Goal: Task Accomplishment & Management: Manage account settings

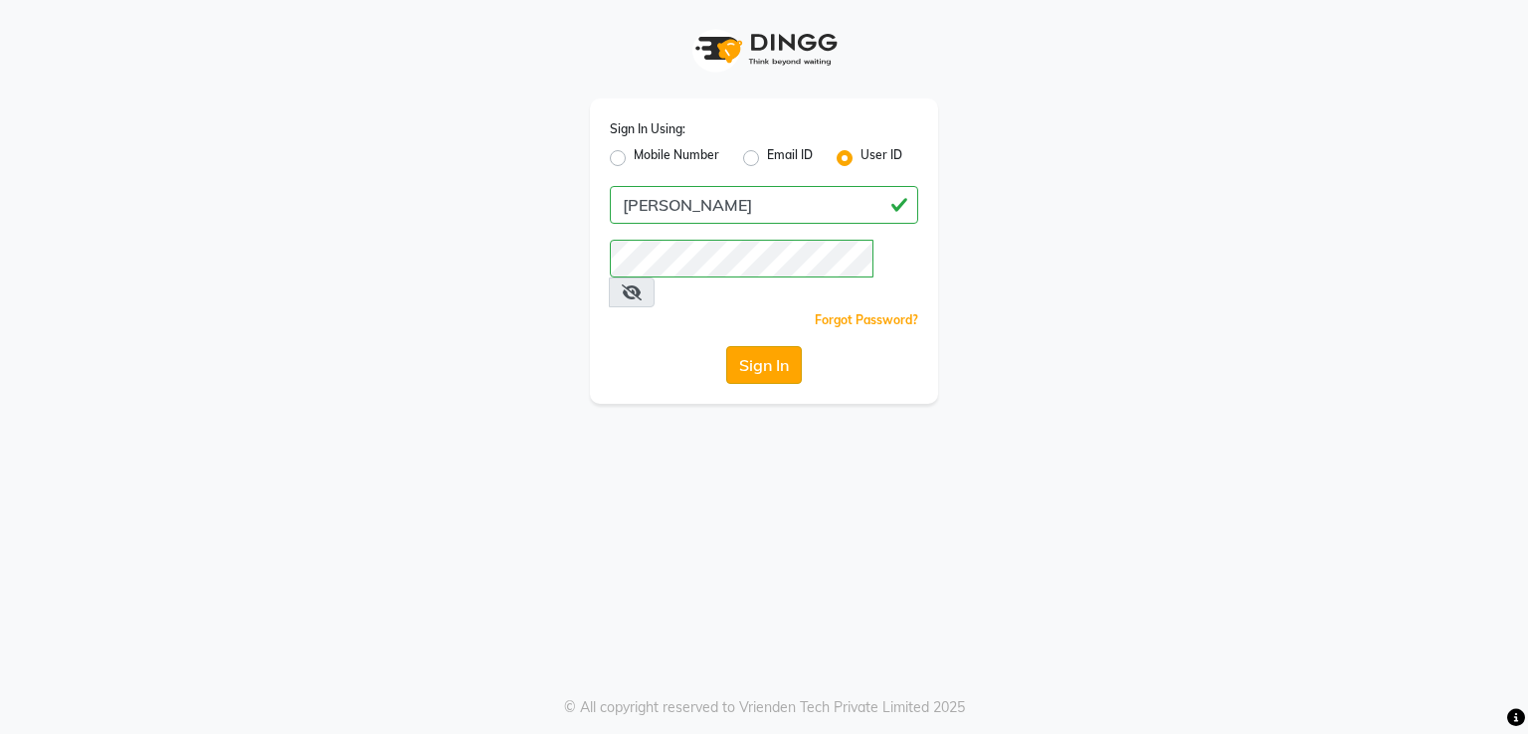
click at [752, 346] on button "Sign In" at bounding box center [764, 365] width 76 height 38
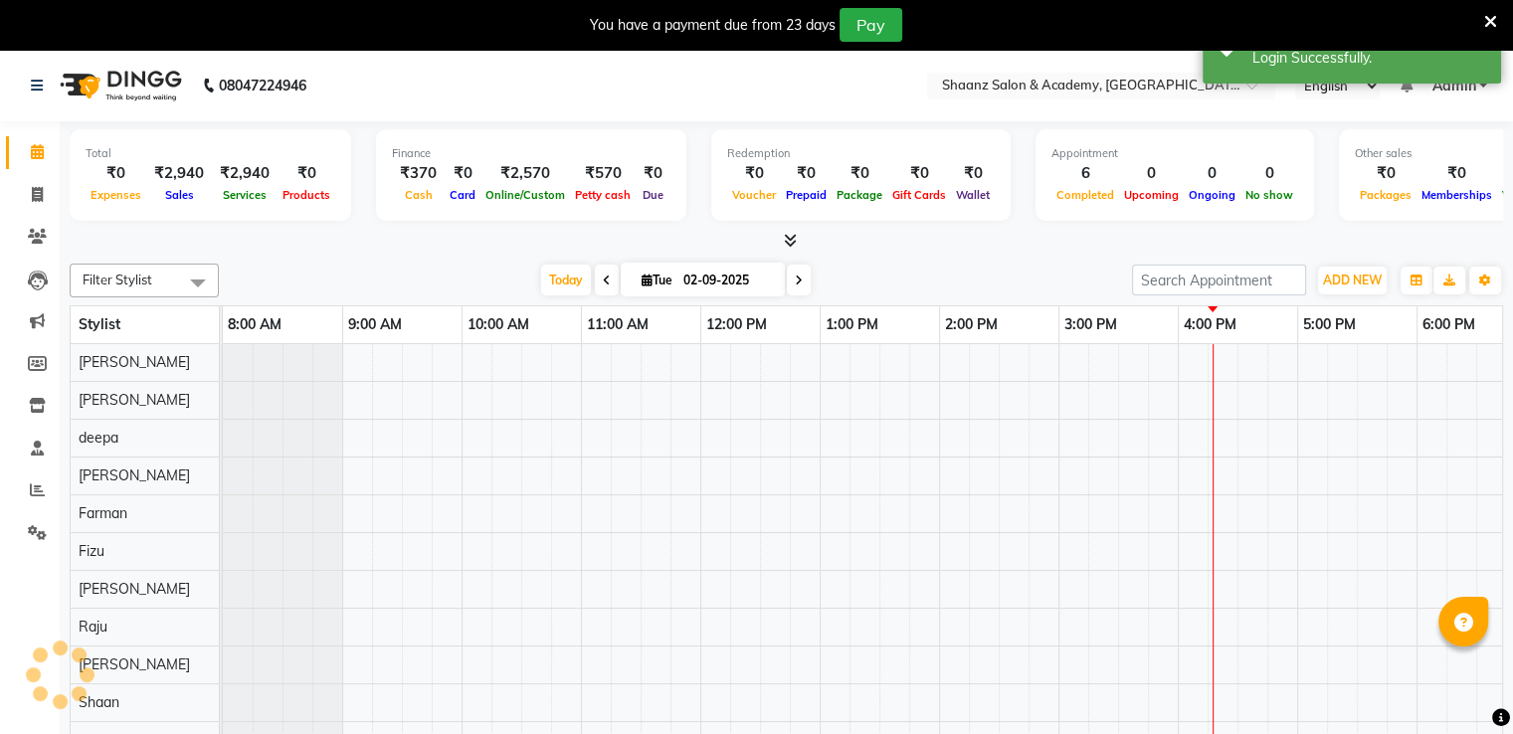
select select "en"
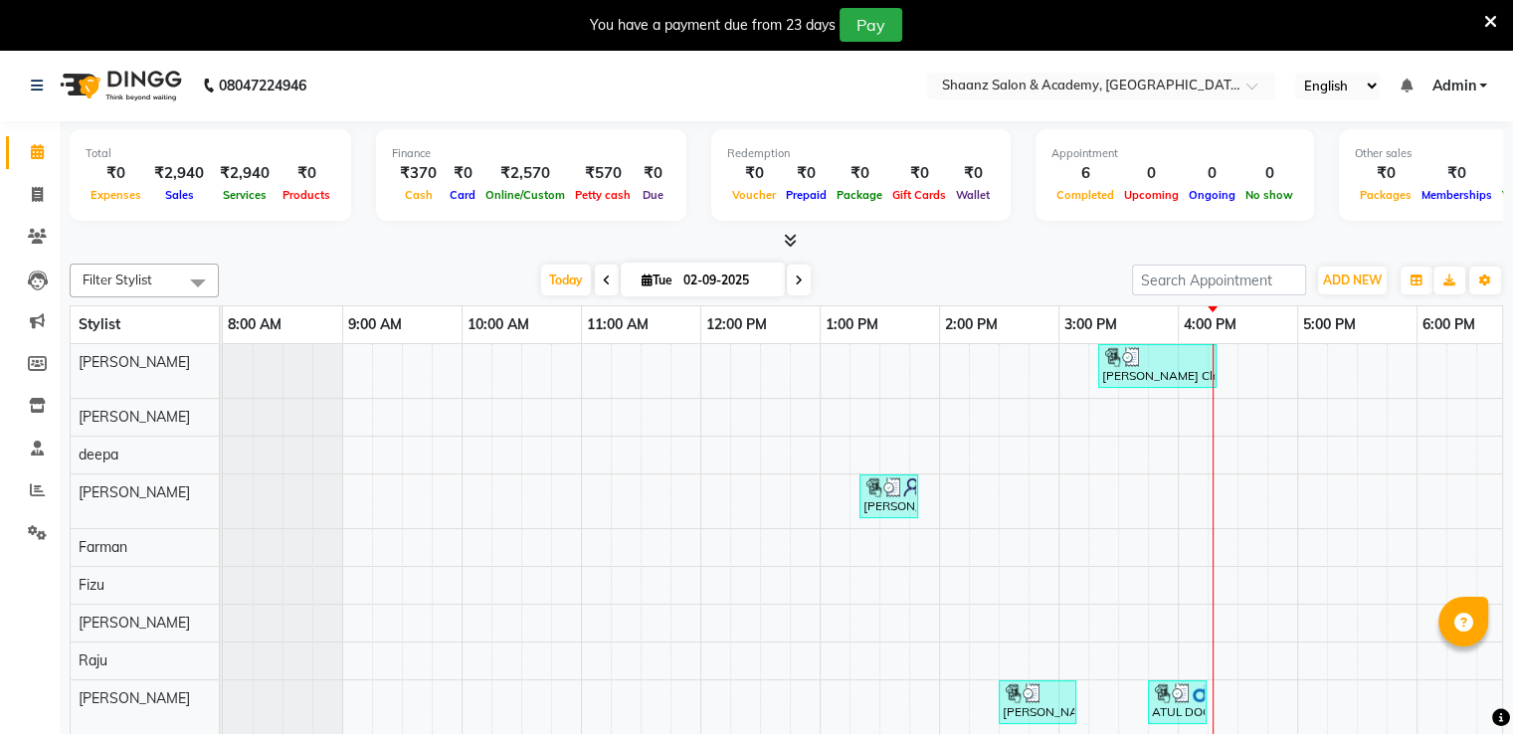
click at [1487, 13] on icon at bounding box center [1491, 22] width 13 height 18
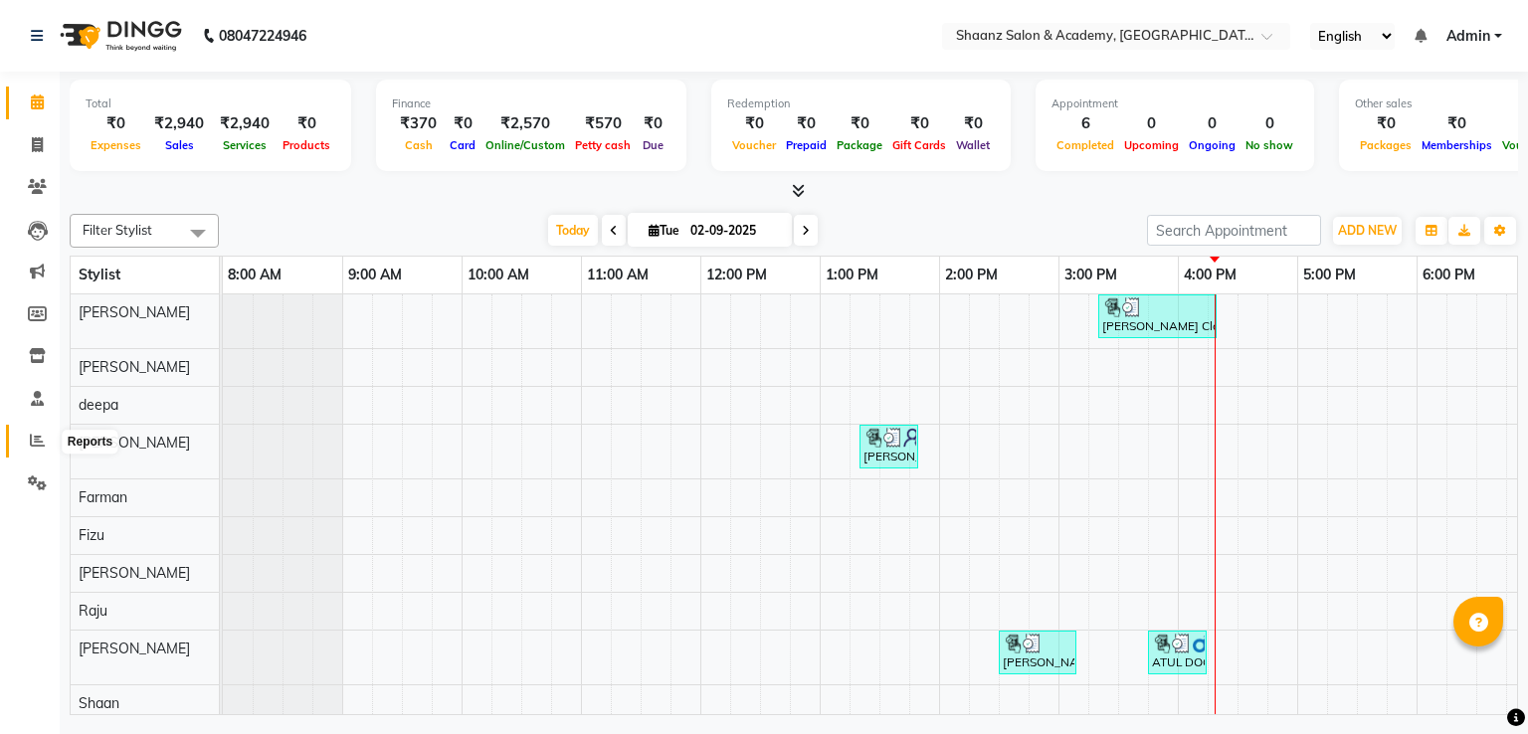
click at [37, 436] on icon at bounding box center [37, 440] width 15 height 15
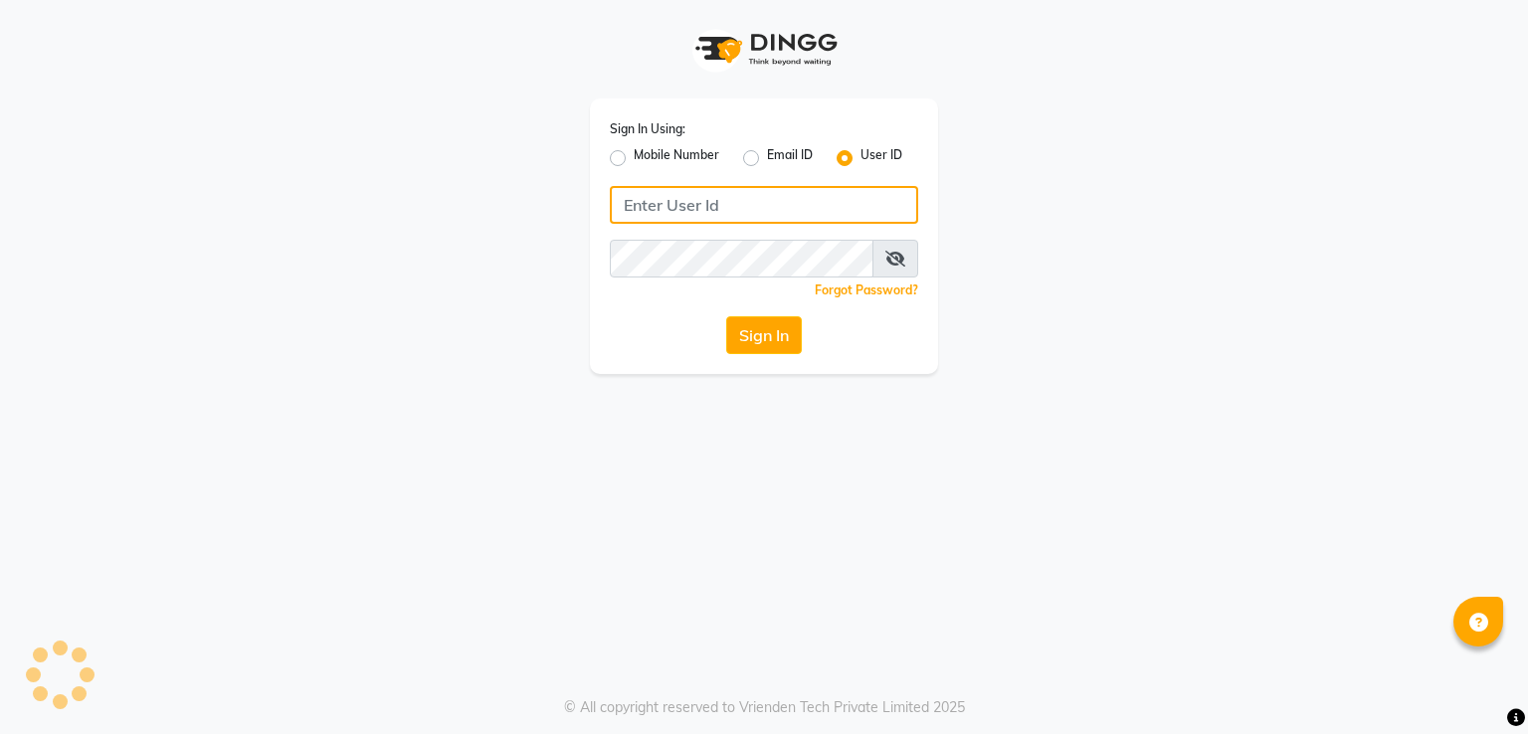
type input "[PERSON_NAME]"
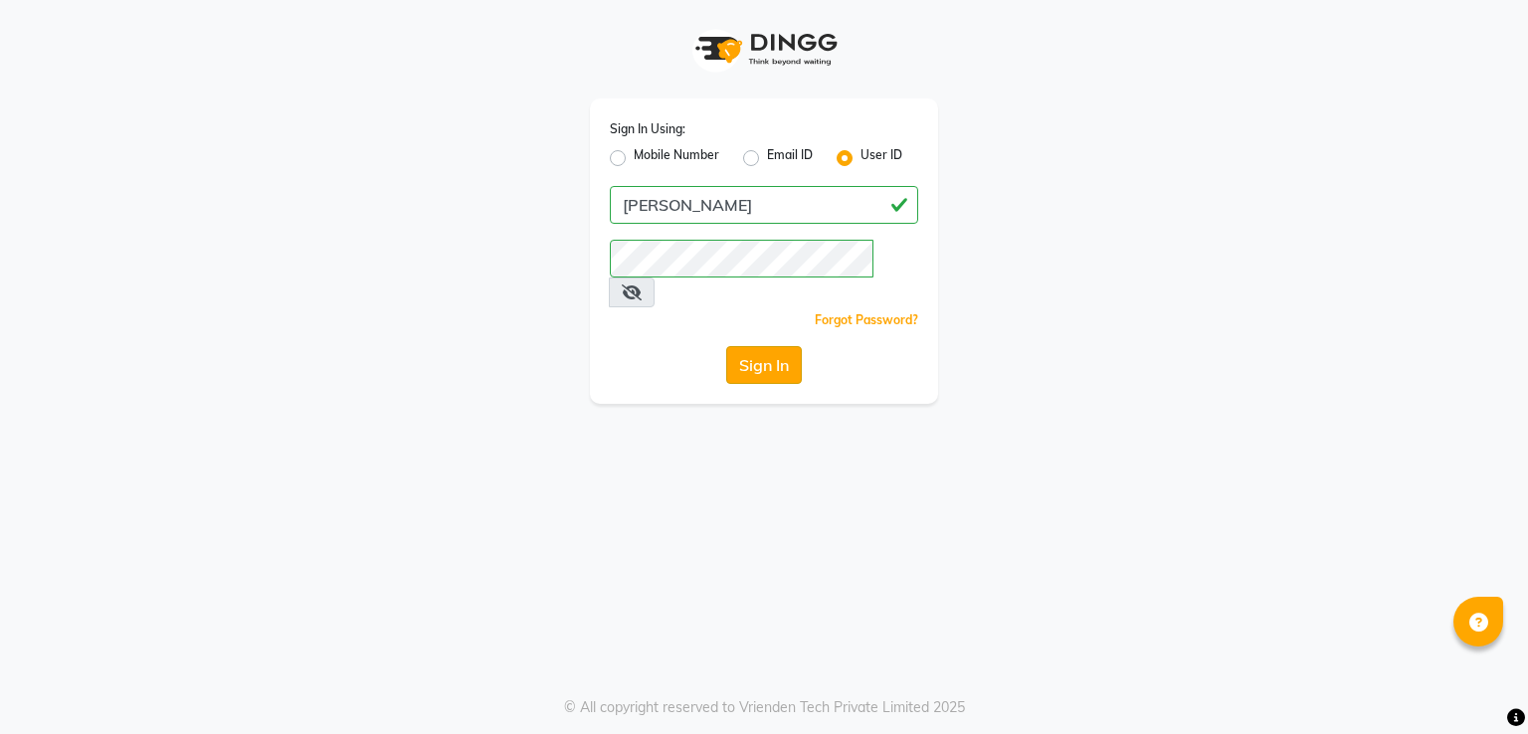
click at [761, 346] on button "Sign In" at bounding box center [764, 365] width 76 height 38
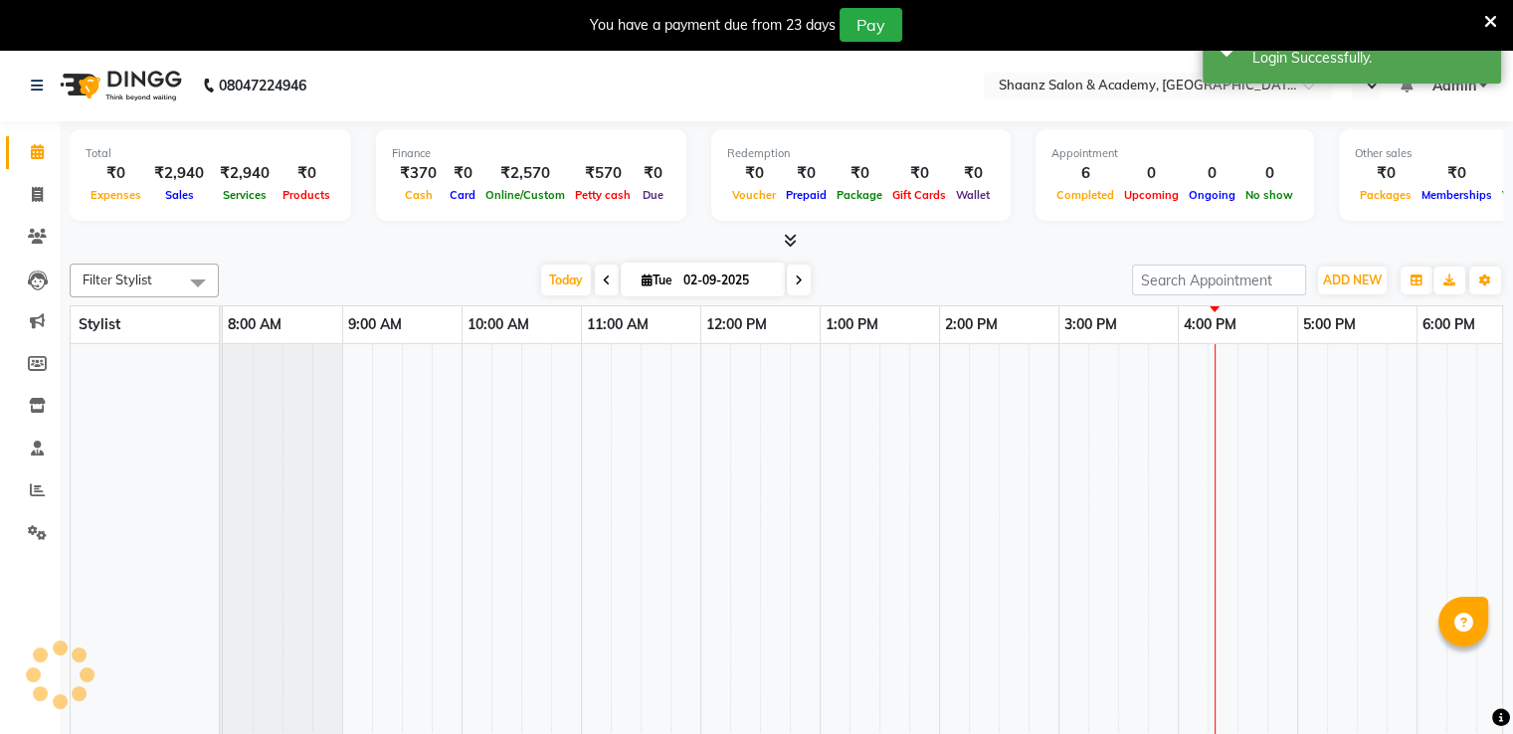
select select "en"
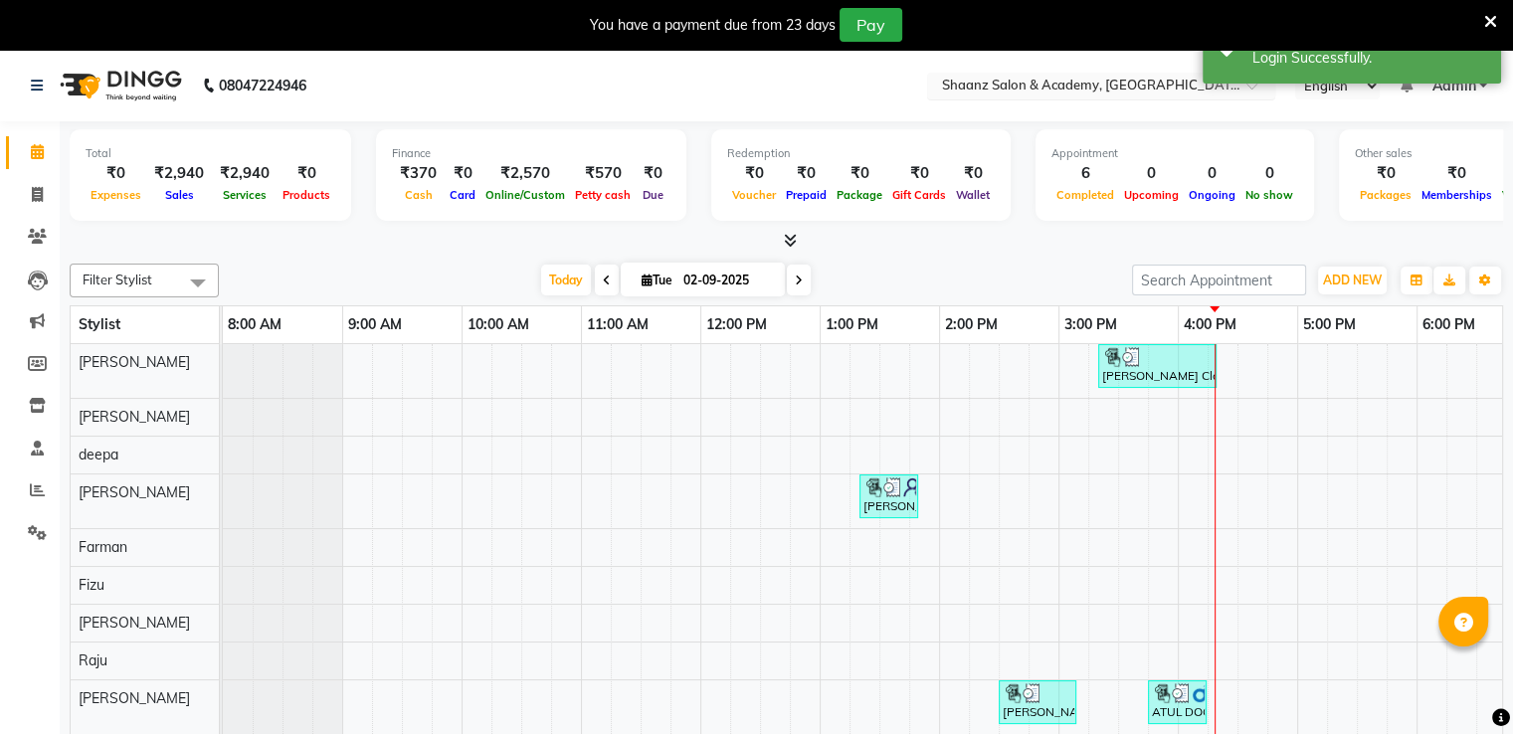
click at [1019, 78] on input "text" at bounding box center [1081, 88] width 289 height 20
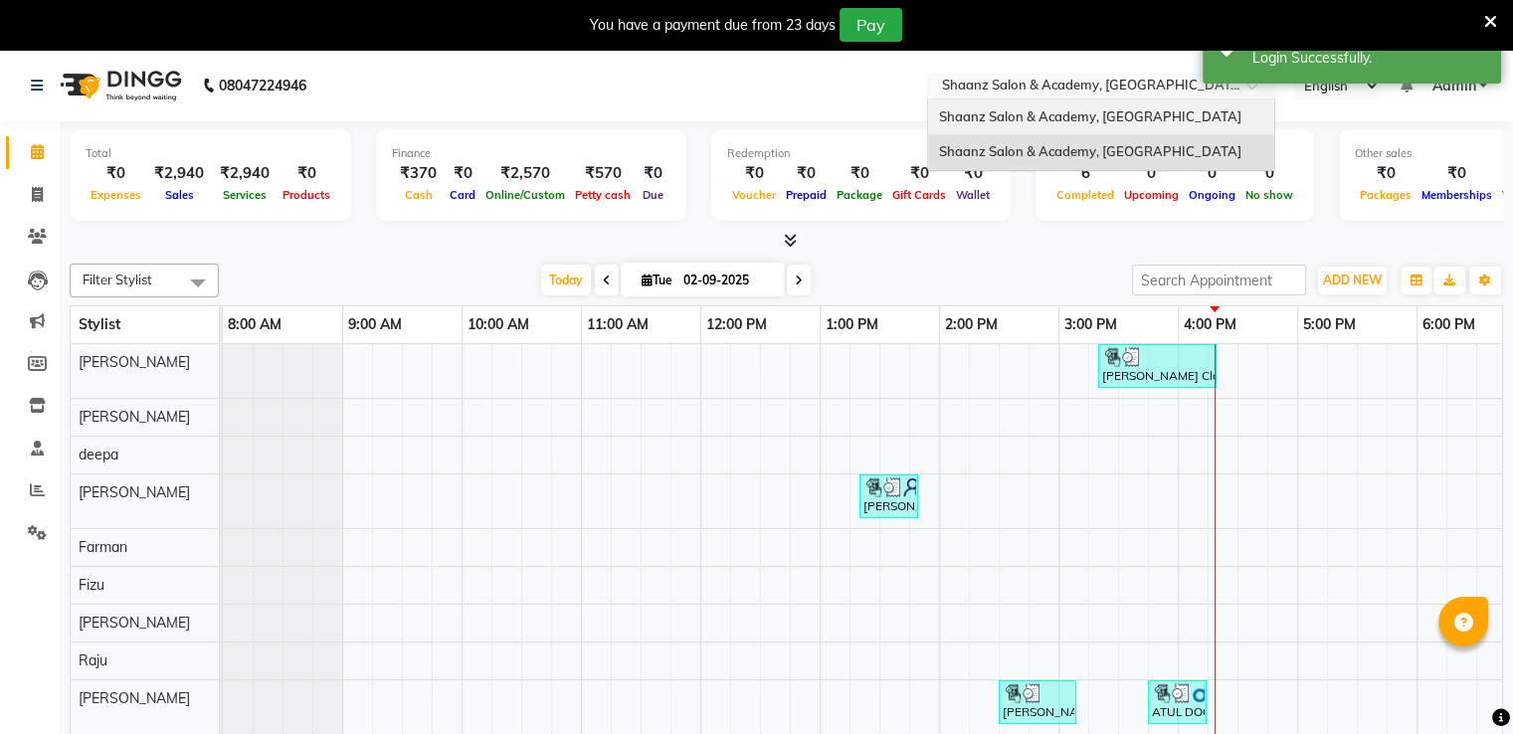
click at [998, 120] on span "Shaanz Salon & Academy, [GEOGRAPHIC_DATA]" at bounding box center [1089, 116] width 302 height 16
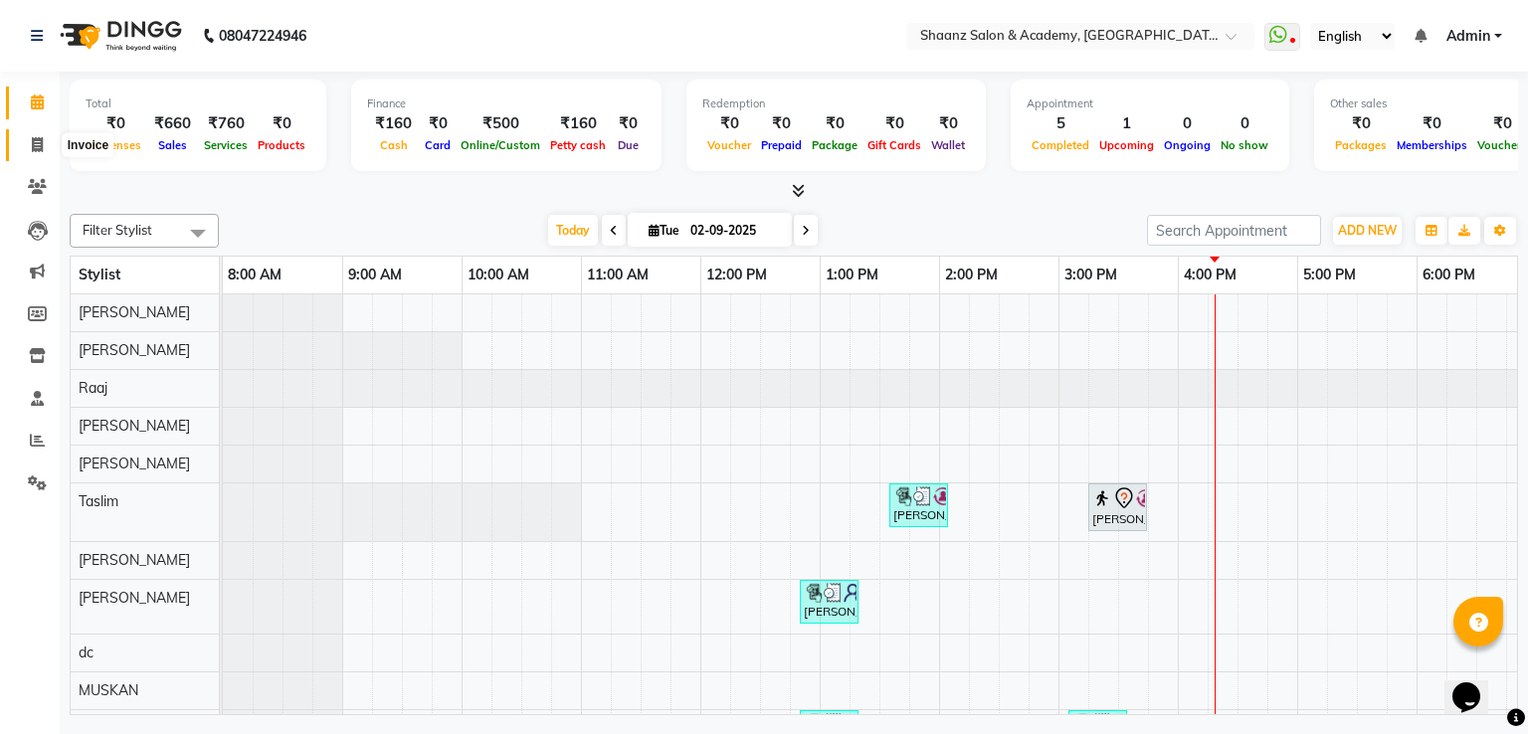
click at [44, 146] on span at bounding box center [37, 145] width 35 height 23
select select "6360"
select select "service"
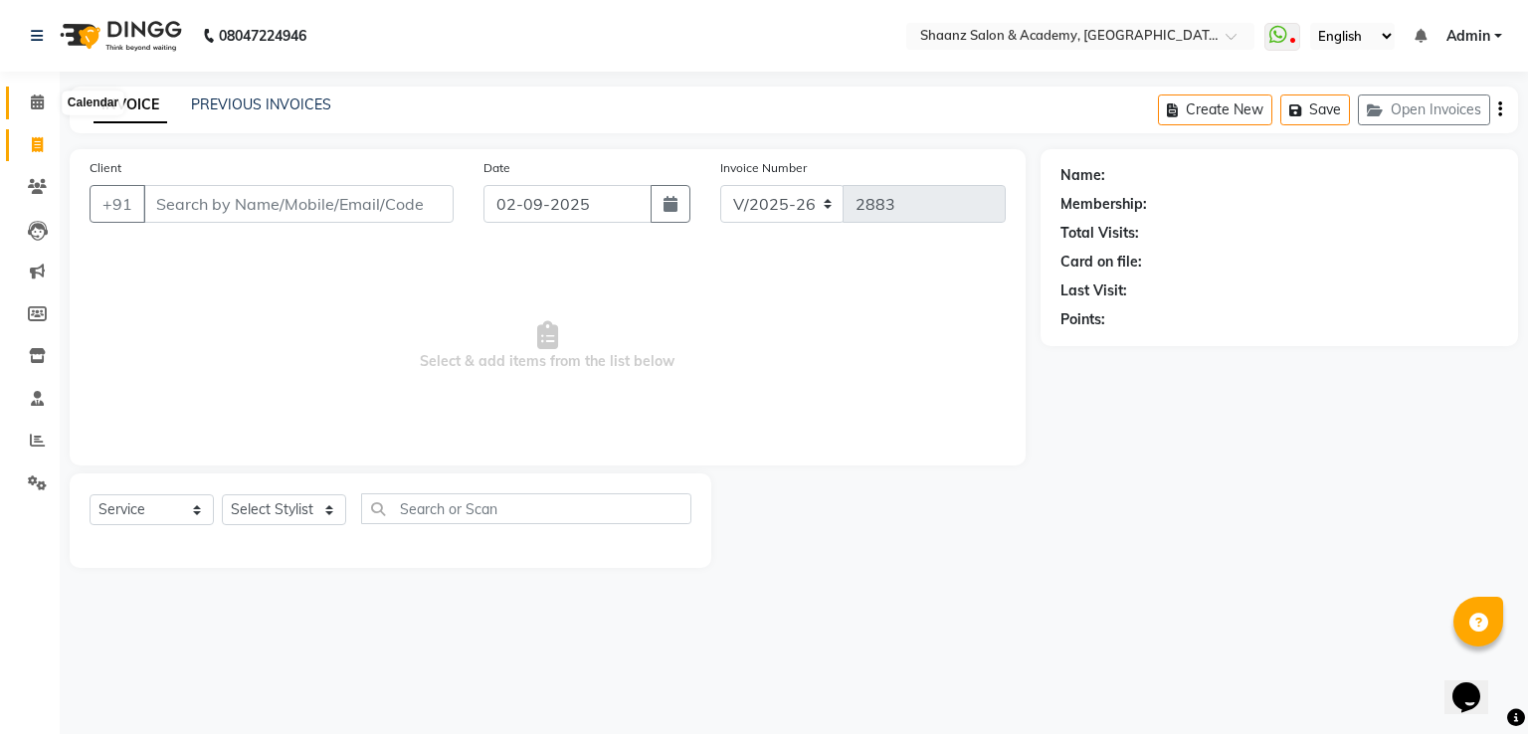
click at [39, 107] on icon at bounding box center [37, 102] width 13 height 15
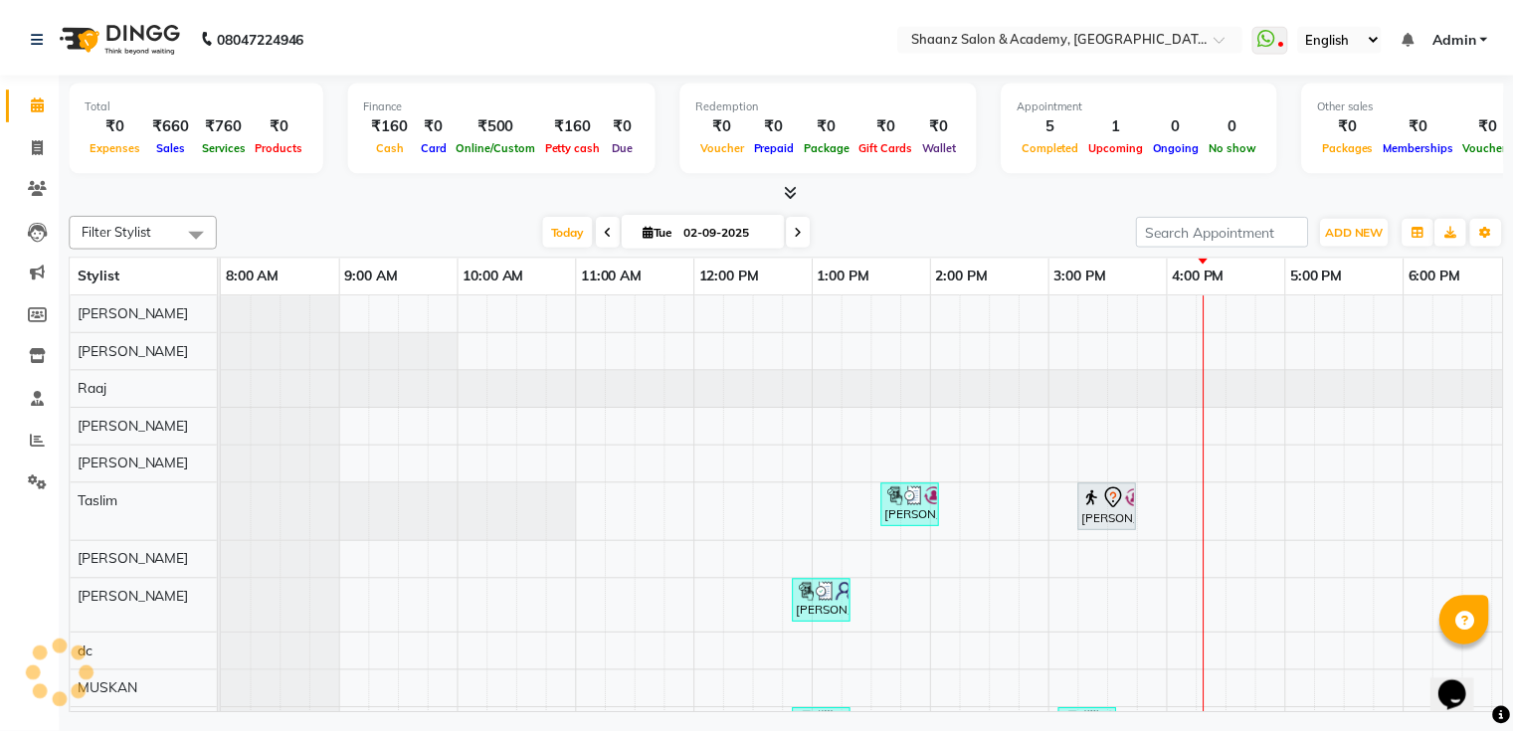
scroll to position [0, 615]
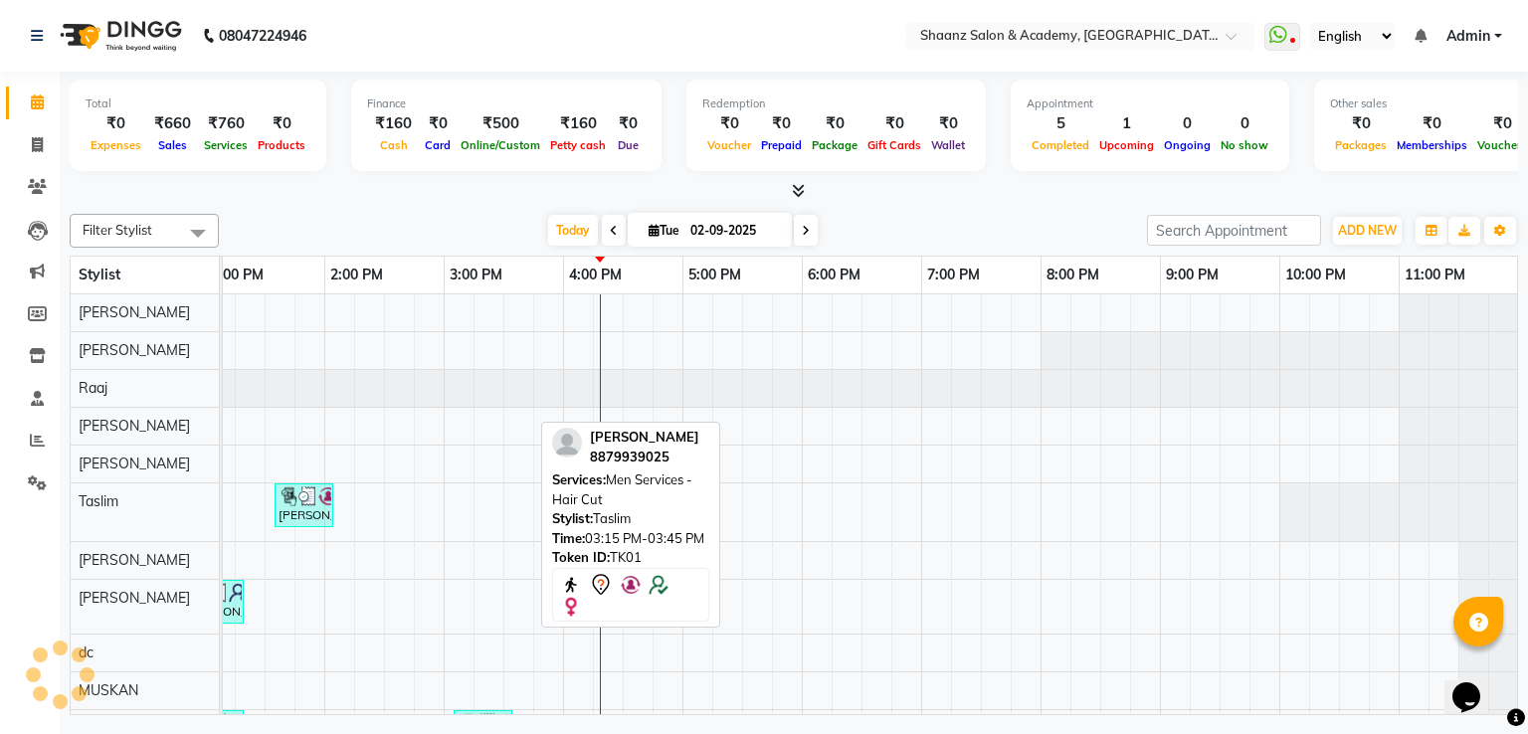
drag, startPoint x: 502, startPoint y: 506, endPoint x: 659, endPoint y: 499, distance: 156.4
click at [659, 499] on div "Filter Stylist Select All Ameer AHMAD nisha vishal patil Raaj sanju Shaan Ahmed…" at bounding box center [794, 460] width 1449 height 509
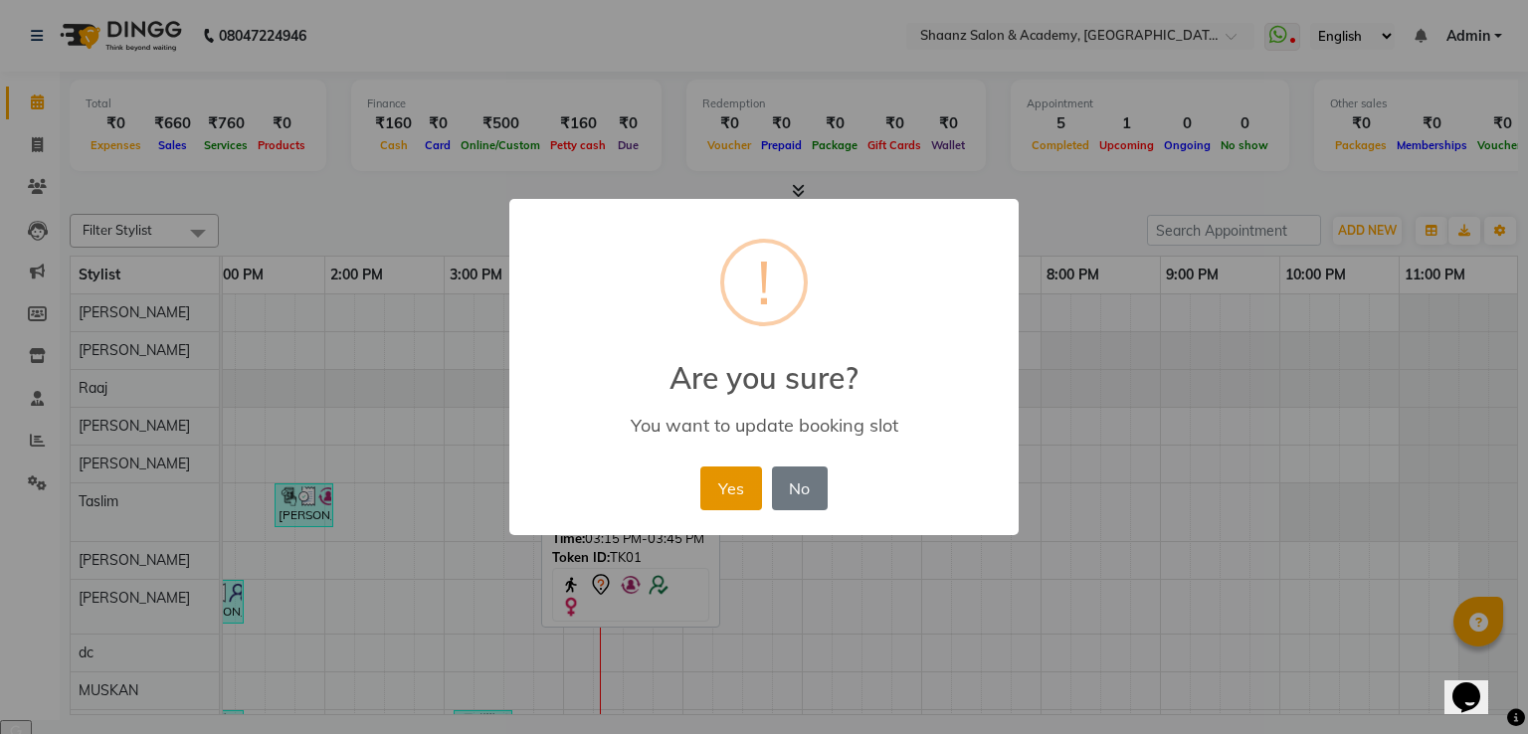
click at [746, 491] on button "Yes" at bounding box center [730, 489] width 61 height 44
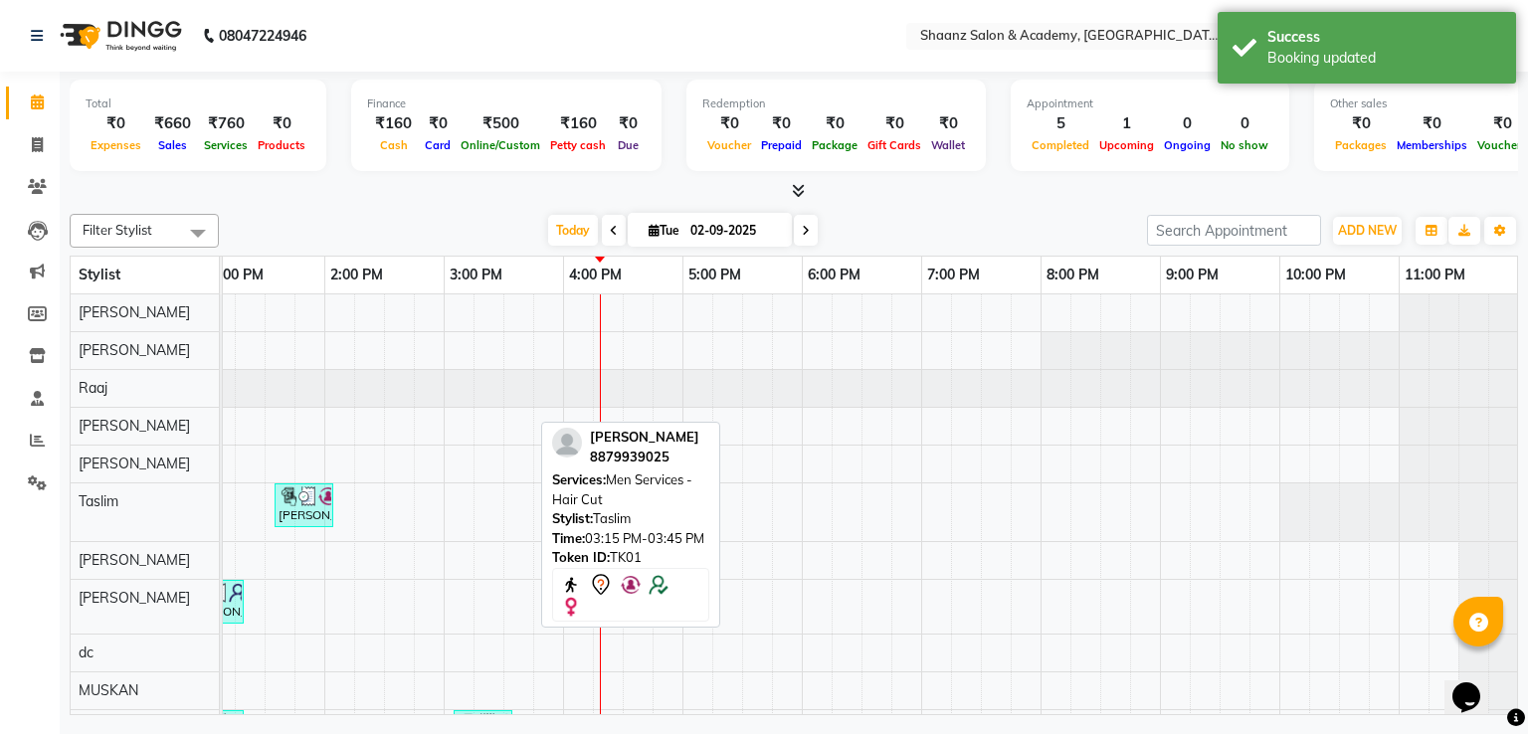
click at [408, 622] on div "ujjwal, TK05, 01:35 PM-02:05 PM, Men Services - Shave SAMREEN, TK01, 04:30 PM-0…" at bounding box center [563, 595] width 1910 height 600
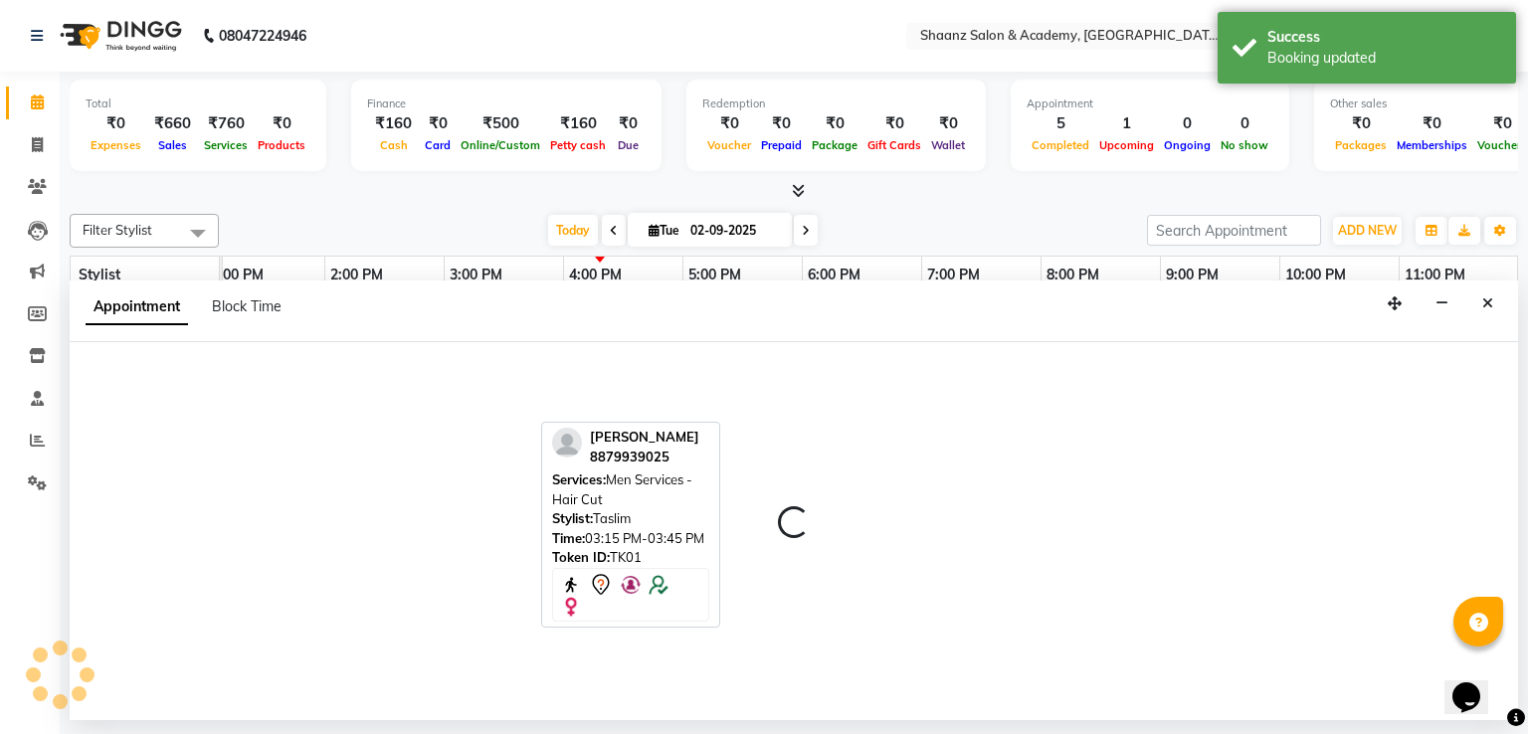
select select "84400"
select select "tentative"
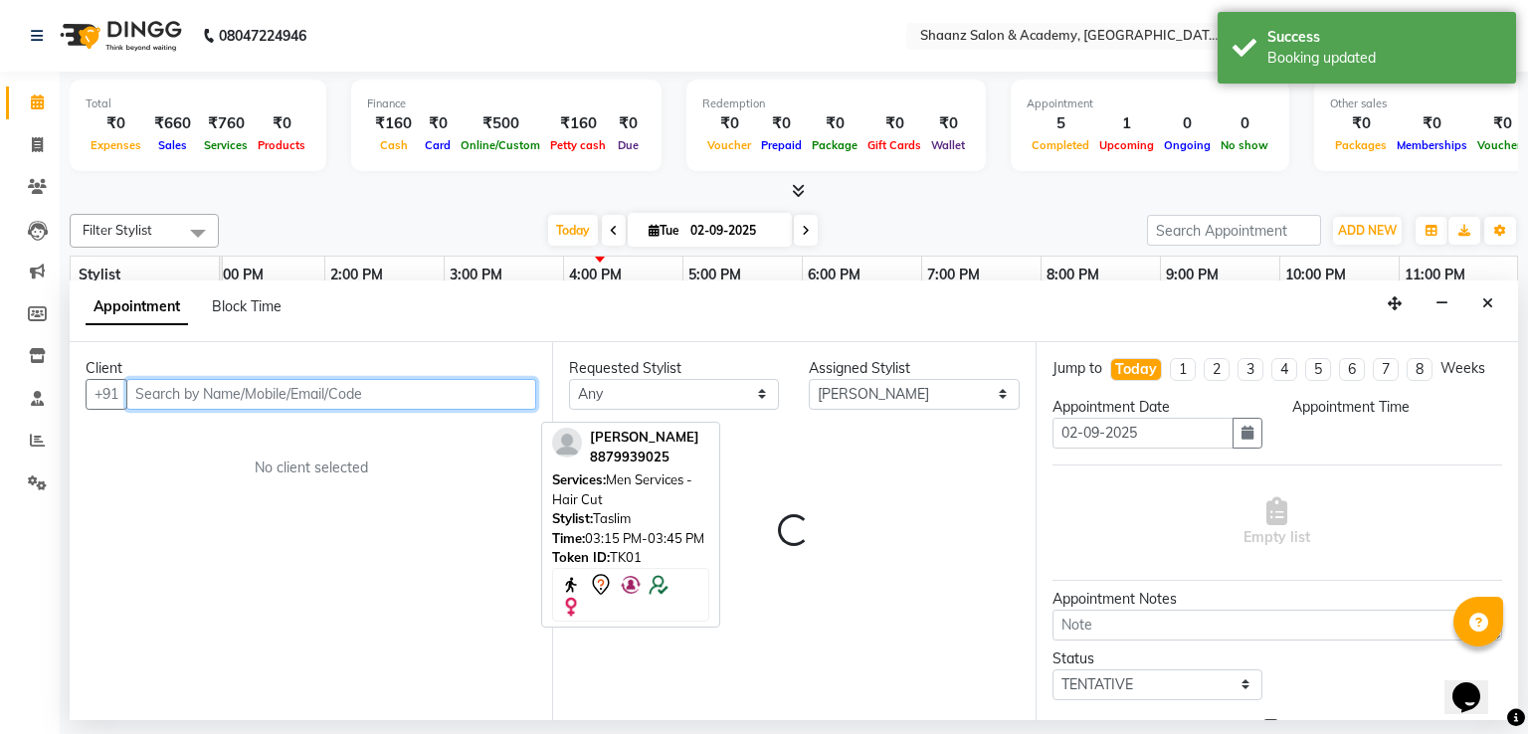
select select "870"
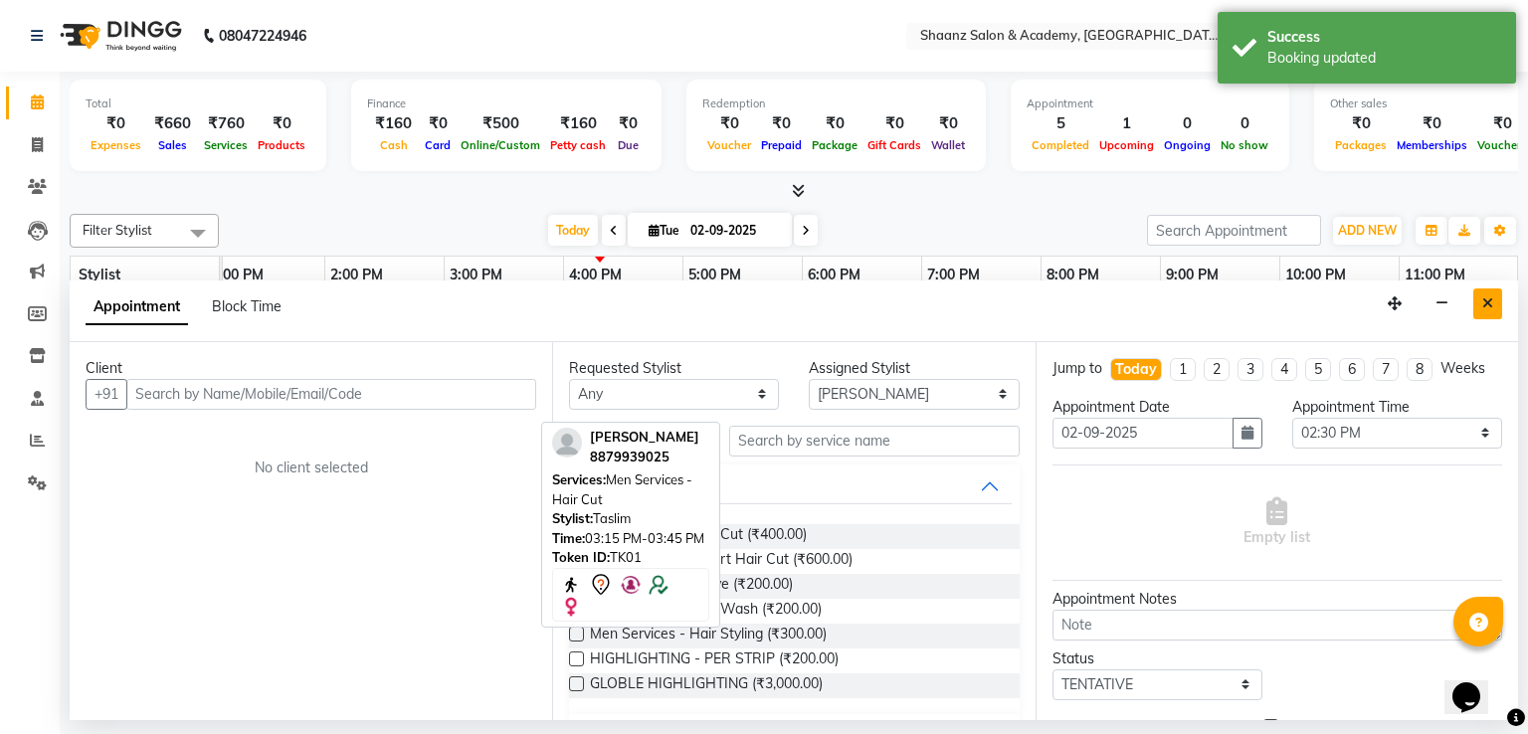
click at [1491, 300] on icon "Close" at bounding box center [1488, 304] width 11 height 14
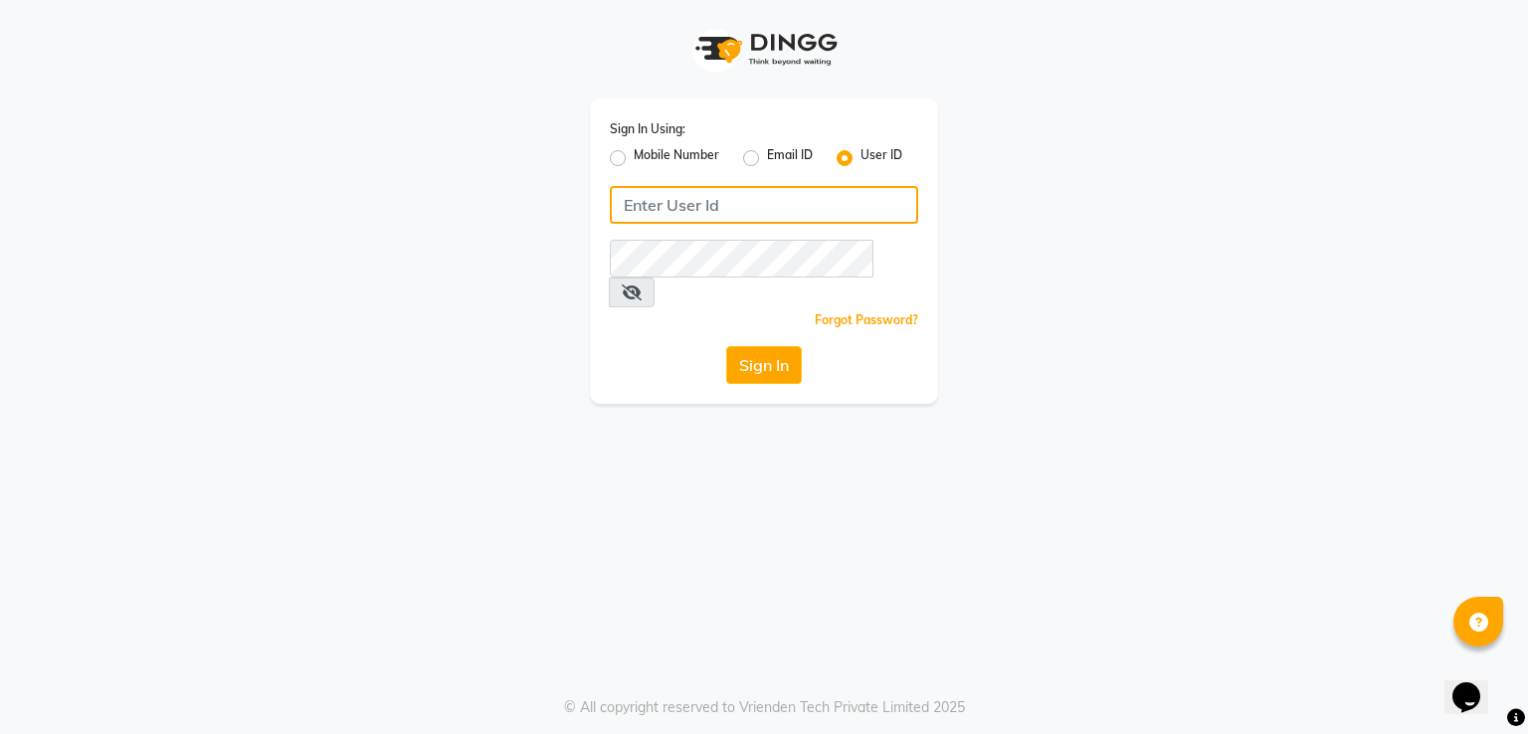
type input "[PERSON_NAME]"
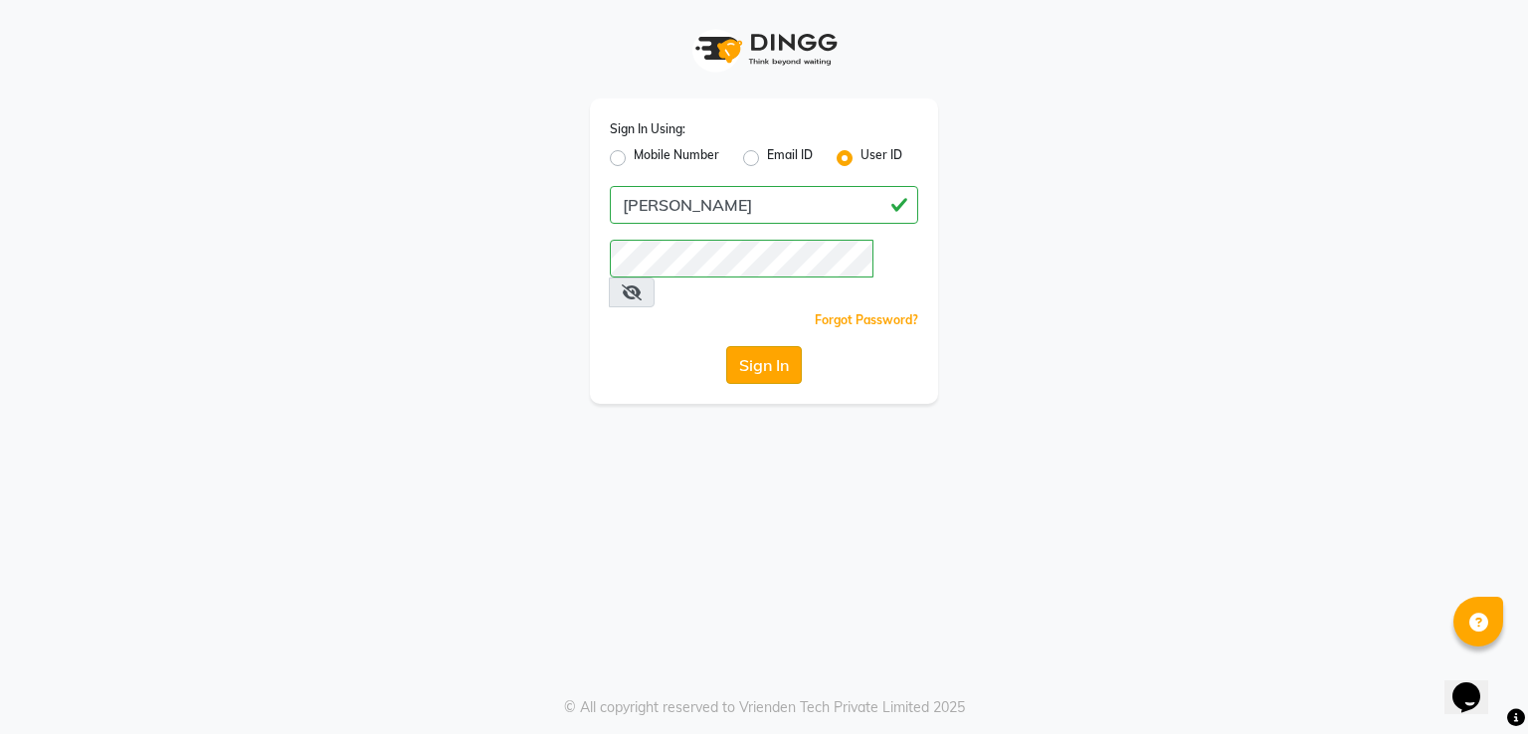
click at [760, 346] on button "Sign In" at bounding box center [764, 365] width 76 height 38
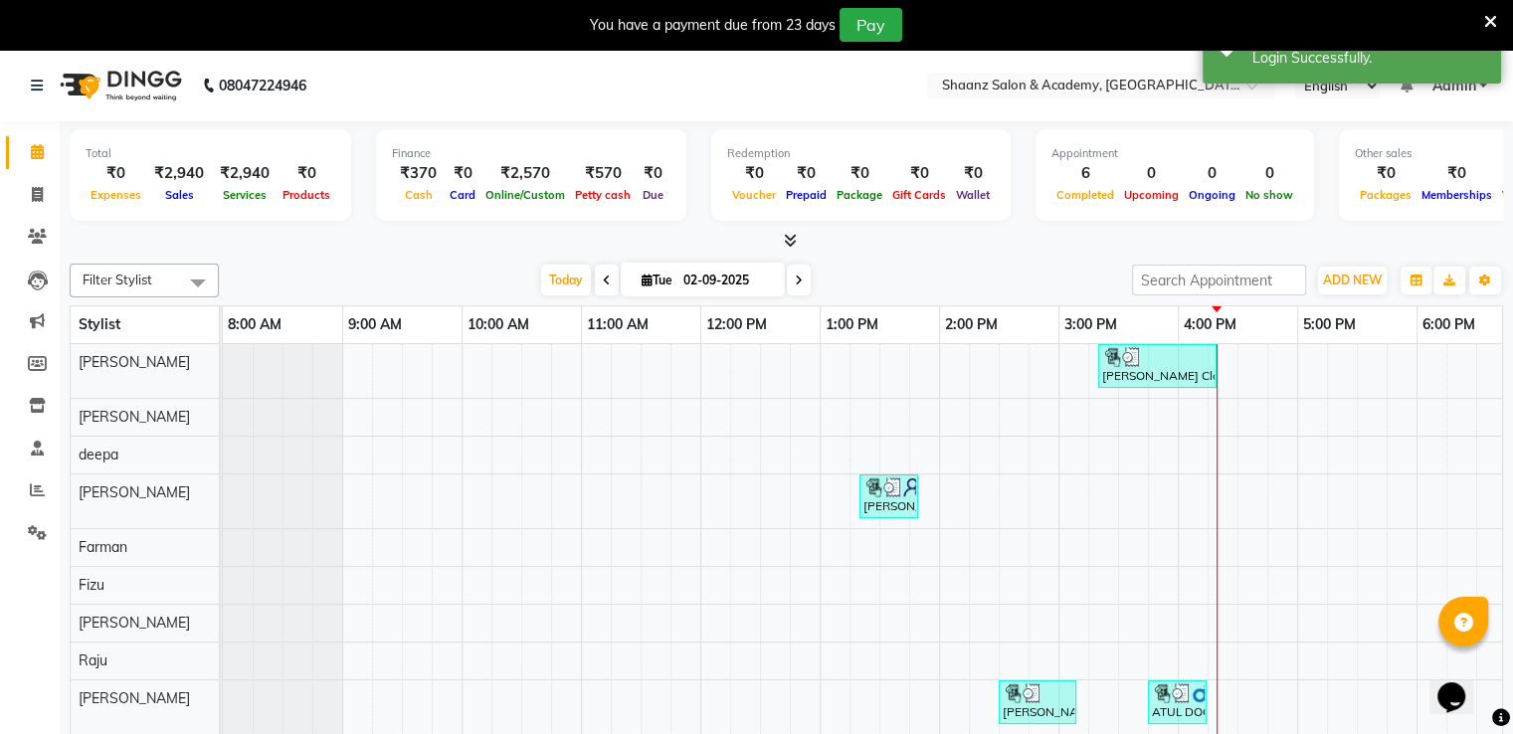
click at [1494, 21] on icon at bounding box center [1491, 22] width 13 height 18
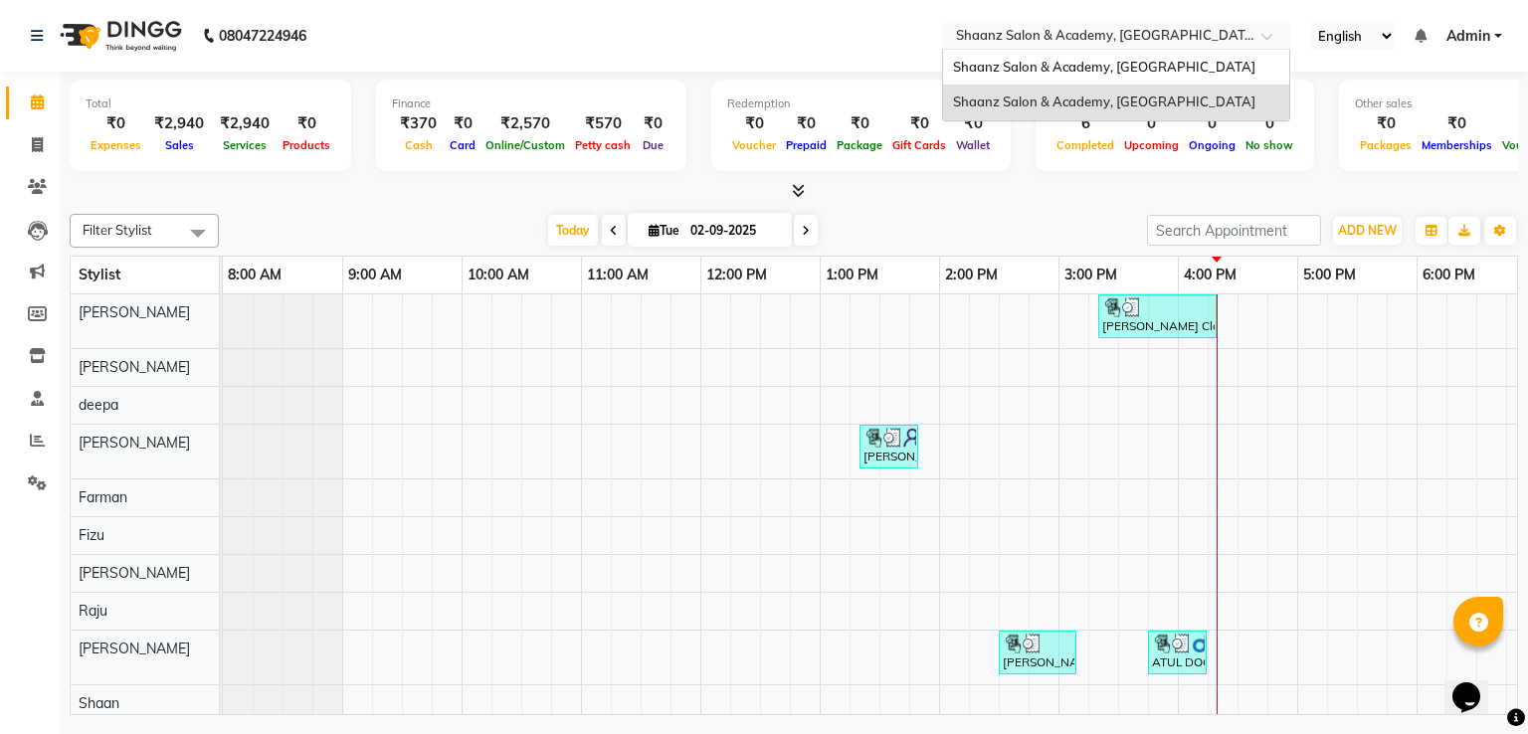
click at [1177, 35] on input "text" at bounding box center [1096, 38] width 289 height 20
click at [1159, 65] on span "Shaanz Salon & Academy, [GEOGRAPHIC_DATA]" at bounding box center [1104, 67] width 302 height 16
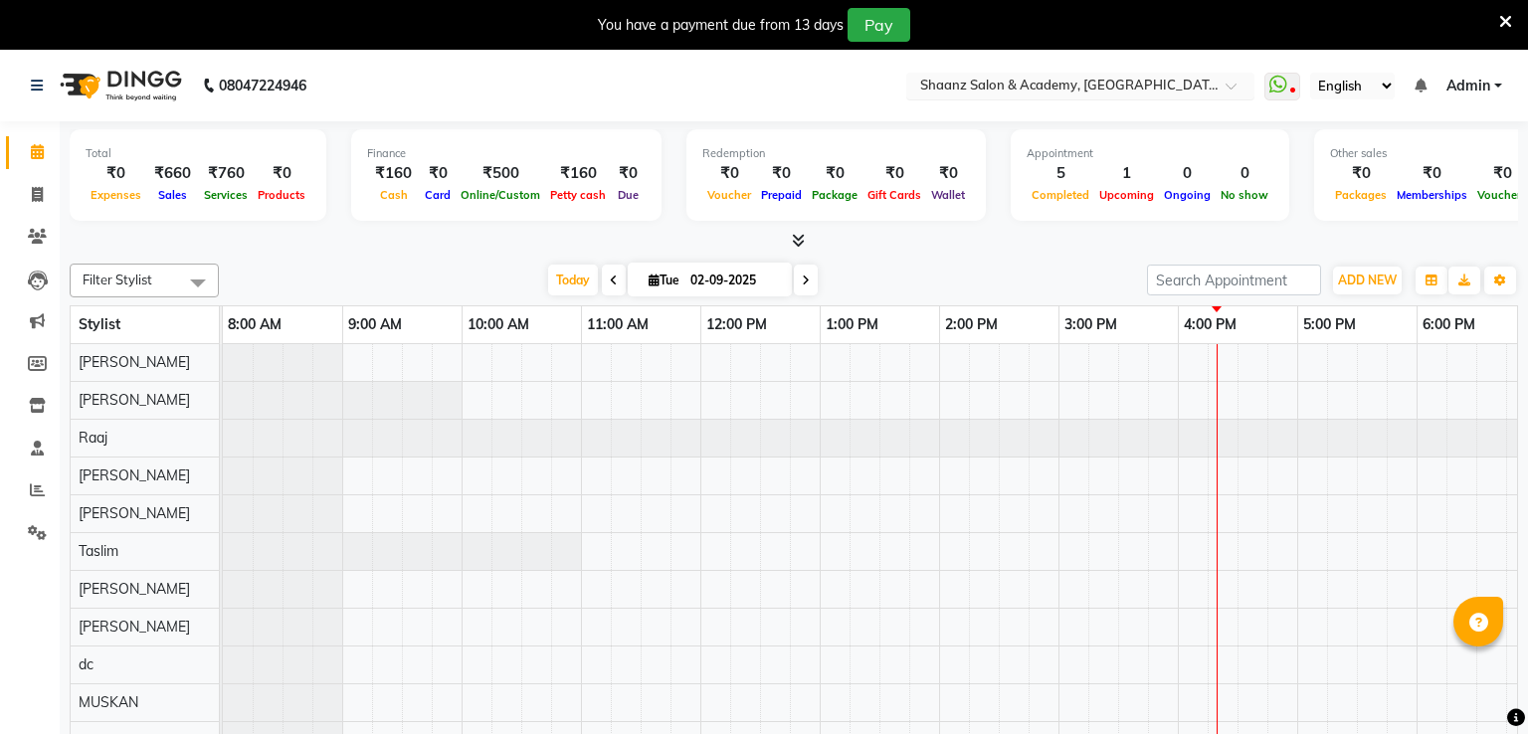
select select "en"
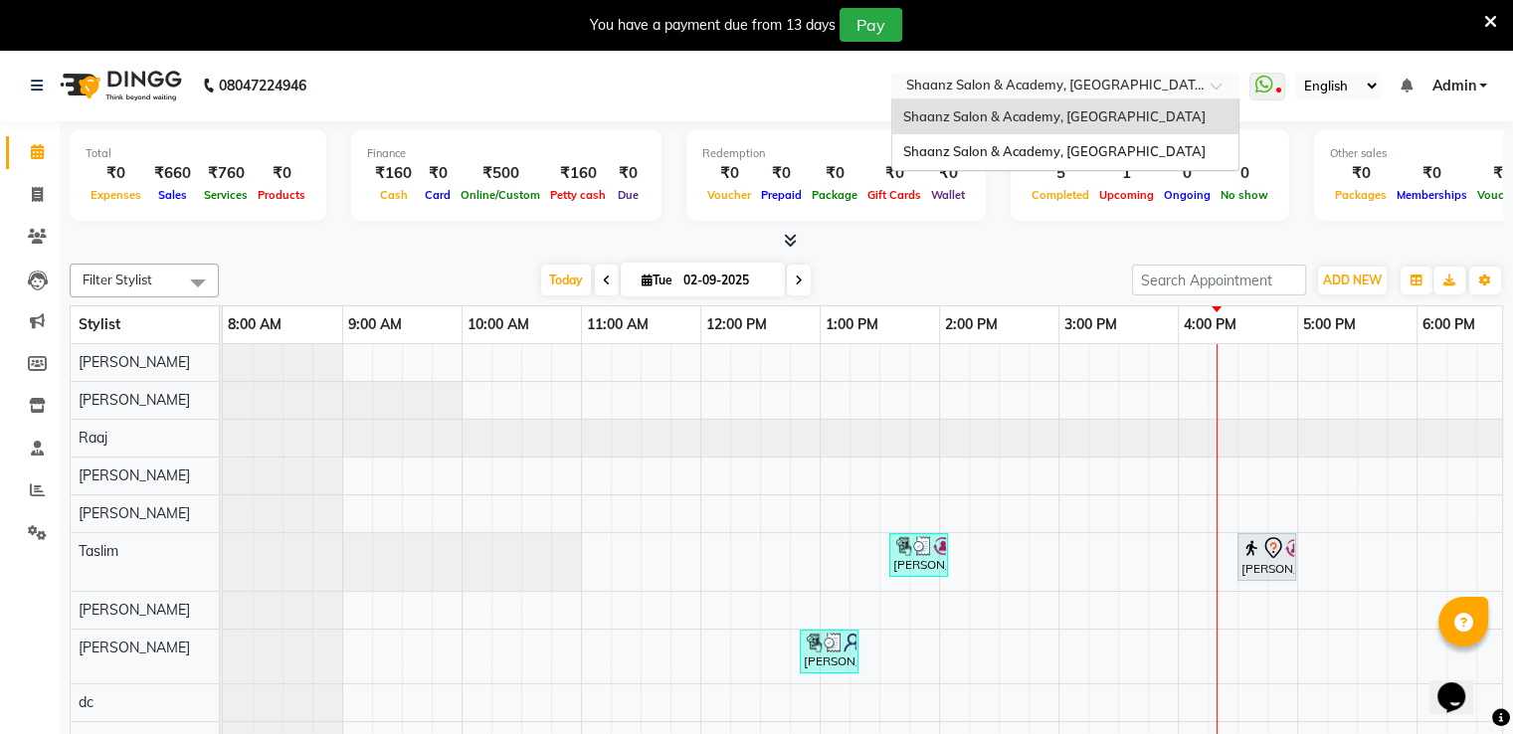
click at [1047, 89] on input "text" at bounding box center [1045, 88] width 289 height 20
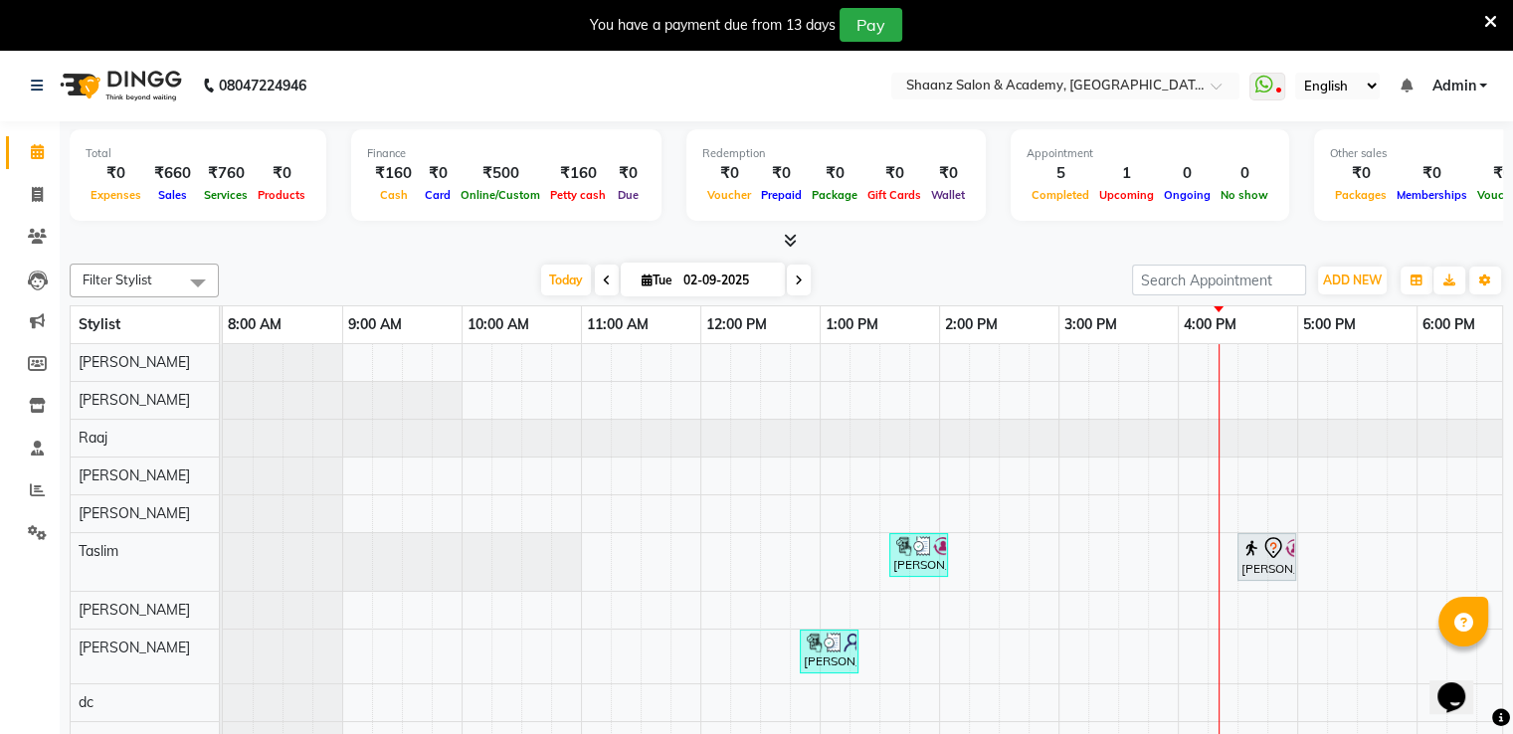
click at [1496, 21] on icon at bounding box center [1491, 22] width 13 height 18
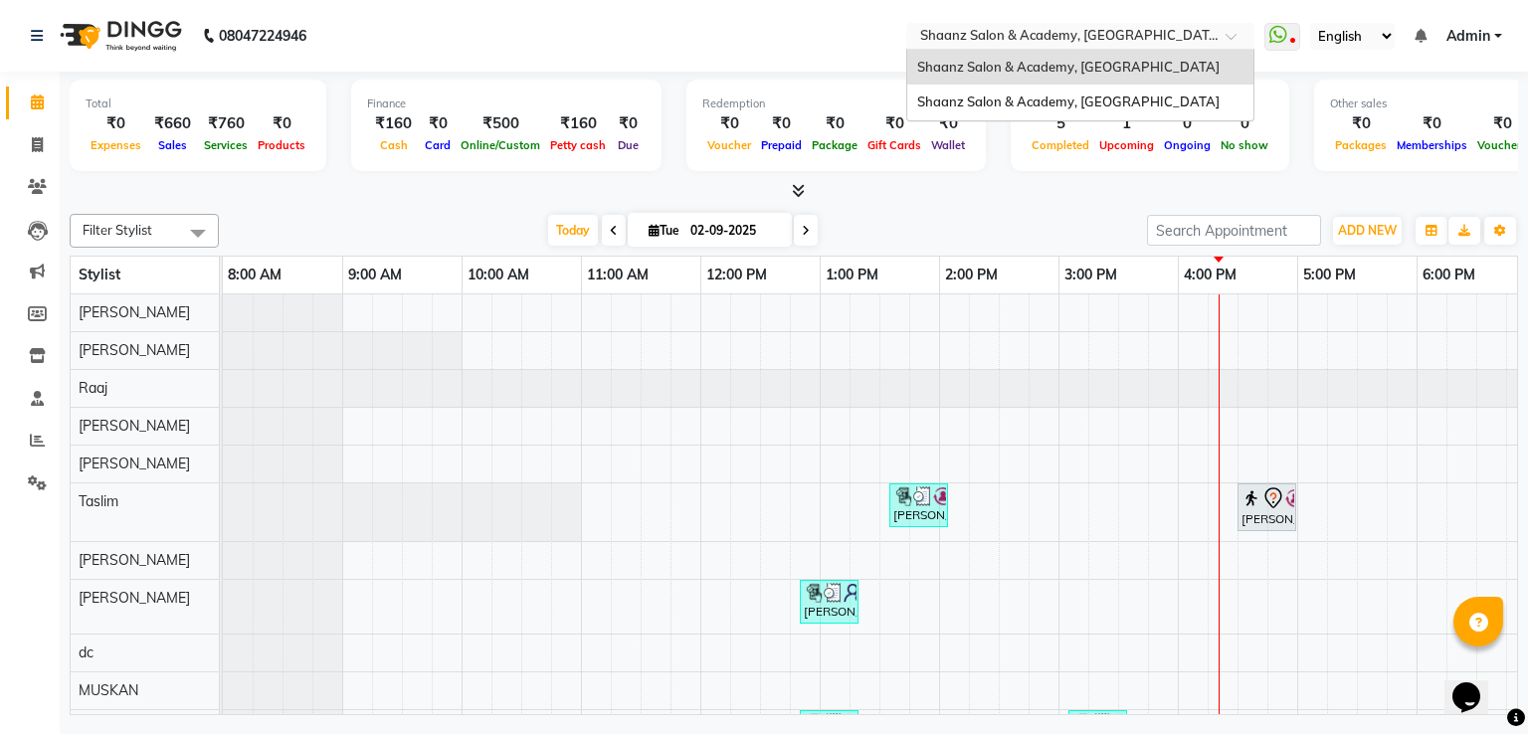
click at [1191, 37] on input "text" at bounding box center [1060, 38] width 289 height 20
click at [1038, 60] on span "Shaanz Salon & Academy, [GEOGRAPHIC_DATA]" at bounding box center [1068, 67] width 302 height 16
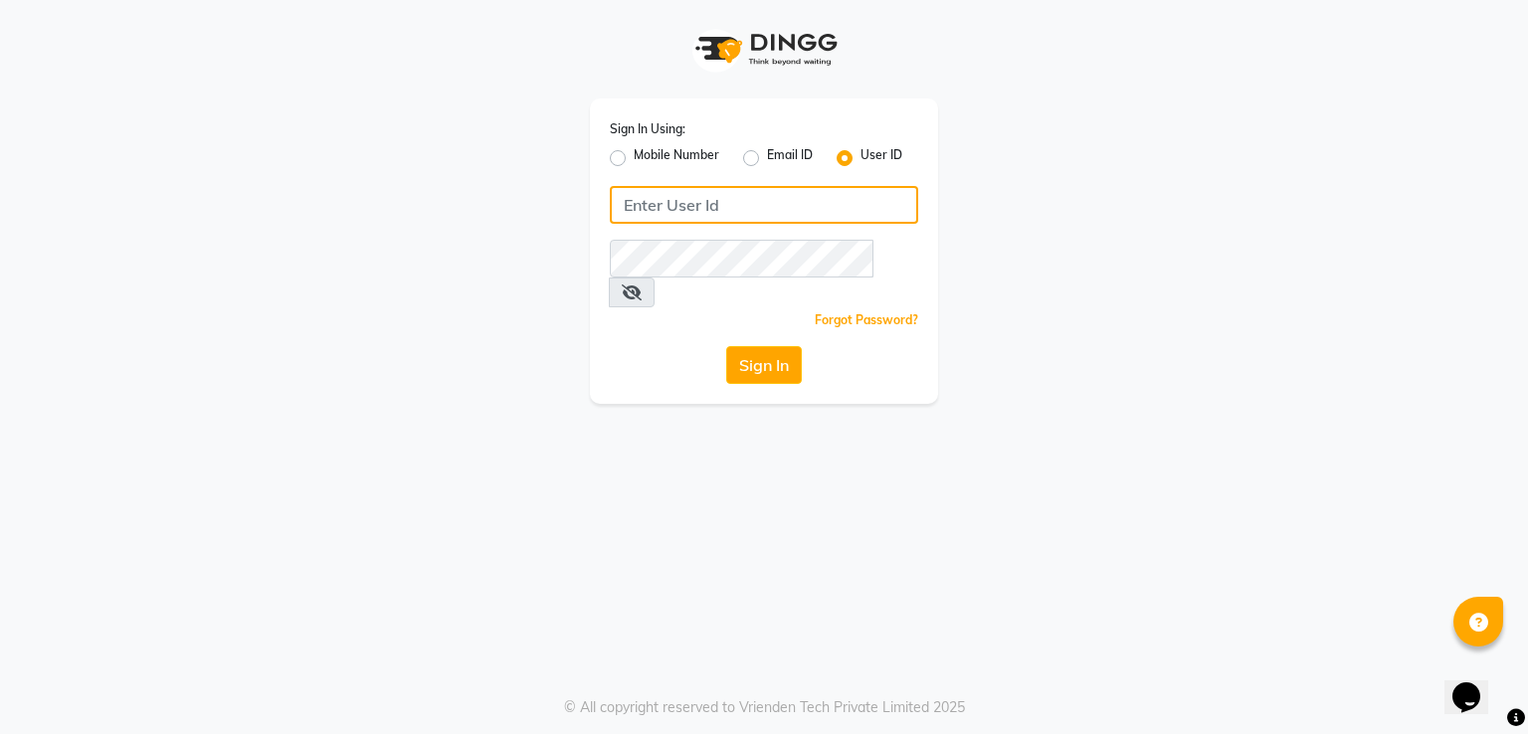
type input "[PERSON_NAME]"
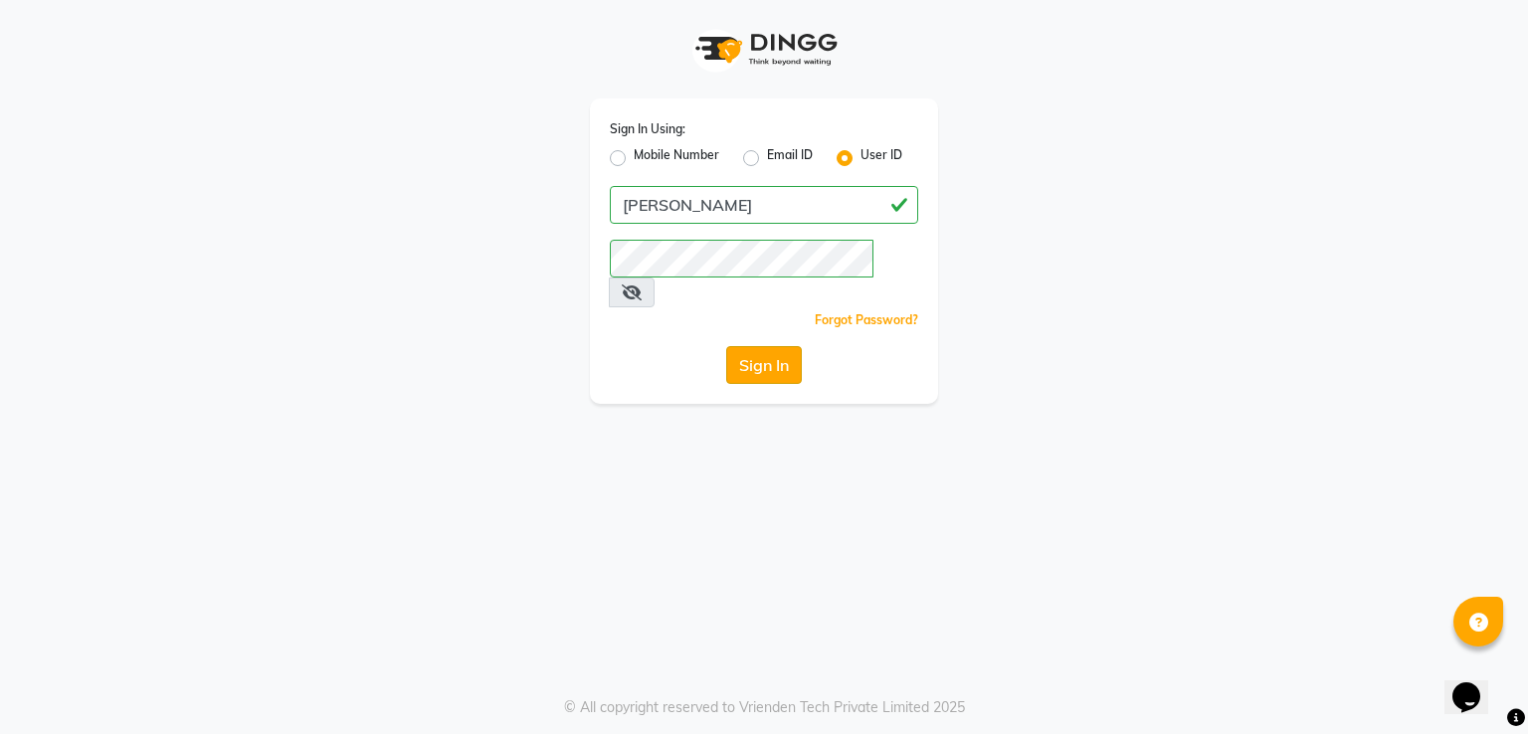
click at [764, 346] on button "Sign In" at bounding box center [764, 365] width 76 height 38
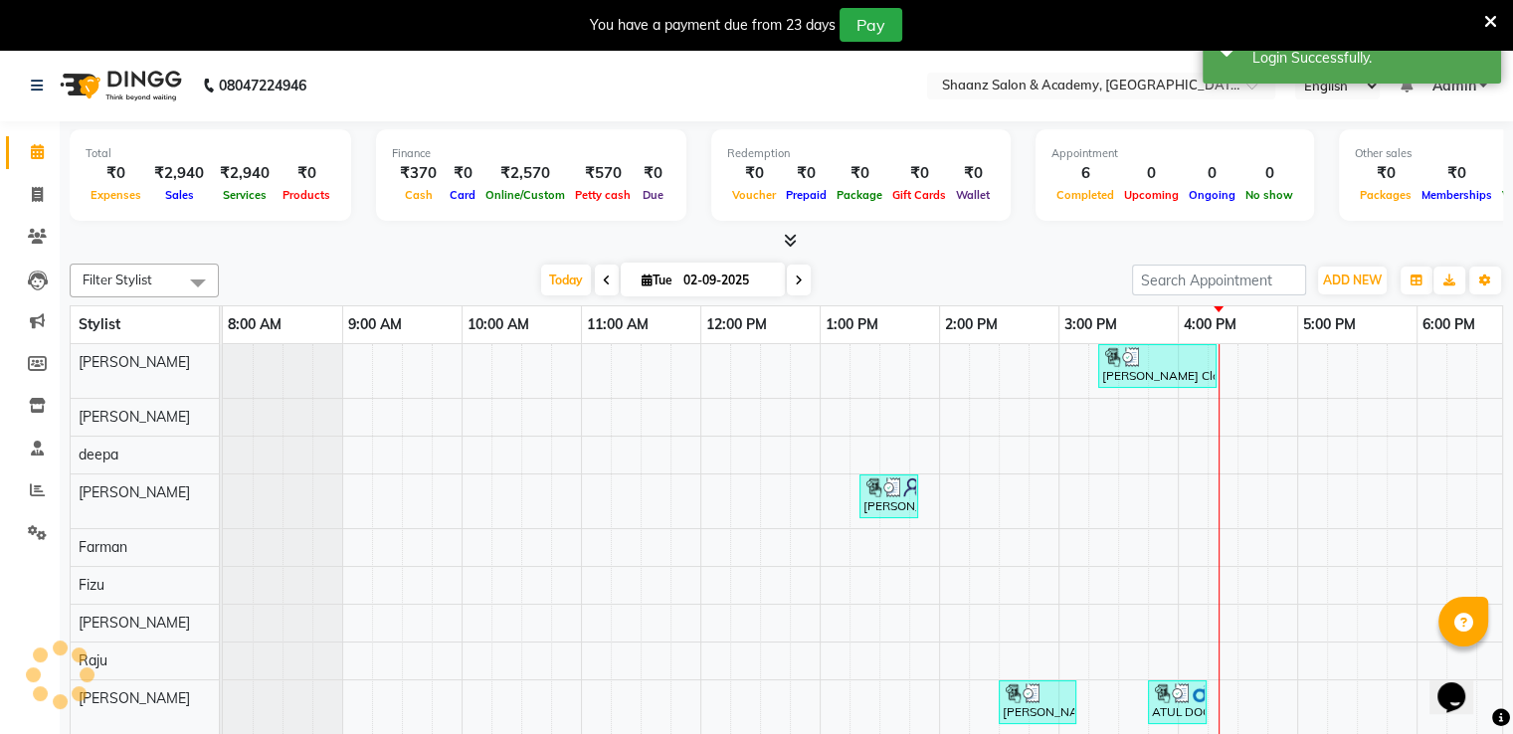
select select "en"
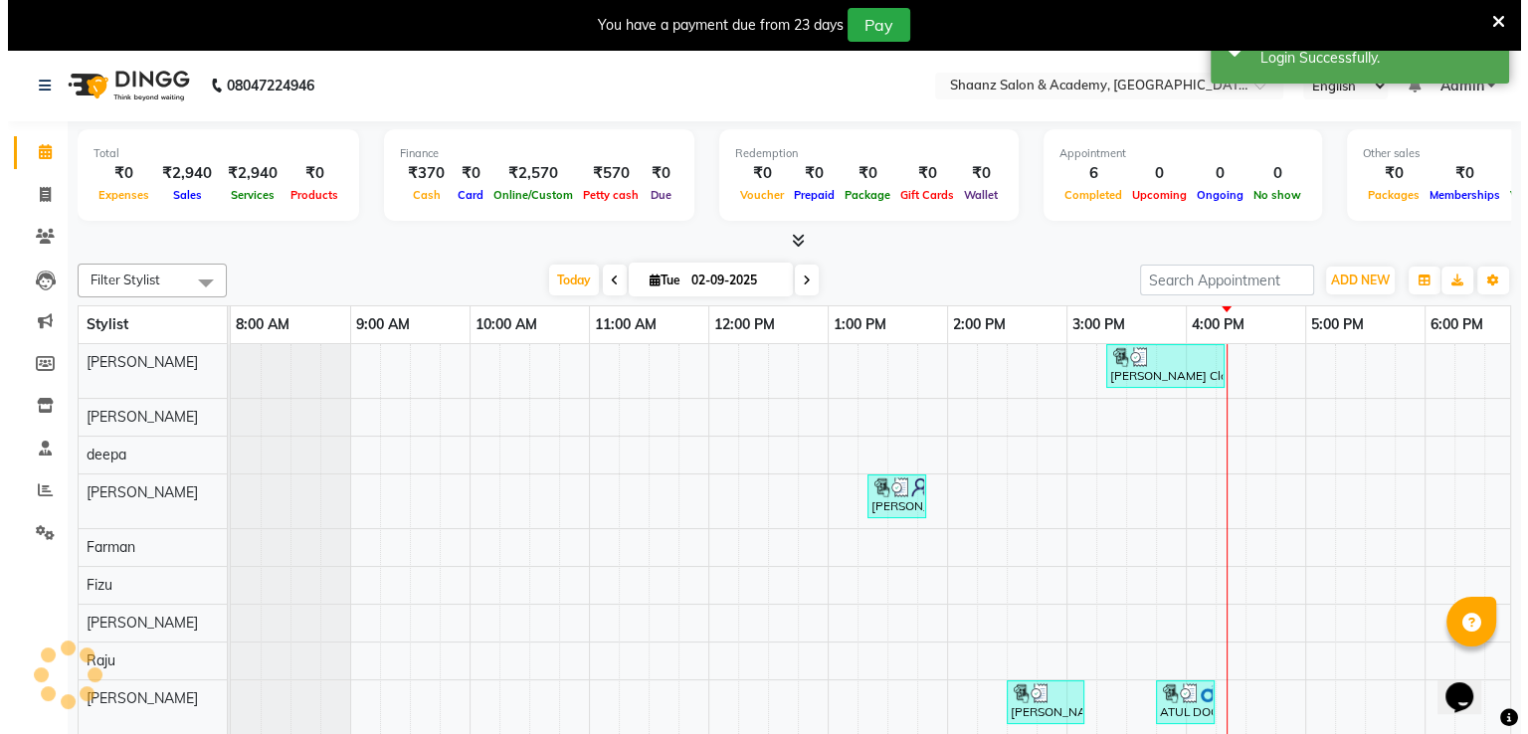
scroll to position [0, 272]
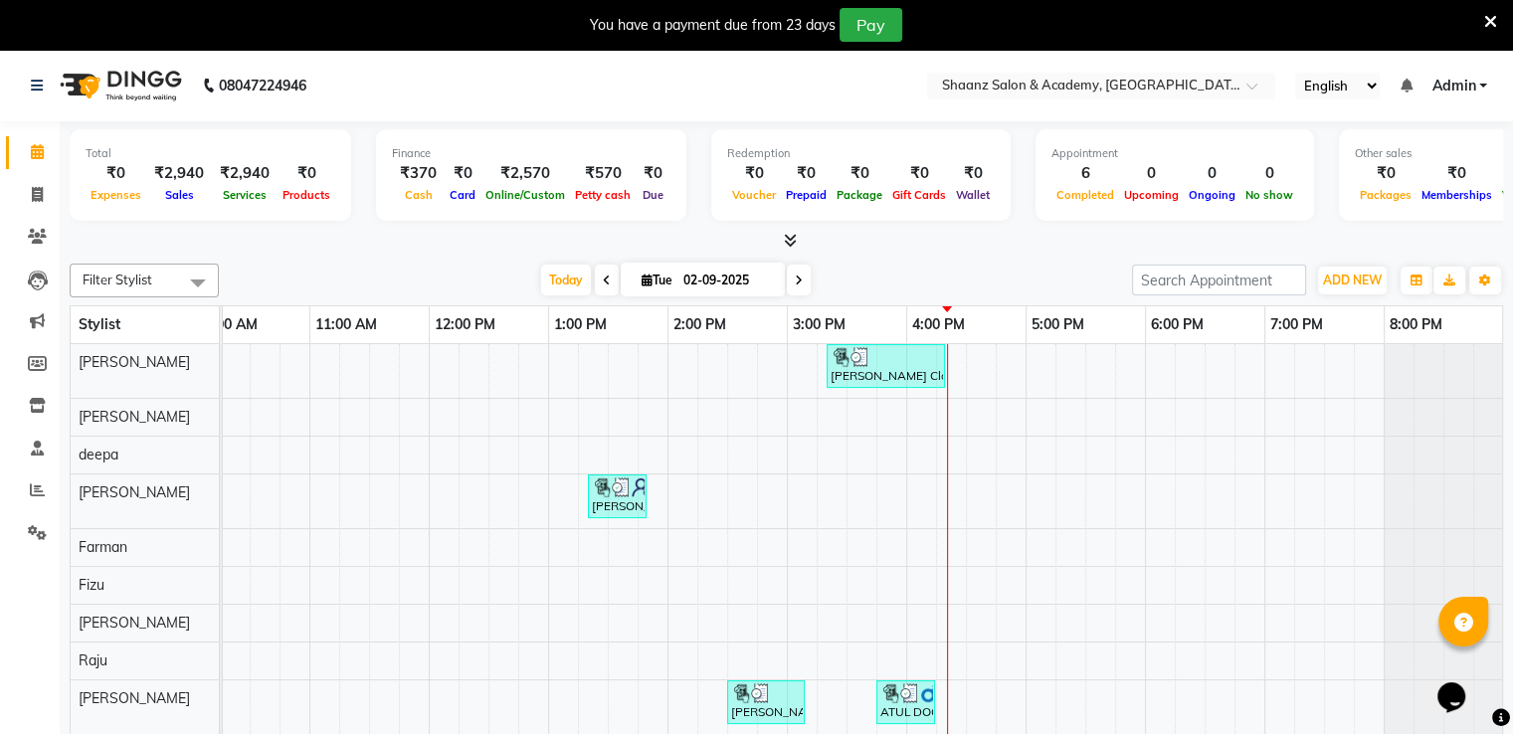
click at [1487, 22] on icon at bounding box center [1491, 22] width 13 height 18
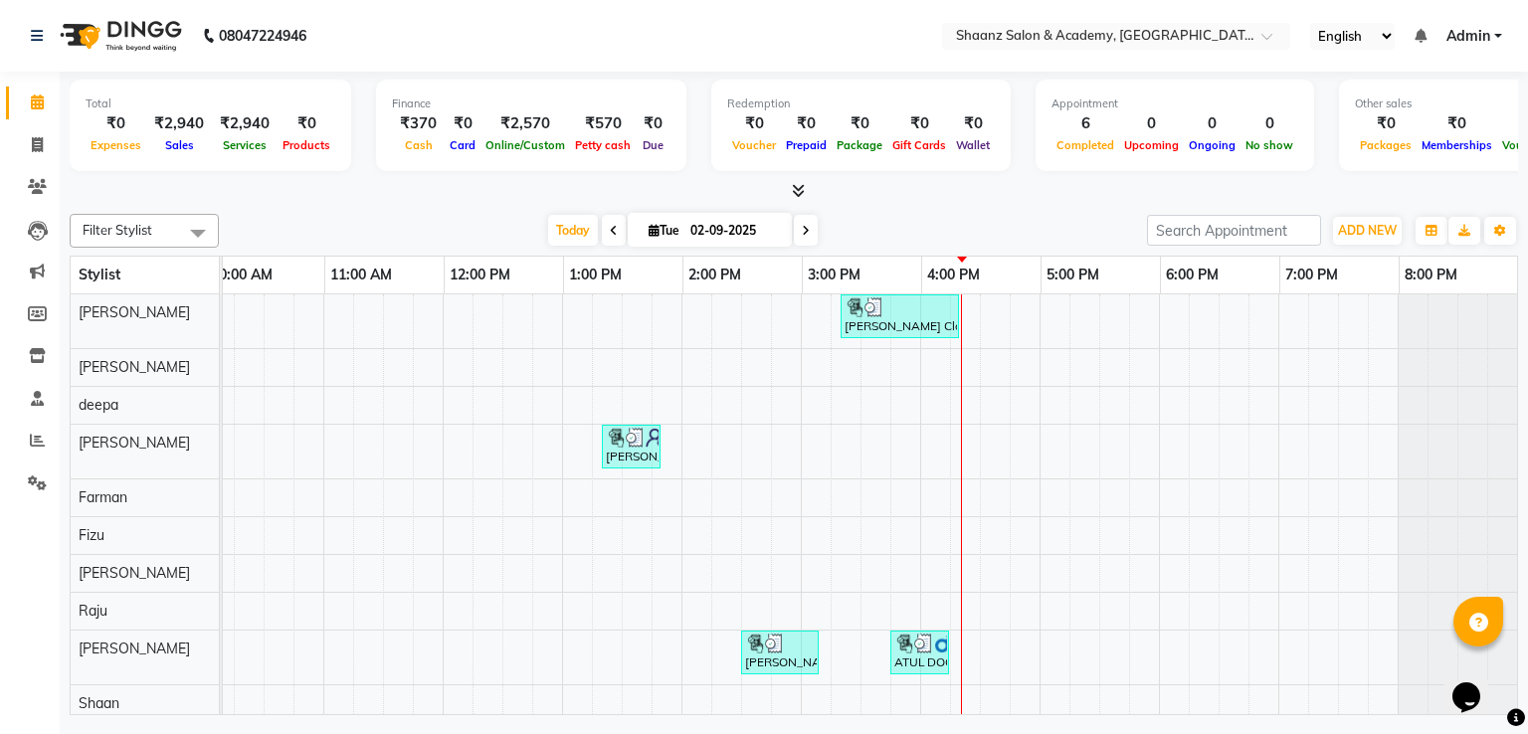
scroll to position [0, 257]
click at [1146, 34] on input "text" at bounding box center [1096, 38] width 289 height 20
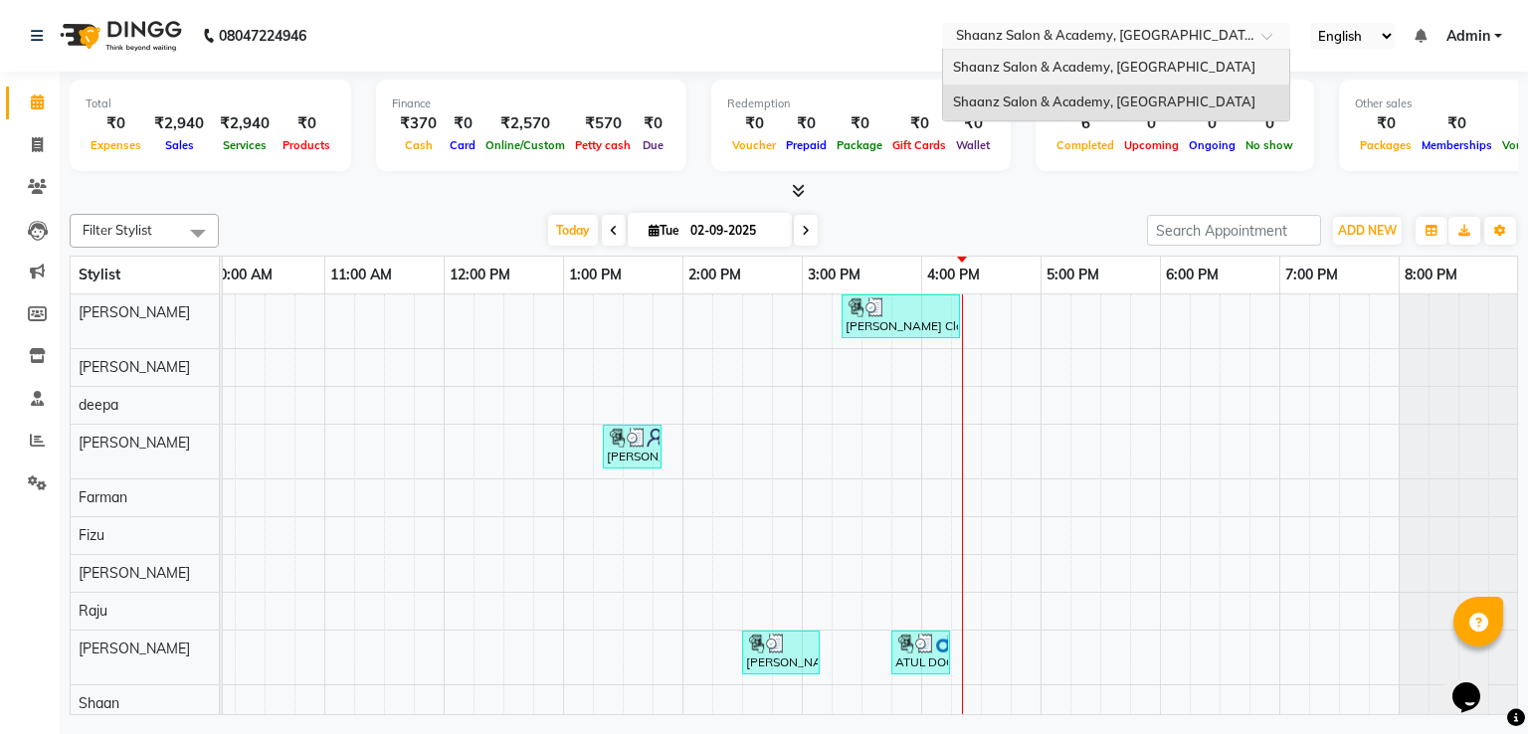
click at [1135, 60] on span "Shaanz Salon & Academy, [GEOGRAPHIC_DATA]" at bounding box center [1104, 67] width 302 height 16
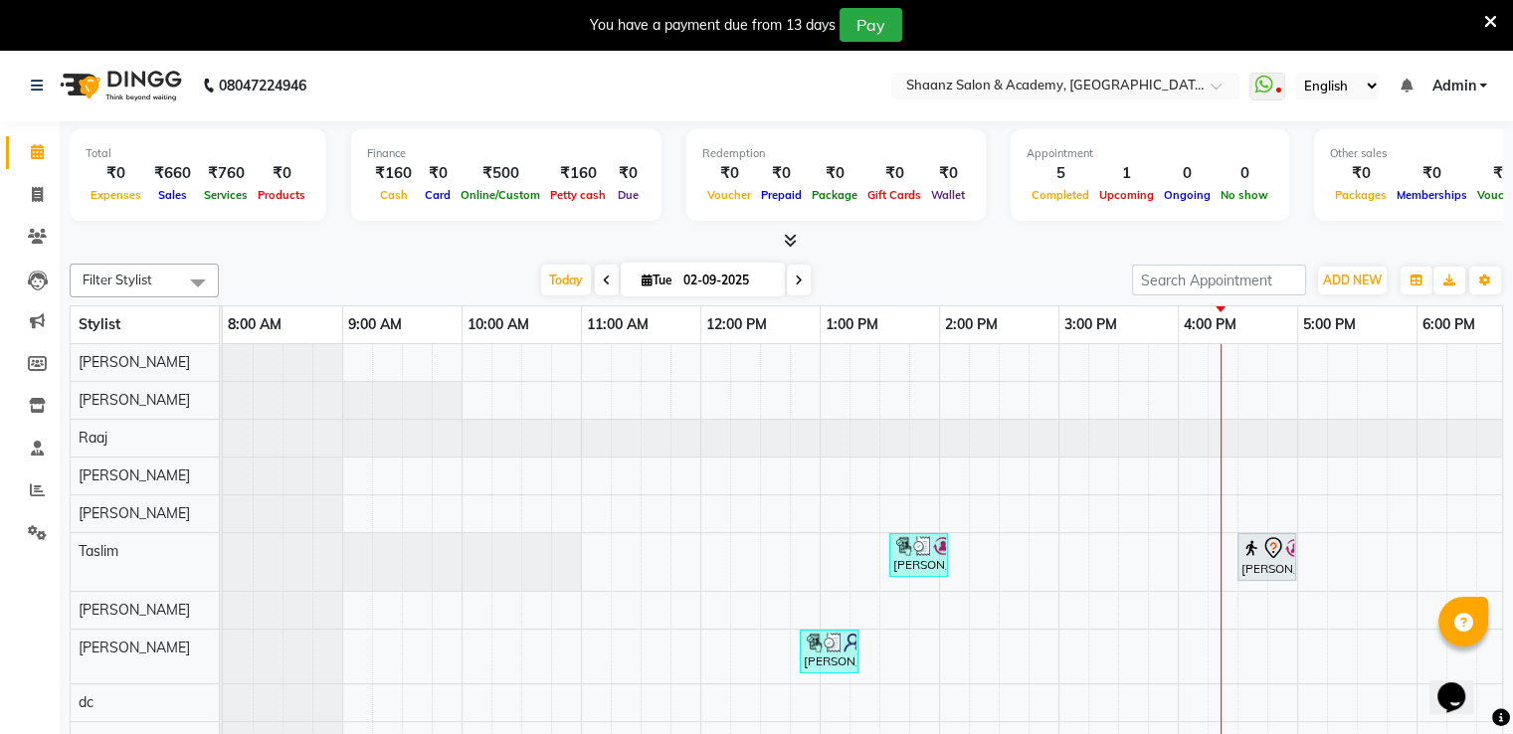
click at [1485, 16] on icon at bounding box center [1491, 22] width 13 height 18
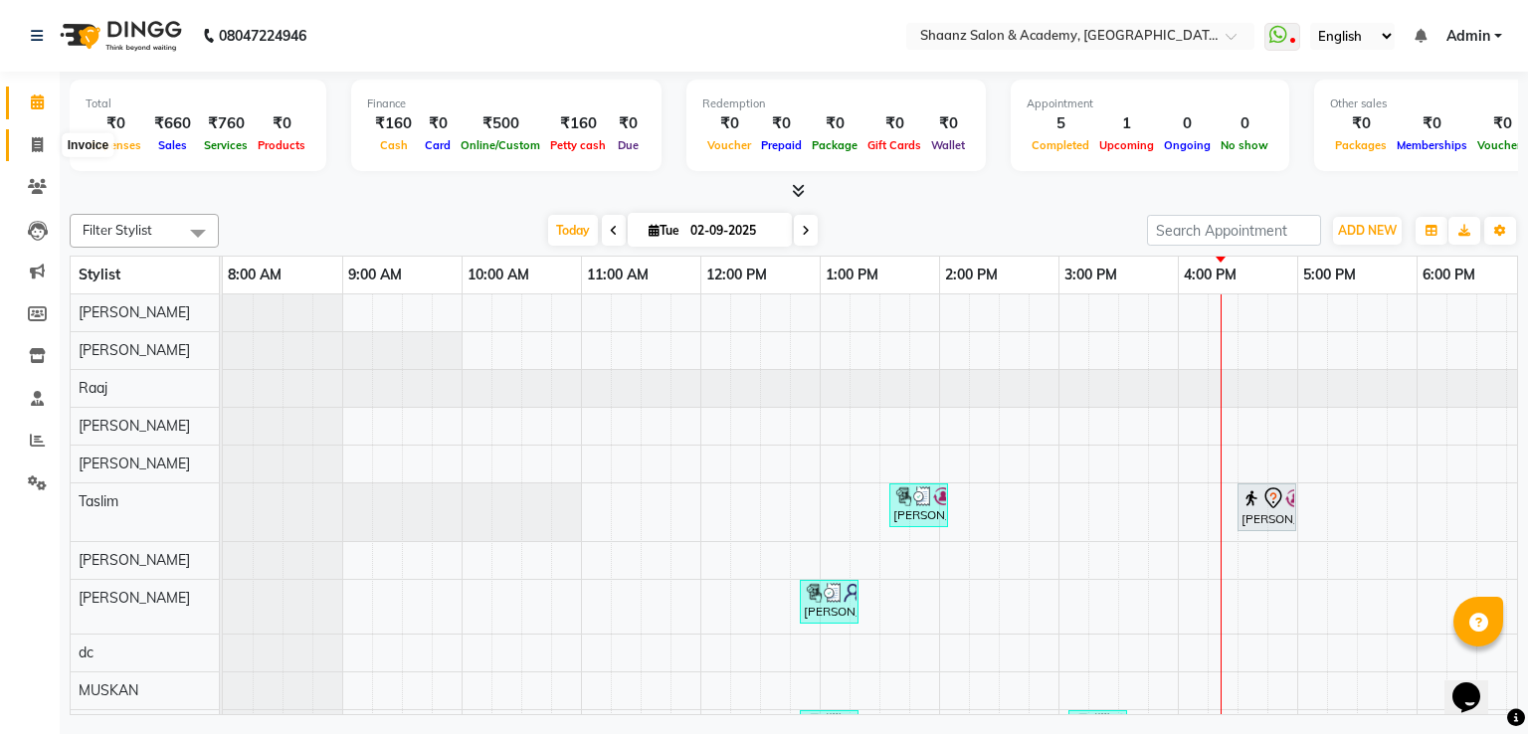
click at [32, 150] on icon at bounding box center [37, 144] width 11 height 15
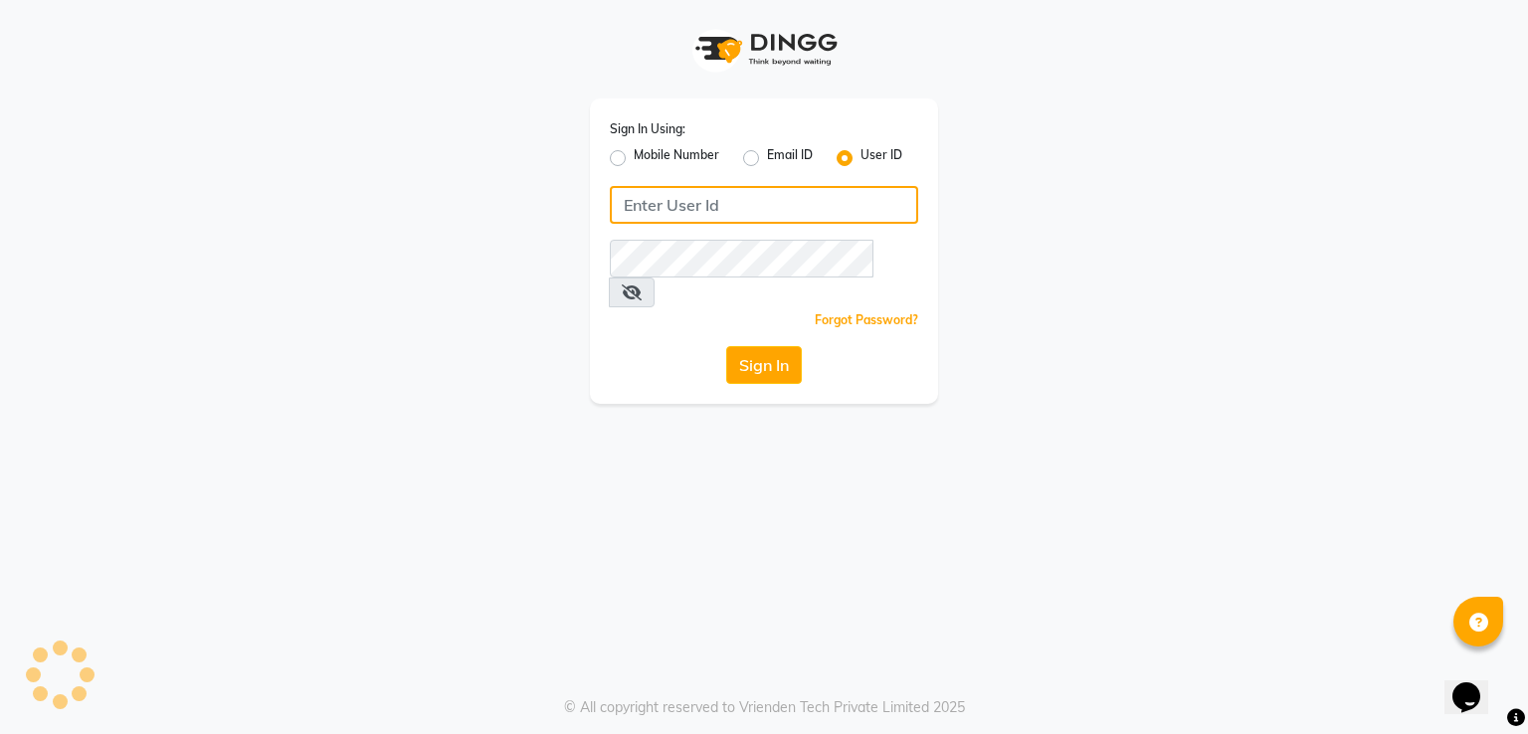
type input "[PERSON_NAME]"
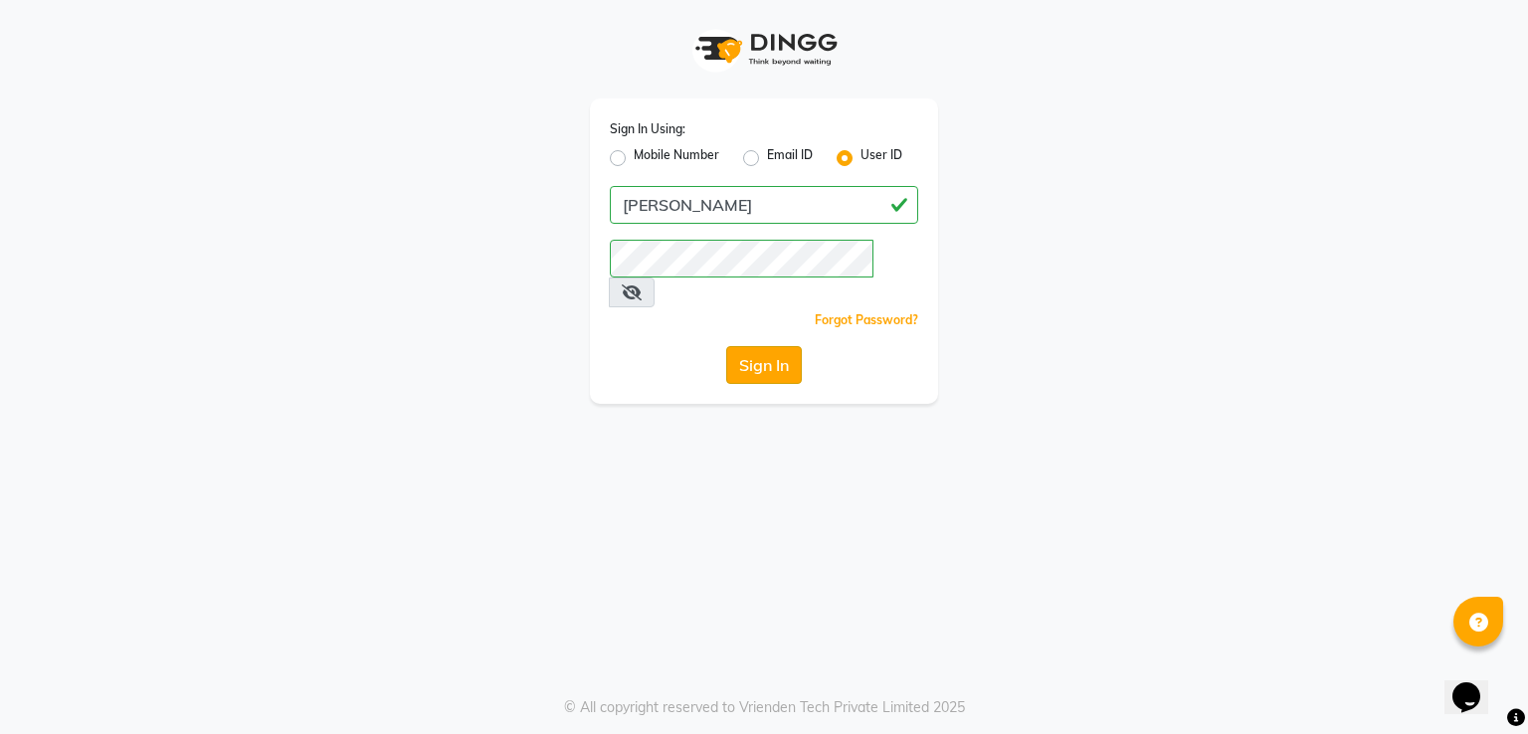
click at [760, 346] on button "Sign In" at bounding box center [764, 365] width 76 height 38
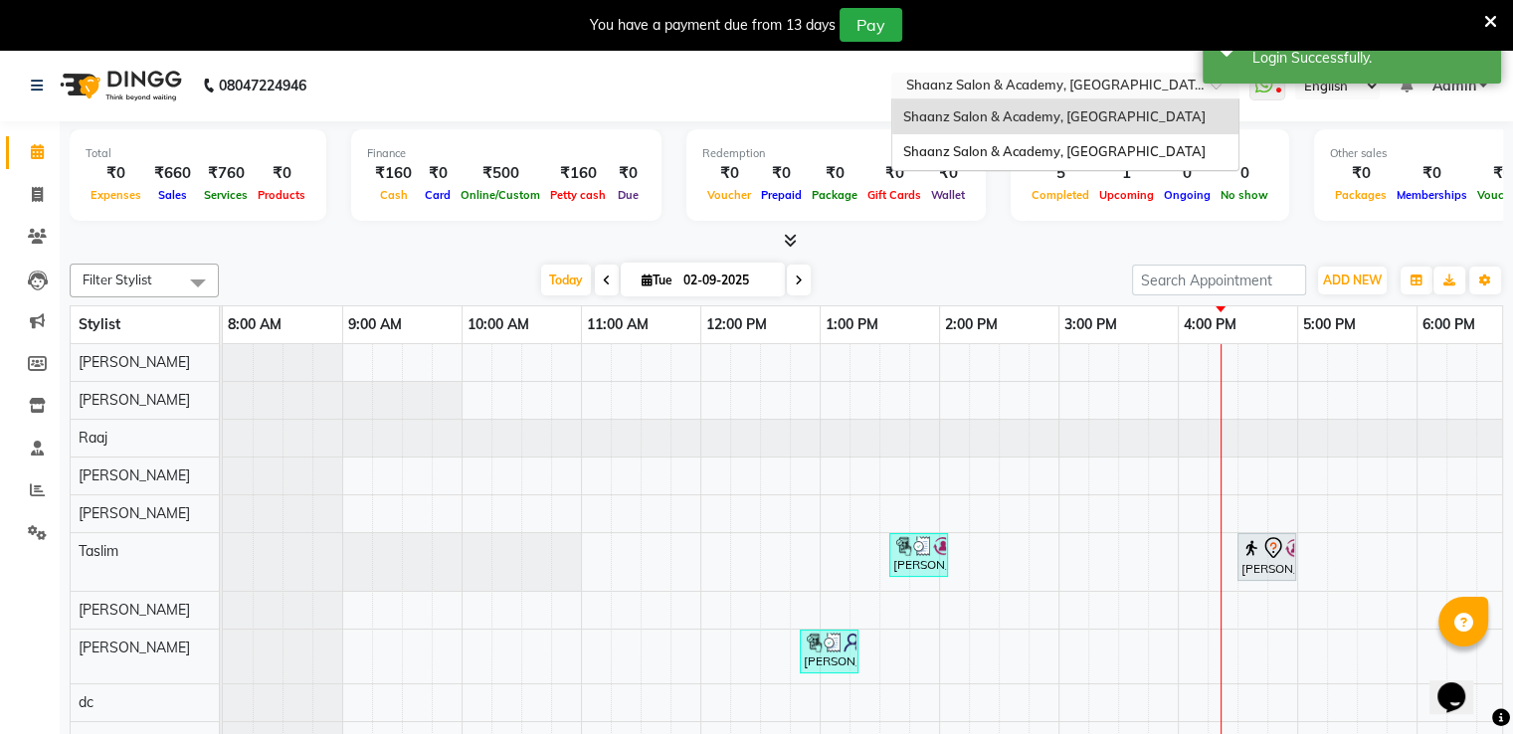
click at [1158, 89] on input "text" at bounding box center [1045, 88] width 289 height 20
click at [1106, 157] on span "Shaanz Salon & Academy, [GEOGRAPHIC_DATA]" at bounding box center [1053, 151] width 302 height 16
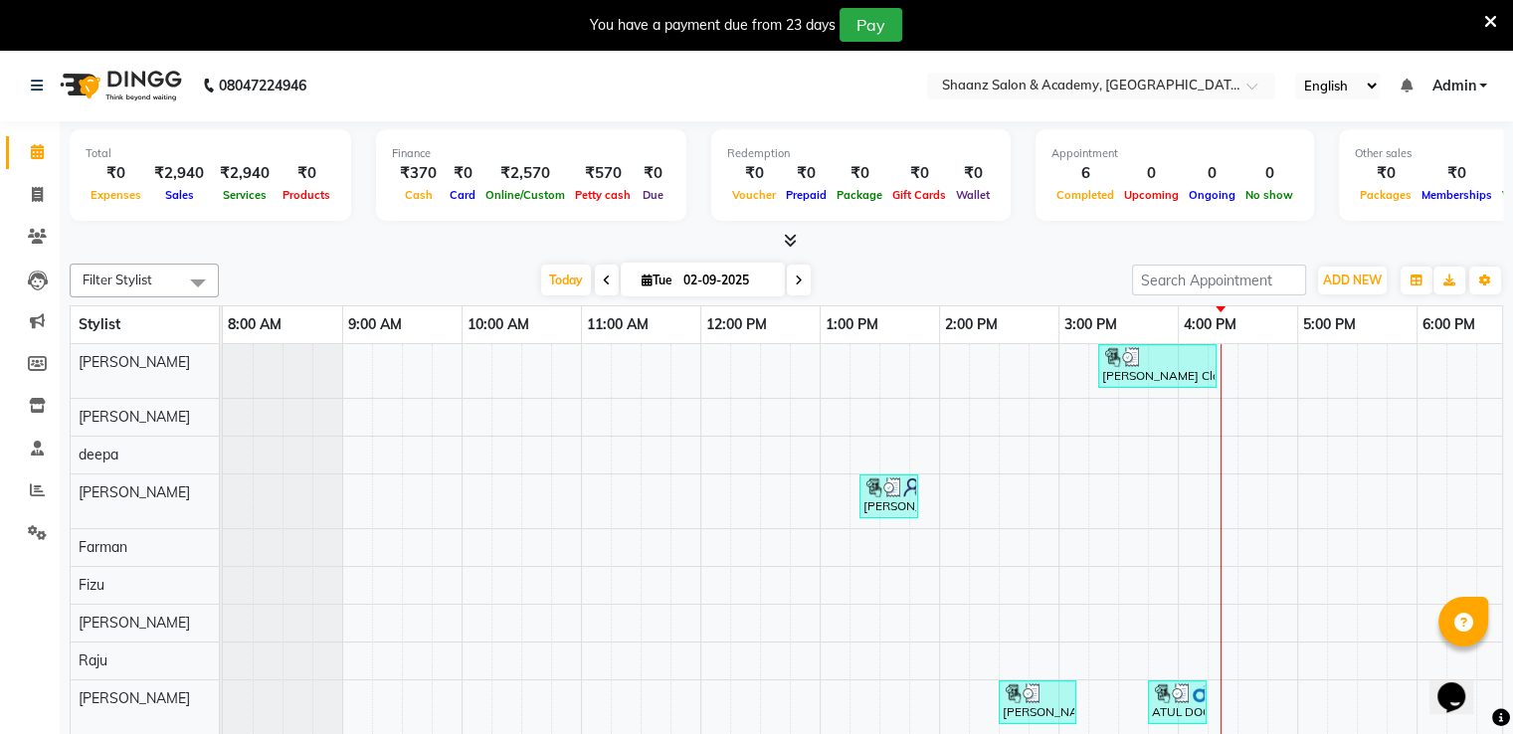
click at [28, 89] on div "08047224946" at bounding box center [168, 86] width 305 height 56
click at [32, 85] on icon at bounding box center [37, 86] width 12 height 14
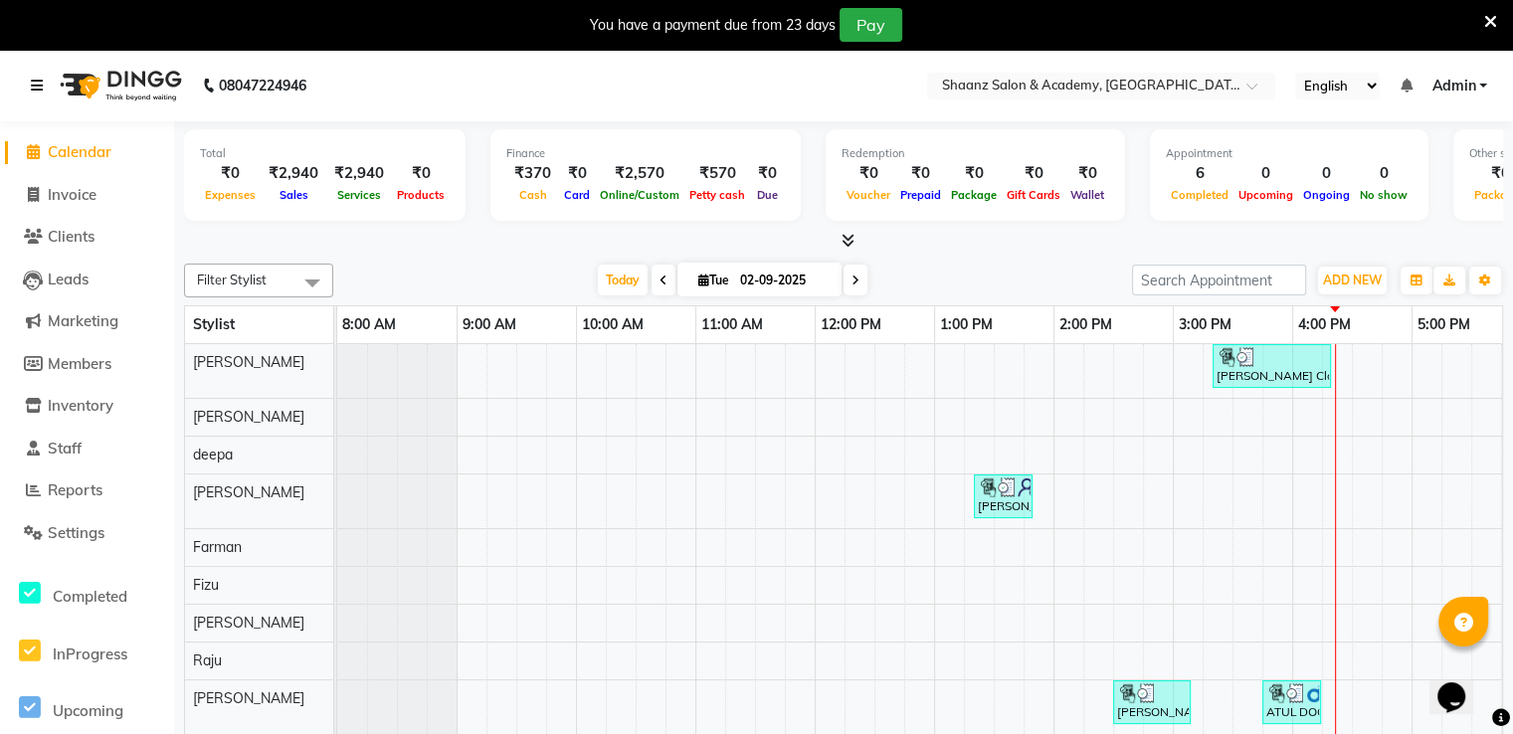
click at [32, 85] on icon at bounding box center [37, 86] width 12 height 14
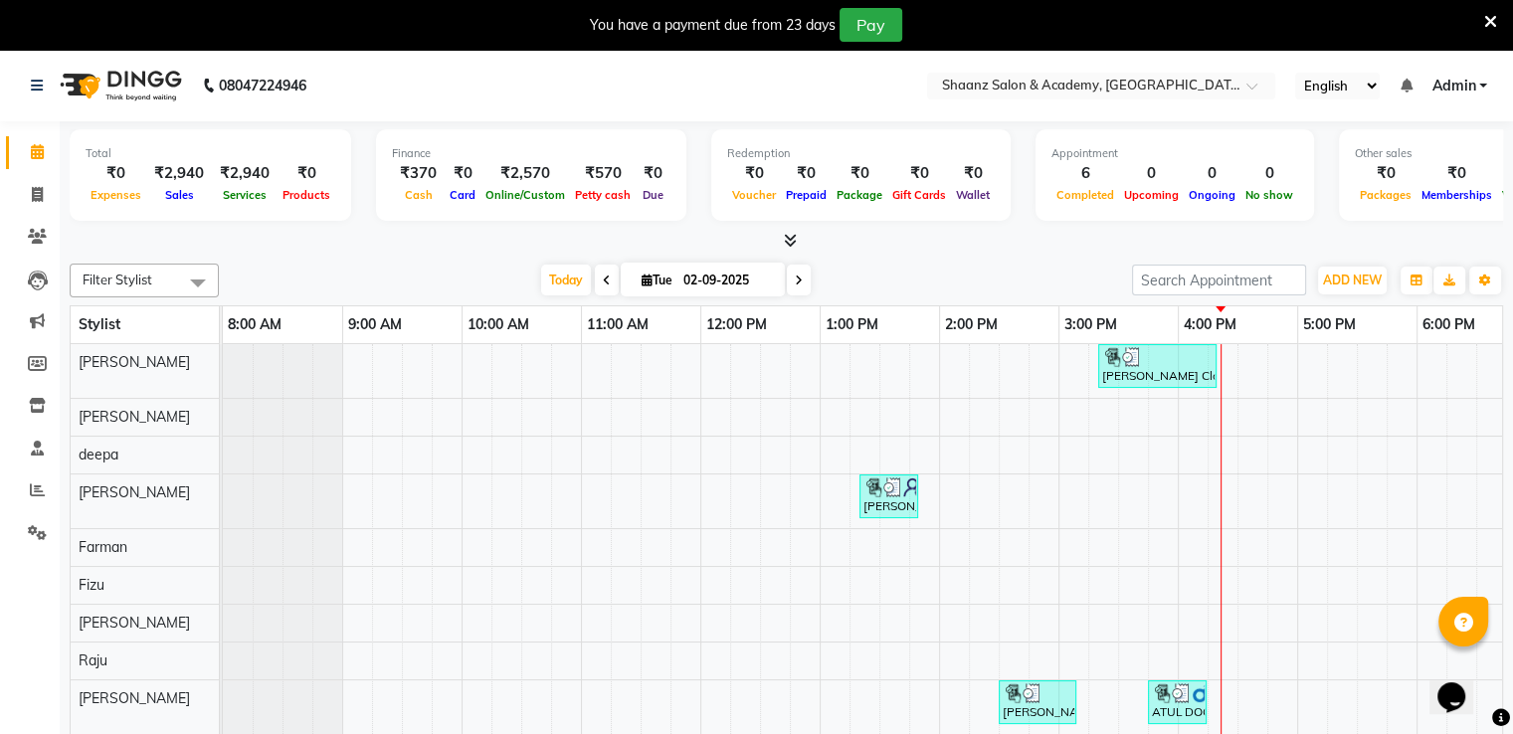
click at [1495, 16] on icon at bounding box center [1491, 22] width 13 height 18
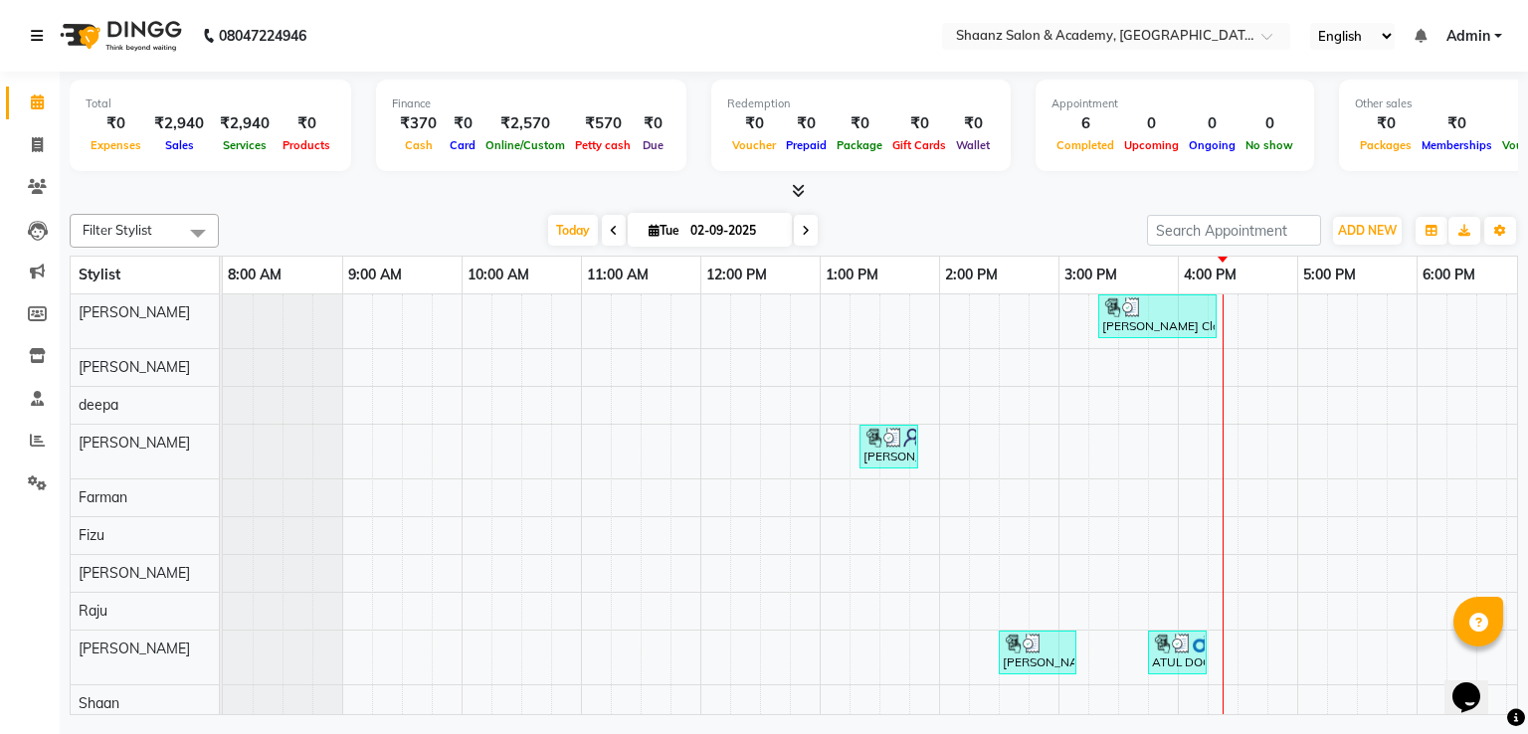
click at [41, 41] on icon at bounding box center [37, 36] width 12 height 14
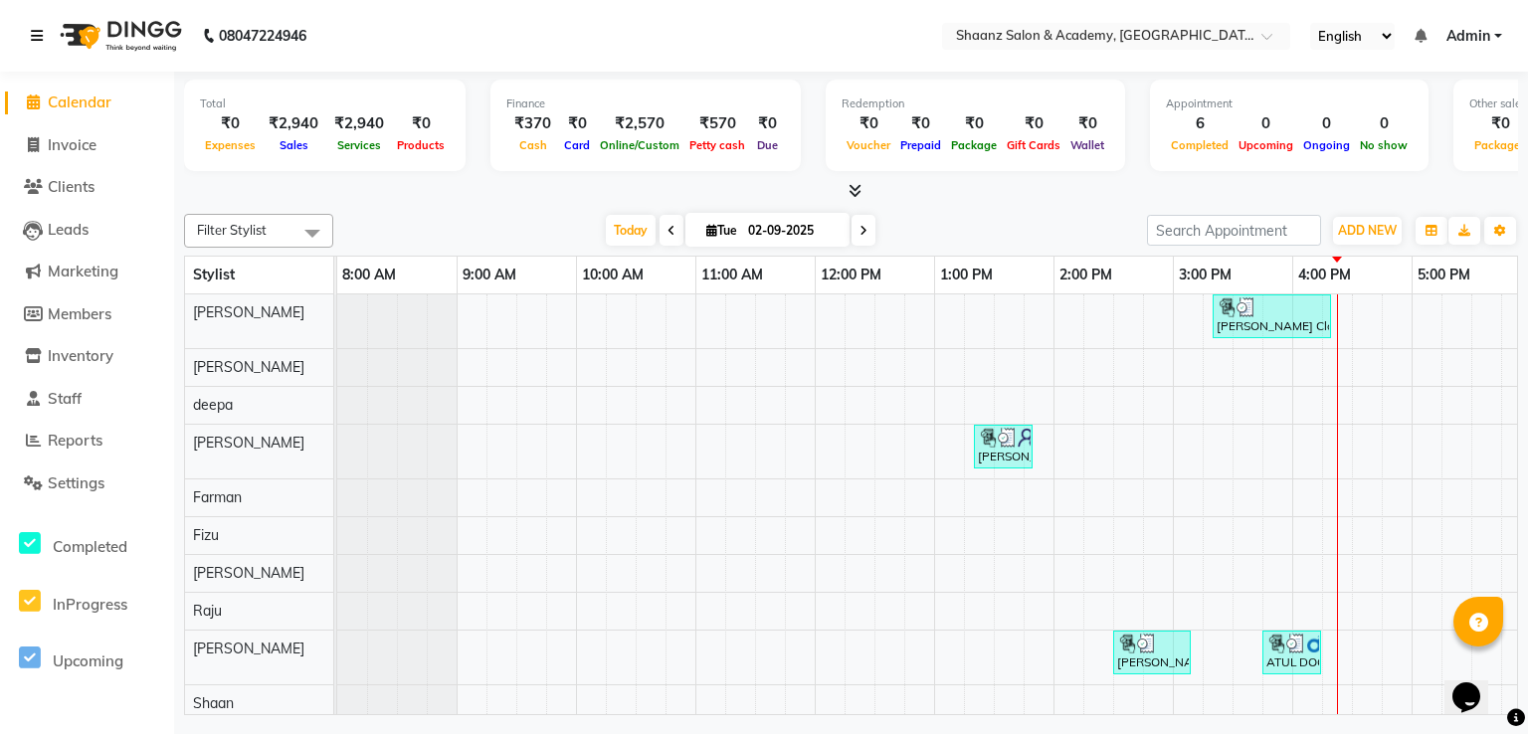
click at [41, 41] on icon at bounding box center [37, 36] width 12 height 14
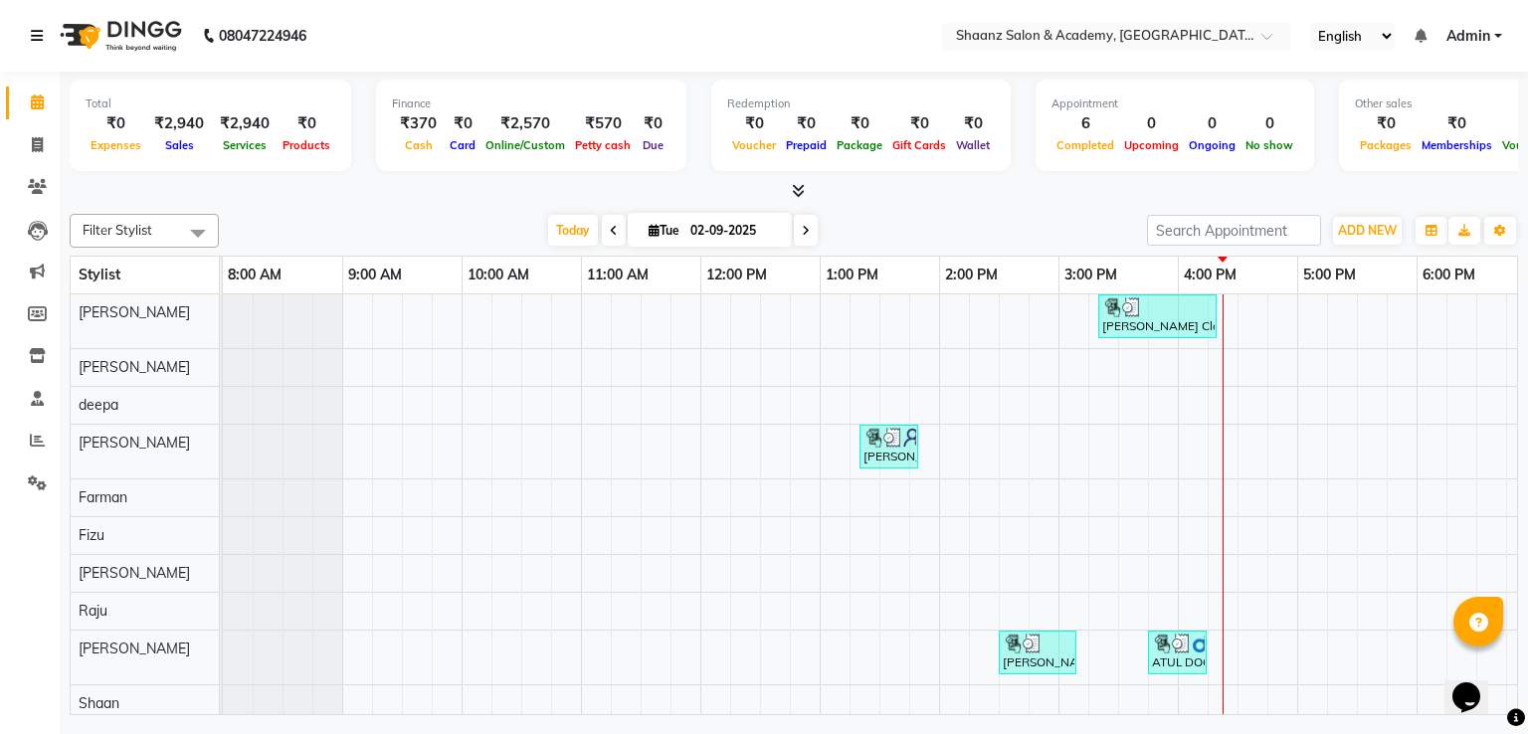
click at [41, 41] on icon at bounding box center [37, 36] width 12 height 14
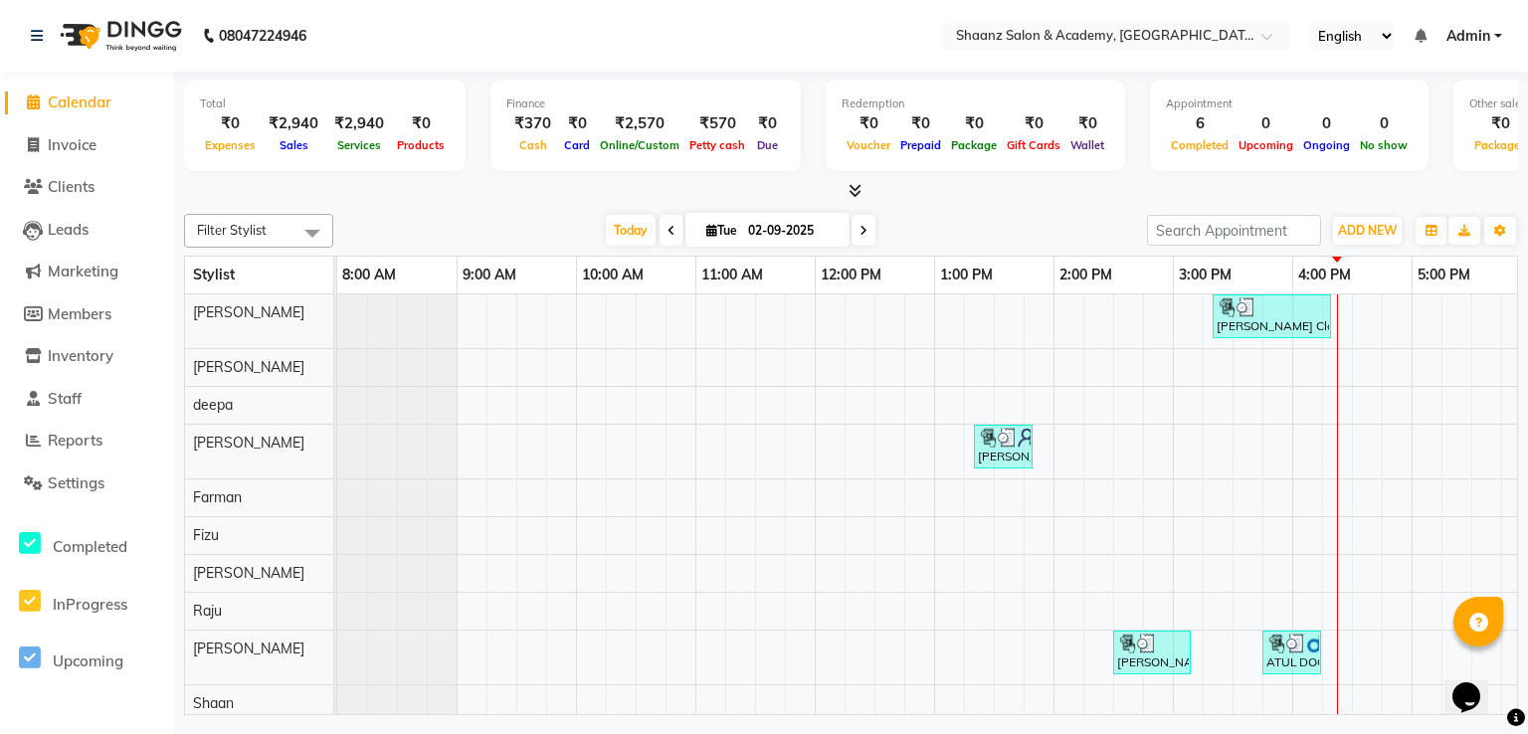
click at [1497, 29] on link "Admin" at bounding box center [1475, 36] width 56 height 21
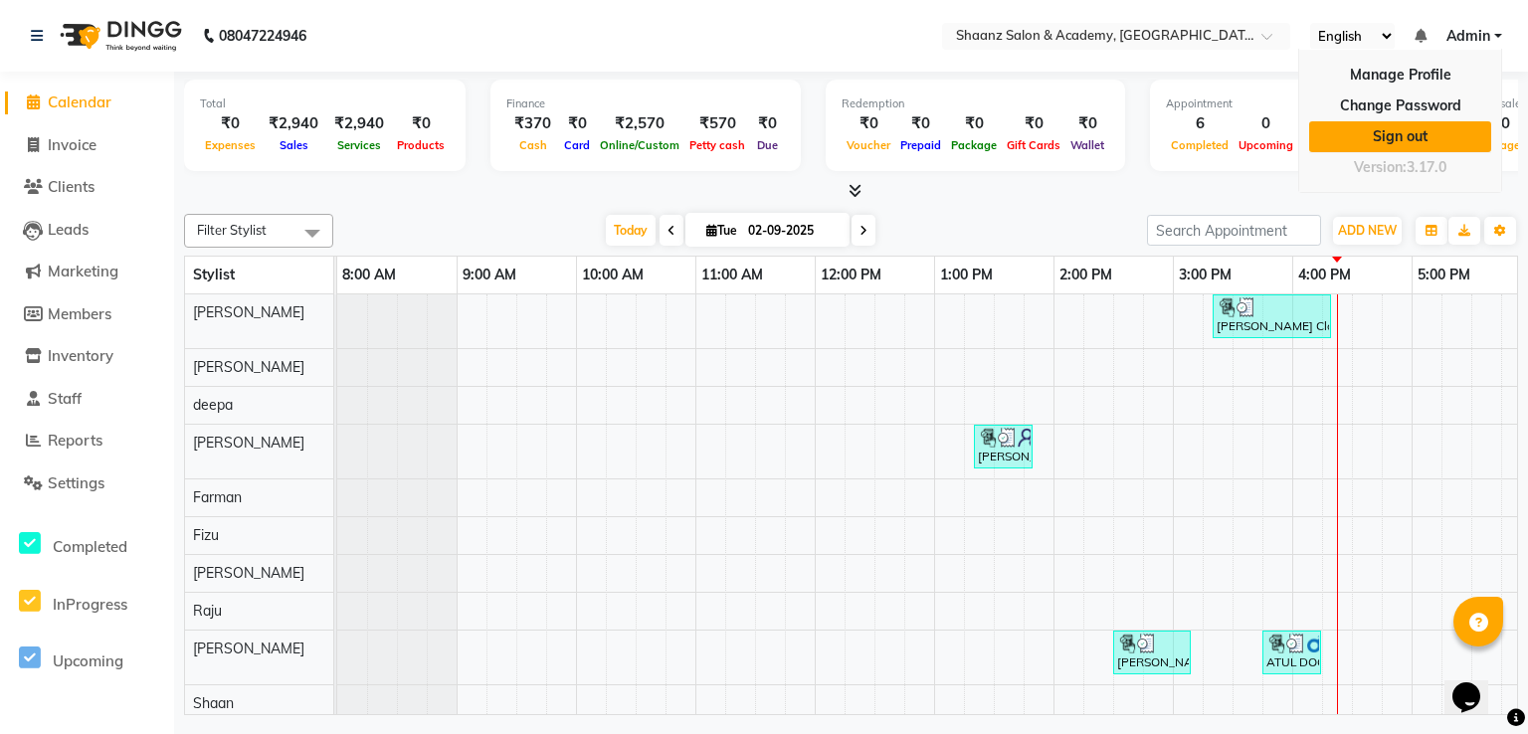
click at [1441, 137] on link "Sign out" at bounding box center [1400, 136] width 182 height 31
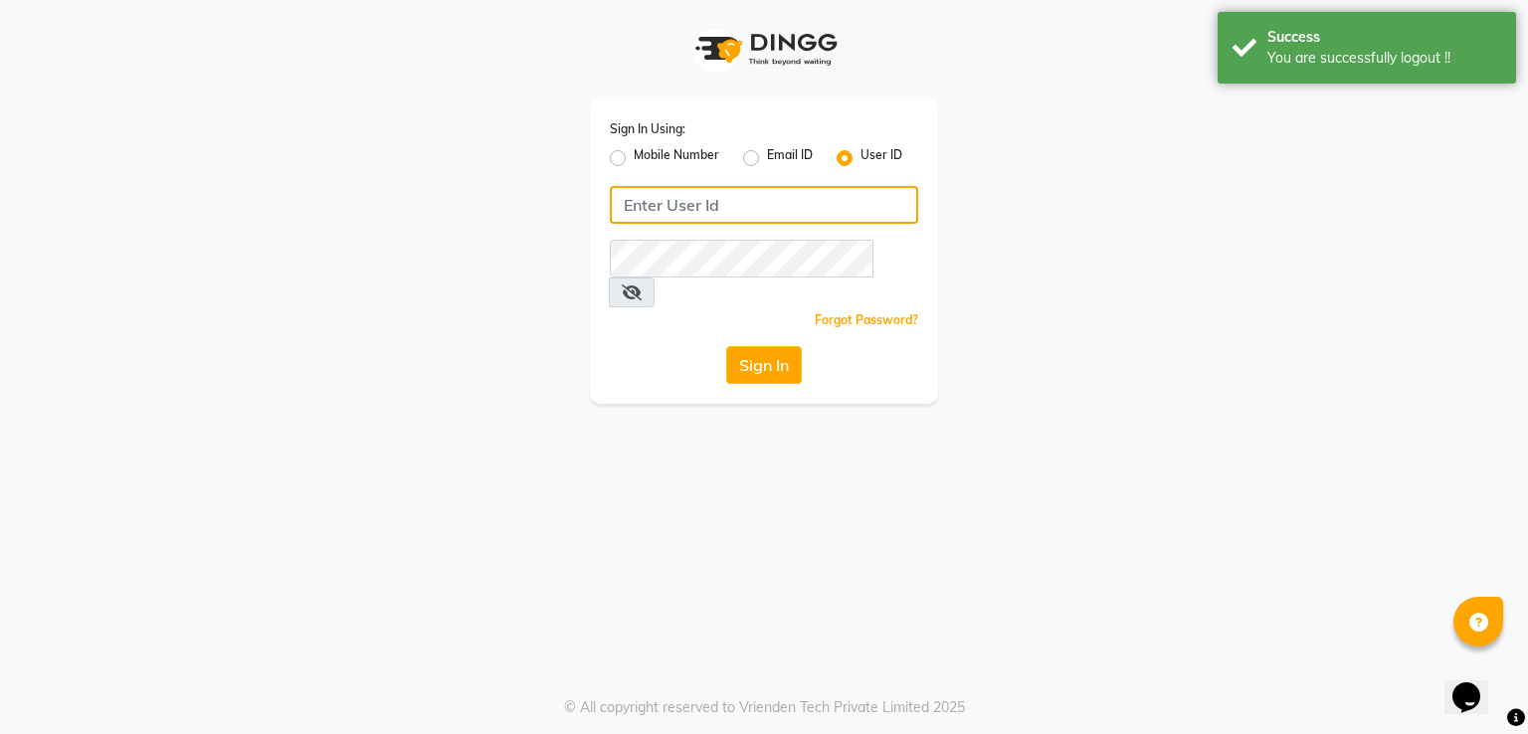
type input "[PERSON_NAME]"
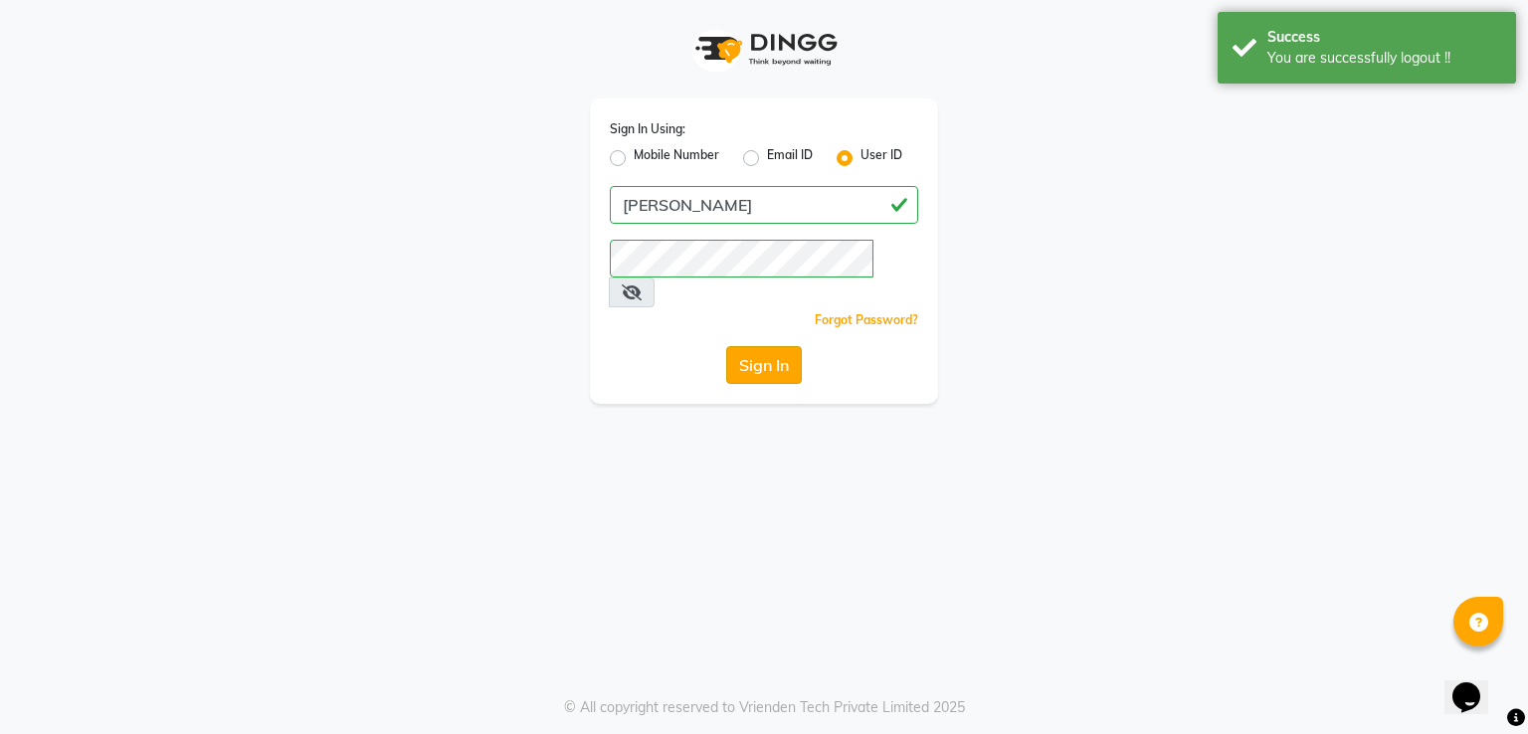
click at [775, 346] on button "Sign In" at bounding box center [764, 365] width 76 height 38
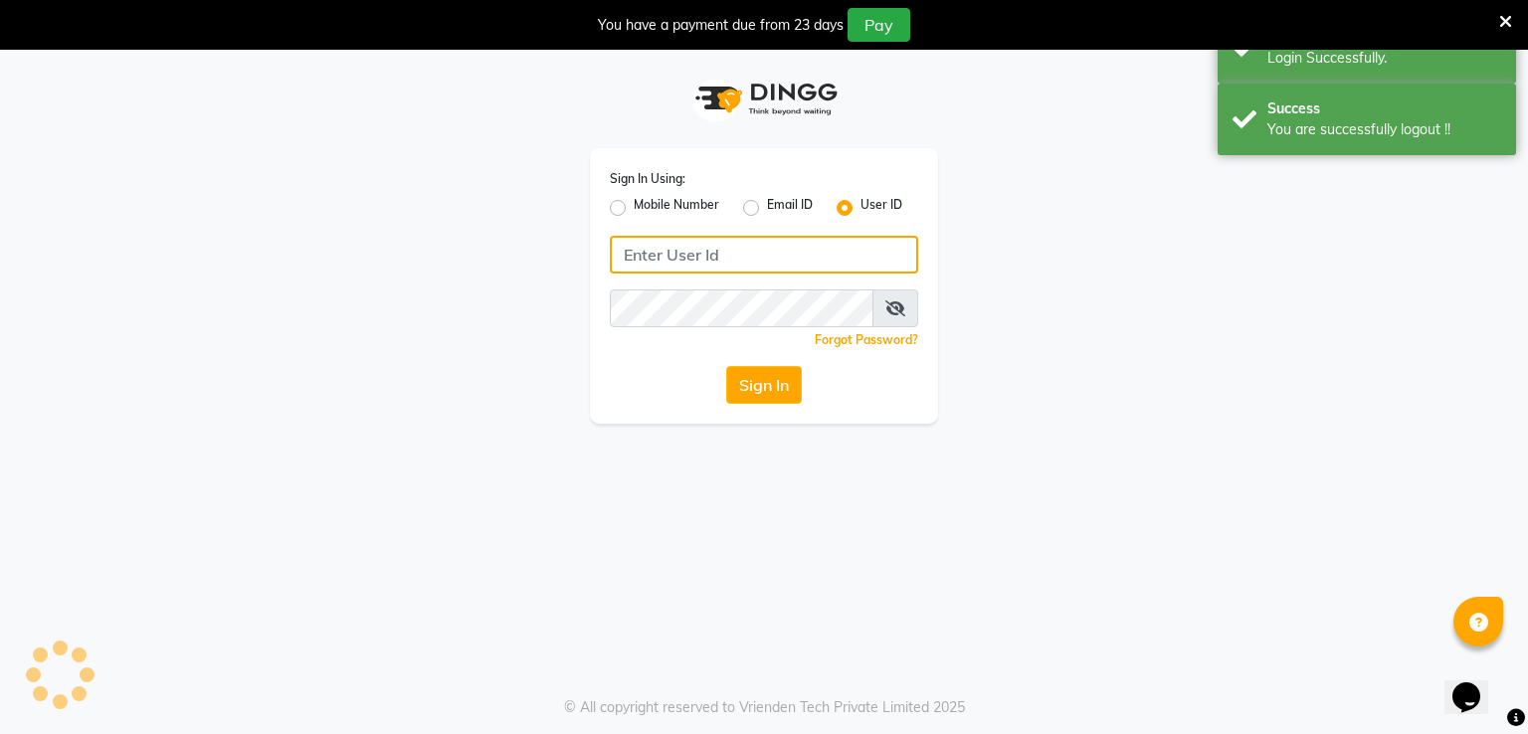
type input "[PERSON_NAME]"
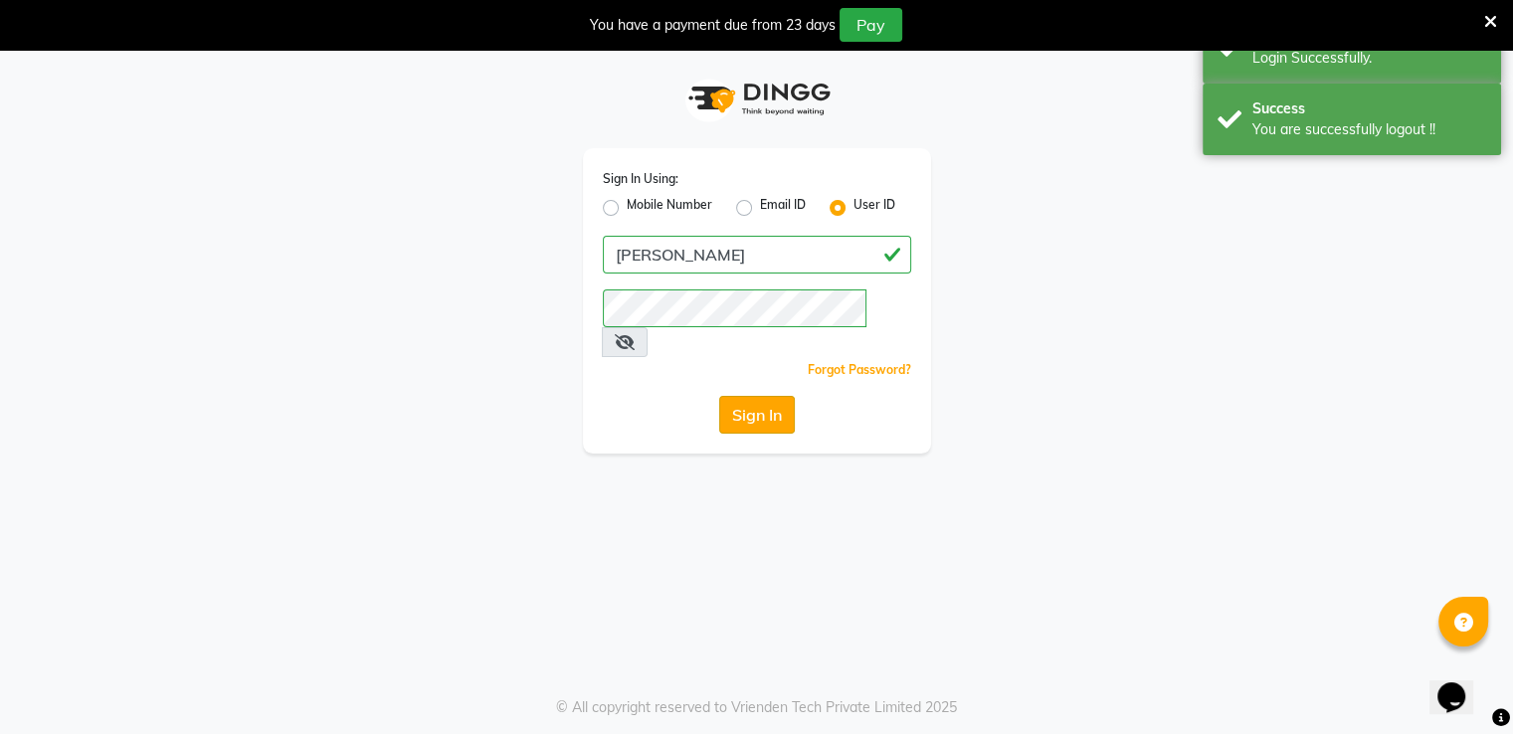
click at [788, 396] on button "Sign In" at bounding box center [757, 415] width 76 height 38
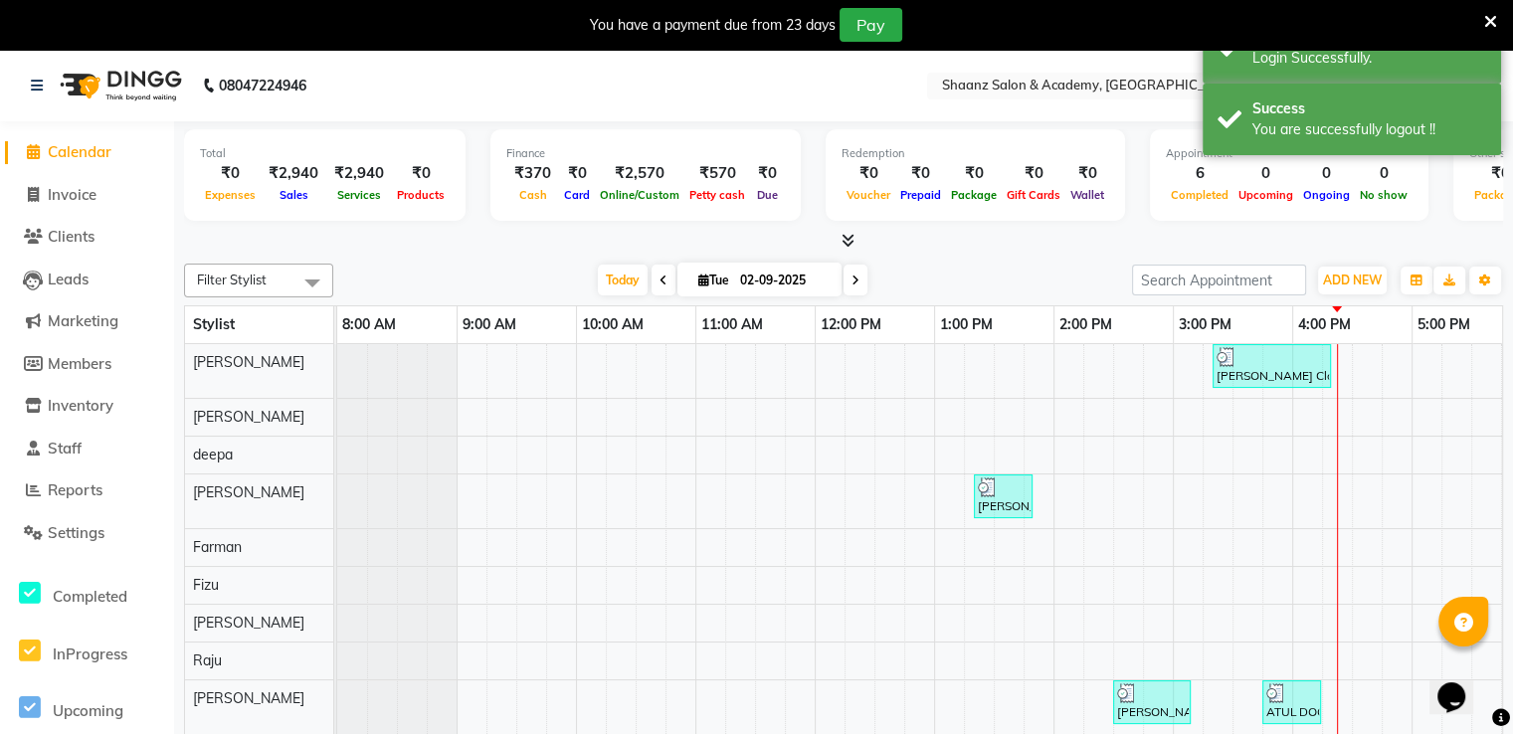
click at [1485, 23] on icon at bounding box center [1491, 22] width 13 height 18
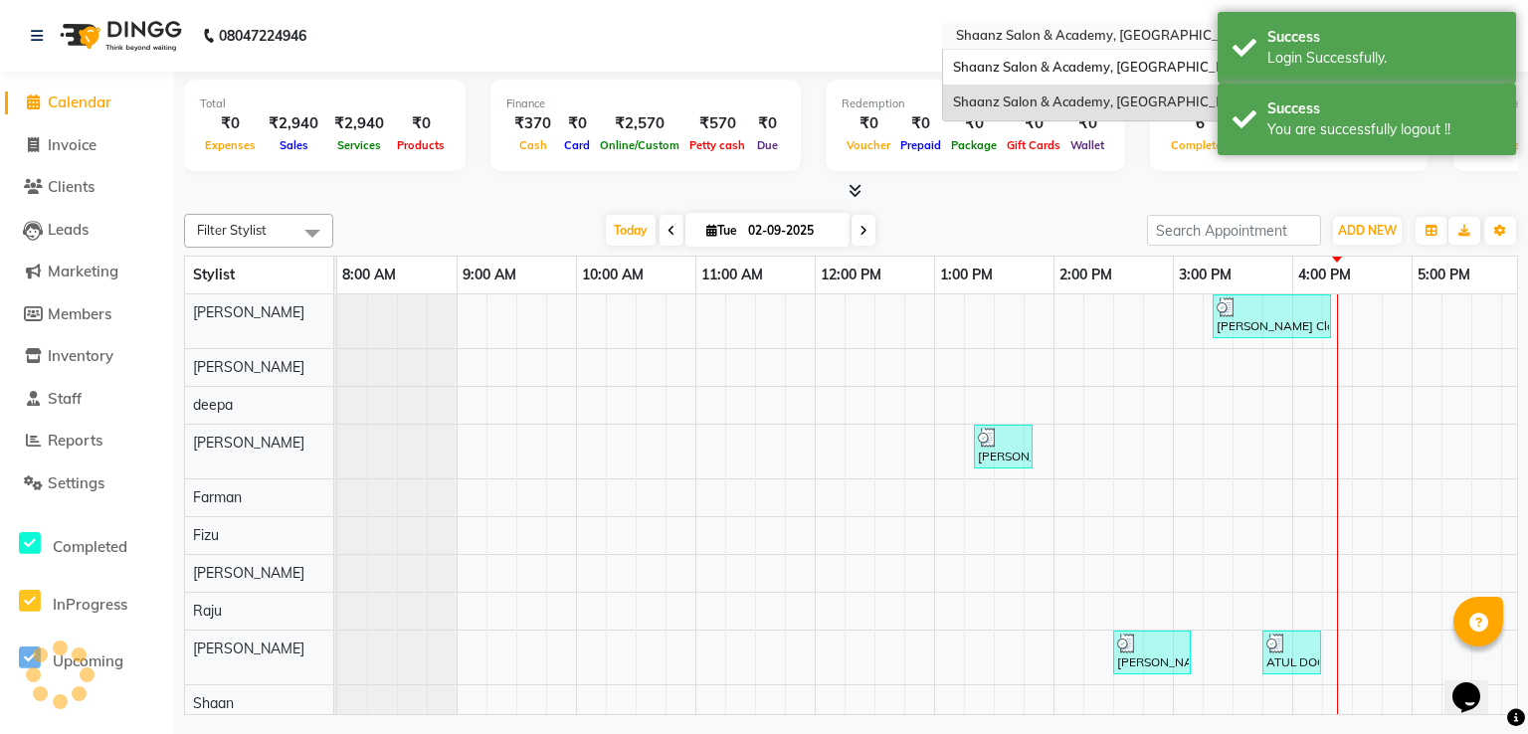
click at [1172, 46] on input "text" at bounding box center [1096, 38] width 289 height 20
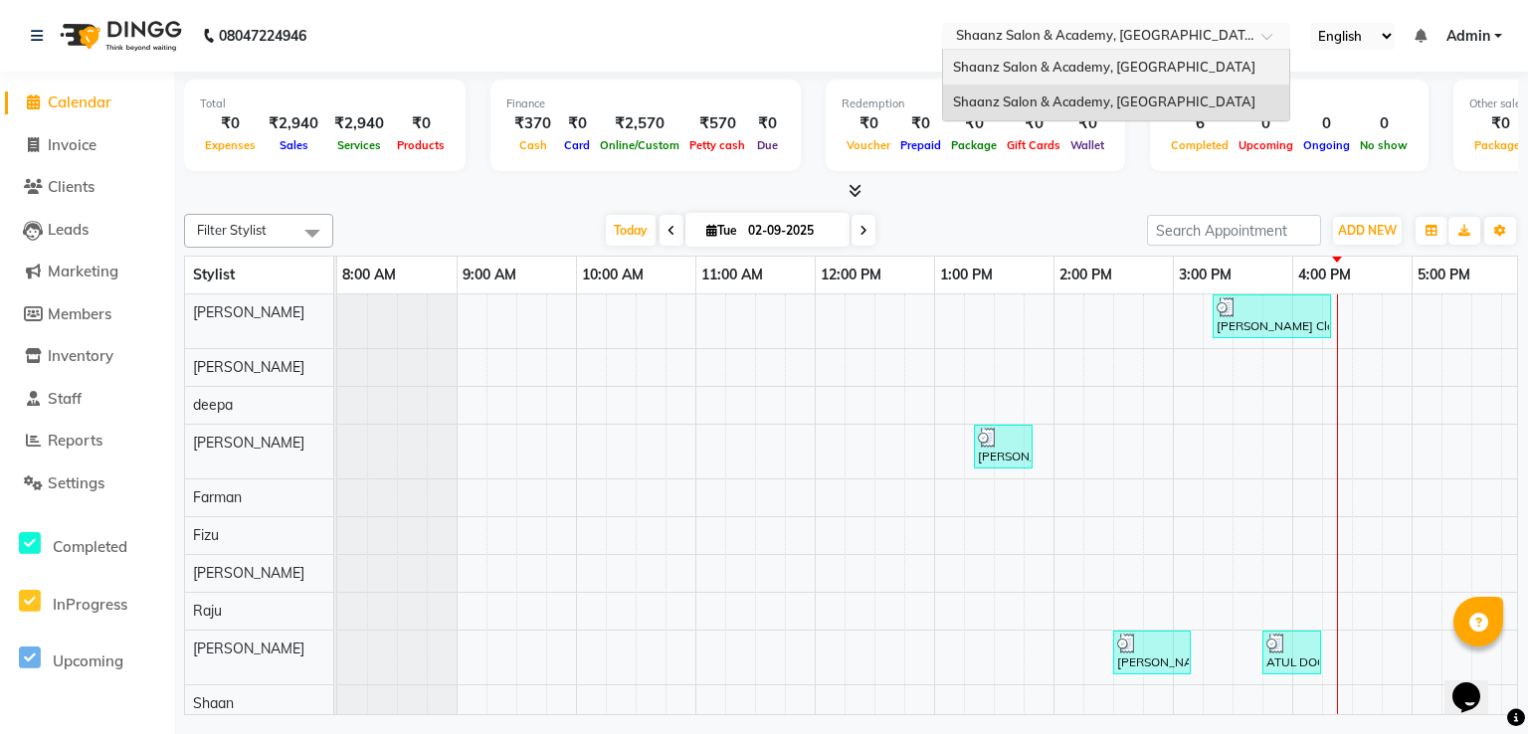
click at [1149, 81] on div "Shaanz Salon & Academy, [GEOGRAPHIC_DATA]" at bounding box center [1116, 68] width 346 height 36
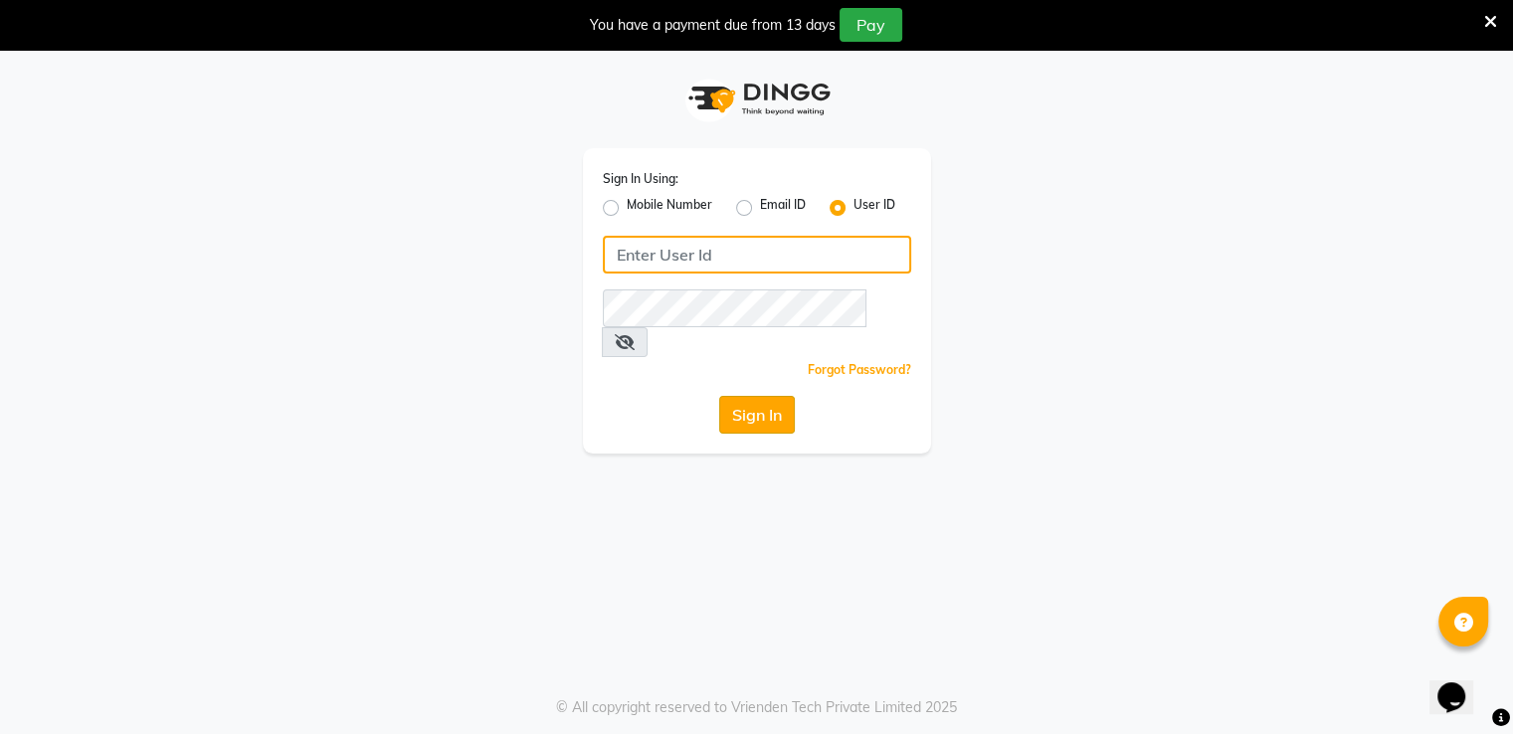
type input "shaan"
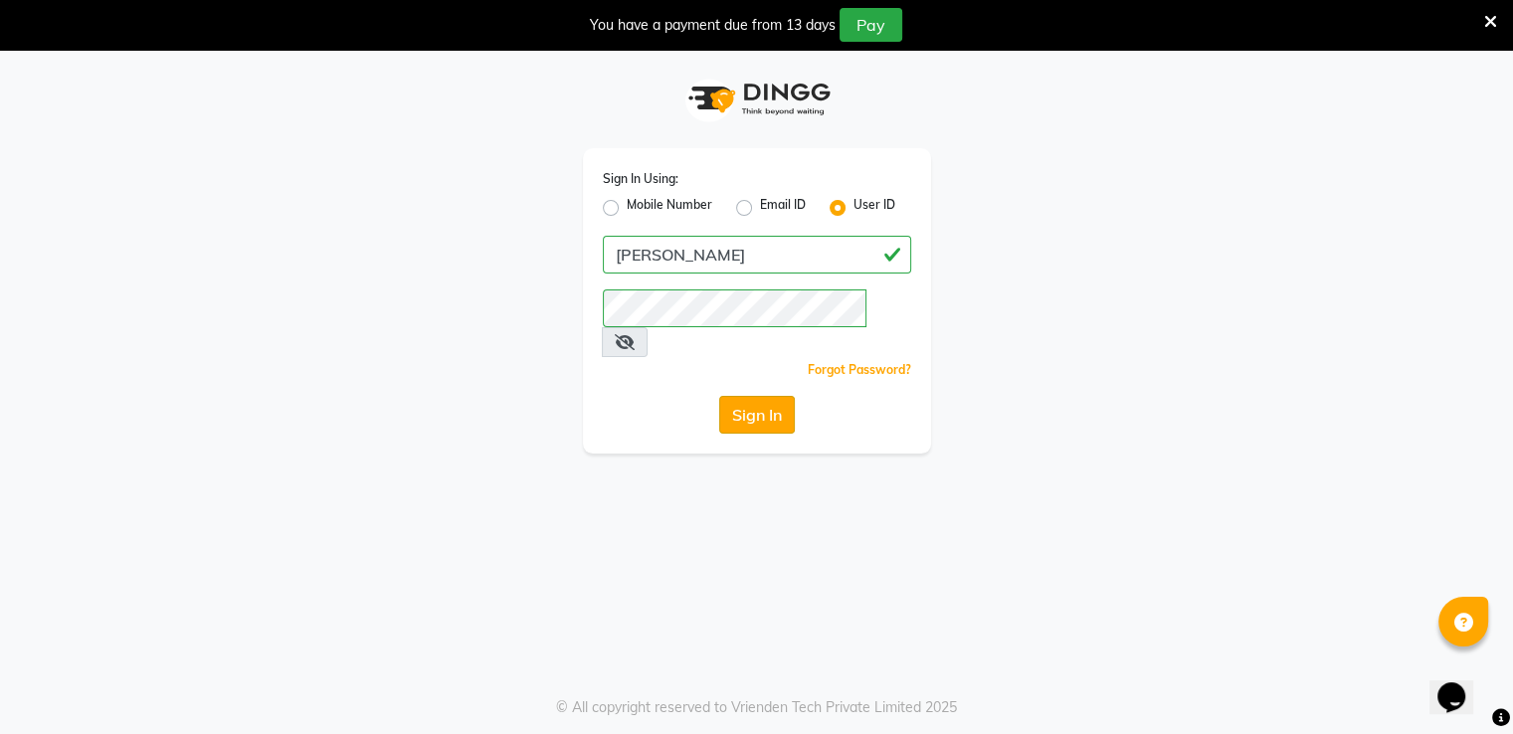
click at [741, 396] on button "Sign In" at bounding box center [757, 415] width 76 height 38
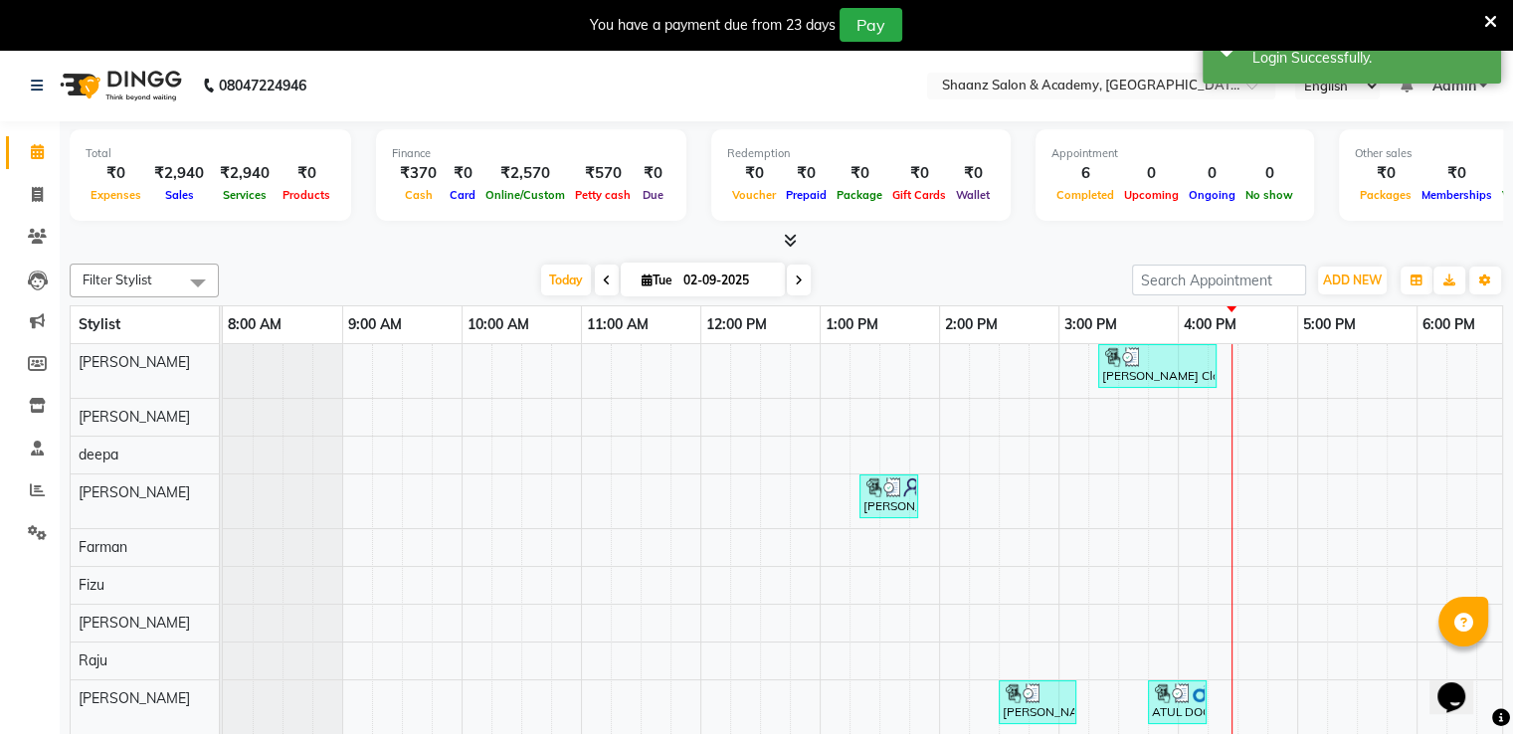
click at [1495, 19] on icon at bounding box center [1491, 22] width 13 height 18
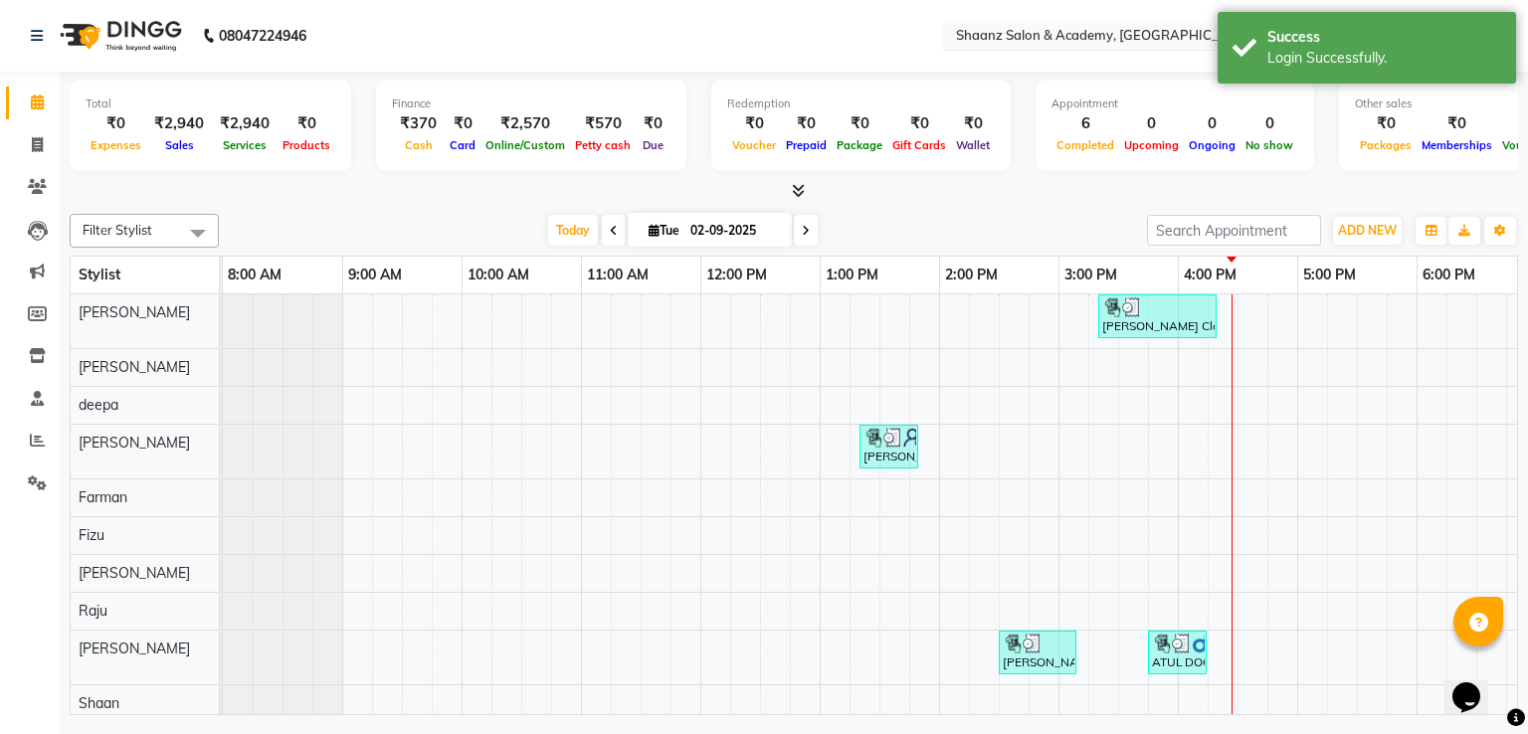
click at [1129, 34] on input "text" at bounding box center [1096, 38] width 289 height 20
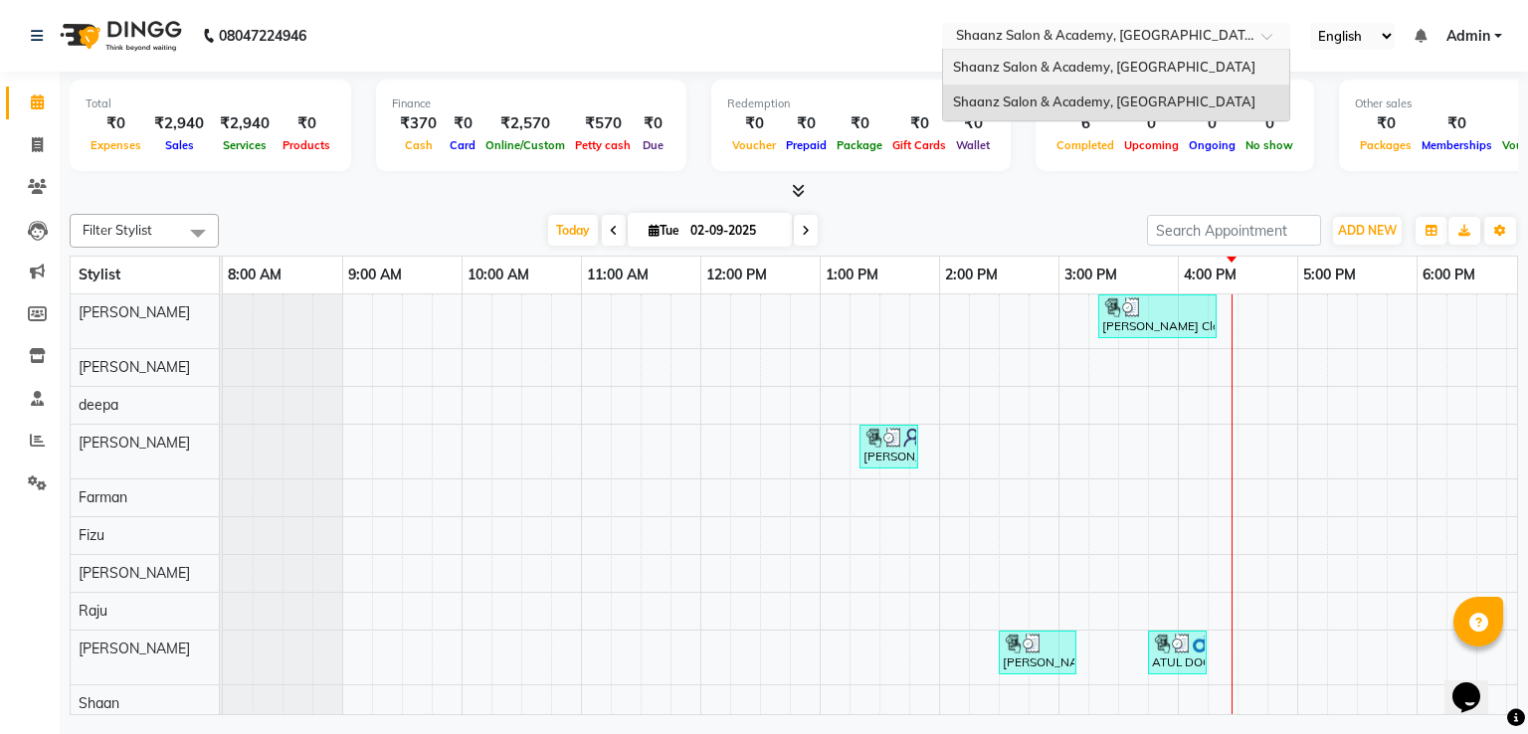
click at [1110, 61] on span "Shaanz Salon & Academy, [GEOGRAPHIC_DATA]" at bounding box center [1104, 67] width 302 height 16
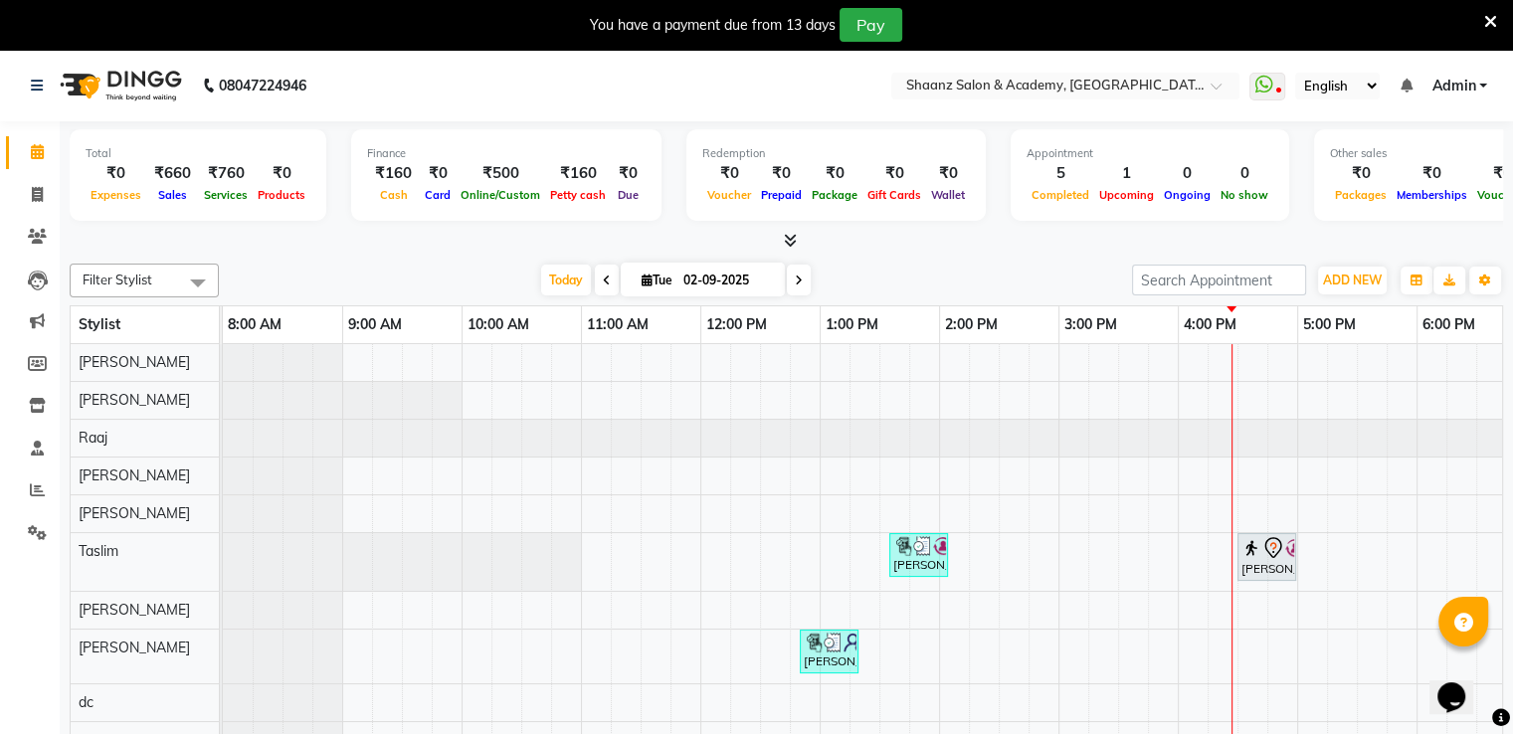
click at [1489, 13] on icon at bounding box center [1491, 22] width 13 height 18
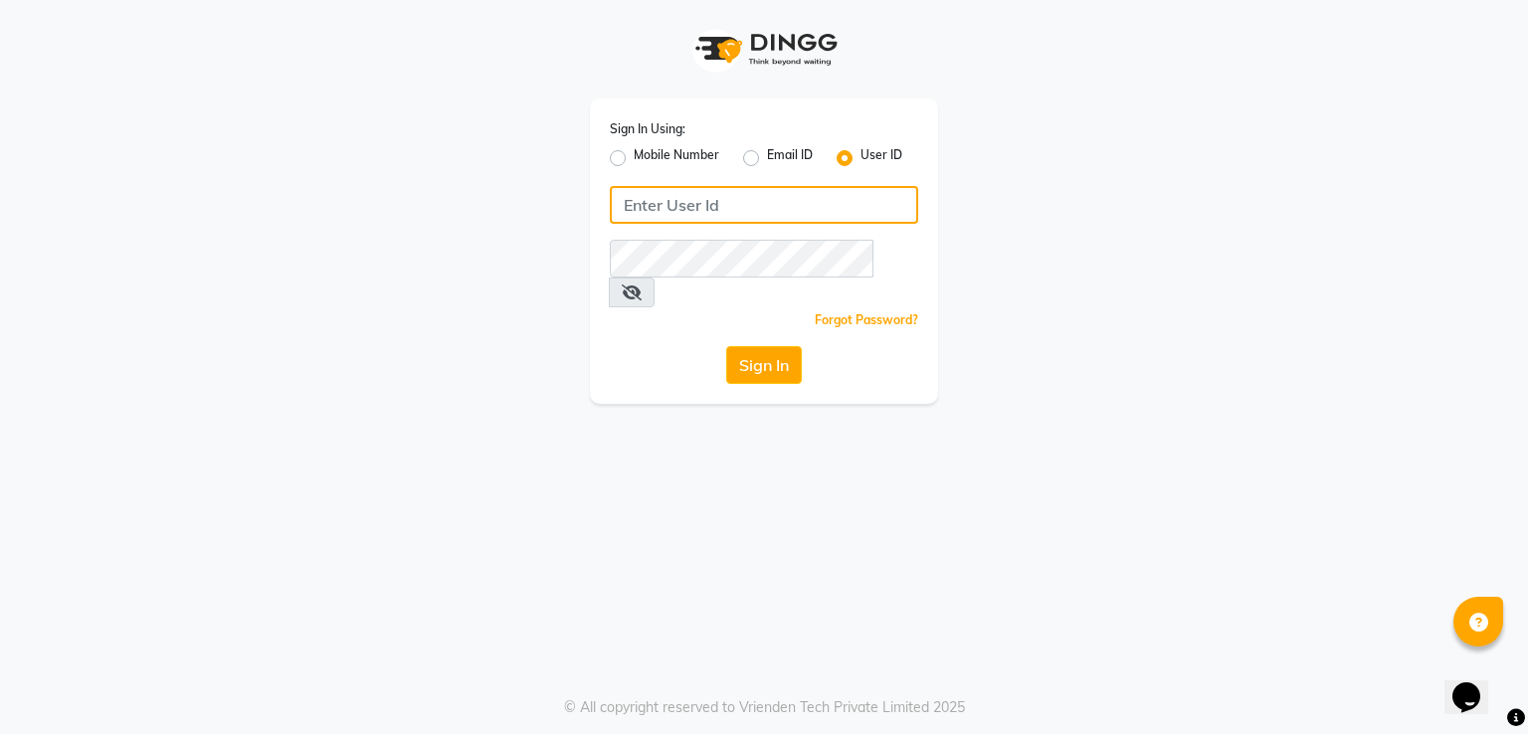
type input "[PERSON_NAME]"
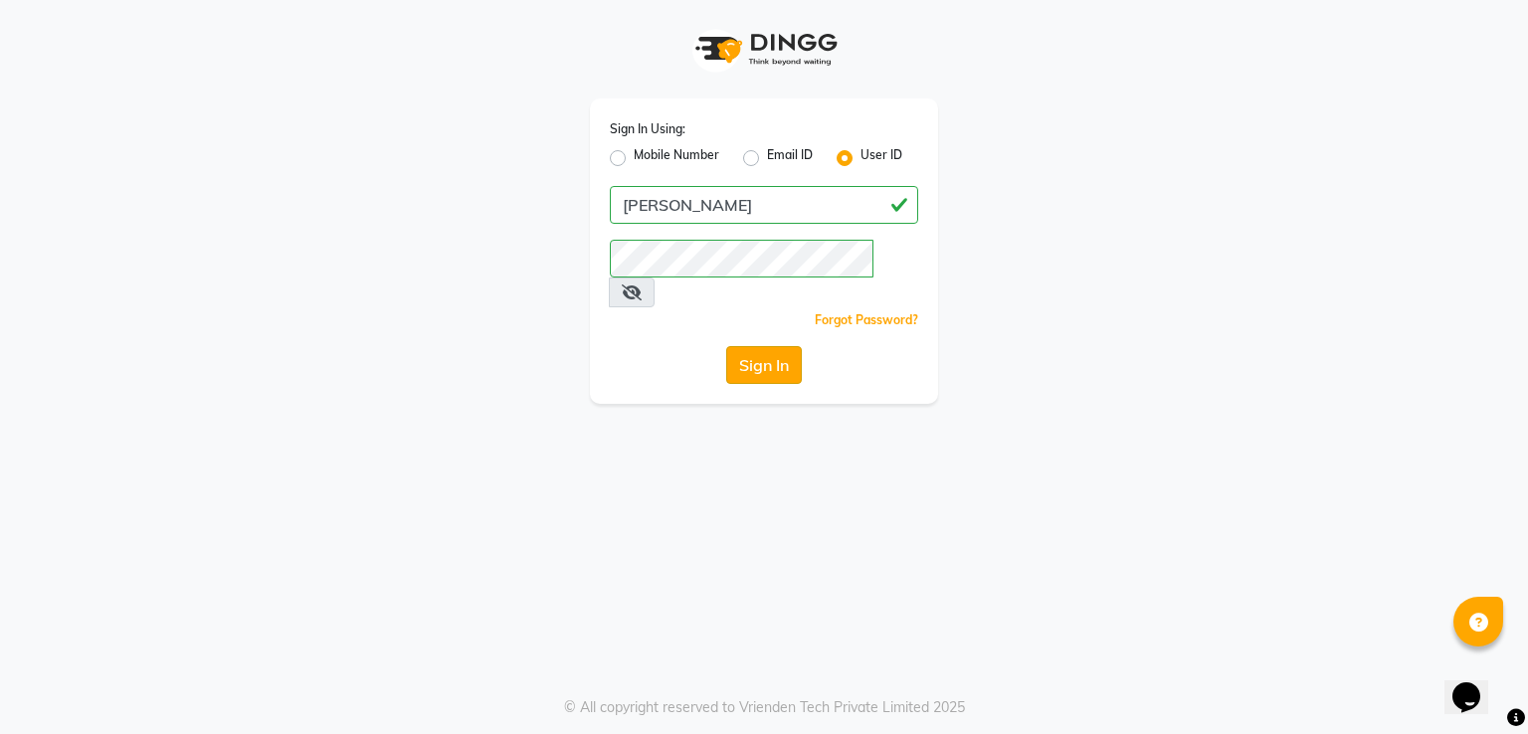
click at [754, 347] on button "Sign In" at bounding box center [764, 365] width 76 height 38
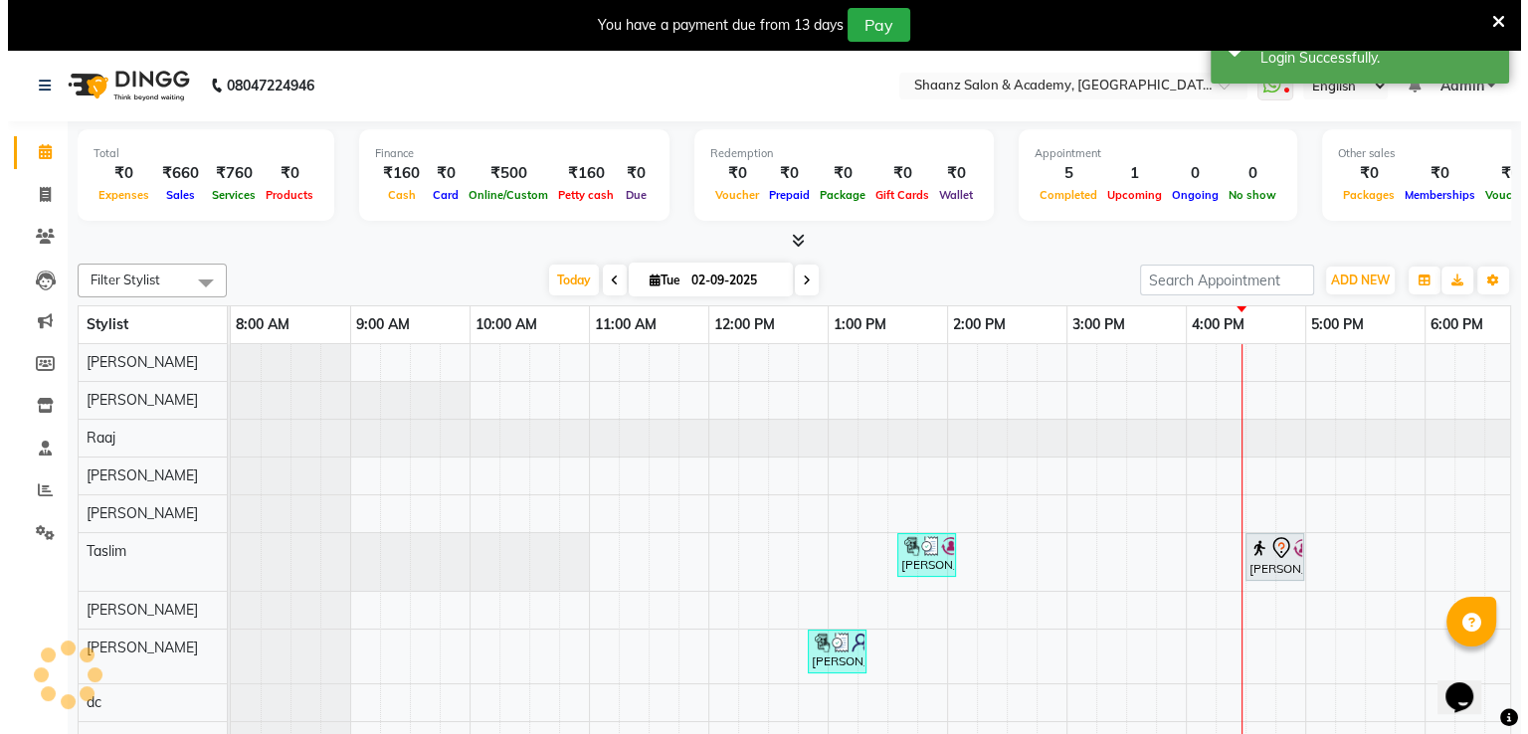
scroll to position [0, 630]
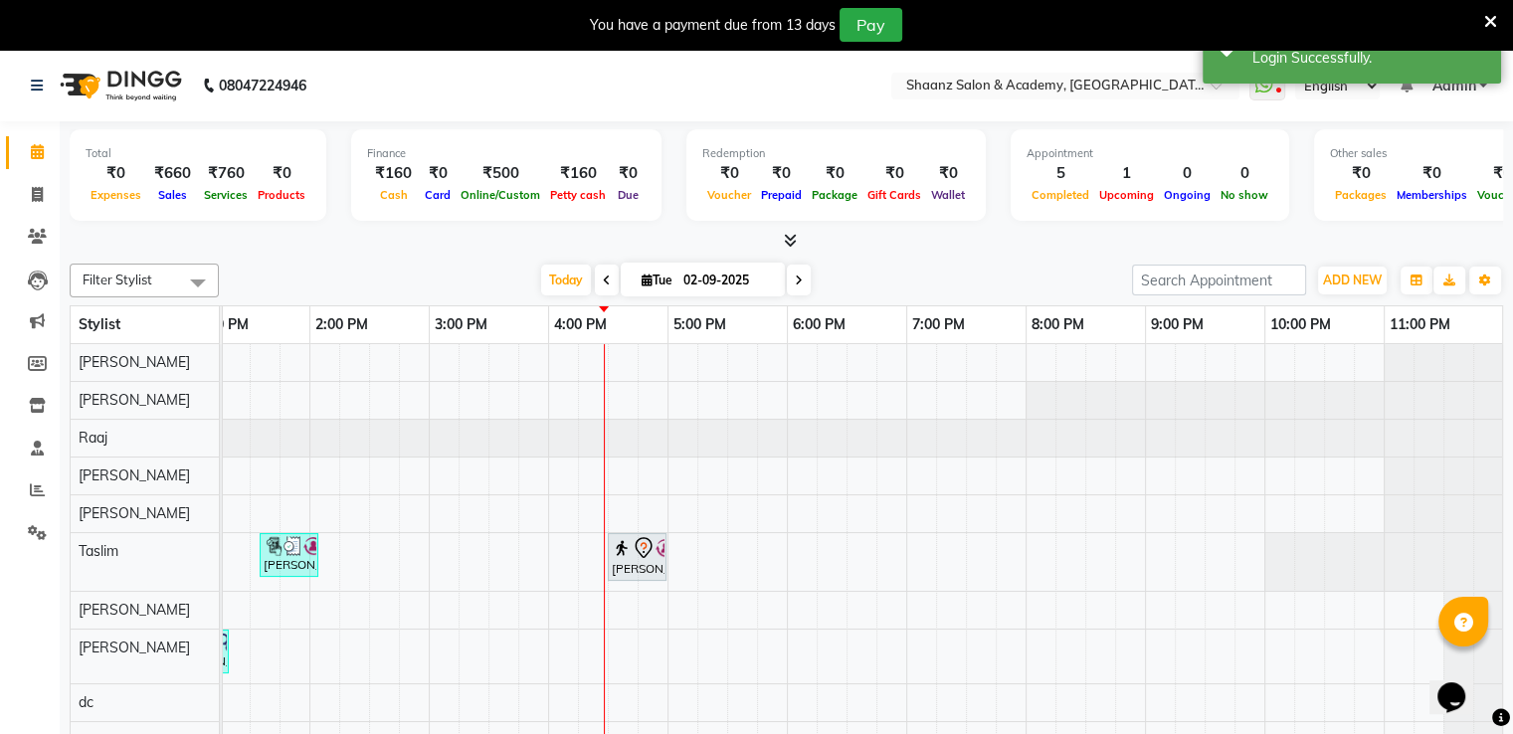
click at [1489, 25] on icon at bounding box center [1491, 22] width 13 height 18
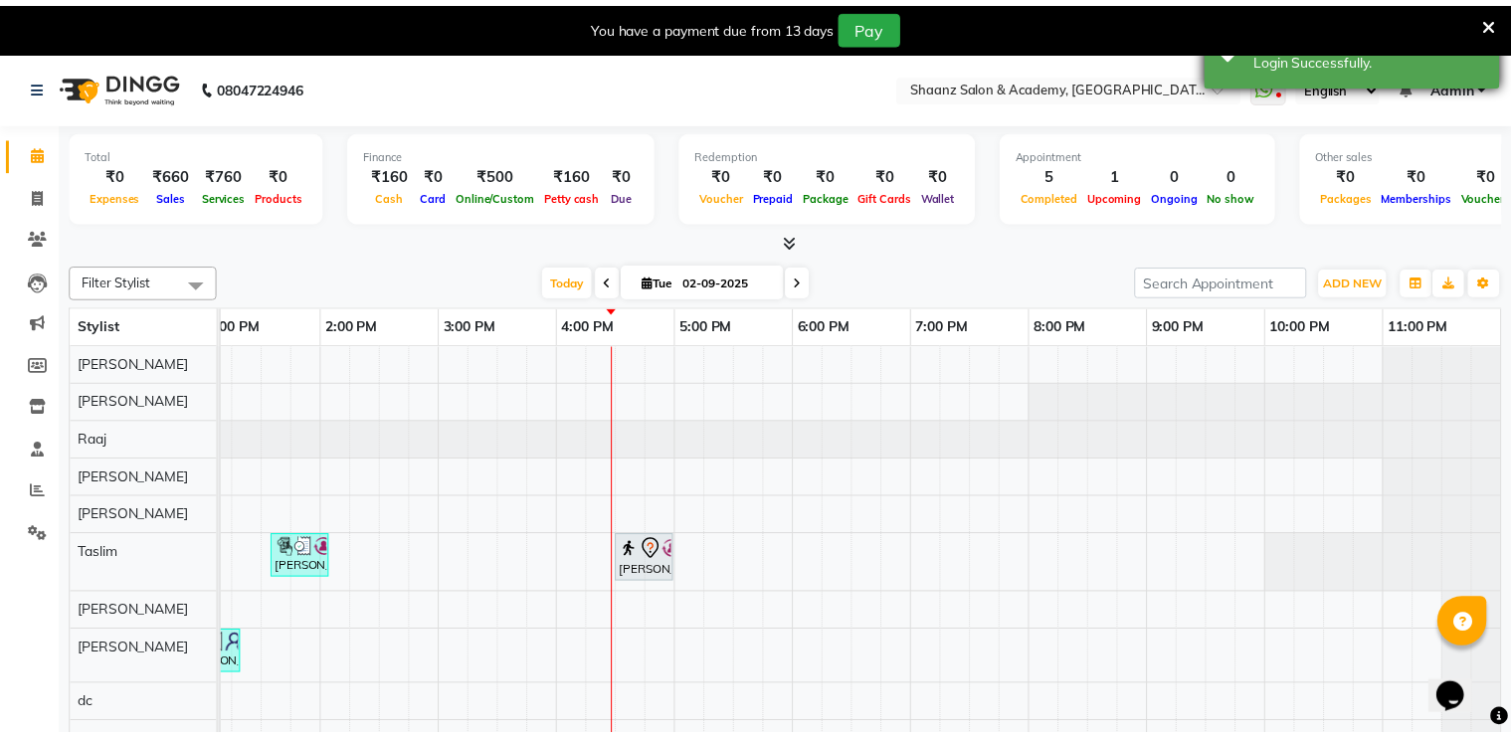
scroll to position [0, 615]
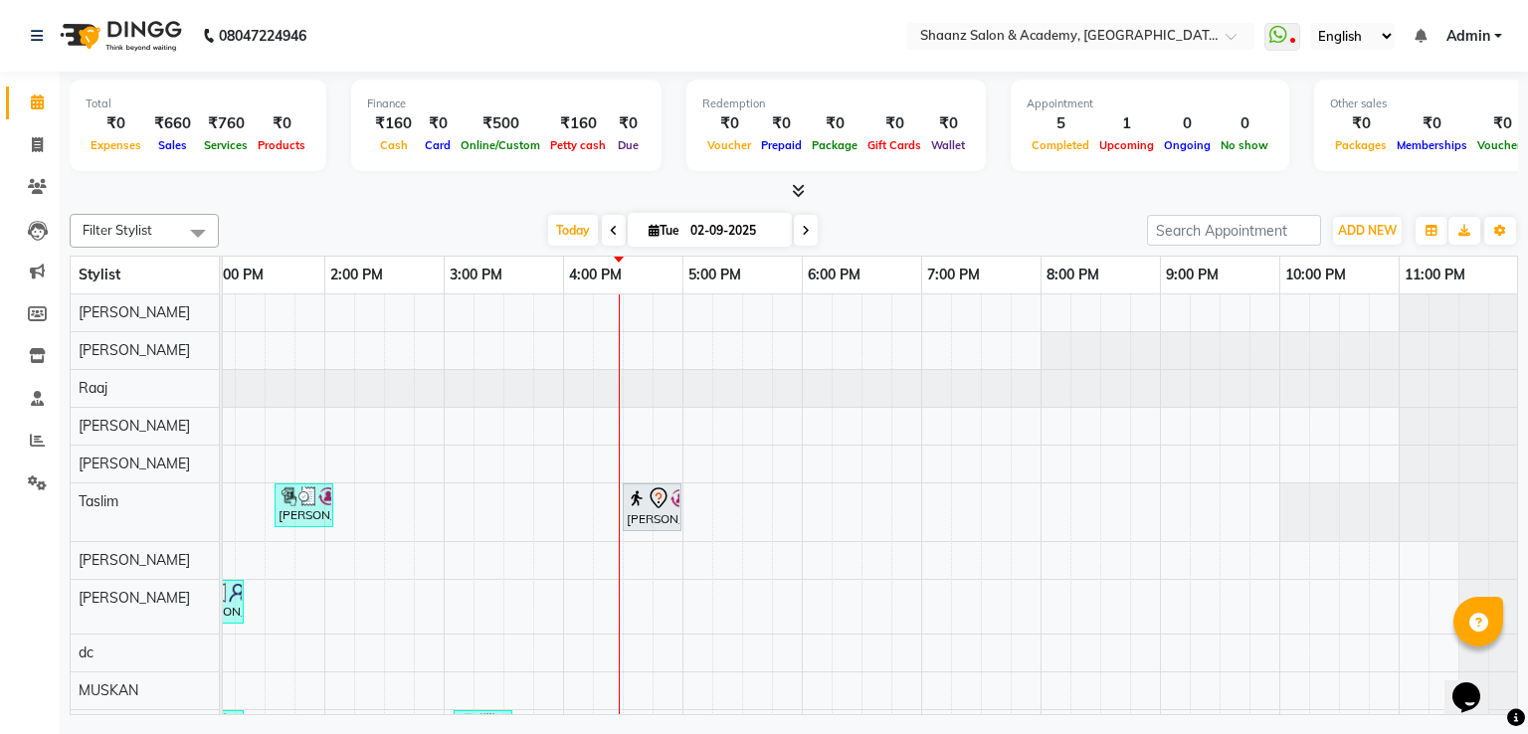
click at [1494, 34] on link "Admin" at bounding box center [1475, 36] width 56 height 21
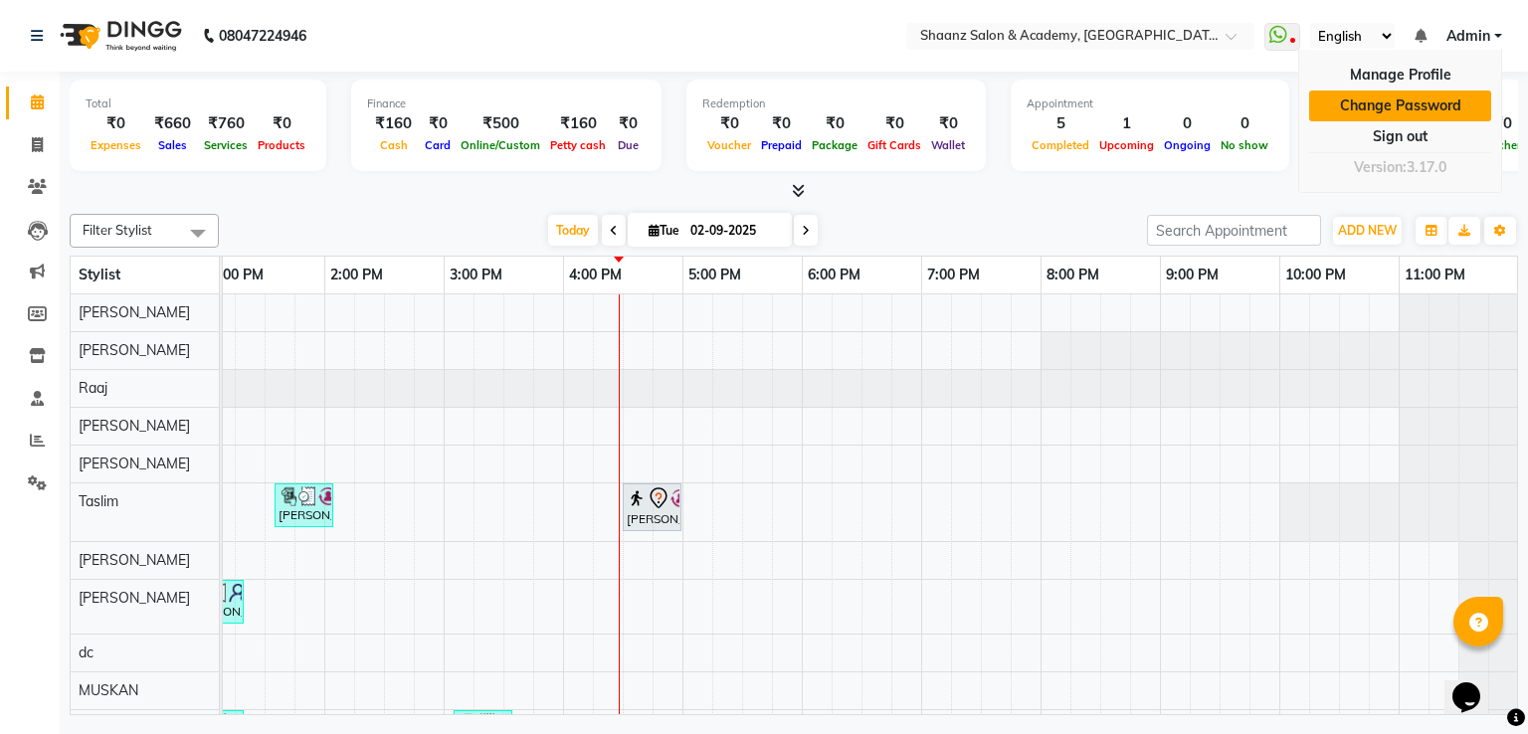
click at [1456, 100] on link "Change Password" at bounding box center [1400, 106] width 182 height 31
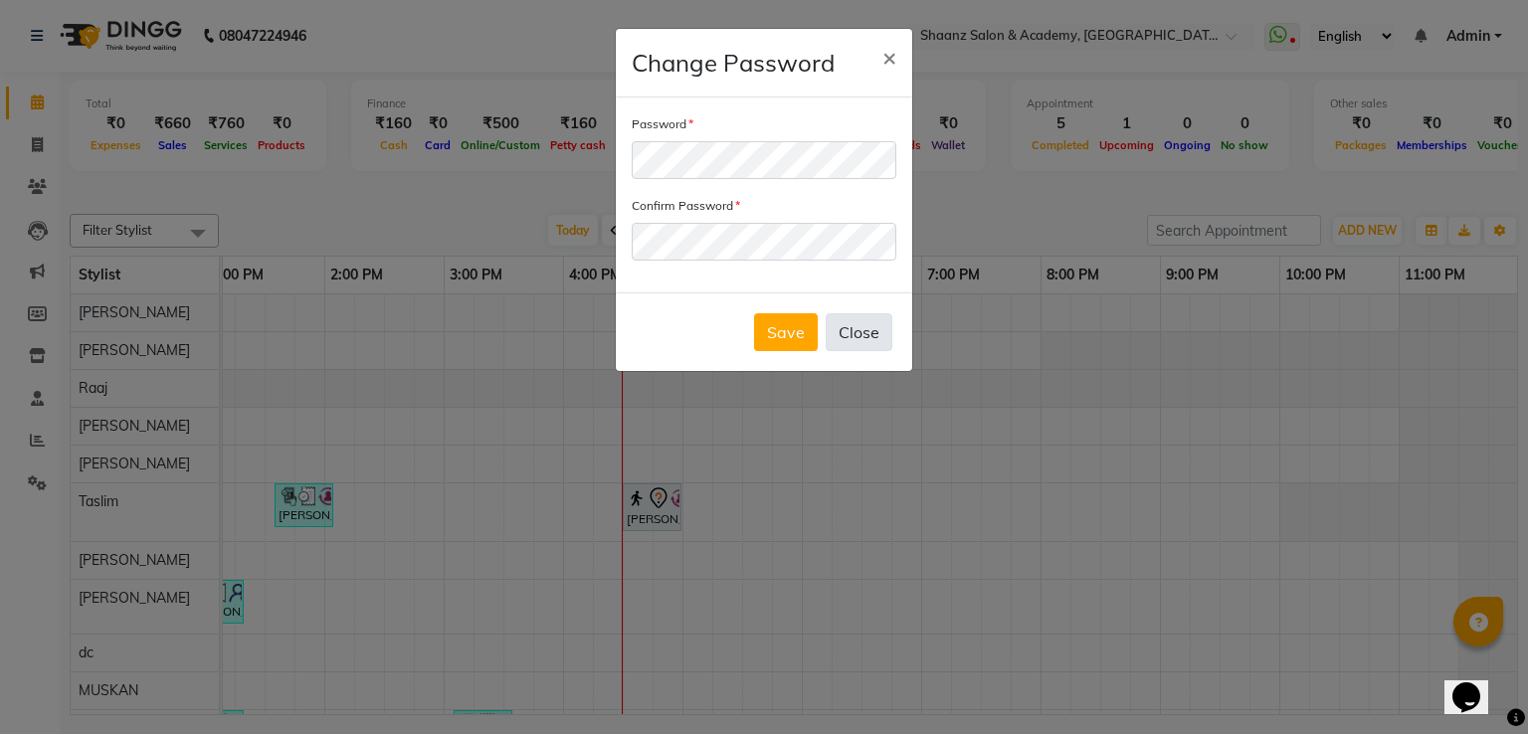
click at [851, 334] on button "Close" at bounding box center [859, 332] width 67 height 38
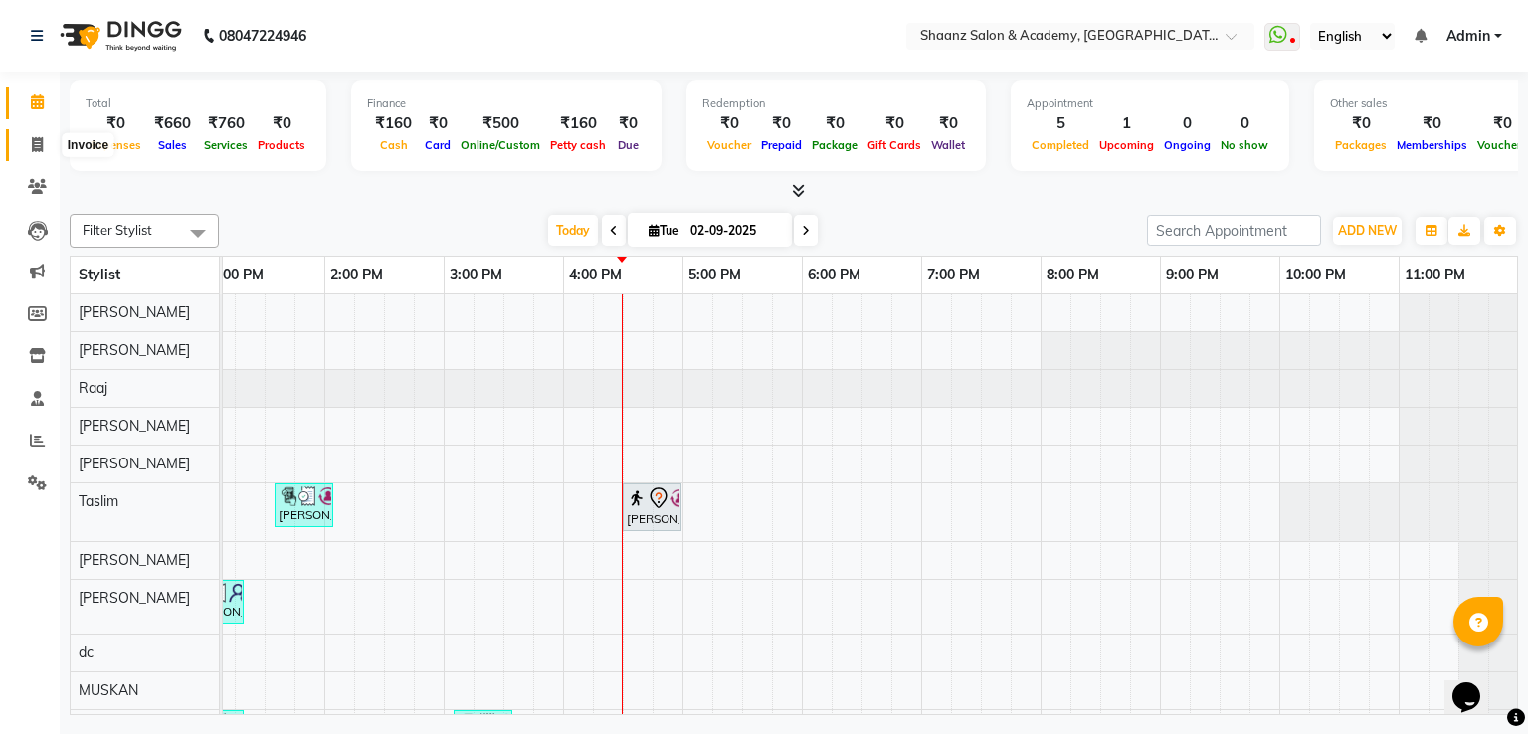
click at [36, 151] on icon at bounding box center [37, 144] width 11 height 15
select select "6360"
select select "service"
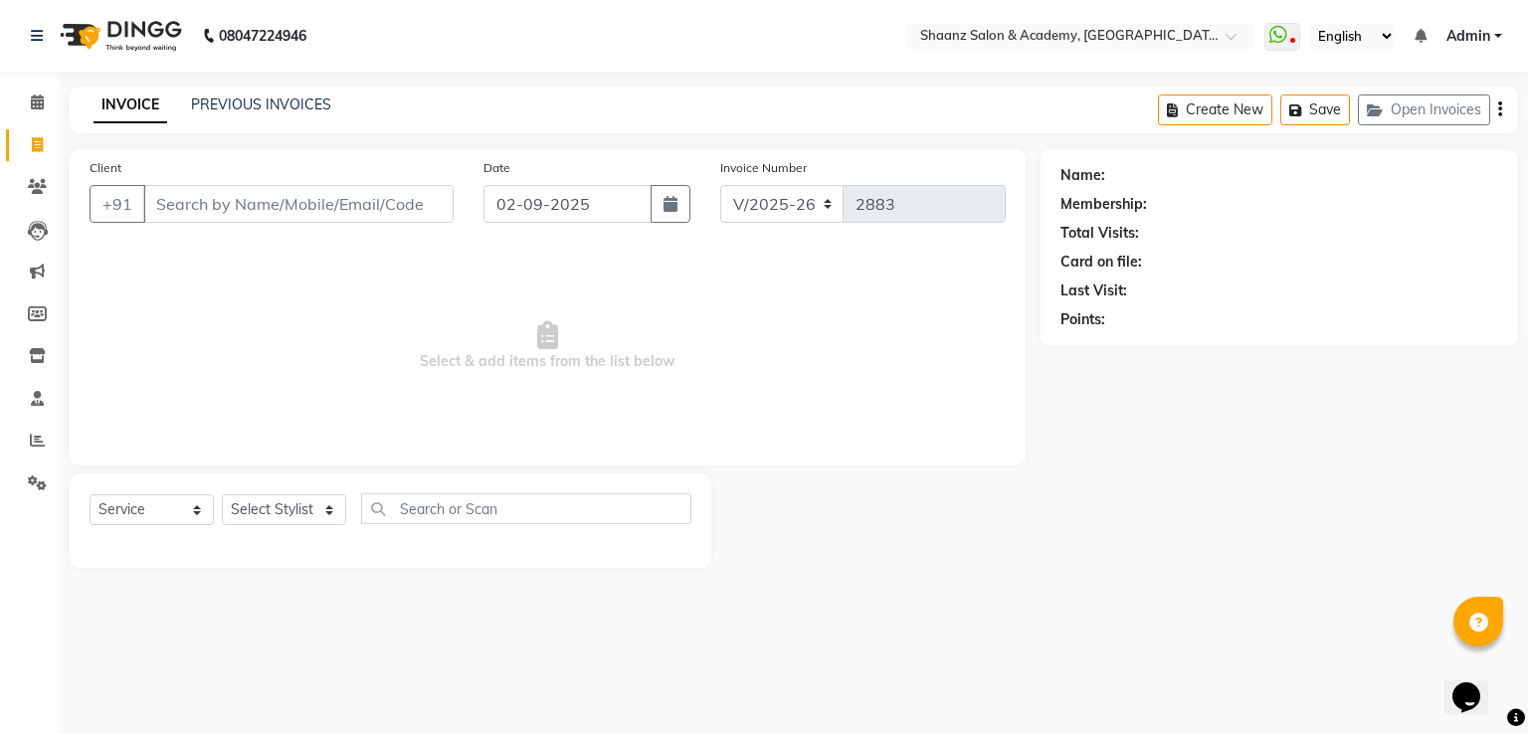
click at [603, 73] on div "08047224946 Select Location × Shaanz Salon & Academy, Dn Nagar WhatsApp Status …" at bounding box center [764, 367] width 1528 height 734
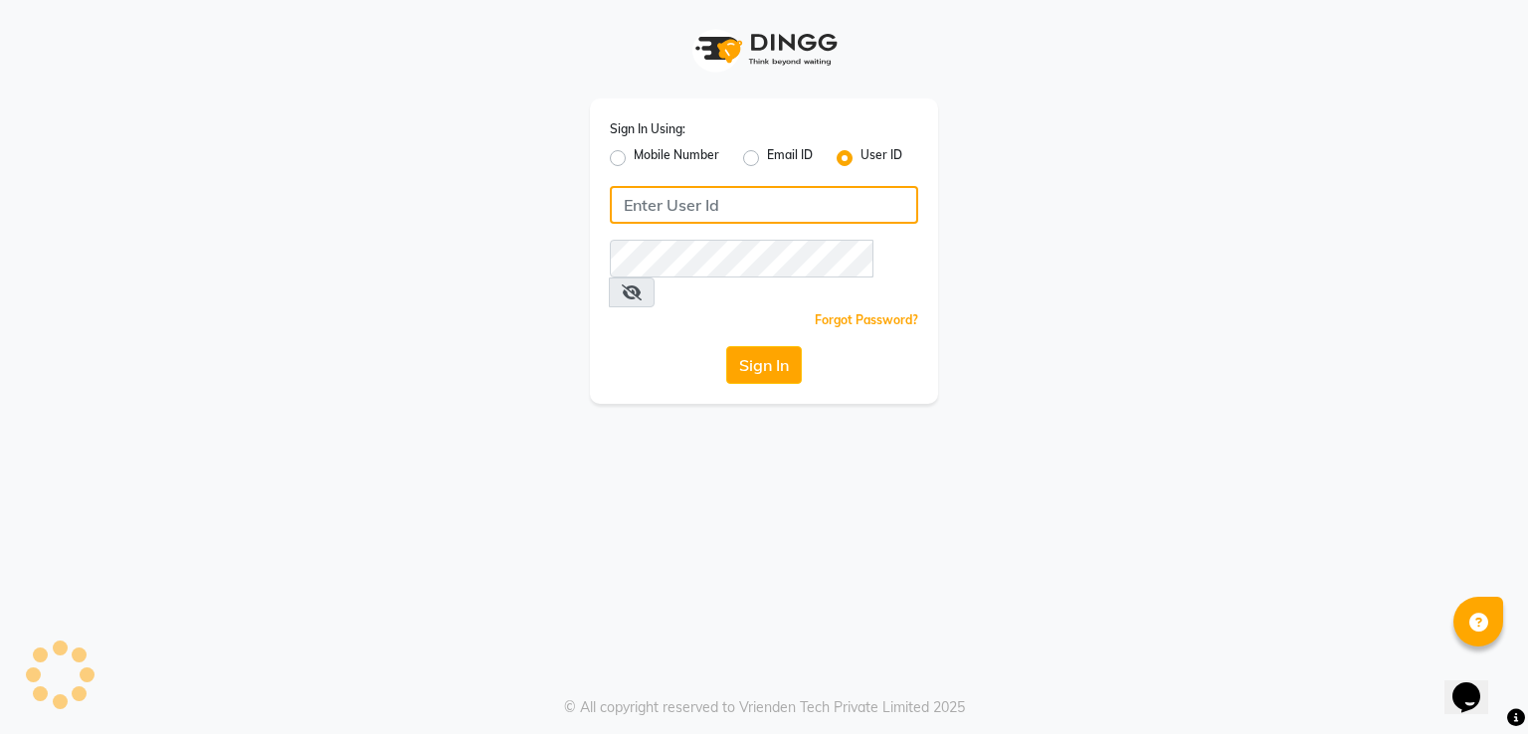
type input "[PERSON_NAME]"
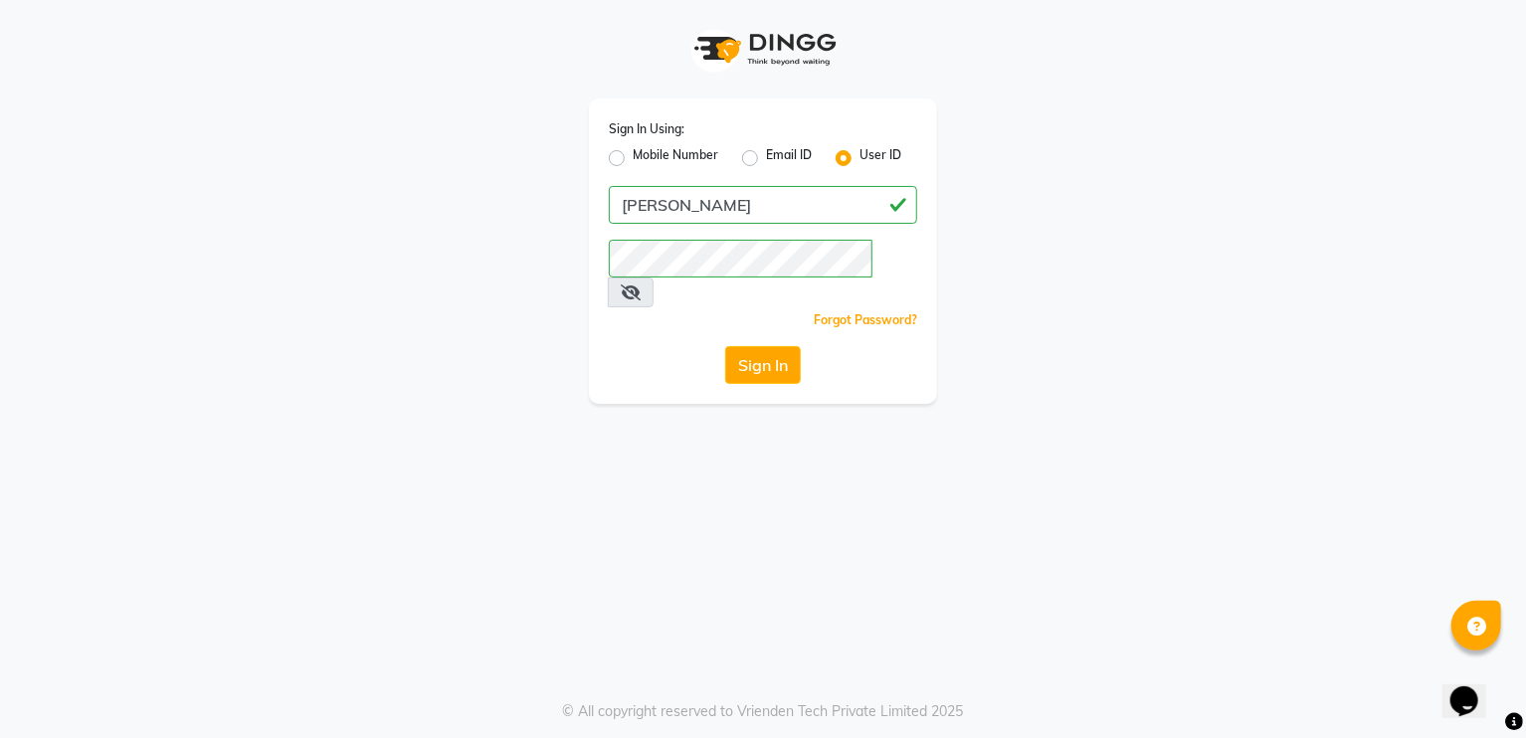
click at [593, 39] on div at bounding box center [763, 49] width 348 height 99
click at [581, 27] on div "Sign In Using: Mobile Number Email ID User ID shaan Remember me Forgot Password…" at bounding box center [763, 202] width 378 height 404
click at [580, 26] on div "Sign In Using: Mobile Number Email ID User ID shaan Remember me Forgot Password…" at bounding box center [763, 202] width 378 height 404
click at [610, 9] on div at bounding box center [763, 49] width 348 height 99
click at [618, 3] on div at bounding box center [763, 49] width 348 height 99
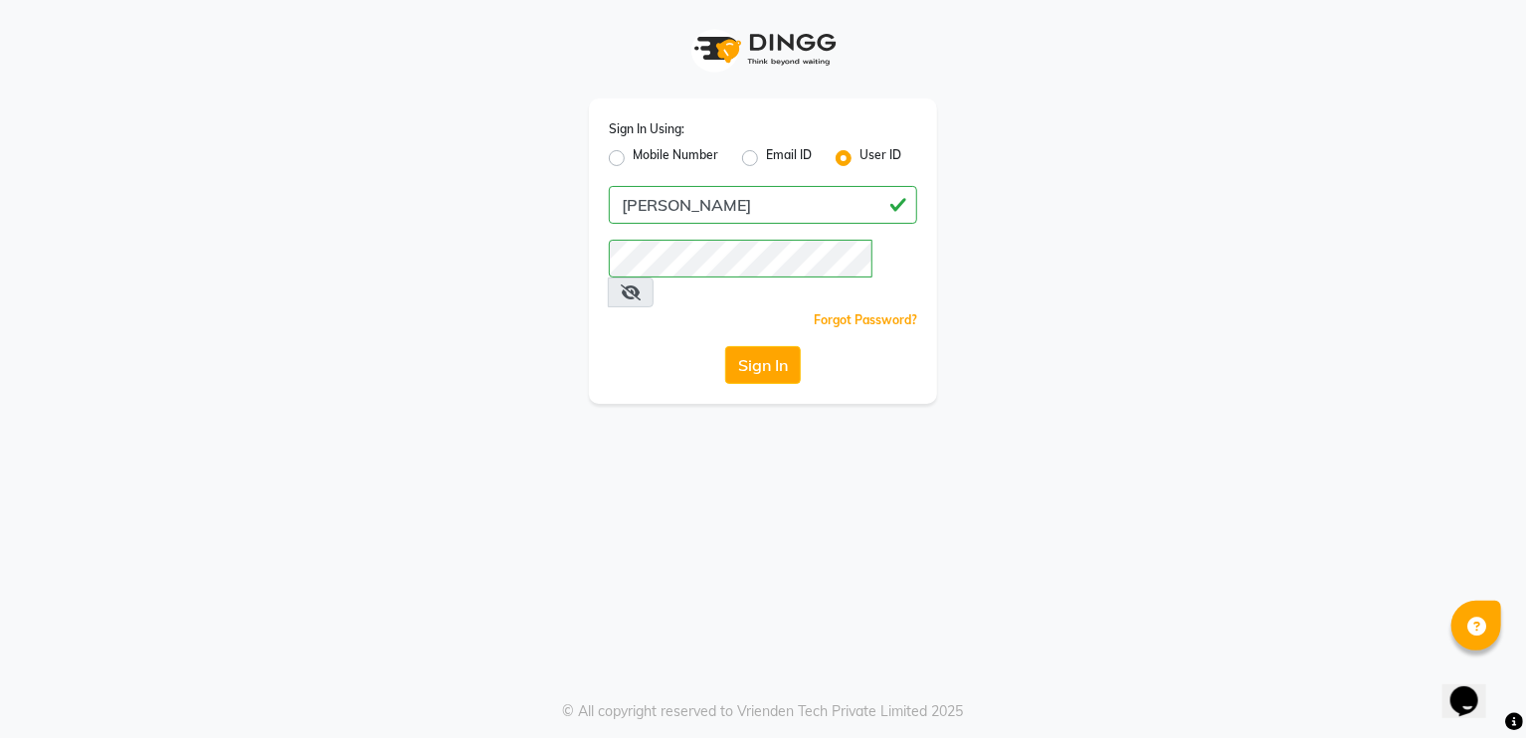
click at [618, 3] on div at bounding box center [763, 49] width 348 height 99
click at [640, 83] on div at bounding box center [763, 49] width 348 height 99
click at [641, 84] on div at bounding box center [763, 49] width 348 height 99
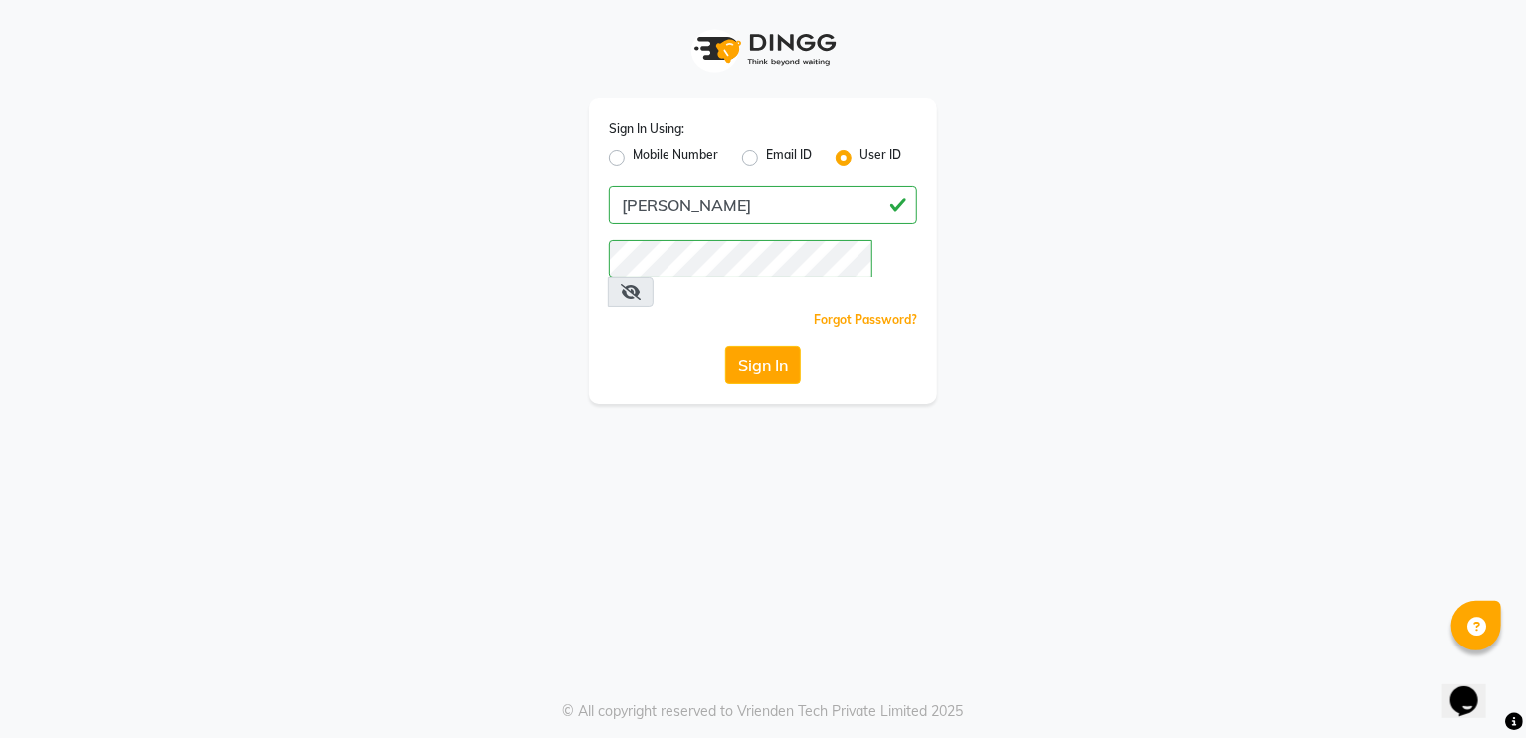
click at [641, 87] on div at bounding box center [763, 49] width 348 height 99
click at [656, 82] on div at bounding box center [763, 49] width 348 height 99
click at [665, 79] on div at bounding box center [763, 49] width 348 height 99
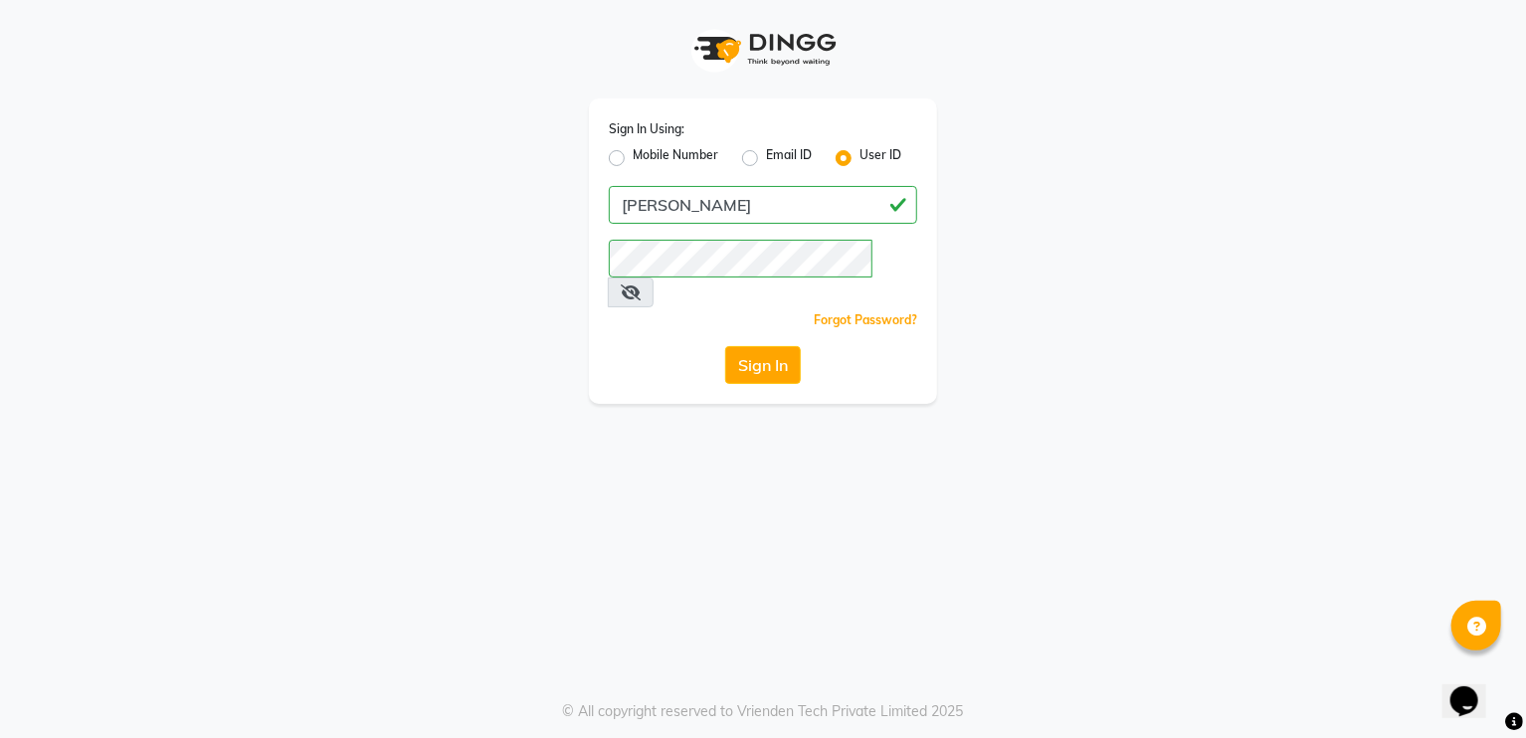
click at [665, 79] on div at bounding box center [763, 49] width 348 height 99
click at [695, 179] on div "Sign In Using: Mobile Number Email ID User ID shaan Remember me Forgot Password…" at bounding box center [763, 251] width 348 height 305
click at [762, 395] on div "Sign In Using: Mobile Number Email ID User ID shaan Remember me Forgot Password…" at bounding box center [763, 369] width 1526 height 738
click at [759, 352] on button "Sign In" at bounding box center [763, 365] width 76 height 38
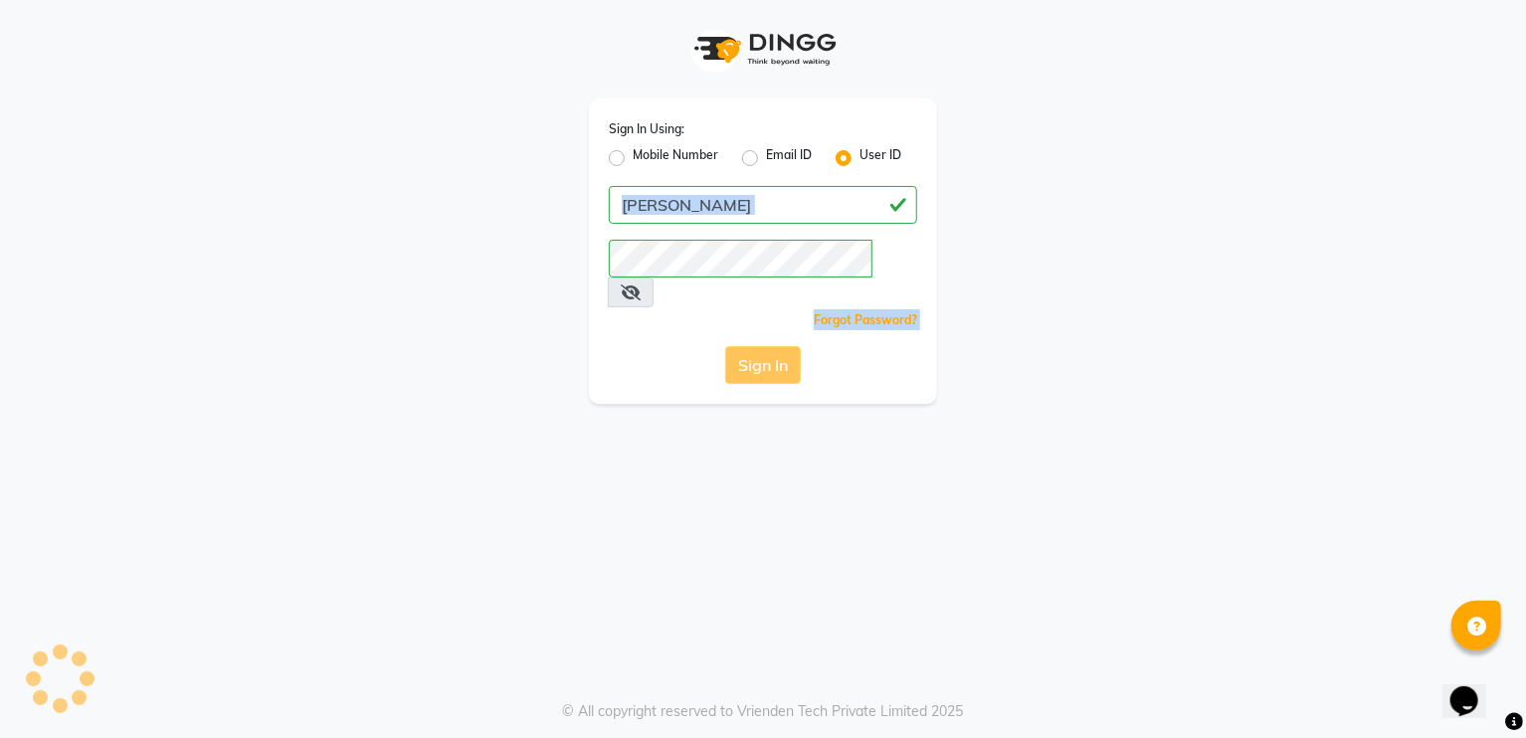
click at [762, 354] on div "Sign In" at bounding box center [763, 365] width 308 height 38
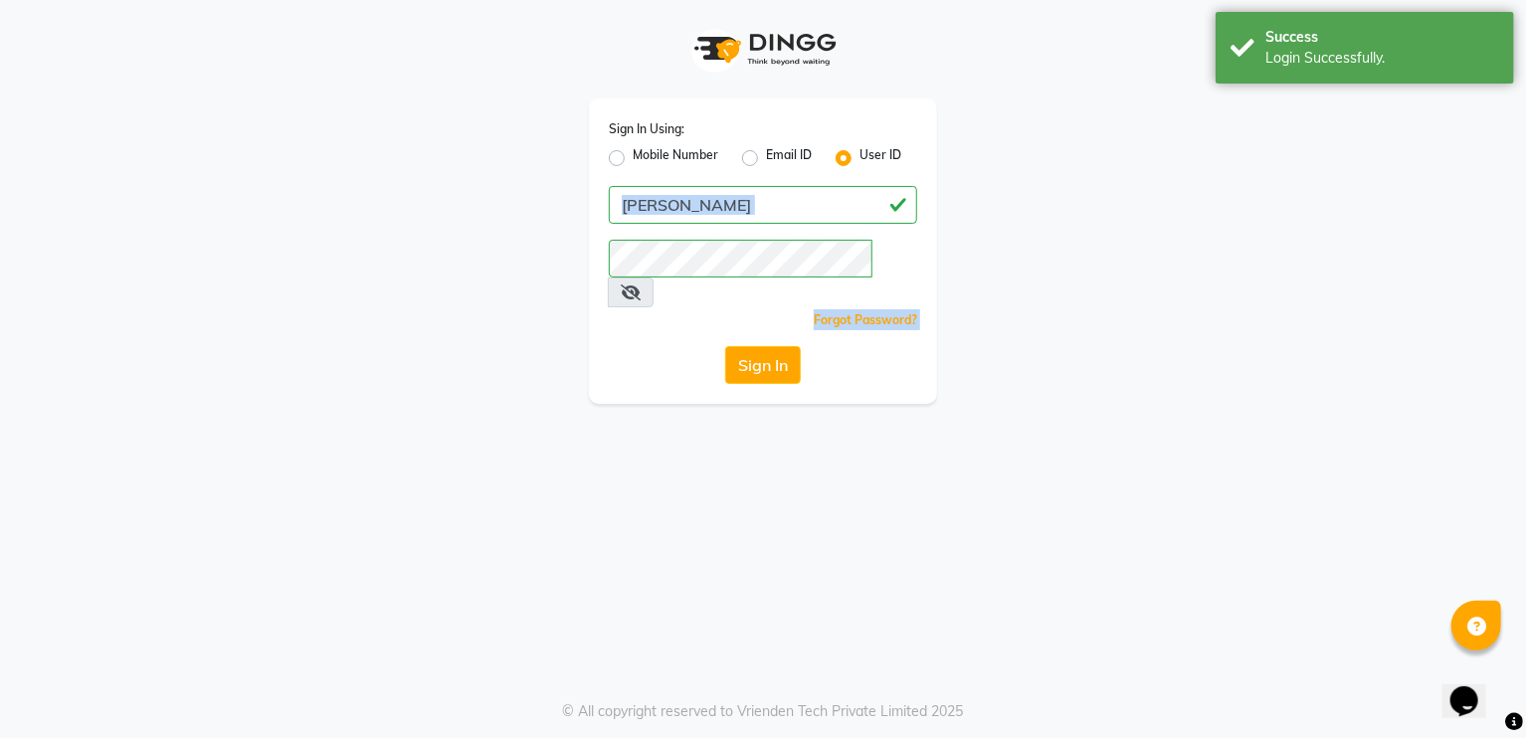
click at [759, 346] on button "Sign In" at bounding box center [763, 365] width 76 height 38
click at [759, 346] on div "Sign In" at bounding box center [763, 365] width 308 height 38
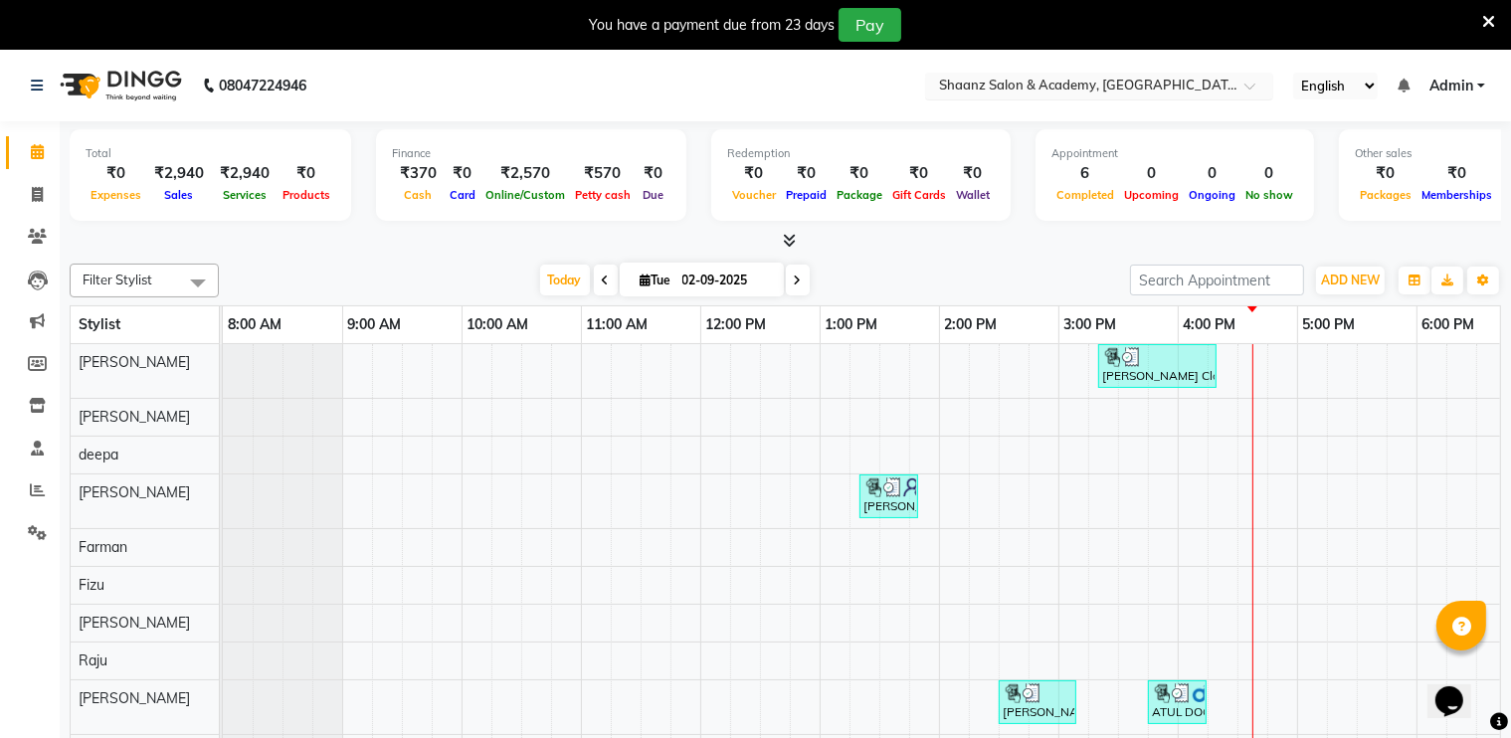
click at [1072, 78] on input "text" at bounding box center [1079, 88] width 289 height 20
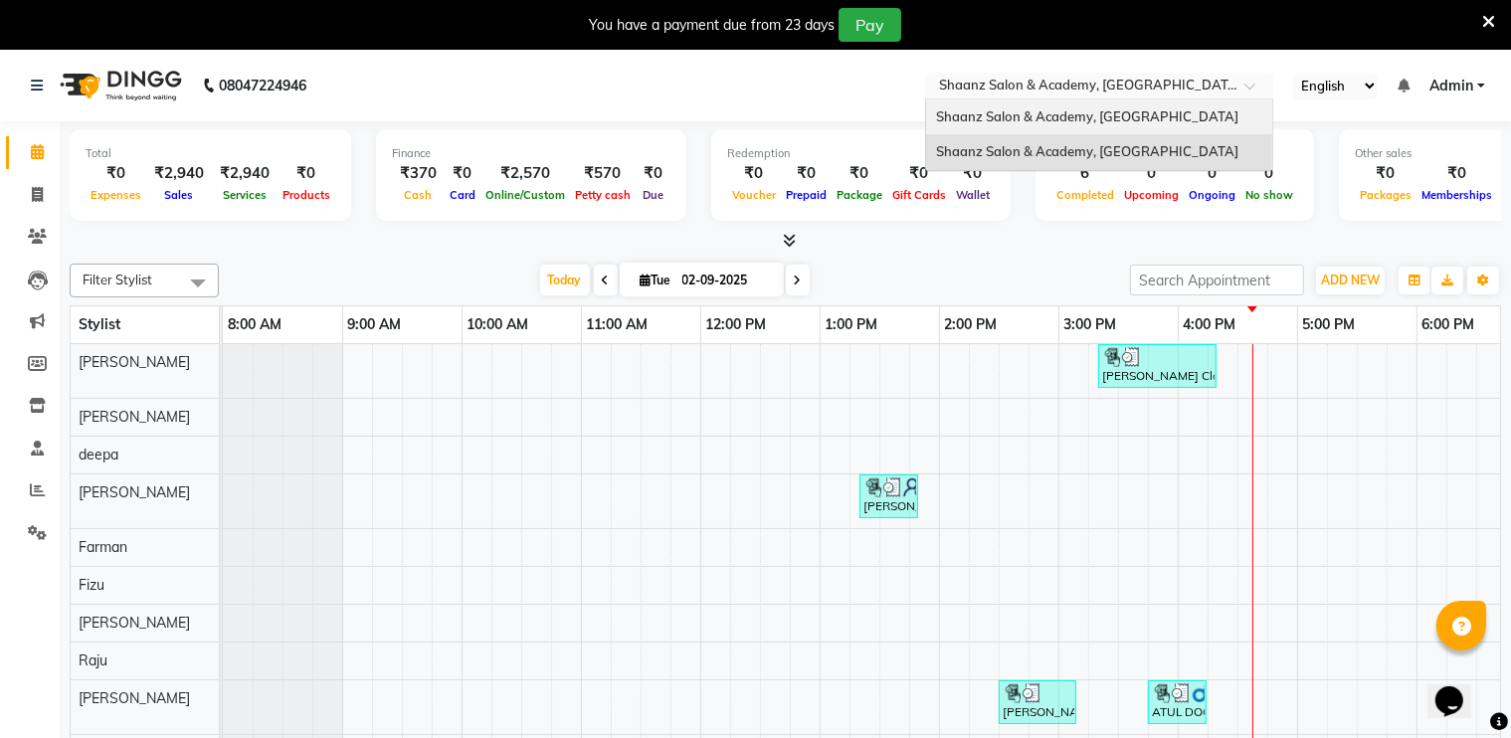
click at [1055, 127] on div "Shaanz Salon & Academy, [GEOGRAPHIC_DATA]" at bounding box center [1099, 118] width 346 height 36
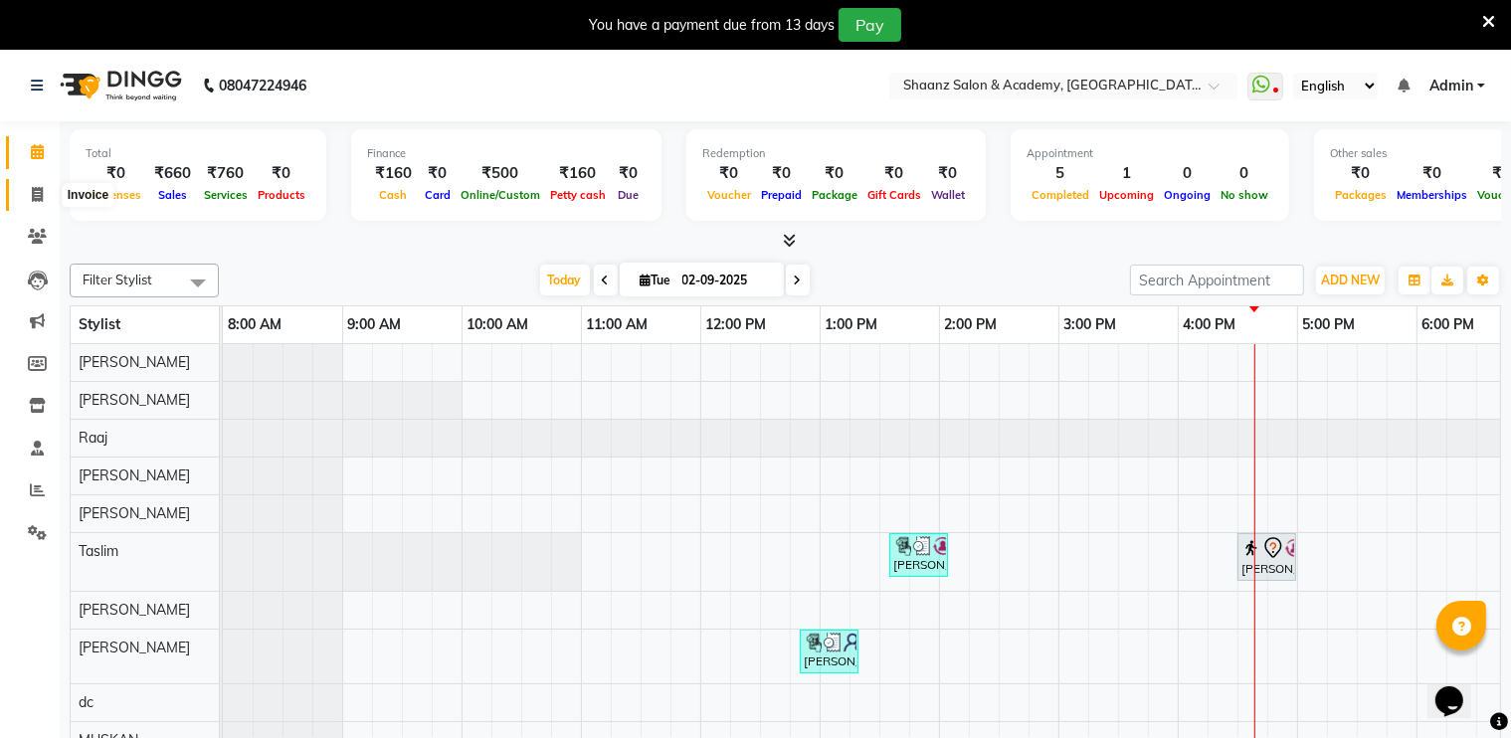
click at [44, 190] on span at bounding box center [37, 195] width 35 height 23
select select "service"
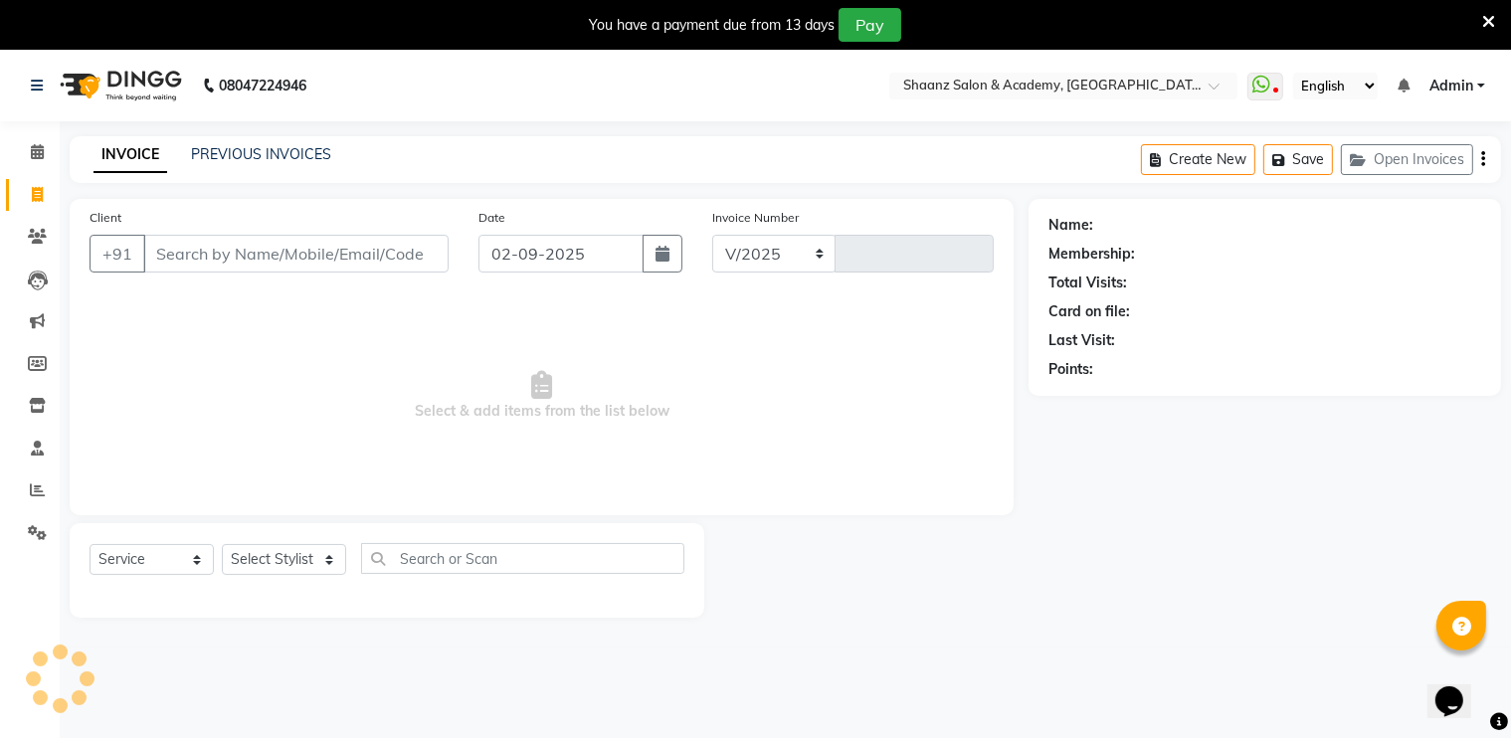
select select "6360"
type input "2883"
click at [191, 264] on input "Client" at bounding box center [295, 254] width 305 height 38
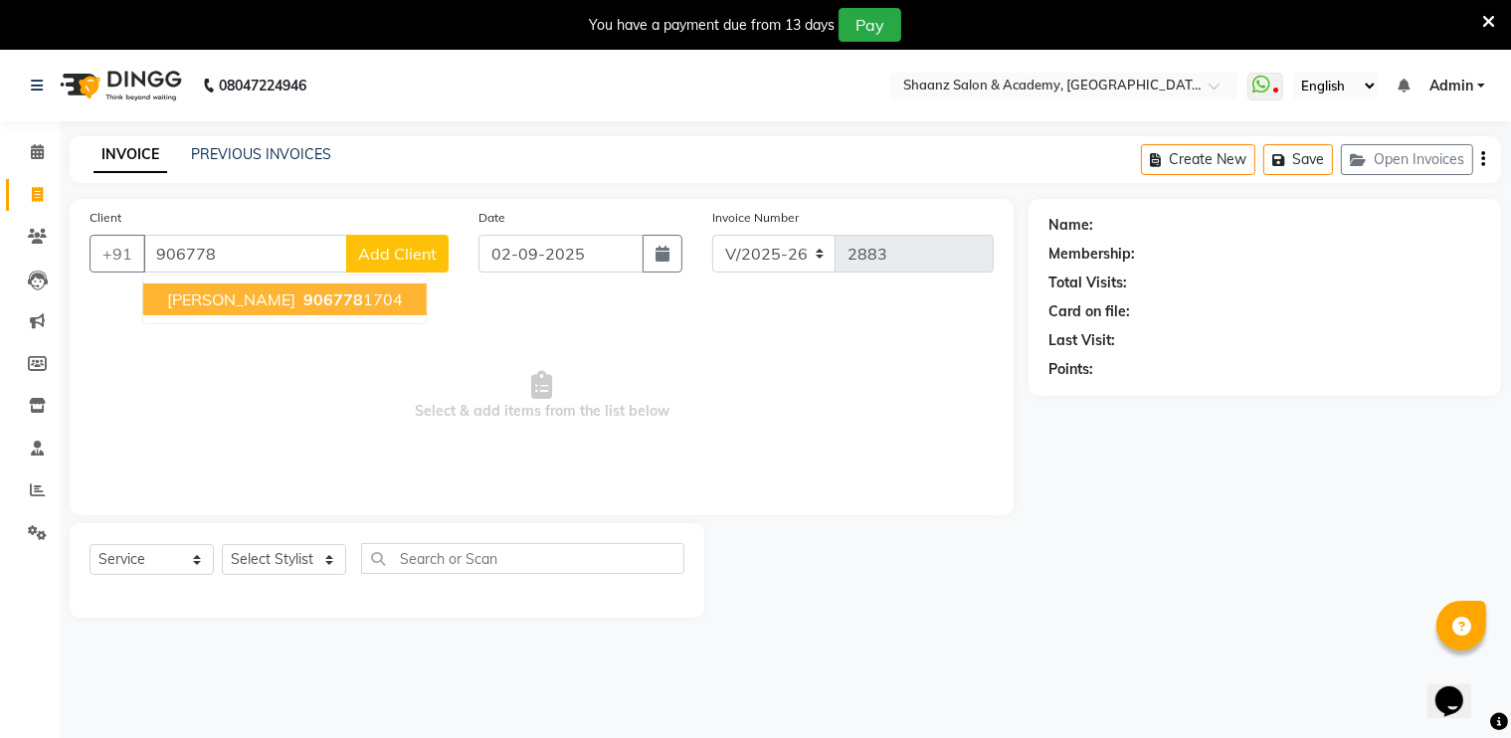
click at [188, 299] on span "[PERSON_NAME]" at bounding box center [231, 300] width 128 height 20
type input "9067781704"
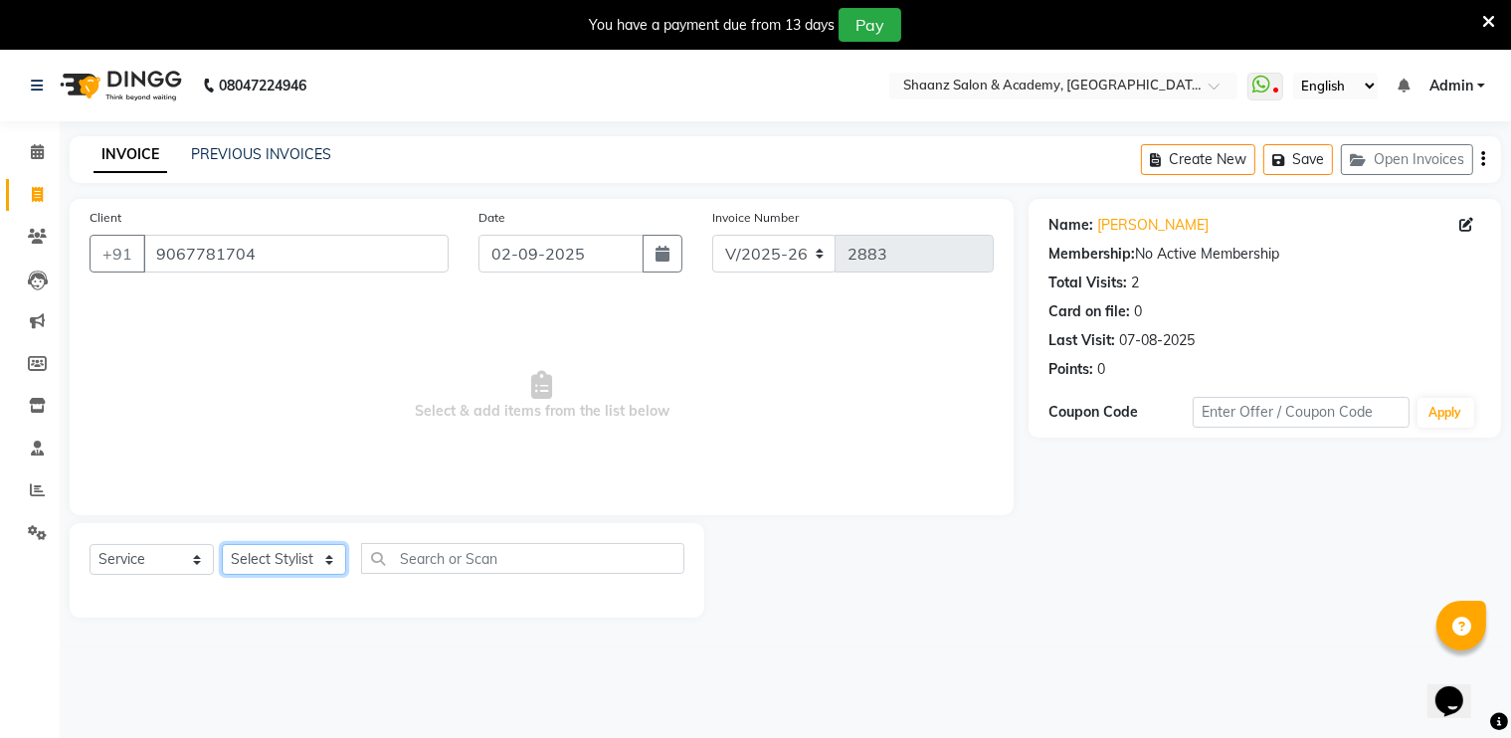
click at [279, 569] on select "Select Stylist [PERSON_NAME] [PERSON_NAME] [PERSON_NAME] dc [PERSON_NAME] nisha…" at bounding box center [284, 559] width 124 height 31
select select "88016"
click at [222, 545] on select "Select Stylist [PERSON_NAME] [PERSON_NAME] [PERSON_NAME] dc [PERSON_NAME] nisha…" at bounding box center [284, 559] width 124 height 31
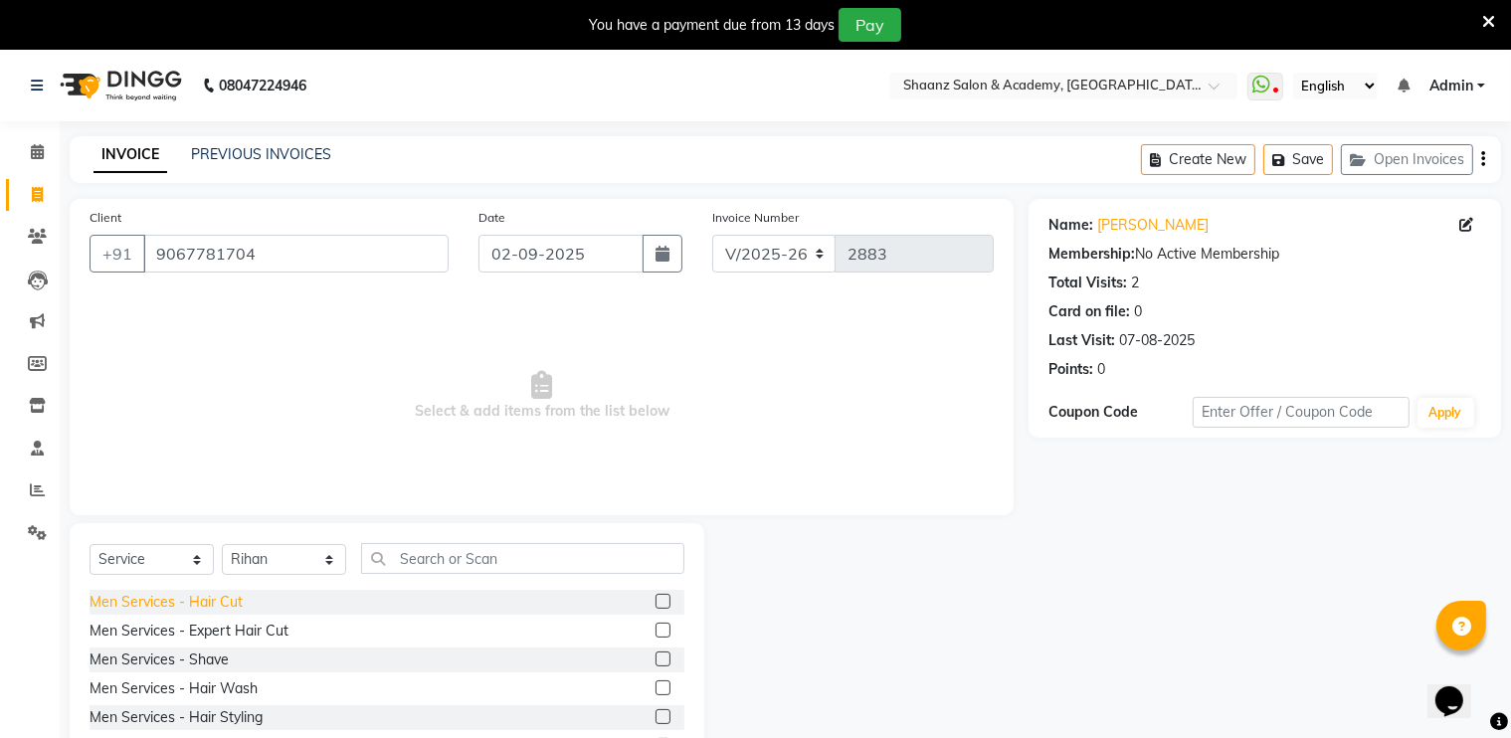
click at [175, 594] on div "Men Services - Hair Cut" at bounding box center [166, 602] width 153 height 21
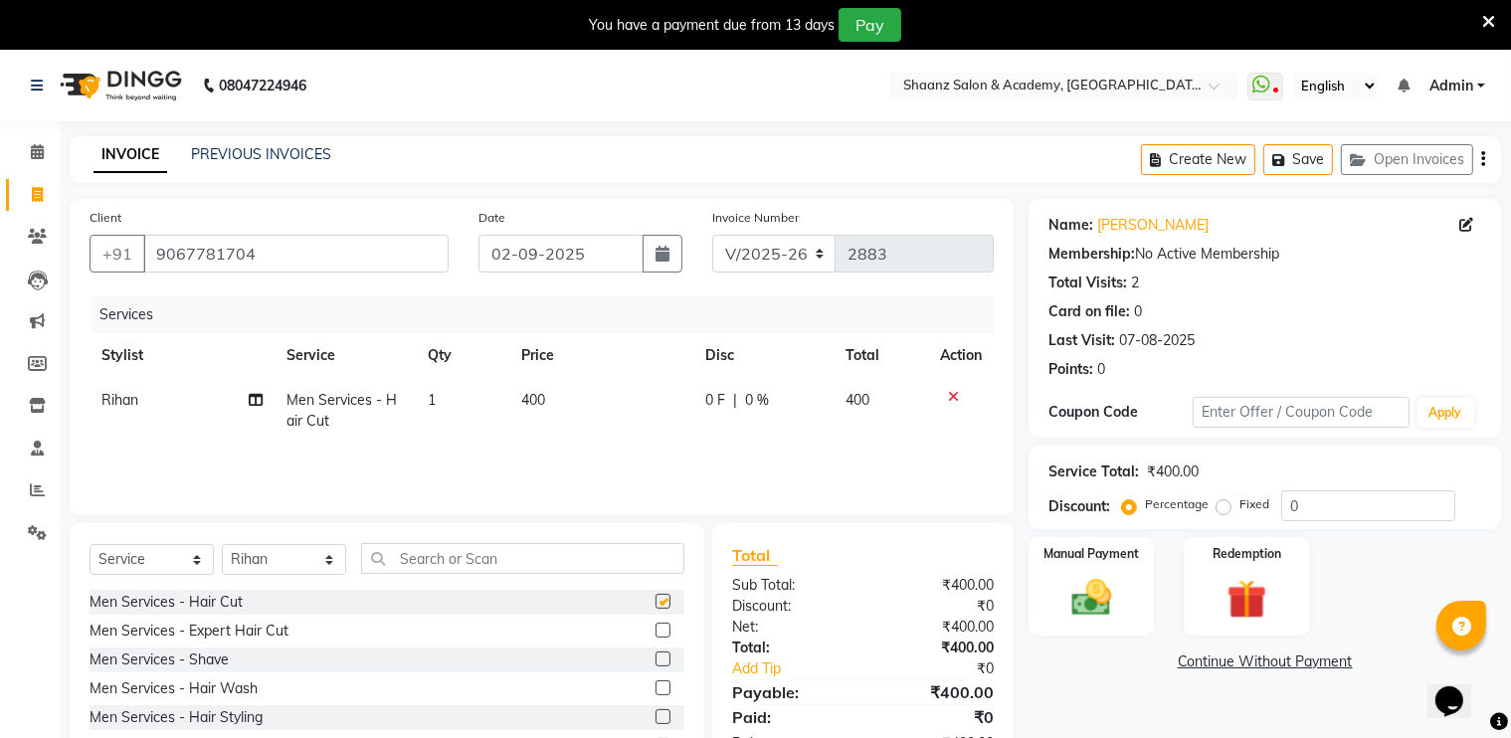
checkbox input "false"
click at [1345, 508] on input "0" at bounding box center [1369, 506] width 174 height 31
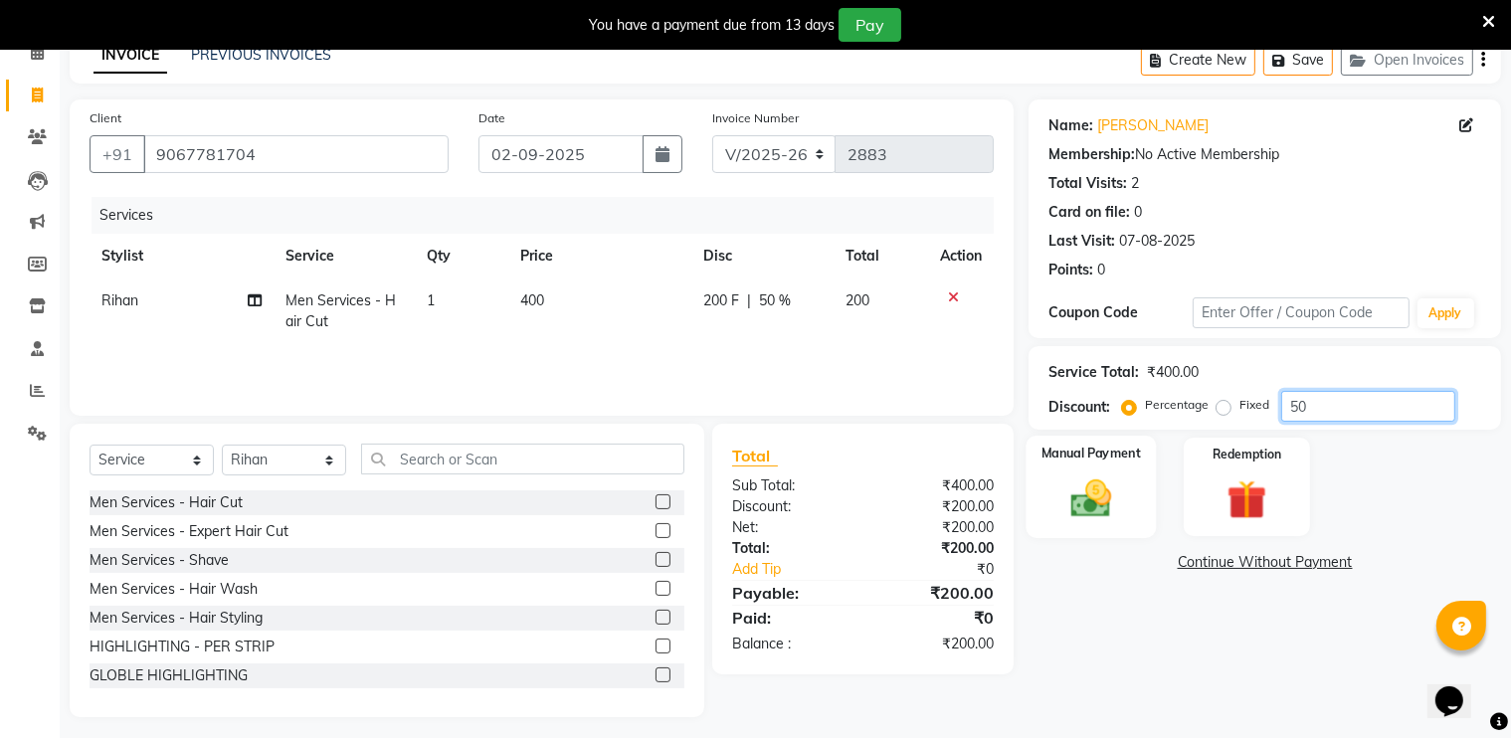
type input "50"
click at [1130, 486] on div "Manual Payment" at bounding box center [1092, 487] width 130 height 102
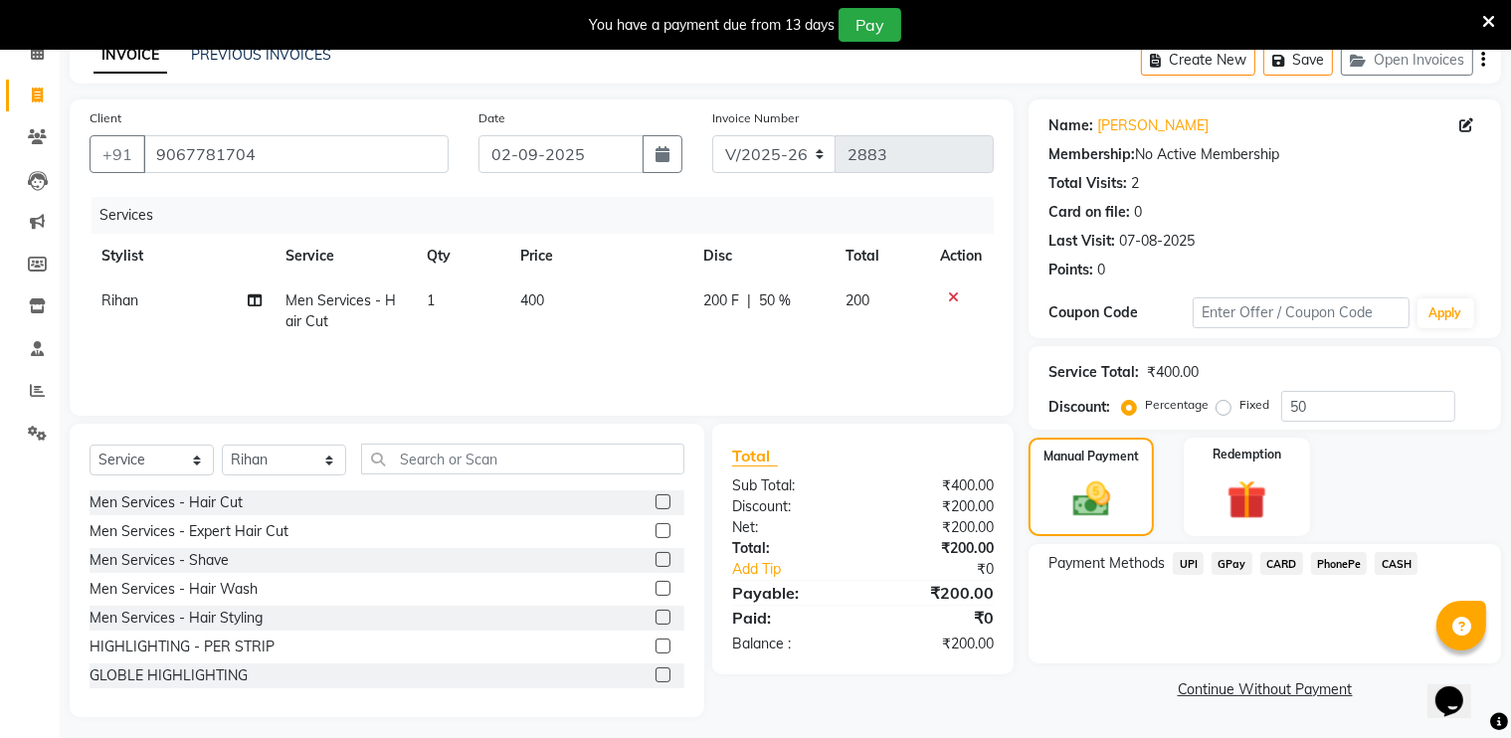
click at [1226, 570] on span "GPay" at bounding box center [1232, 563] width 41 height 23
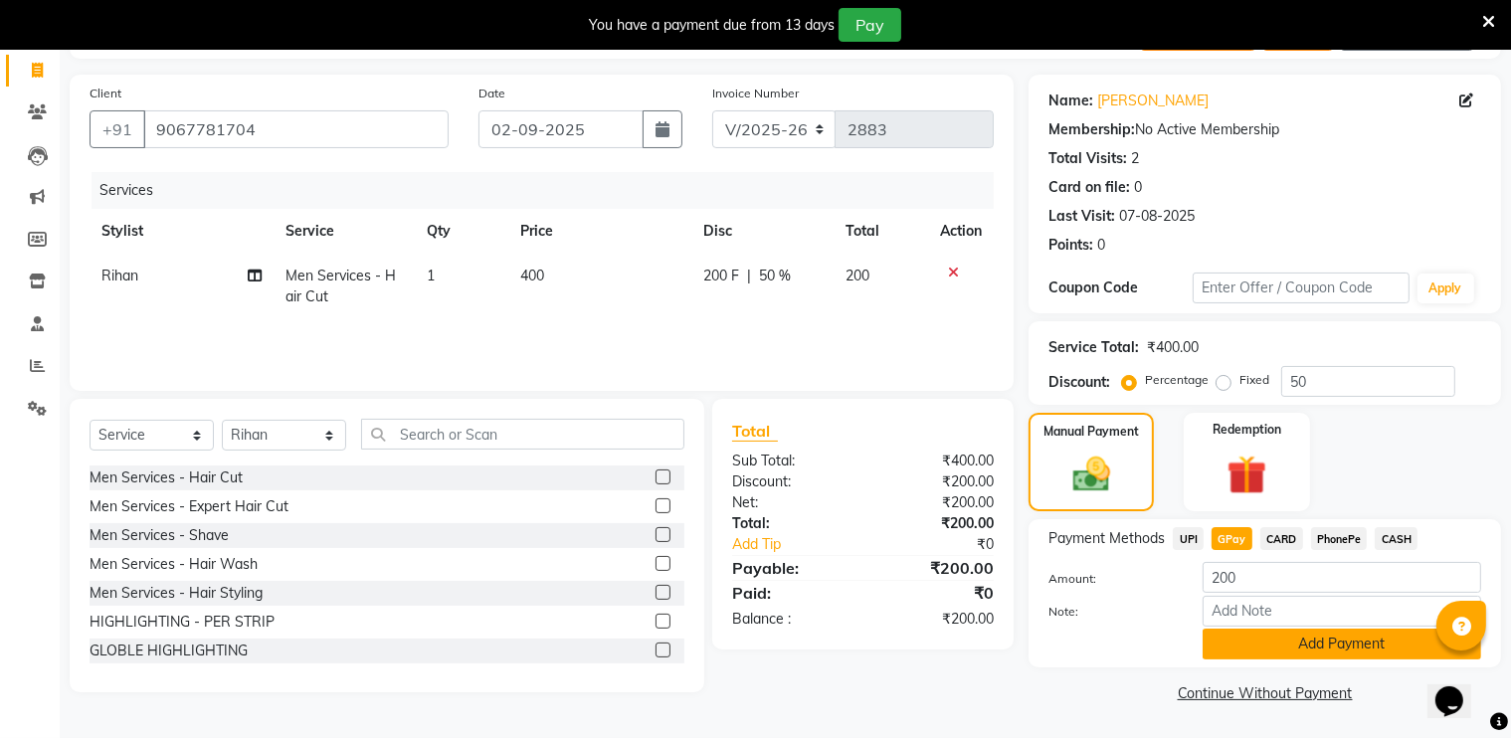
click at [1240, 649] on button "Add Payment" at bounding box center [1342, 644] width 279 height 31
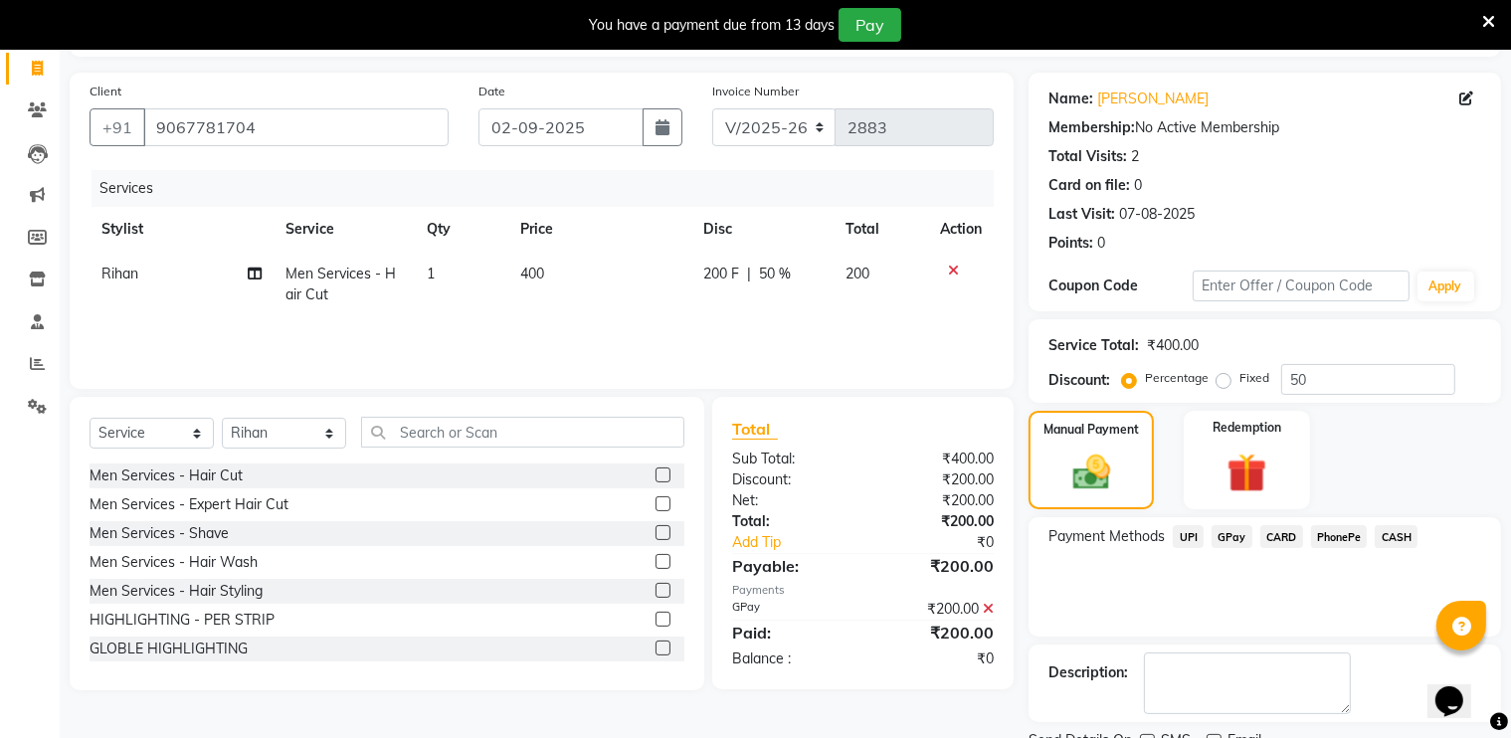
scroll to position [207, 0]
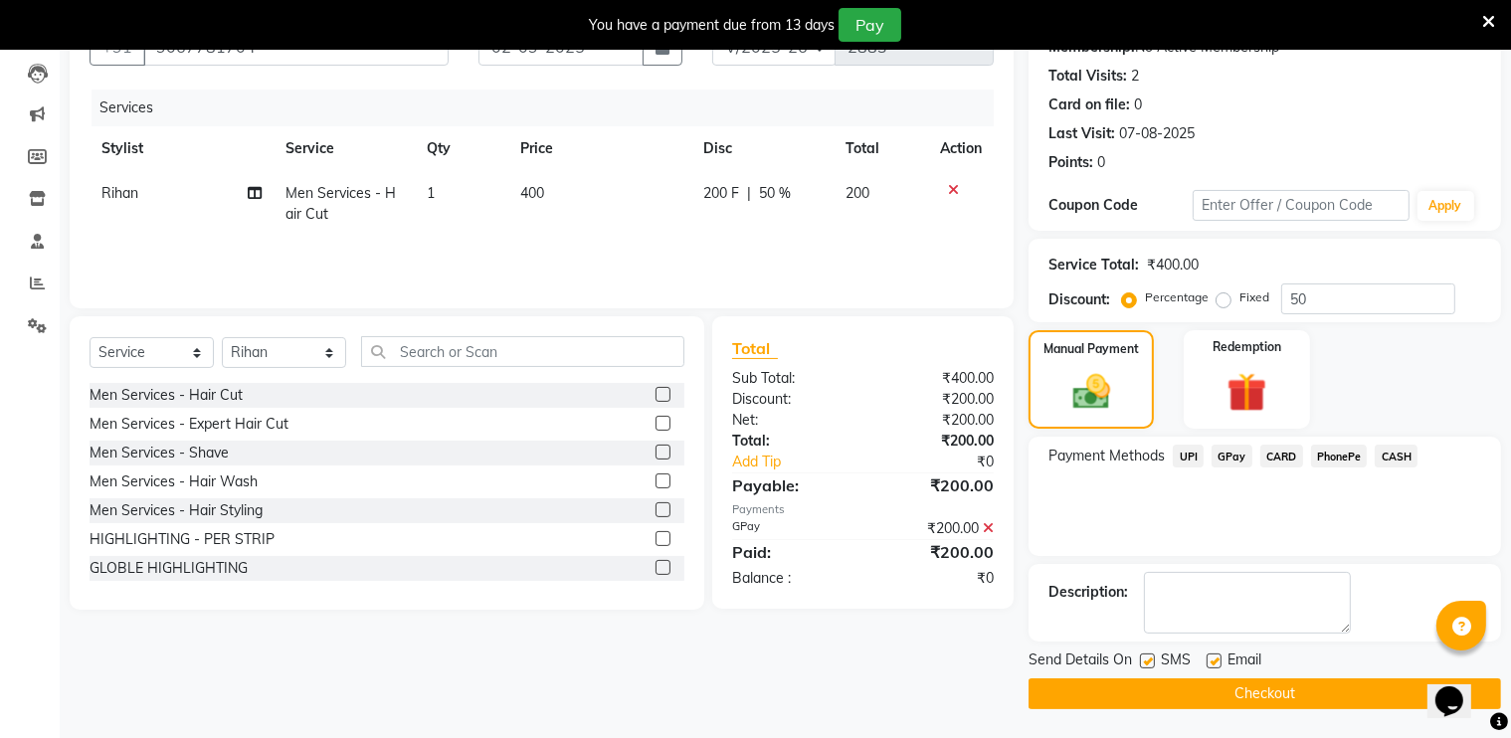
click at [1207, 662] on label at bounding box center [1214, 661] width 15 height 15
click at [1207, 662] on input "checkbox" at bounding box center [1213, 662] width 13 height 13
checkbox input "false"
click at [1142, 662] on label at bounding box center [1147, 661] width 15 height 15
click at [1142, 662] on input "checkbox" at bounding box center [1146, 662] width 13 height 13
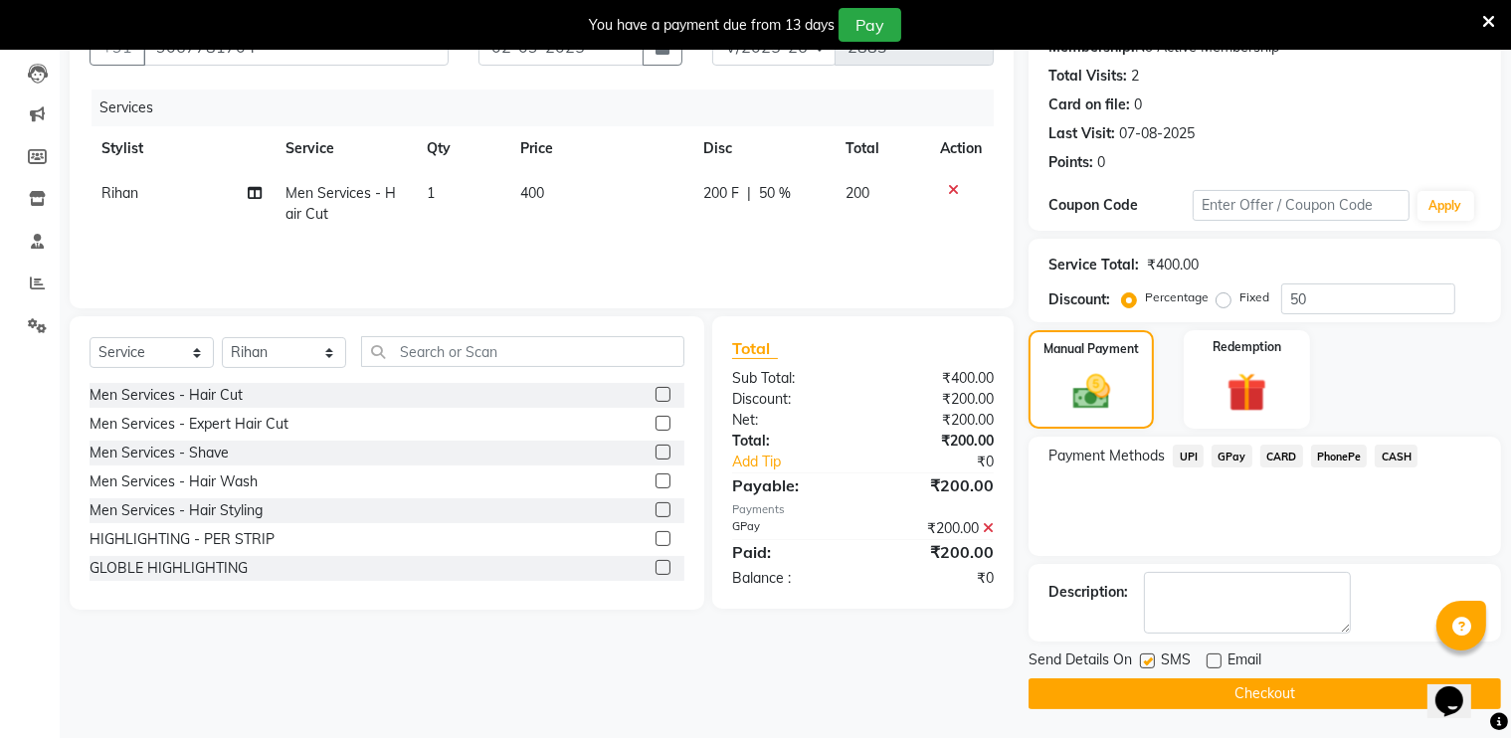
checkbox input "false"
click at [1130, 679] on button "Checkout" at bounding box center [1265, 694] width 473 height 31
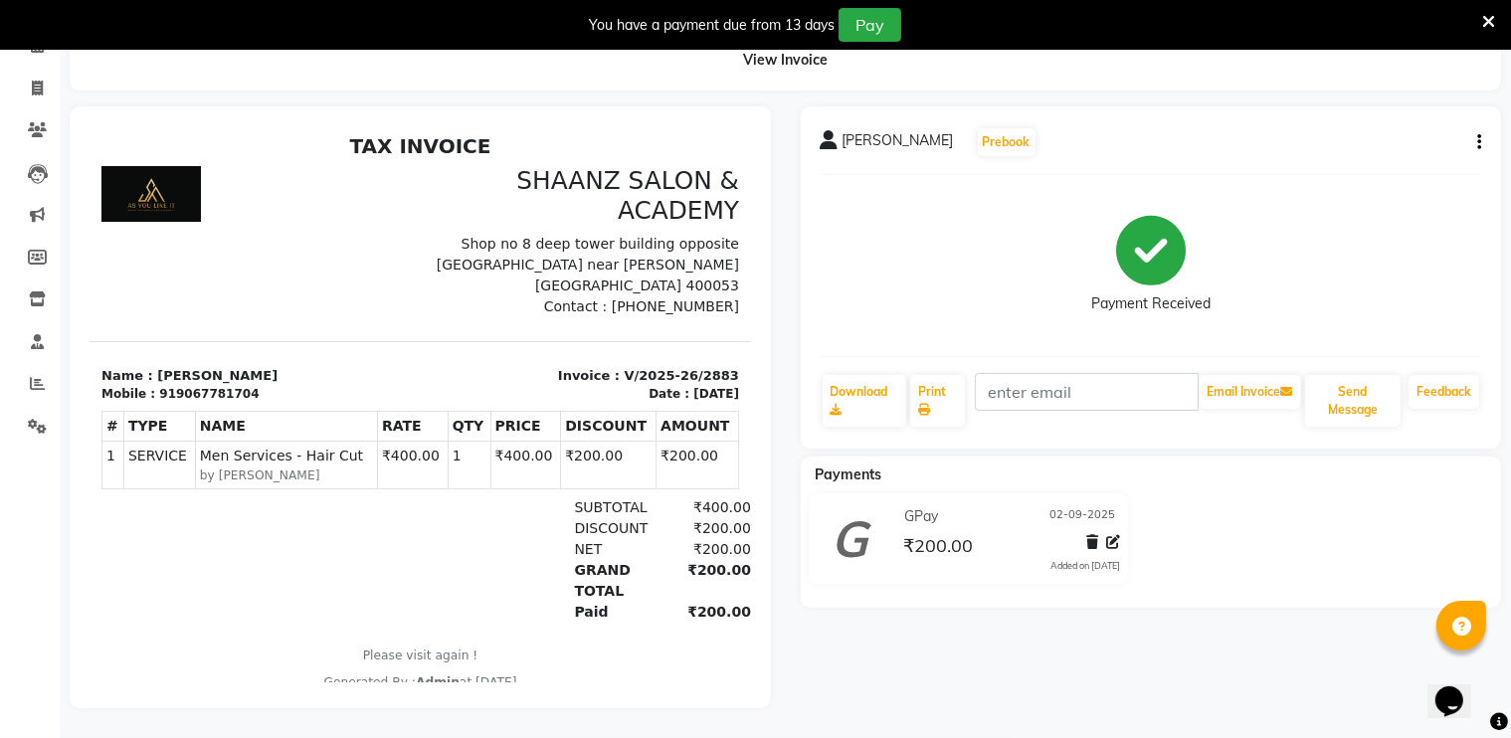
click at [1126, 673] on div "GAURI SHANKAR Prebook Payment Received Download Print Email Invoice Send Messag…" at bounding box center [1151, 407] width 731 height 602
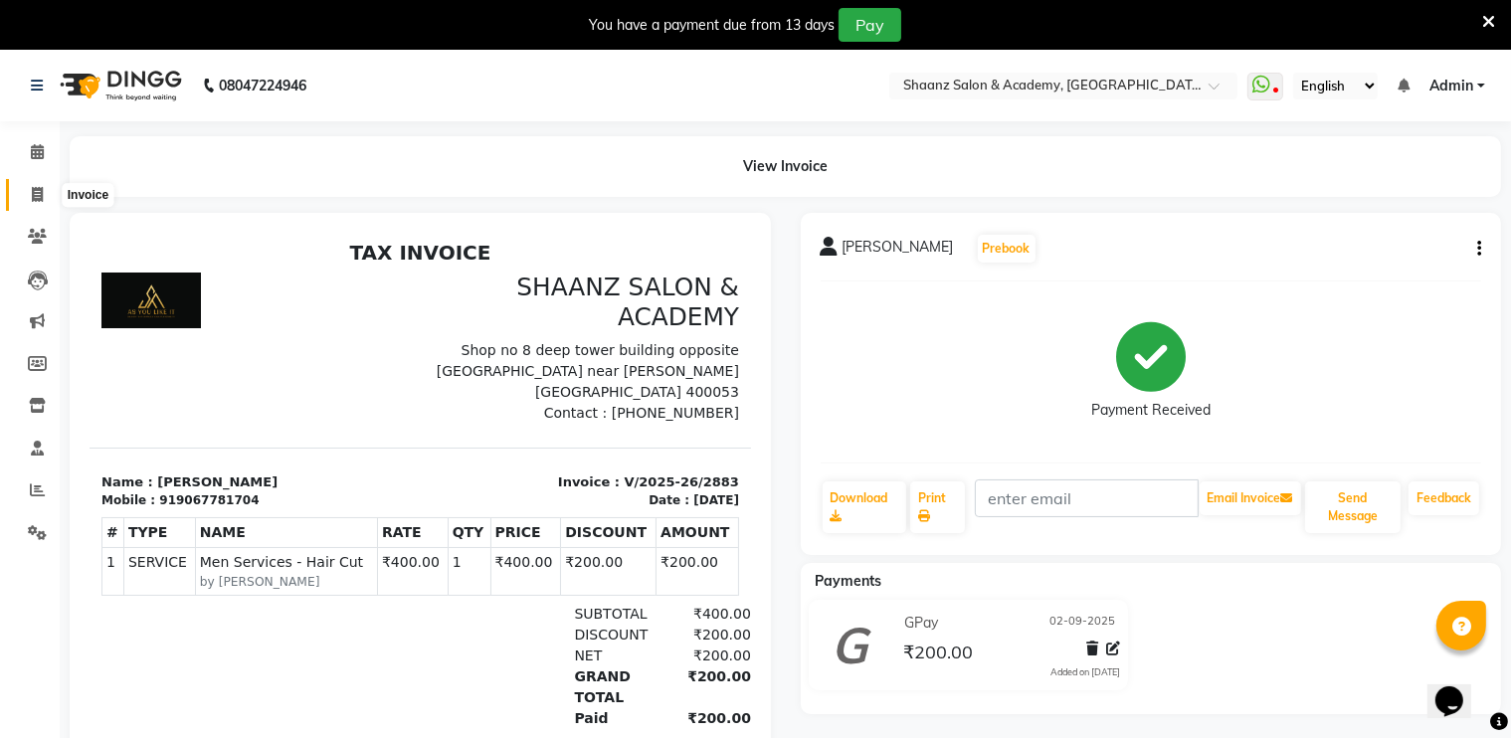
click at [44, 198] on span at bounding box center [37, 195] width 35 height 23
select select "6360"
select select "service"
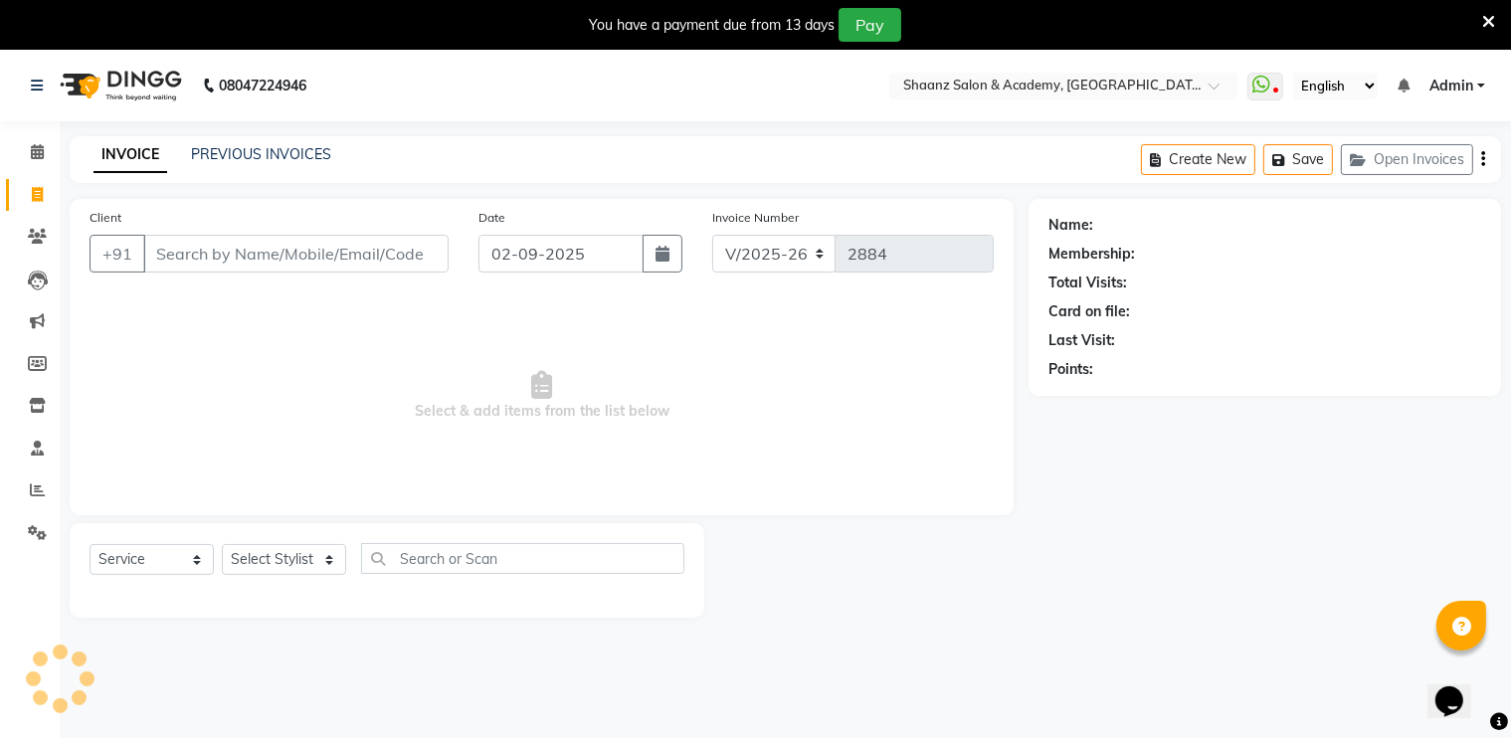
scroll to position [50, 0]
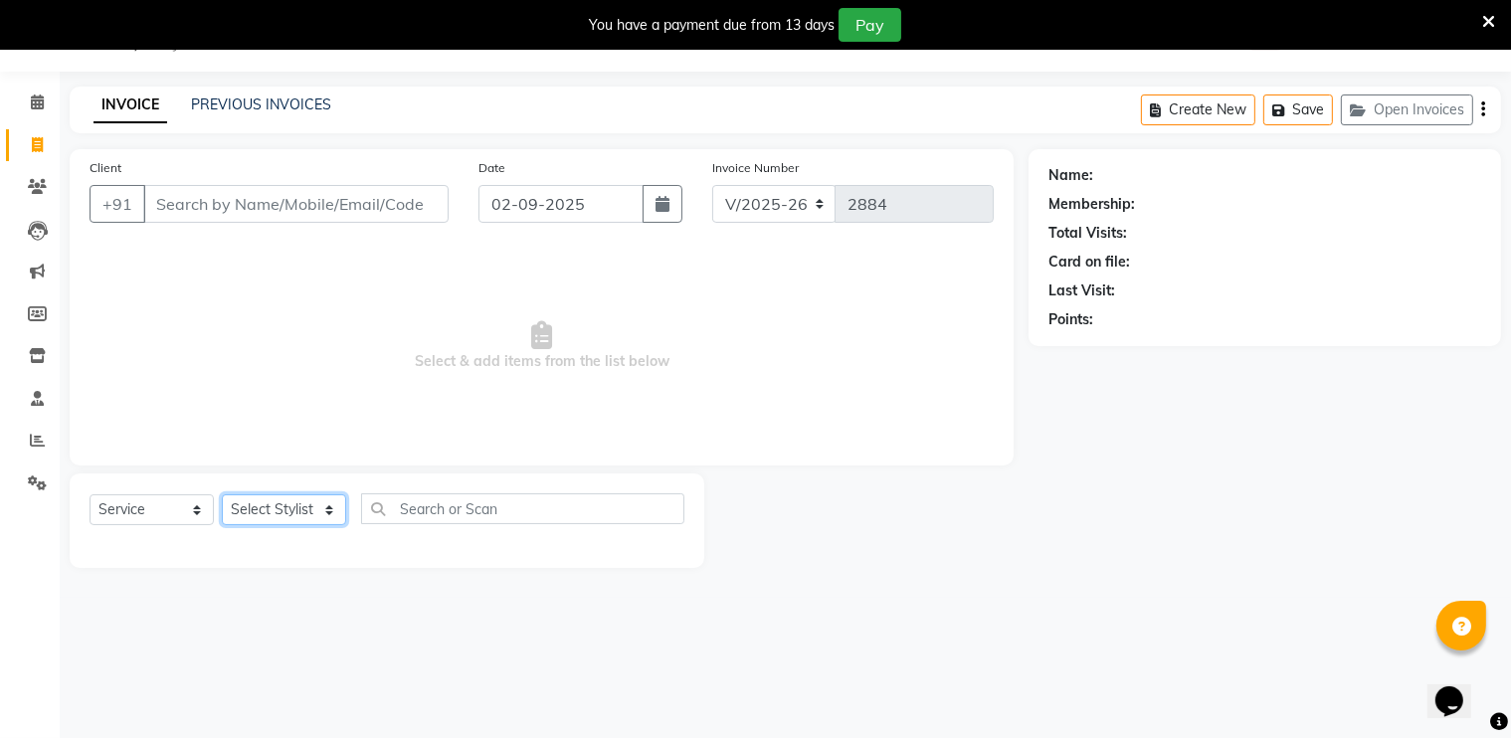
click at [274, 505] on select "Select Stylist" at bounding box center [284, 510] width 124 height 31
select select "47609"
click at [222, 496] on select "Select Stylist [PERSON_NAME] [PERSON_NAME] [PERSON_NAME] dc [PERSON_NAME] nisha…" at bounding box center [284, 510] width 124 height 31
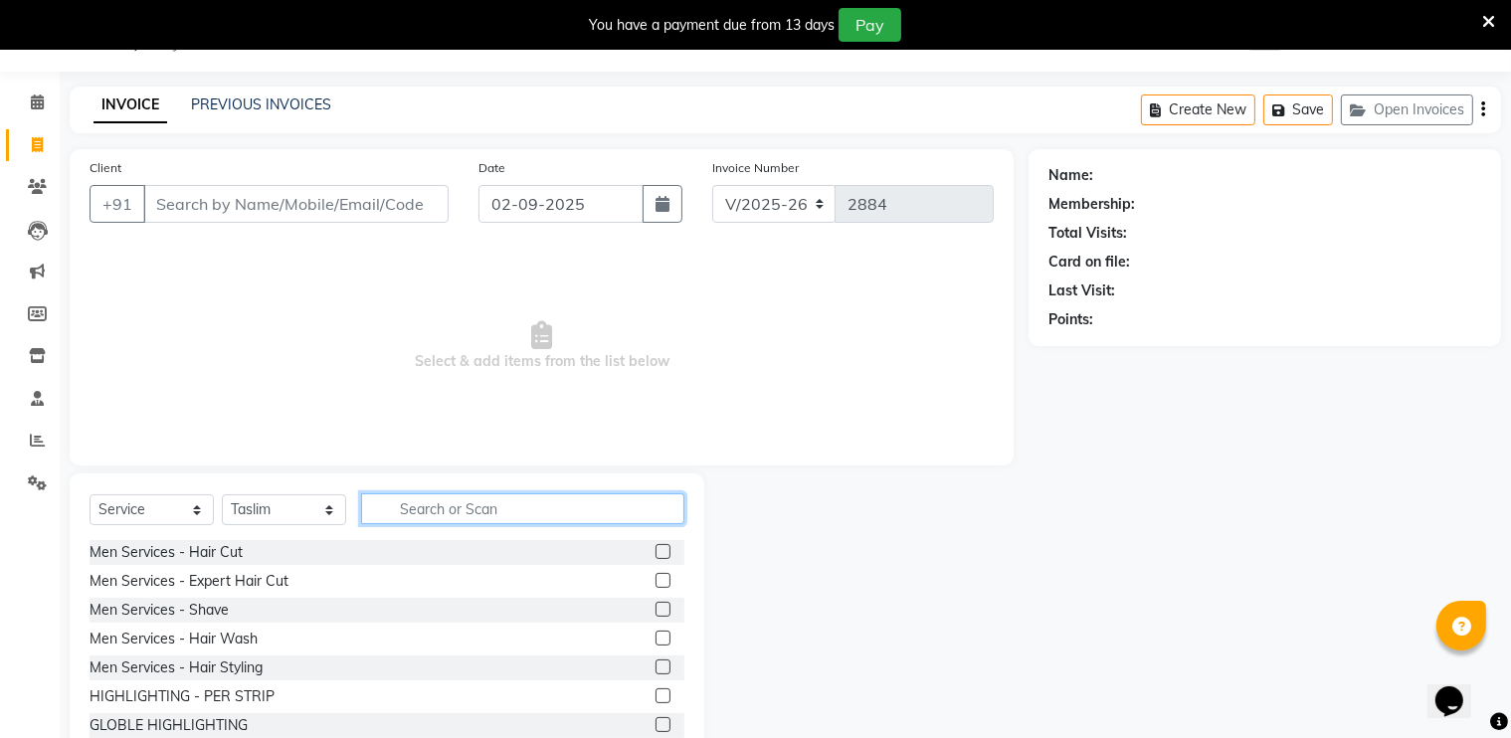
click at [426, 511] on input "text" at bounding box center [522, 509] width 323 height 31
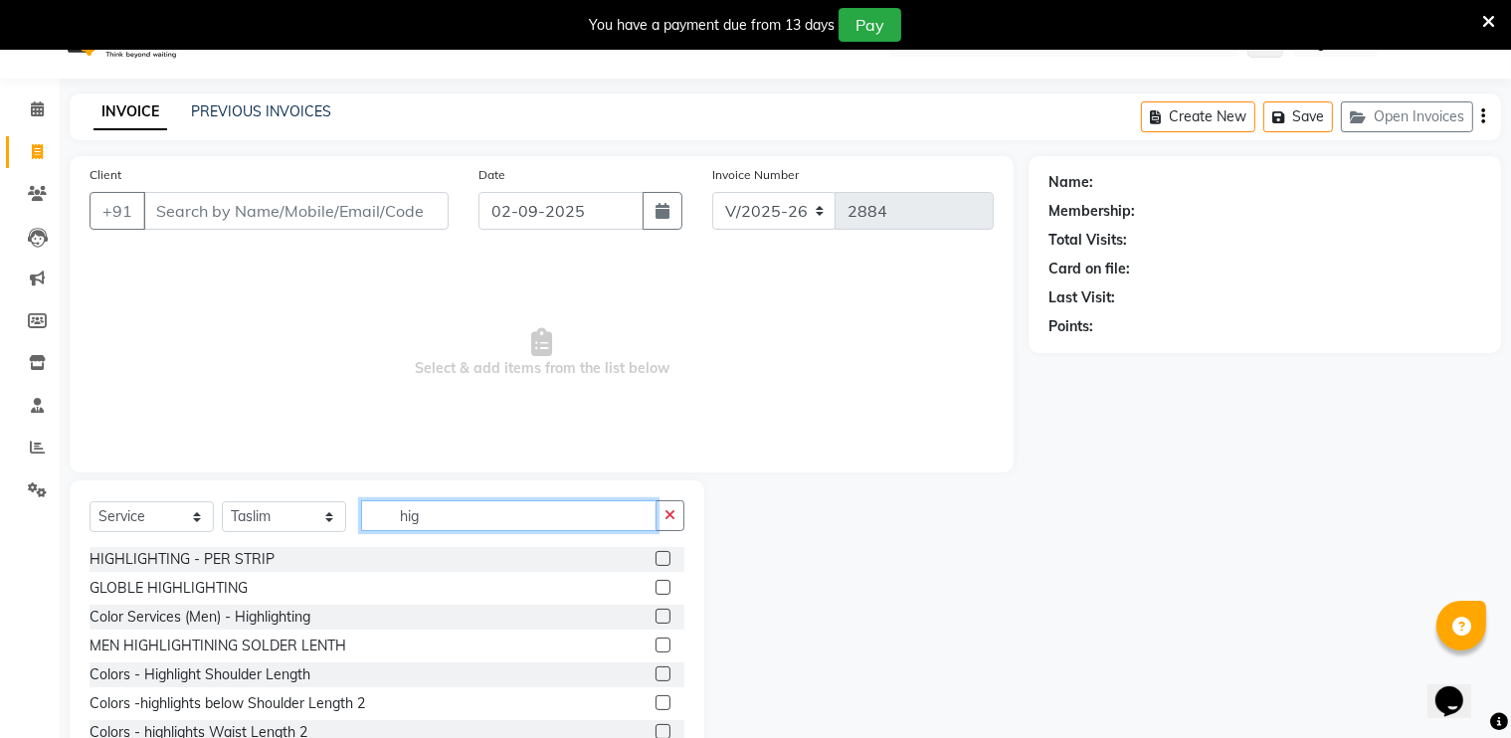
scroll to position [9, 0]
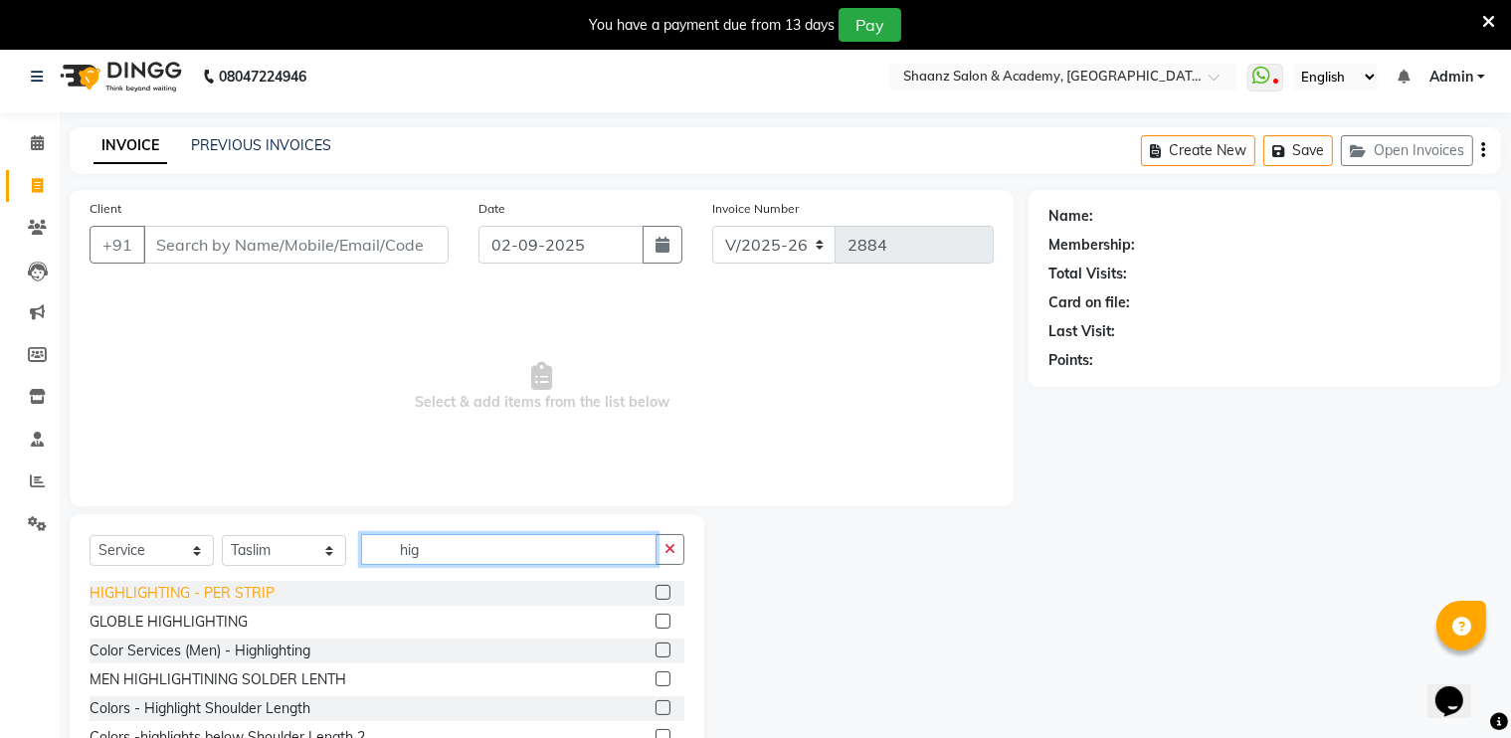
type input "hig"
click at [181, 601] on div "HIGHLIGHTING - PER STRIP" at bounding box center [182, 593] width 185 height 21
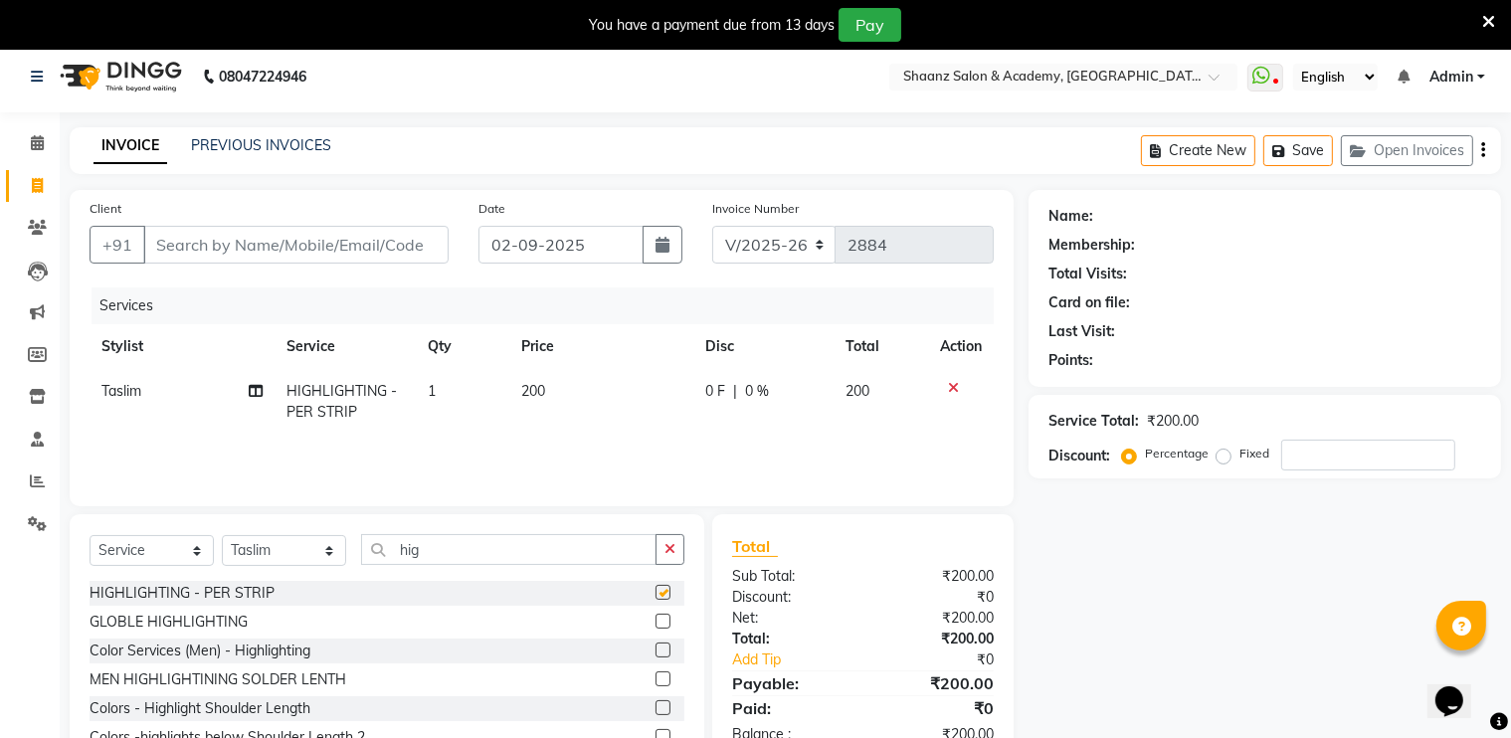
checkbox input "false"
click at [565, 395] on td "200" at bounding box center [601, 402] width 184 height 66
select select "47609"
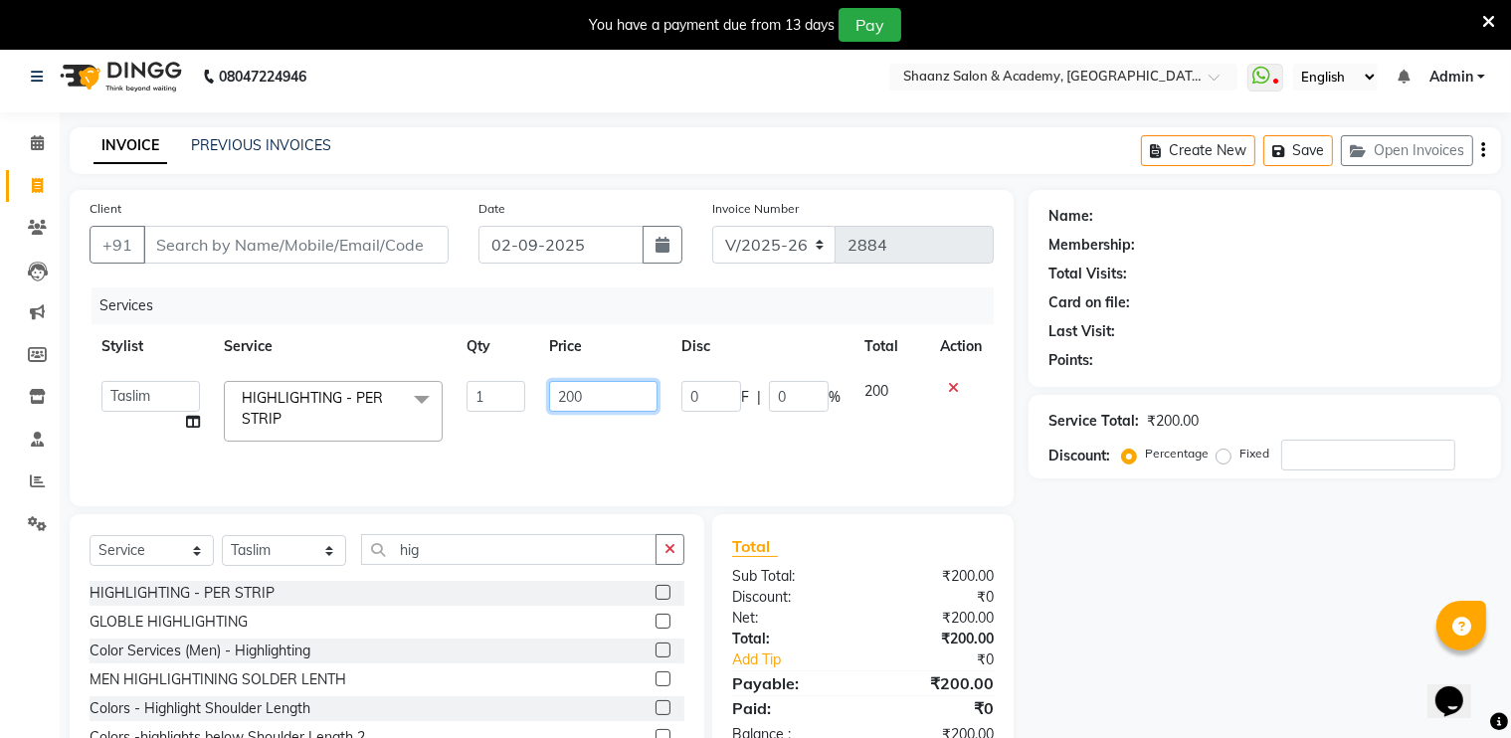
click at [609, 395] on input "200" at bounding box center [603, 396] width 109 height 31
type input "2"
type input "1500"
click at [805, 550] on div "Total" at bounding box center [863, 546] width 262 height 24
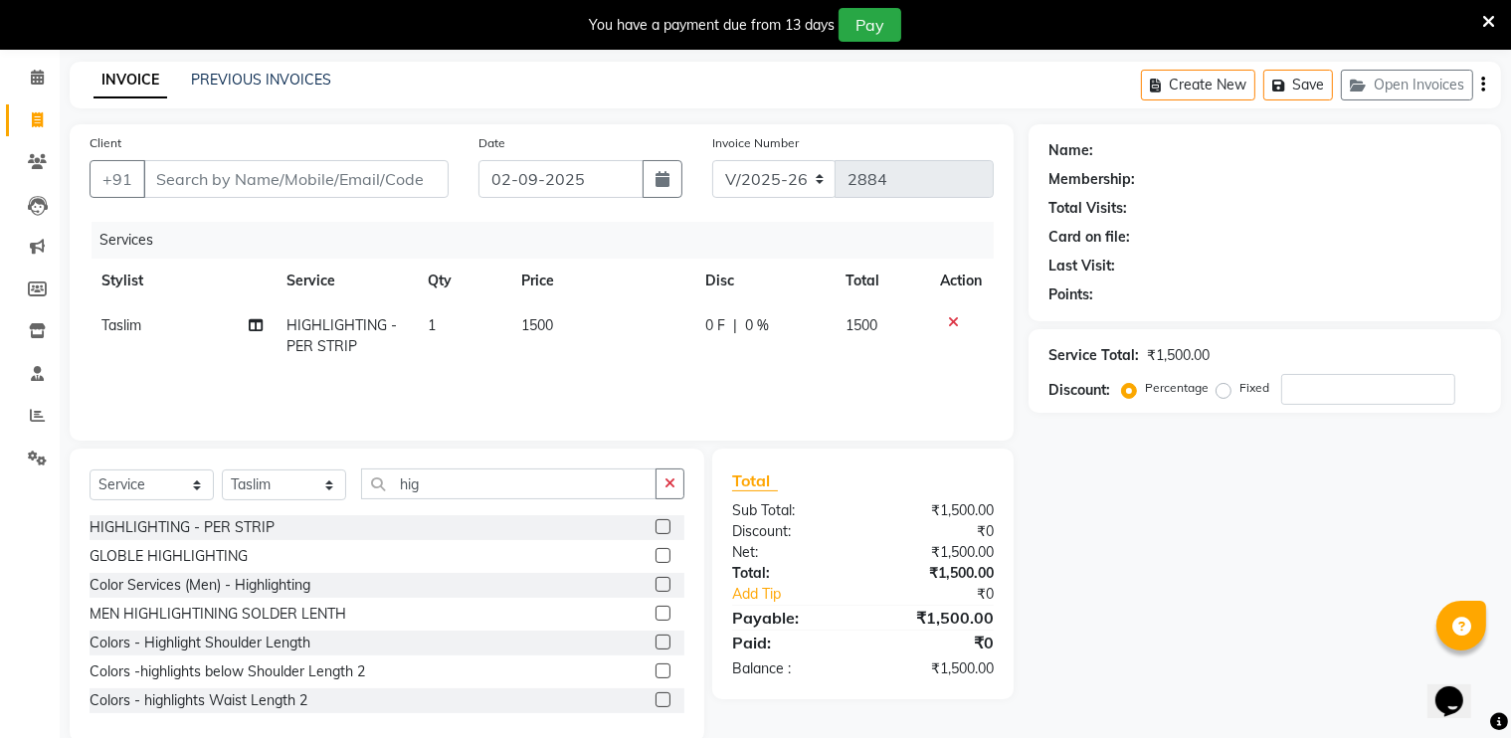
scroll to position [108, 0]
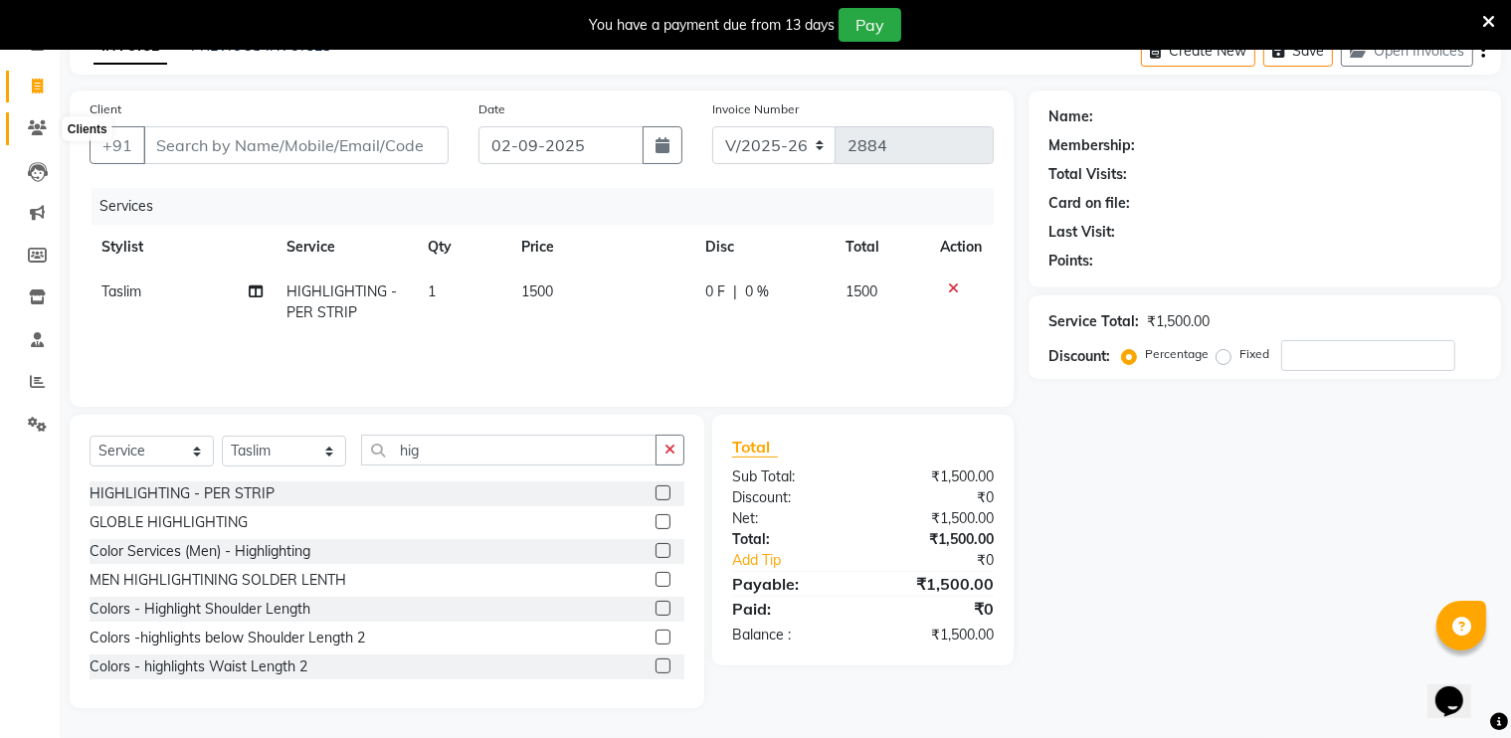
click at [34, 133] on icon at bounding box center [37, 127] width 19 height 15
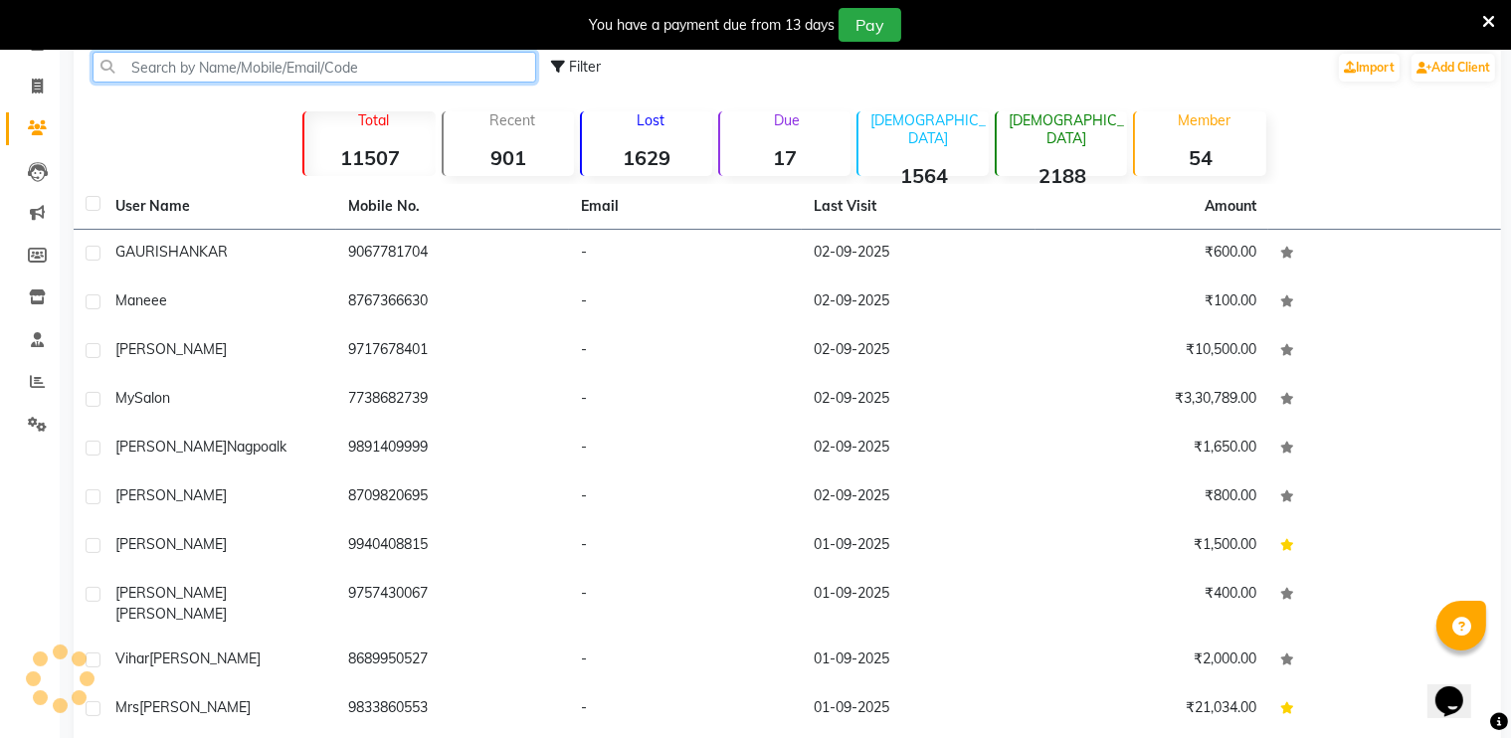
click at [275, 75] on input "text" at bounding box center [315, 67] width 444 height 31
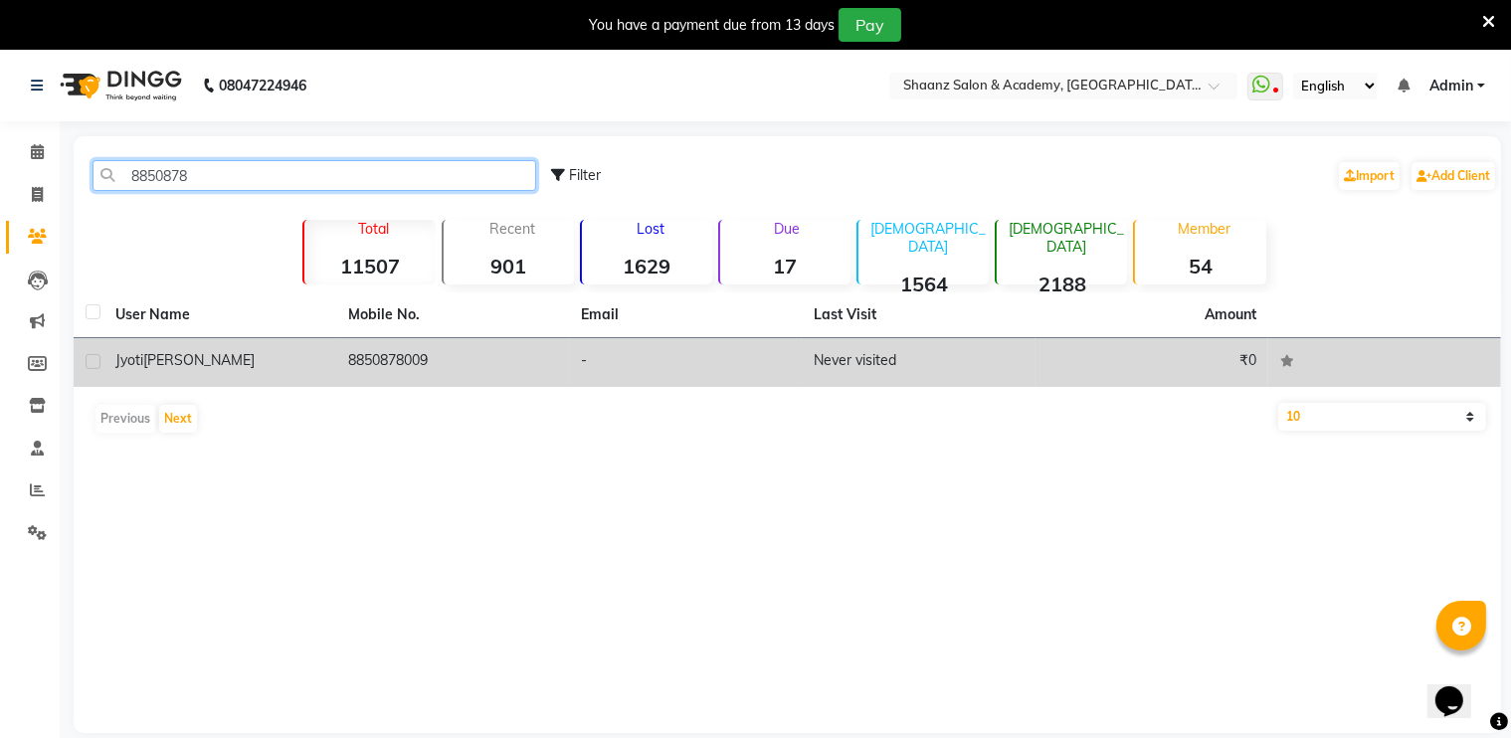
type input "8850878"
click at [326, 380] on td "jyoti parab" at bounding box center [219, 362] width 233 height 49
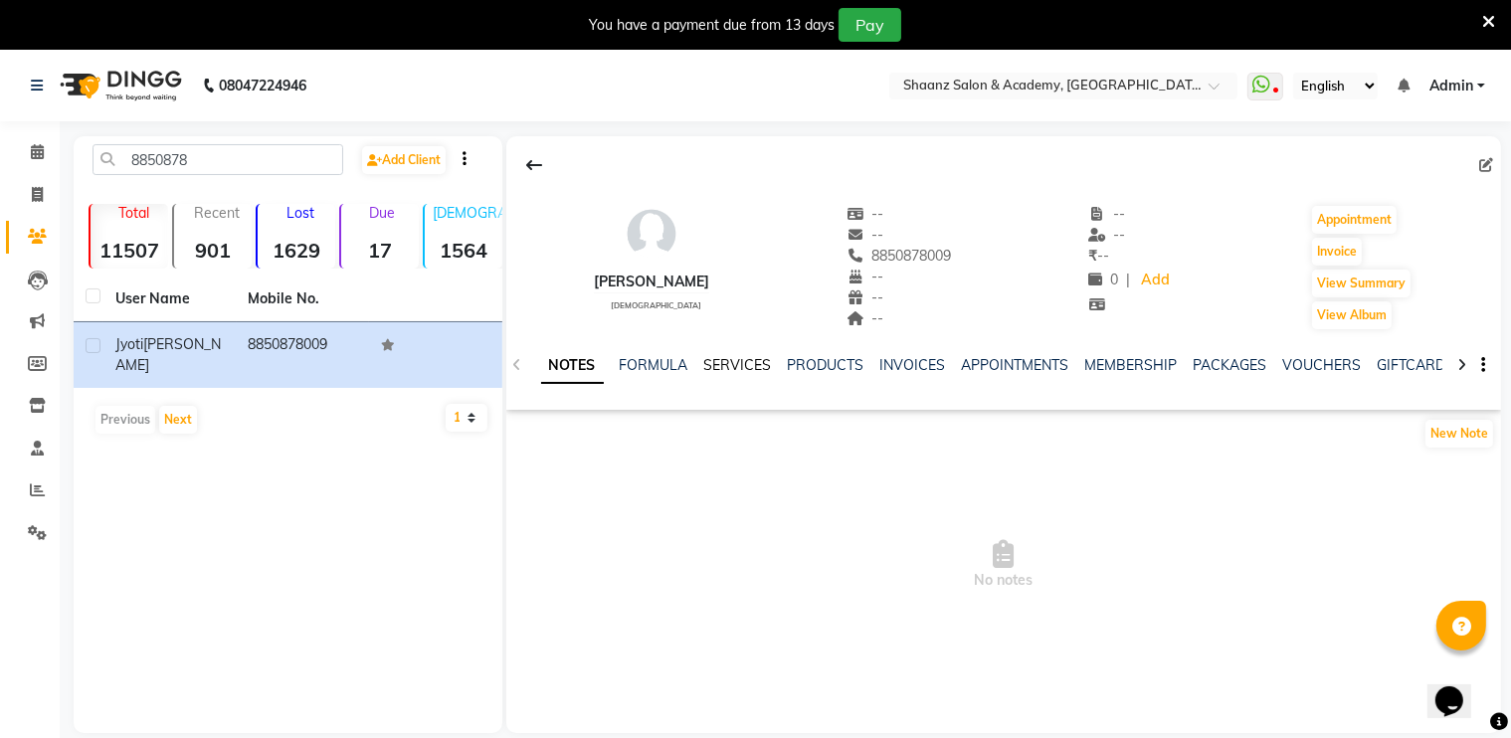
click at [740, 358] on link "SERVICES" at bounding box center [738, 365] width 68 height 18
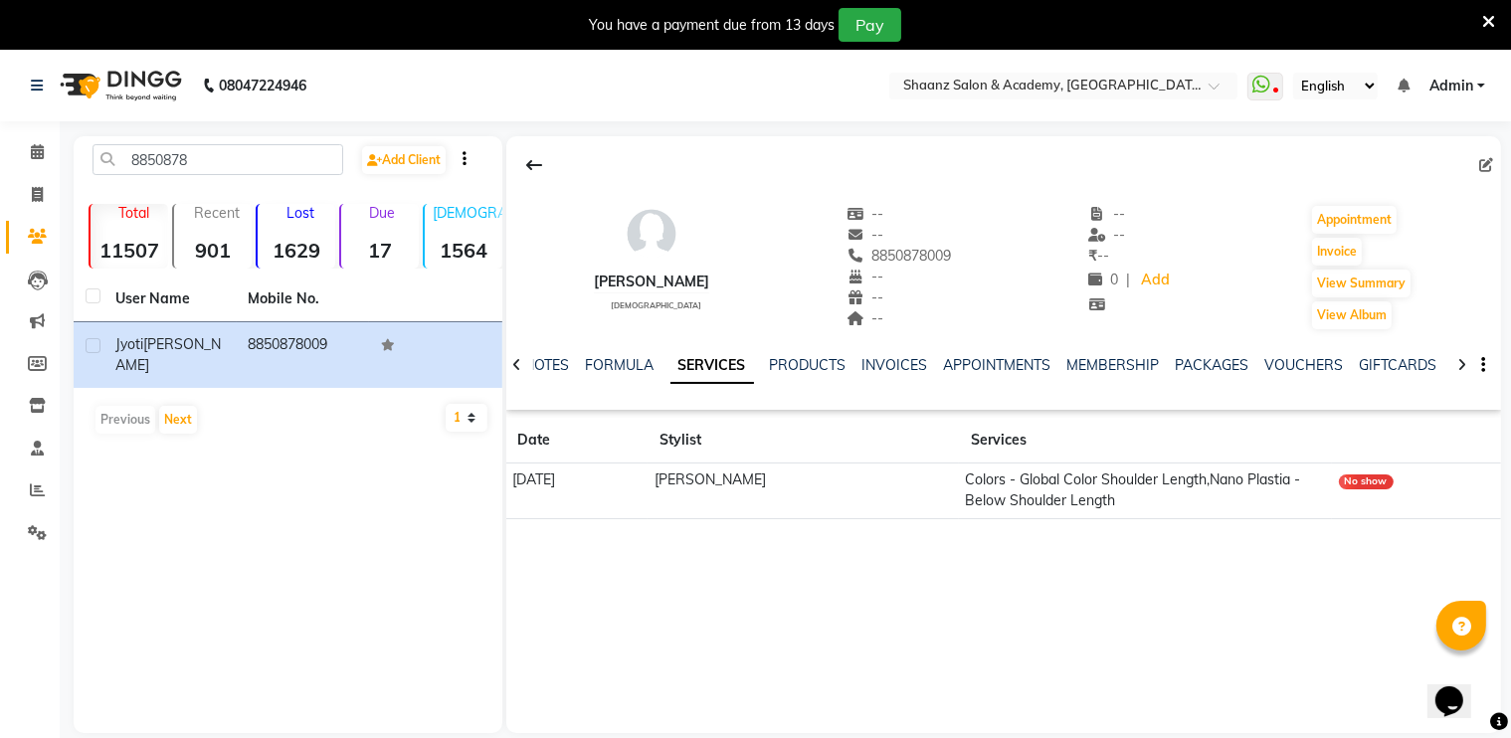
click at [1374, 487] on div "No show" at bounding box center [1366, 482] width 55 height 15
click at [982, 491] on td "Colors - Global Color Shoulder Length,Nano Plastia - Below Shoulder Length" at bounding box center [1146, 492] width 374 height 56
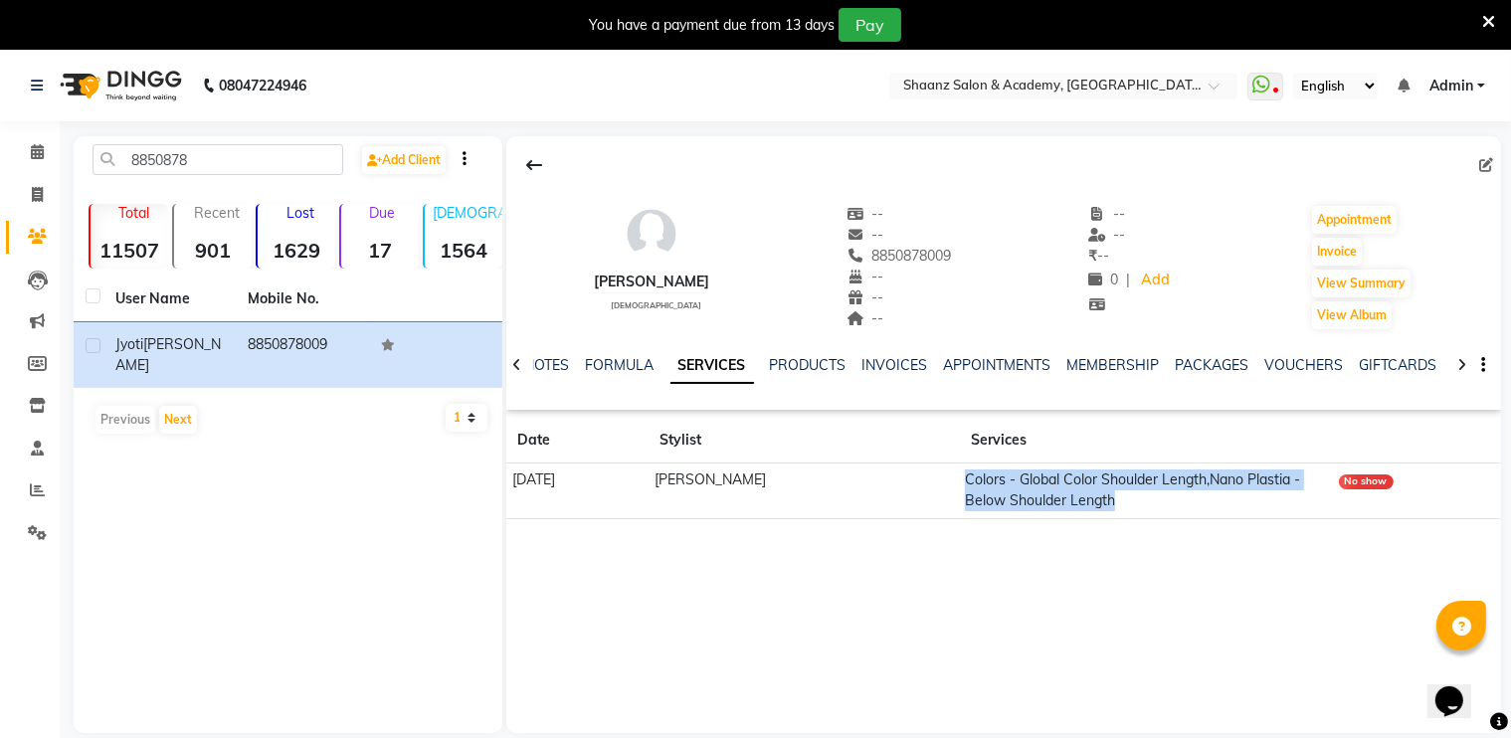
click at [982, 491] on td "Colors - Global Color Shoulder Length,Nano Plastia - Below Shoulder Length" at bounding box center [1146, 492] width 374 height 56
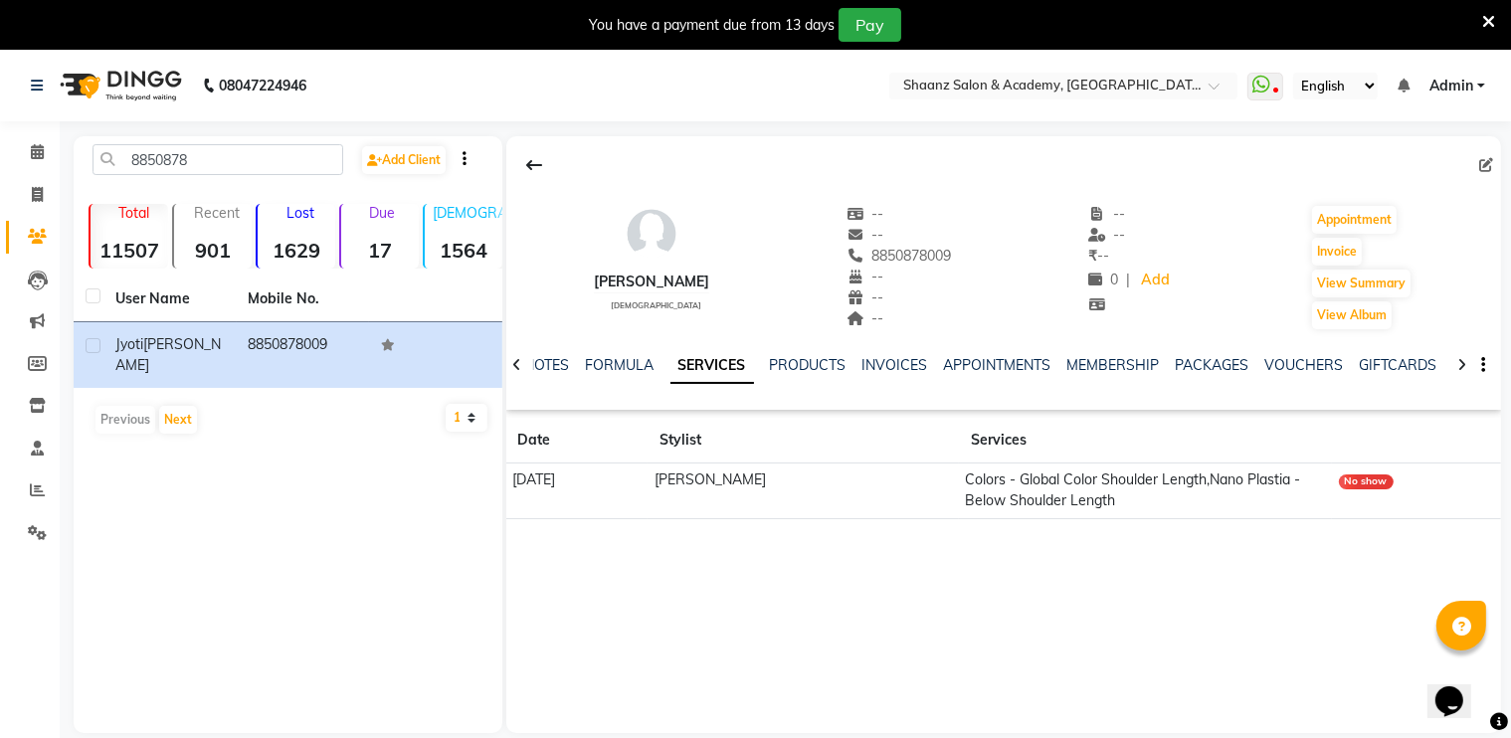
click at [923, 512] on td "[PERSON_NAME]" at bounding box center [803, 492] width 310 height 56
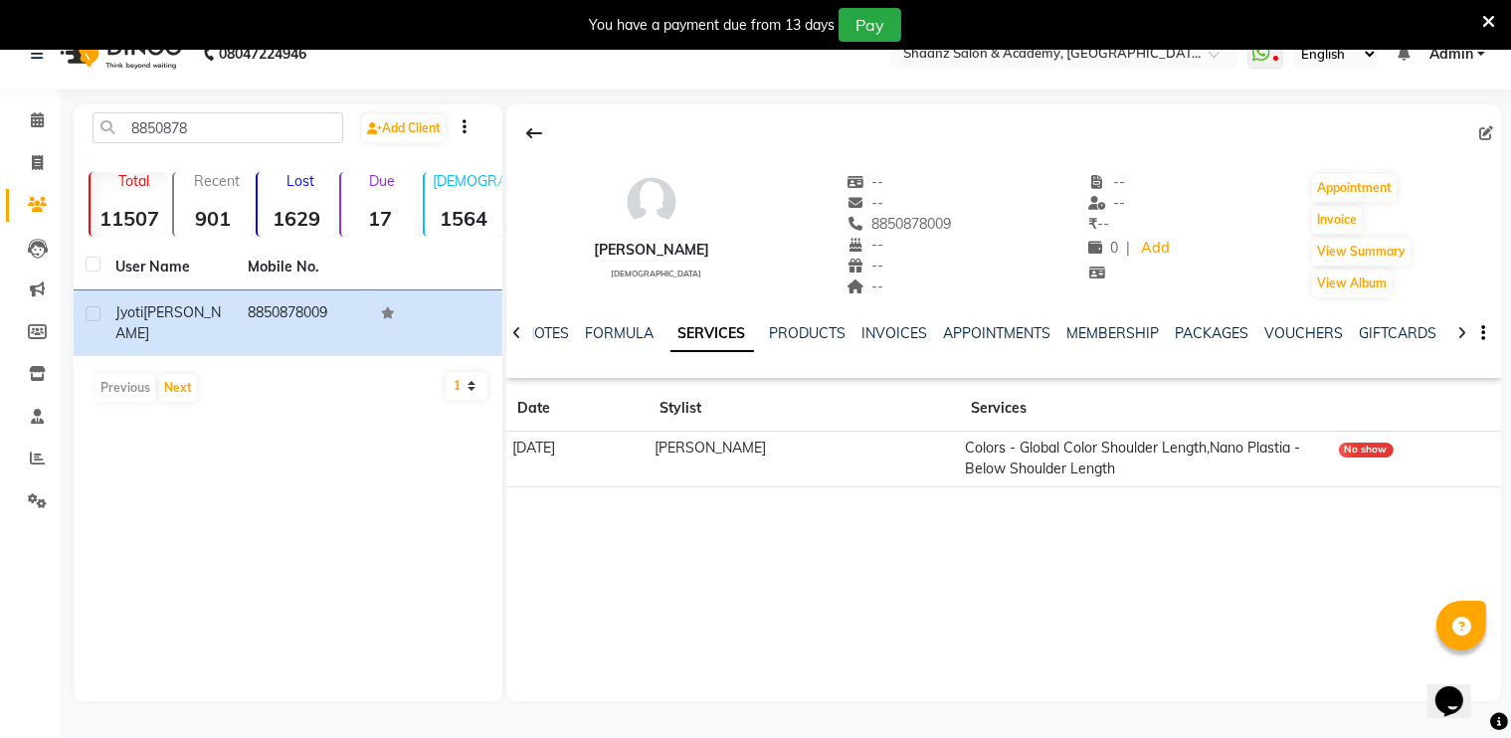
scroll to position [50, 0]
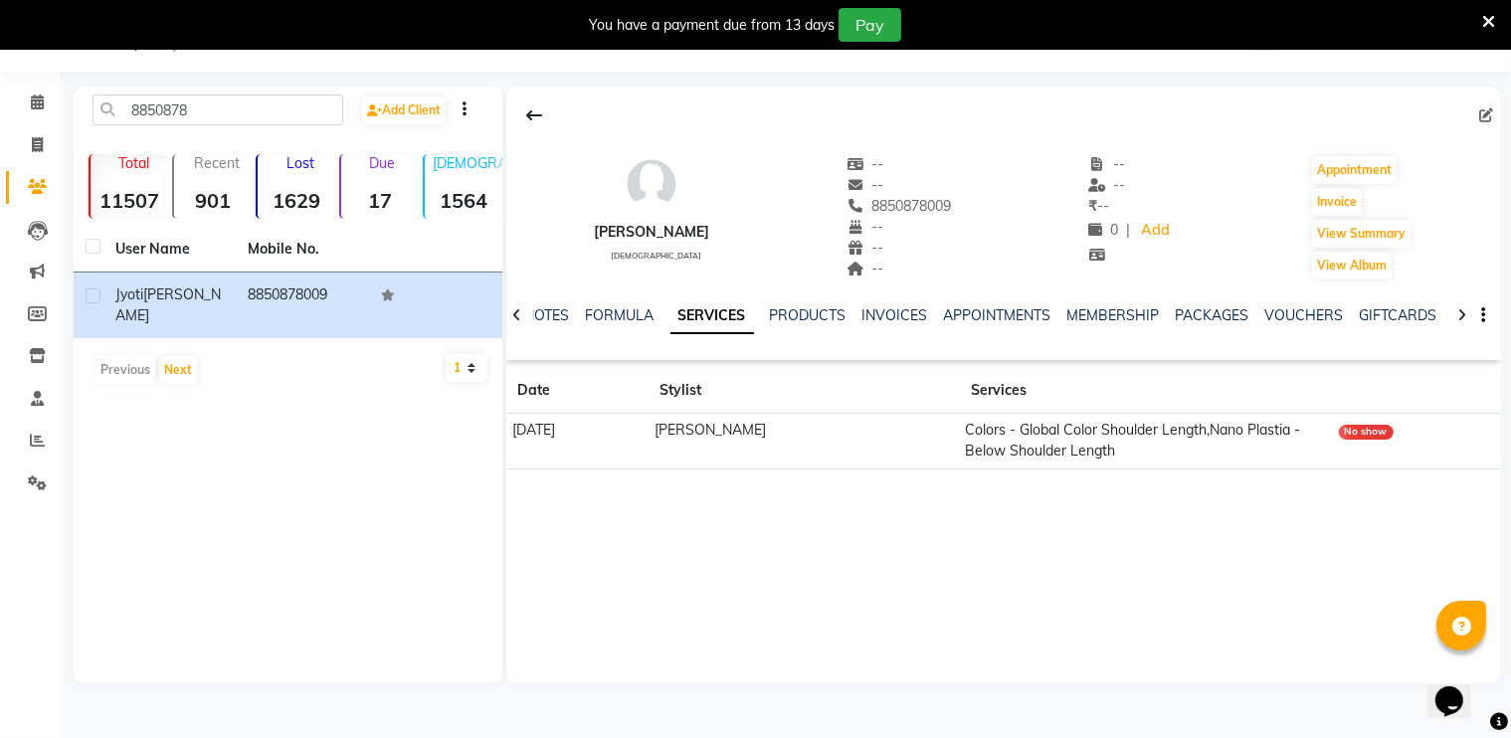
click at [1377, 436] on div "No show" at bounding box center [1366, 432] width 55 height 15
click at [1329, 167] on button "Appointment" at bounding box center [1354, 170] width 85 height 28
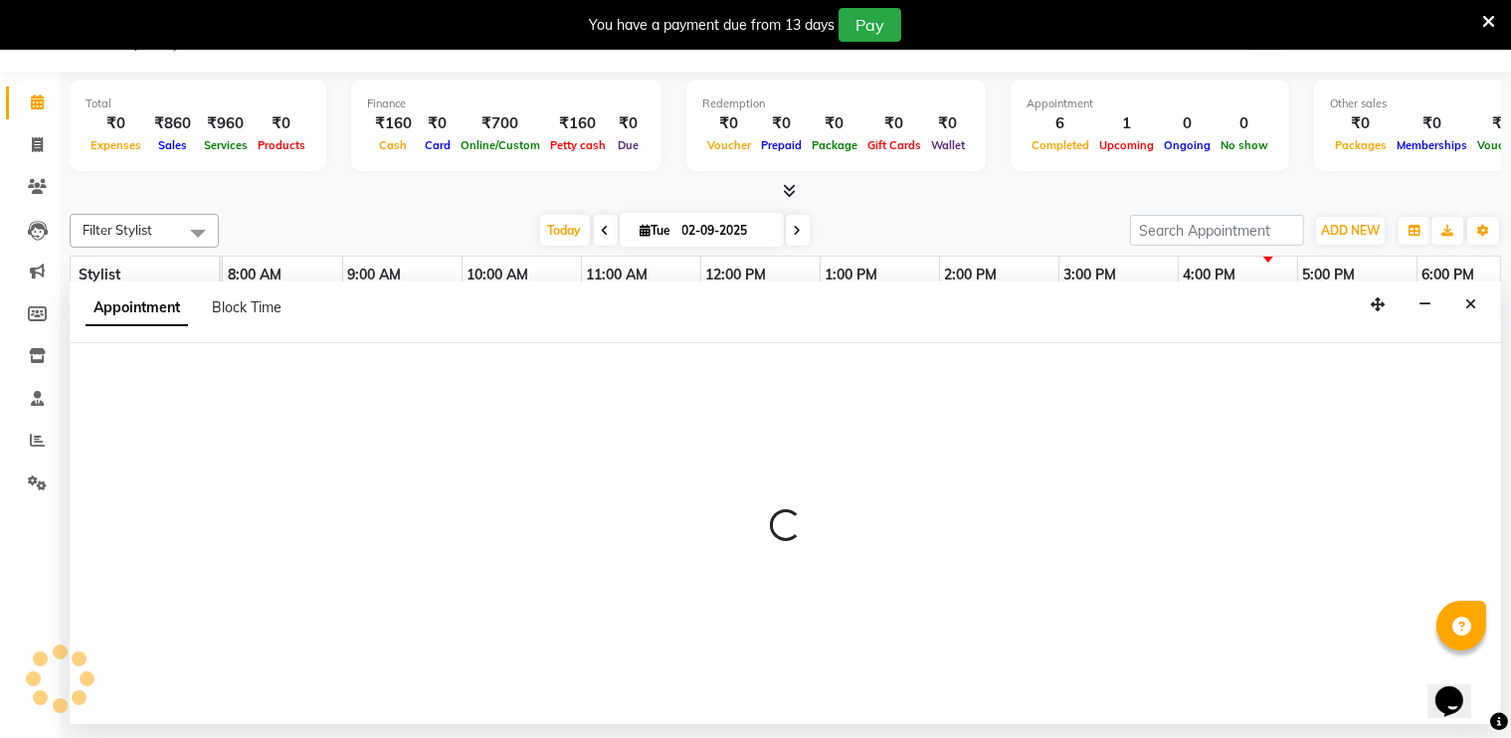
select select "tentative"
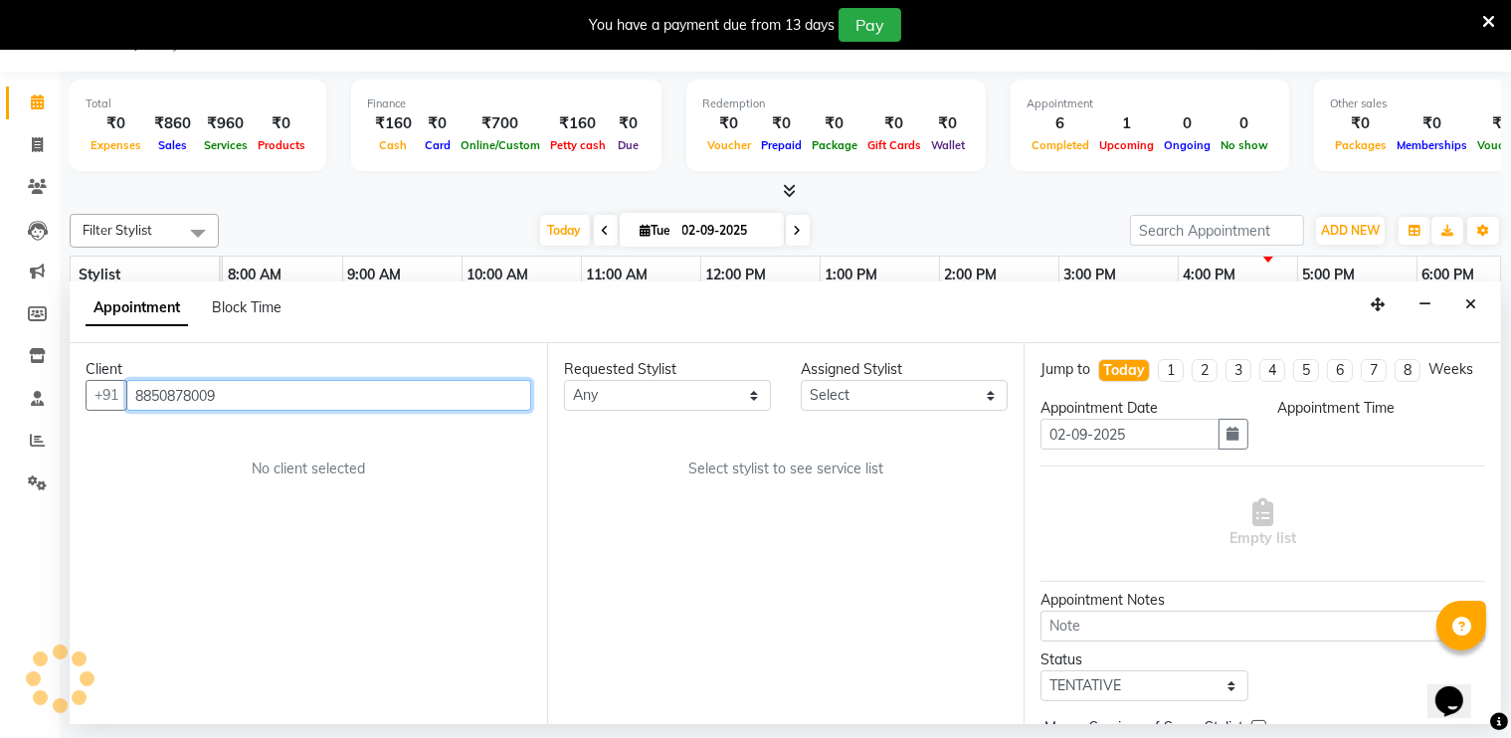
select select "540"
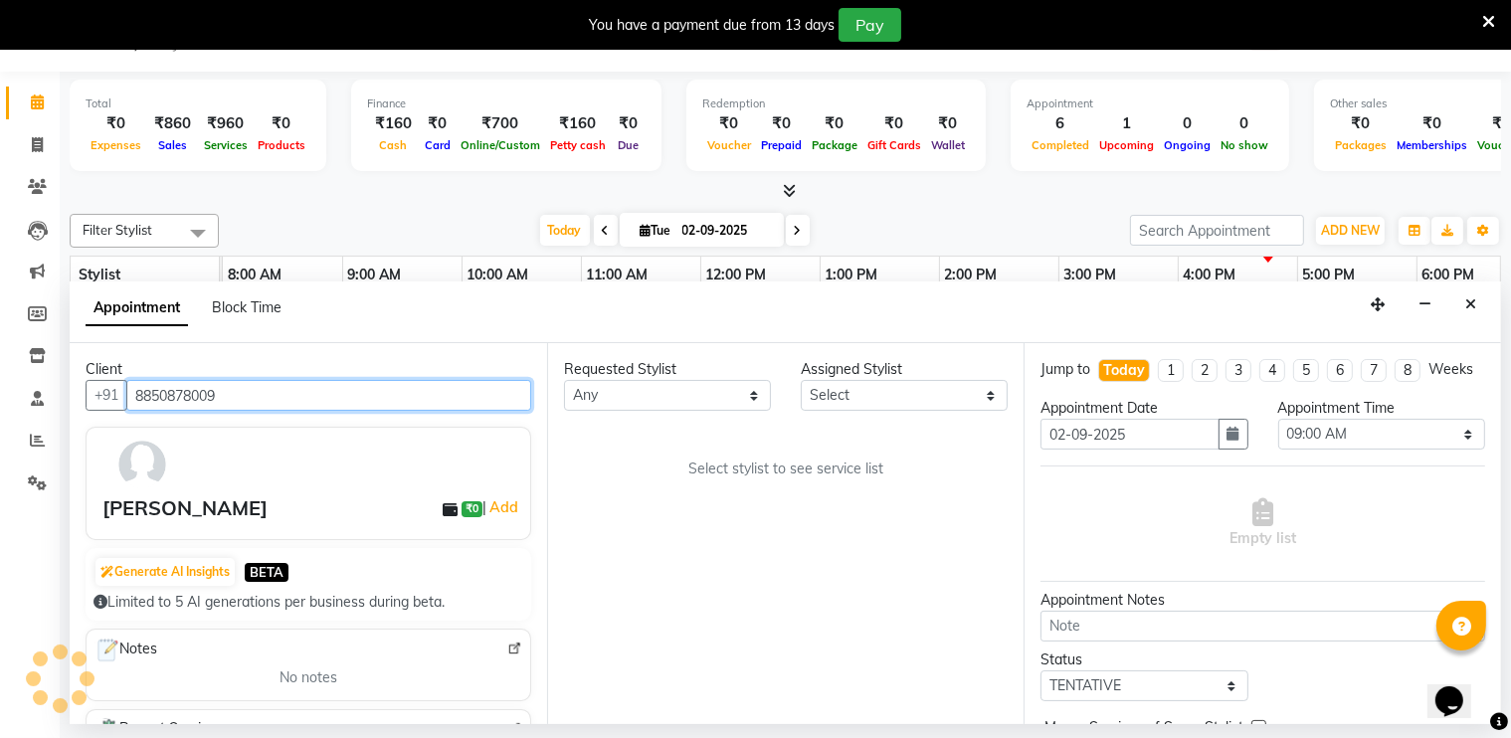
scroll to position [0, 632]
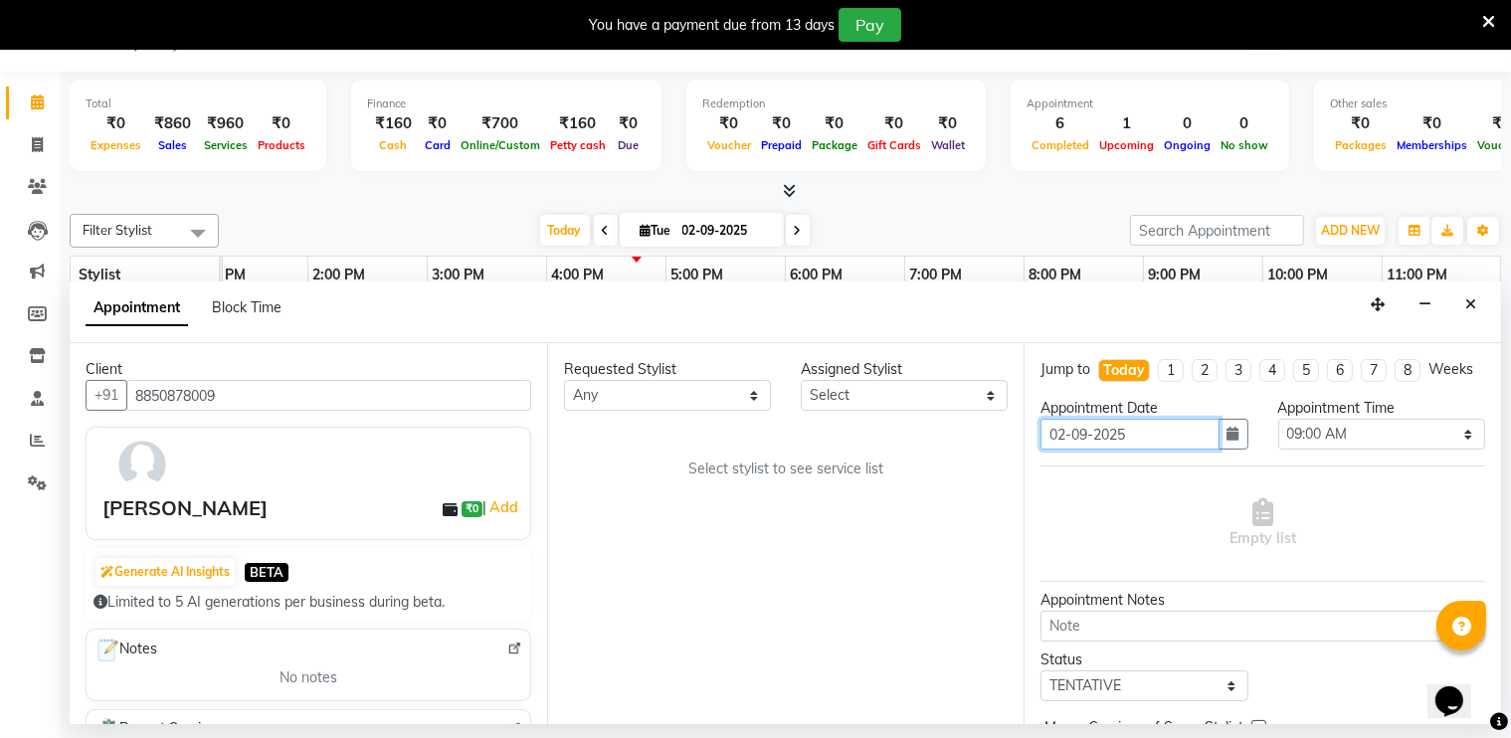
click at [1095, 450] on input "02-09-2025" at bounding box center [1130, 434] width 178 height 31
click at [1232, 450] on button "button" at bounding box center [1234, 434] width 30 height 31
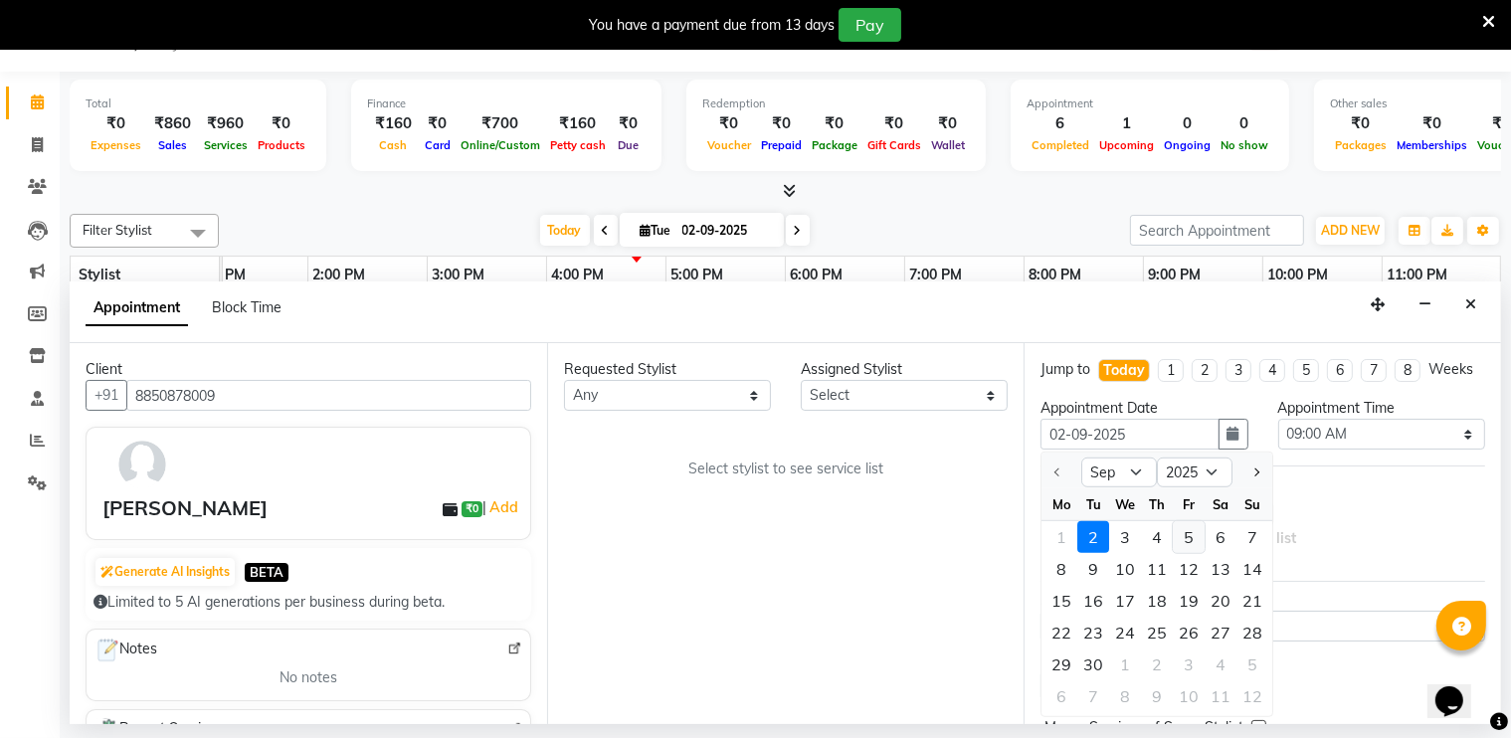
click at [1181, 551] on div "5" at bounding box center [1189, 537] width 32 height 32
type input "05-09-2025"
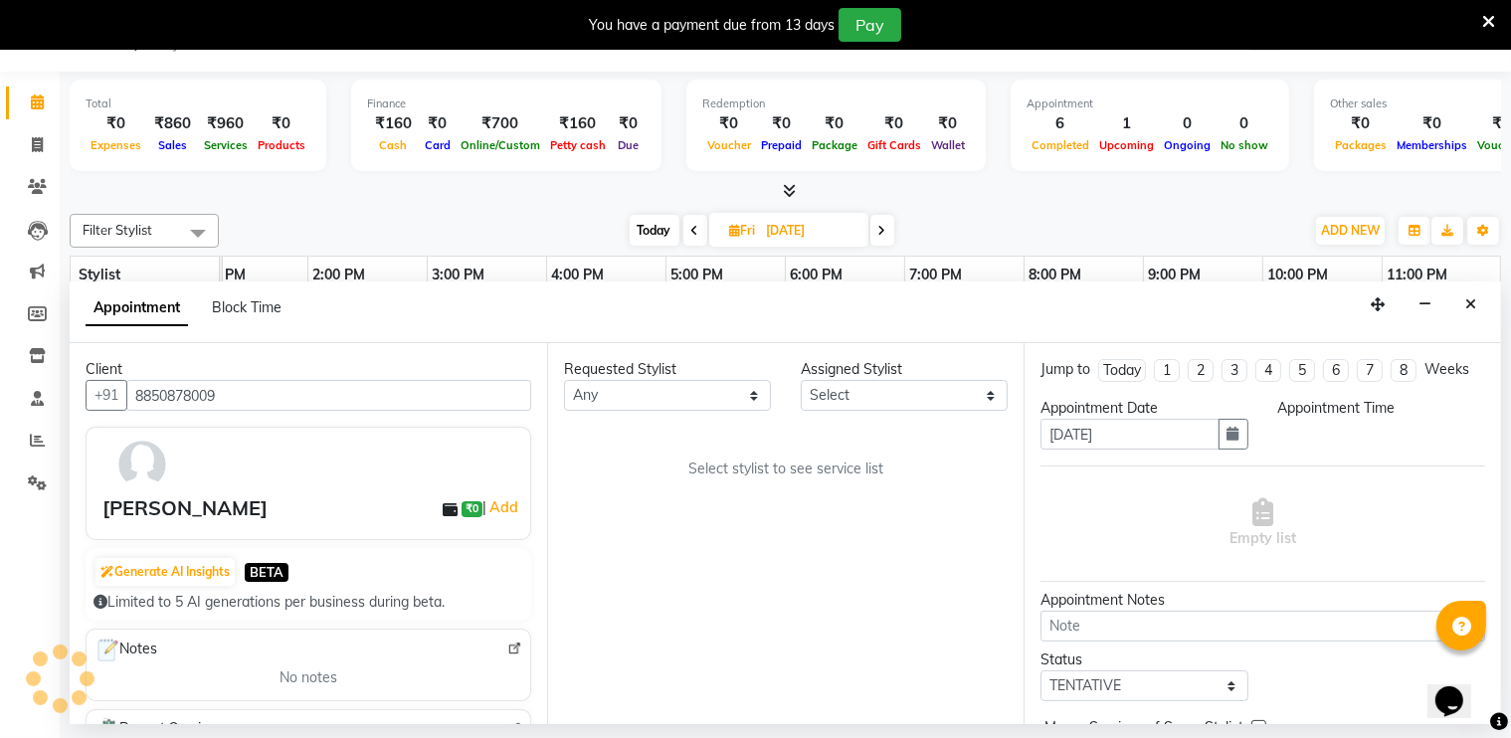
scroll to position [0, 647]
select select "540"
click at [857, 399] on select "Select Ameer AHMAD ankita mascarenhas ASHISH THAPA dc MUSKAN nisha vishal patil…" at bounding box center [904, 395] width 207 height 31
select select "88436"
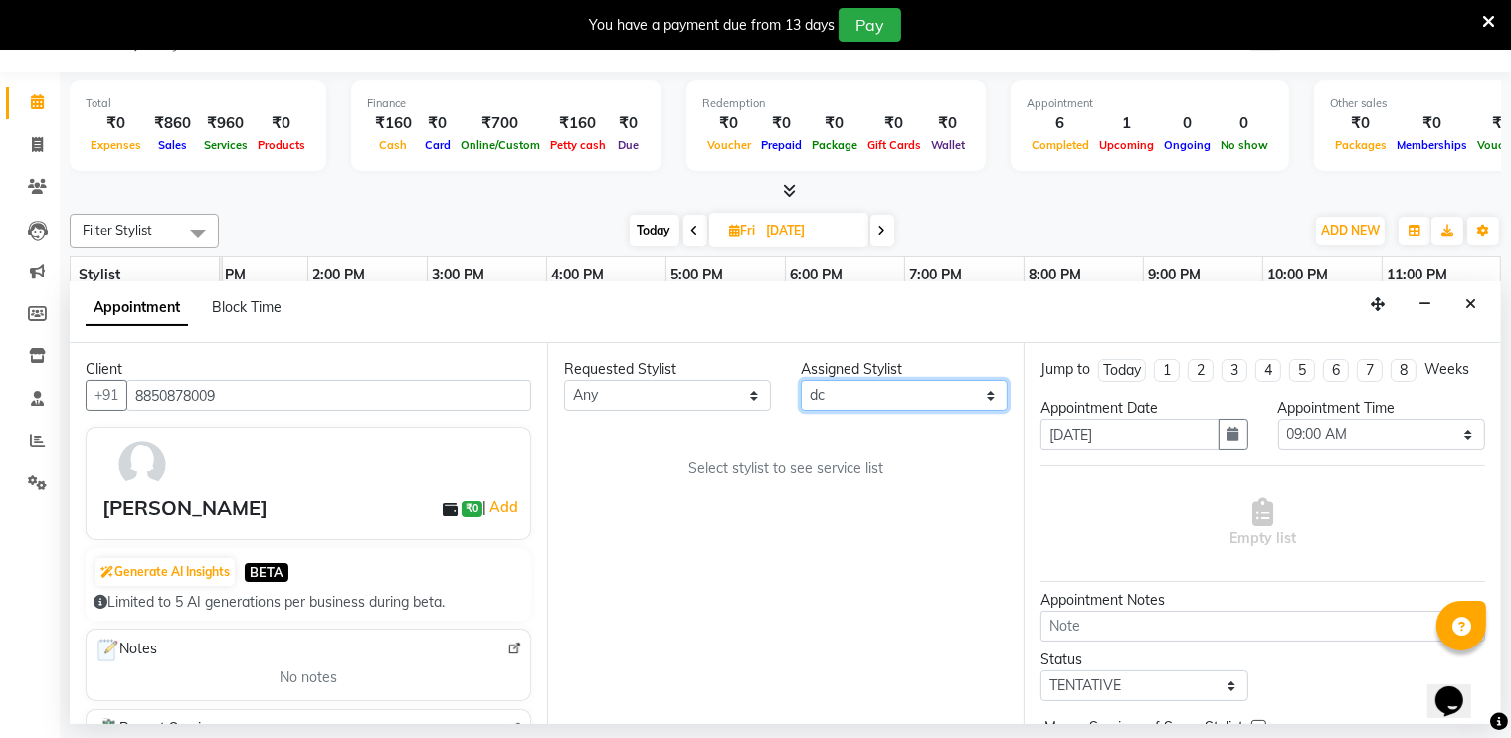
click at [801, 380] on select "Select Ameer AHMAD ankita mascarenhas ASHISH THAPA dc MUSKAN nisha vishal patil…" at bounding box center [904, 395] width 207 height 31
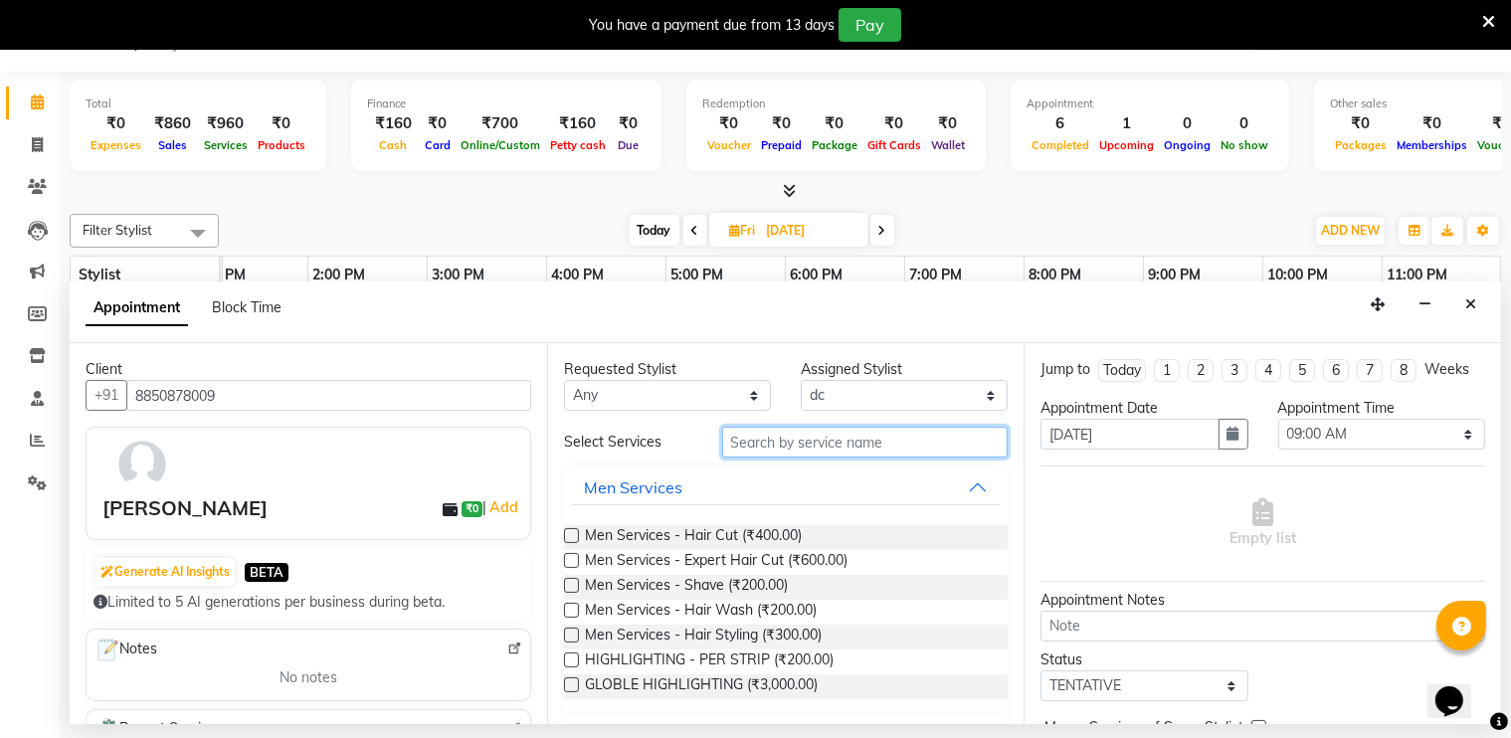
click at [800, 438] on input "text" at bounding box center [865, 442] width 287 height 31
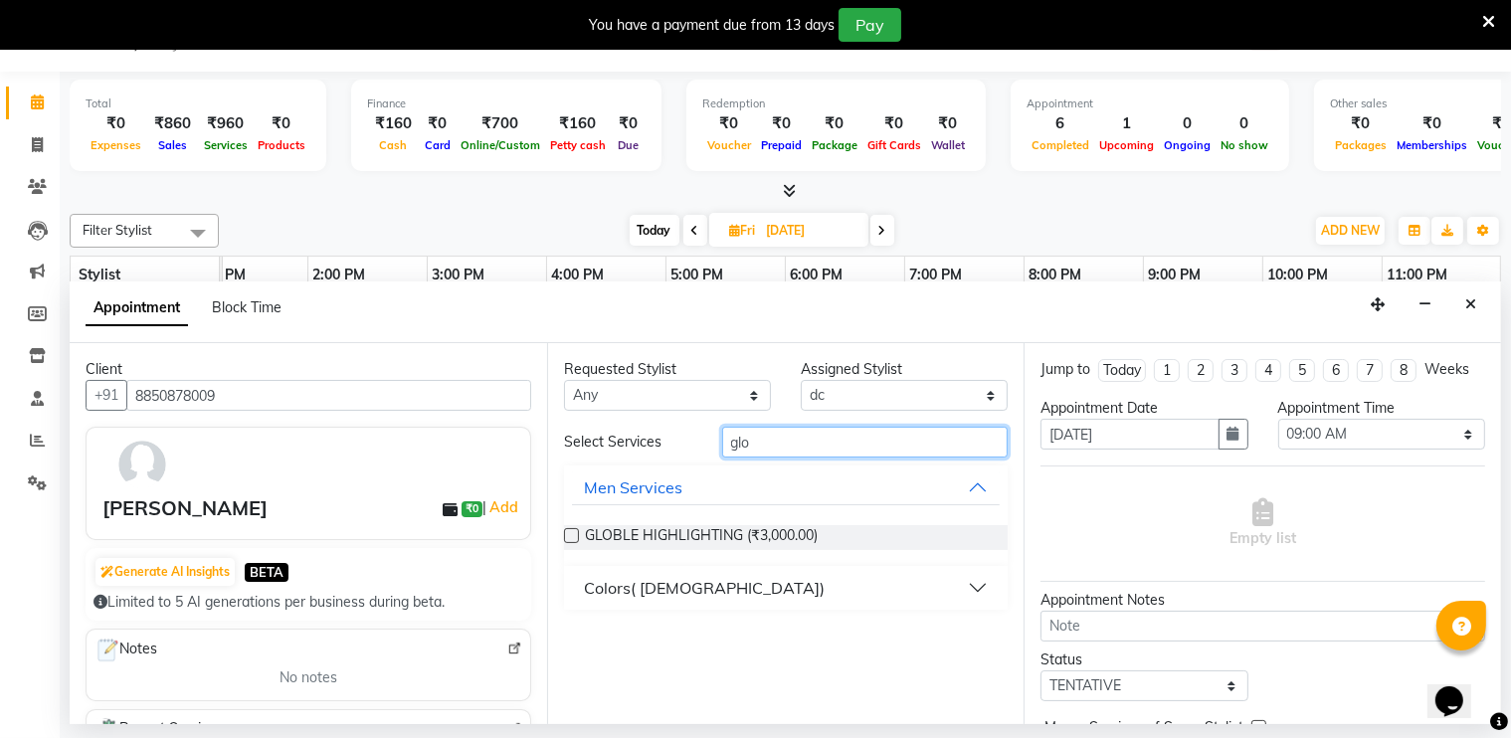
type input "glo"
click at [669, 590] on div "Colors( ladies)" at bounding box center [704, 588] width 241 height 24
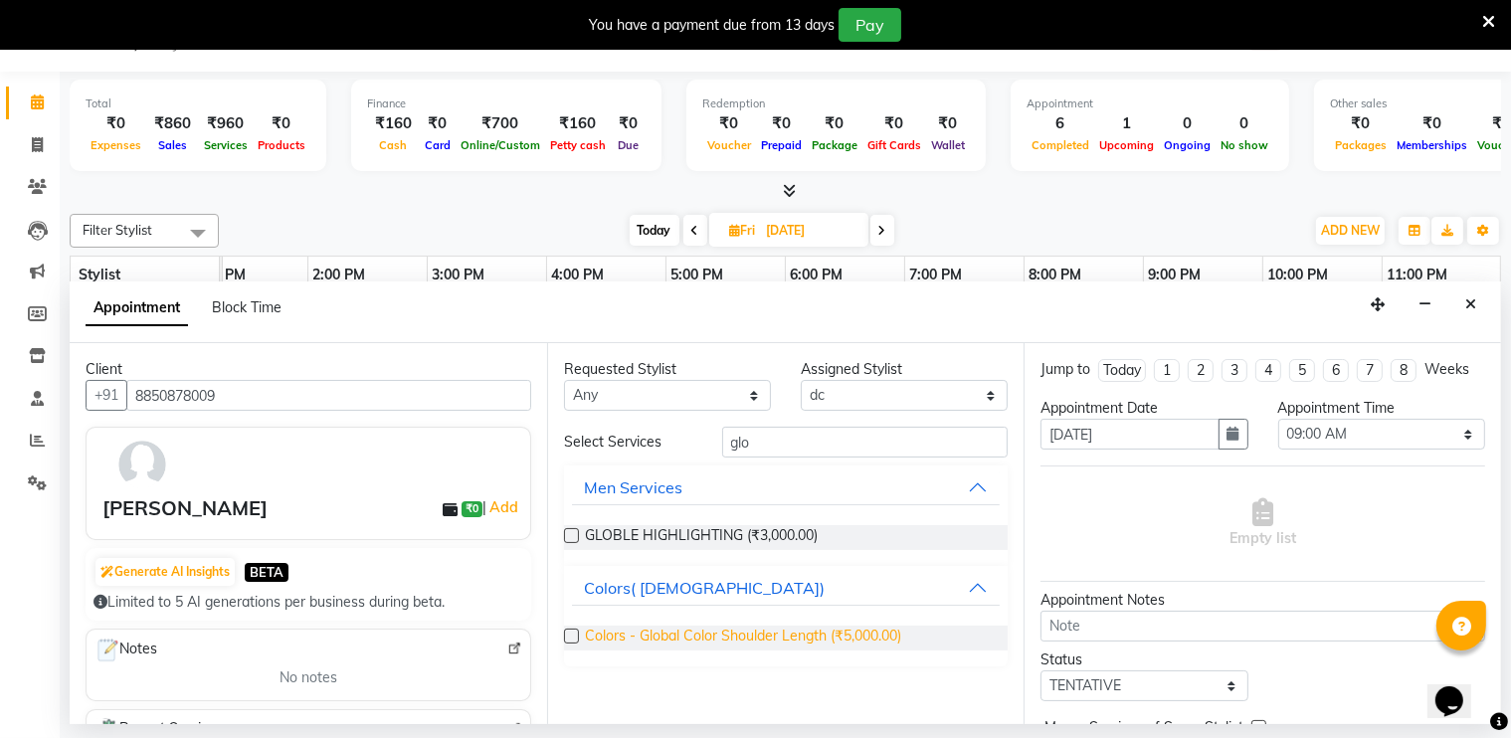
click at [672, 633] on span "Colors - Global Color Shoulder Length (₹5,000.00)" at bounding box center [743, 638] width 316 height 25
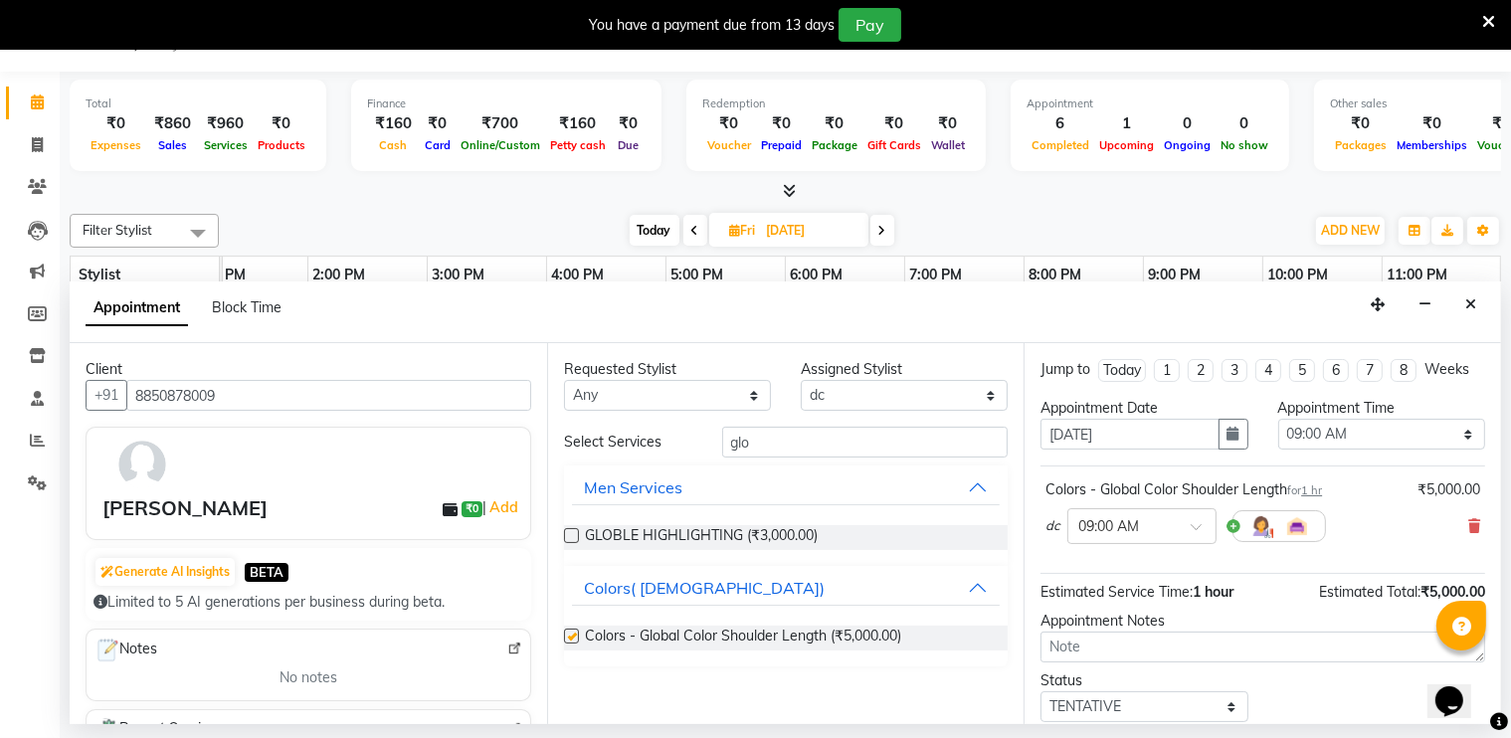
checkbox input "false"
click at [803, 437] on input "glo" at bounding box center [865, 442] width 287 height 31
type input "g"
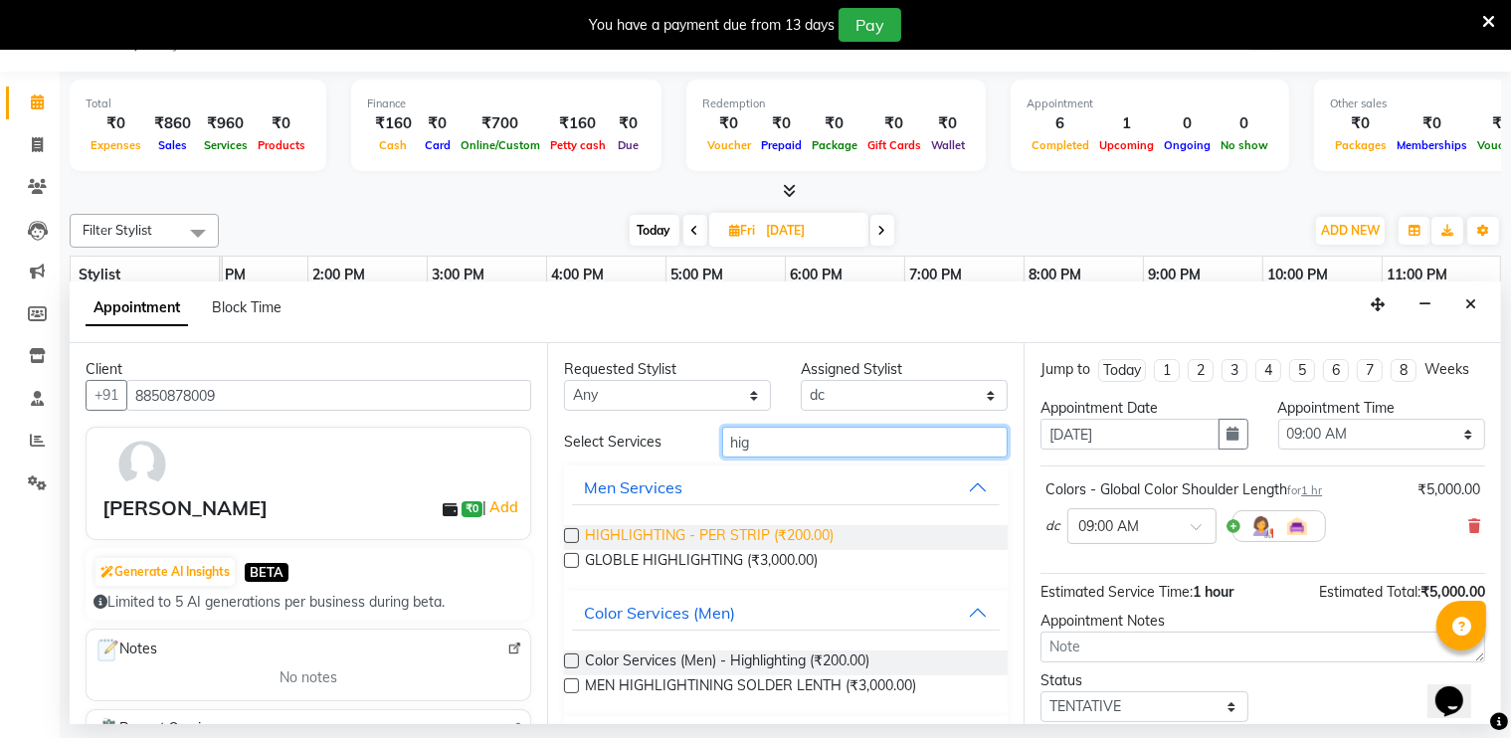
type input "hig"
click at [724, 538] on span "HIGHLIGHTING - PER STRIP (₹200.00)" at bounding box center [709, 537] width 249 height 25
checkbox input "false"
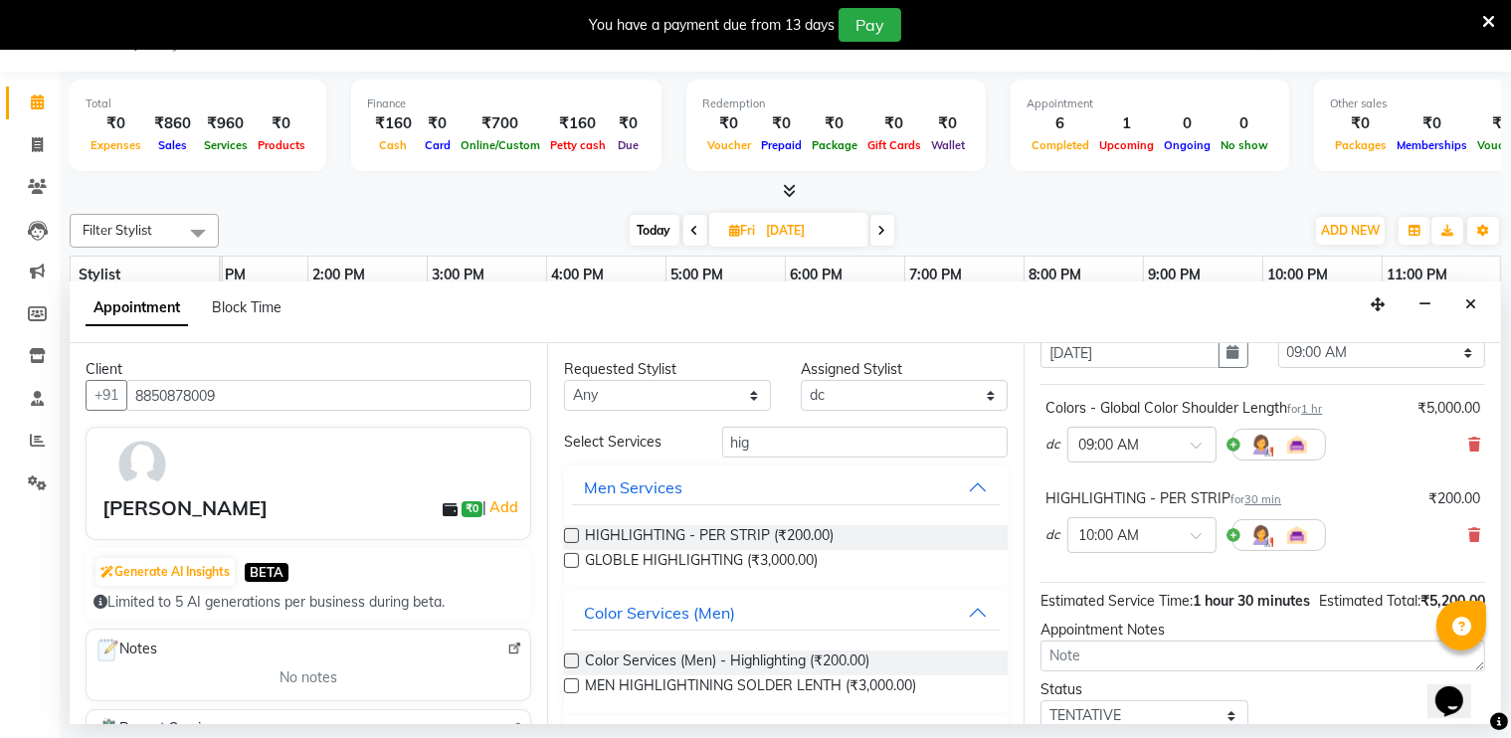
scroll to position [0, 0]
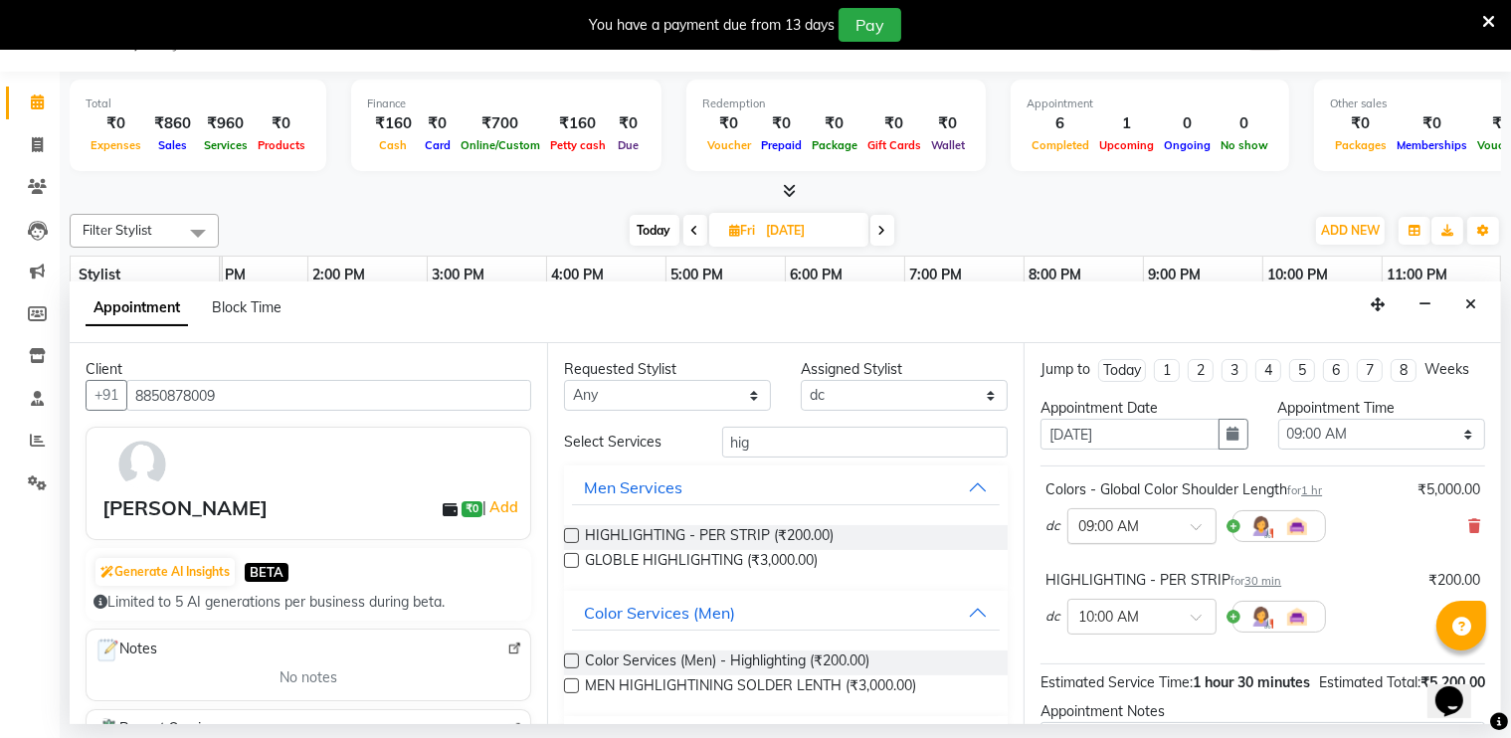
click at [1191, 518] on div at bounding box center [1142, 524] width 147 height 21
click at [1109, 649] on div "03:00 PM" at bounding box center [1142, 650] width 147 height 37
click at [1191, 613] on span at bounding box center [1203, 623] width 25 height 21
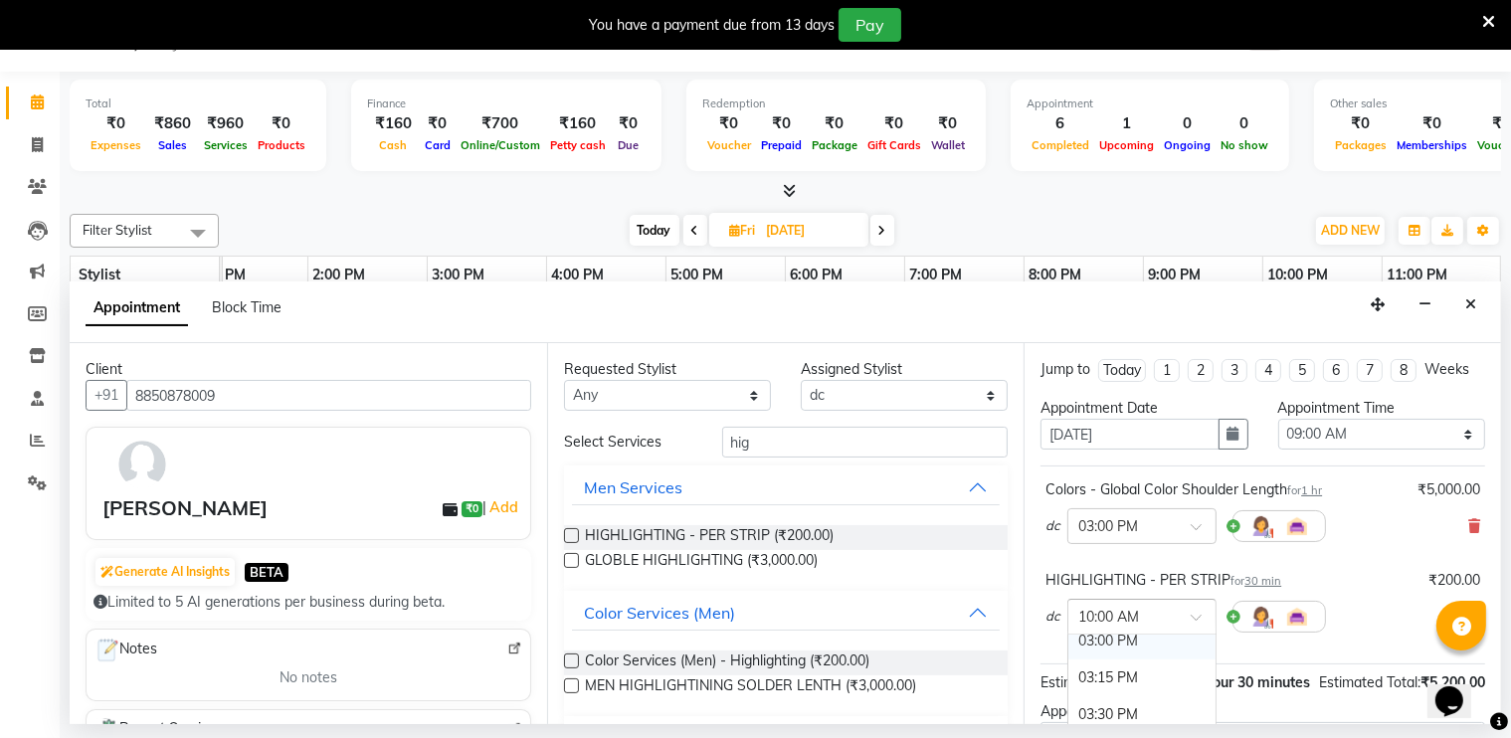
click at [1116, 648] on div "03:00 PM" at bounding box center [1142, 641] width 147 height 37
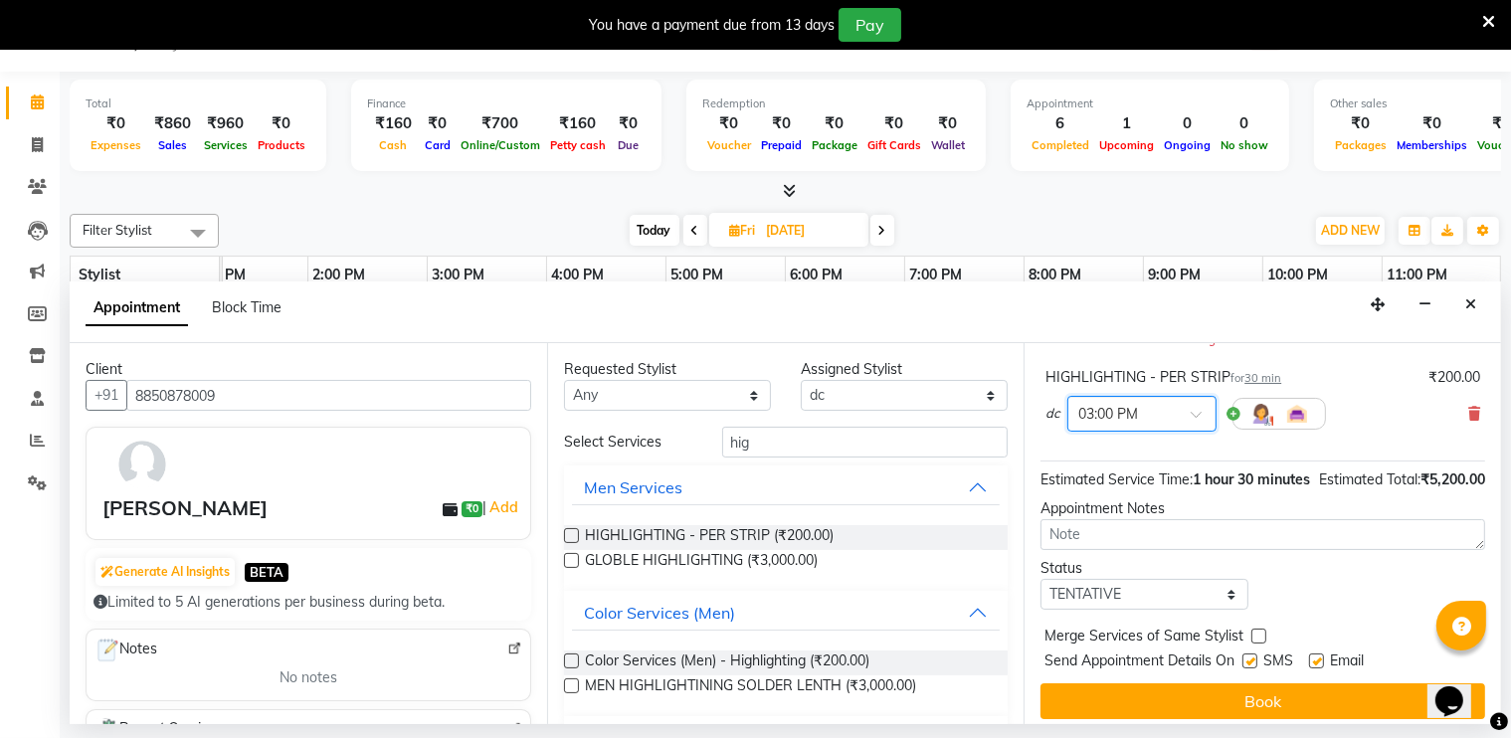
scroll to position [254, 0]
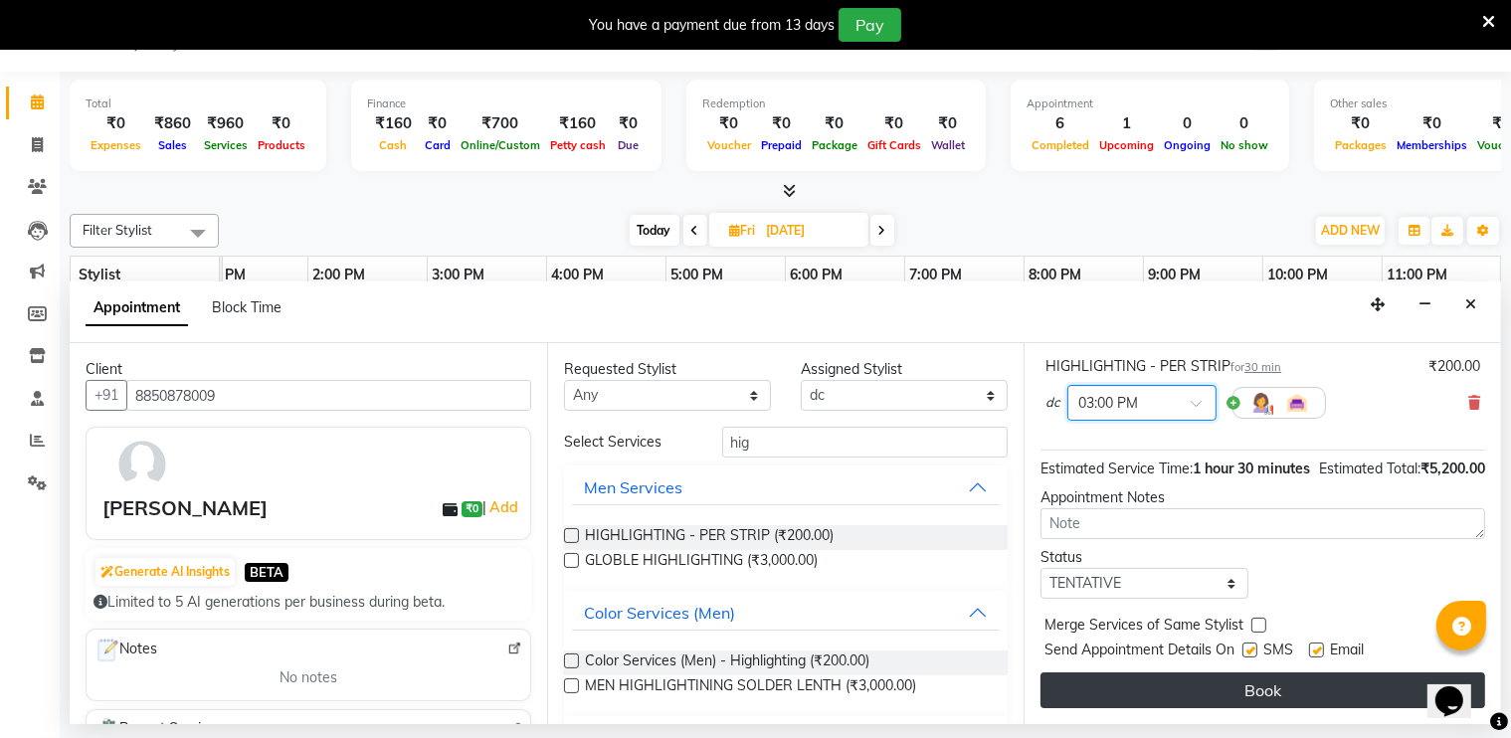
click at [1231, 683] on button "Book" at bounding box center [1263, 691] width 445 height 36
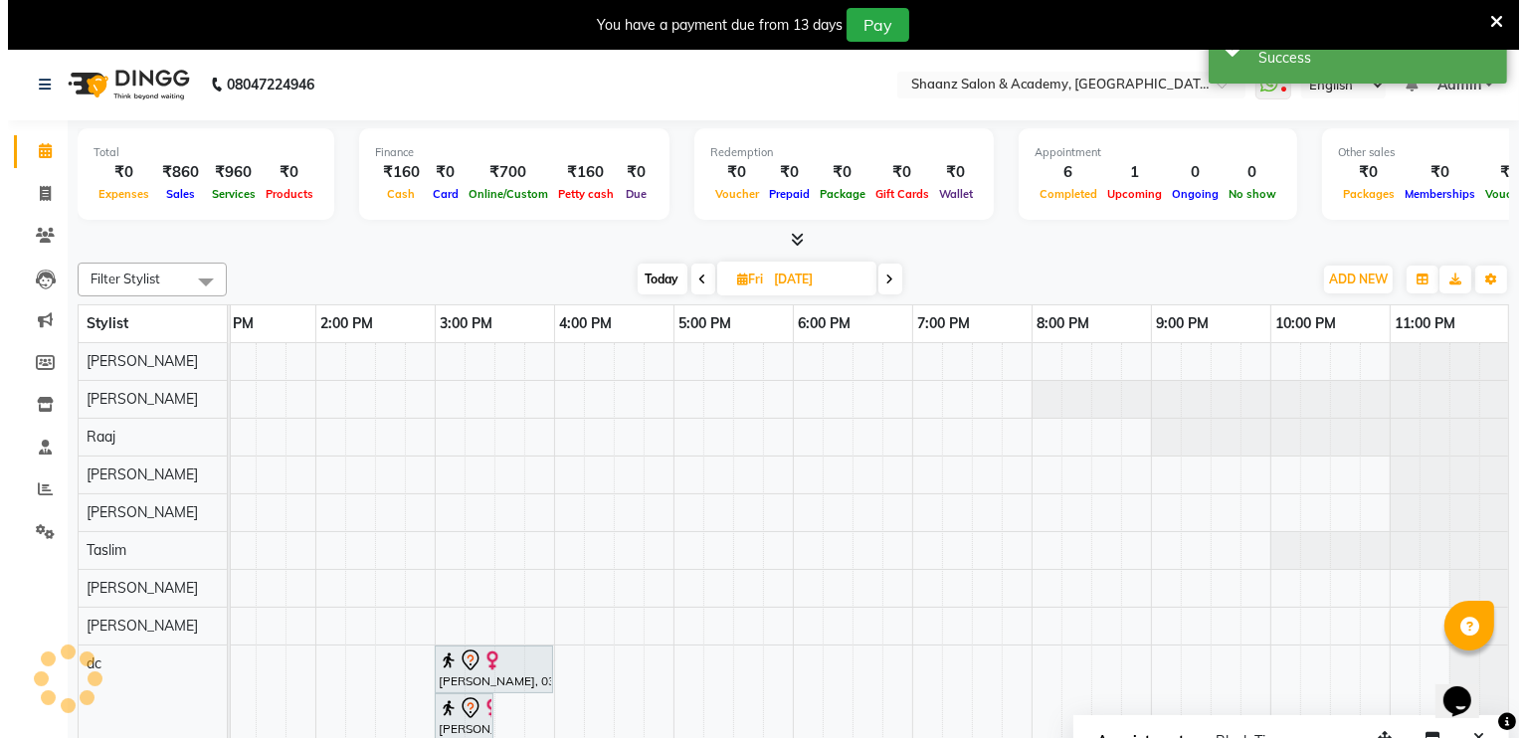
scroll to position [0, 0]
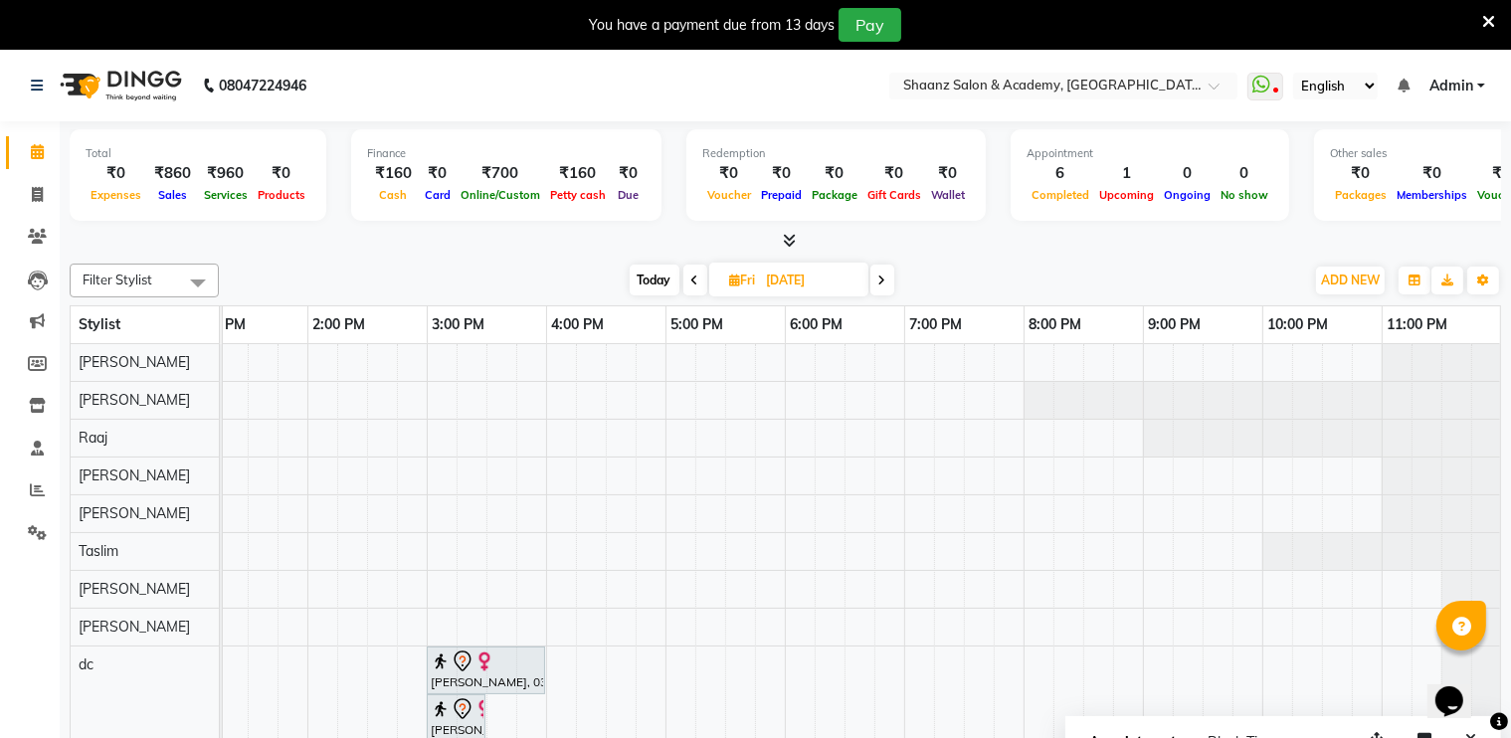
click at [1485, 22] on icon at bounding box center [1489, 22] width 13 height 18
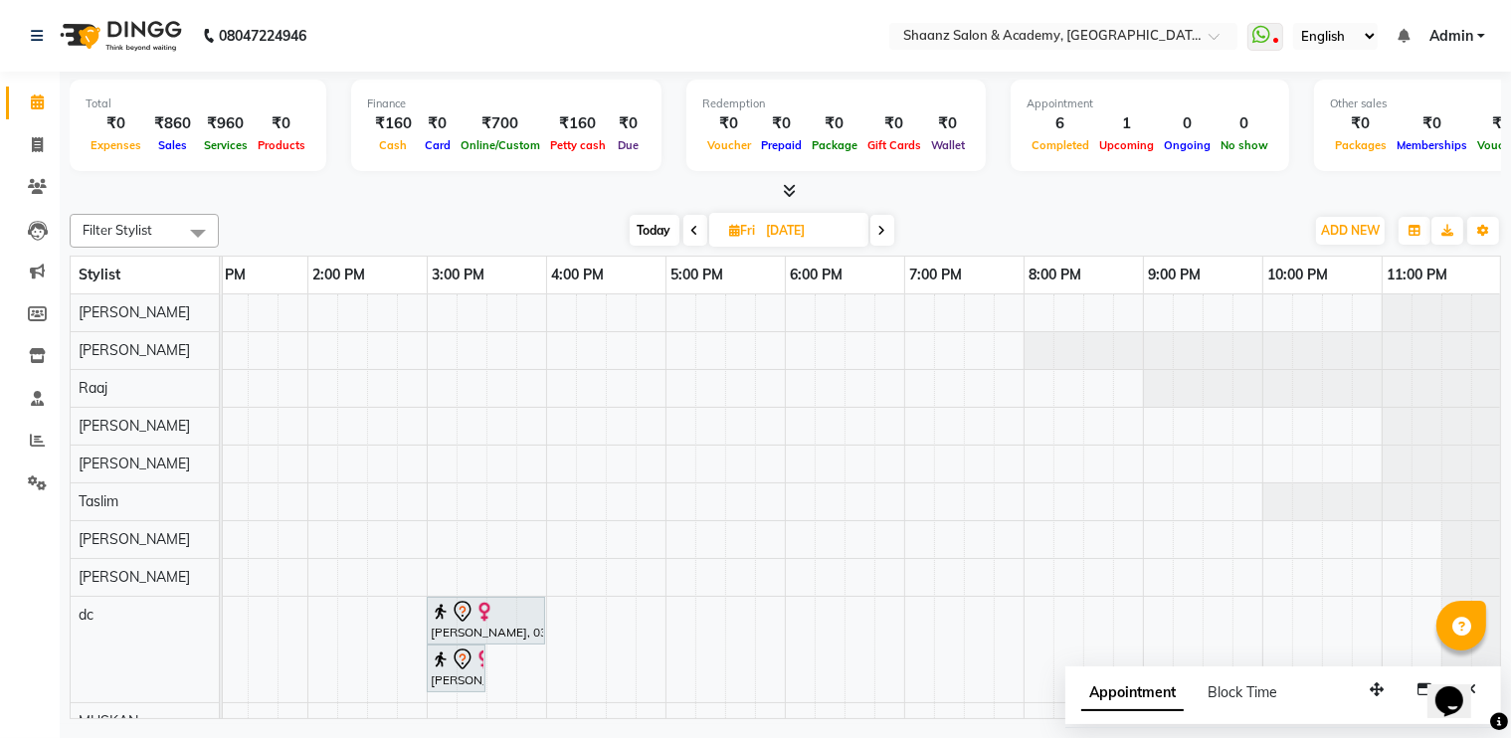
scroll to position [0, 617]
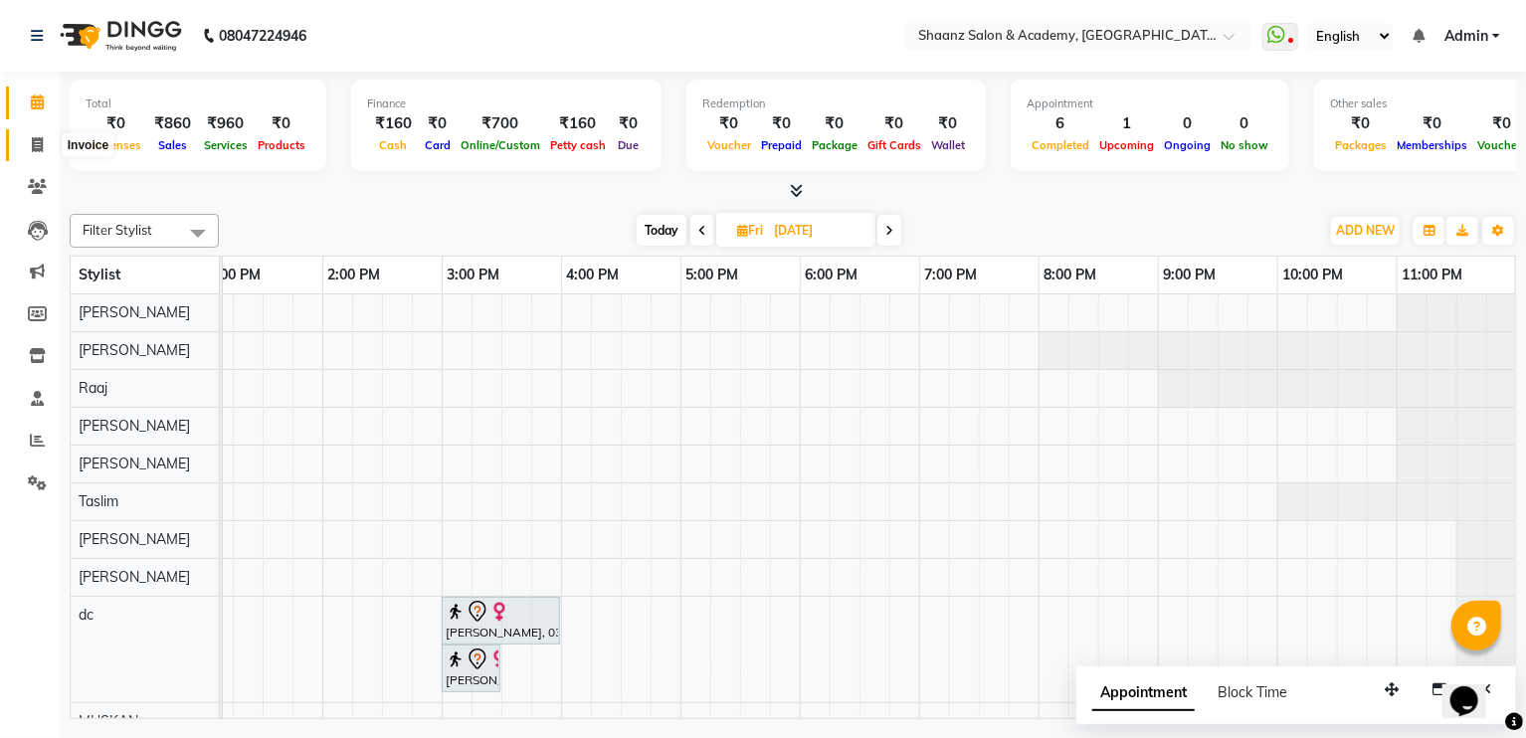
click at [34, 148] on icon at bounding box center [37, 144] width 11 height 15
select select "6360"
select select "service"
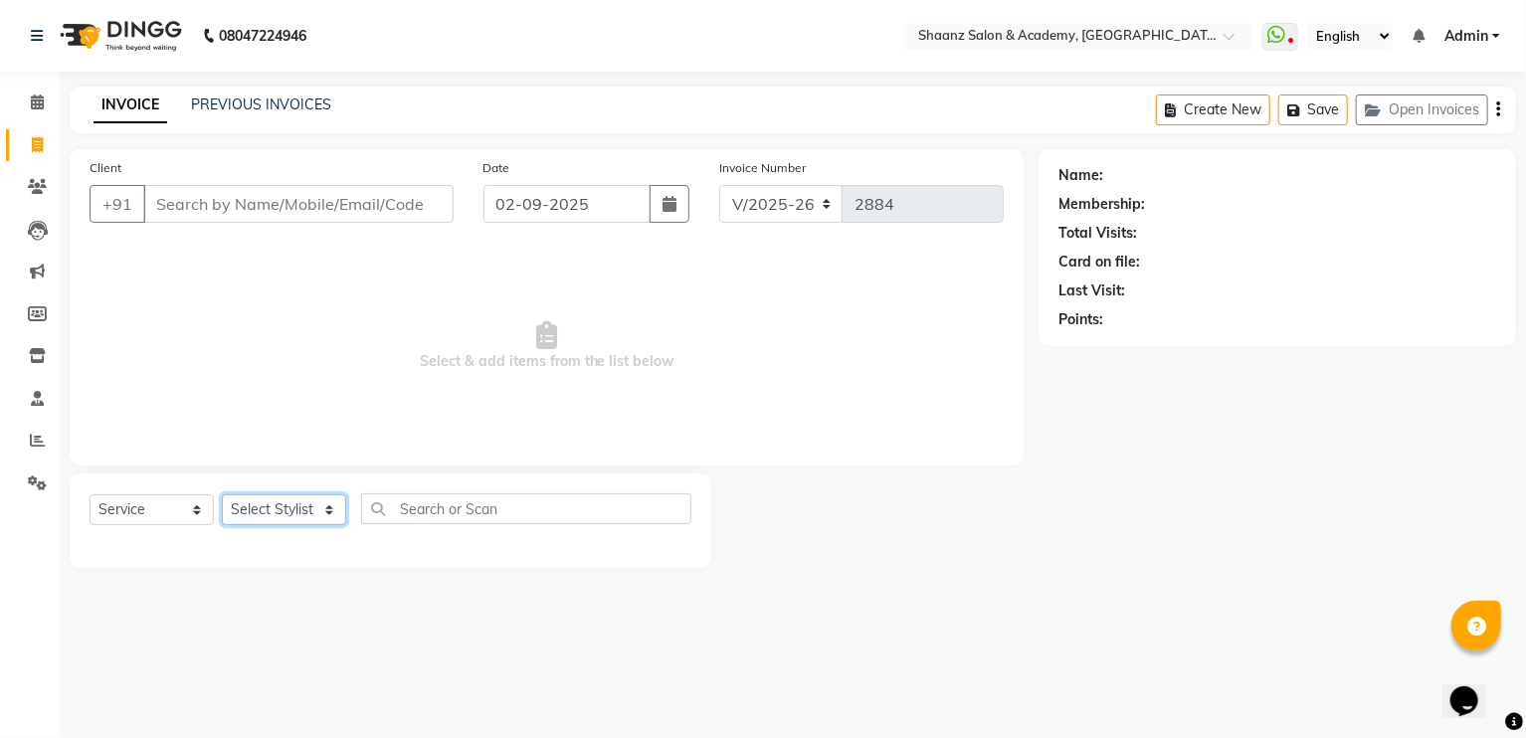
click at [294, 518] on select "Select Stylist [PERSON_NAME] [PERSON_NAME] [PERSON_NAME] dc [PERSON_NAME] nisha…" at bounding box center [284, 510] width 124 height 31
select select "47609"
click at [222, 496] on select "Select Stylist [PERSON_NAME] [PERSON_NAME] [PERSON_NAME] dc [PERSON_NAME] nisha…" at bounding box center [284, 510] width 124 height 31
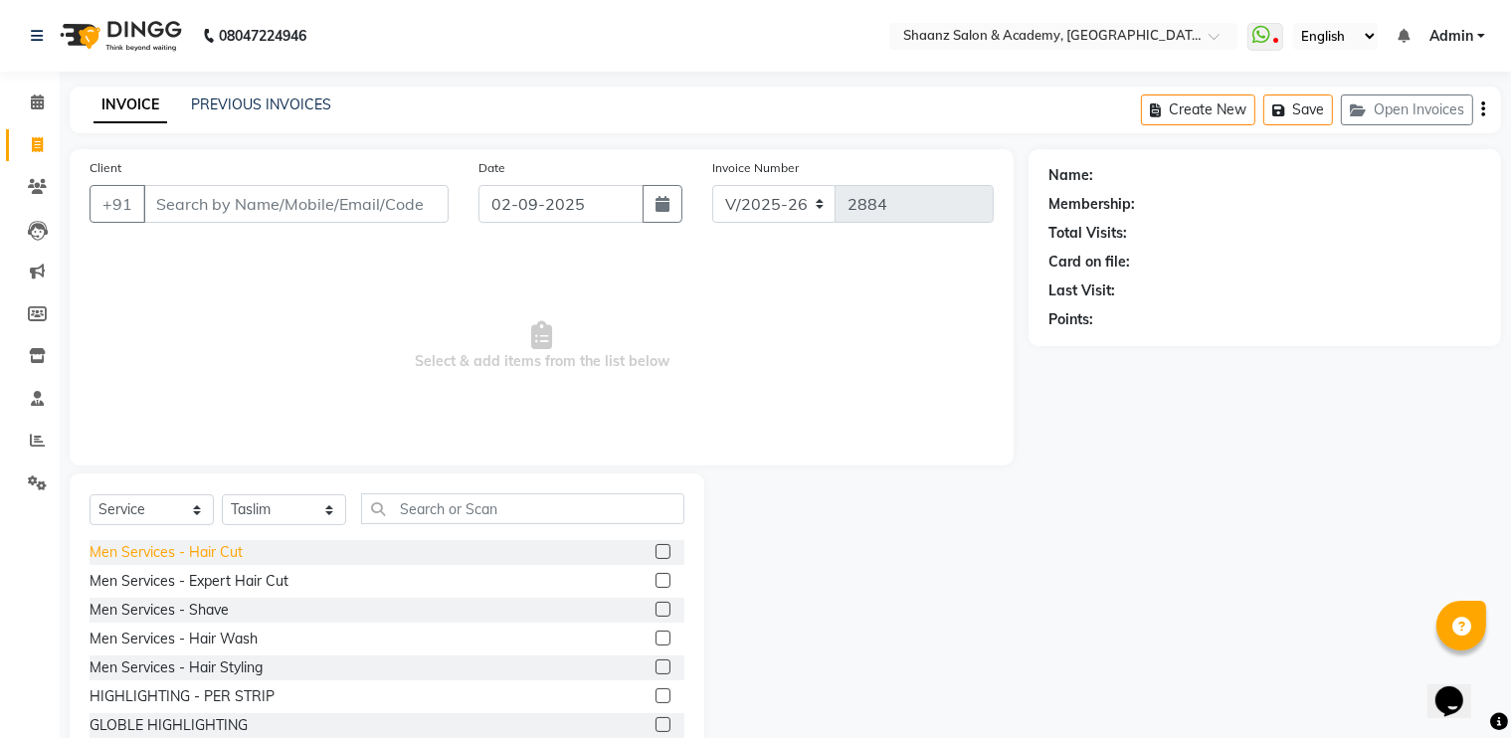
click at [226, 550] on div "Men Services - Hair Cut" at bounding box center [166, 552] width 153 height 21
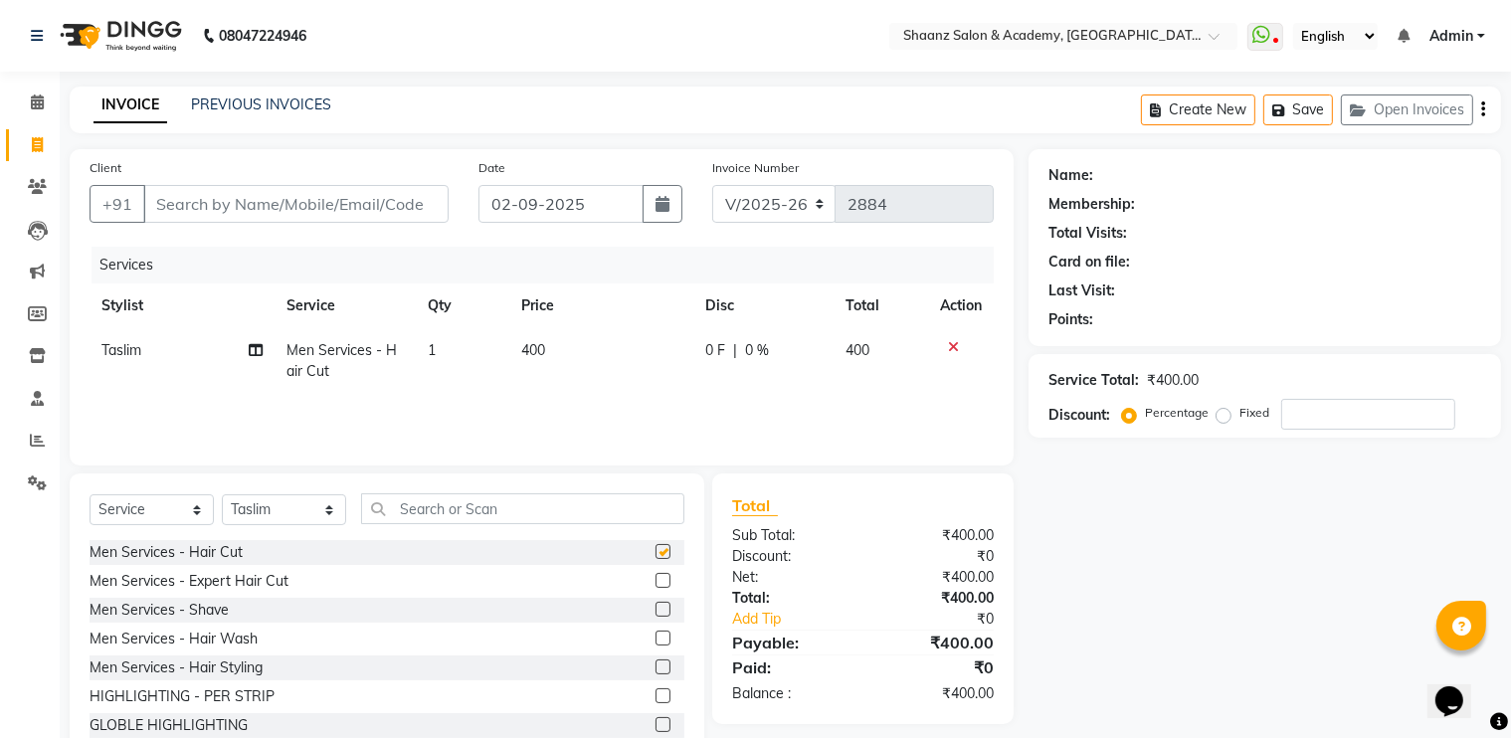
checkbox input "false"
click at [213, 615] on div "Men Services - Shave" at bounding box center [159, 610] width 139 height 21
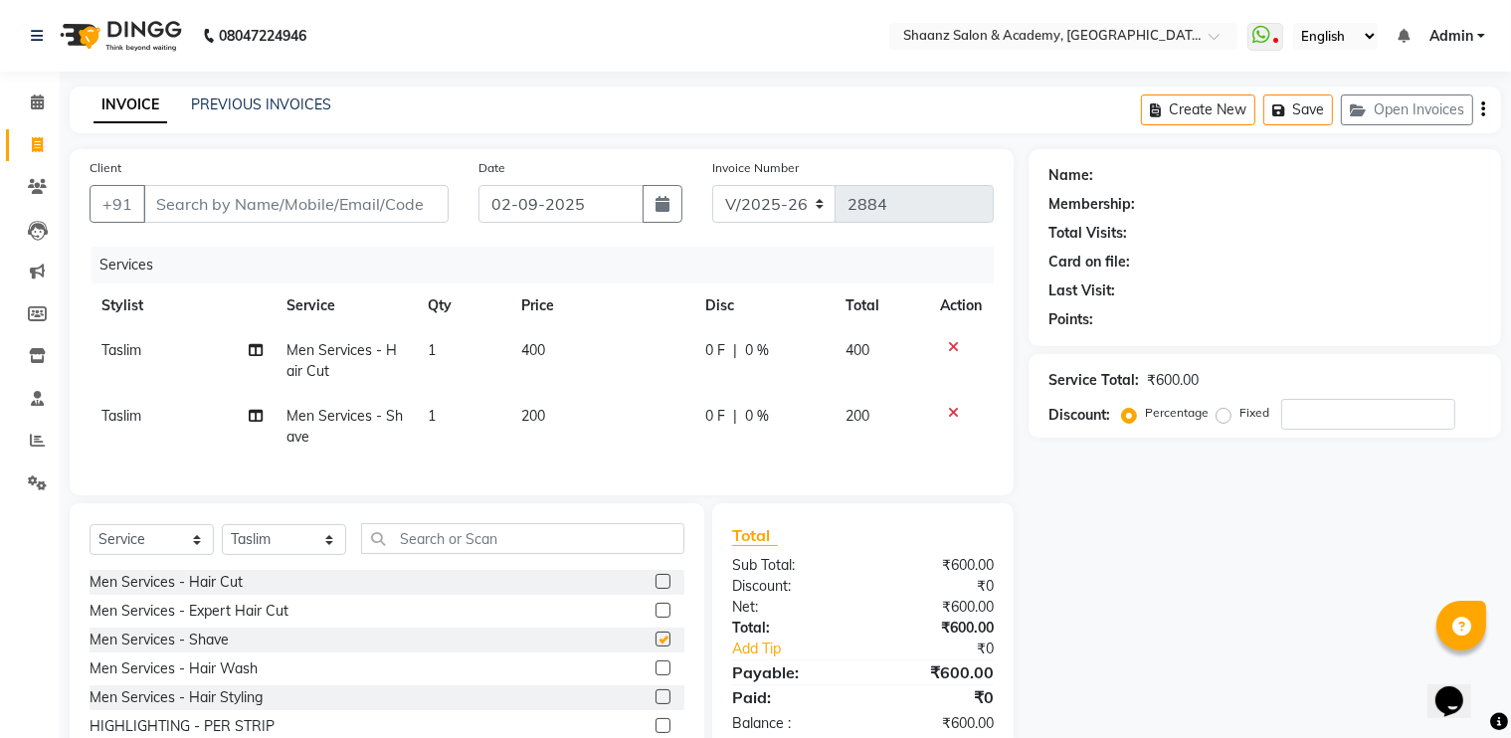
checkbox input "false"
click at [951, 343] on icon at bounding box center [953, 347] width 11 height 14
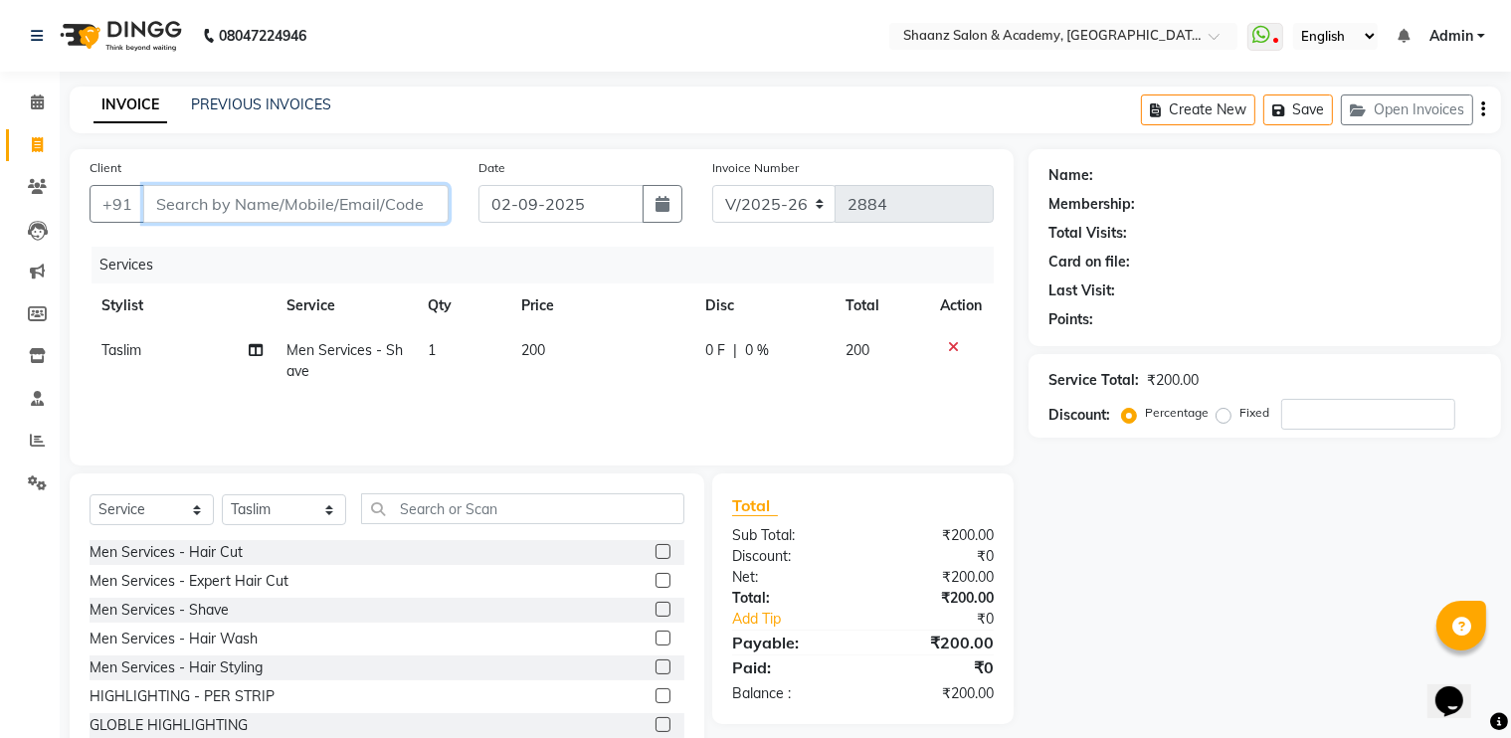
click at [359, 202] on input "Client" at bounding box center [295, 204] width 305 height 38
click at [133, 546] on div "Men Services - Hair Cut" at bounding box center [166, 552] width 153 height 21
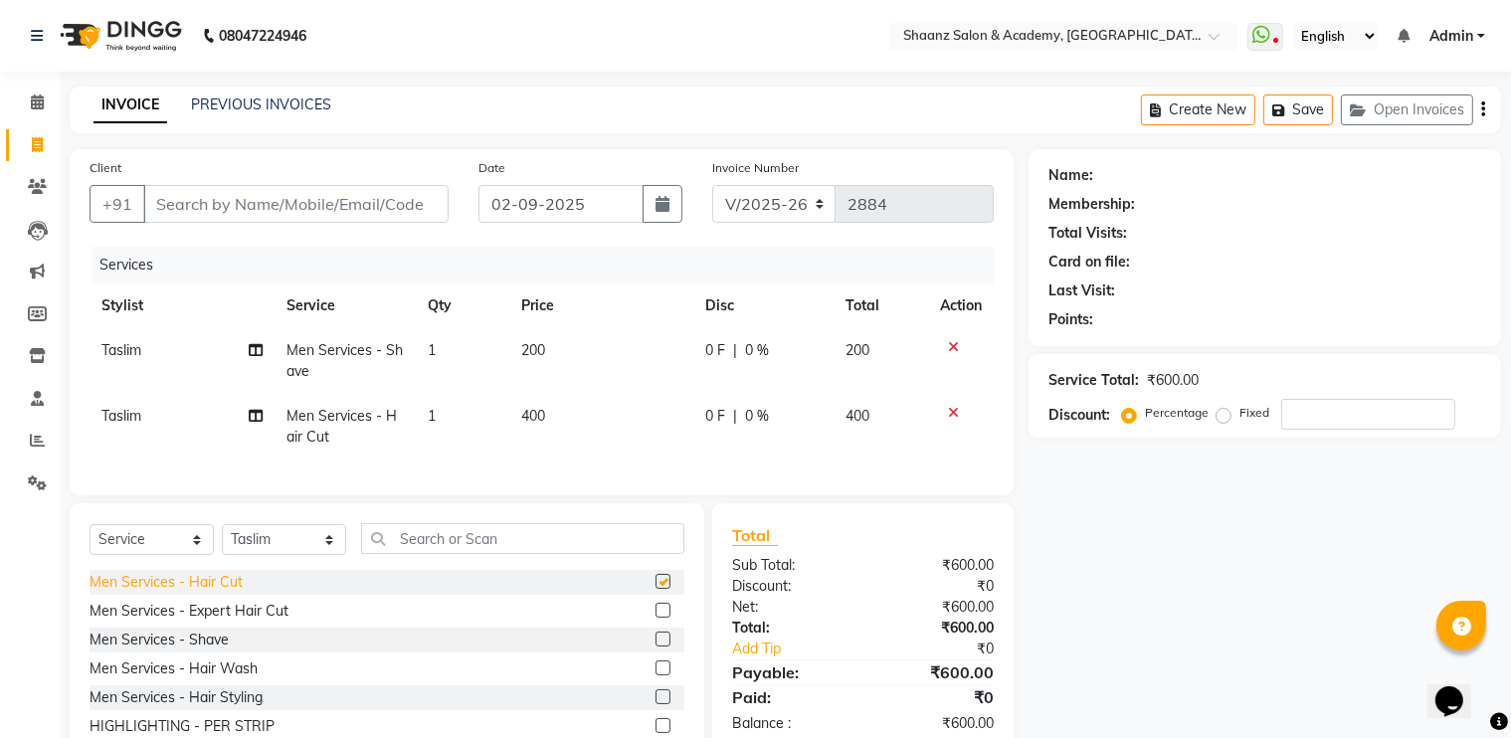
checkbox input "false"
click at [398, 210] on input "Client" at bounding box center [295, 204] width 305 height 38
type input "7"
type input "0"
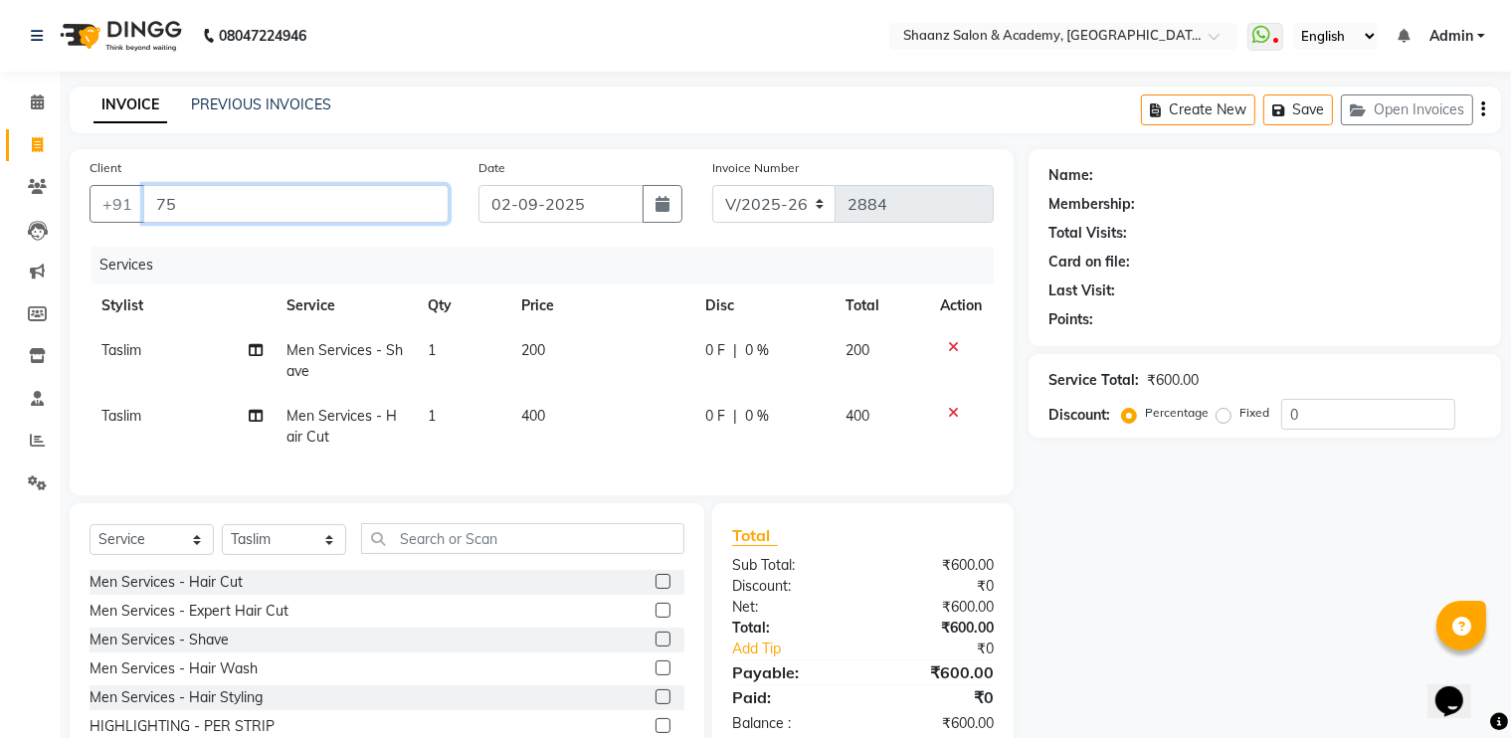
type input "7"
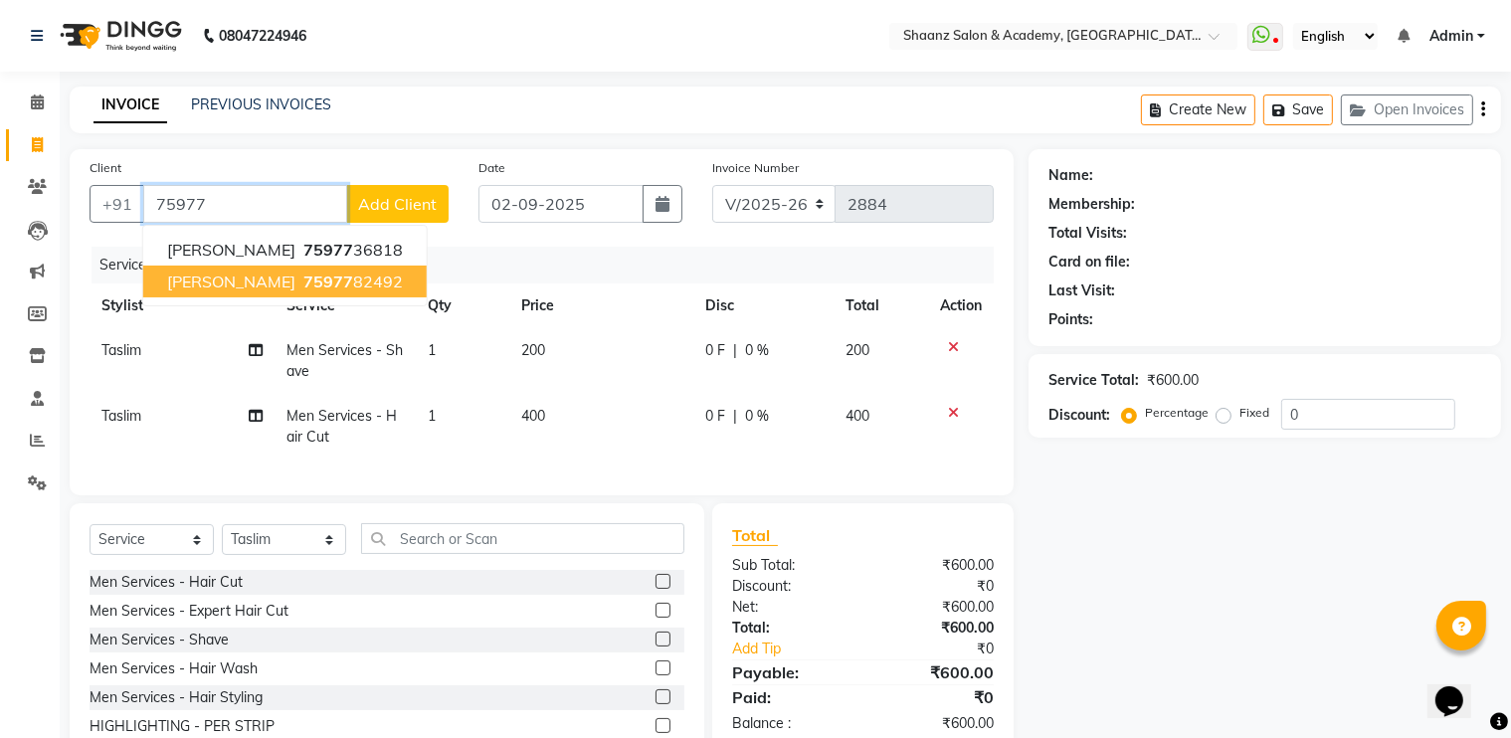
click at [306, 295] on button "naren gandhi 75977 82492" at bounding box center [285, 282] width 284 height 32
type input "7597782492"
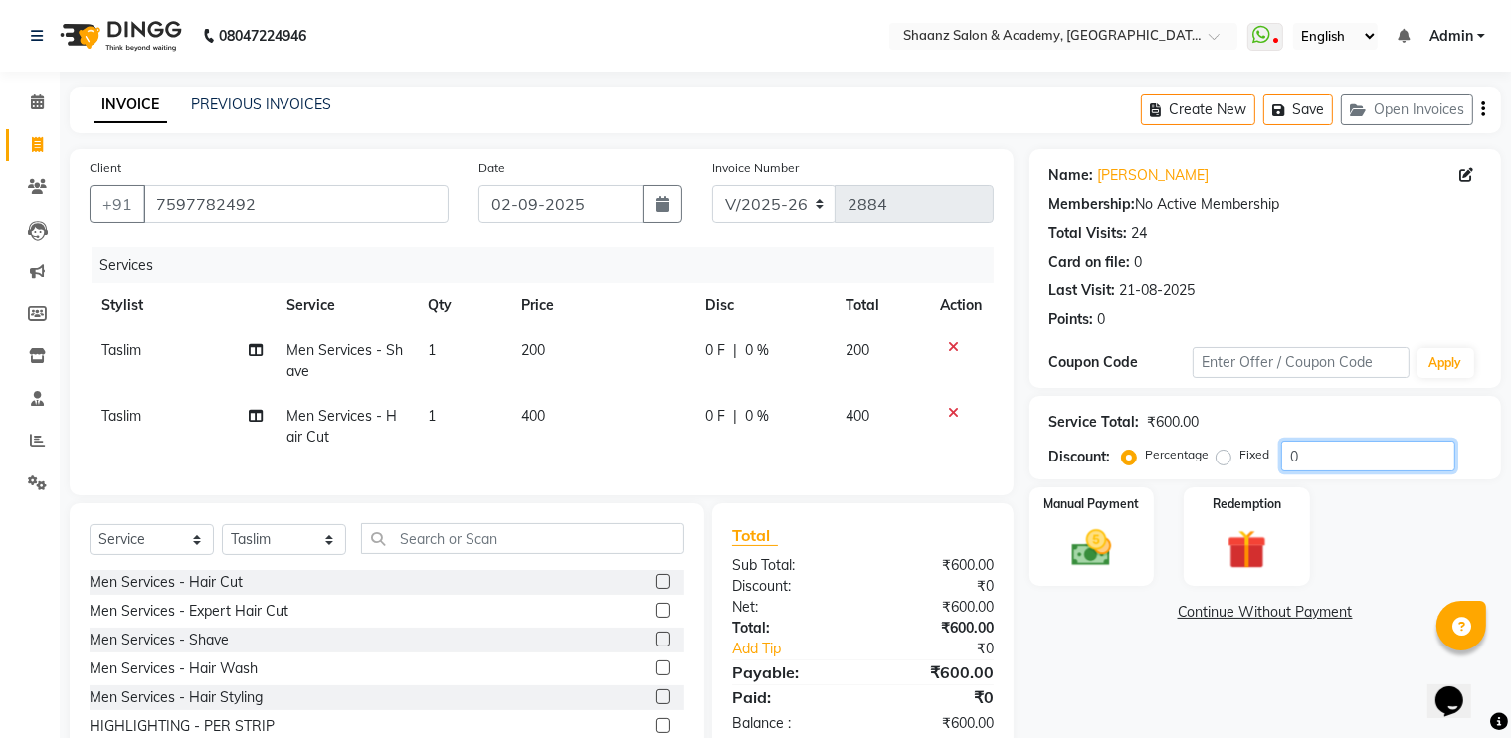
click at [1338, 455] on input "0" at bounding box center [1369, 456] width 174 height 31
type input "50"
click at [1099, 565] on img at bounding box center [1092, 549] width 67 height 48
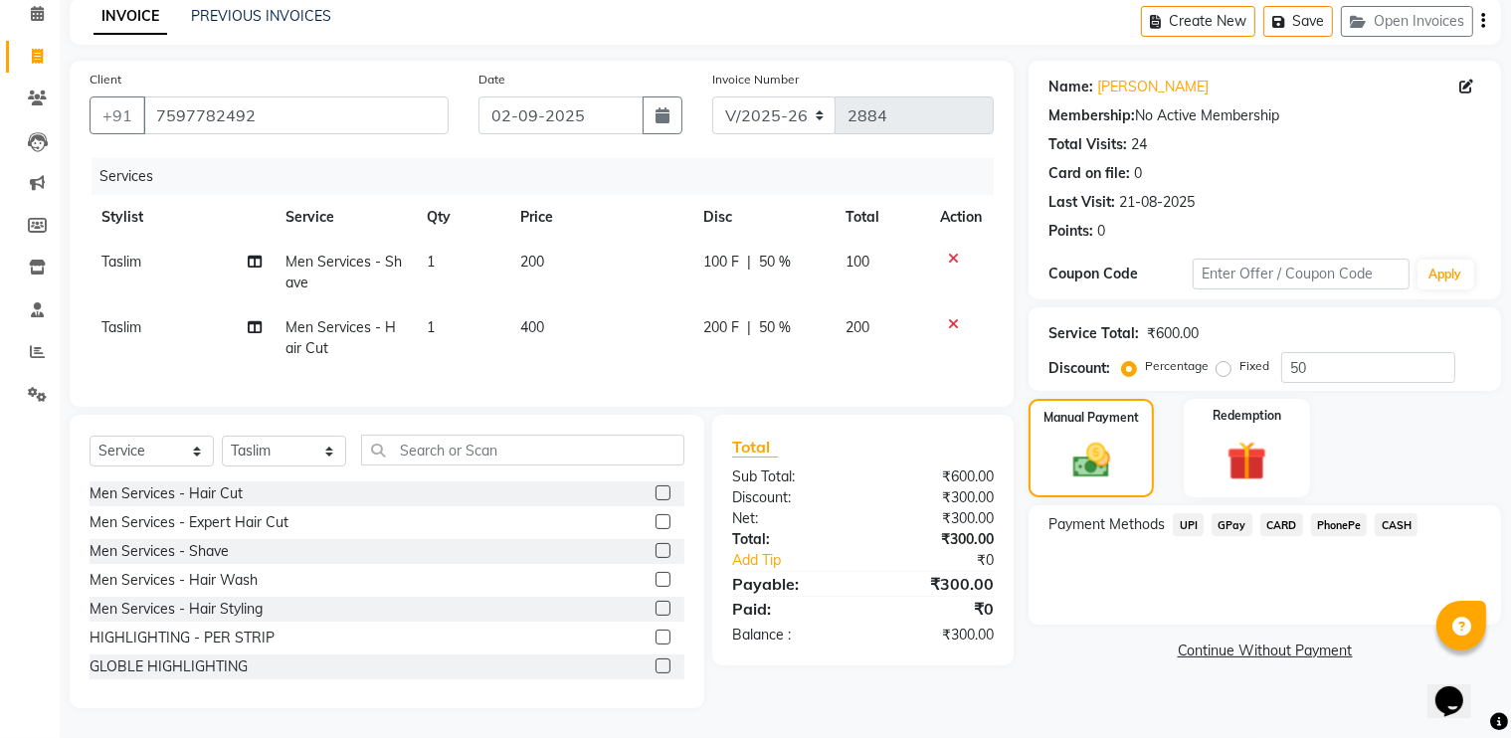
scroll to position [103, 0]
click at [1236, 513] on span "GPay" at bounding box center [1232, 524] width 41 height 23
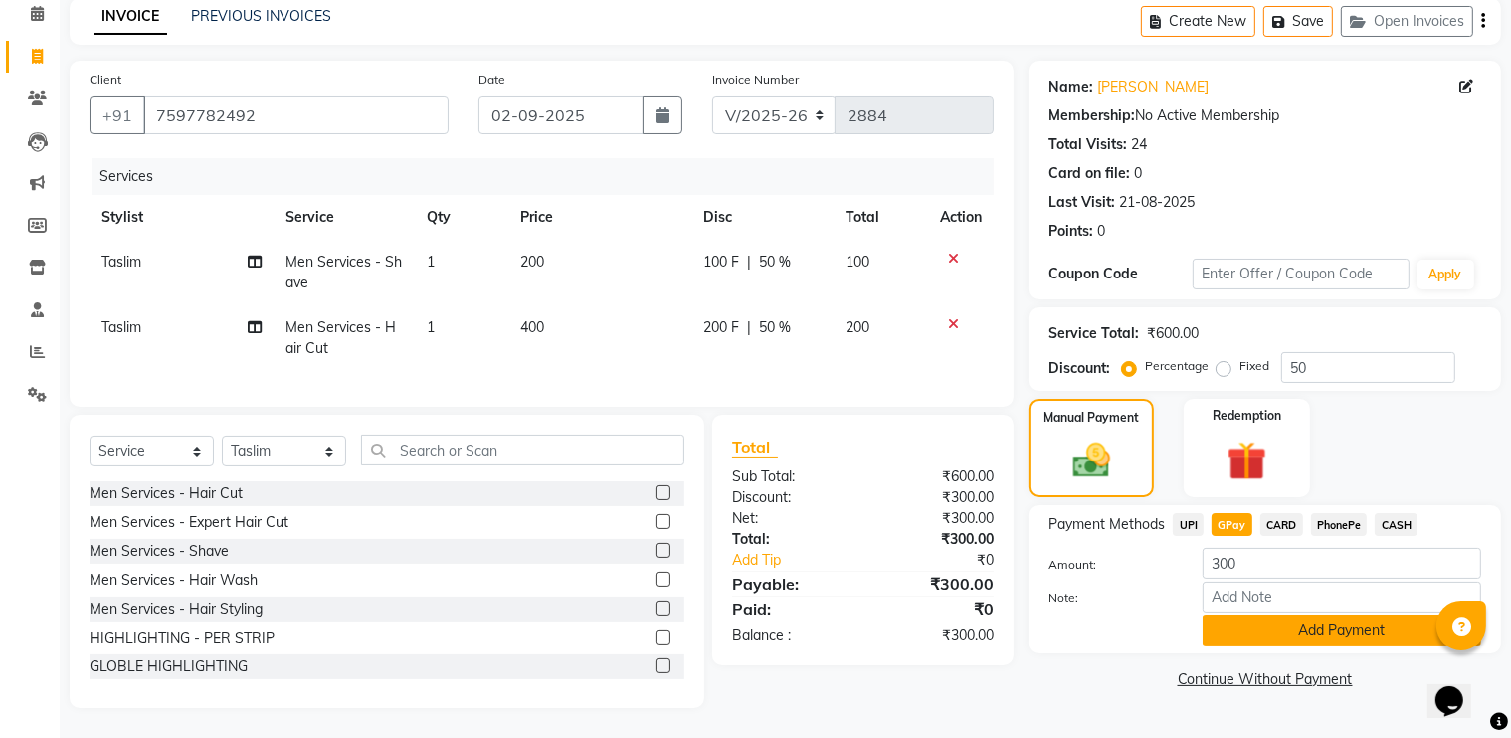
click at [1237, 626] on button "Add Payment" at bounding box center [1342, 630] width 279 height 31
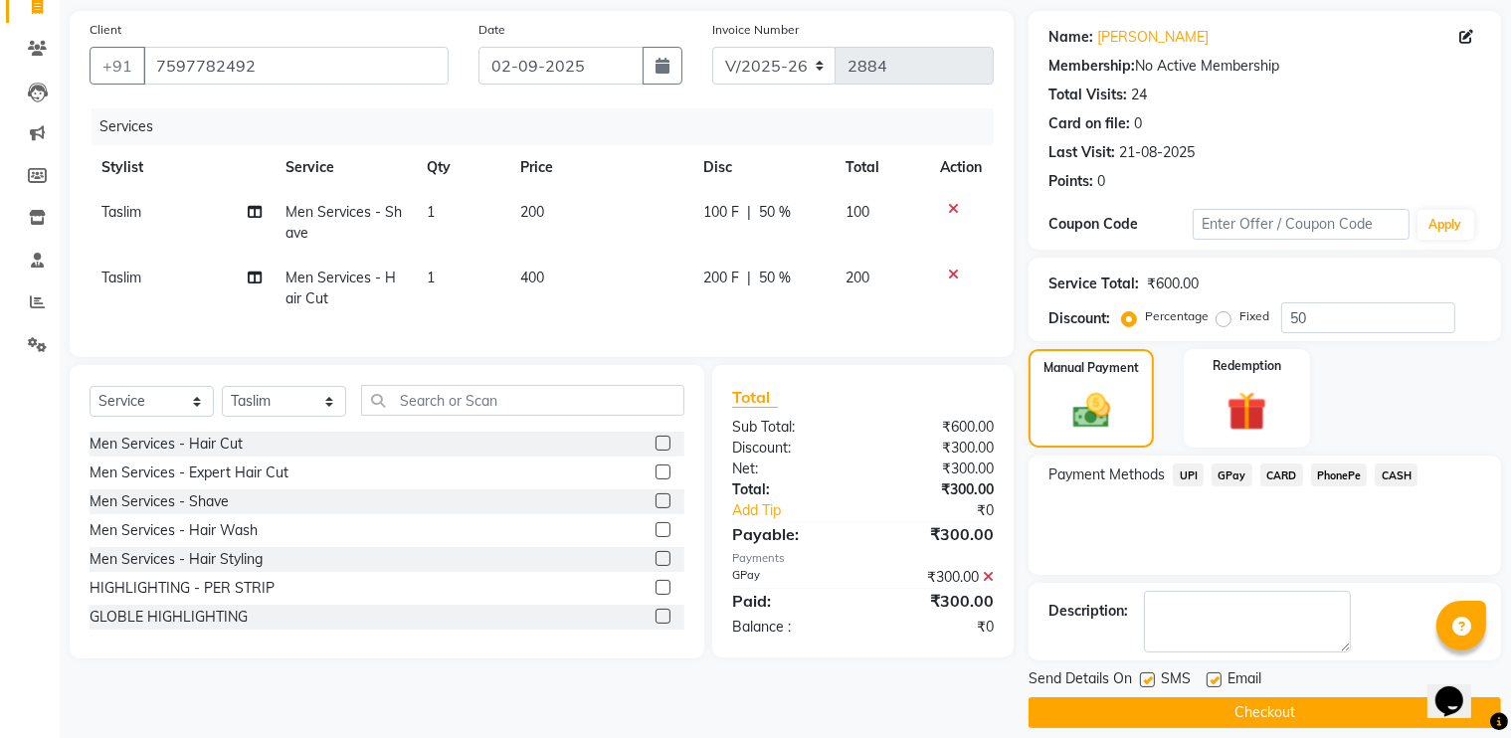
scroll to position [157, 0]
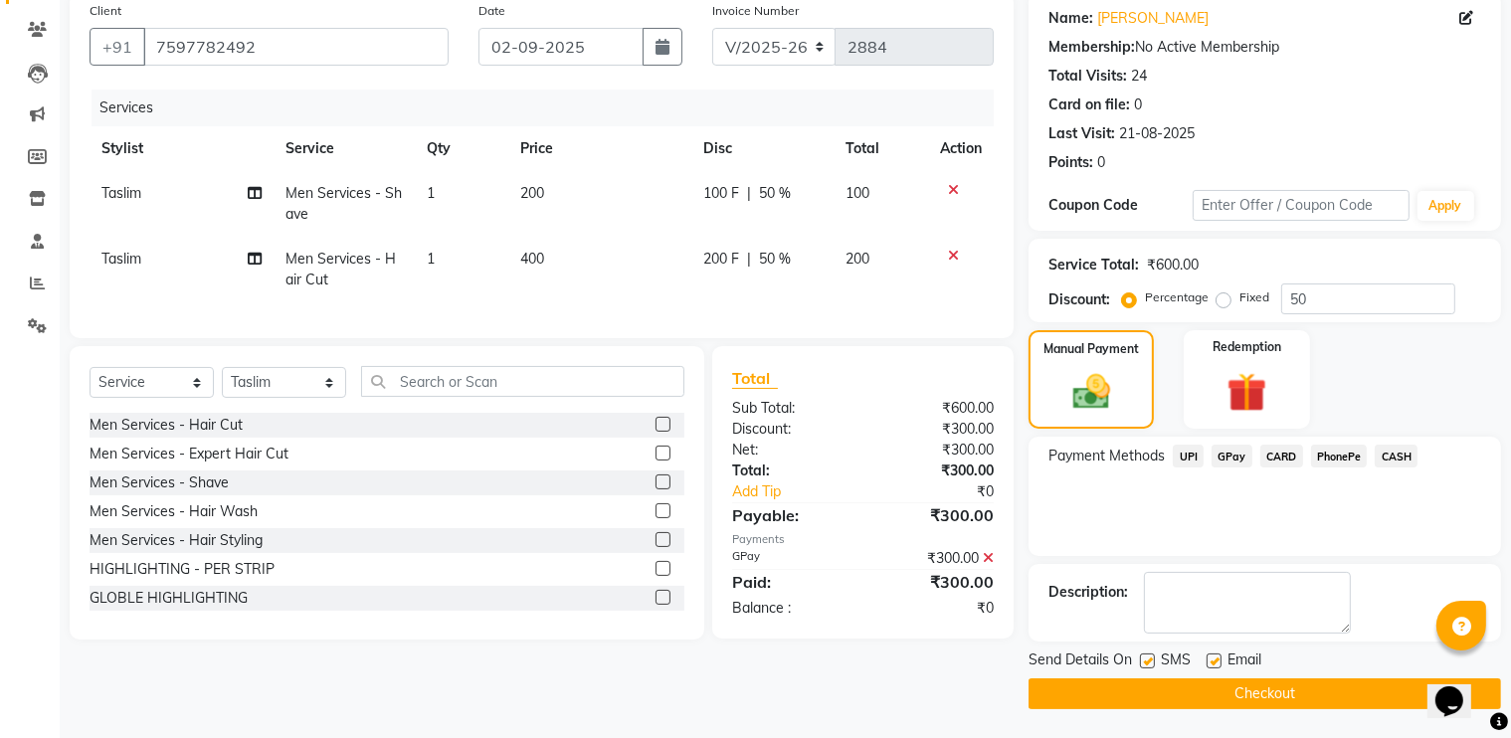
click at [1217, 666] on label at bounding box center [1214, 661] width 15 height 15
click at [1217, 666] on input "checkbox" at bounding box center [1213, 662] width 13 height 13
checkbox input "false"
click at [1141, 668] on div at bounding box center [1146, 664] width 13 height 21
click at [1155, 664] on label at bounding box center [1147, 661] width 15 height 15
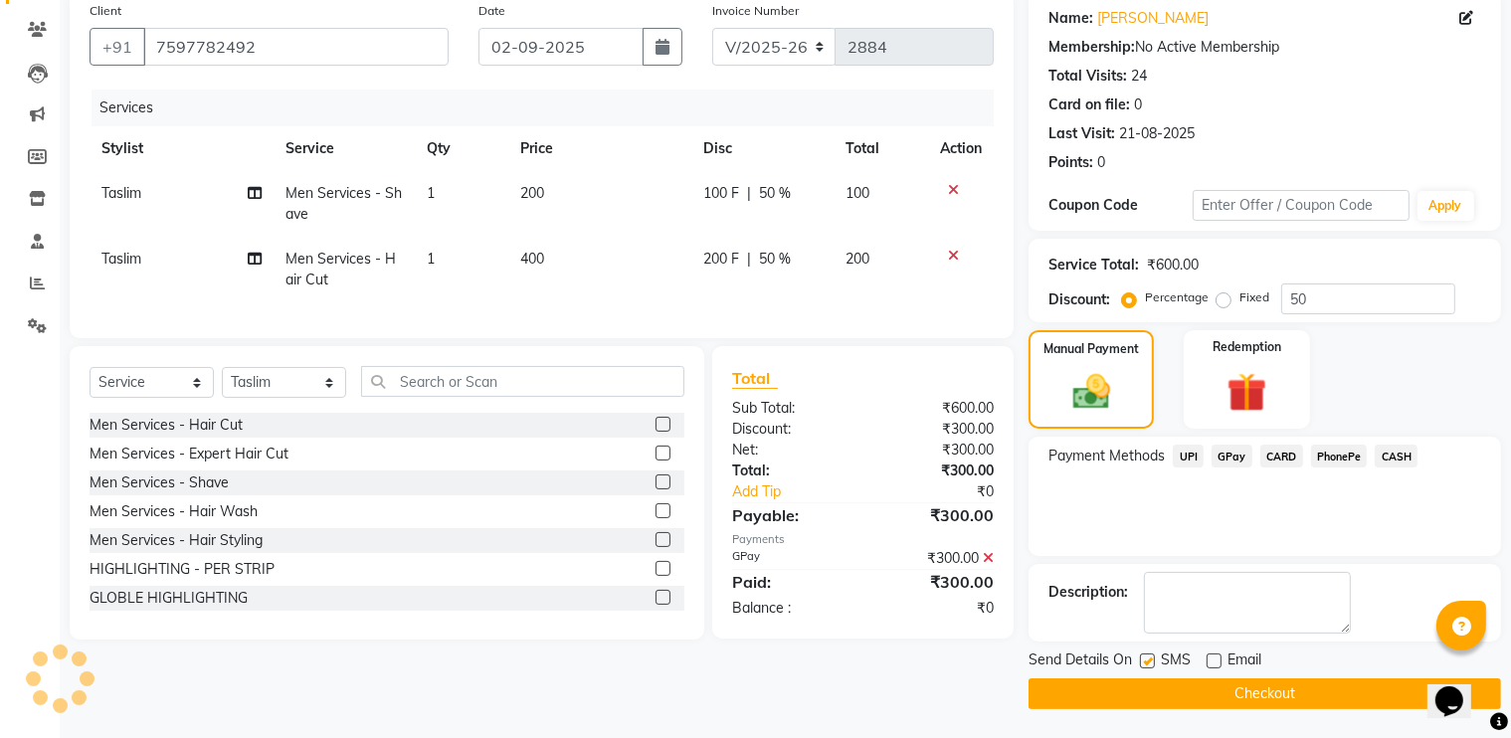
click at [1153, 664] on input "checkbox" at bounding box center [1146, 662] width 13 height 13
checkbox input "false"
click at [1142, 688] on button "Checkout" at bounding box center [1265, 694] width 473 height 31
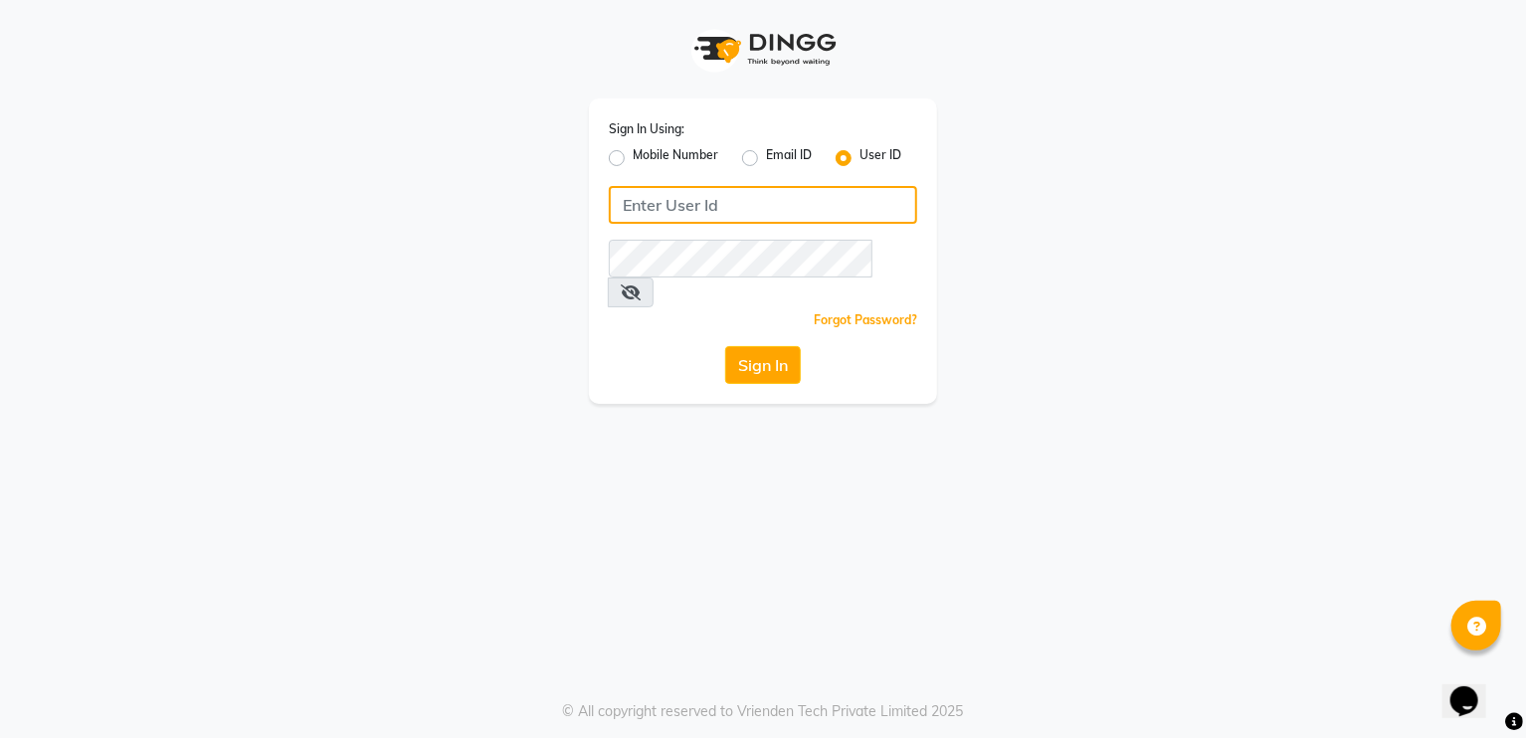
type input "[PERSON_NAME]"
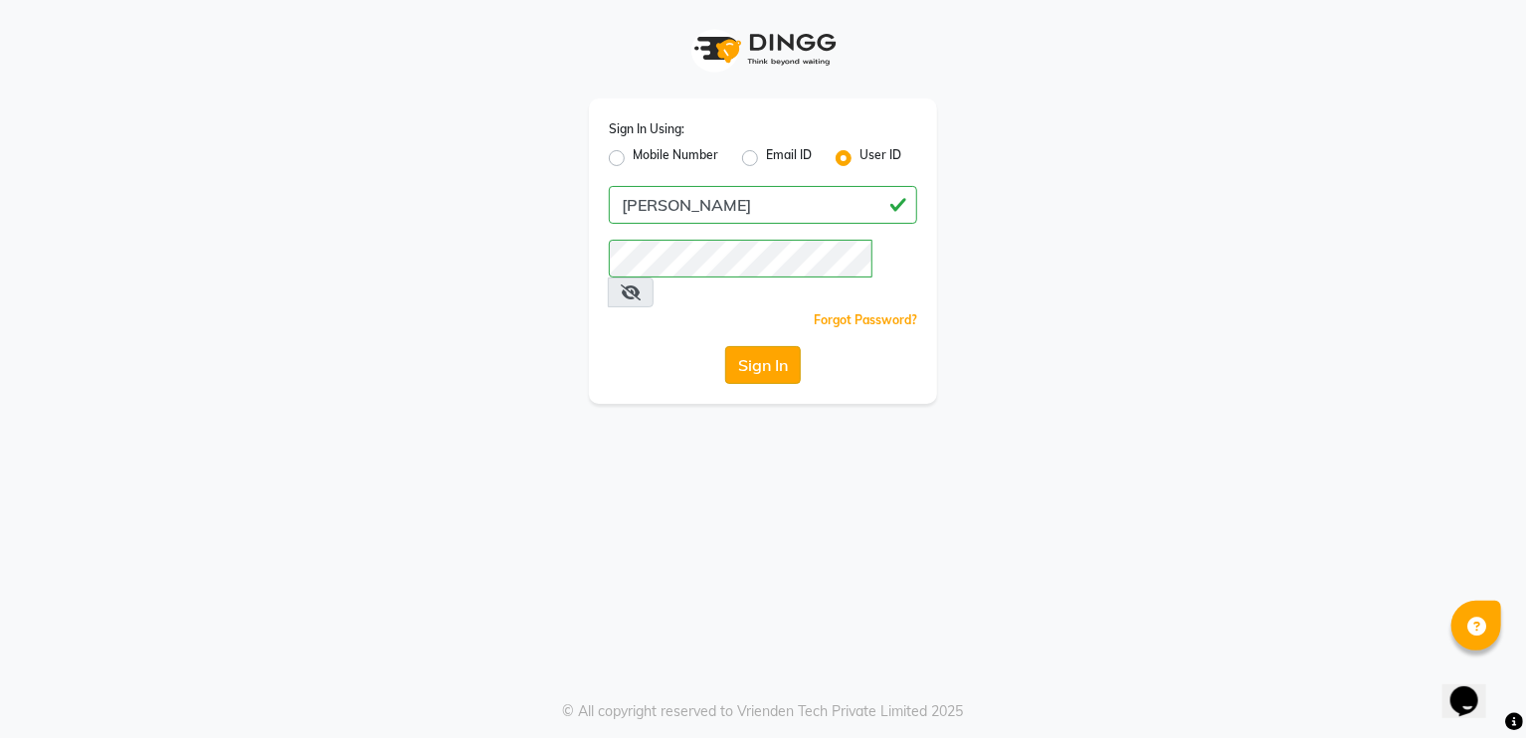
click at [773, 346] on button "Sign In" at bounding box center [763, 365] width 76 height 38
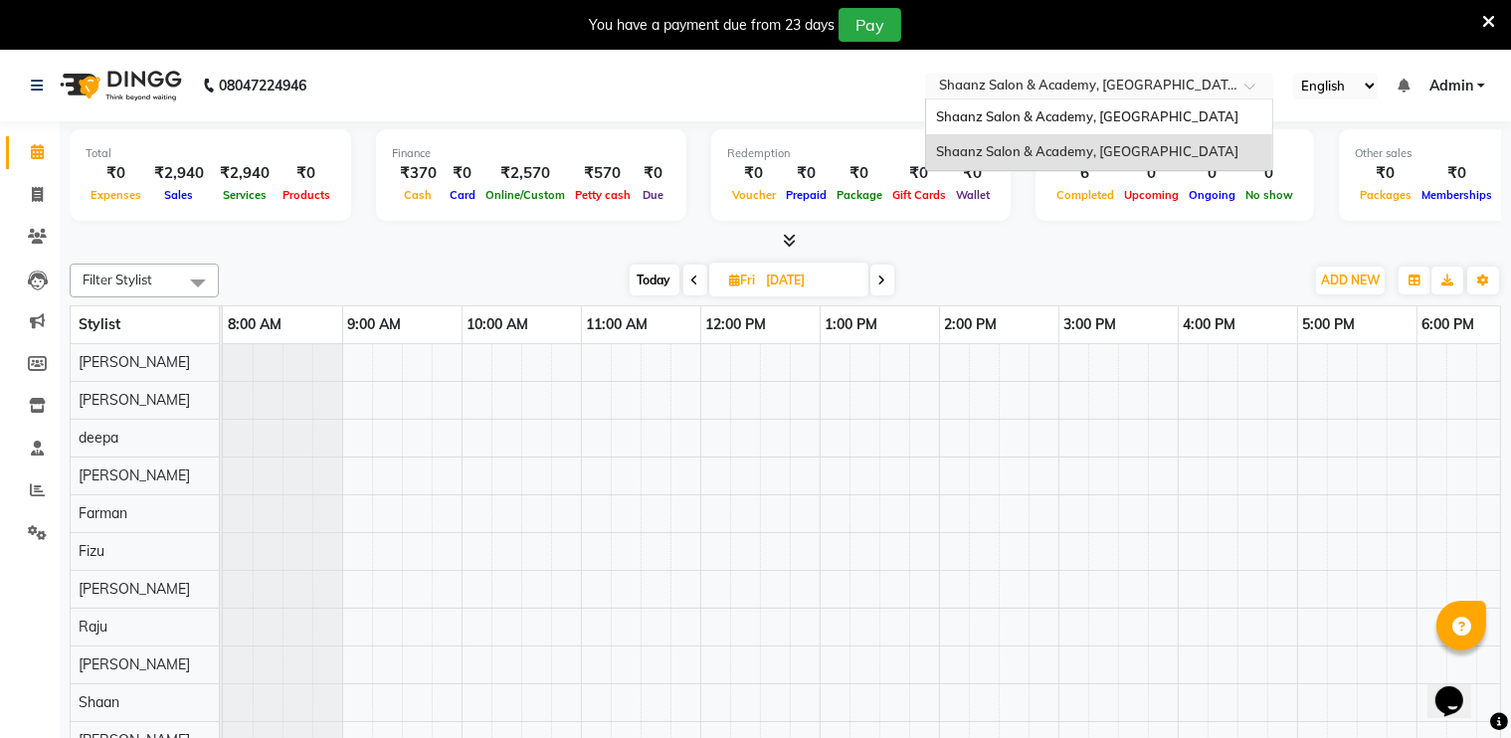
click at [1081, 85] on input "text" at bounding box center [1079, 88] width 289 height 20
click at [1027, 101] on div "Shaanz Salon & Academy, [GEOGRAPHIC_DATA]" at bounding box center [1099, 118] width 346 height 36
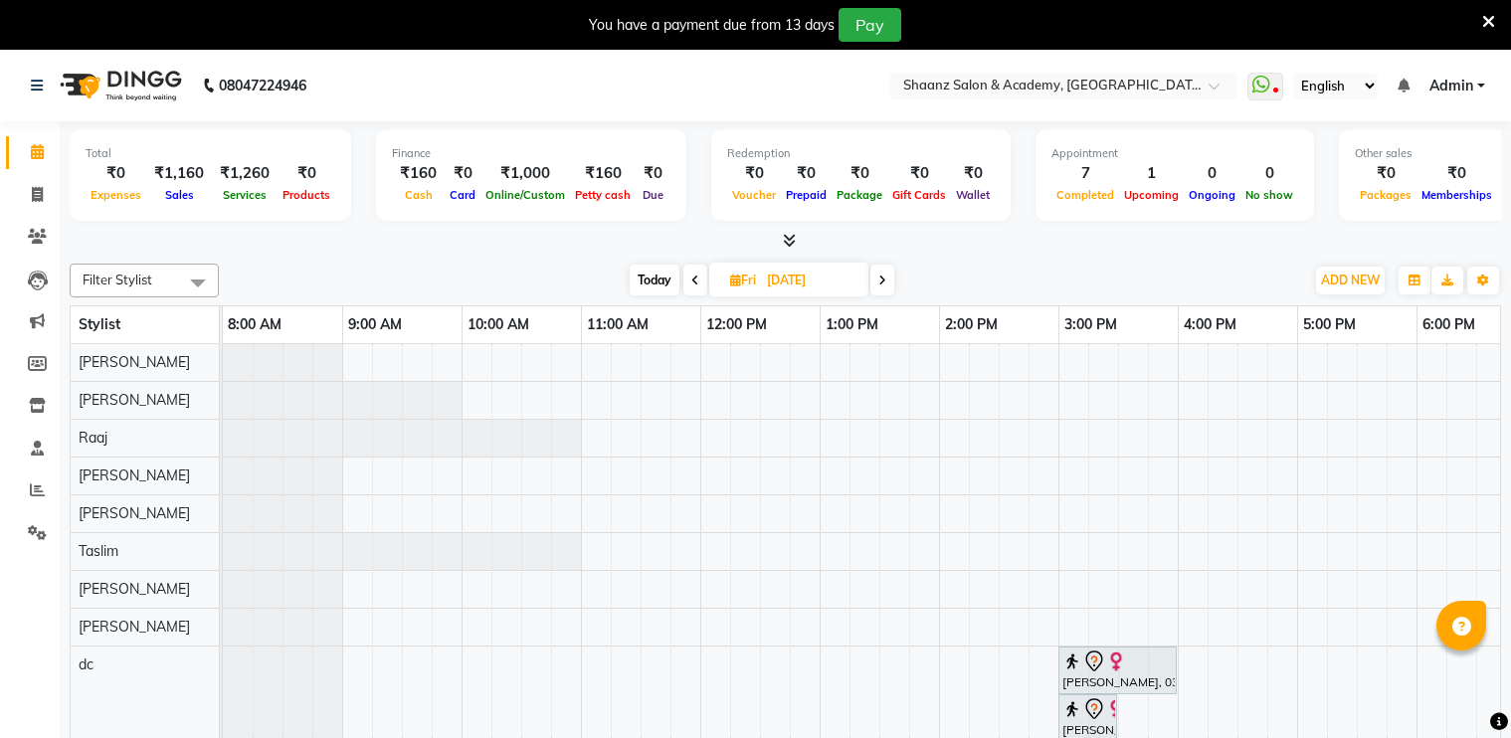
click at [1491, 20] on icon at bounding box center [1489, 22] width 13 height 18
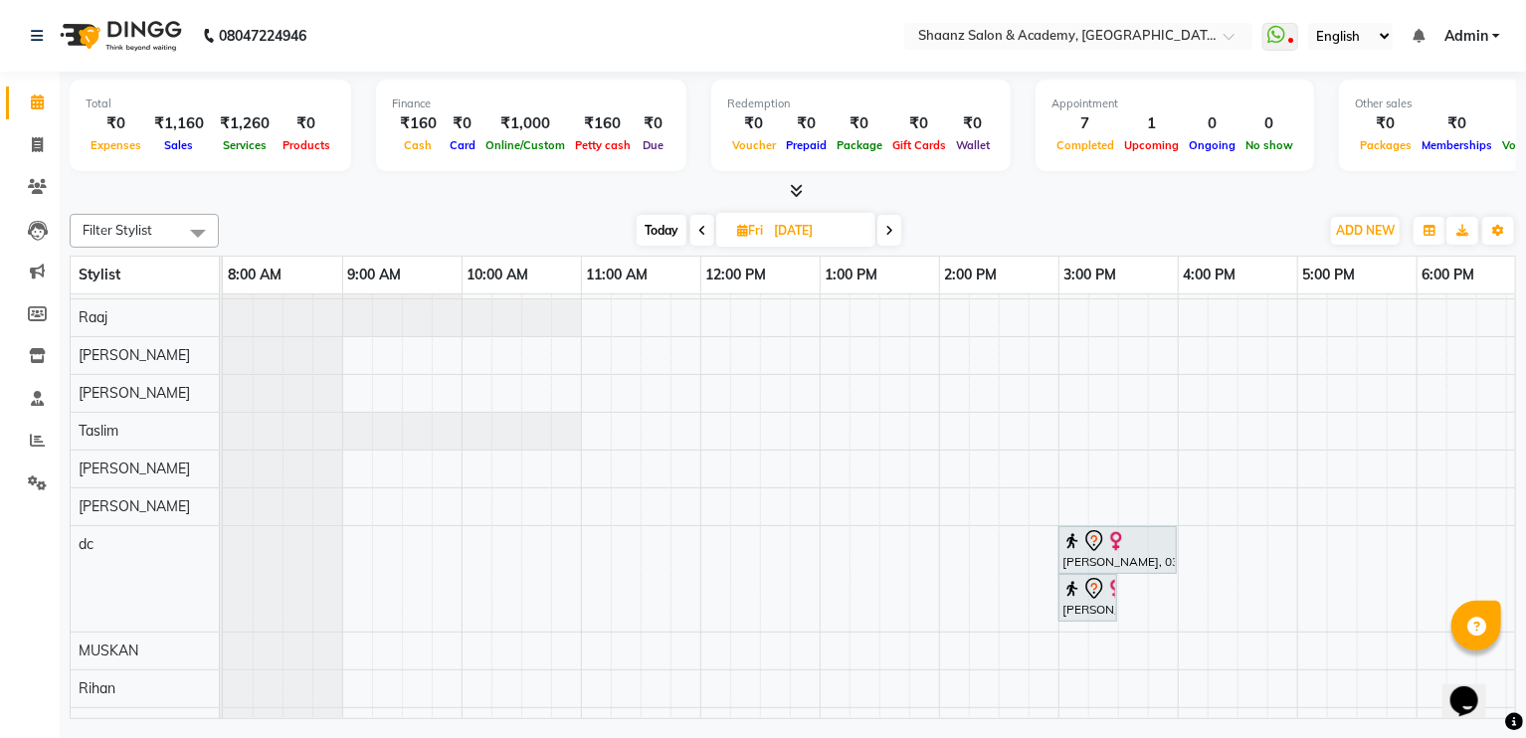
scroll to position [100, 0]
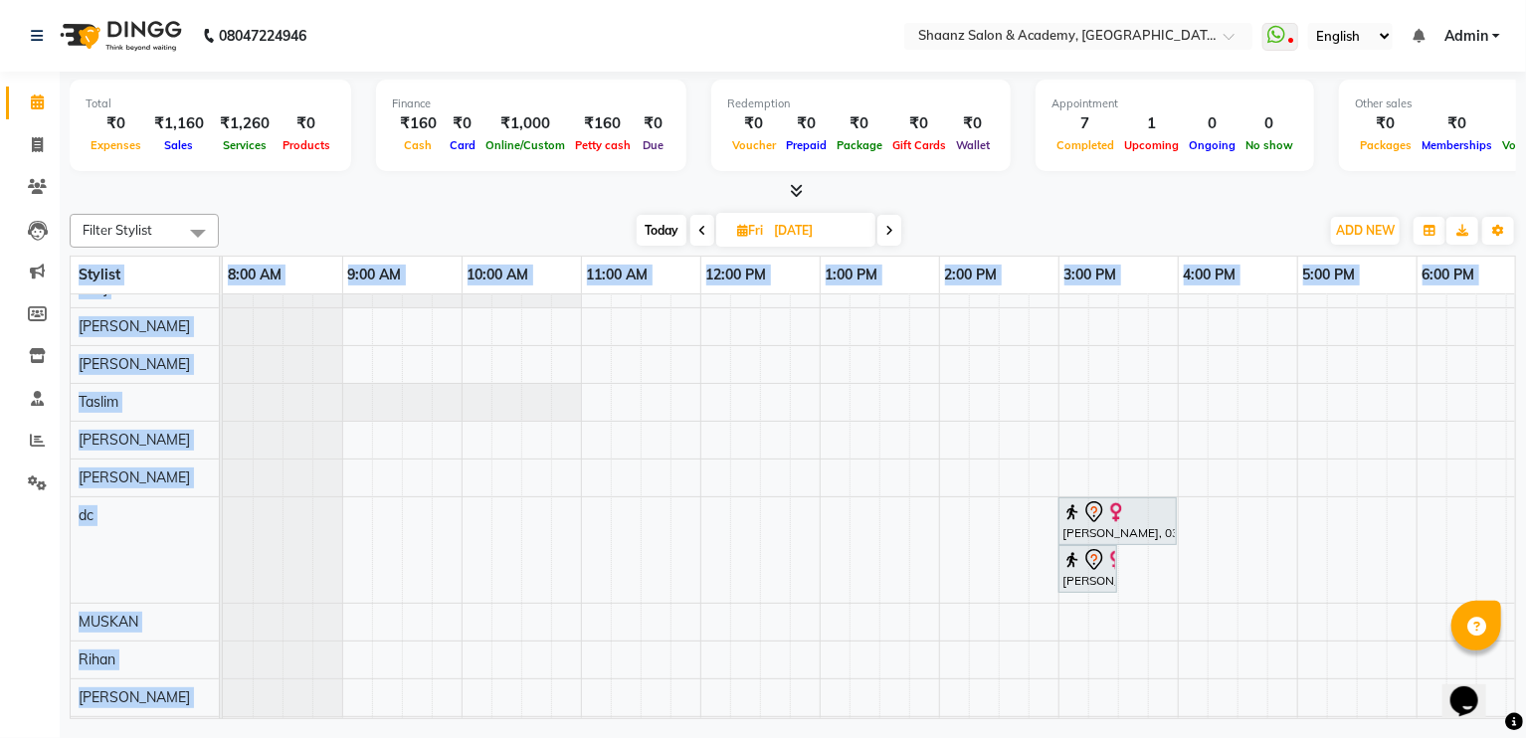
drag, startPoint x: 734, startPoint y: 718, endPoint x: 876, endPoint y: 717, distance: 141.3
click at [876, 717] on div "Total ₹0 Expenses ₹1,160 Sales ₹1,260 Services ₹0 Products Finance ₹160 Cash ₹0…" at bounding box center [793, 398] width 1467 height 653
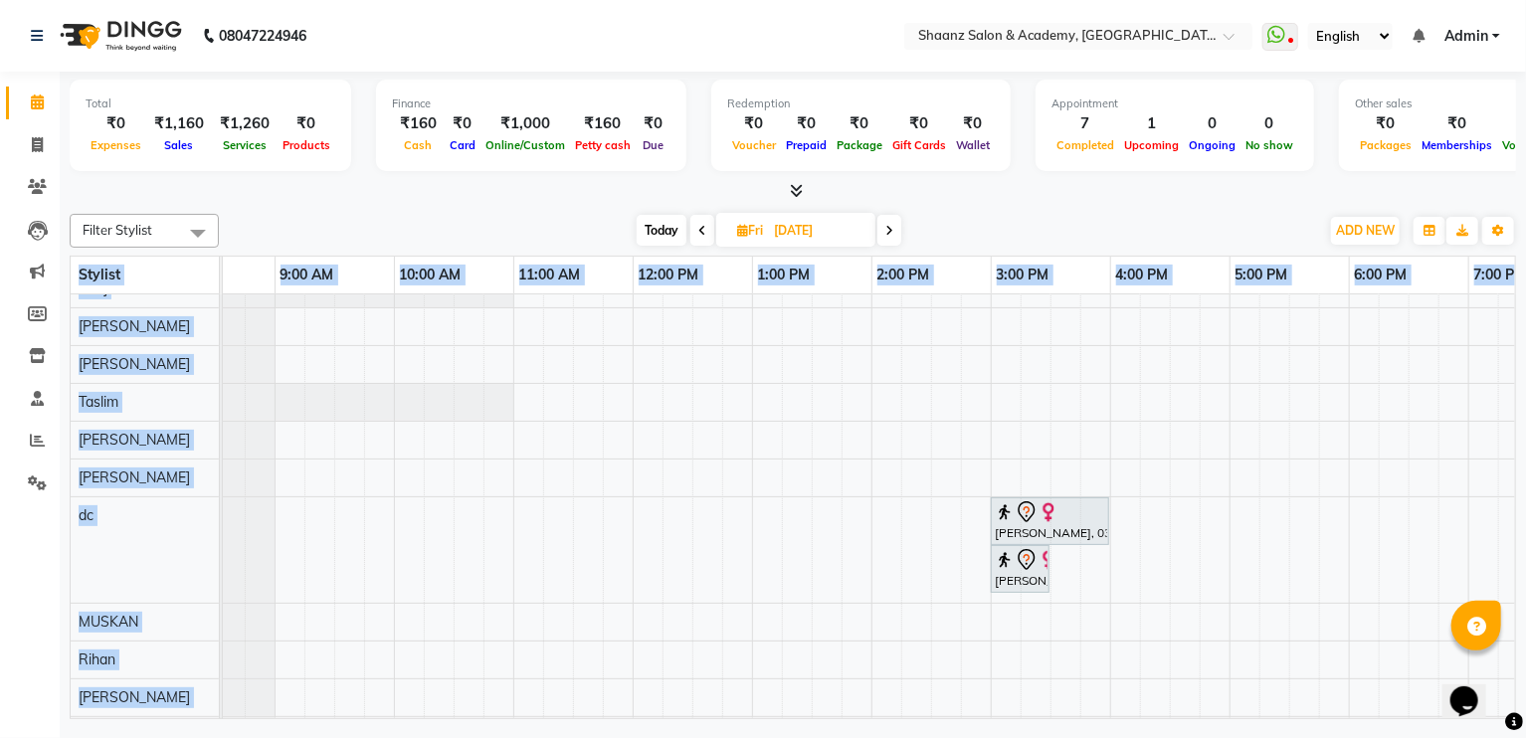
scroll to position [0, 61]
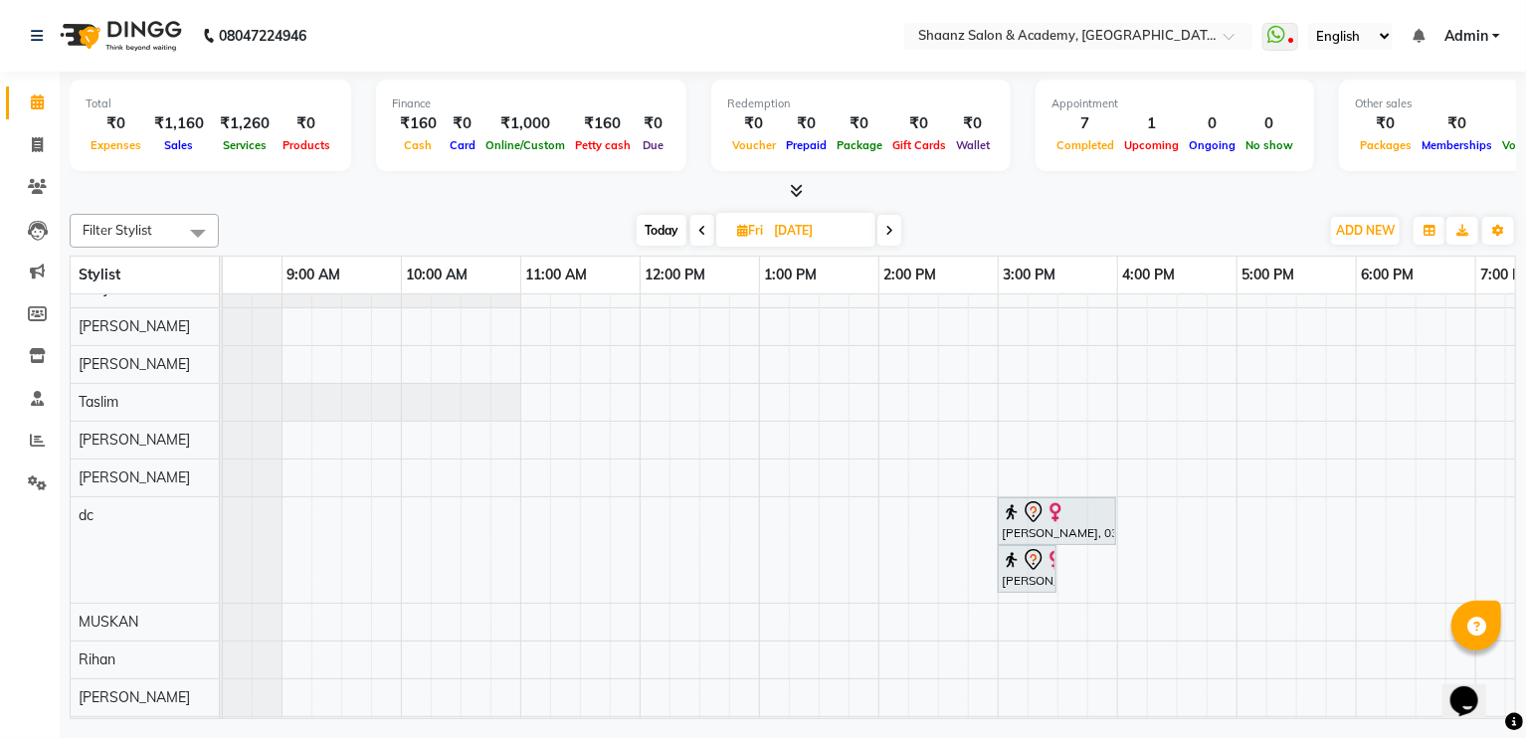
click at [639, 234] on span "Today" at bounding box center [662, 230] width 50 height 31
type input "02-09-2025"
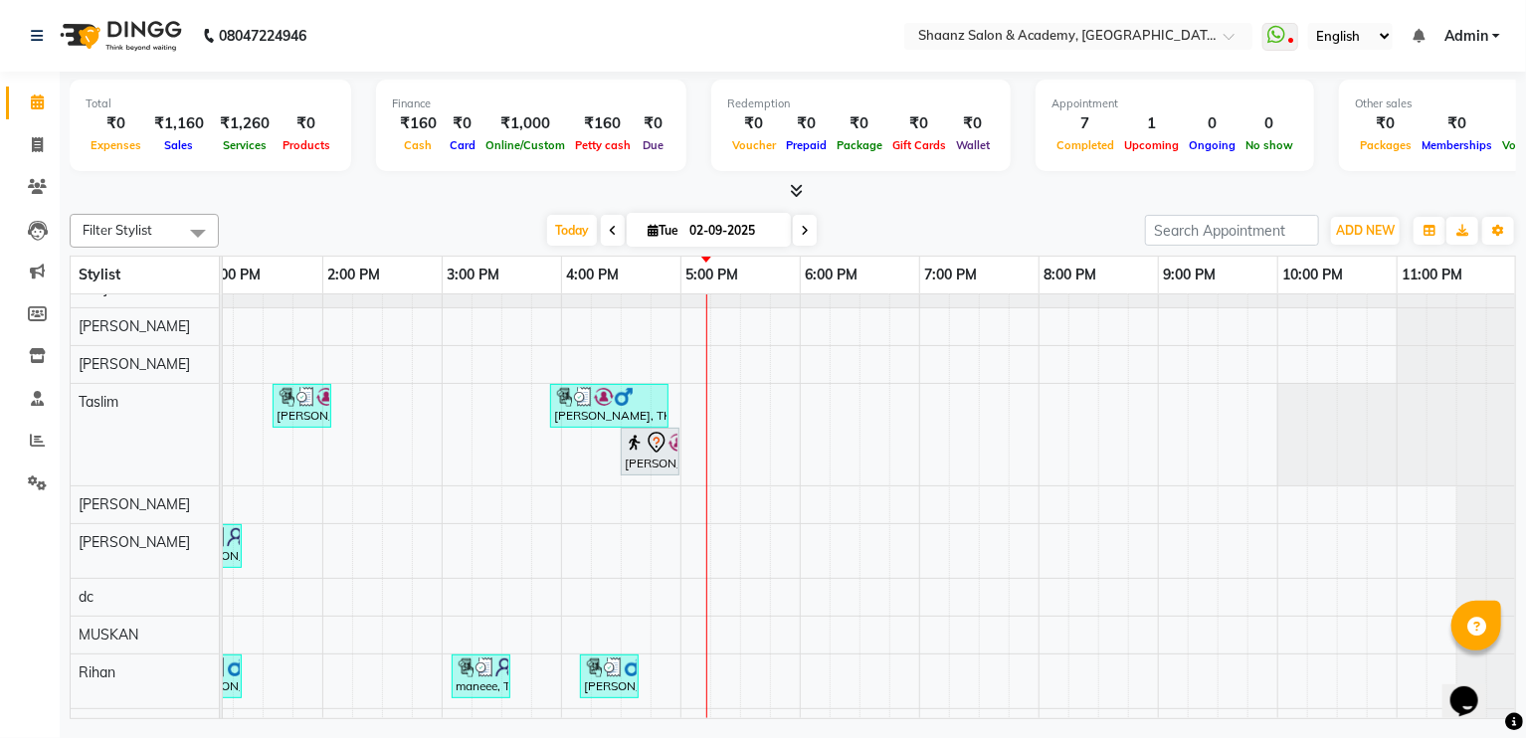
scroll to position [0, 0]
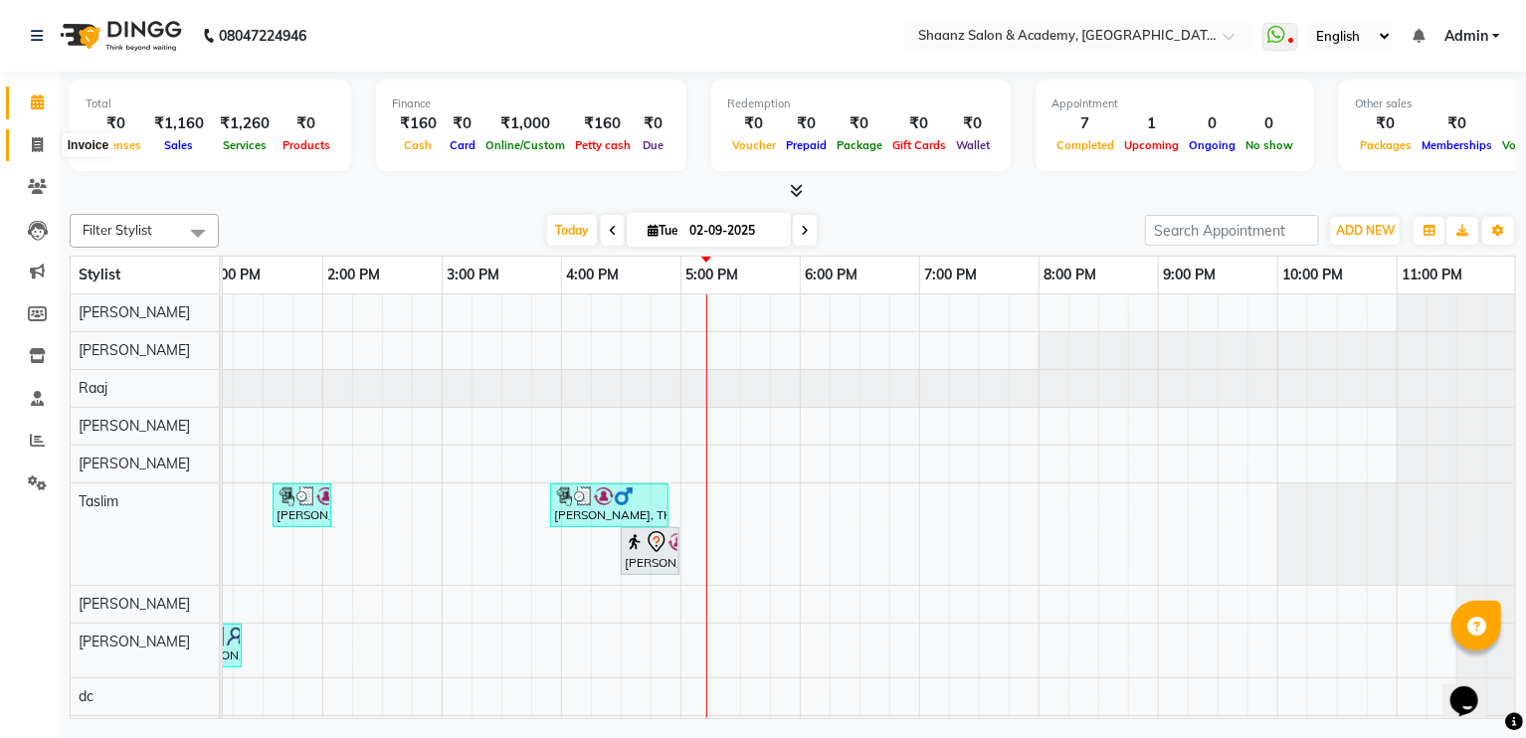
click at [41, 137] on icon at bounding box center [37, 144] width 11 height 15
select select "service"
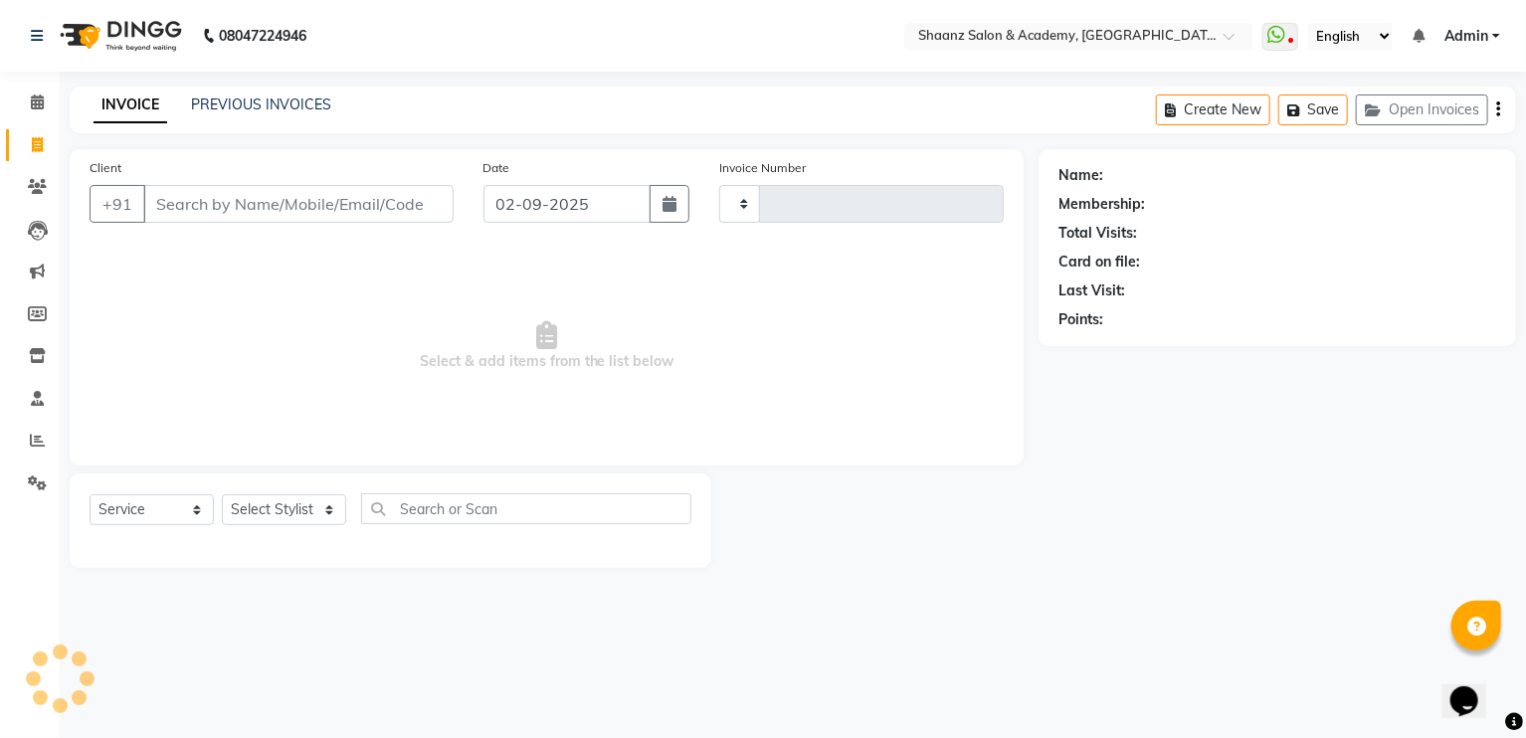
type input "2885"
select select "6360"
click at [269, 508] on select "Select Stylist [PERSON_NAME] [PERSON_NAME] [PERSON_NAME] dc [PERSON_NAME] nisha…" at bounding box center [284, 510] width 124 height 31
select select "84400"
click at [222, 496] on select "Select Stylist [PERSON_NAME] [PERSON_NAME] [PERSON_NAME] dc [PERSON_NAME] nisha…" at bounding box center [284, 510] width 124 height 31
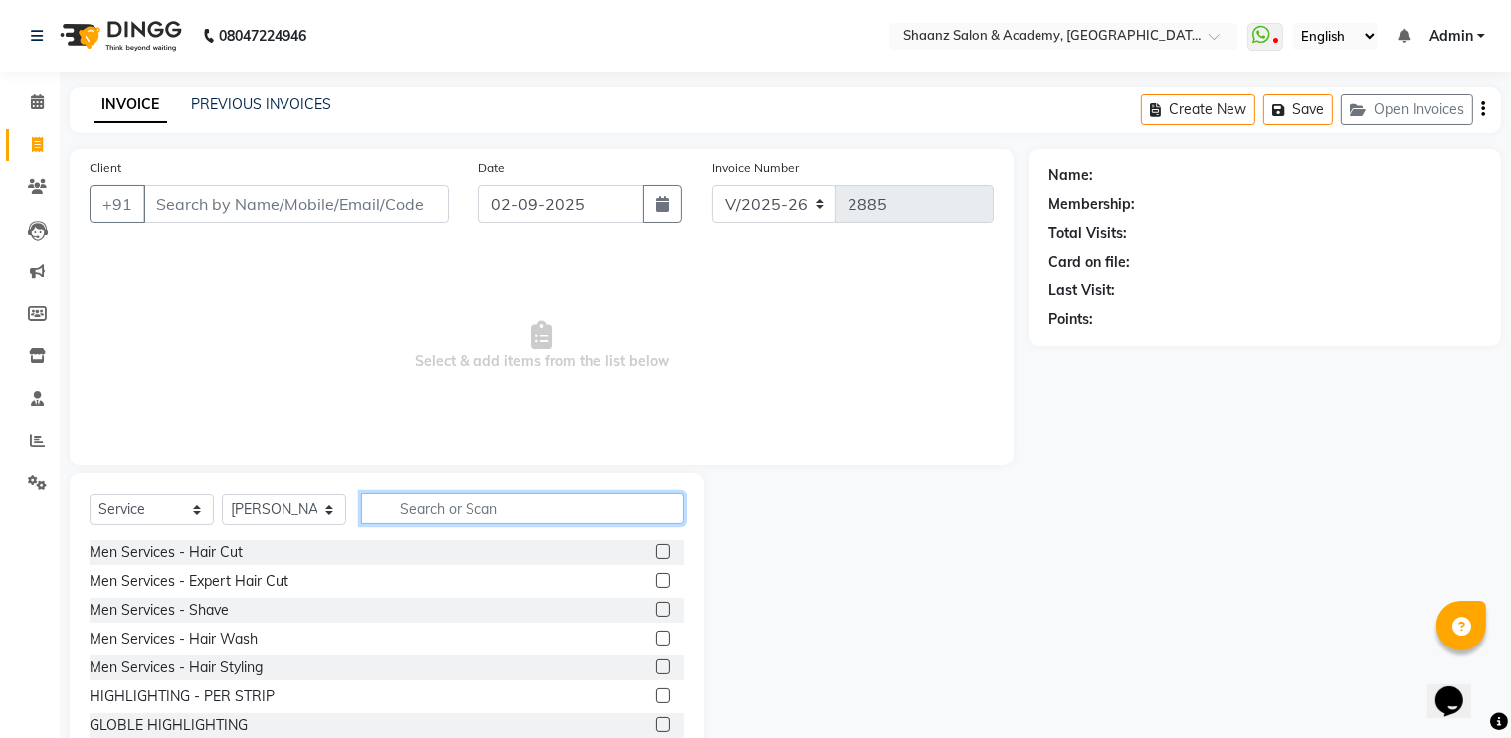
drag, startPoint x: 465, startPoint y: 522, endPoint x: 470, endPoint y: 500, distance: 22.4
click at [466, 522] on input "text" at bounding box center [522, 509] width 323 height 31
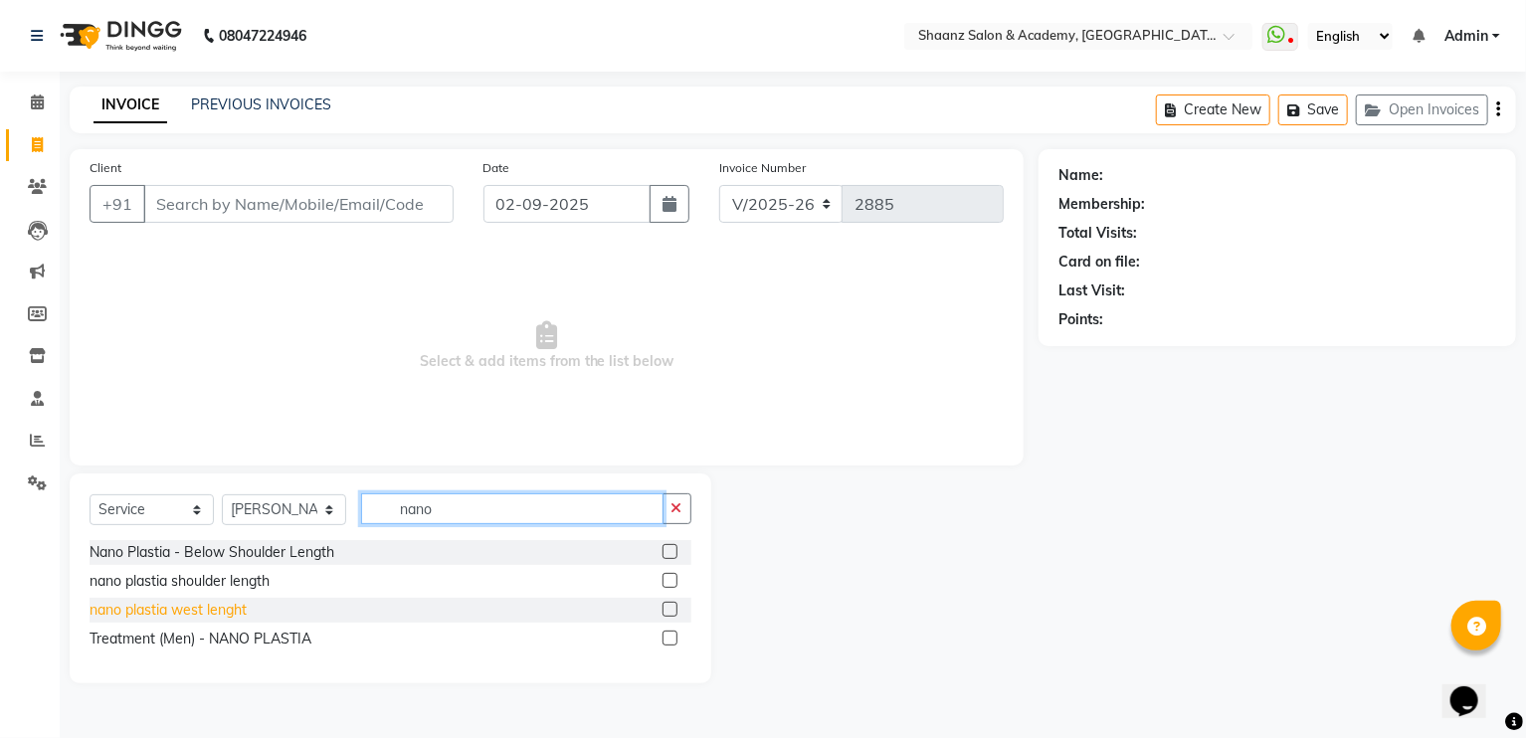
type input "nano"
click at [196, 614] on div "nano plastia west lenght" at bounding box center [168, 610] width 157 height 21
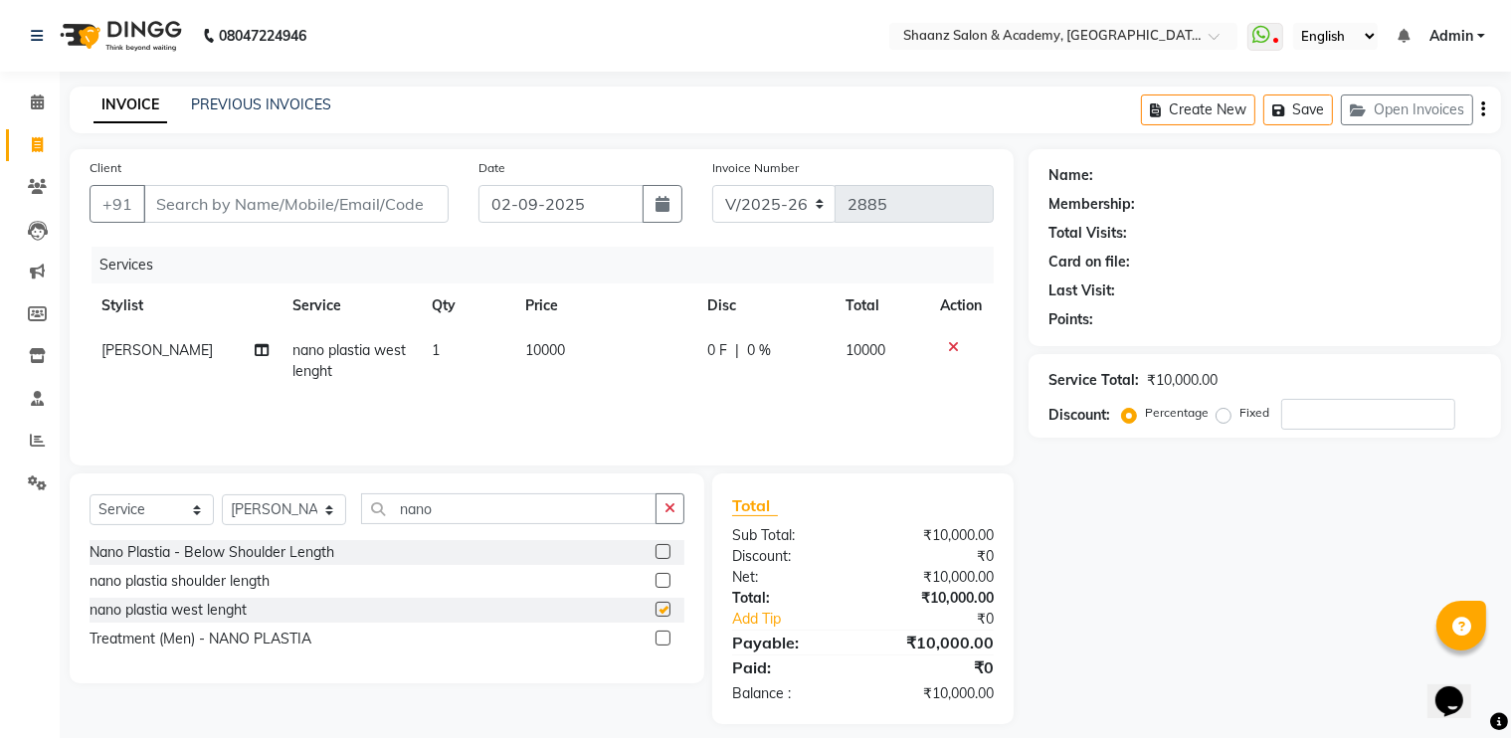
checkbox input "false"
click at [128, 517] on select "Select Service Product Membership Package Voucher Prepaid Gift Card" at bounding box center [152, 510] width 124 height 31
click at [90, 496] on select "Select Service Product Membership Package Voucher Prepaid Gift Card" at bounding box center [152, 510] width 124 height 31
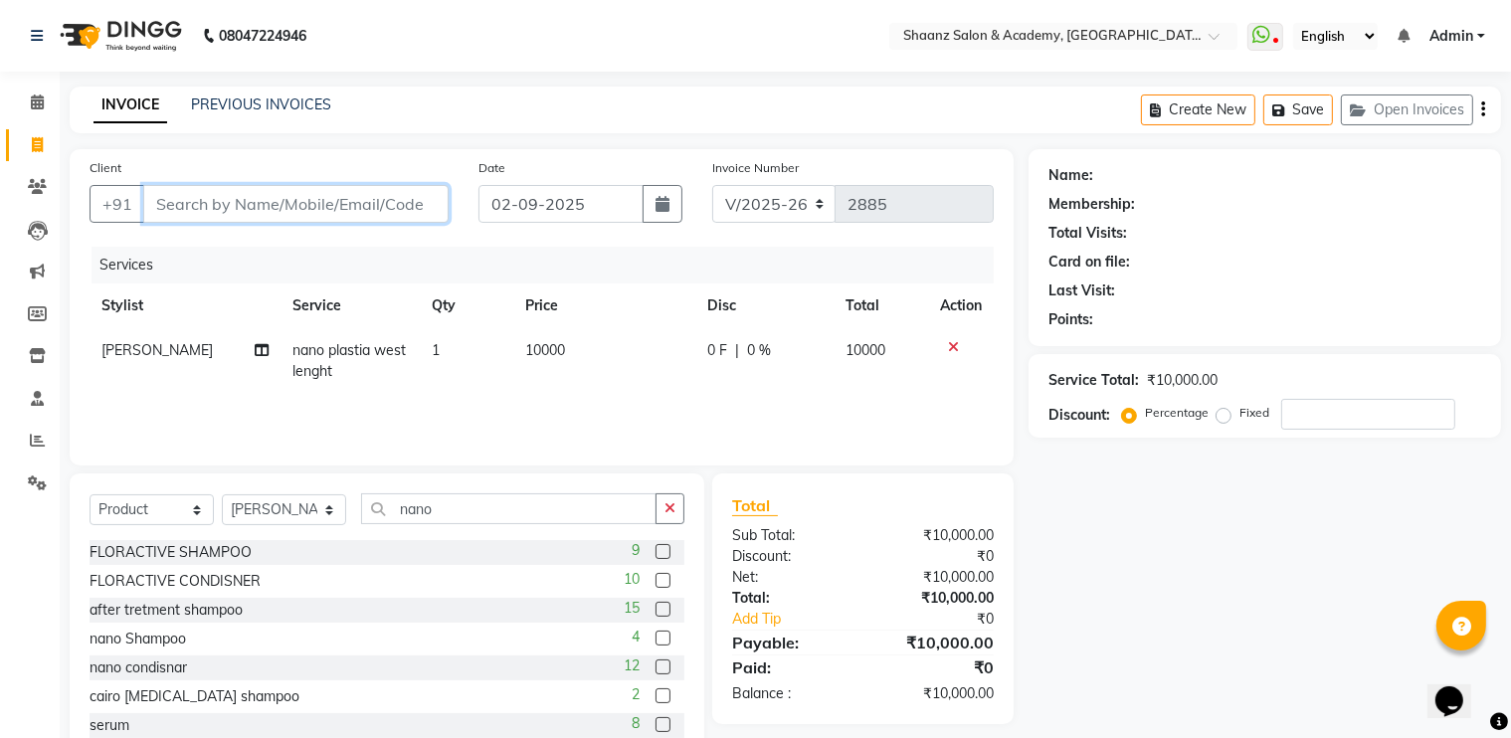
click at [403, 212] on input "Client" at bounding box center [295, 204] width 305 height 38
click at [121, 501] on select "Select Service Product Membership Package Voucher Prepaid Gift Card" at bounding box center [152, 510] width 124 height 31
select select "service"
click at [90, 496] on select "Select Service Product Membership Package Voucher Prepaid Gift Card" at bounding box center [152, 510] width 124 height 31
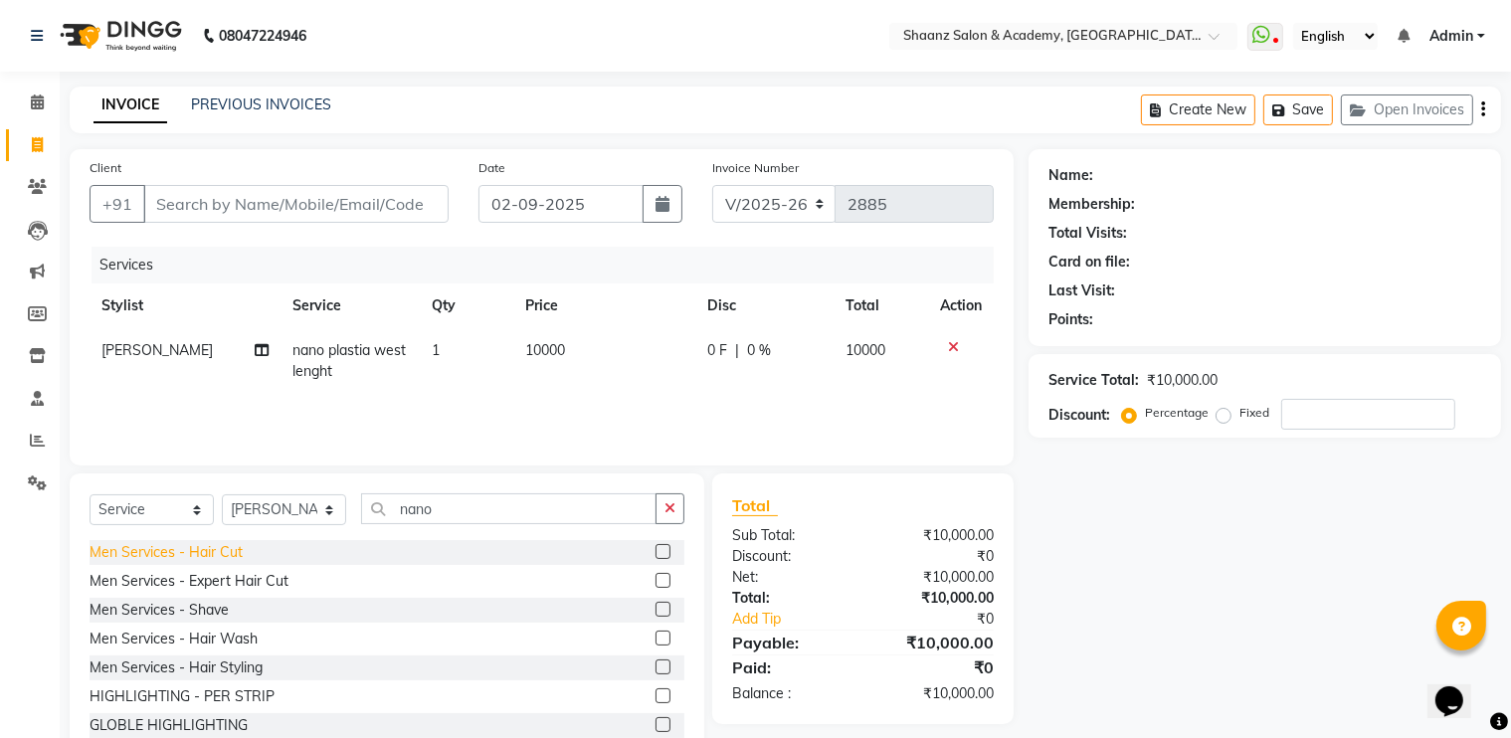
click at [205, 561] on div "Men Services - Hair Cut" at bounding box center [166, 552] width 153 height 21
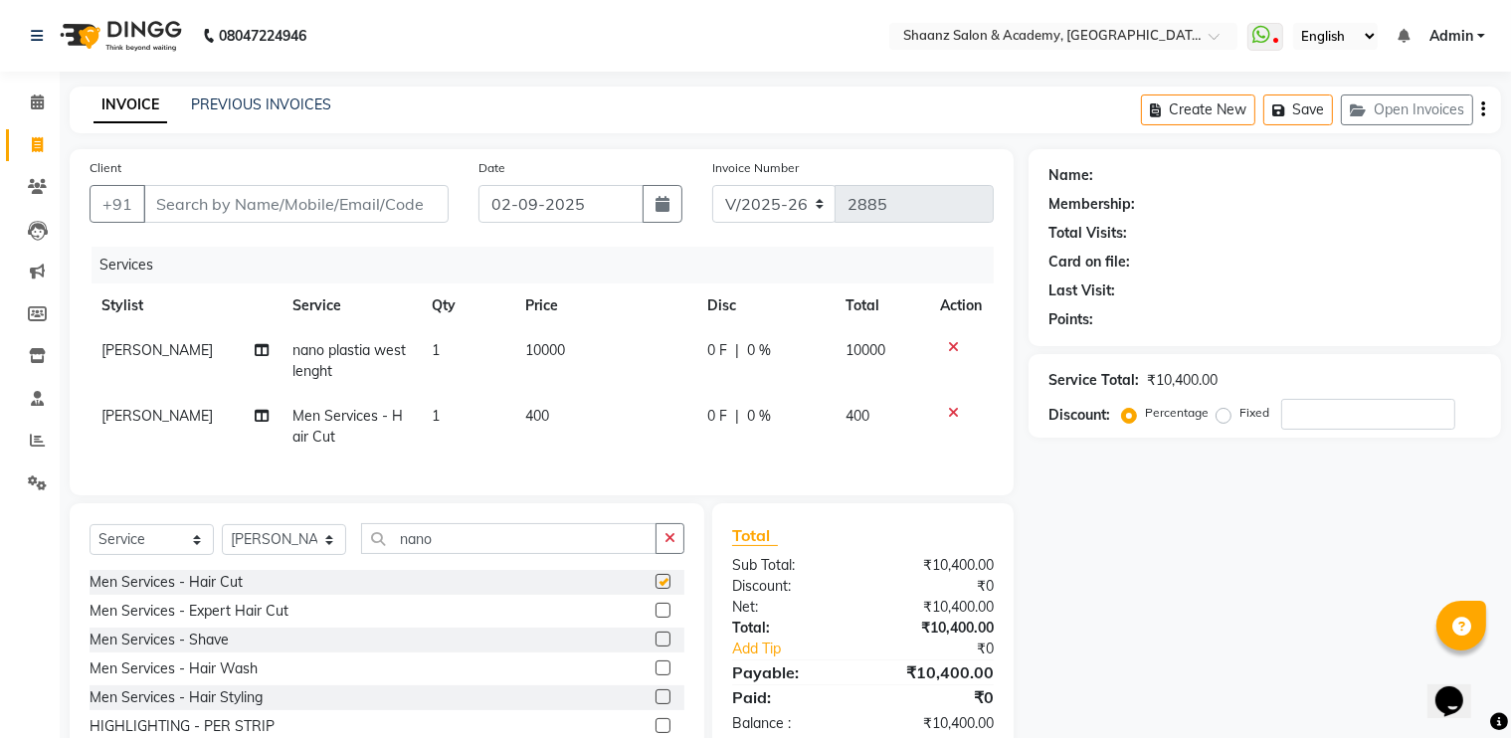
checkbox input "false"
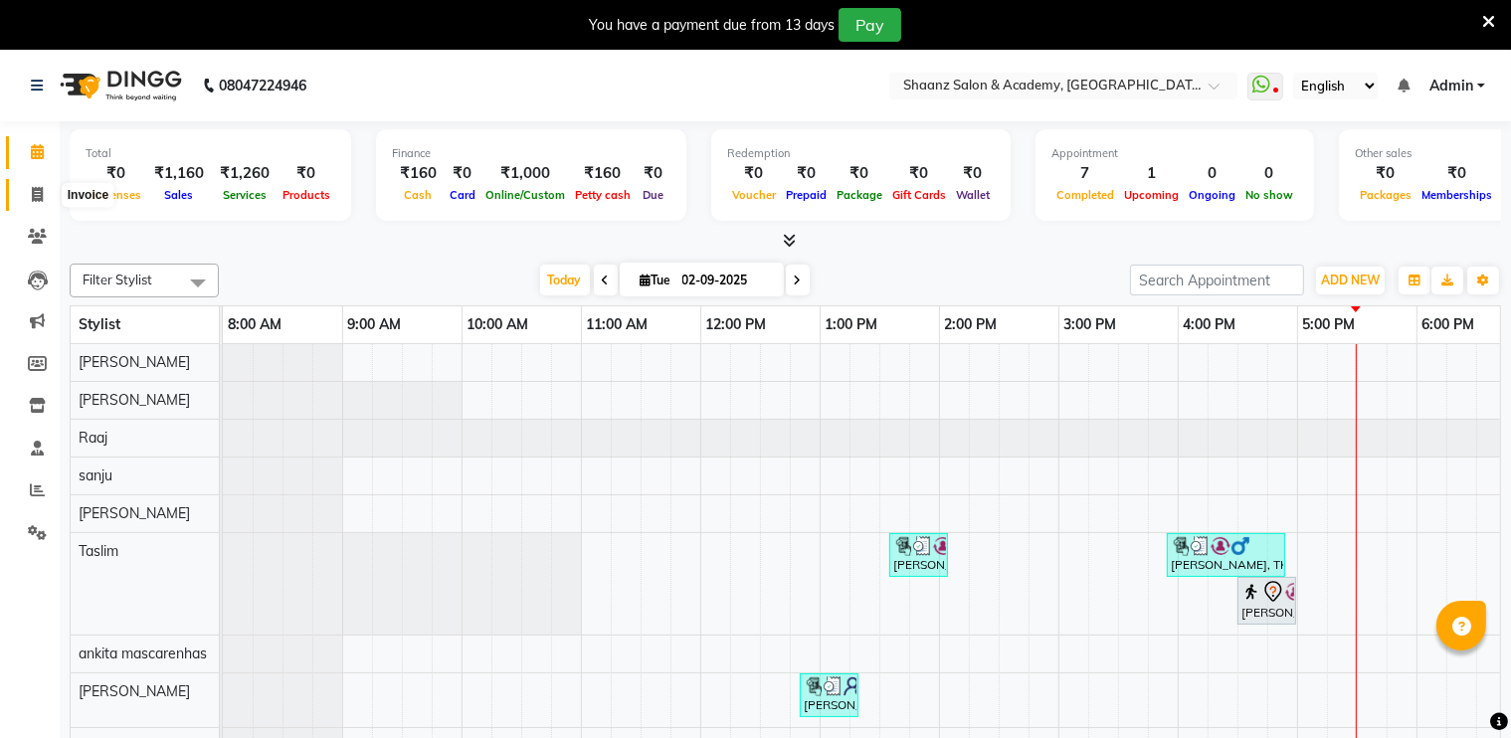
click at [38, 202] on icon at bounding box center [37, 194] width 11 height 15
select select "6360"
select select "service"
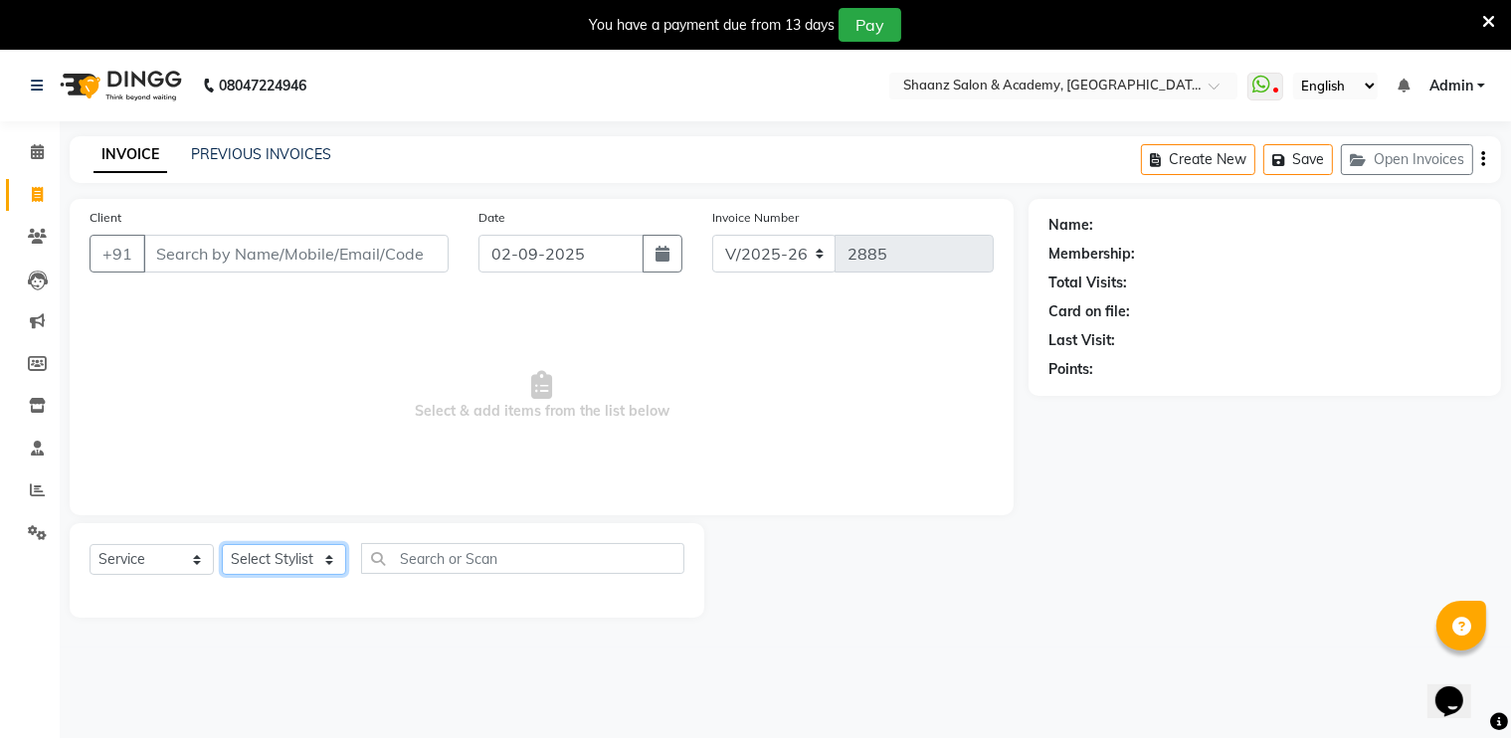
click at [288, 553] on select "Select Stylist [PERSON_NAME] [PERSON_NAME] [PERSON_NAME] dc [PERSON_NAME] nisha…" at bounding box center [284, 559] width 124 height 31
select select "90445"
click at [222, 545] on select "Select Stylist [PERSON_NAME] [PERSON_NAME] [PERSON_NAME] dc [PERSON_NAME] nisha…" at bounding box center [284, 559] width 124 height 31
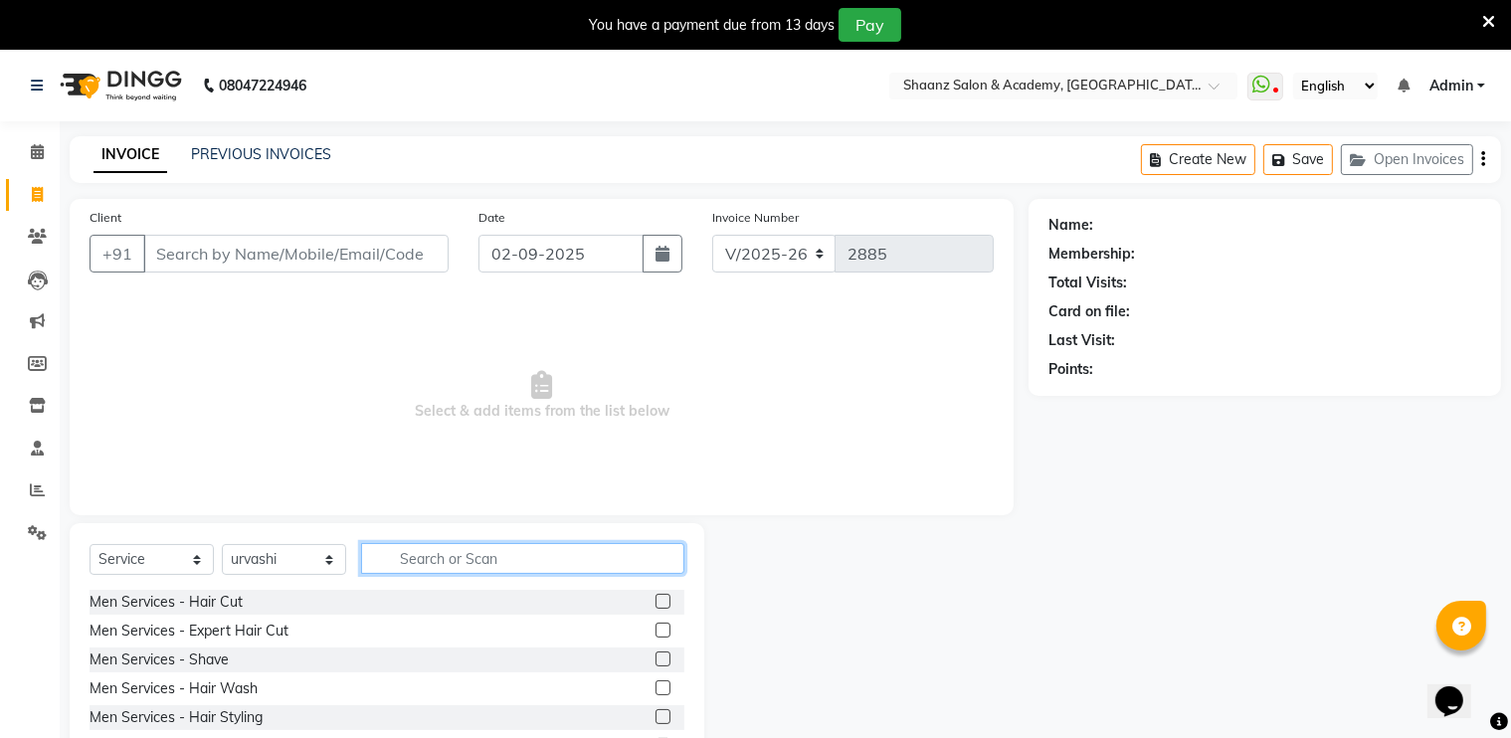
click at [465, 564] on input "text" at bounding box center [522, 558] width 323 height 31
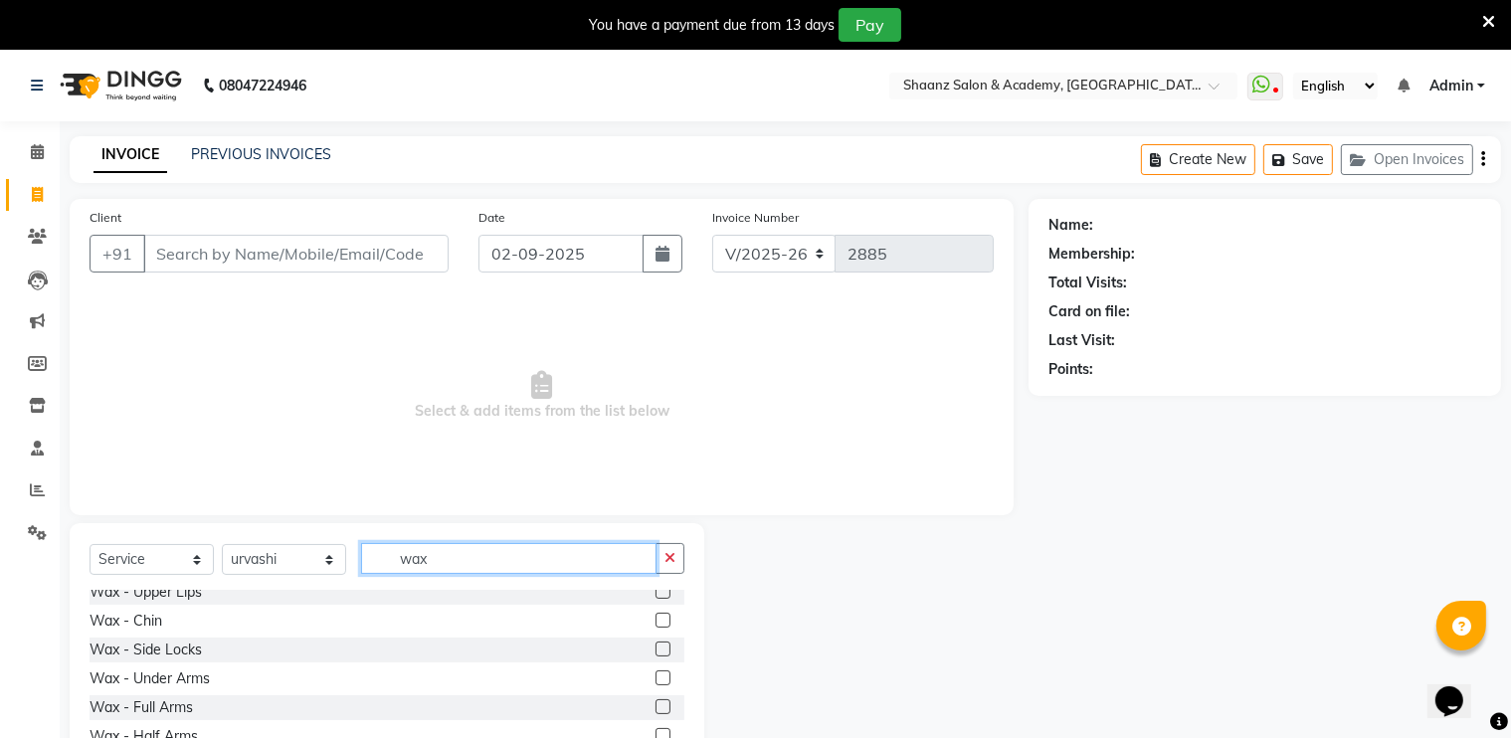
scroll to position [398, 0]
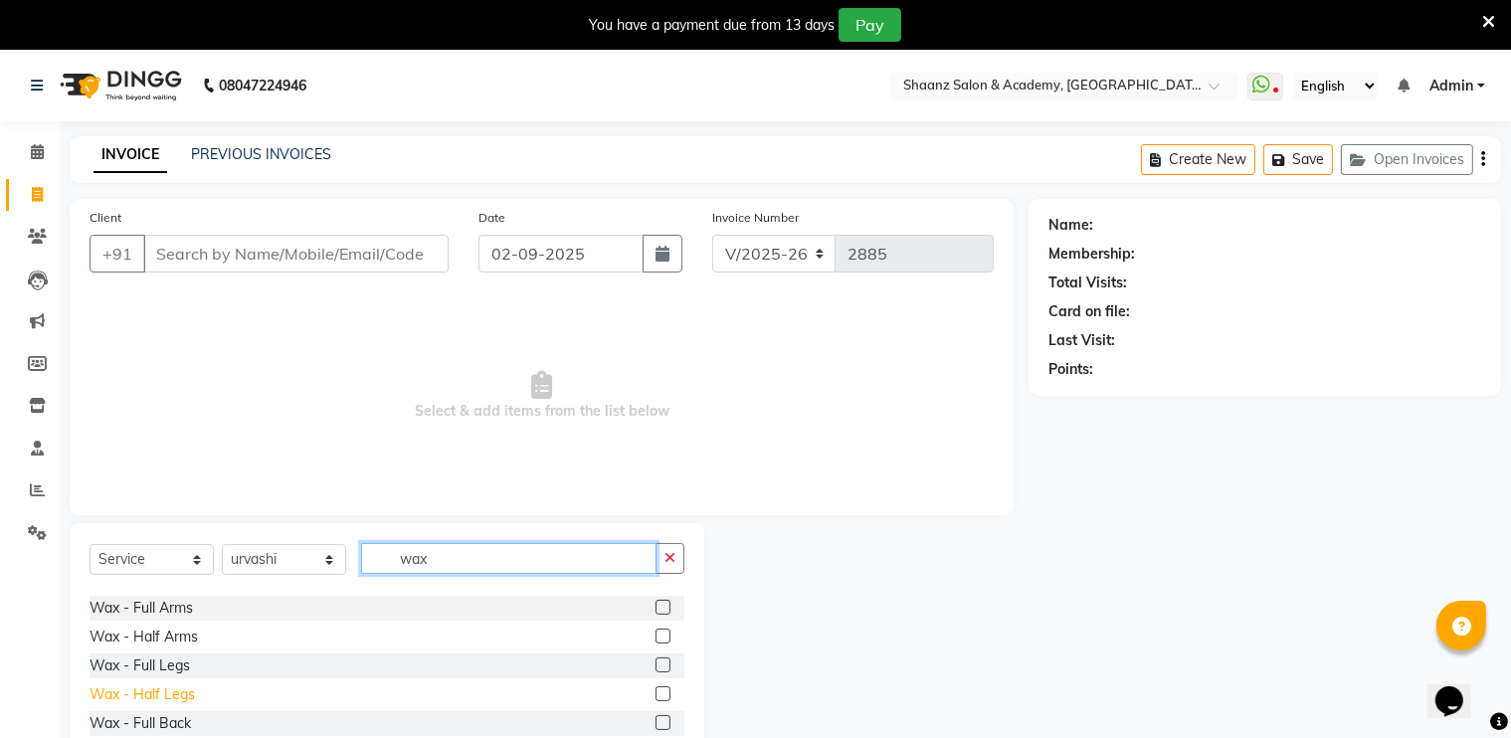
type input "wax"
click at [163, 693] on div "Wax - Half Legs" at bounding box center [142, 695] width 105 height 21
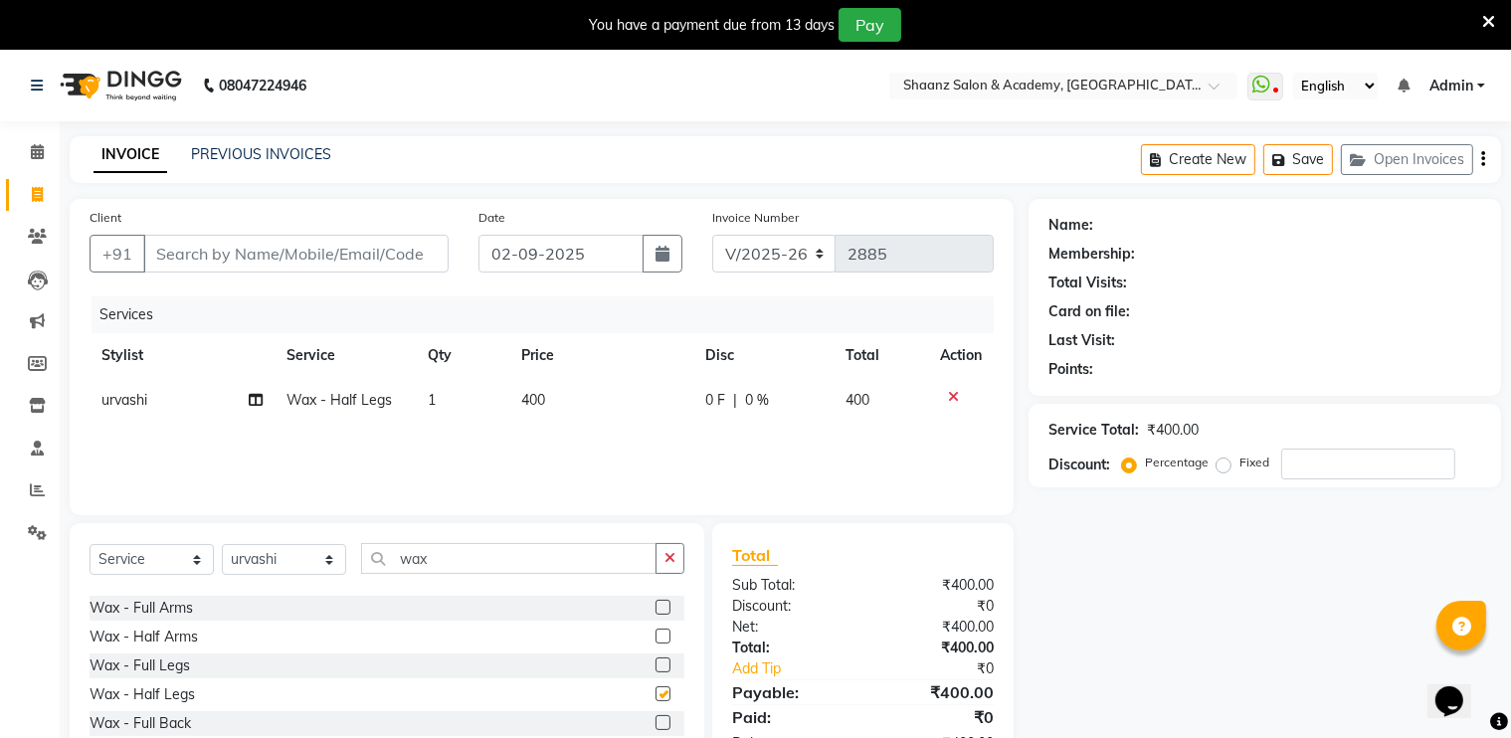
checkbox input "false"
click at [480, 547] on input "wax" at bounding box center [509, 558] width 296 height 31
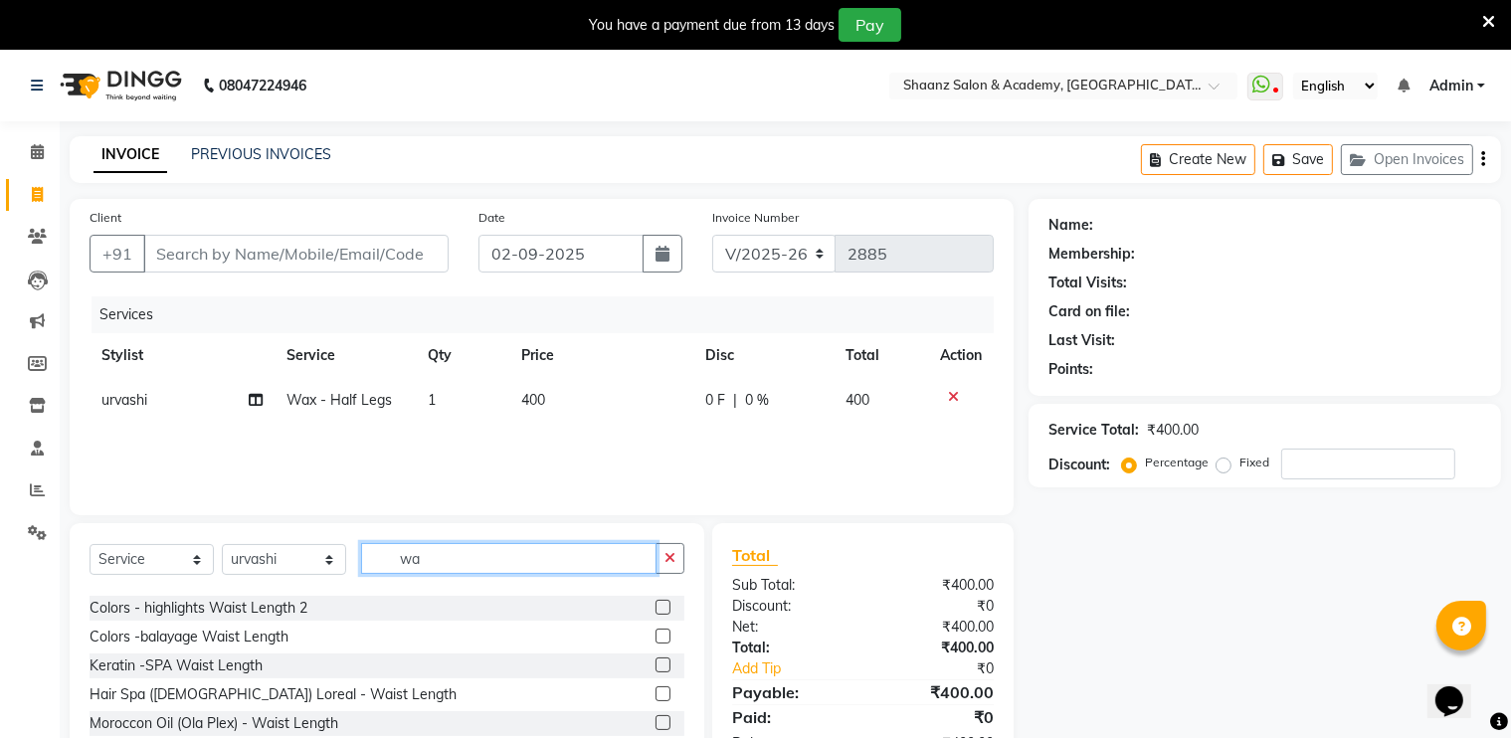
type input "w"
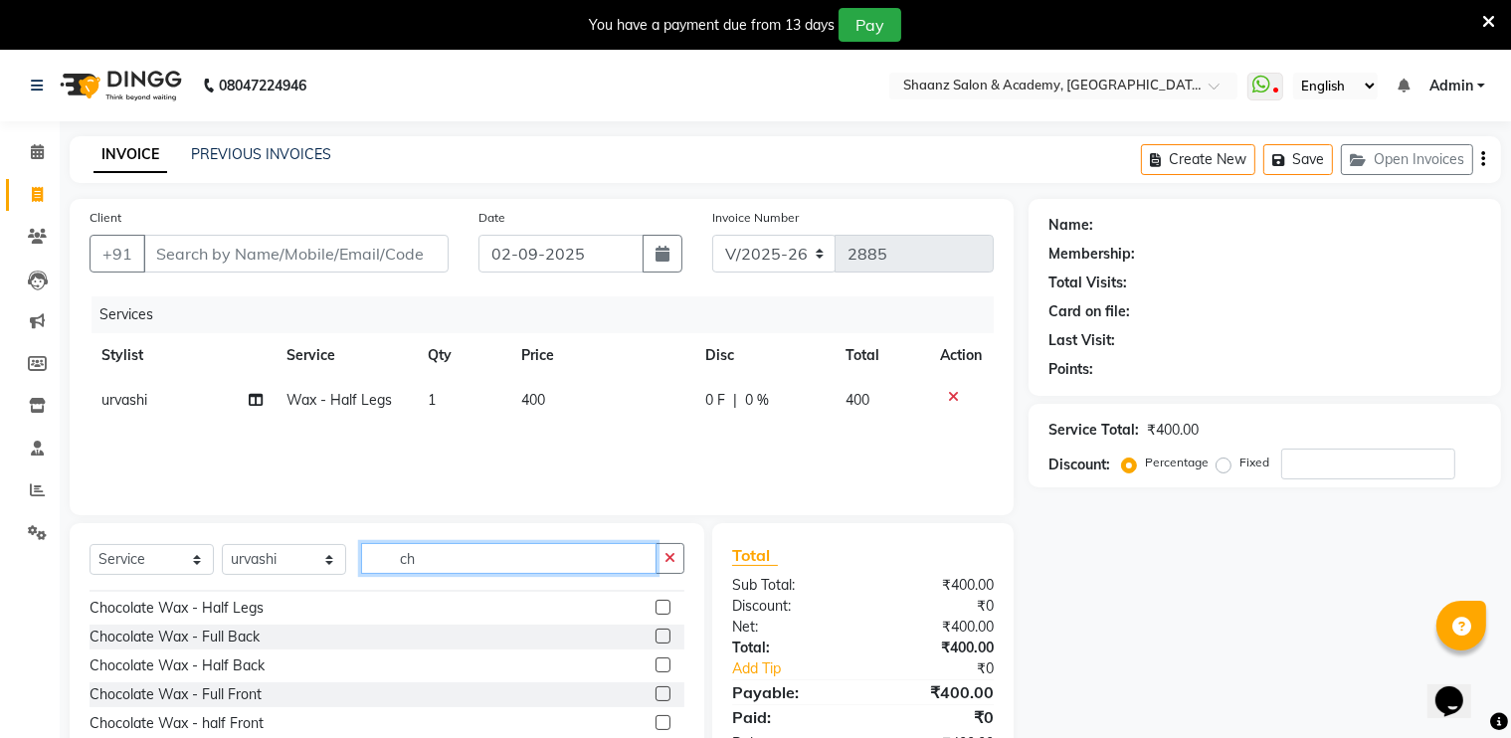
scroll to position [0, 0]
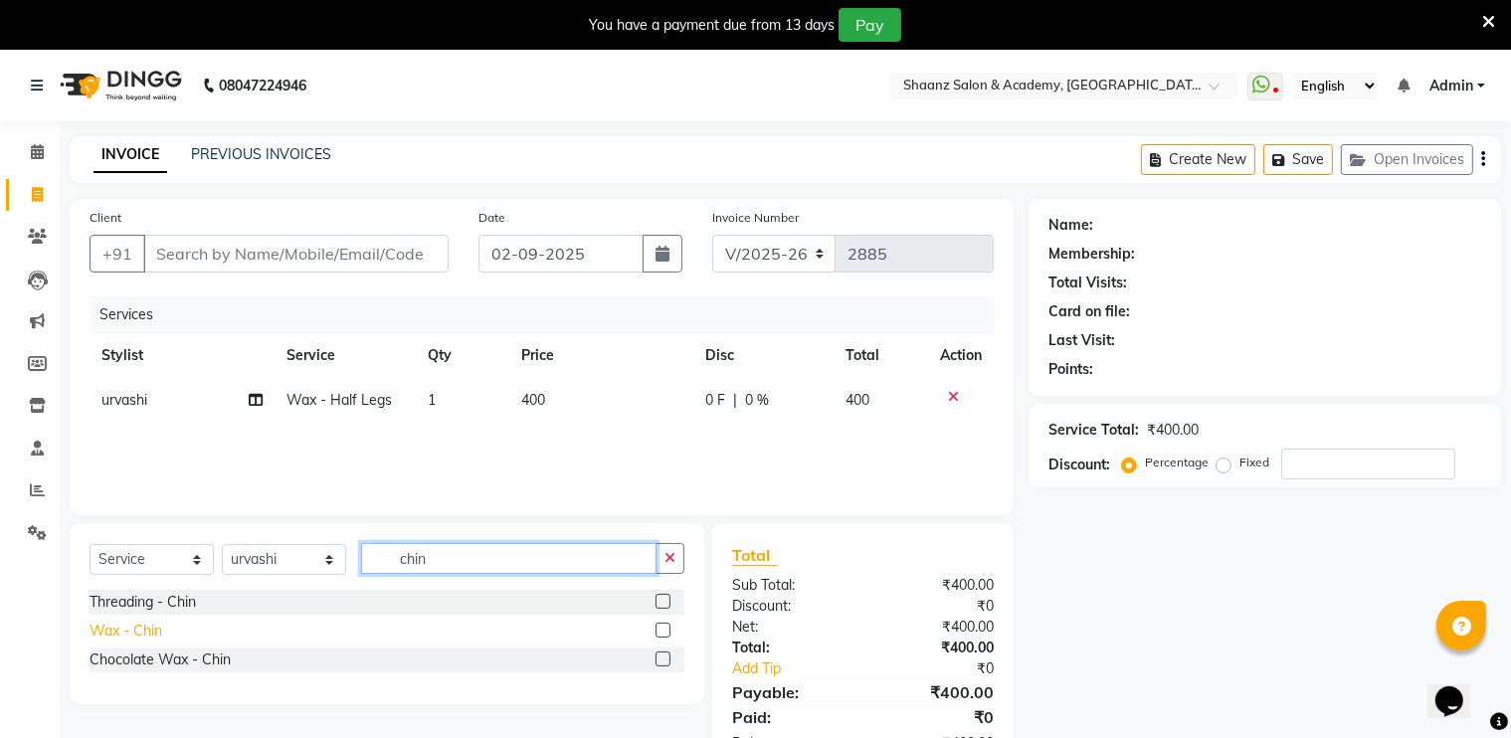
type input "chin"
click at [100, 641] on div "Wax - Chin" at bounding box center [126, 631] width 73 height 21
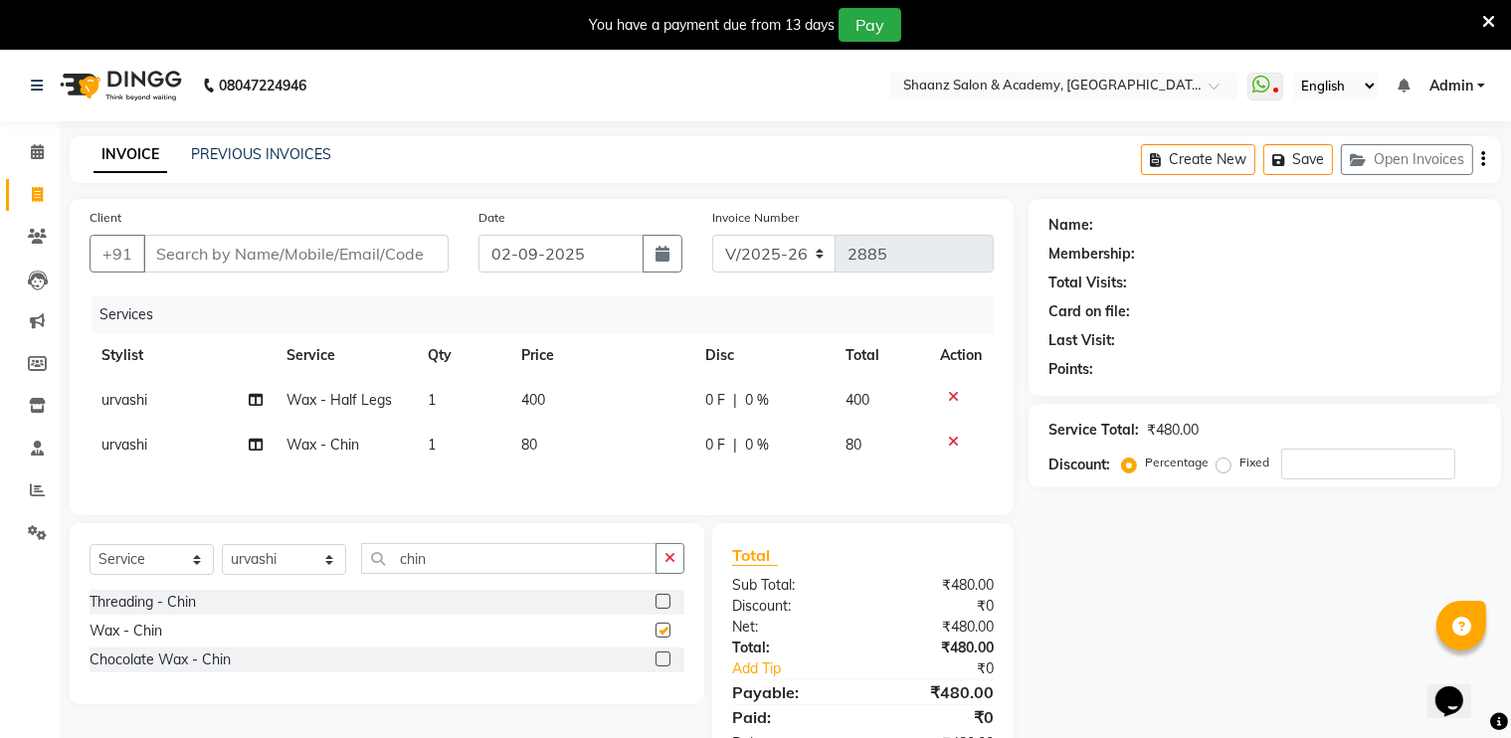
checkbox input "false"
click at [510, 446] on td "80" at bounding box center [601, 445] width 184 height 45
select select "90445"
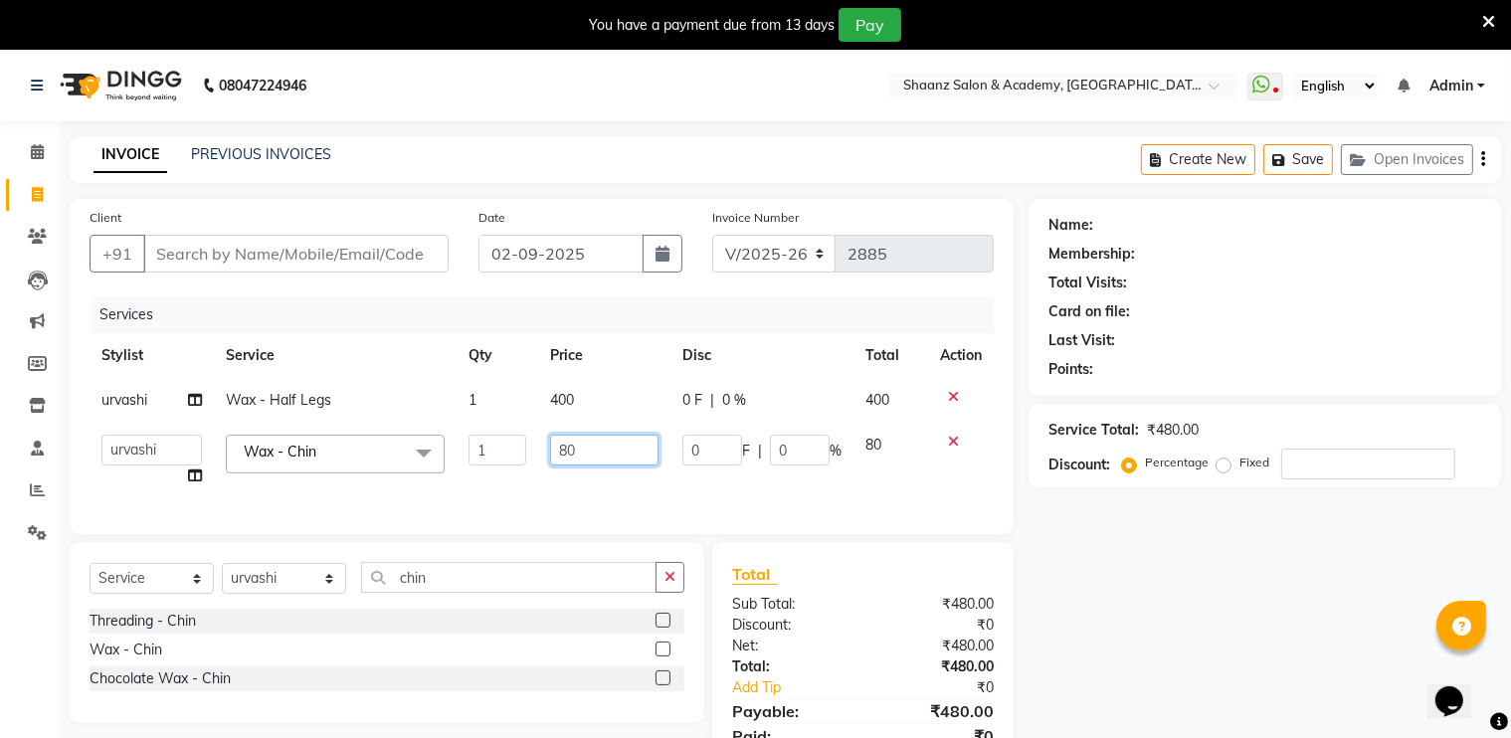
click at [597, 451] on input "80" at bounding box center [604, 450] width 108 height 31
type input "8"
type input "1000"
click at [825, 589] on div "Total Sub Total: ₹480.00 Discount: ₹0 Net: ₹480.00 Total: ₹480.00 Add Tip ₹0 Pa…" at bounding box center [863, 667] width 262 height 211
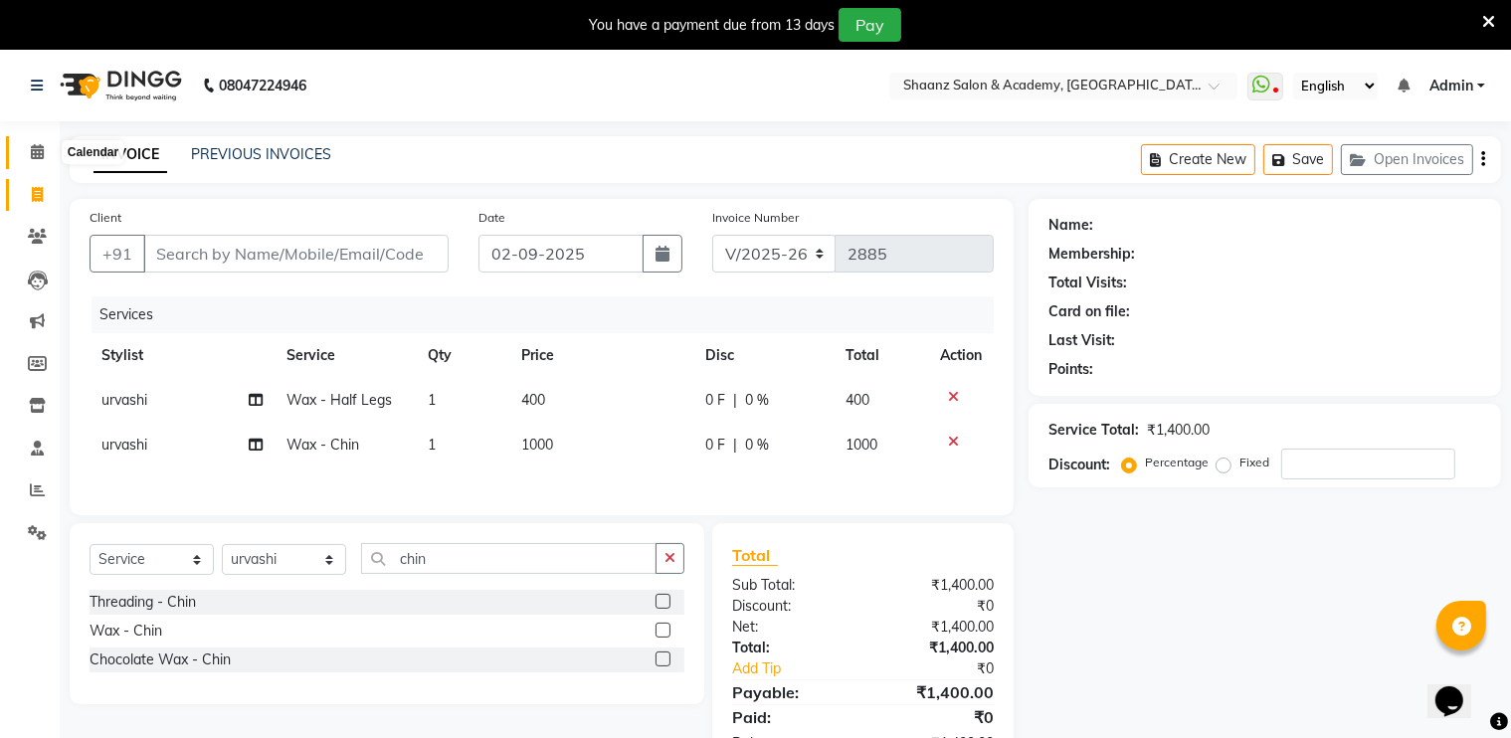
click at [37, 150] on icon at bounding box center [37, 151] width 13 height 15
click at [446, 568] on input "chin" at bounding box center [509, 558] width 296 height 31
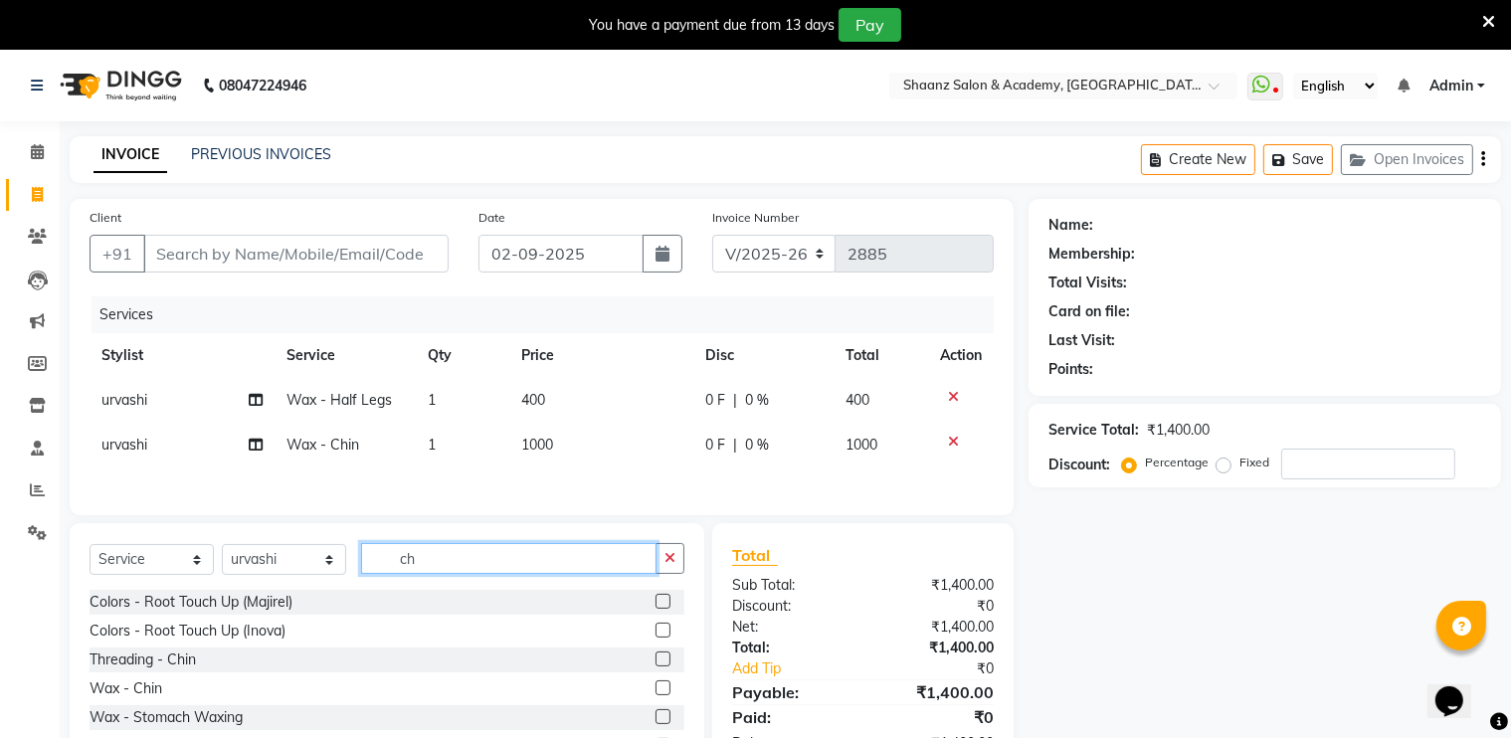
type input "c"
click at [446, 568] on input "thre" at bounding box center [509, 558] width 296 height 31
click at [446, 567] on input "thre" at bounding box center [509, 558] width 296 height 31
type input "thre"
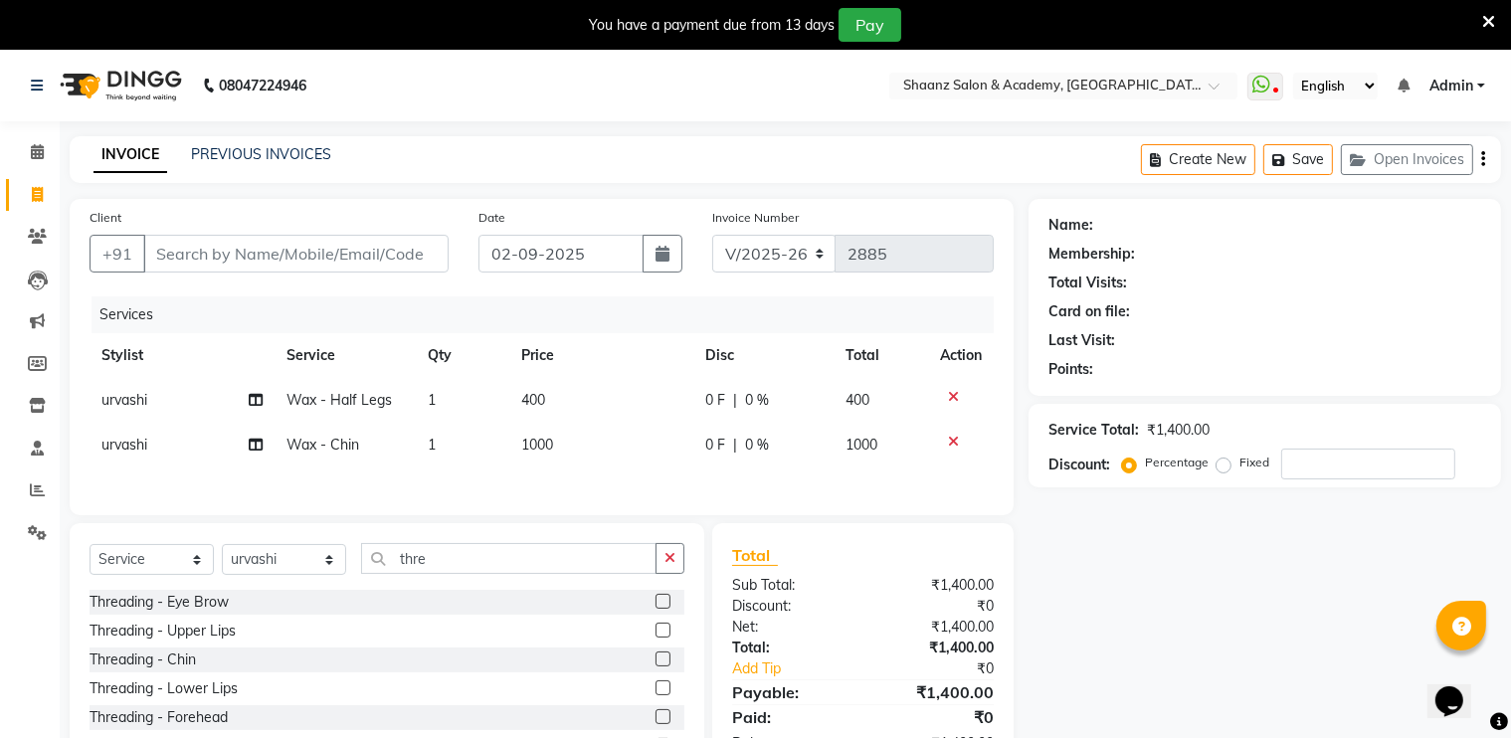
click at [563, 446] on td "1000" at bounding box center [601, 445] width 184 height 45
select select "90445"
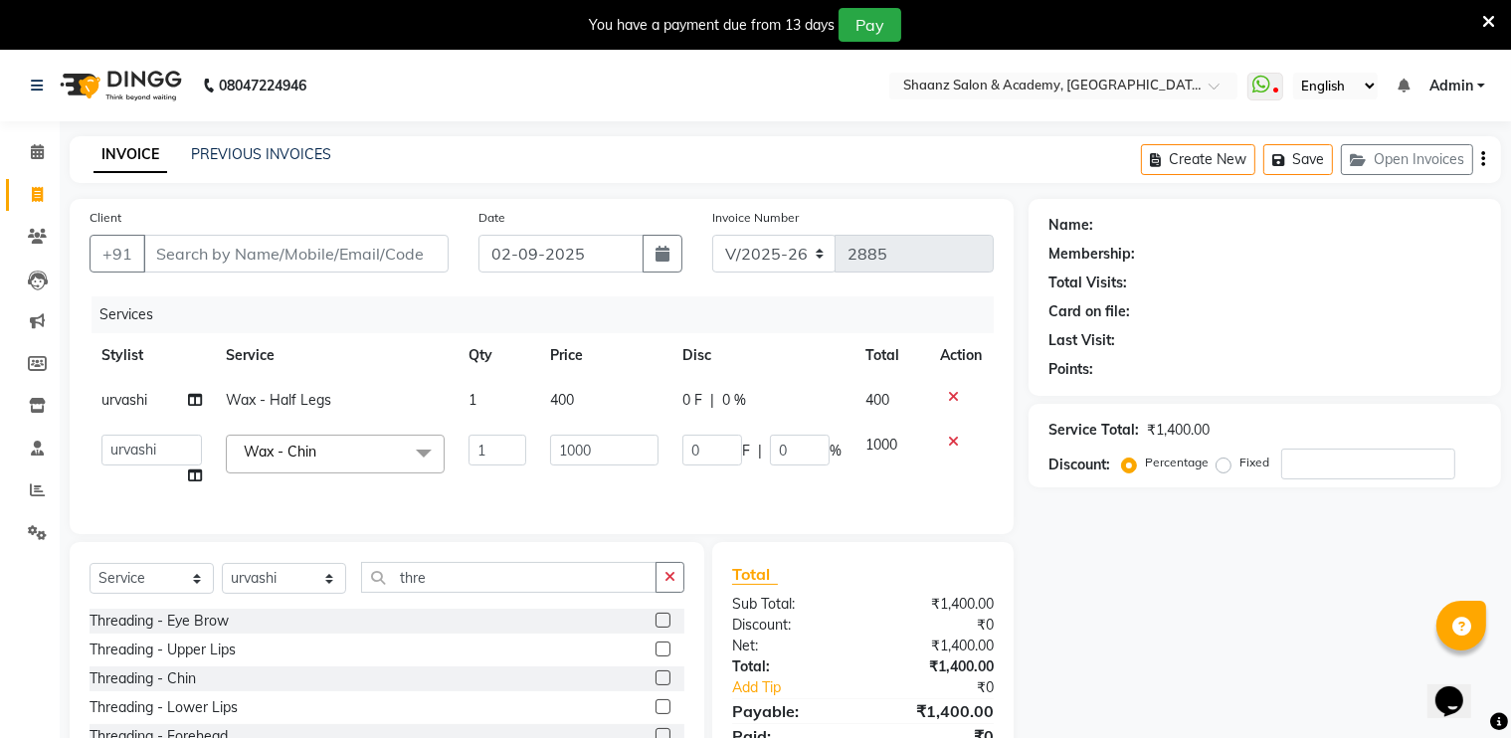
click at [606, 434] on td "1000" at bounding box center [604, 461] width 132 height 76
click at [606, 436] on input "1000" at bounding box center [604, 450] width 108 height 31
type input "100"
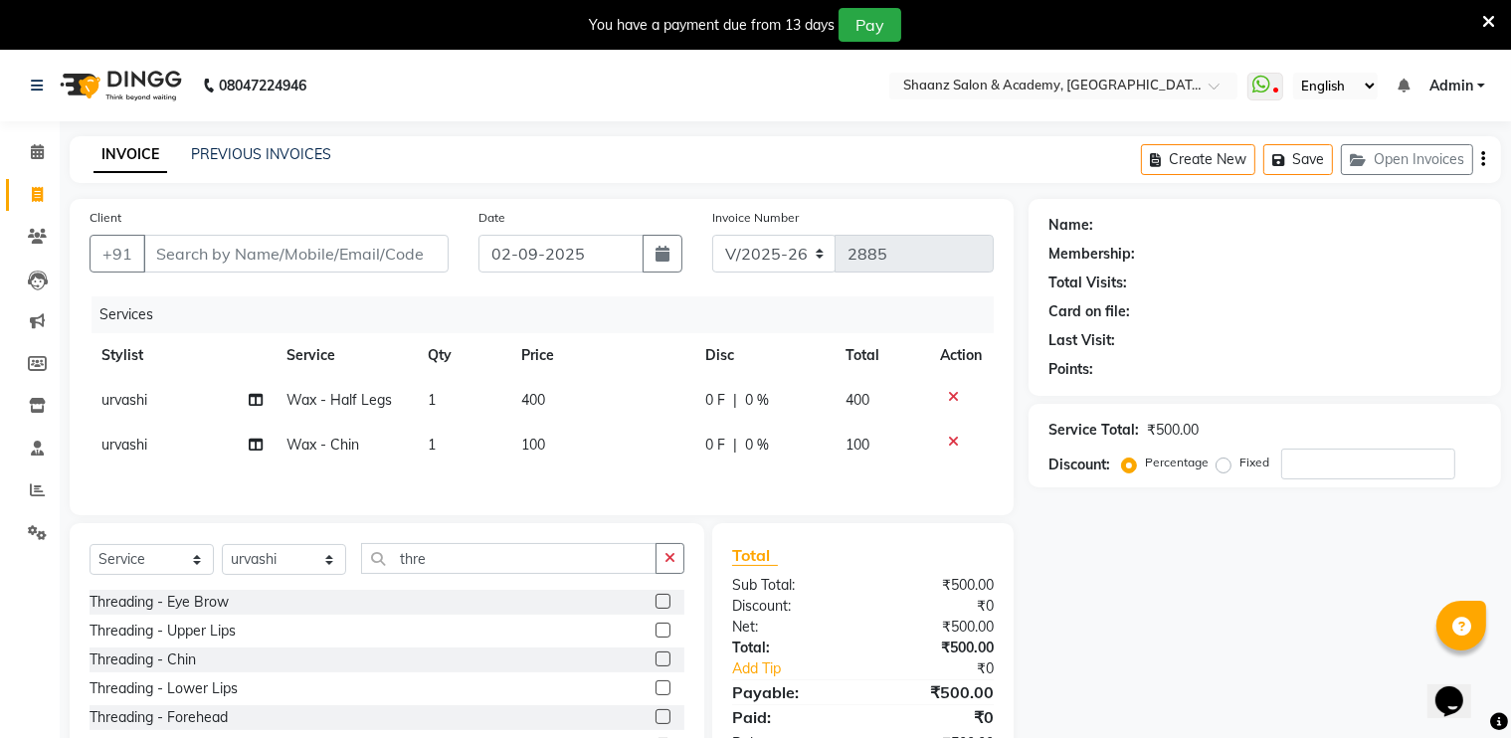
click at [950, 447] on icon at bounding box center [953, 442] width 11 height 14
click at [181, 653] on div "Threading - Chin" at bounding box center [143, 657] width 106 height 21
checkbox input "false"
click at [186, 604] on div "Threading - Eye Brow" at bounding box center [159, 599] width 139 height 21
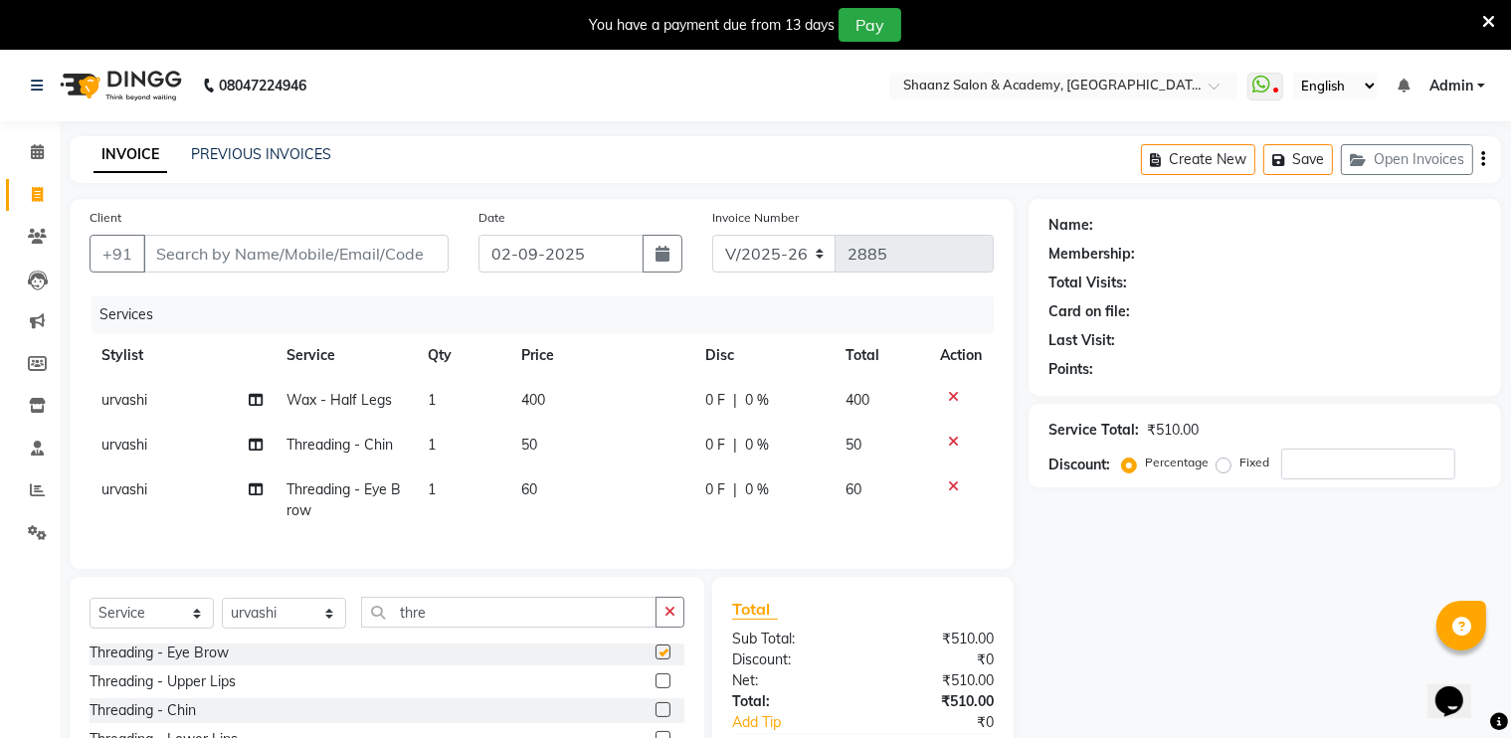
checkbox input "false"
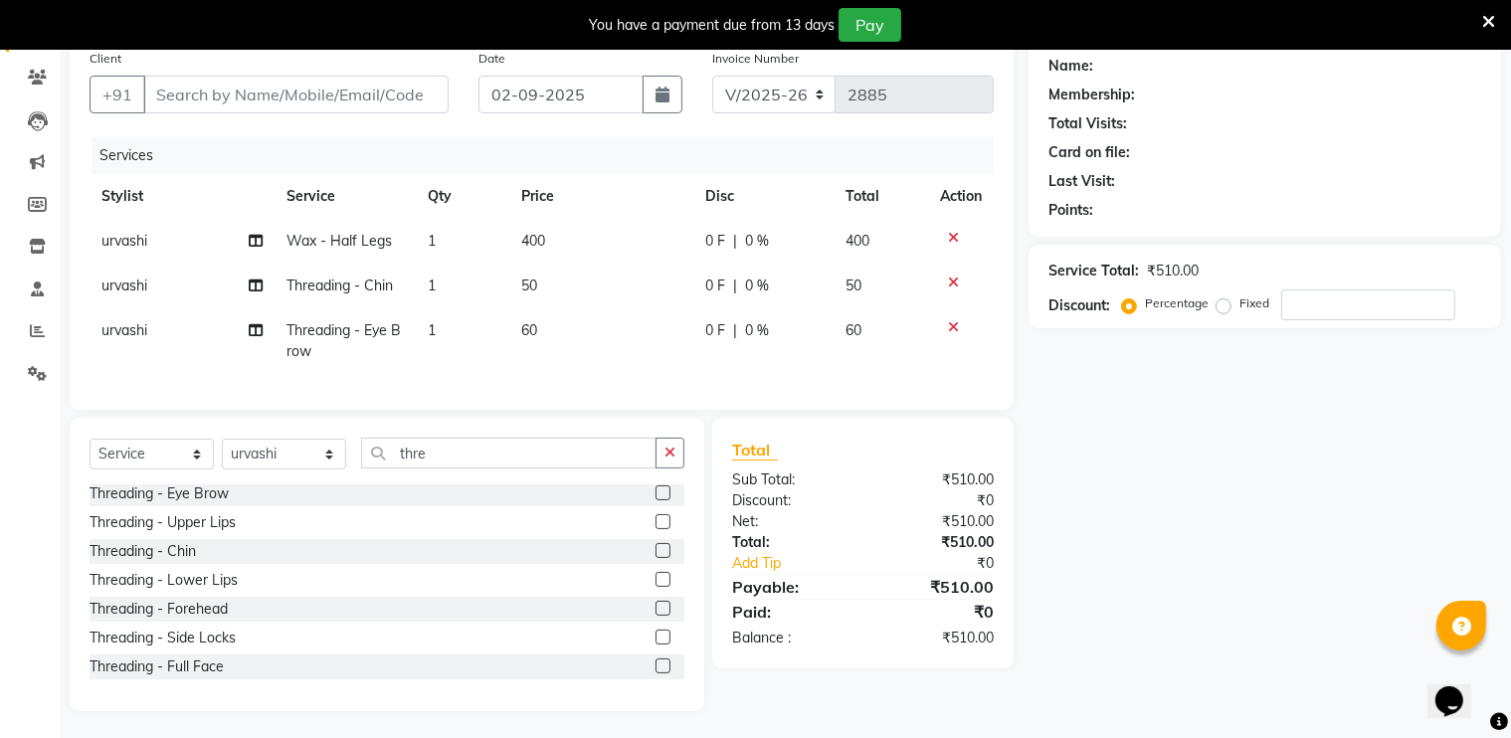
scroll to position [177, 0]
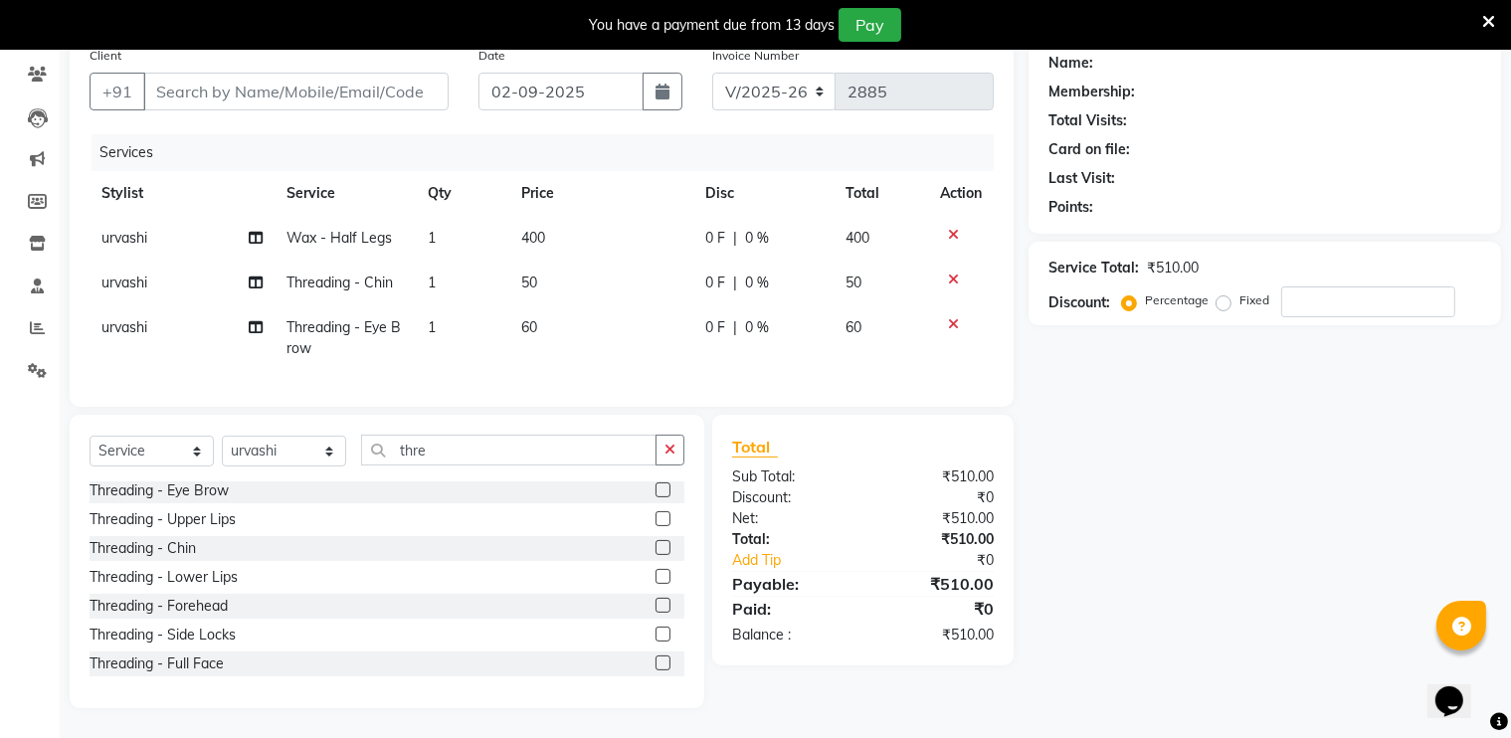
click at [773, 228] on div "0 F | 0 %" at bounding box center [763, 238] width 116 height 21
select select "90445"
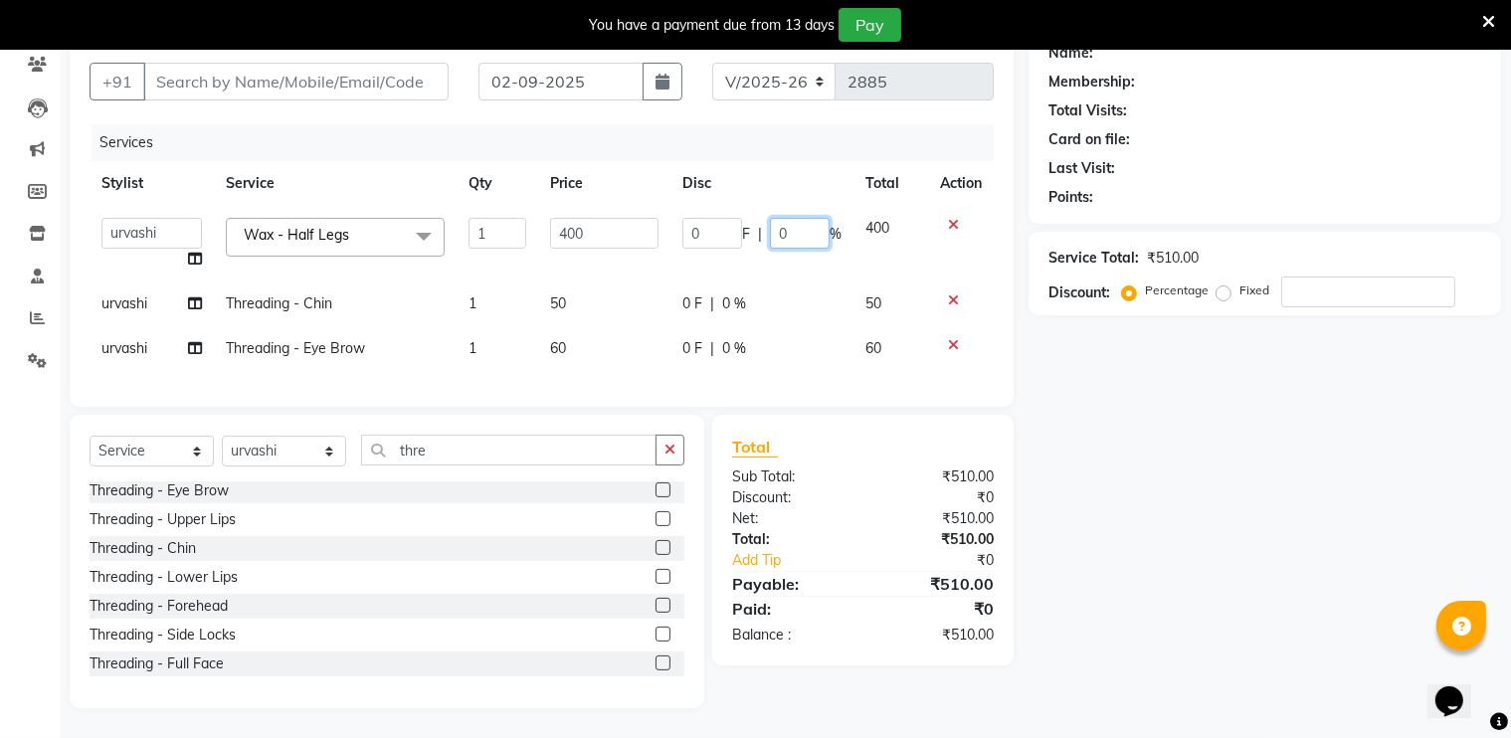
click at [815, 228] on input "0" at bounding box center [800, 233] width 60 height 31
type input "50"
click at [868, 559] on div "Total Sub Total: ₹510.00 Discount: ₹0 Net: ₹510.00 Total: ₹510.00 Add Tip ₹0 Pa…" at bounding box center [863, 540] width 262 height 211
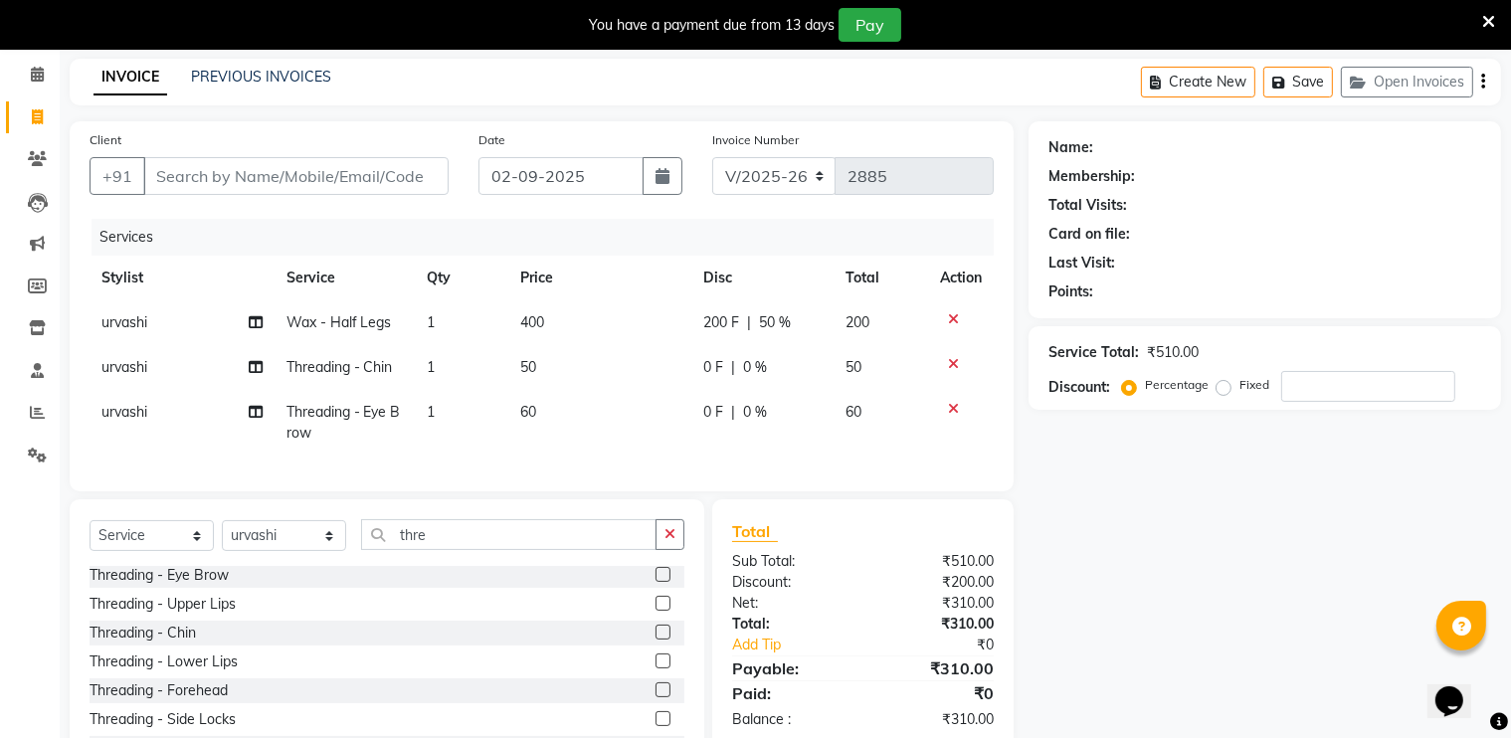
scroll to position [0, 0]
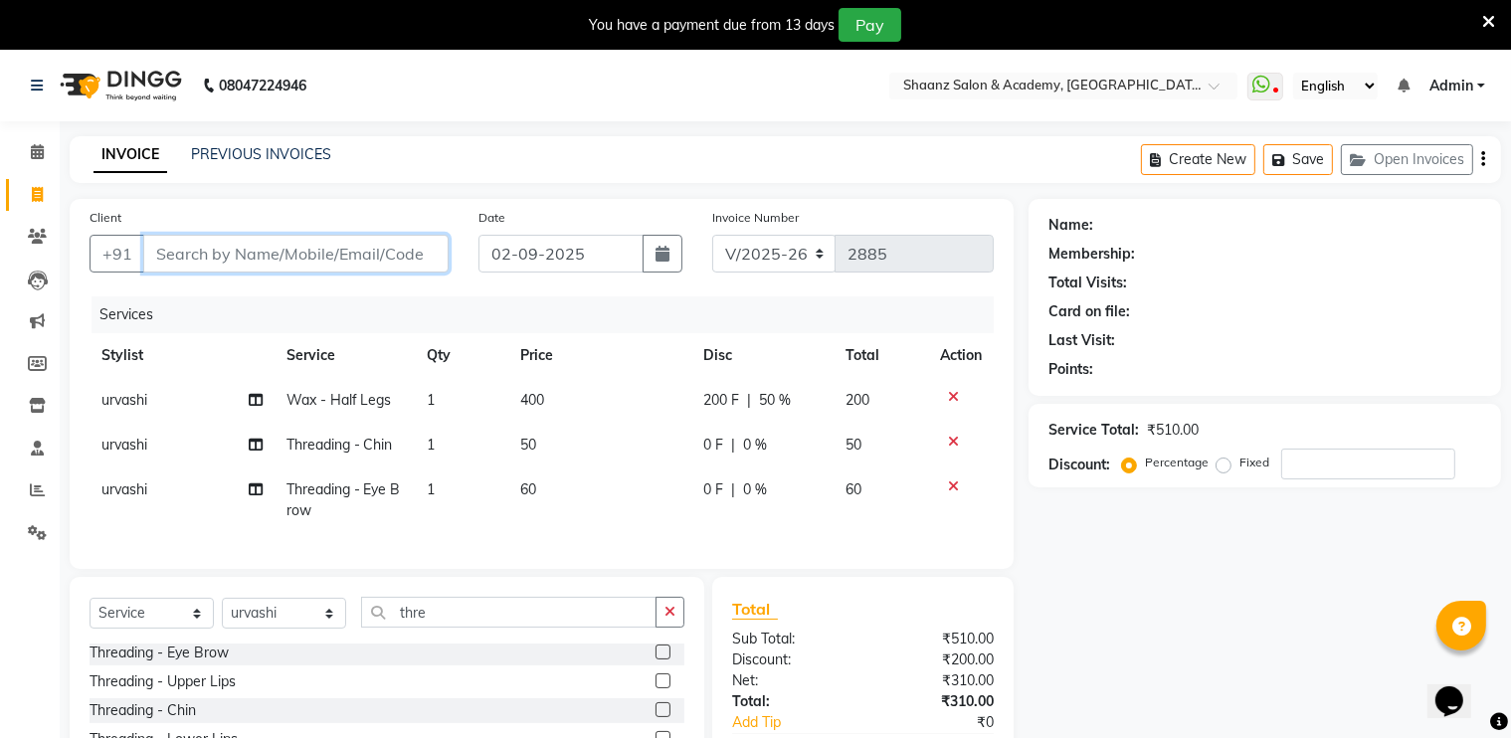
click at [323, 252] on input "Client" at bounding box center [295, 254] width 305 height 38
type input "9"
type input "0"
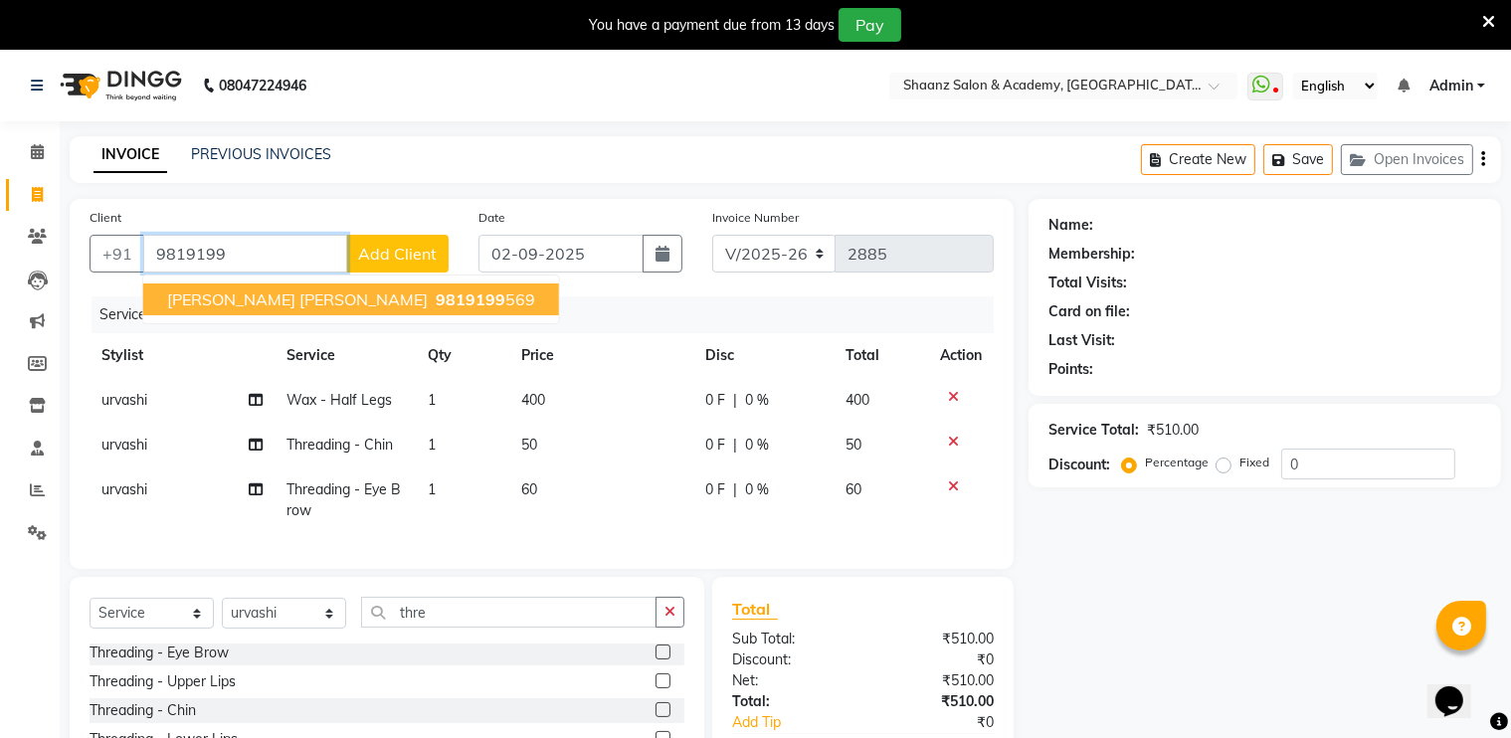
click at [322, 302] on span "Bhoomika Chawlla Nager" at bounding box center [297, 300] width 261 height 20
type input "9819199569"
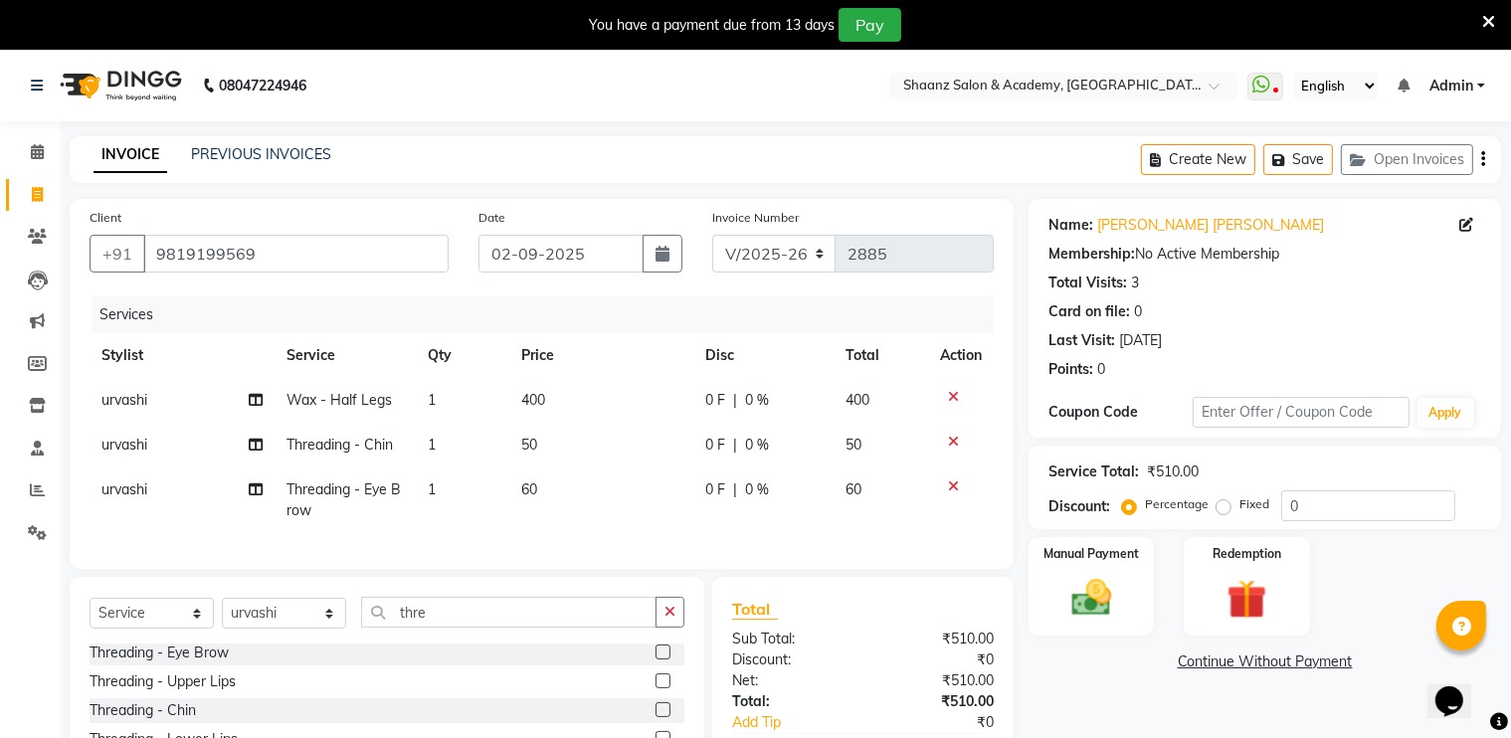
click at [768, 397] on div "0 F | 0 %" at bounding box center [763, 400] width 116 height 21
select select "90445"
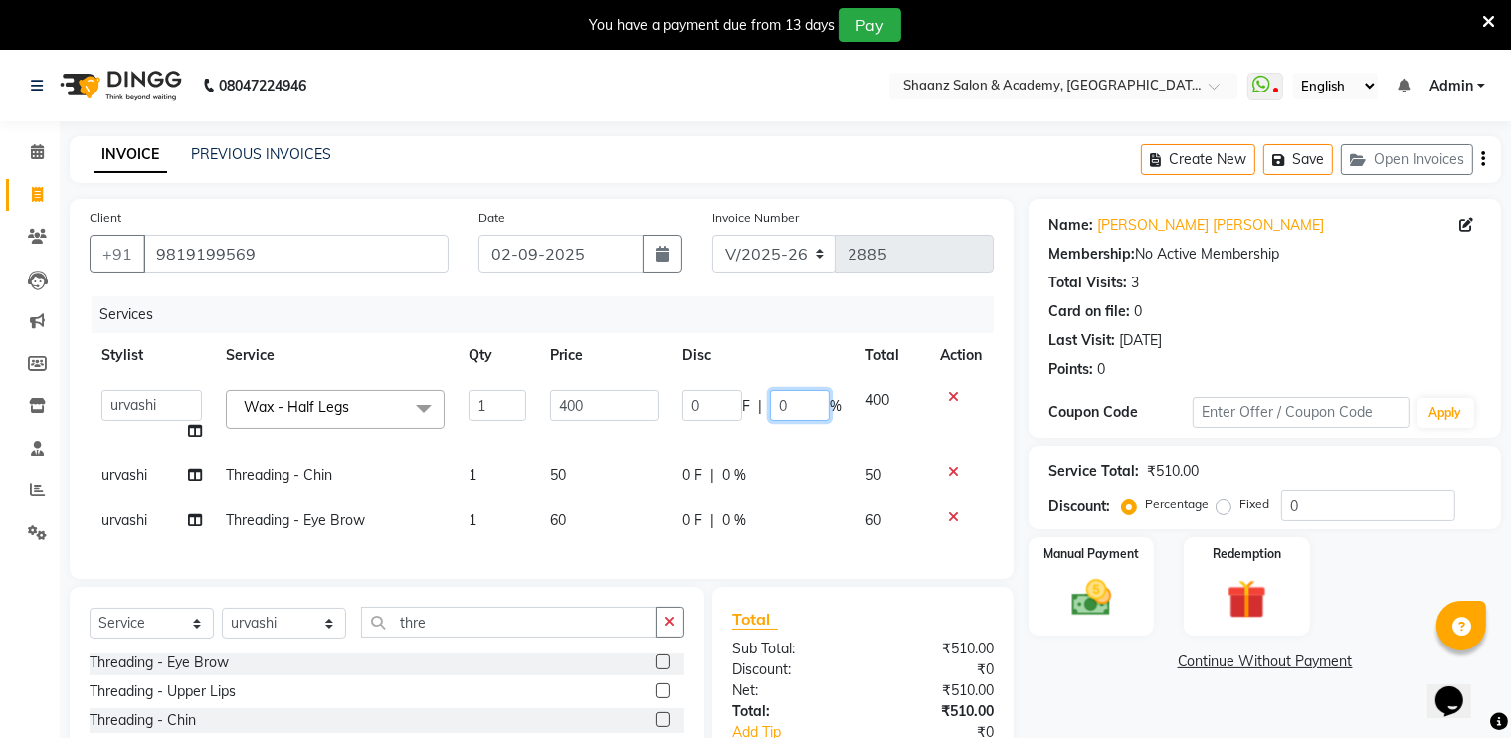
click at [792, 391] on input "0" at bounding box center [800, 405] width 60 height 31
type input "50"
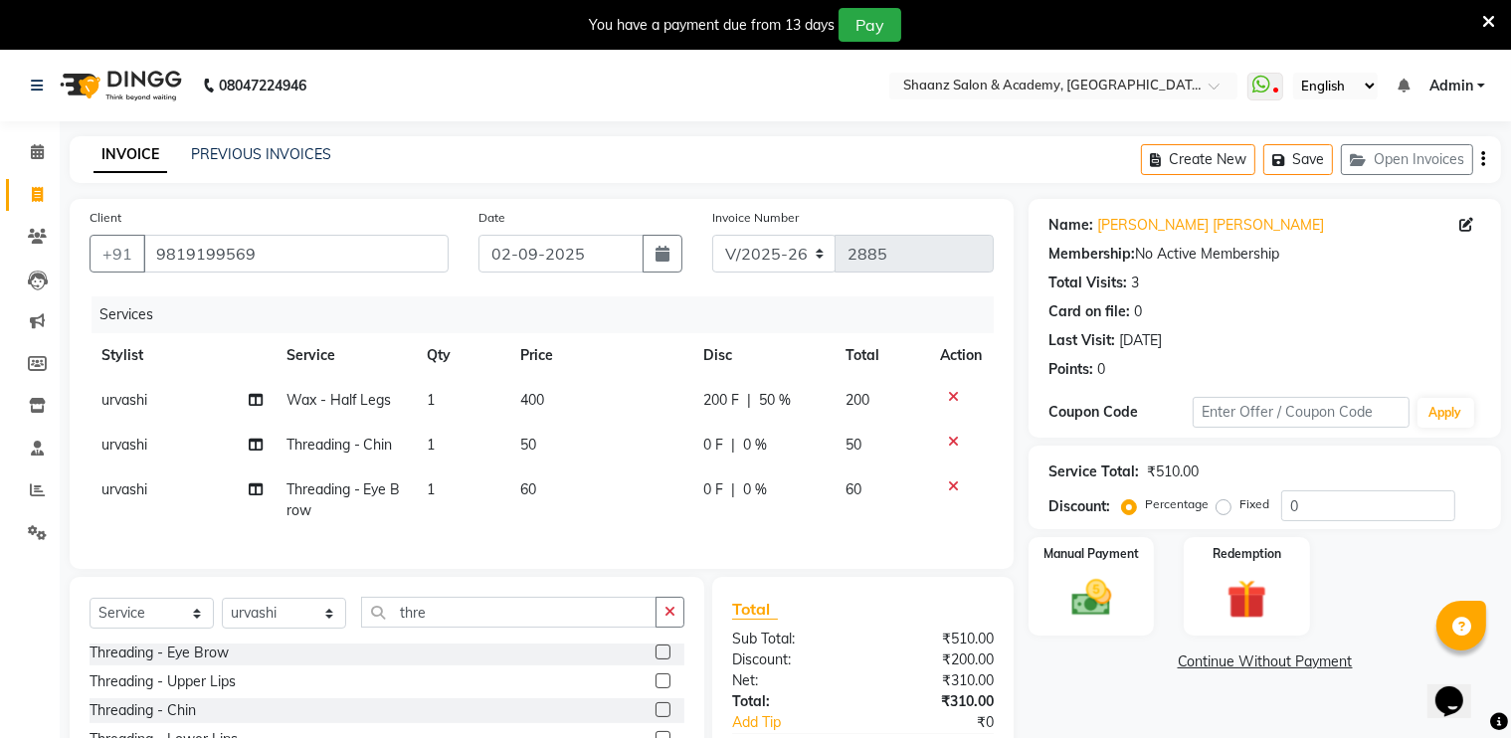
click at [947, 668] on div "Total Sub Total: ₹510.00 Discount: ₹200.00 Net: ₹310.00 Total: ₹310.00 Add Tip …" at bounding box center [863, 702] width 262 height 211
click at [1129, 592] on div "Manual Payment" at bounding box center [1092, 586] width 130 height 102
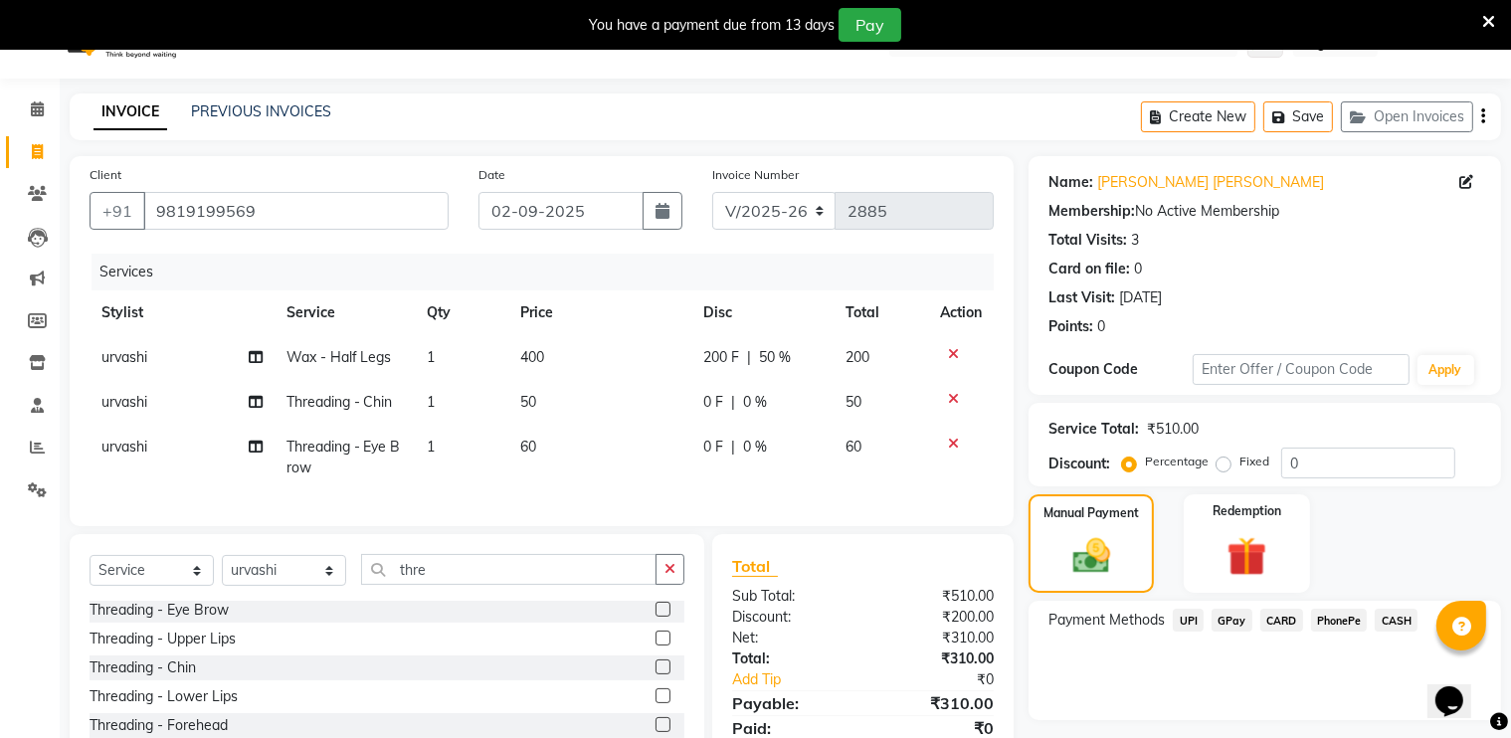
scroll to position [177, 0]
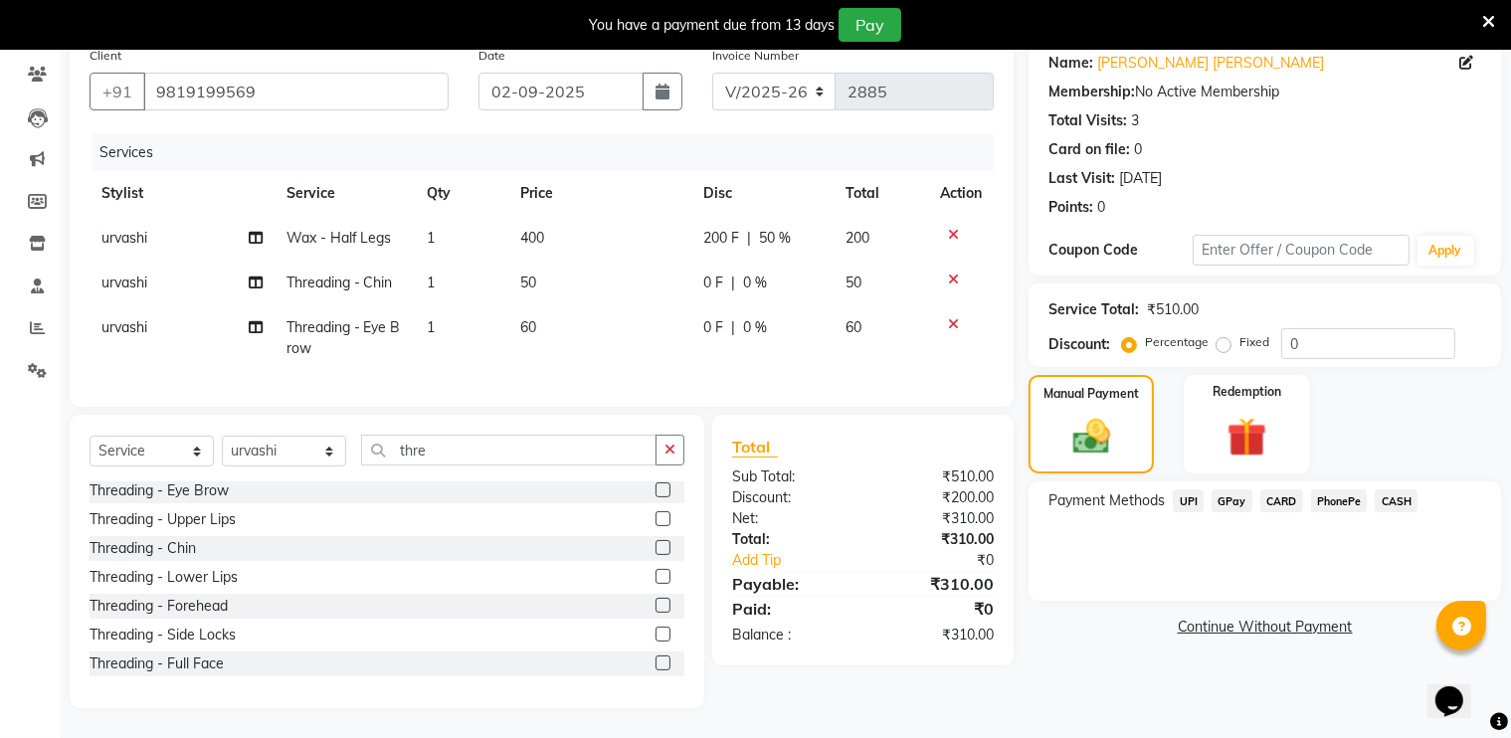
click at [1243, 492] on span "GPay" at bounding box center [1232, 501] width 41 height 23
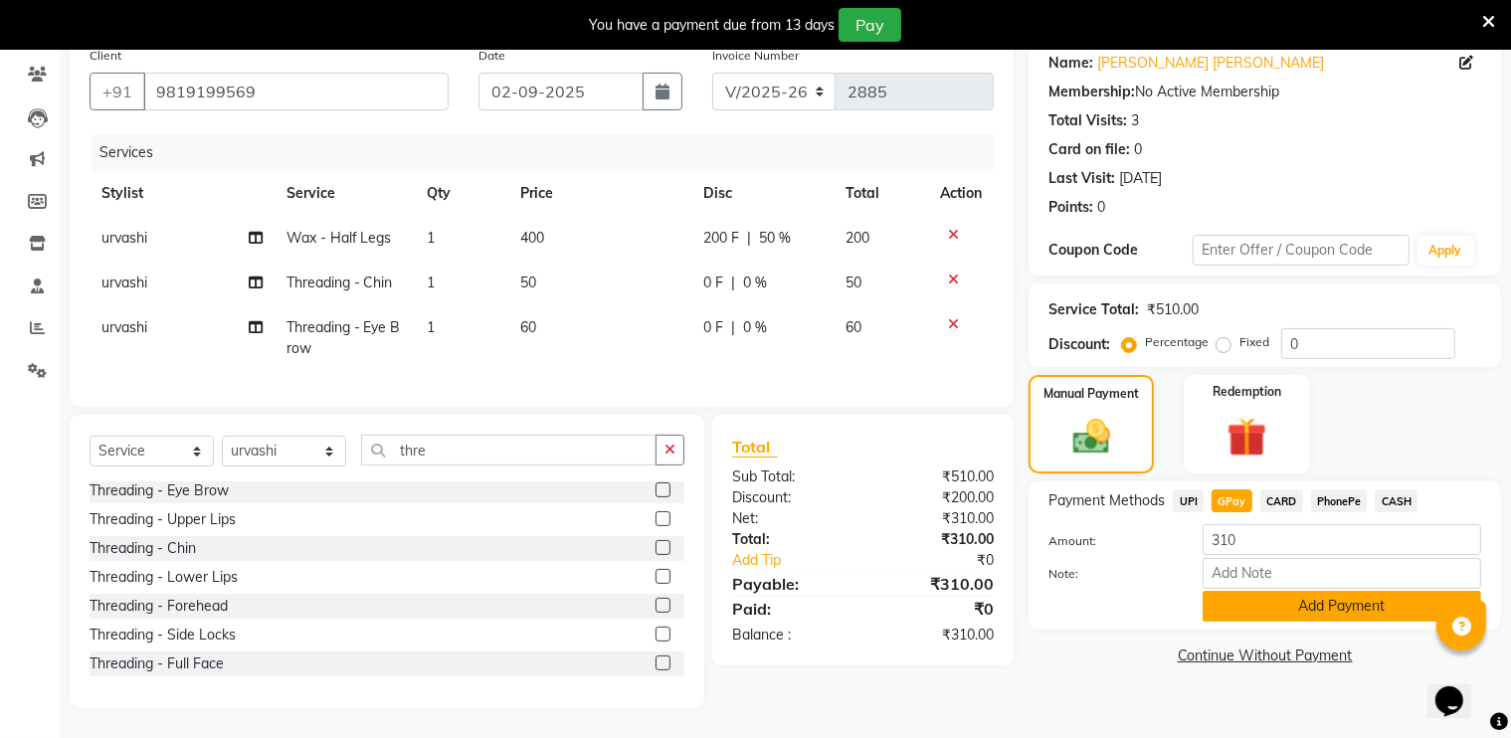
click at [1231, 600] on button "Add Payment" at bounding box center [1342, 606] width 279 height 31
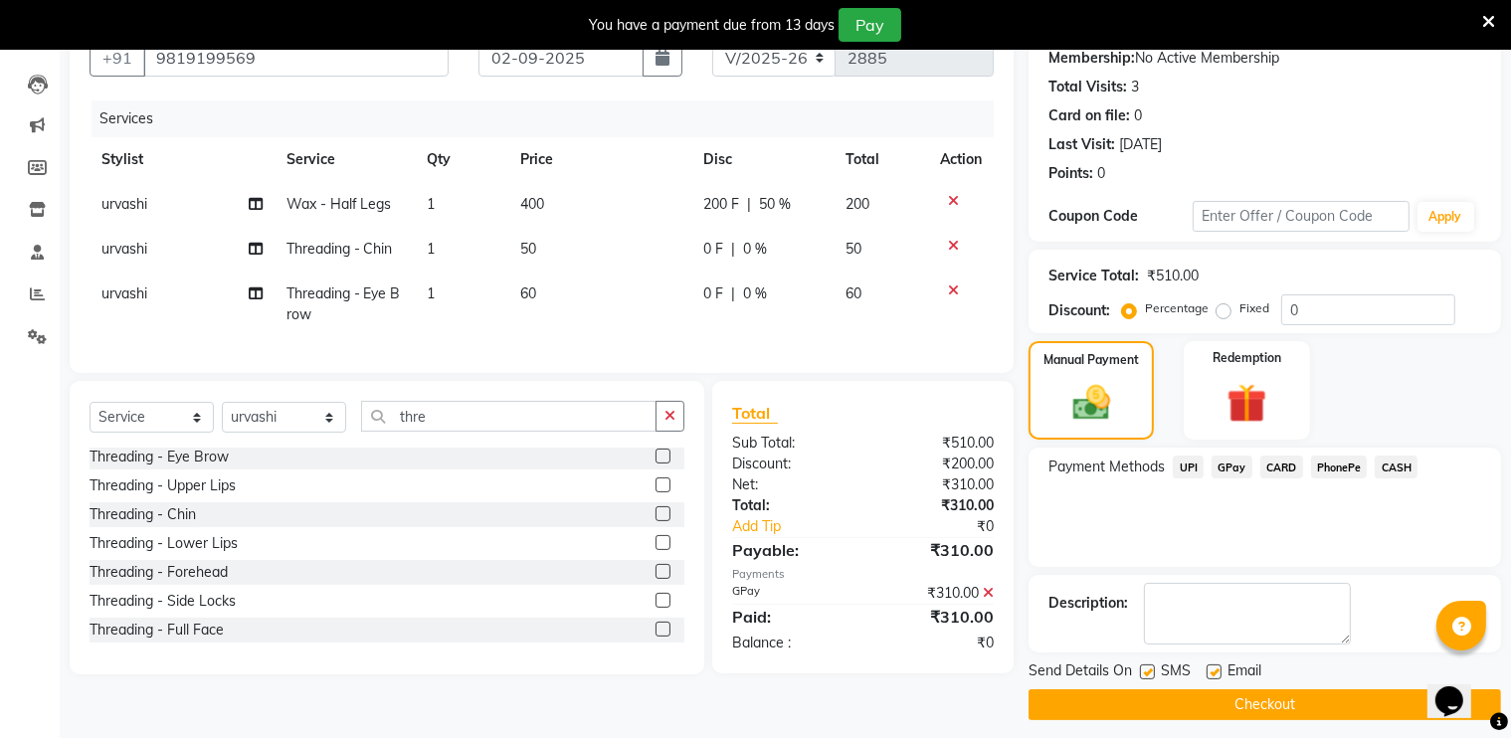
scroll to position [207, 0]
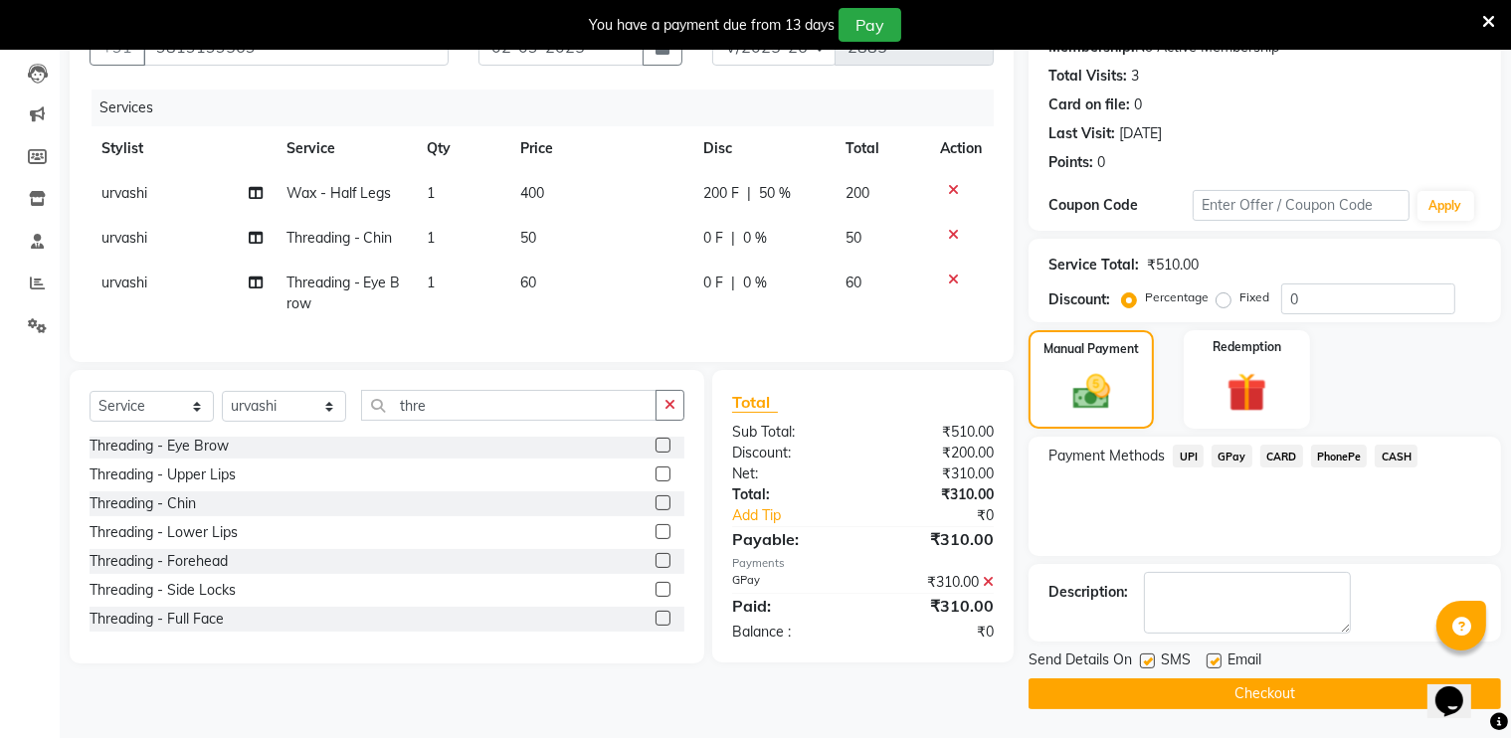
click at [1210, 660] on label at bounding box center [1214, 661] width 15 height 15
click at [1210, 660] on input "checkbox" at bounding box center [1213, 662] width 13 height 13
checkbox input "false"
click at [1146, 658] on label at bounding box center [1147, 661] width 15 height 15
click at [1146, 658] on input "checkbox" at bounding box center [1146, 662] width 13 height 13
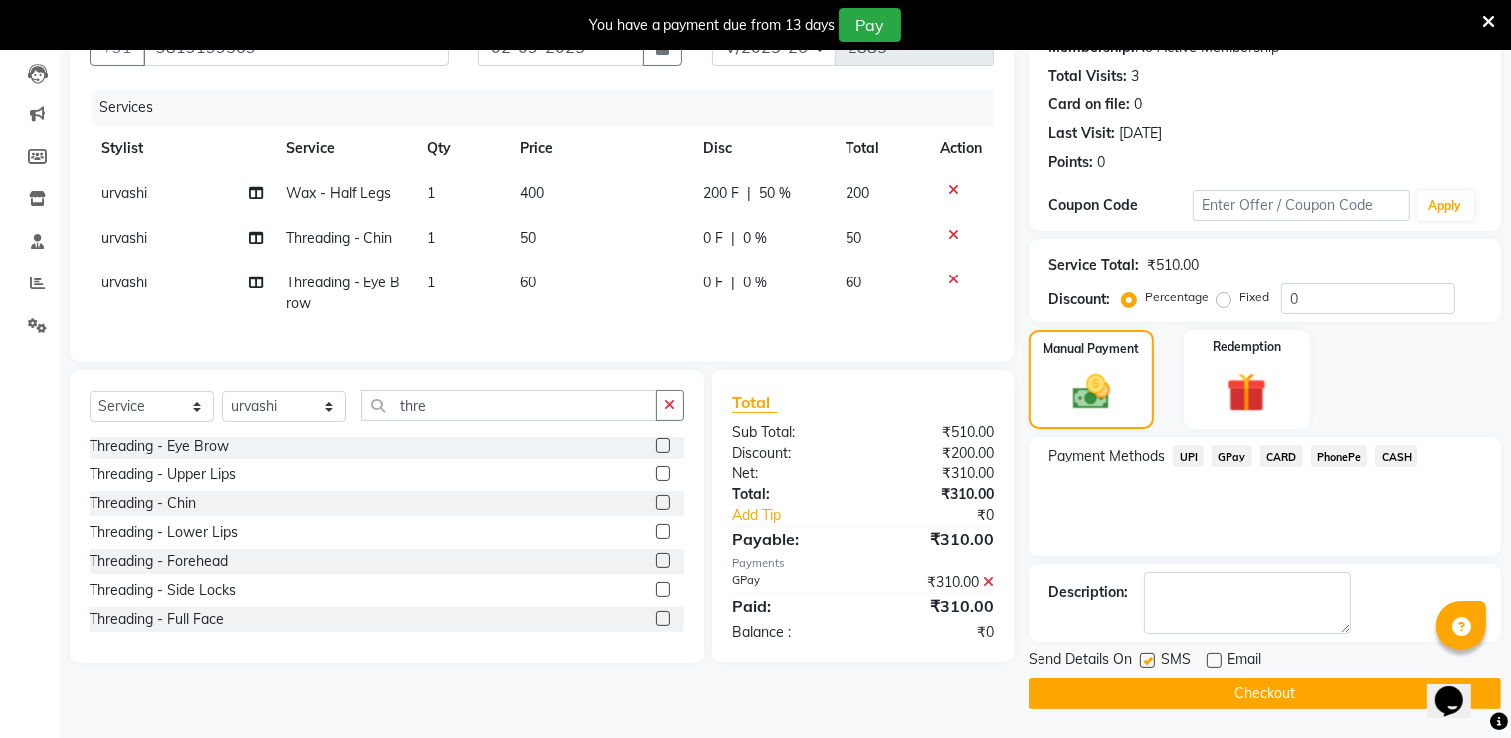
checkbox input "false"
click at [1122, 689] on button "Checkout" at bounding box center [1265, 694] width 473 height 31
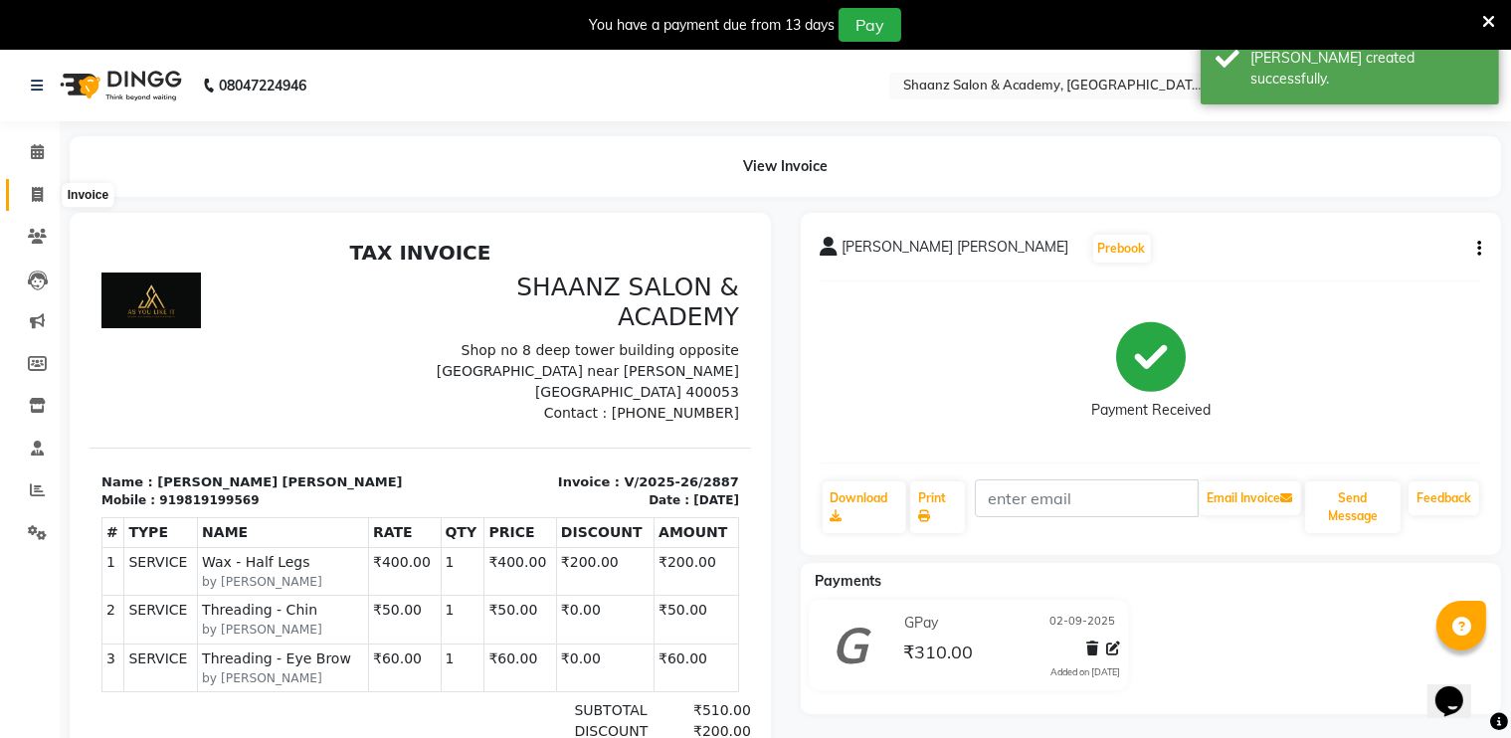
click at [36, 200] on icon at bounding box center [37, 194] width 11 height 15
select select "6360"
select select "service"
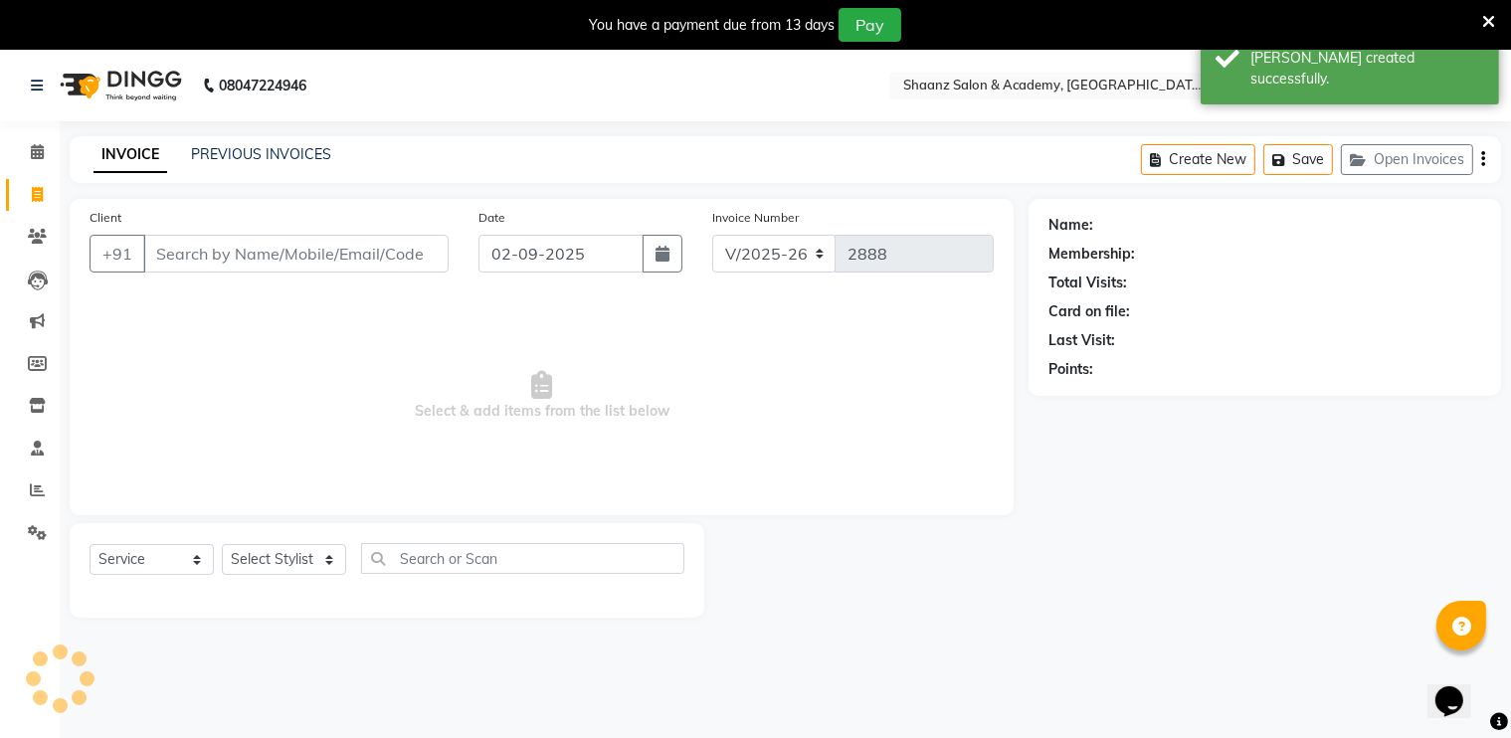
scroll to position [50, 0]
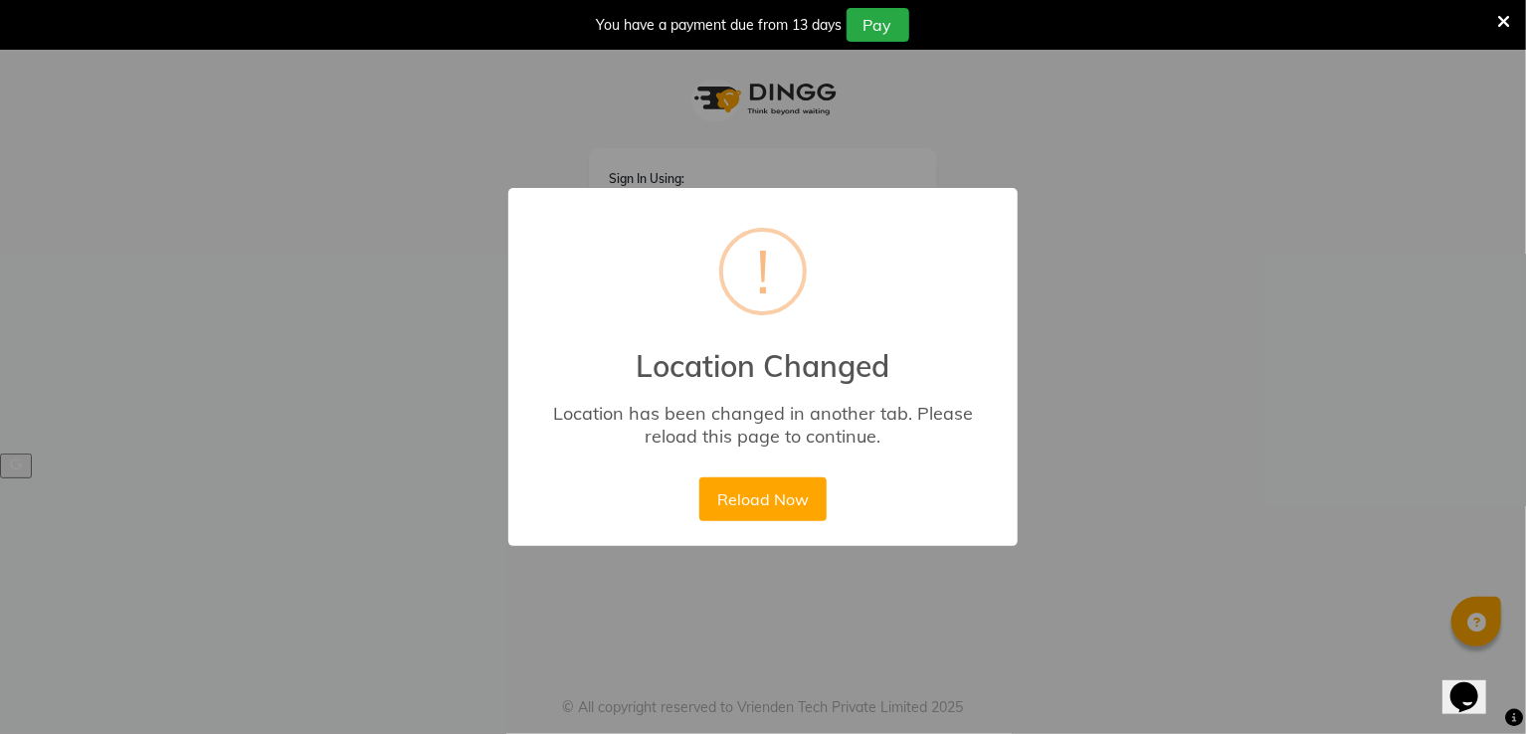
click at [1506, 15] on icon at bounding box center [1504, 22] width 13 height 18
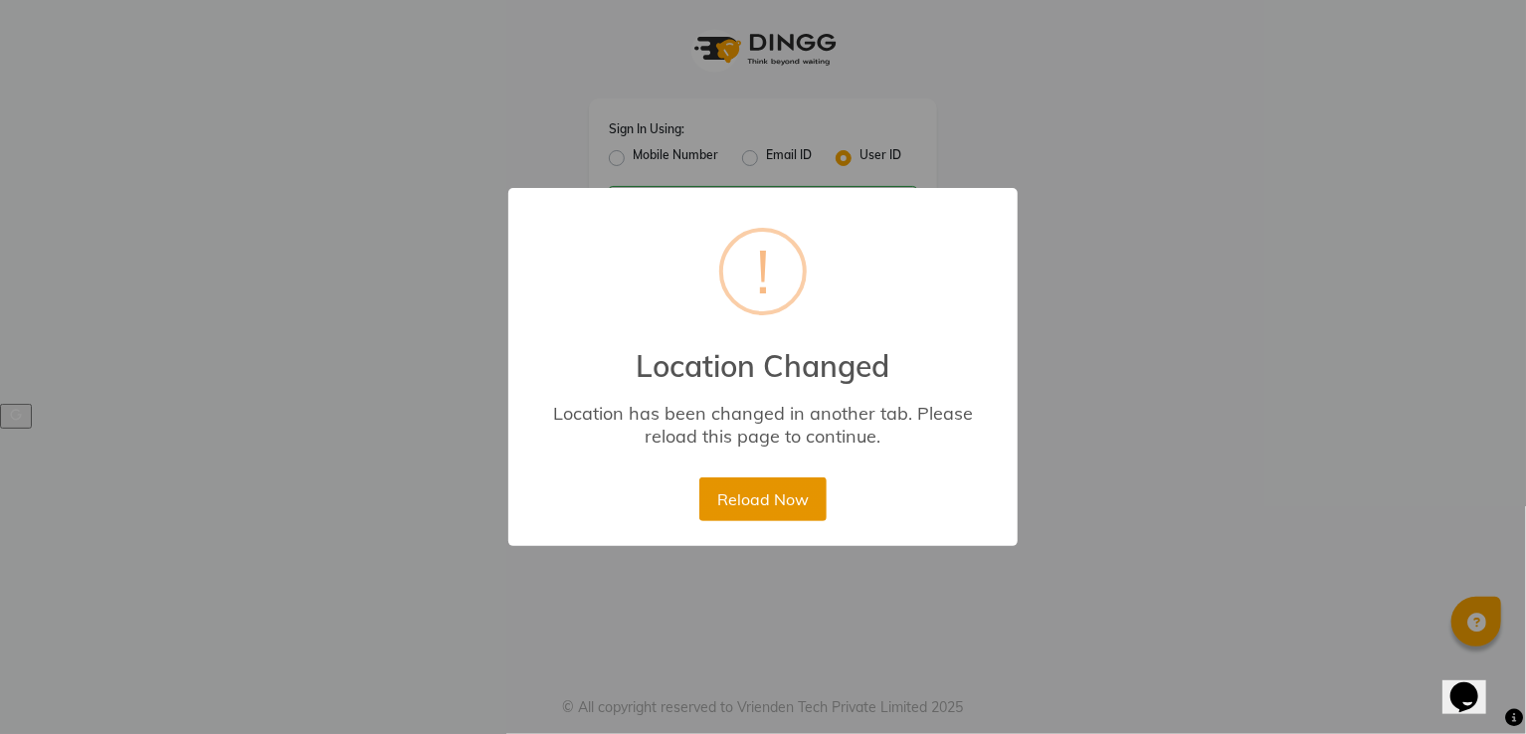
click at [759, 495] on button "Reload Now" at bounding box center [762, 500] width 126 height 44
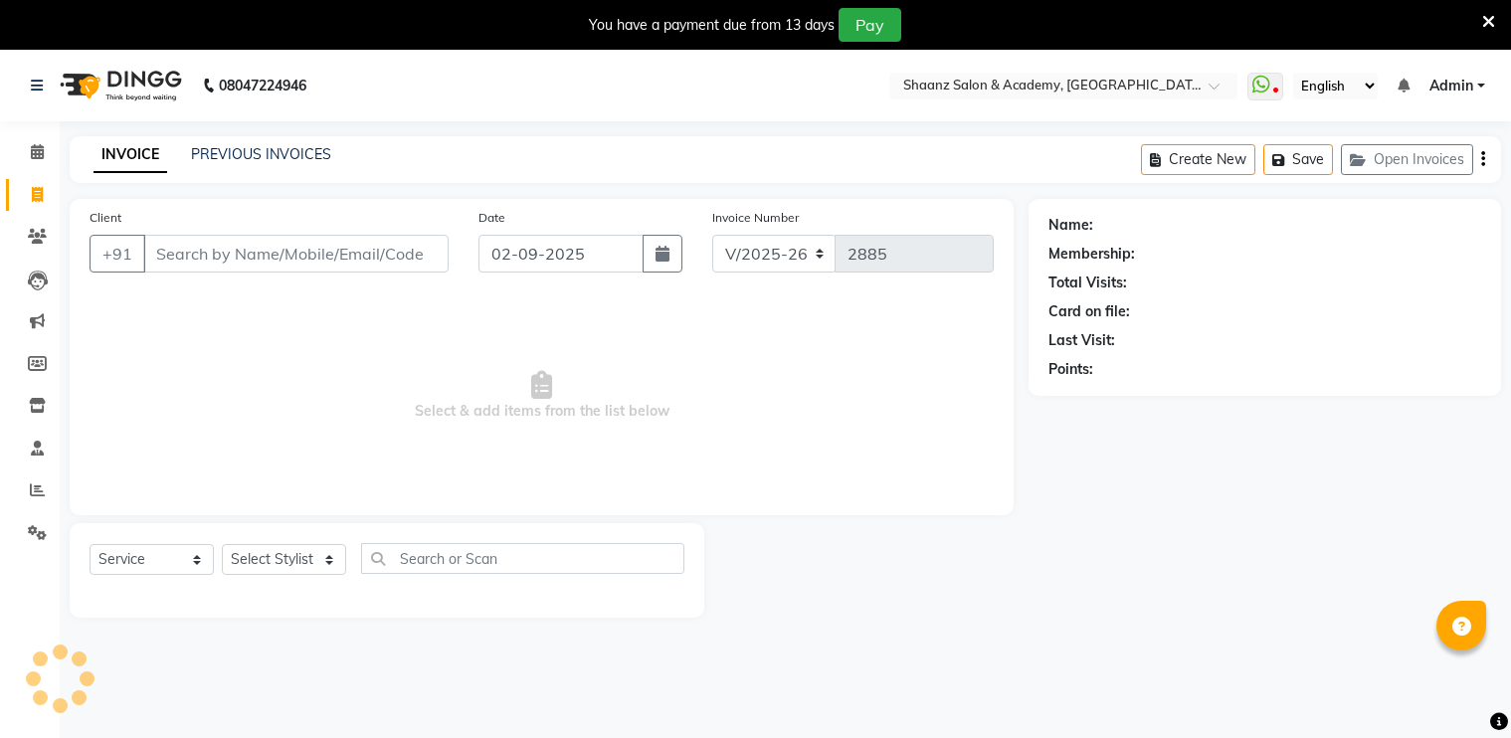
select select "6360"
select select "service"
click at [270, 552] on select "Select Stylist [PERSON_NAME] [PERSON_NAME] [PERSON_NAME] dc [PERSON_NAME] nisha…" at bounding box center [284, 559] width 124 height 31
select select "84400"
click at [222, 545] on select "Select Stylist [PERSON_NAME] [PERSON_NAME] [PERSON_NAME] dc [PERSON_NAME] nisha…" at bounding box center [284, 559] width 124 height 31
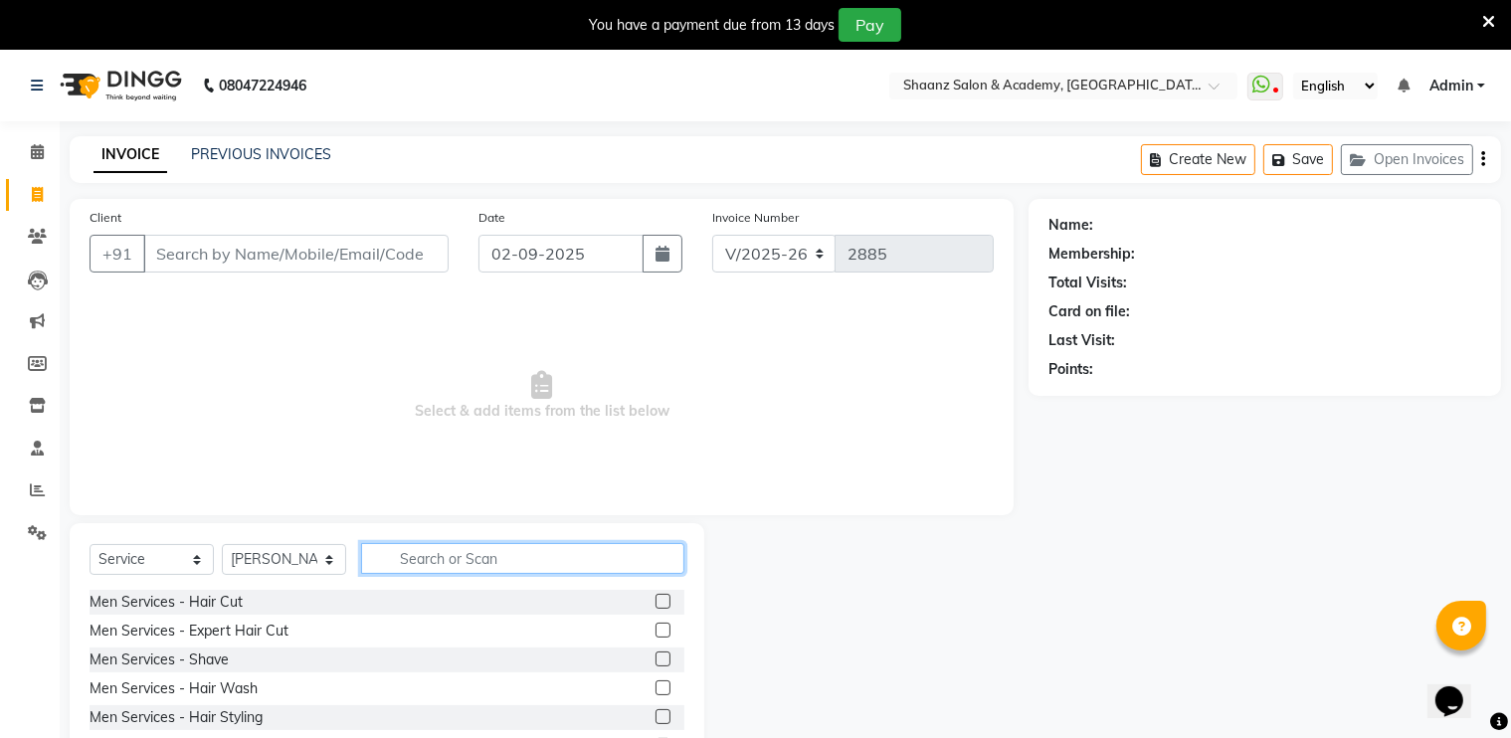
click at [452, 554] on input "text" at bounding box center [522, 558] width 323 height 31
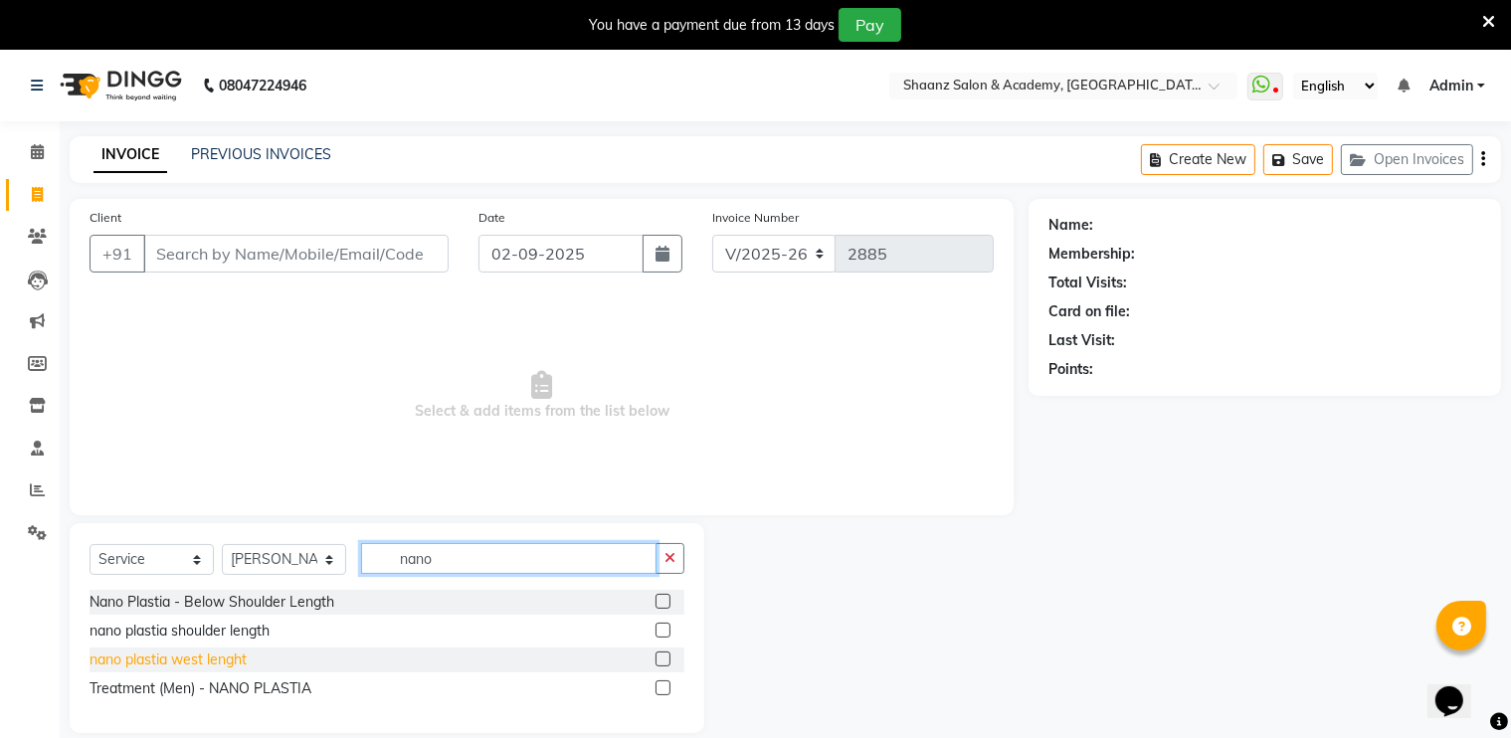
type input "nano"
click at [216, 662] on div "nano plastia west lenght" at bounding box center [168, 660] width 157 height 21
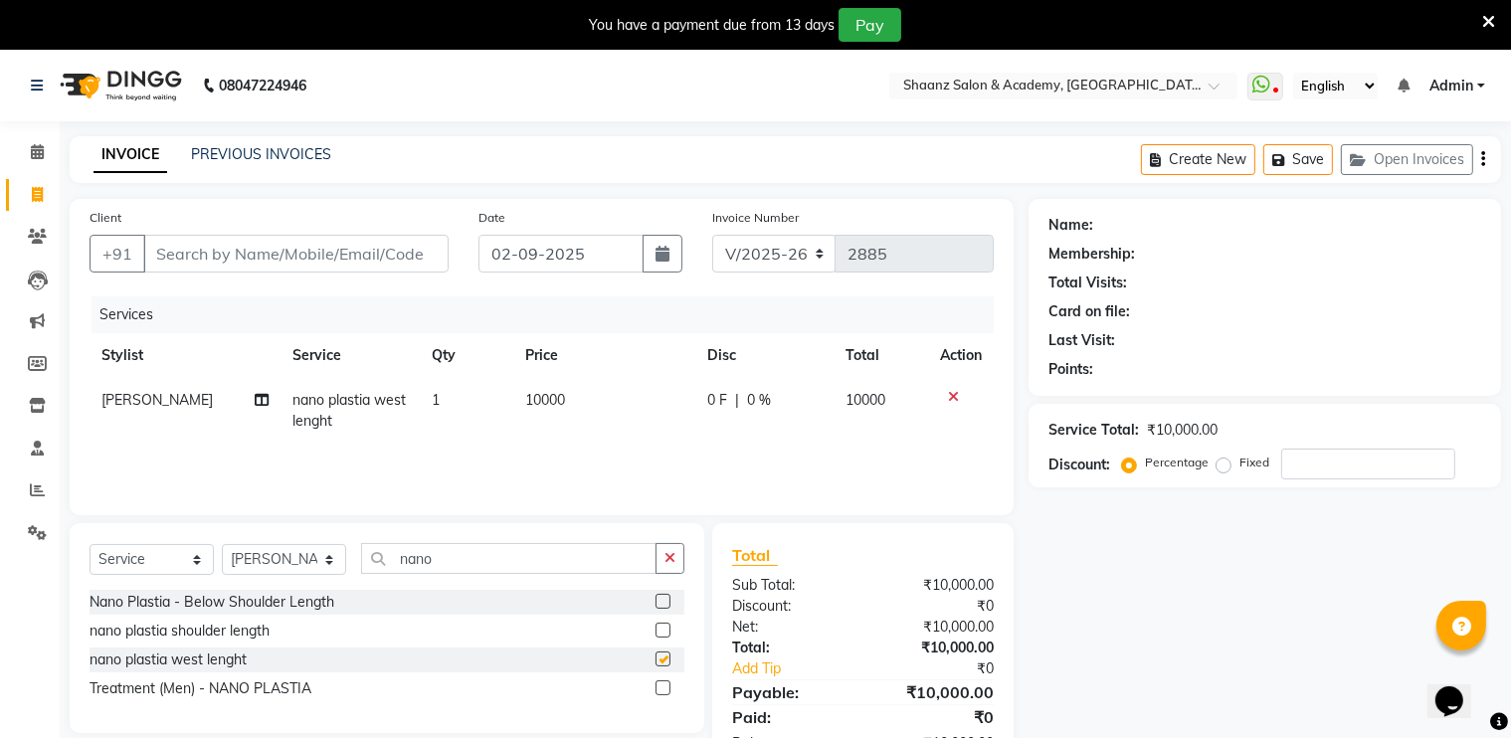
checkbox input "false"
click at [778, 388] on td "0 F | 0 %" at bounding box center [765, 411] width 138 height 66
select select "84400"
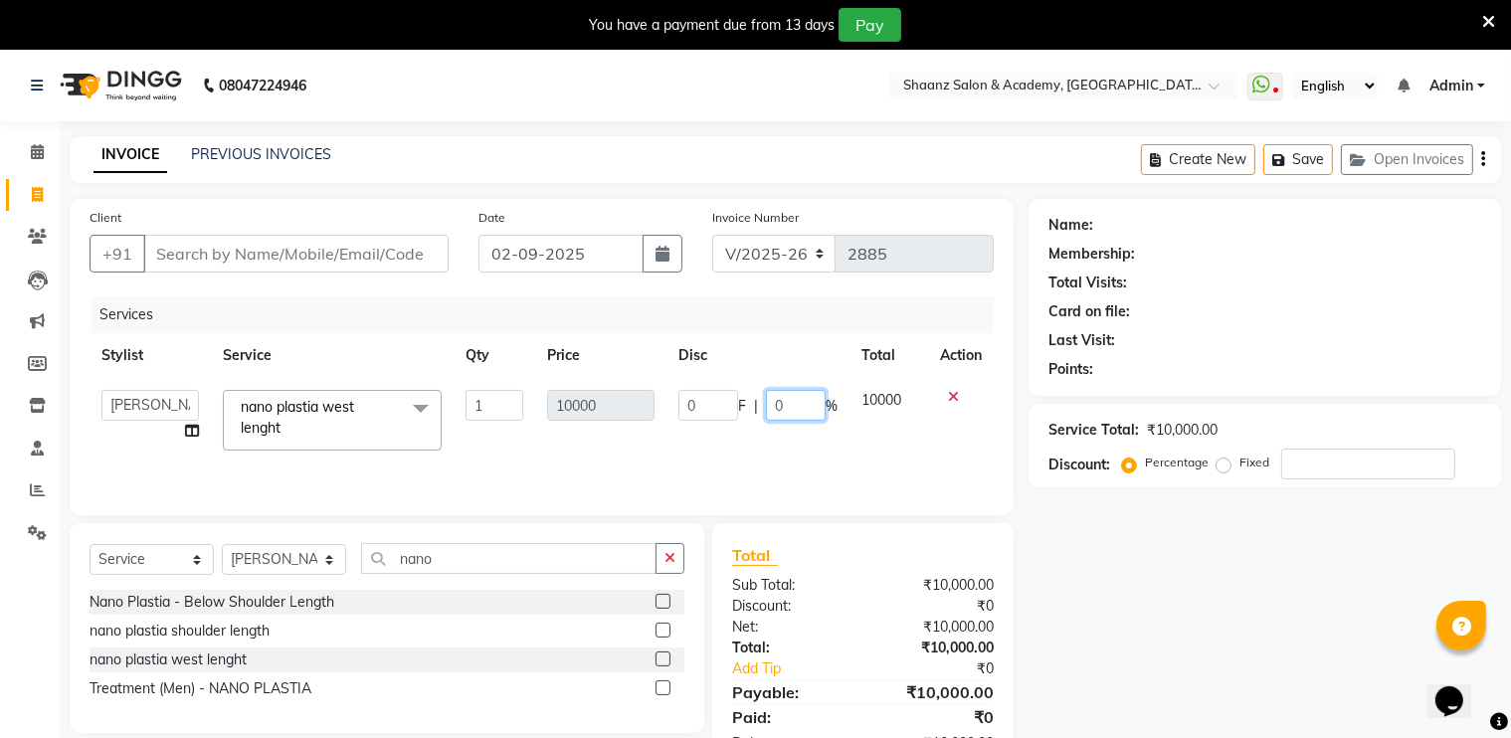
click at [800, 401] on input "0" at bounding box center [796, 405] width 60 height 31
type input "50"
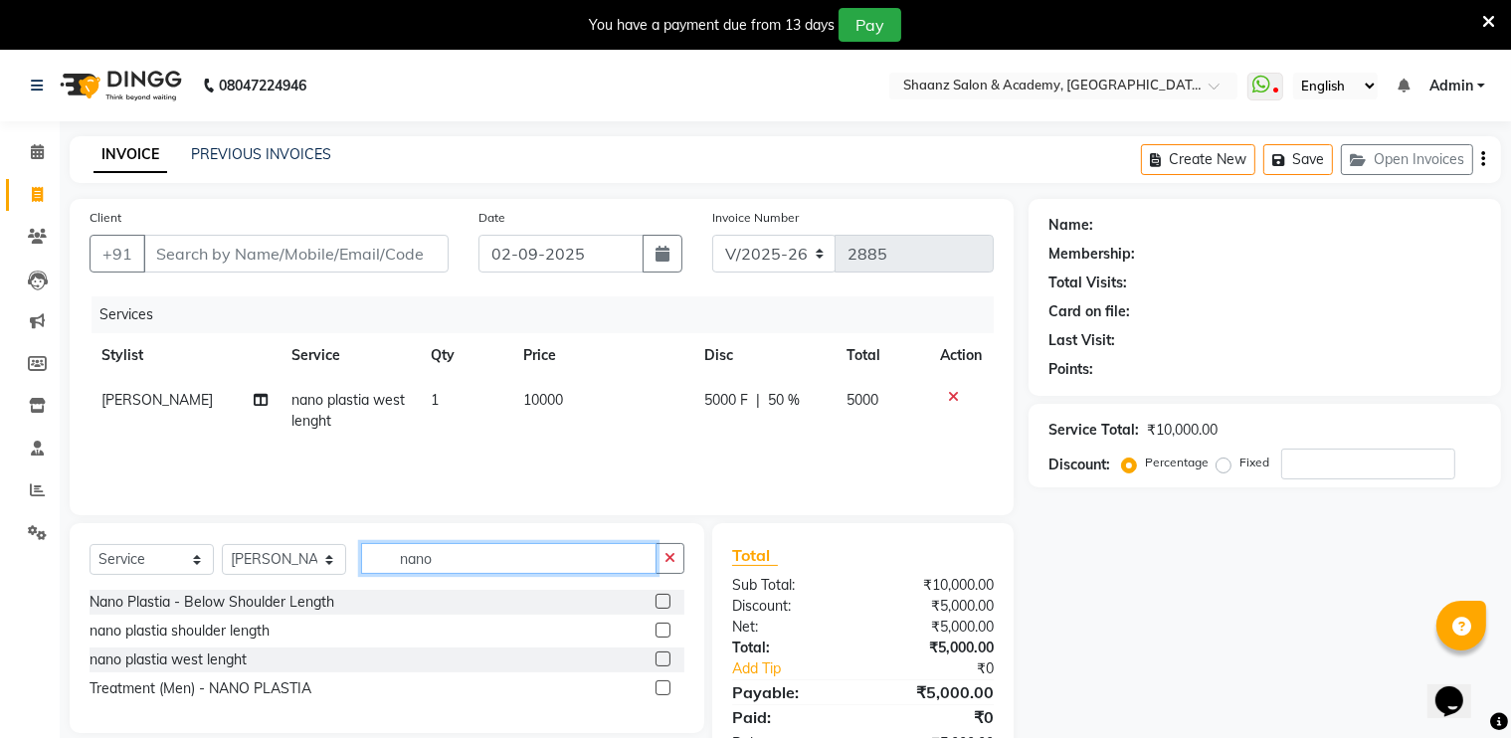
click at [444, 569] on input "nano" at bounding box center [509, 558] width 296 height 31
click at [451, 570] on input "nano" at bounding box center [509, 558] width 296 height 31
type input "n"
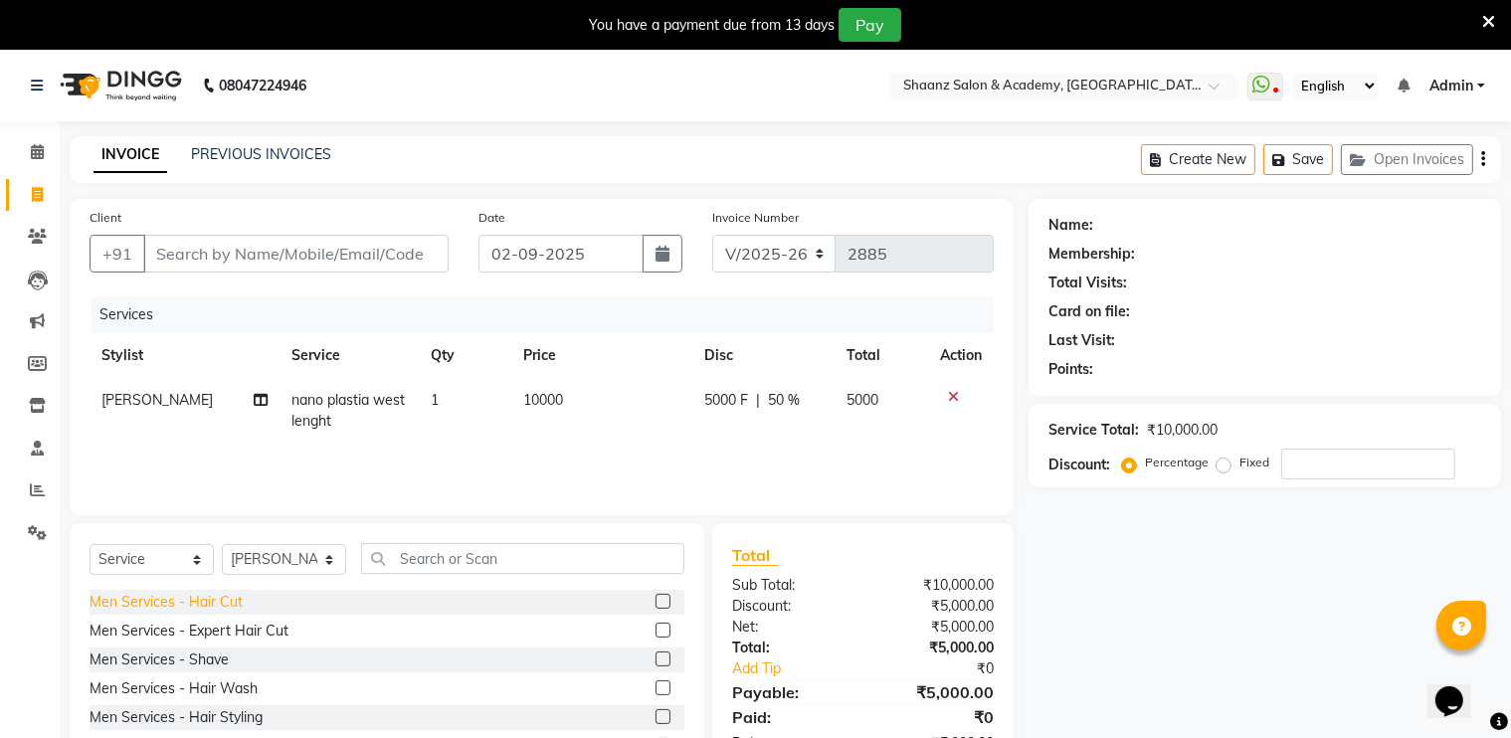
click at [164, 611] on div "Men Services - Hair Cut" at bounding box center [166, 602] width 153 height 21
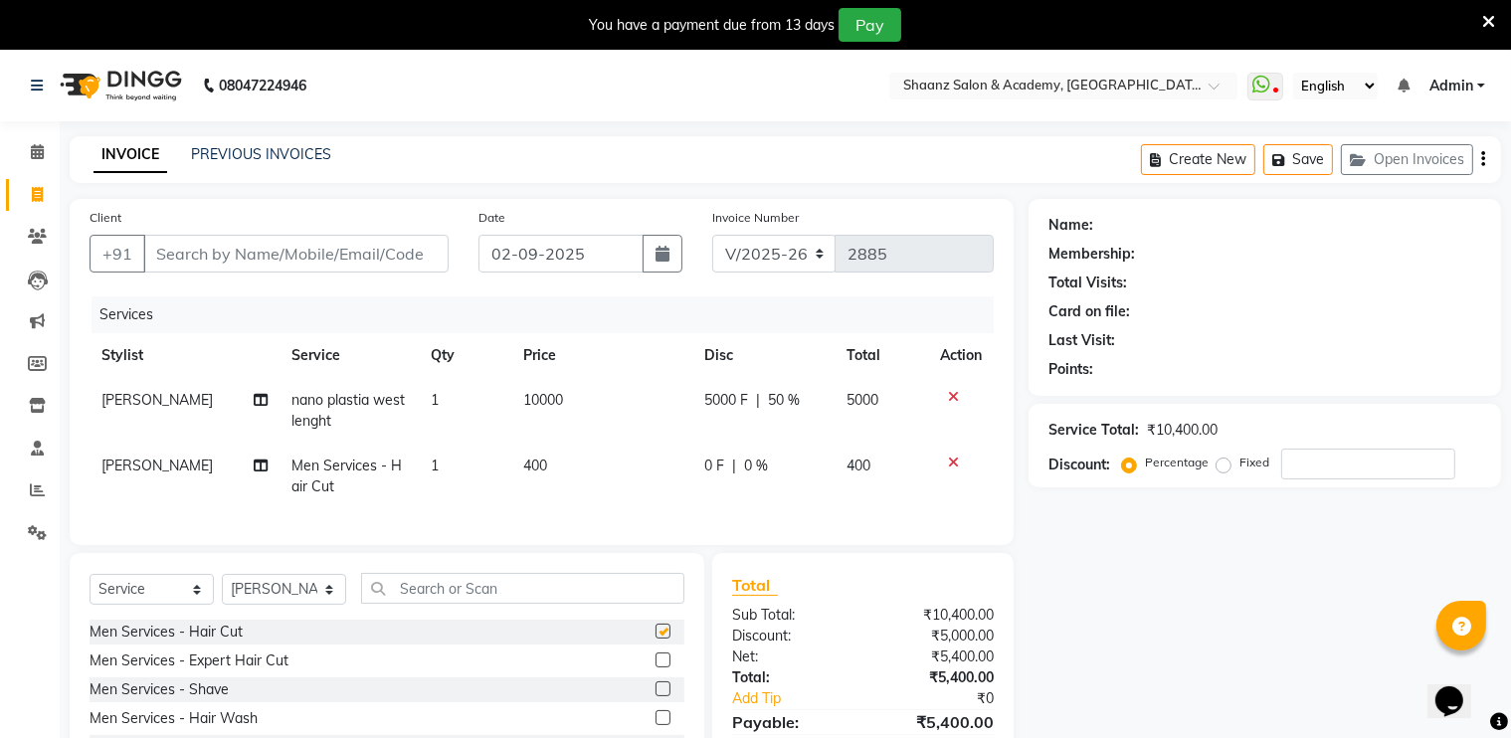
checkbox input "false"
click at [379, 257] on input "Client" at bounding box center [295, 254] width 305 height 38
type input "9"
type input "0"
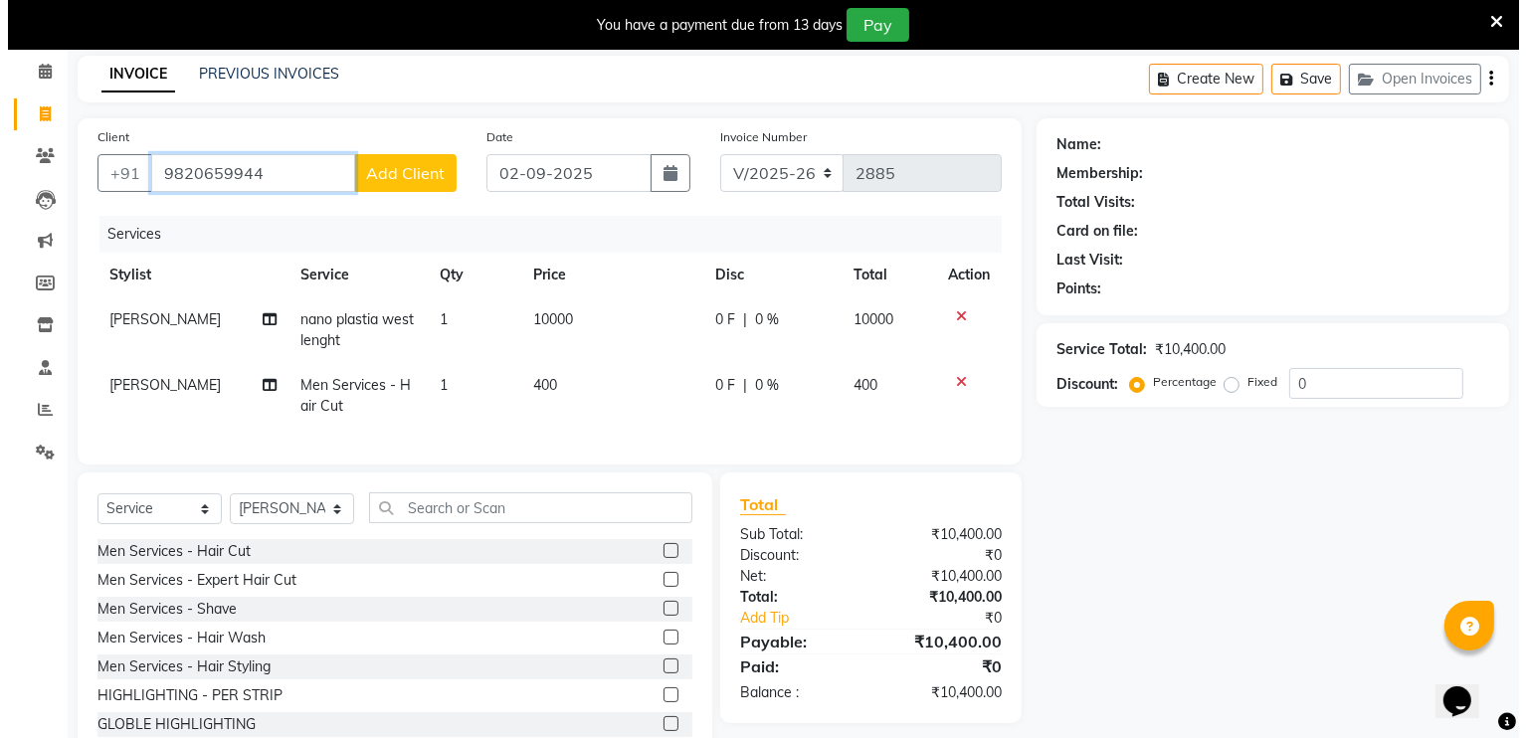
scroll to position [153, 0]
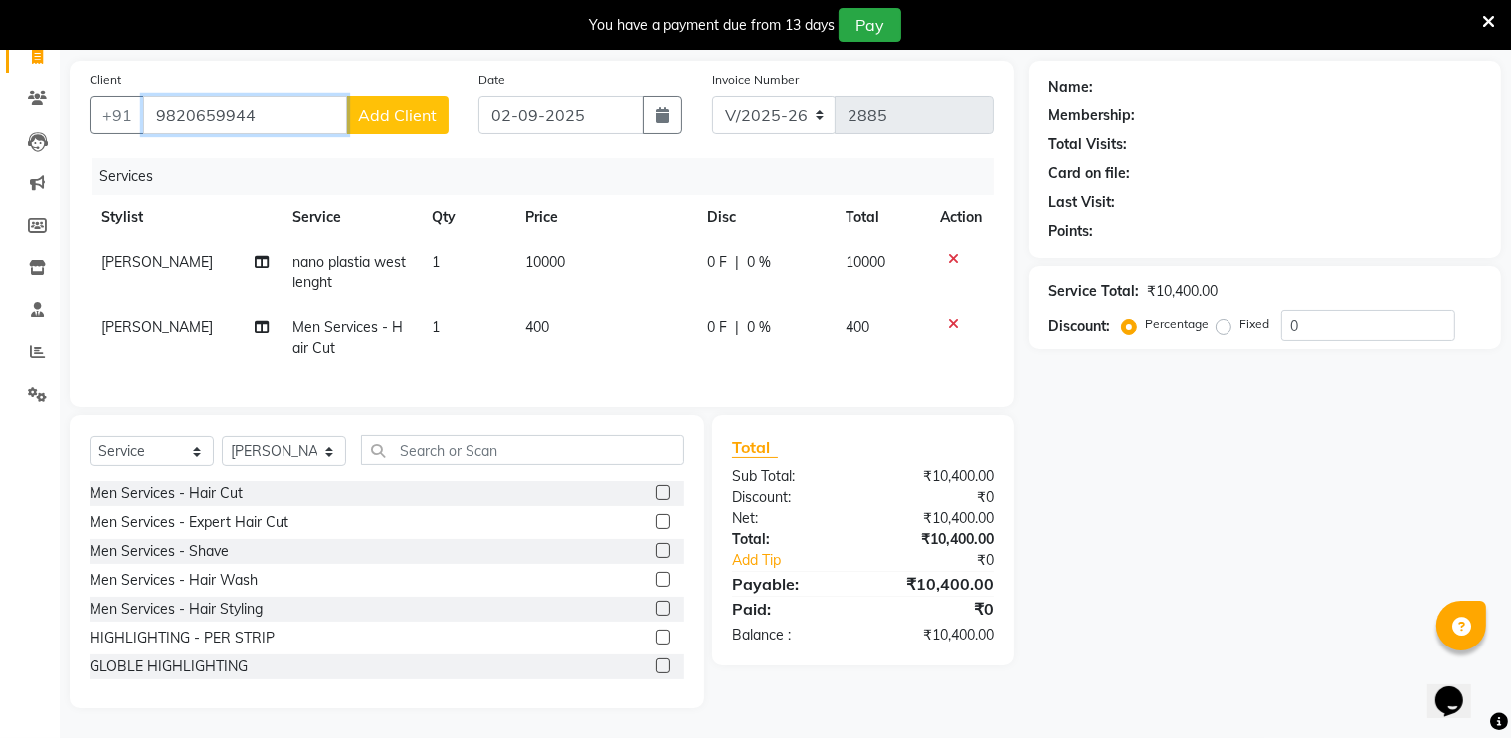
type input "9820659944"
click at [784, 317] on div "0 F | 0 %" at bounding box center [764, 327] width 114 height 21
select select "84400"
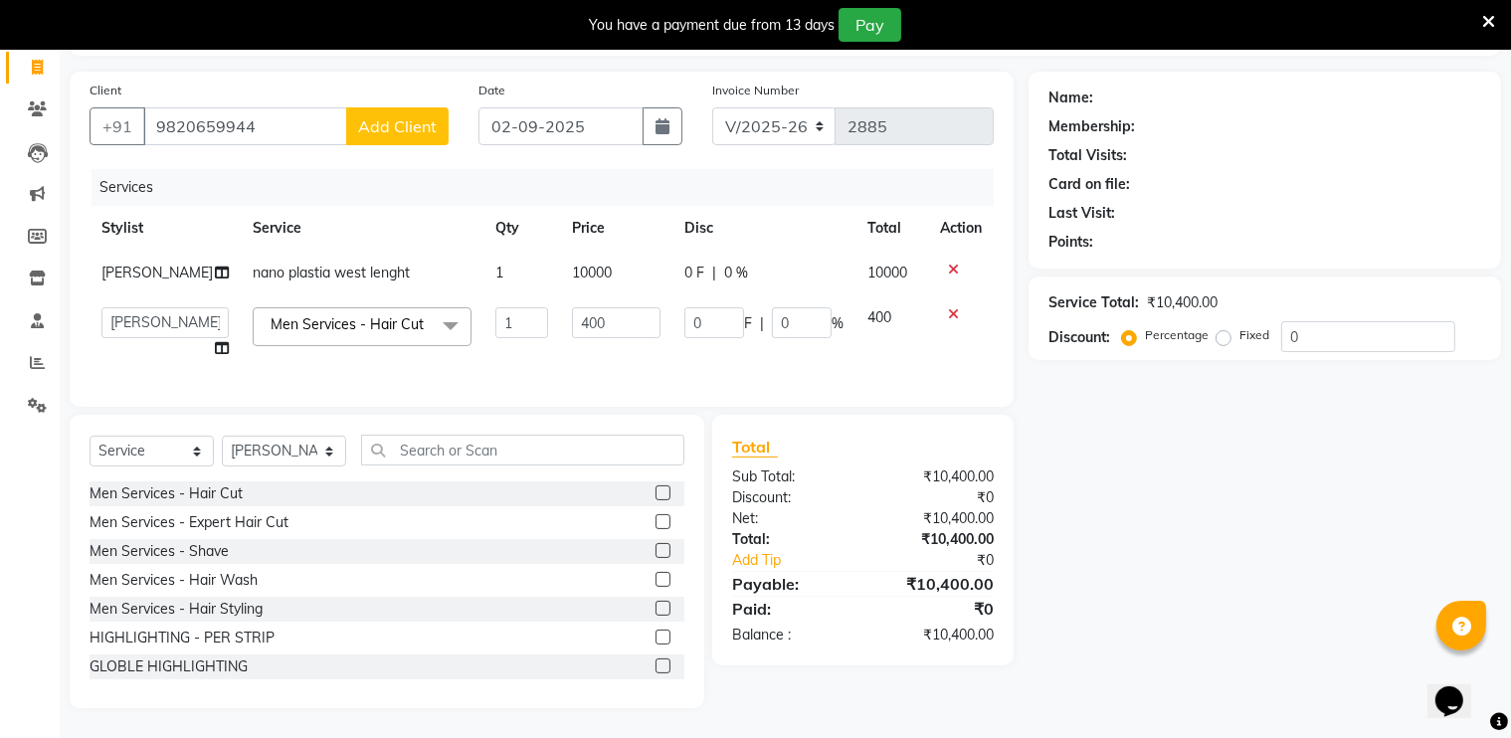
click at [744, 260] on td "0 F | 0 %" at bounding box center [764, 273] width 183 height 45
select select "84400"
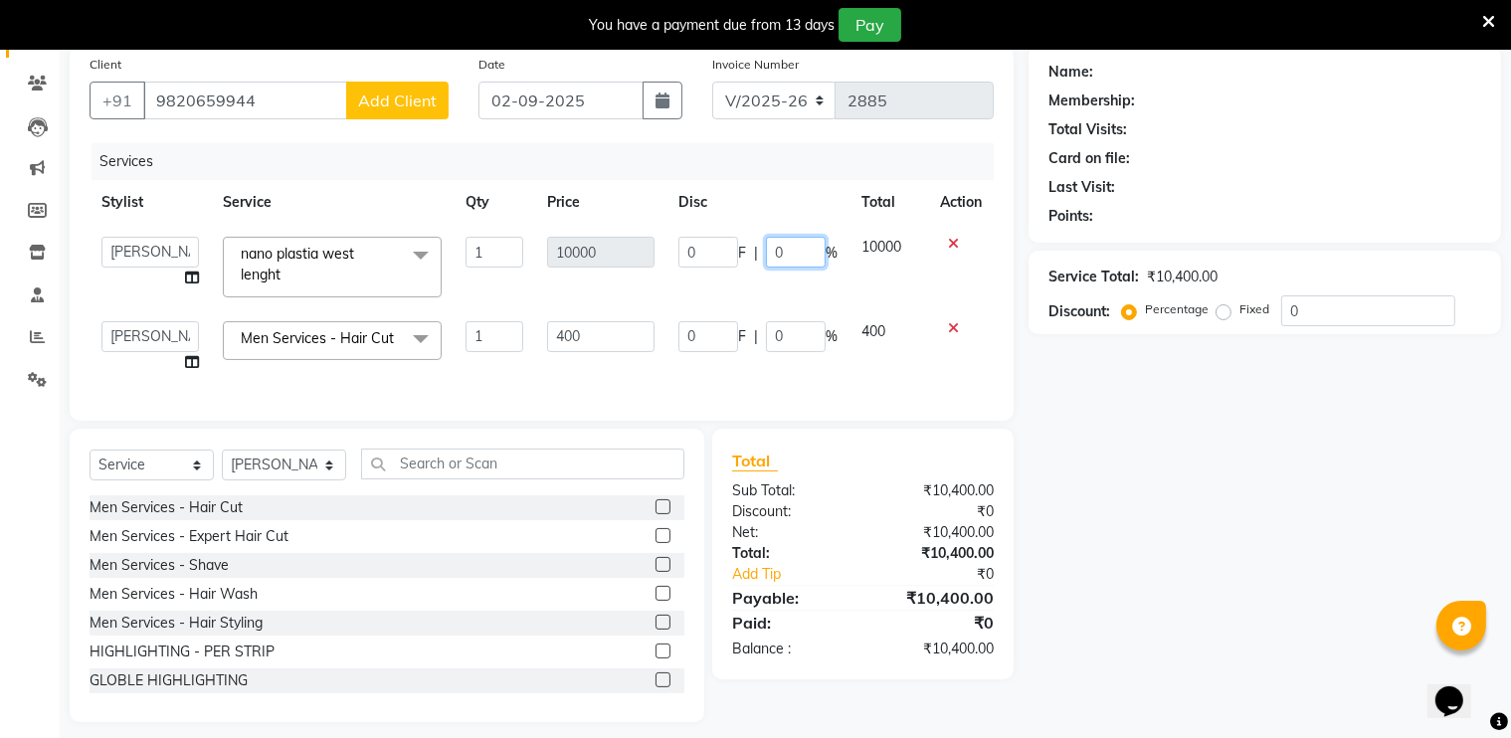
click at [808, 256] on input "0" at bounding box center [796, 252] width 60 height 31
type input "50"
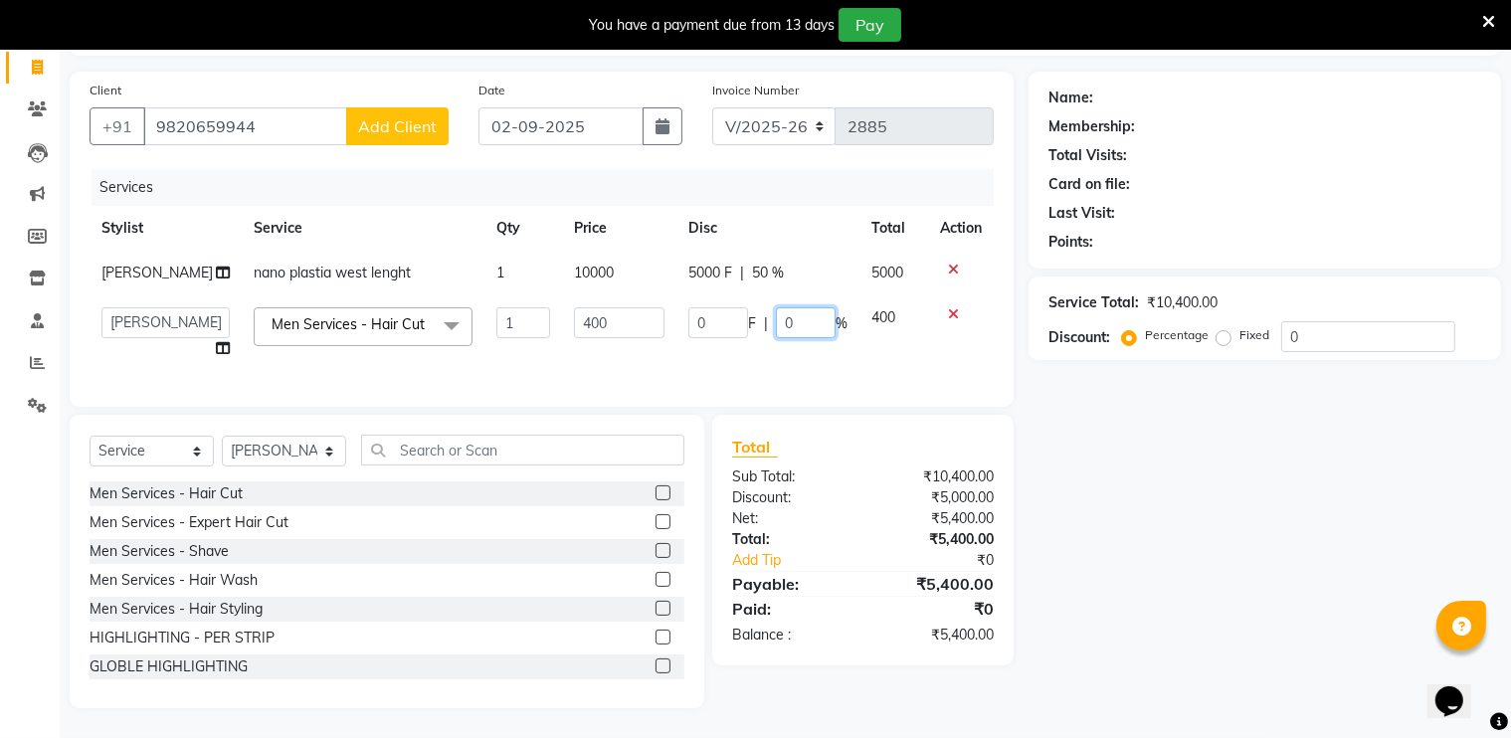
click at [812, 336] on td "0 F | 0 %" at bounding box center [768, 334] width 183 height 76
type input "50"
click at [843, 468] on div "Total Sub Total: ₹10,400.00 Discount: ₹5,000.00 Net: ₹5,400.00 Total: ₹5,400.00…" at bounding box center [863, 540] width 262 height 211
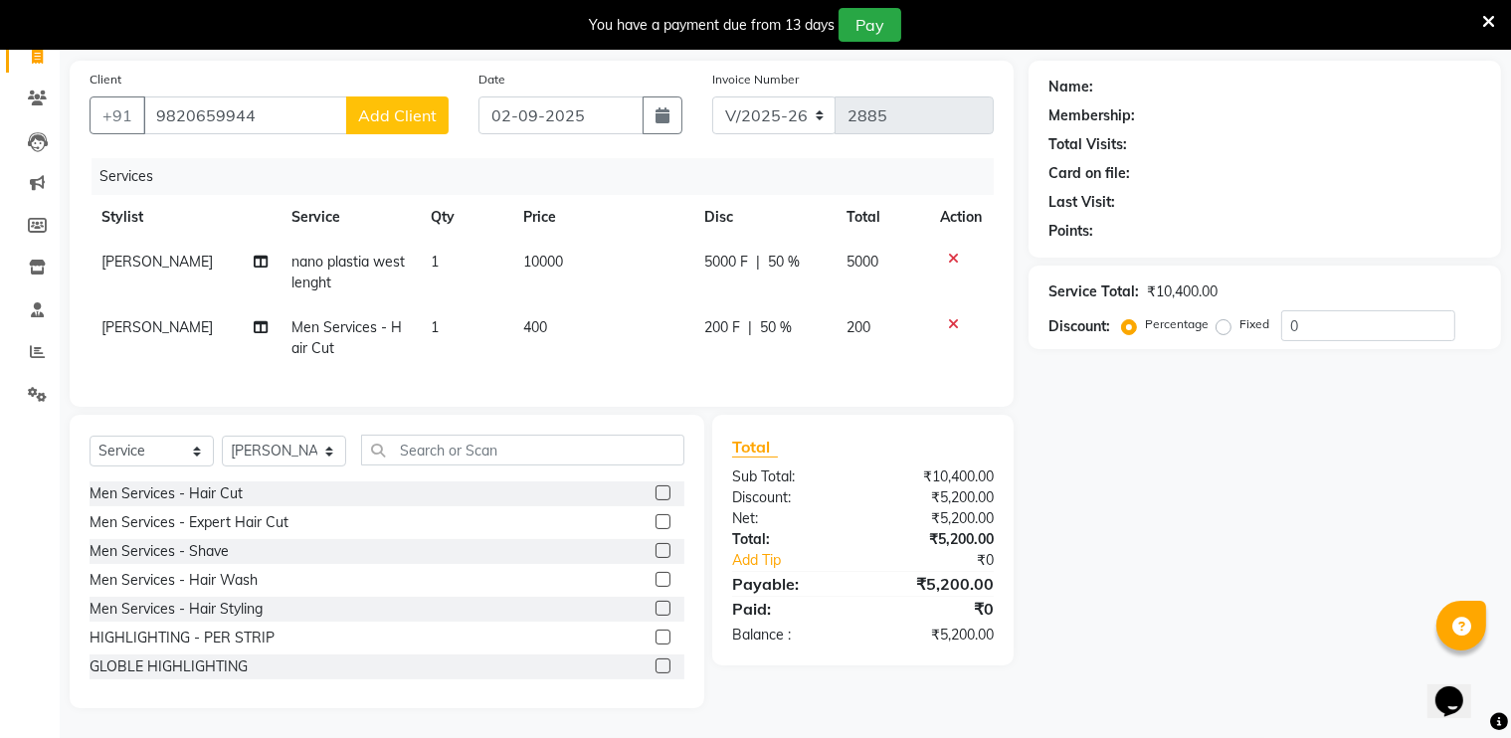
click at [415, 105] on span "Add Client" at bounding box center [397, 115] width 79 height 20
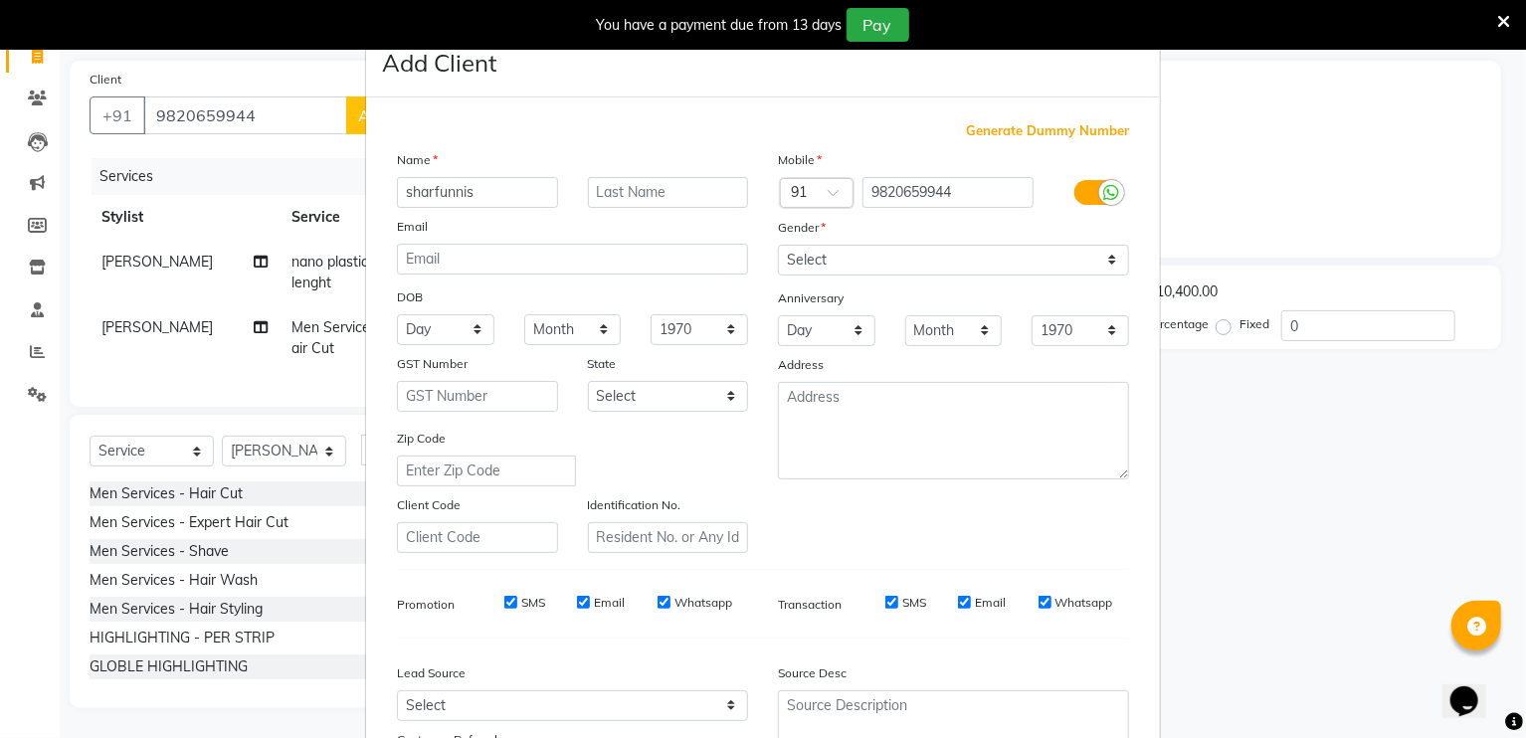
type input "sharfunnis"
click at [818, 272] on select "Select [DEMOGRAPHIC_DATA] [DEMOGRAPHIC_DATA] Other Prefer Not To Say" at bounding box center [953, 260] width 351 height 31
select select "[DEMOGRAPHIC_DATA]"
click at [778, 246] on select "Select [DEMOGRAPHIC_DATA] [DEMOGRAPHIC_DATA] Other Prefer Not To Say" at bounding box center [953, 260] width 351 height 31
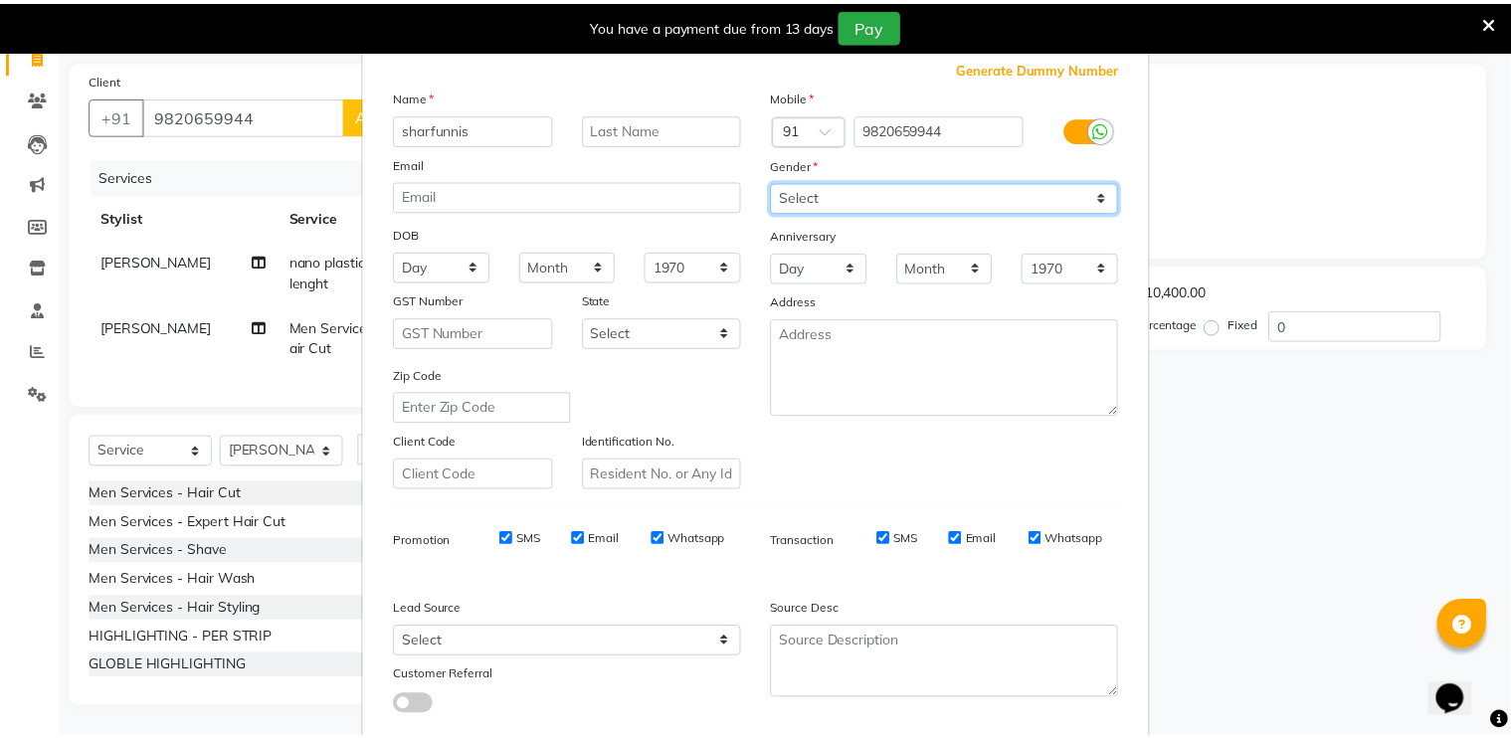
scroll to position [189, 0]
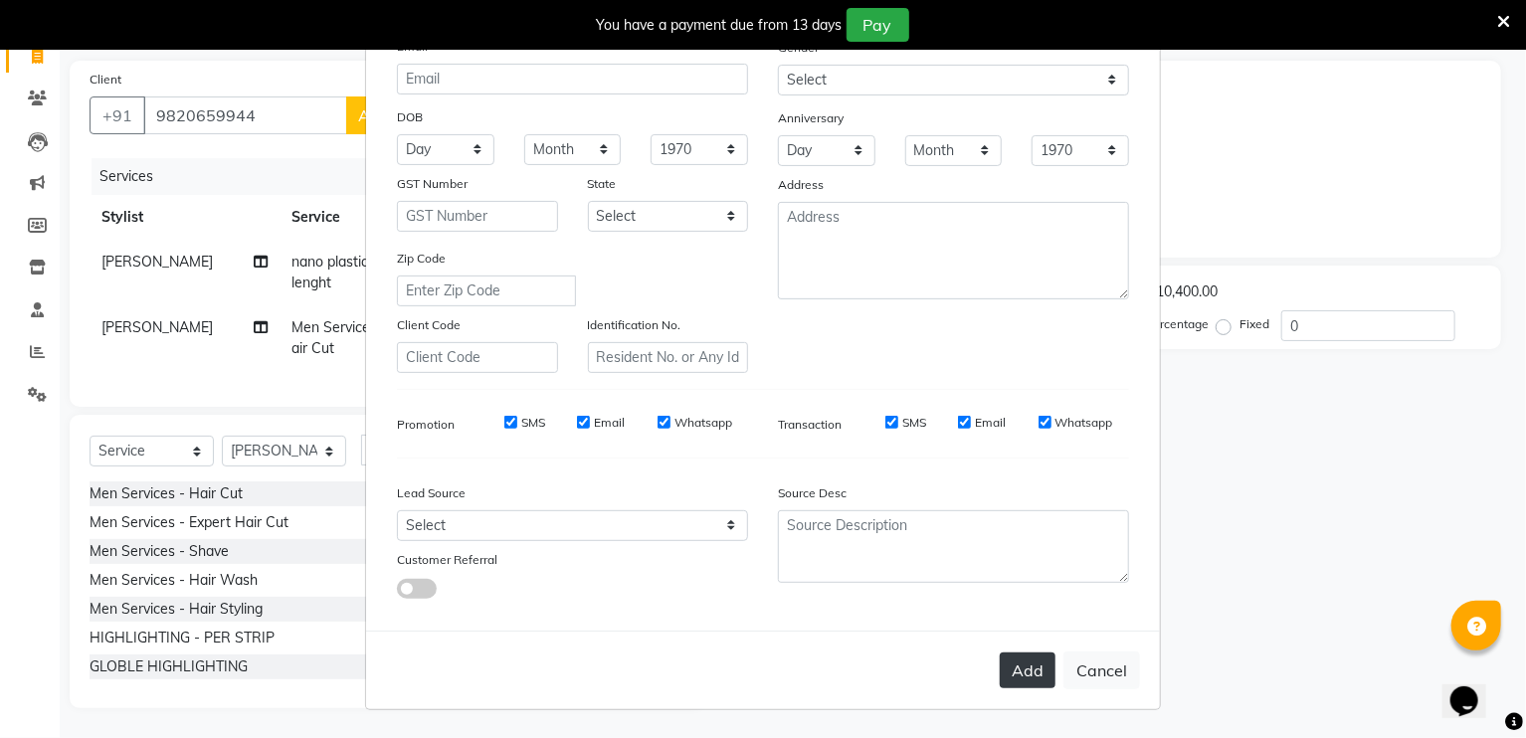
click at [1045, 672] on button "Add" at bounding box center [1028, 671] width 56 height 36
select select
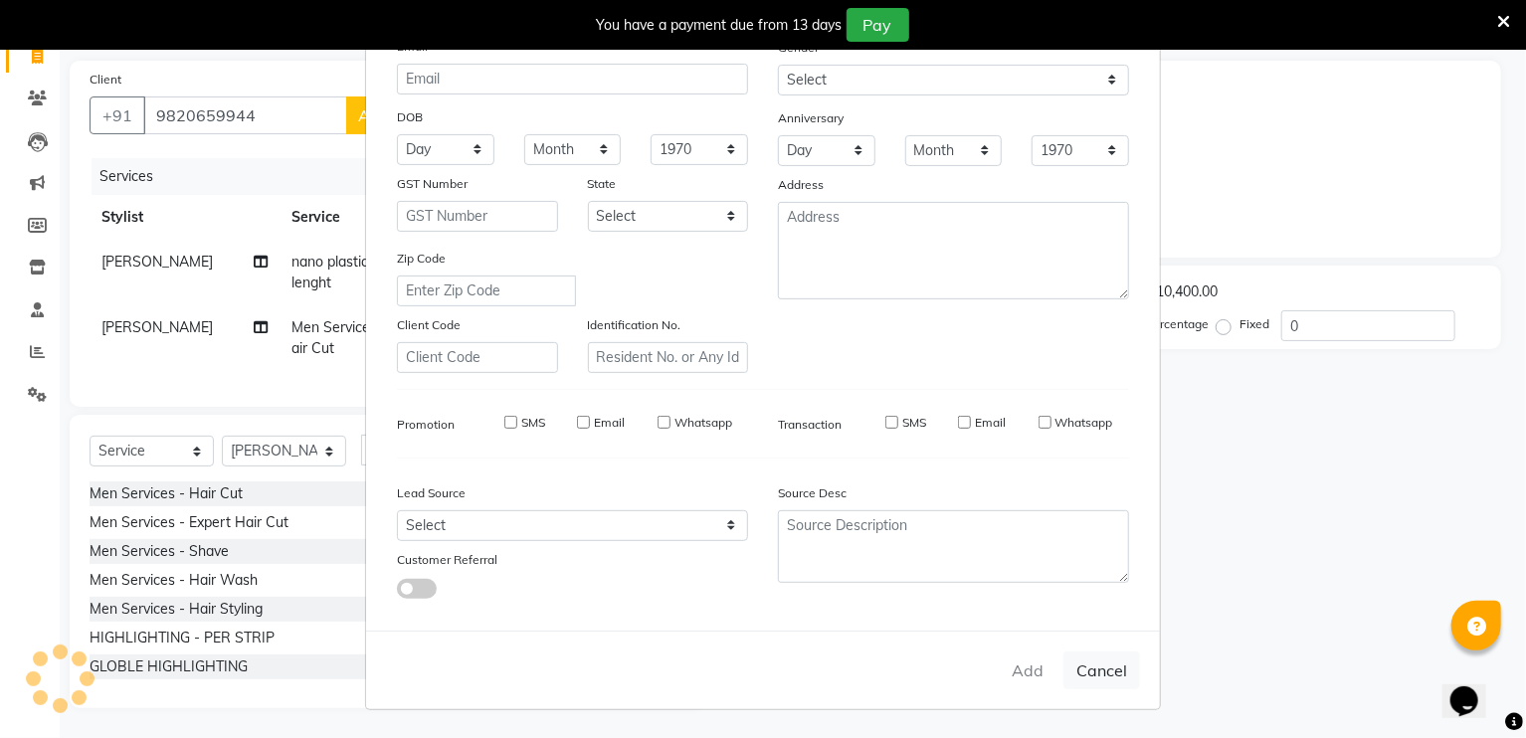
select select
checkbox input "false"
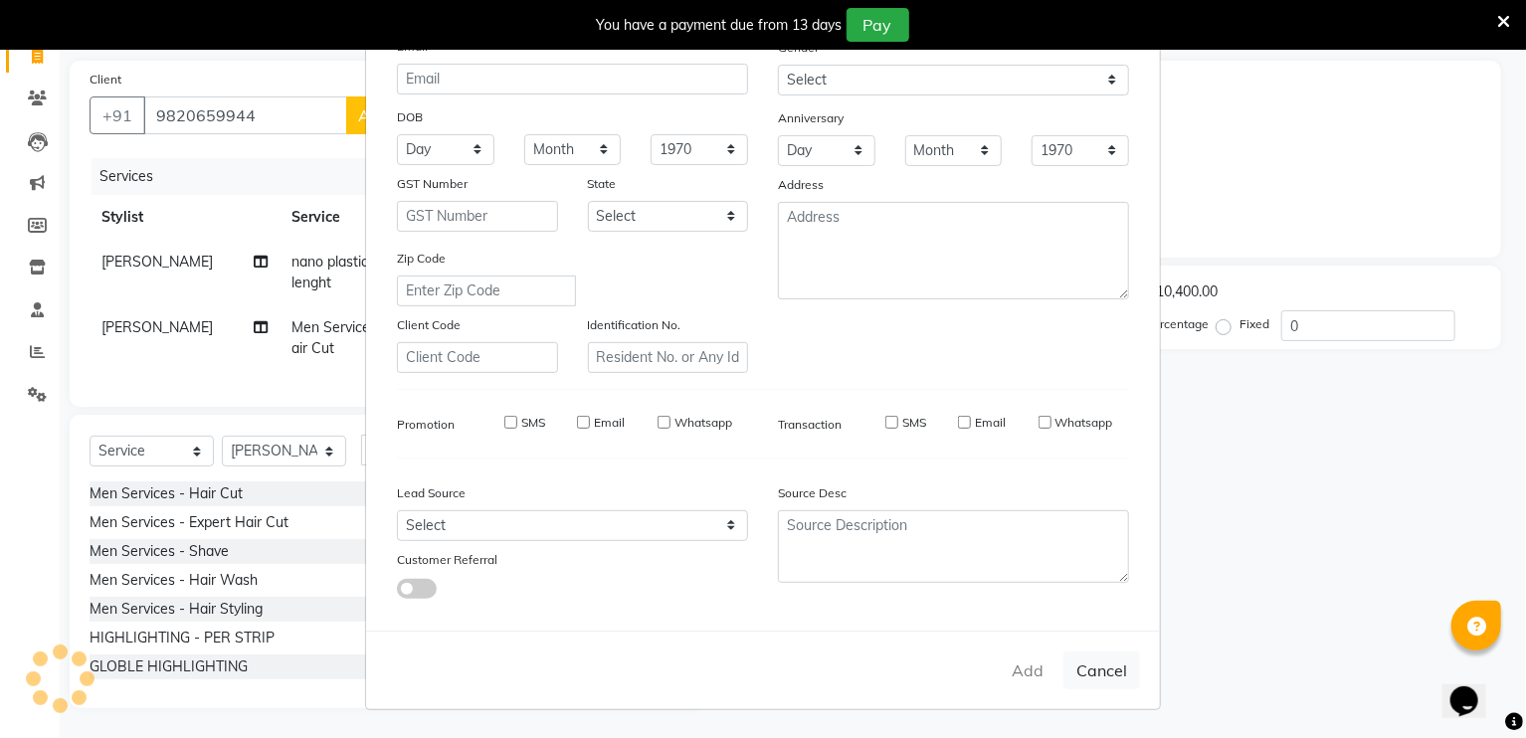
checkbox input "false"
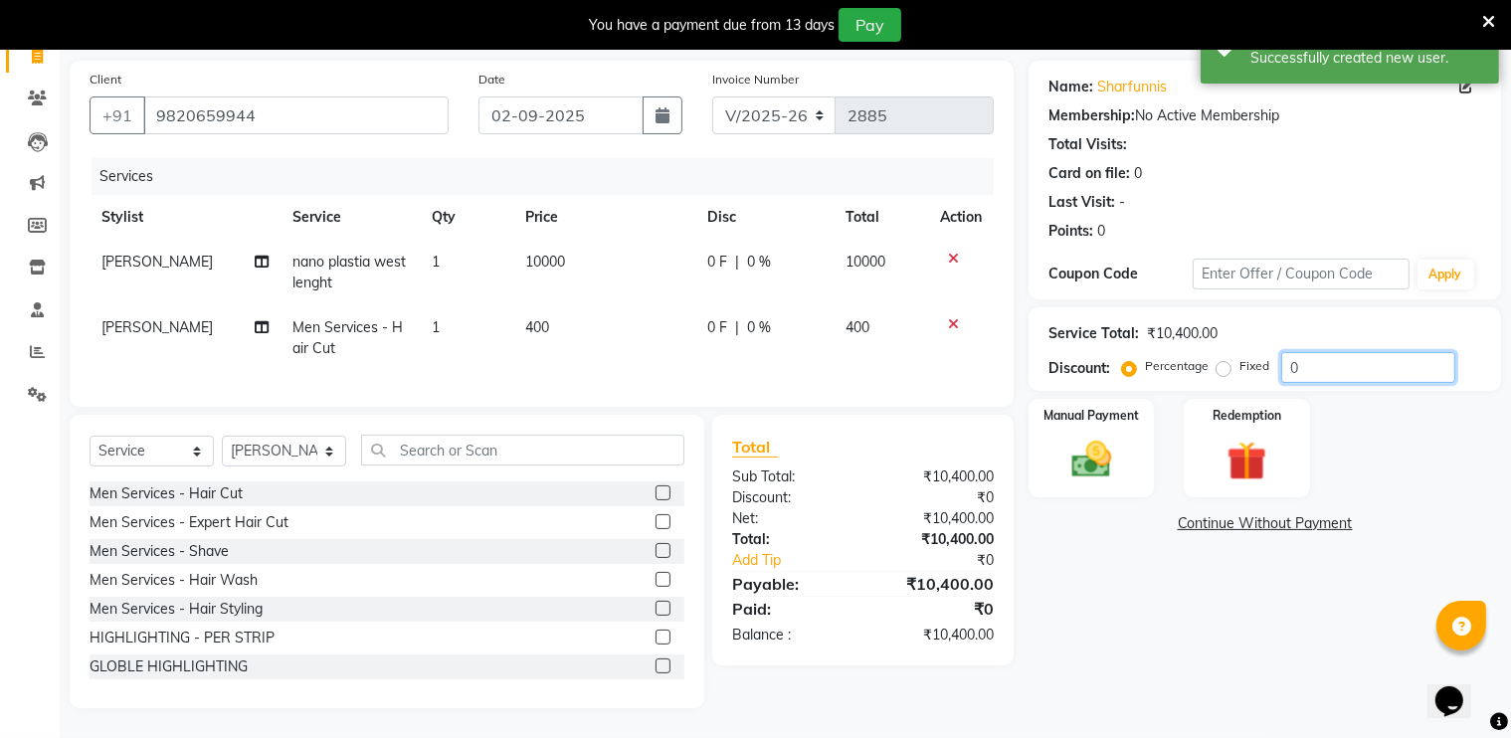
click at [1353, 363] on input "0" at bounding box center [1369, 367] width 174 height 31
type input "50"
drag, startPoint x: 1088, startPoint y: 460, endPoint x: 1250, endPoint y: 437, distance: 163.8
click at [1090, 460] on img at bounding box center [1092, 460] width 65 height 46
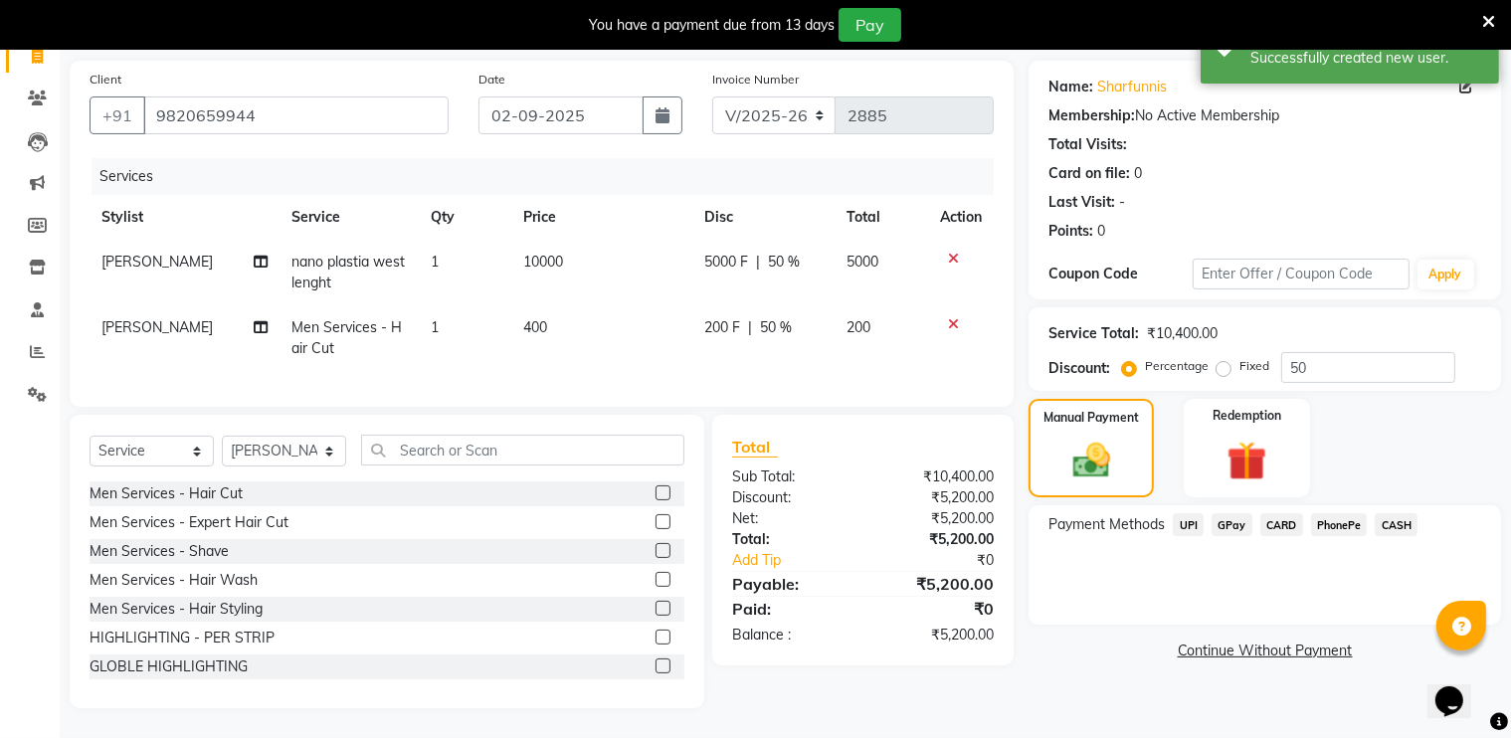
click at [1245, 514] on span "GPay" at bounding box center [1232, 524] width 41 height 23
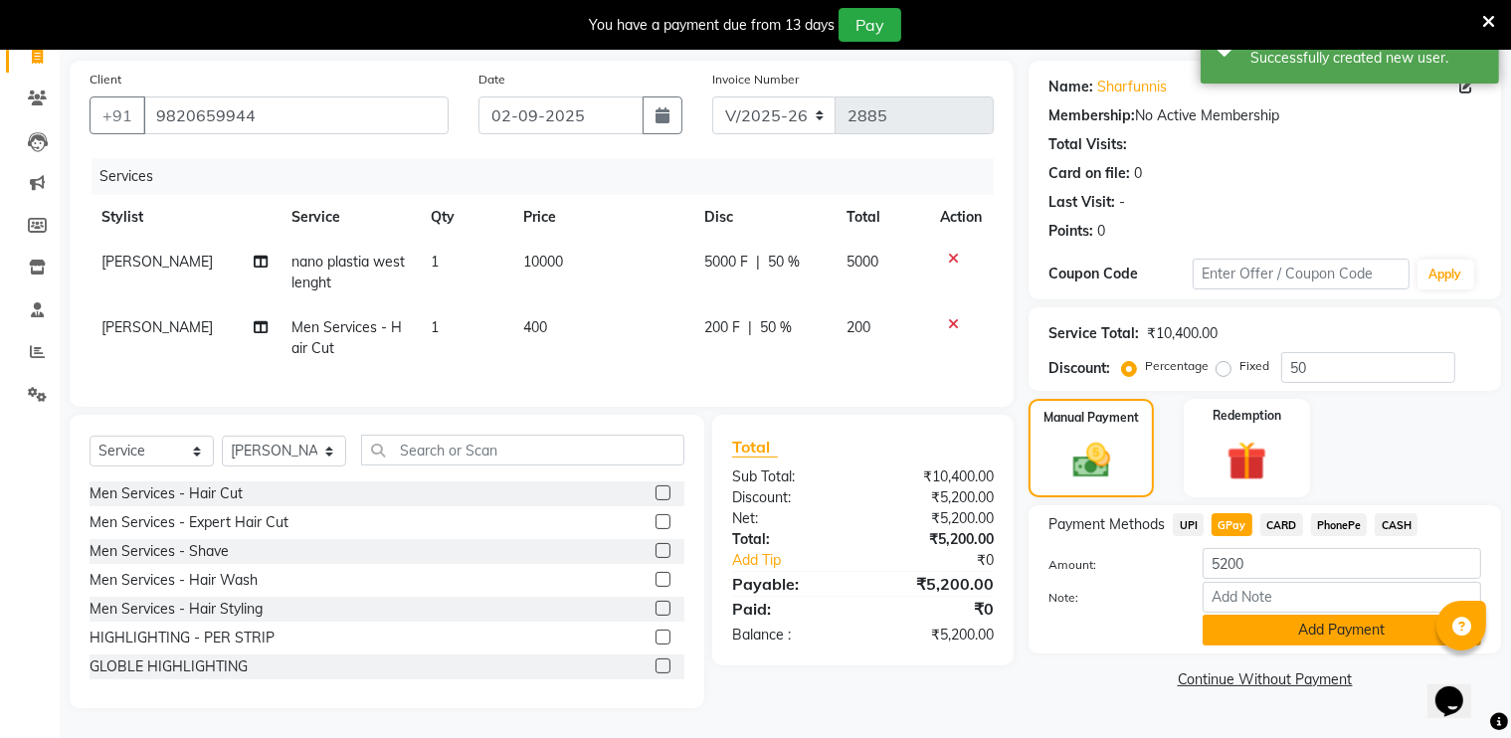
click at [1278, 619] on button "Add Payment" at bounding box center [1342, 630] width 279 height 31
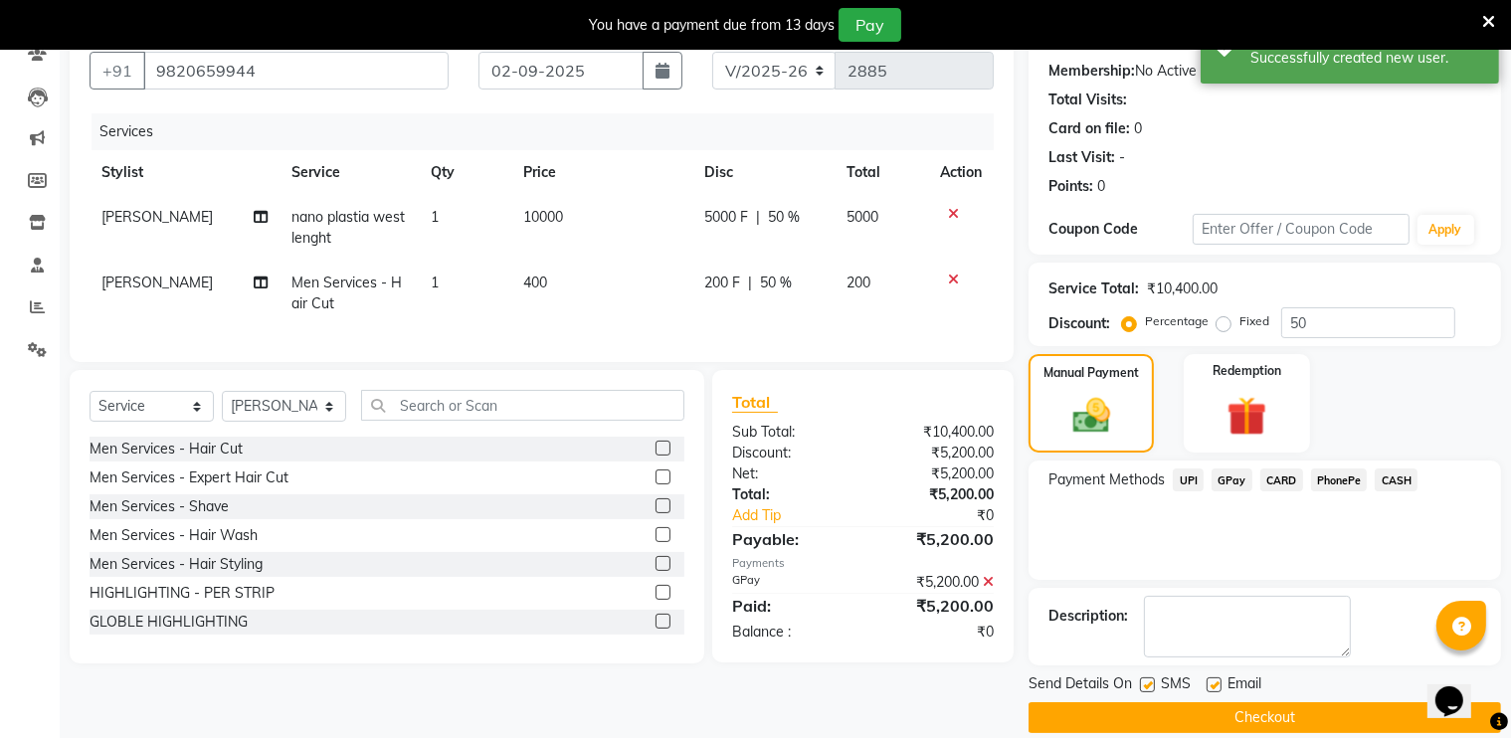
scroll to position [207, 0]
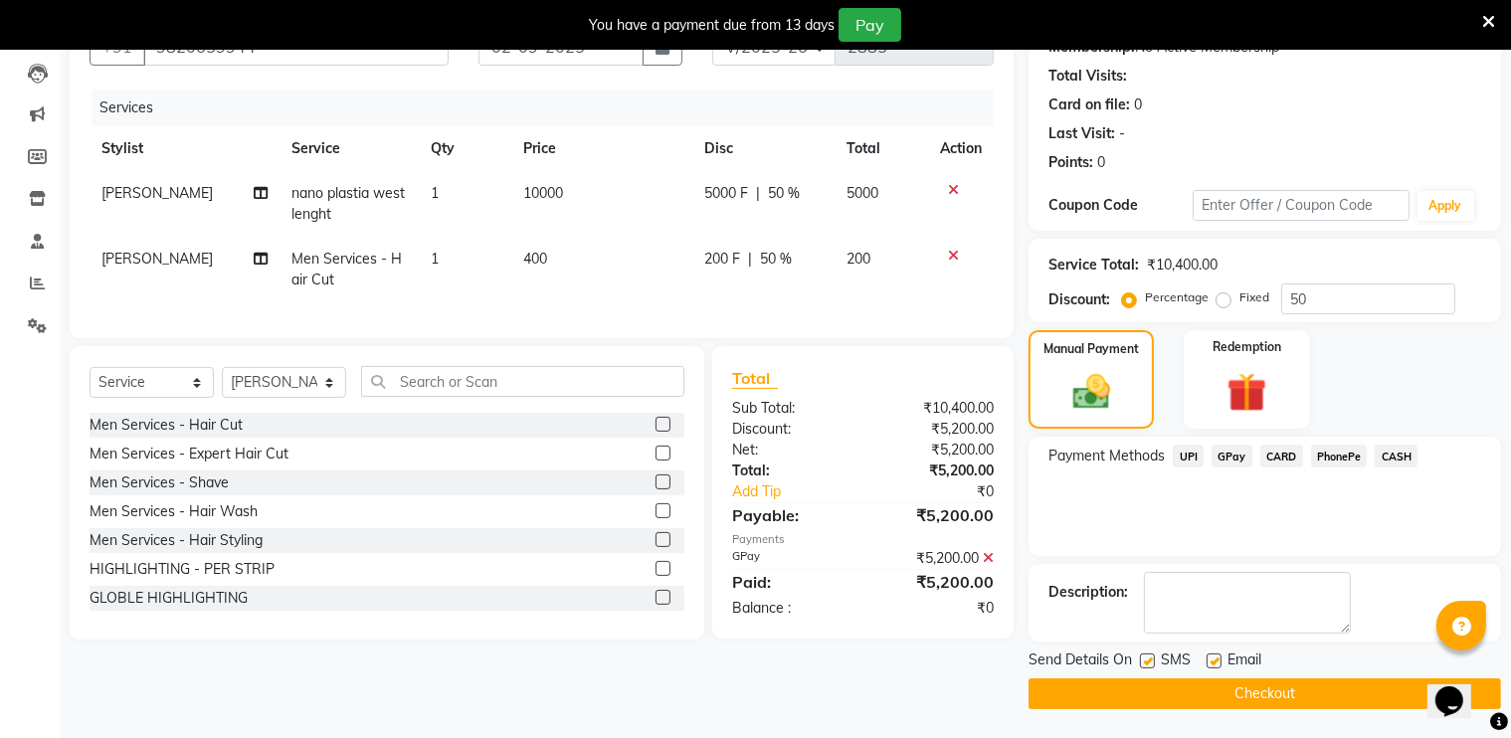
click at [1212, 661] on label at bounding box center [1214, 661] width 15 height 15
click at [1212, 661] on input "checkbox" at bounding box center [1213, 662] width 13 height 13
checkbox input "false"
click at [1154, 659] on label at bounding box center [1147, 661] width 15 height 15
click at [1153, 659] on input "checkbox" at bounding box center [1146, 662] width 13 height 13
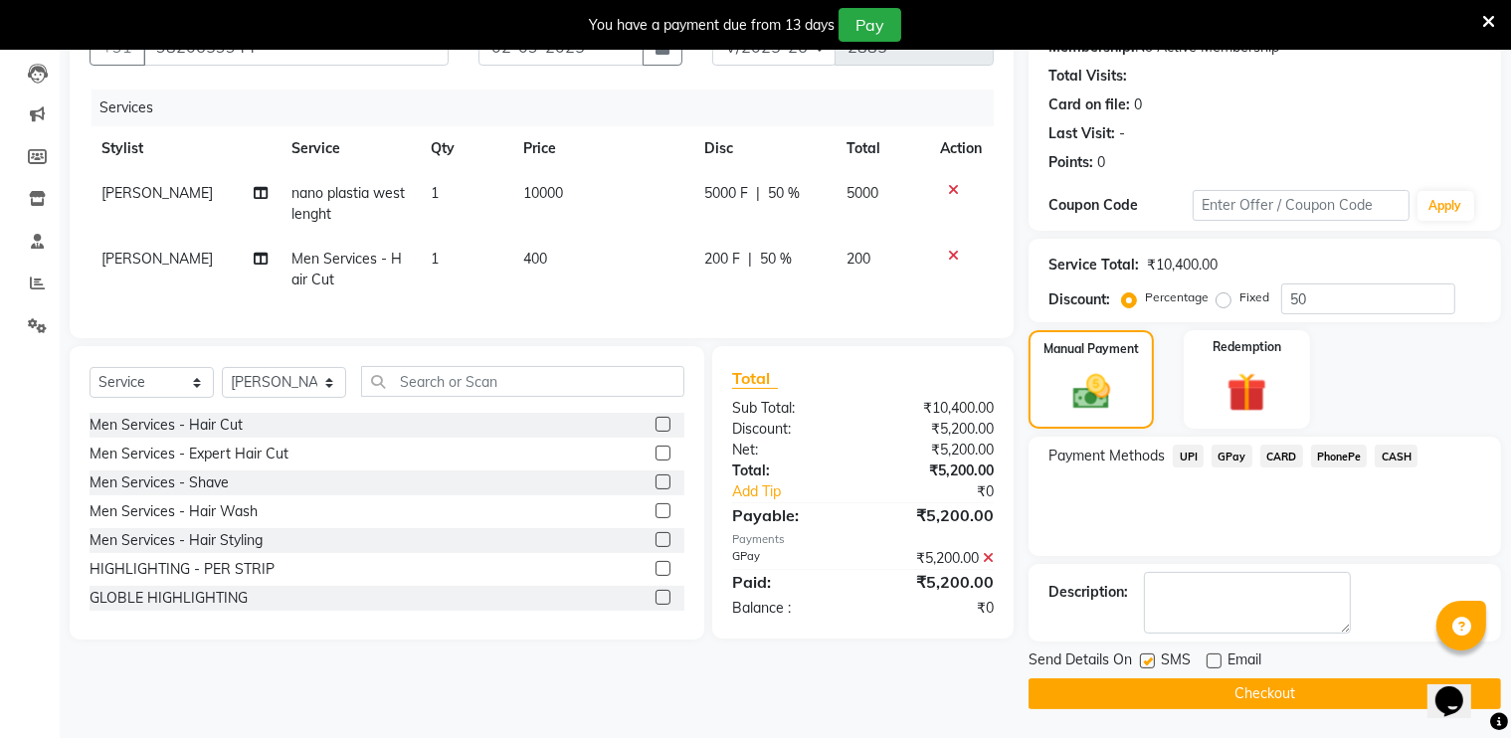
checkbox input "false"
click at [1159, 687] on button "Checkout" at bounding box center [1265, 694] width 473 height 31
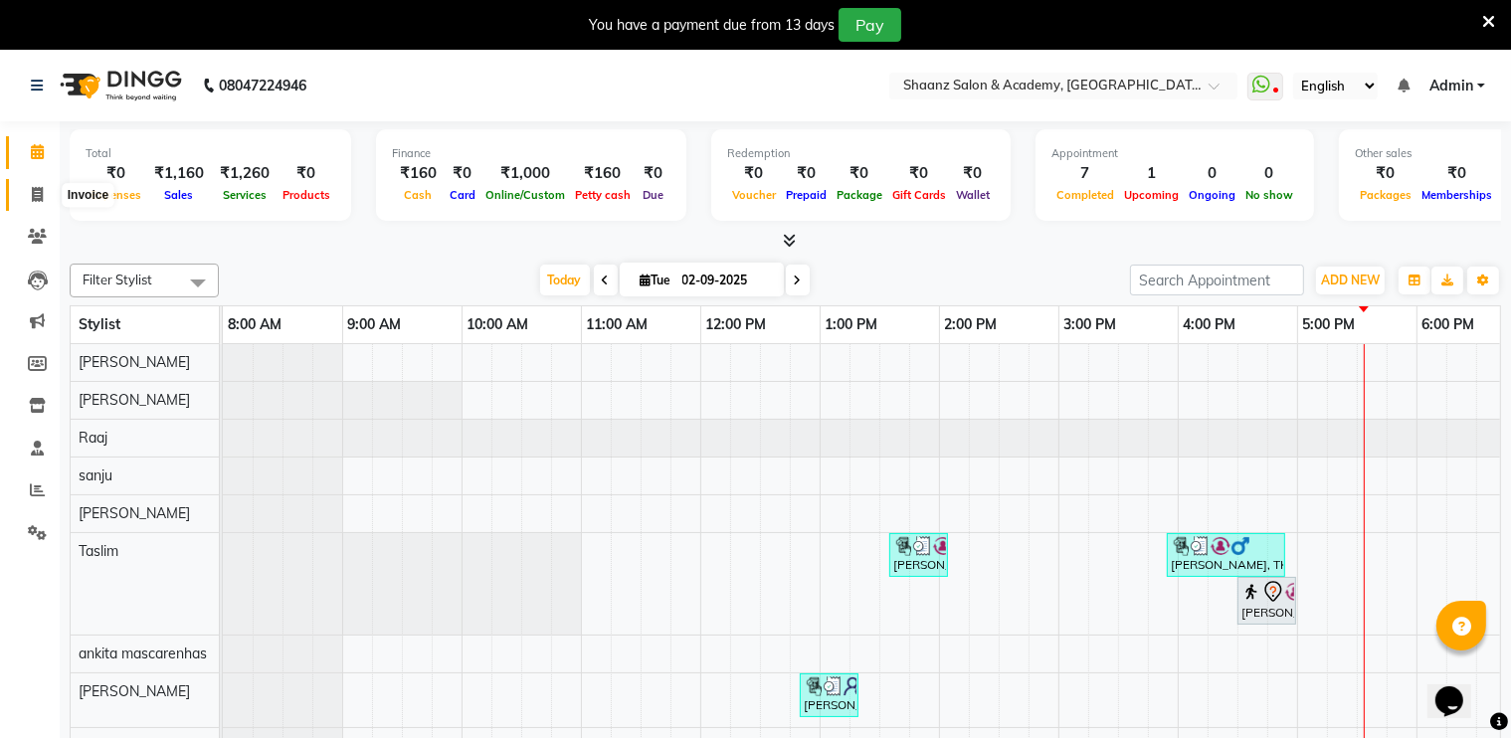
click at [32, 197] on icon at bounding box center [37, 194] width 11 height 15
select select "6360"
select select "service"
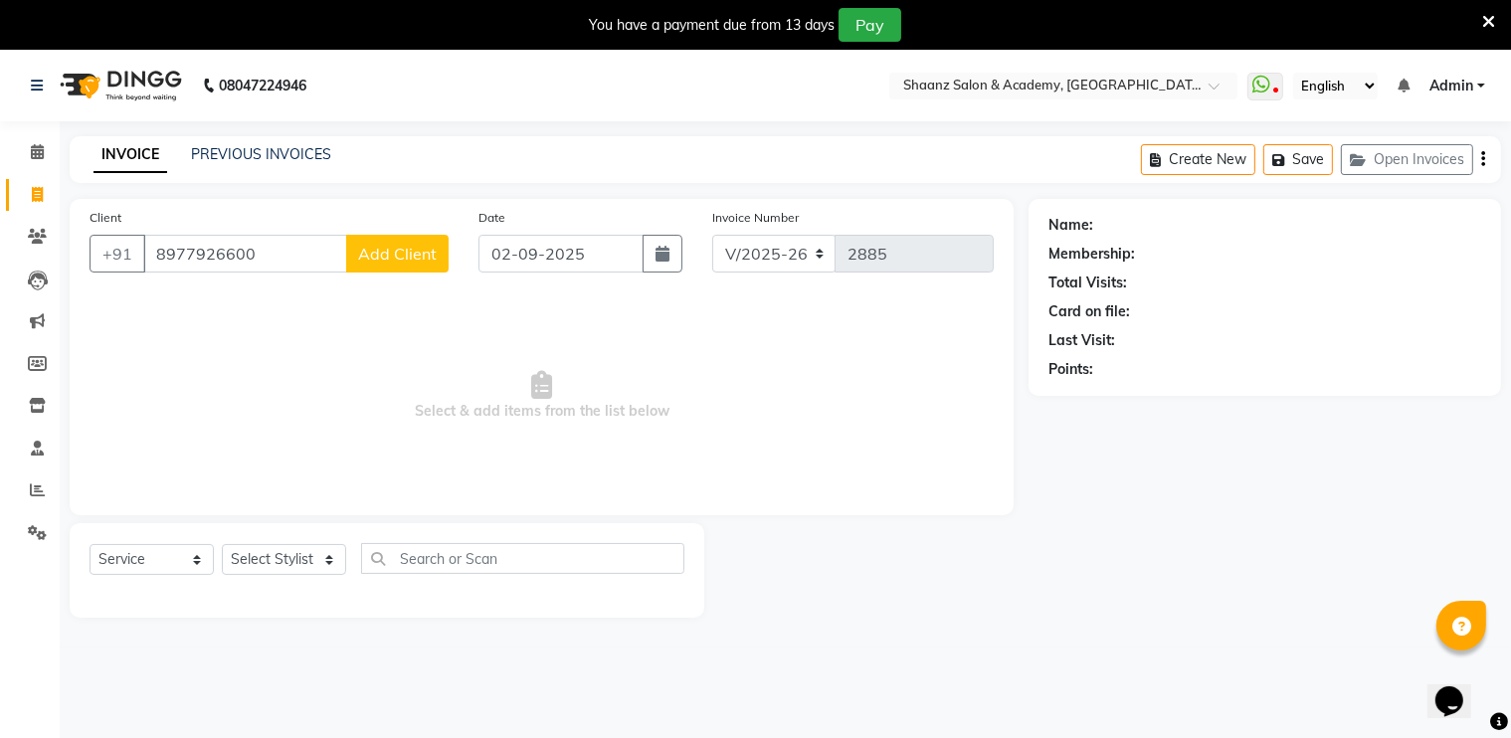
type input "8977926600"
click at [373, 256] on span "Add Client" at bounding box center [397, 254] width 79 height 20
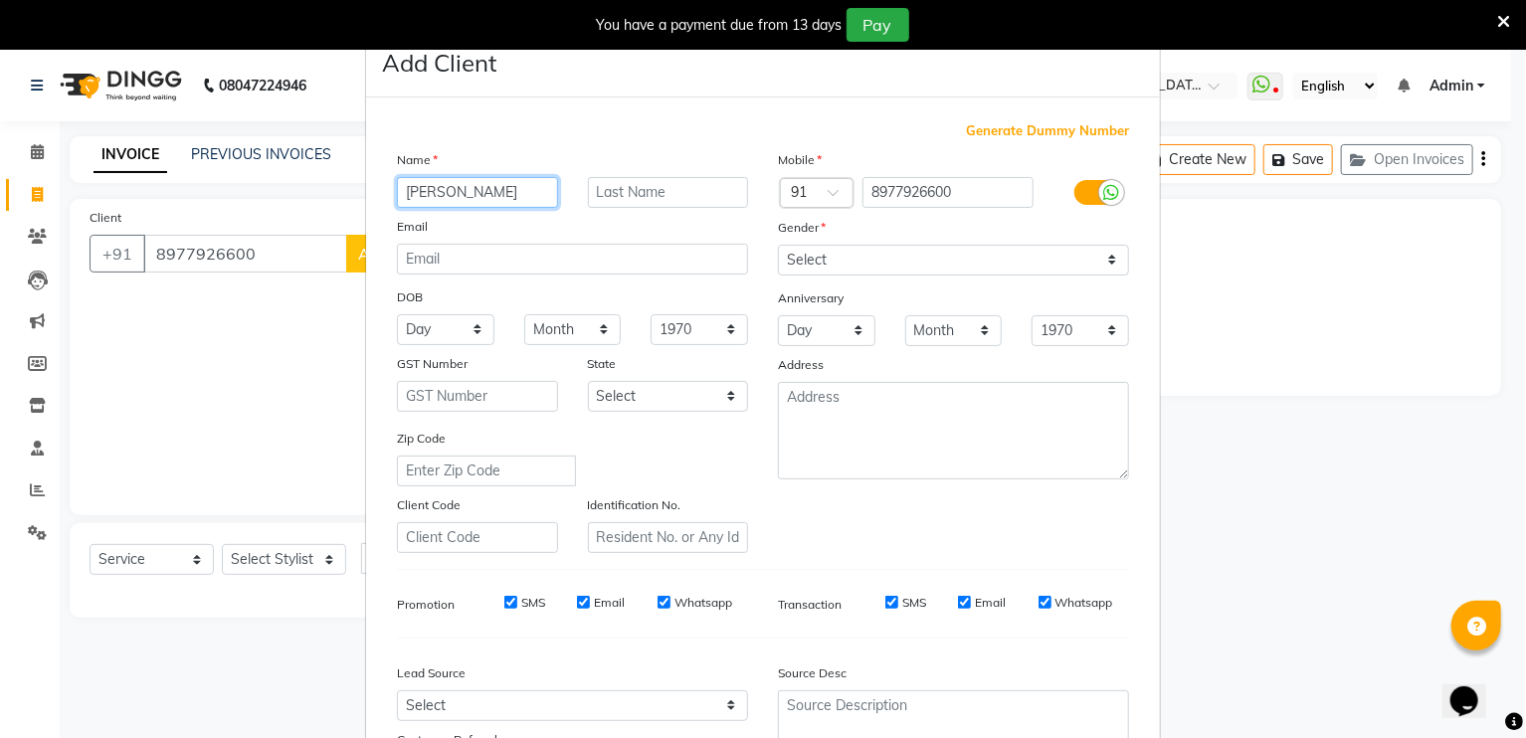
type input "kanav"
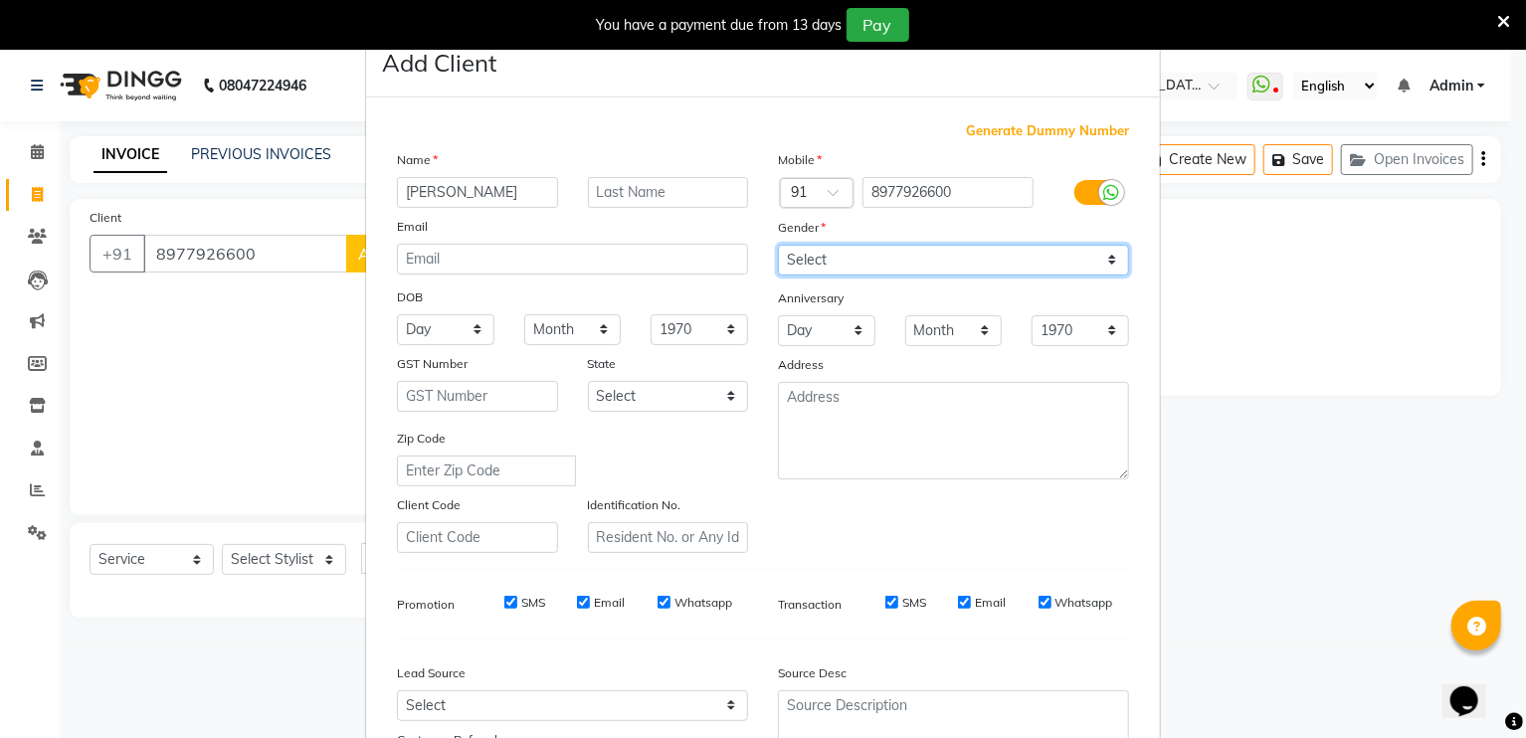
click at [859, 265] on select "Select Male Female Other Prefer Not To Say" at bounding box center [953, 260] width 351 height 31
select select "male"
click at [778, 246] on select "Select Male Female Other Prefer Not To Say" at bounding box center [953, 260] width 351 height 31
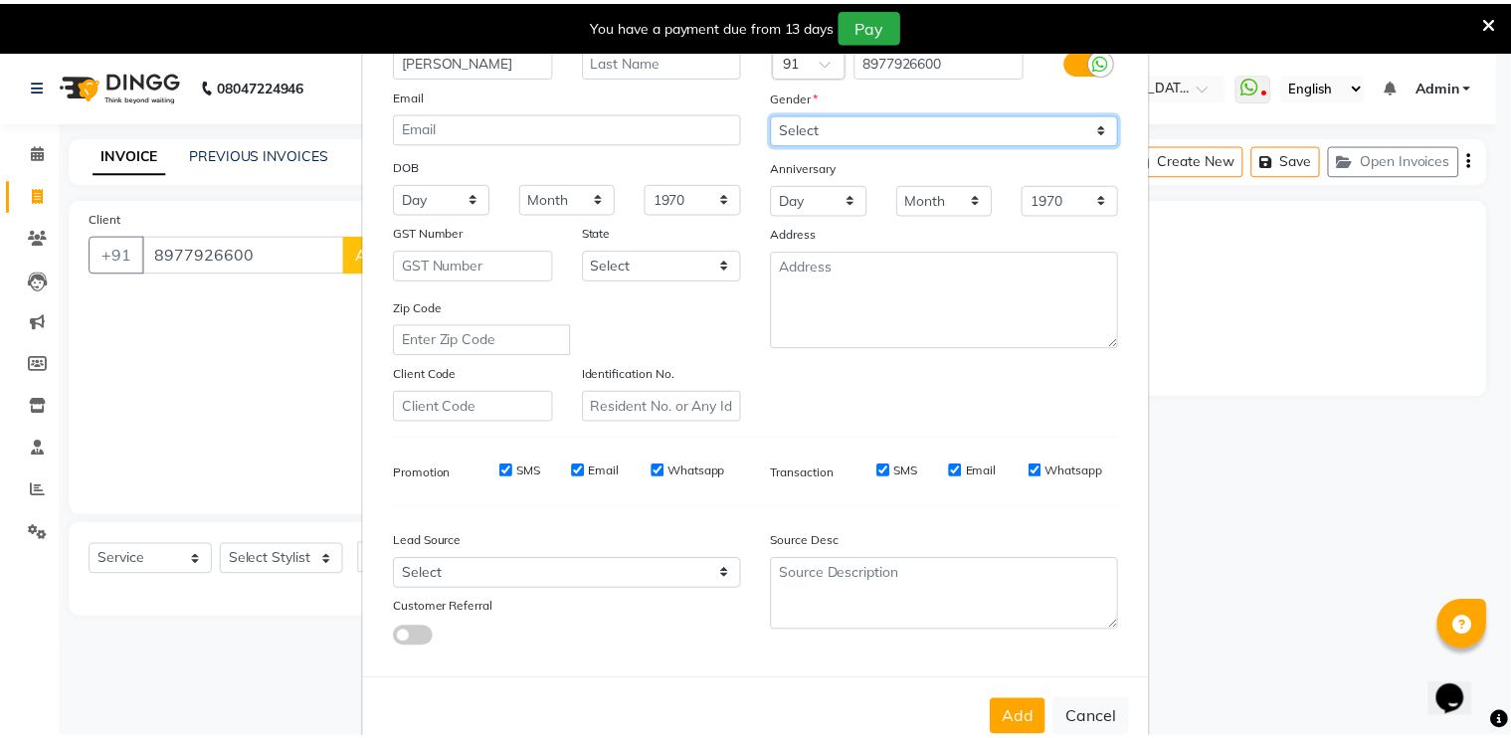
scroll to position [189, 0]
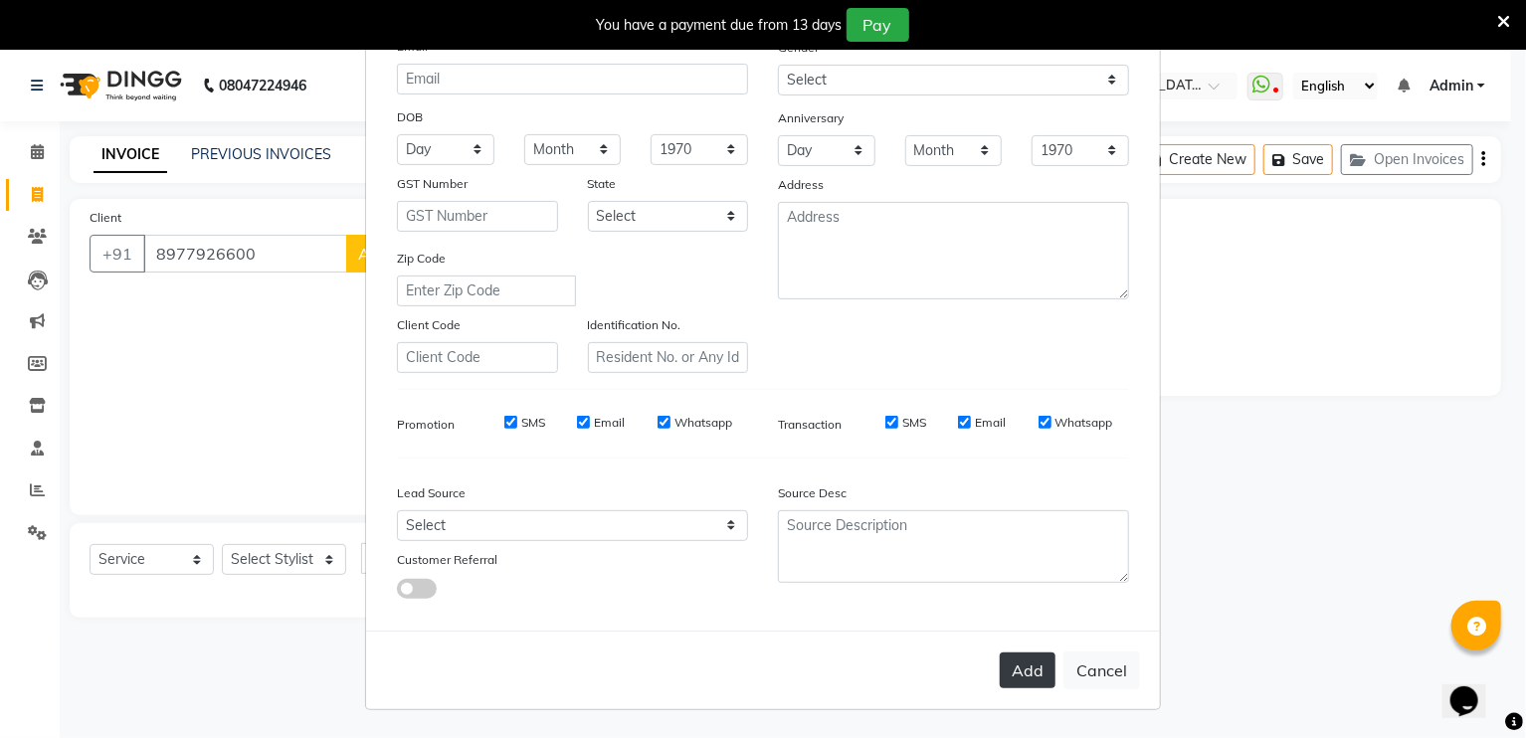
click at [1029, 683] on button "Add" at bounding box center [1028, 671] width 56 height 36
select select
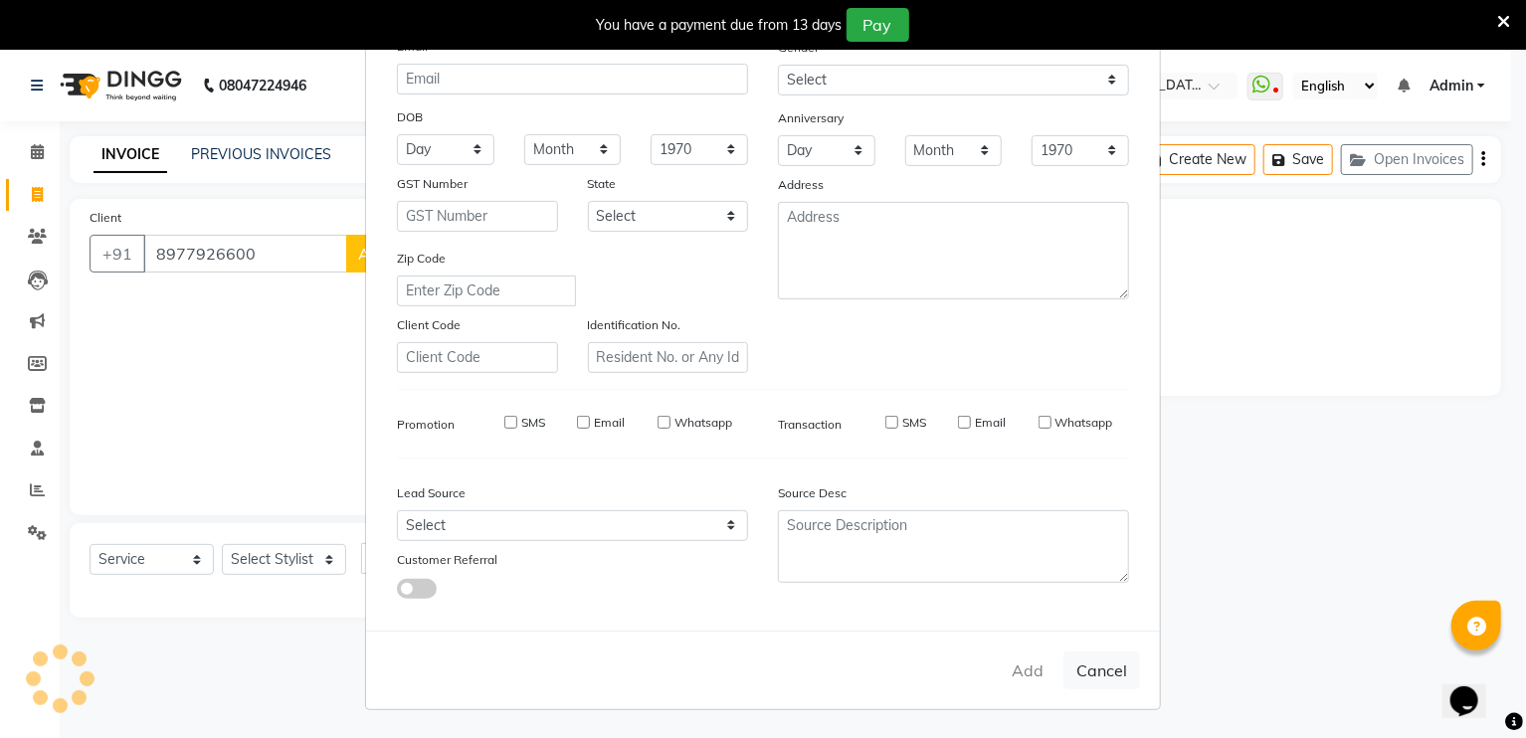
select select
checkbox input "false"
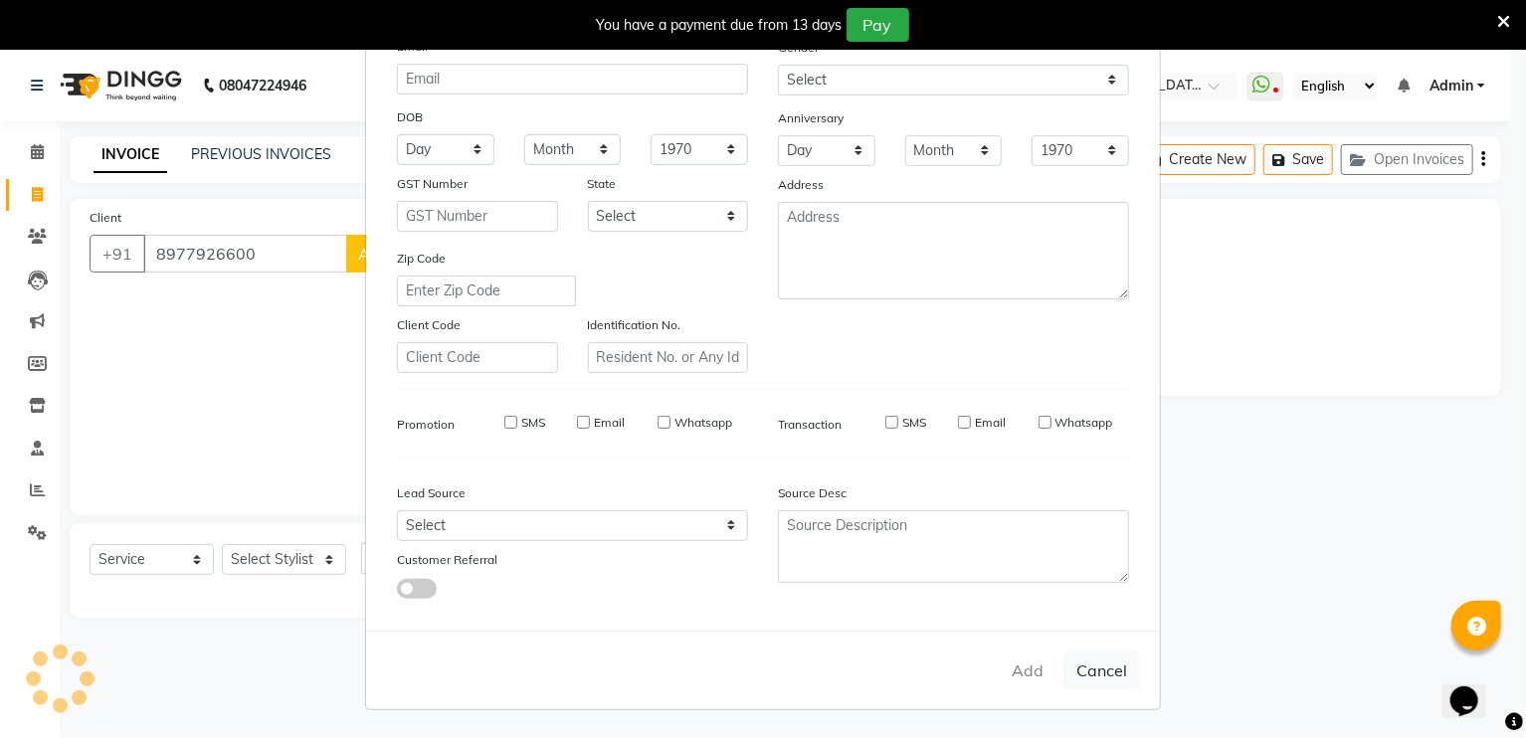
checkbox input "false"
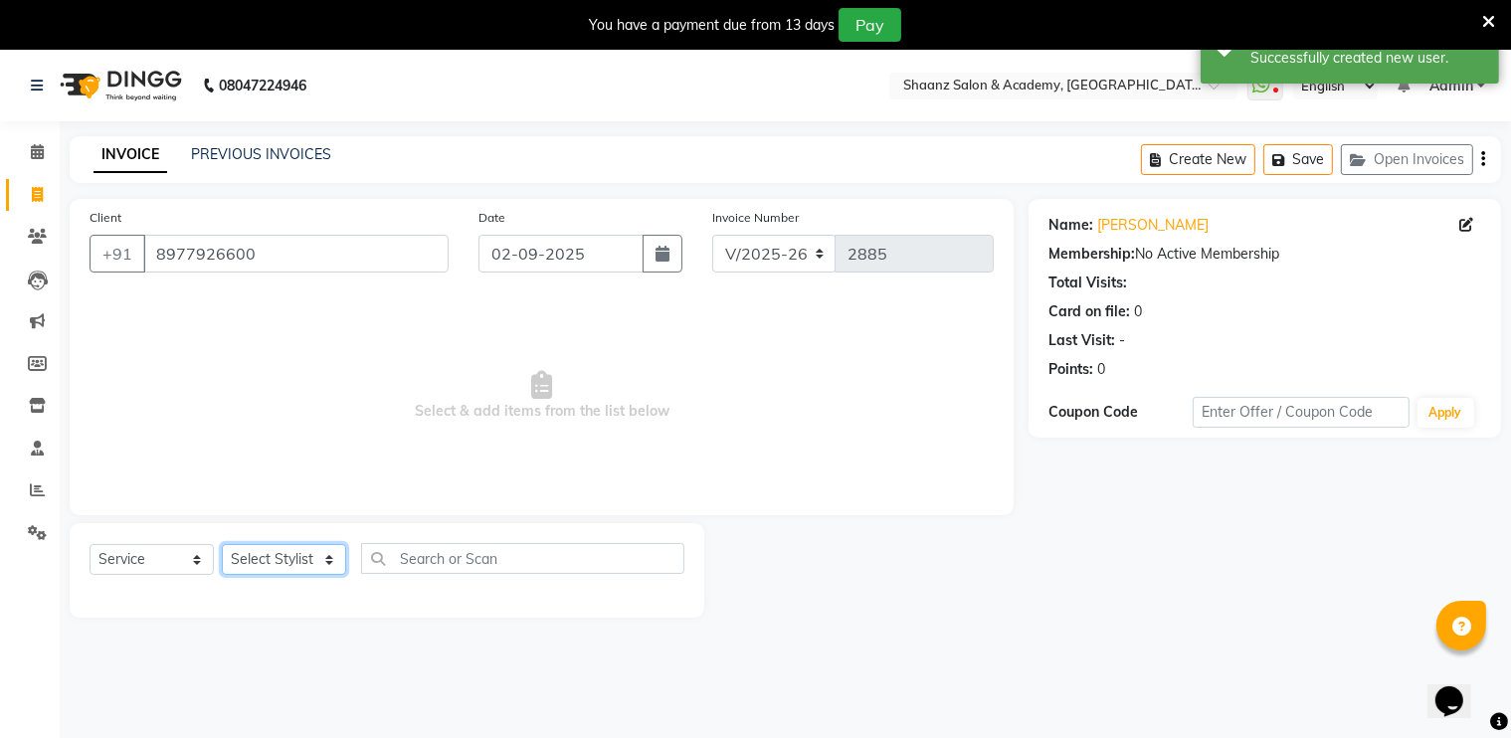
click at [255, 558] on select "Select Stylist [PERSON_NAME] [PERSON_NAME] [PERSON_NAME] dc [PERSON_NAME] nisha…" at bounding box center [284, 559] width 124 height 31
select select "47609"
click at [222, 545] on select "Select Stylist Ameer AHMAD ankita mascarenhas ASHISH THAPA dc MUSKAN nisha vish…" at bounding box center [284, 559] width 124 height 31
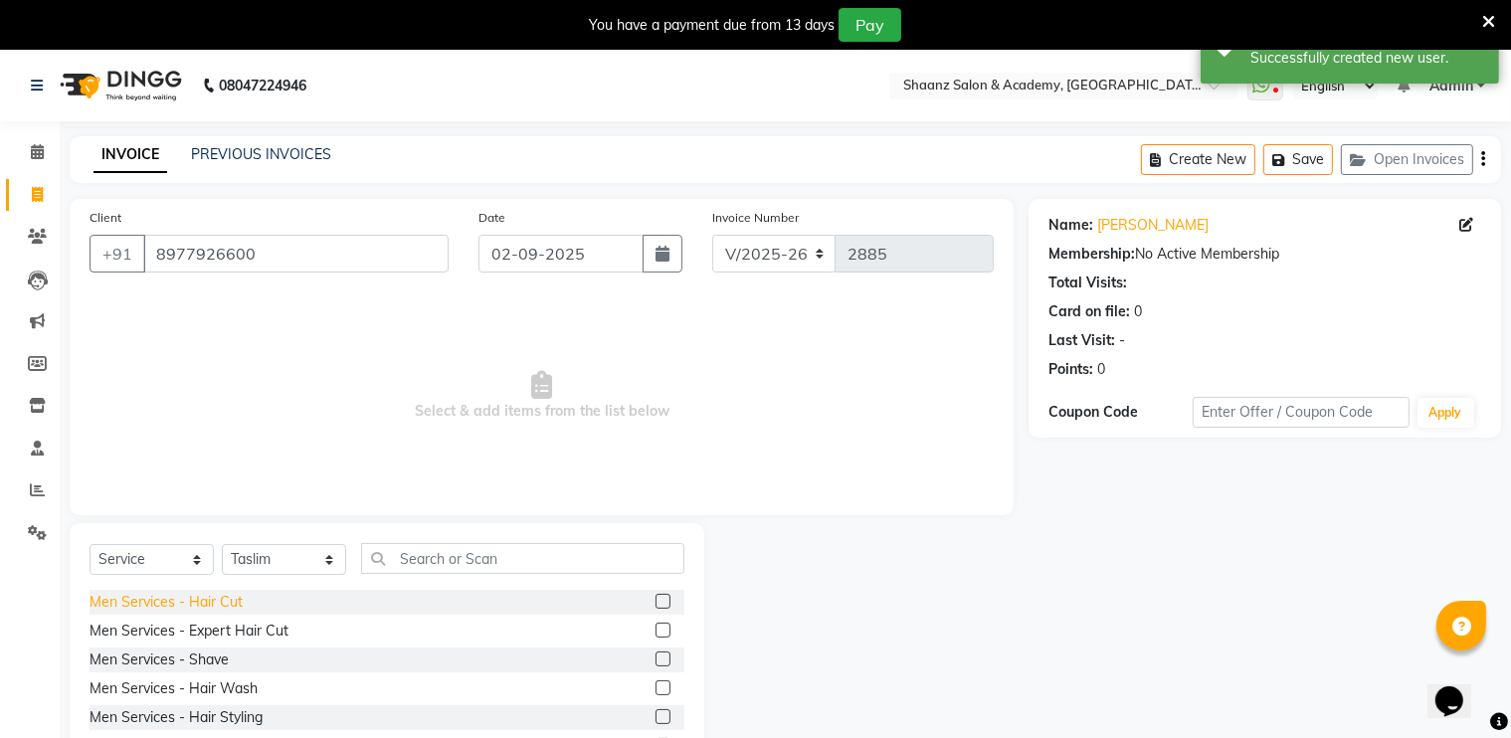
click at [219, 605] on div "Men Services - Hair Cut" at bounding box center [166, 602] width 153 height 21
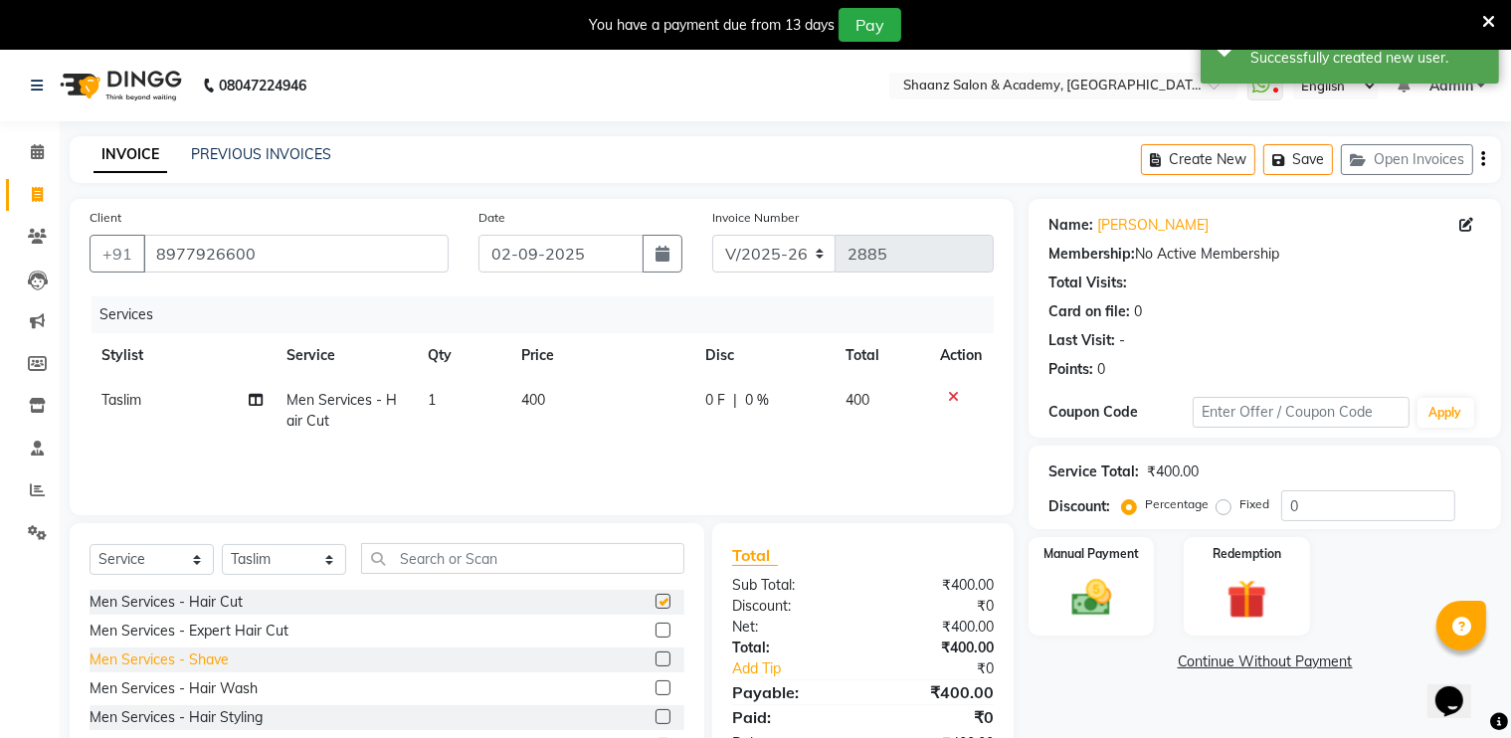
checkbox input "false"
click at [199, 662] on div "Men Services - Shave" at bounding box center [159, 660] width 139 height 21
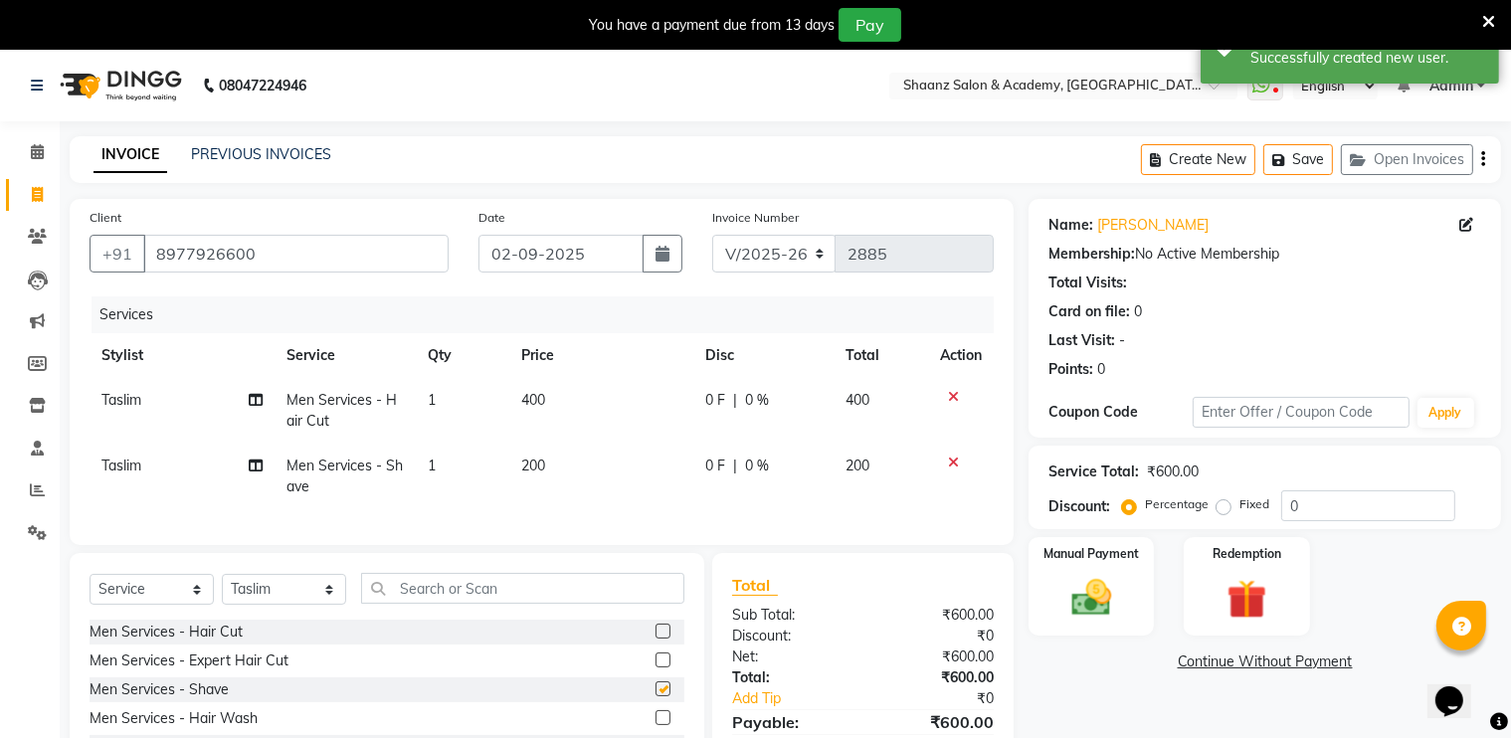
checkbox input "false"
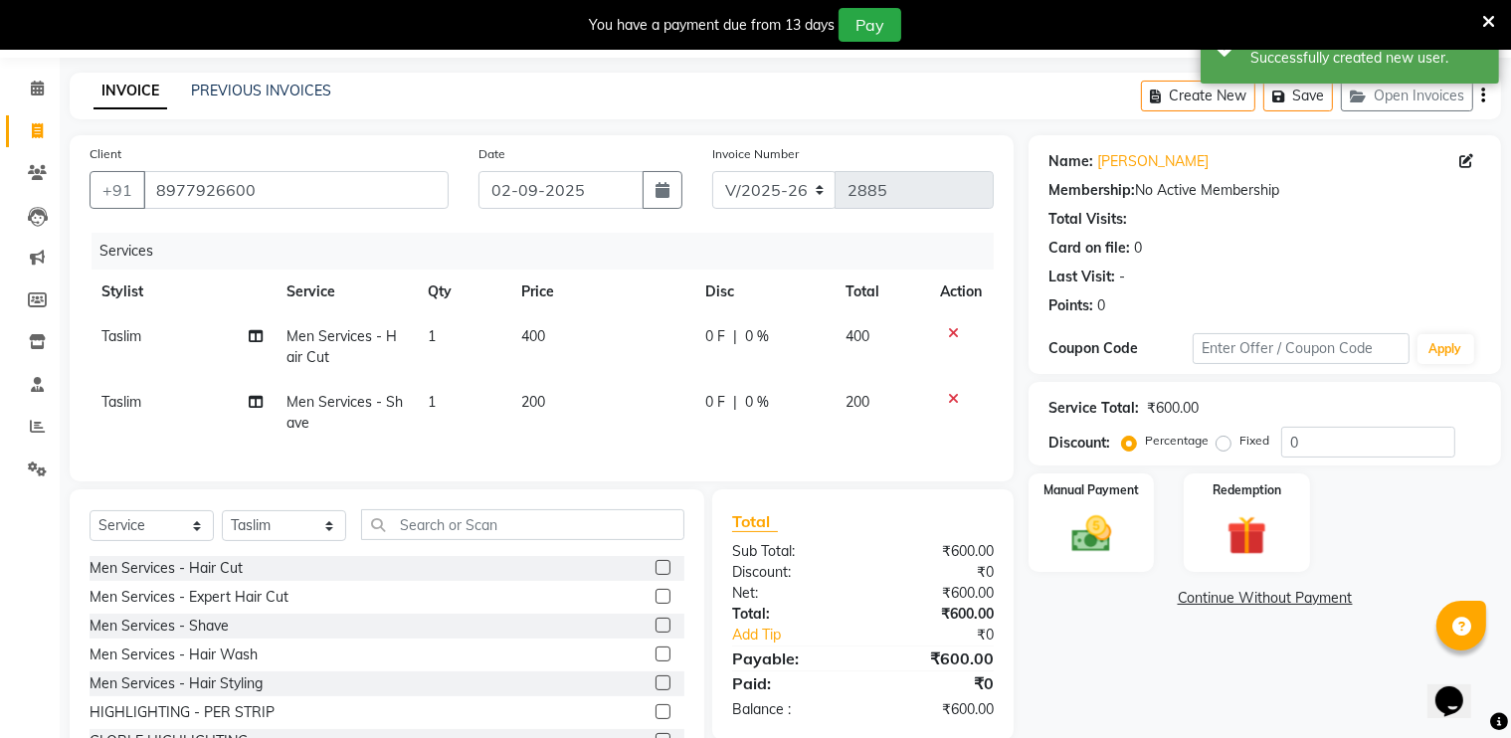
scroll to position [100, 0]
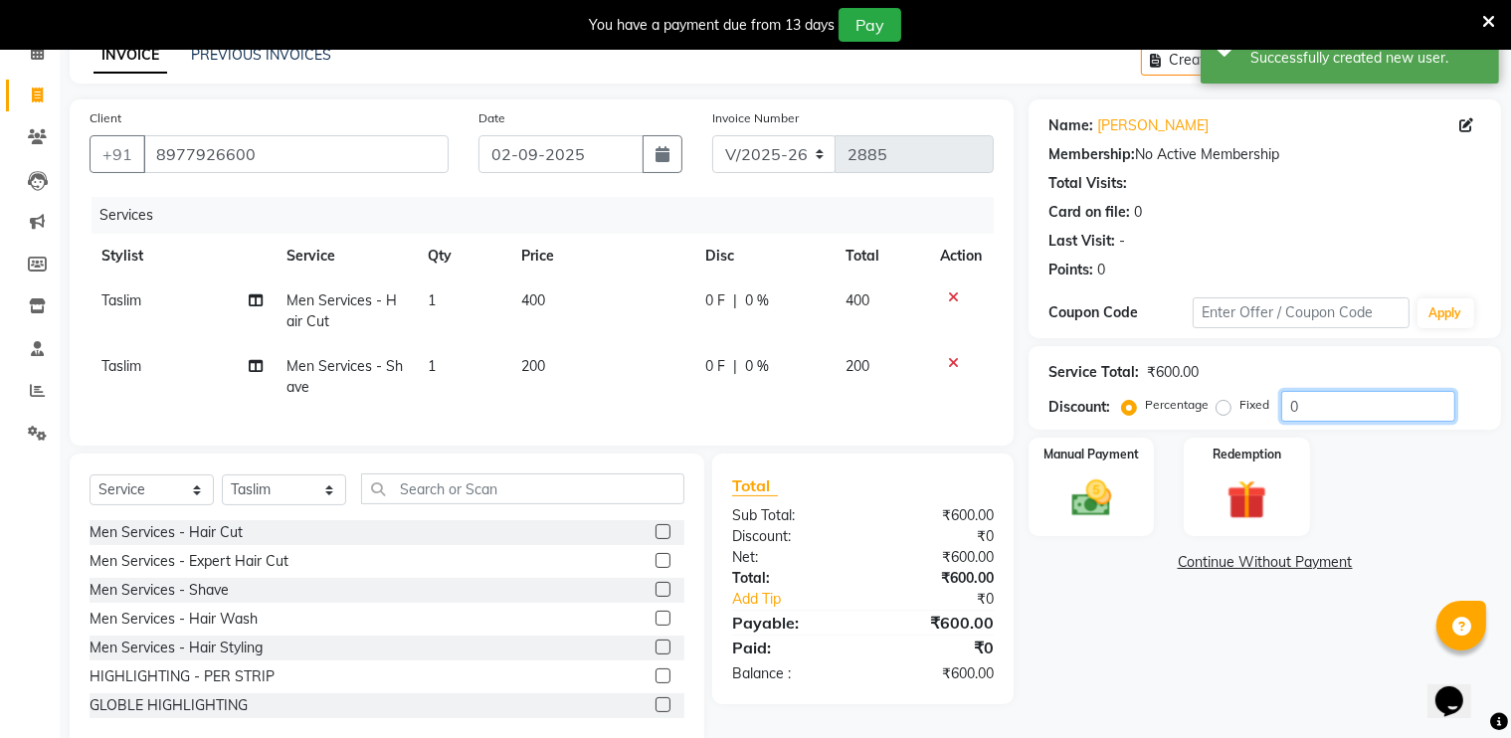
click at [1347, 413] on input "0" at bounding box center [1369, 406] width 174 height 31
type input "50"
click at [1085, 478] on img at bounding box center [1092, 500] width 67 height 48
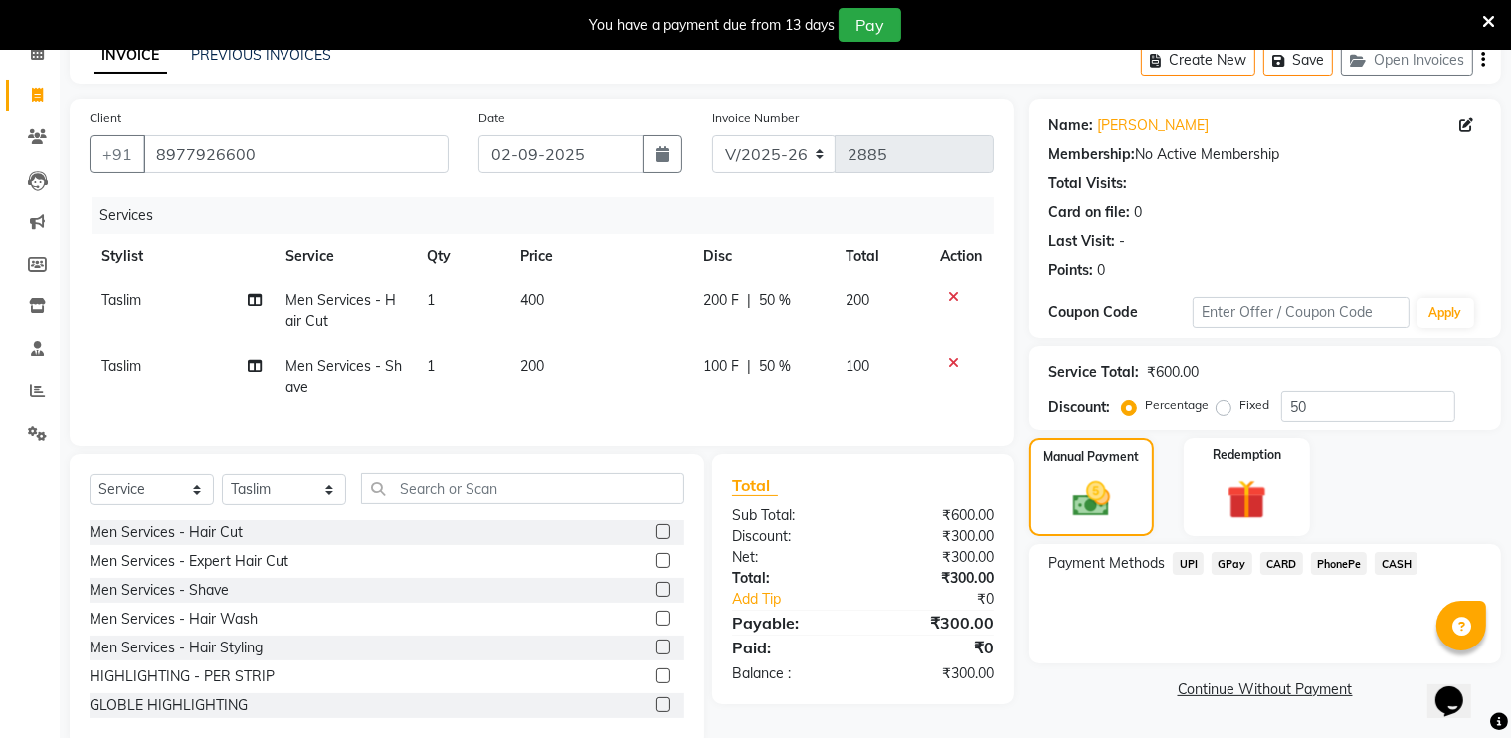
click at [1401, 563] on span "CASH" at bounding box center [1396, 563] width 43 height 23
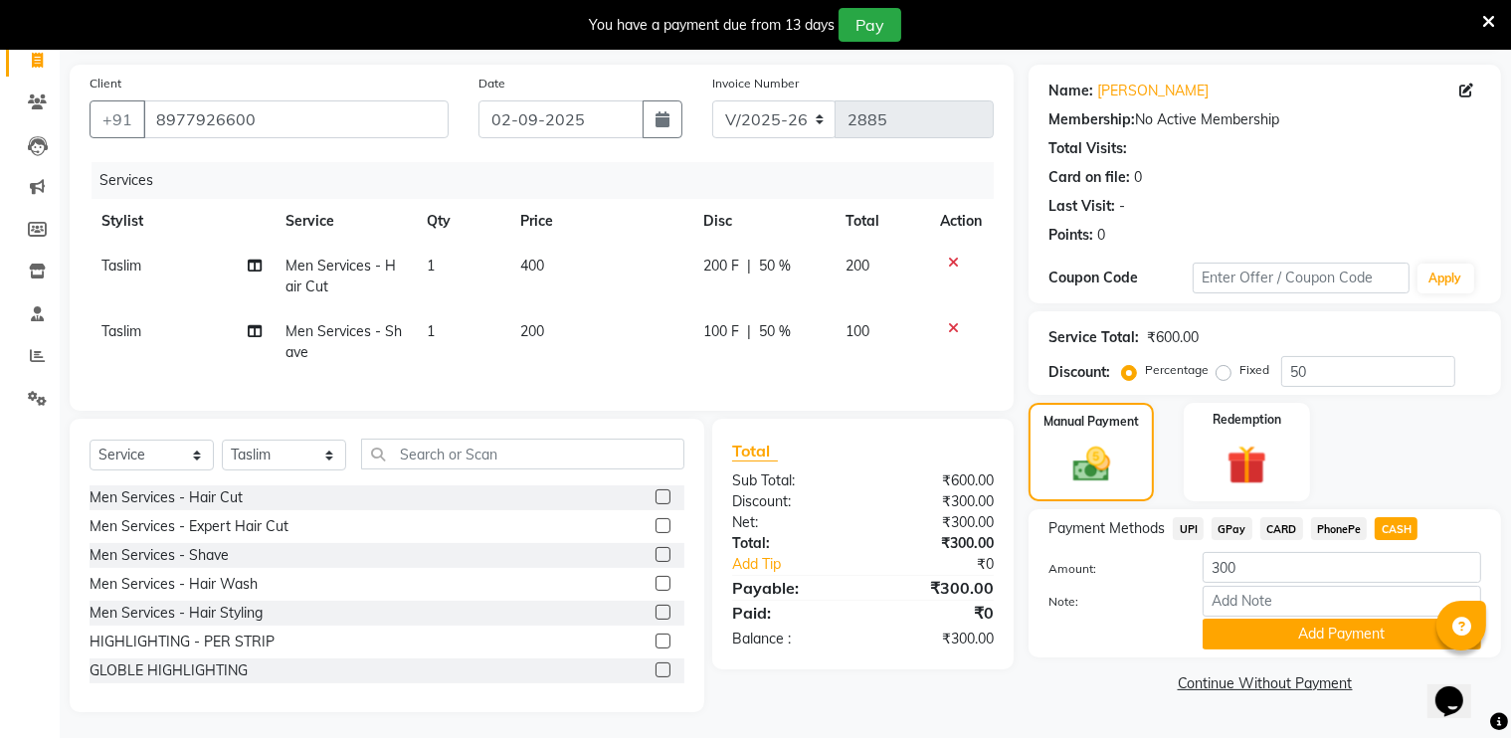
scroll to position [153, 0]
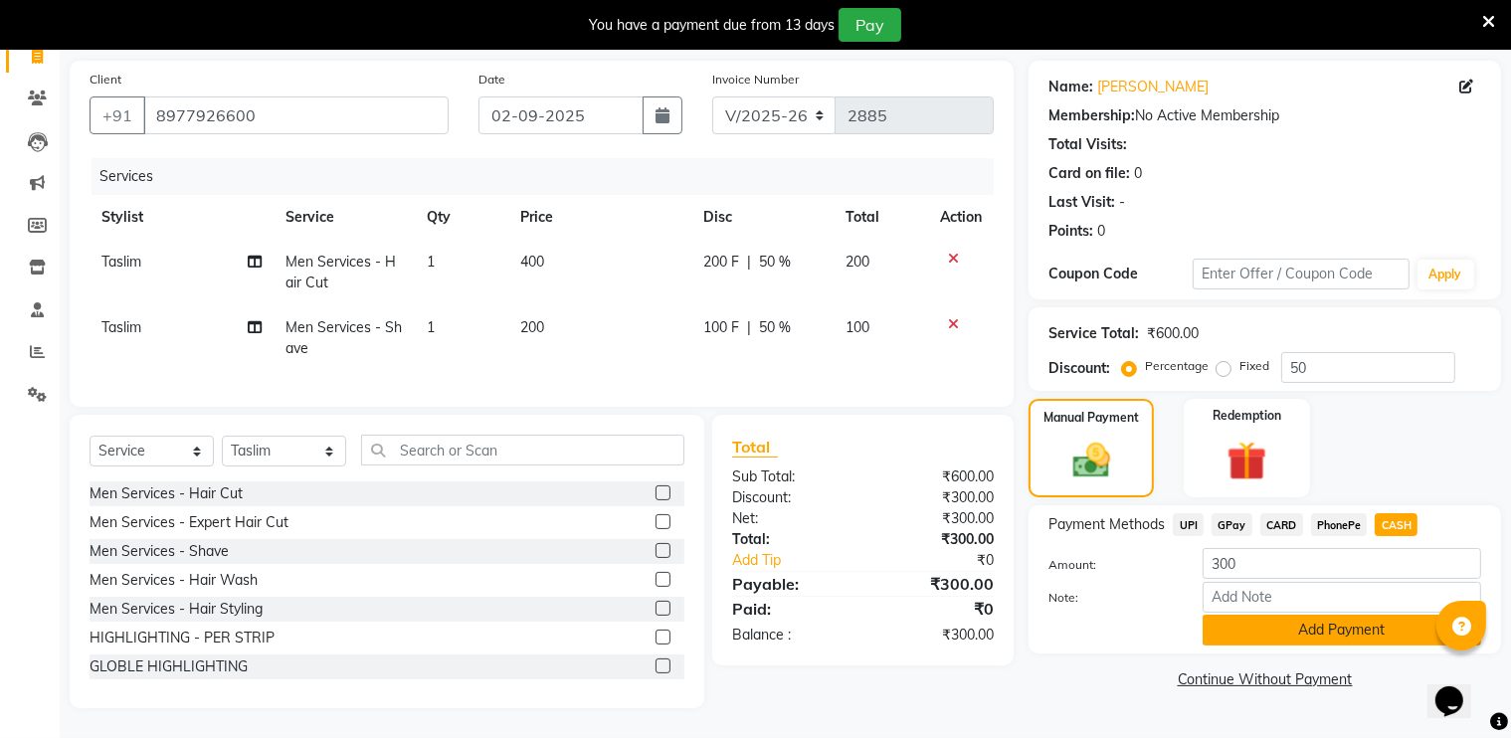
click at [1329, 621] on button "Add Payment" at bounding box center [1342, 630] width 279 height 31
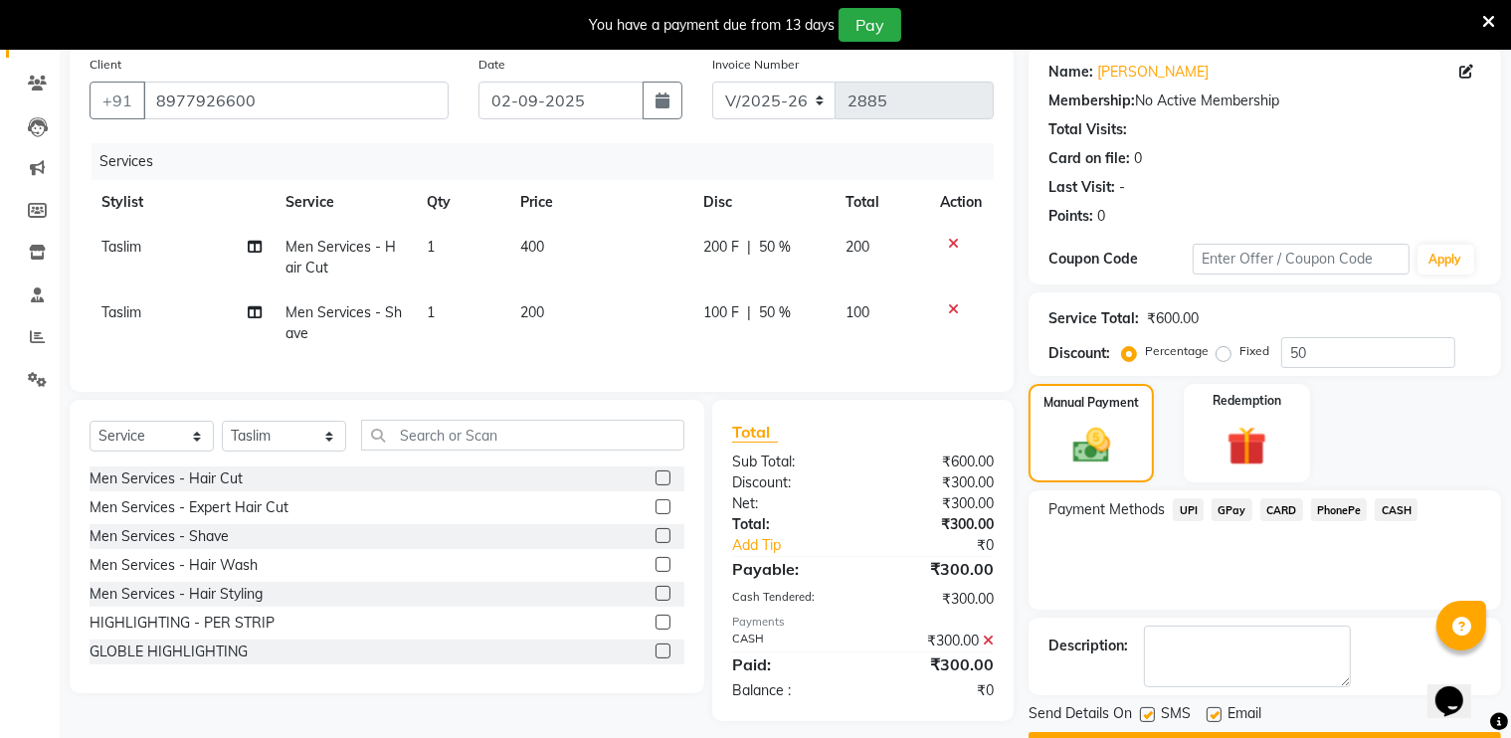
click at [1213, 722] on div at bounding box center [1213, 717] width 13 height 21
click at [1214, 709] on label at bounding box center [1214, 714] width 15 height 15
click at [1214, 709] on input "checkbox" at bounding box center [1213, 715] width 13 height 13
checkbox input "false"
click at [1148, 717] on label at bounding box center [1147, 714] width 15 height 15
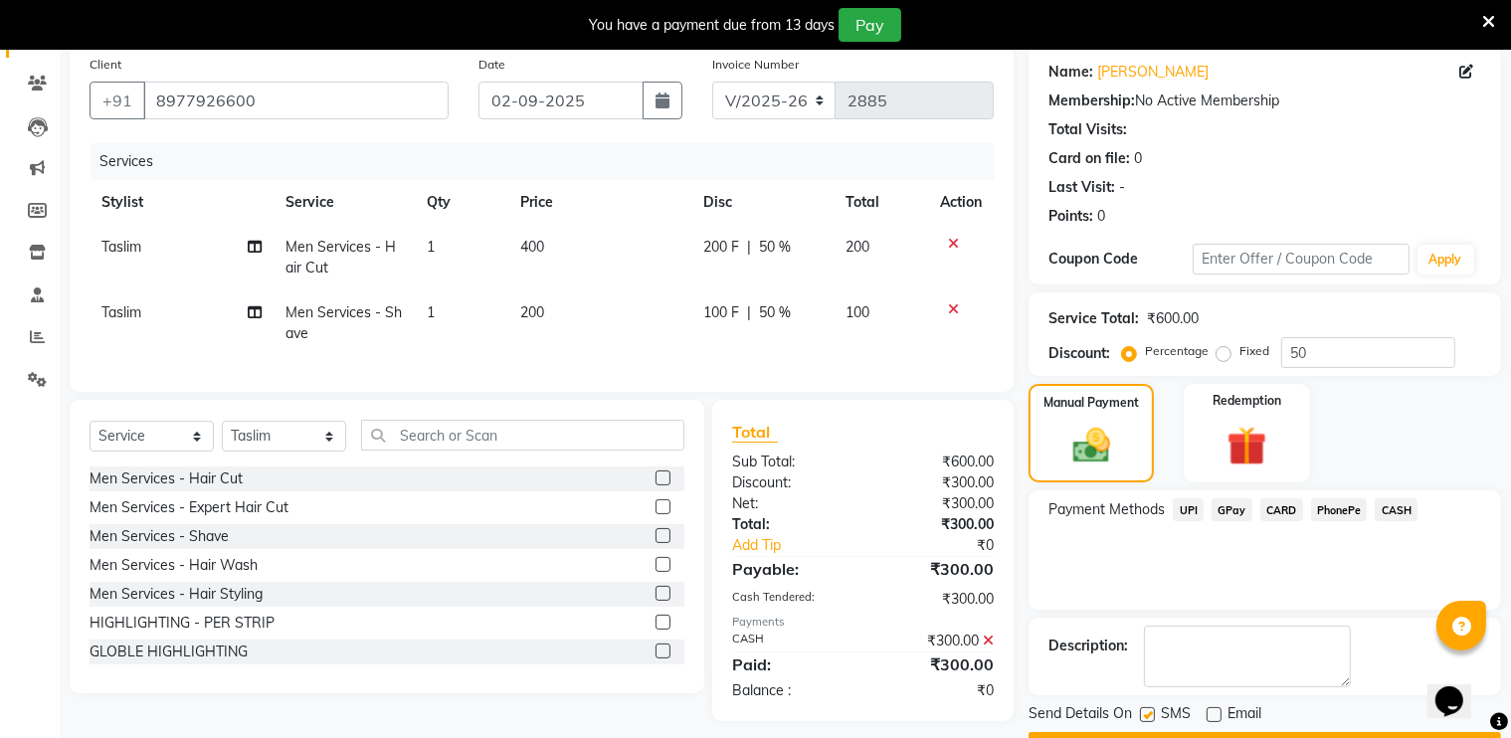
click at [1148, 717] on input "checkbox" at bounding box center [1146, 715] width 13 height 13
checkbox input "false"
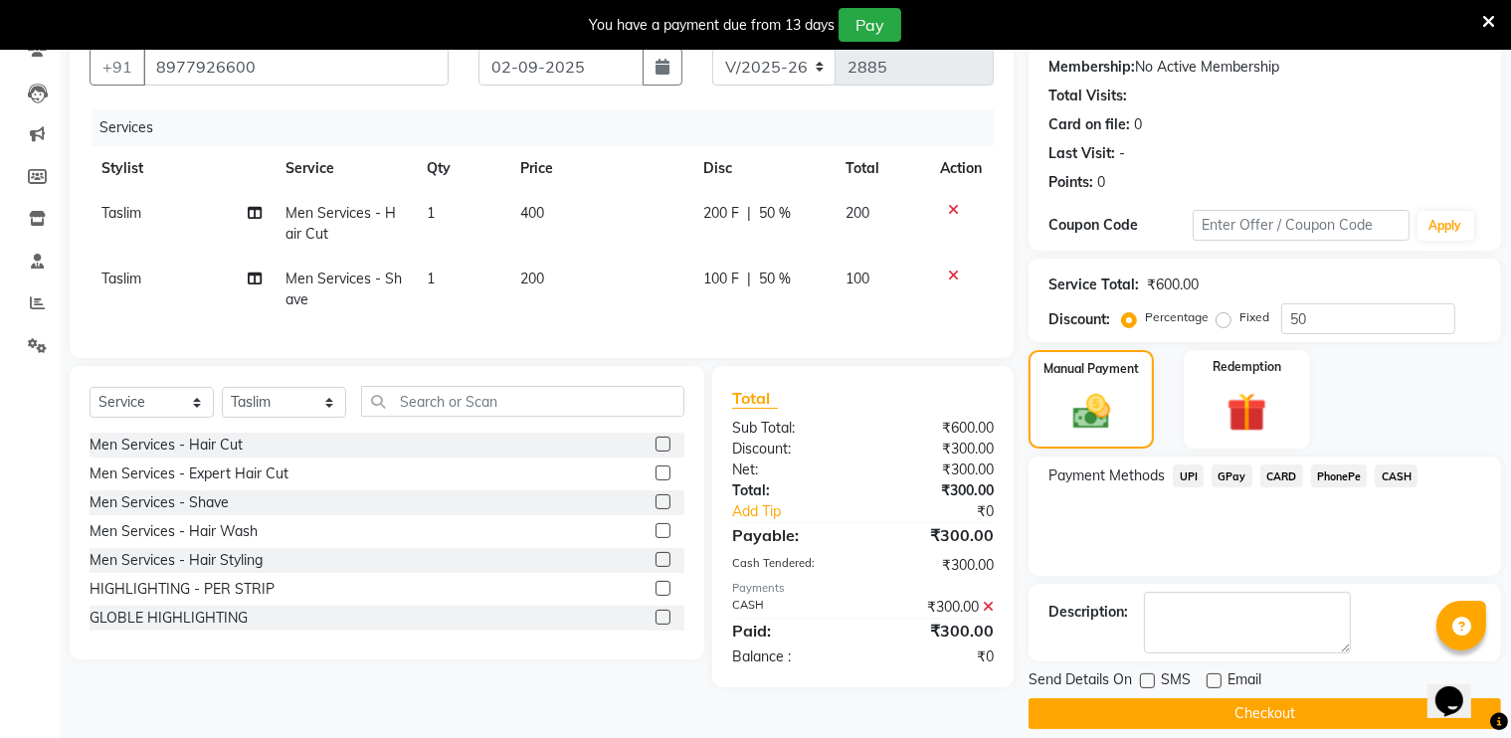
scroll to position [207, 0]
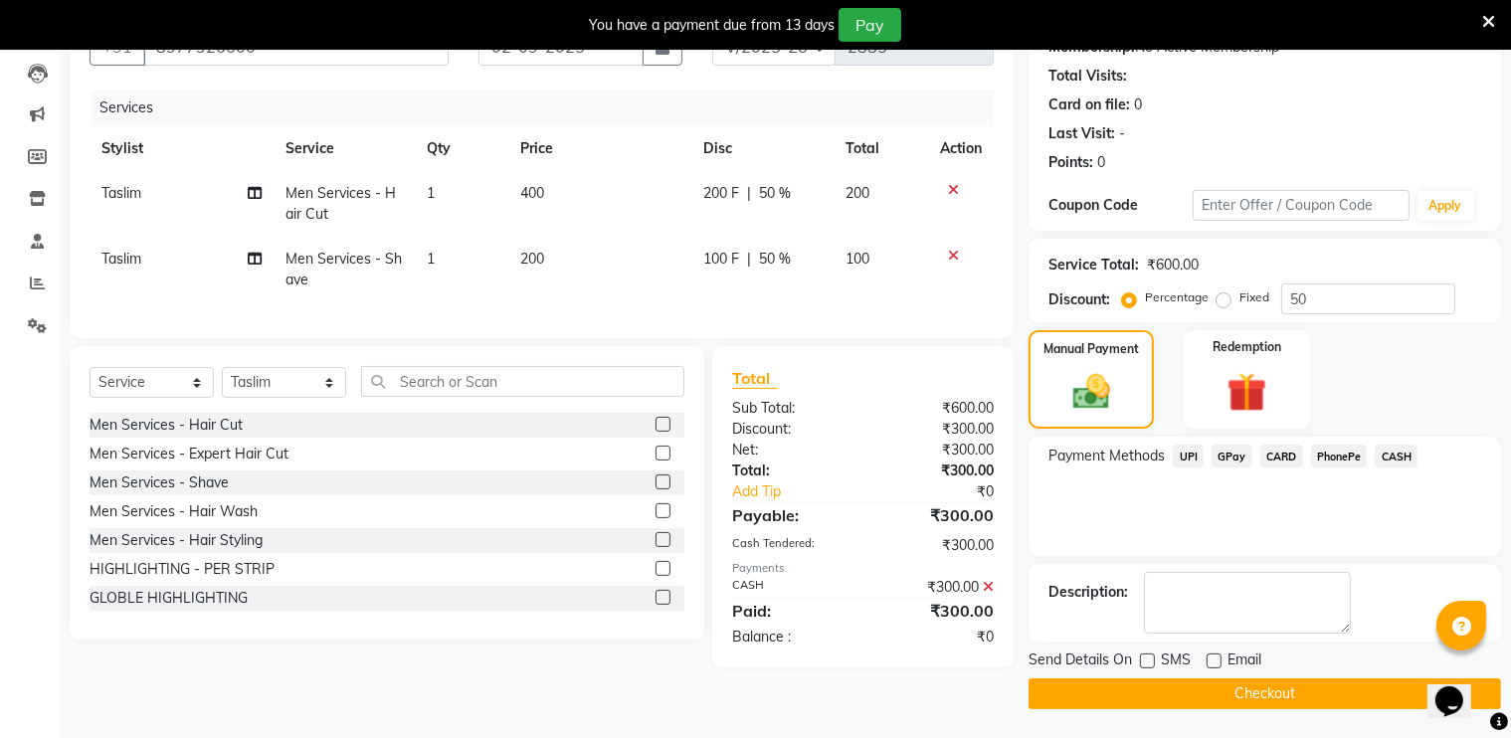
click at [1270, 678] on div "Send Details On SMS Email Checkout" at bounding box center [1265, 680] width 473 height 60
click at [1248, 689] on button "Checkout" at bounding box center [1265, 694] width 473 height 31
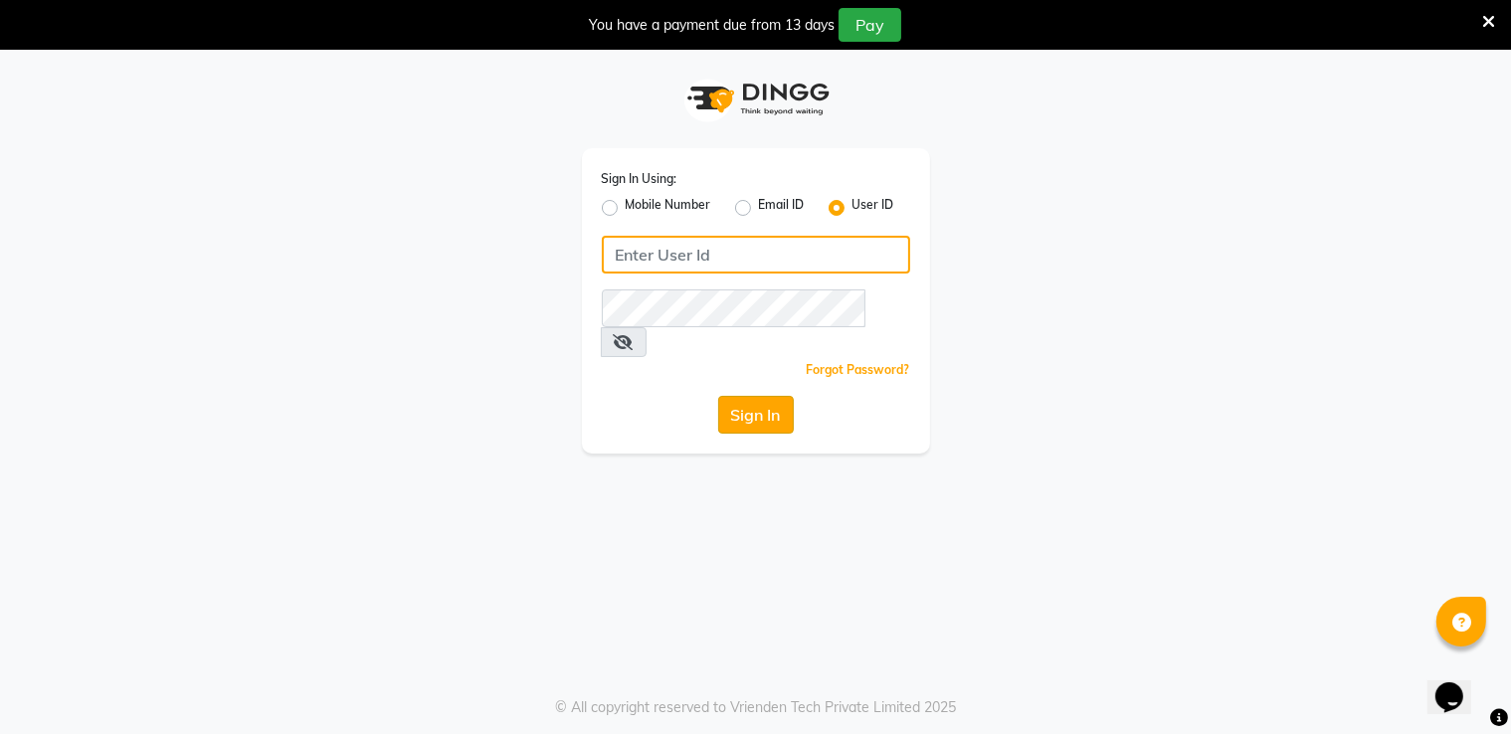
type input "[PERSON_NAME]"
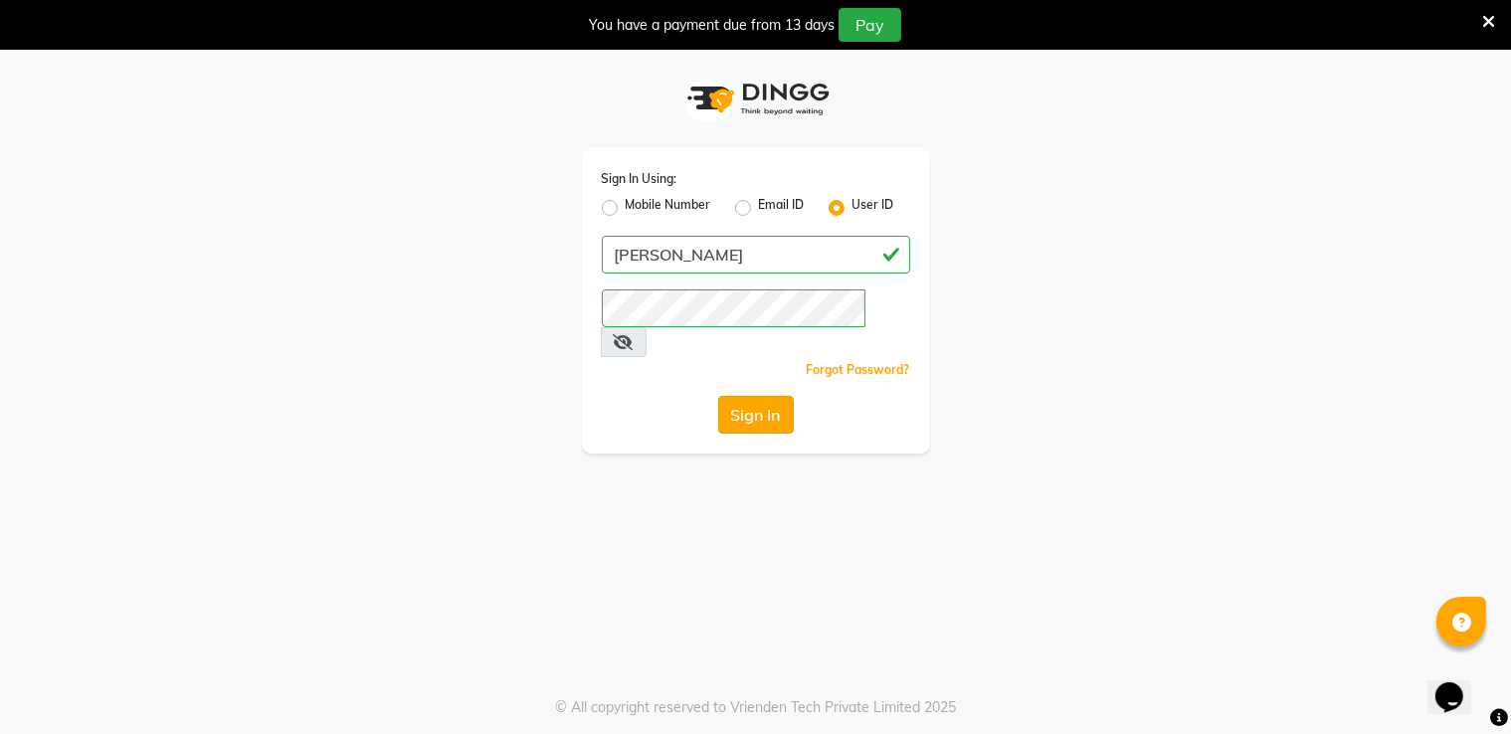
click at [747, 396] on button "Sign In" at bounding box center [756, 415] width 76 height 38
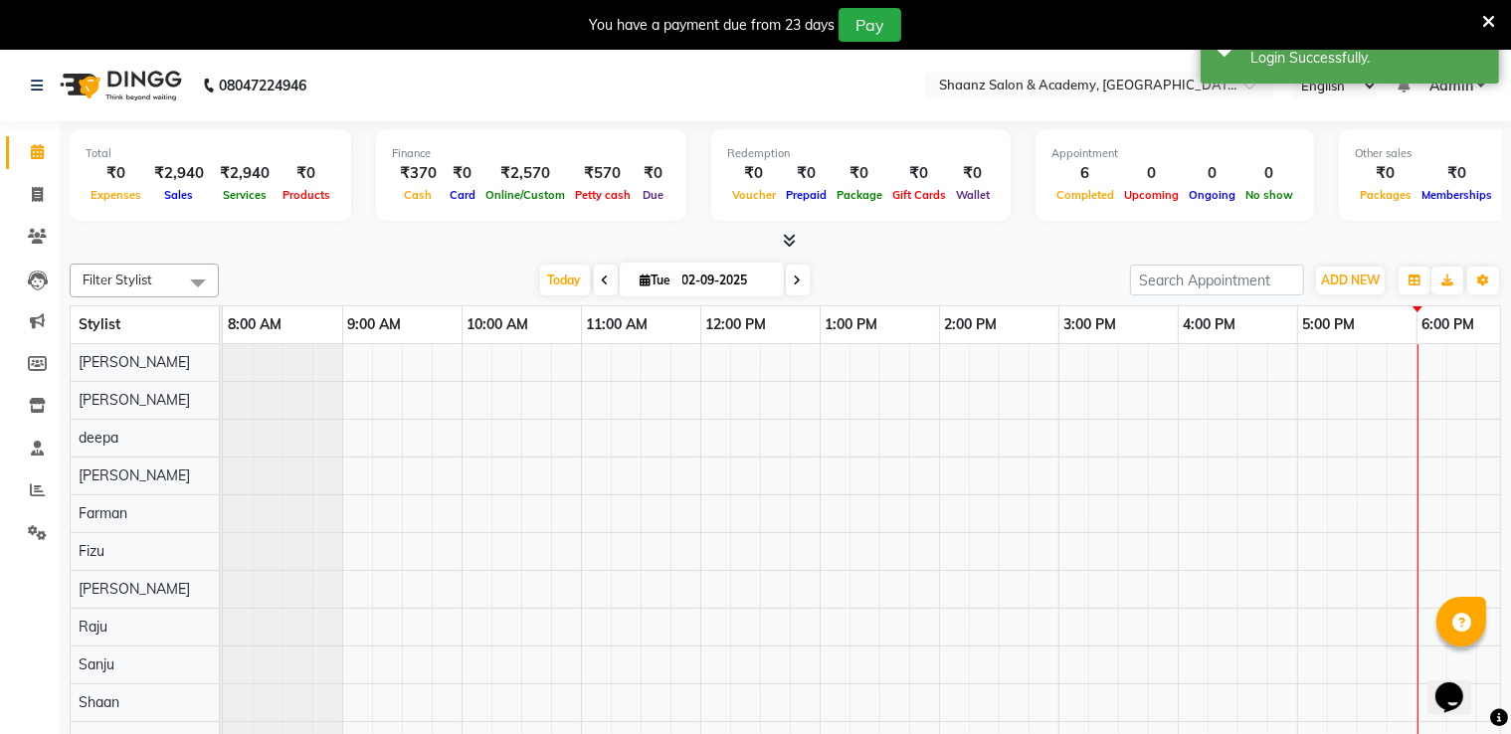
select select "en"
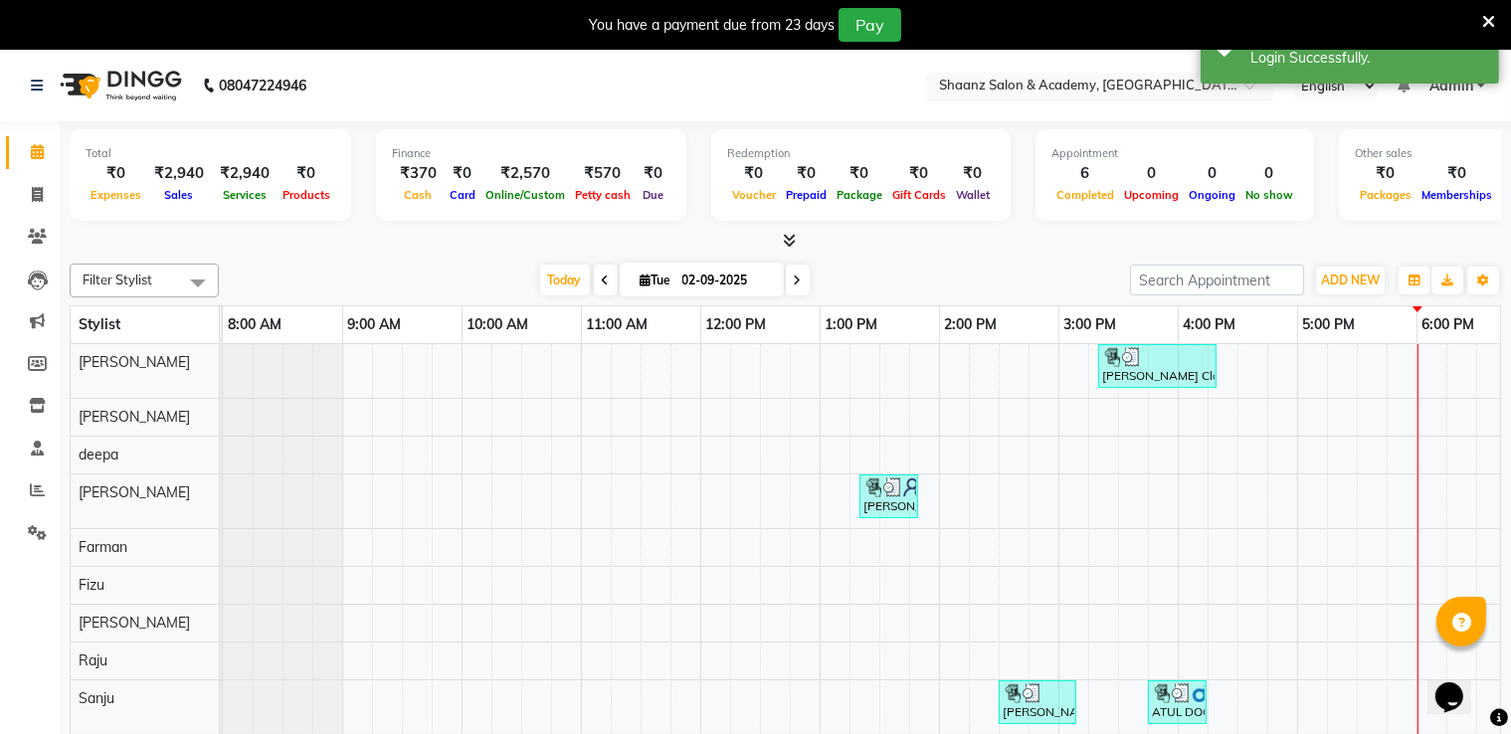
click at [1116, 70] on nav "08047224946 Select Location × Shaanz Salon & Academy, Versova English ENGLISH E…" at bounding box center [755, 86] width 1511 height 72
click at [1114, 90] on input "text" at bounding box center [1079, 88] width 289 height 20
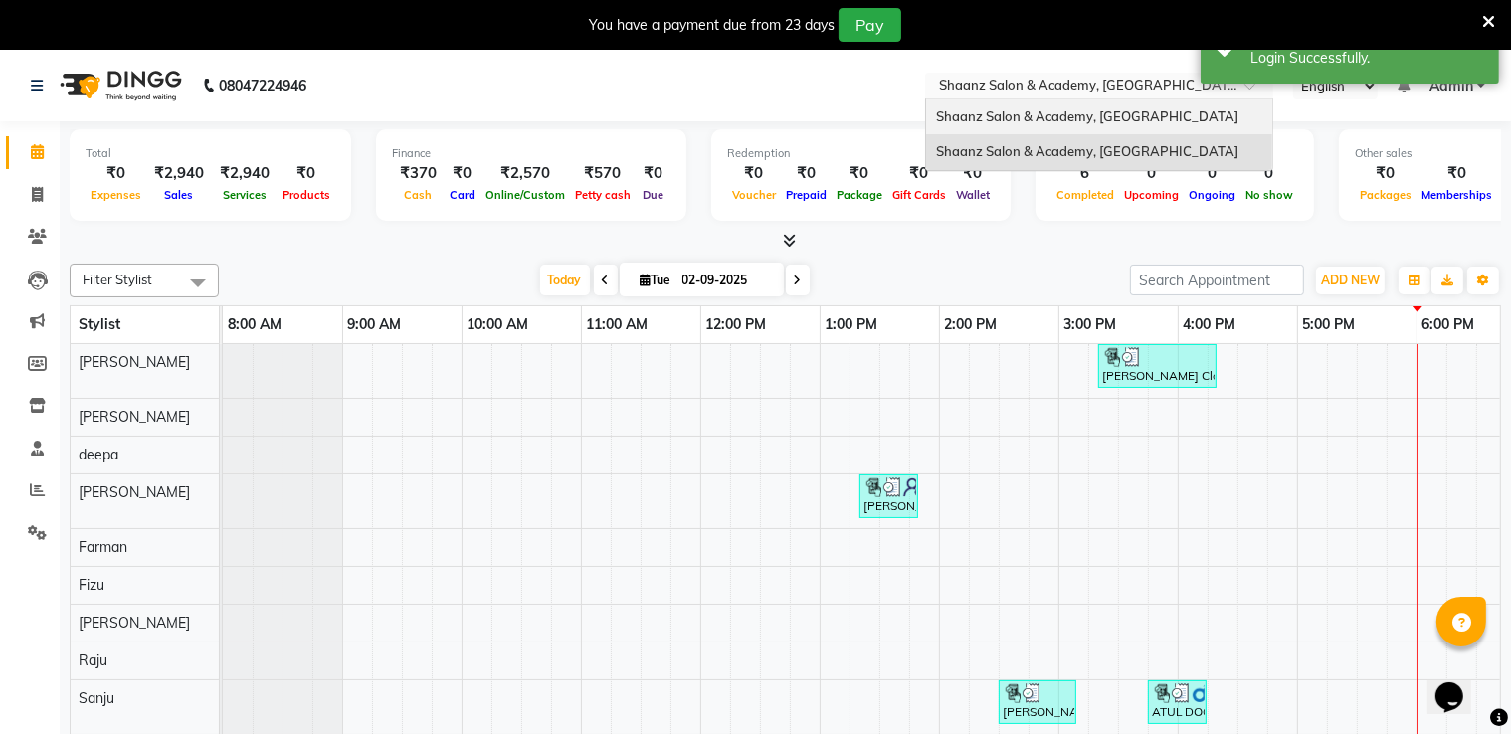
click at [1089, 109] on span "Shaanz Salon & Academy, [GEOGRAPHIC_DATA]" at bounding box center [1087, 116] width 302 height 16
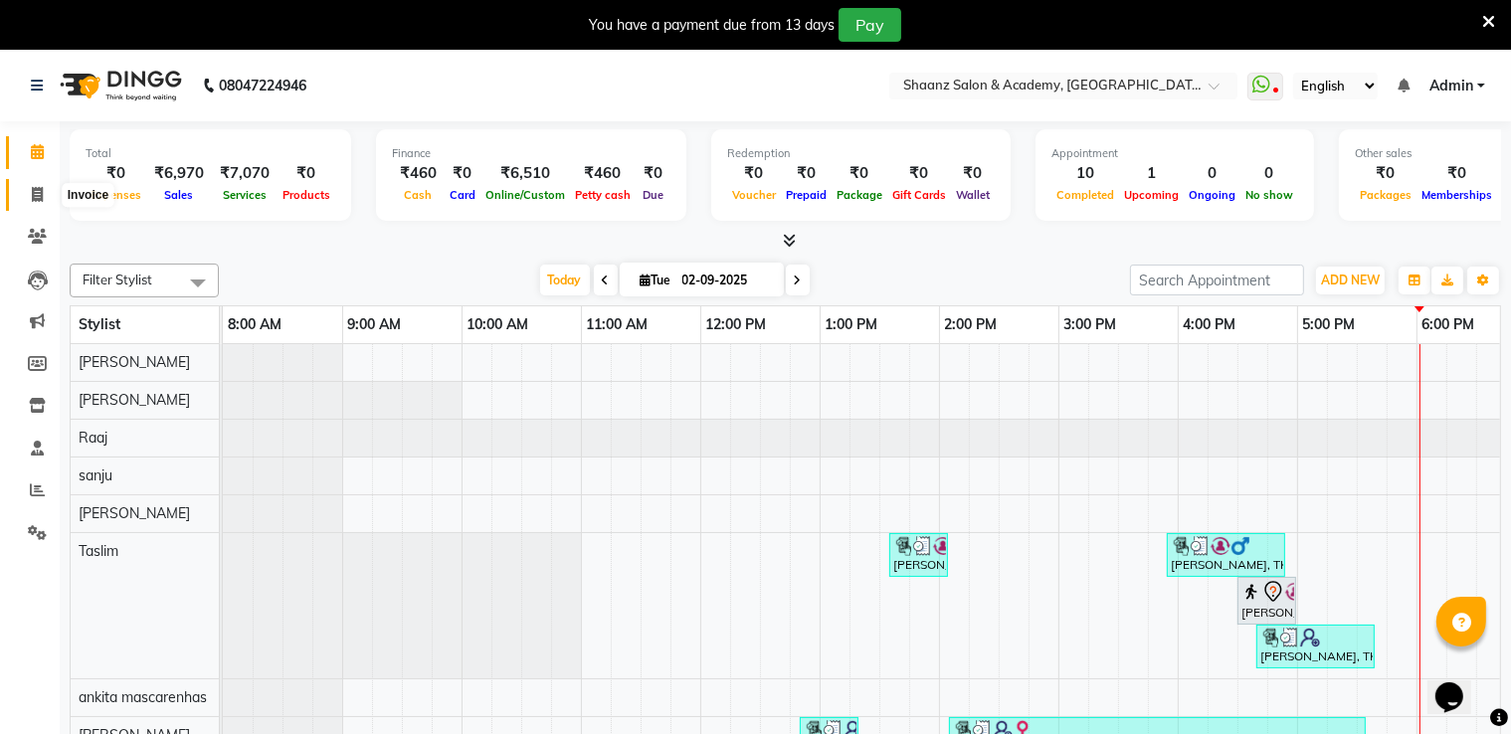
click at [35, 185] on span at bounding box center [37, 195] width 35 height 23
select select "6360"
select select "service"
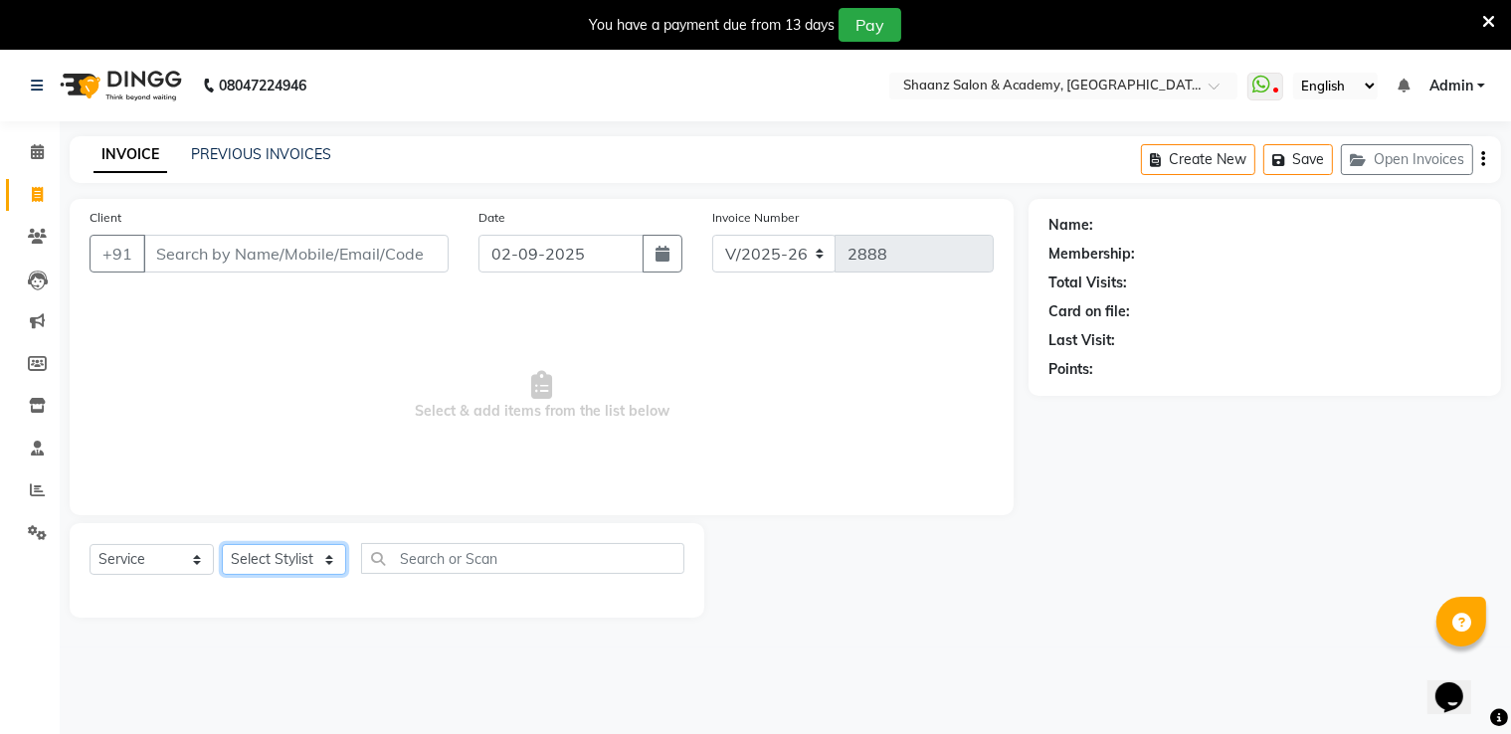
click at [266, 546] on select "Select Stylist [PERSON_NAME] [PERSON_NAME] [PERSON_NAME] dc [PERSON_NAME] nisha…" at bounding box center [284, 559] width 124 height 31
select select "47609"
click at [222, 545] on select "Select Stylist [PERSON_NAME] [PERSON_NAME] [PERSON_NAME] dc [PERSON_NAME] nisha…" at bounding box center [284, 559] width 124 height 31
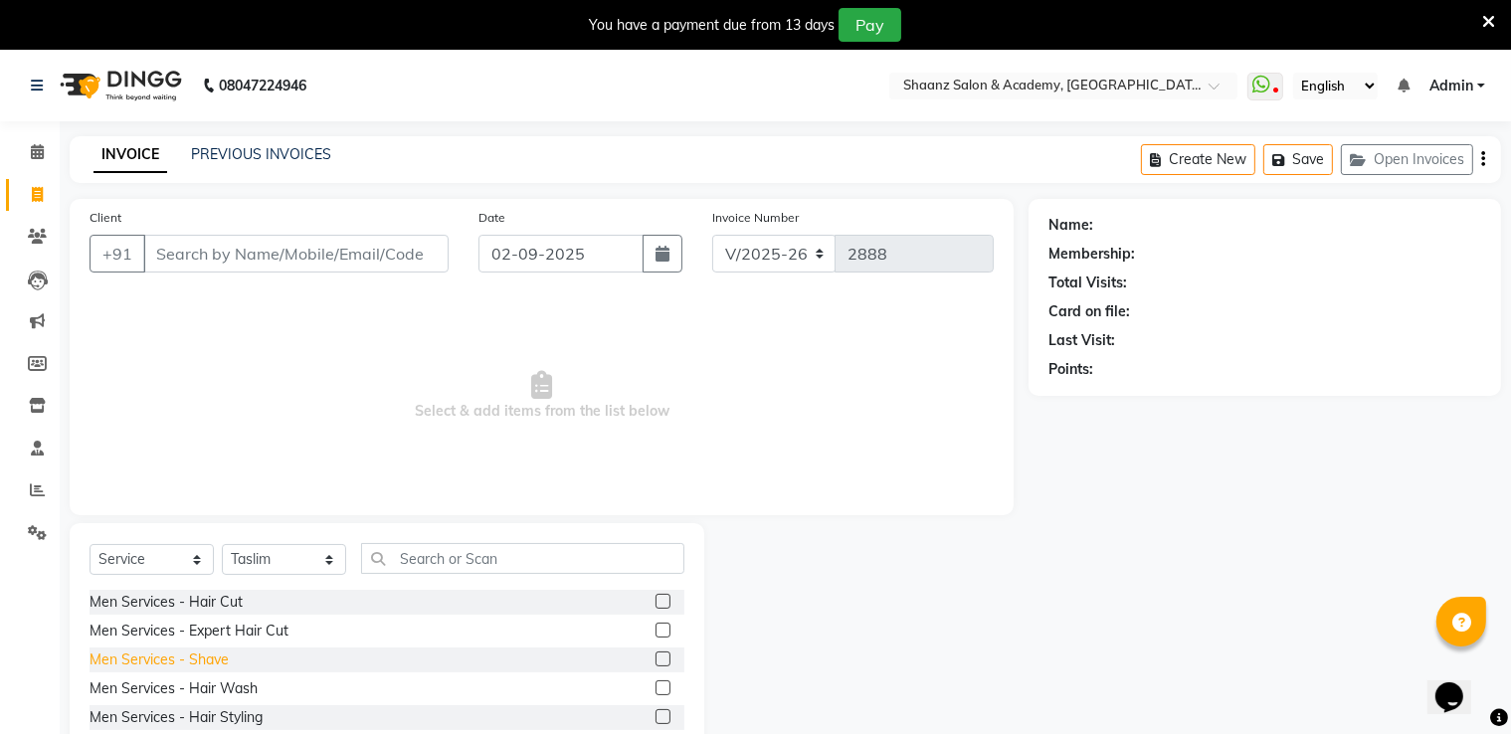
click at [211, 668] on div "Men Services - Shave" at bounding box center [159, 660] width 139 height 21
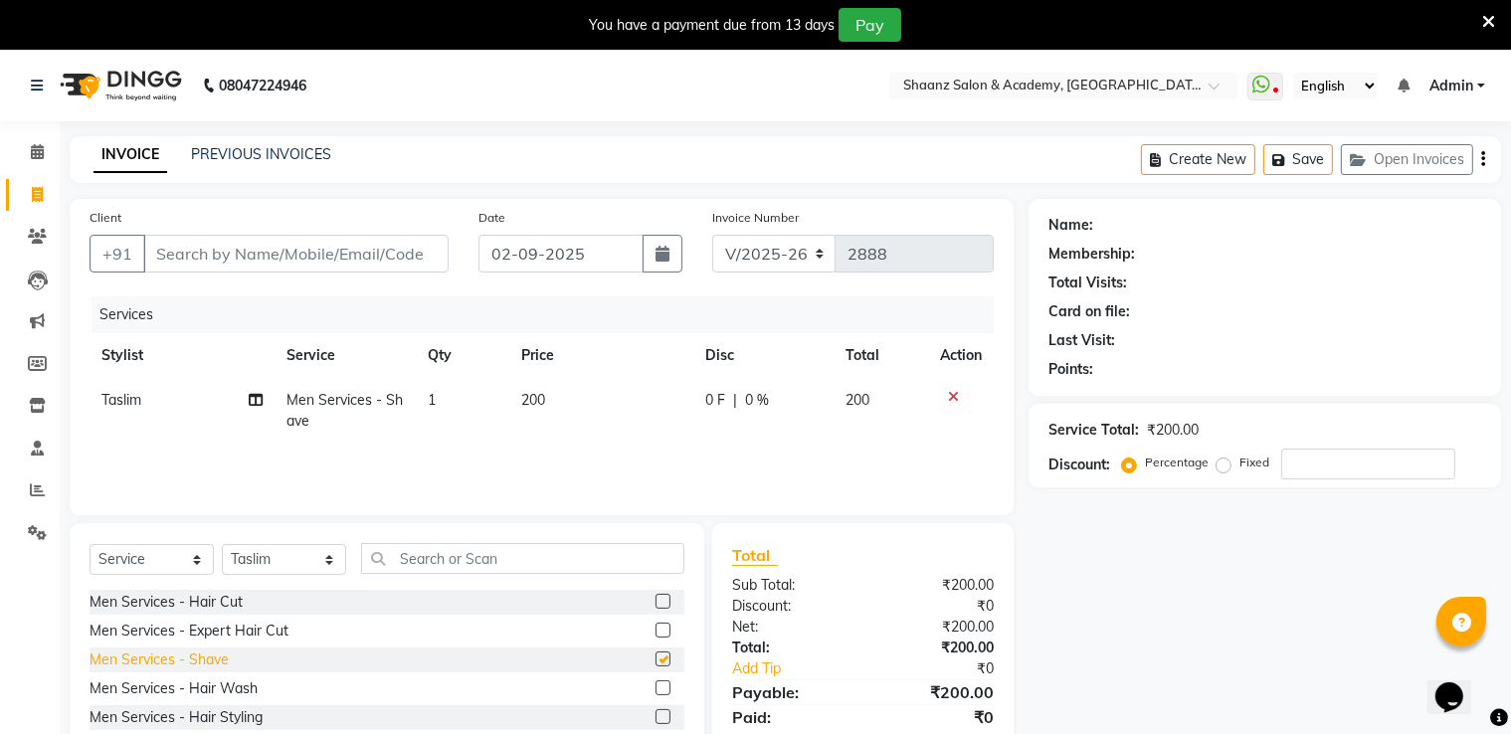
checkbox input "false"
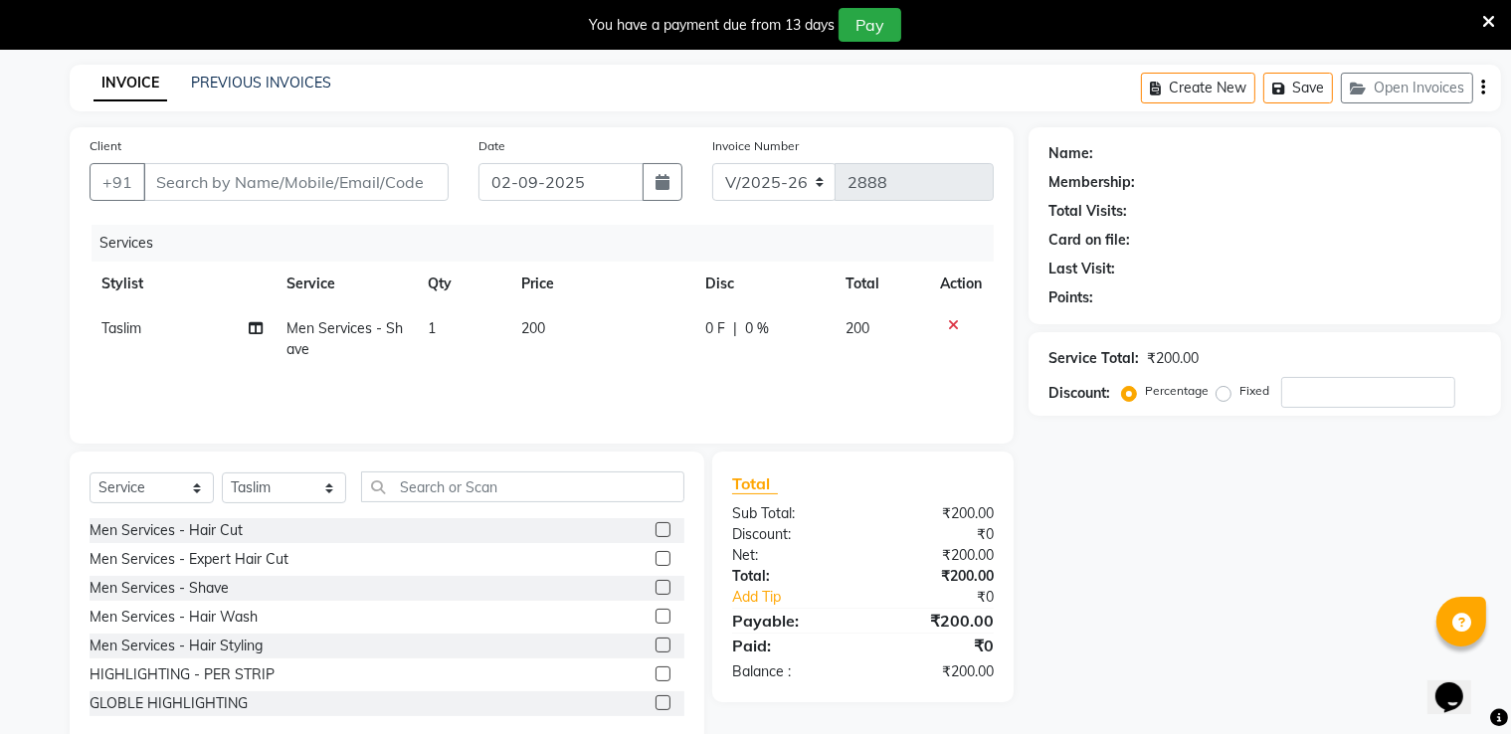
click at [1489, 20] on icon at bounding box center [1489, 22] width 13 height 18
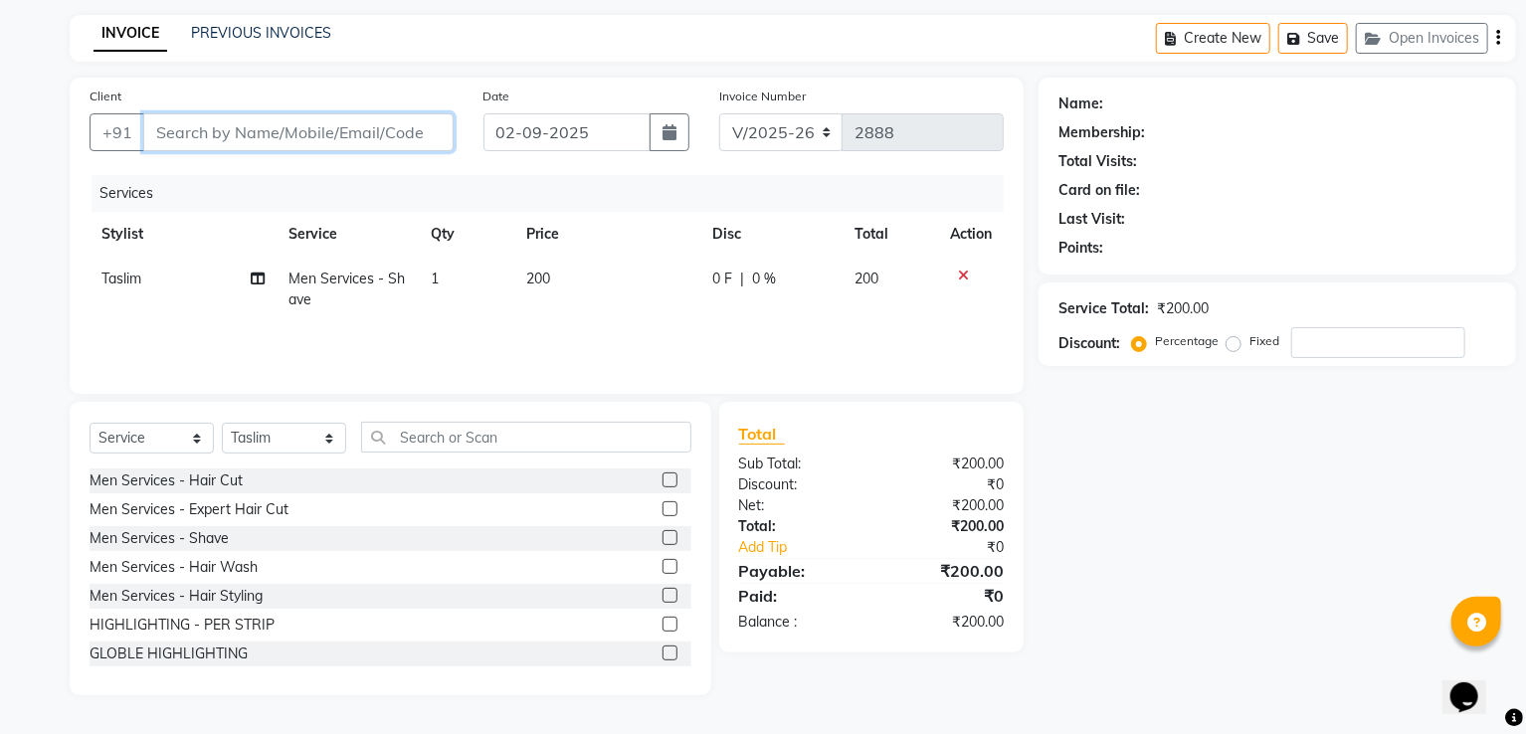
click at [413, 131] on input "Client" at bounding box center [298, 132] width 310 height 38
click at [560, 261] on td "200" at bounding box center [607, 290] width 187 height 66
select select "47609"
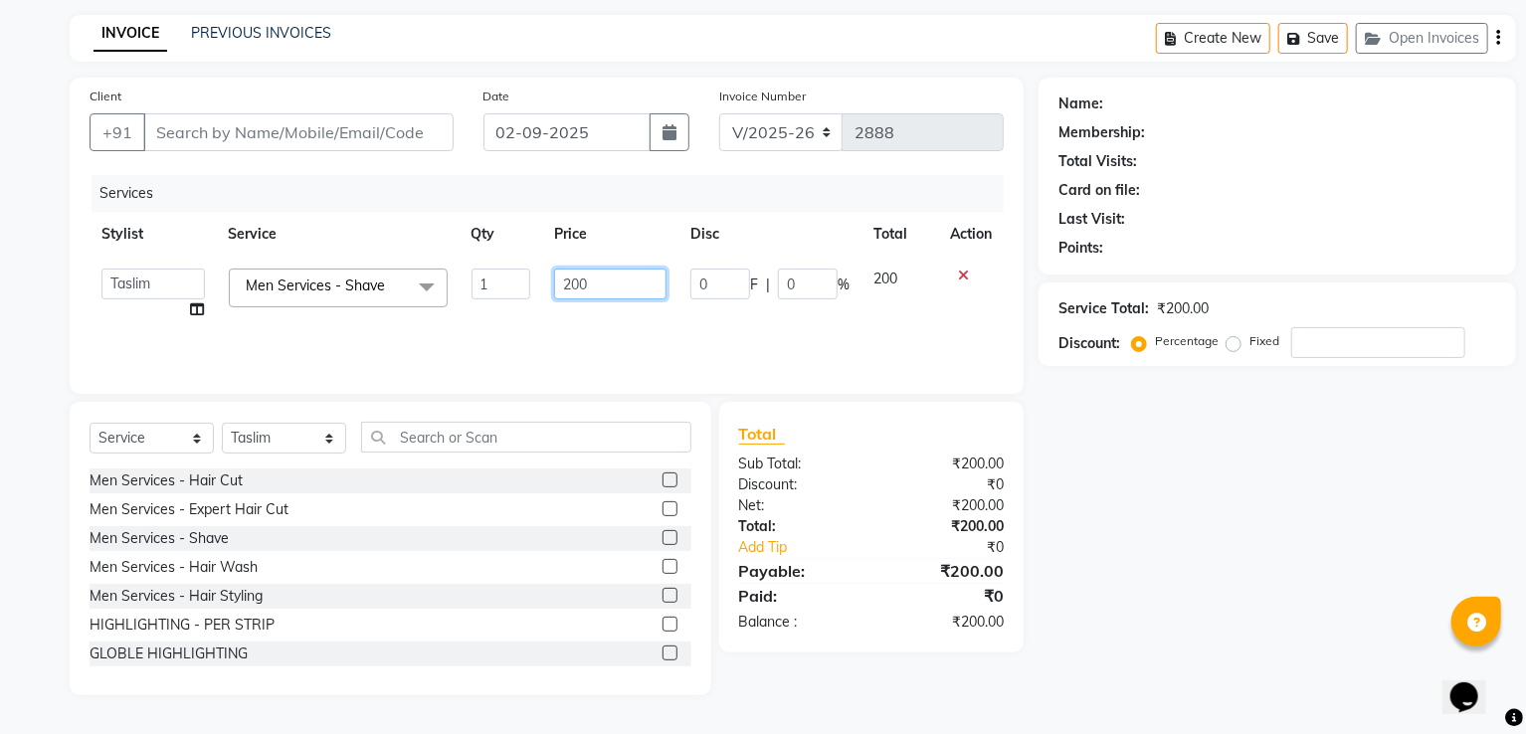
click at [625, 277] on input "200" at bounding box center [610, 284] width 112 height 31
type input "2"
type input "100"
click at [263, 129] on input "Client" at bounding box center [298, 132] width 310 height 38
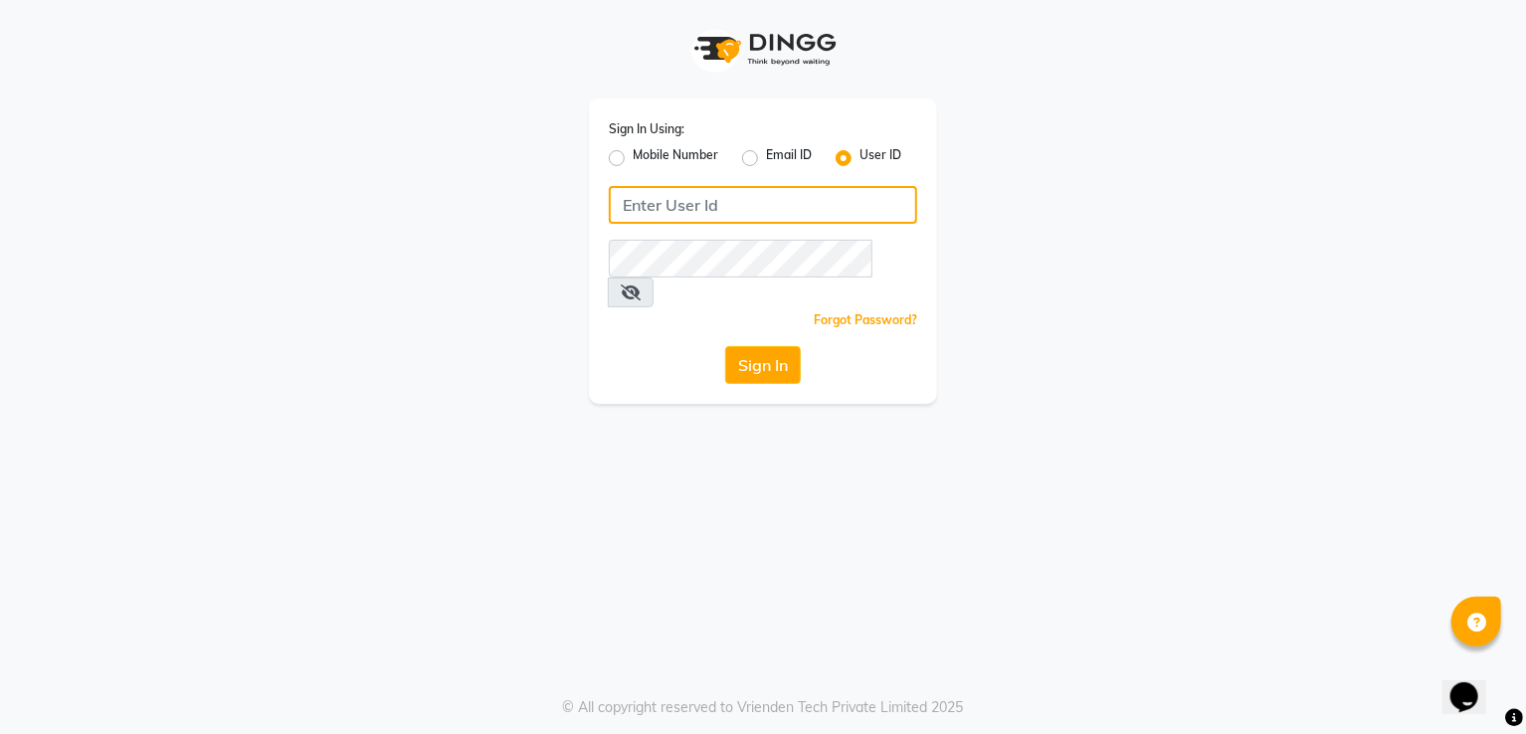
type input "shaan"
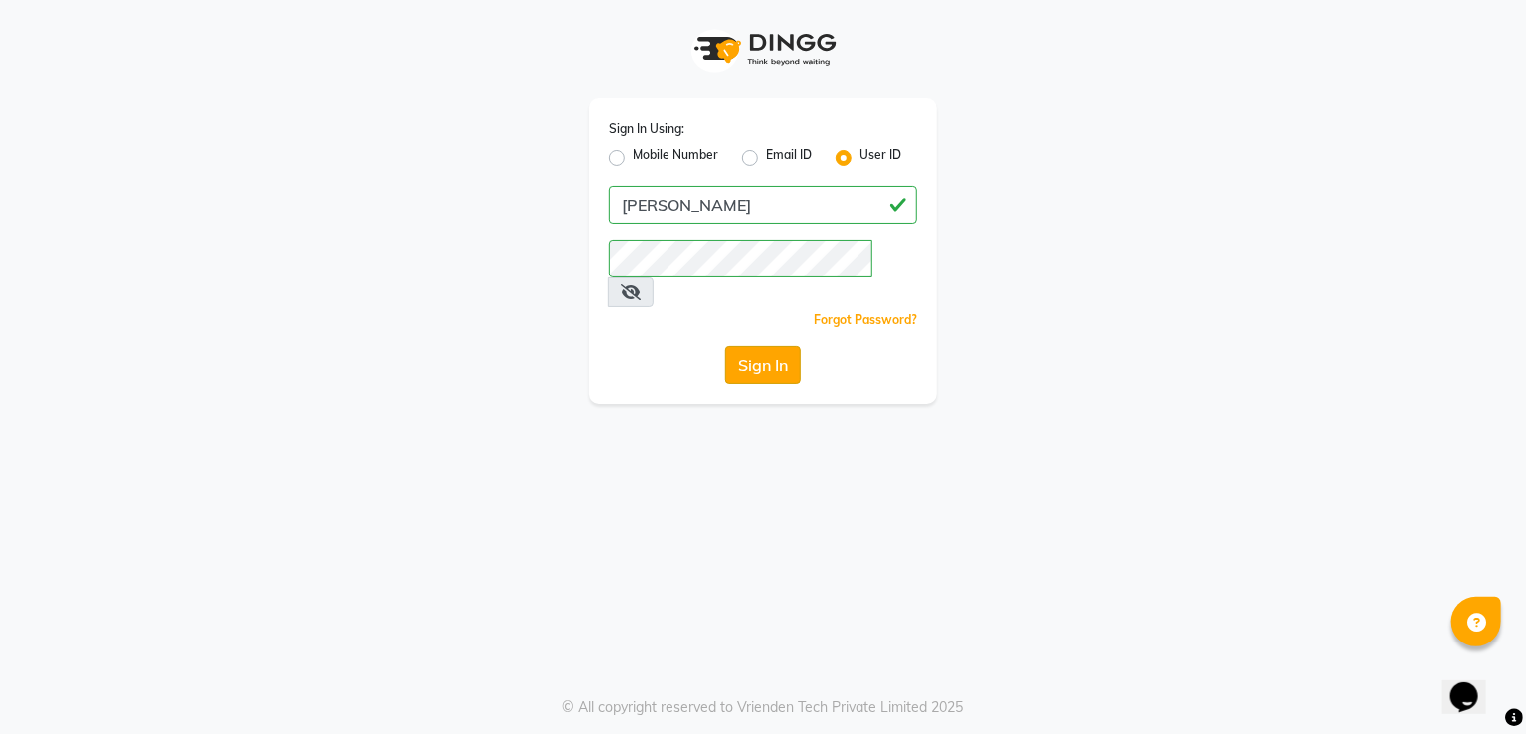
click at [772, 346] on button "Sign In" at bounding box center [763, 365] width 76 height 38
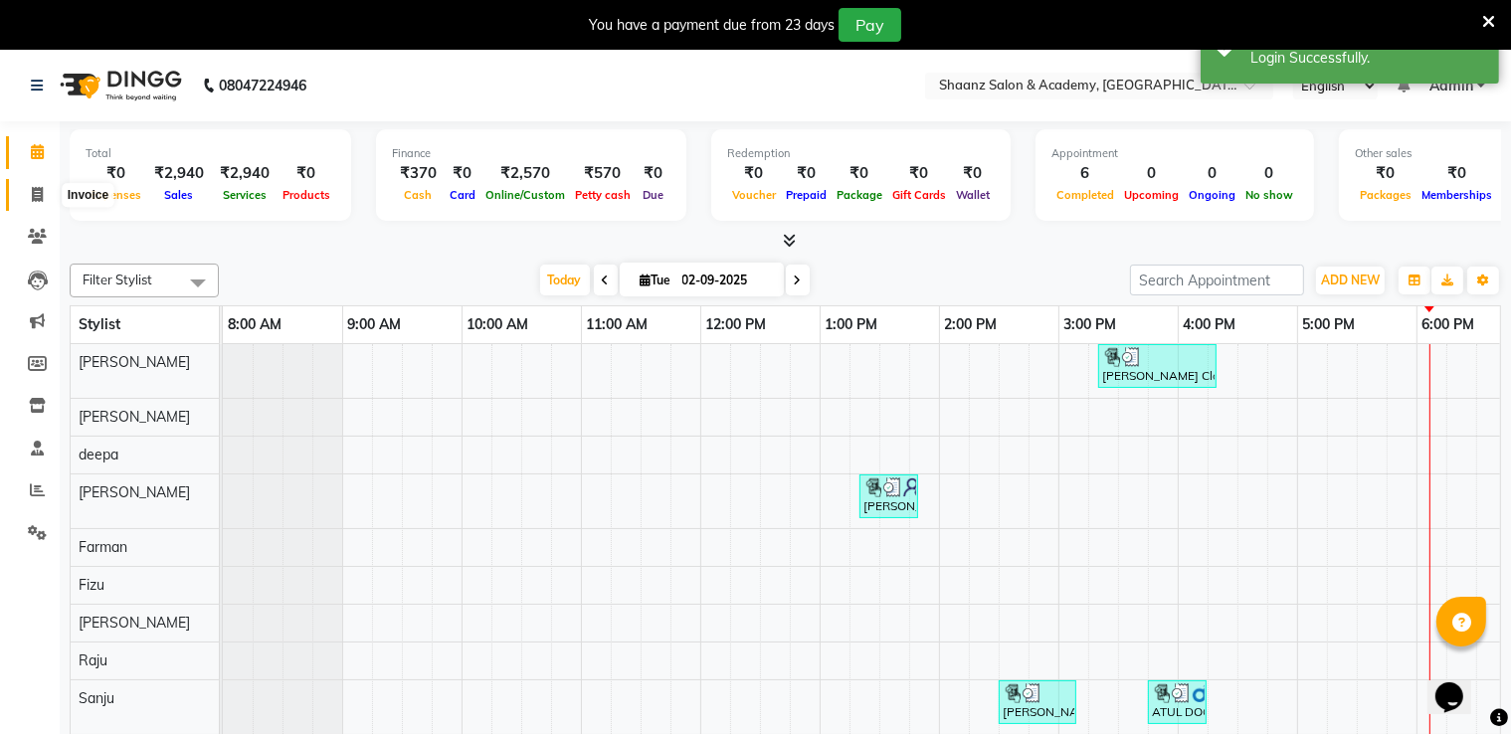
click at [32, 192] on icon at bounding box center [37, 194] width 11 height 15
select select "8719"
select select "service"
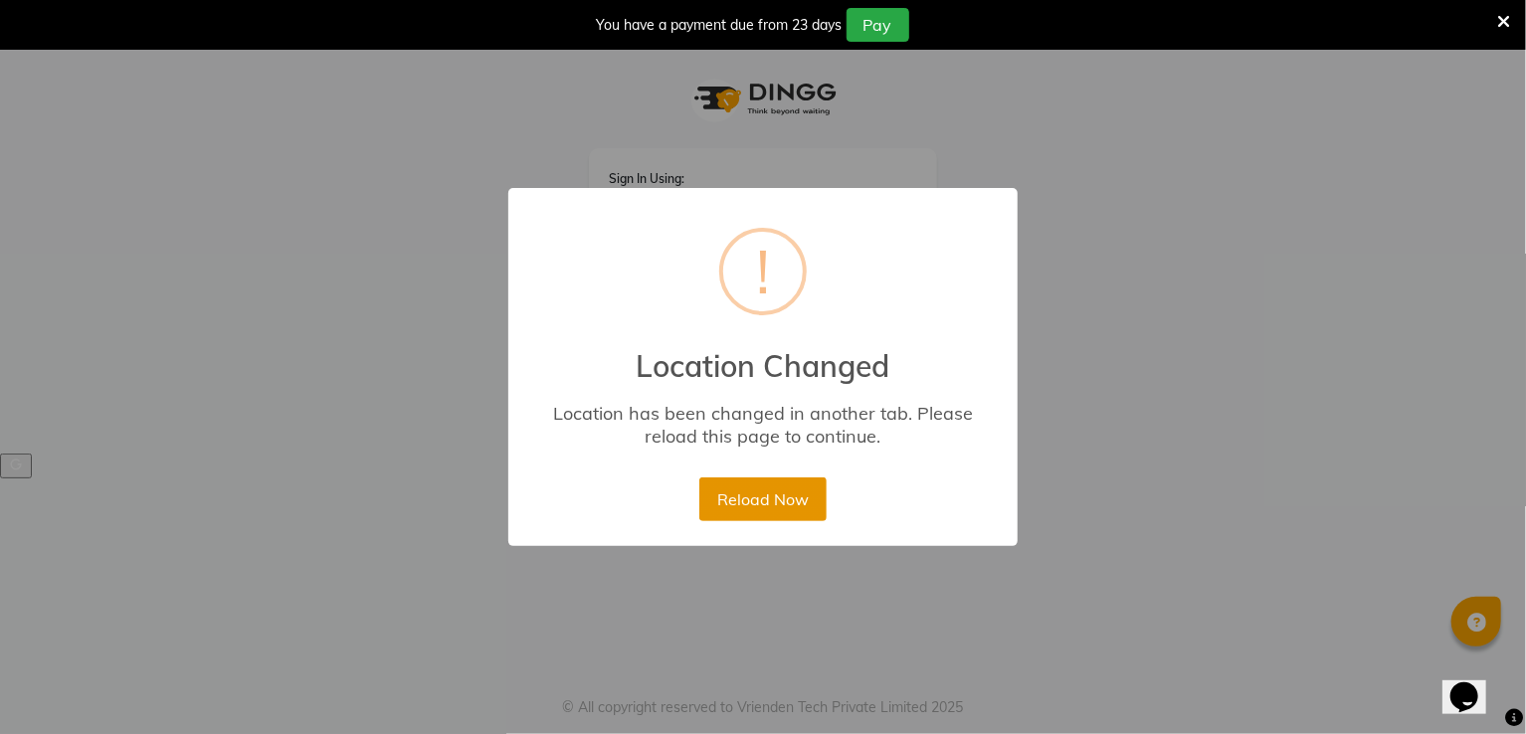
click at [768, 495] on button "Reload Now" at bounding box center [762, 500] width 126 height 44
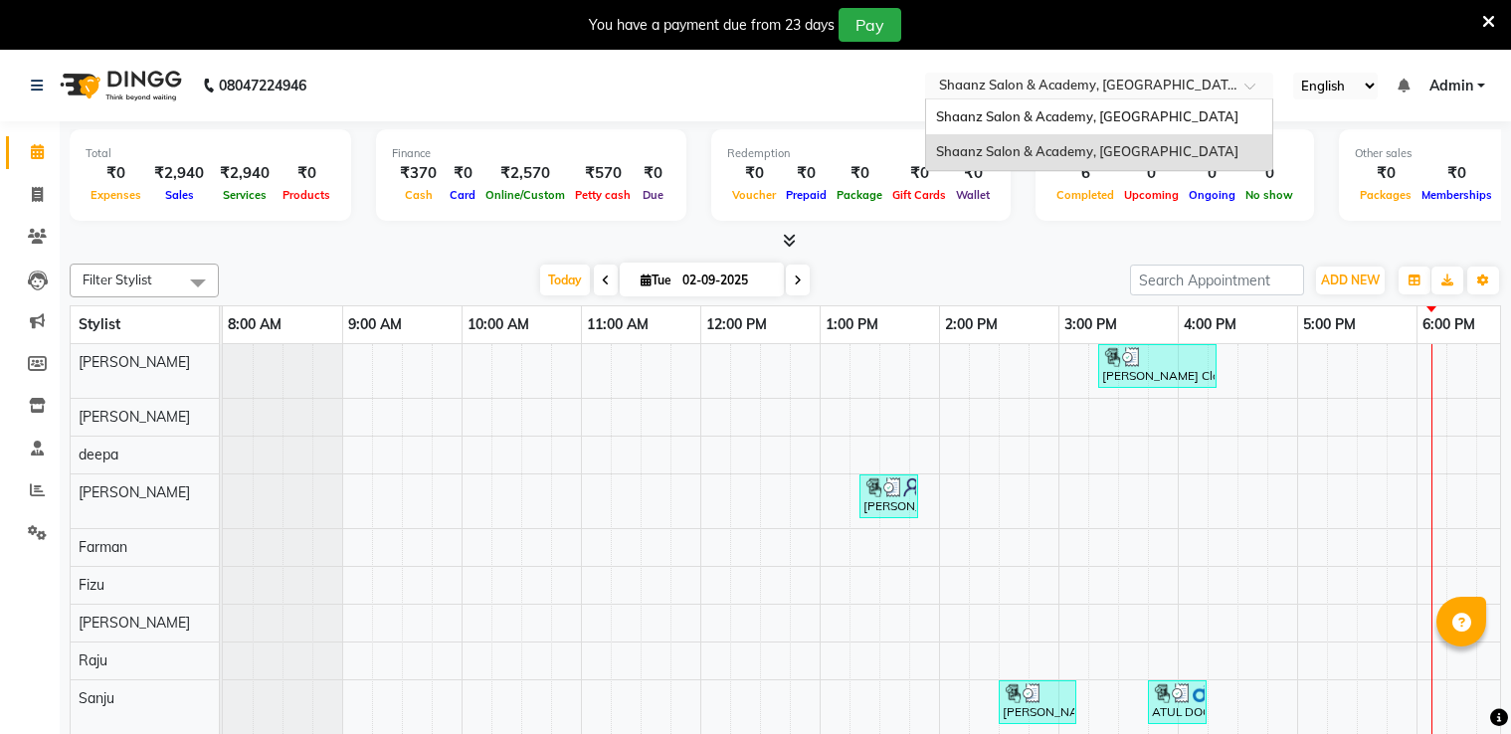
click at [1114, 89] on input "text" at bounding box center [1079, 88] width 289 height 20
click at [1095, 104] on div "Shaanz Salon & Academy, [GEOGRAPHIC_DATA]" at bounding box center [1099, 118] width 346 height 36
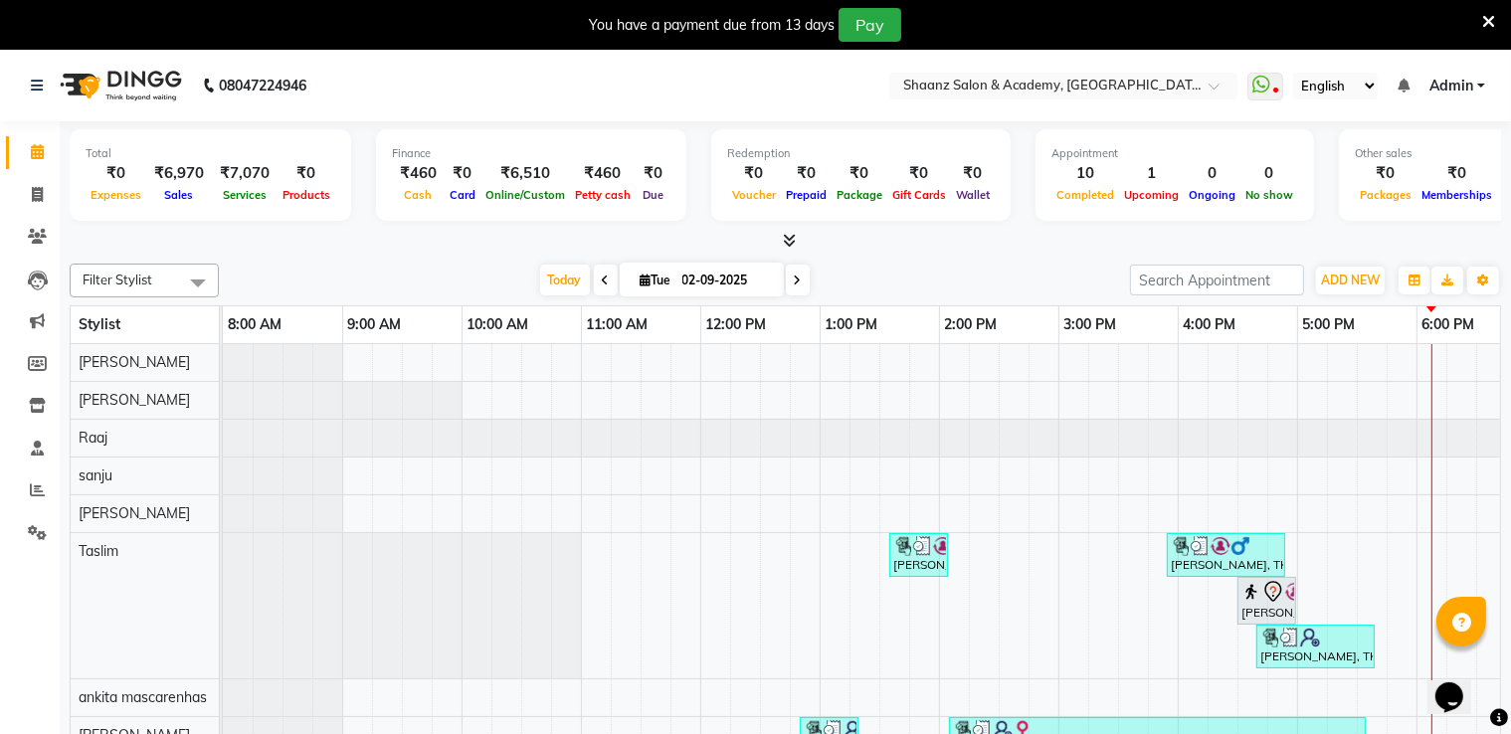
click at [1486, 24] on icon at bounding box center [1489, 22] width 13 height 18
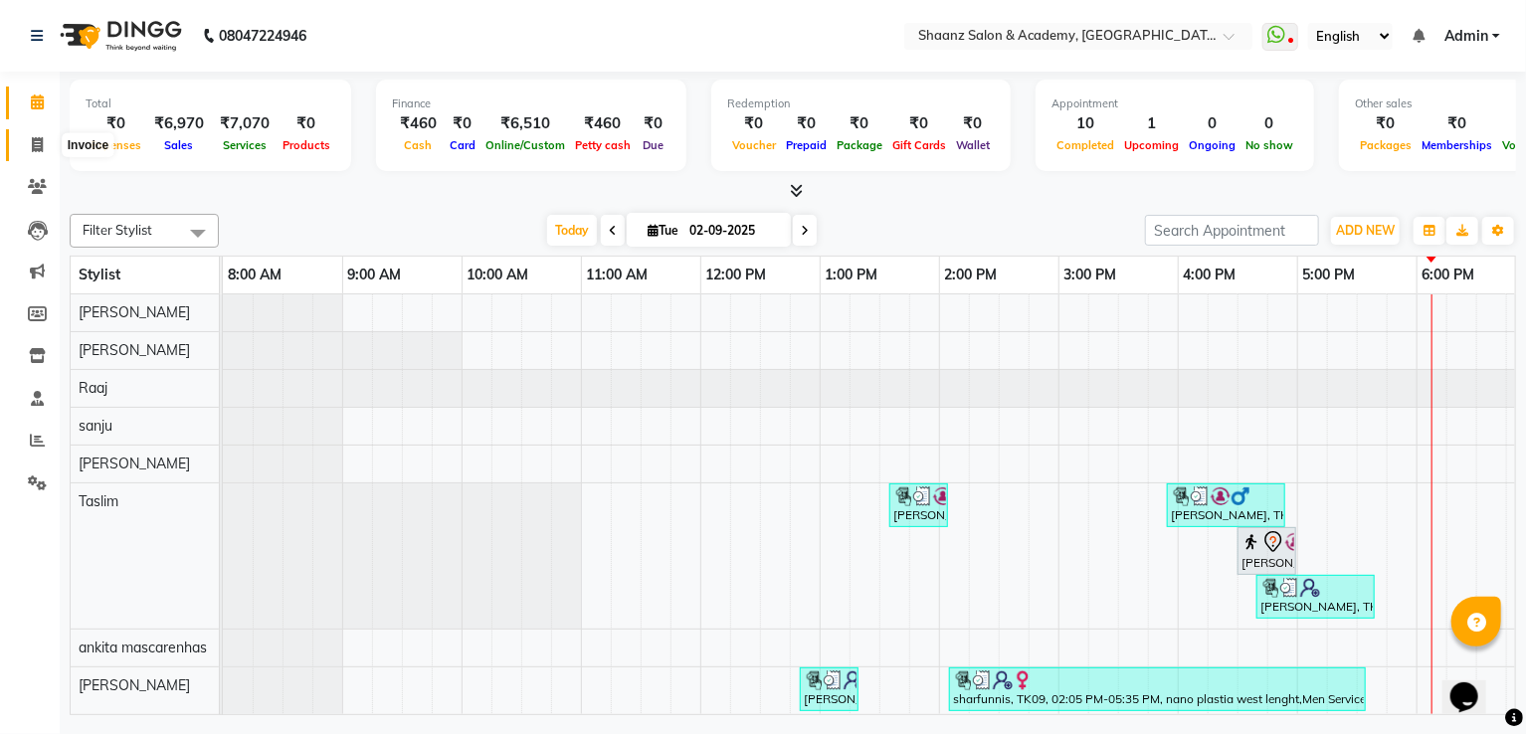
click at [39, 142] on icon at bounding box center [37, 144] width 11 height 15
select select "6360"
select select "service"
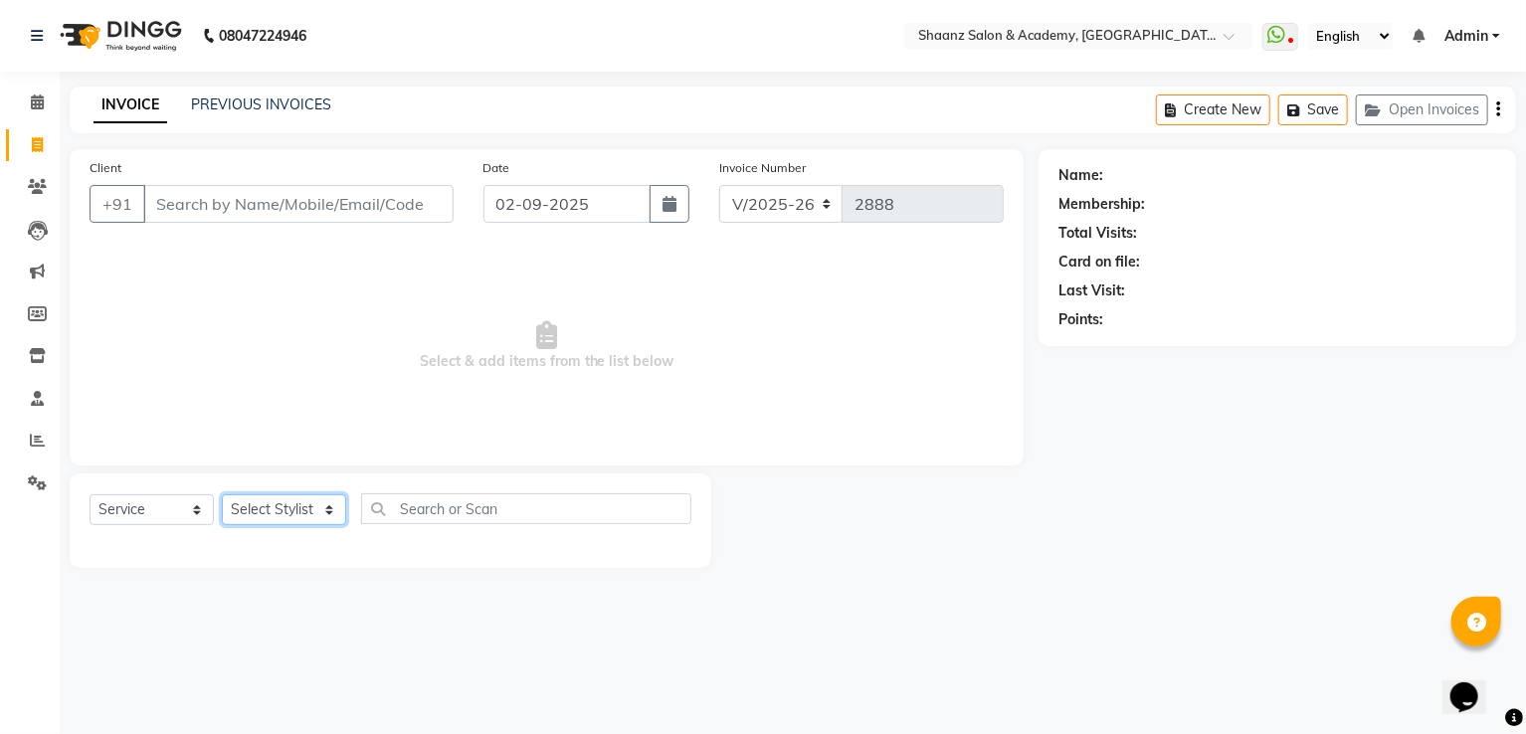
click at [263, 523] on select "Select Stylist [PERSON_NAME] [PERSON_NAME] [PERSON_NAME] dc [PERSON_NAME] nisha…" at bounding box center [284, 510] width 124 height 31
select select "47609"
click at [222, 496] on select "Select Stylist [PERSON_NAME] [PERSON_NAME] [PERSON_NAME] dc [PERSON_NAME] nisha…" at bounding box center [284, 510] width 124 height 31
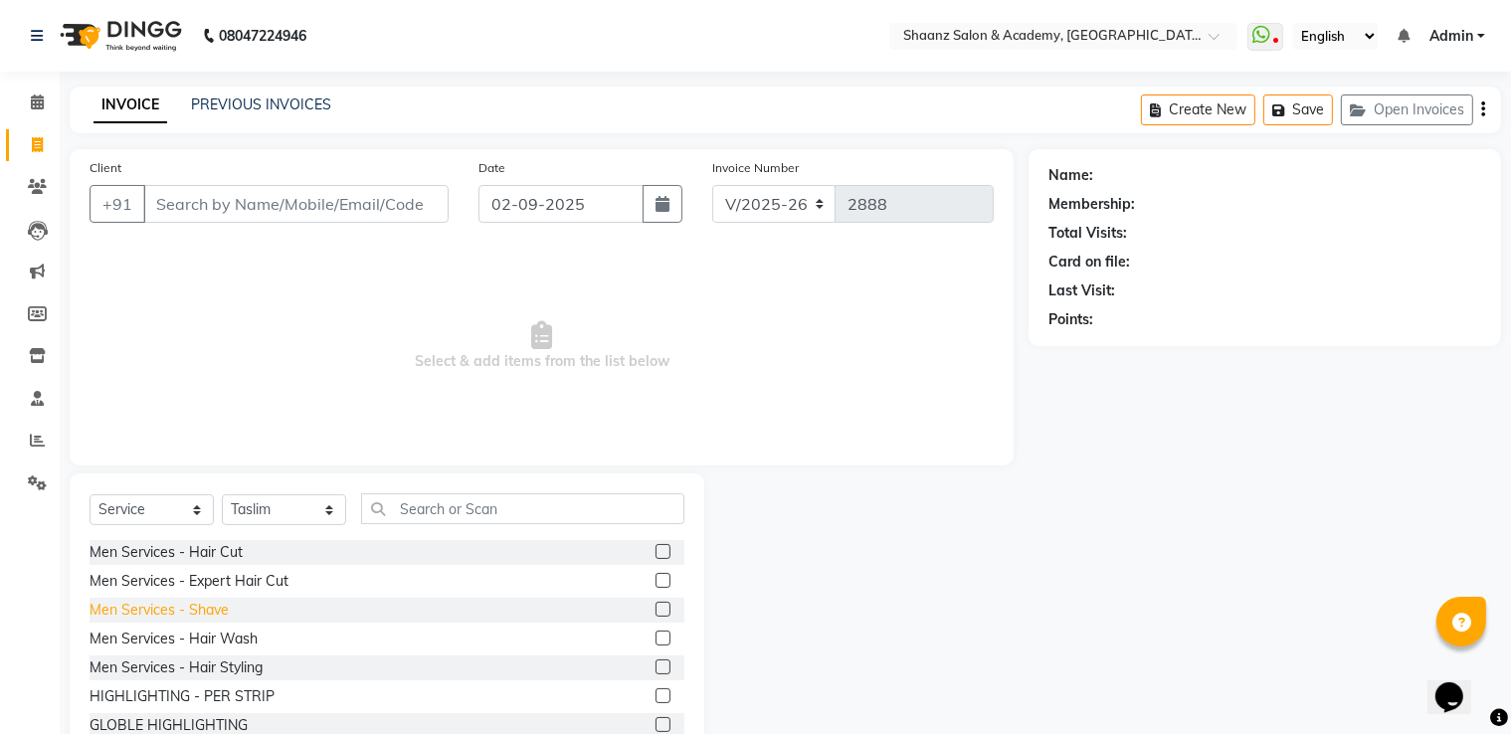
click at [166, 602] on div "Men Services - Shave" at bounding box center [159, 610] width 139 height 21
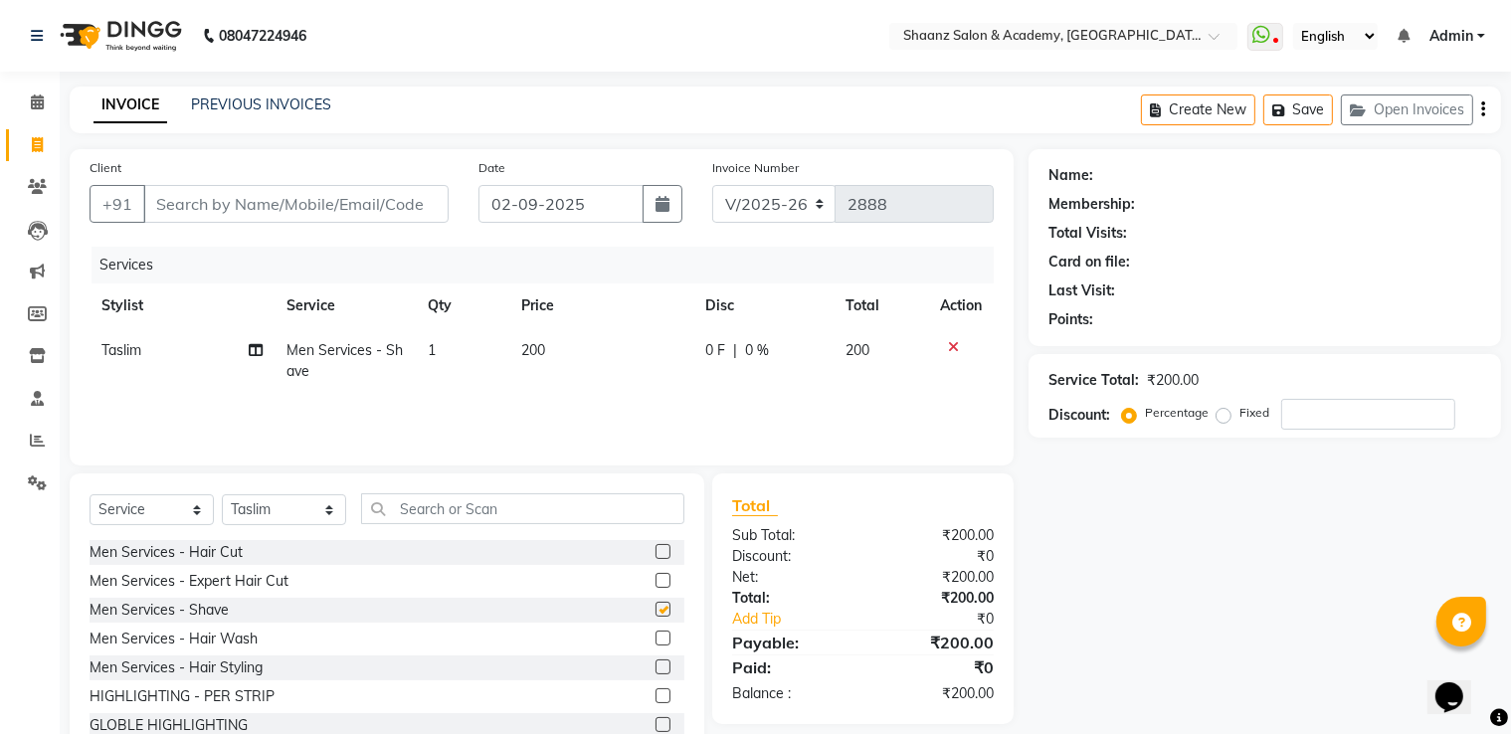
checkbox input "false"
click at [601, 355] on td "200" at bounding box center [601, 361] width 184 height 66
select select "47609"
click at [625, 333] on td "200" at bounding box center [603, 366] width 133 height 76
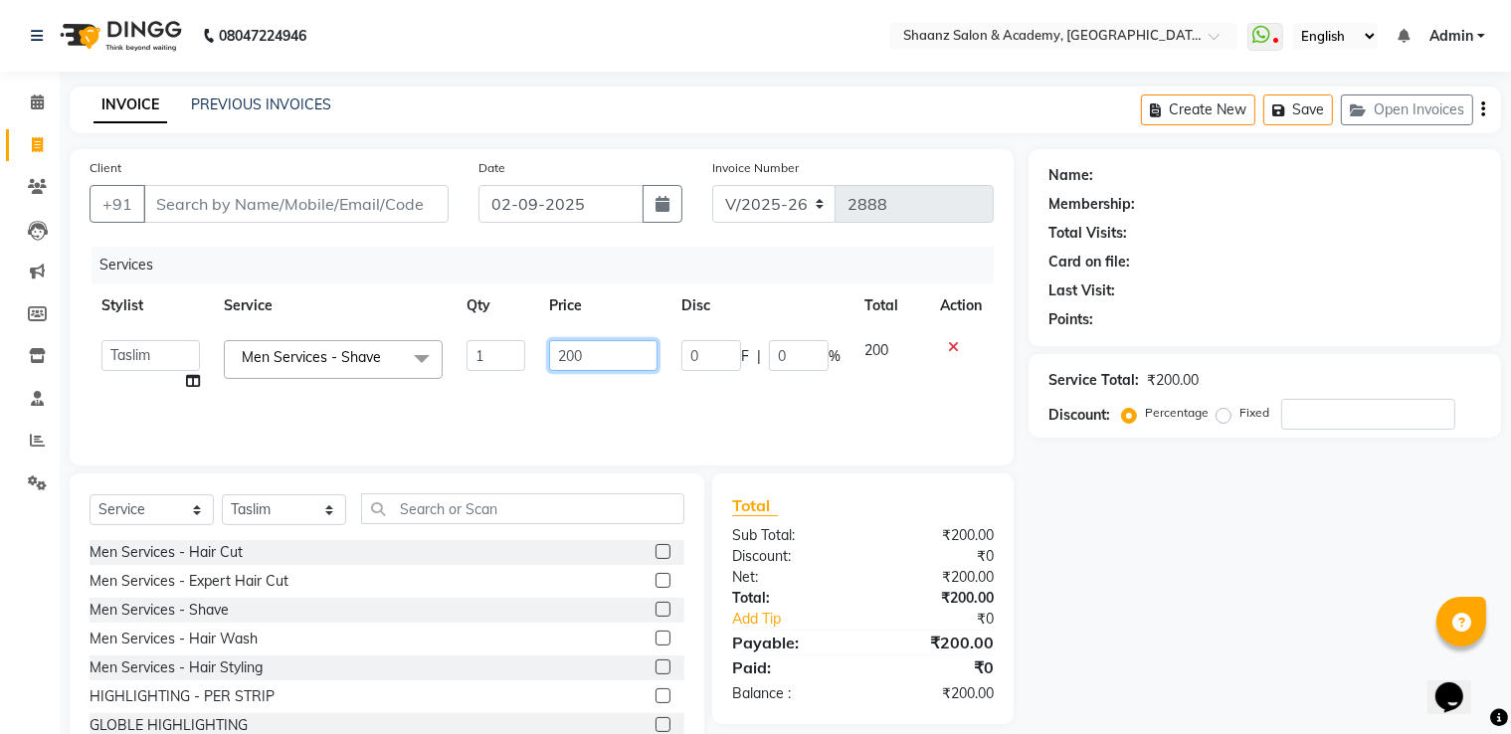
click at [611, 348] on input "200" at bounding box center [603, 355] width 109 height 31
type input "2"
type input "100"
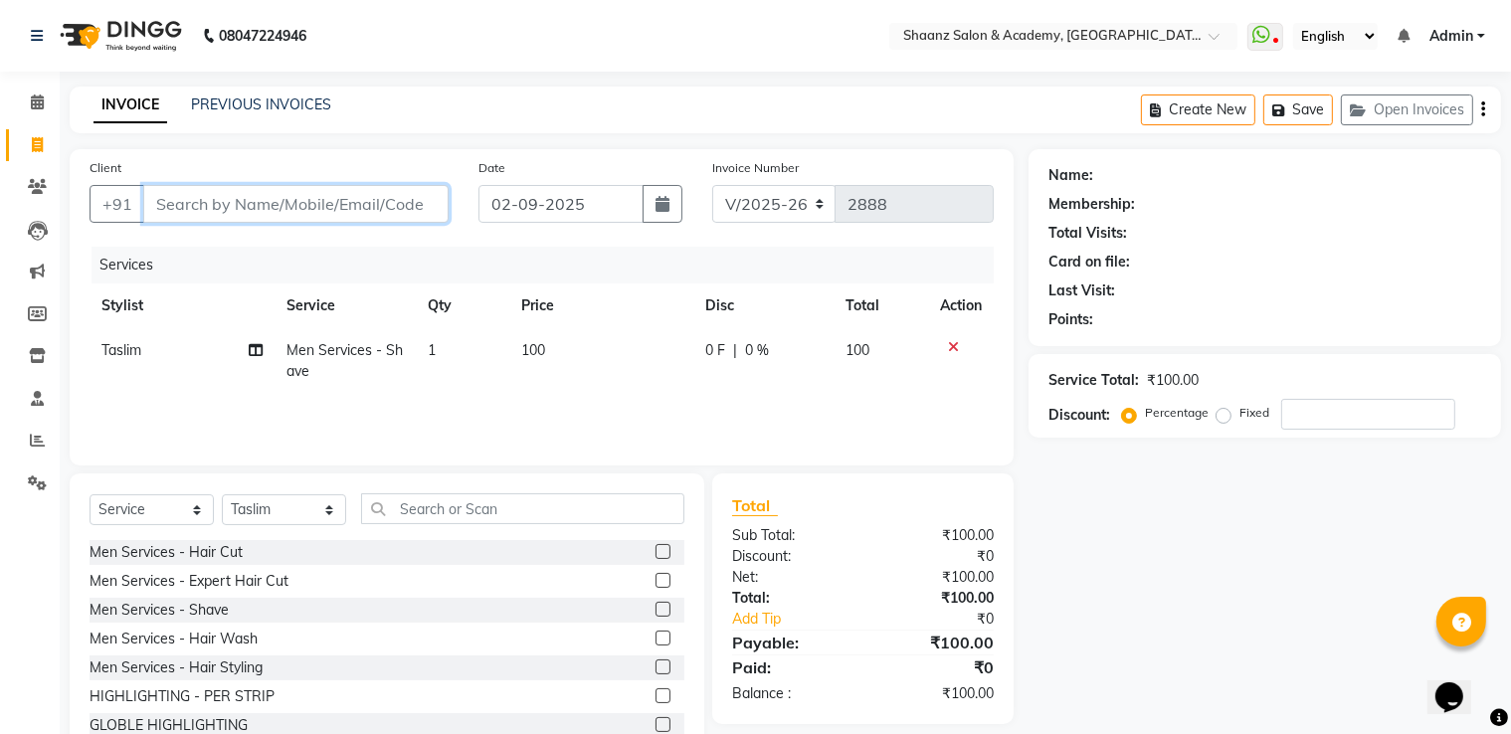
click at [292, 208] on input "Client" at bounding box center [295, 204] width 305 height 38
type input "8"
type input "0"
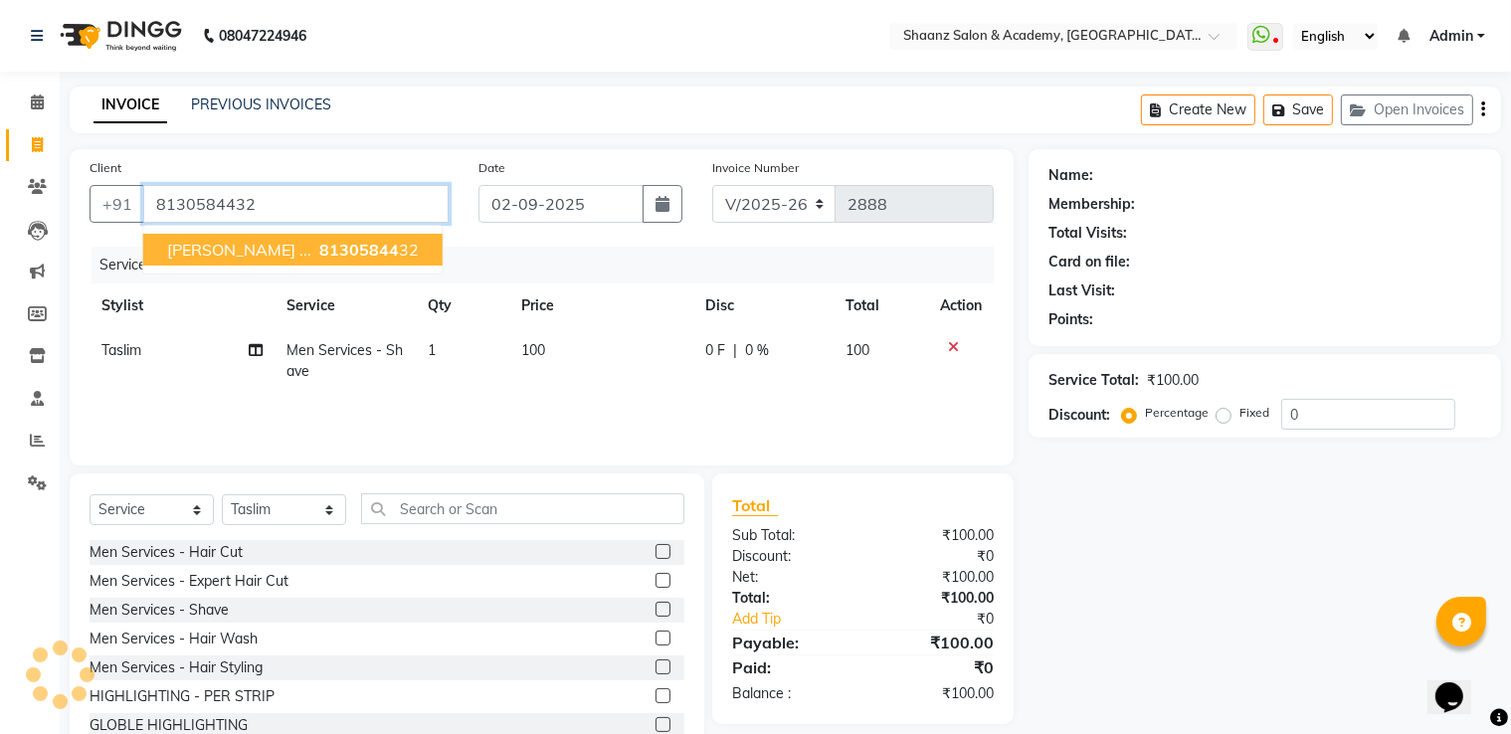
type input "8130584432"
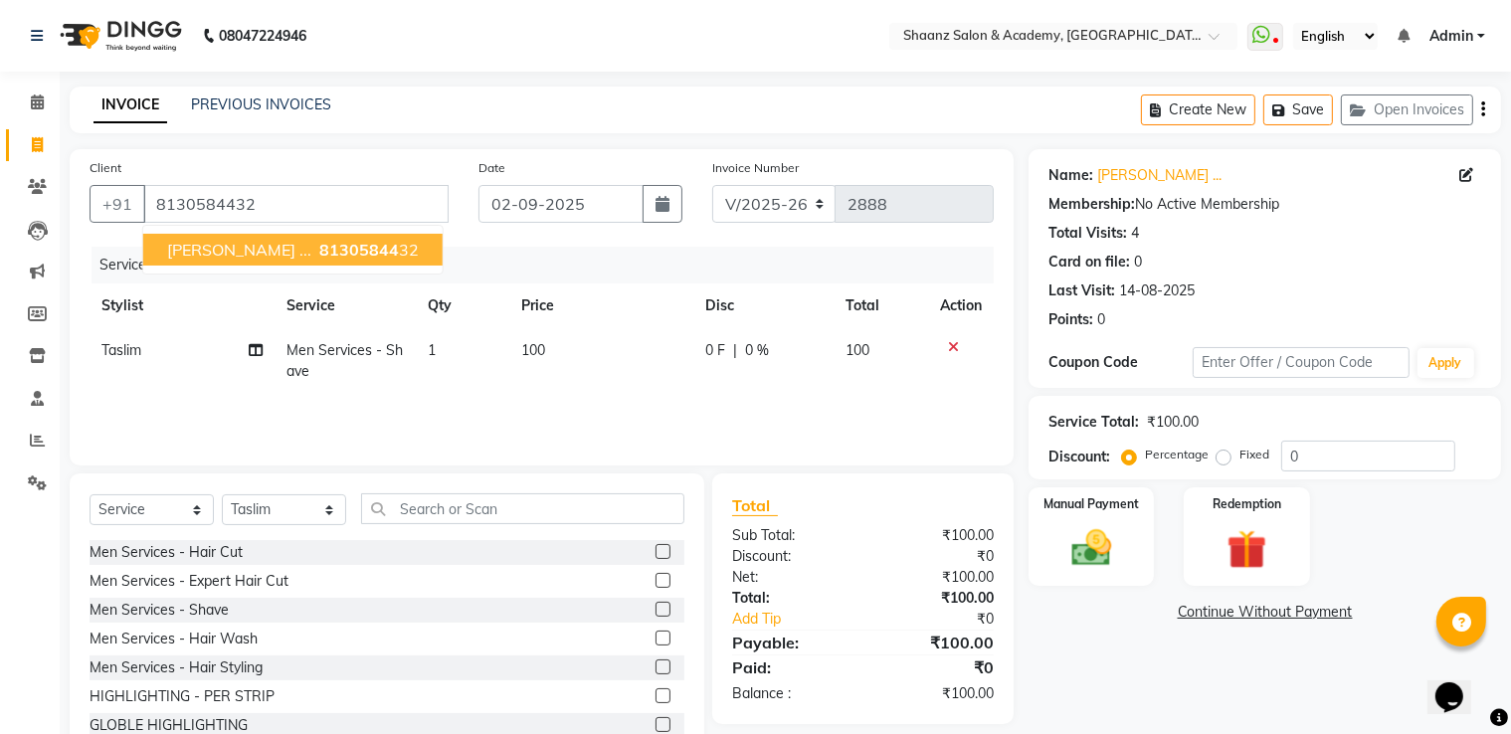
click at [319, 243] on span "81305844" at bounding box center [359, 250] width 80 height 20
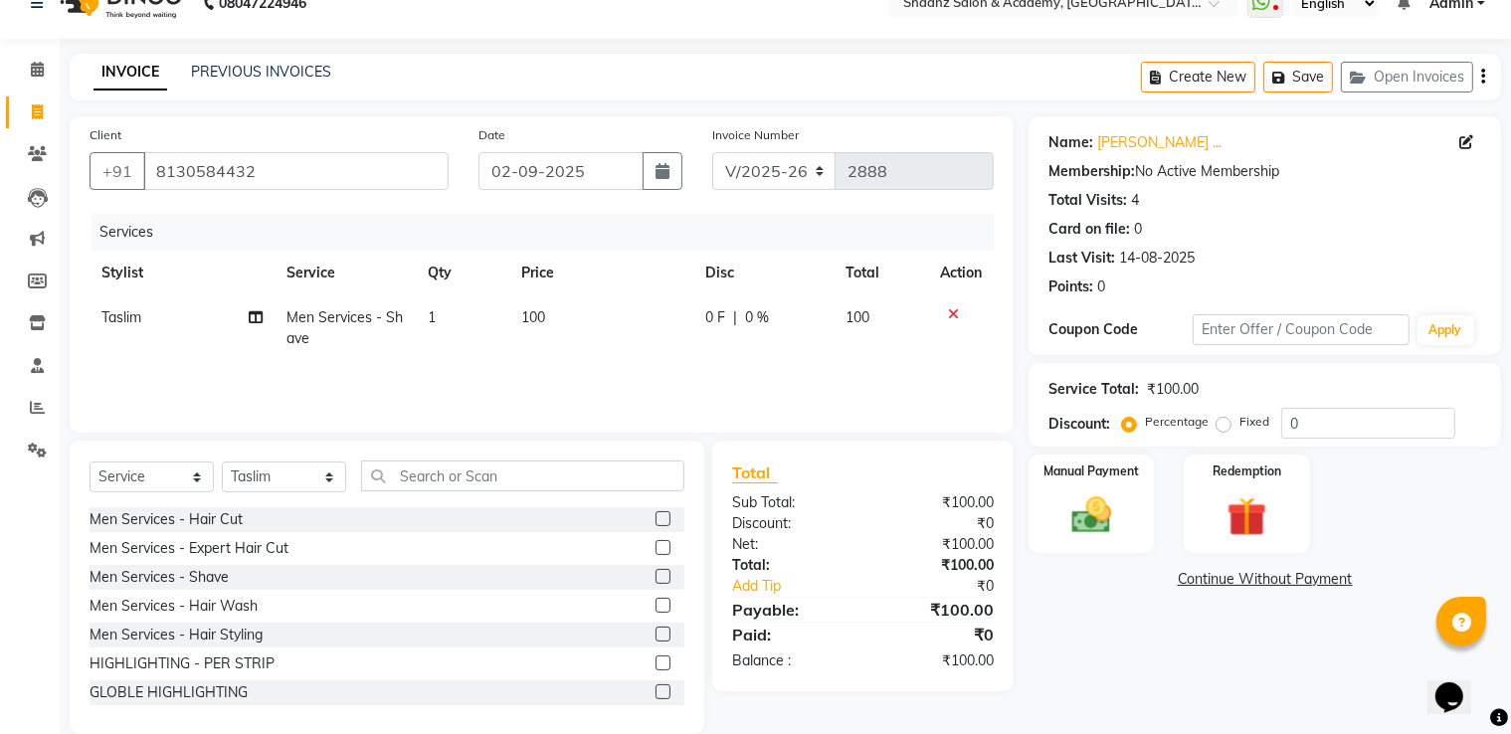
scroll to position [64, 0]
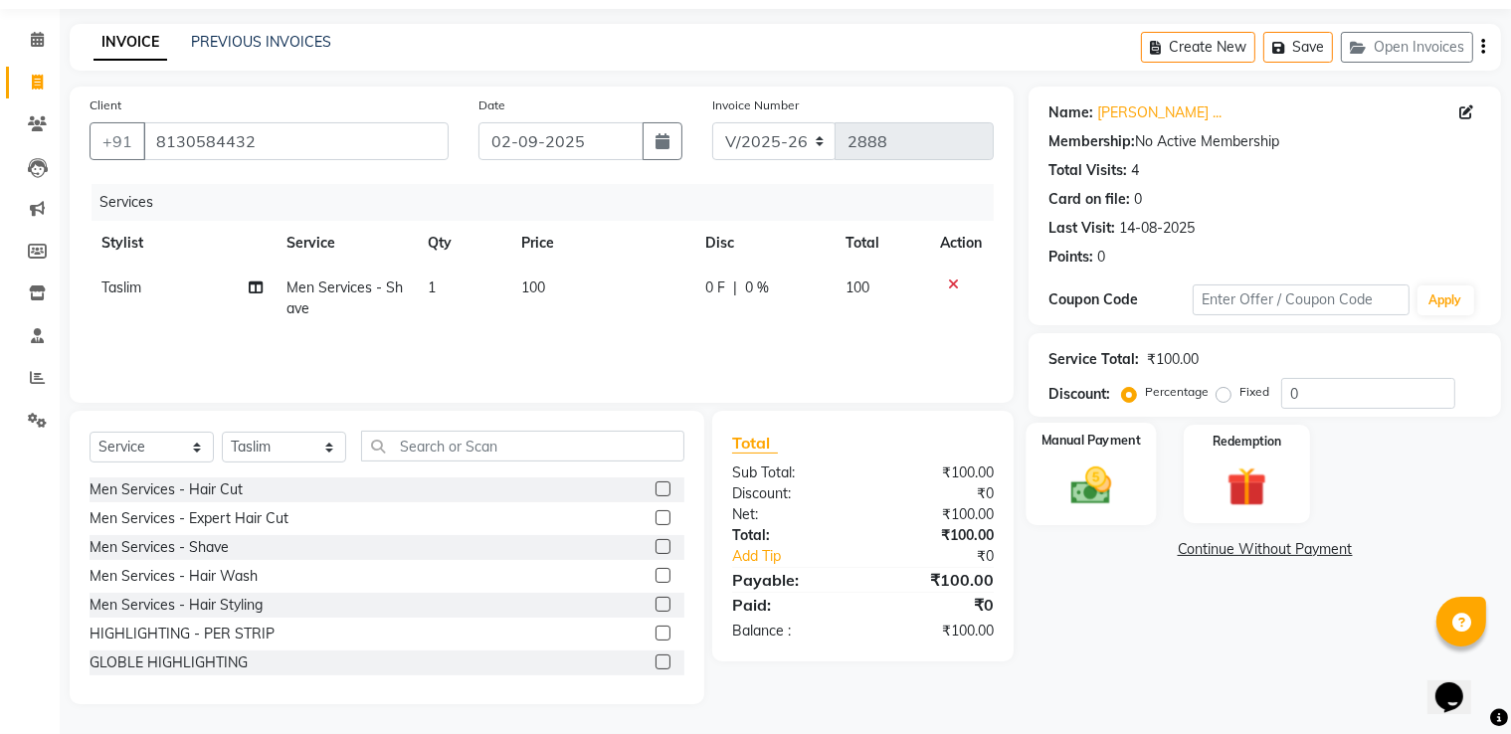
click at [1098, 499] on img at bounding box center [1092, 487] width 67 height 48
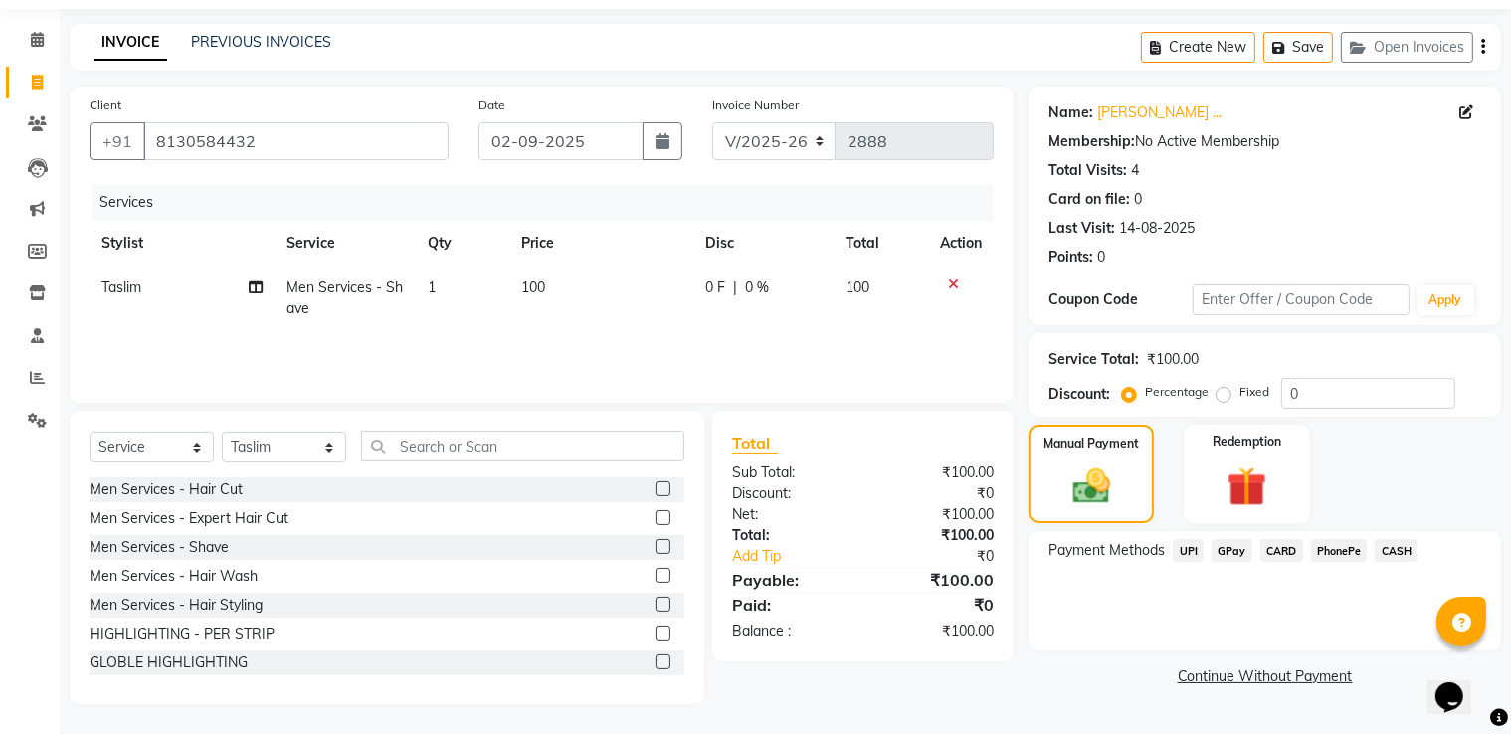
click at [1231, 562] on div "GPay" at bounding box center [1228, 552] width 49 height 27
click at [1234, 546] on span "GPay" at bounding box center [1232, 550] width 41 height 23
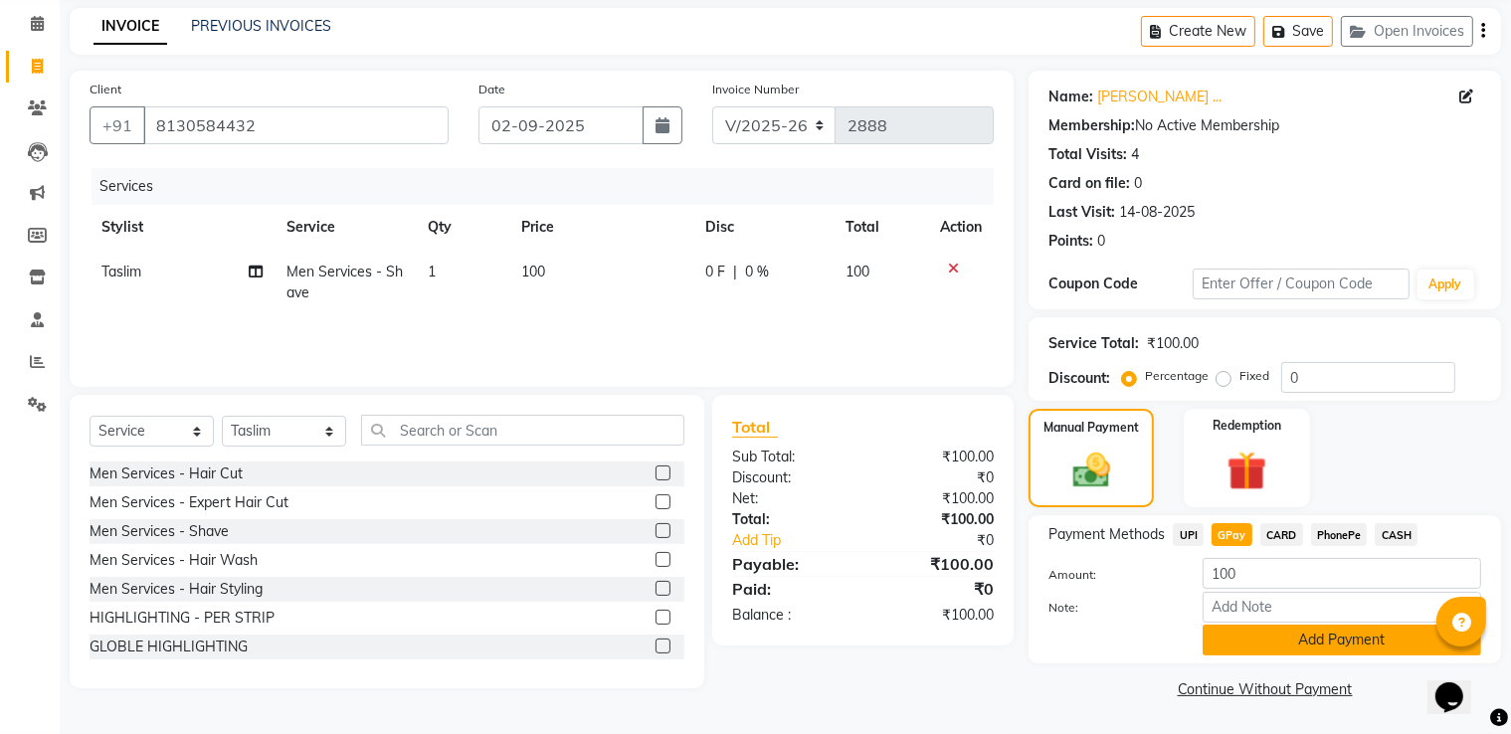
click at [1267, 637] on button "Add Payment" at bounding box center [1342, 640] width 279 height 31
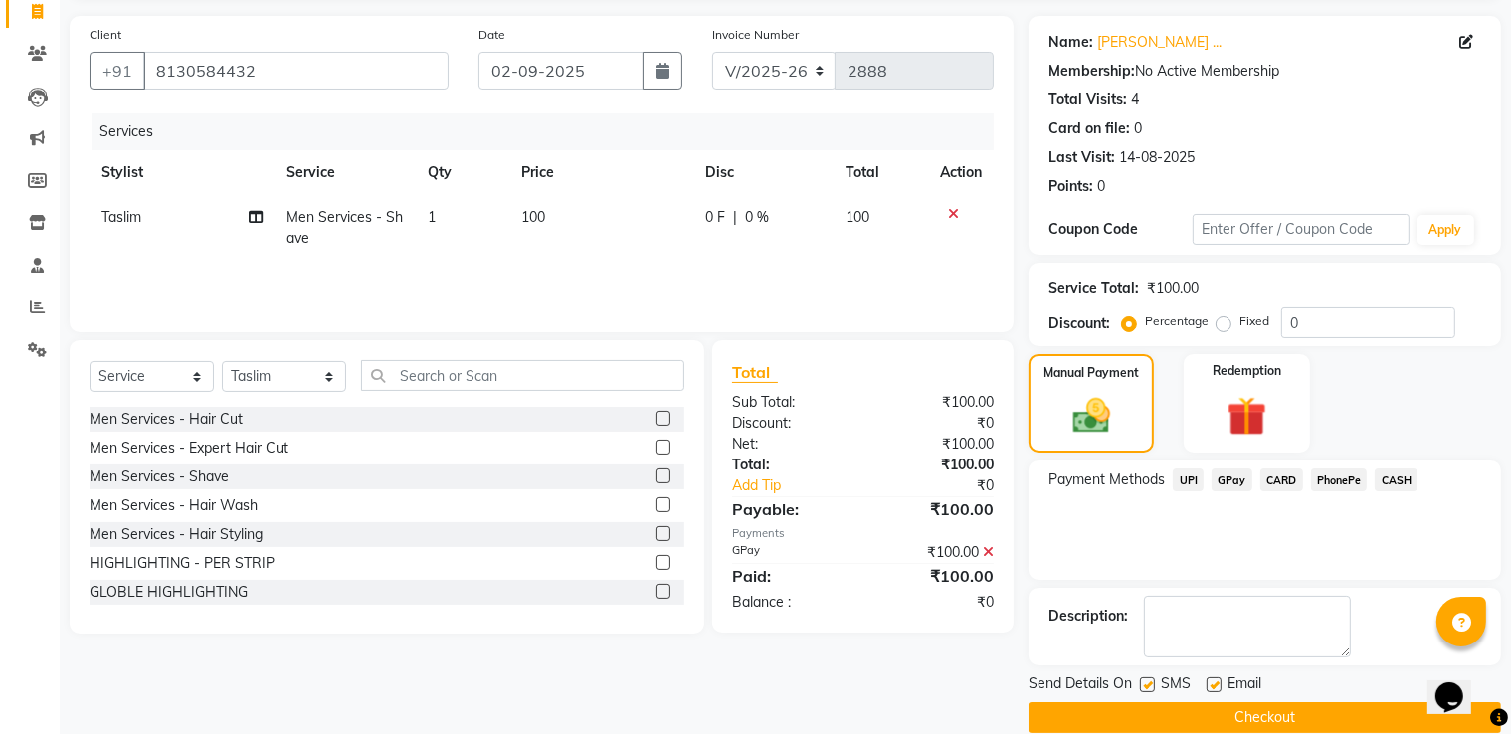
scroll to position [162, 0]
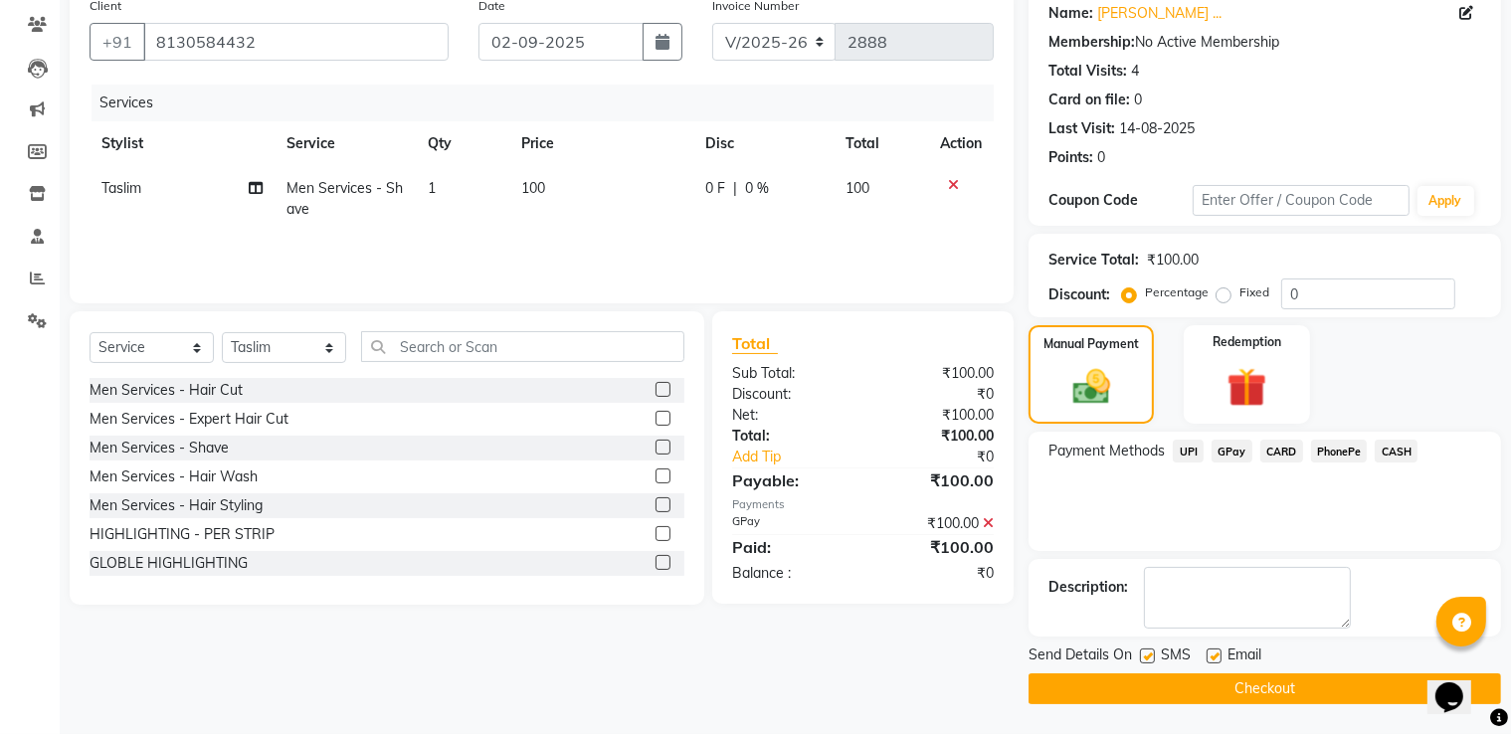
click at [1213, 659] on label at bounding box center [1214, 656] width 15 height 15
click at [1213, 659] on input "checkbox" at bounding box center [1213, 657] width 13 height 13
checkbox input "false"
click at [1147, 656] on label at bounding box center [1147, 656] width 15 height 15
click at [1147, 656] on input "checkbox" at bounding box center [1146, 657] width 13 height 13
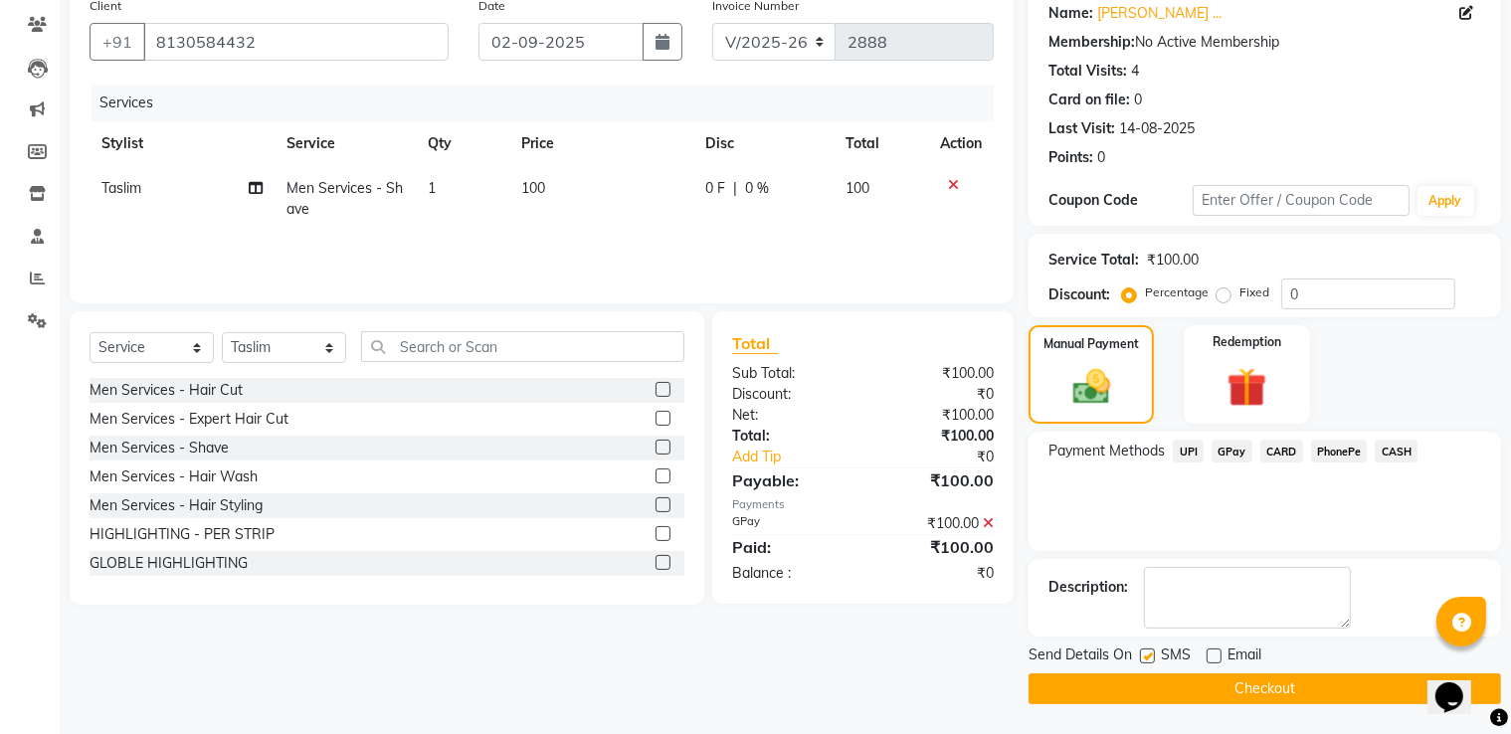
checkbox input "false"
click at [1146, 683] on button "Checkout" at bounding box center [1265, 689] width 473 height 31
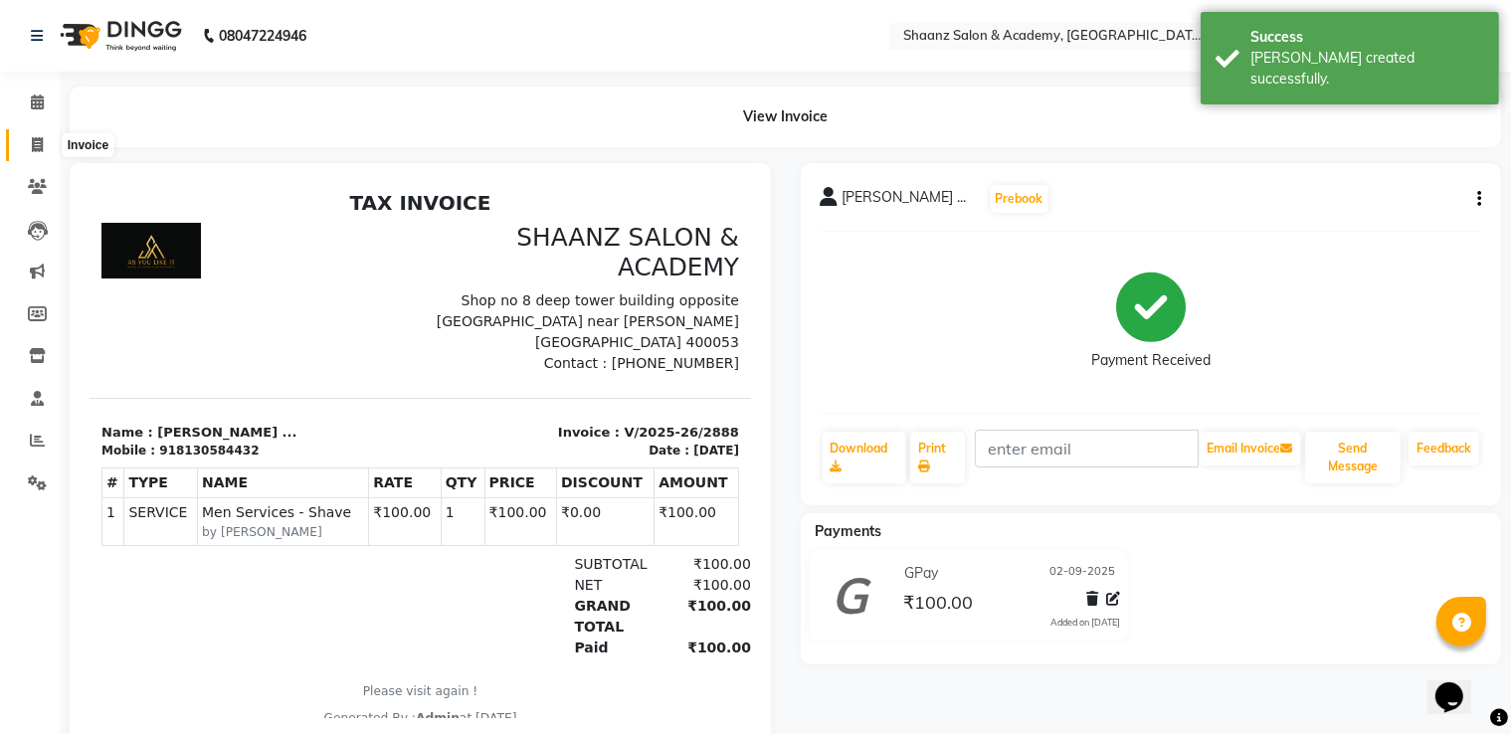
click at [42, 148] on icon at bounding box center [37, 144] width 11 height 15
select select "service"
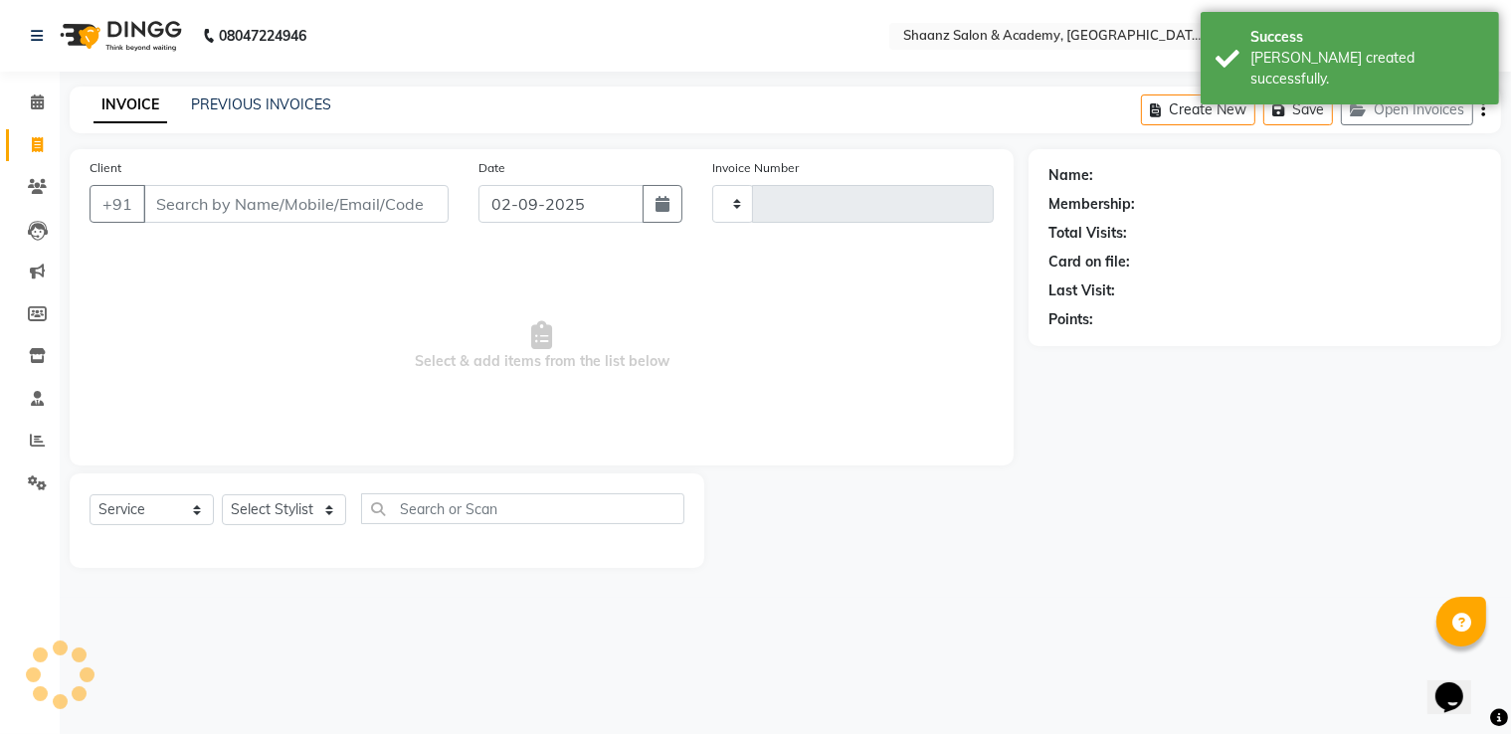
type input "2889"
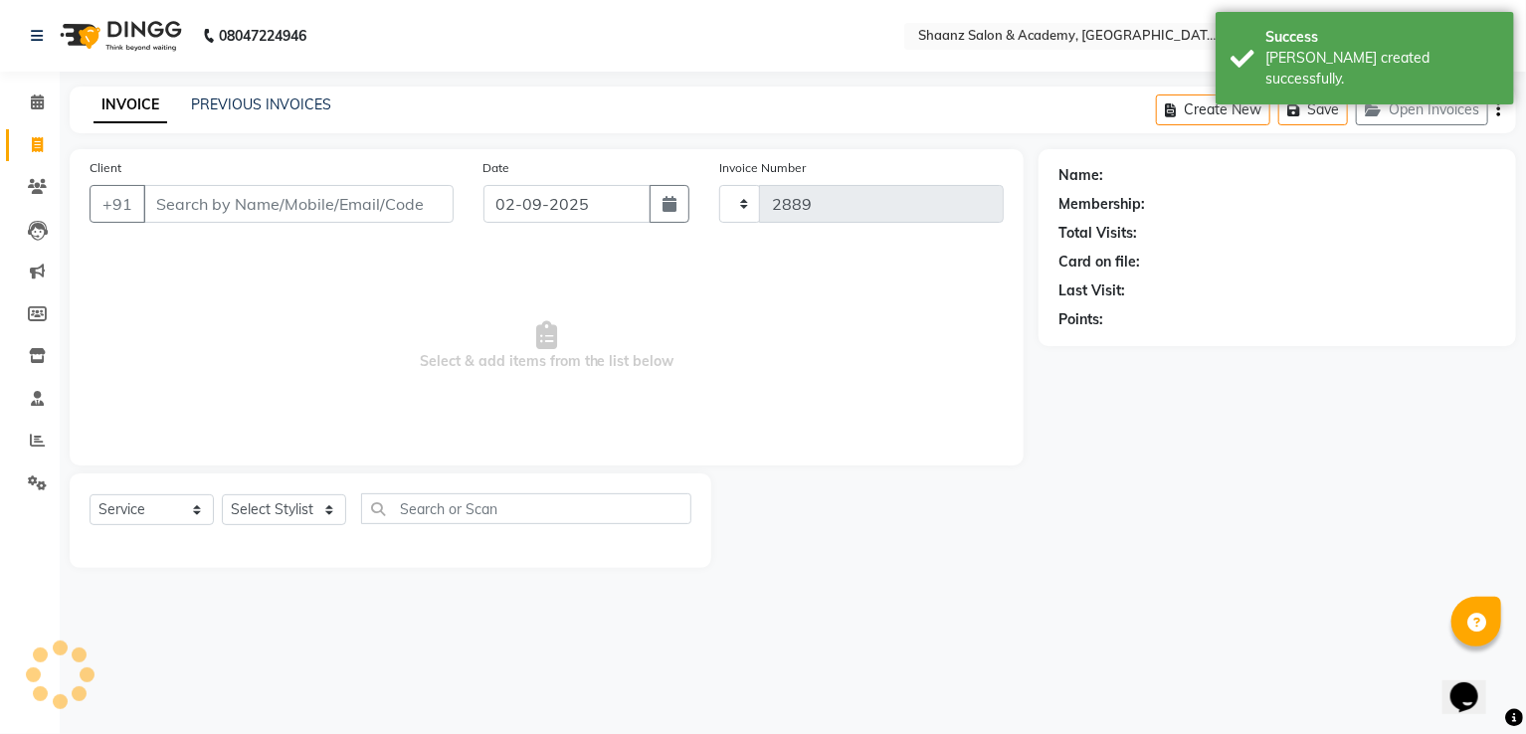
select select "6360"
click at [235, 105] on link "PREVIOUS INVOICES" at bounding box center [261, 105] width 140 height 18
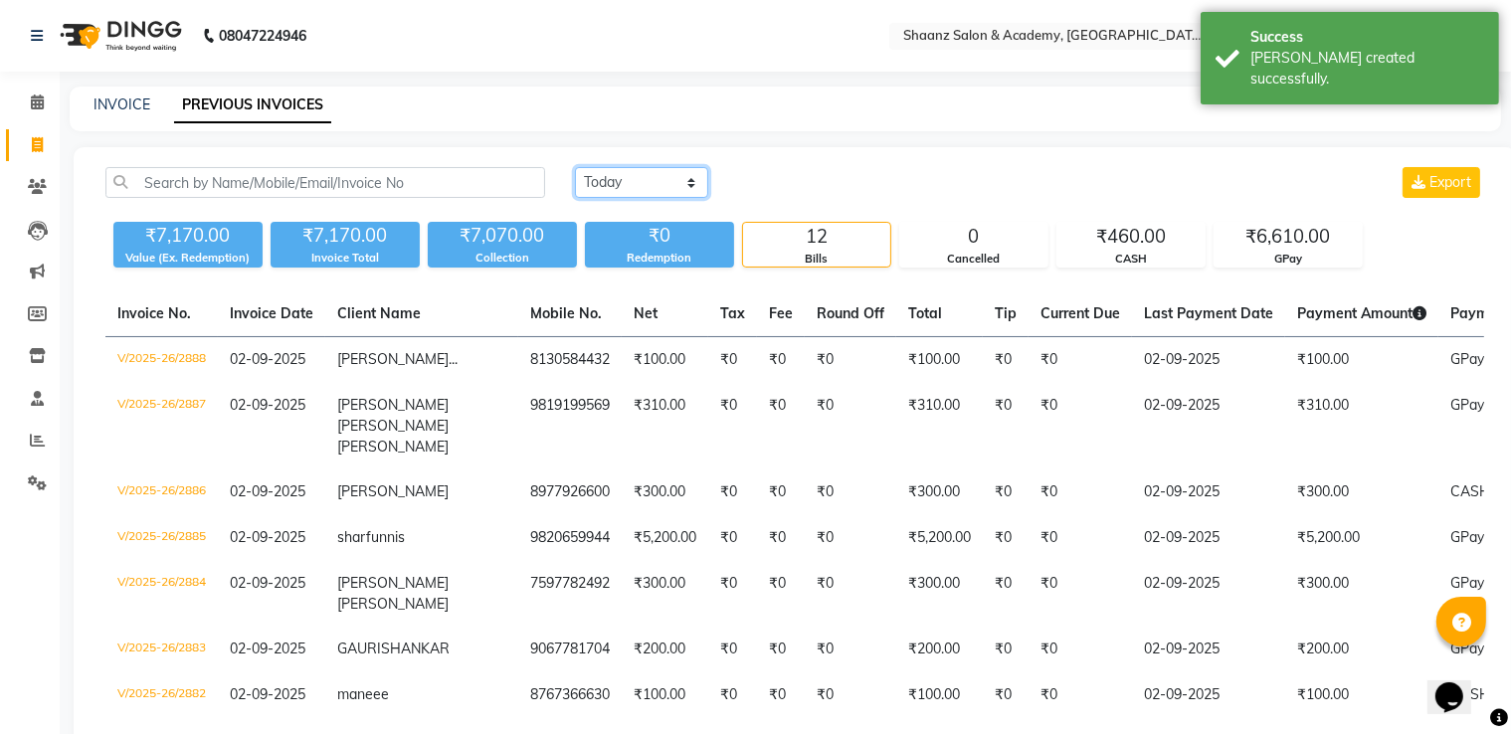
click at [633, 186] on select "Today Yesterday Custom Range" at bounding box center [641, 182] width 133 height 31
select select "range"
click at [575, 167] on select "Today Yesterday Custom Range" at bounding box center [641, 182] width 133 height 31
click at [797, 188] on input "02-09-2025" at bounding box center [803, 183] width 139 height 28
select select "9"
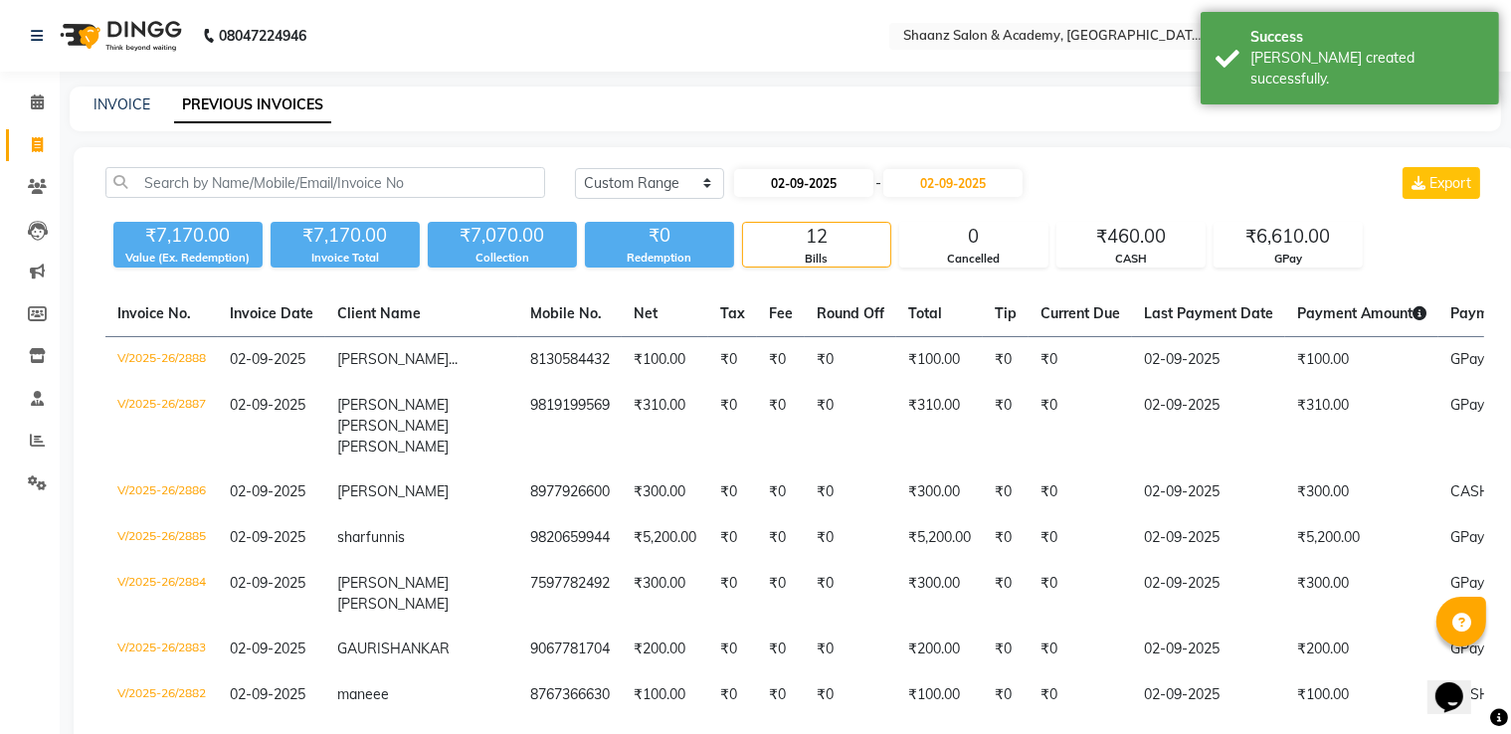
select select "2025"
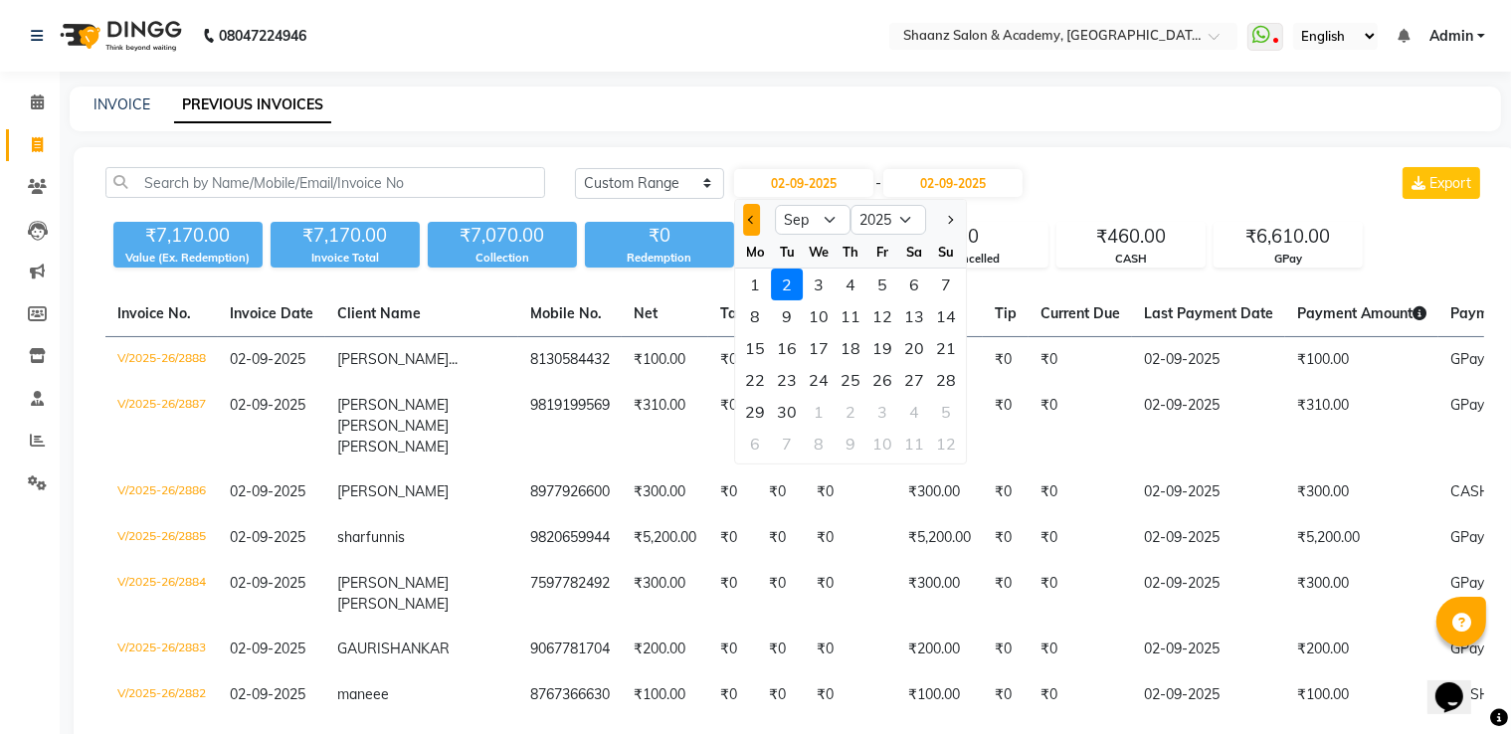
click at [748, 211] on button "Previous month" at bounding box center [751, 220] width 17 height 32
select select "8"
click at [943, 413] on div "31" at bounding box center [946, 412] width 32 height 32
type input "31-08-2025"
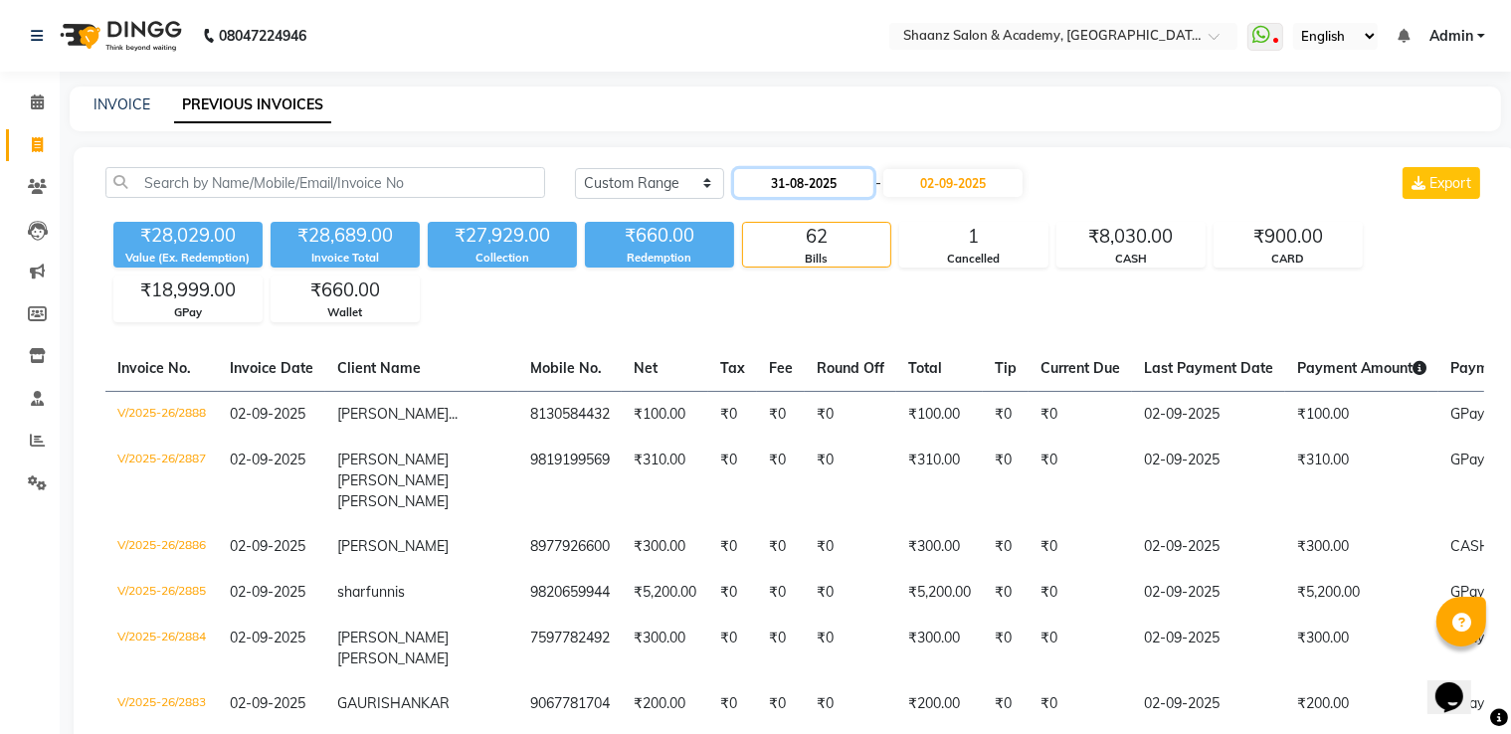
click at [784, 192] on input "31-08-2025" at bounding box center [803, 183] width 139 height 28
select select "8"
select select "2025"
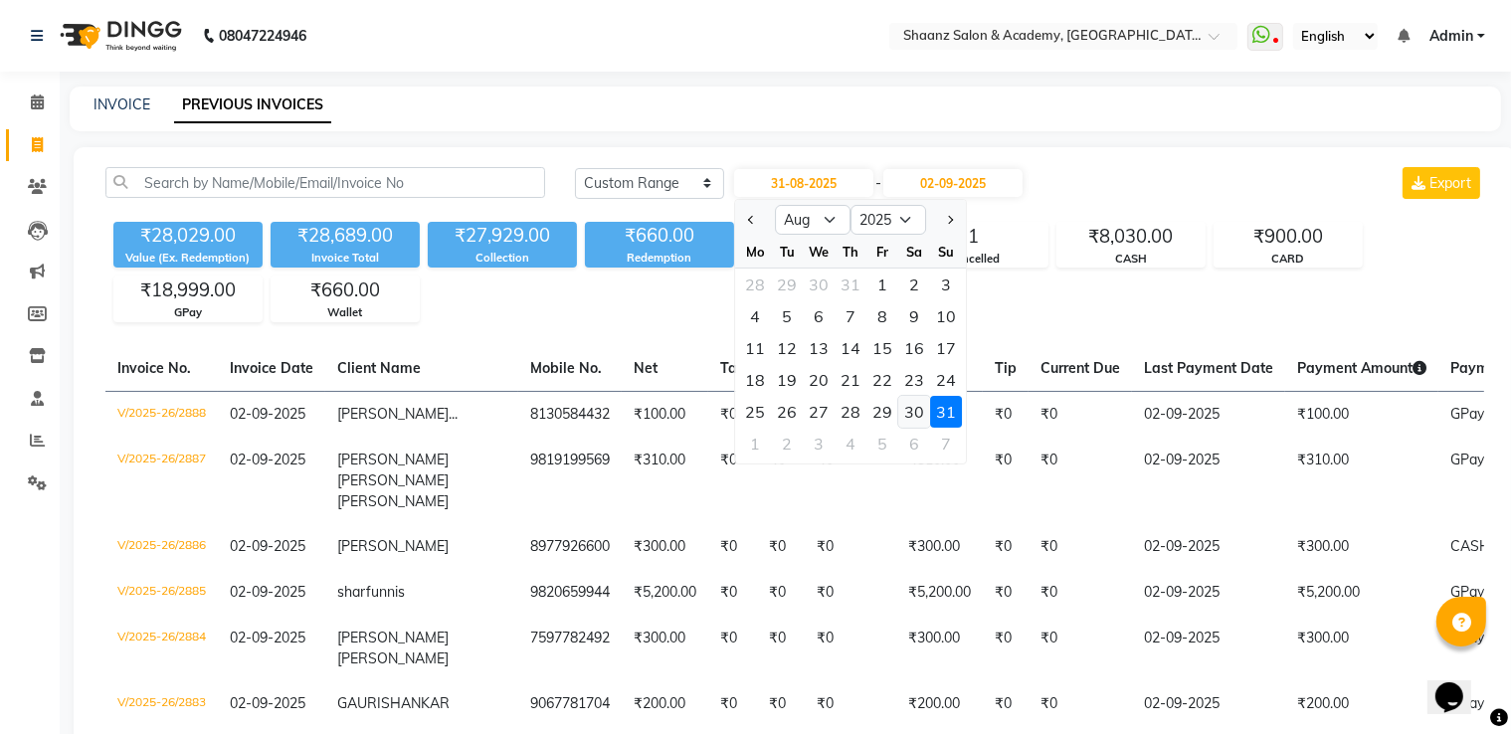
click at [923, 414] on div "30" at bounding box center [915, 412] width 32 height 32
type input "30-08-2025"
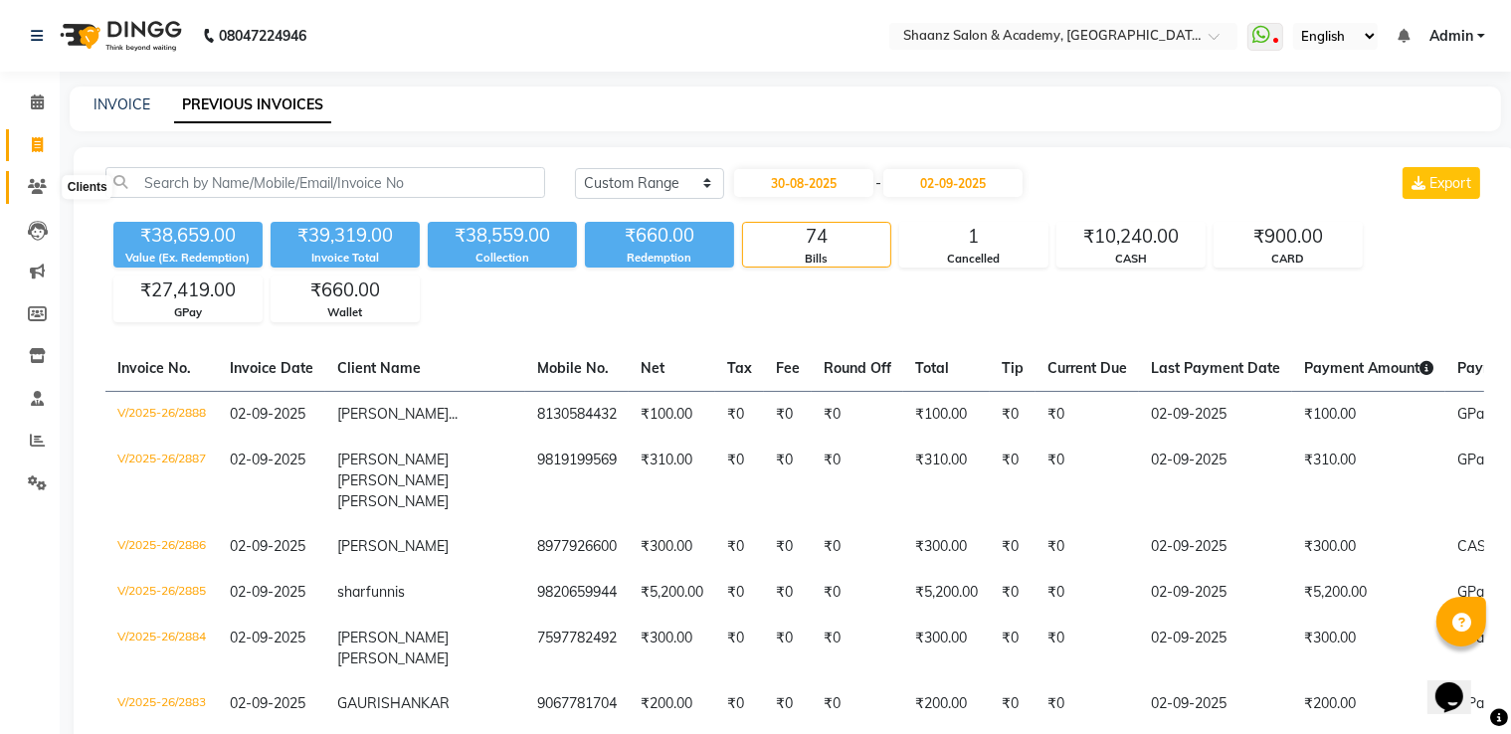
click at [42, 188] on icon at bounding box center [37, 186] width 19 height 15
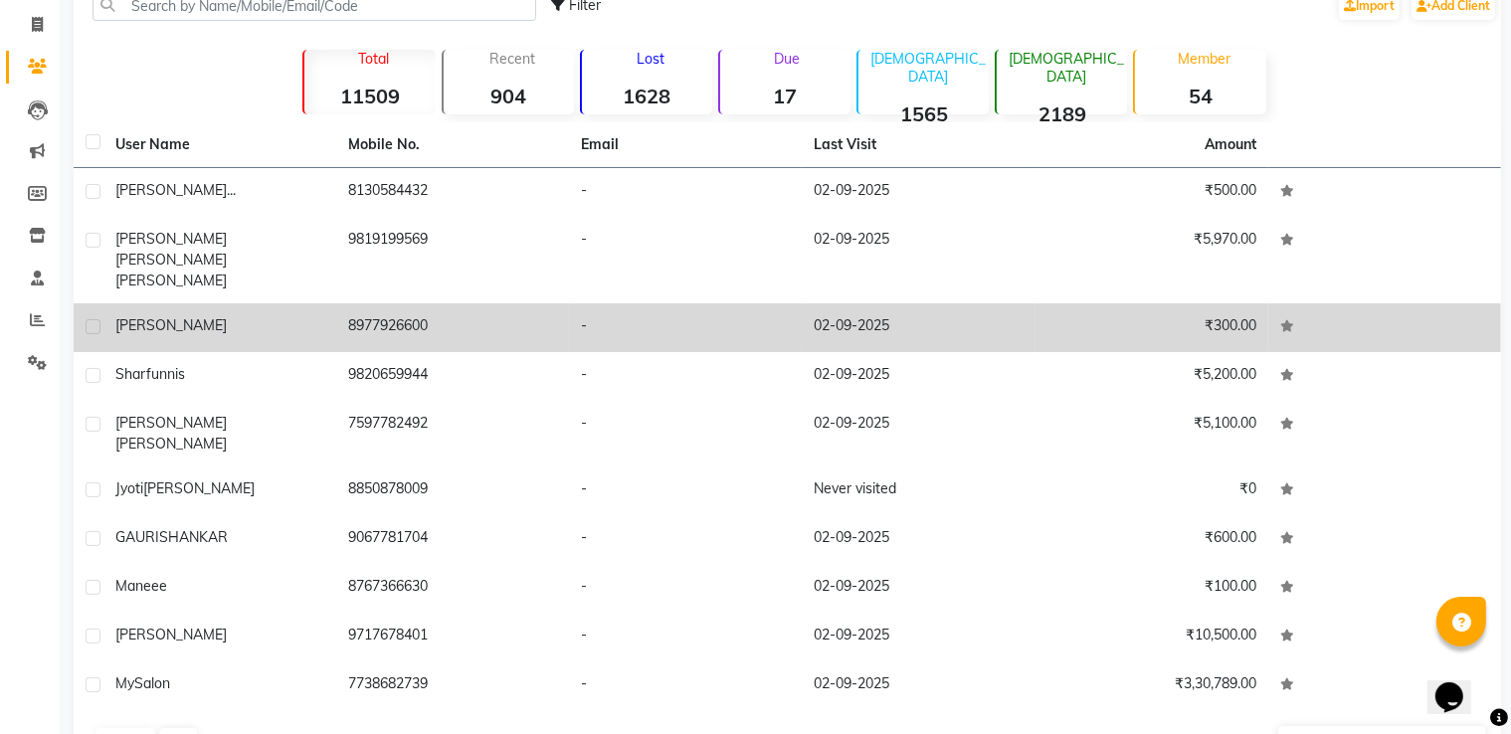
scroll to position [127, 0]
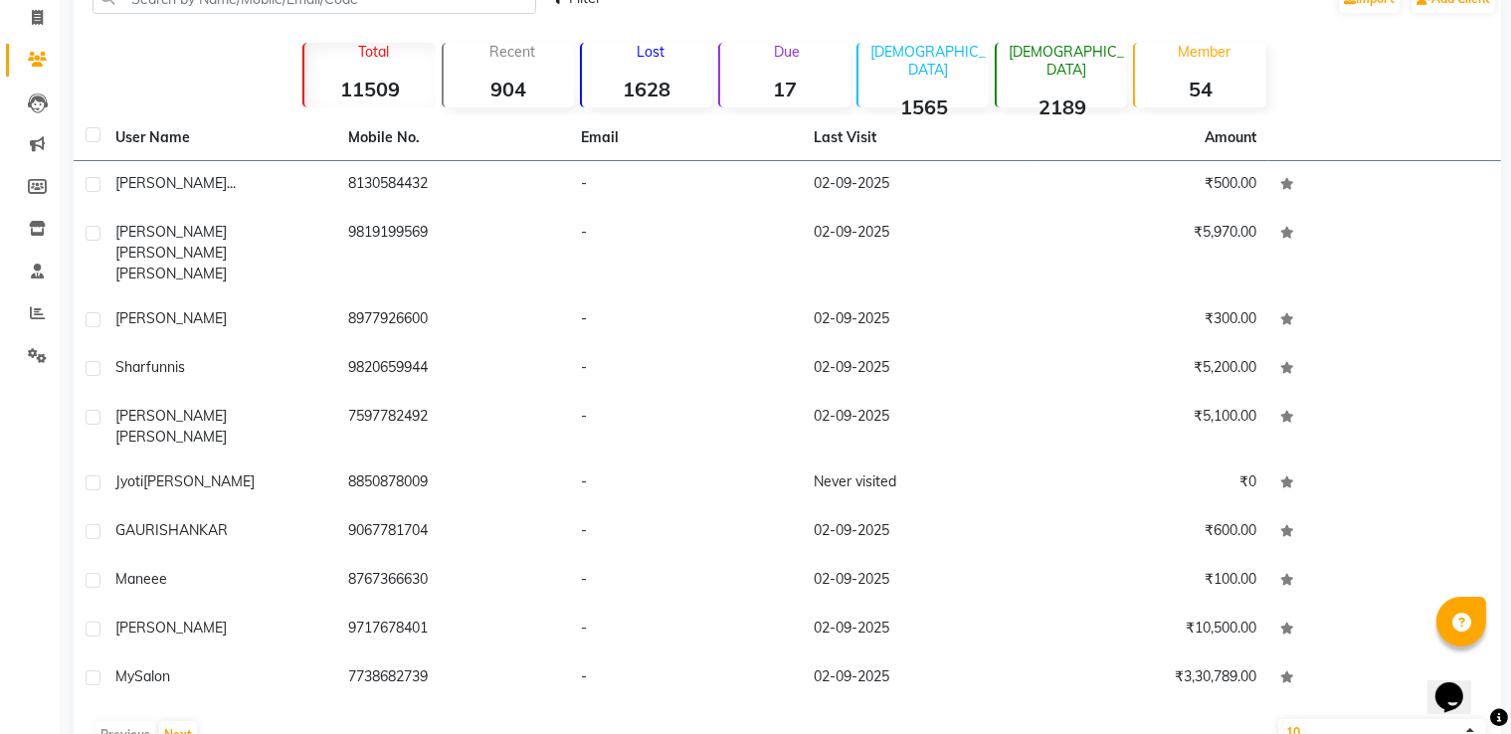
click at [1214, 60] on p "Member" at bounding box center [1204, 52] width 122 height 18
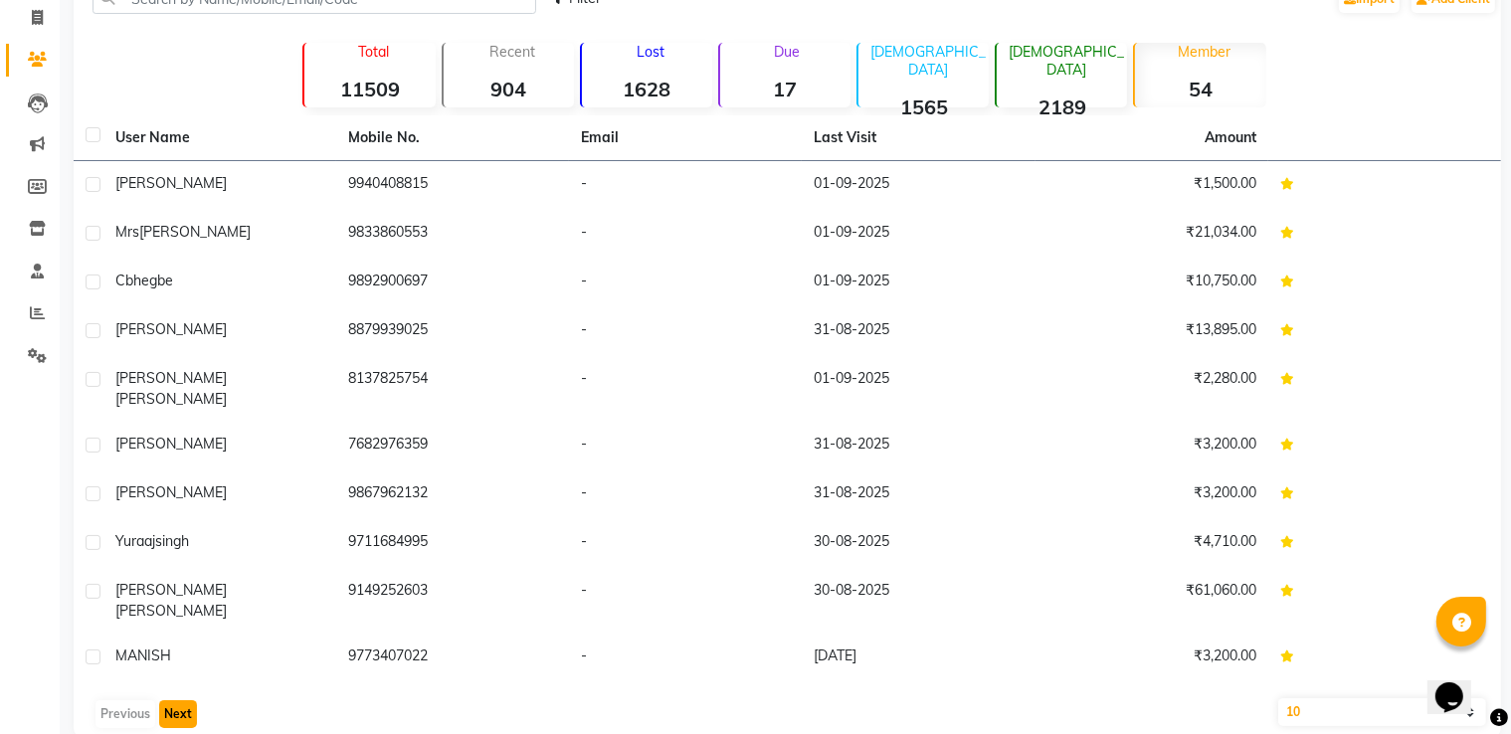
click at [186, 700] on button "Next" at bounding box center [178, 714] width 38 height 28
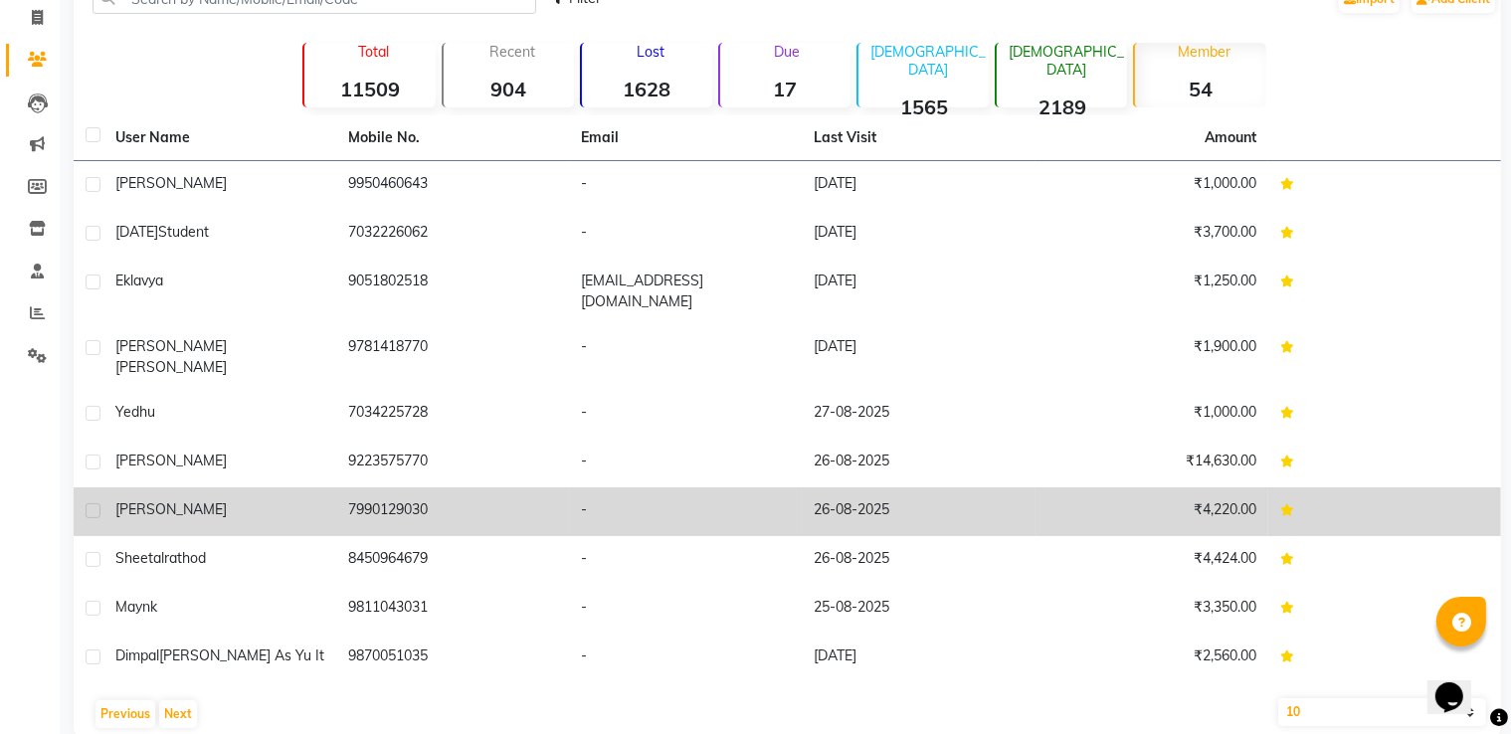
click at [197, 499] on div "KAASHVI" at bounding box center [219, 509] width 209 height 21
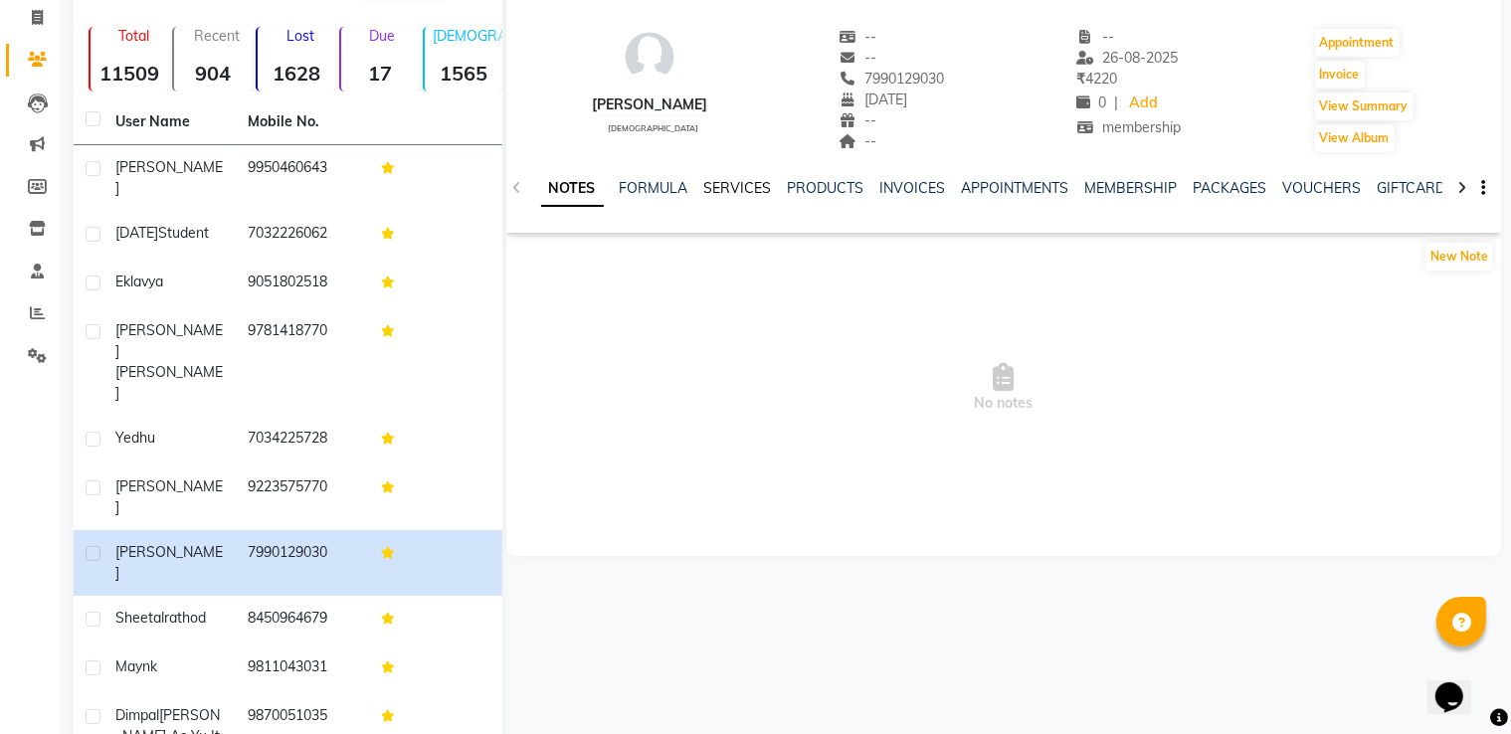
click at [731, 188] on link "SERVICES" at bounding box center [738, 188] width 68 height 18
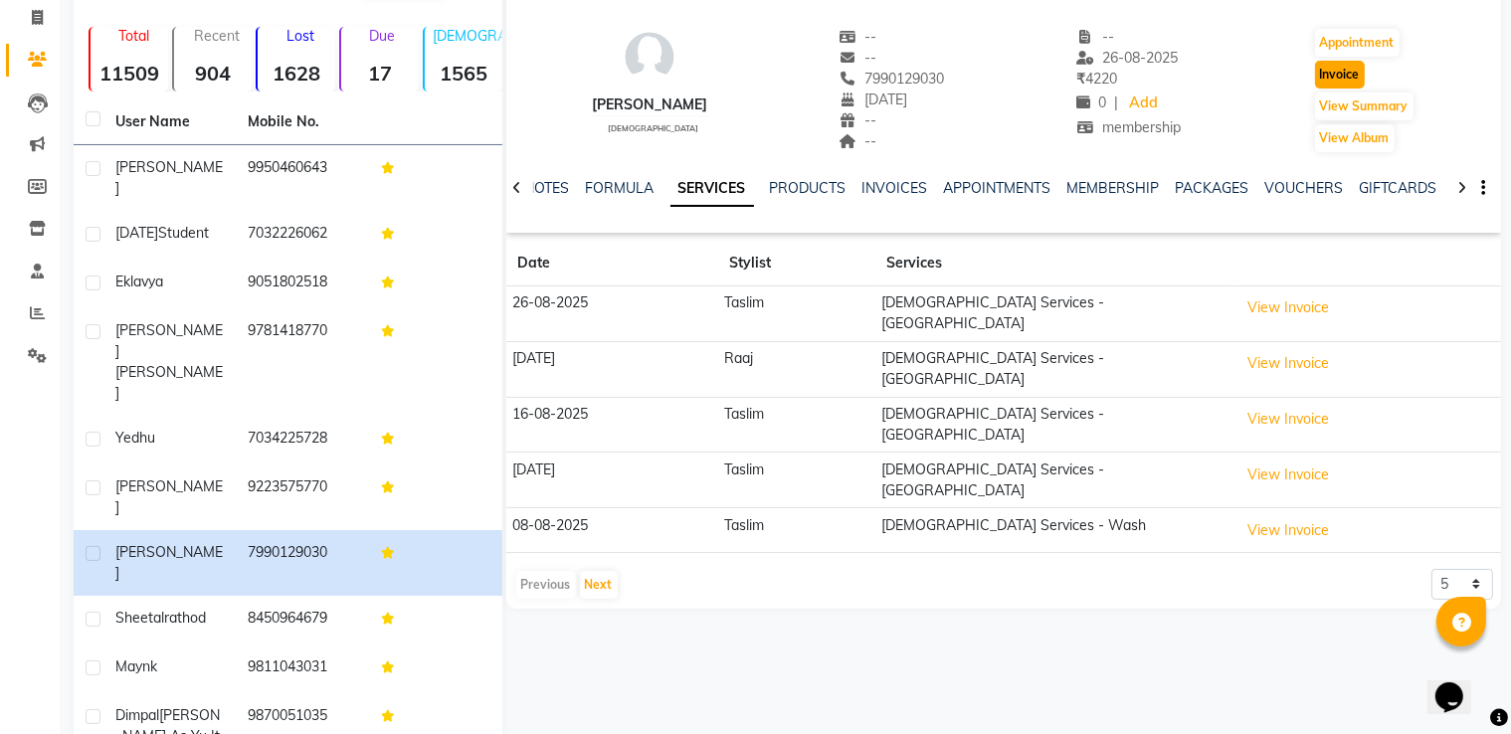
click at [1334, 72] on button "Invoice" at bounding box center [1340, 75] width 50 height 28
select select "service"
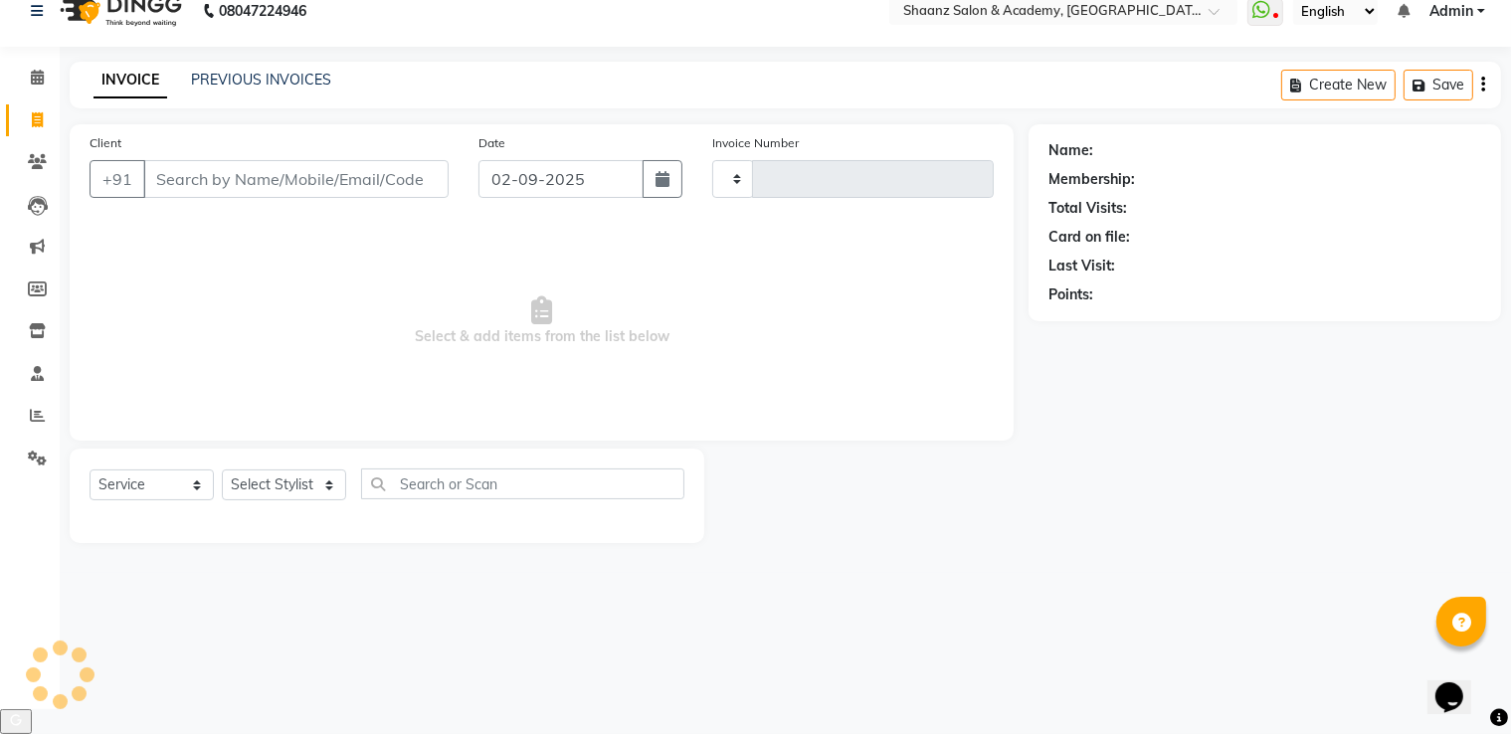
type input "2889"
select select "6360"
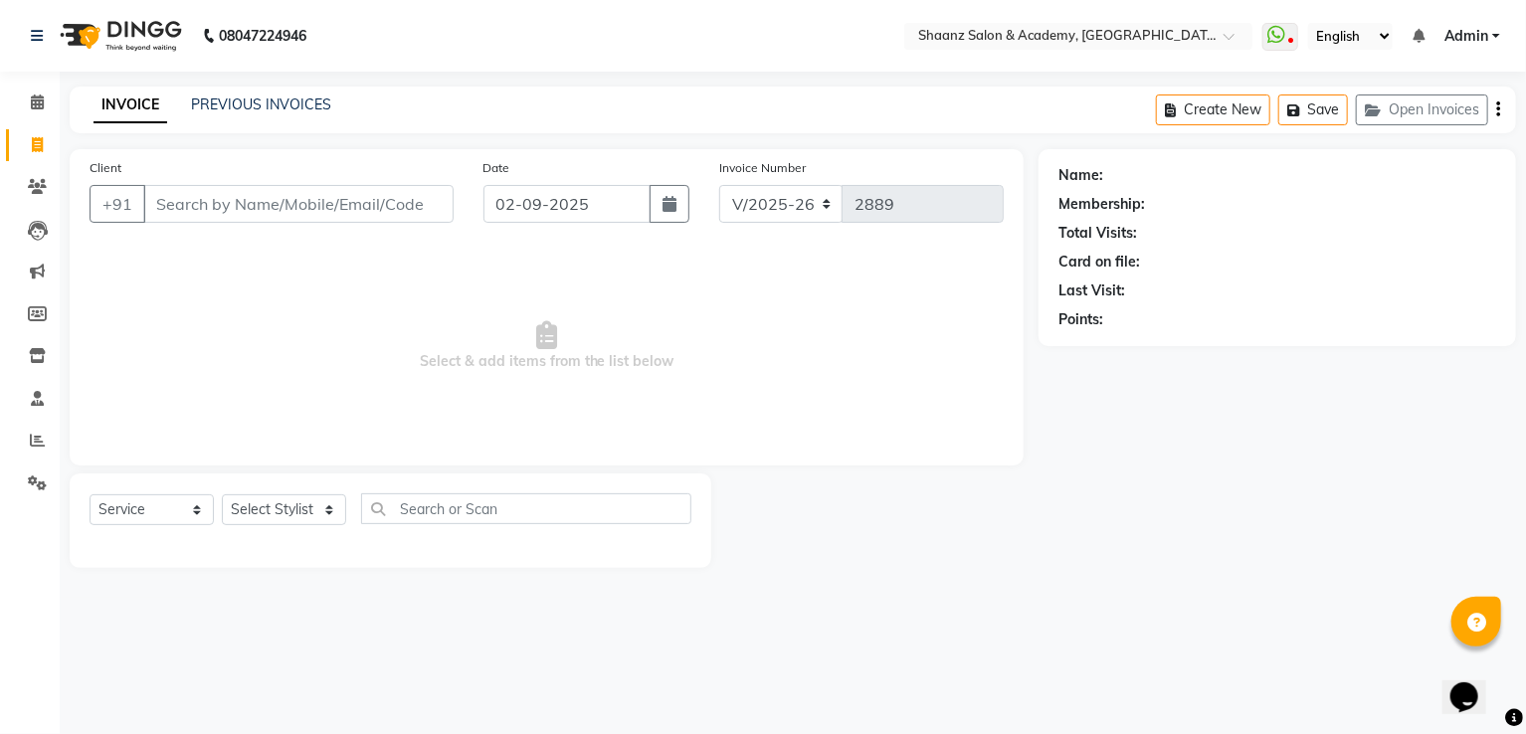
type input "7990129030"
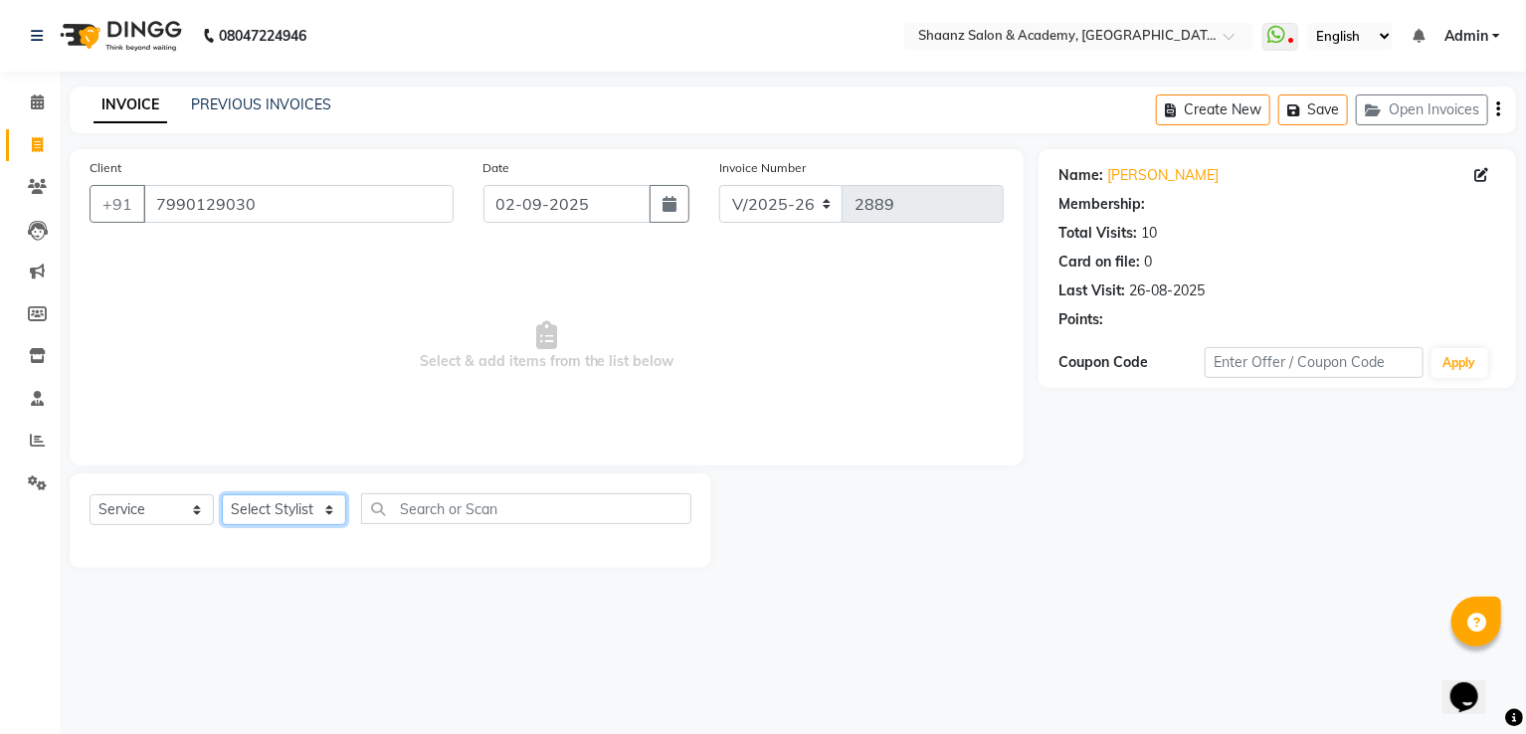
click at [253, 514] on select "Select Stylist [PERSON_NAME] [PERSON_NAME] [PERSON_NAME] dc [PERSON_NAME] nisha…" at bounding box center [284, 510] width 124 height 31
select select "1: Object"
select select "87387"
click at [222, 496] on select "Select Stylist [PERSON_NAME] [PERSON_NAME] [PERSON_NAME] dc [PERSON_NAME] nisha…" at bounding box center [284, 510] width 124 height 31
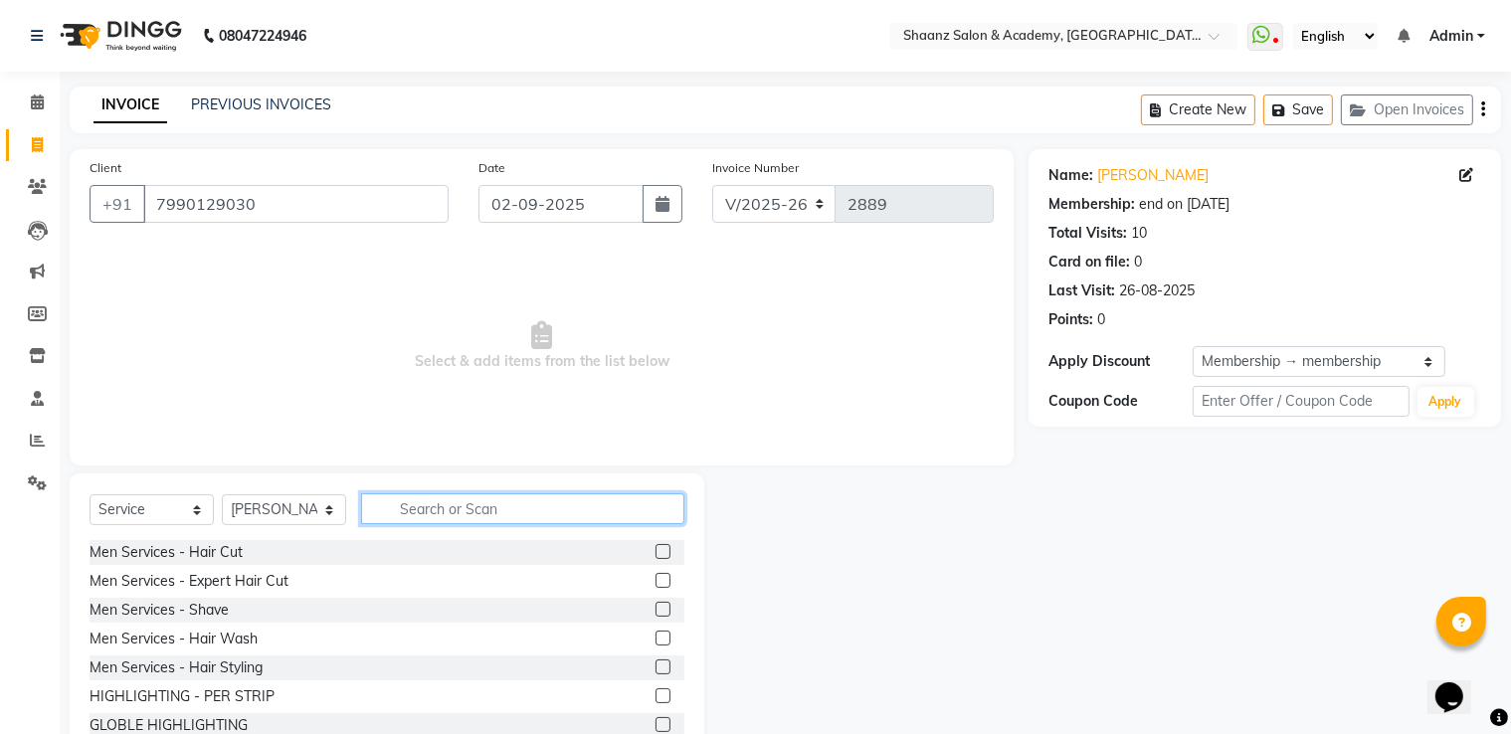
click at [522, 501] on input "text" at bounding box center [522, 509] width 323 height 31
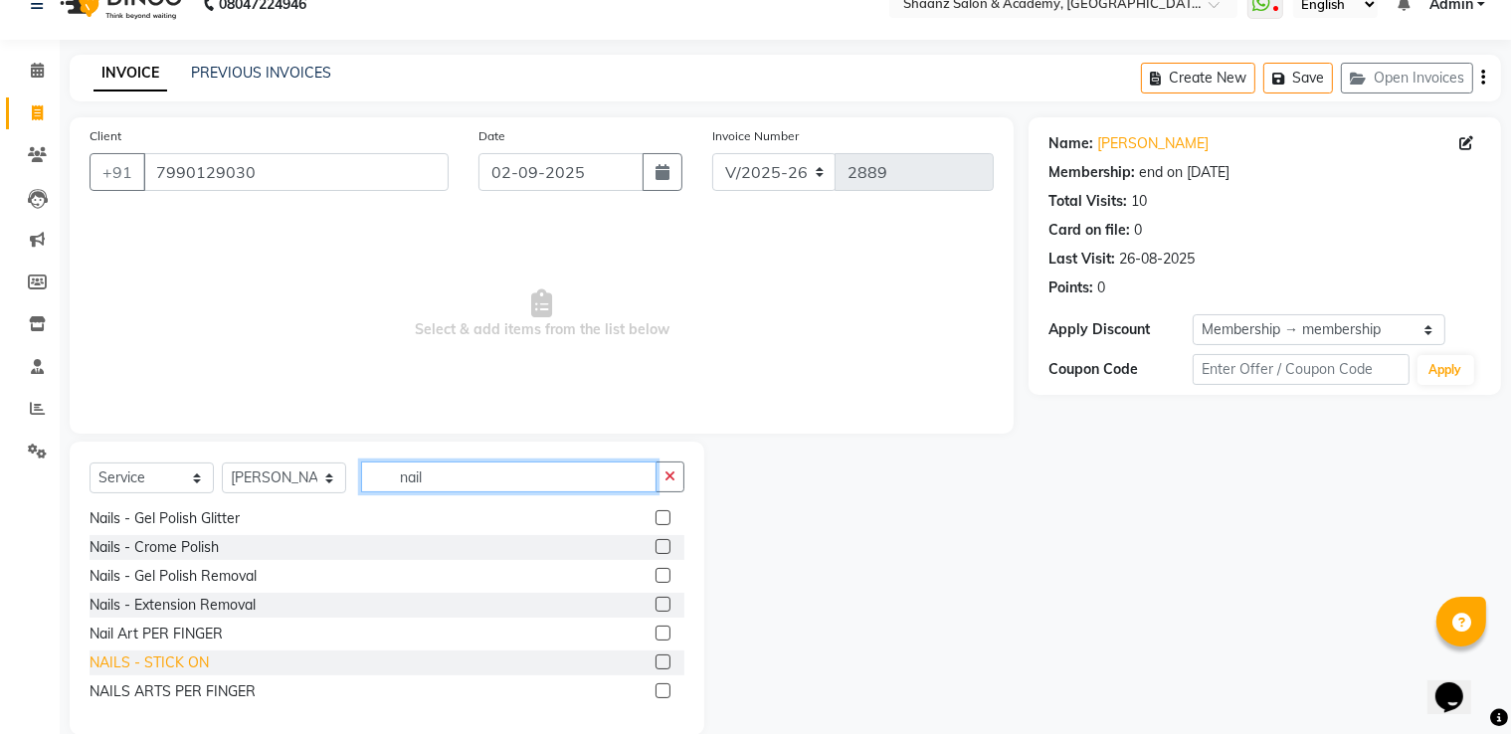
scroll to position [64, 0]
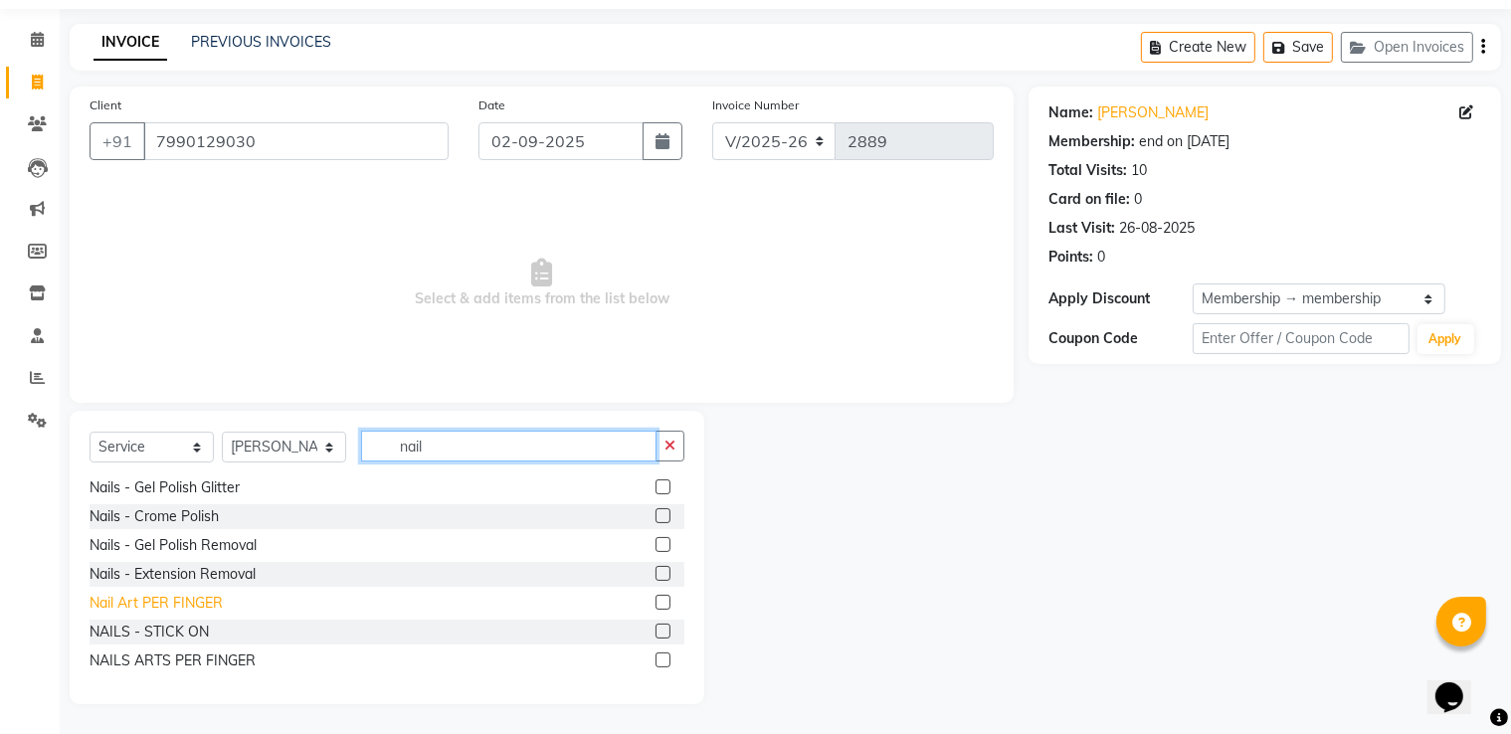
type input "nail"
click at [179, 603] on div "Nail Art PER FINGER" at bounding box center [156, 603] width 133 height 21
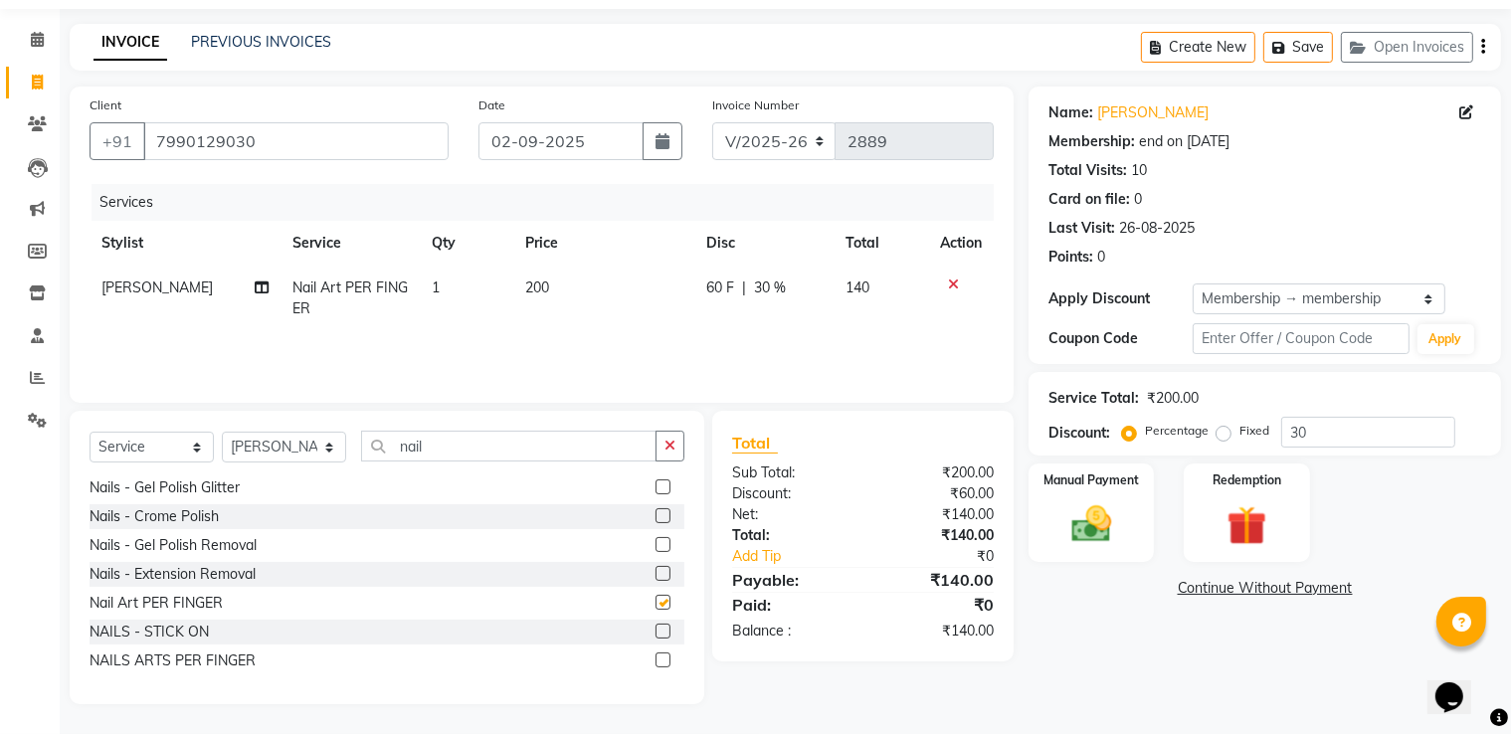
checkbox input "false"
click at [1098, 522] on img at bounding box center [1092, 525] width 67 height 48
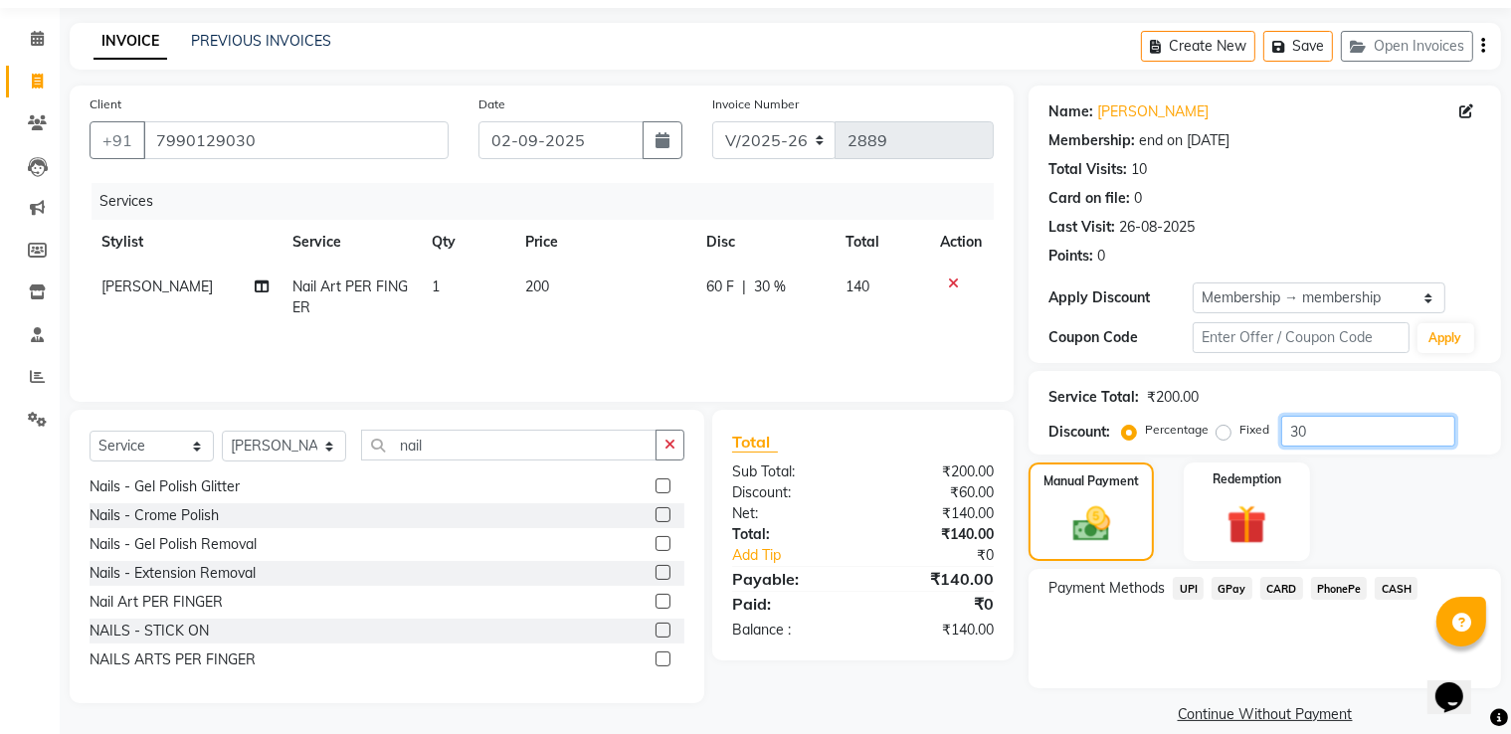
drag, startPoint x: 1329, startPoint y: 420, endPoint x: 1331, endPoint y: 431, distance: 11.1
click at [1331, 431] on input "30" at bounding box center [1369, 431] width 174 height 31
type input "3"
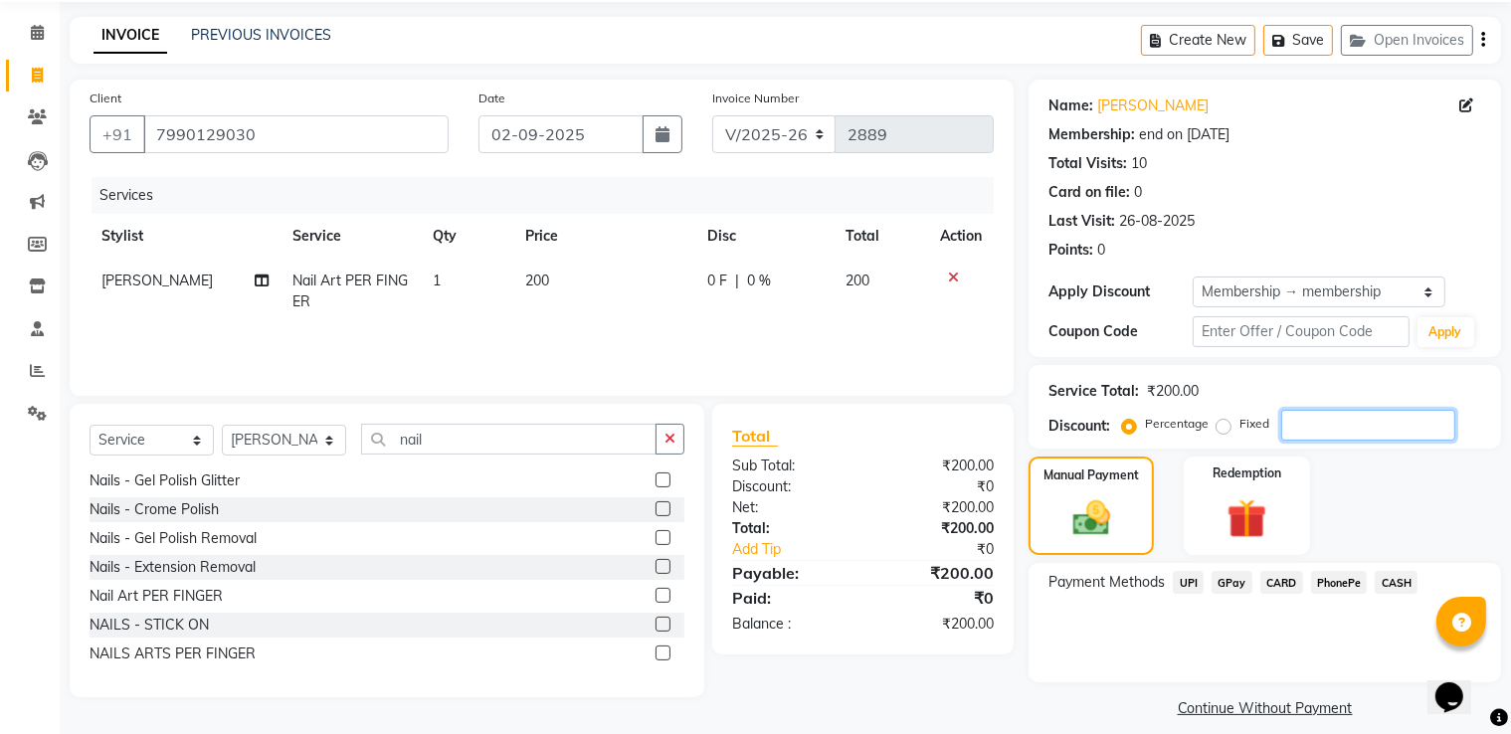
scroll to position [89, 0]
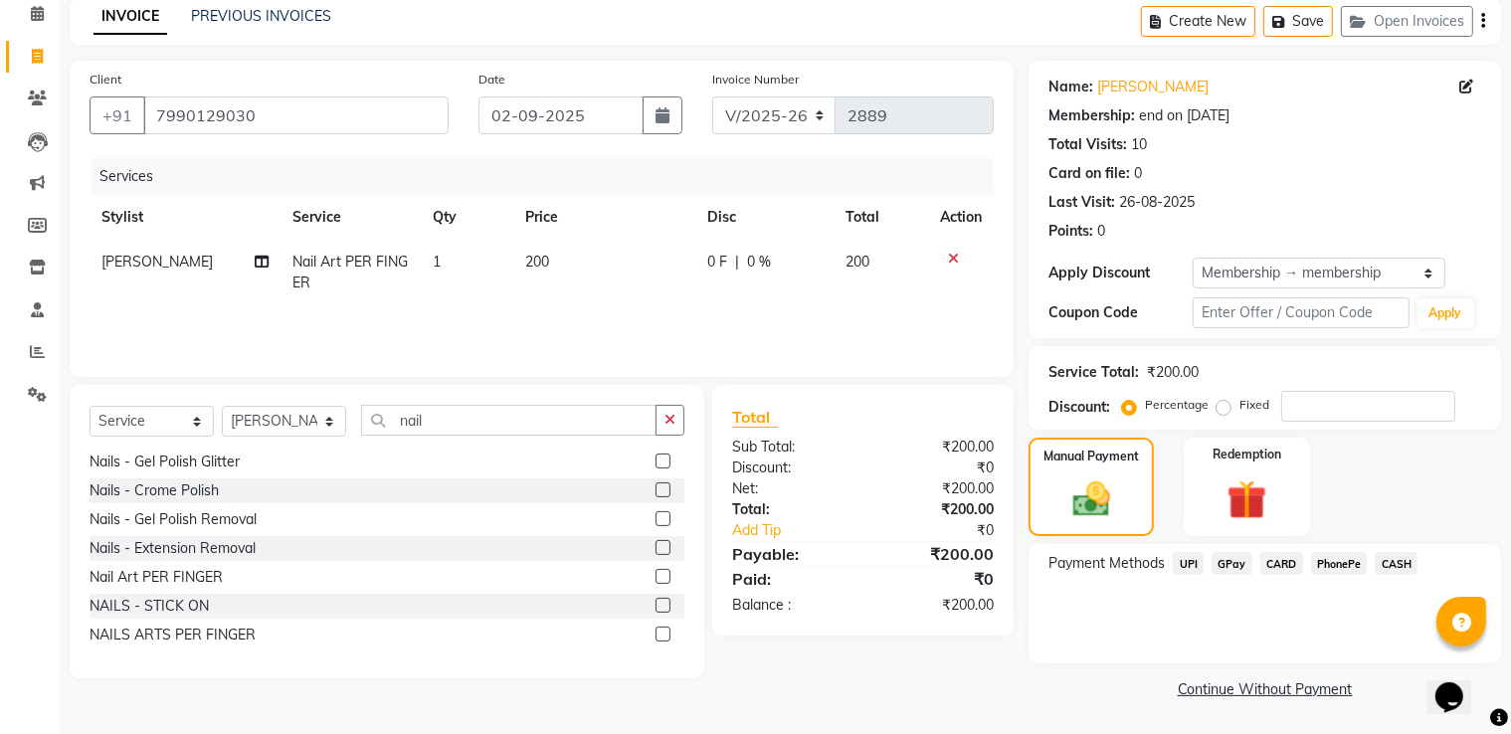
click at [1415, 565] on span "CASH" at bounding box center [1396, 563] width 43 height 23
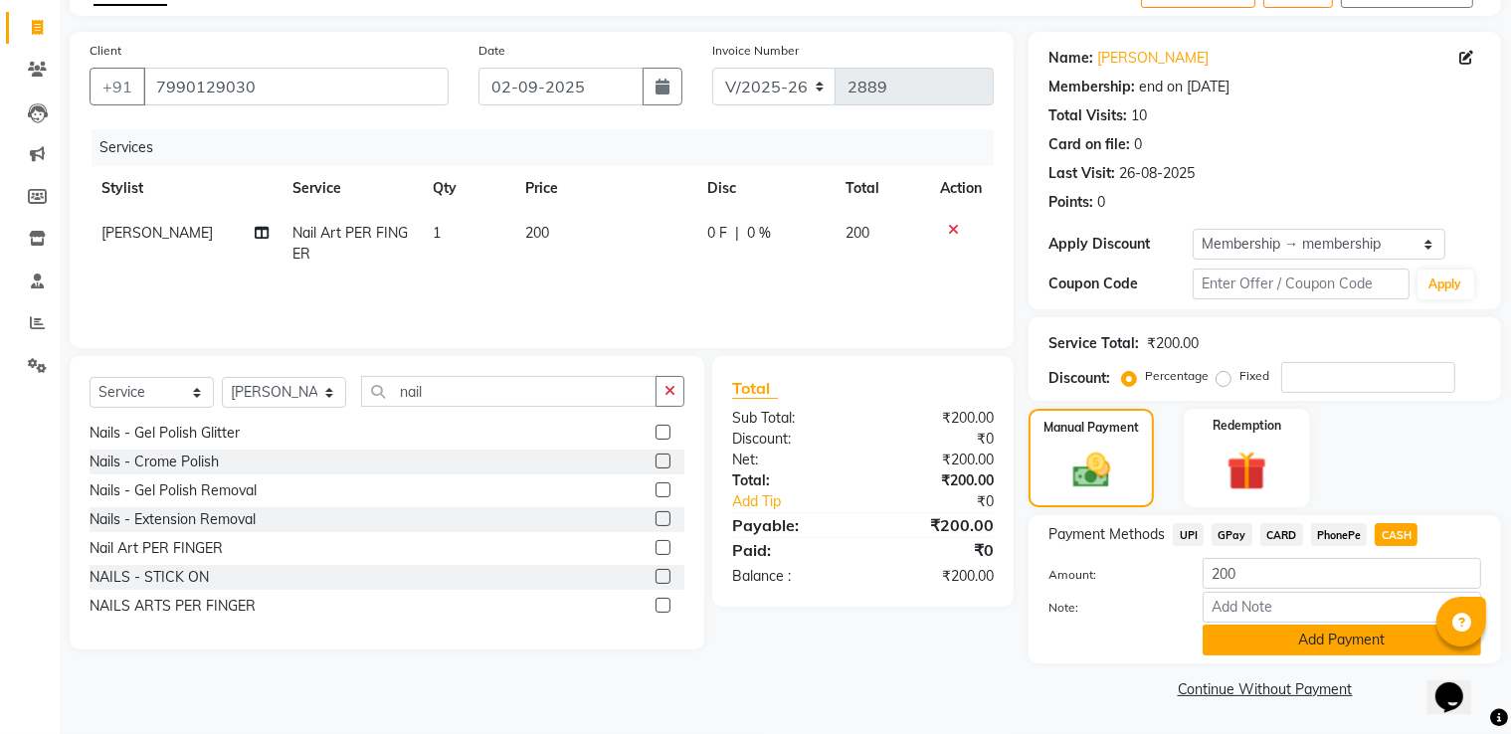
click at [1369, 636] on button "Add Payment" at bounding box center [1342, 640] width 279 height 31
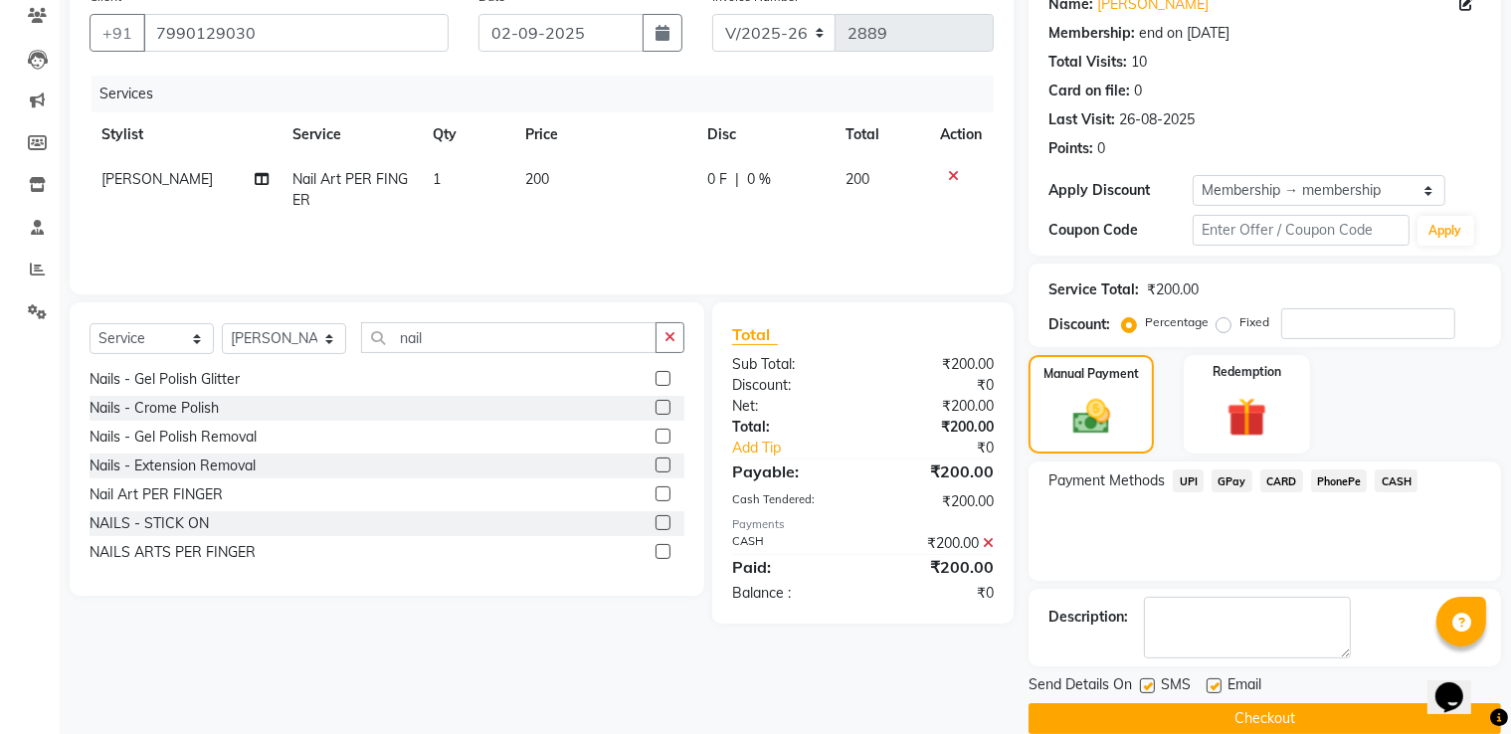
scroll to position [200, 0]
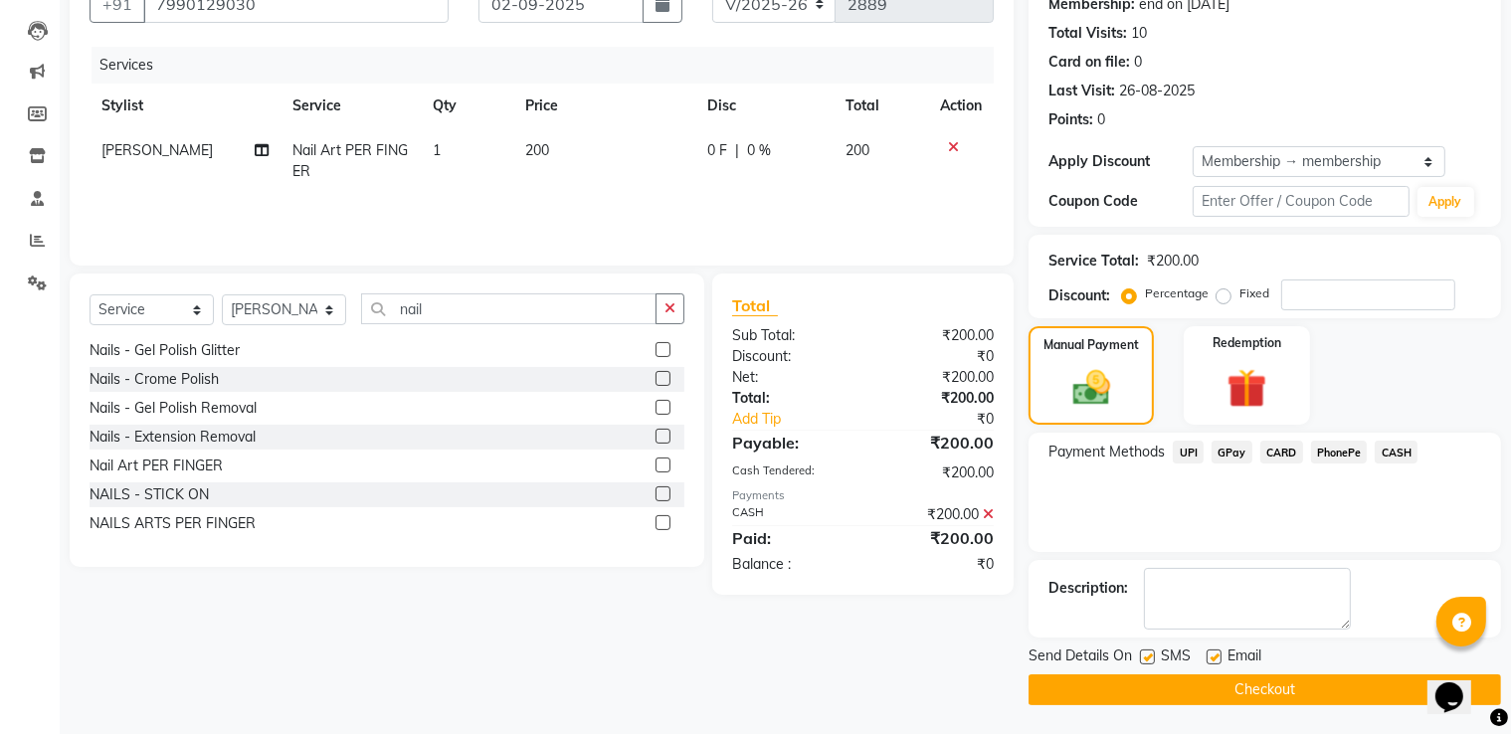
click at [1220, 652] on label at bounding box center [1214, 657] width 15 height 15
click at [1220, 652] on input "checkbox" at bounding box center [1213, 658] width 13 height 13
checkbox input "false"
click at [1141, 657] on label at bounding box center [1147, 657] width 15 height 15
click at [1141, 657] on input "checkbox" at bounding box center [1146, 658] width 13 height 13
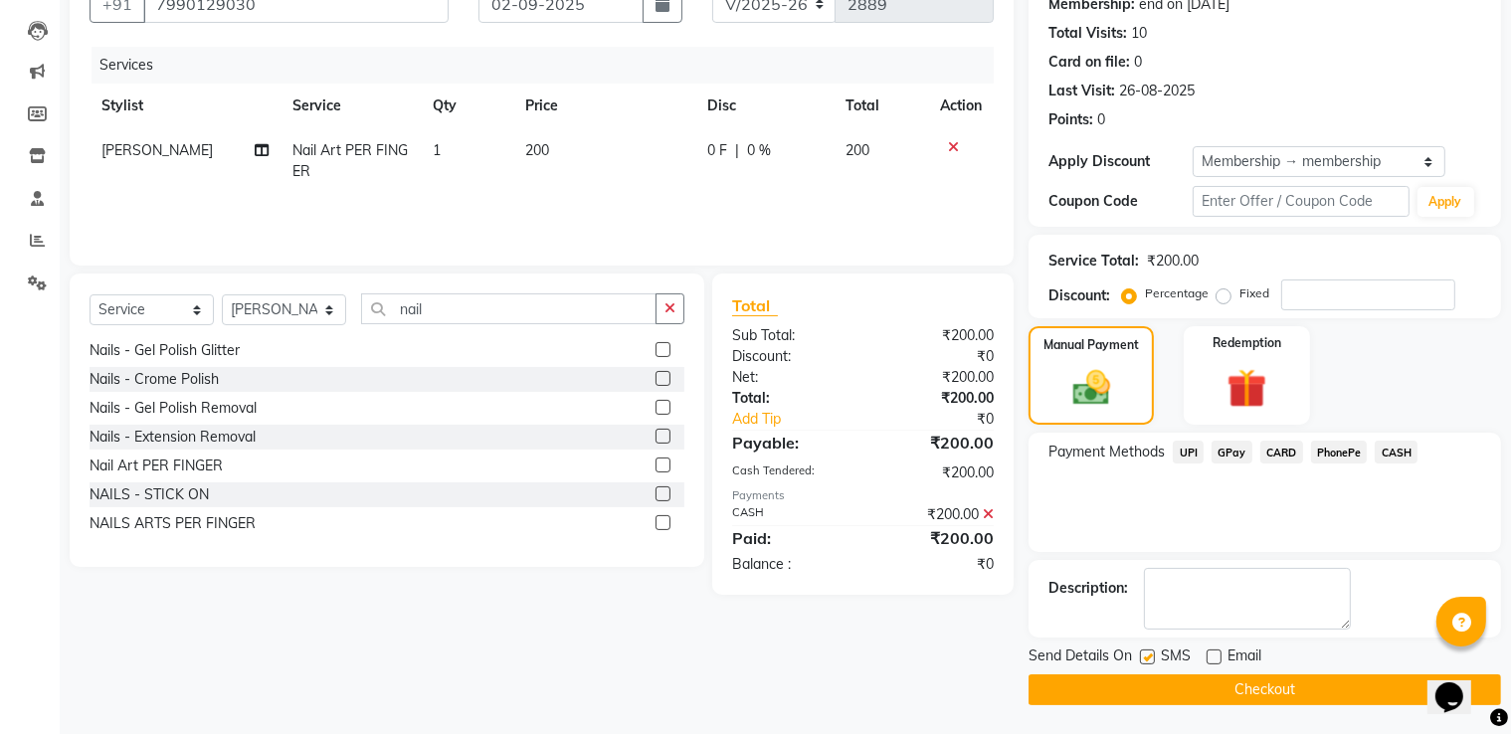
checkbox input "false"
click at [1193, 701] on button "Checkout" at bounding box center [1265, 690] width 473 height 31
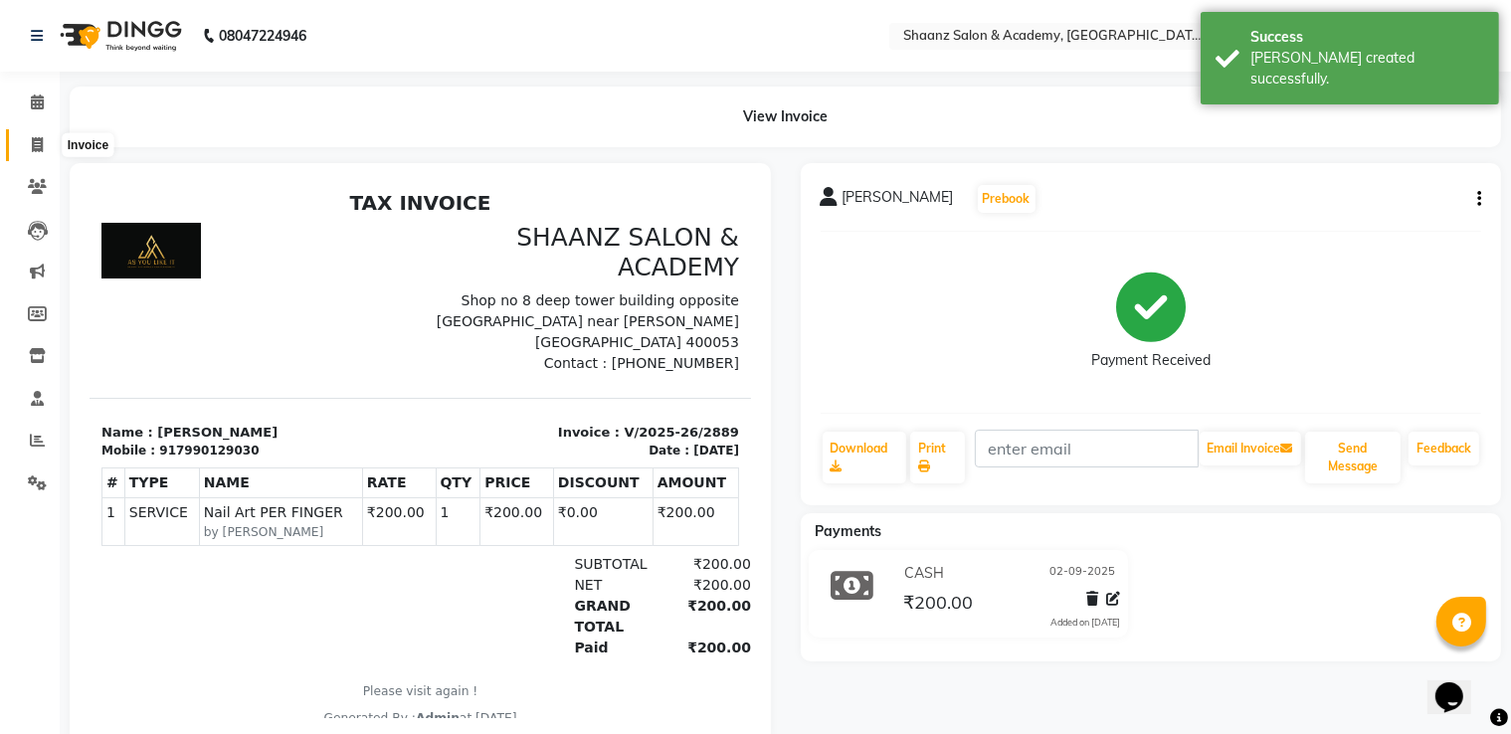
click at [36, 134] on span at bounding box center [37, 145] width 35 height 23
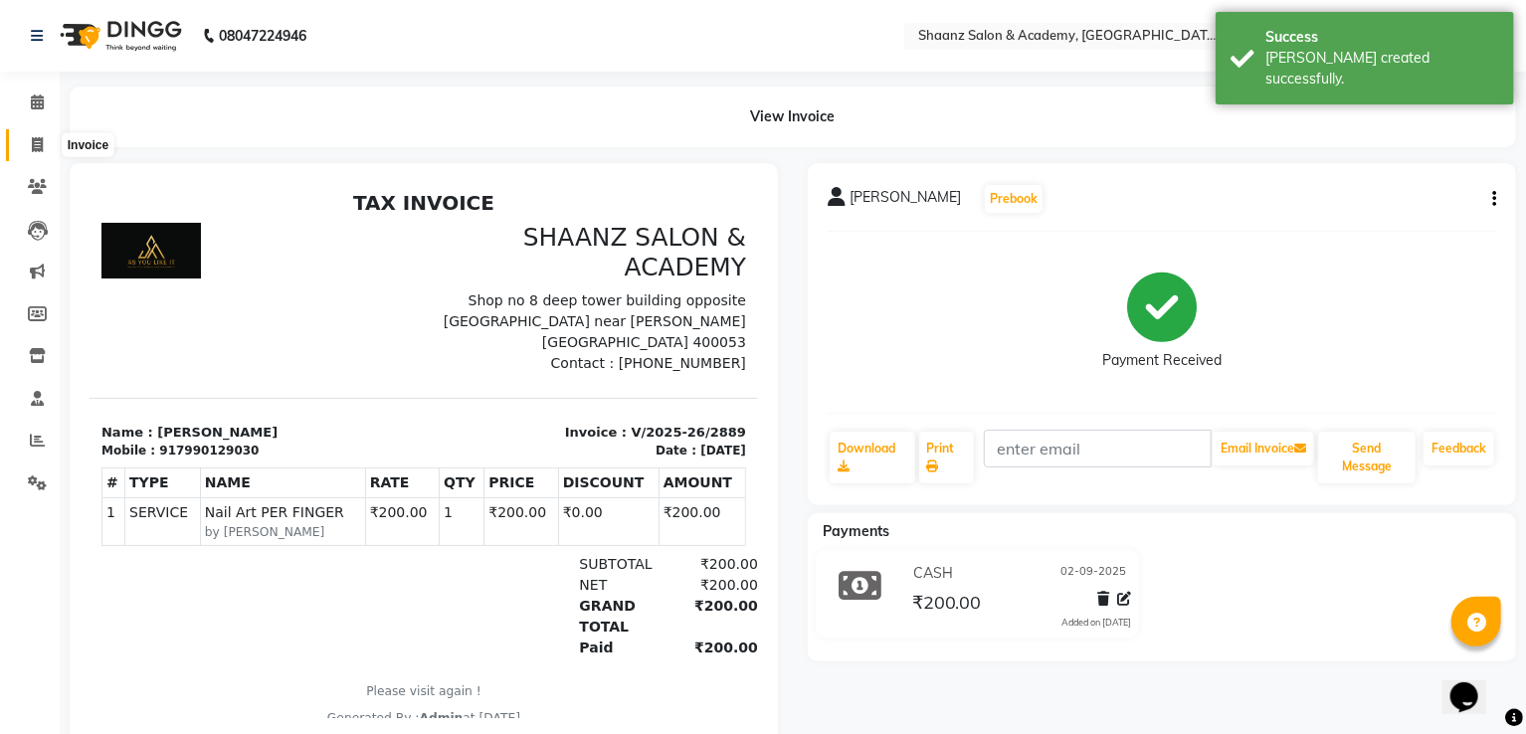
select select "6360"
select select "service"
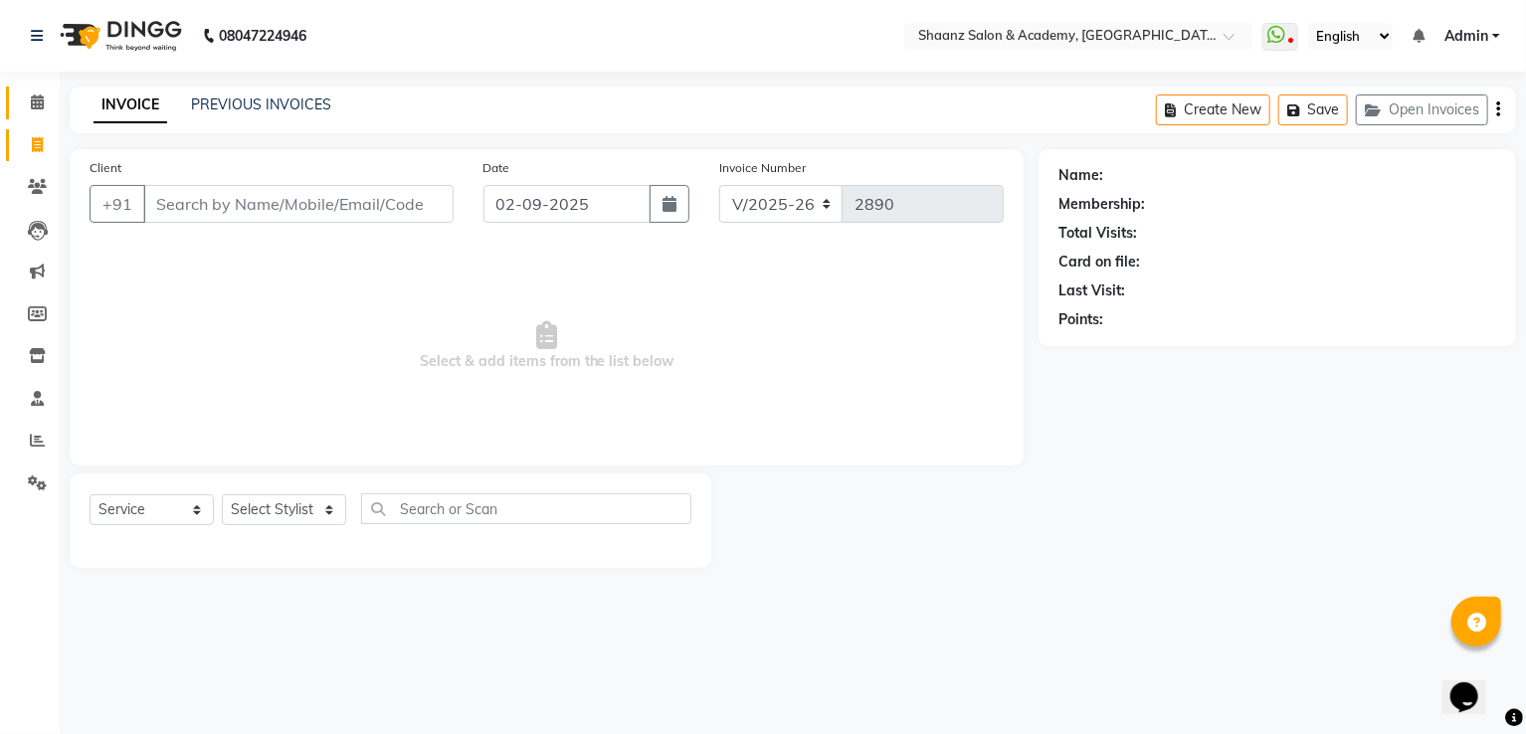
click at [32, 115] on link "Calendar" at bounding box center [30, 103] width 48 height 33
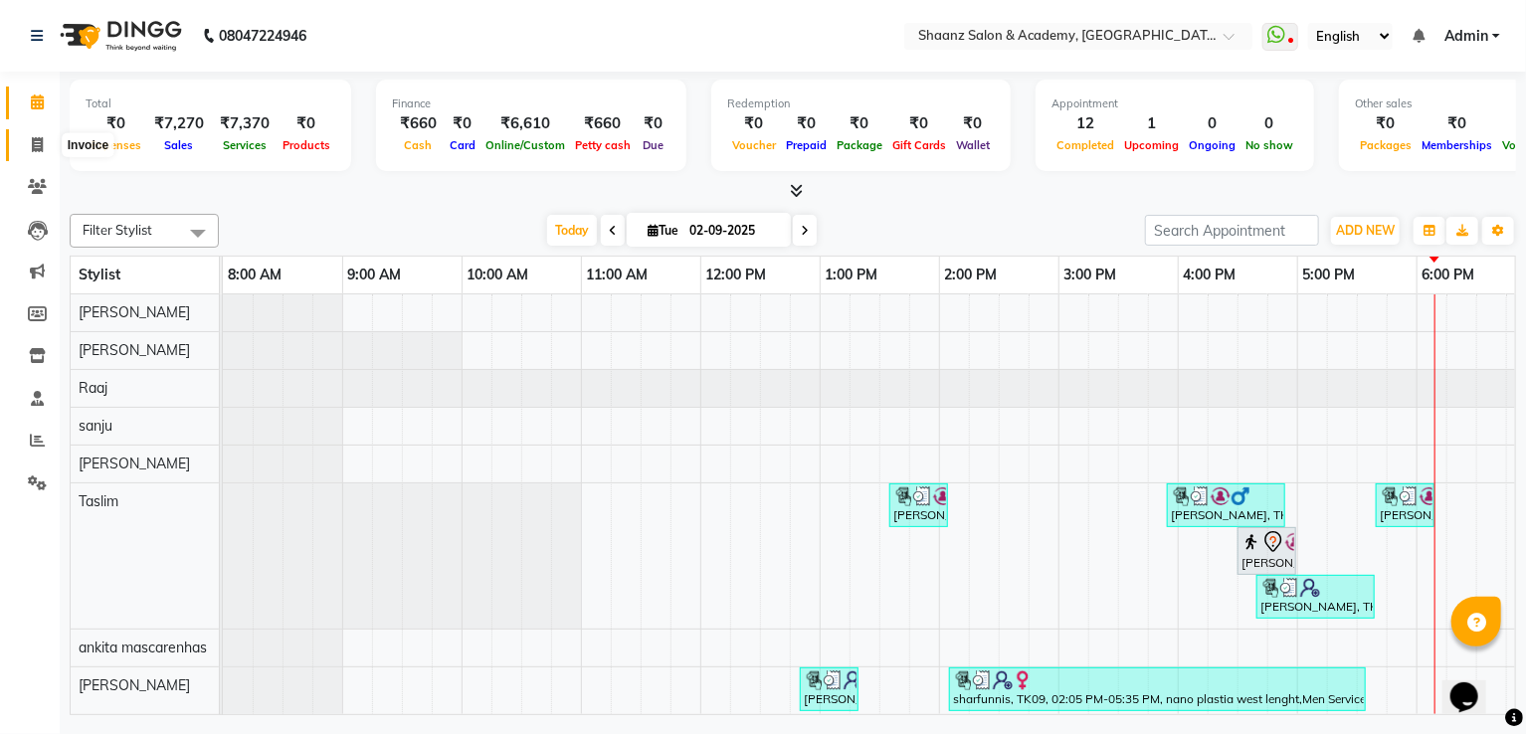
click at [31, 135] on span at bounding box center [37, 145] width 35 height 23
select select "service"
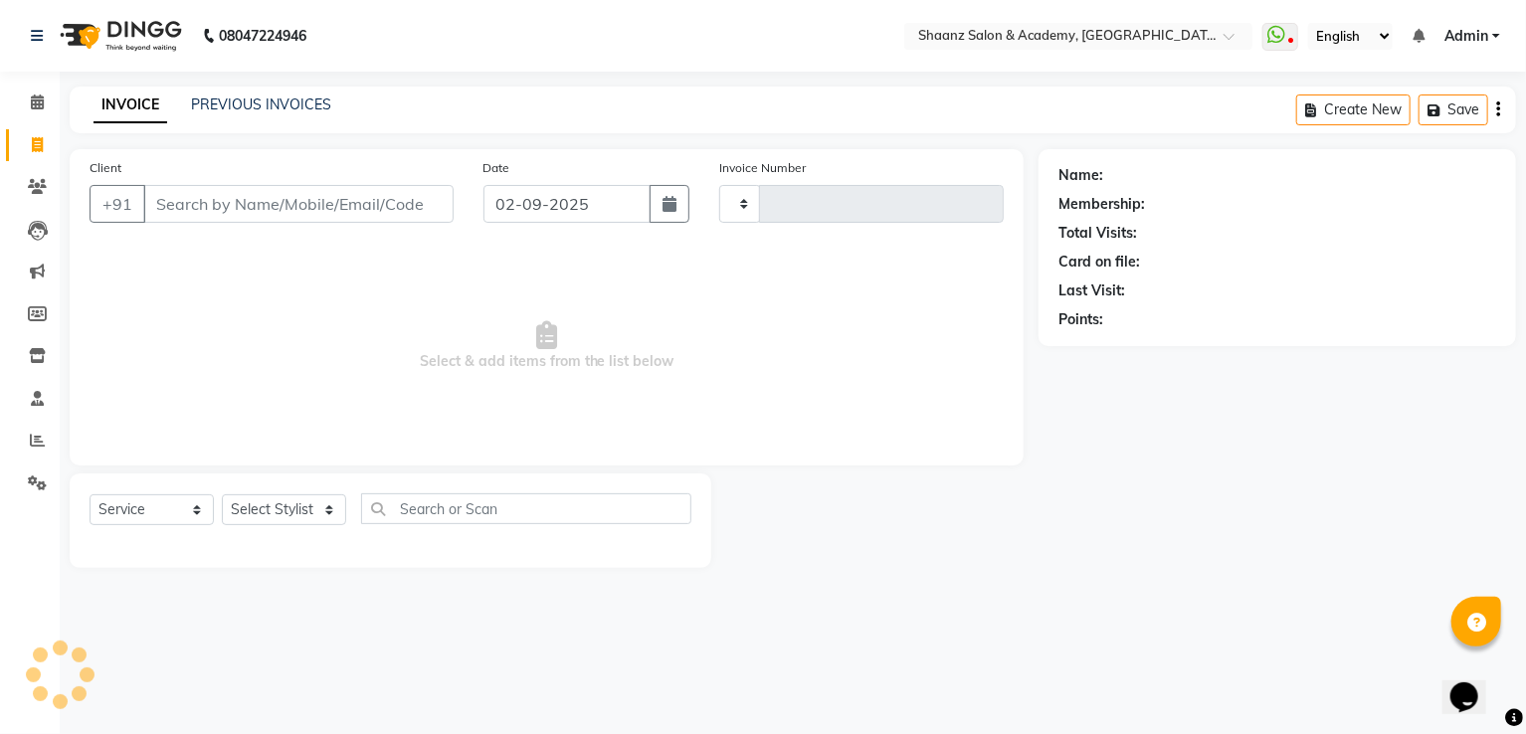
type input "2890"
select select "6360"
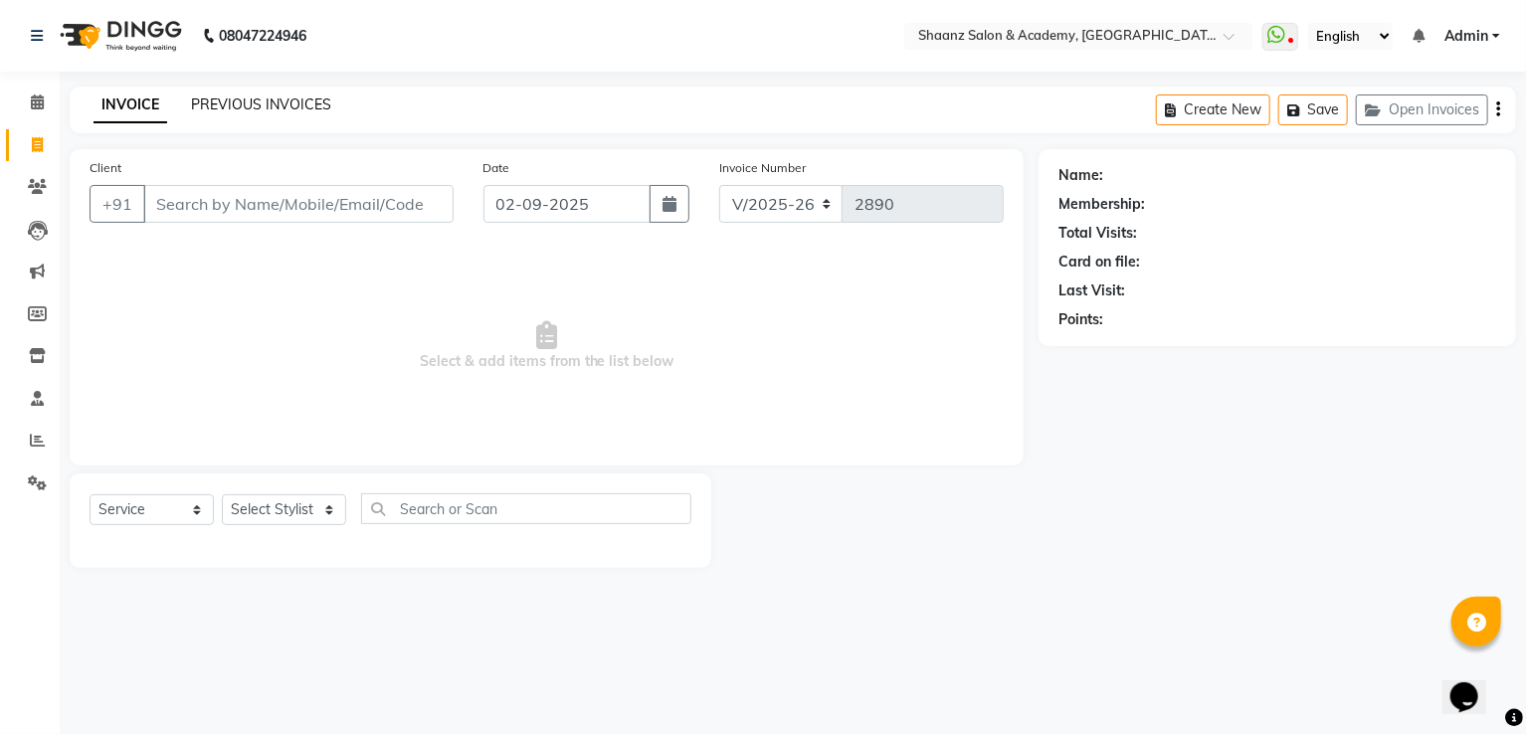
click at [221, 111] on link "PREVIOUS INVOICES" at bounding box center [261, 105] width 140 height 18
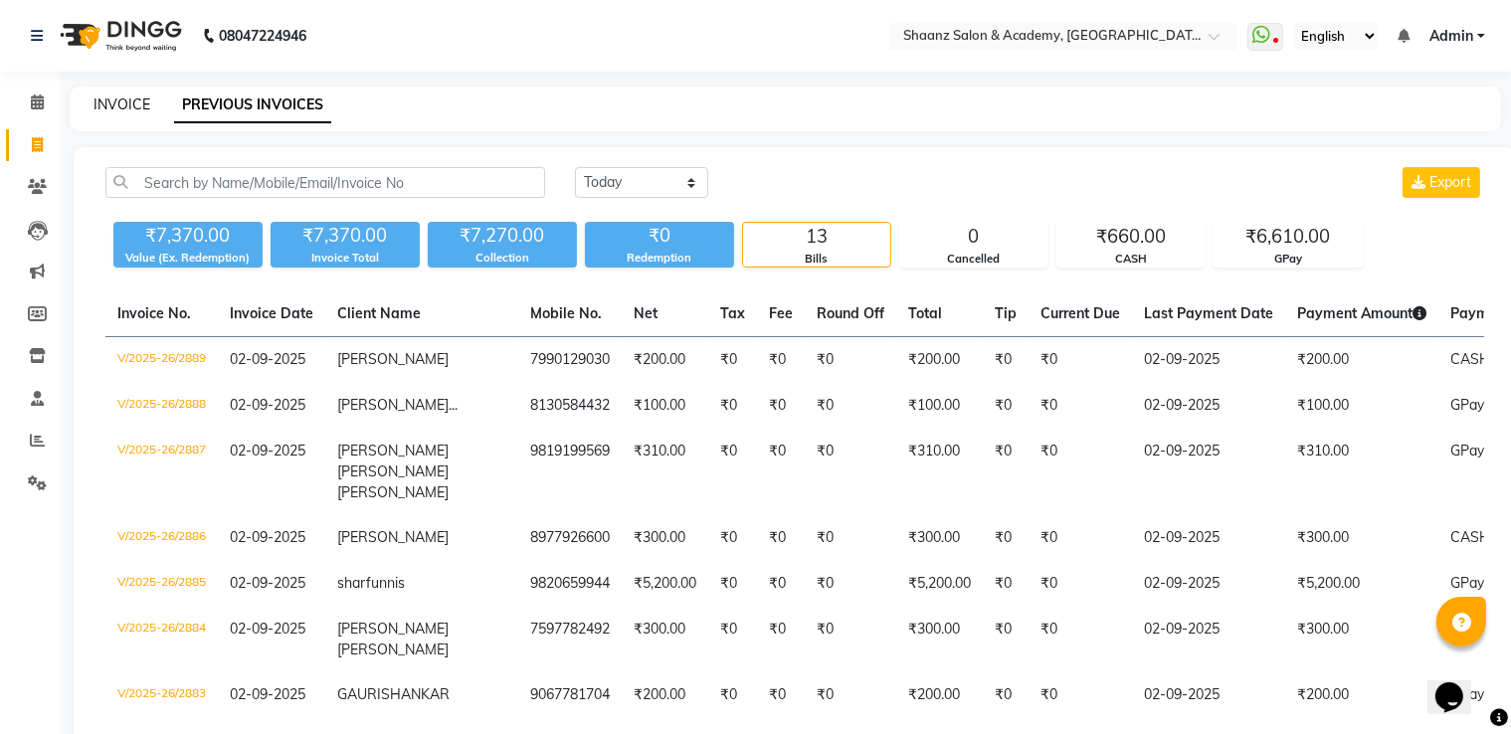
click at [127, 100] on link "INVOICE" at bounding box center [122, 105] width 57 height 18
select select "6360"
select select "service"
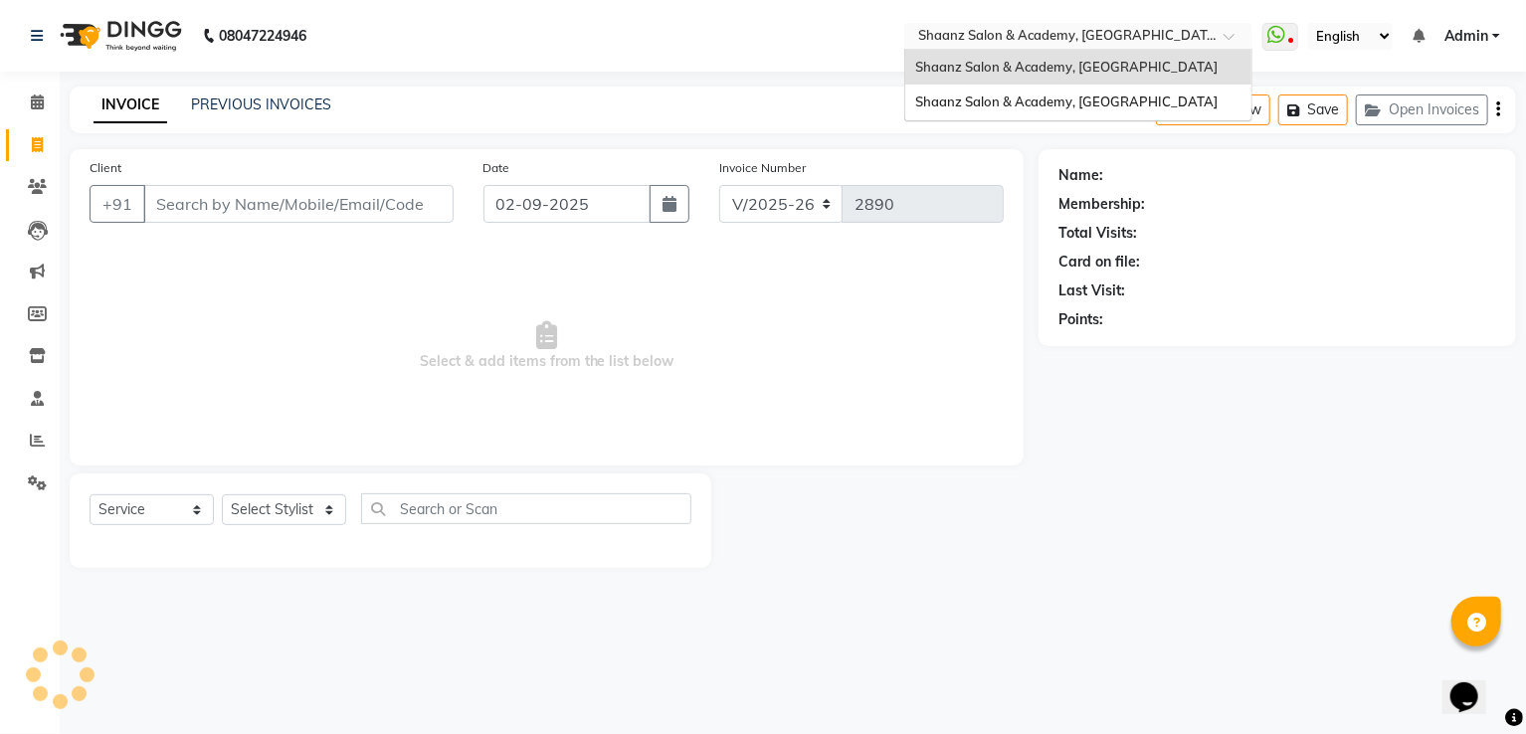
click at [1106, 37] on input "text" at bounding box center [1058, 38] width 289 height 20
click at [1092, 101] on span "Shaanz Salon & Academy, [GEOGRAPHIC_DATA]" at bounding box center [1066, 102] width 302 height 16
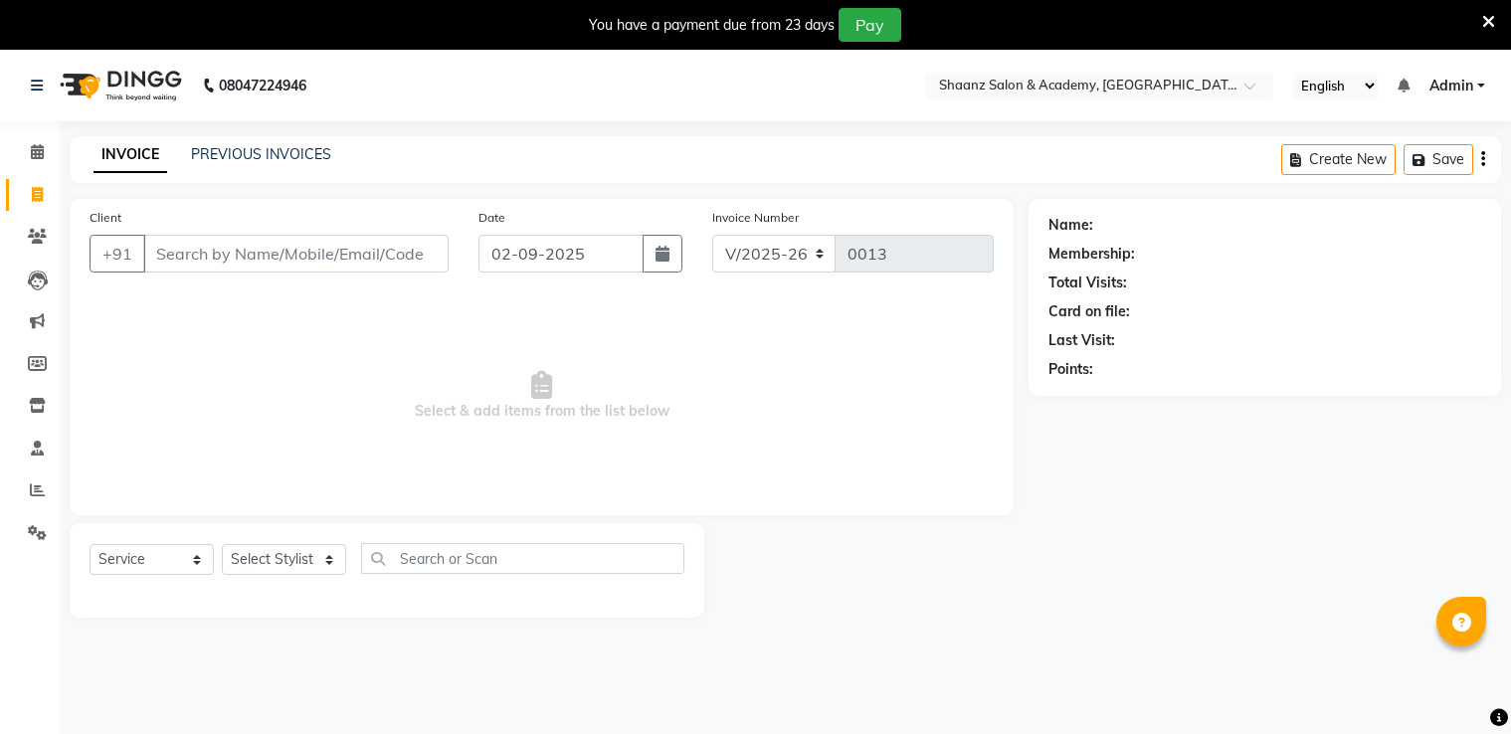
select select "8719"
select select "service"
click at [286, 164] on div "PREVIOUS INVOICES" at bounding box center [261, 154] width 140 height 21
click at [291, 154] on link "PREVIOUS INVOICES" at bounding box center [261, 154] width 140 height 18
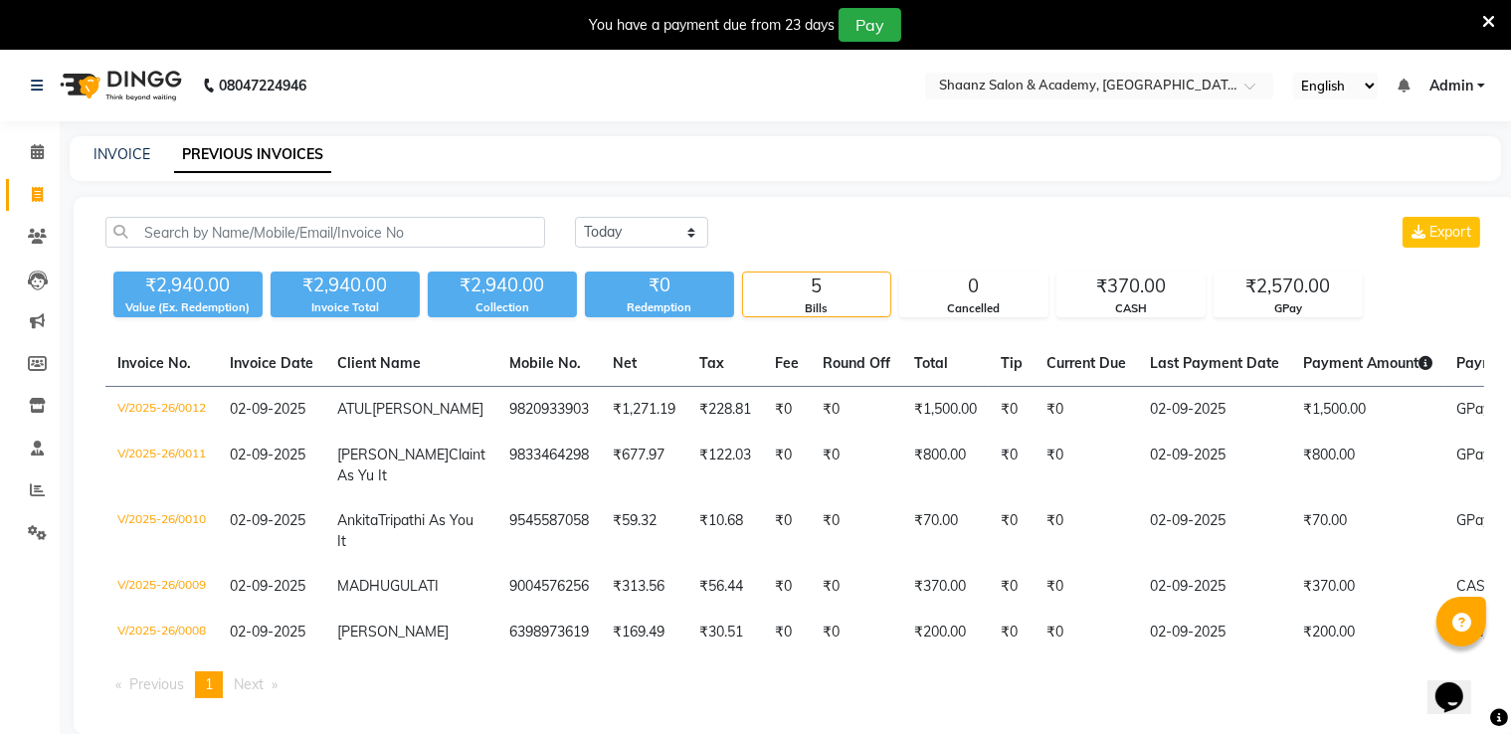
click at [1486, 15] on icon at bounding box center [1489, 22] width 13 height 18
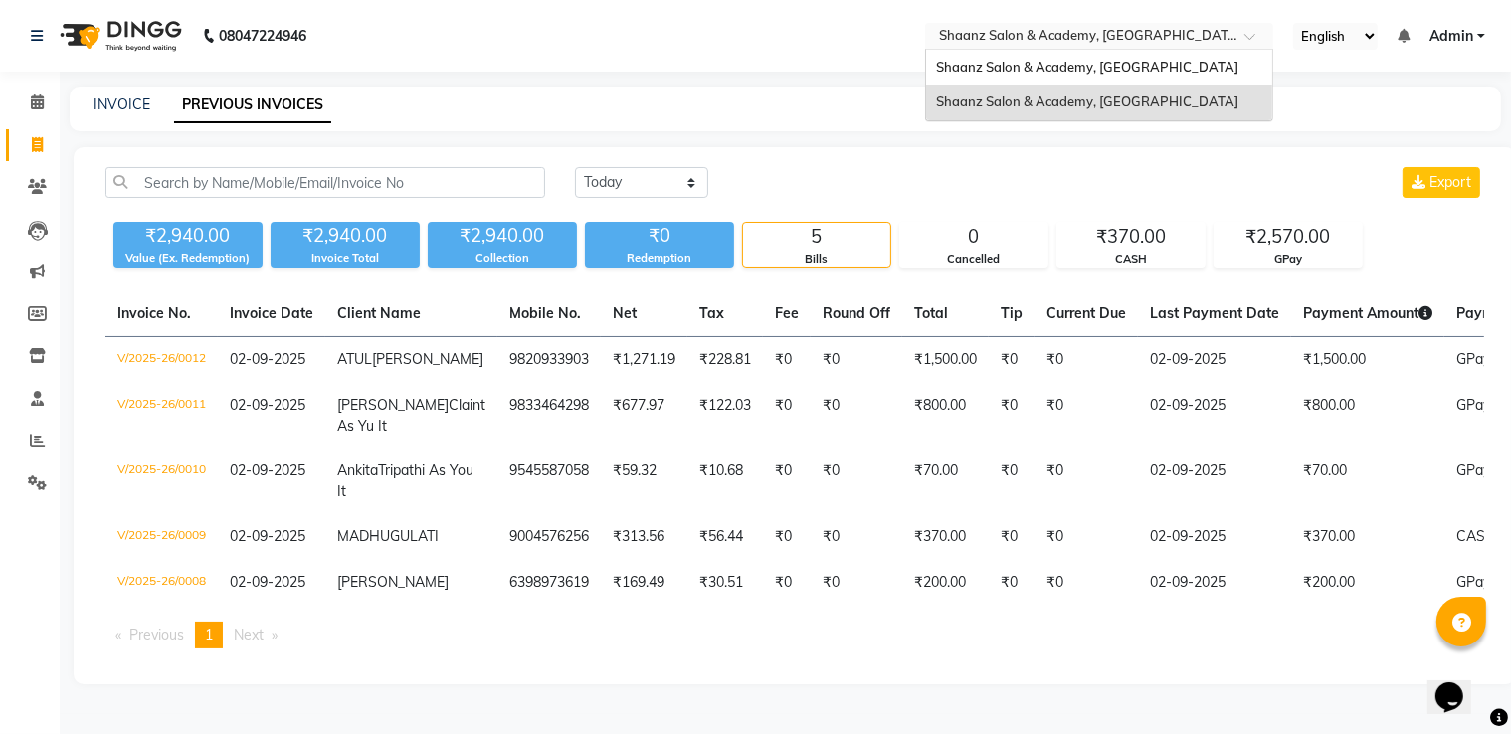
click at [1253, 42] on span at bounding box center [1257, 42] width 25 height 20
click at [1242, 56] on div "Shaanz Salon & Academy, [GEOGRAPHIC_DATA]" at bounding box center [1099, 68] width 346 height 36
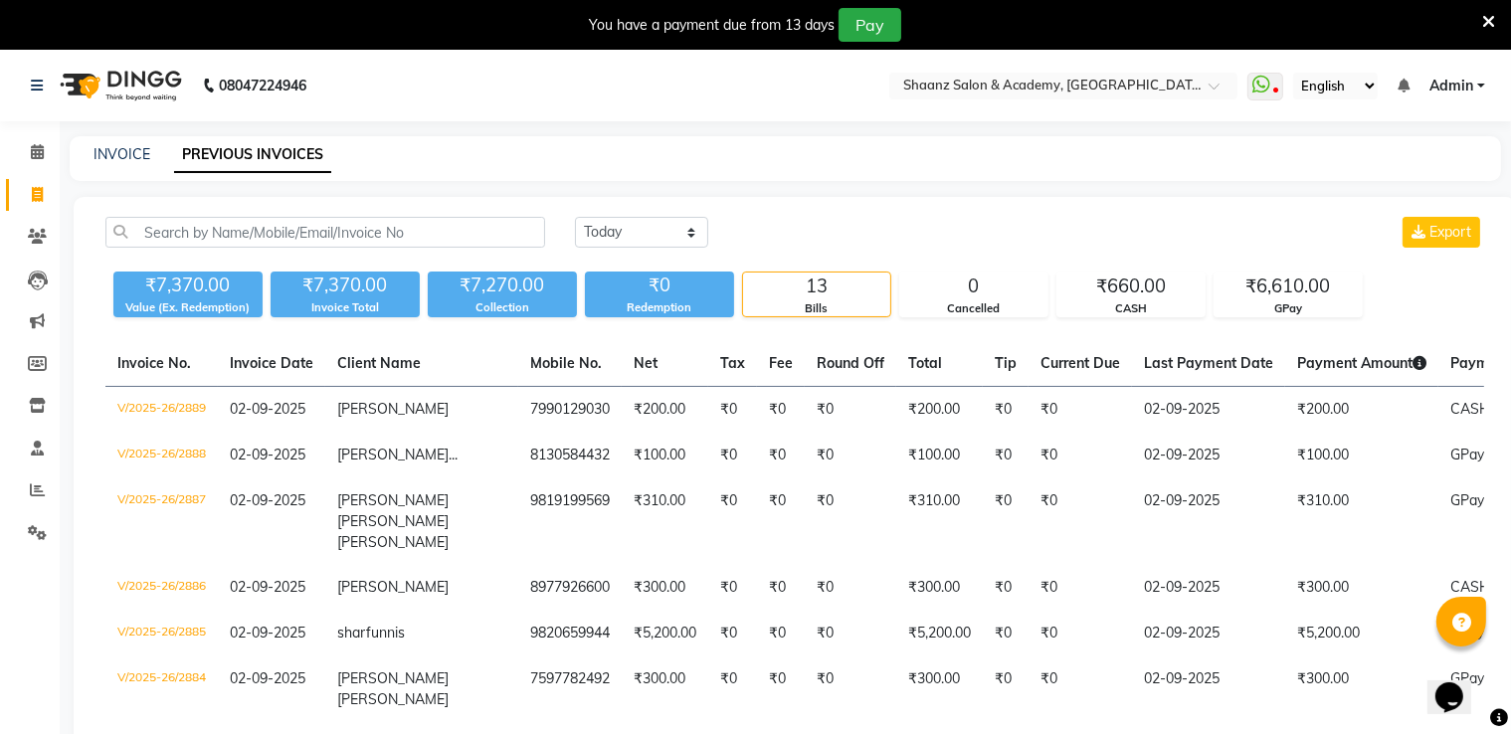
click at [1487, 25] on icon at bounding box center [1489, 22] width 13 height 18
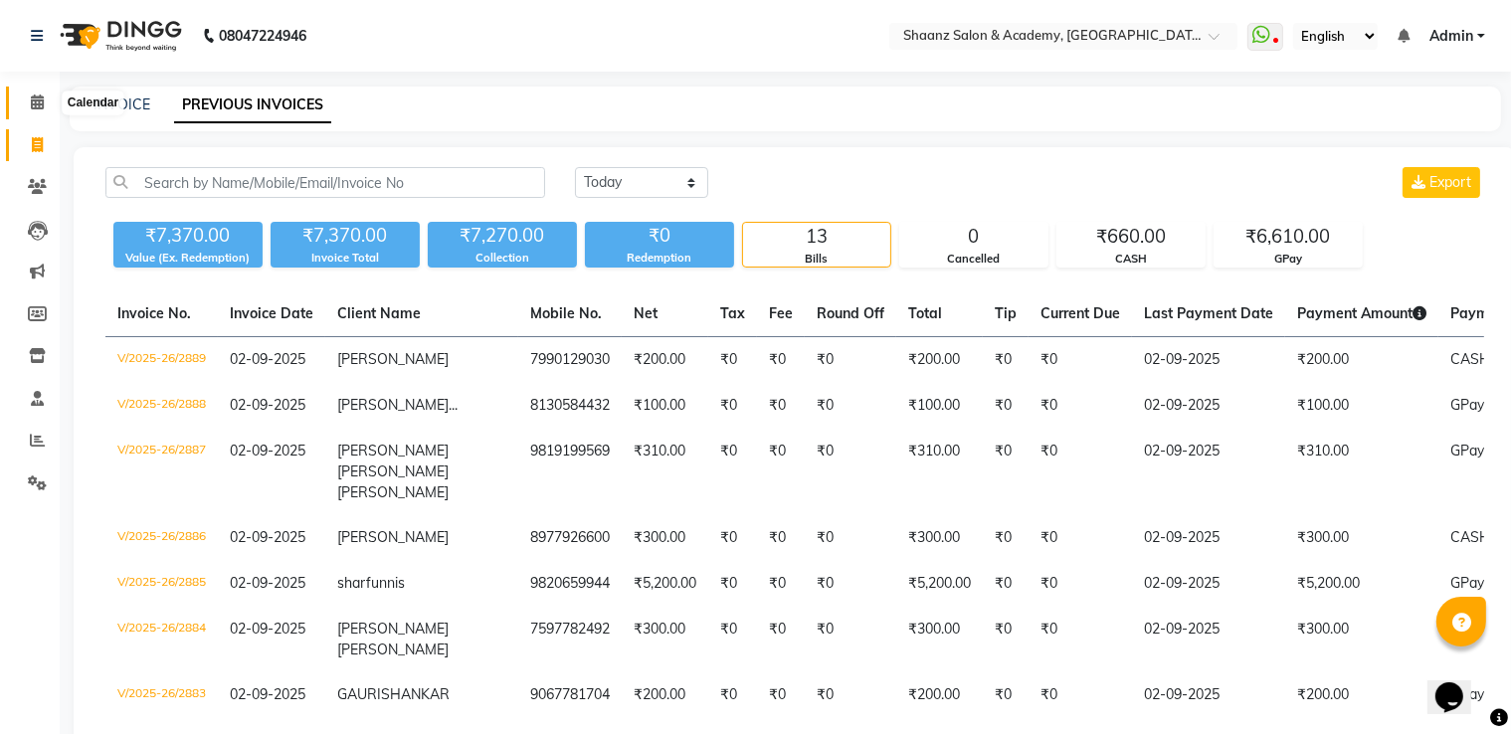
click at [31, 100] on icon at bounding box center [37, 102] width 13 height 15
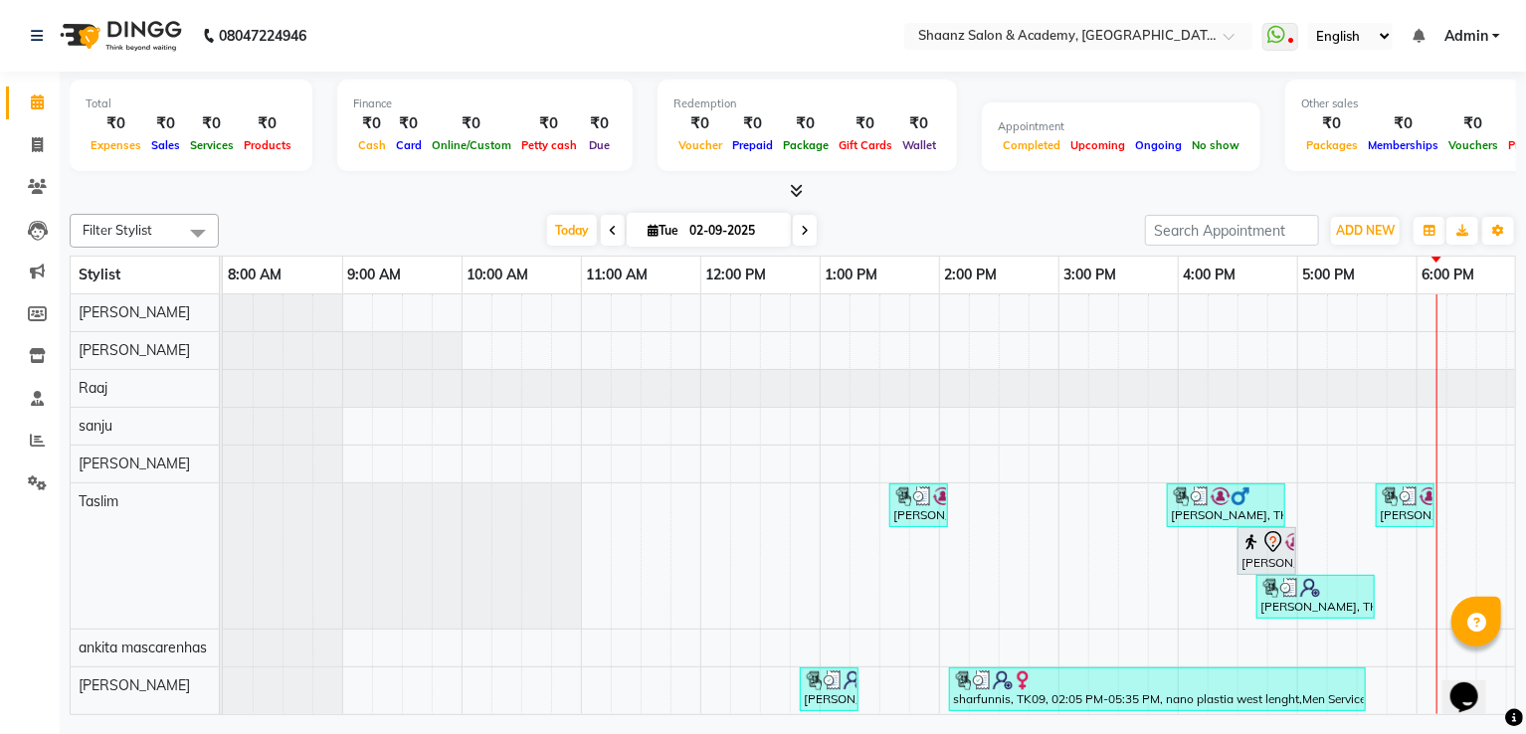
click at [1487, 38] on span "Admin" at bounding box center [1467, 36] width 44 height 21
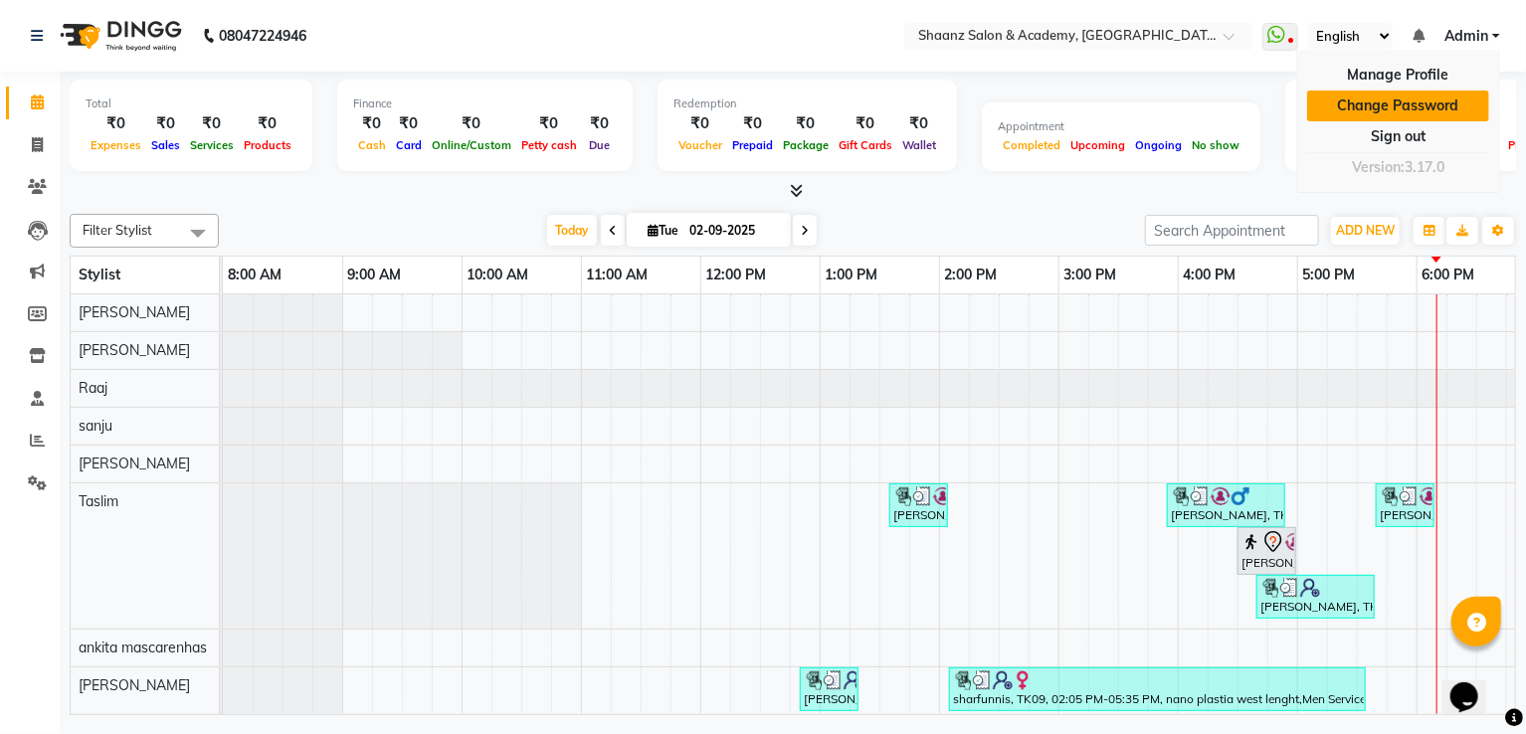
click at [1438, 94] on link "Change Password" at bounding box center [1398, 106] width 182 height 31
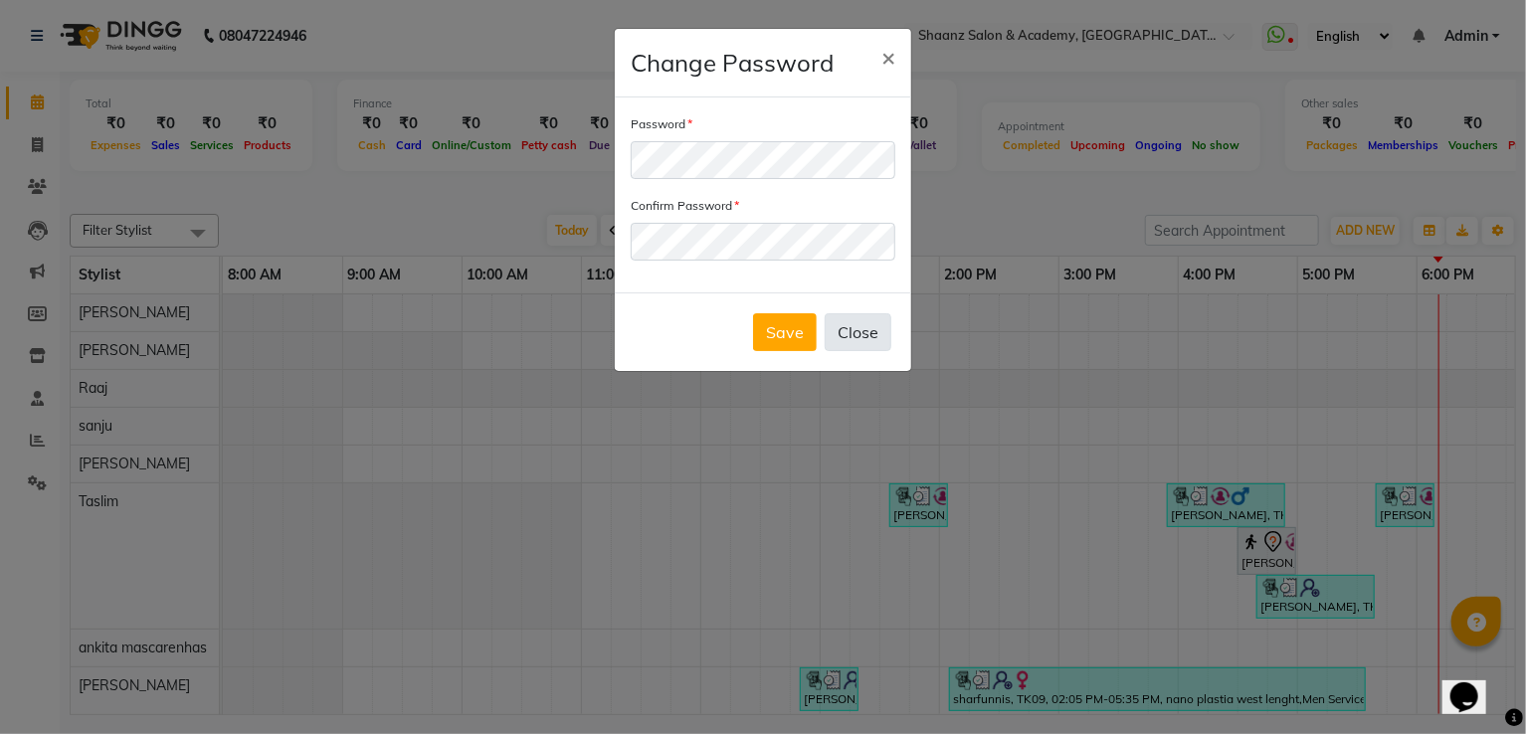
click at [852, 332] on button "Close" at bounding box center [858, 332] width 67 height 38
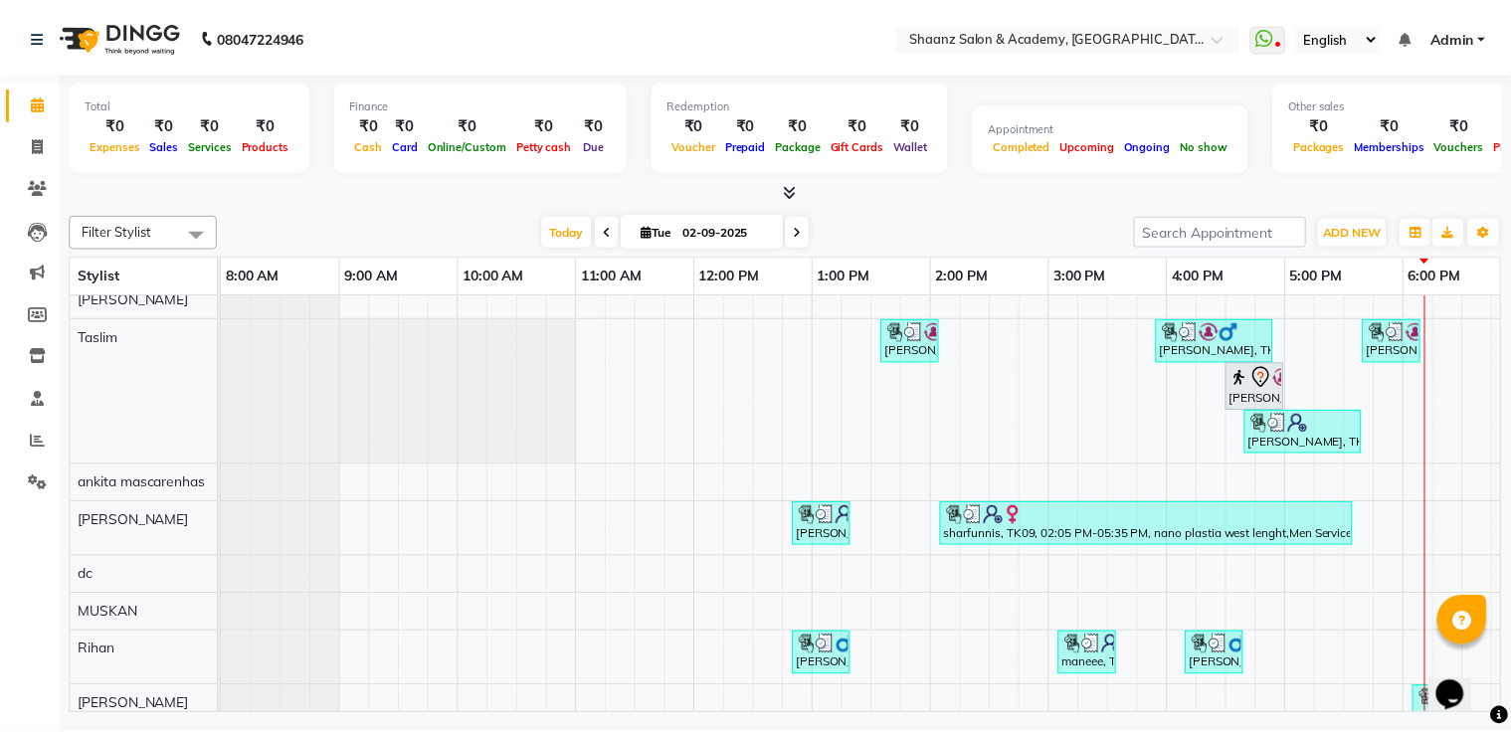
scroll to position [199, 0]
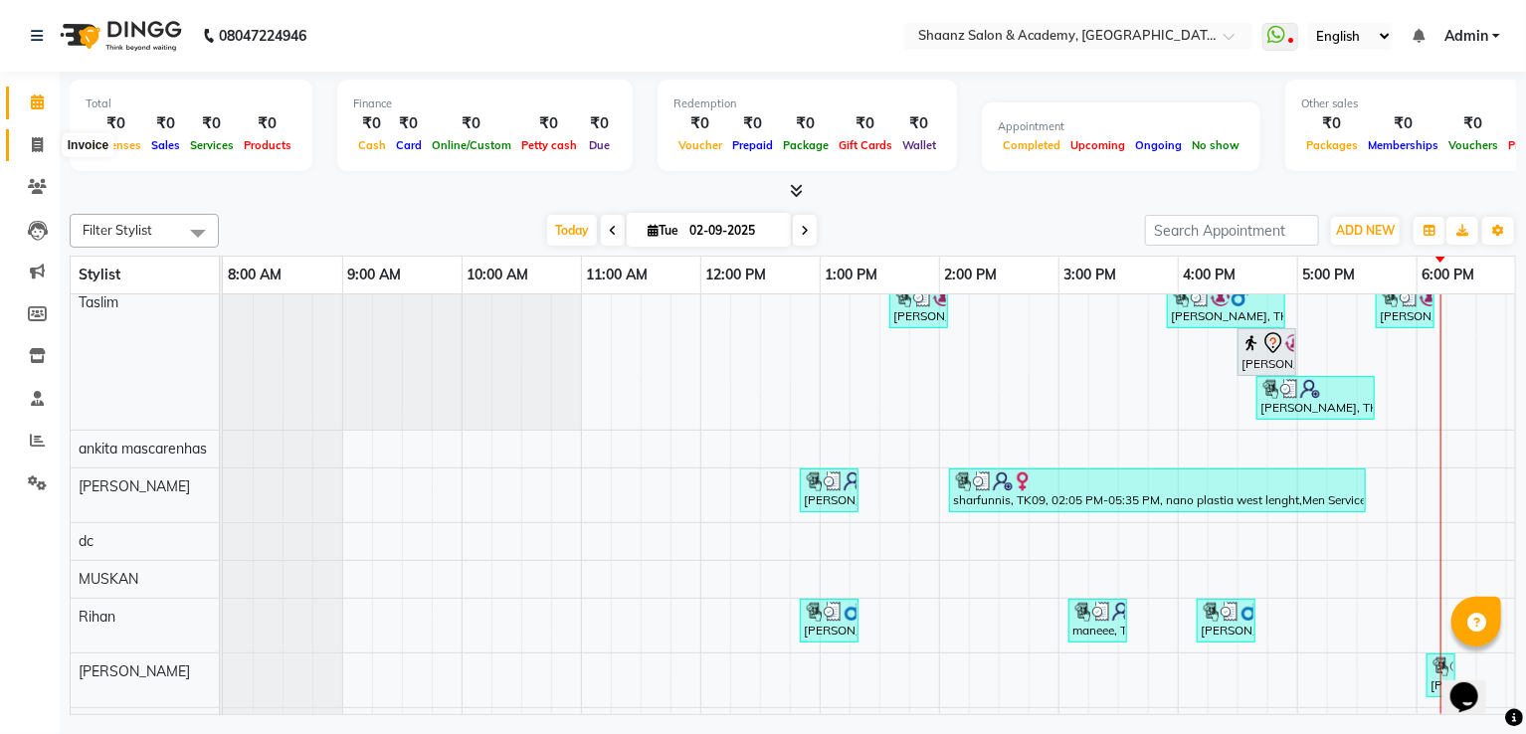
click at [39, 143] on icon at bounding box center [37, 144] width 11 height 15
select select "6360"
select select "service"
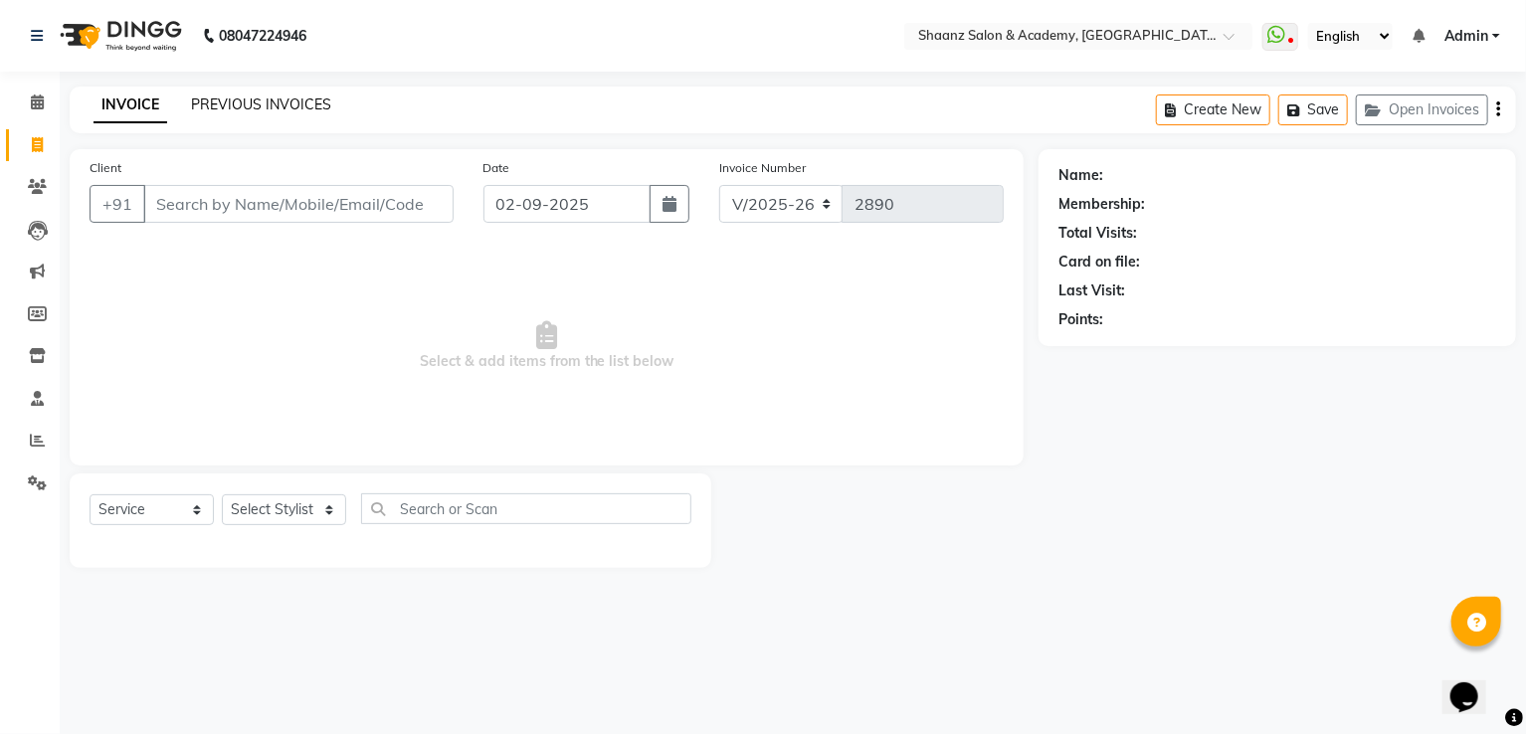
click at [239, 111] on link "PREVIOUS INVOICES" at bounding box center [261, 105] width 140 height 18
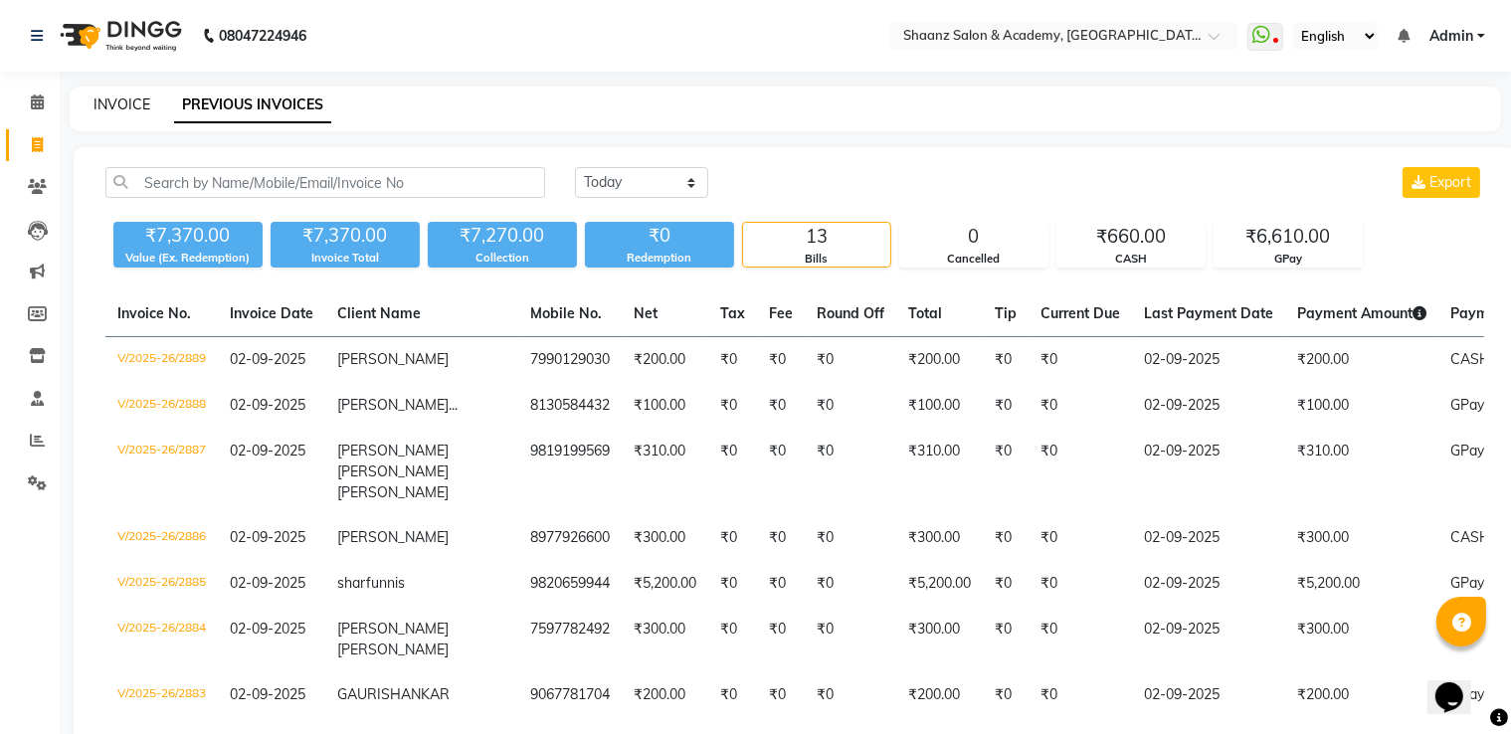
click at [133, 110] on link "INVOICE" at bounding box center [122, 105] width 57 height 18
select select "service"
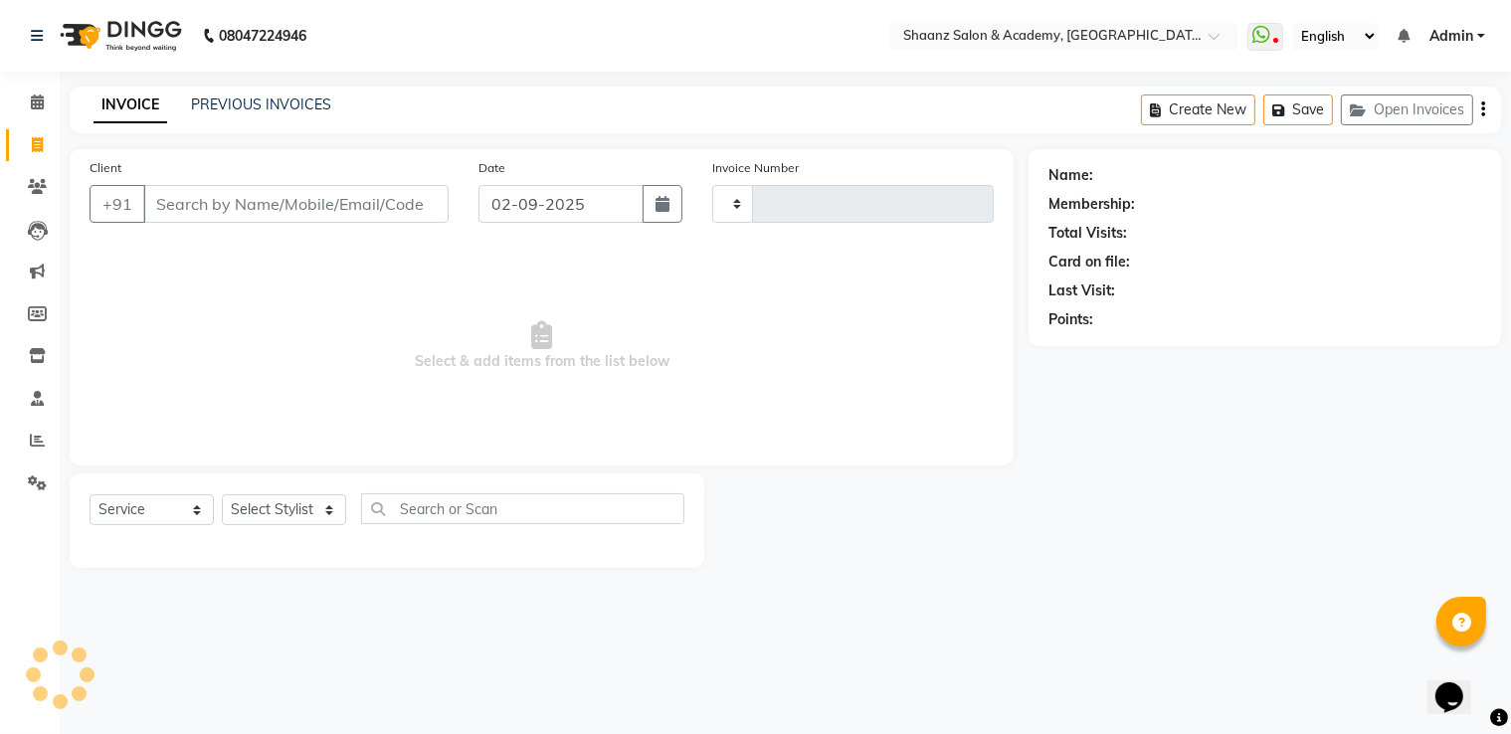
type input "2890"
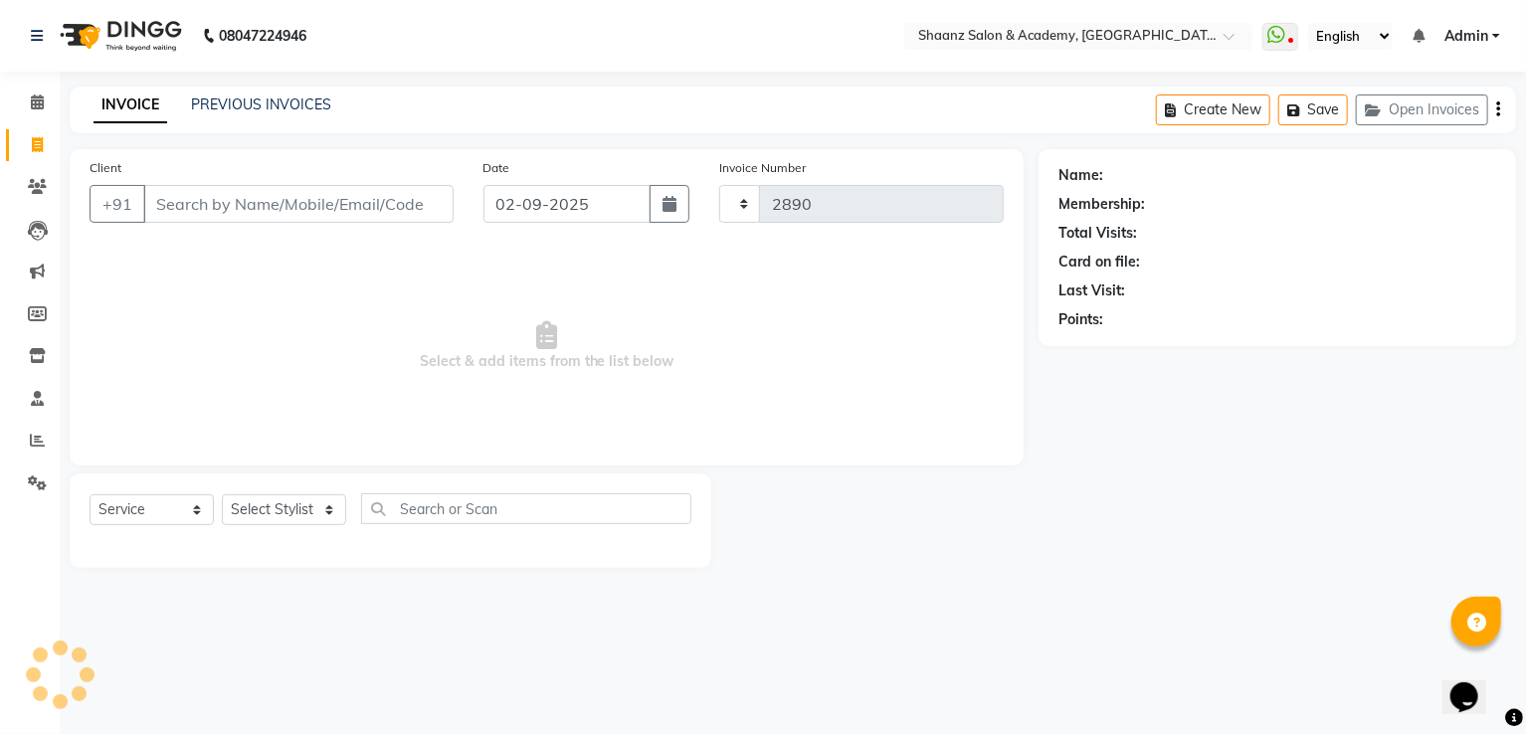
select select "6360"
click at [41, 200] on link "Clients" at bounding box center [30, 187] width 48 height 33
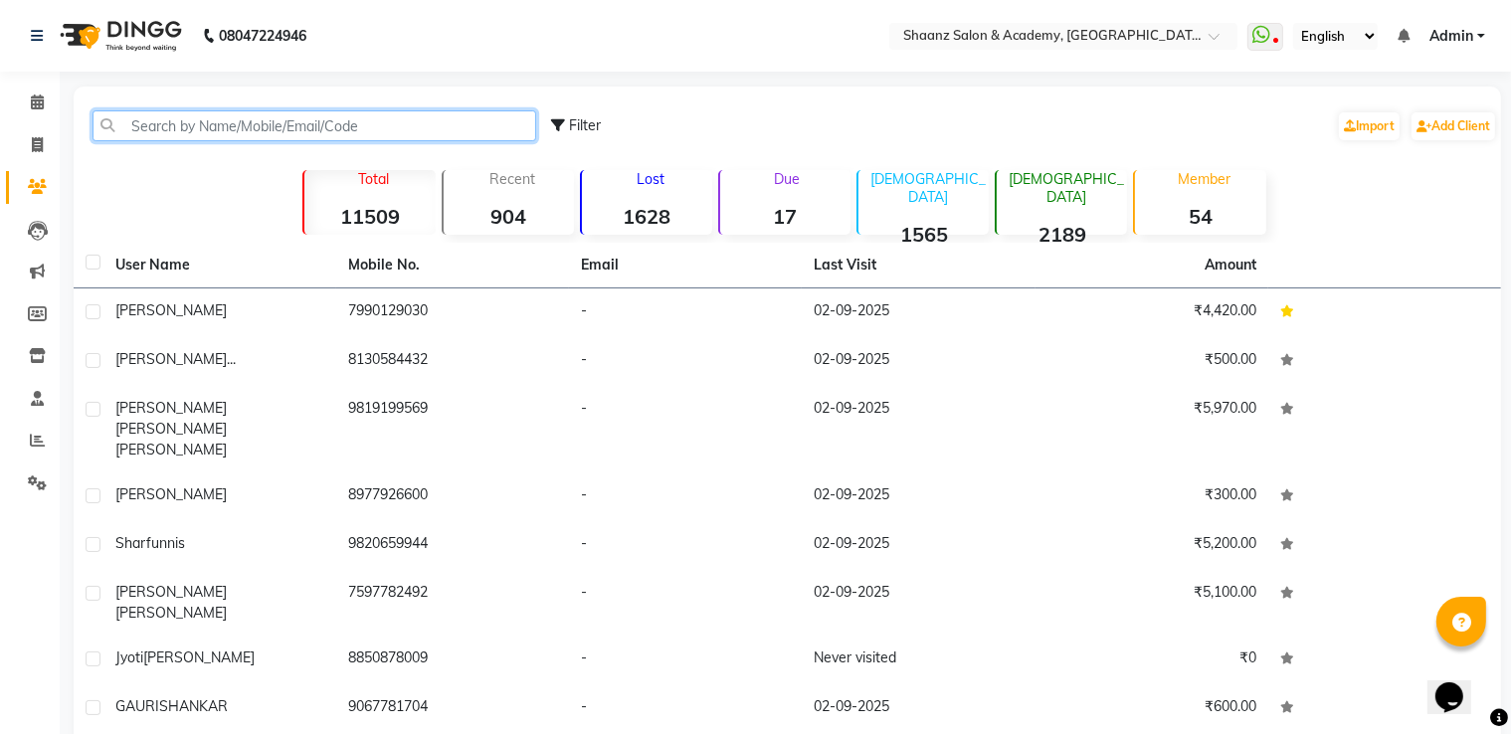
click at [203, 130] on input "text" at bounding box center [315, 125] width 444 height 31
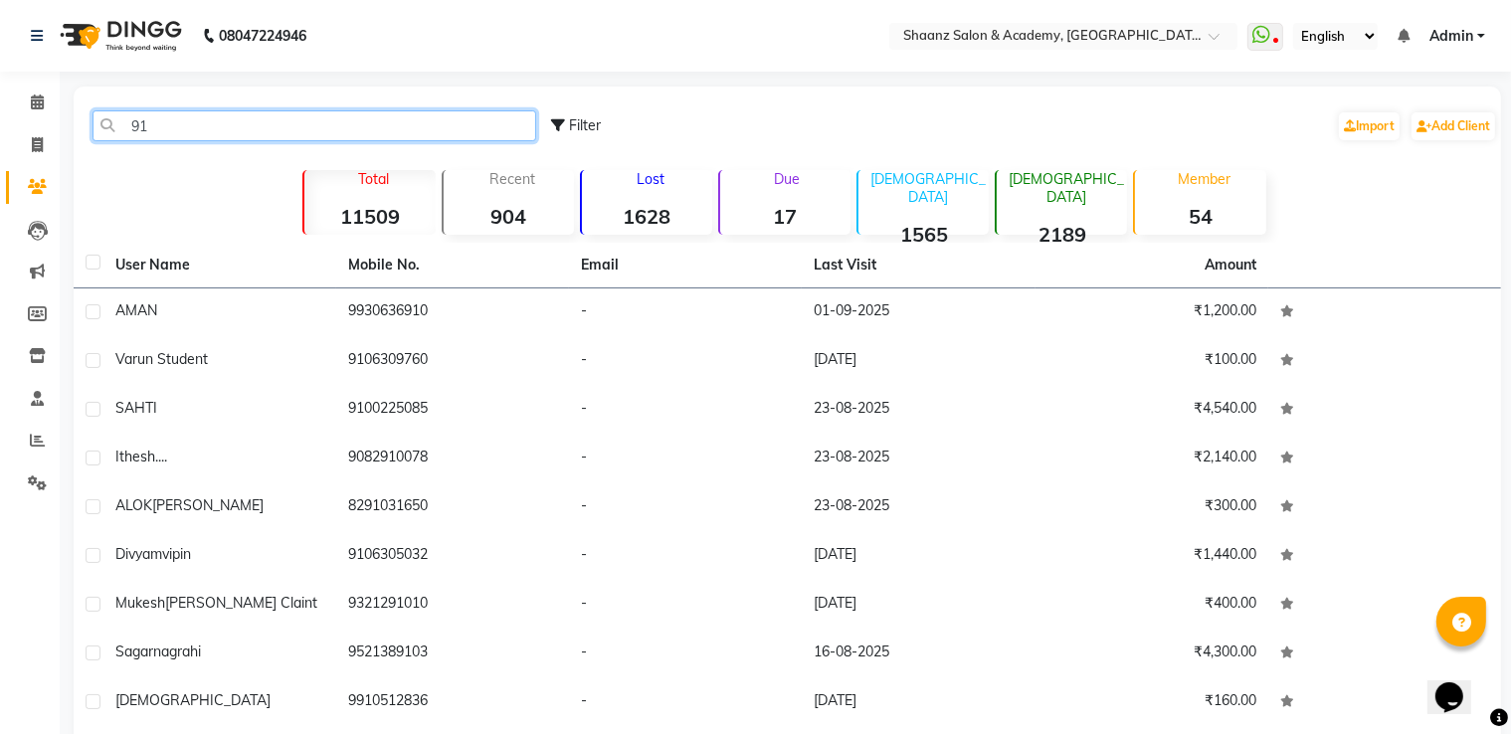
type input "9"
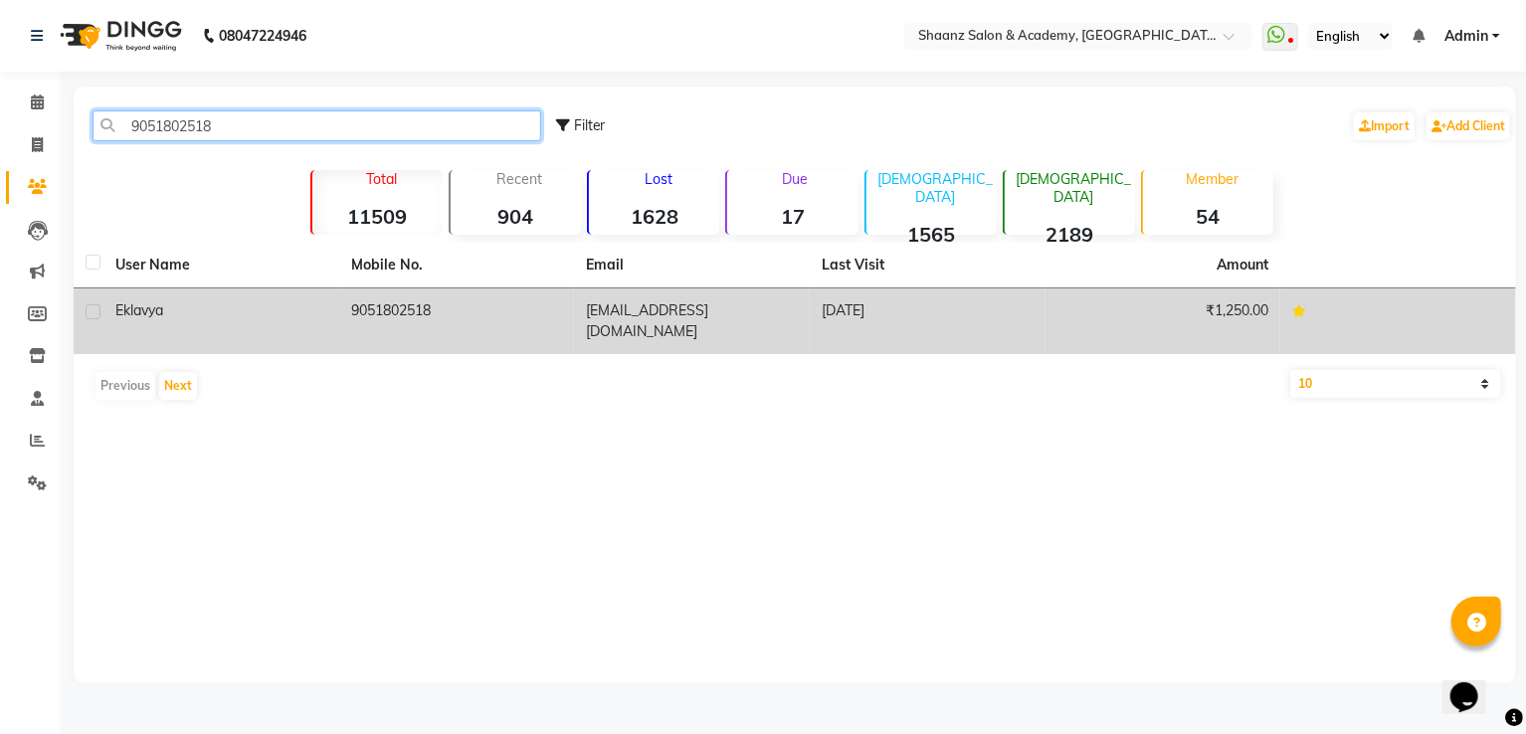
type input "9051802518"
click at [155, 306] on span "eklavya" at bounding box center [139, 310] width 48 height 18
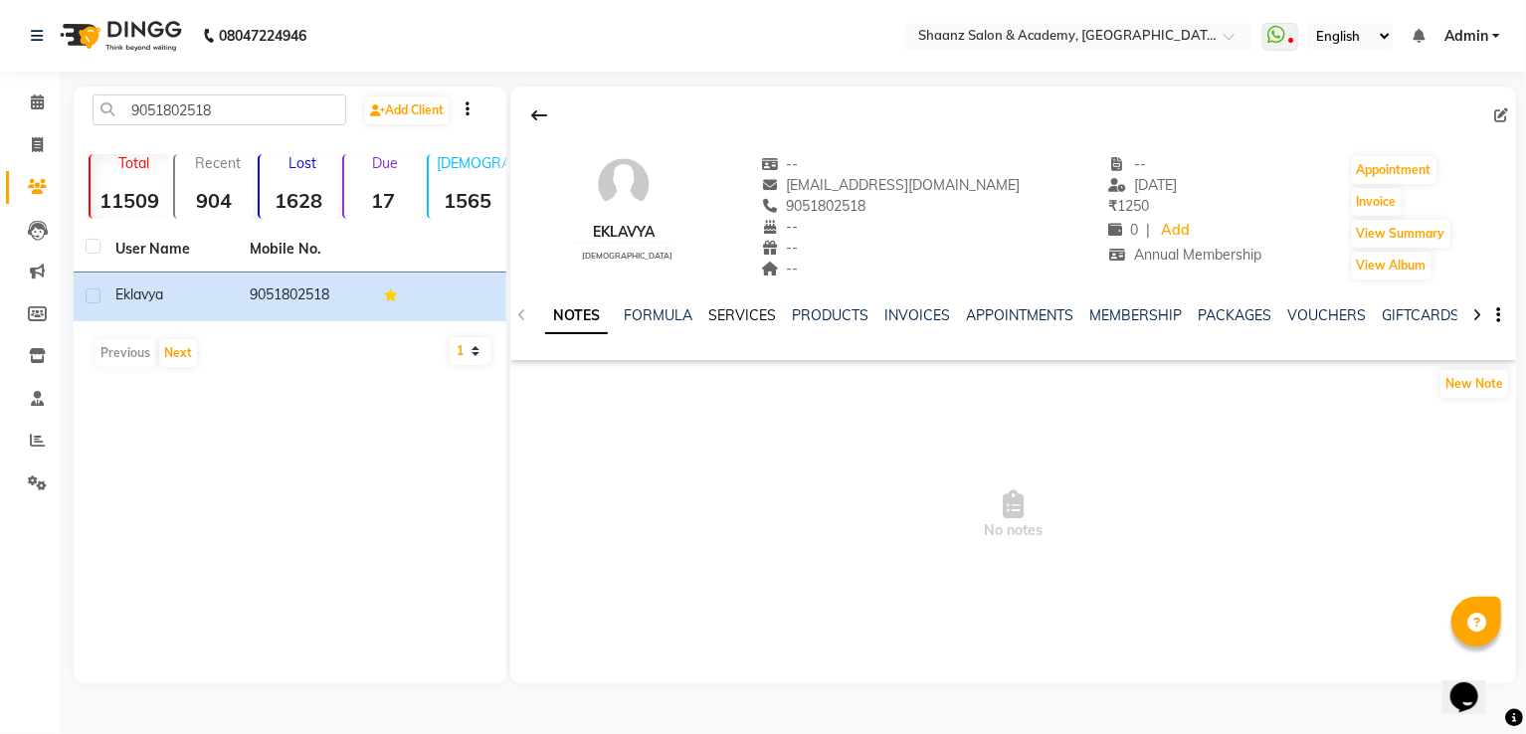
click at [738, 311] on link "SERVICES" at bounding box center [742, 315] width 68 height 18
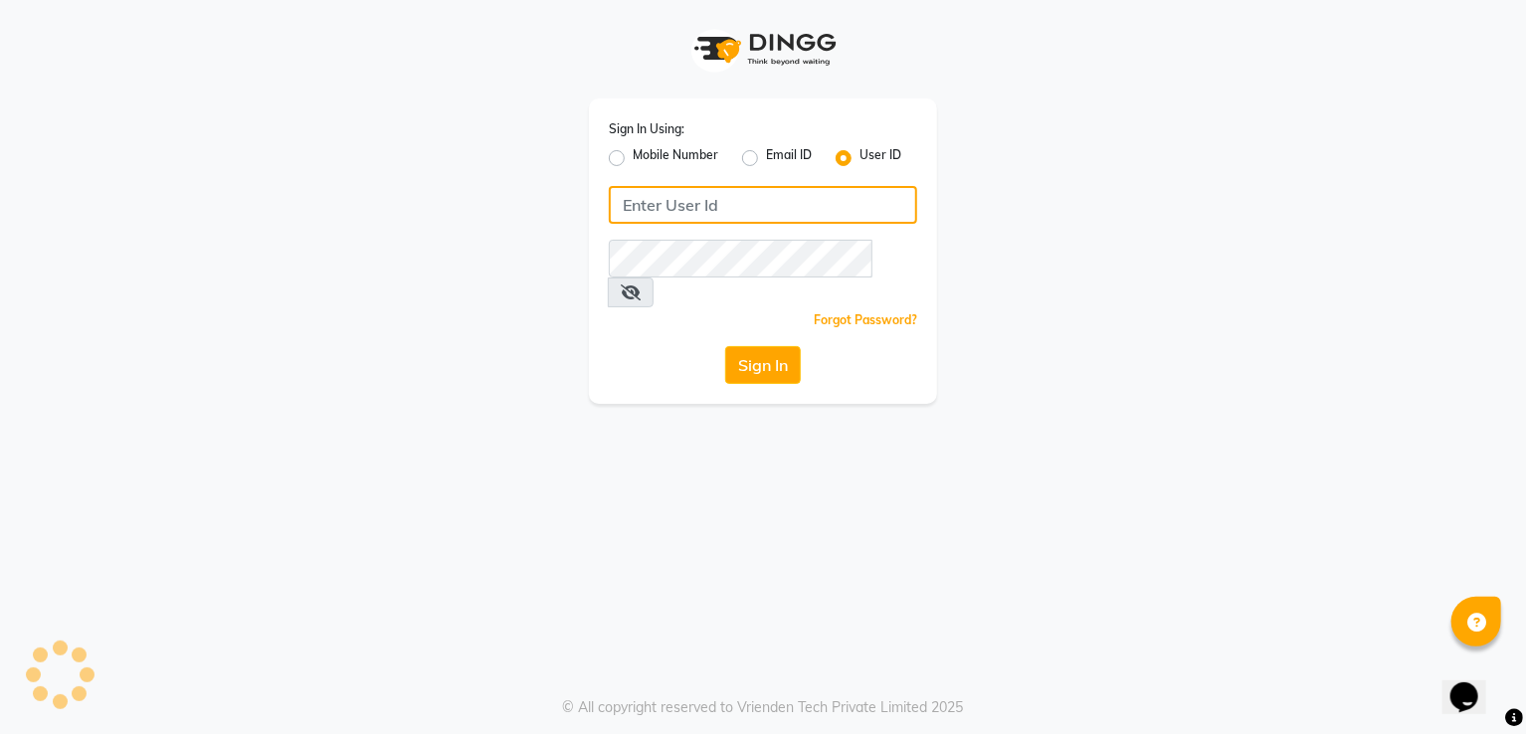
type input "[PERSON_NAME]"
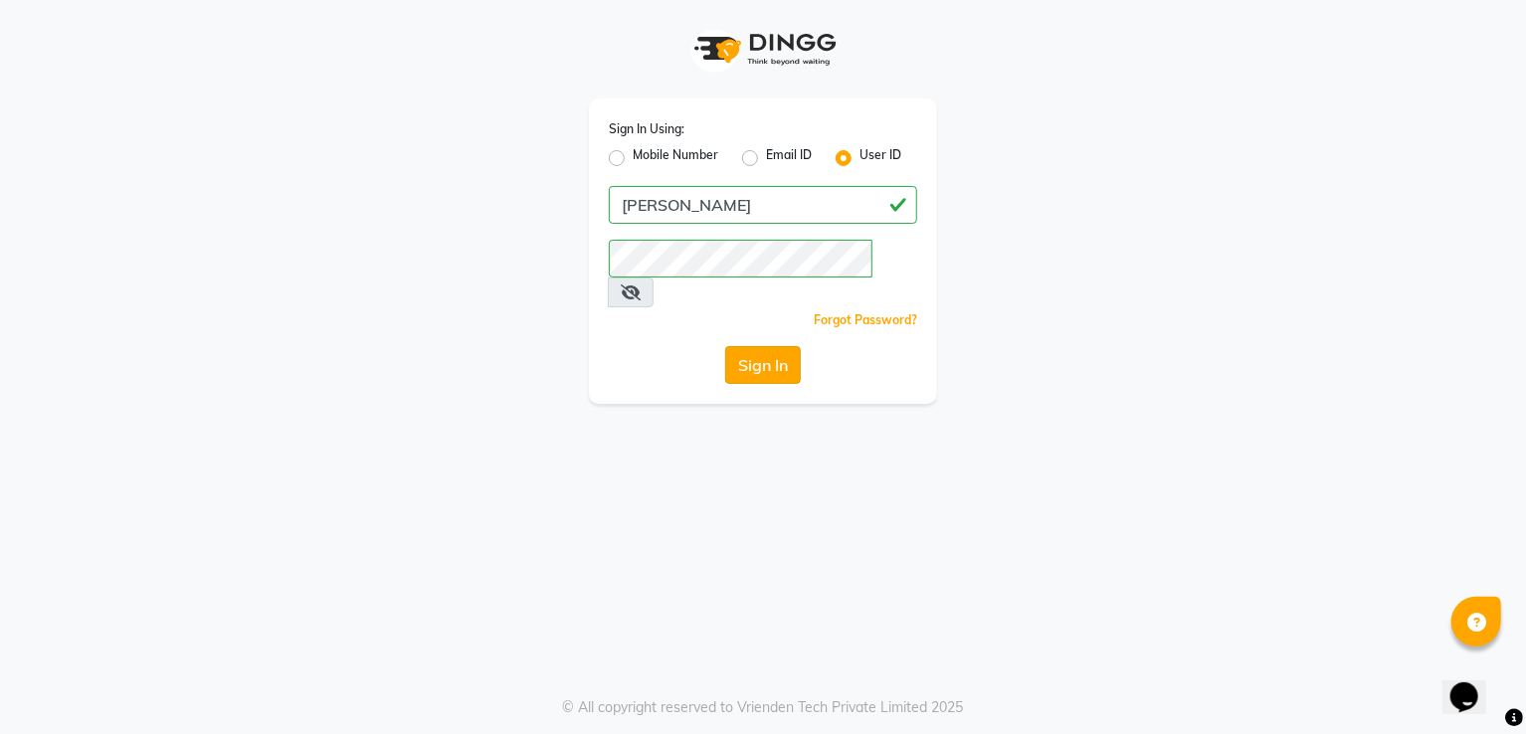
click at [766, 346] on button "Sign In" at bounding box center [763, 365] width 76 height 38
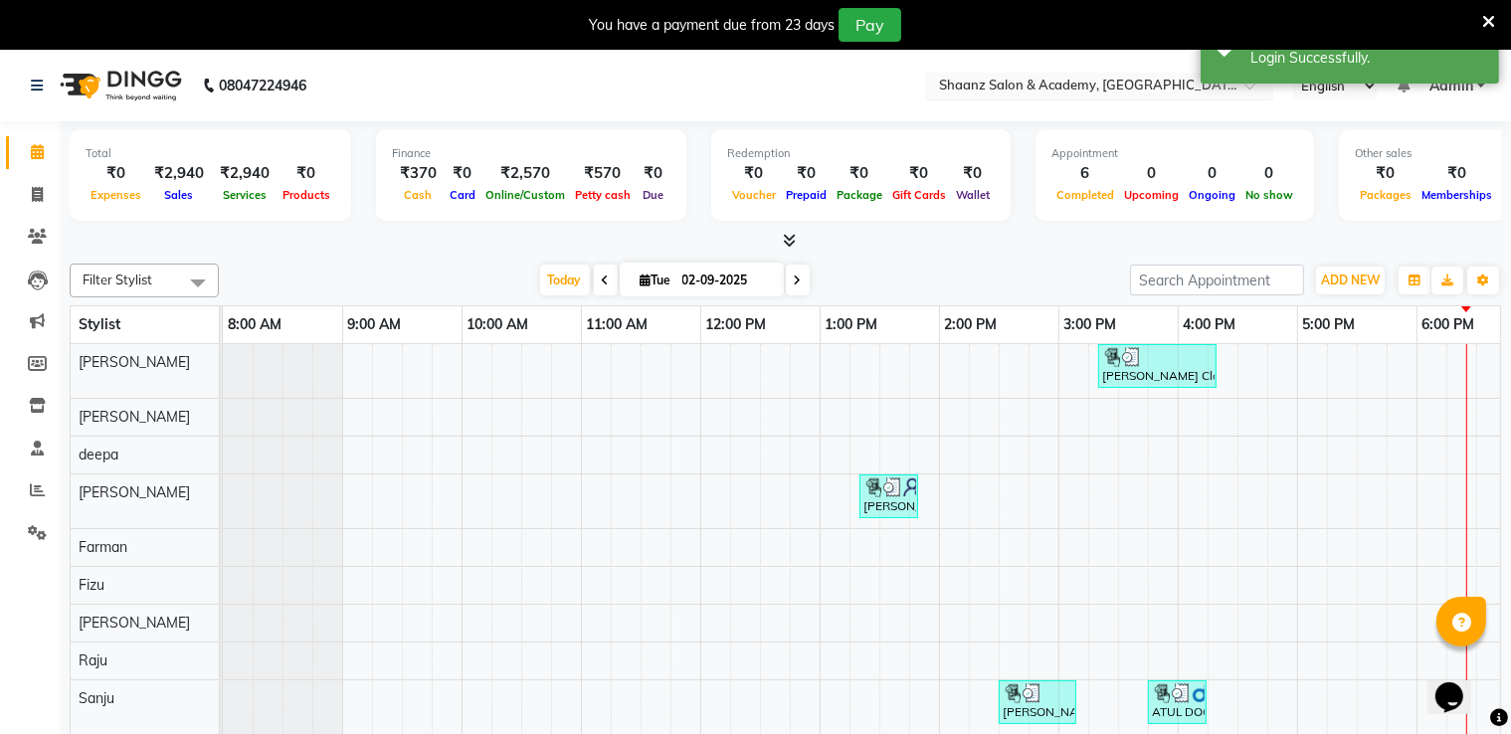
click at [1003, 79] on input "text" at bounding box center [1079, 88] width 289 height 20
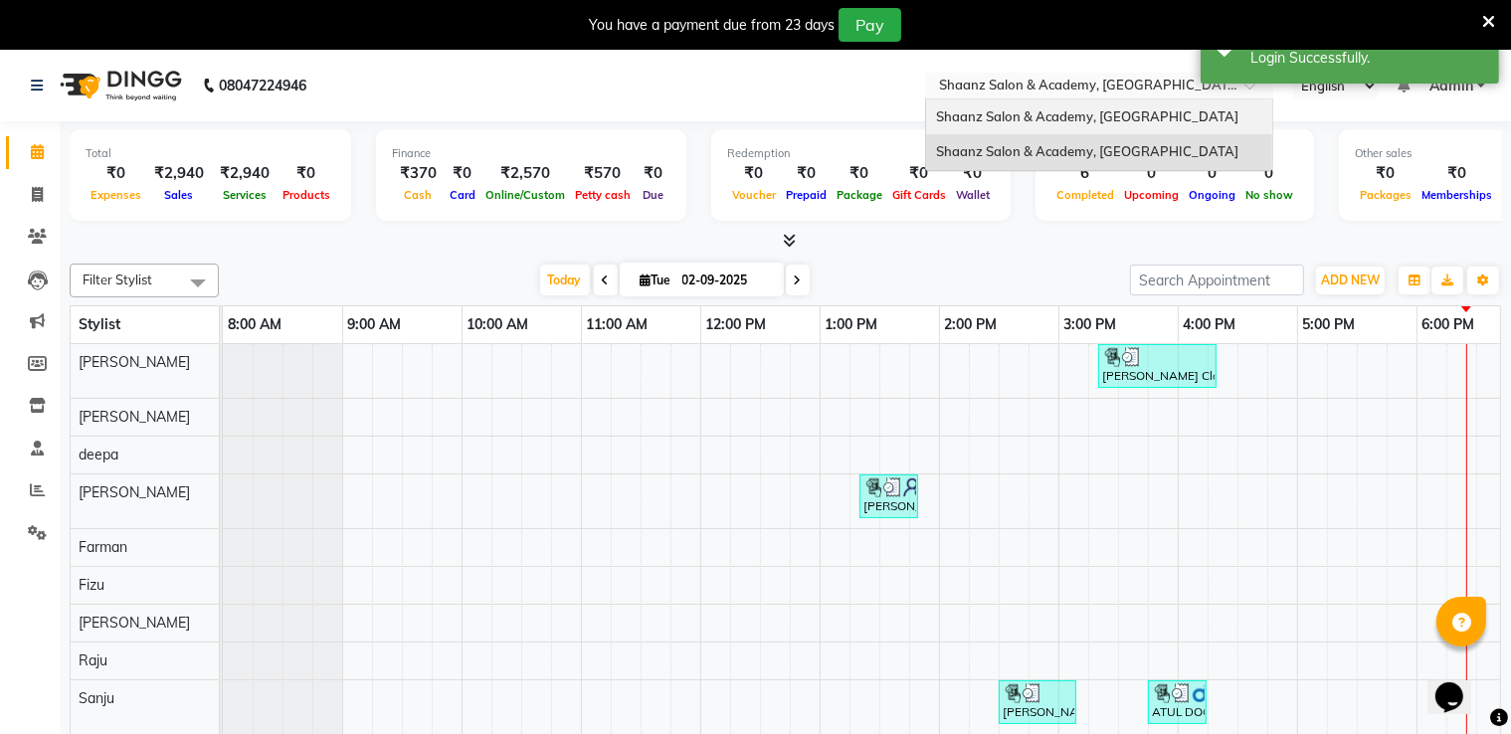
click at [997, 110] on span "Shaanz Salon & Academy, [GEOGRAPHIC_DATA]" at bounding box center [1087, 116] width 302 height 16
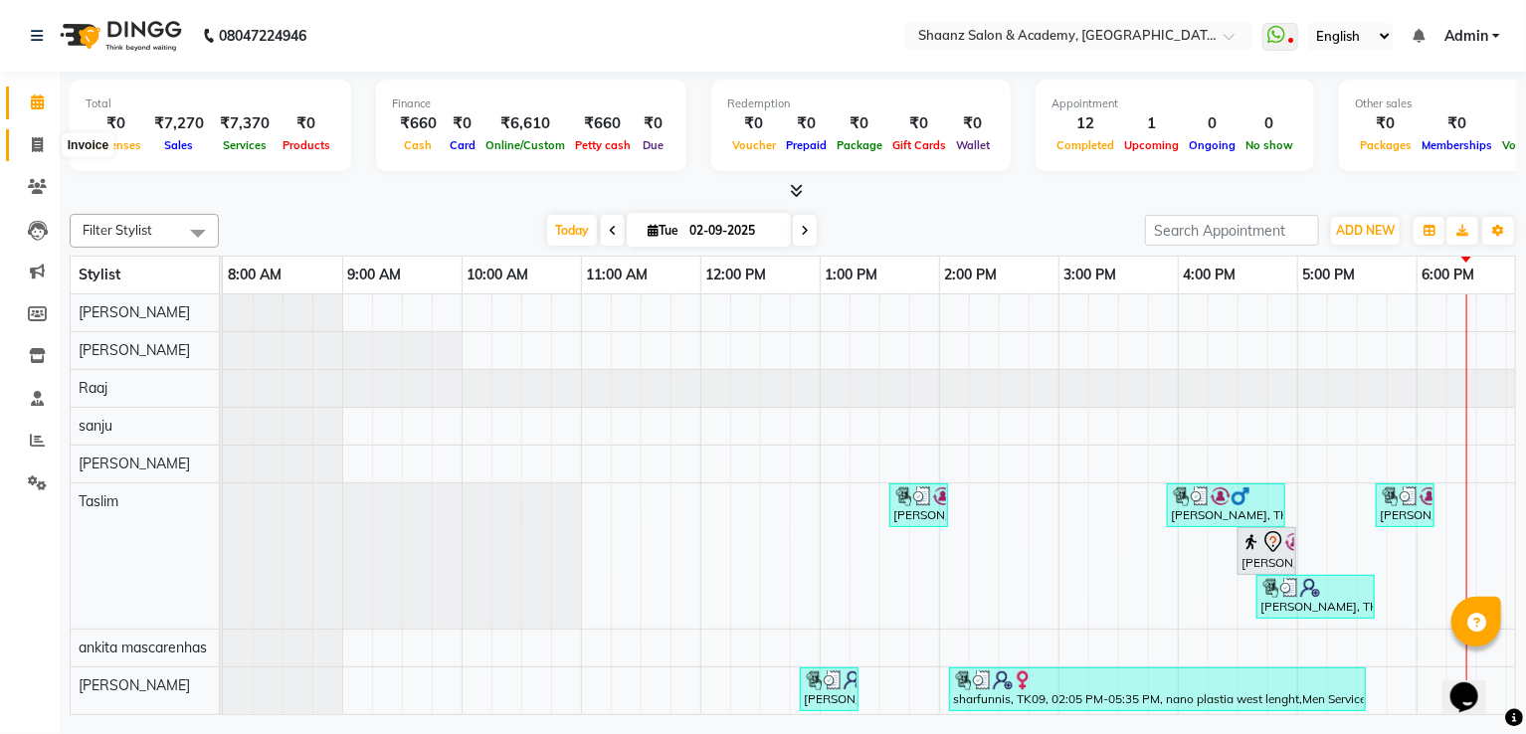
click at [32, 144] on icon at bounding box center [37, 144] width 11 height 15
select select "service"
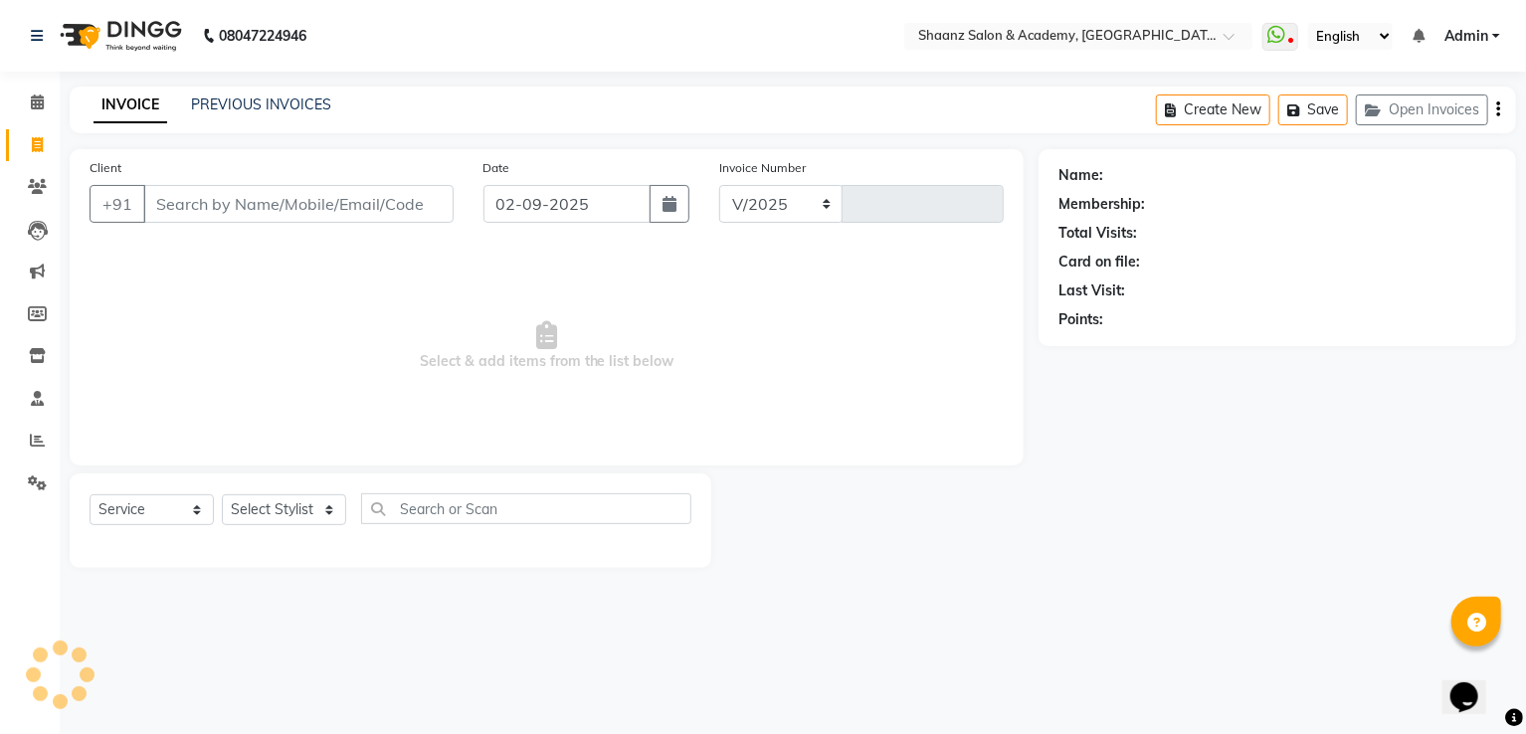
select select "6360"
type input "2890"
click at [246, 514] on select "Select Stylist [PERSON_NAME] [PERSON_NAME] [PERSON_NAME] dc [PERSON_NAME] nisha…" at bounding box center [284, 510] width 124 height 31
select select "89394"
click at [222, 496] on select "Select Stylist [PERSON_NAME] [PERSON_NAME] [PERSON_NAME] dc [PERSON_NAME] nisha…" at bounding box center [284, 510] width 124 height 31
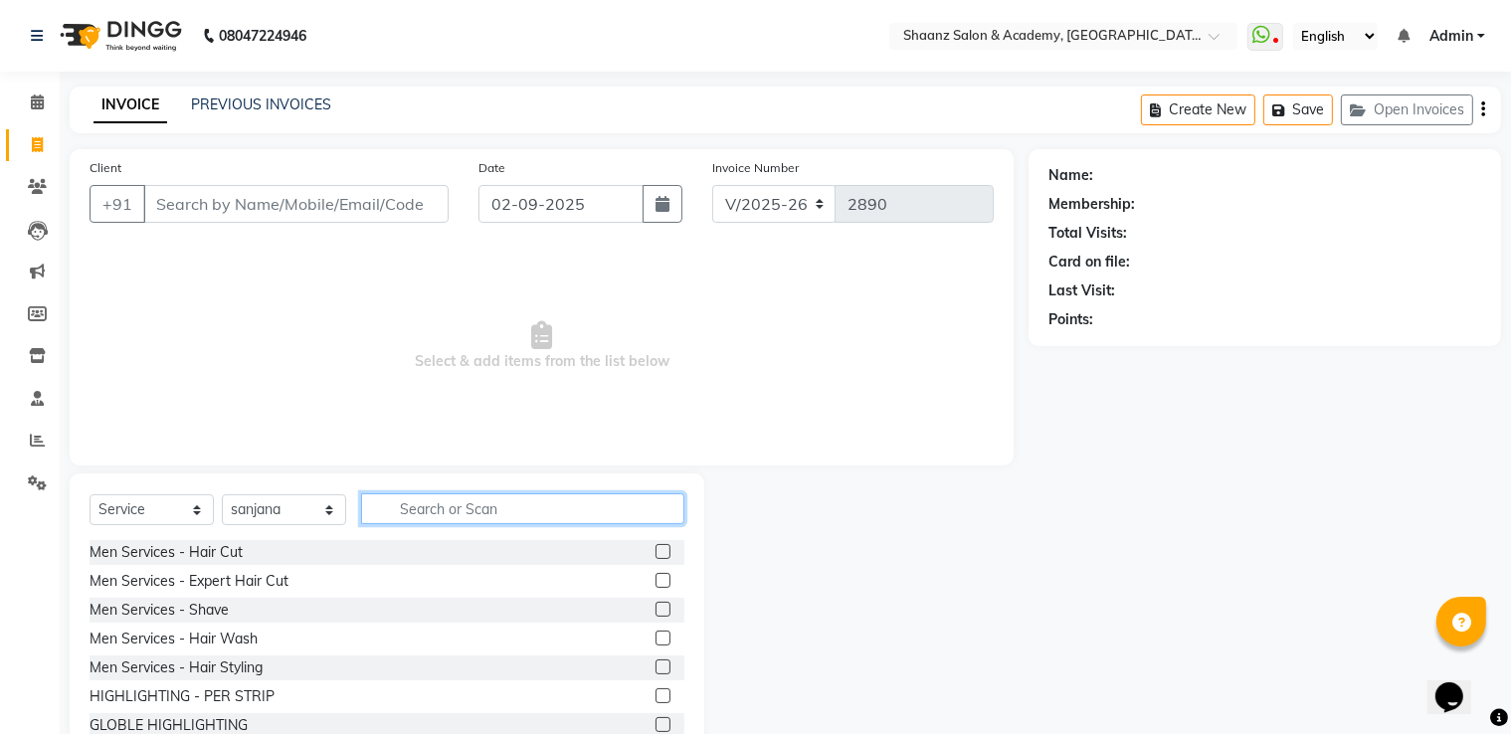
click at [432, 512] on input "text" at bounding box center [522, 509] width 323 height 31
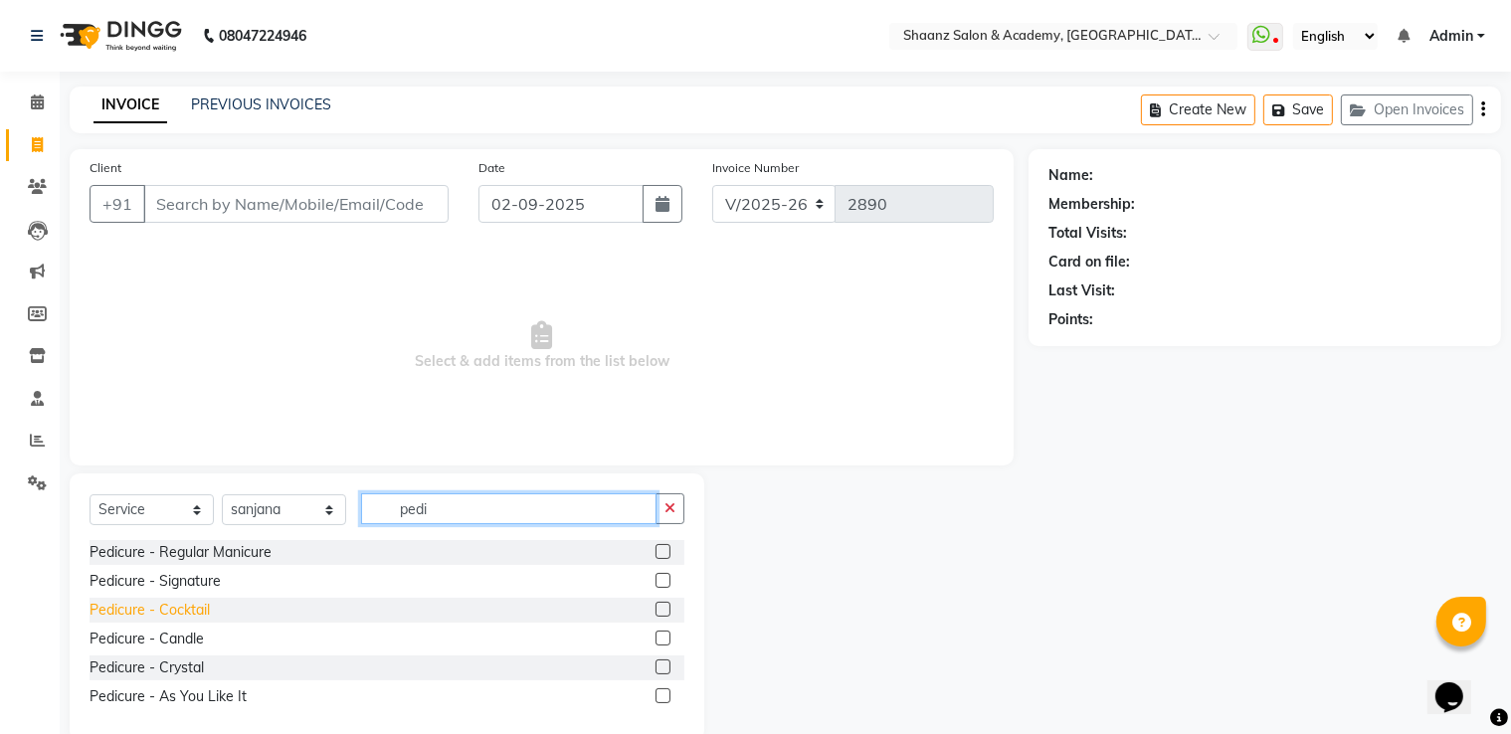
type input "pedi"
click at [124, 620] on div "Pedicure - Cocktail" at bounding box center [150, 610] width 120 height 21
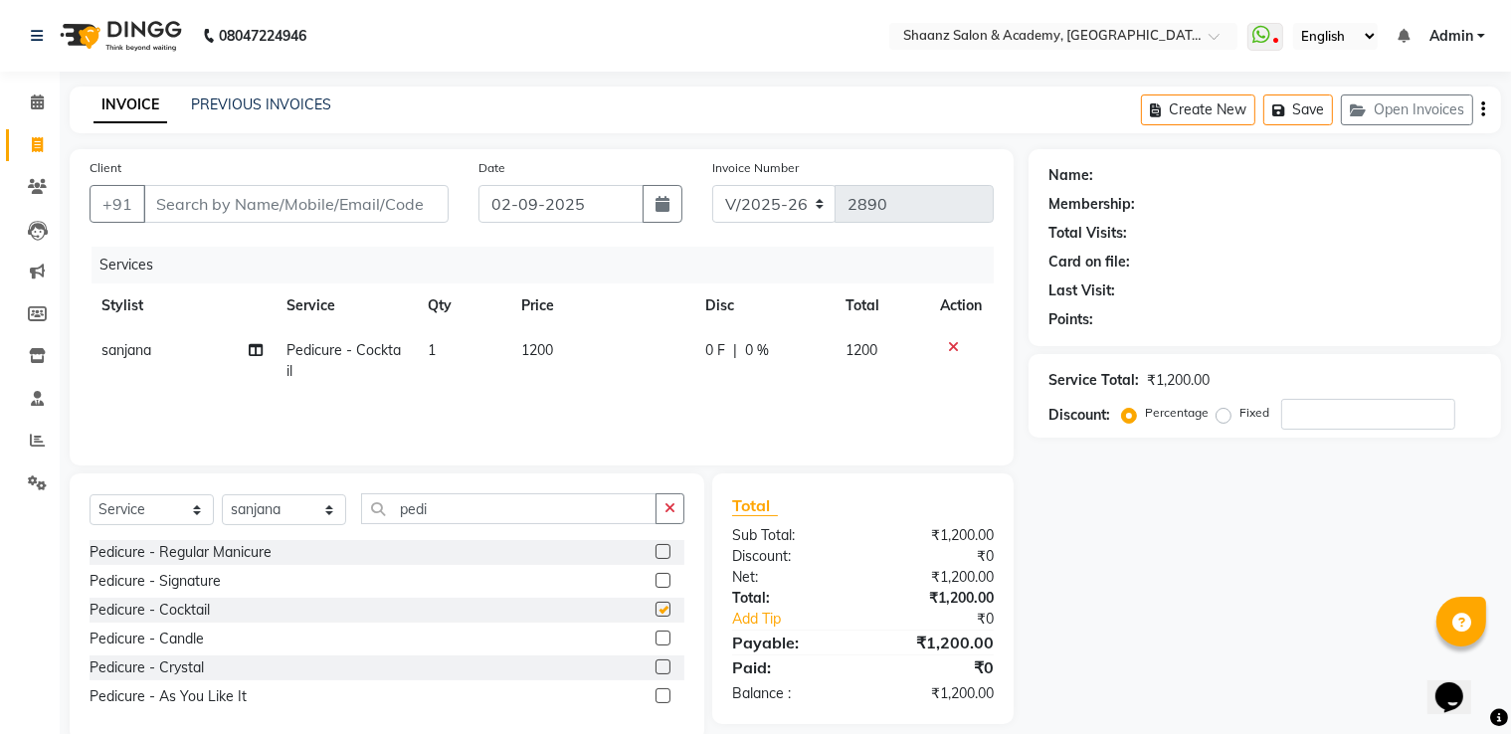
checkbox input "false"
click at [529, 502] on input "pedi" at bounding box center [509, 509] width 296 height 31
type input "p"
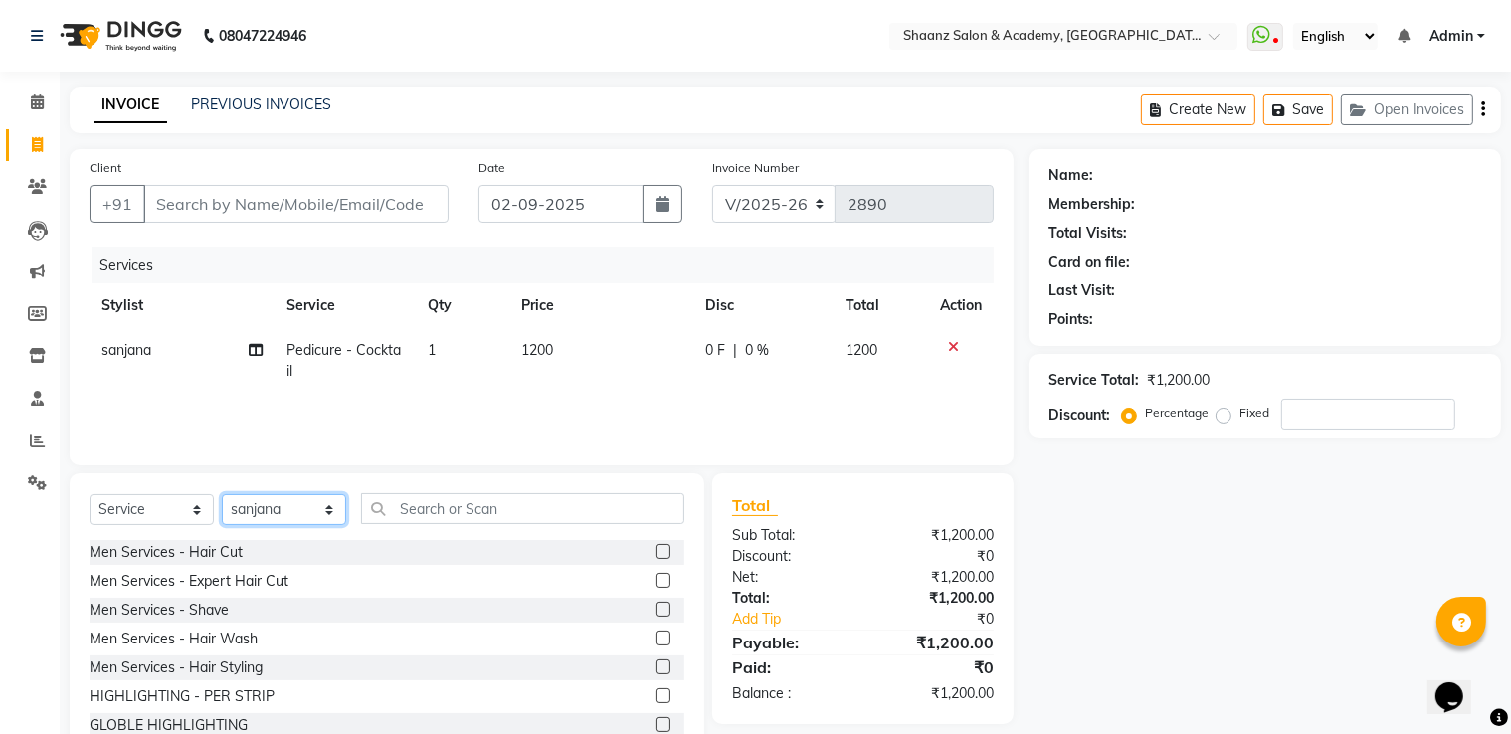
click at [237, 499] on select "Select Stylist [PERSON_NAME] [PERSON_NAME] [PERSON_NAME] dc [PERSON_NAME] nisha…" at bounding box center [284, 510] width 124 height 31
select select "47610"
click at [222, 496] on select "Select Stylist [PERSON_NAME] [PERSON_NAME] [PERSON_NAME] dc [PERSON_NAME] nisha…" at bounding box center [284, 510] width 124 height 31
click at [442, 498] on input "text" at bounding box center [522, 509] width 323 height 31
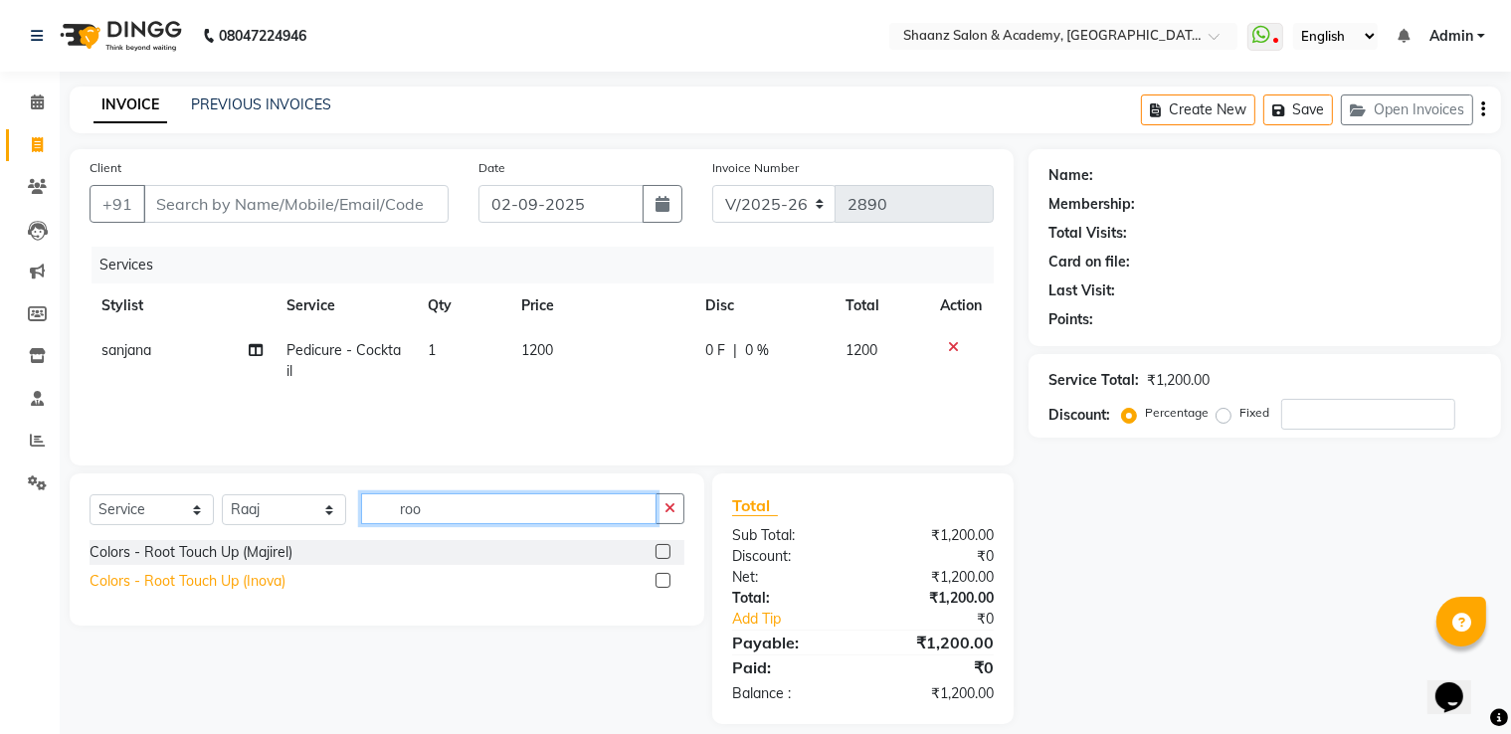
type input "roo"
click at [256, 589] on div "Colors - Root Touch Up (Inova)" at bounding box center [188, 581] width 196 height 21
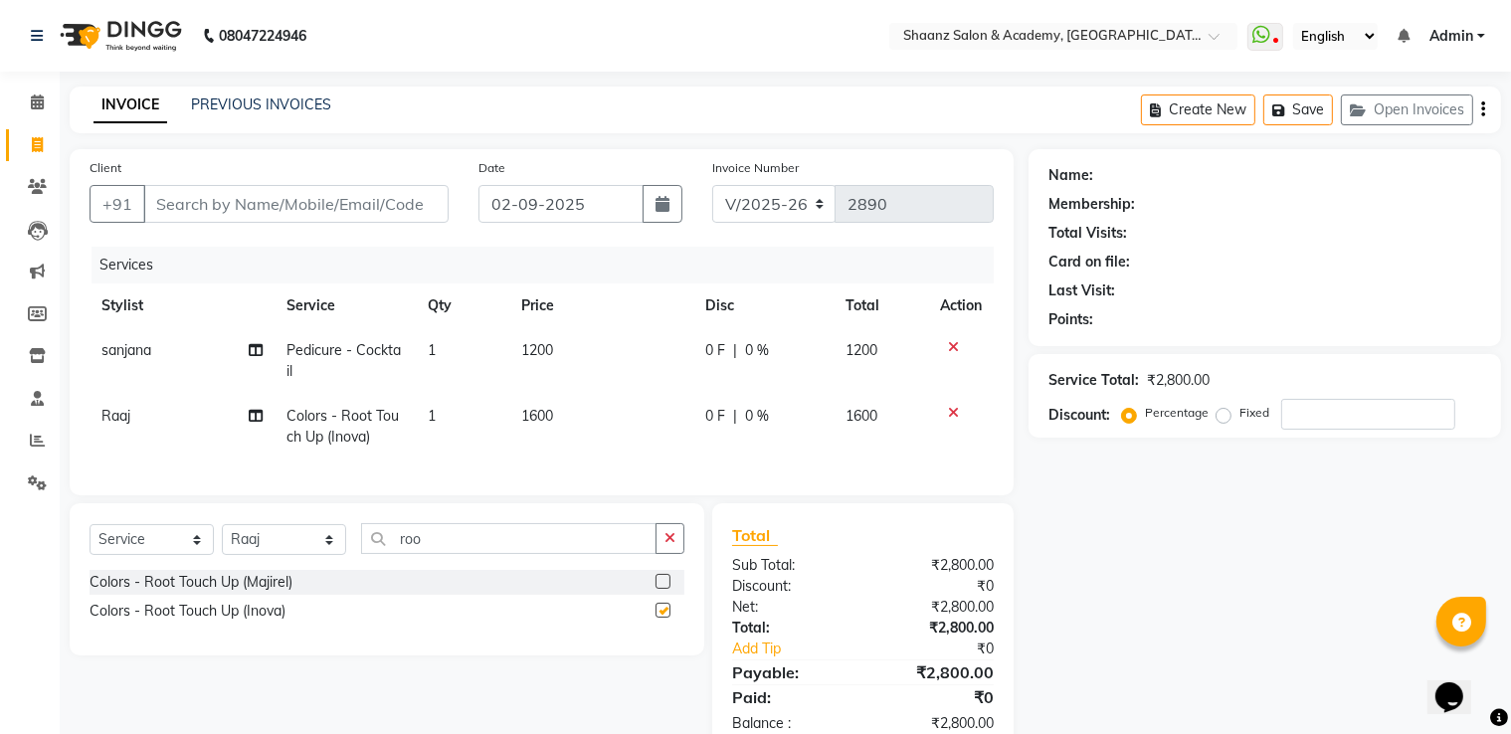
checkbox input "false"
click at [570, 426] on td "1600" at bounding box center [602, 427] width 184 height 66
select select "47610"
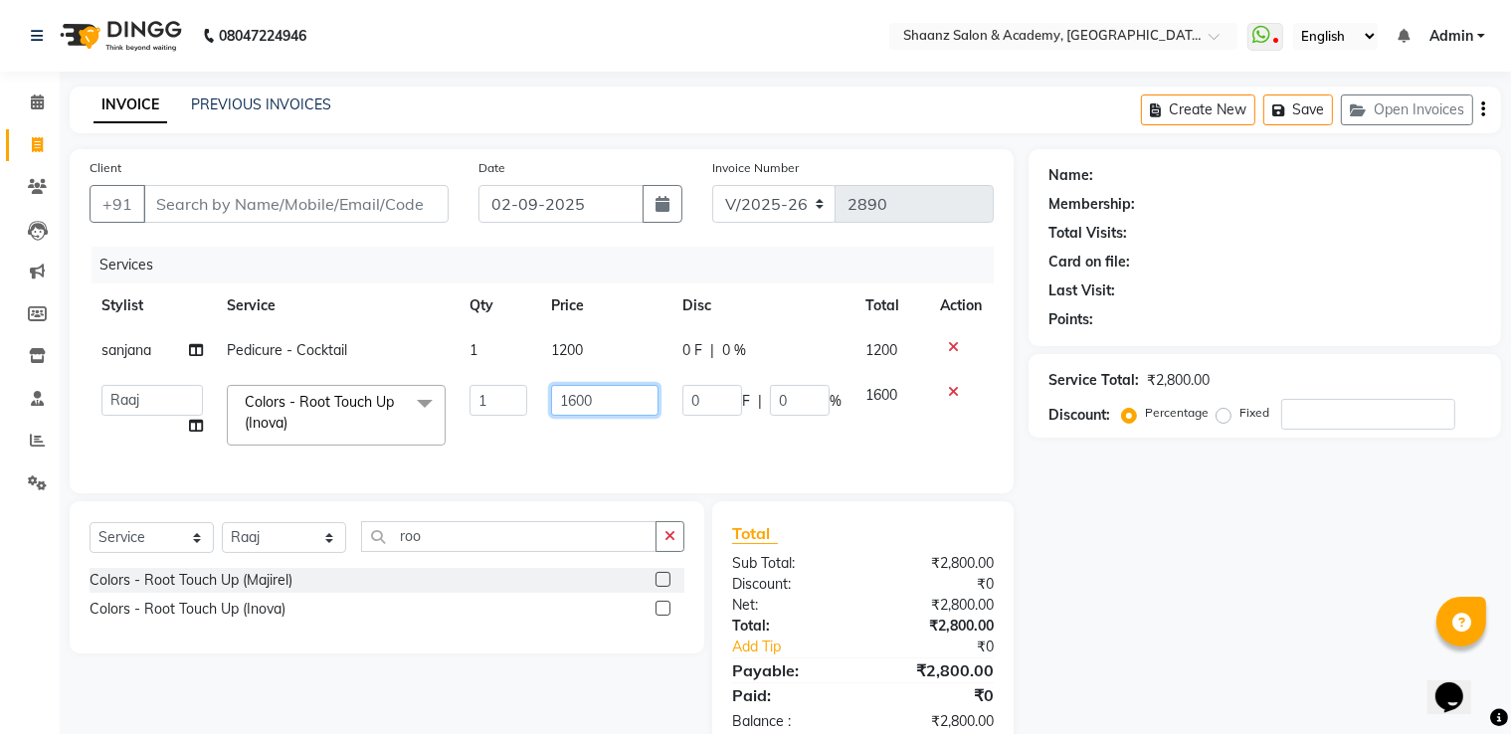
click at [626, 394] on input "1600" at bounding box center [604, 400] width 107 height 31
type input "1"
type input "1000"
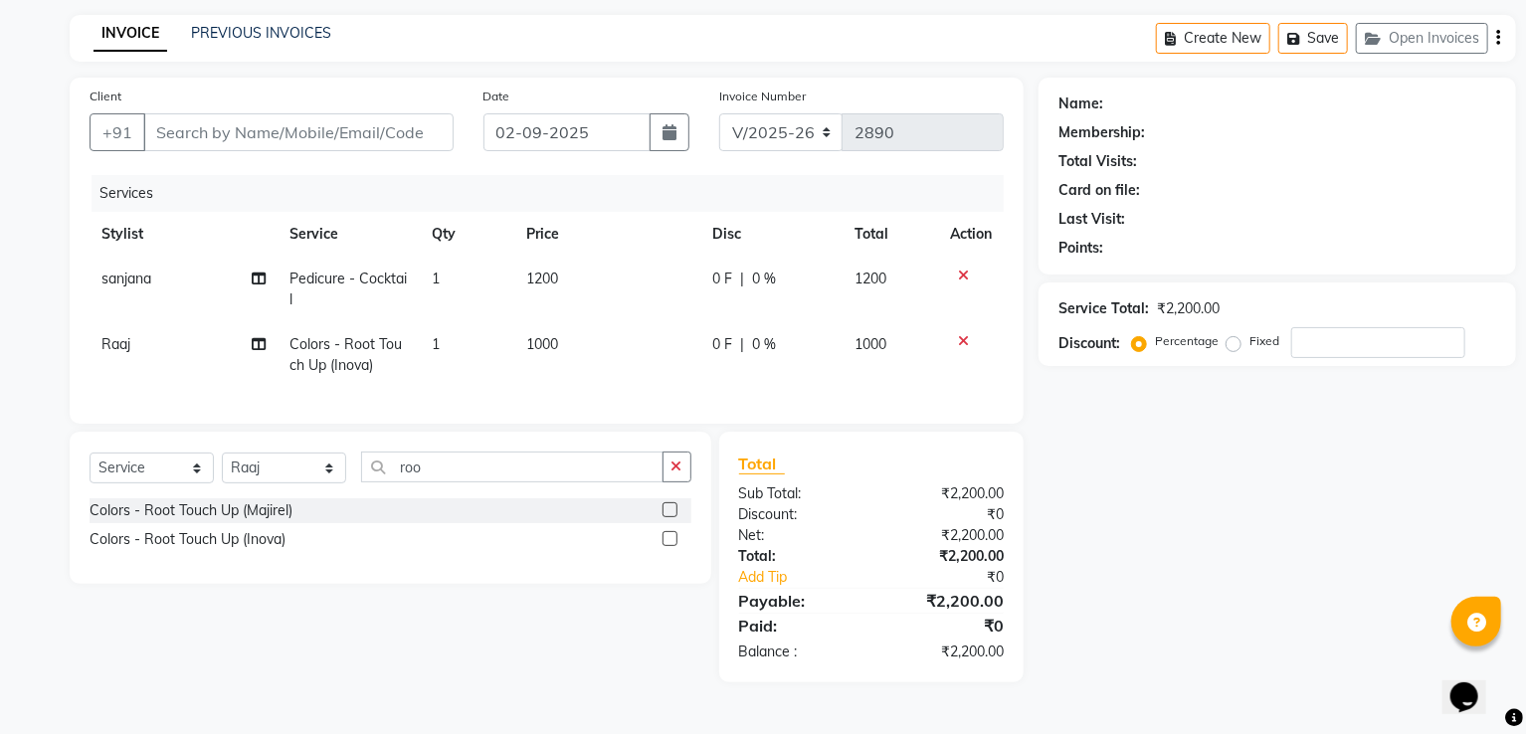
click at [767, 285] on span "0 %" at bounding box center [765, 279] width 24 height 21
select select "89394"
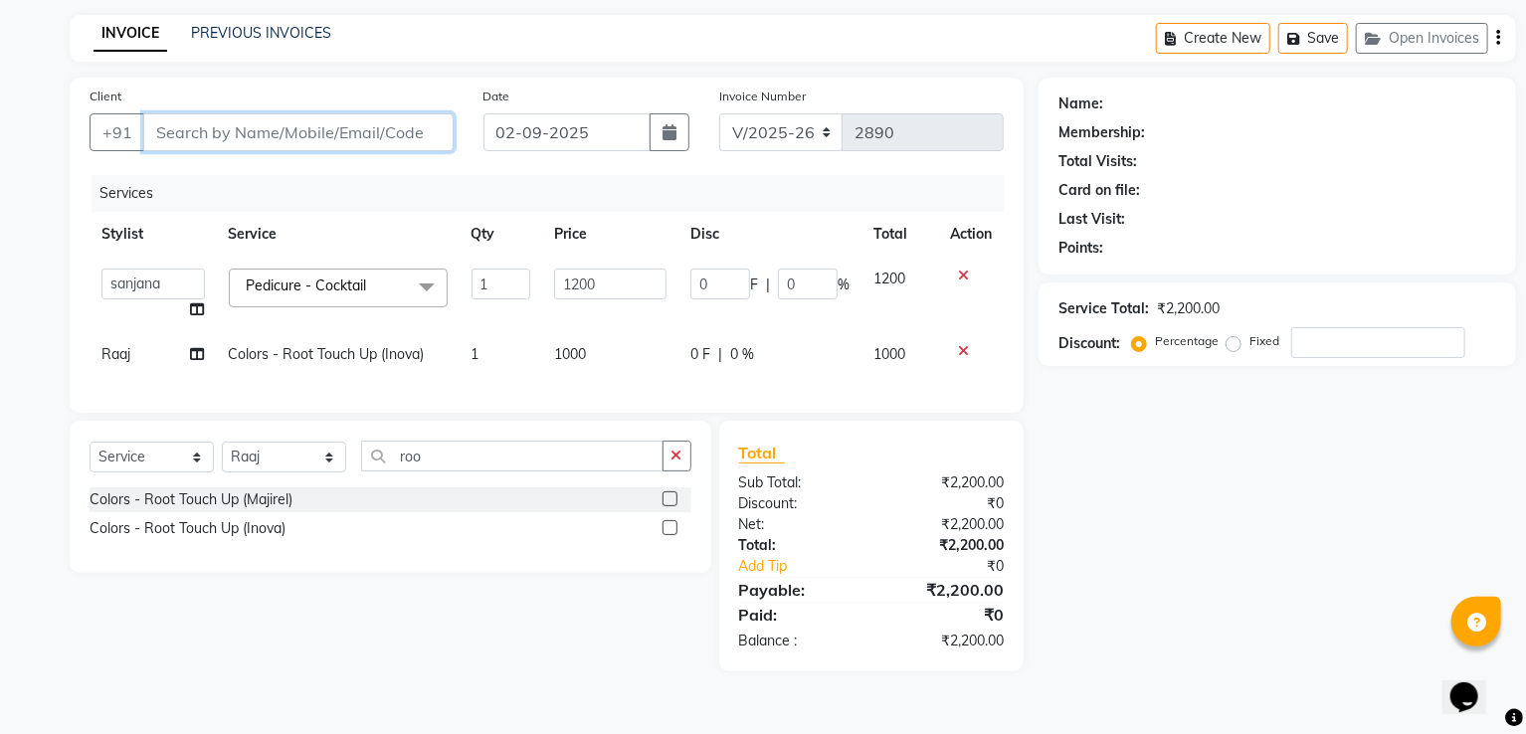
click at [403, 124] on input "Client" at bounding box center [298, 132] width 310 height 38
type input "7"
type input "0"
click at [283, 113] on input "7021" at bounding box center [247, 132] width 209 height 38
type input "702"
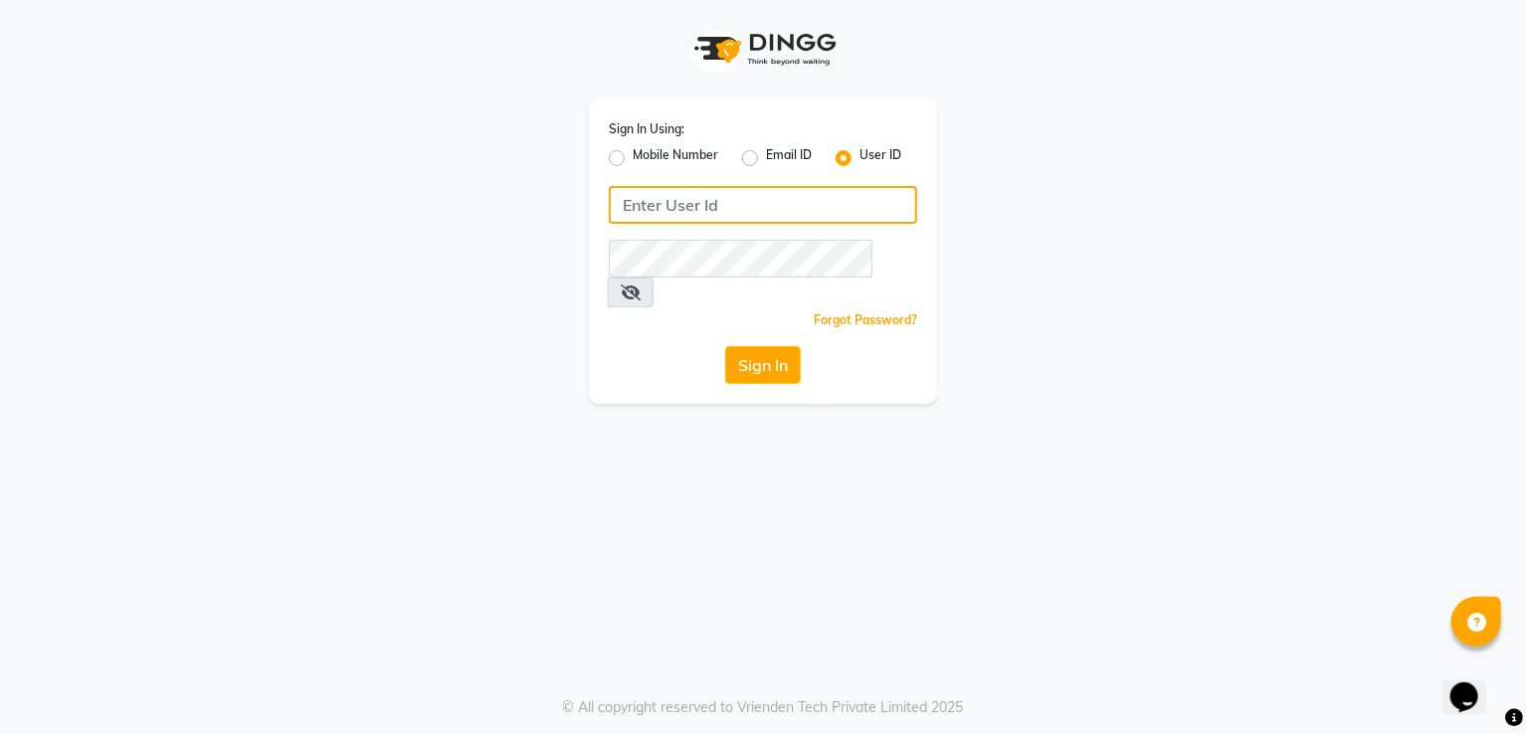
type input "[PERSON_NAME]"
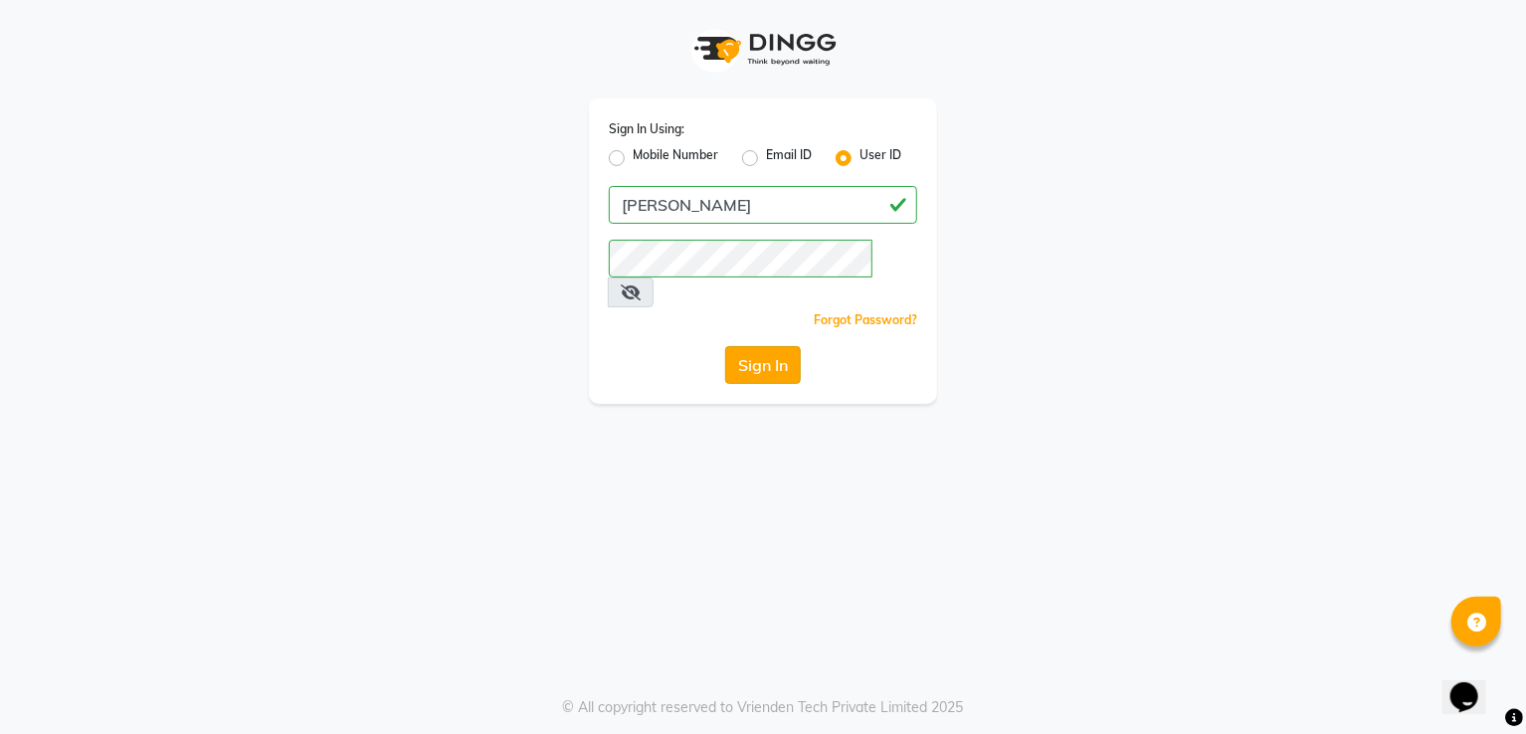
click at [784, 346] on button "Sign In" at bounding box center [763, 365] width 76 height 38
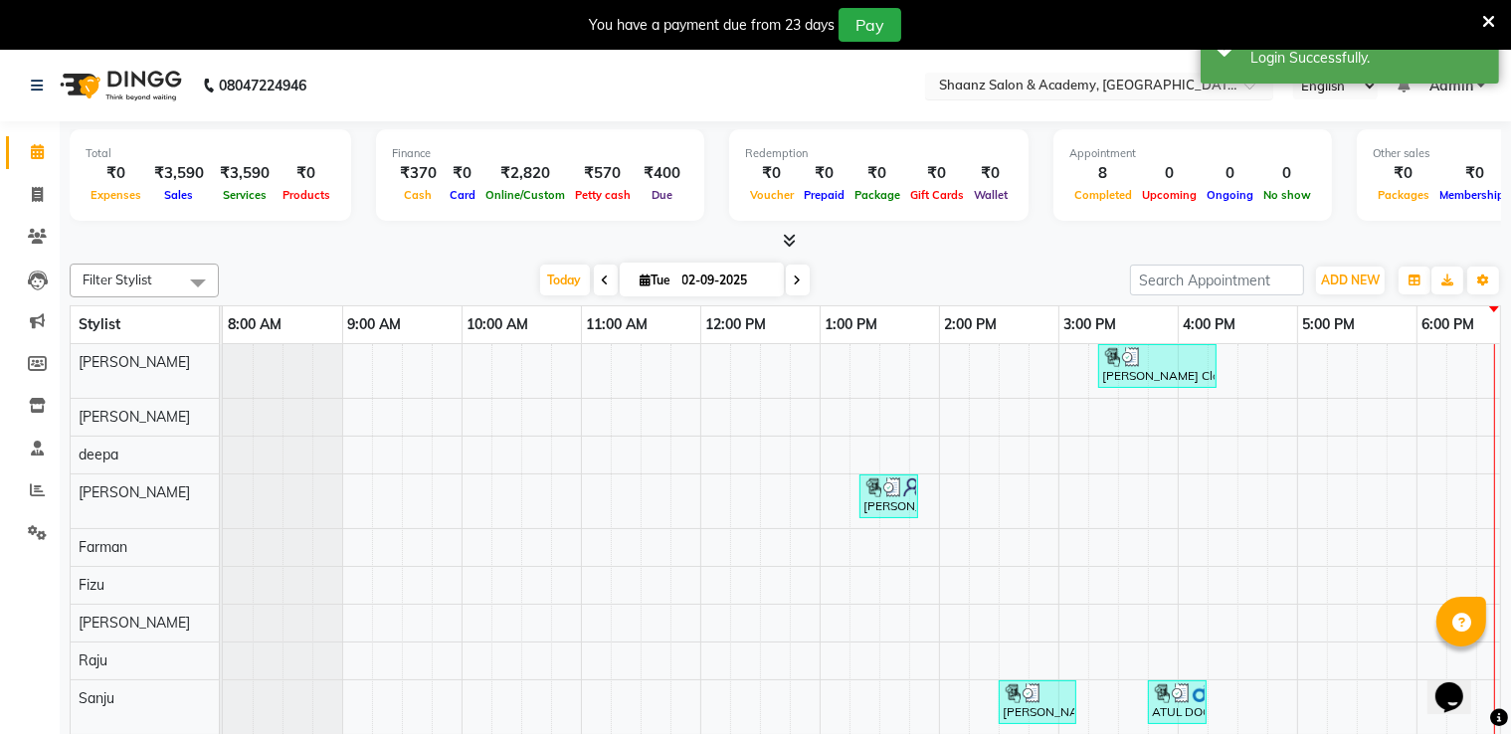
click at [1080, 82] on input "text" at bounding box center [1079, 88] width 289 height 20
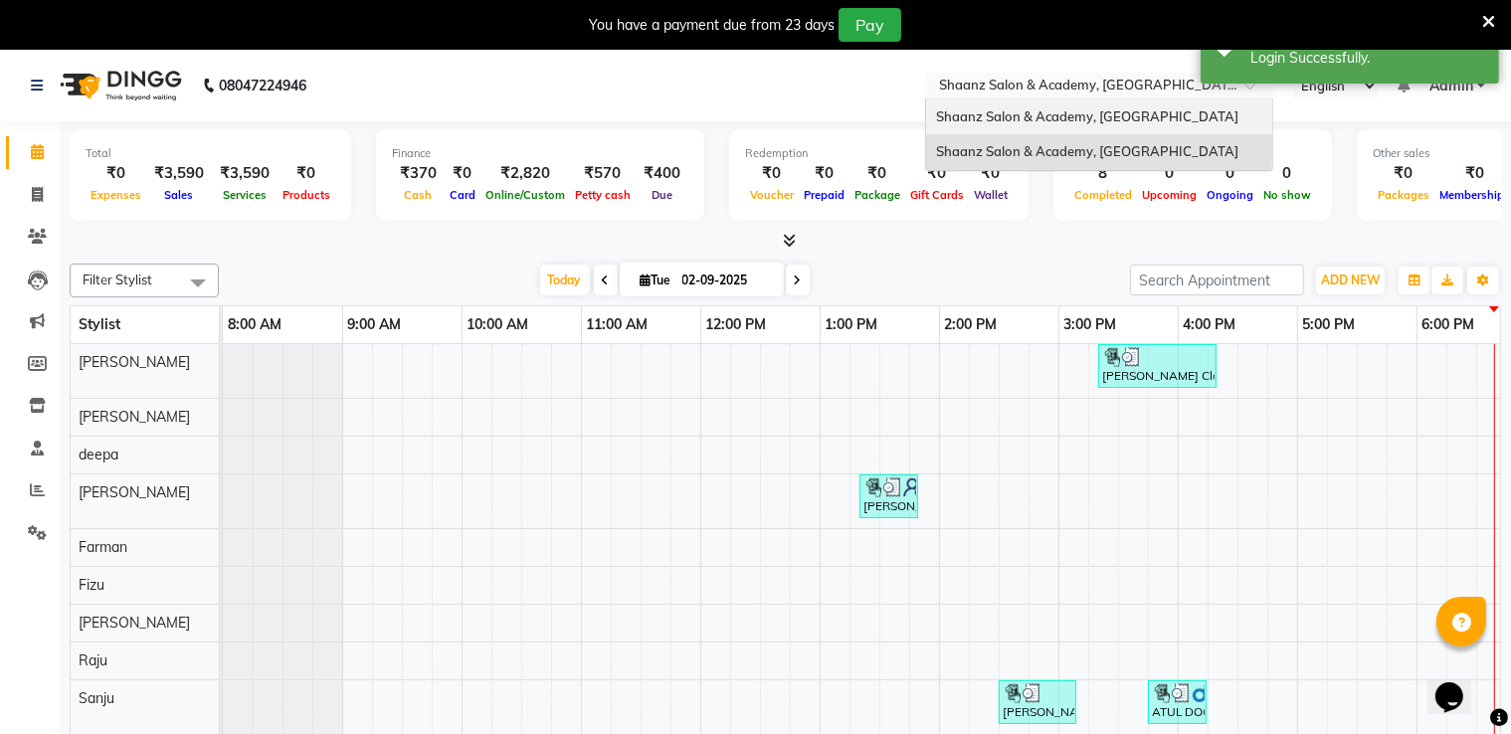
click at [1108, 112] on span "Shaanz Salon & Academy, [GEOGRAPHIC_DATA]" at bounding box center [1087, 116] width 302 height 16
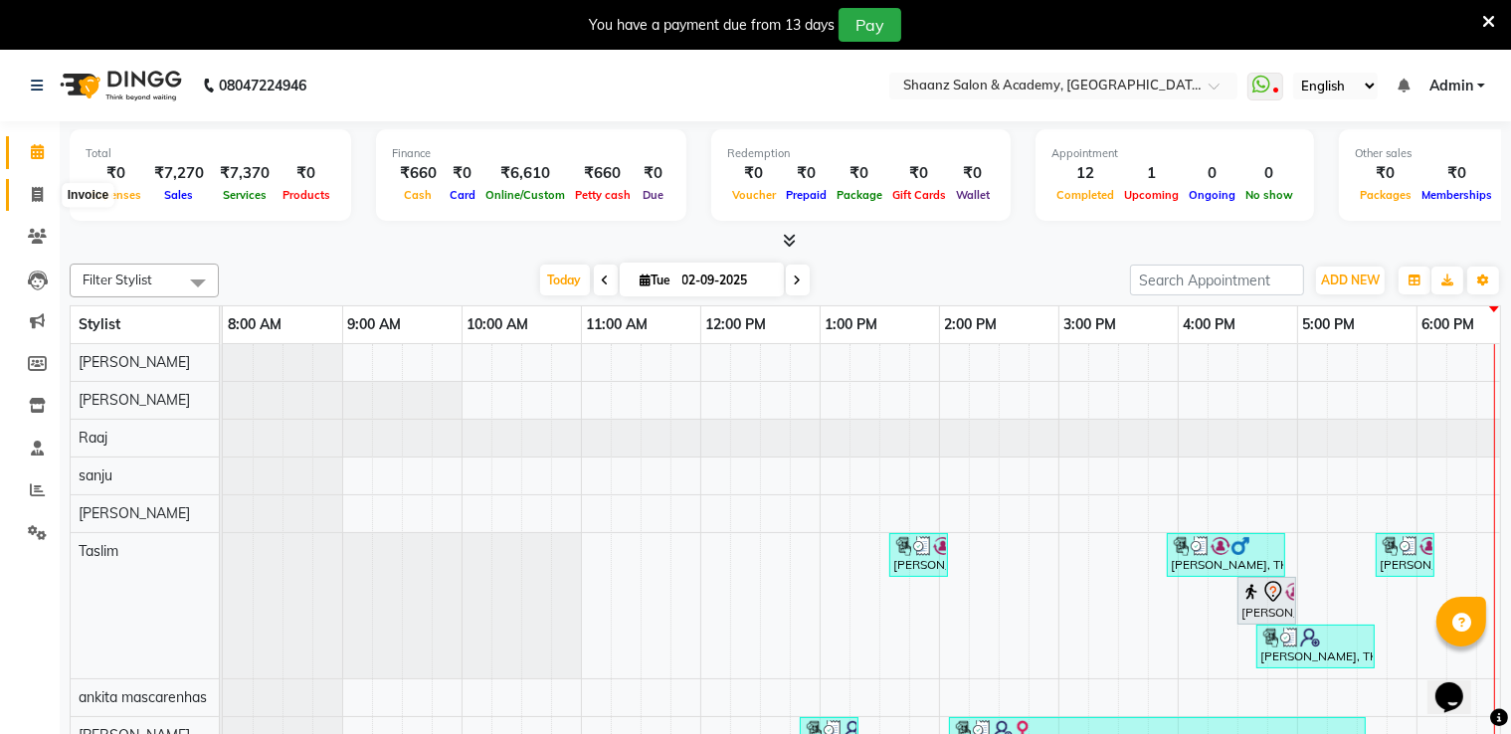
click at [32, 201] on icon at bounding box center [37, 194] width 11 height 15
select select "service"
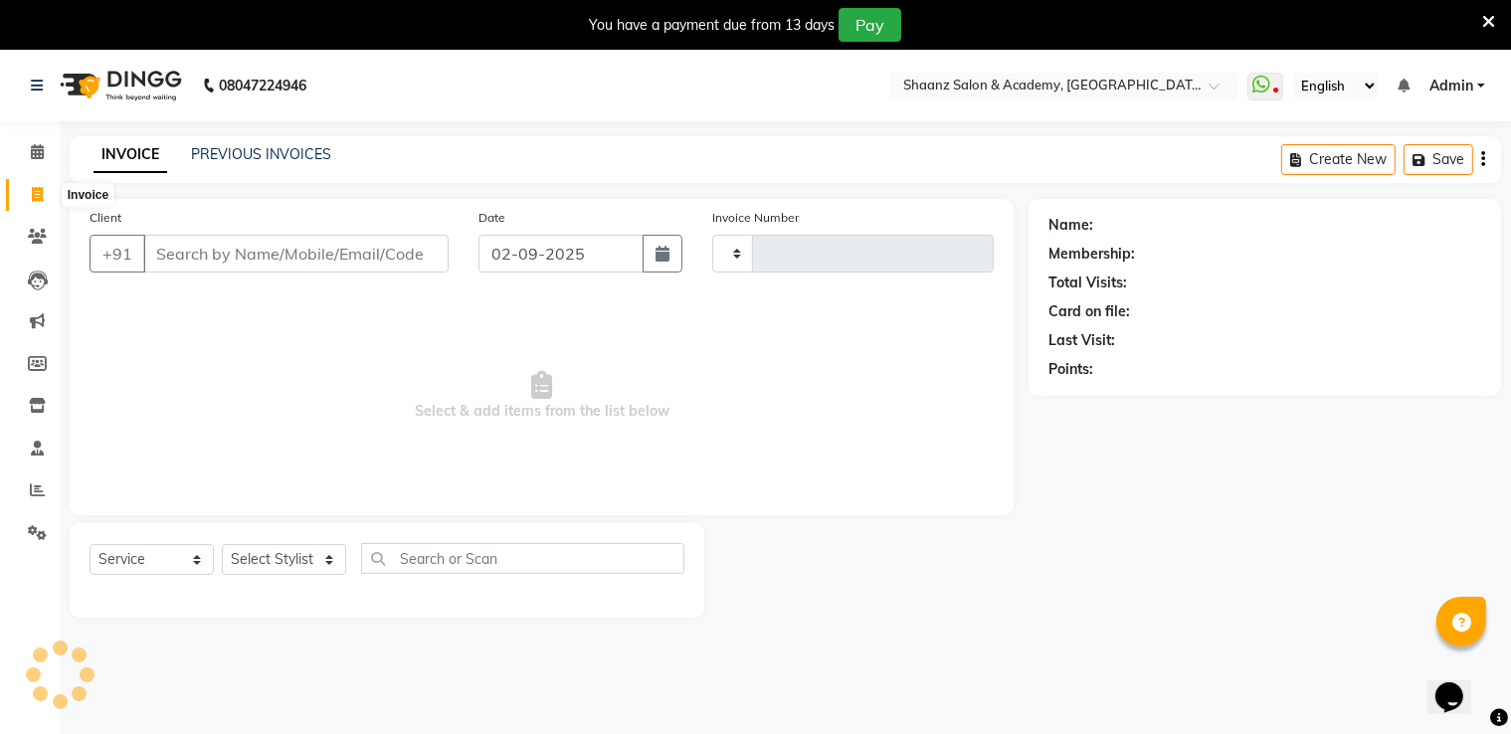
type input "2890"
select select "6360"
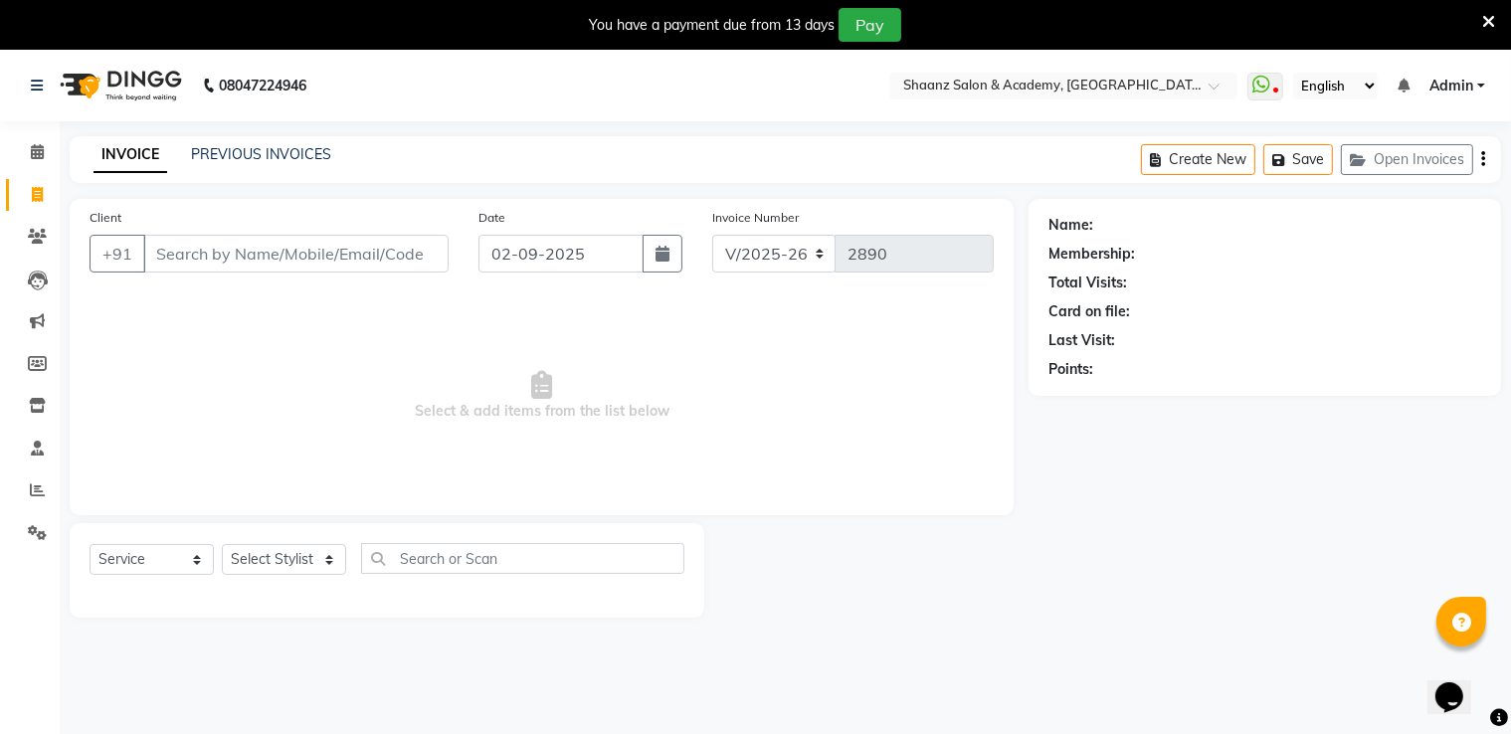
click at [199, 244] on input "Client" at bounding box center [295, 254] width 305 height 38
type input "8"
click at [285, 556] on select "Select Stylist Ameer AHMAD ankita mascarenhas ASHISH THAPA dc MUSKAN nisha vish…" at bounding box center [284, 559] width 124 height 31
select select "84400"
click at [222, 545] on select "Select Stylist Ameer AHMAD ankita mascarenhas ASHISH THAPA dc MUSKAN nisha vish…" at bounding box center [284, 559] width 124 height 31
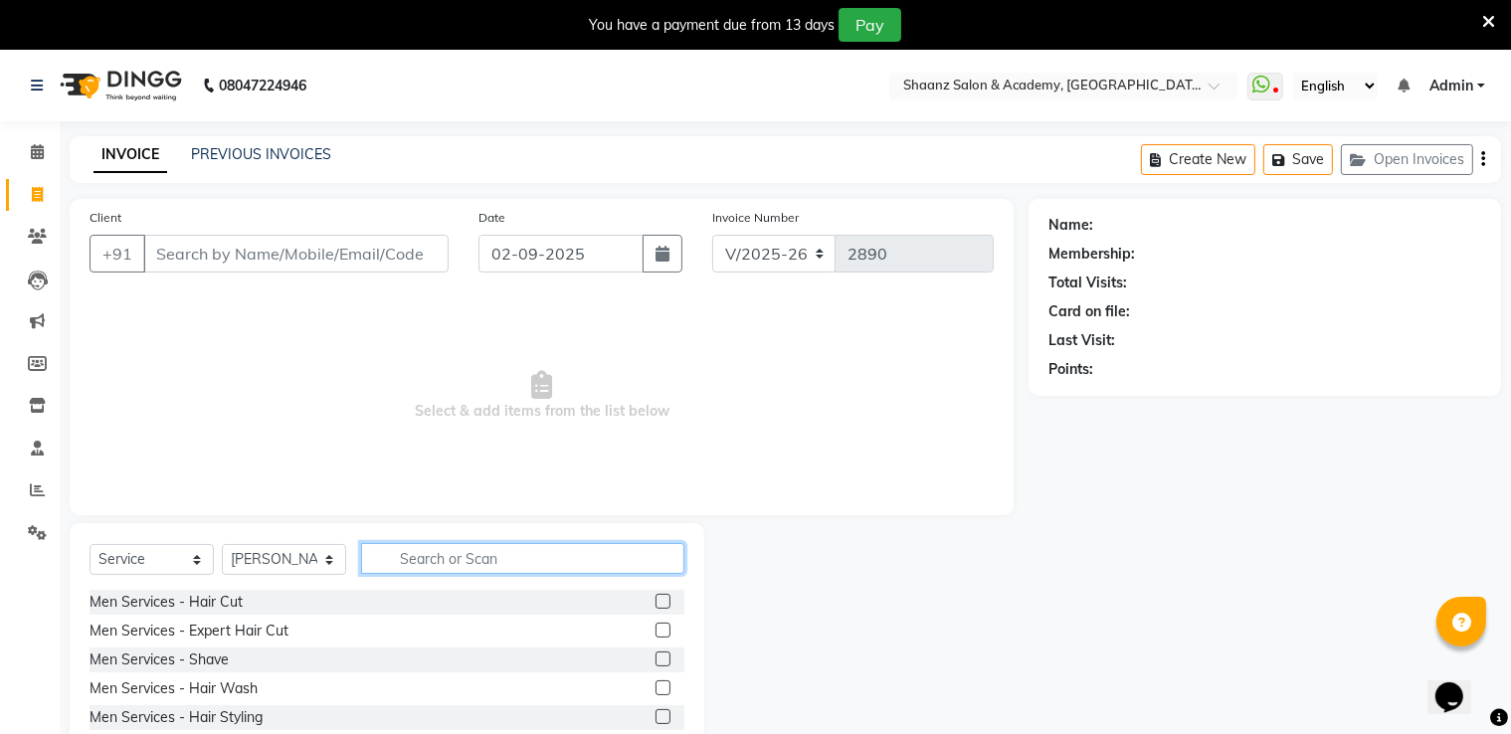
click at [446, 562] on input "text" at bounding box center [522, 558] width 323 height 31
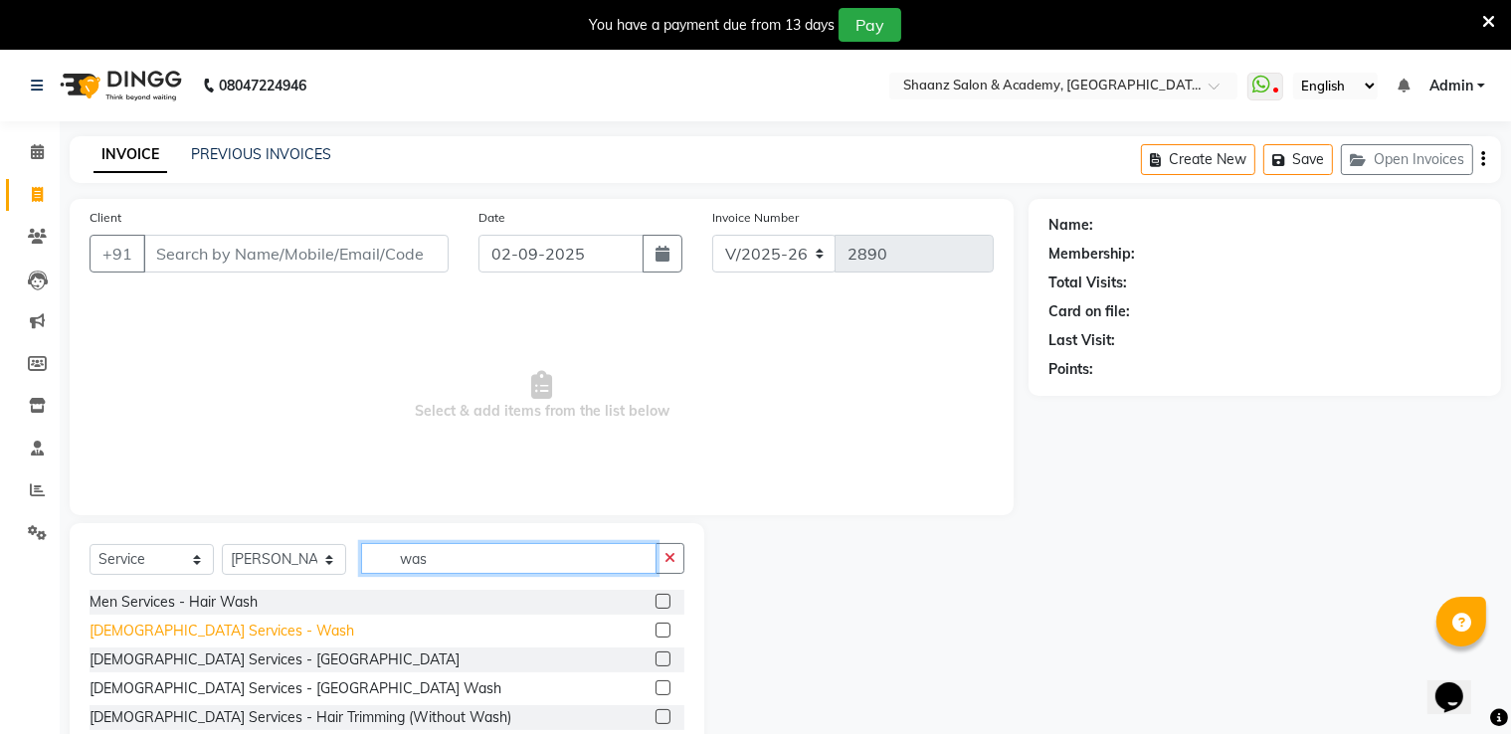
type input "was"
click at [214, 635] on div "[DEMOGRAPHIC_DATA] Services - Wash" at bounding box center [222, 631] width 265 height 21
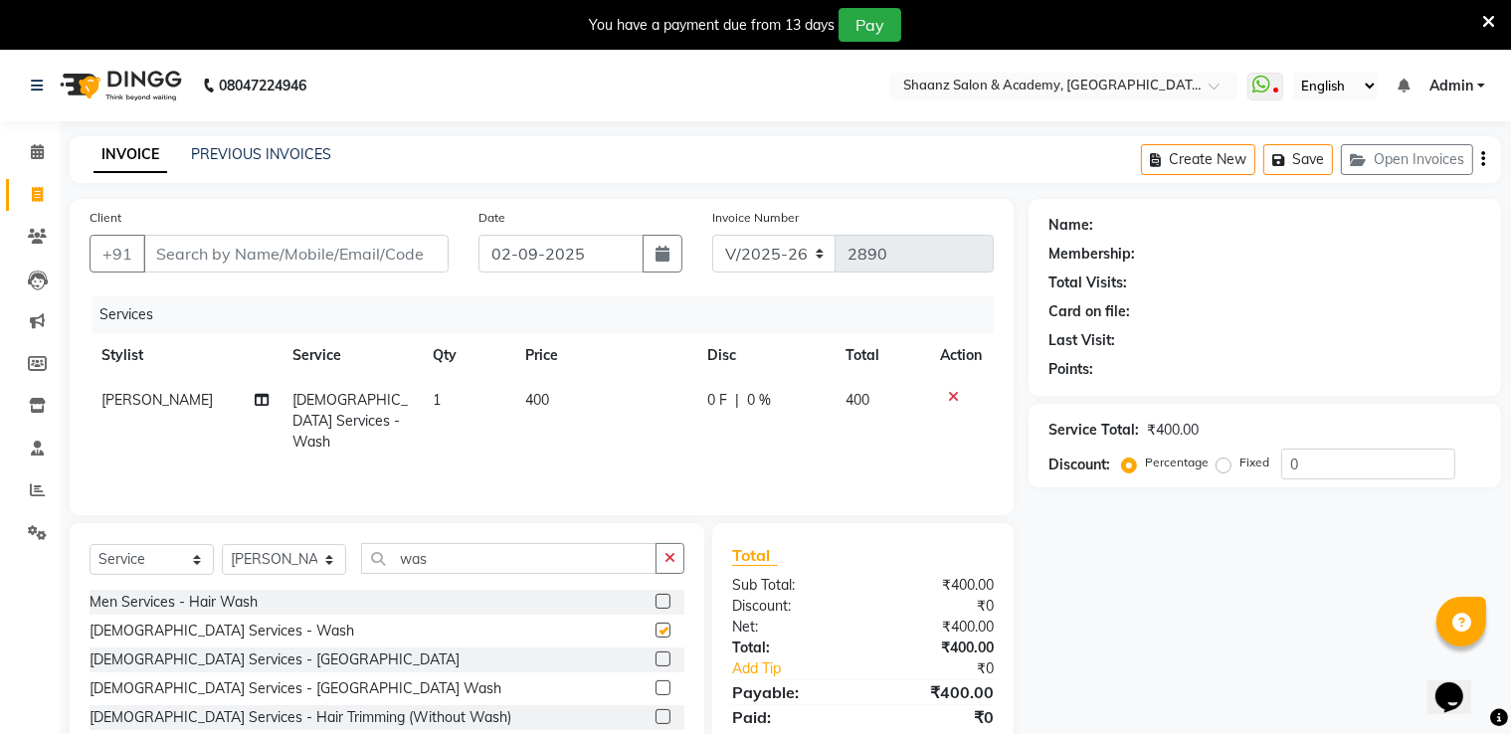
checkbox input "false"
click at [484, 558] on input "was" at bounding box center [509, 558] width 296 height 31
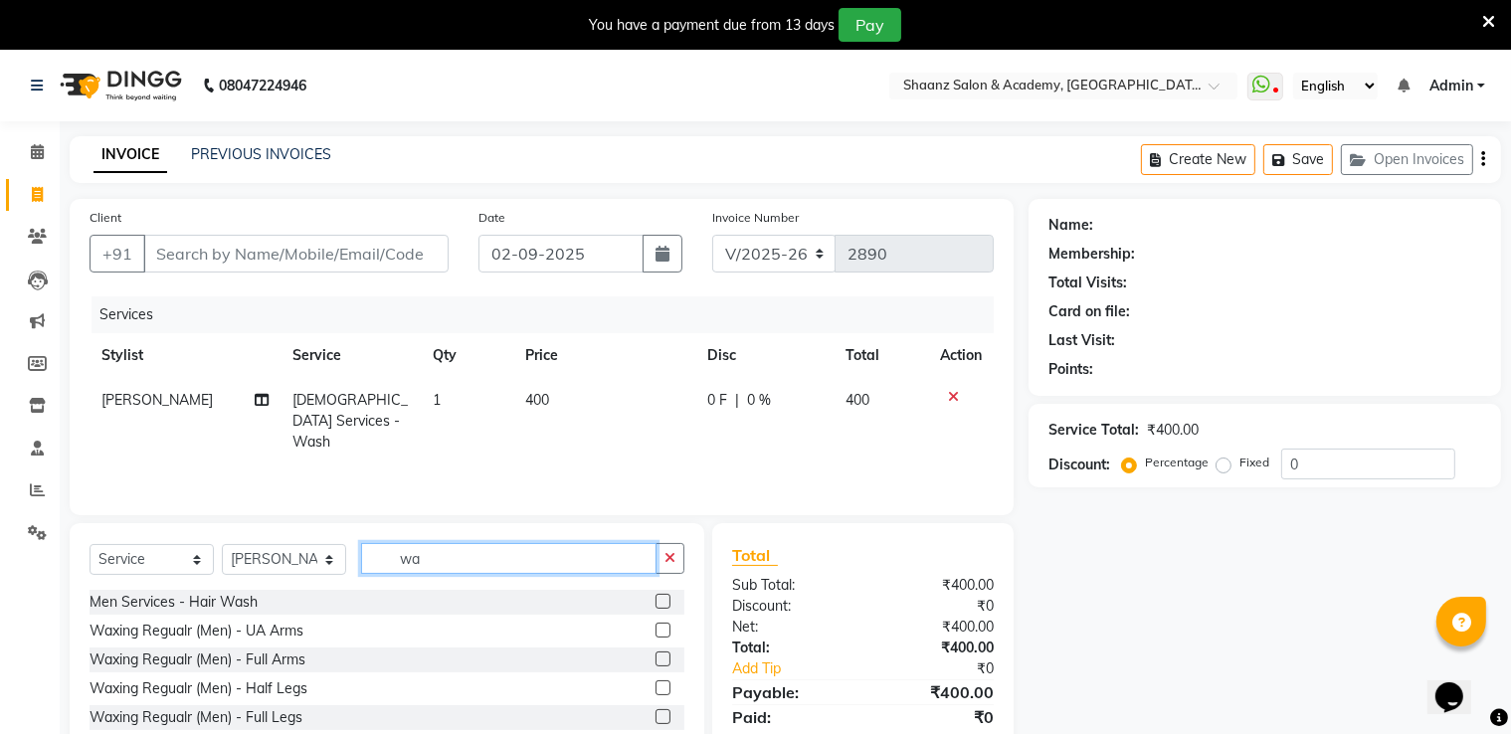
type input "w"
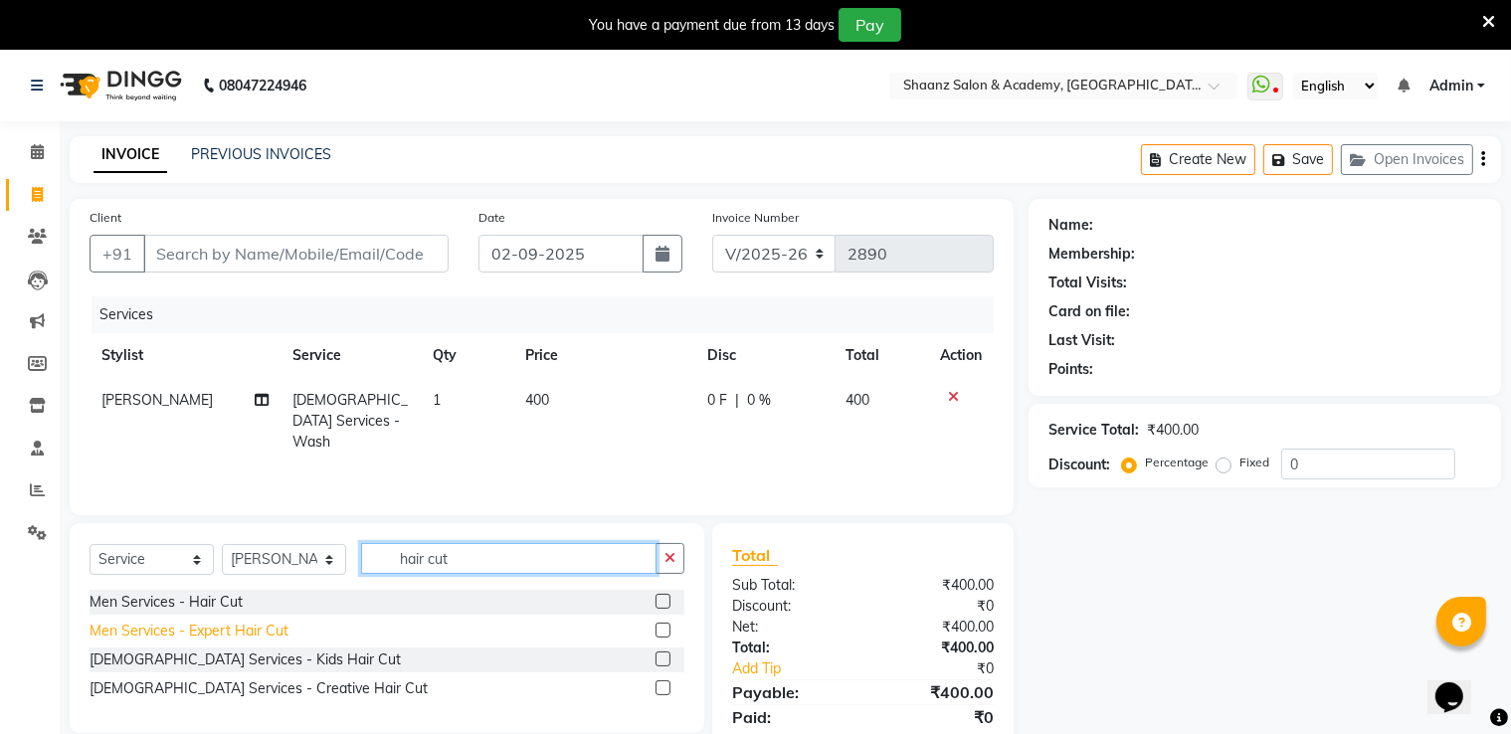
type input "hair cut"
click at [244, 625] on div "Men Services - Expert Hair Cut" at bounding box center [189, 631] width 199 height 21
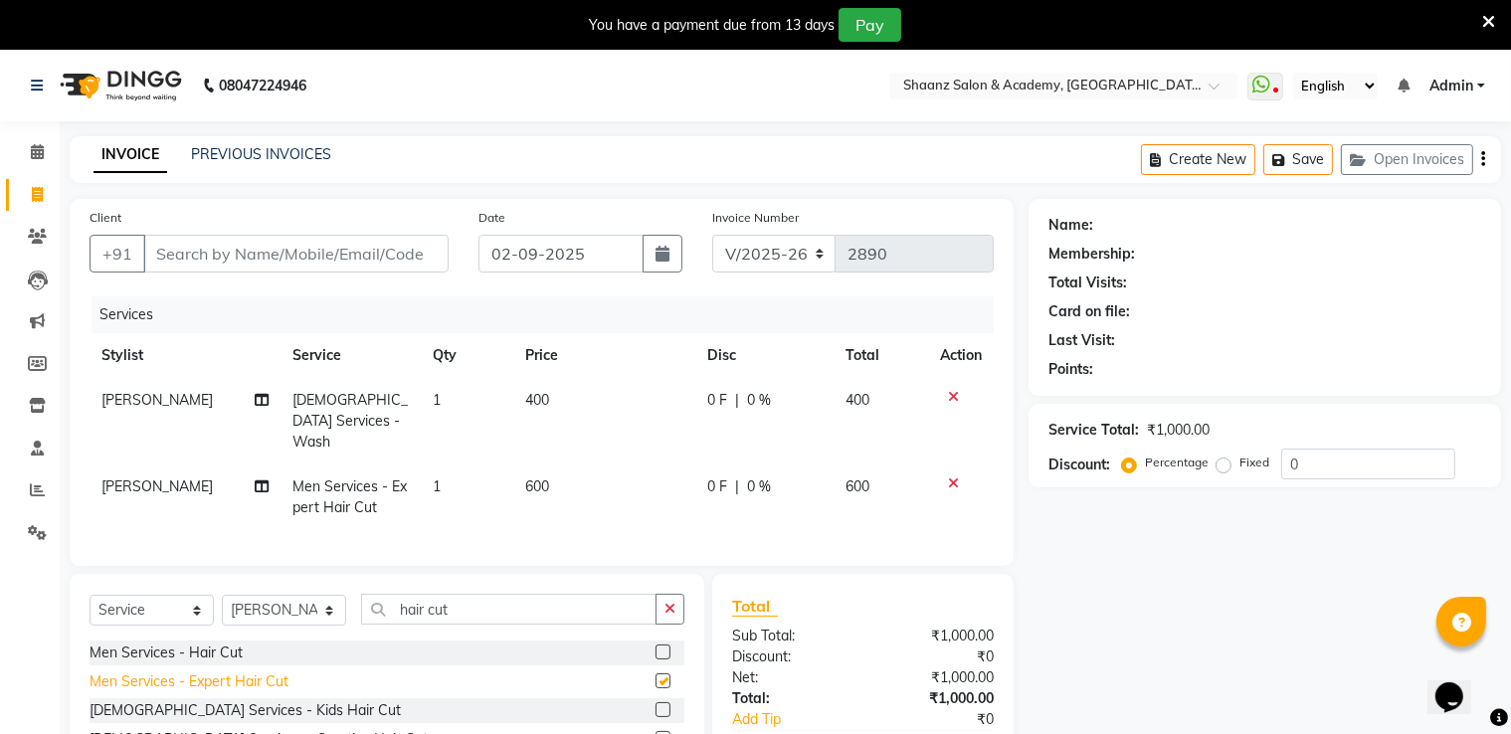
checkbox input "false"
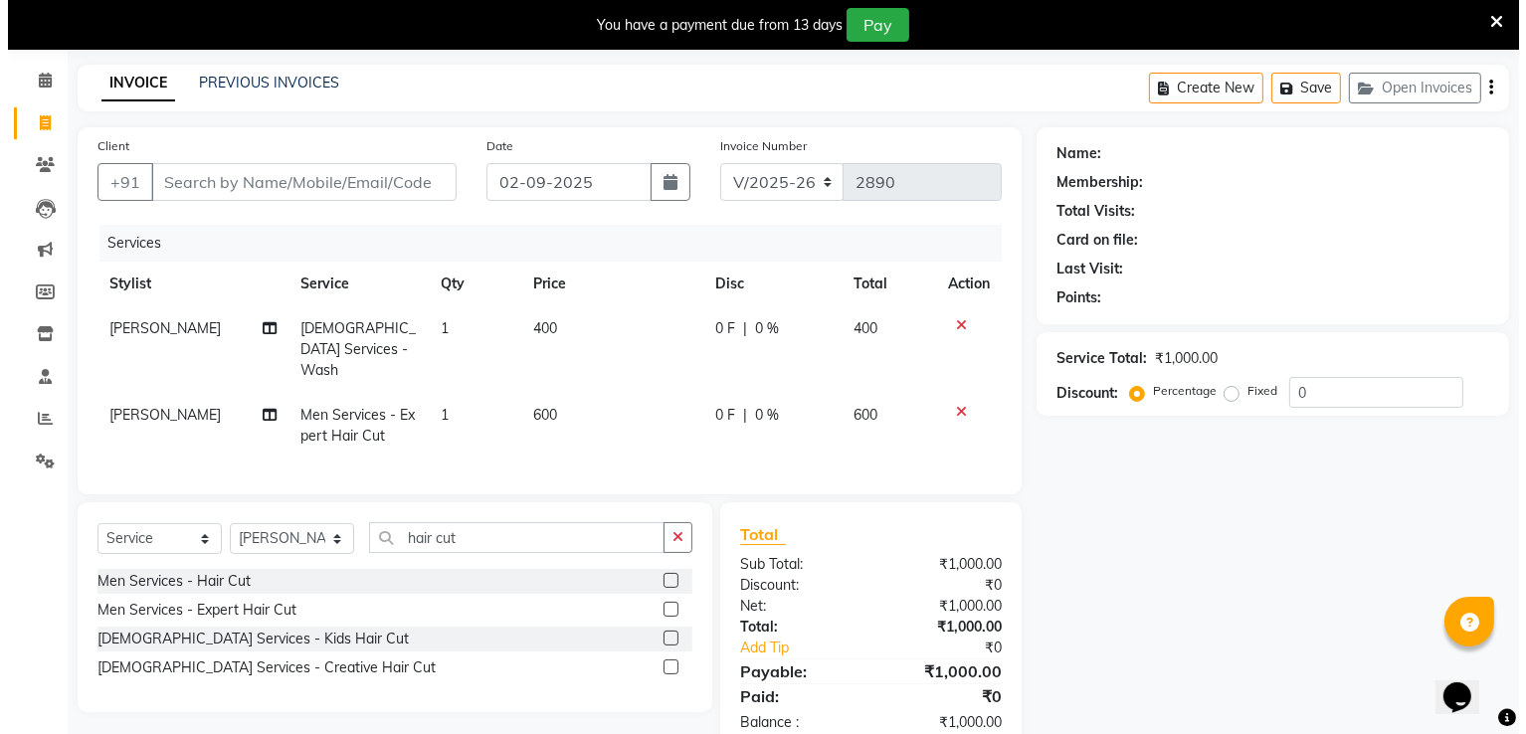
scroll to position [115, 0]
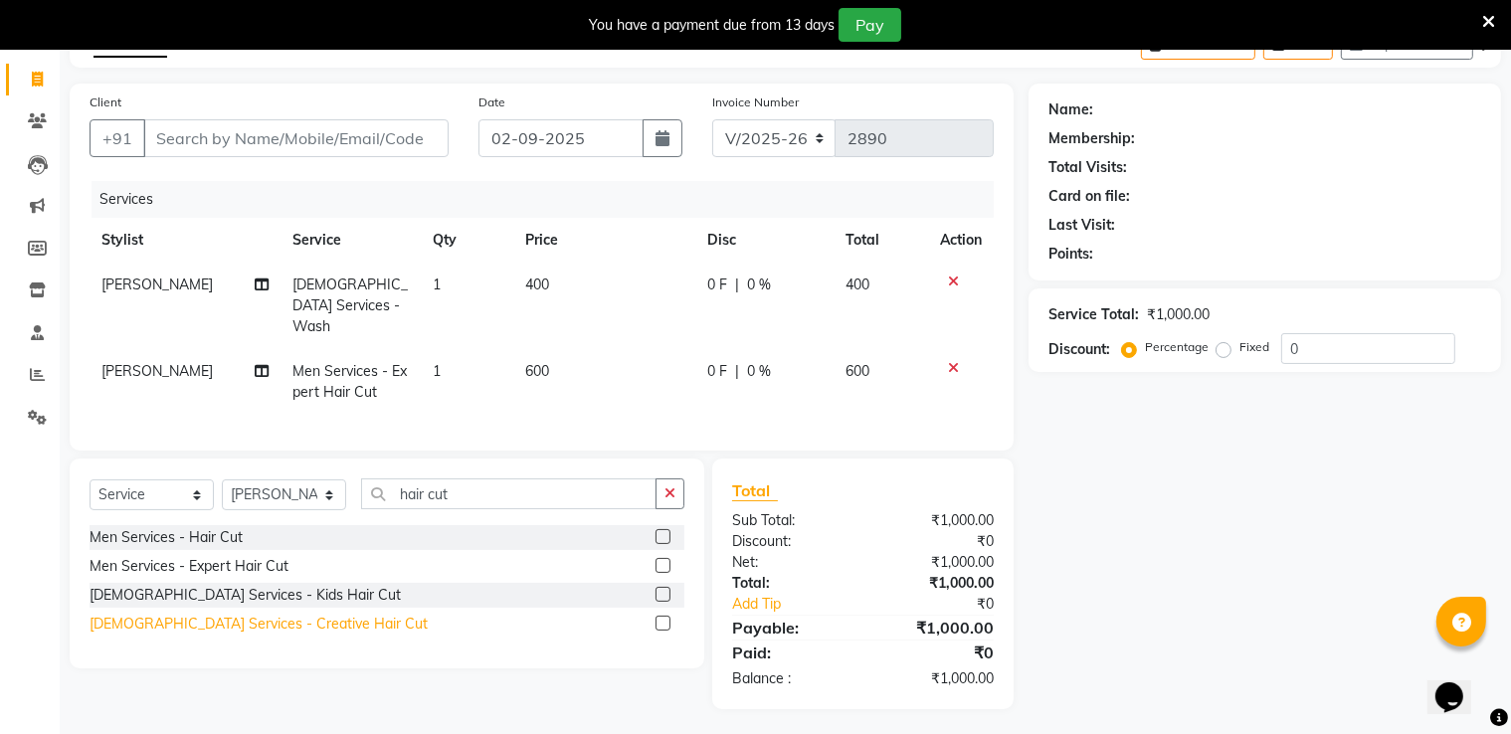
click at [234, 624] on div "[DEMOGRAPHIC_DATA] Services - Creative Hair Cut" at bounding box center [259, 624] width 338 height 21
checkbox input "false"
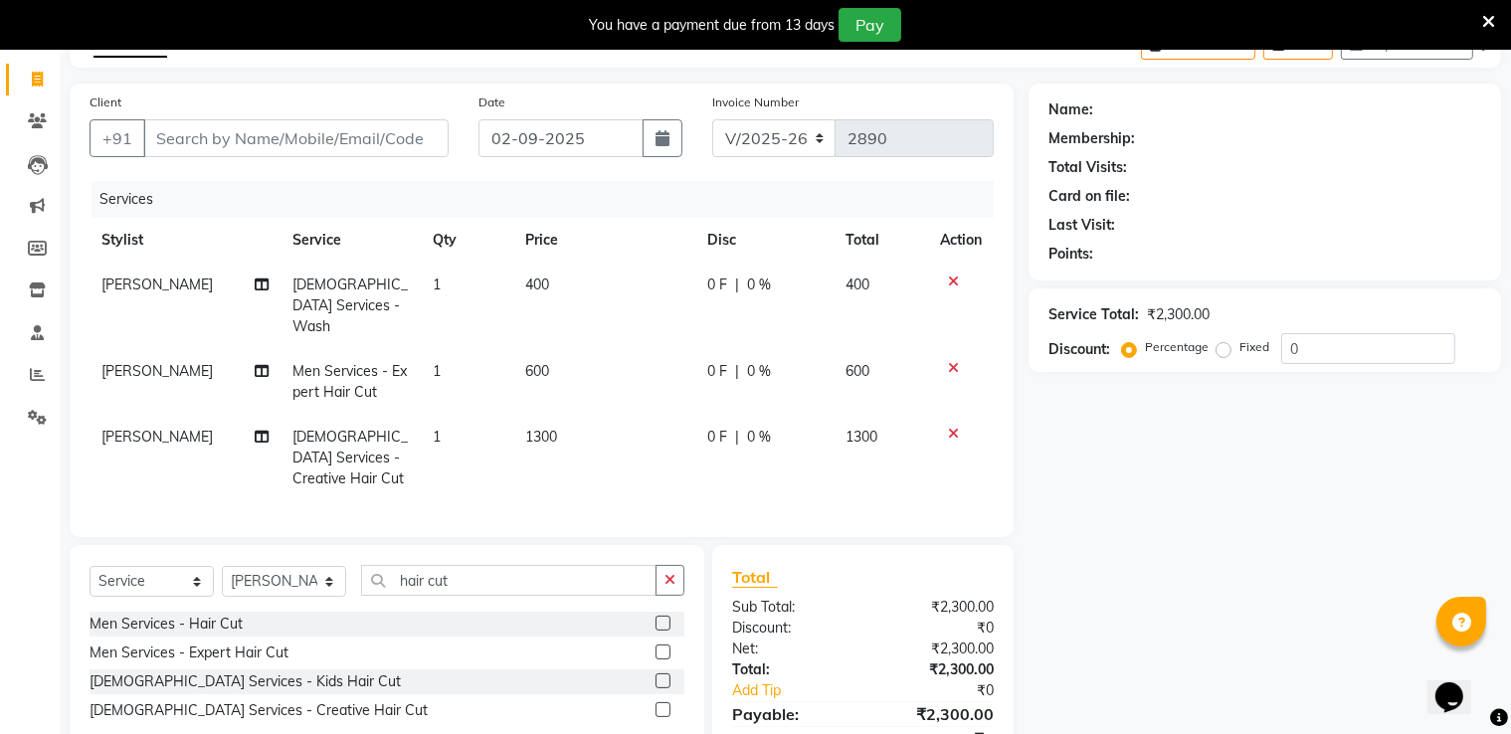
click at [959, 361] on div at bounding box center [961, 368] width 42 height 14
click at [957, 361] on icon at bounding box center [953, 368] width 11 height 14
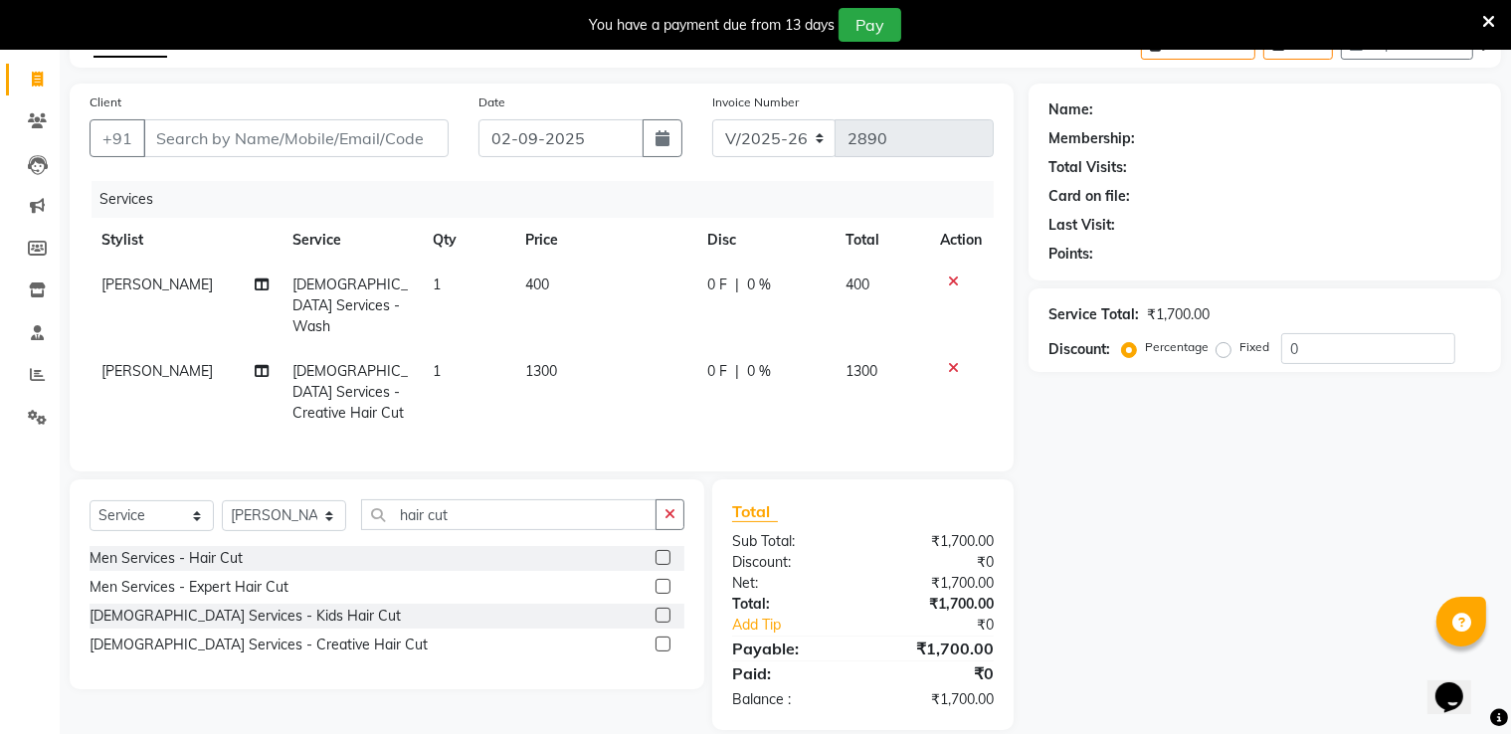
click at [549, 362] on span "1300" at bounding box center [541, 371] width 32 height 18
select select "84400"
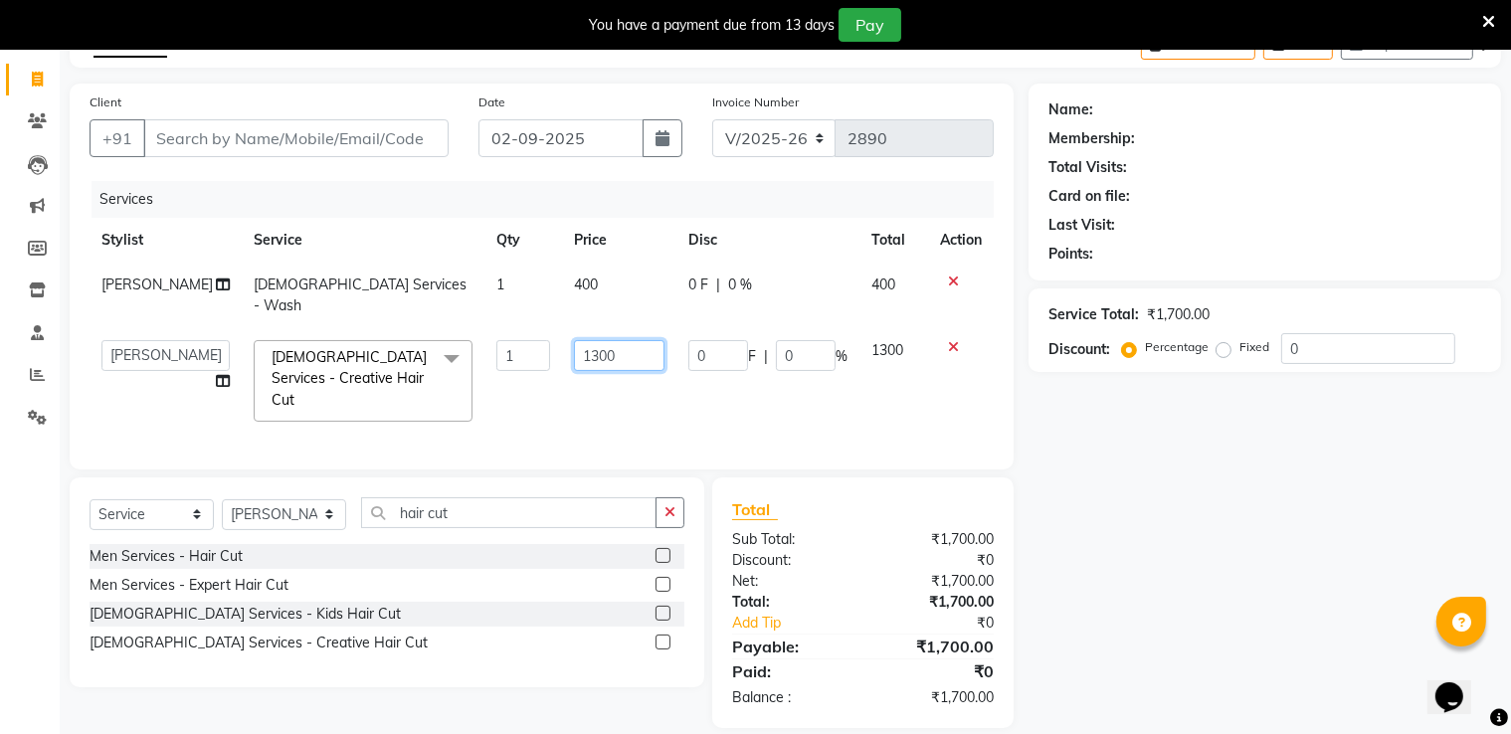
click at [620, 348] on input "1300" at bounding box center [619, 355] width 91 height 31
type input "1000"
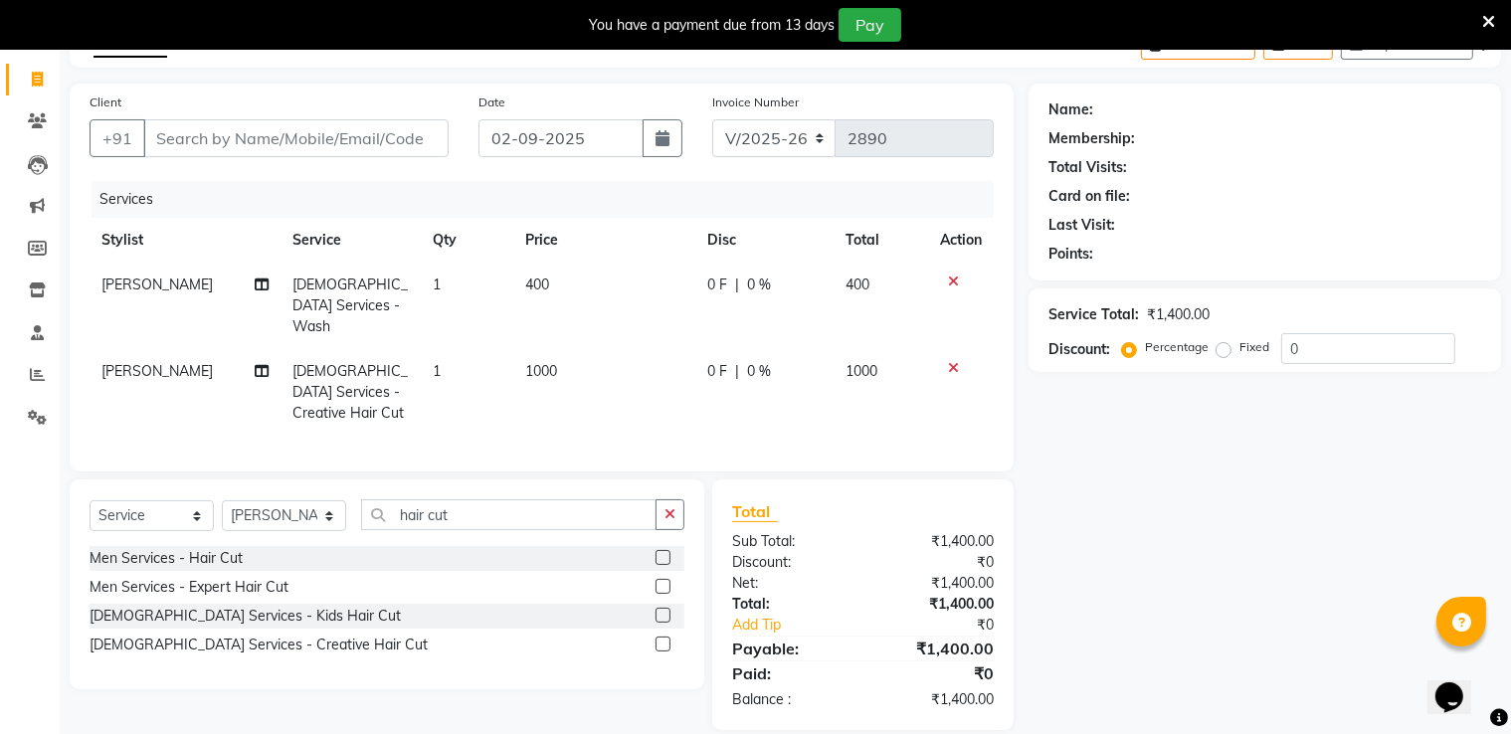
click at [619, 285] on td "400" at bounding box center [604, 306] width 182 height 87
select select "84400"
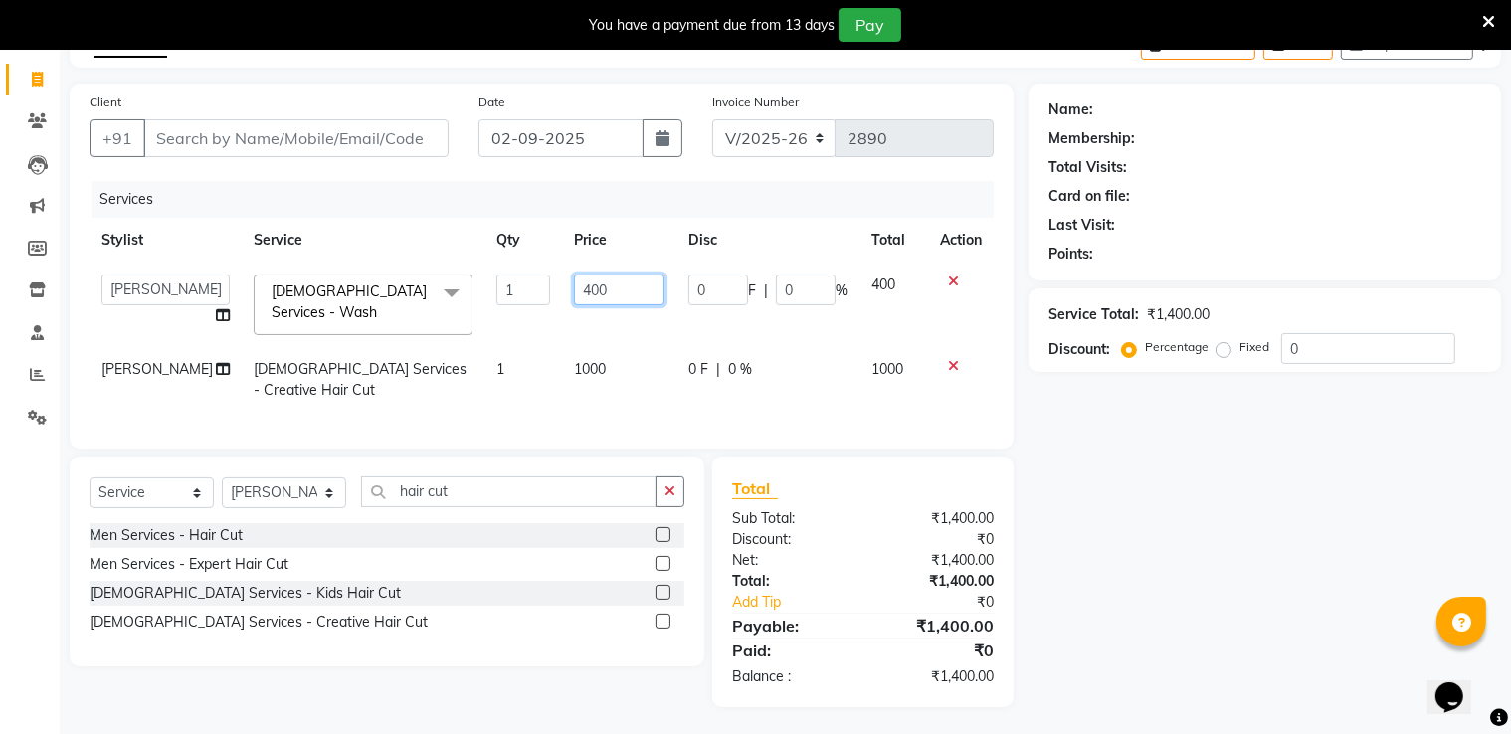
click at [619, 285] on input "400" at bounding box center [619, 290] width 91 height 31
type input "4"
type input "300"
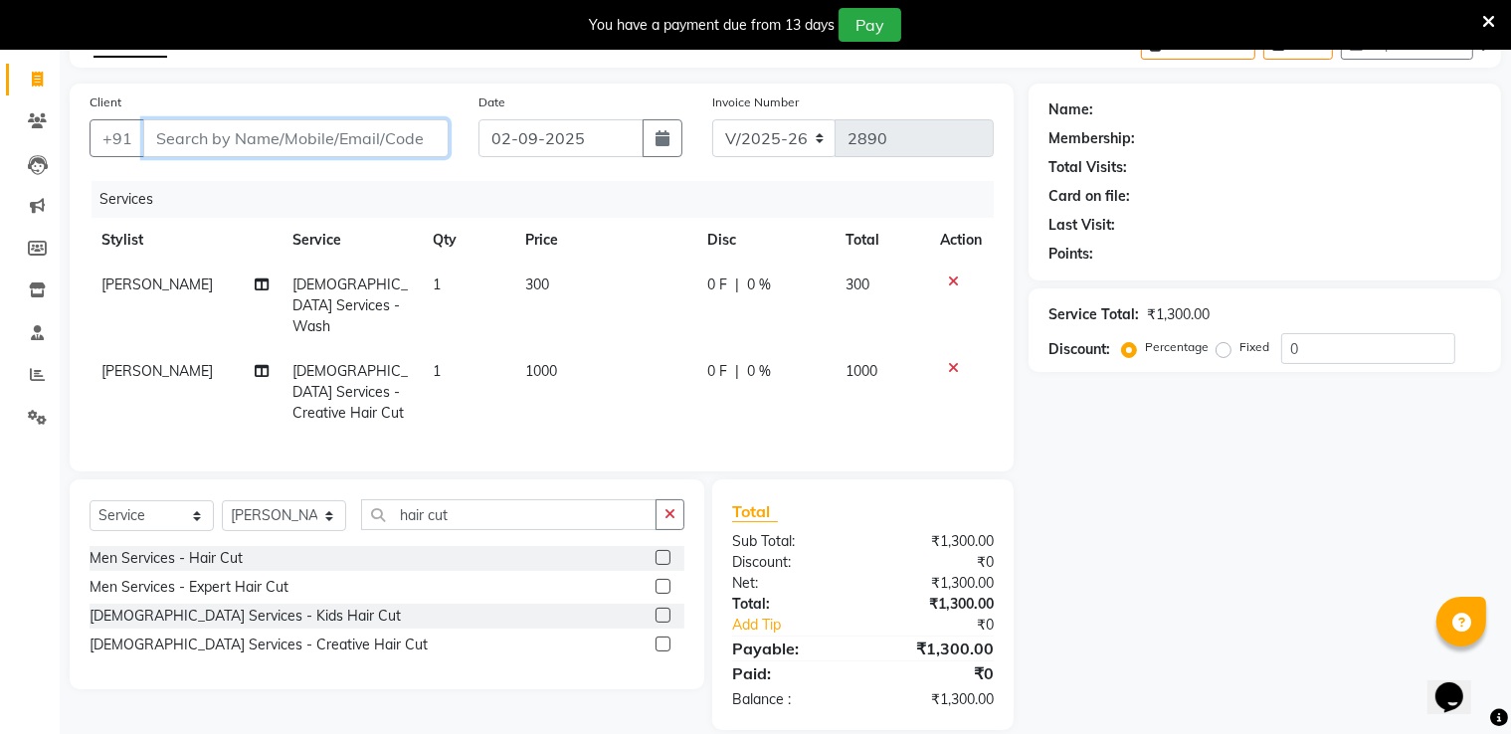
click at [184, 136] on input "Client" at bounding box center [295, 138] width 305 height 38
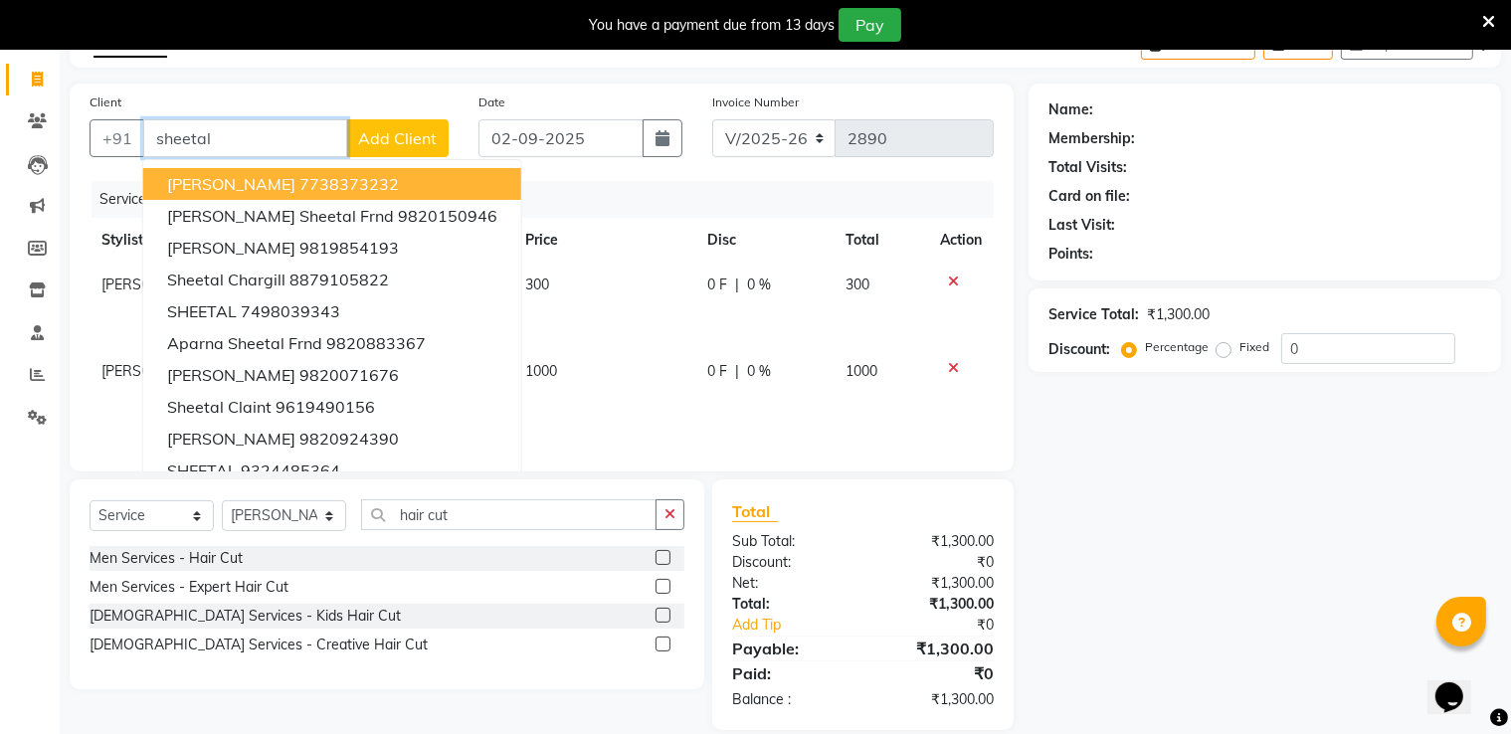
type input "sheetal"
click at [400, 144] on span "Add Client" at bounding box center [397, 138] width 79 height 20
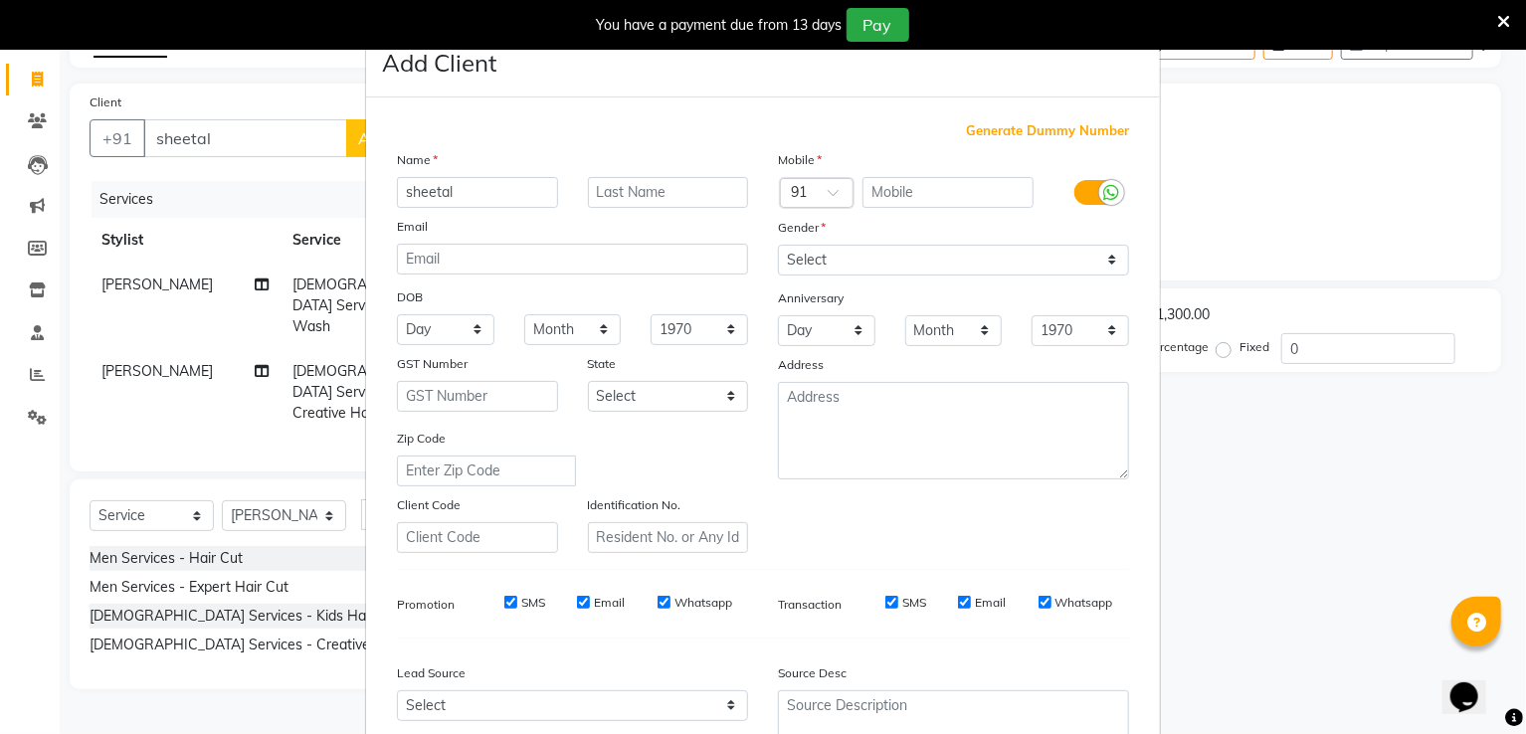
click at [295, 141] on ngb-modal-window "Add Client Generate Dummy Number Name sheetal Email DOB Day 01 02 03 04 05 06 0…" at bounding box center [763, 367] width 1526 height 734
click at [939, 201] on input "text" at bounding box center [949, 192] width 172 height 31
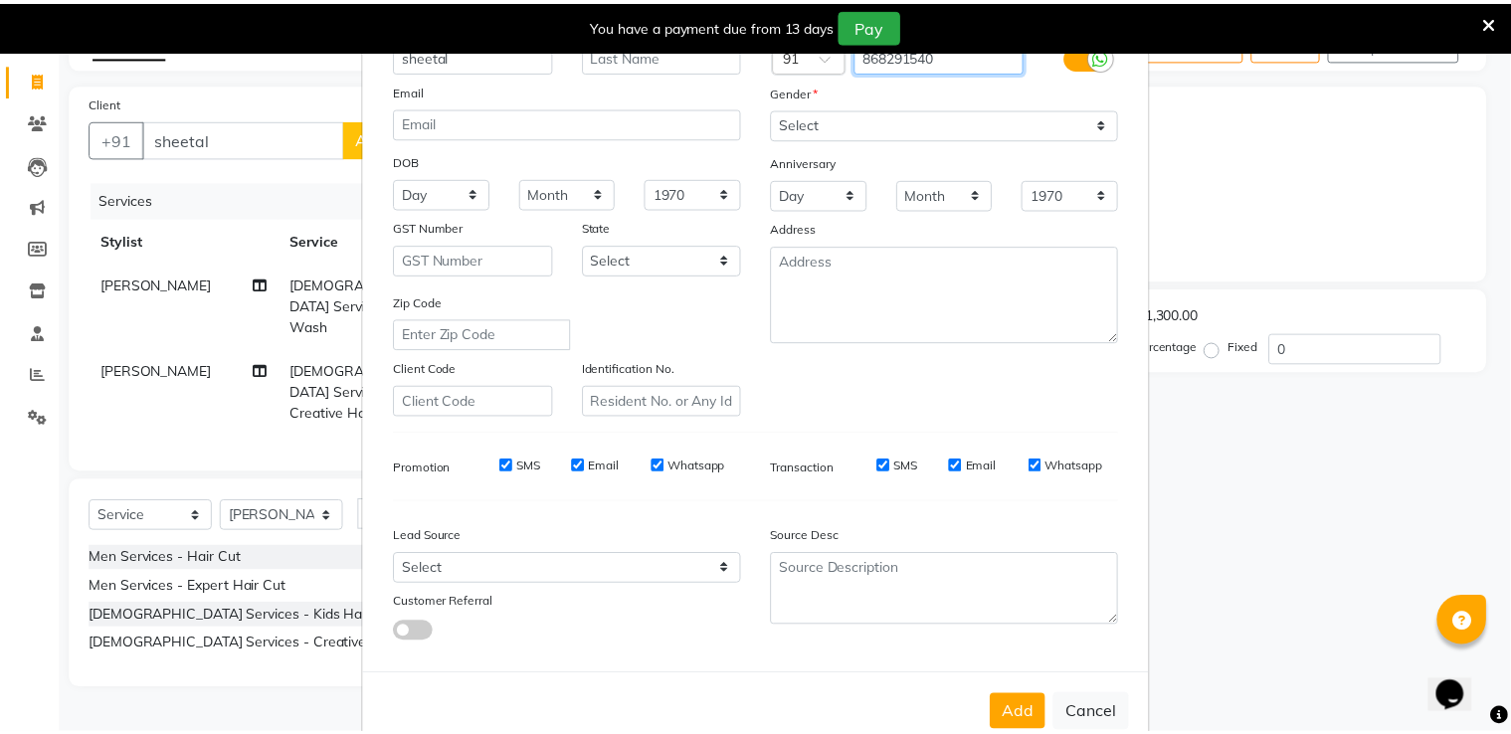
scroll to position [194, 0]
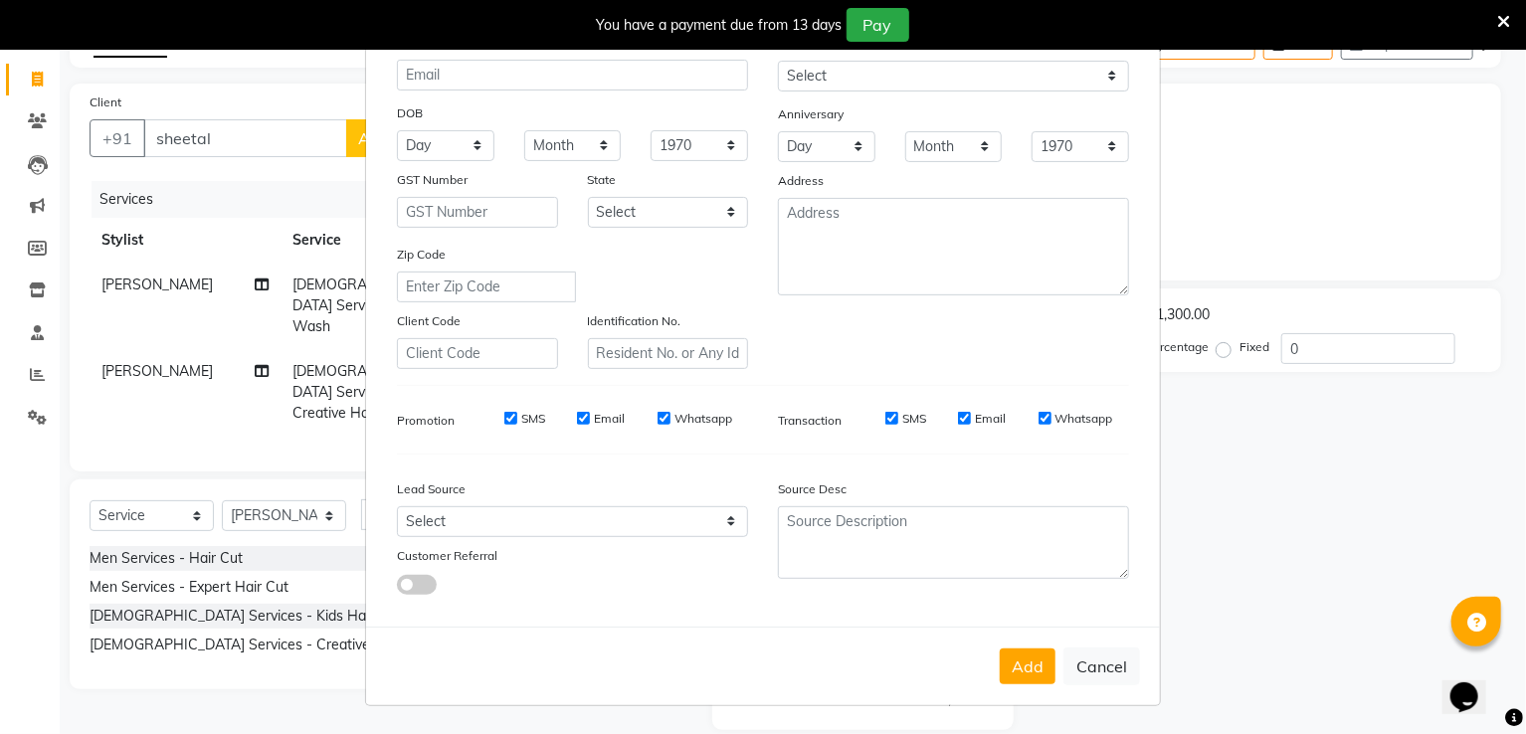
type input "868291540"
click at [903, 75] on select "Select Male Female Other Prefer Not To Say" at bounding box center [953, 76] width 351 height 31
select select "female"
click at [778, 61] on select "Select Male Female Other Prefer Not To Say" at bounding box center [953, 76] width 351 height 31
click at [1027, 658] on button "Add" at bounding box center [1028, 667] width 56 height 36
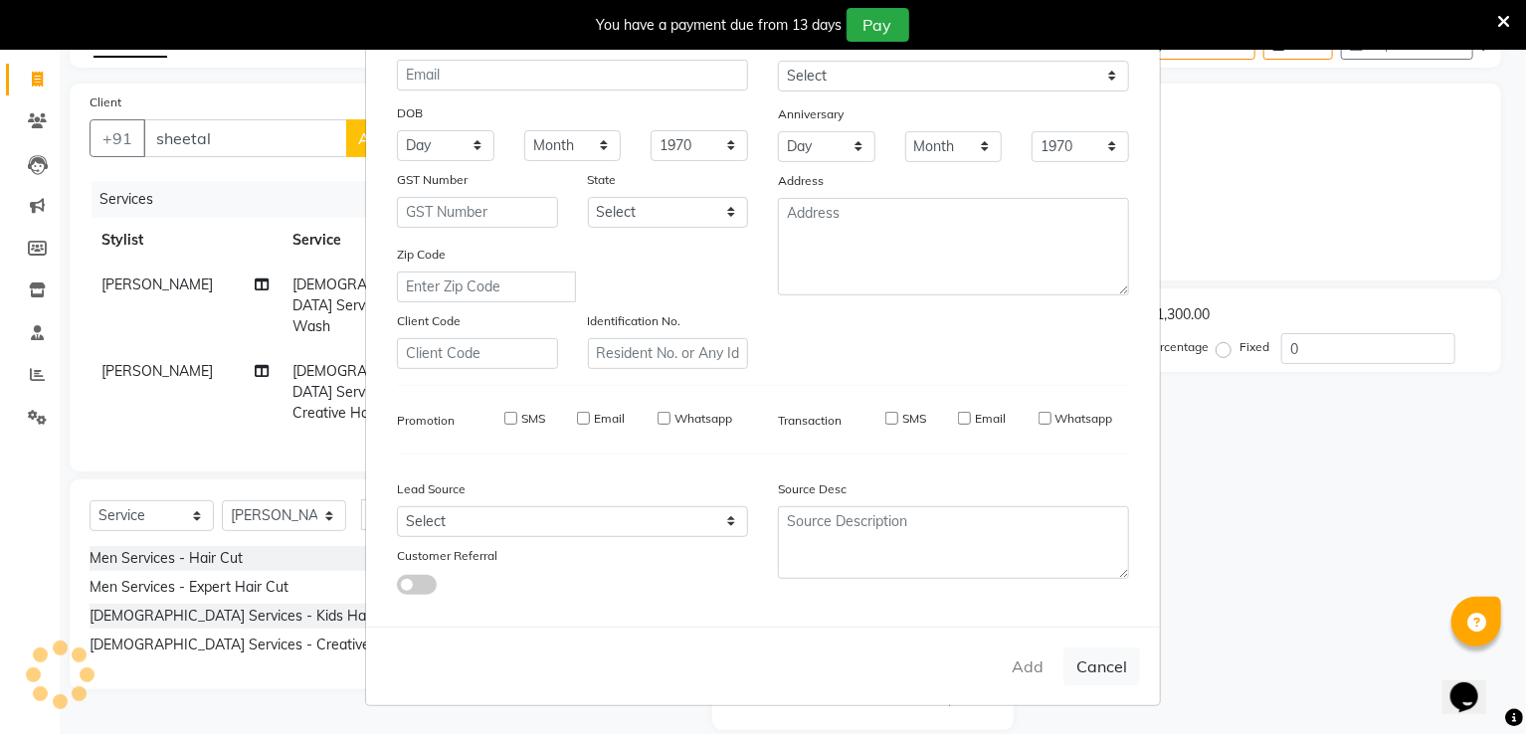
type input "868291540"
select select
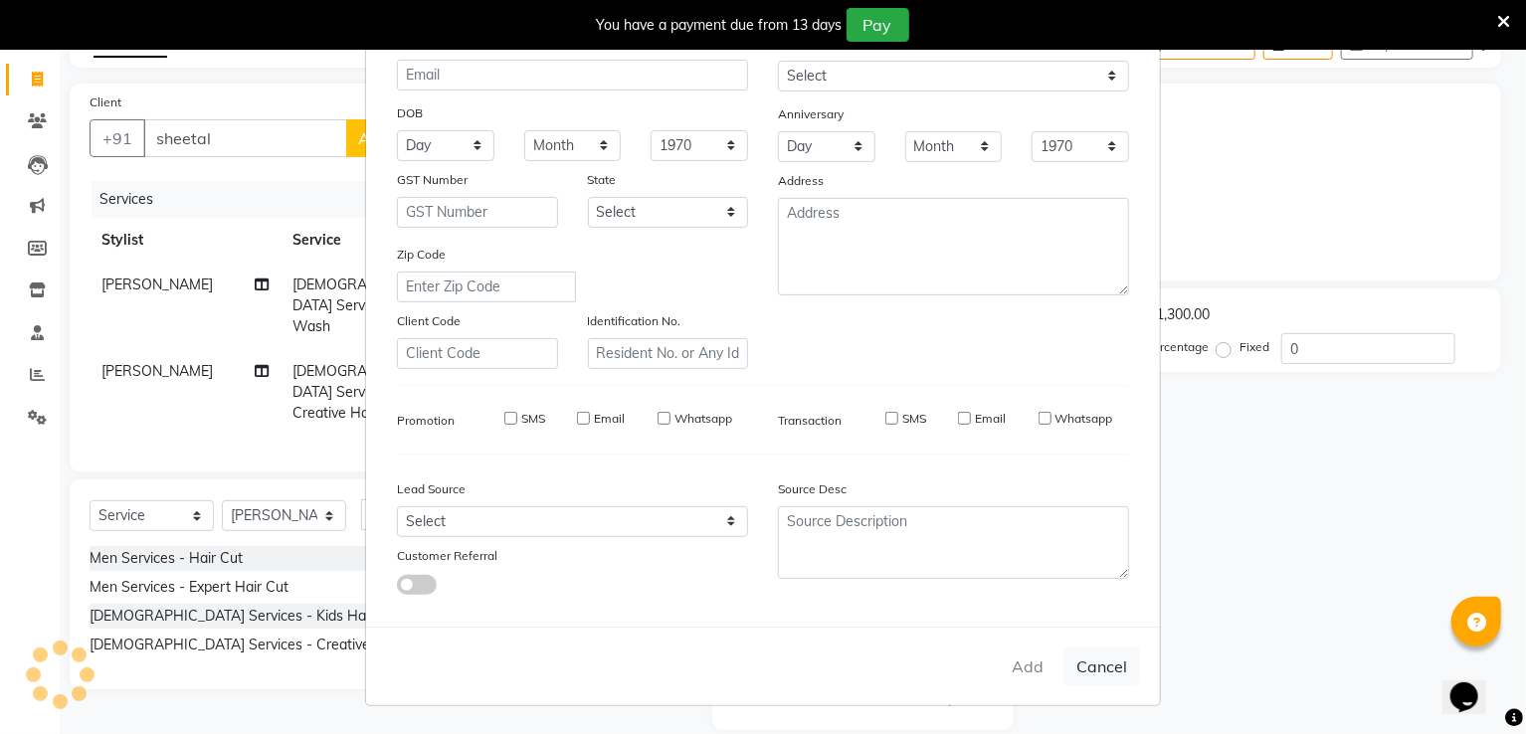
select select
checkbox input "false"
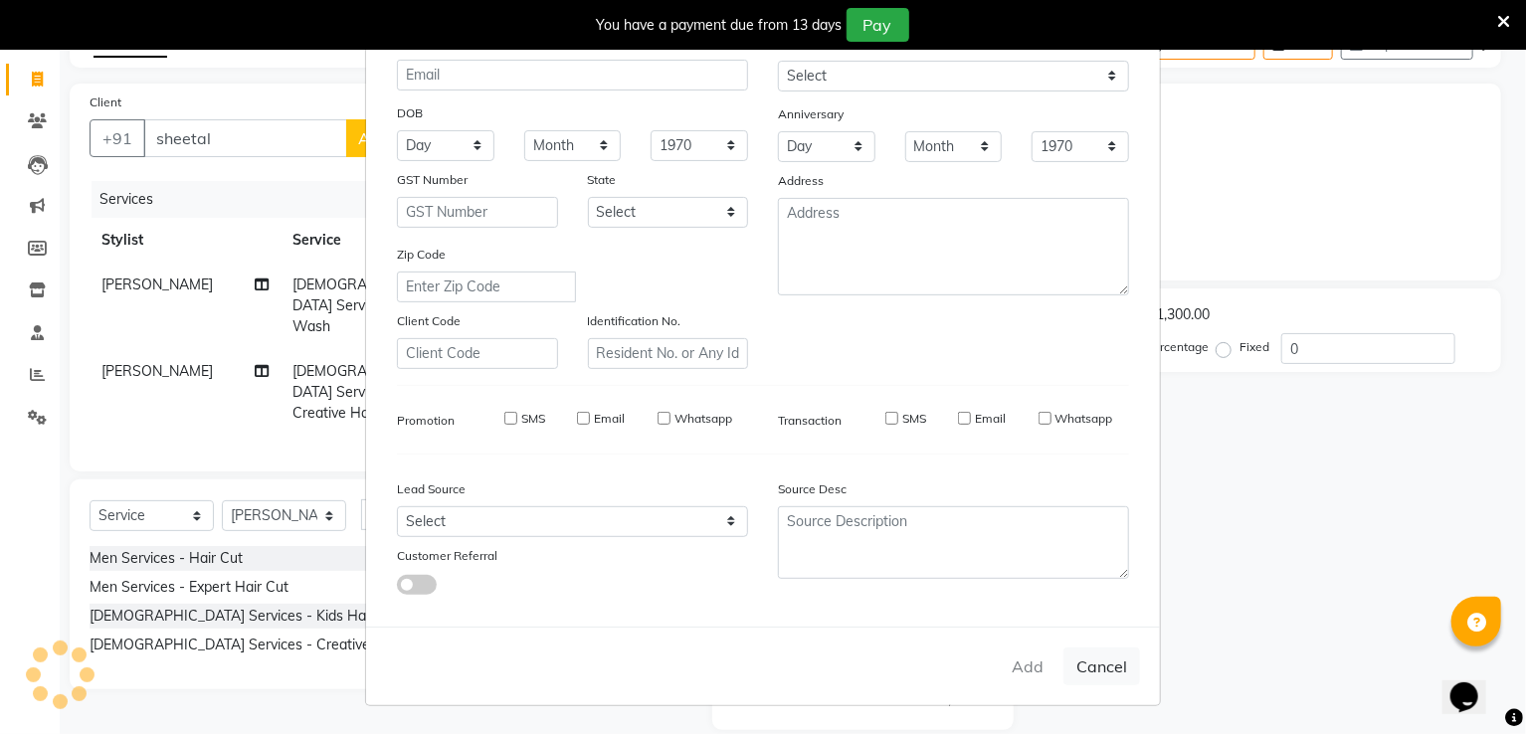
checkbox input "false"
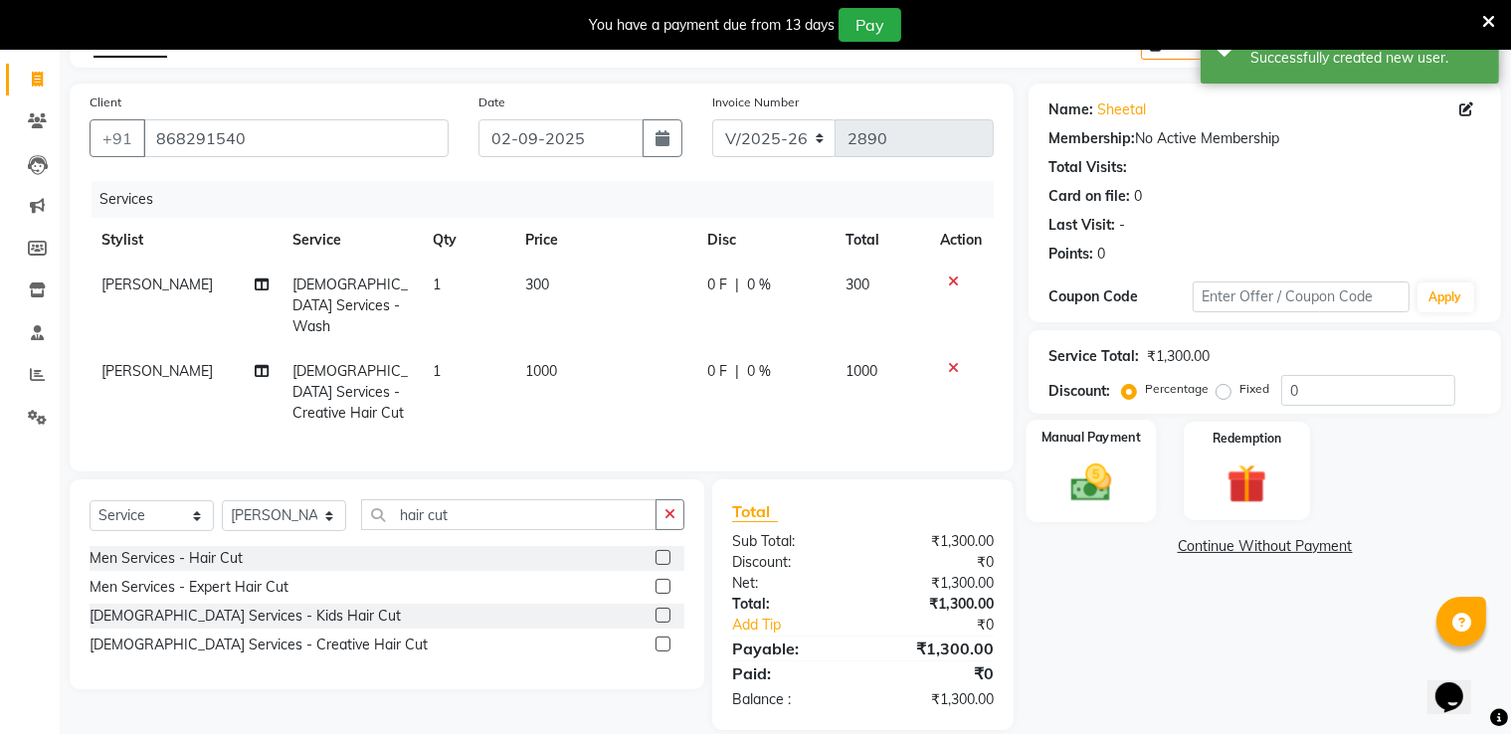
click at [1112, 499] on img at bounding box center [1092, 484] width 67 height 48
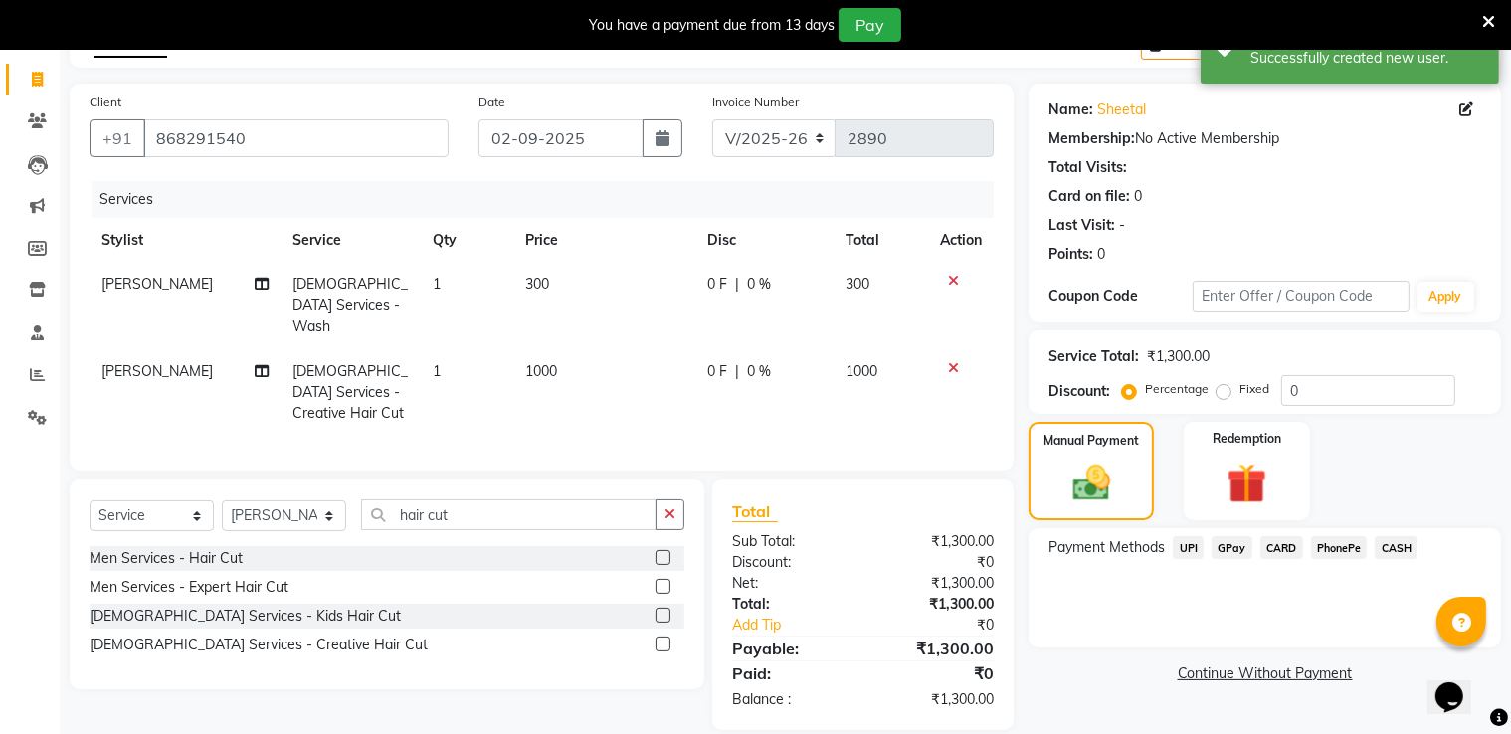
click at [1246, 548] on span "GPay" at bounding box center [1232, 547] width 41 height 23
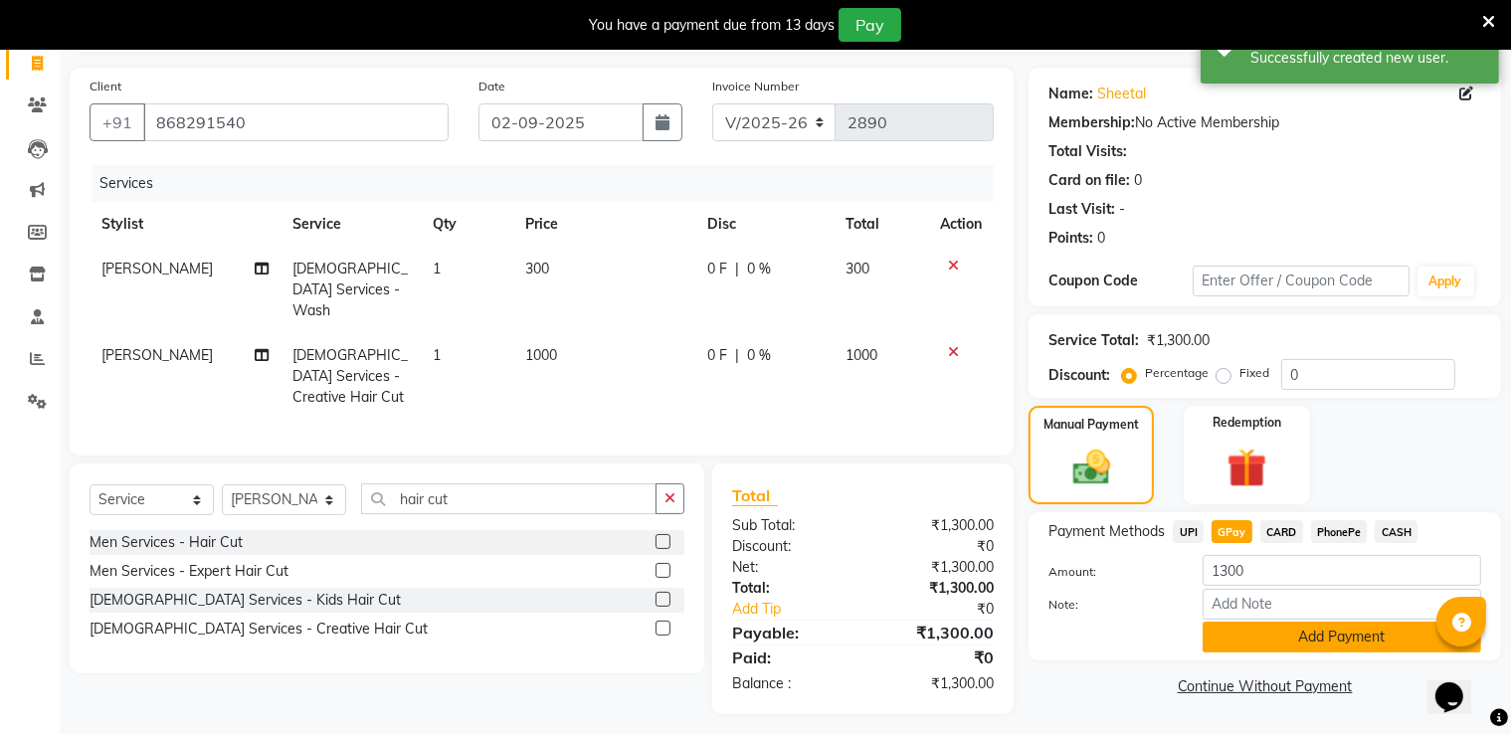
click at [1303, 643] on button "Add Payment" at bounding box center [1342, 637] width 279 height 31
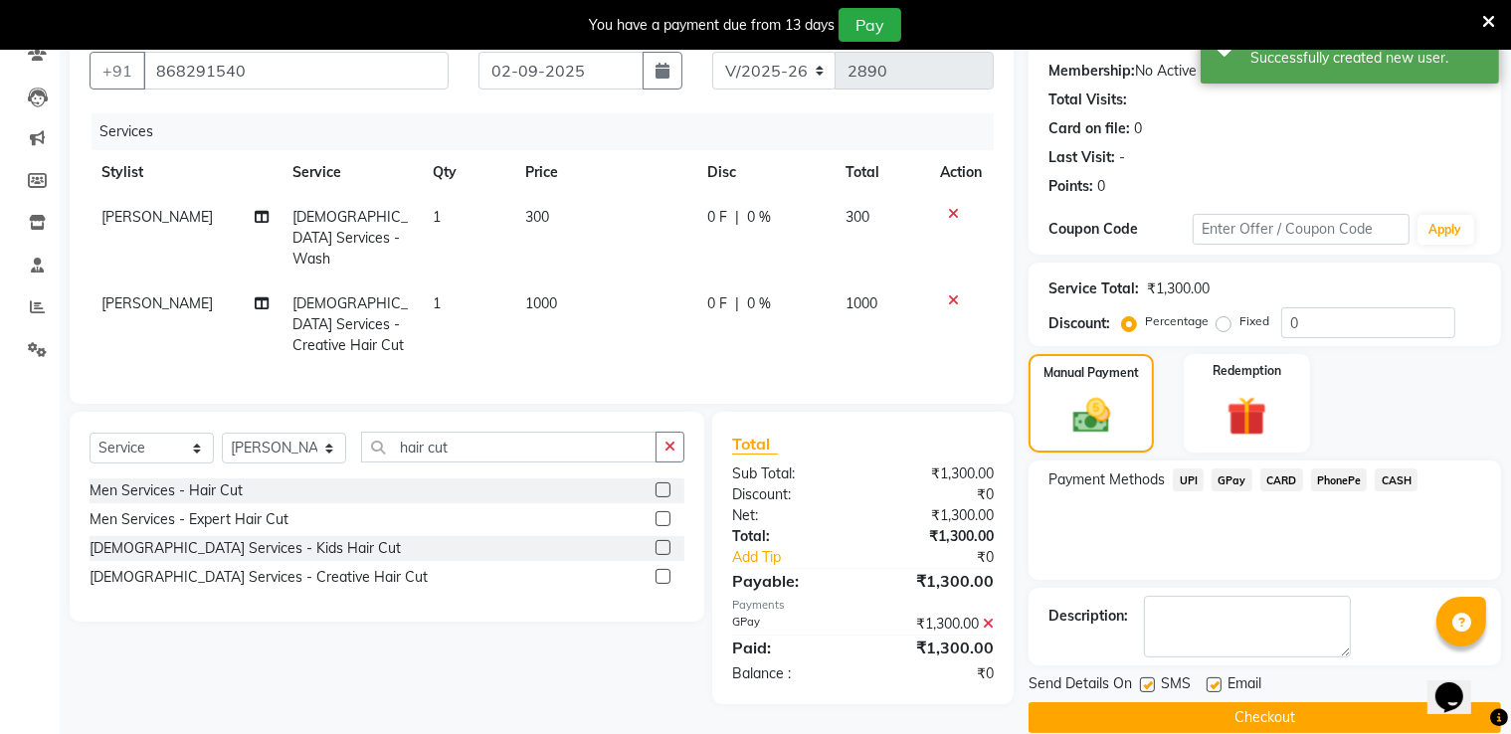
scroll to position [211, 0]
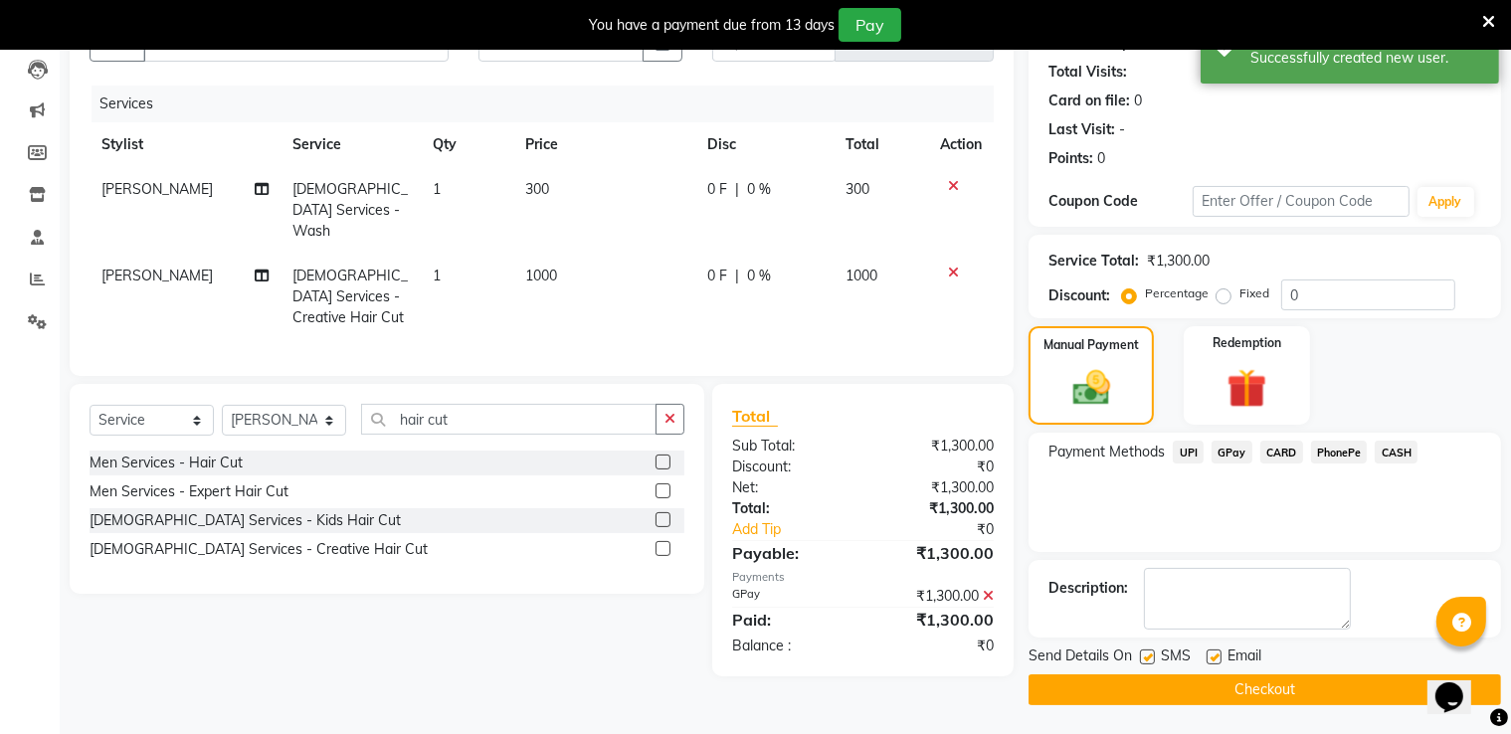
click at [1210, 663] on label at bounding box center [1214, 657] width 15 height 15
click at [1210, 663] on input "checkbox" at bounding box center [1213, 658] width 13 height 13
checkbox input "false"
click at [1146, 662] on label at bounding box center [1147, 657] width 15 height 15
click at [1146, 662] on input "checkbox" at bounding box center [1146, 658] width 13 height 13
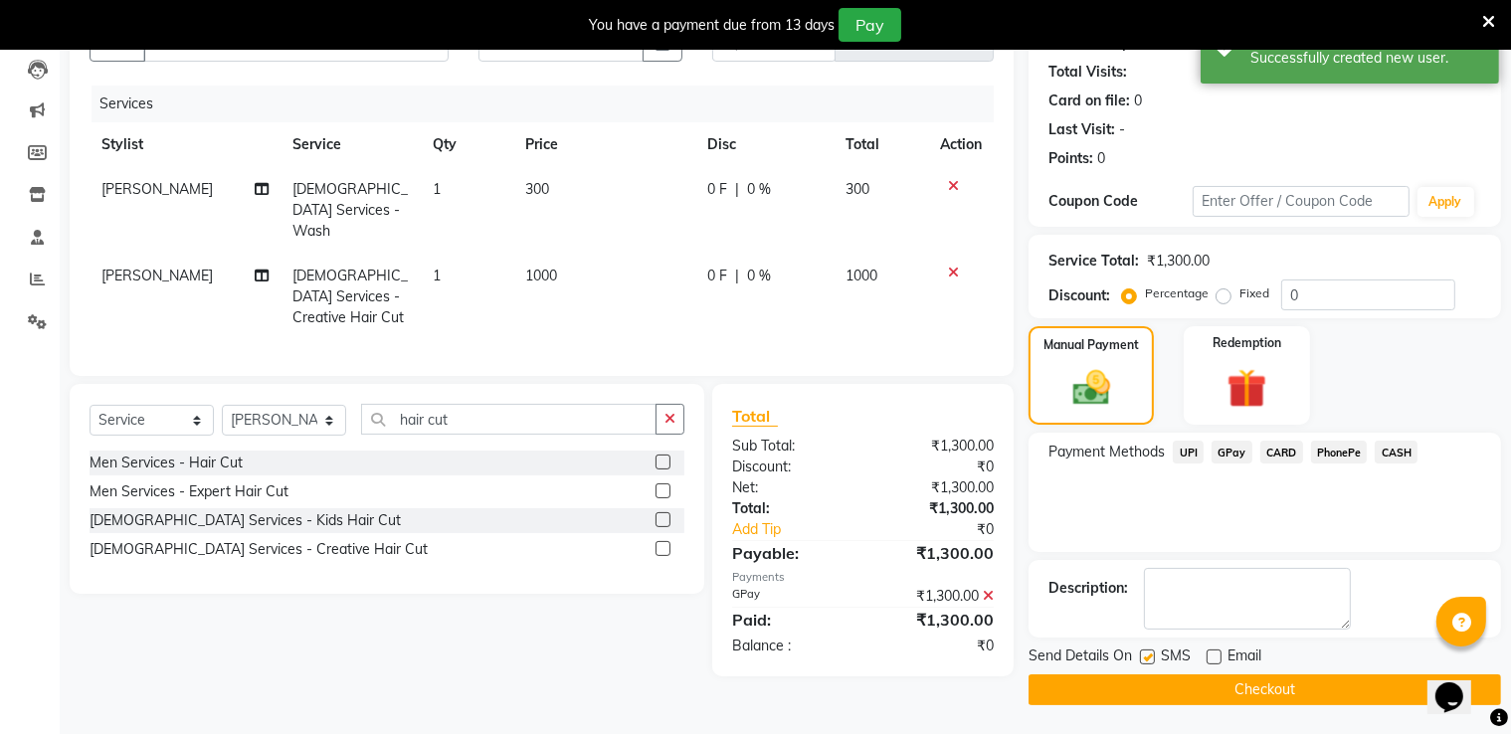
checkbox input "false"
click at [1145, 681] on button "Checkout" at bounding box center [1265, 690] width 473 height 31
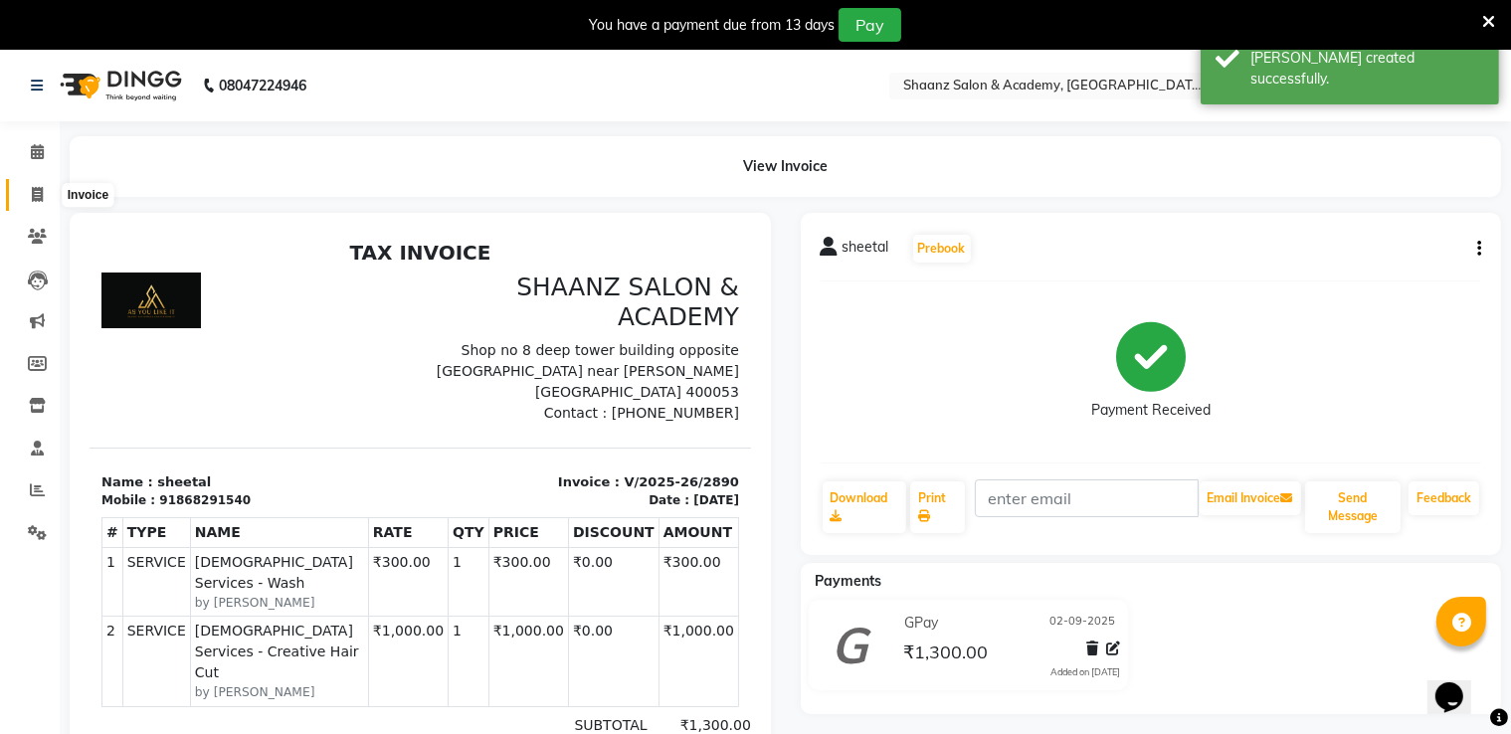
click at [42, 198] on icon at bounding box center [37, 194] width 11 height 15
select select "service"
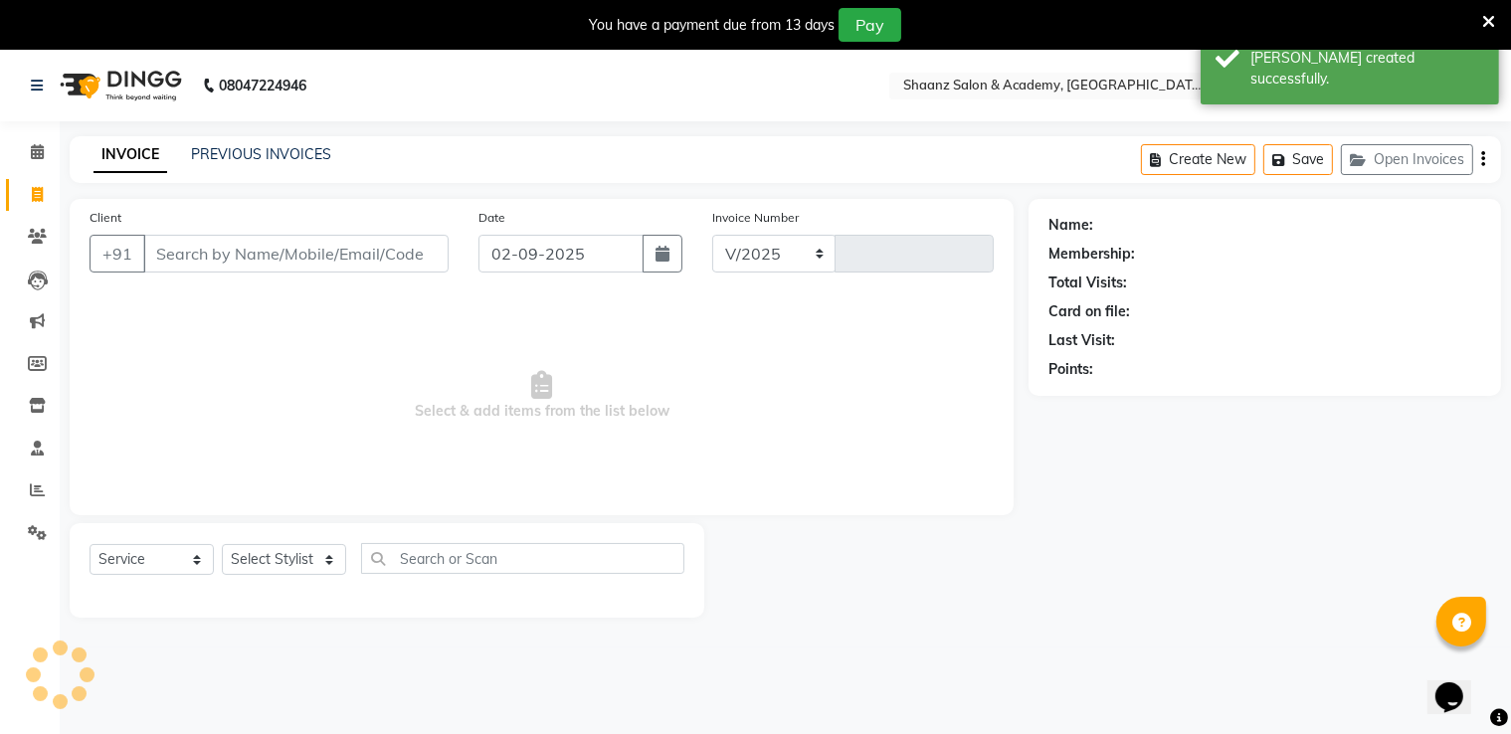
select select "6360"
type input "2891"
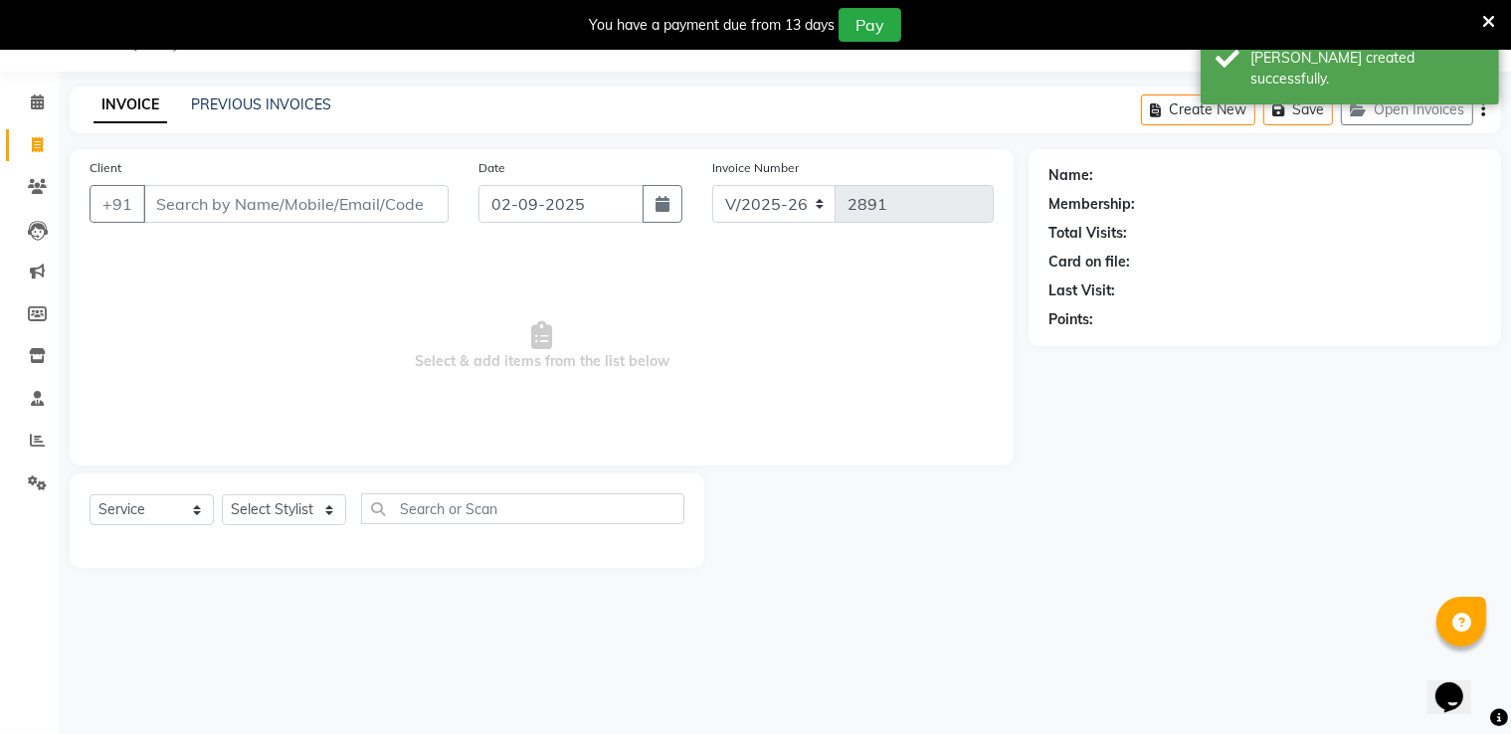
click at [266, 204] on input "Client" at bounding box center [295, 204] width 305 height 38
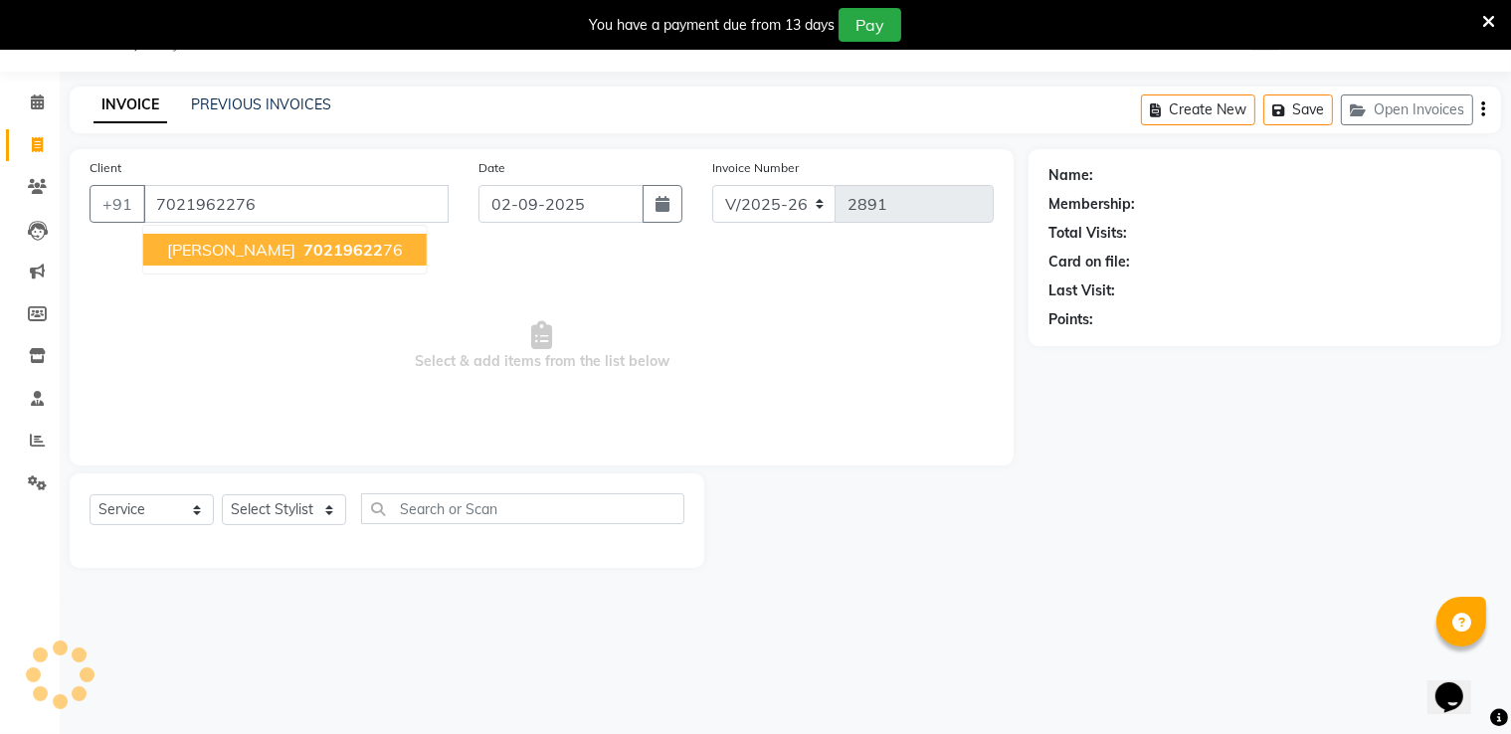
type input "7021962276"
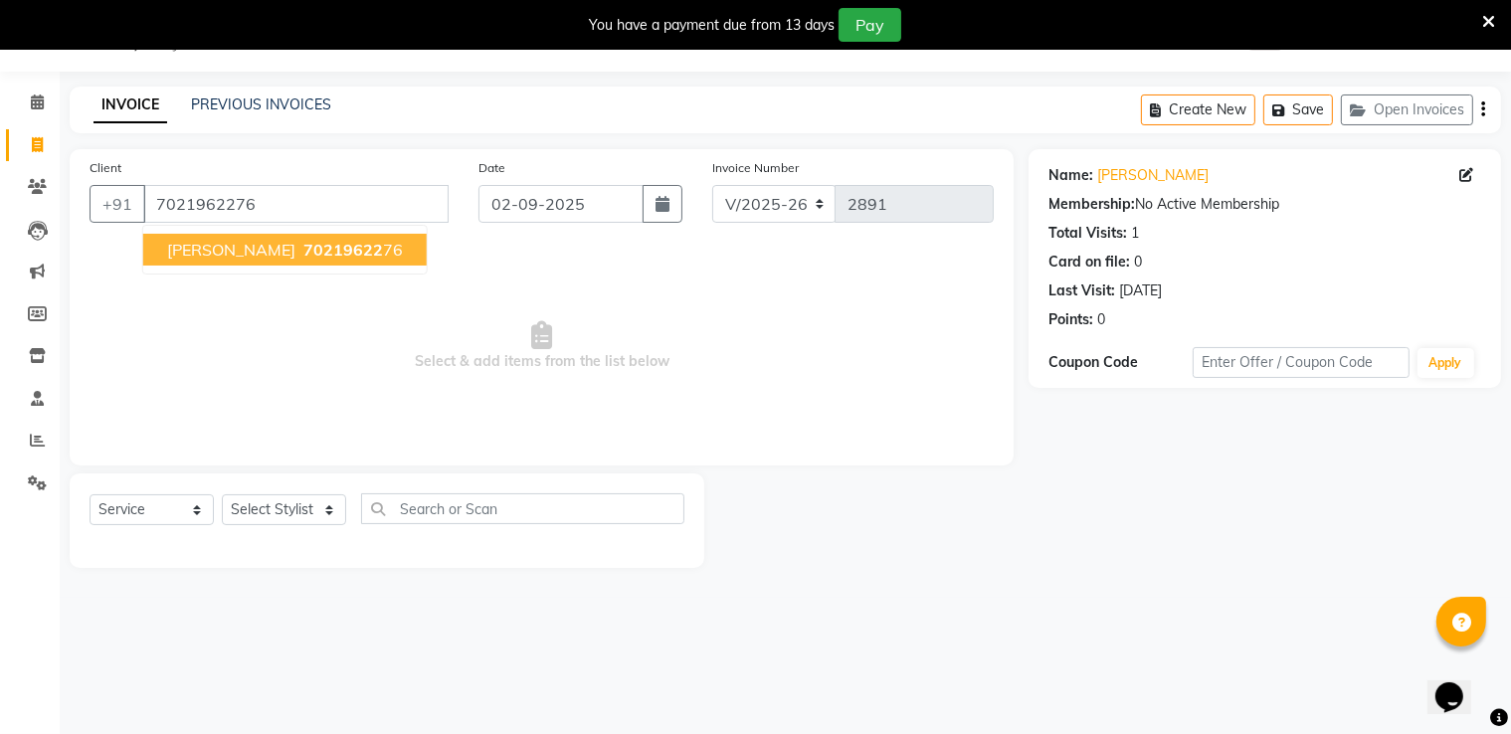
click at [257, 245] on span "dr suhasini oliva" at bounding box center [231, 250] width 128 height 20
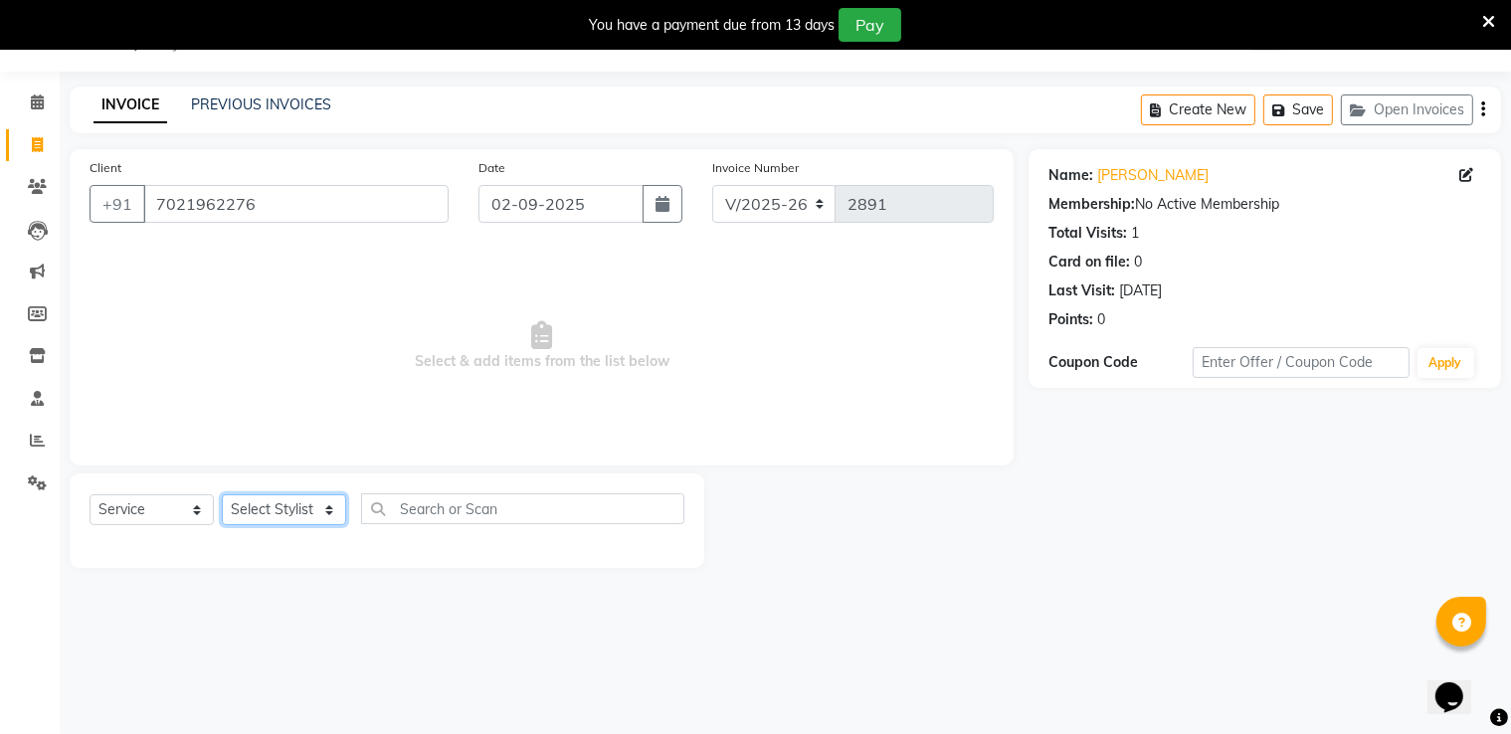
click at [252, 500] on select "Select Stylist Ameer AHMAD ankita mascarenhas ASHISH THAPA dc MUSKAN nisha vish…" at bounding box center [284, 510] width 124 height 31
select select "88016"
click at [222, 496] on select "Select Stylist Ameer AHMAD ankita mascarenhas ASHISH THAPA dc MUSKAN nisha vish…" at bounding box center [284, 510] width 124 height 31
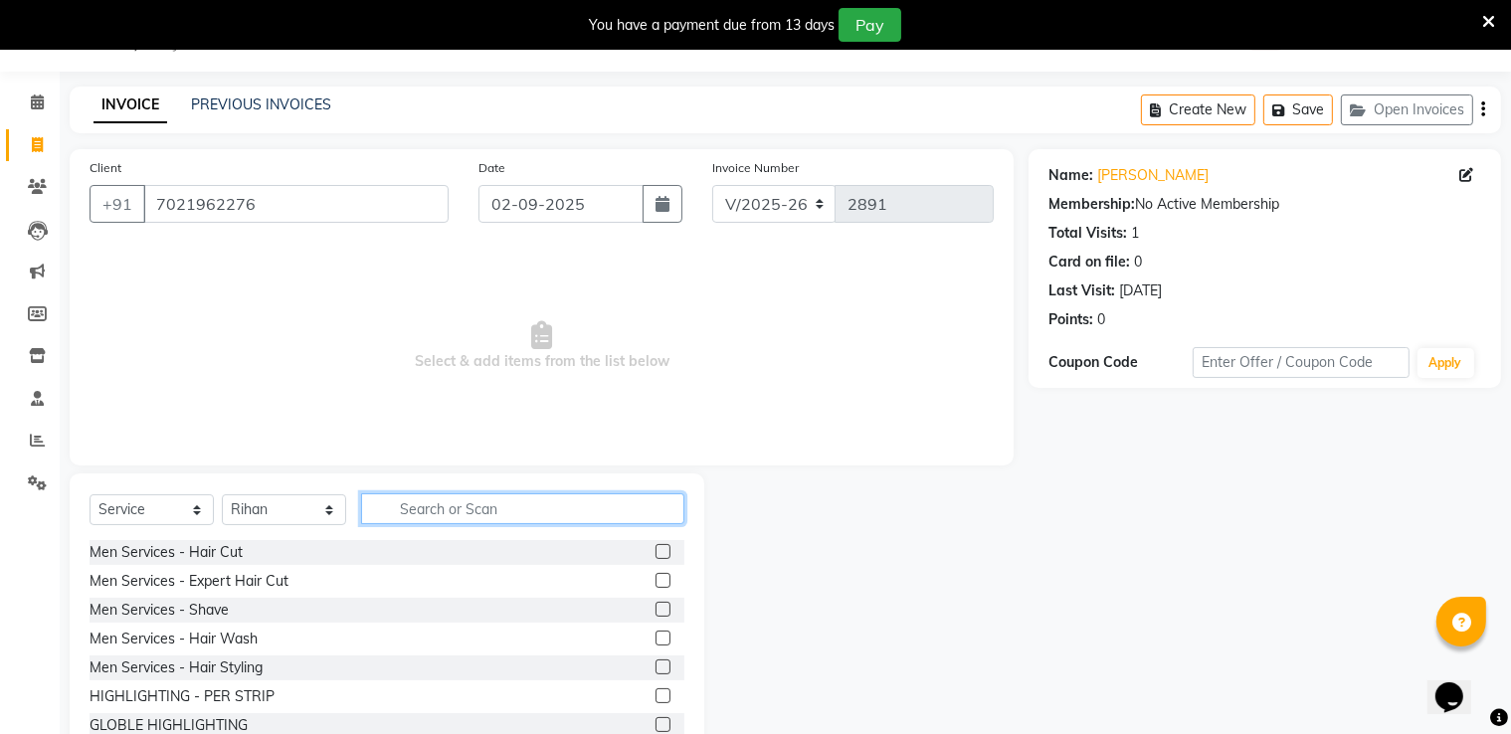
click at [542, 511] on input "text" at bounding box center [522, 509] width 323 height 31
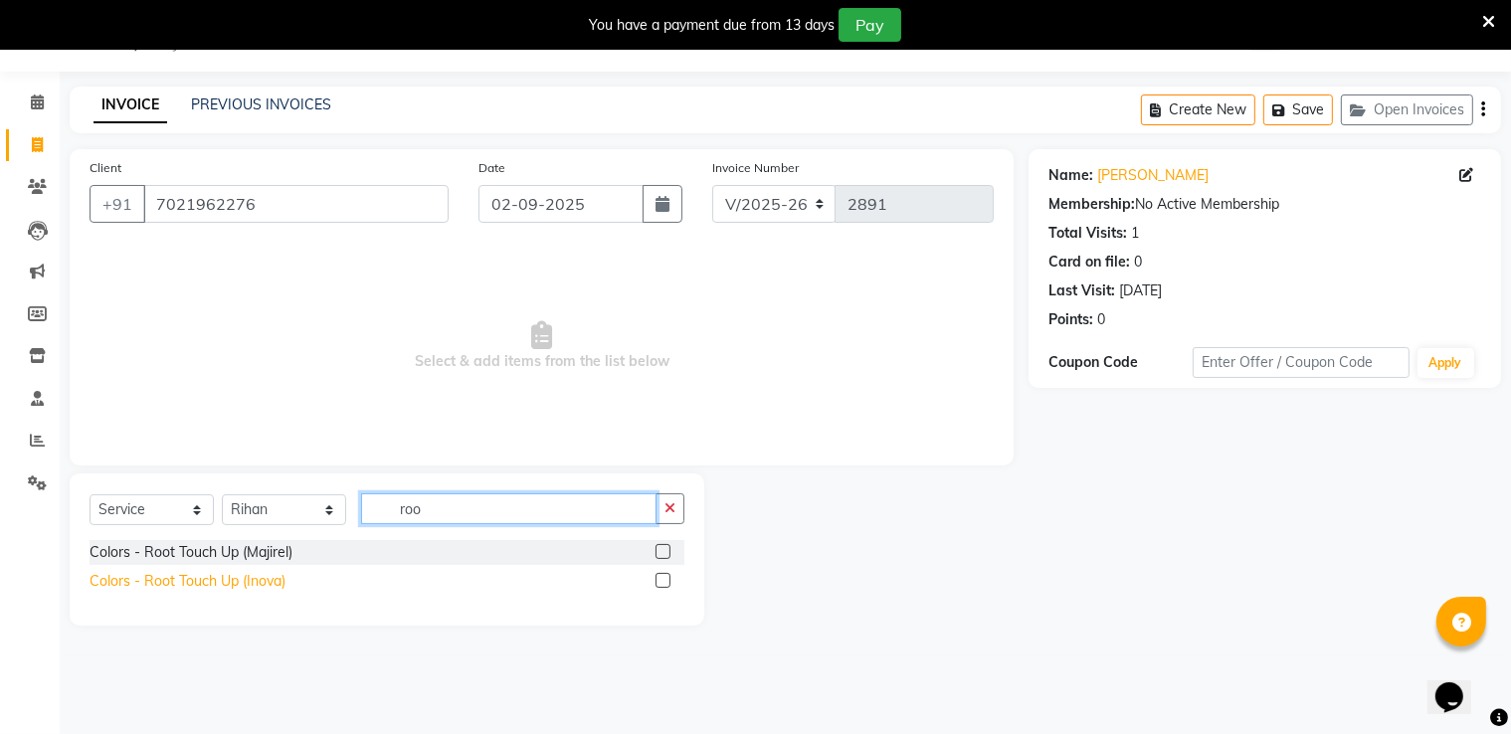
type input "roo"
click at [144, 575] on div "Colors - Root Touch Up (Inova)" at bounding box center [188, 581] width 196 height 21
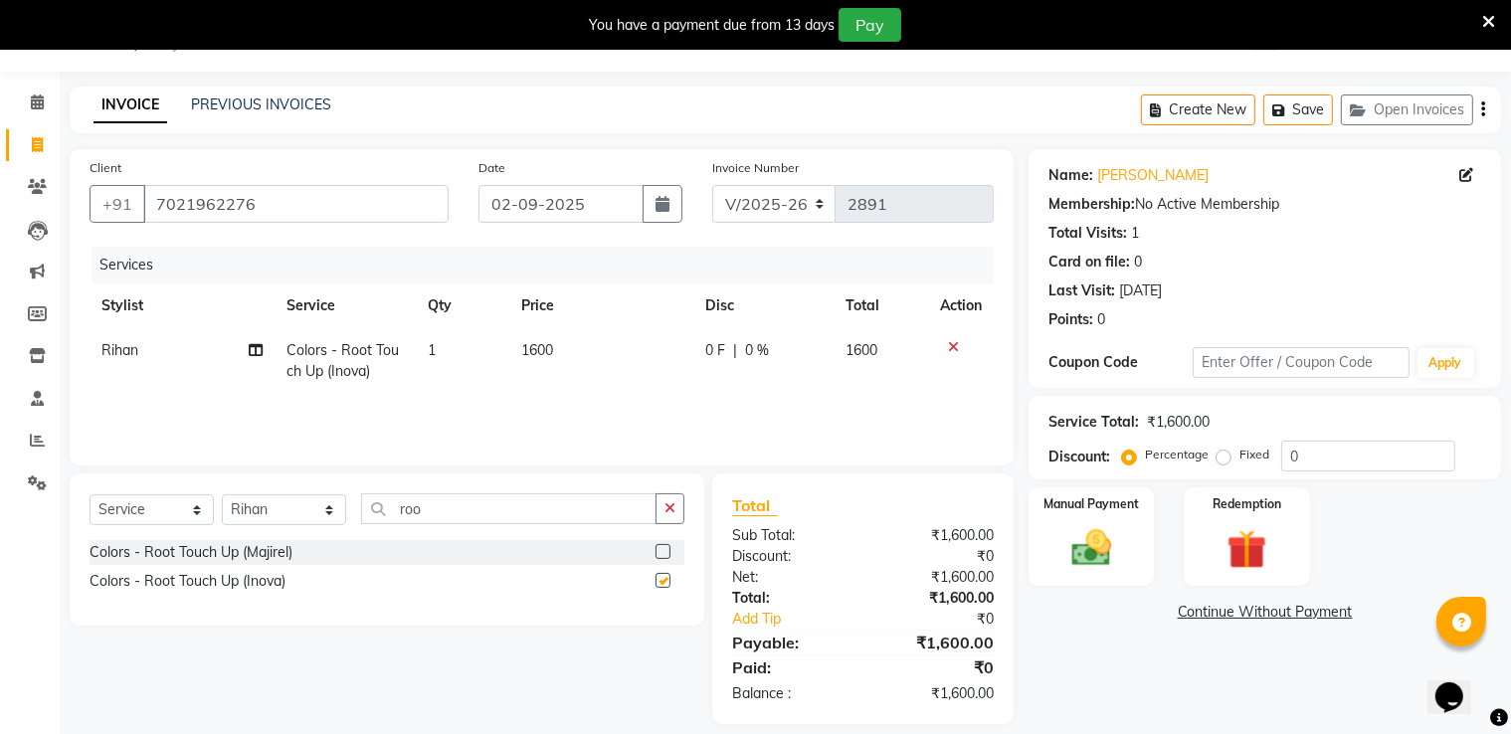
checkbox input "false"
click at [294, 502] on select "Select Stylist Ameer AHMAD ankita mascarenhas ASHISH THAPA dc MUSKAN nisha vish…" at bounding box center [284, 510] width 124 height 31
select select "89394"
click at [222, 496] on select "Select Stylist Ameer AHMAD ankita mascarenhas ASHISH THAPA dc MUSKAN nisha vish…" at bounding box center [284, 510] width 124 height 31
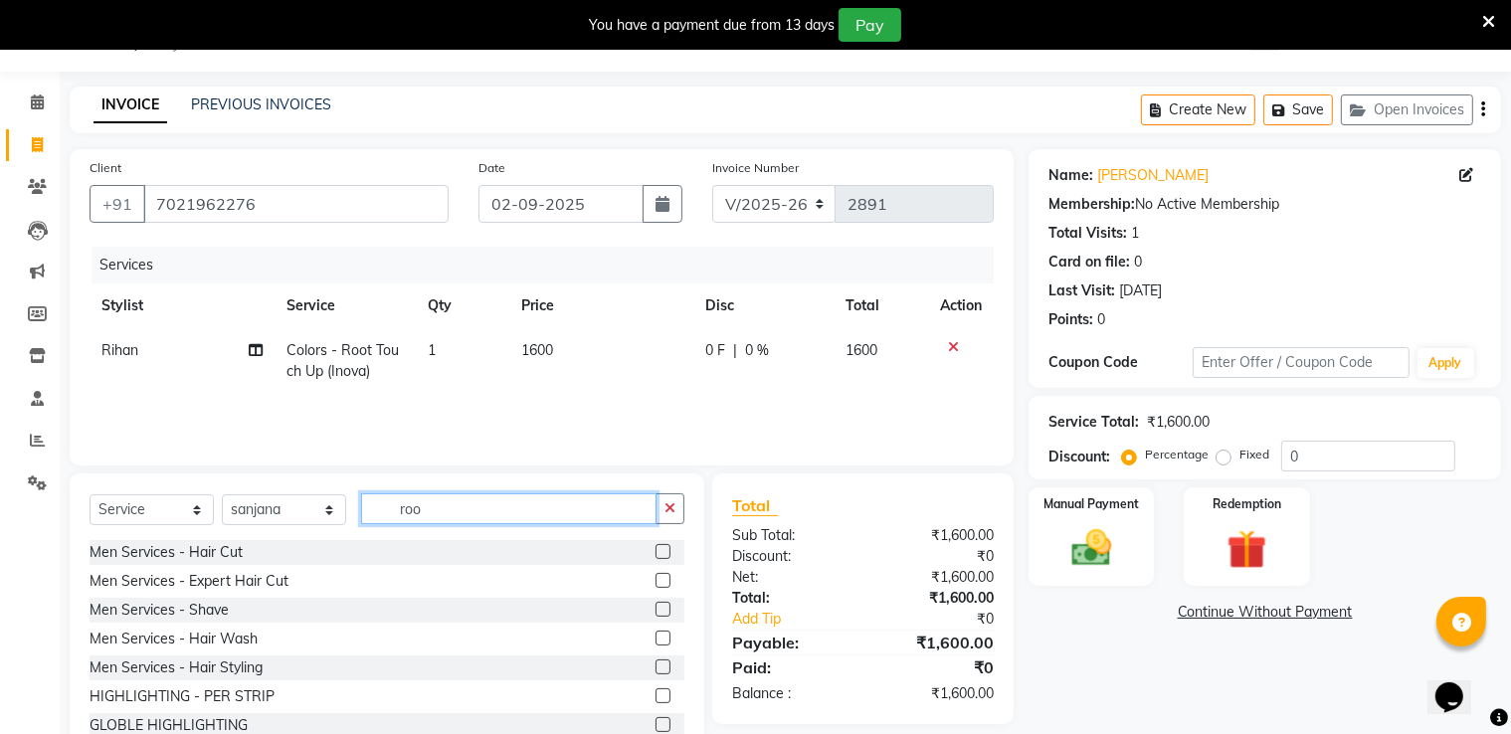
click at [474, 509] on input "roo" at bounding box center [509, 509] width 296 height 31
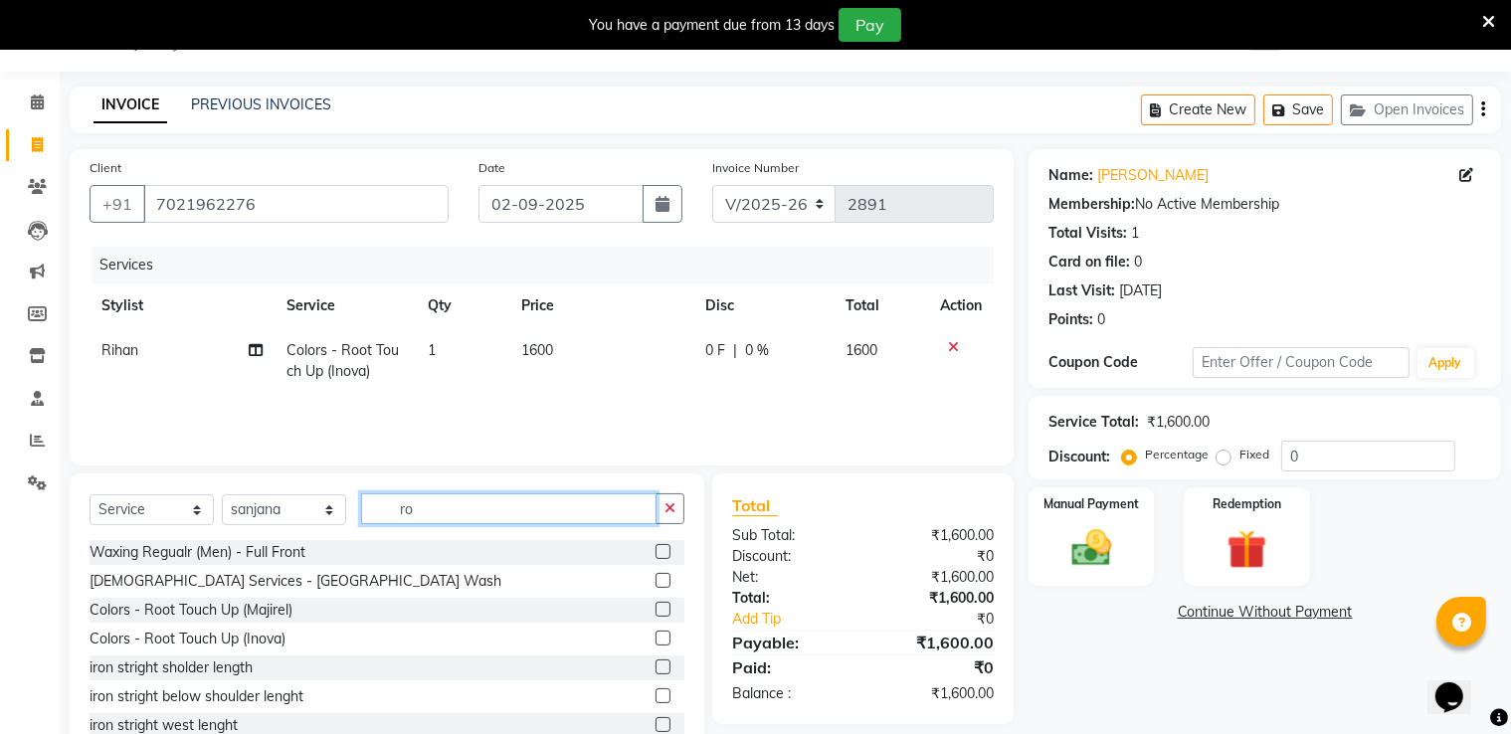
type input "r"
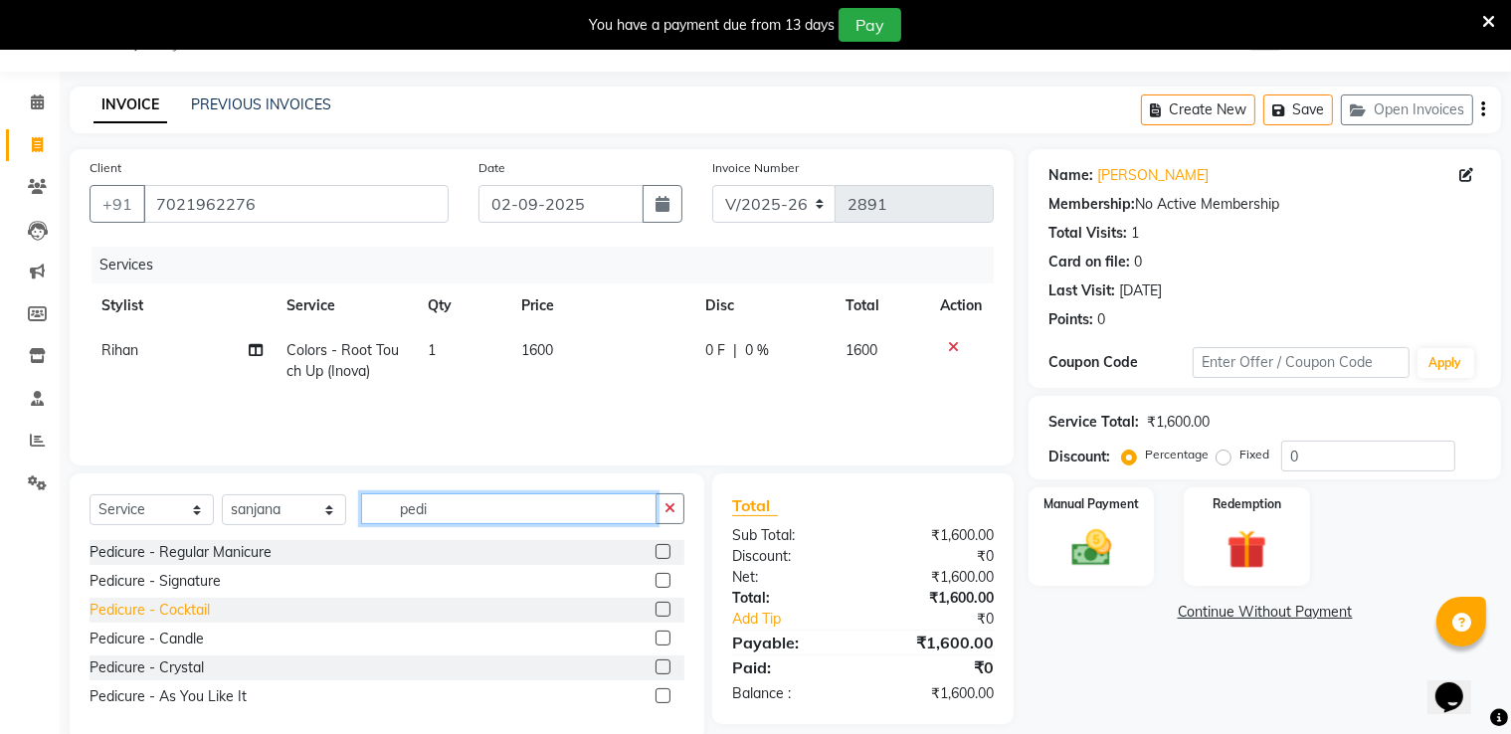
type input "pedi"
click at [194, 606] on div "Pedicure - Cocktail" at bounding box center [150, 610] width 120 height 21
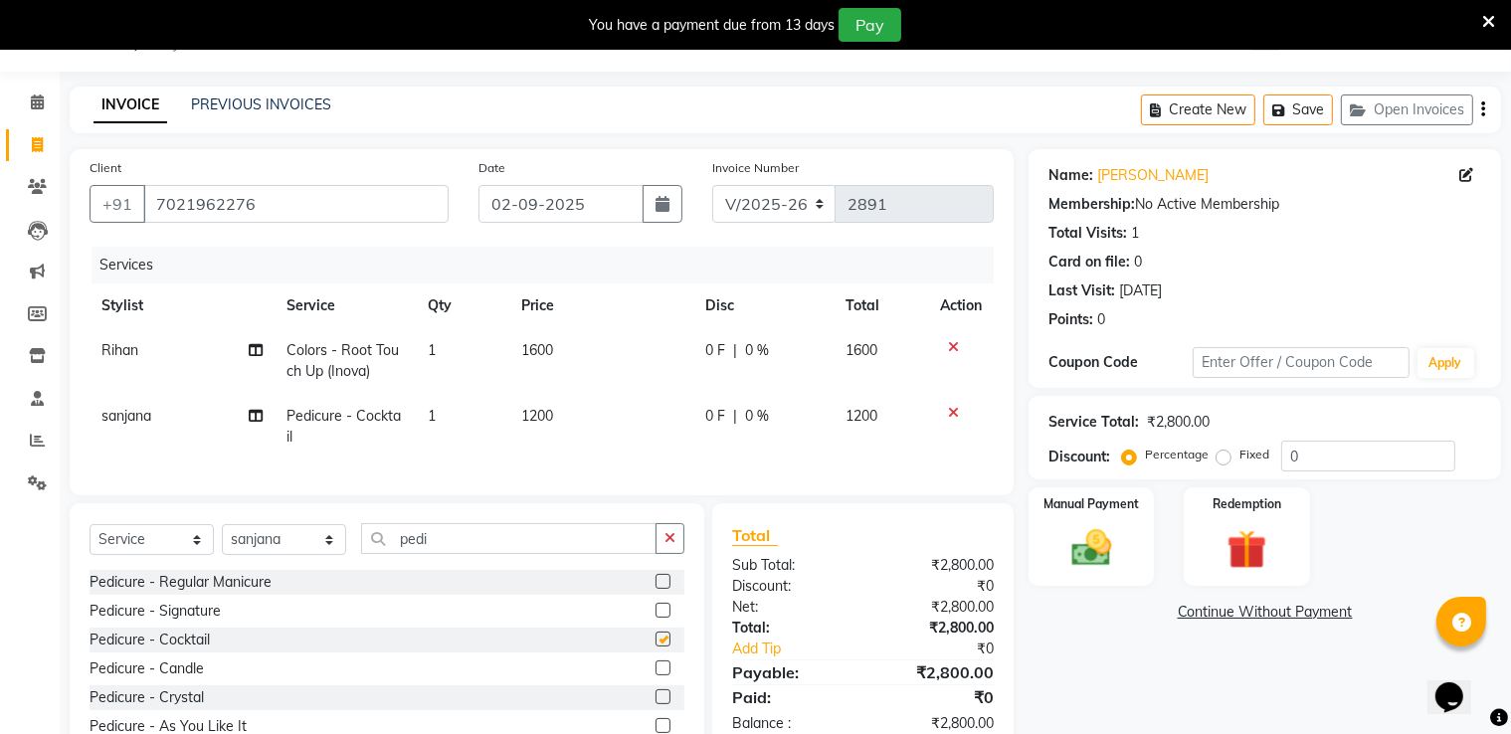
checkbox input "false"
click at [771, 335] on td "0 F | 0 %" at bounding box center [764, 361] width 140 height 66
select select "88016"
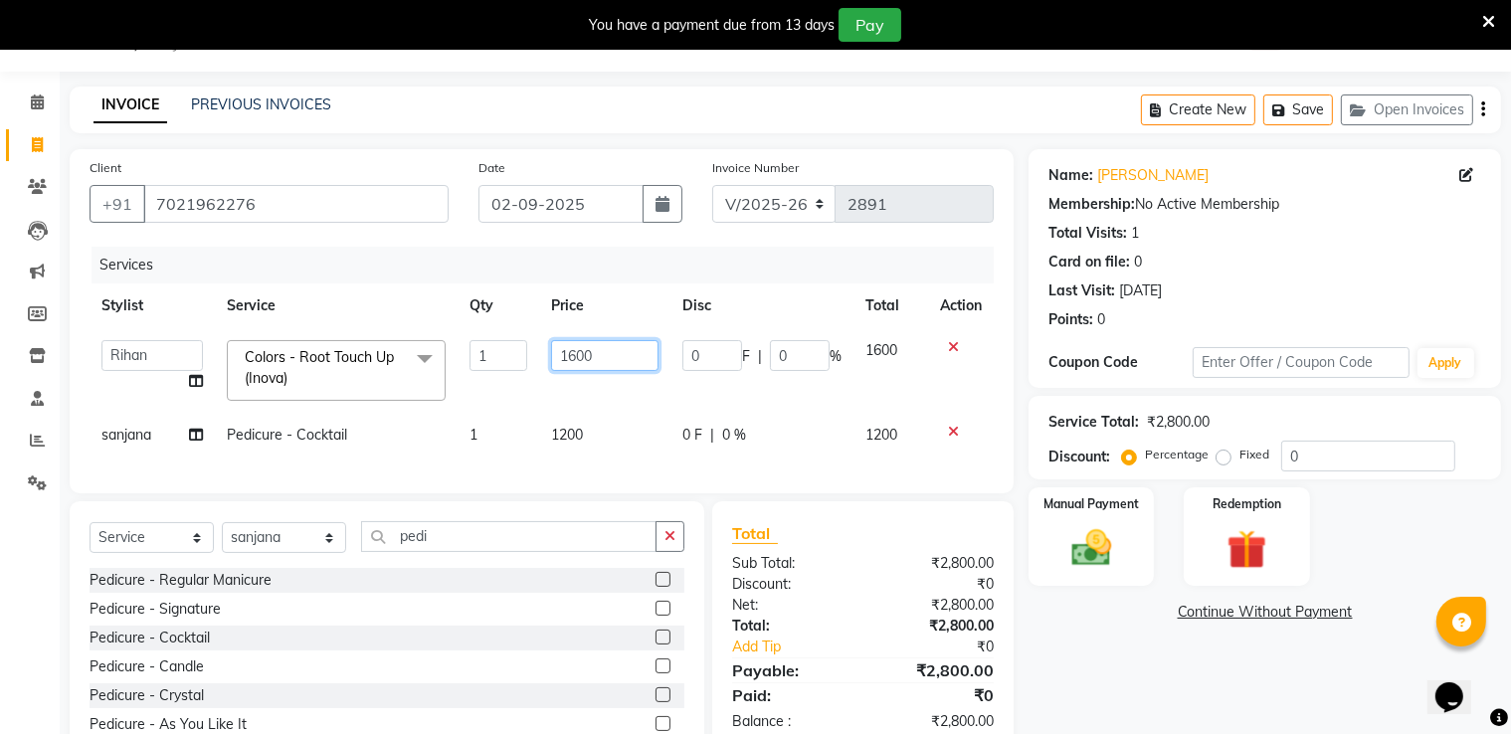
click at [605, 360] on input "1600" at bounding box center [604, 355] width 107 height 31
type input "1"
type input "1000"
click at [633, 463] on div "Services Stylist Service Qty Price Disc Total Action Ameer AHMAD ankita mascare…" at bounding box center [542, 360] width 904 height 227
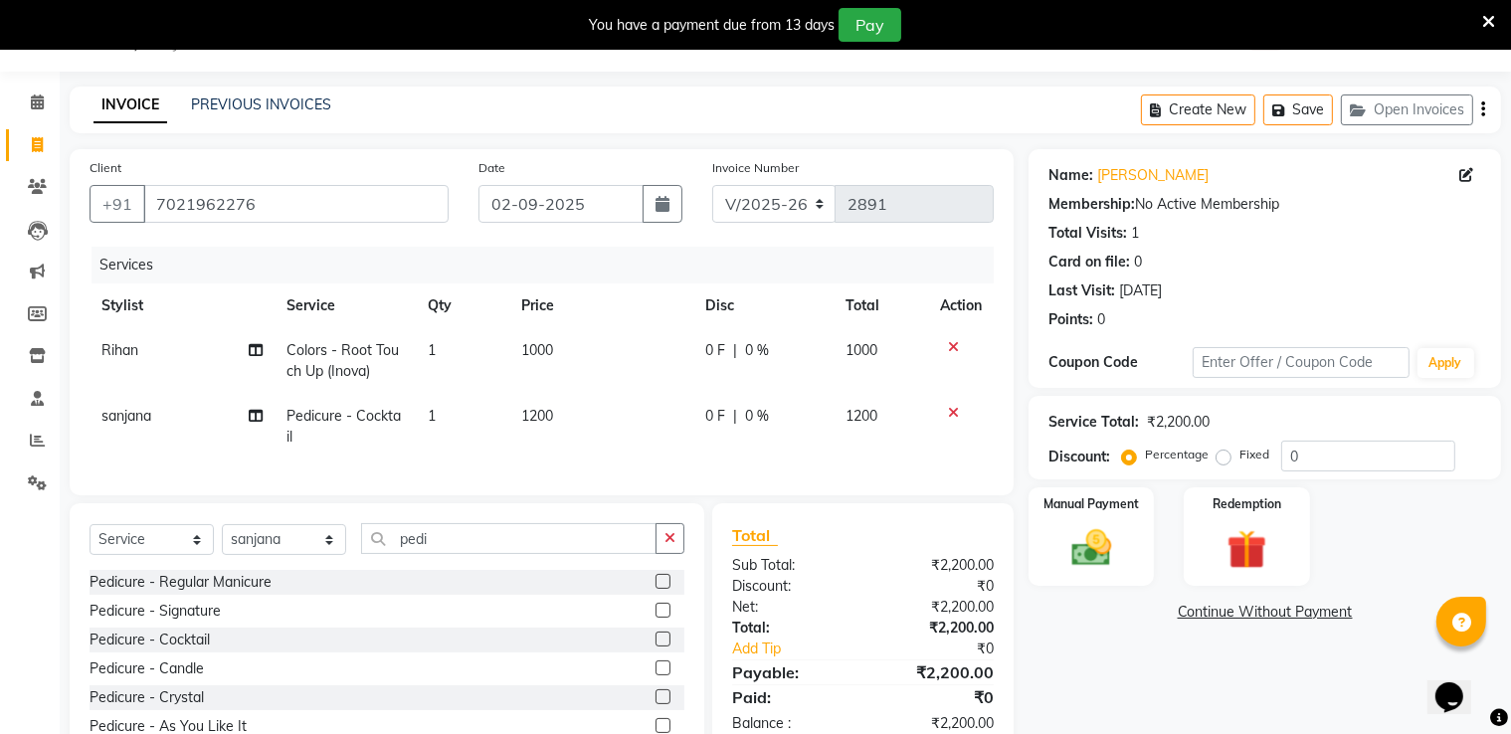
click at [637, 431] on td "1200" at bounding box center [602, 427] width 184 height 66
select select "89394"
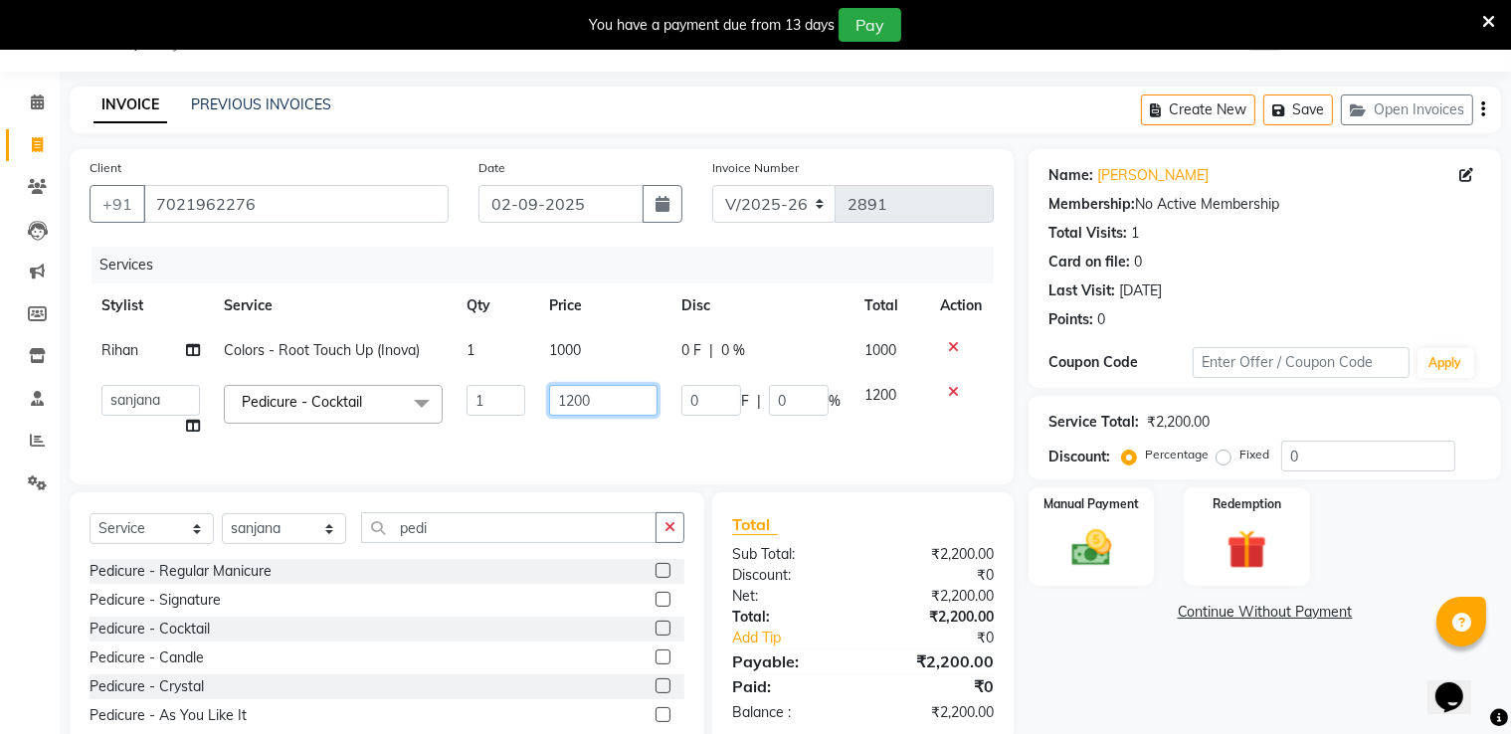
click at [637, 401] on input "1200" at bounding box center [603, 400] width 109 height 31
type input "1"
type input "1200"
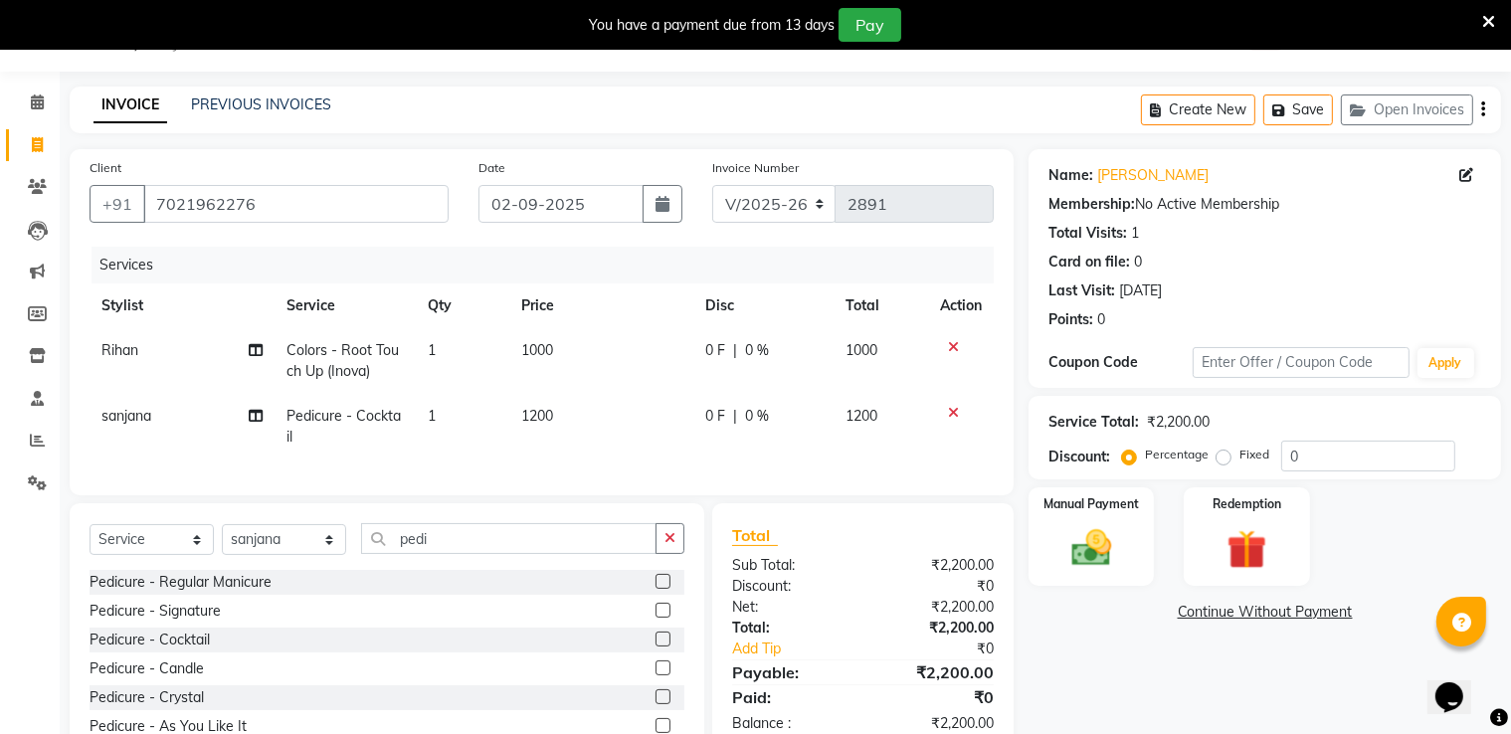
click at [790, 407] on td "0 F | 0 %" at bounding box center [764, 427] width 140 height 66
select select "89394"
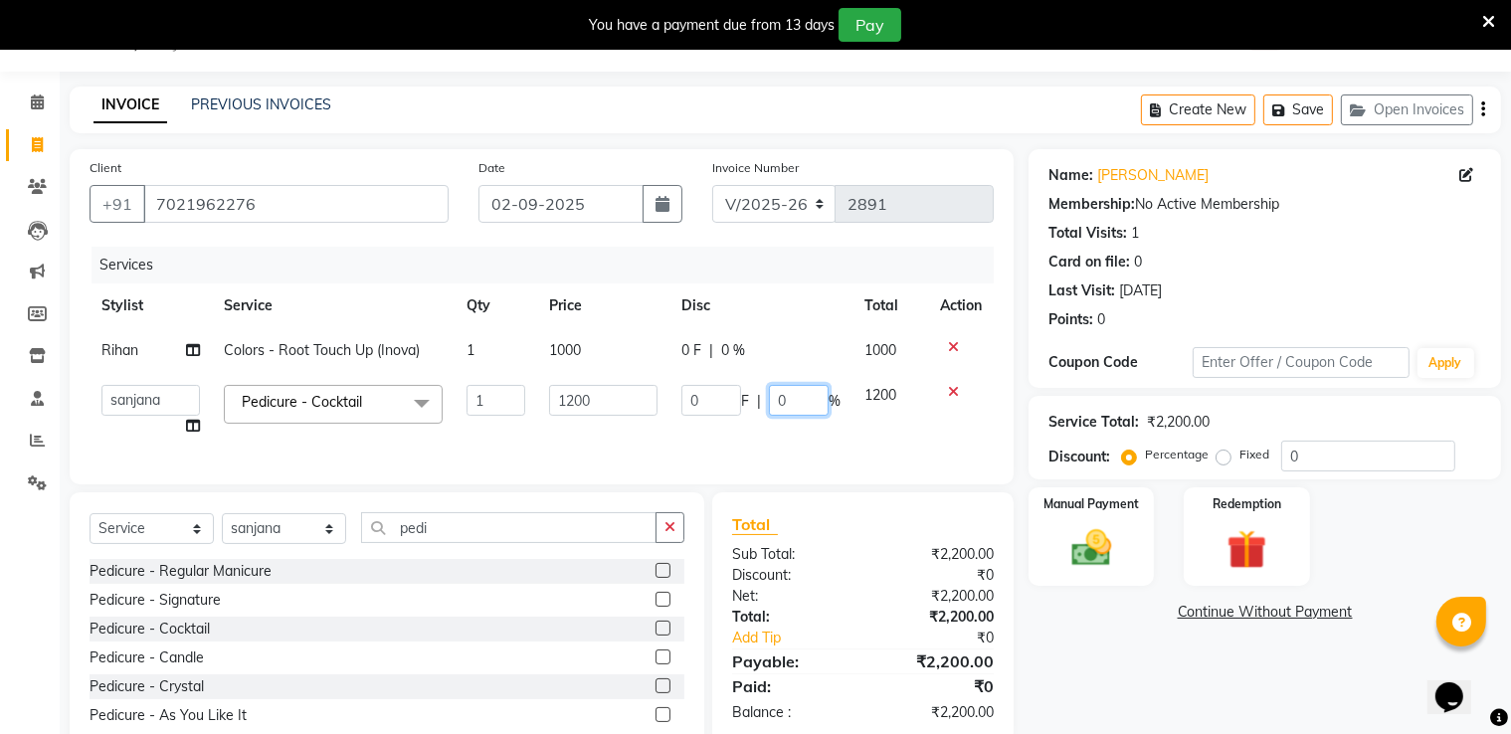
click at [808, 407] on input "0" at bounding box center [799, 400] width 60 height 31
type input "50"
click at [871, 485] on div "Client +91 7021962276 Date 02-09-2025 Invoice Number V/2025 V/2025-26 2891 Serv…" at bounding box center [542, 316] width 944 height 335
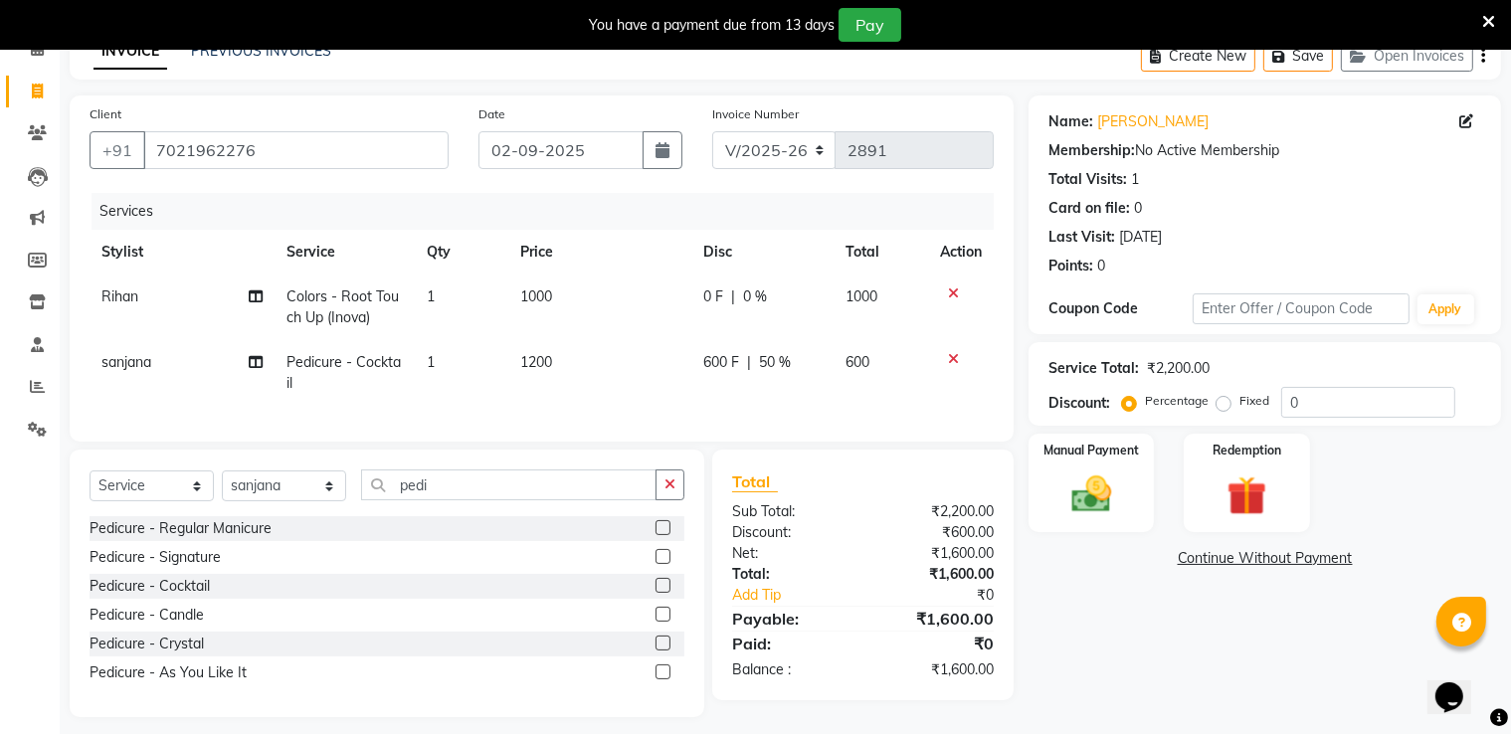
scroll to position [132, 0]
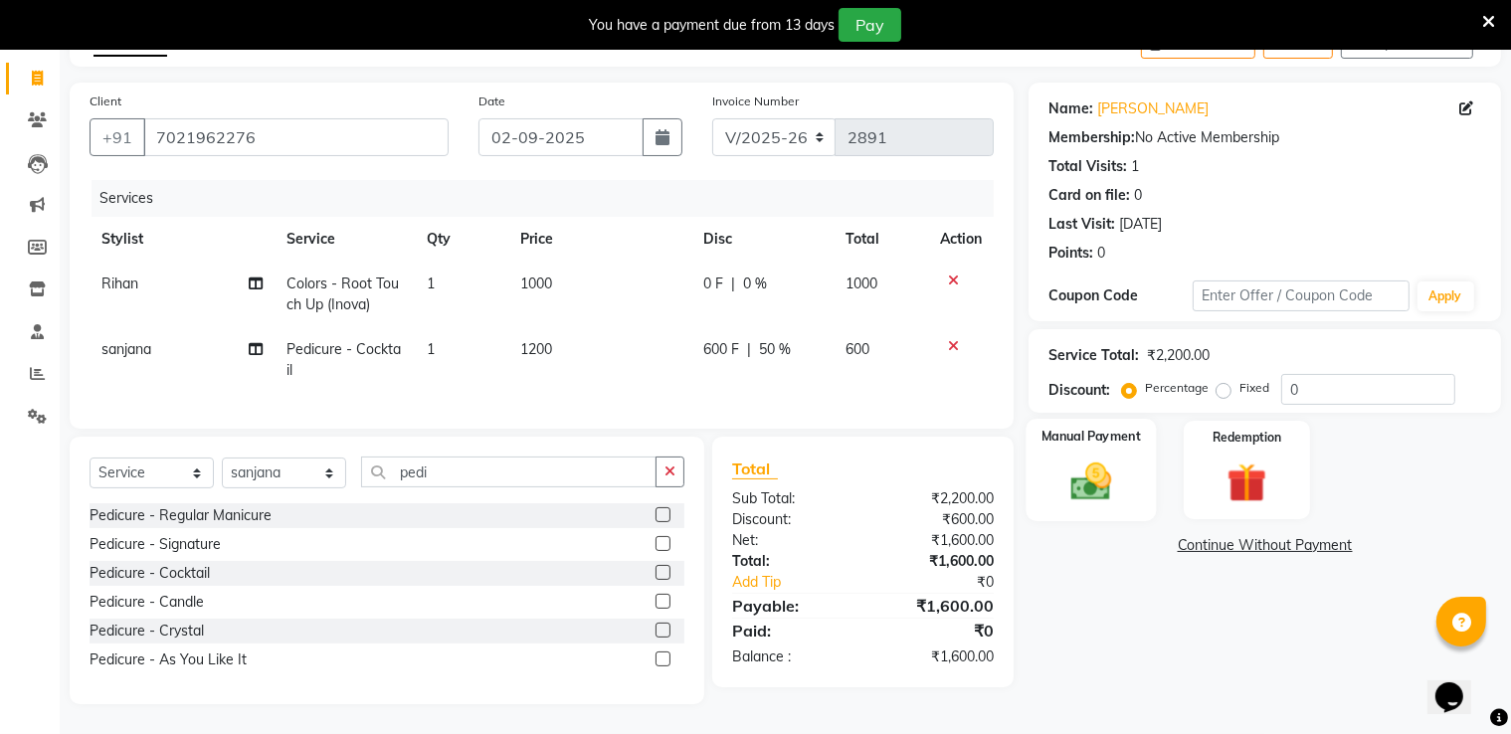
click at [1079, 461] on img at bounding box center [1092, 483] width 67 height 48
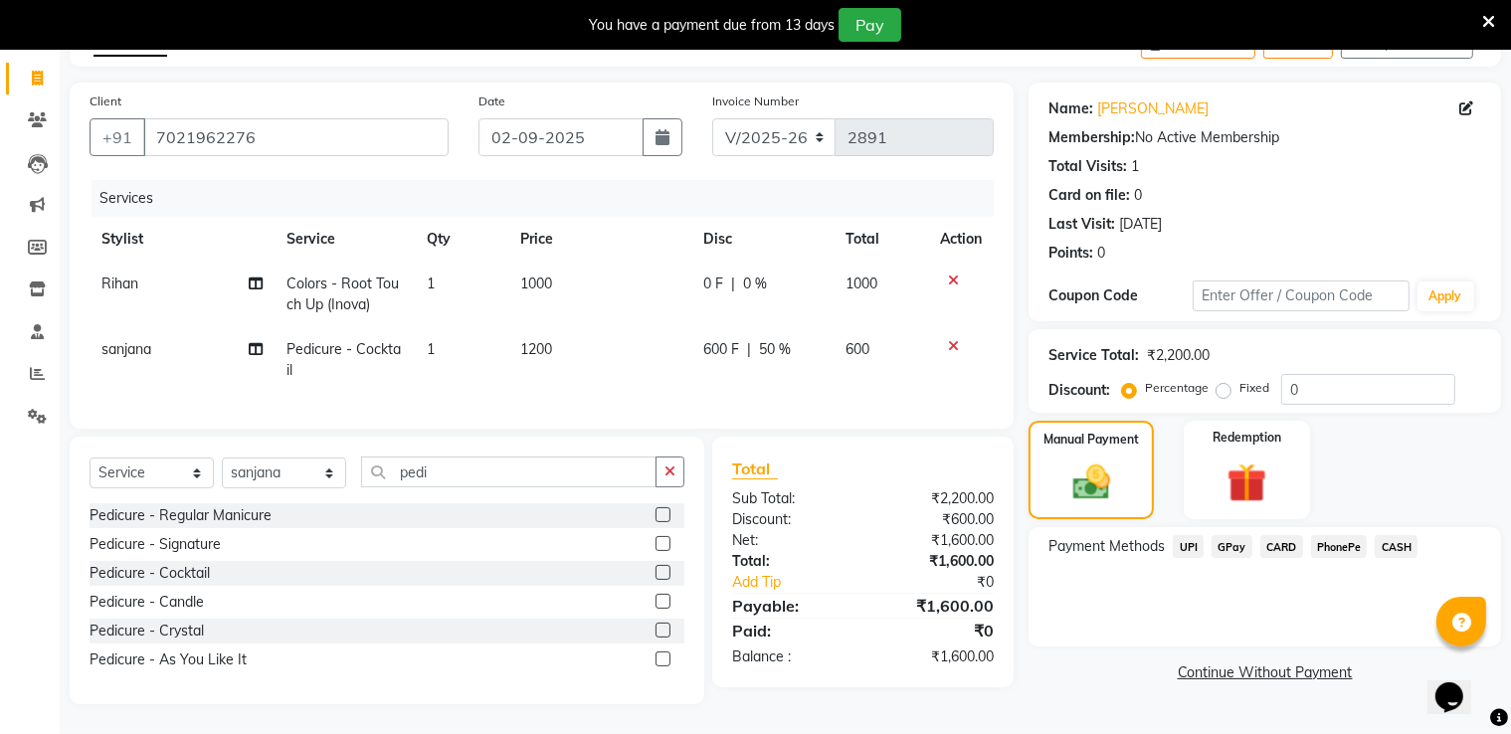
click at [1294, 538] on span "CARD" at bounding box center [1282, 546] width 43 height 23
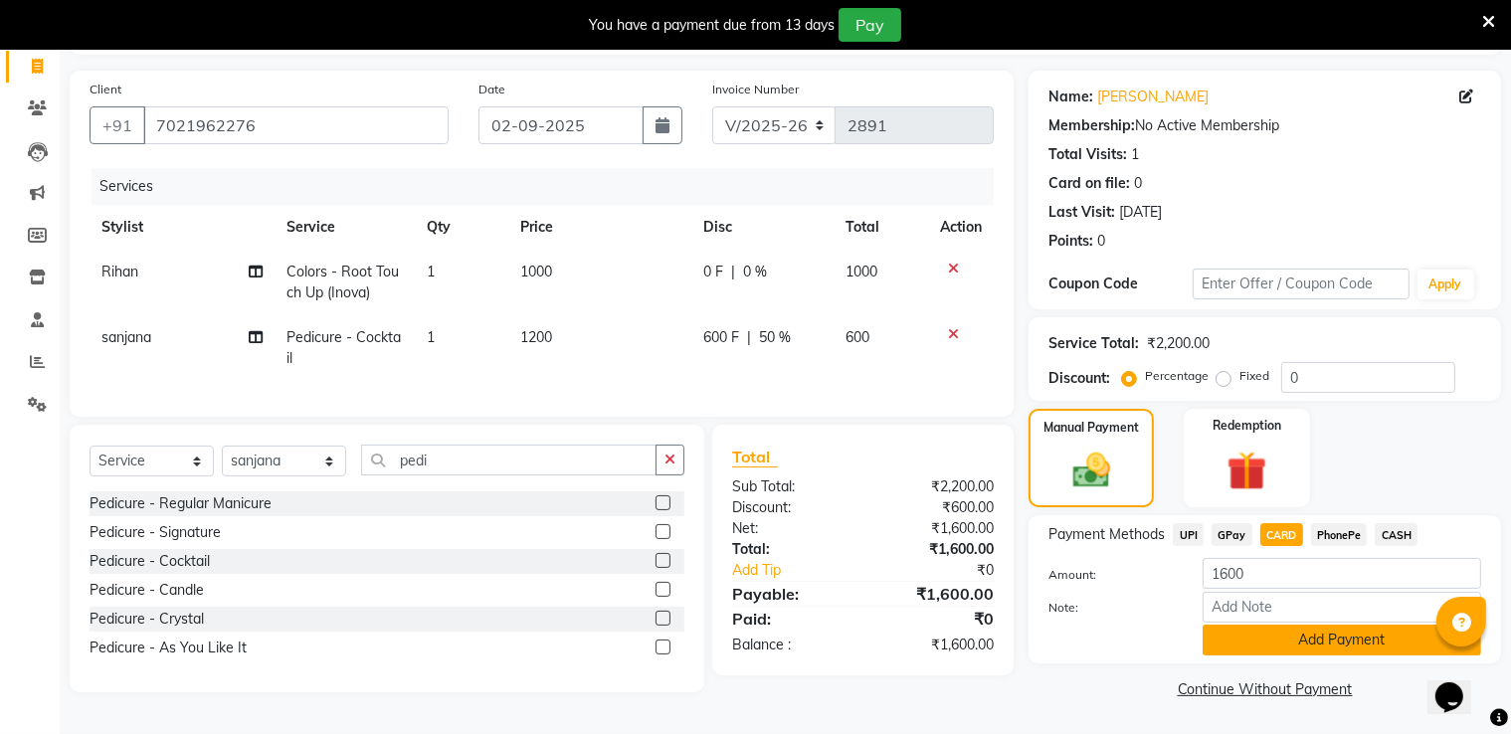
click at [1262, 638] on button "Add Payment" at bounding box center [1342, 640] width 279 height 31
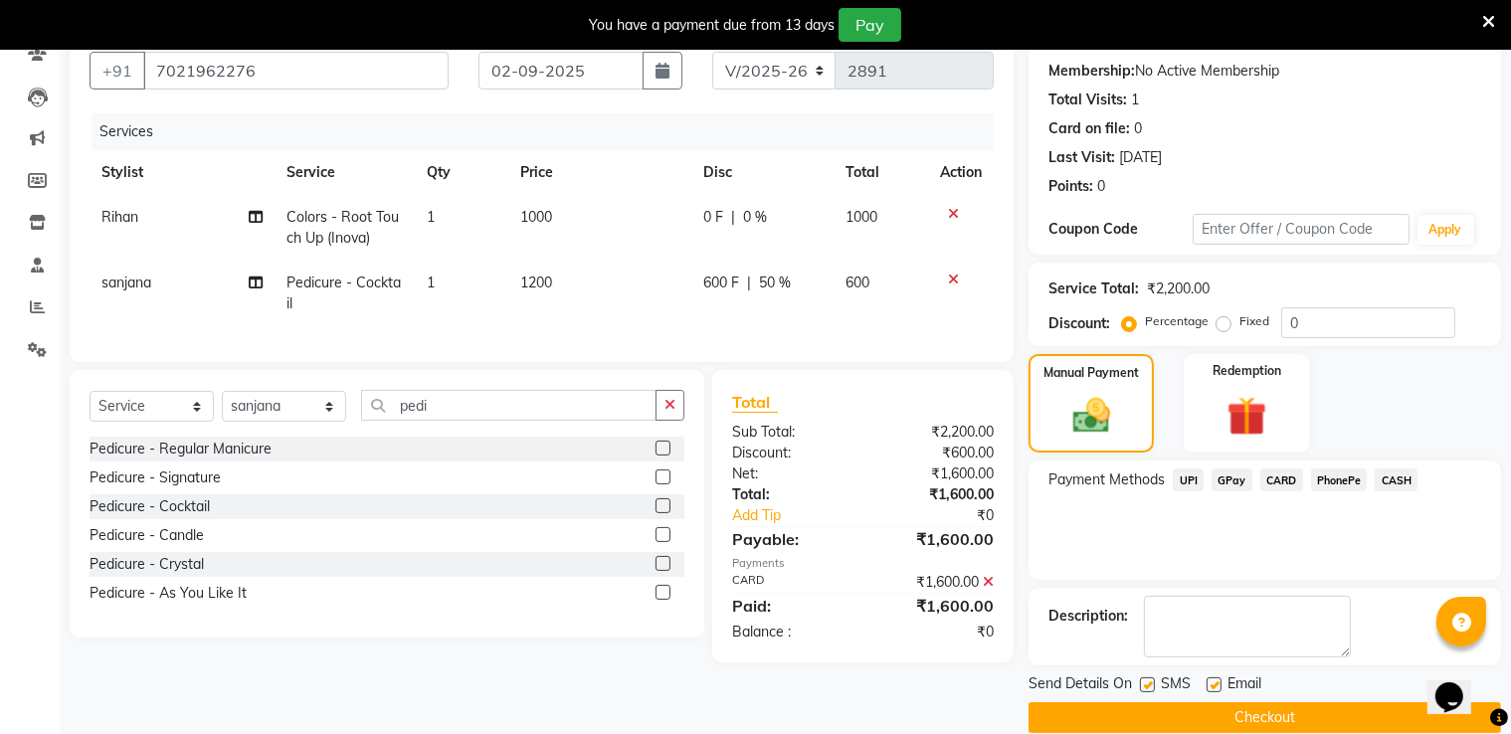
scroll to position [211, 0]
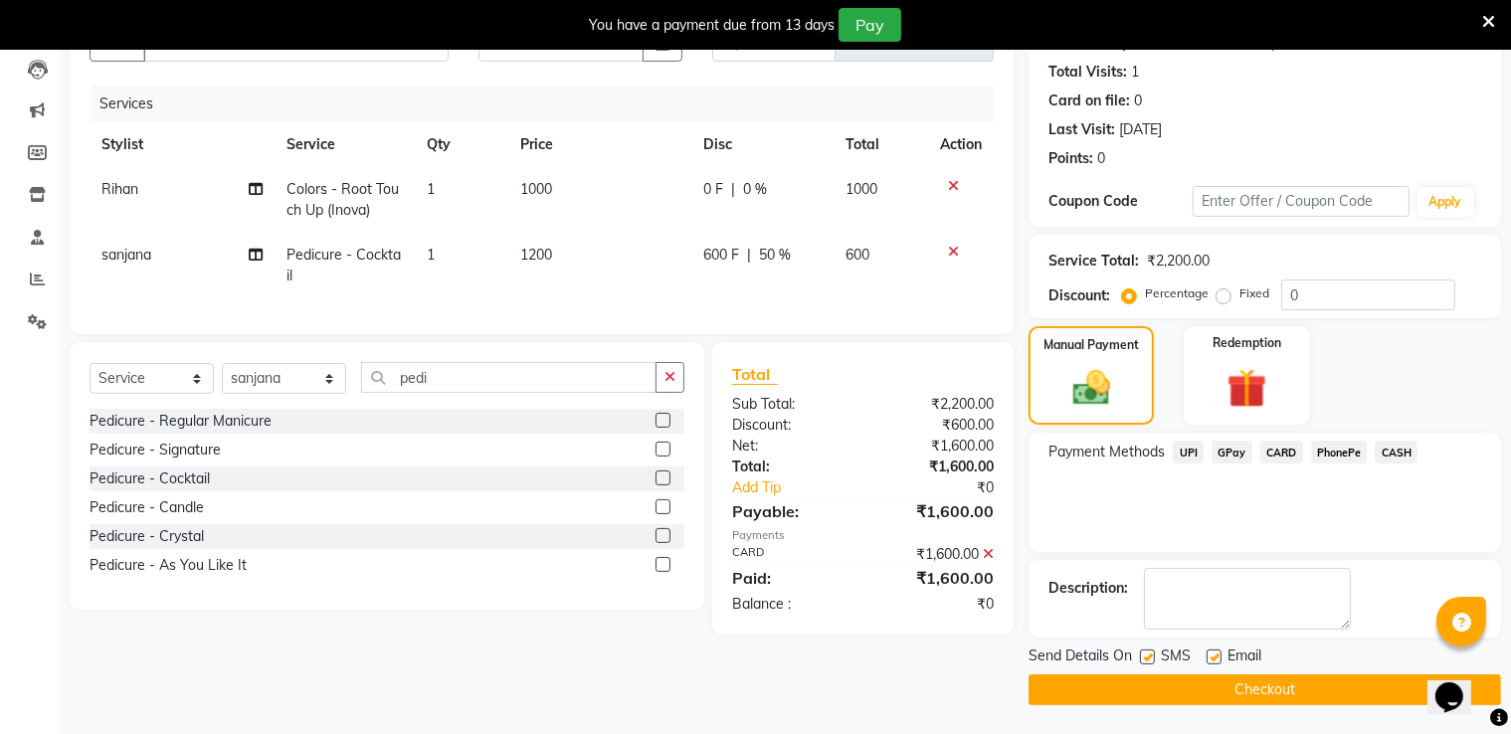
click at [1212, 662] on label at bounding box center [1214, 657] width 15 height 15
click at [1212, 662] on input "checkbox" at bounding box center [1213, 658] width 13 height 13
checkbox input "false"
click at [1150, 657] on label at bounding box center [1147, 657] width 15 height 15
click at [1150, 657] on input "checkbox" at bounding box center [1146, 658] width 13 height 13
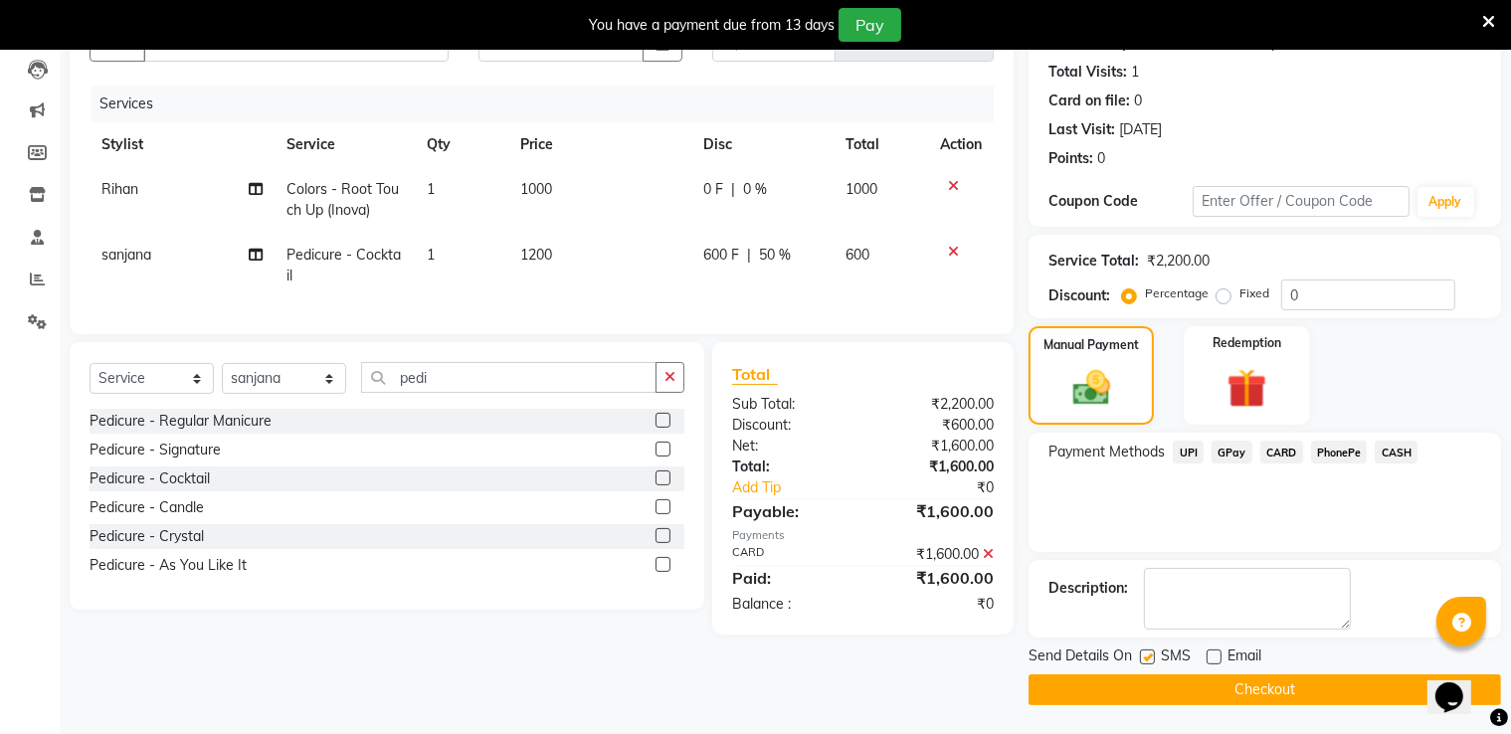
checkbox input "false"
click at [1150, 682] on button "Checkout" at bounding box center [1265, 690] width 473 height 31
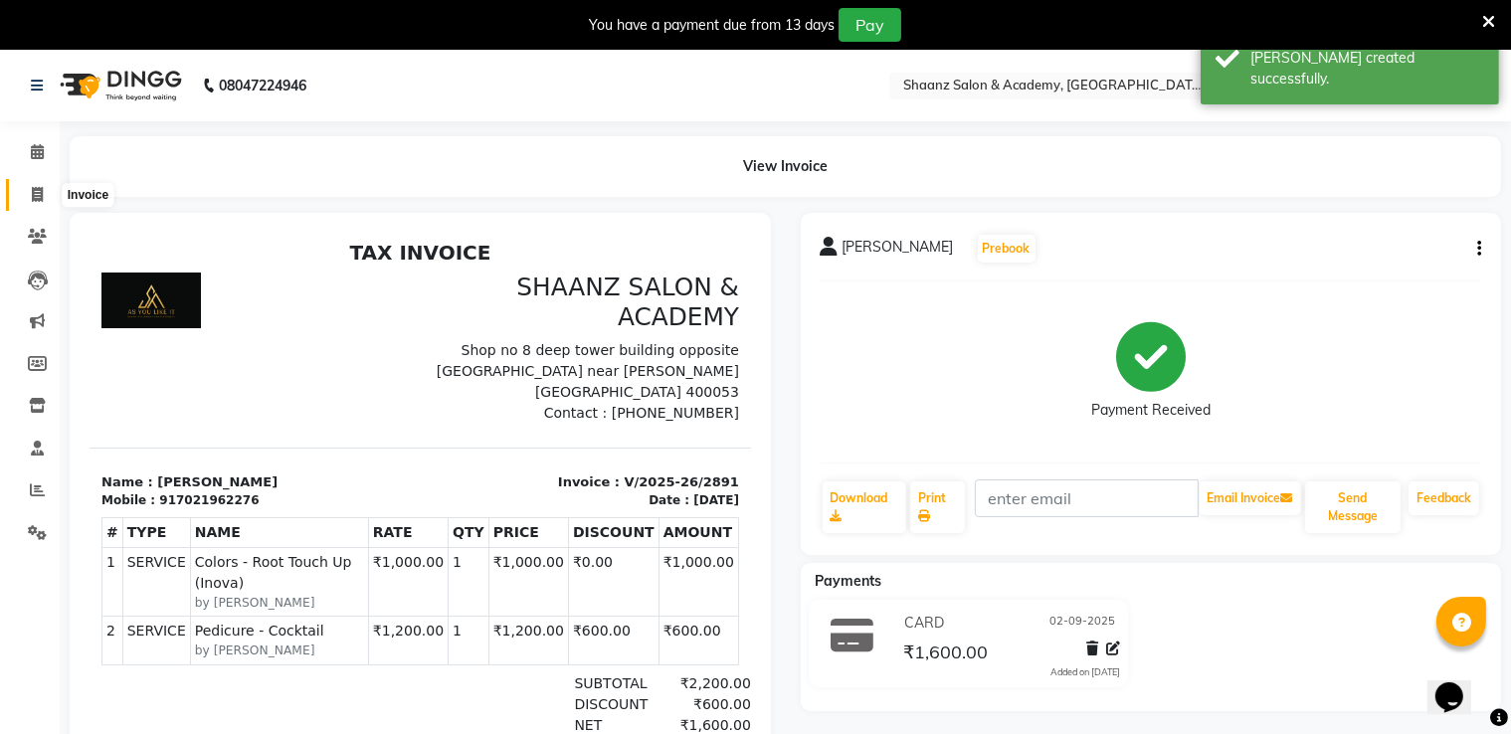
click at [39, 196] on icon at bounding box center [37, 194] width 11 height 15
select select "6360"
select select "service"
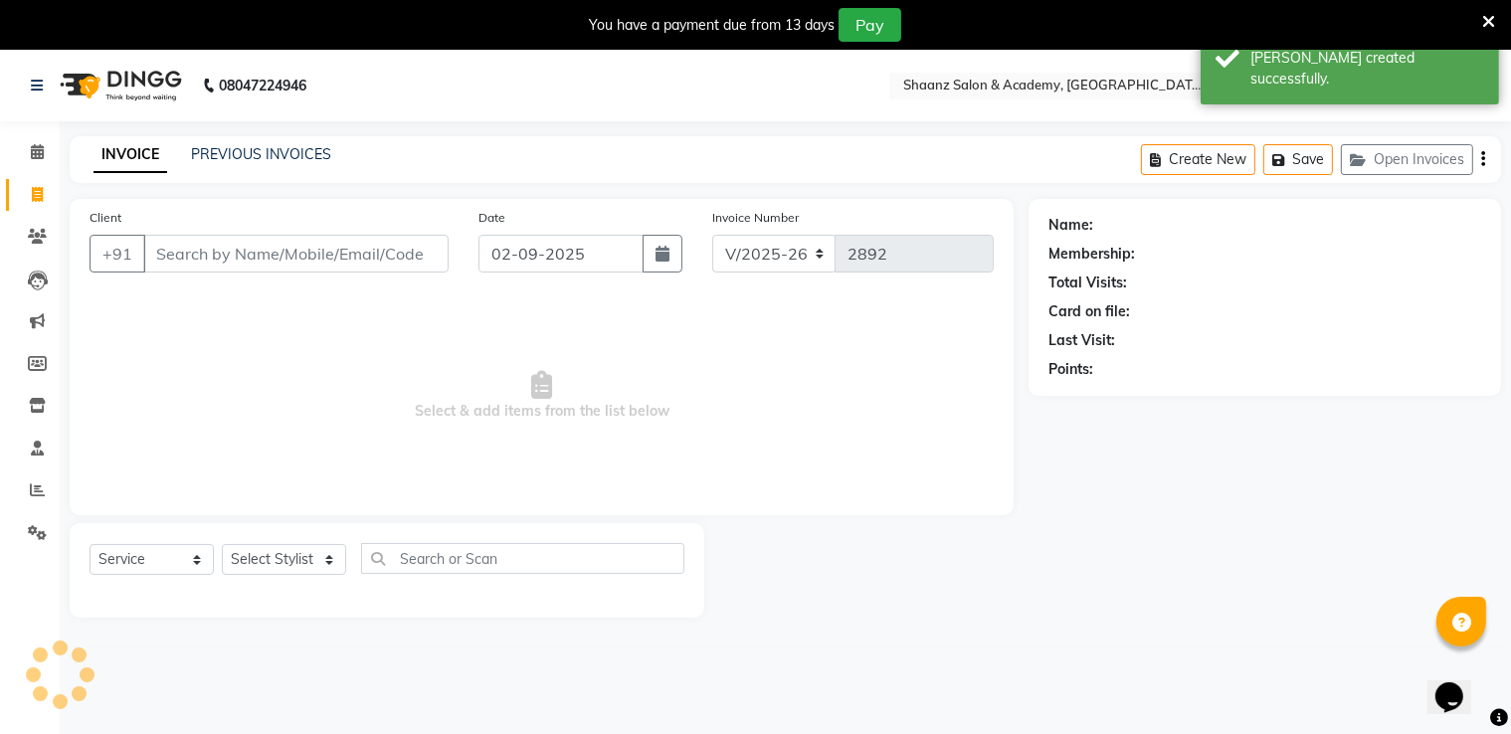
scroll to position [50, 0]
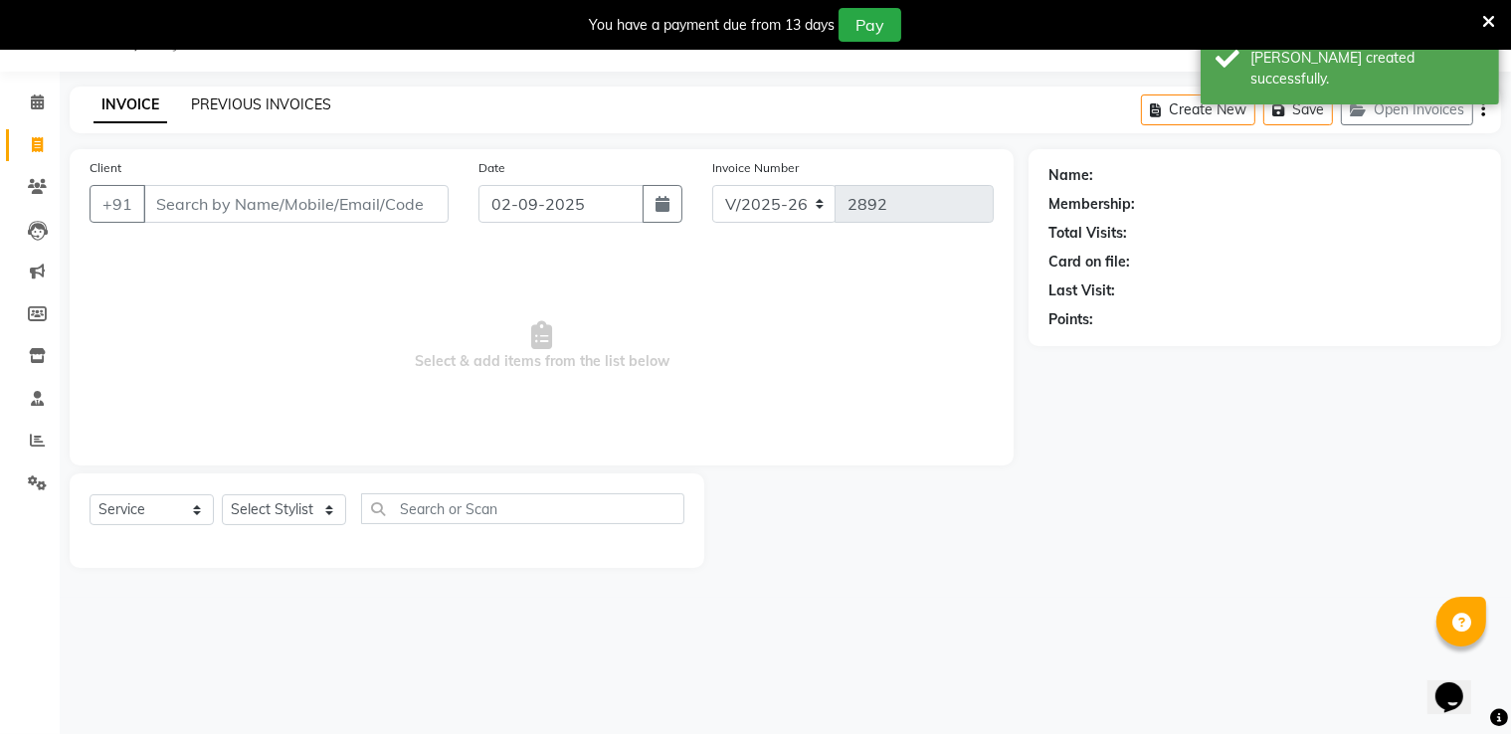
click at [234, 108] on link "PREVIOUS INVOICES" at bounding box center [261, 105] width 140 height 18
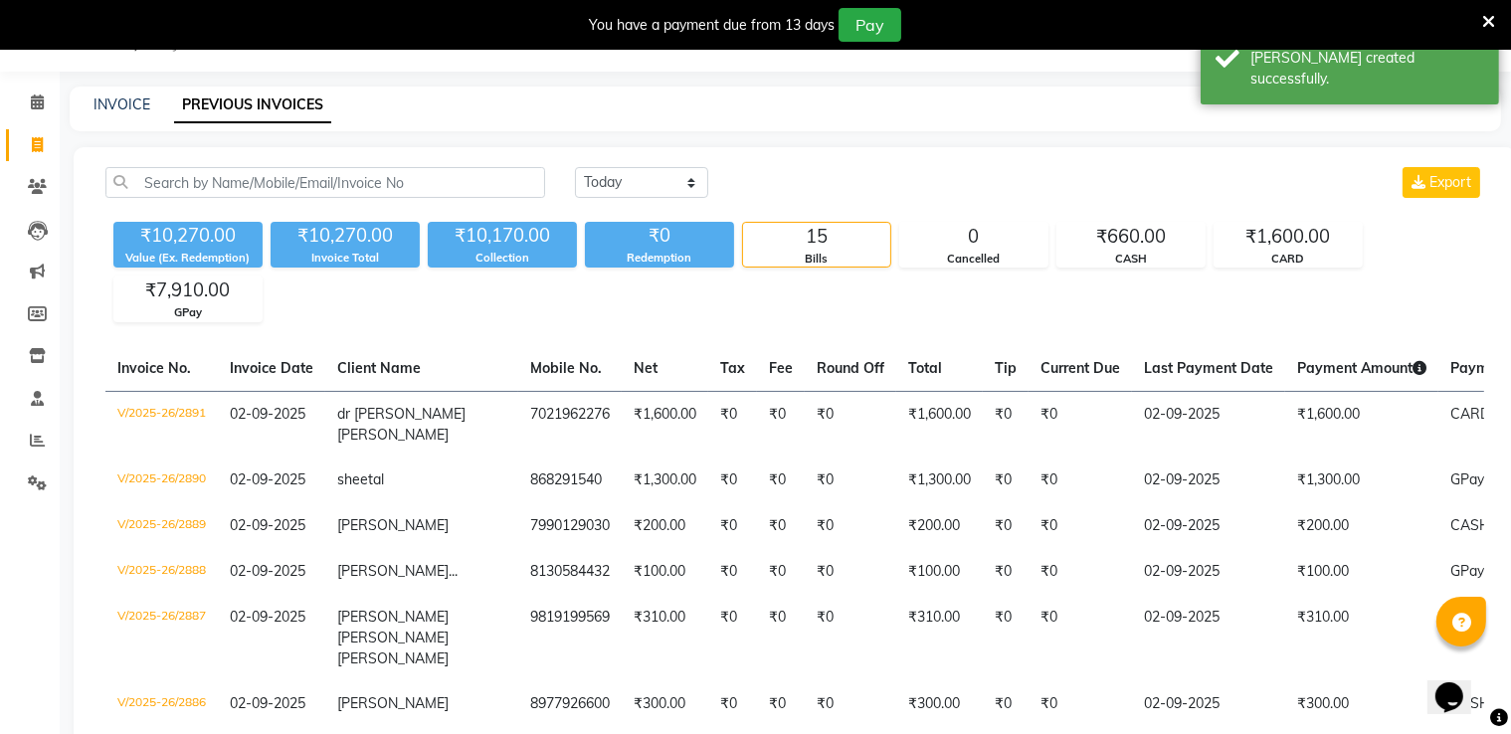
click at [1489, 14] on icon at bounding box center [1489, 22] width 13 height 18
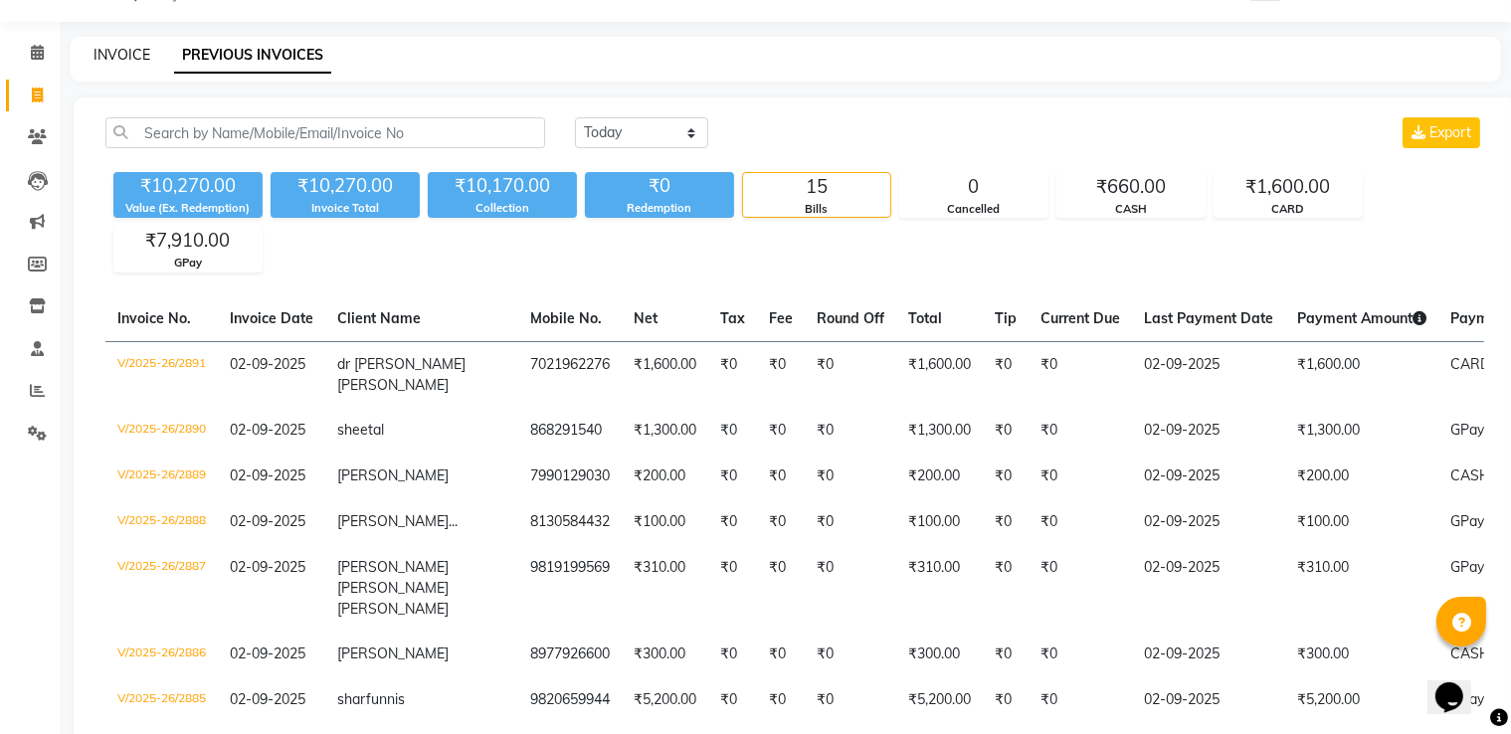
click at [140, 61] on link "INVOICE" at bounding box center [122, 55] width 57 height 18
select select "6360"
select select "service"
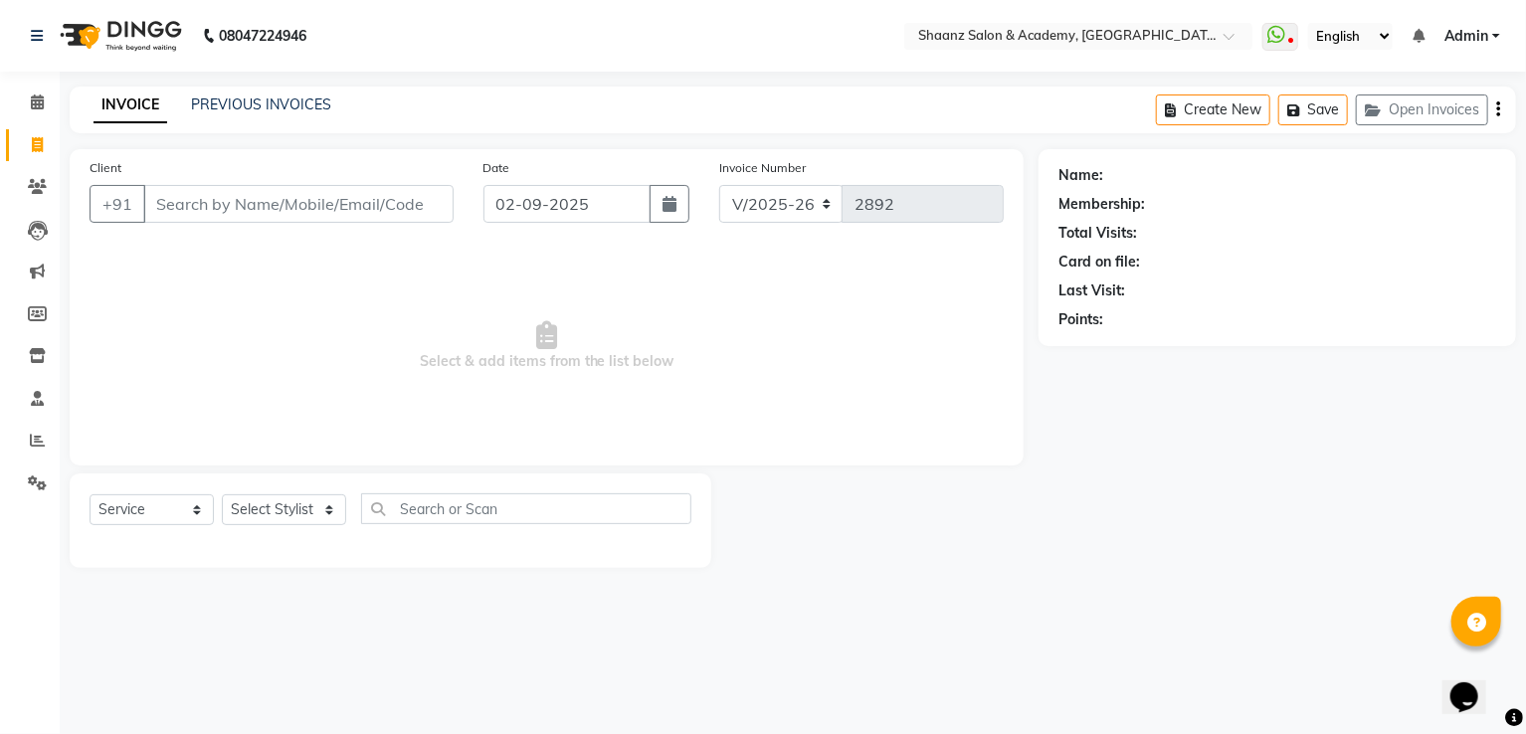
click at [178, 204] on input "Client" at bounding box center [298, 204] width 310 height 38
click at [41, 188] on icon at bounding box center [37, 186] width 19 height 15
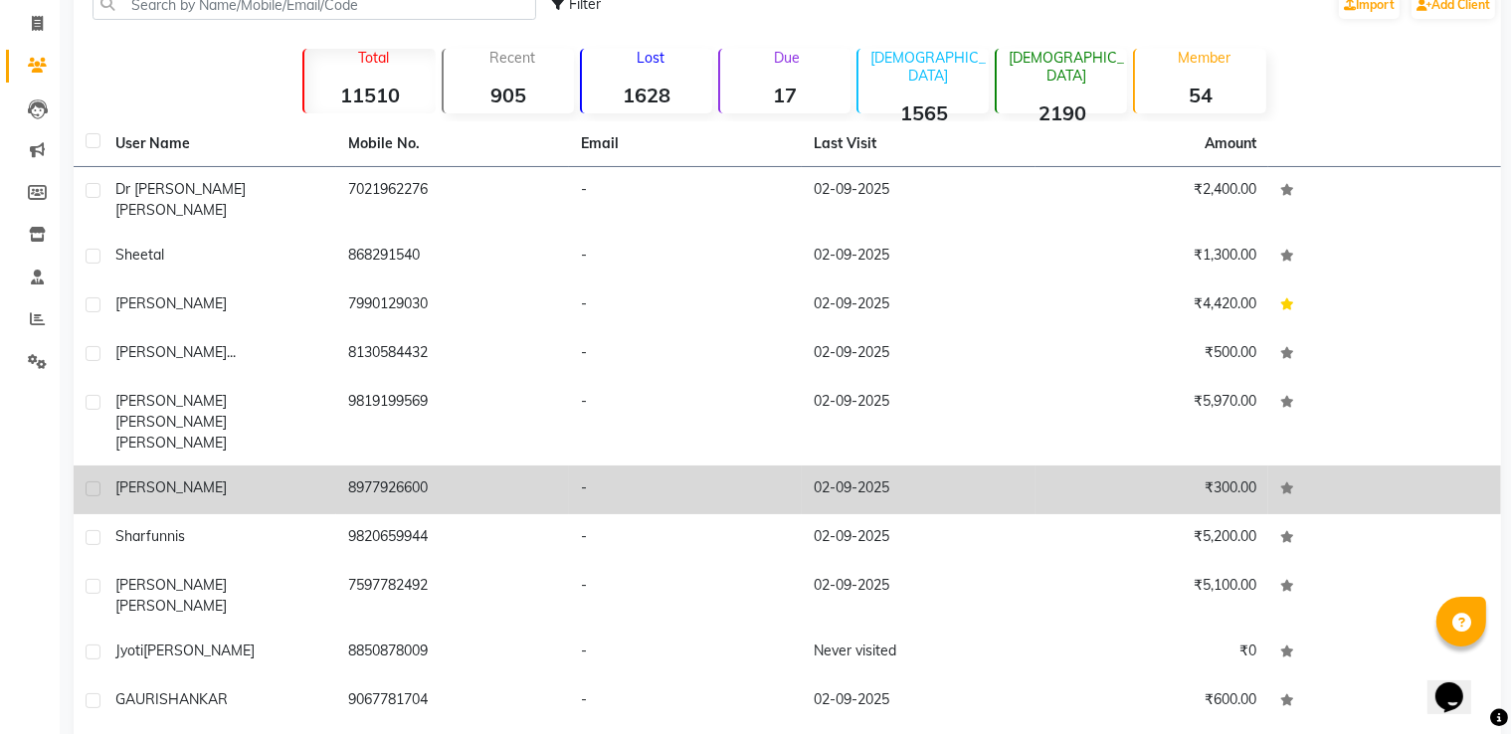
scroll to position [127, 0]
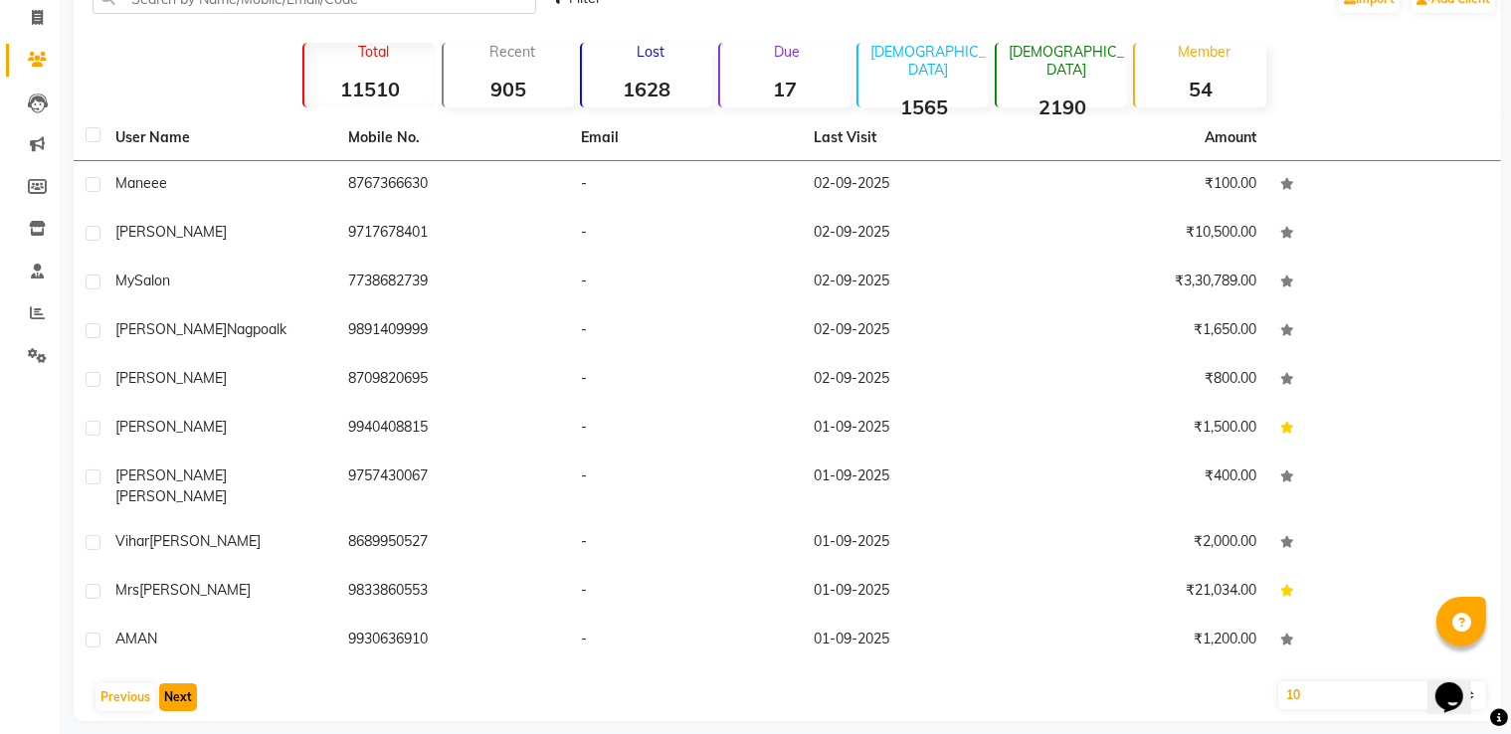
click at [178, 684] on button "Next" at bounding box center [178, 698] width 38 height 28
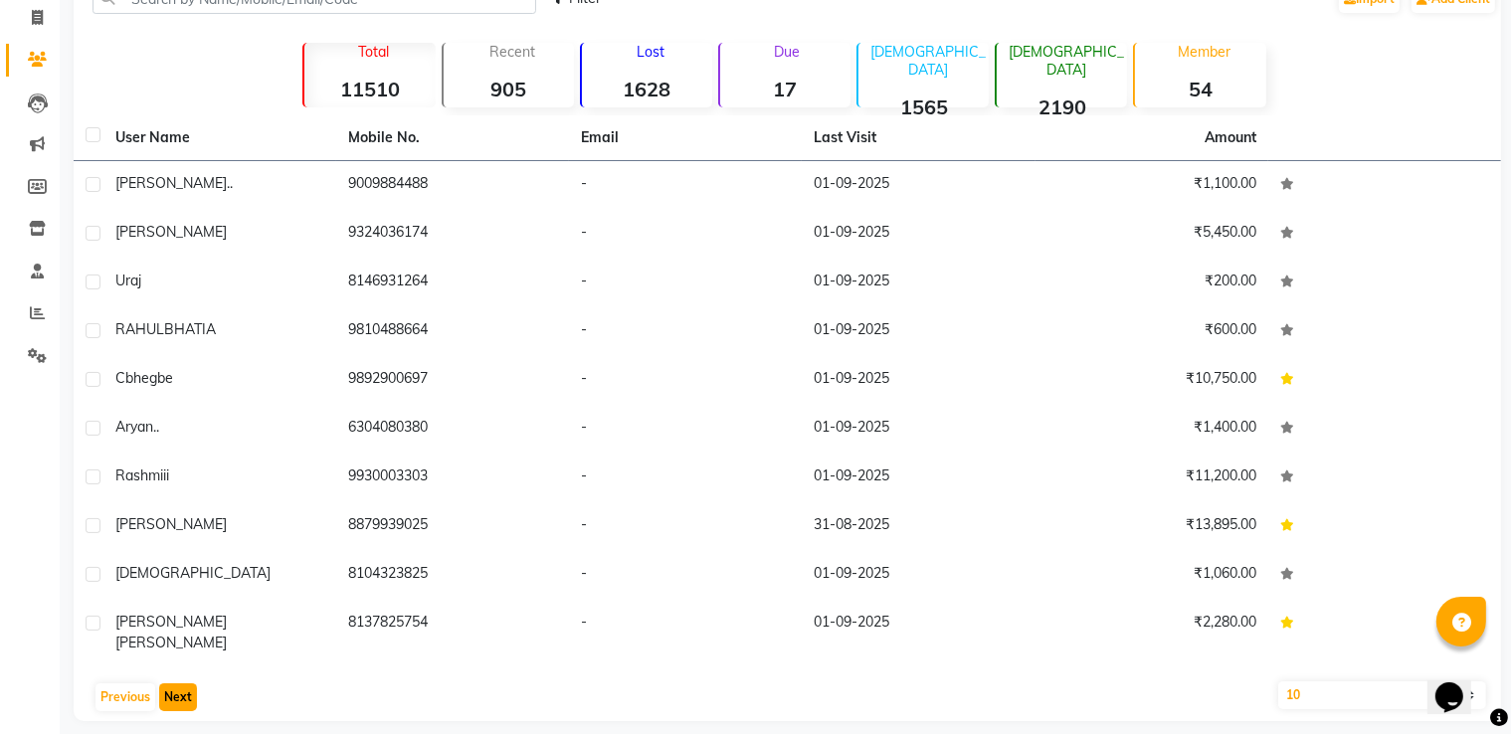
click at [178, 684] on button "Next" at bounding box center [178, 698] width 38 height 28
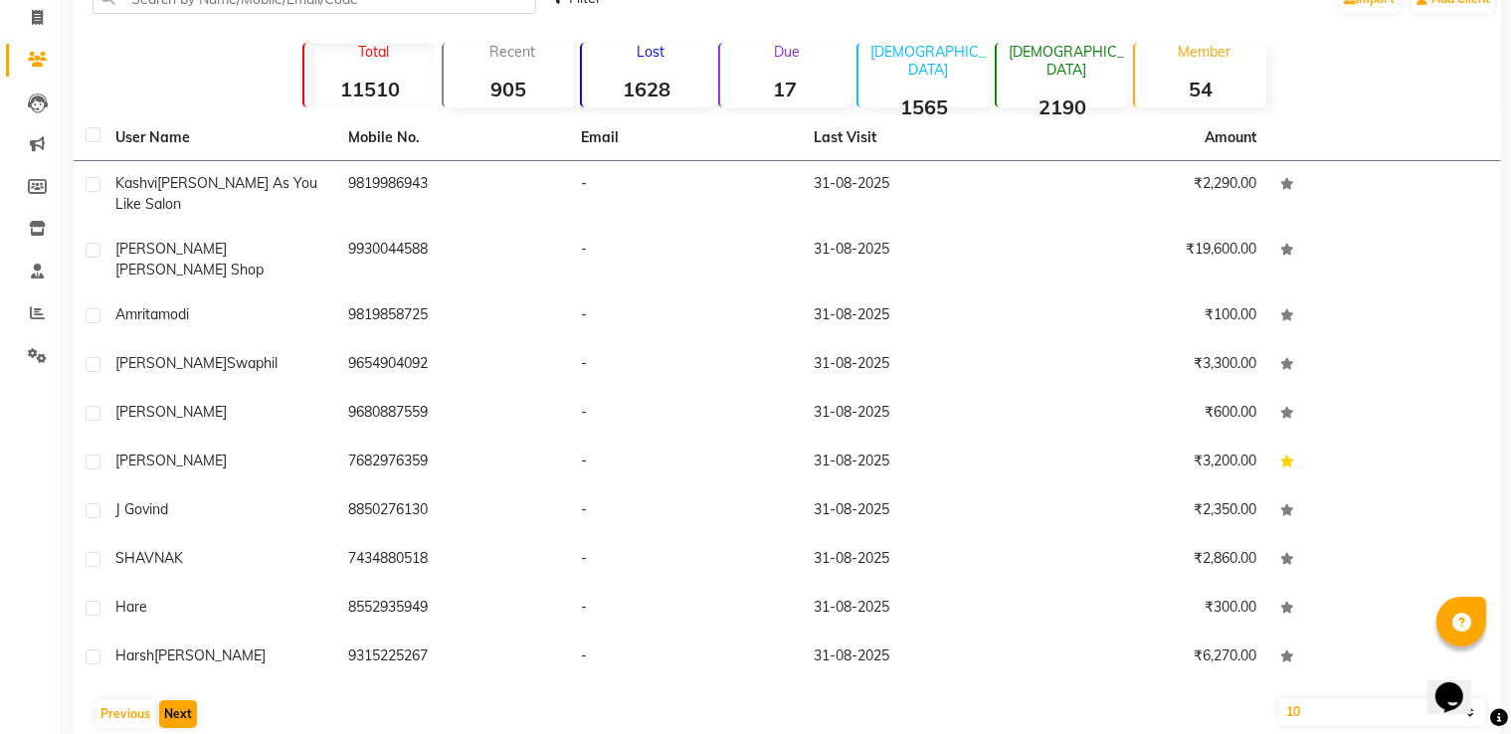
click at [178, 675] on div "User Name Mobile No. Email Last Visit Amount Kashvi Makhija As You Like Salon 9…" at bounding box center [788, 426] width 1428 height 623
click at [164, 700] on button "Next" at bounding box center [178, 714] width 38 height 28
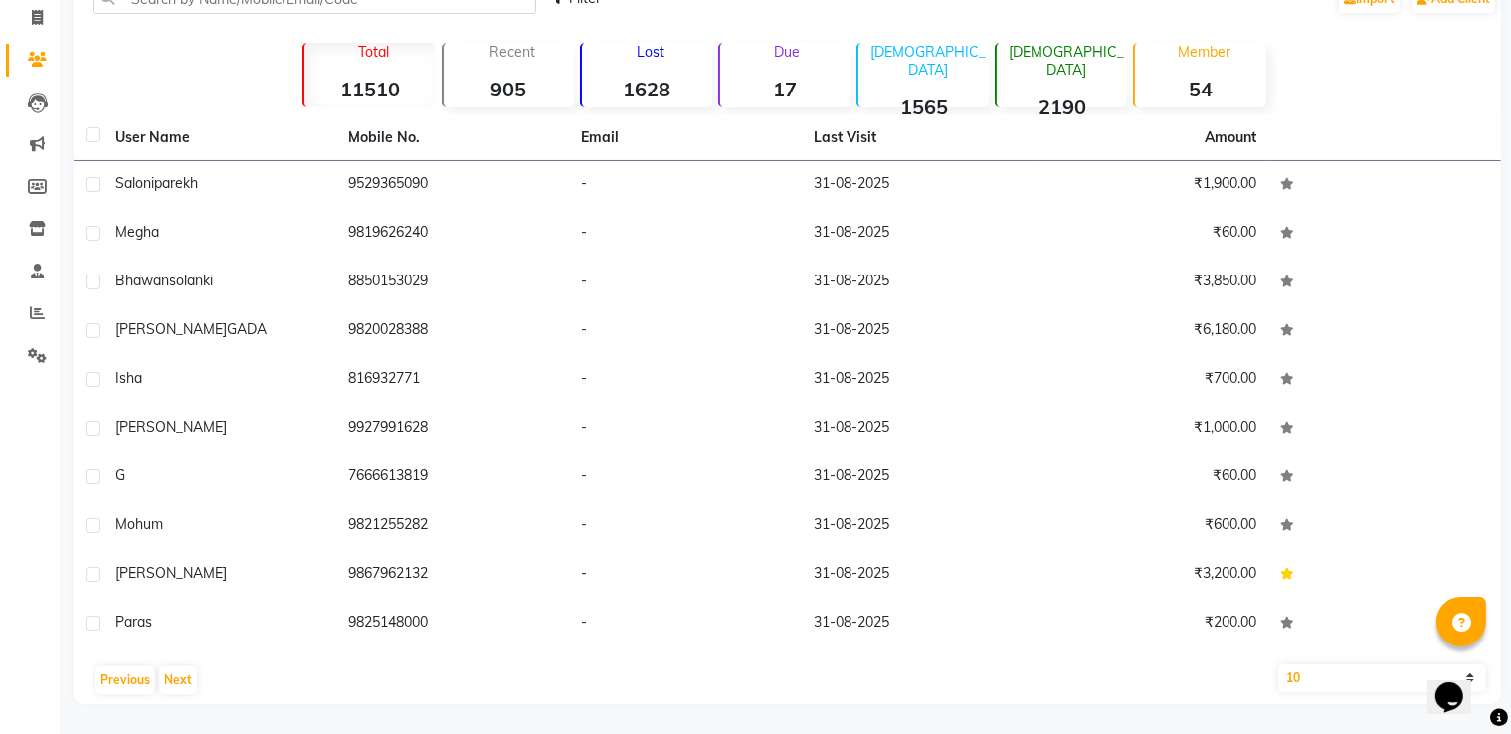
click at [1208, 69] on div "Member 54" at bounding box center [1199, 75] width 132 height 65
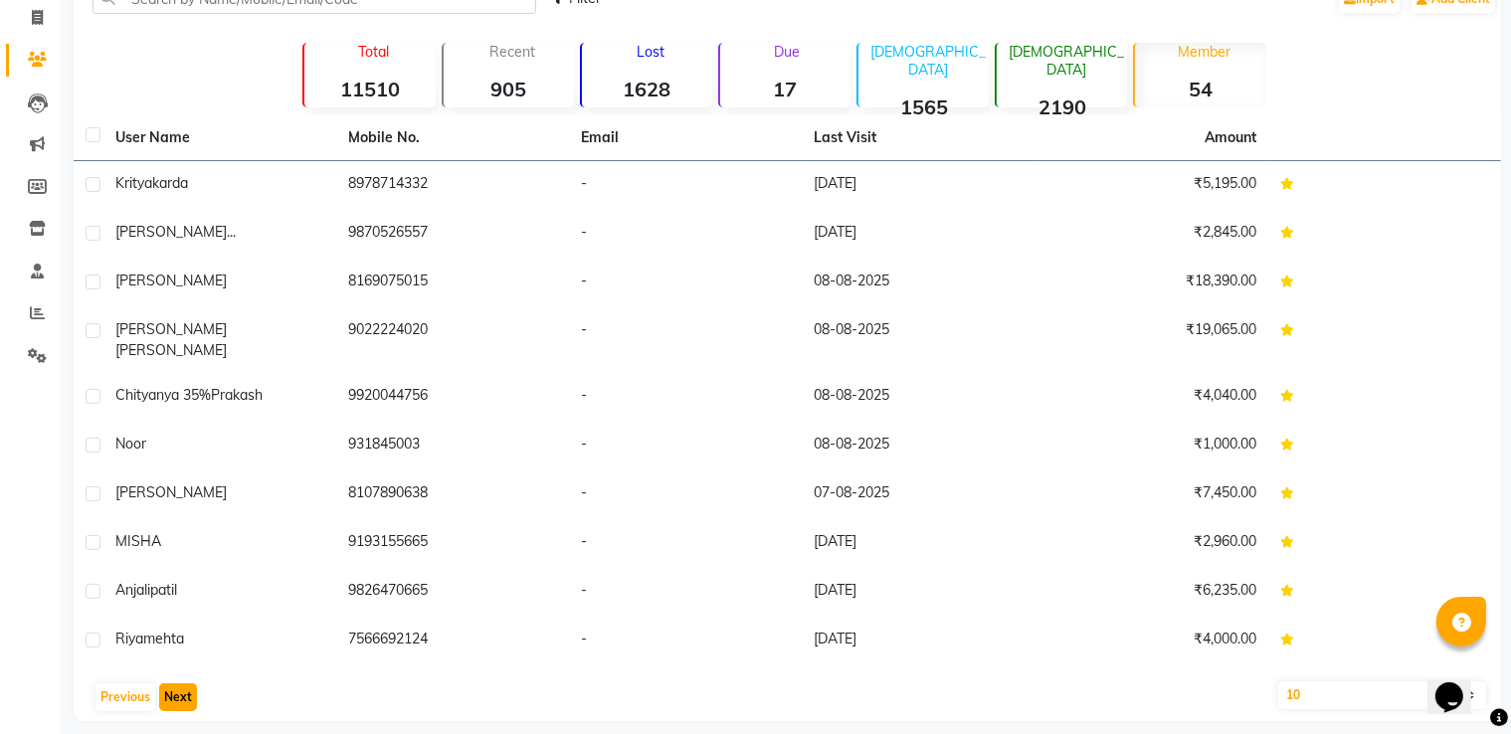
click at [165, 684] on button "Next" at bounding box center [178, 698] width 38 height 28
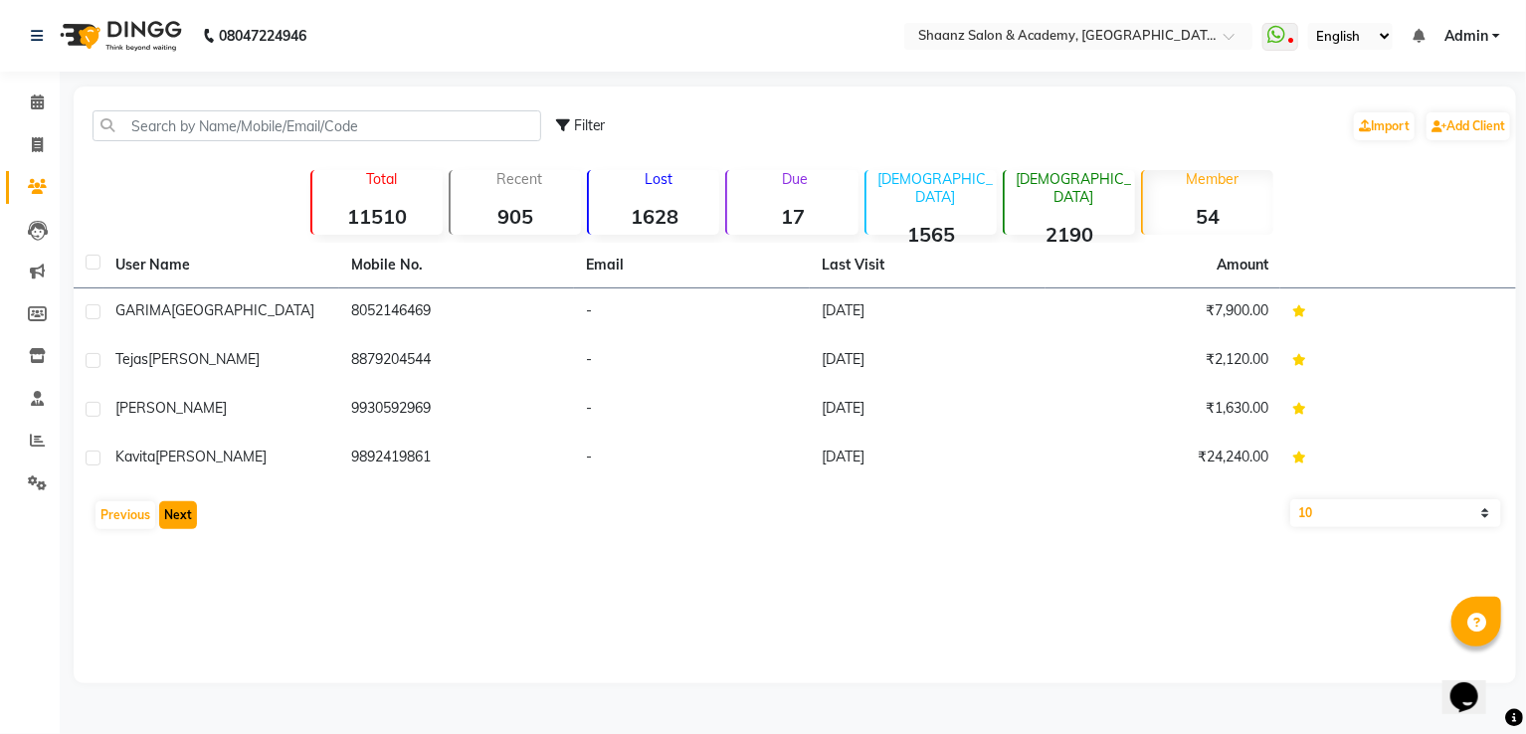
click at [188, 510] on button "Next" at bounding box center [178, 515] width 38 height 28
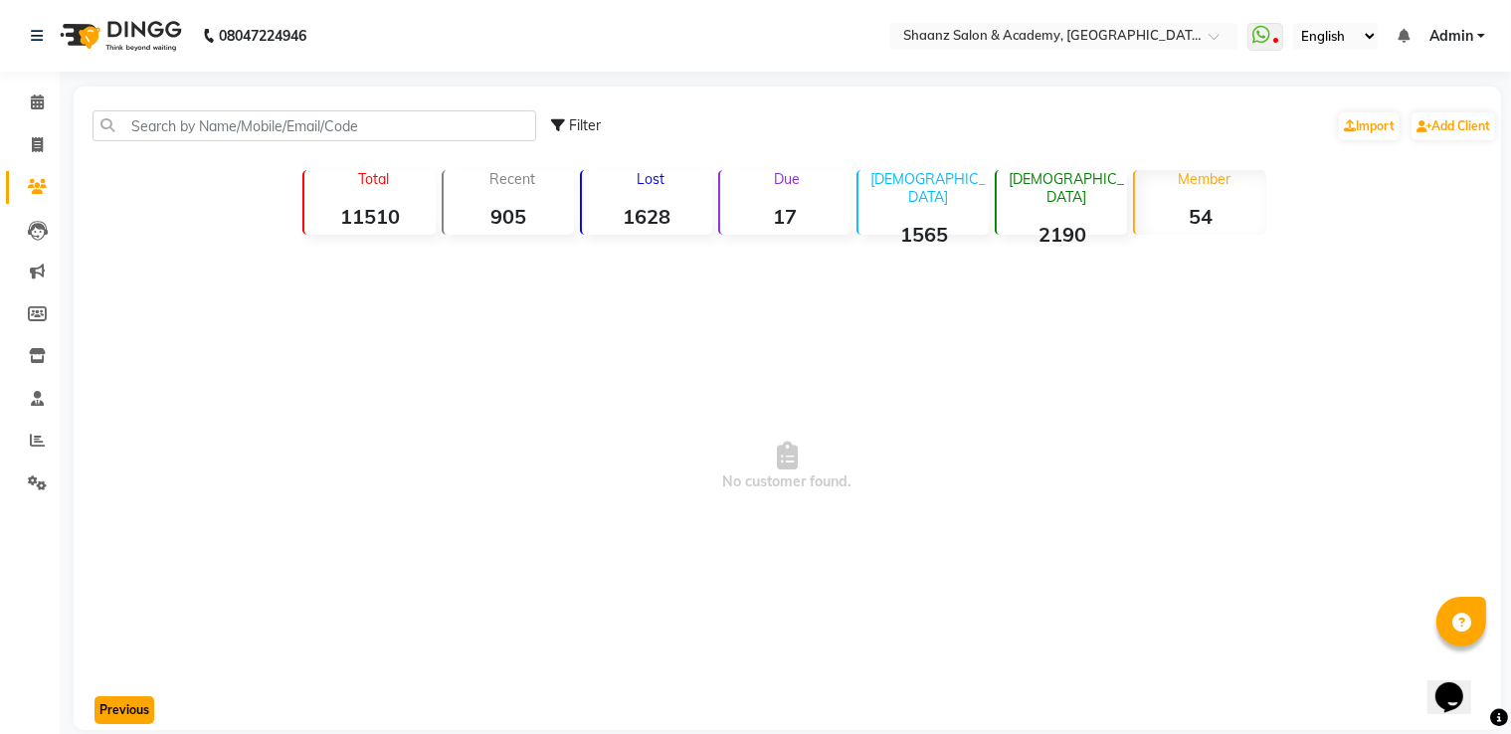
click at [103, 702] on button "Previous" at bounding box center [125, 711] width 60 height 28
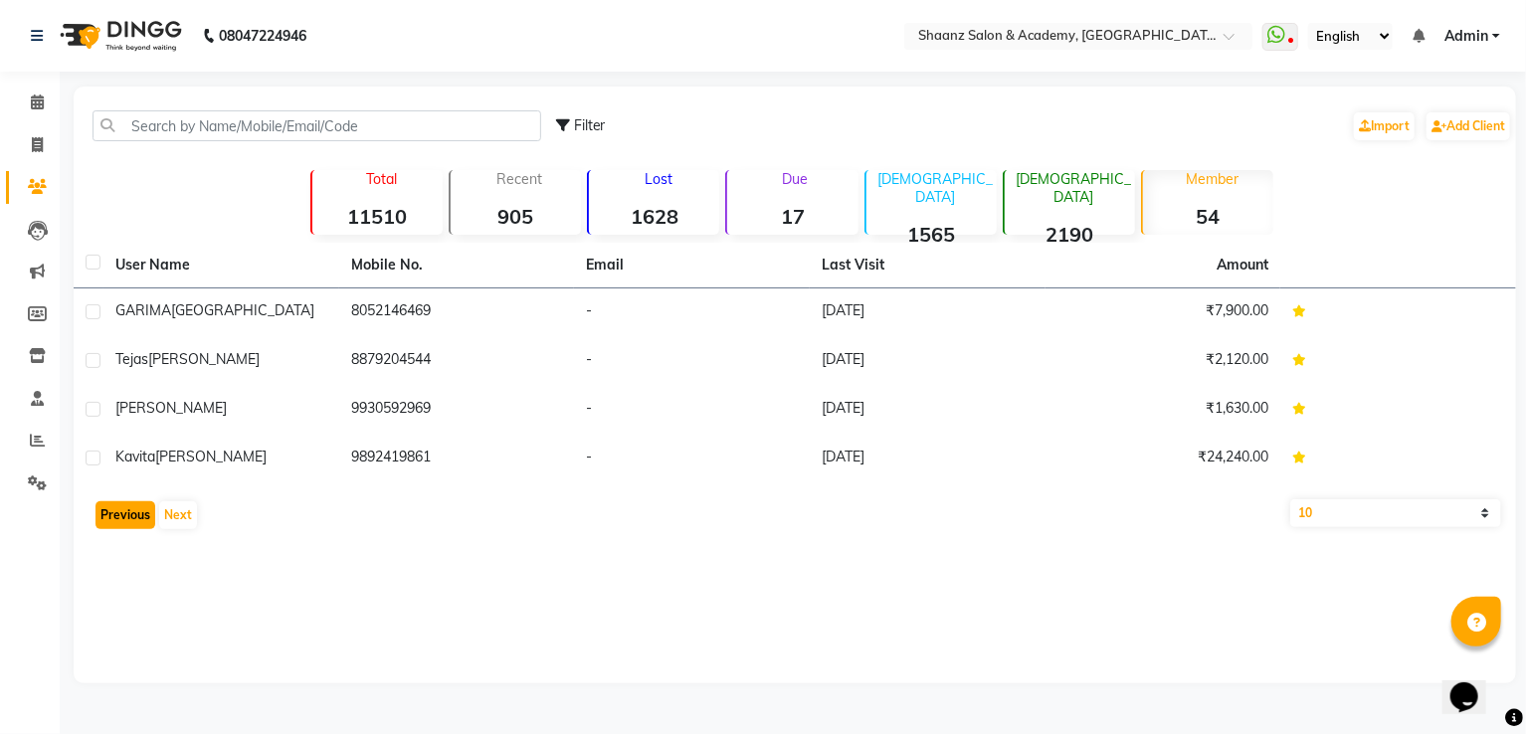
click at [135, 510] on button "Previous" at bounding box center [126, 515] width 60 height 28
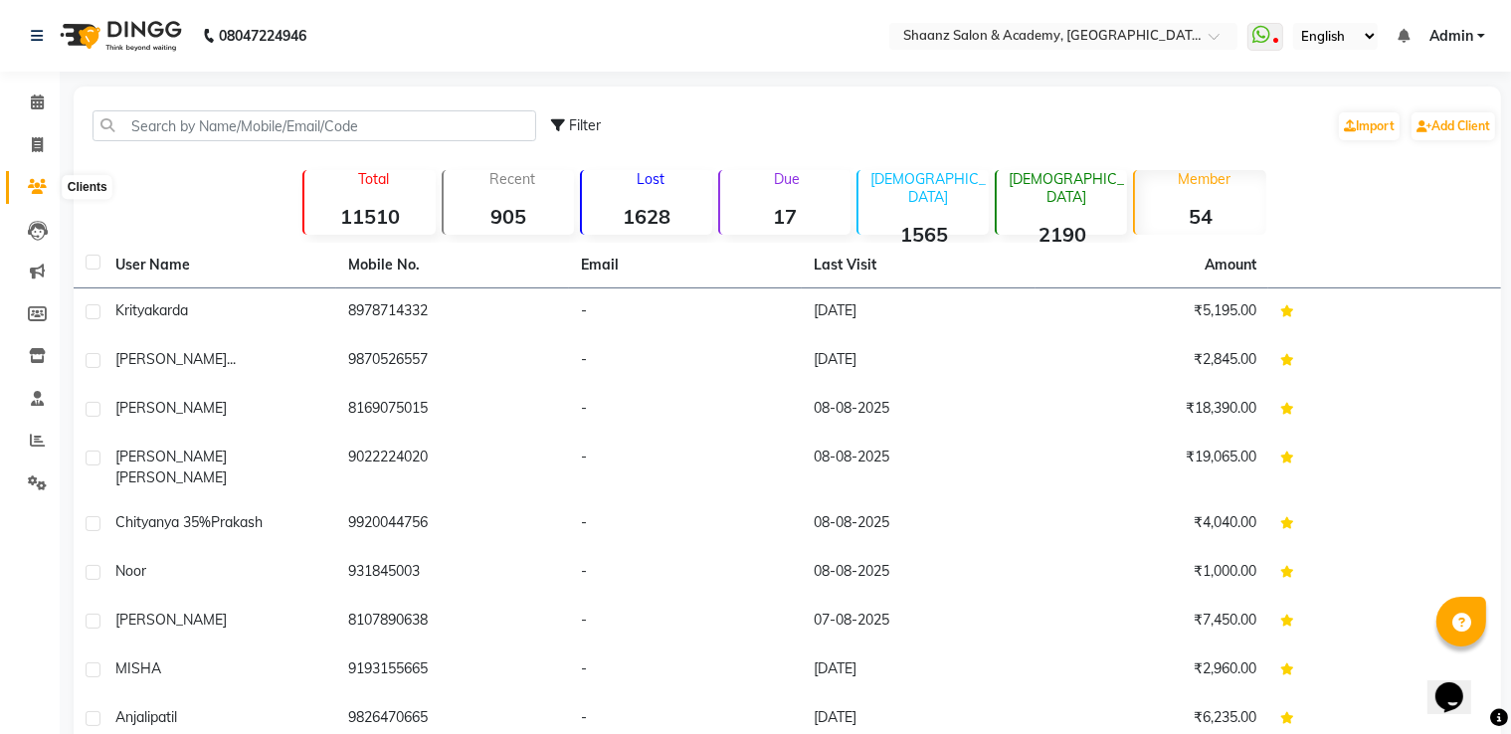
click at [33, 179] on icon at bounding box center [37, 186] width 19 height 15
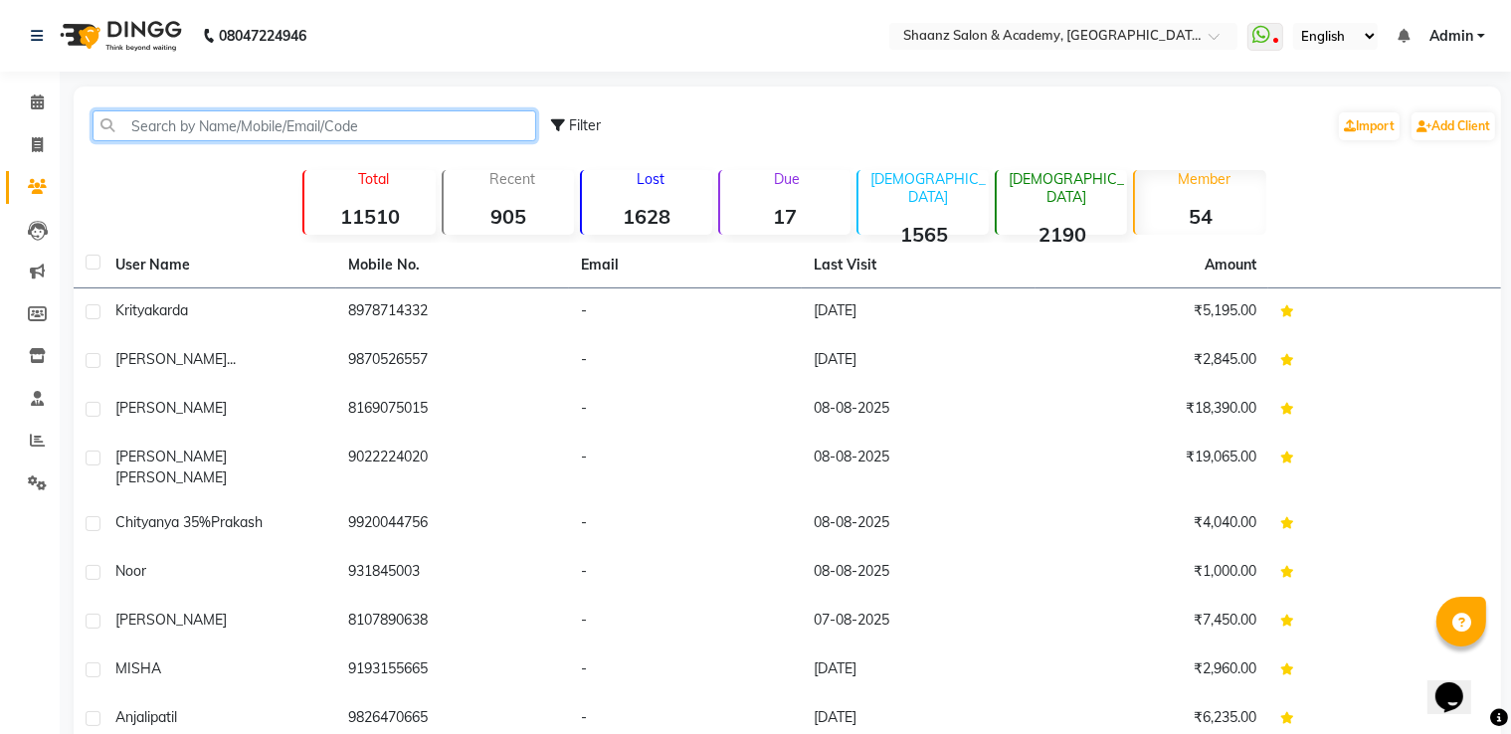
click at [211, 124] on input "text" at bounding box center [315, 125] width 444 height 31
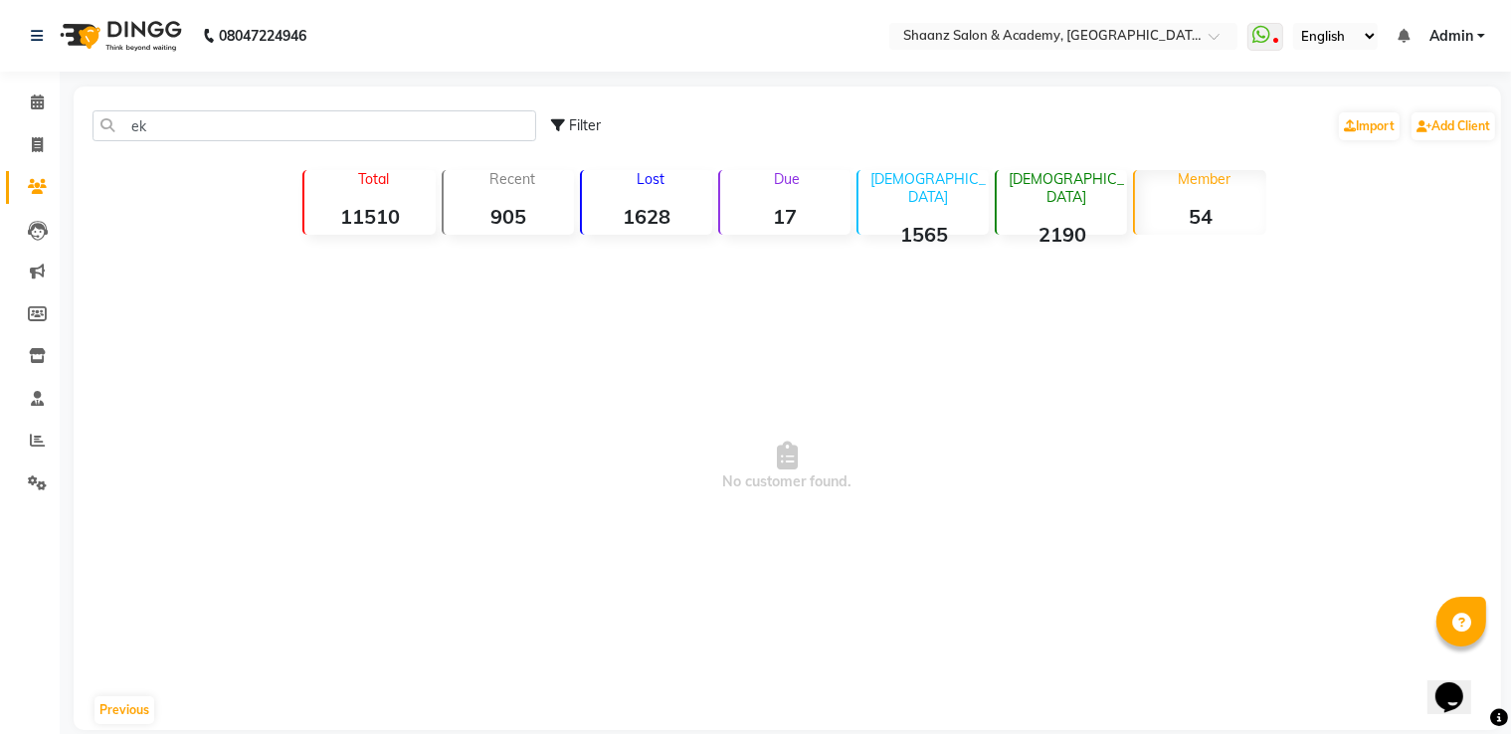
drag, startPoint x: 295, startPoint y: 169, endPoint x: 384, endPoint y: 174, distance: 89.7
click at [302, 169] on div "Total 11510 Recent 905 Lost 1628 Due 17 Male 1565 Female 2190 Member 54" at bounding box center [788, 200] width 1104 height 70
click at [378, 176] on p "Total" at bounding box center [373, 179] width 122 height 18
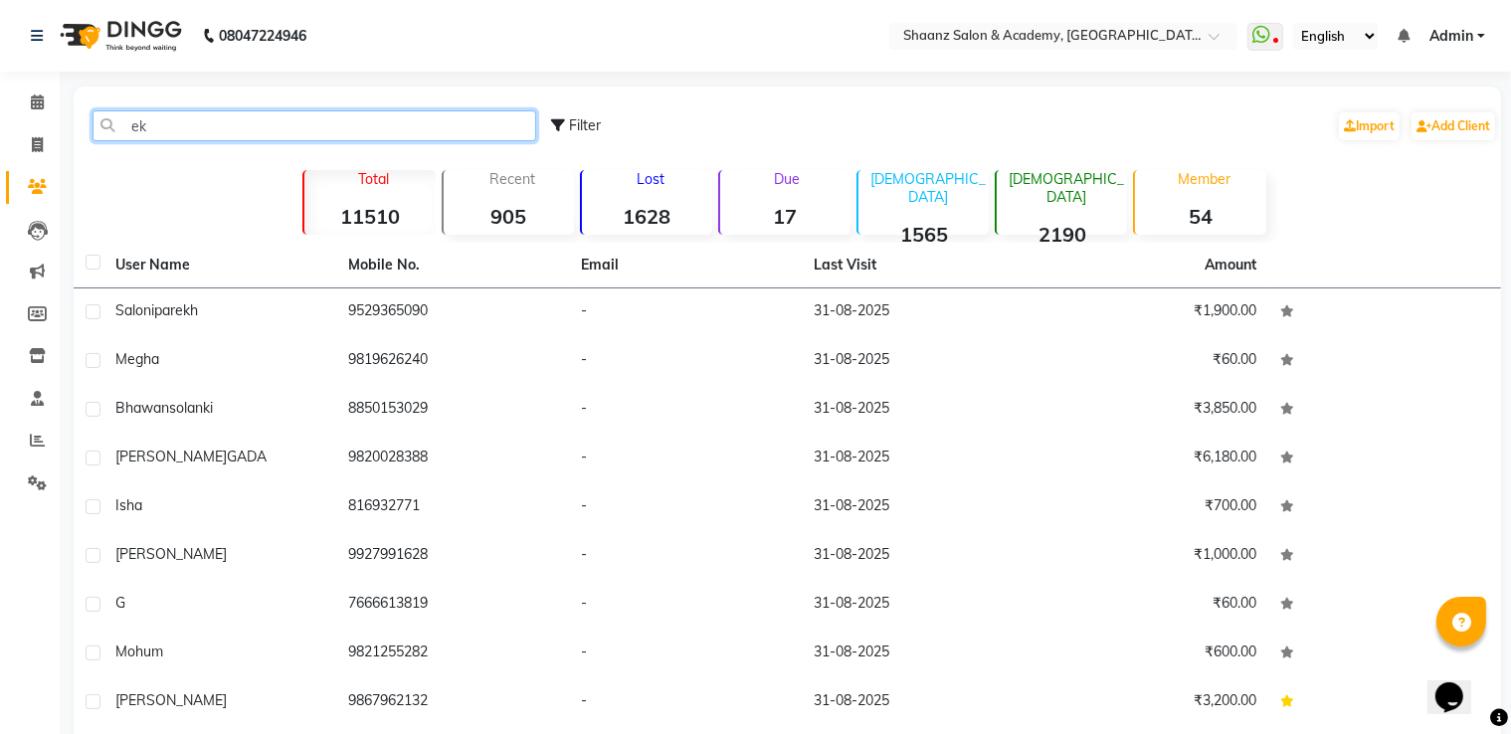
click at [258, 122] on input "ek" at bounding box center [315, 125] width 444 height 31
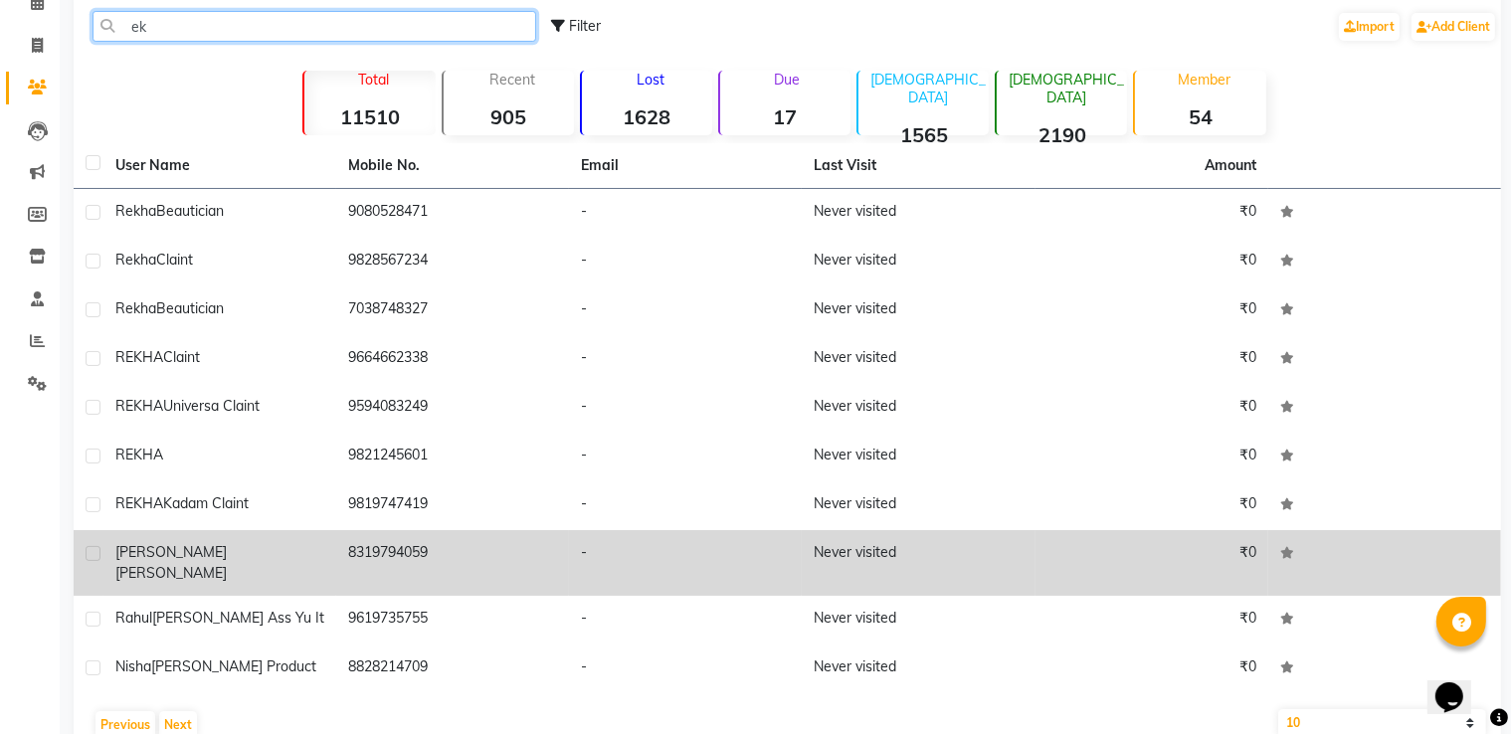
scroll to position [127, 0]
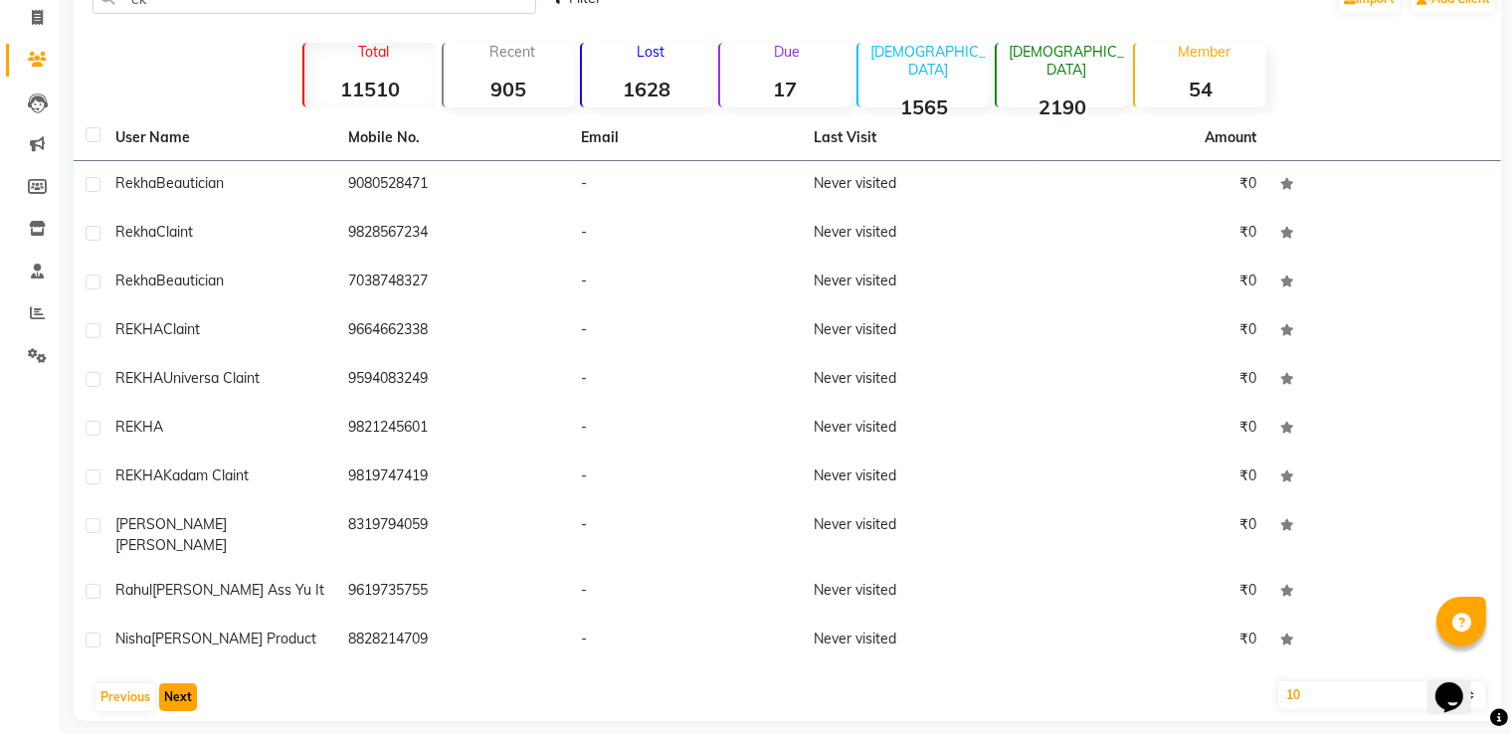
click at [171, 684] on button "Next" at bounding box center [178, 698] width 38 height 28
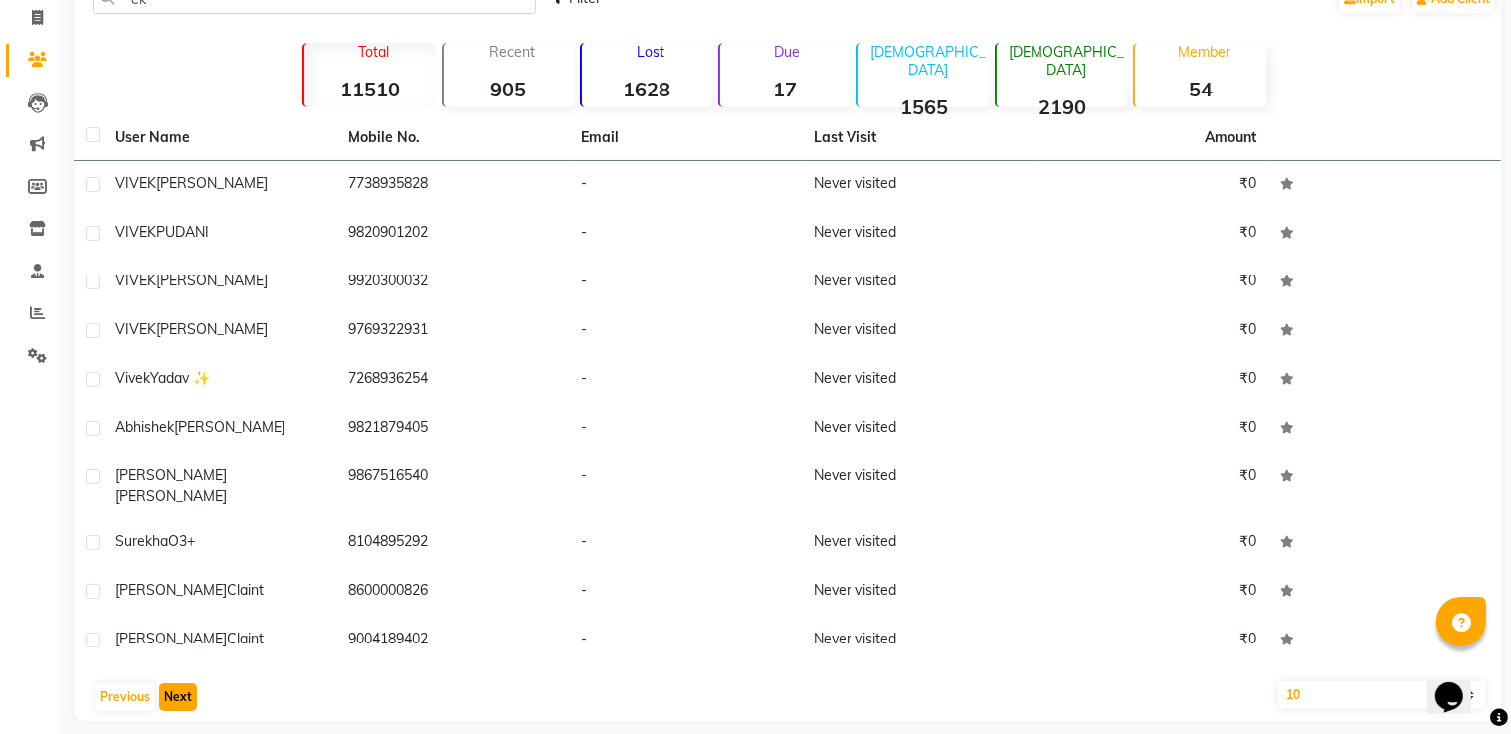
click at [171, 684] on button "Next" at bounding box center [178, 698] width 38 height 28
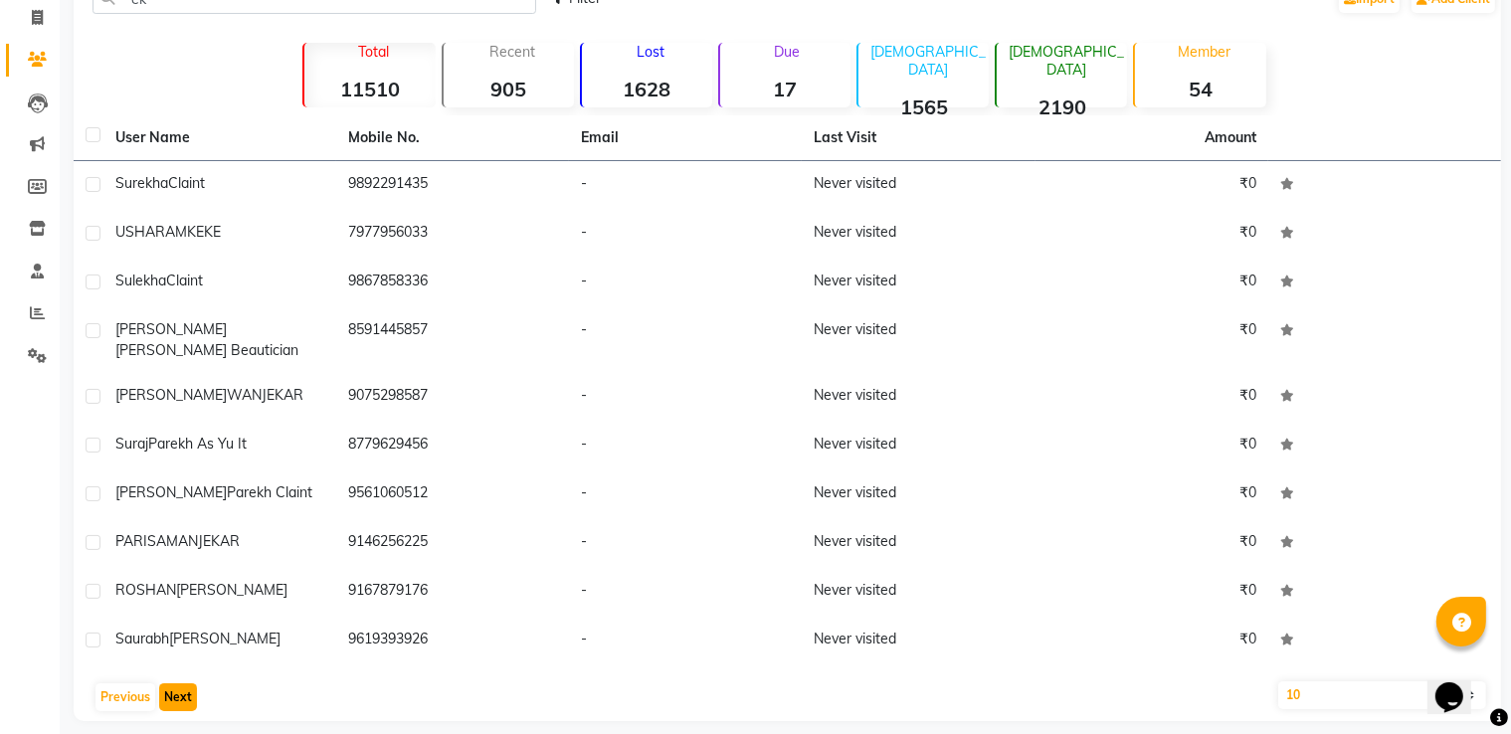
click at [171, 684] on button "Next" at bounding box center [178, 698] width 38 height 28
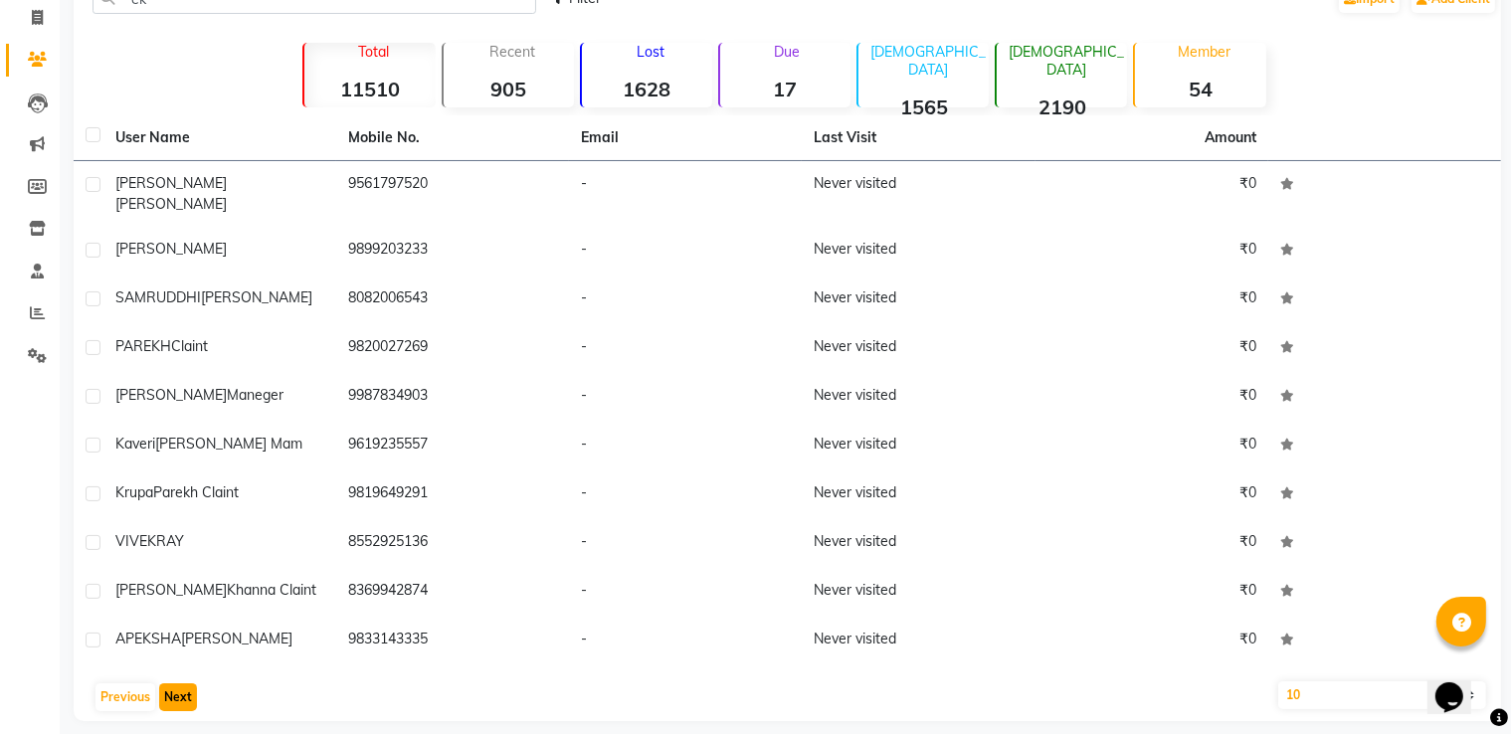
click at [171, 684] on button "Next" at bounding box center [178, 698] width 38 height 28
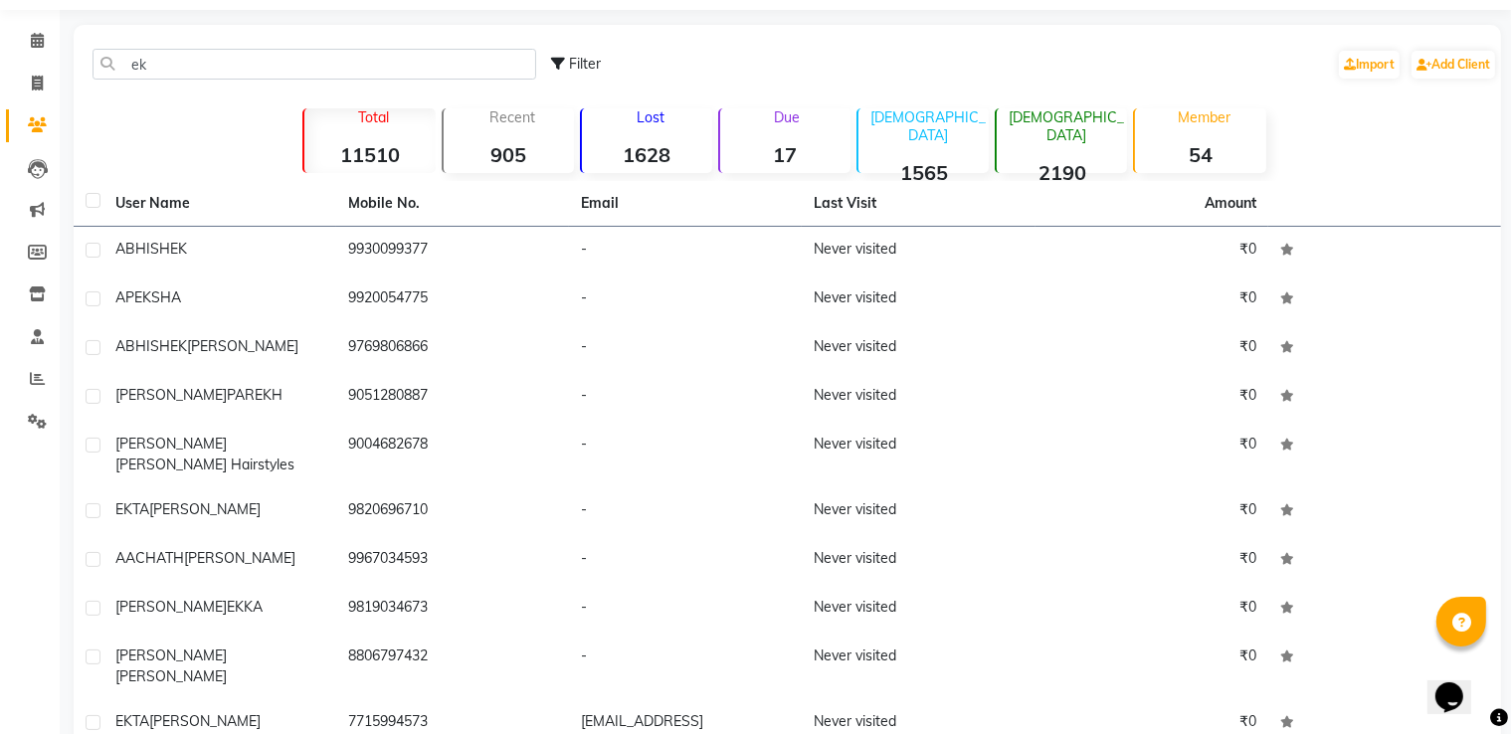
scroll to position [0, 0]
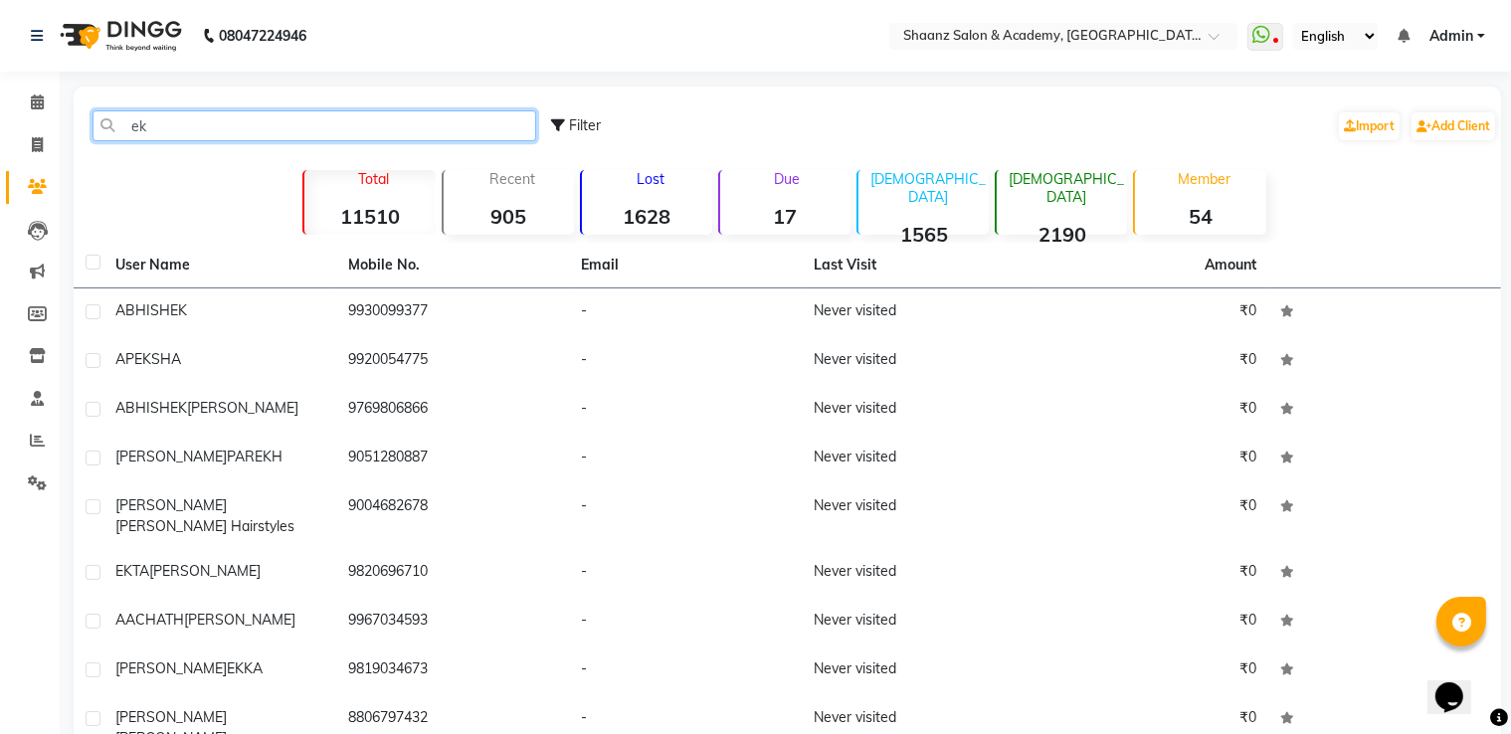
click at [200, 135] on input "ek" at bounding box center [315, 125] width 444 height 31
type input "e"
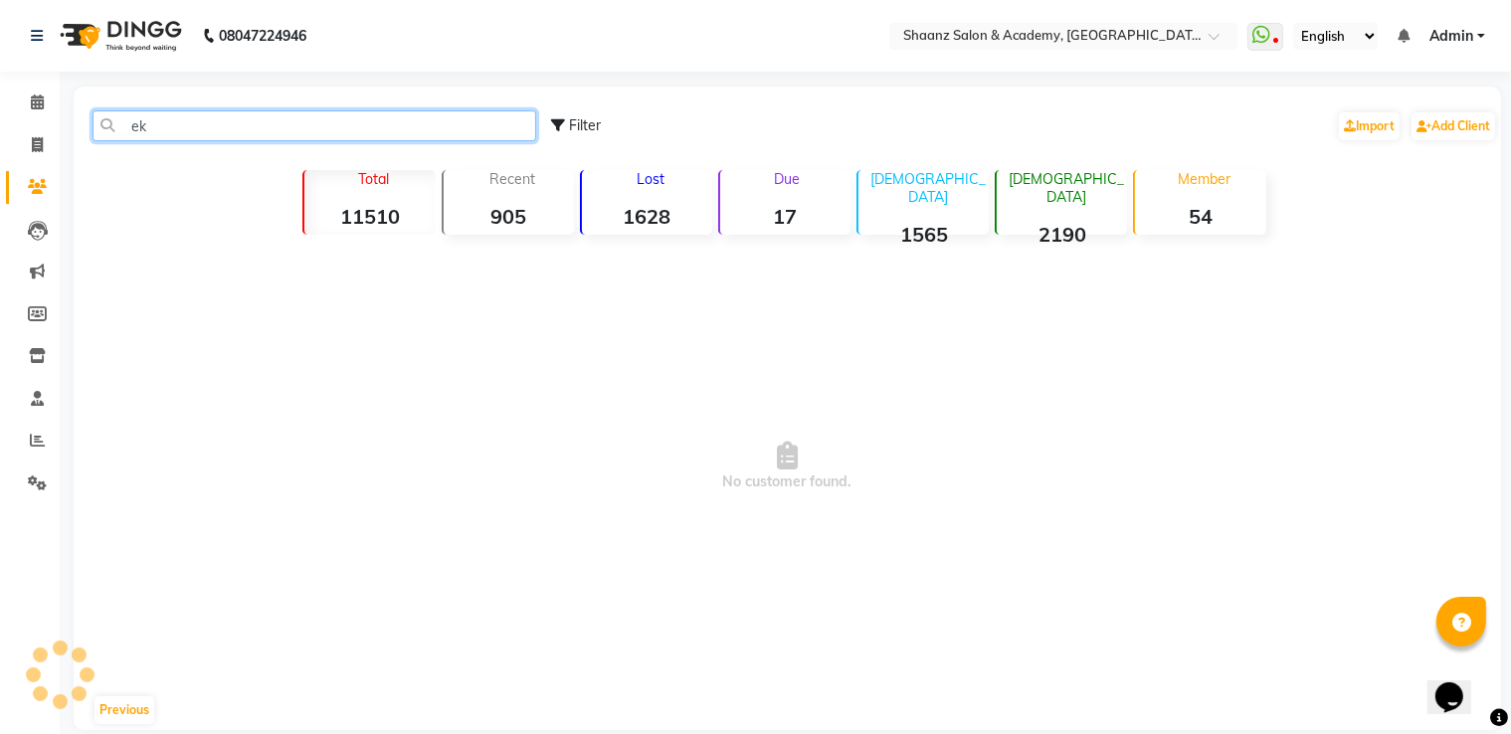
type input "e"
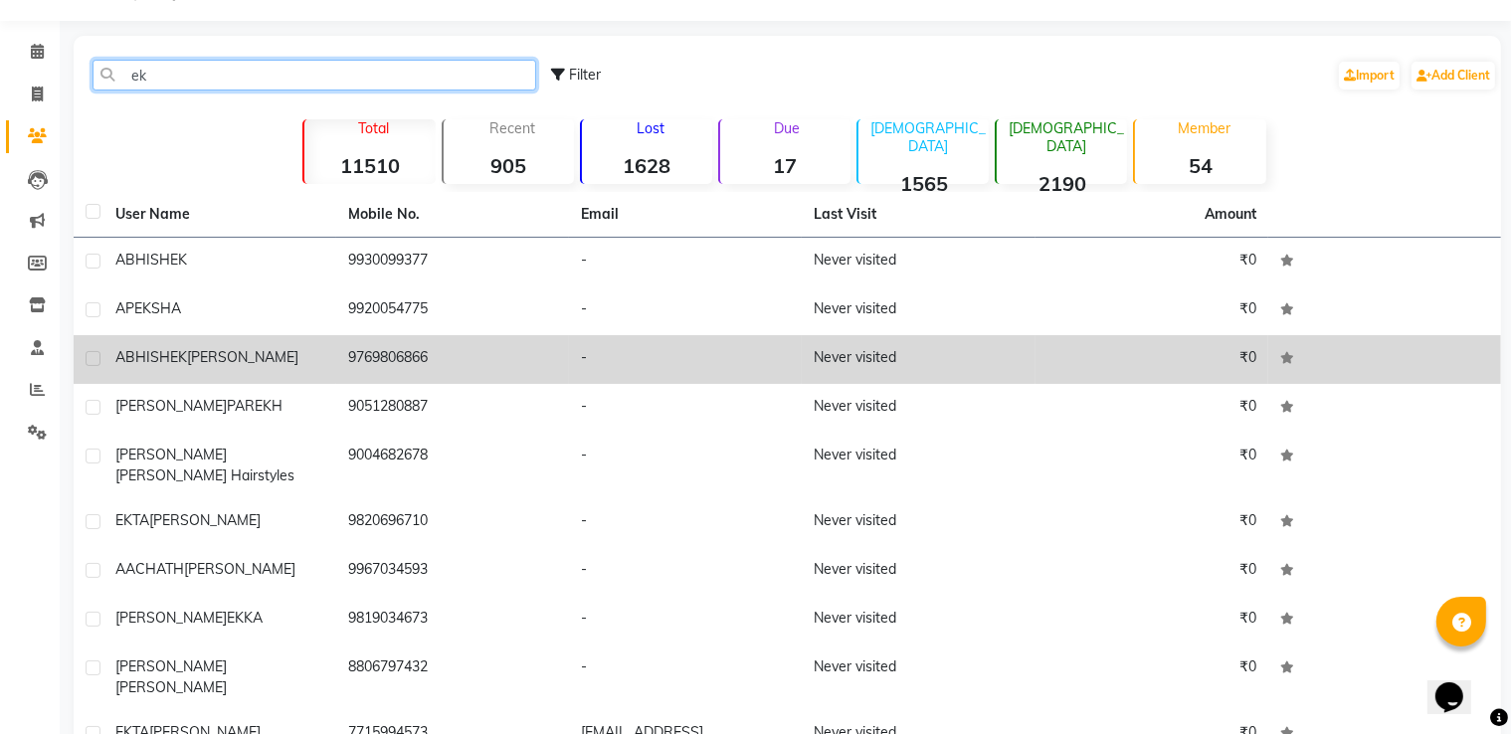
scroll to position [100, 0]
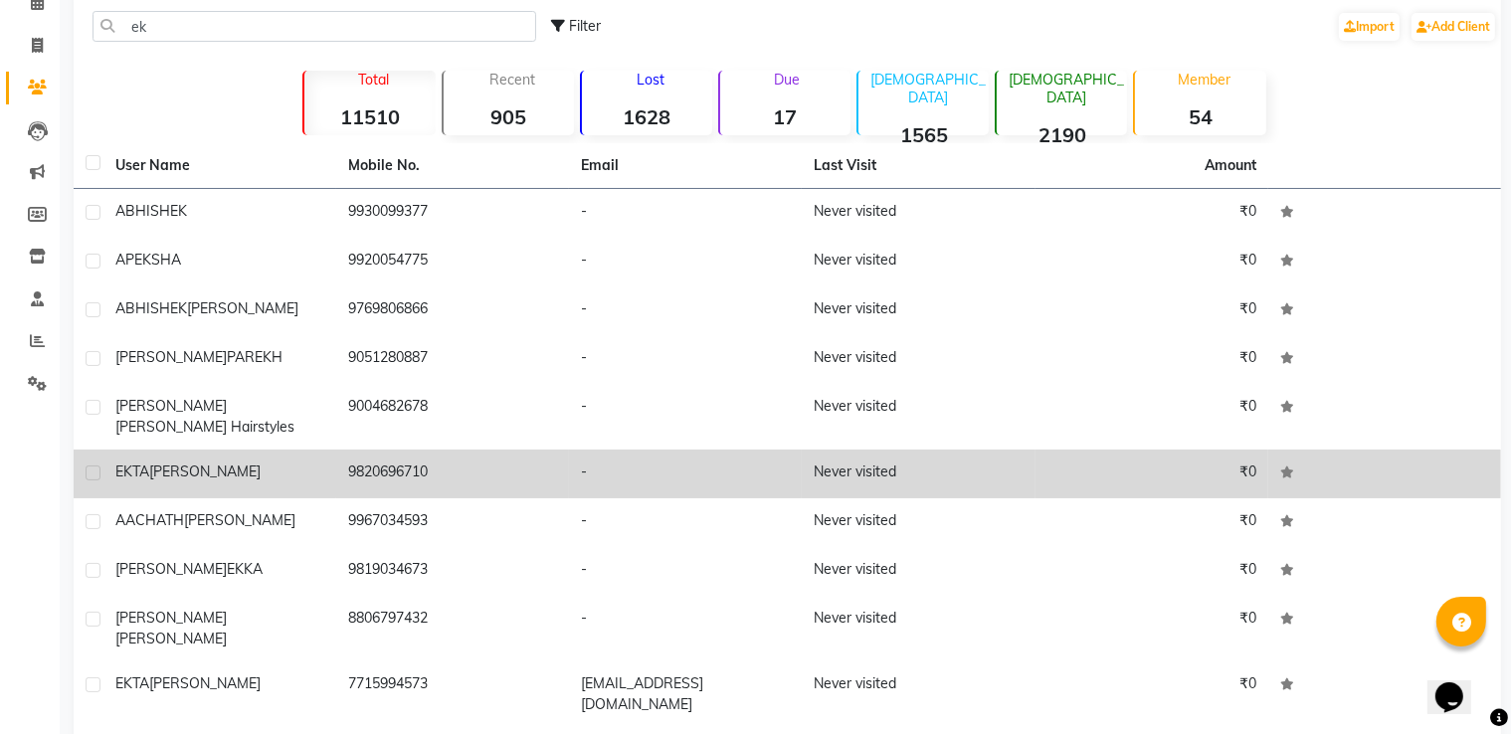
click at [235, 450] on td "EKTA LALWANI" at bounding box center [219, 474] width 233 height 49
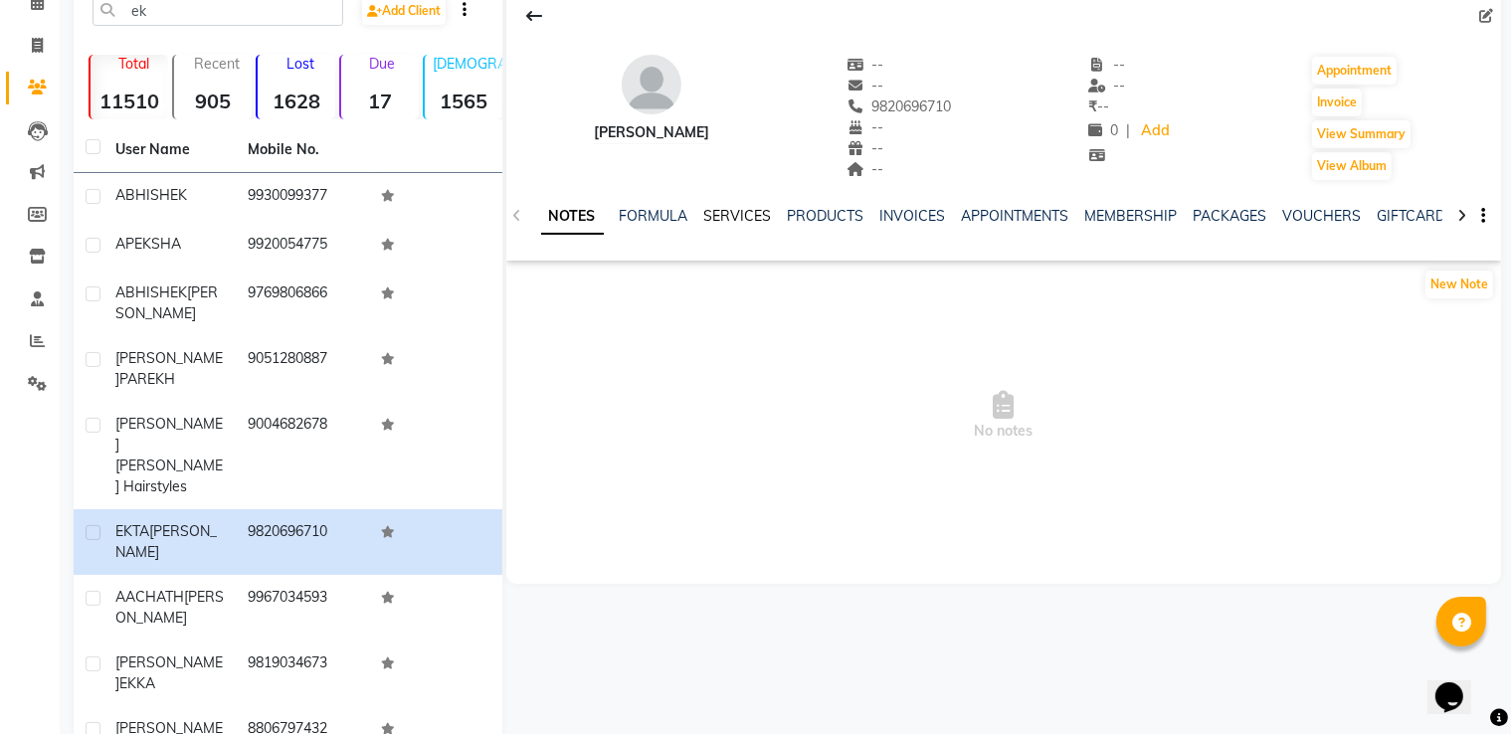
click at [737, 220] on link "SERVICES" at bounding box center [738, 216] width 68 height 18
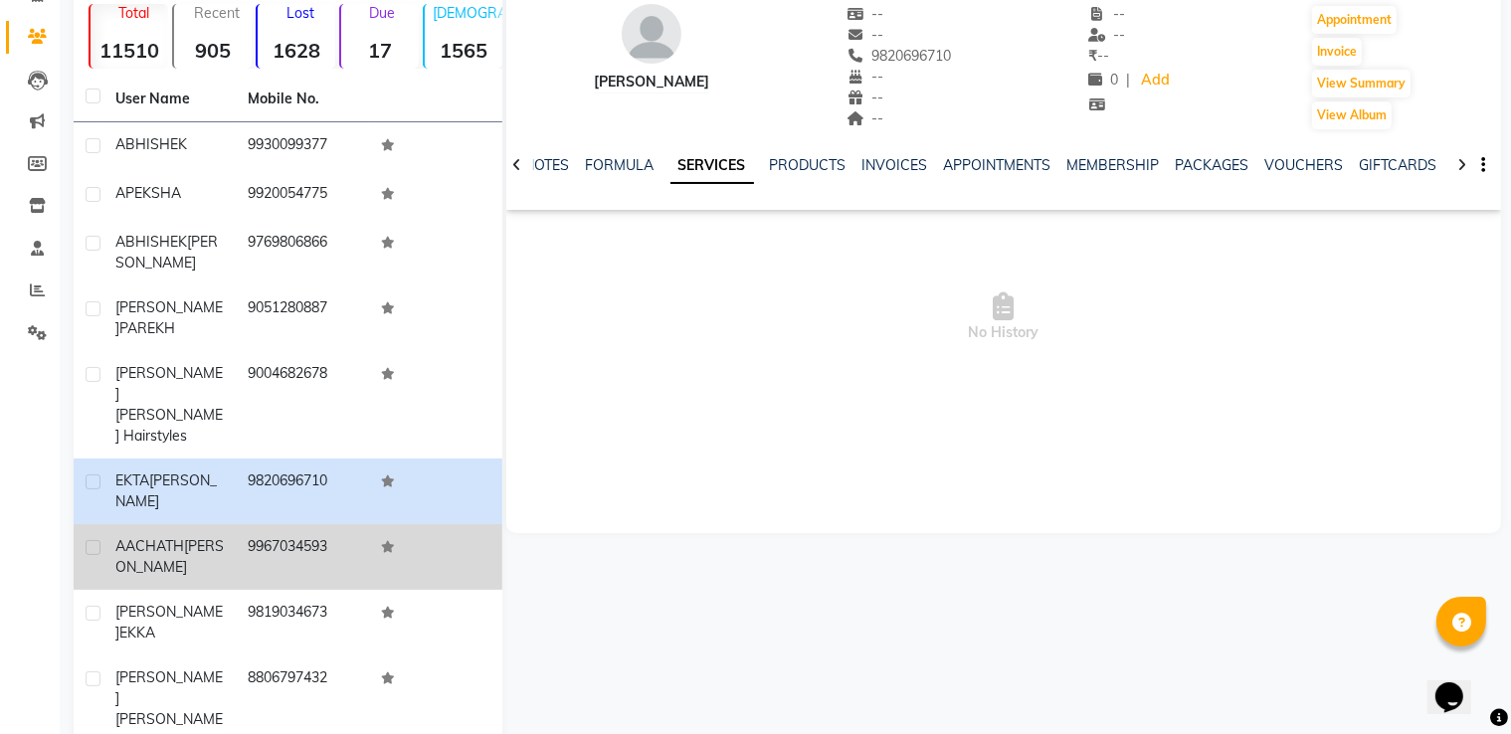
scroll to position [179, 0]
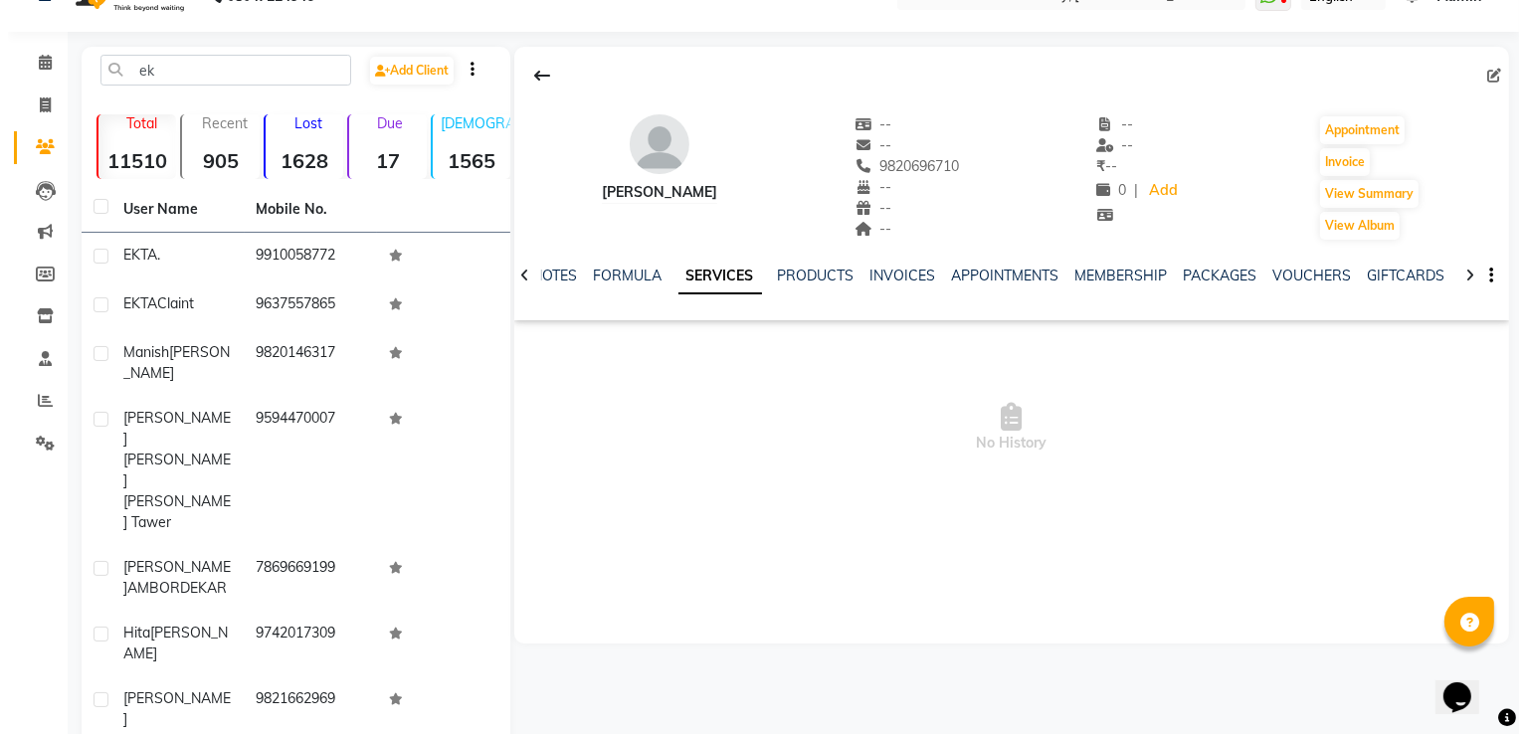
scroll to position [0, 0]
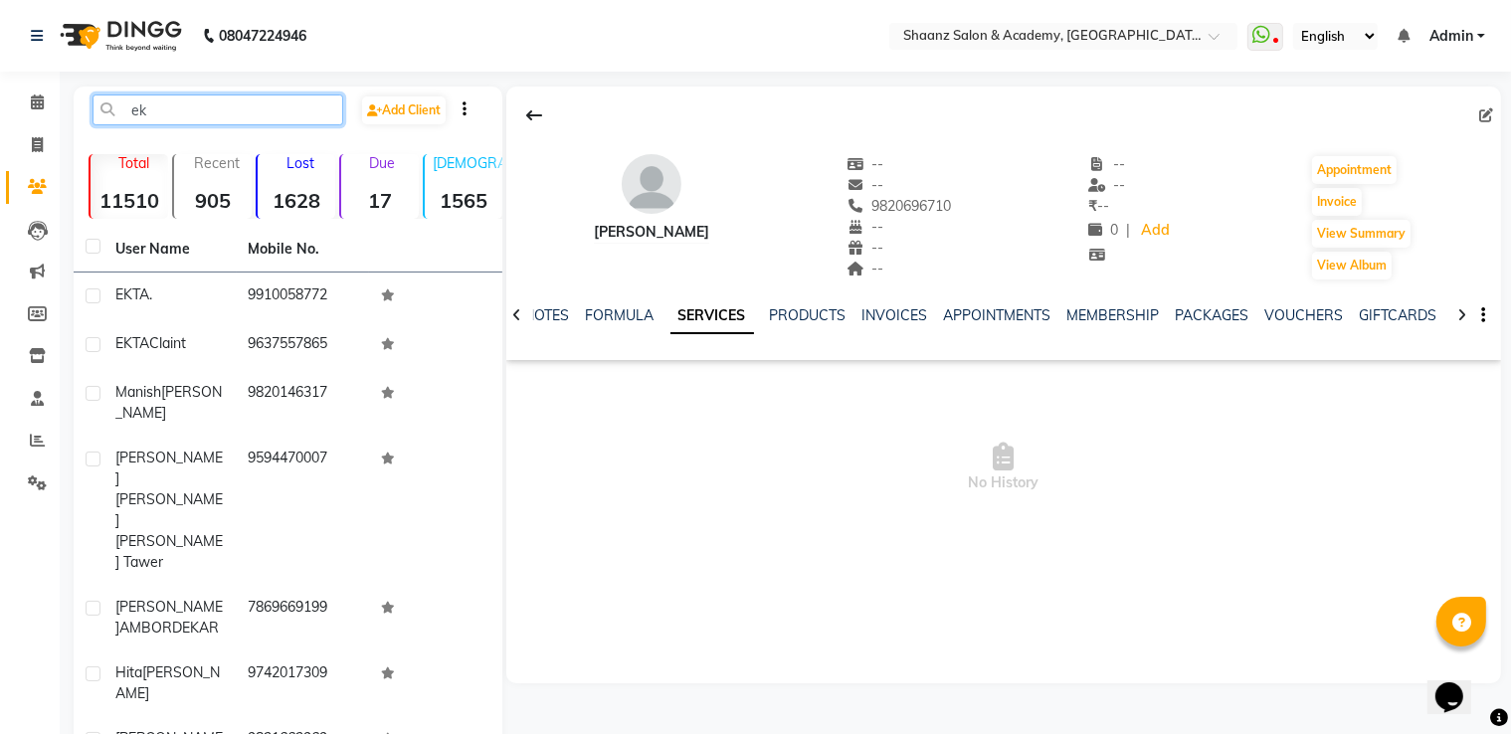
click at [209, 112] on input "ek" at bounding box center [218, 110] width 251 height 31
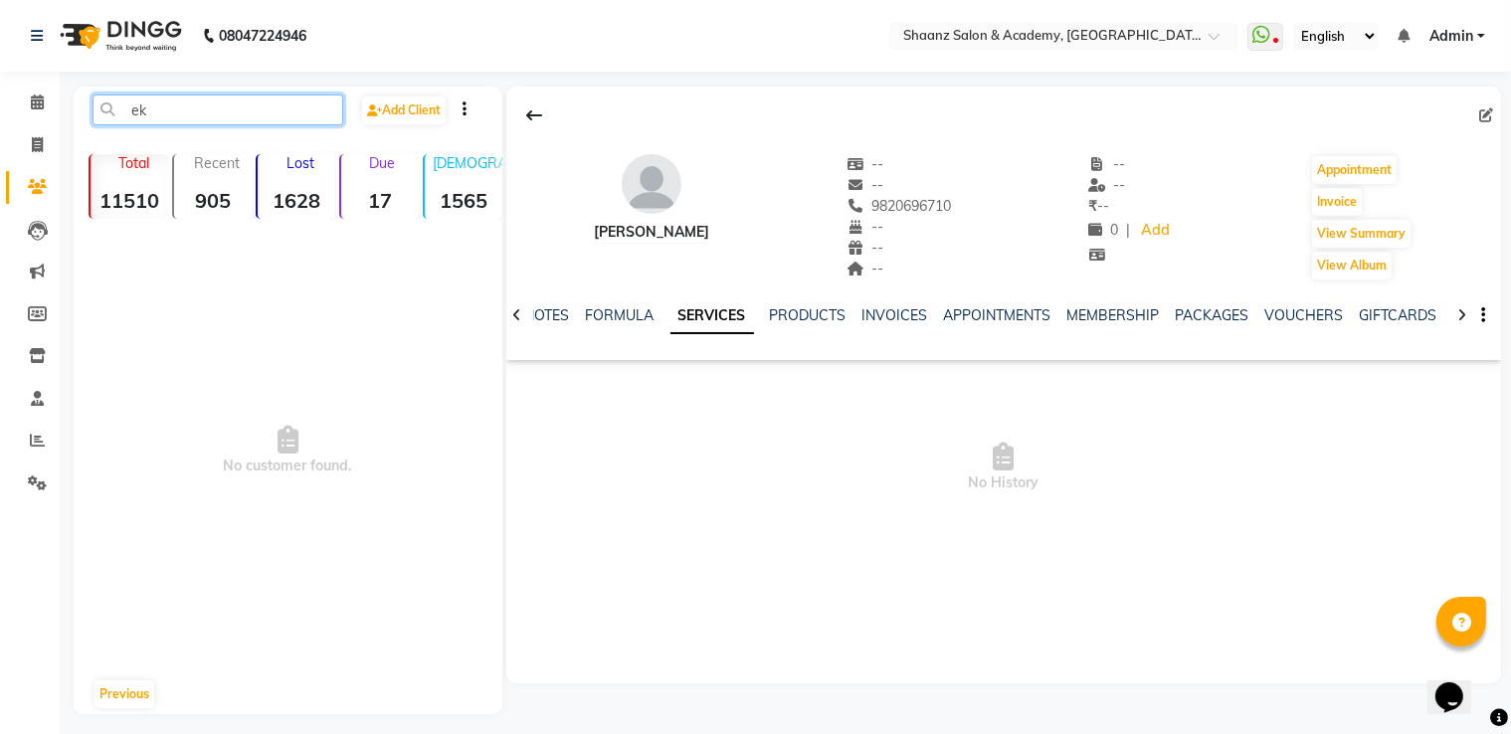
type input "e"
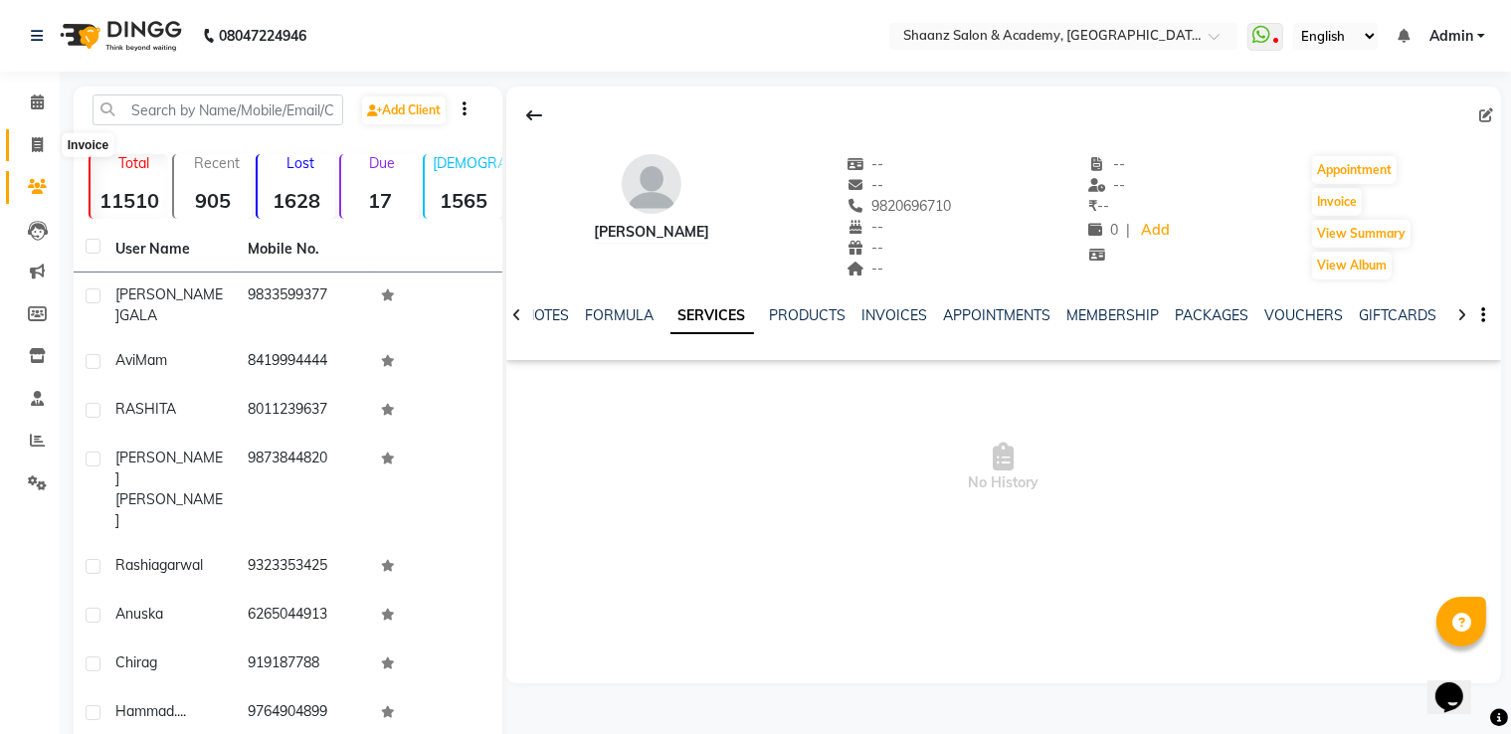
click at [36, 142] on icon at bounding box center [37, 144] width 11 height 15
select select "6360"
select select "service"
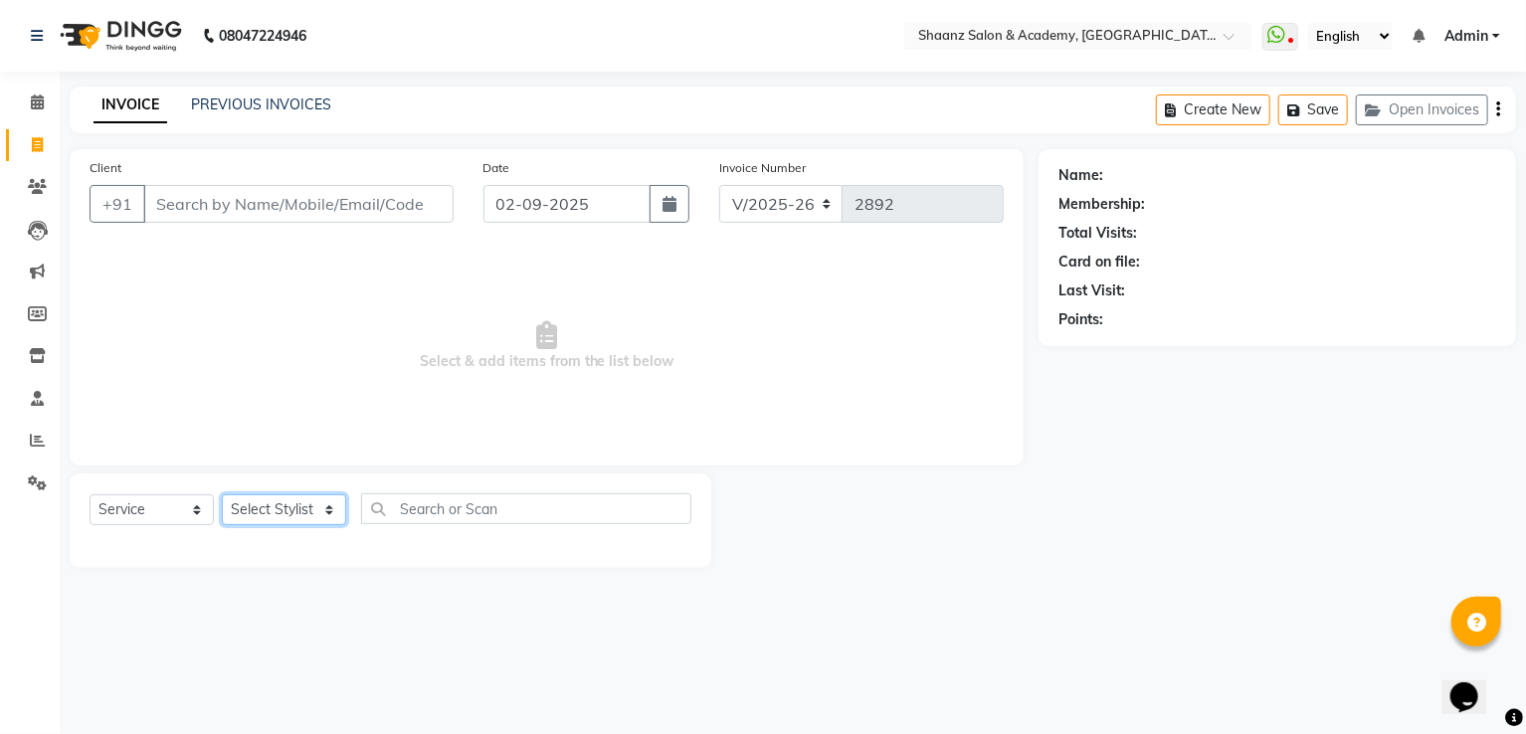
click at [254, 518] on select "Select Stylist Ameer AHMAD ankita mascarenhas ASHISH THAPA dc MUSKAN nisha vish…" at bounding box center [284, 510] width 124 height 31
select select "88436"
click at [222, 496] on select "Select Stylist Ameer AHMAD ankita mascarenhas ASHISH THAPA dc MUSKAN nisha vish…" at bounding box center [284, 510] width 124 height 31
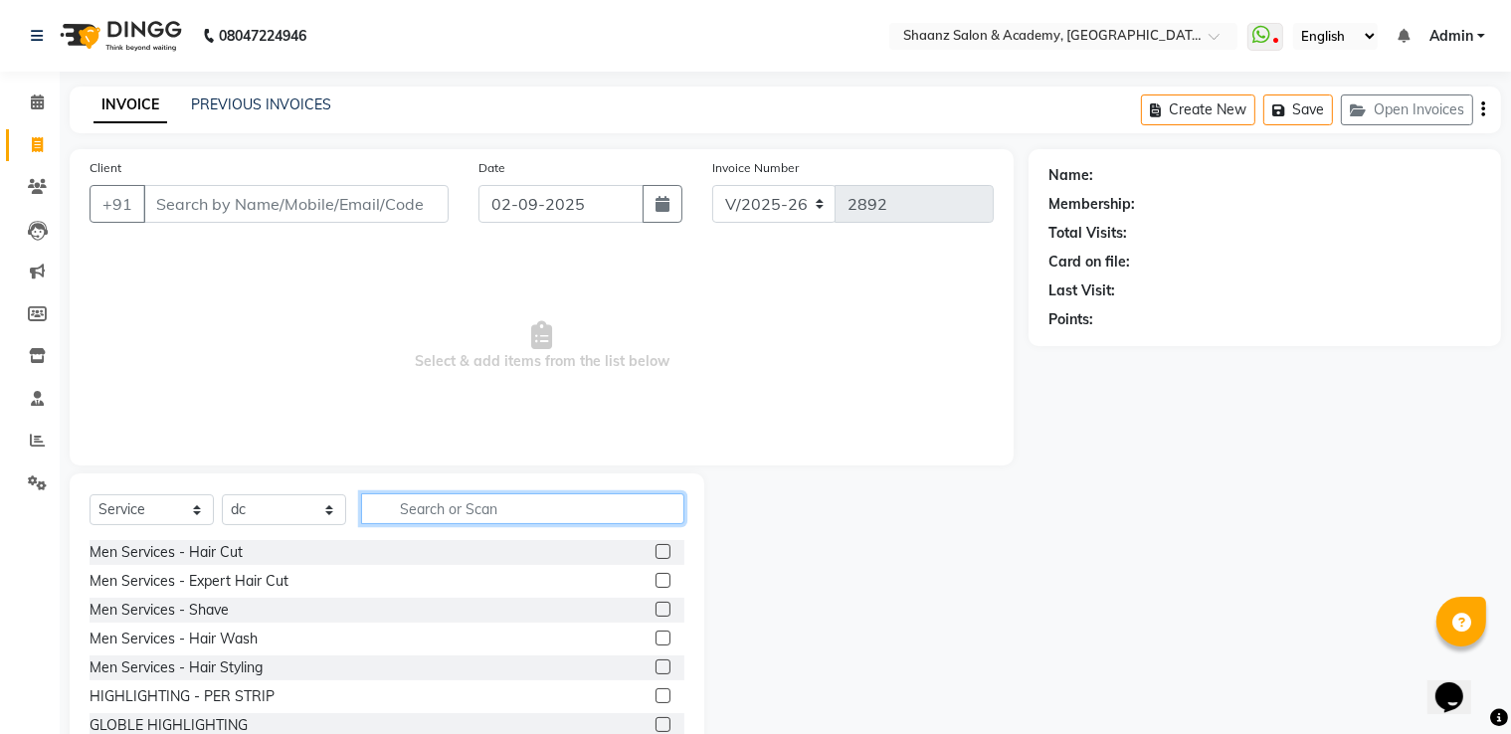
click at [451, 503] on input "text" at bounding box center [522, 509] width 323 height 31
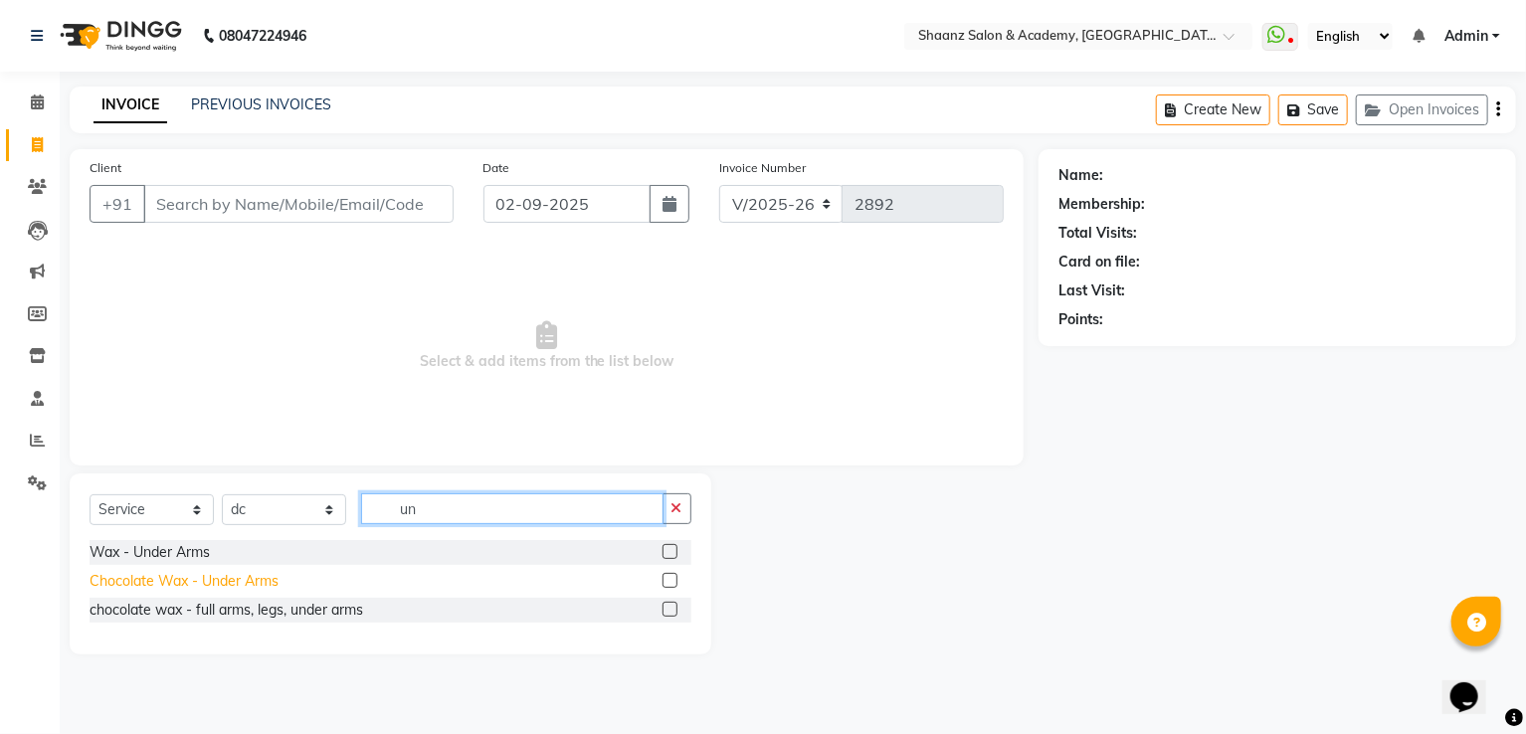
type input "un"
click at [266, 582] on div "Chocolate Wax - Under Arms" at bounding box center [184, 581] width 189 height 21
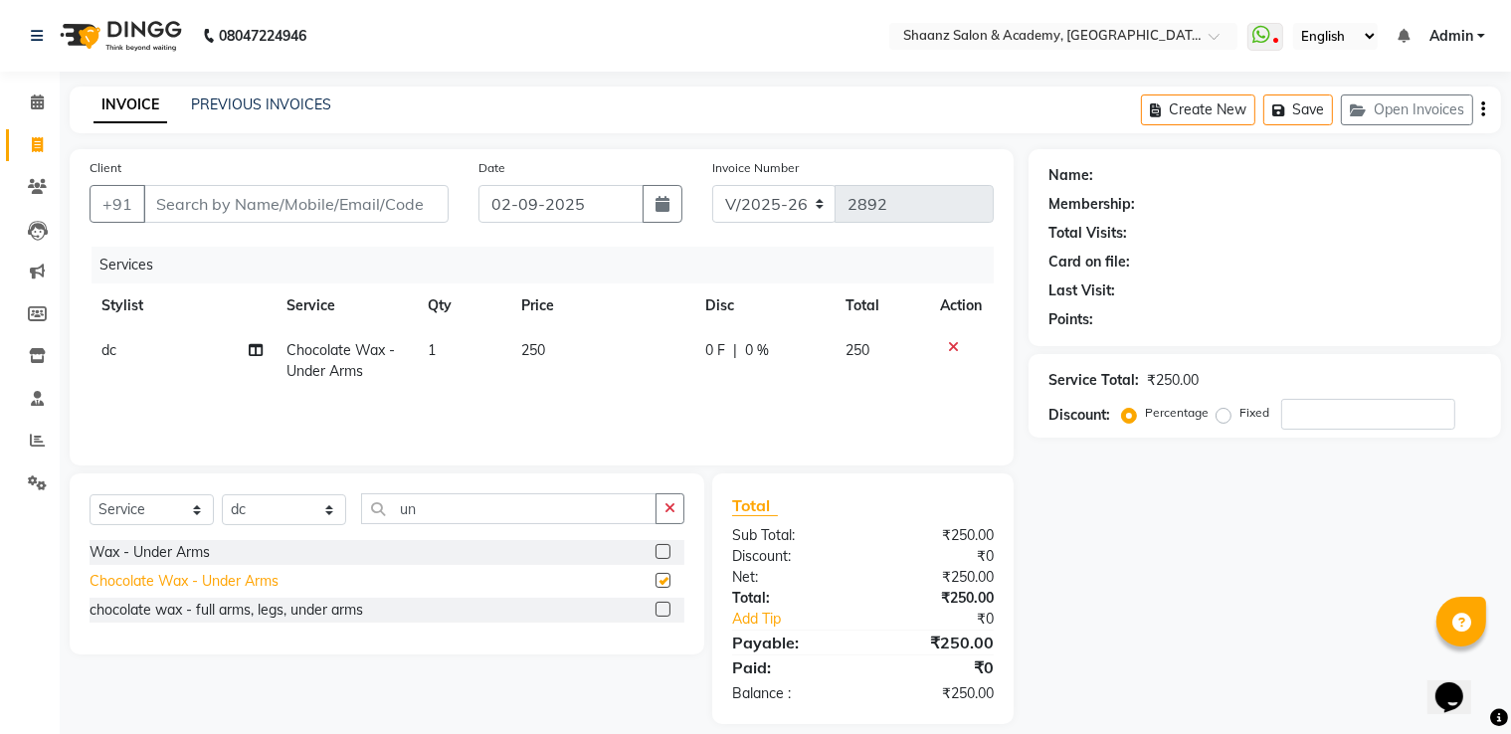
checkbox input "false"
click at [362, 200] on input "Client" at bounding box center [295, 204] width 305 height 38
click at [184, 200] on input "Client" at bounding box center [295, 204] width 305 height 38
type input "9"
type input "0"
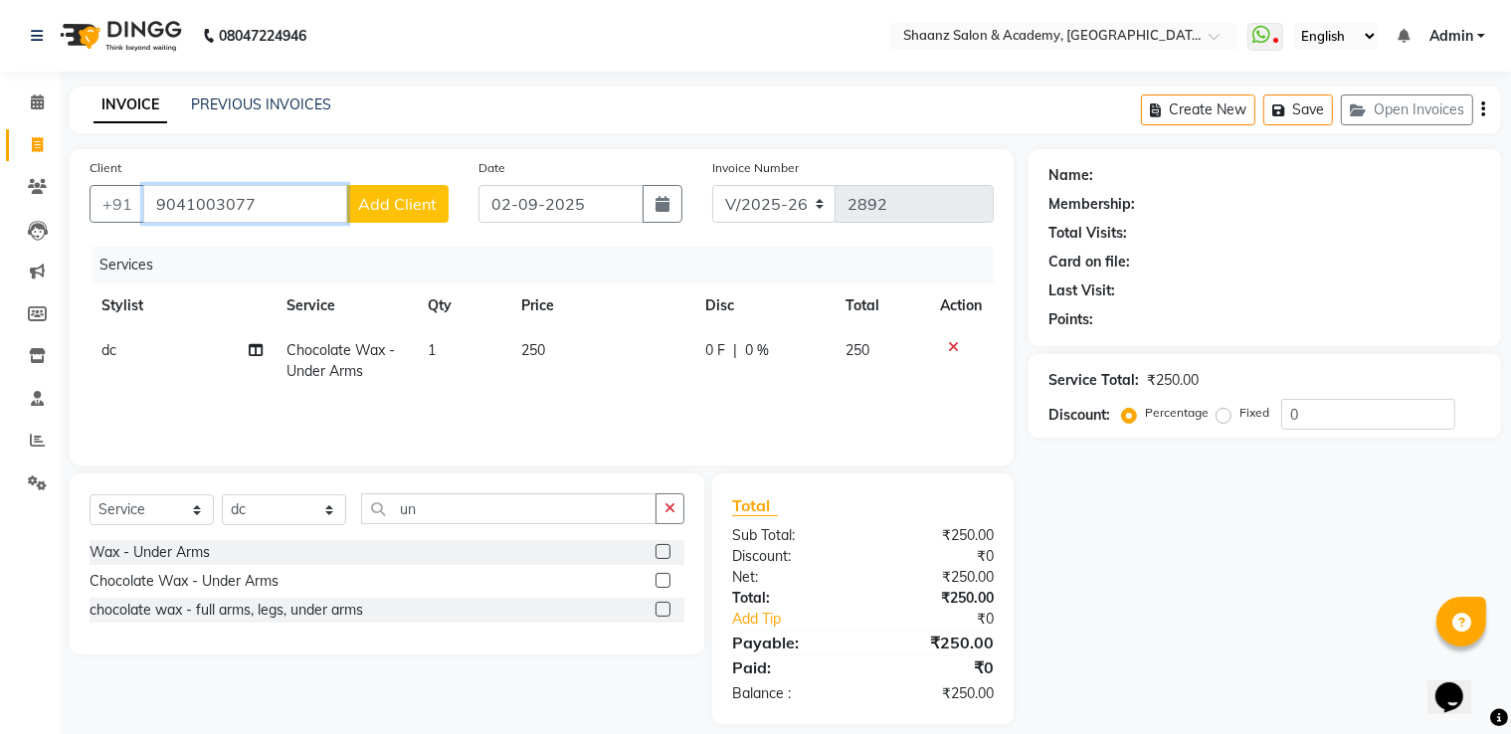
type input "9041003077"
click at [431, 214] on button "Add Client" at bounding box center [397, 204] width 102 height 38
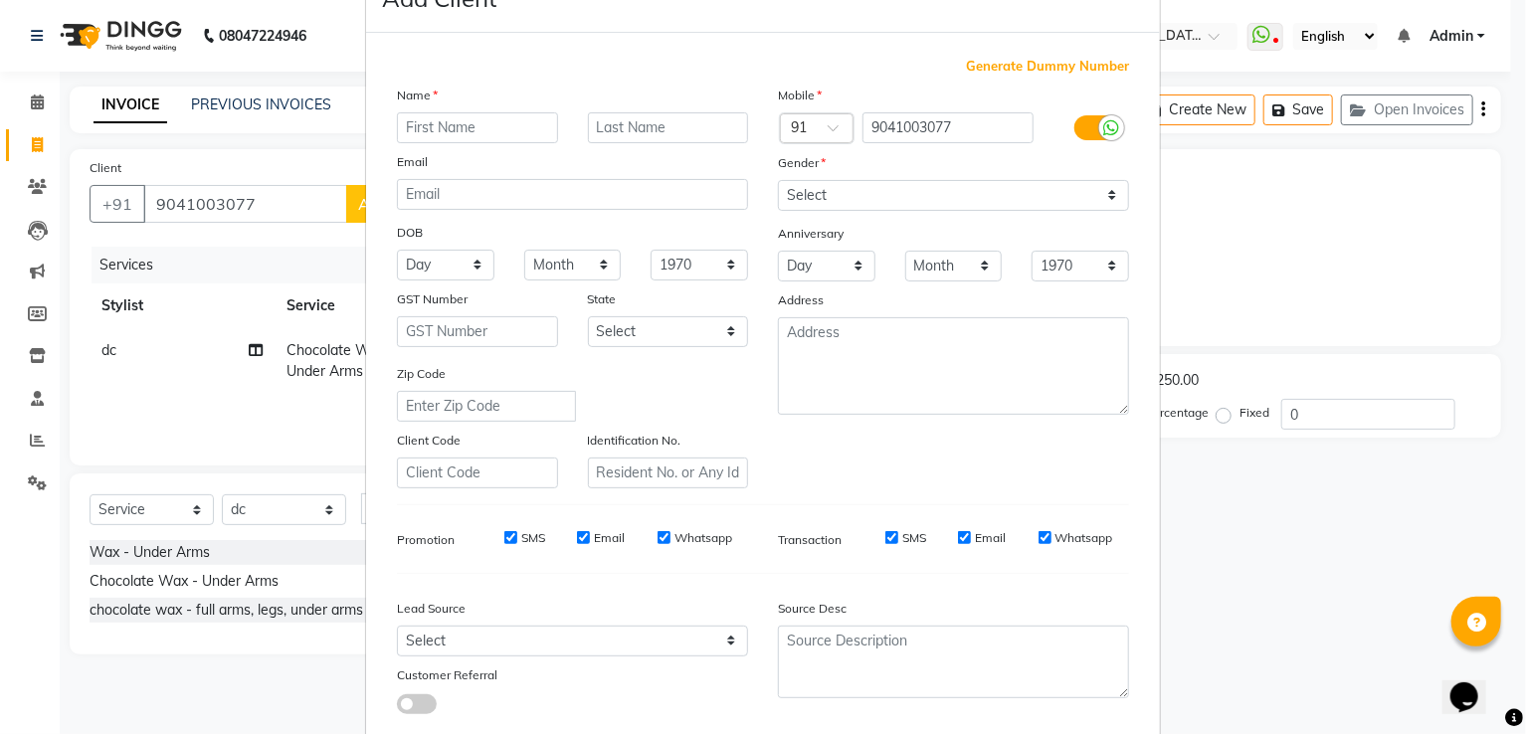
scroll to position [100, 0]
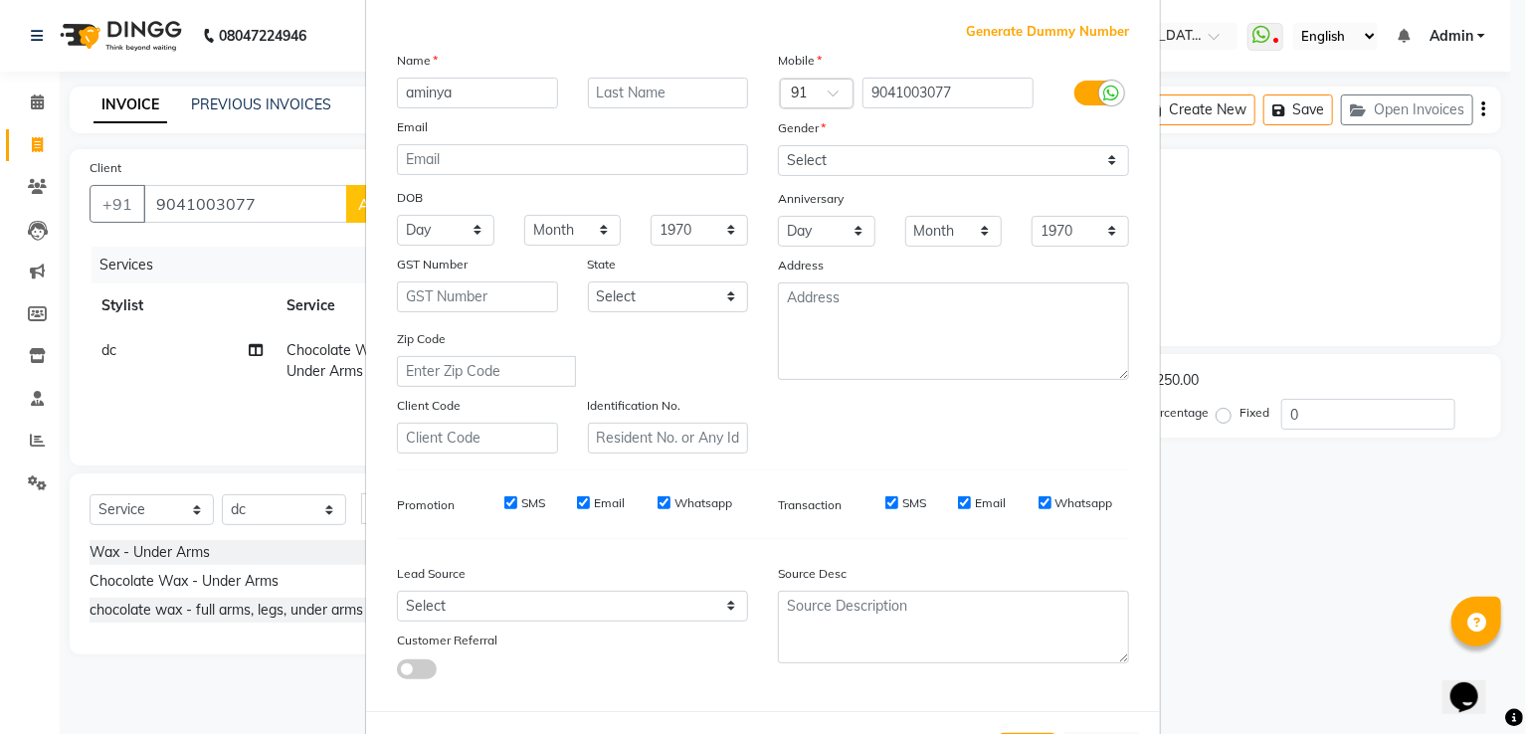
type input "aminya"
click at [796, 149] on select "Select Male Female Other Prefer Not To Say" at bounding box center [953, 160] width 351 height 31
select select "female"
click at [778, 146] on select "Select Male Female Other Prefer Not To Say" at bounding box center [953, 160] width 351 height 31
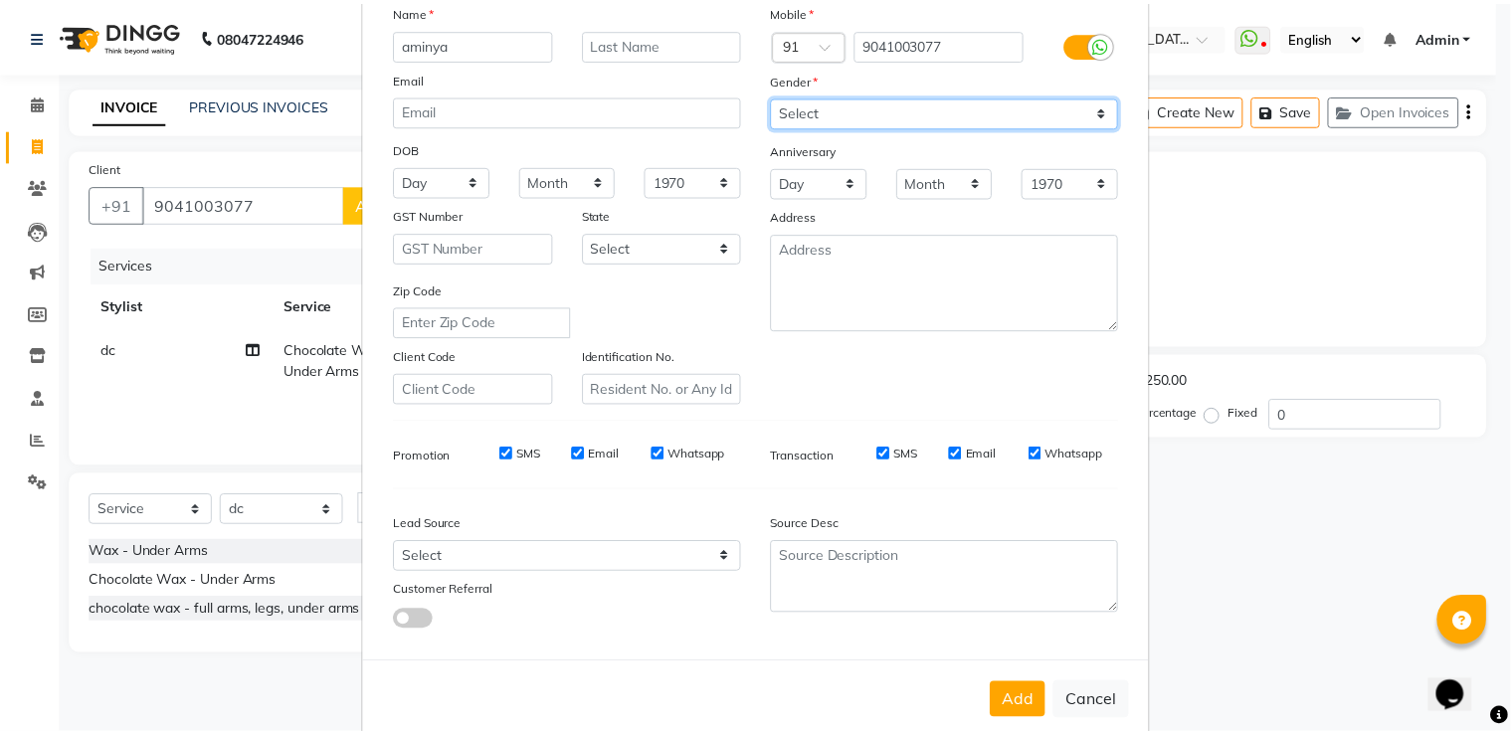
scroll to position [194, 0]
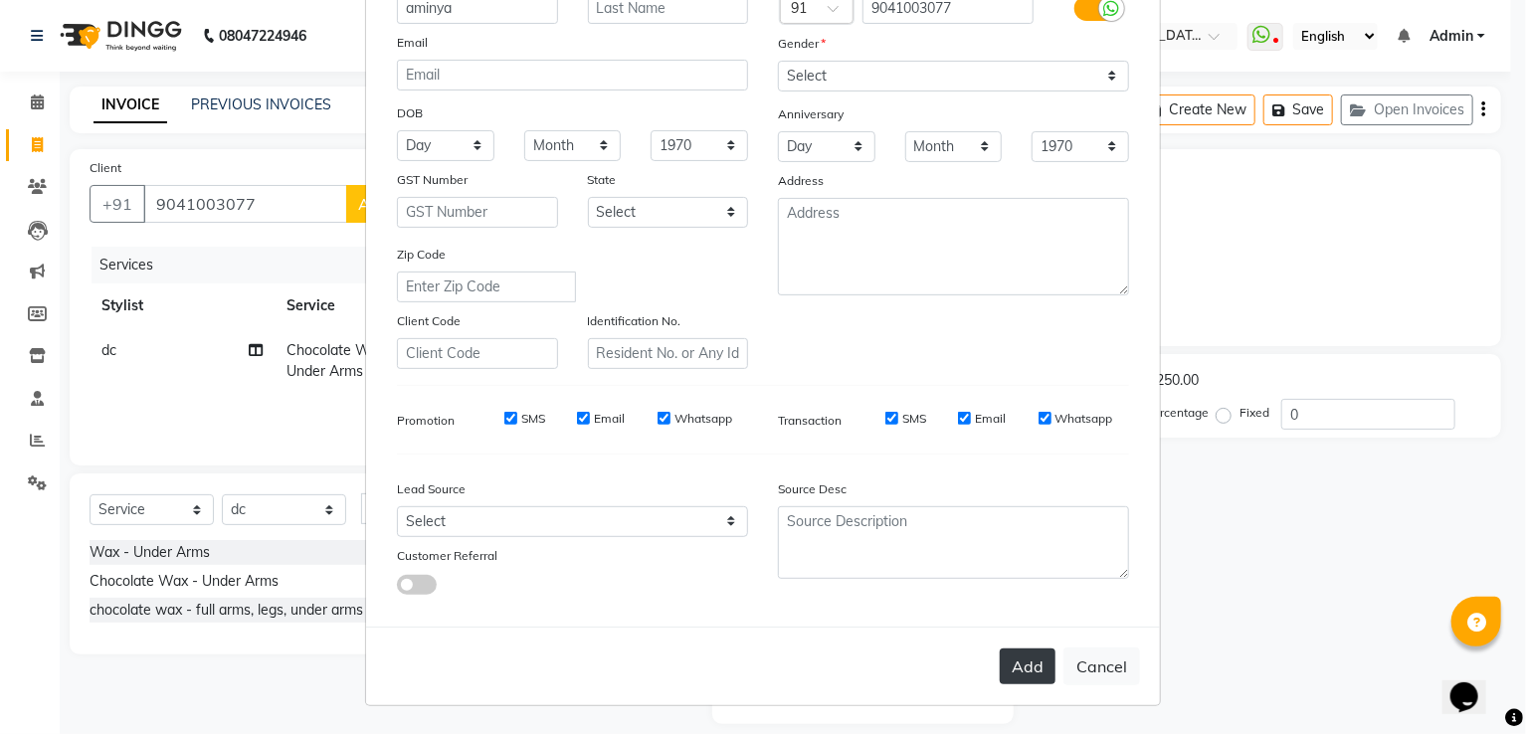
click at [1025, 661] on button "Add" at bounding box center [1028, 667] width 56 height 36
select select
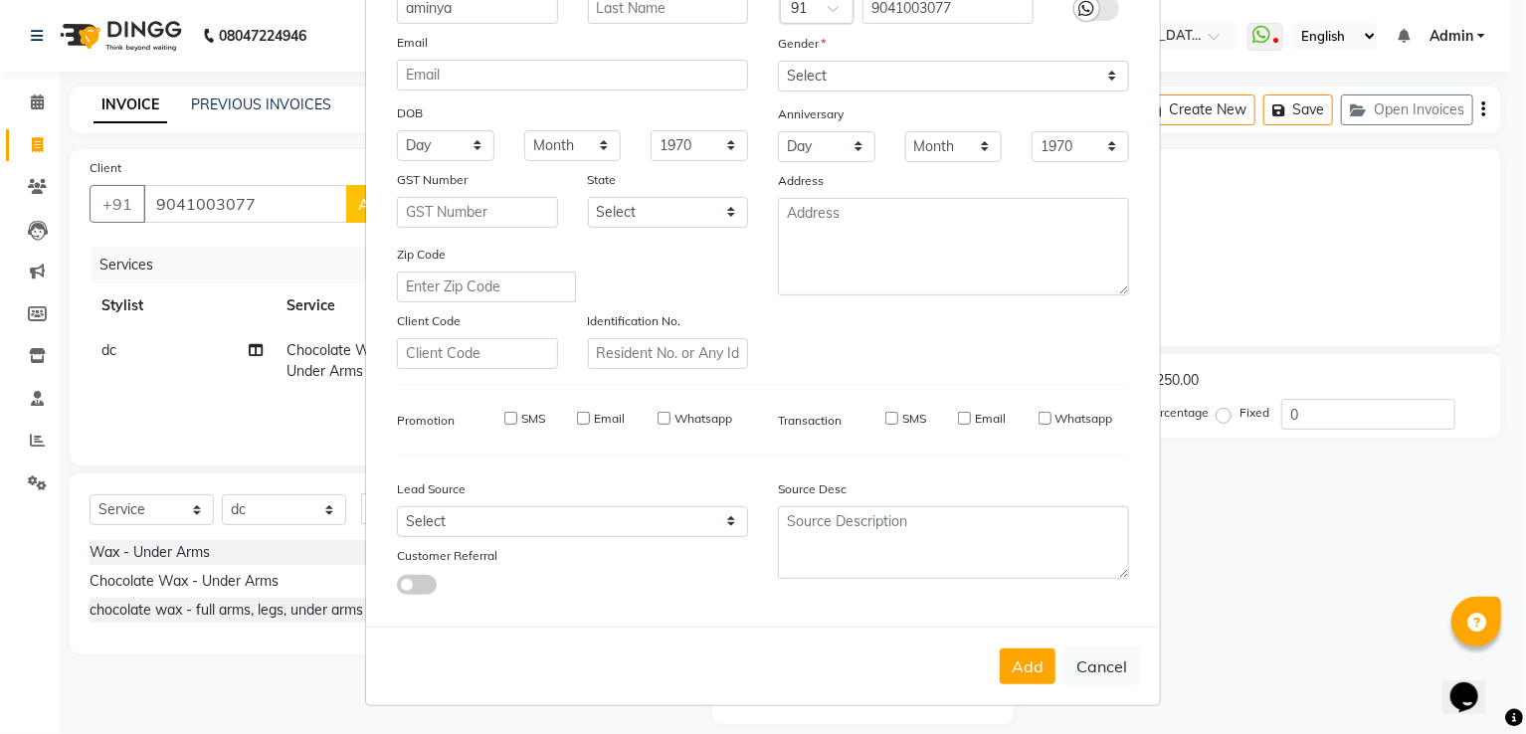
select select
checkbox input "false"
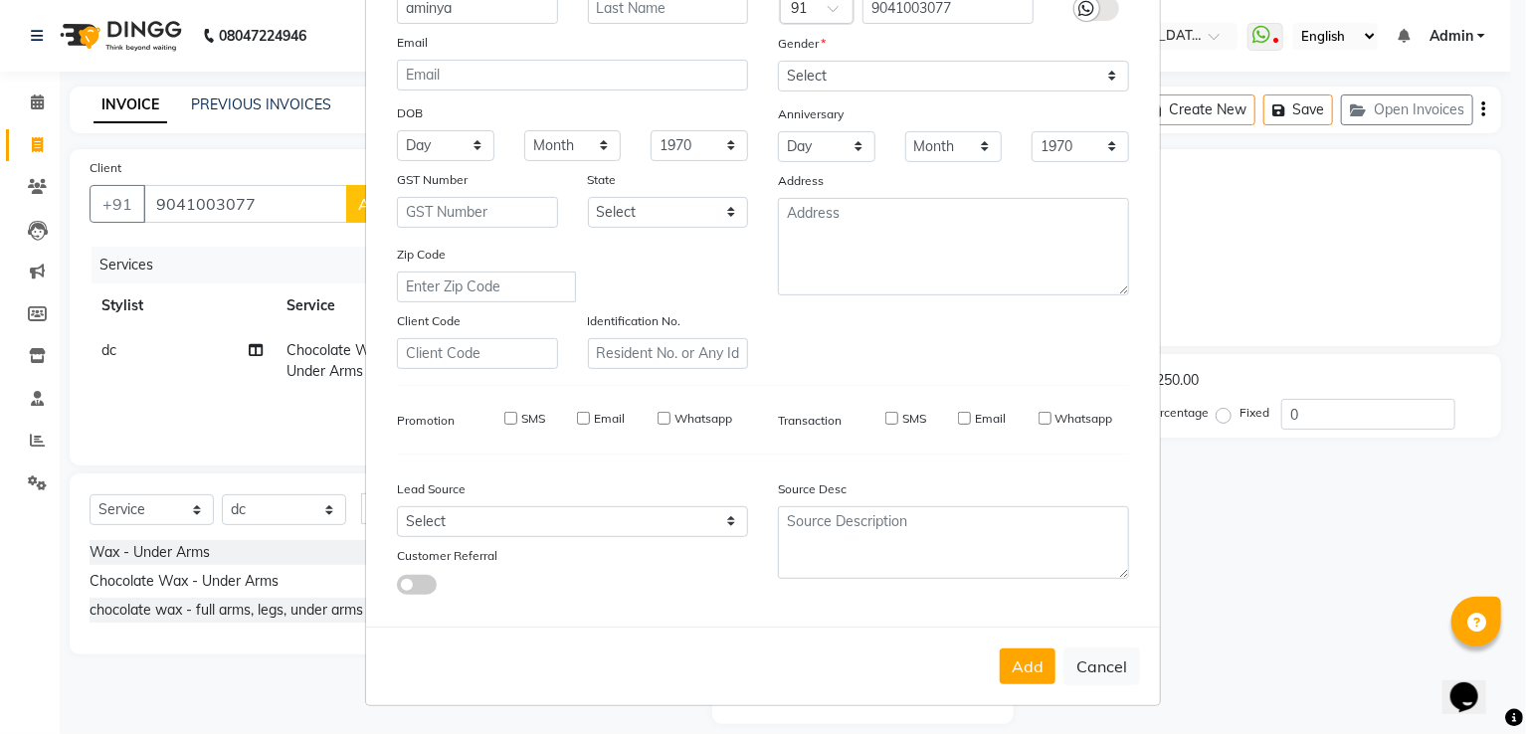
checkbox input "false"
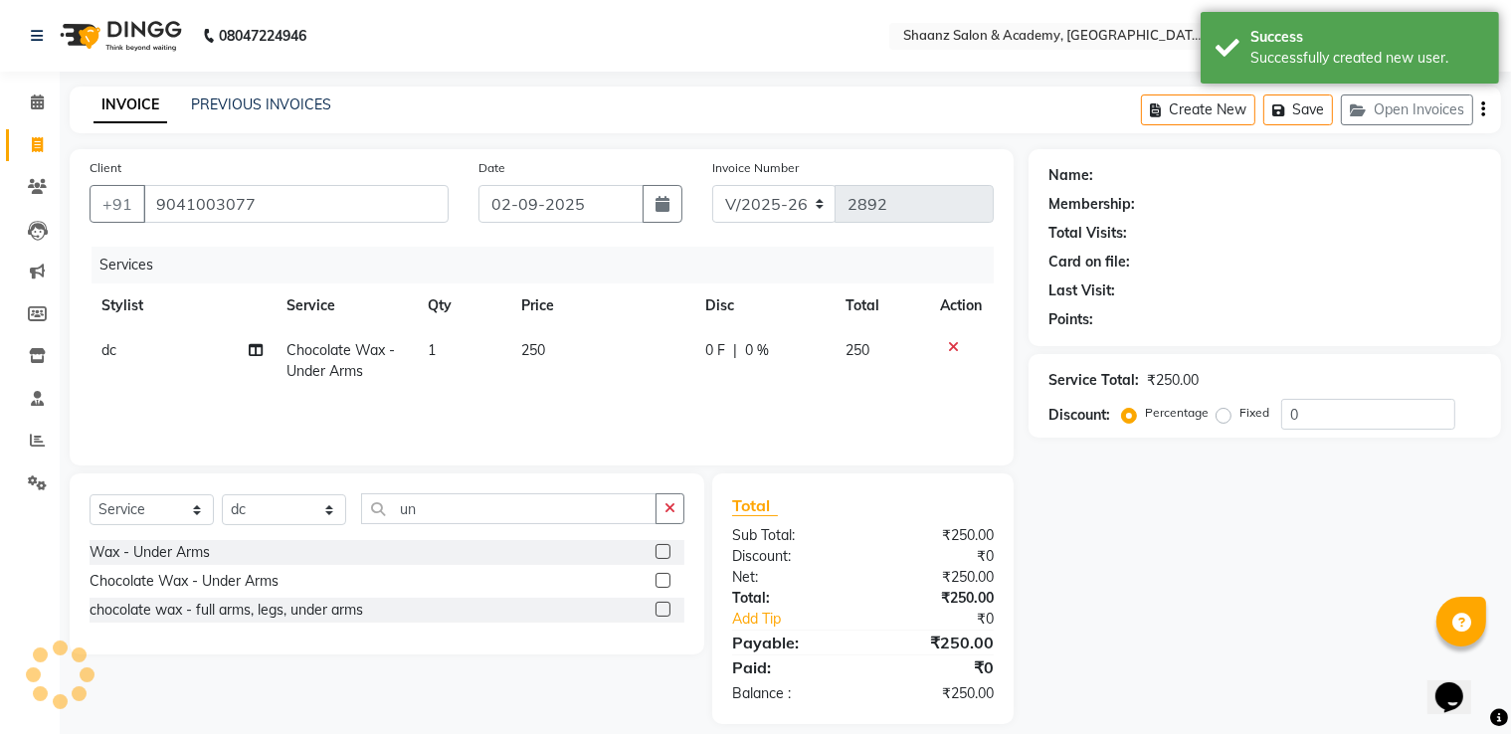
scroll to position [20, 0]
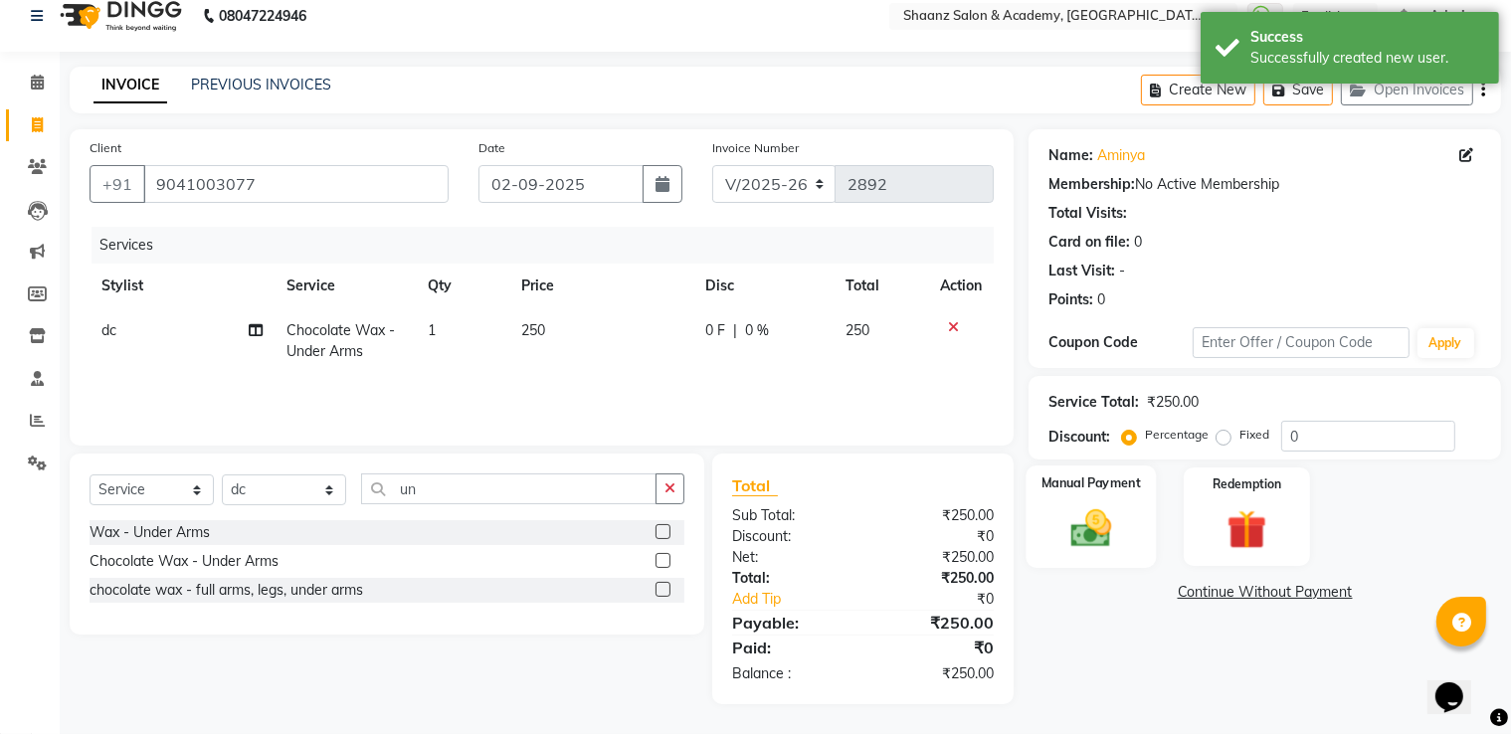
click at [1124, 514] on img at bounding box center [1092, 529] width 67 height 48
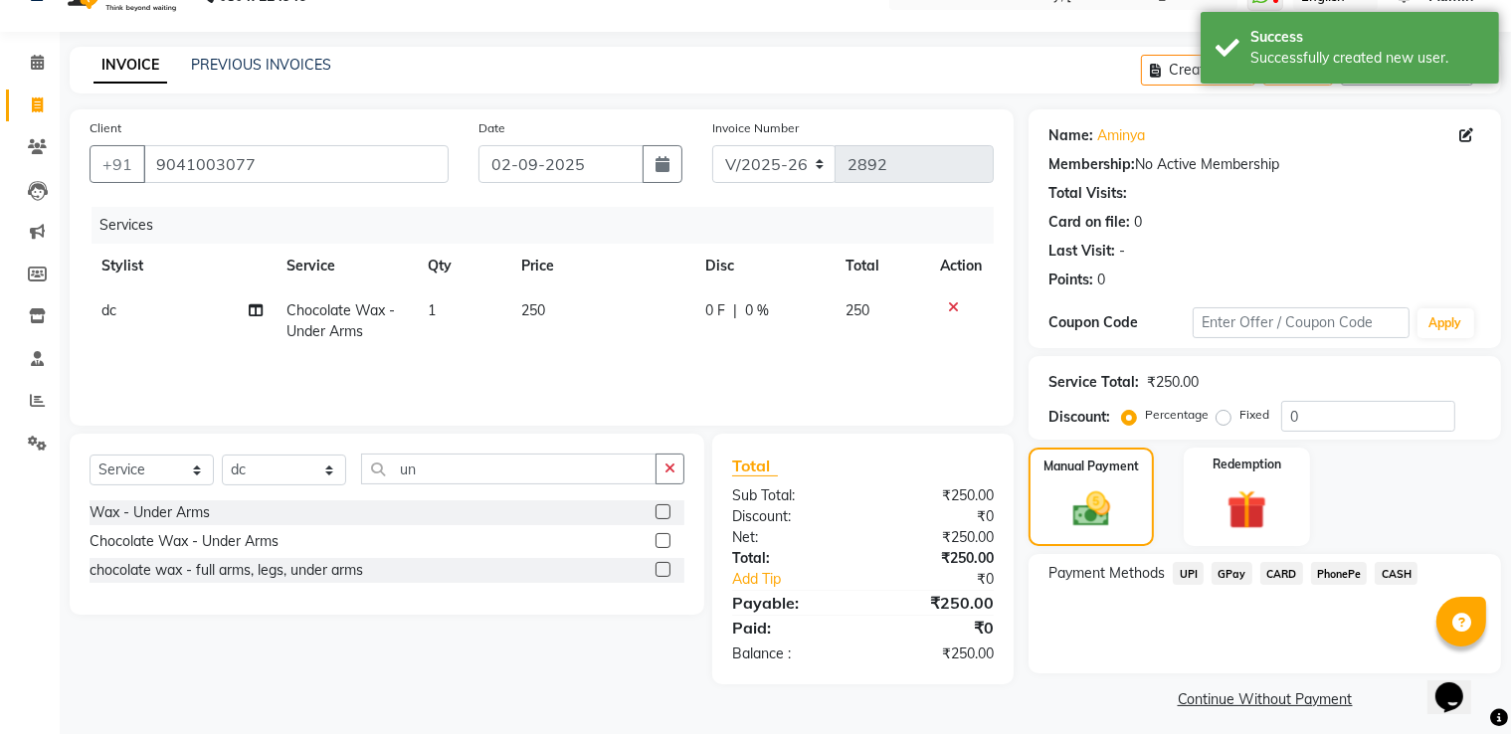
scroll to position [50, 0]
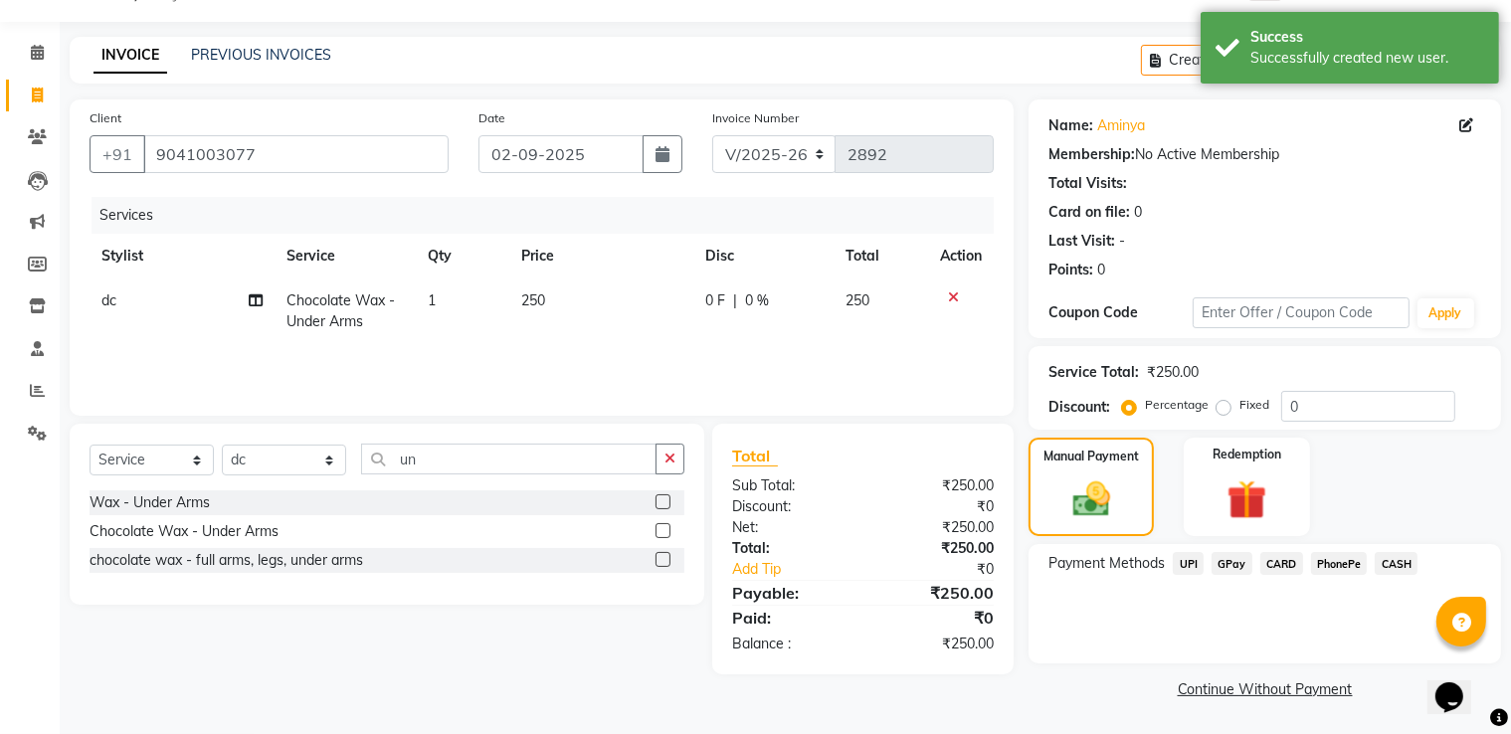
click at [1401, 562] on span "CASH" at bounding box center [1396, 563] width 43 height 23
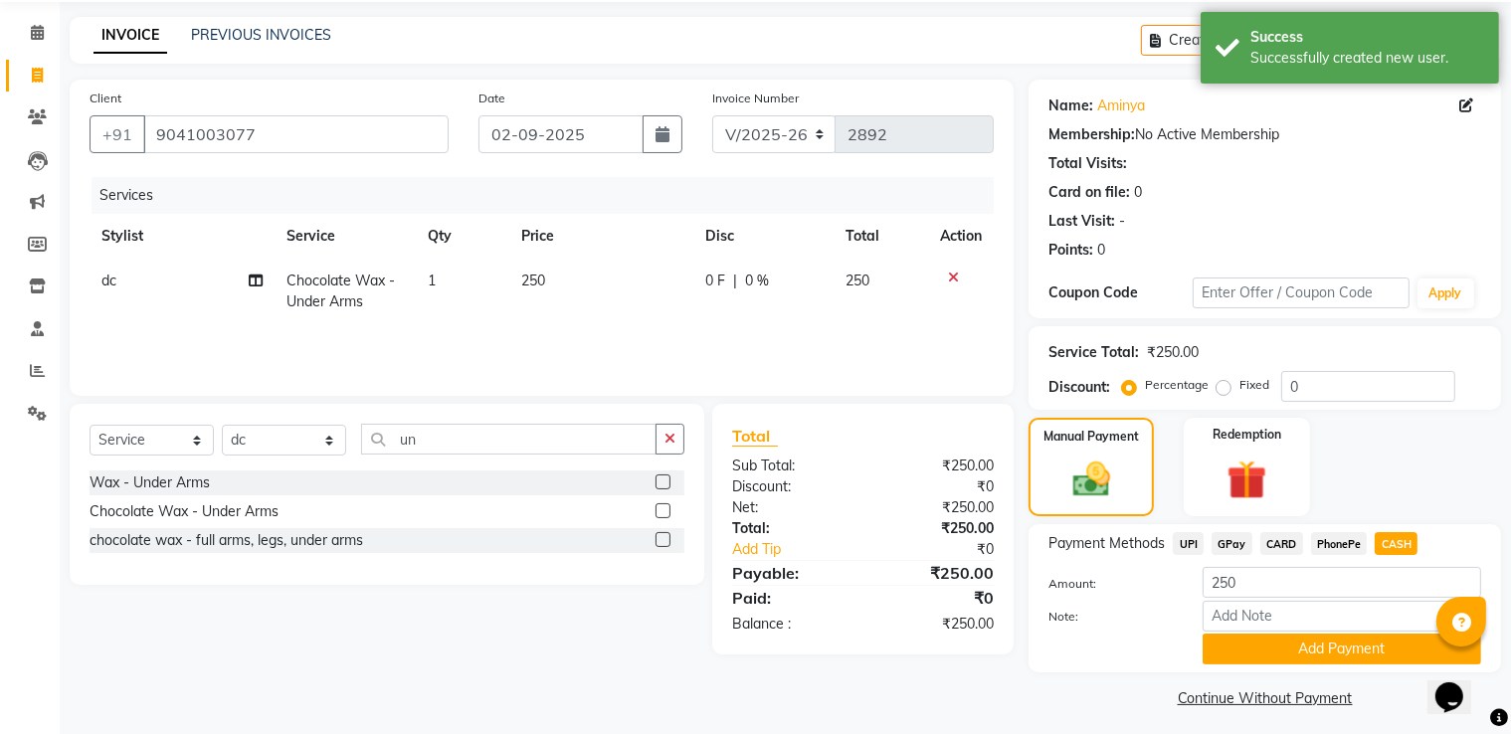
scroll to position [81, 0]
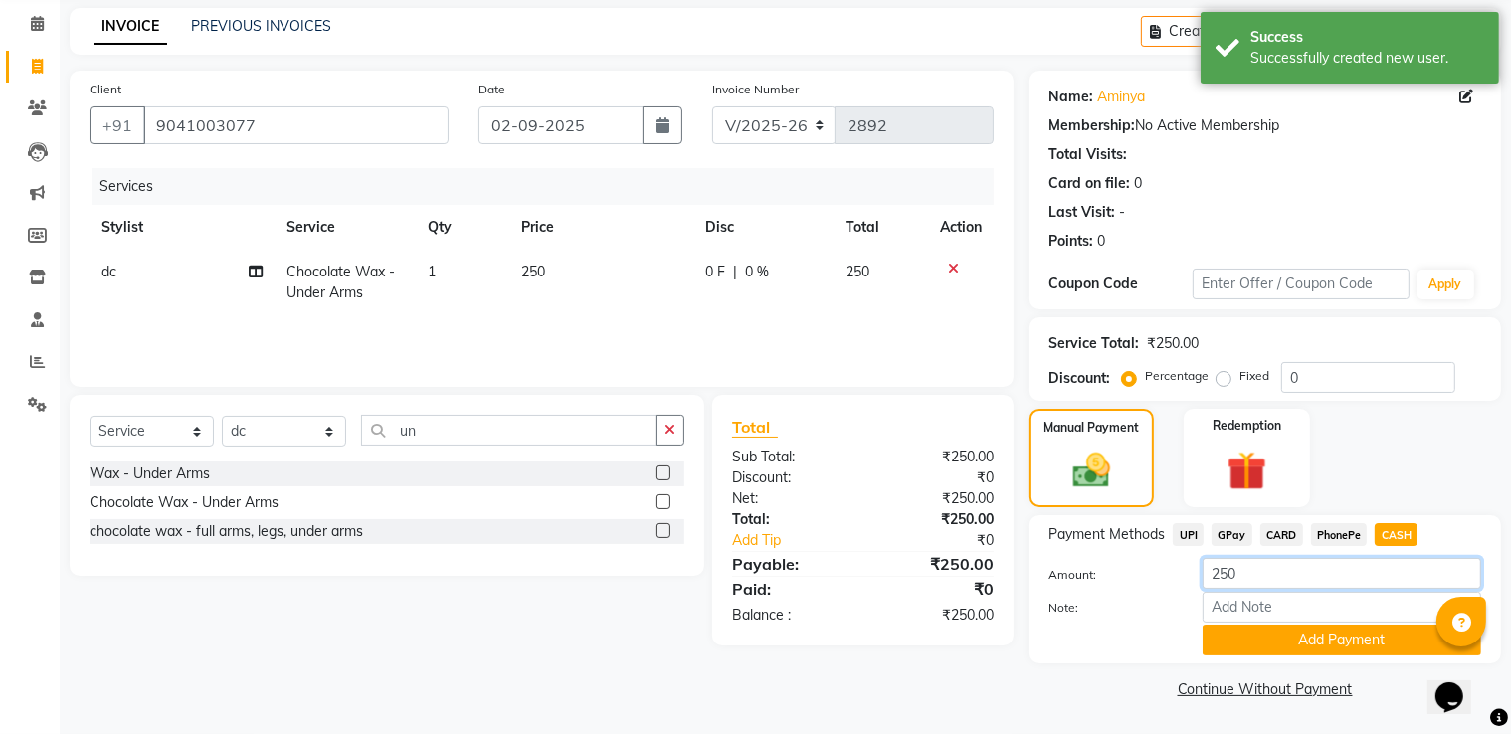
click at [1307, 578] on input "250" at bounding box center [1342, 573] width 279 height 31
type input "2"
type input "500"
click at [1260, 638] on button "Add Payment" at bounding box center [1342, 640] width 279 height 31
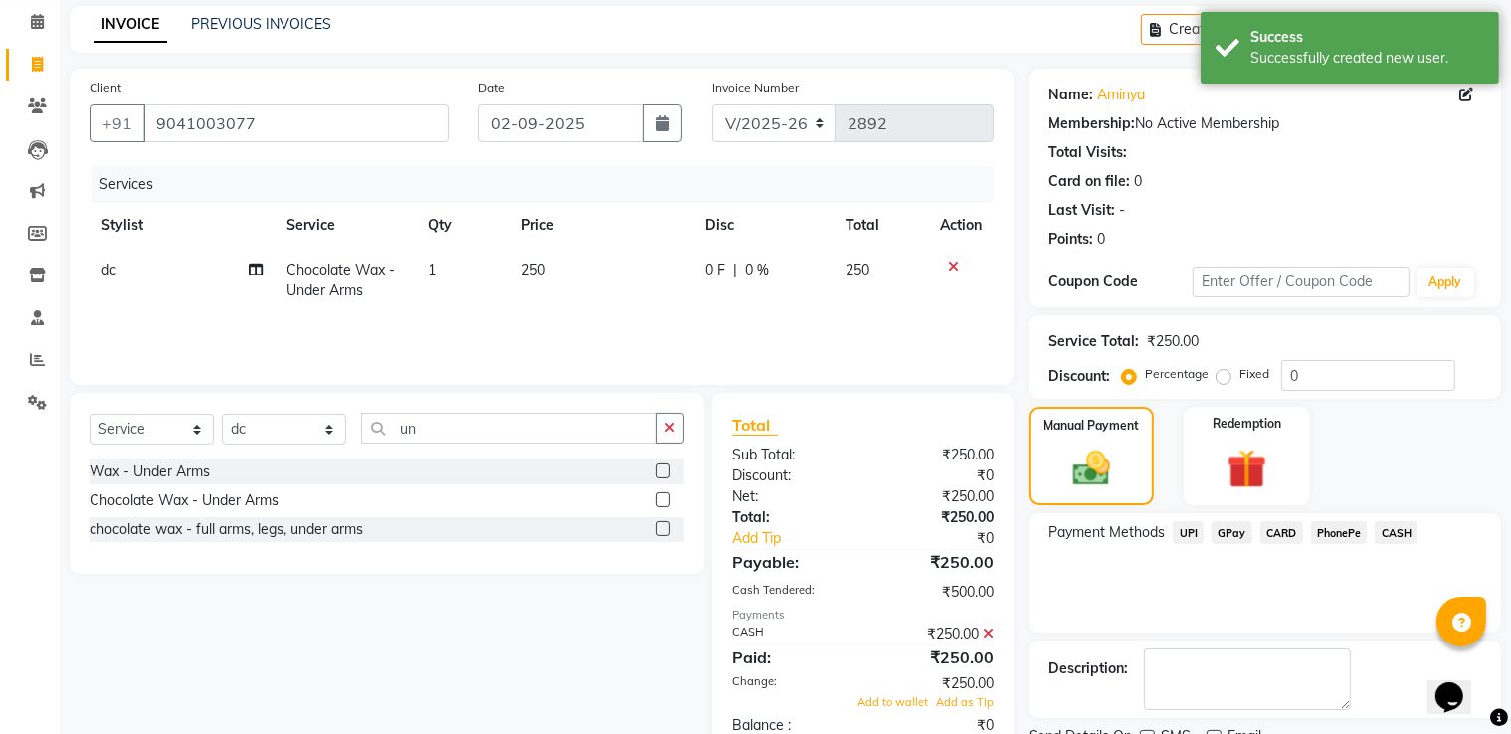
scroll to position [162, 0]
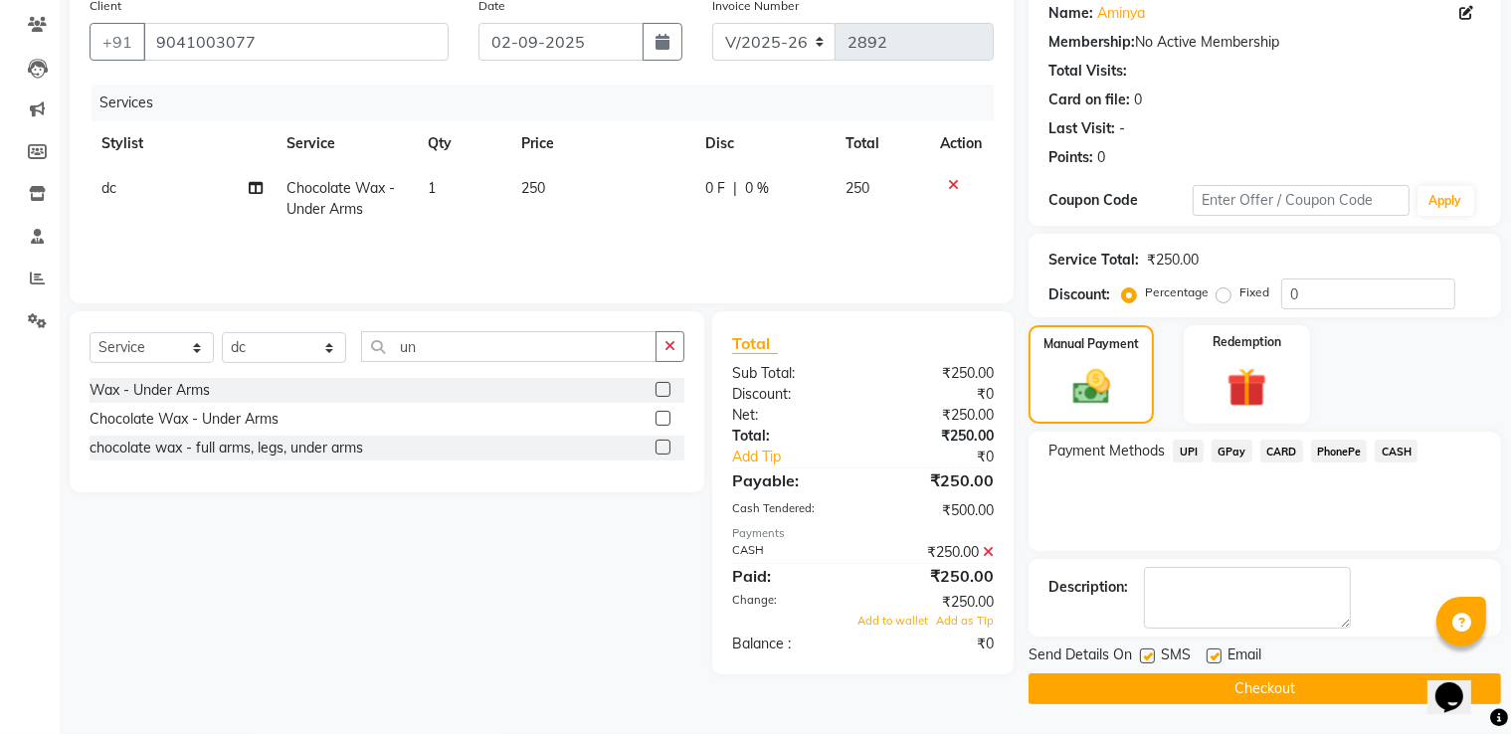
click at [1143, 653] on label at bounding box center [1147, 656] width 15 height 15
click at [1143, 653] on input "checkbox" at bounding box center [1146, 657] width 13 height 13
checkbox input "false"
click at [1215, 666] on div at bounding box center [1213, 659] width 13 height 21
click at [1213, 660] on label at bounding box center [1214, 656] width 15 height 15
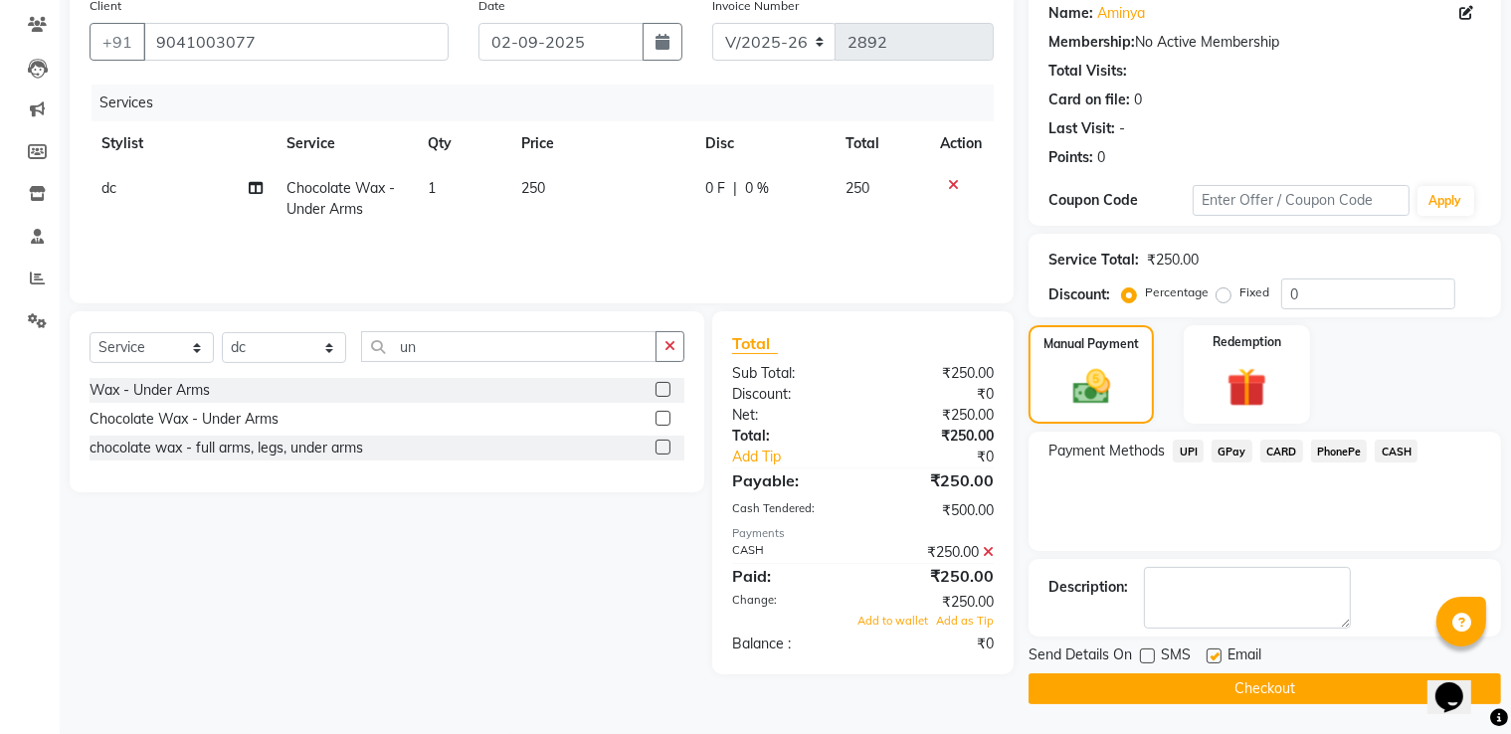
click at [1213, 660] on input "checkbox" at bounding box center [1213, 657] width 13 height 13
checkbox input "false"
click at [1155, 661] on div "SMS" at bounding box center [1173, 657] width 67 height 25
click at [1148, 654] on label at bounding box center [1147, 656] width 15 height 15
click at [1148, 654] on input "checkbox" at bounding box center [1146, 657] width 13 height 13
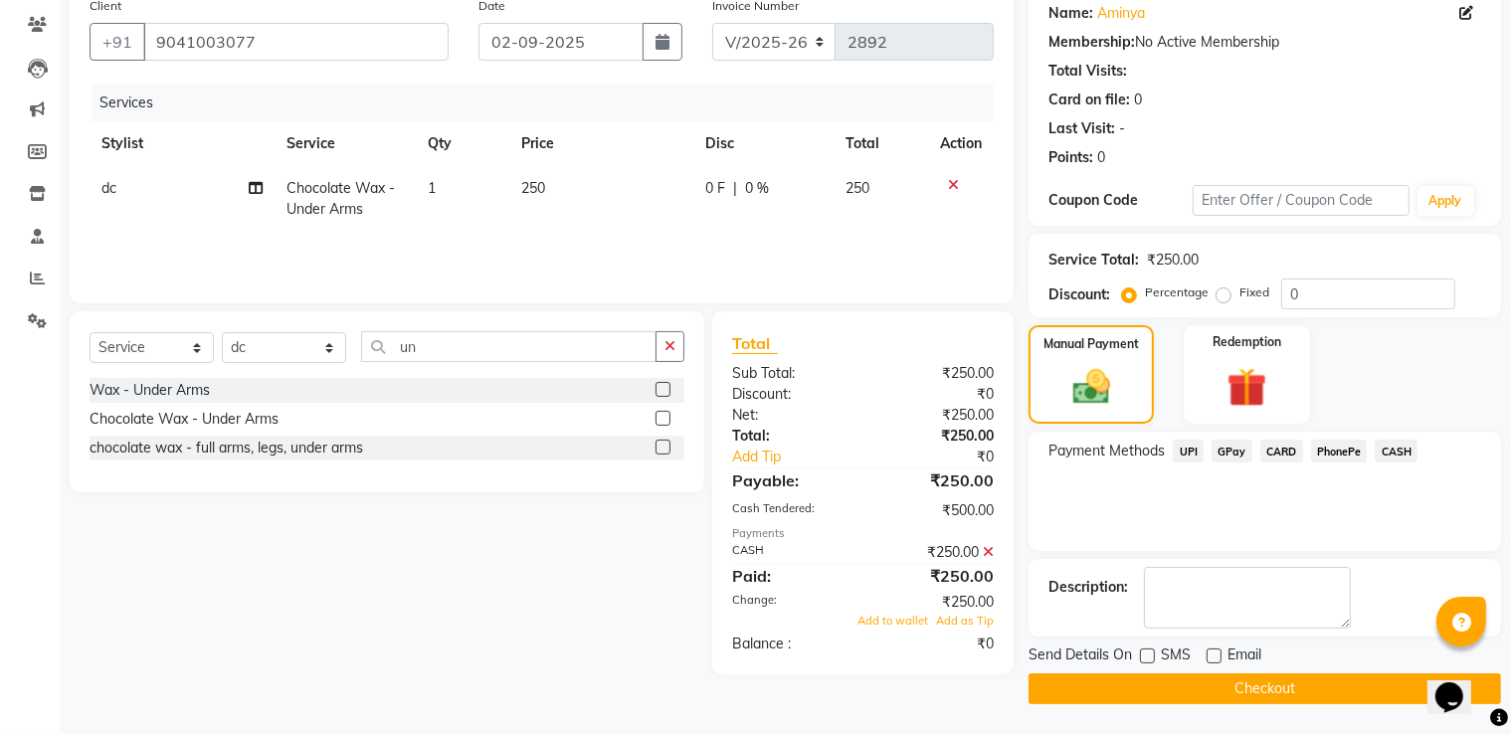
checkbox input "true"
click at [1148, 674] on button "Checkout" at bounding box center [1265, 689] width 473 height 31
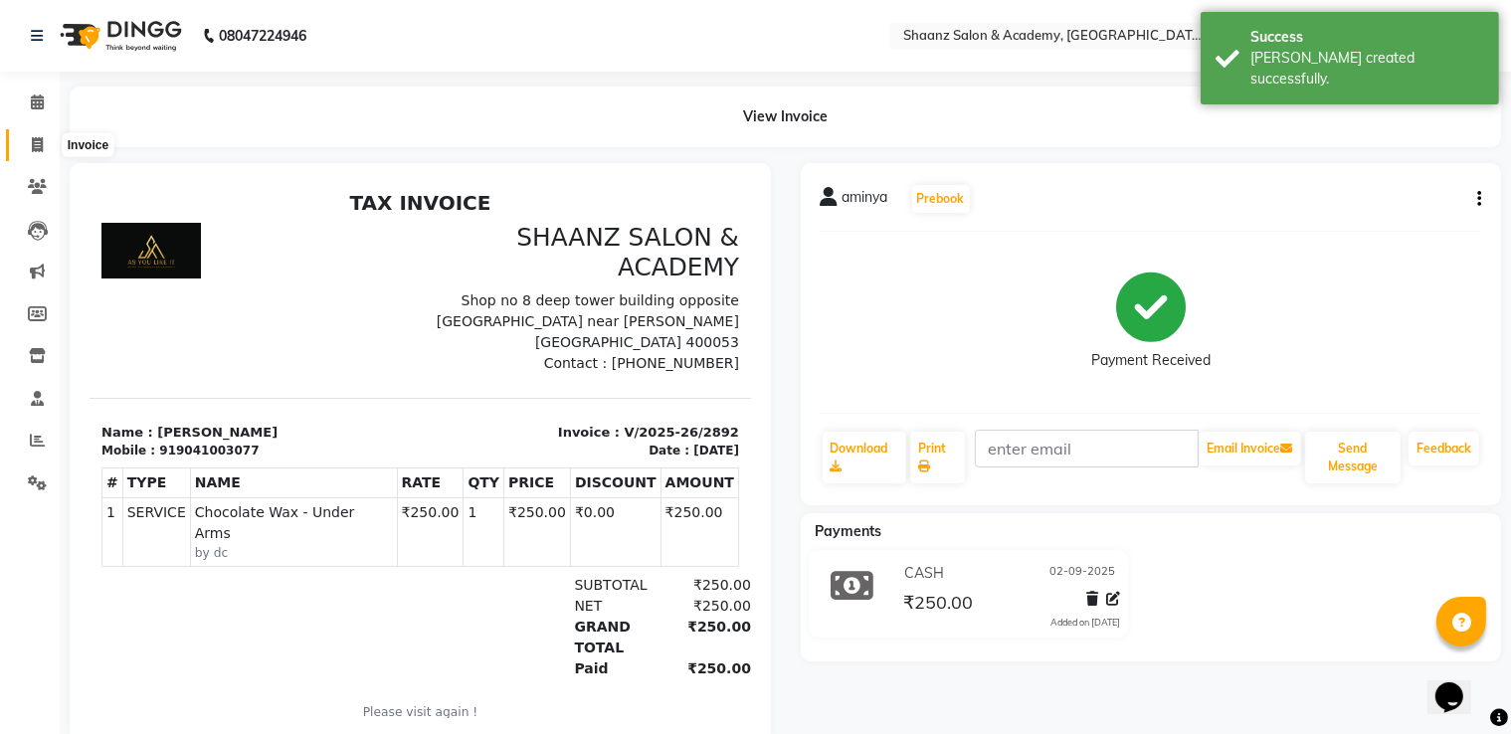
click at [36, 142] on icon at bounding box center [37, 144] width 11 height 15
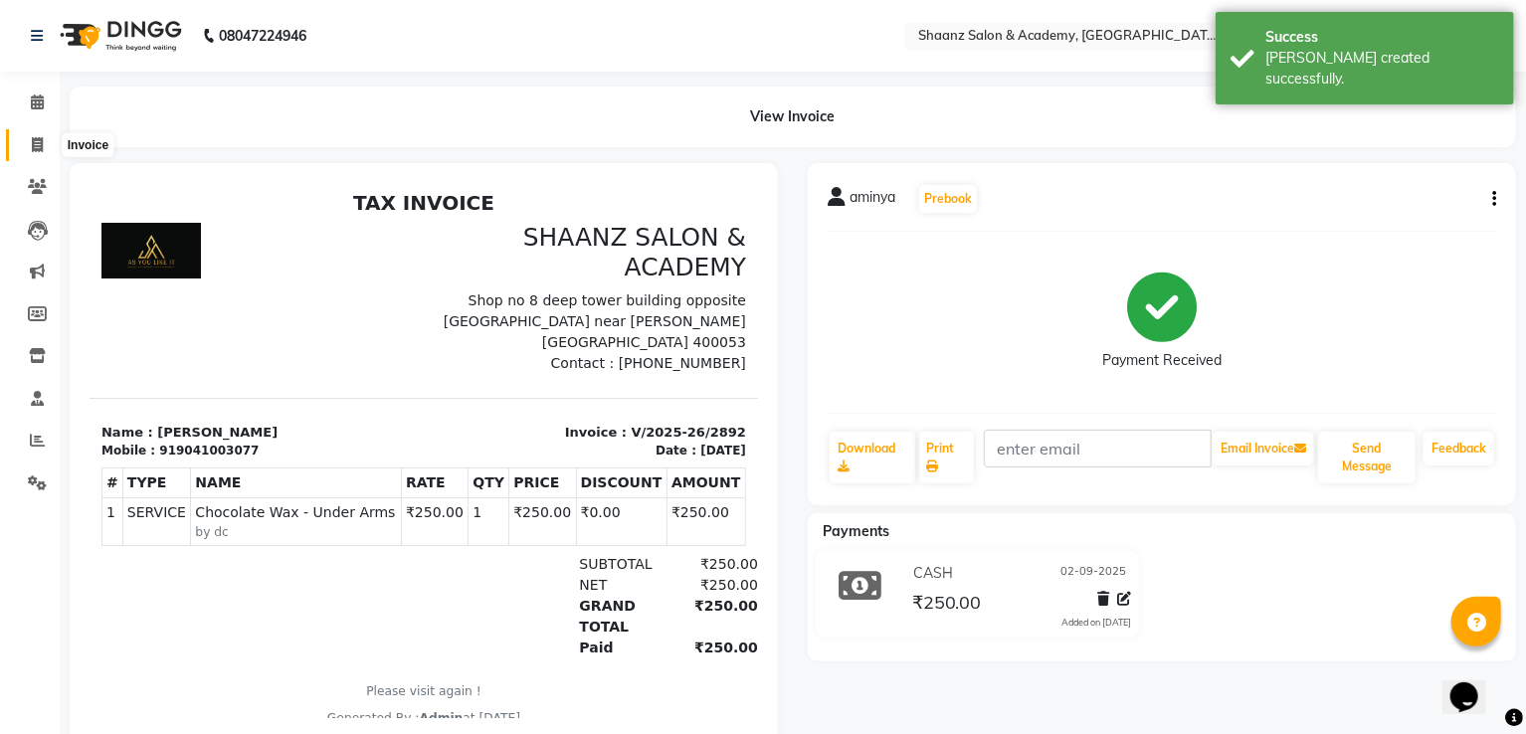
select select "6360"
select select "service"
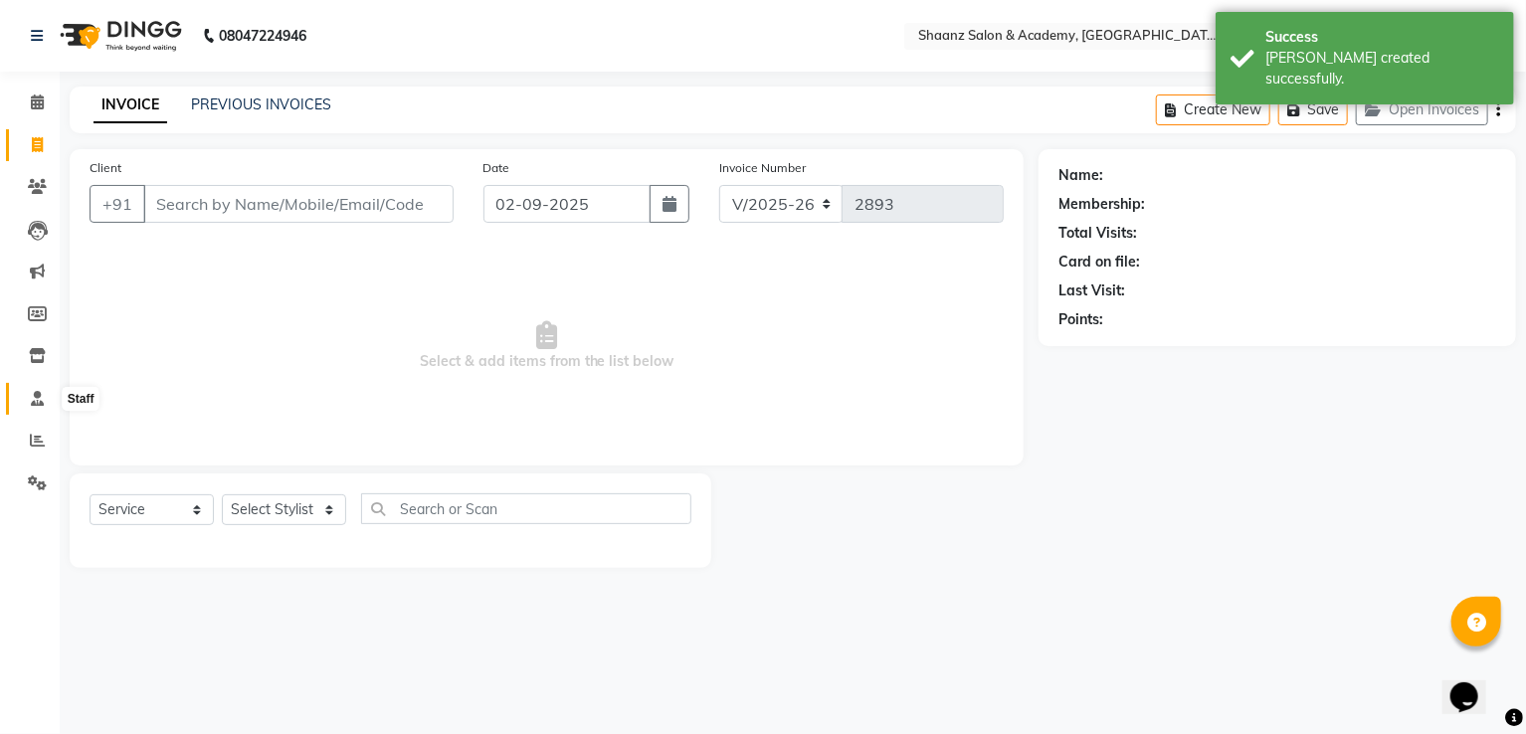
click at [34, 391] on icon at bounding box center [37, 398] width 13 height 15
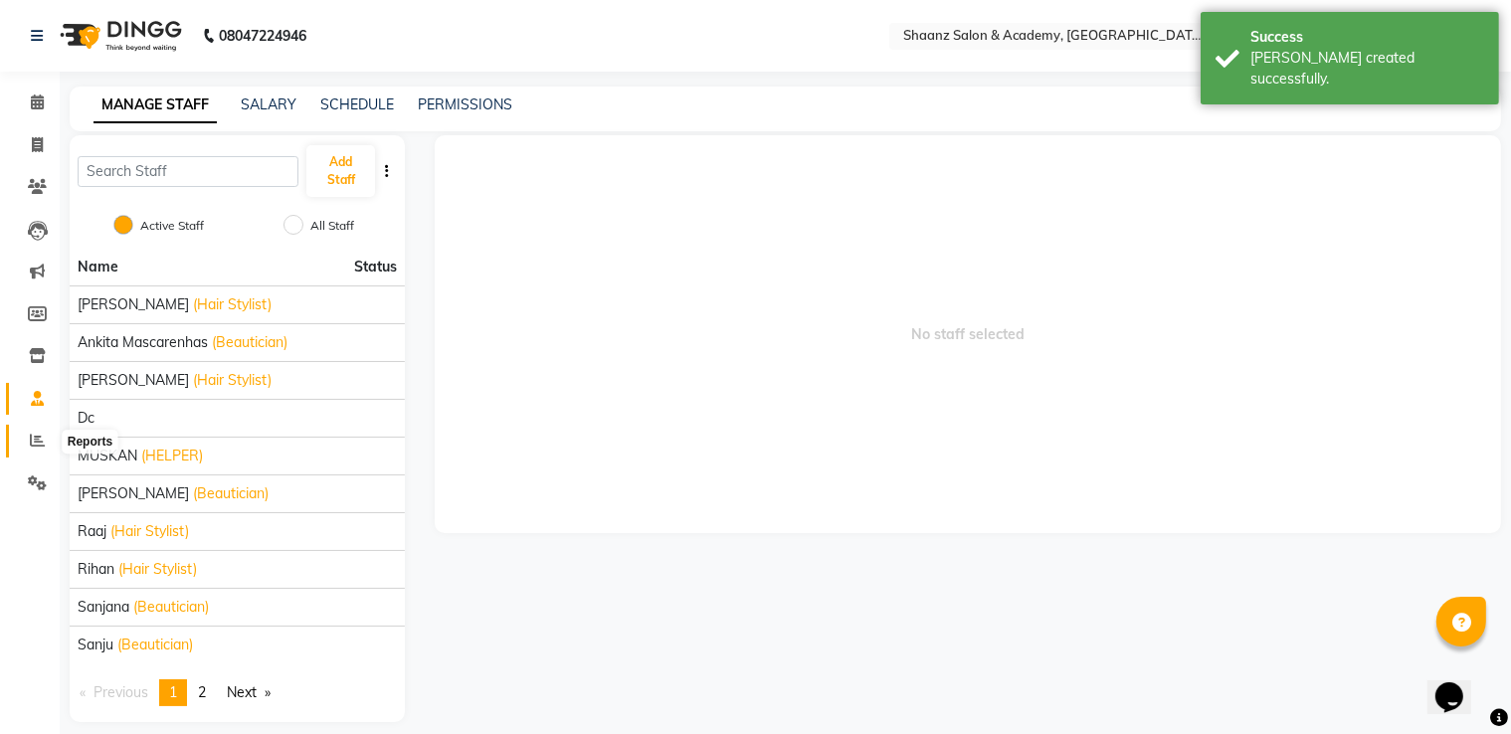
click at [36, 446] on icon at bounding box center [37, 440] width 15 height 15
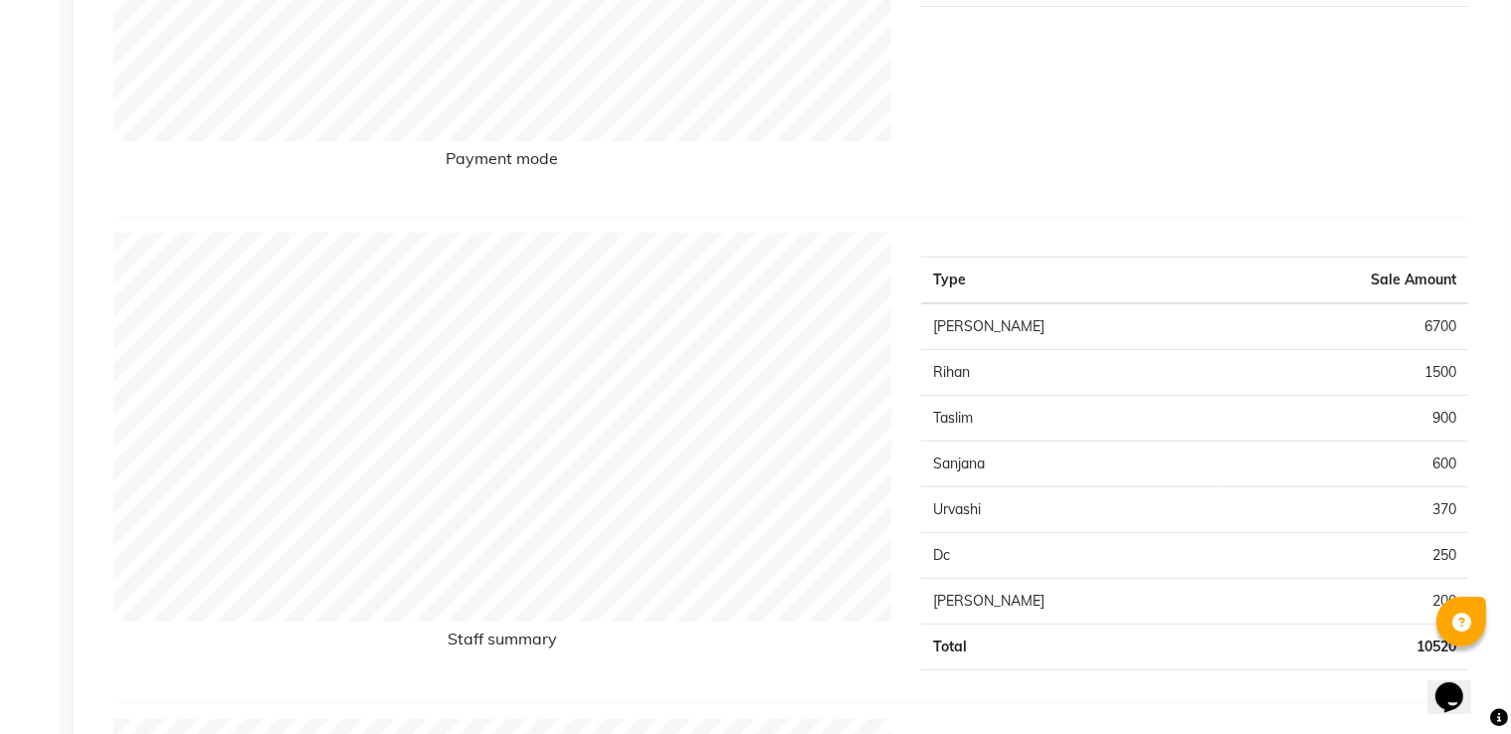
scroll to position [697, 0]
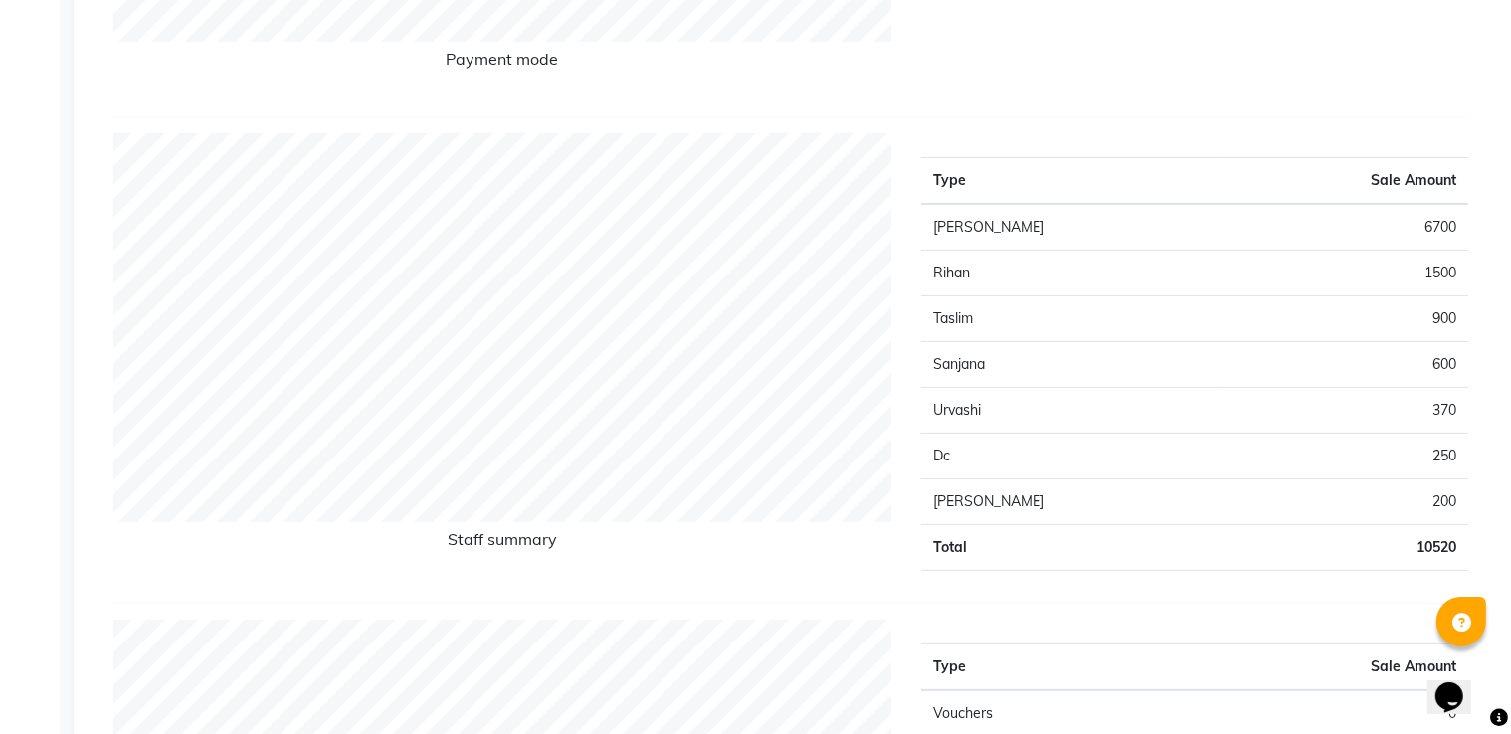
click at [1431, 219] on td "6700" at bounding box center [1346, 227] width 245 height 47
drag, startPoint x: 1425, startPoint y: 221, endPoint x: 1456, endPoint y: 221, distance: 30.8
click at [1456, 221] on td "6700" at bounding box center [1346, 227] width 245 height 47
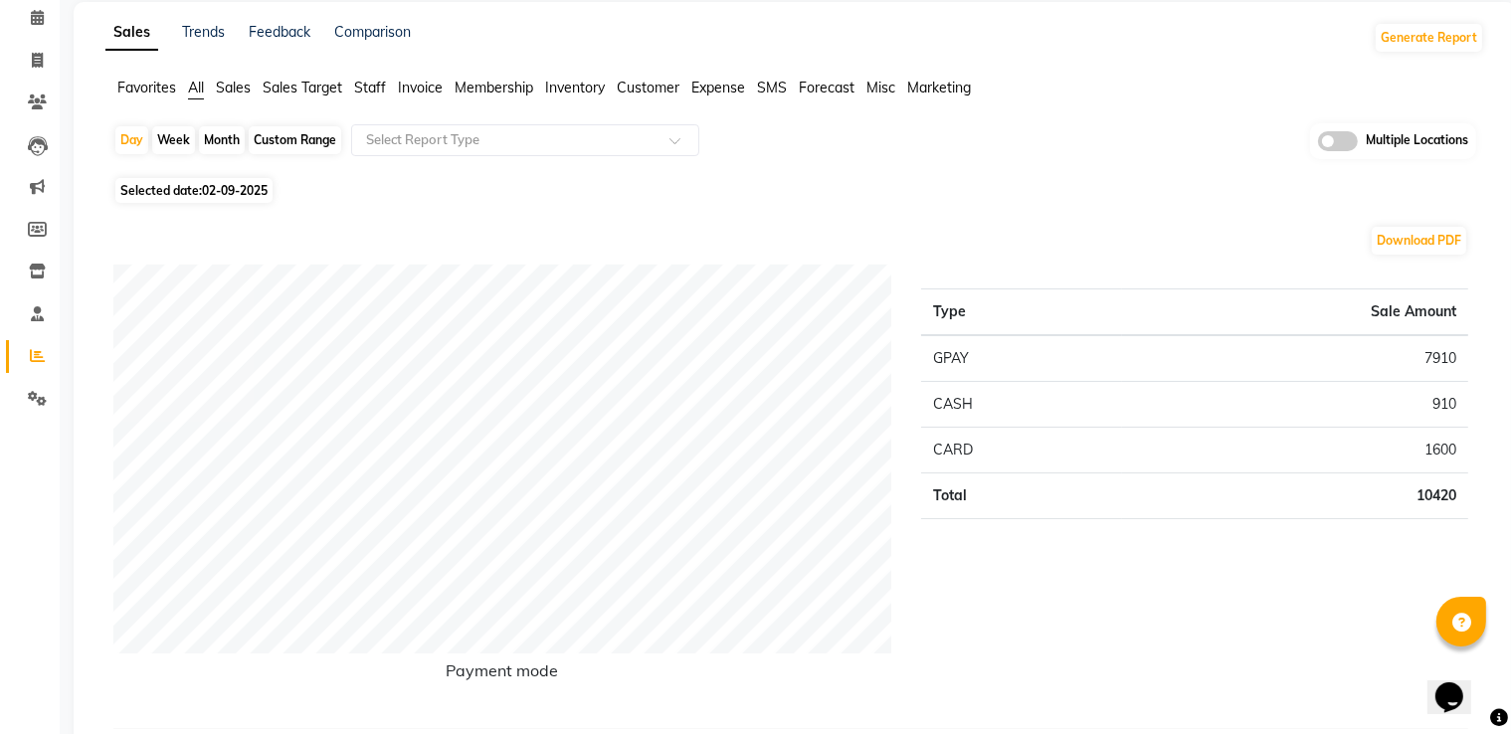
scroll to position [0, 0]
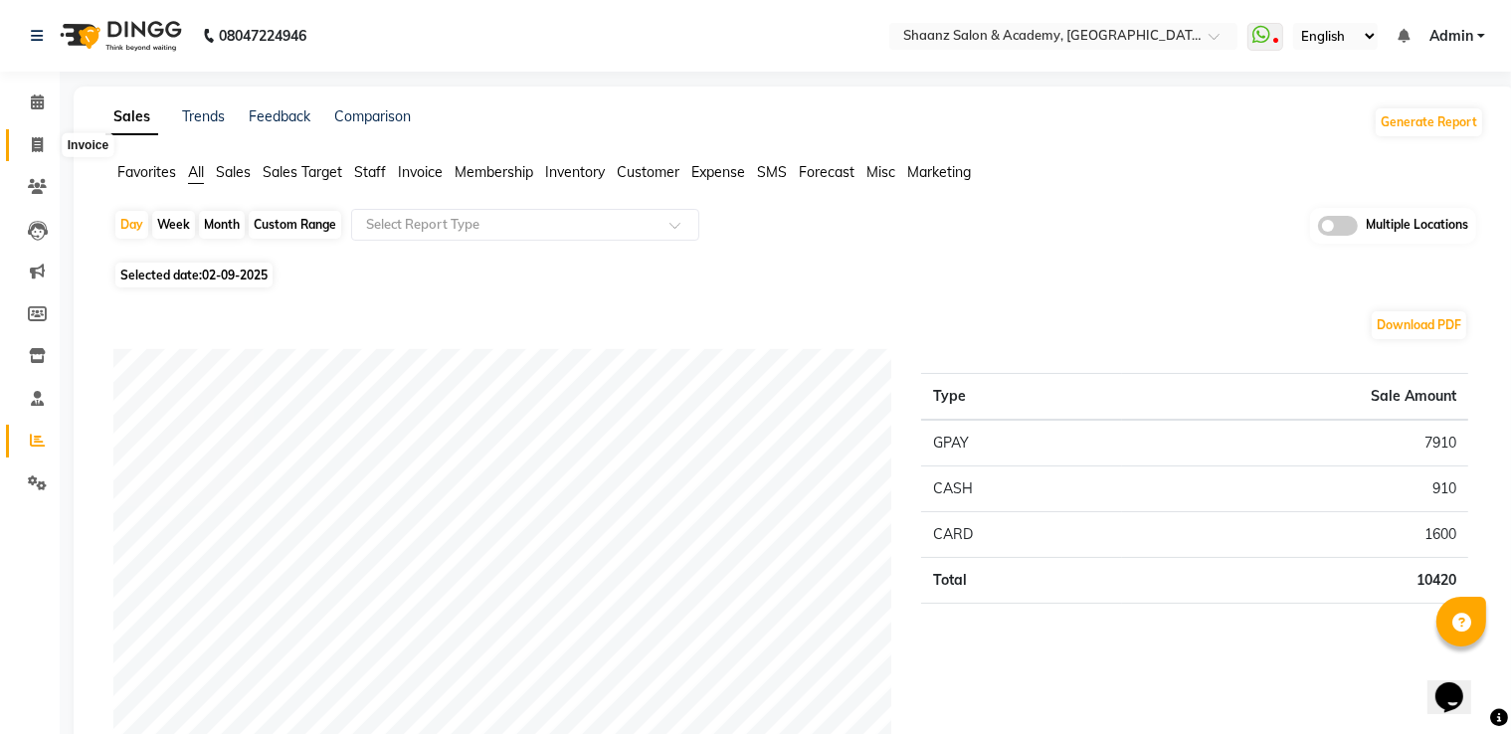
click at [37, 147] on icon at bounding box center [37, 144] width 11 height 15
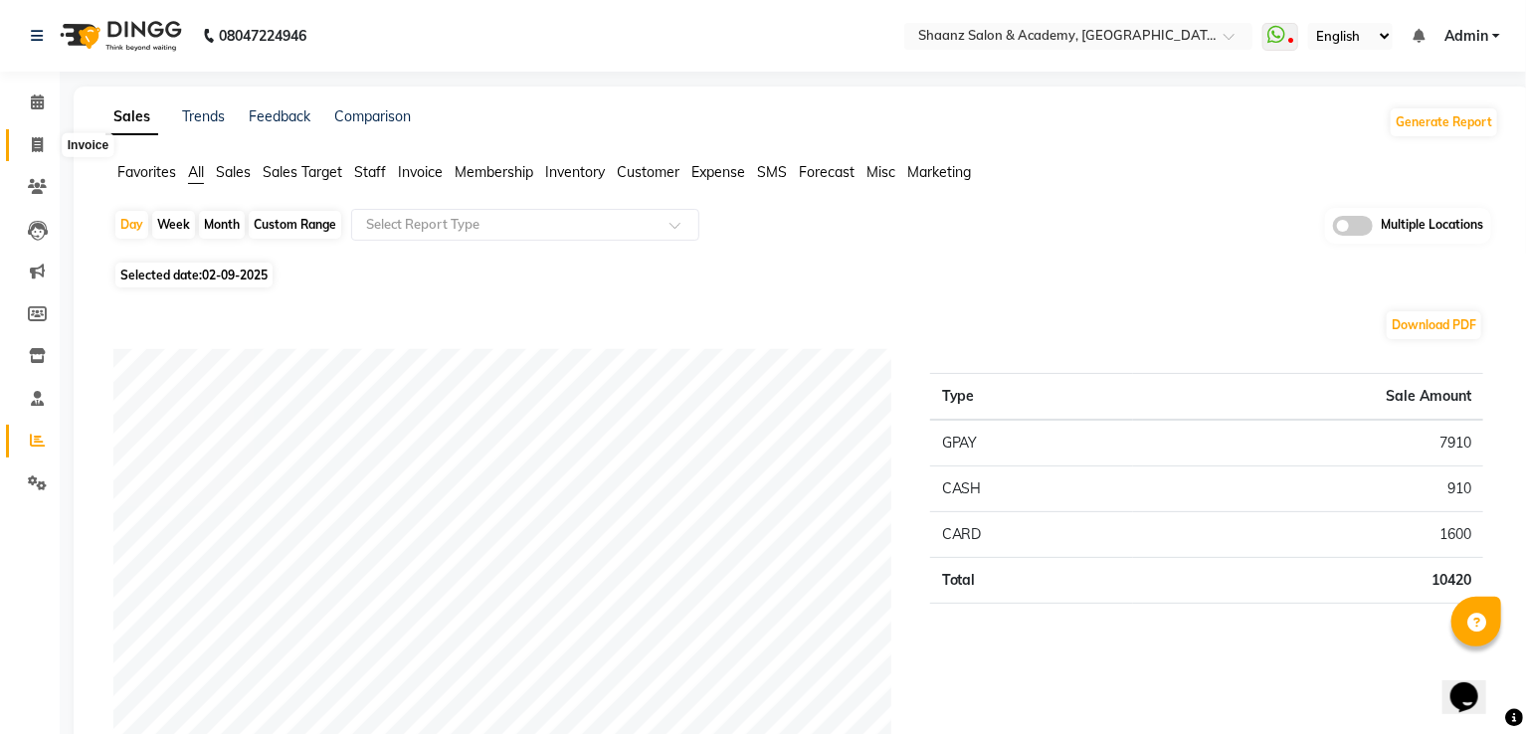
select select "6360"
select select "service"
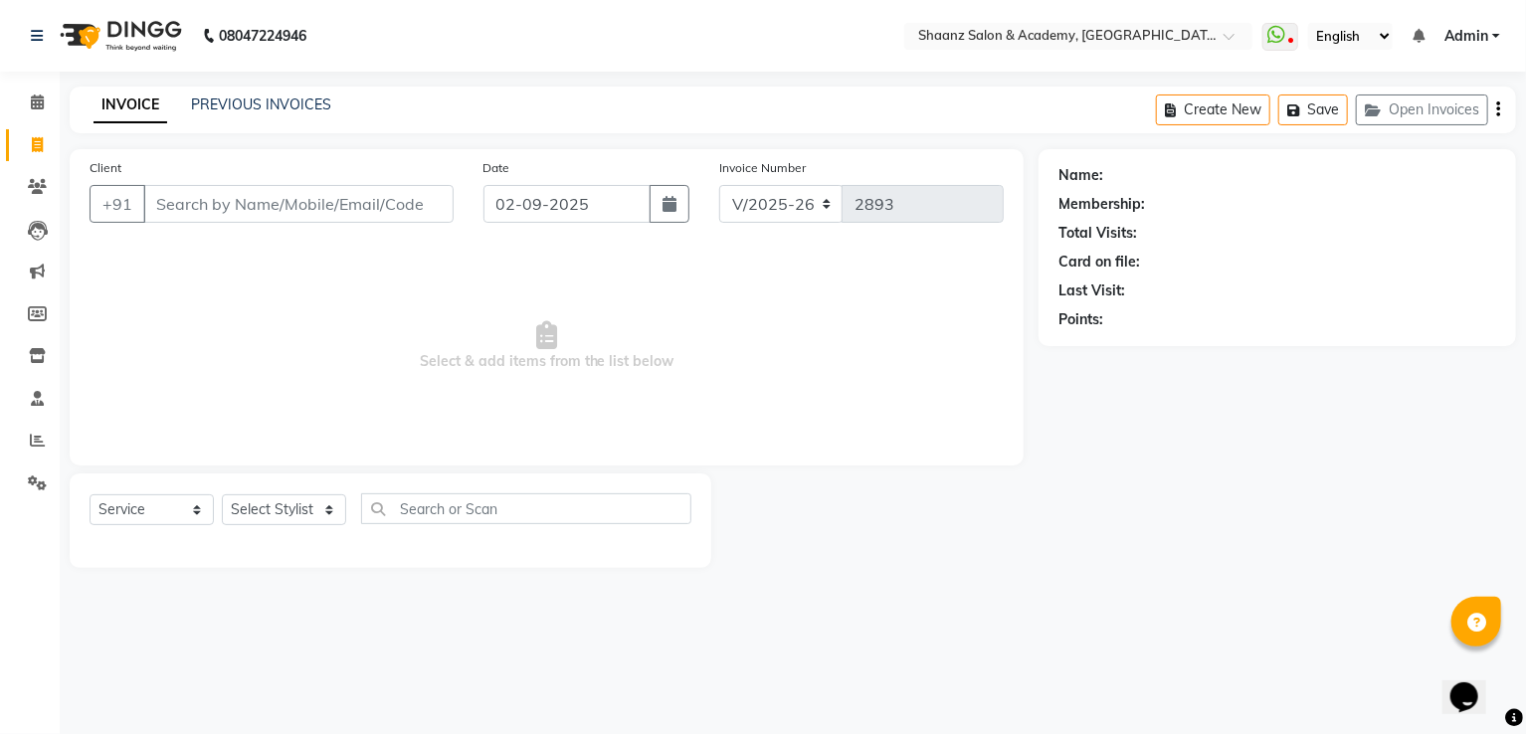
click at [202, 205] on input "Client" at bounding box center [298, 204] width 310 height 38
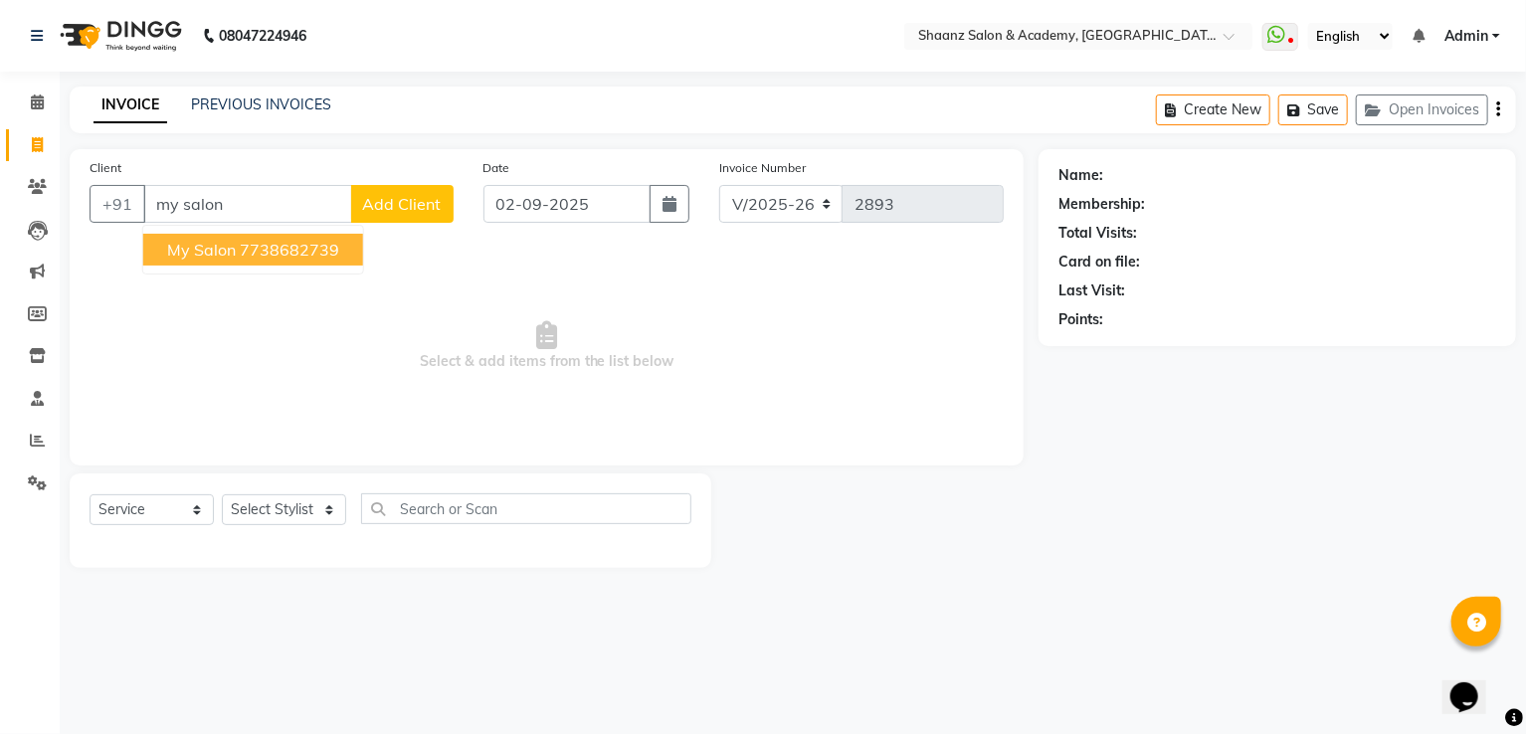
click at [209, 239] on button "My Salon 7738682739" at bounding box center [253, 250] width 220 height 32
type input "7738682739"
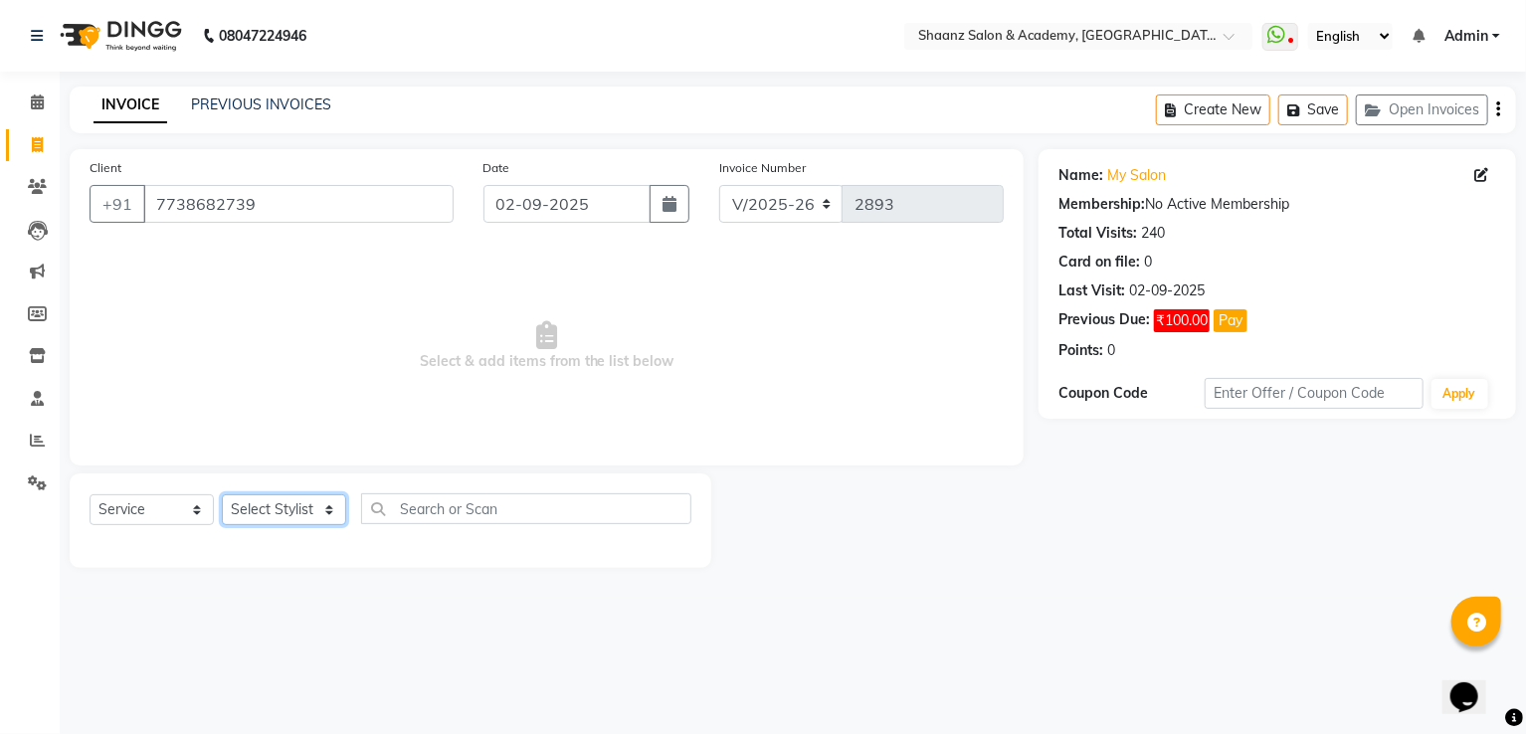
click at [235, 525] on select "Select Stylist [PERSON_NAME] [PERSON_NAME] [PERSON_NAME] dc [PERSON_NAME] nisha…" at bounding box center [284, 510] width 124 height 31
select select "47609"
click at [222, 496] on select "Select Stylist [PERSON_NAME] [PERSON_NAME] [PERSON_NAME] dc [PERSON_NAME] nisha…" at bounding box center [284, 510] width 124 height 31
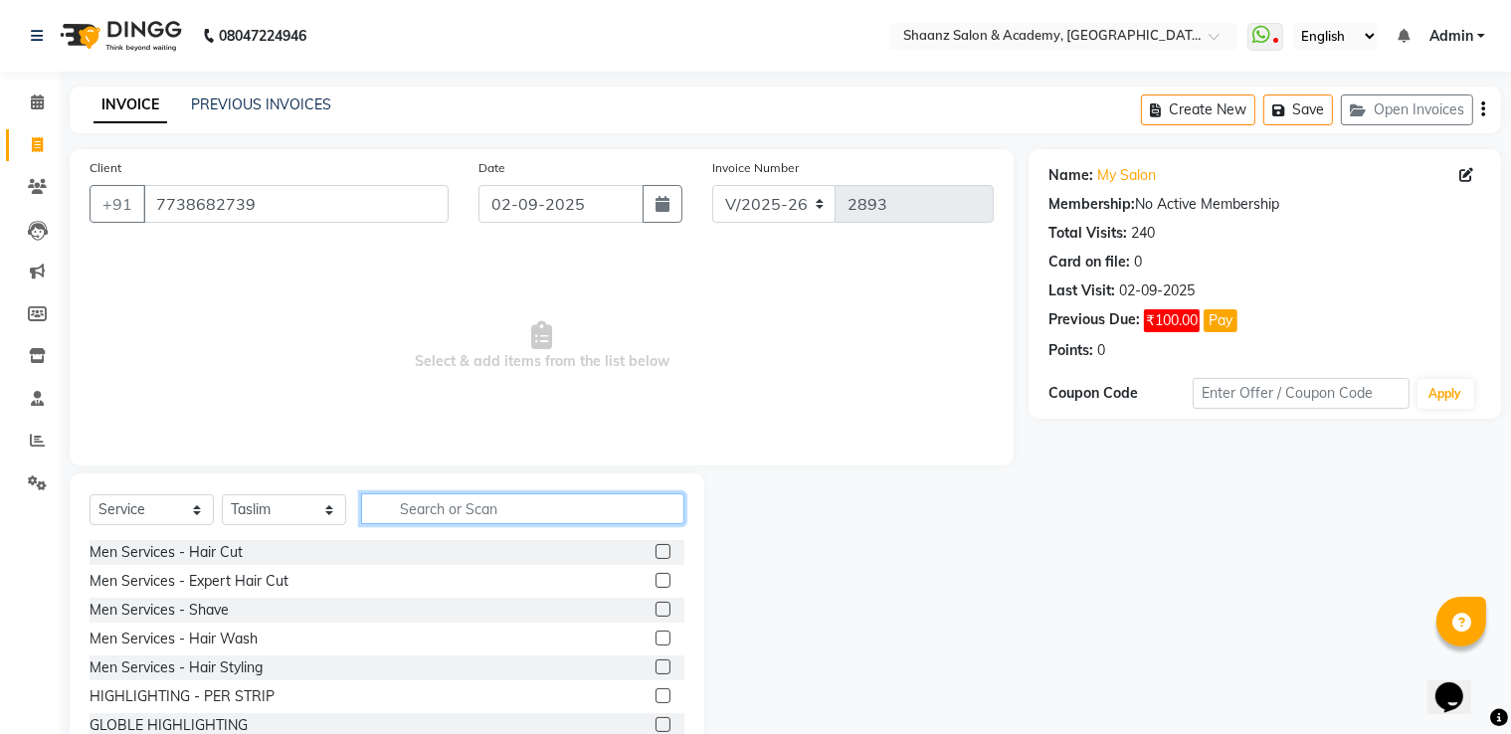
click at [436, 517] on input "text" at bounding box center [522, 509] width 323 height 31
click at [219, 606] on div "Men Services - Shave" at bounding box center [159, 610] width 139 height 21
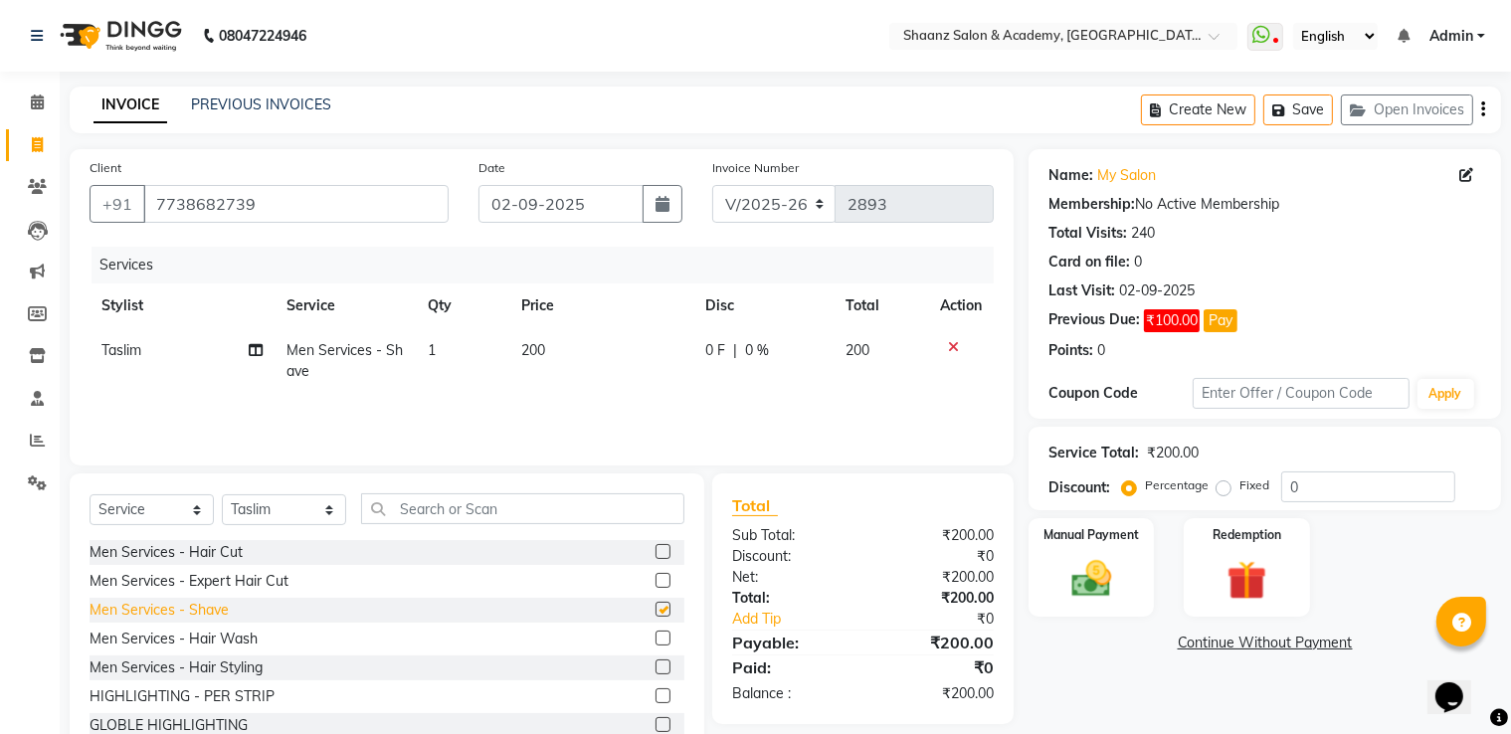
checkbox input "false"
click at [223, 552] on div "Men Services - Hair Cut" at bounding box center [166, 552] width 153 height 21
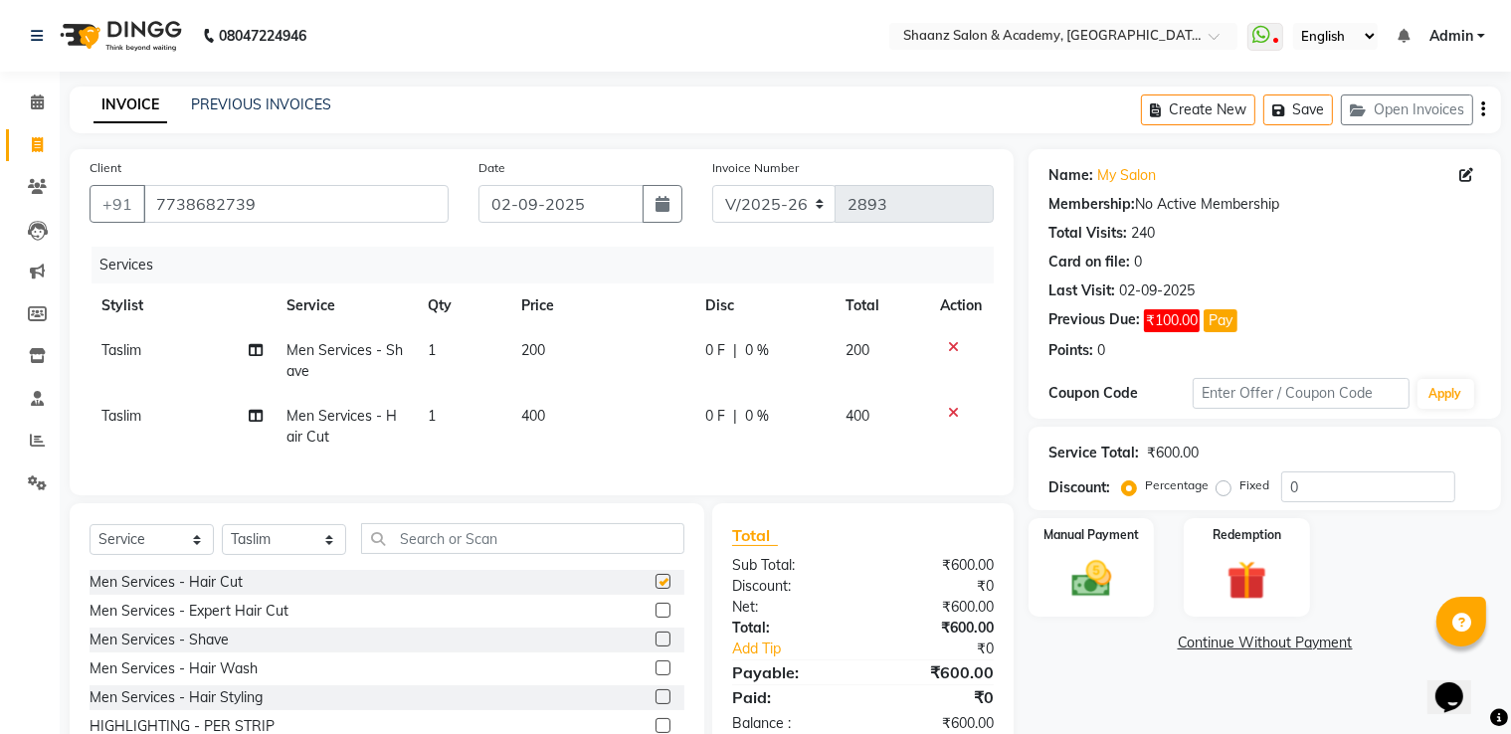
checkbox input "false"
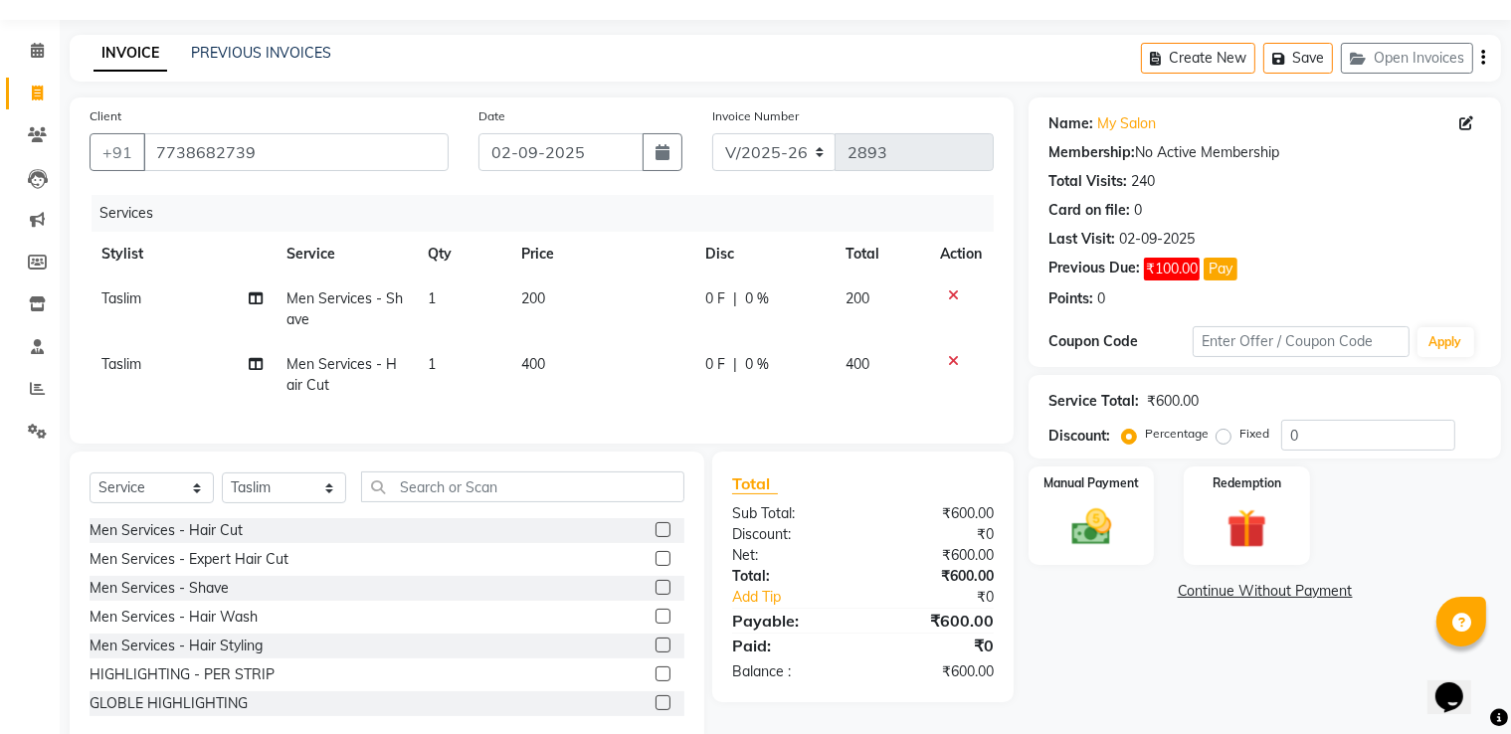
scroll to position [108, 0]
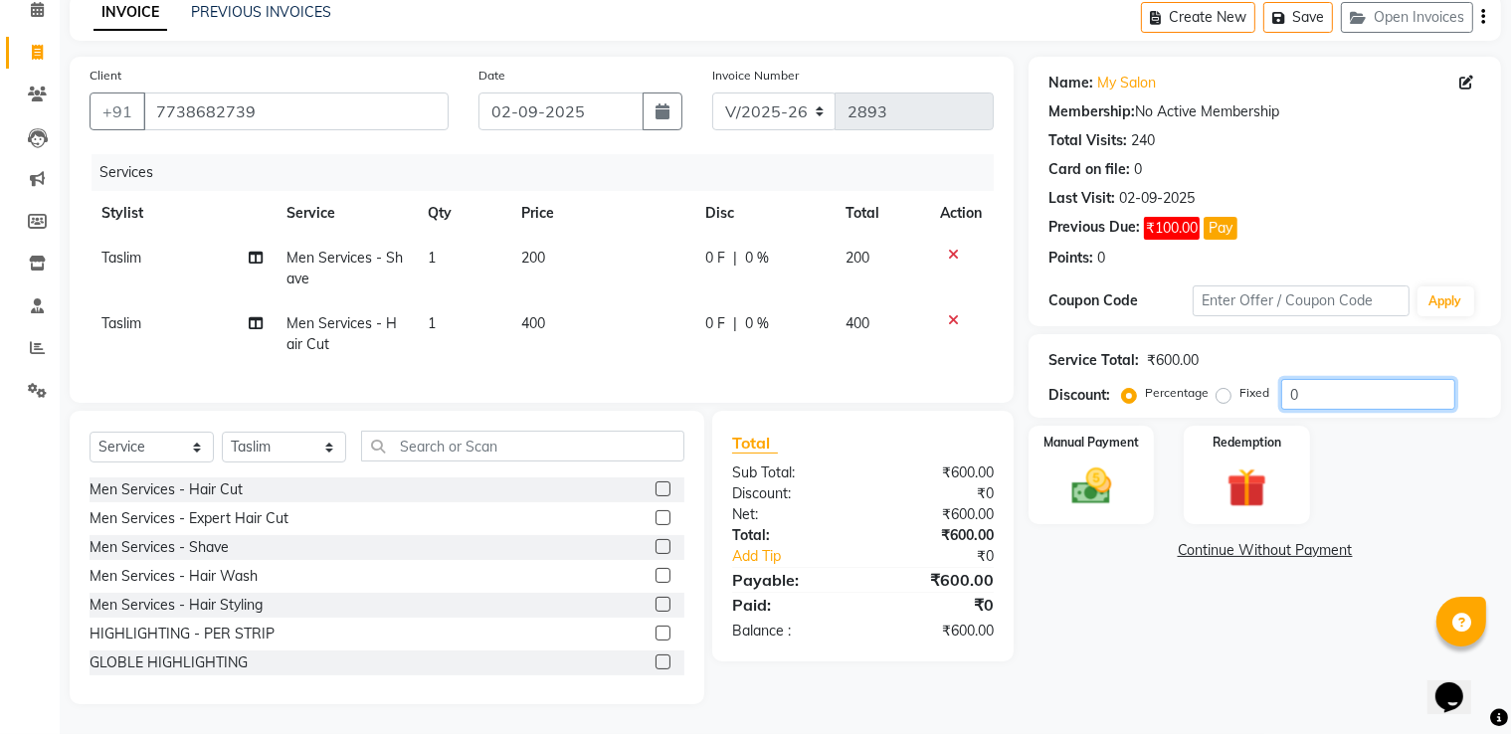
click at [1323, 379] on input "0" at bounding box center [1369, 394] width 174 height 31
type input "50"
click at [1093, 464] on img at bounding box center [1092, 488] width 67 height 48
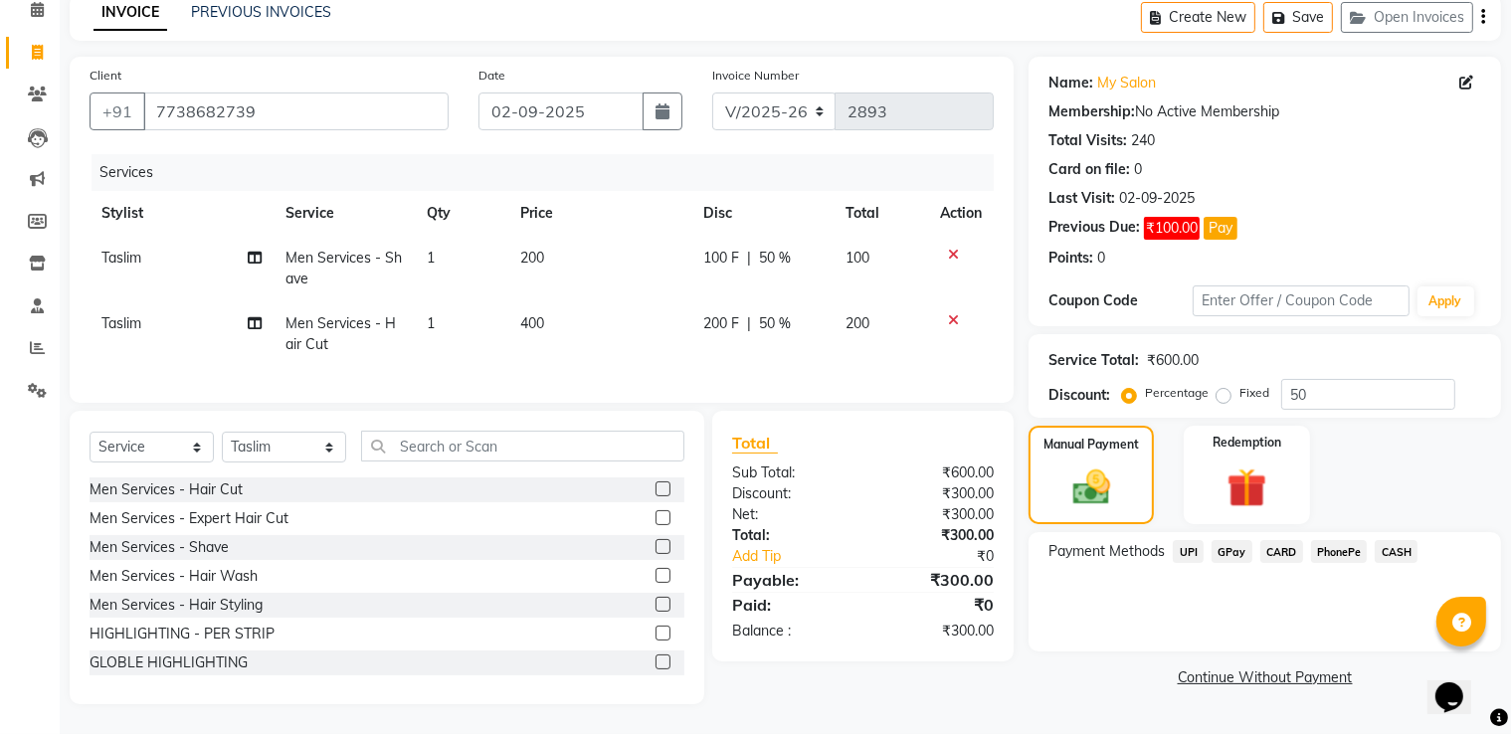
click at [1229, 542] on span "GPay" at bounding box center [1232, 551] width 41 height 23
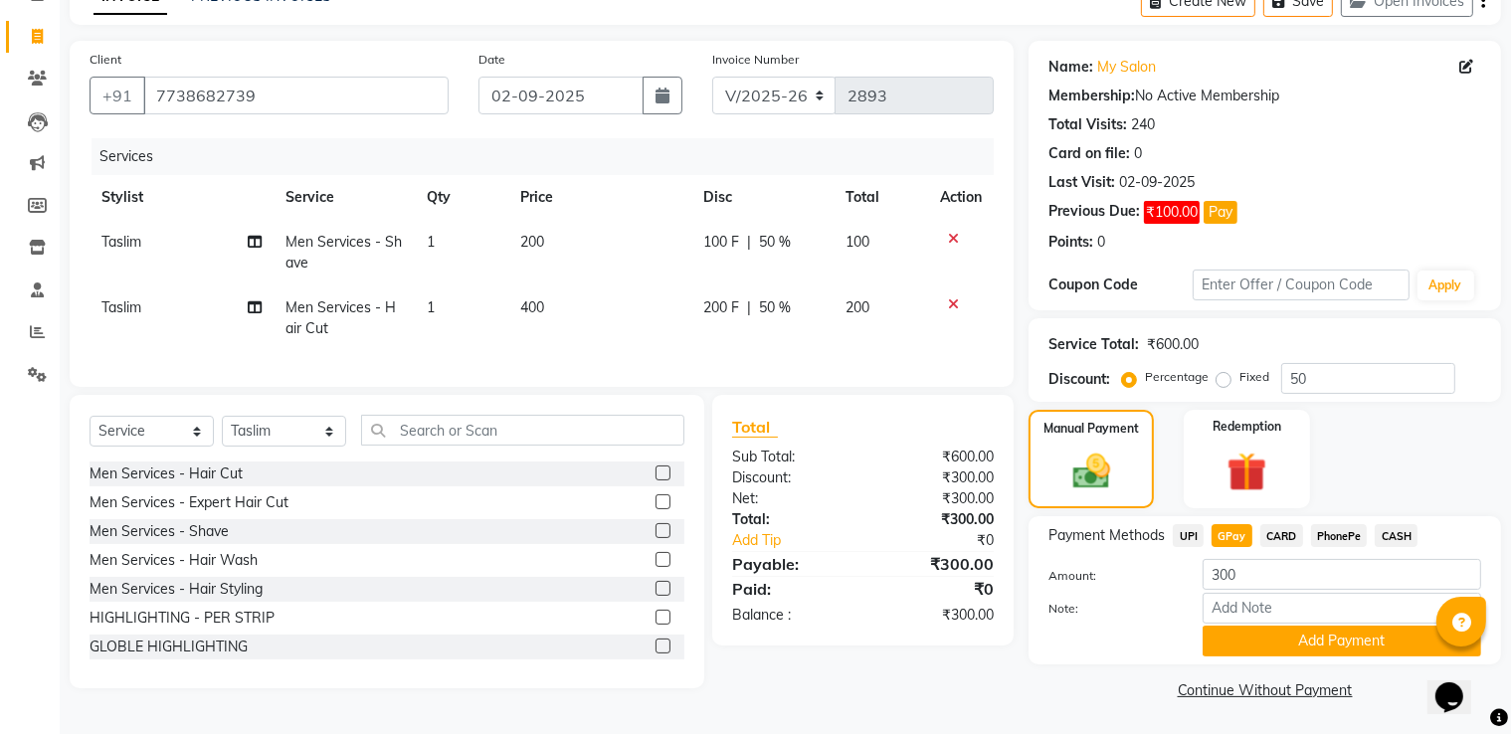
scroll to position [111, 0]
click at [1277, 626] on button "Add Payment" at bounding box center [1342, 640] width 279 height 31
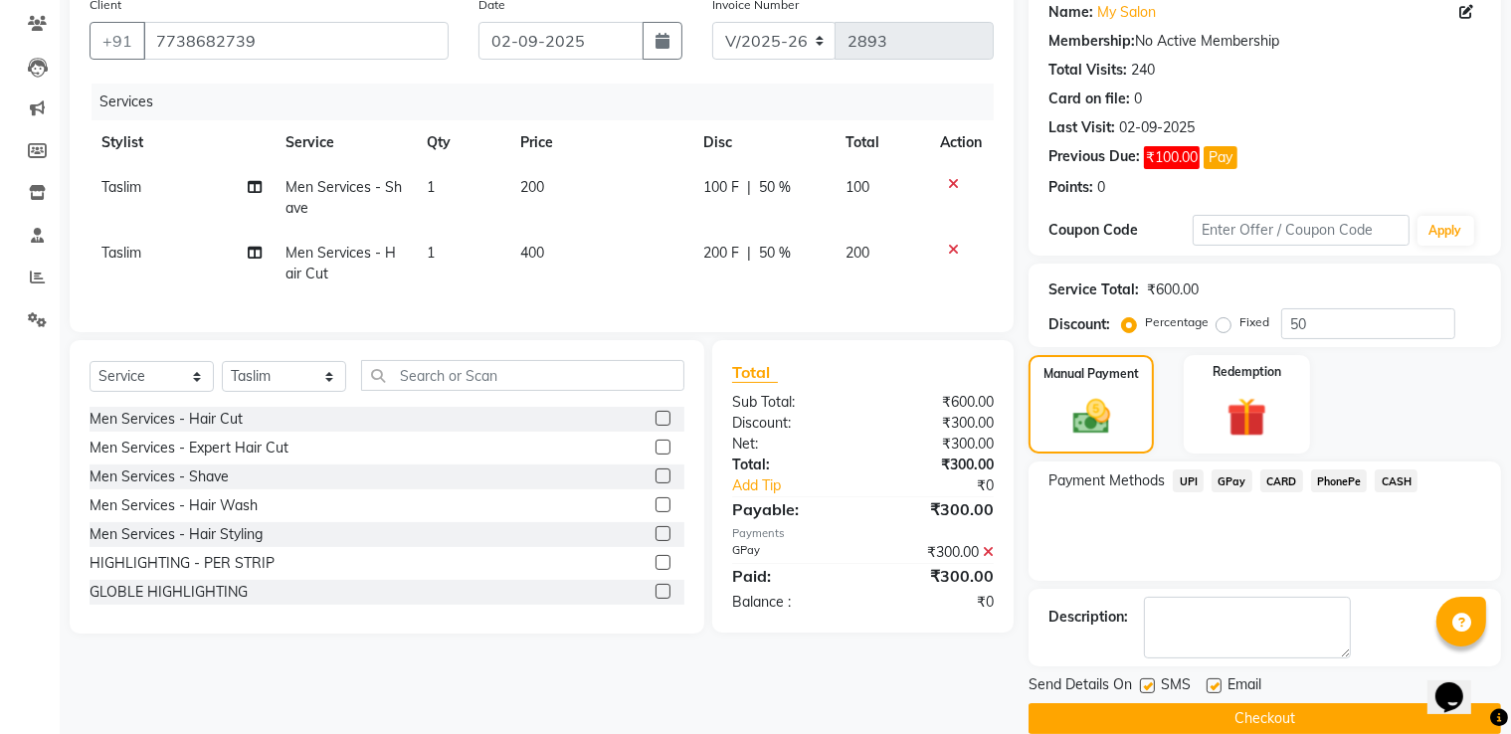
scroll to position [192, 0]
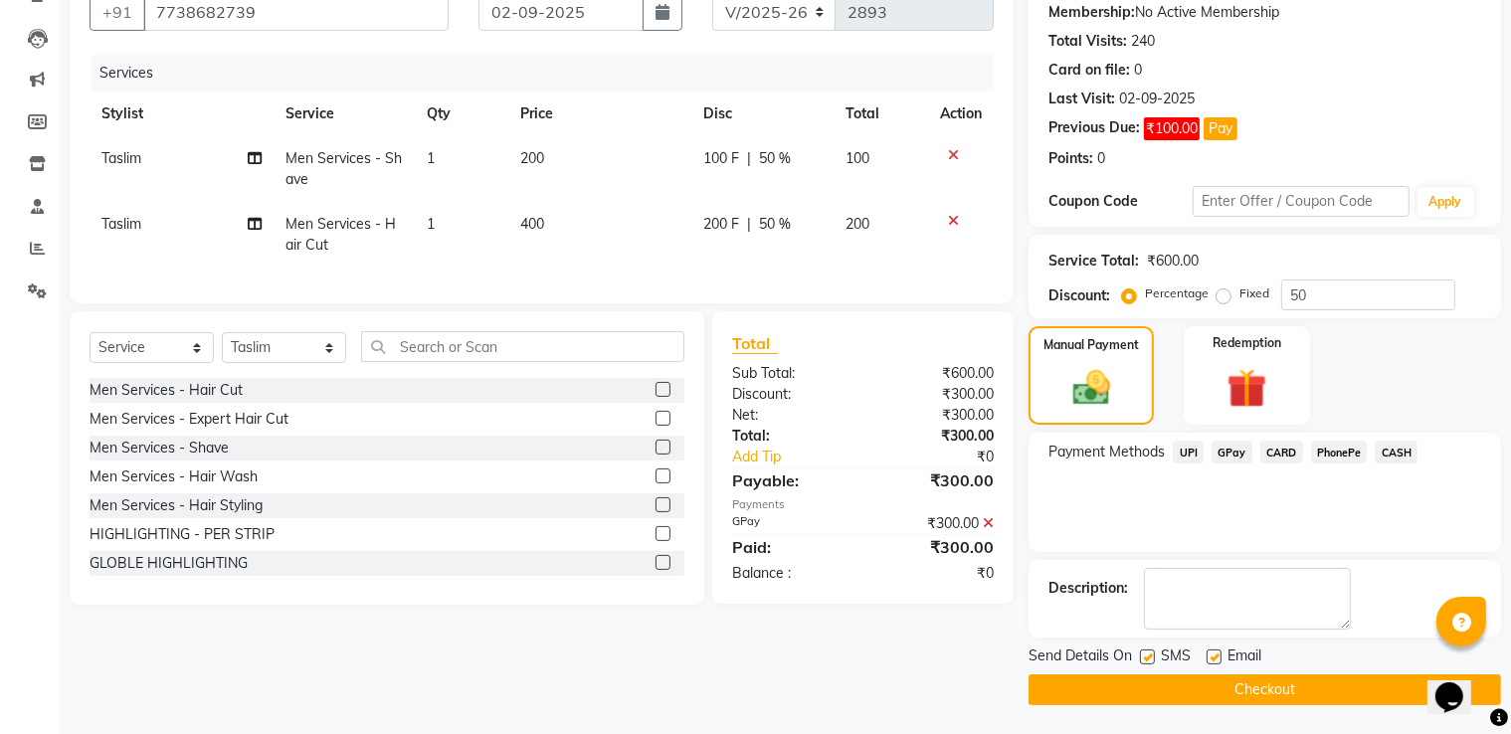
click at [1210, 658] on label at bounding box center [1214, 657] width 15 height 15
click at [1210, 658] on input "checkbox" at bounding box center [1213, 658] width 13 height 13
checkbox input "false"
click at [1148, 663] on label at bounding box center [1147, 657] width 15 height 15
click at [1148, 663] on input "checkbox" at bounding box center [1146, 658] width 13 height 13
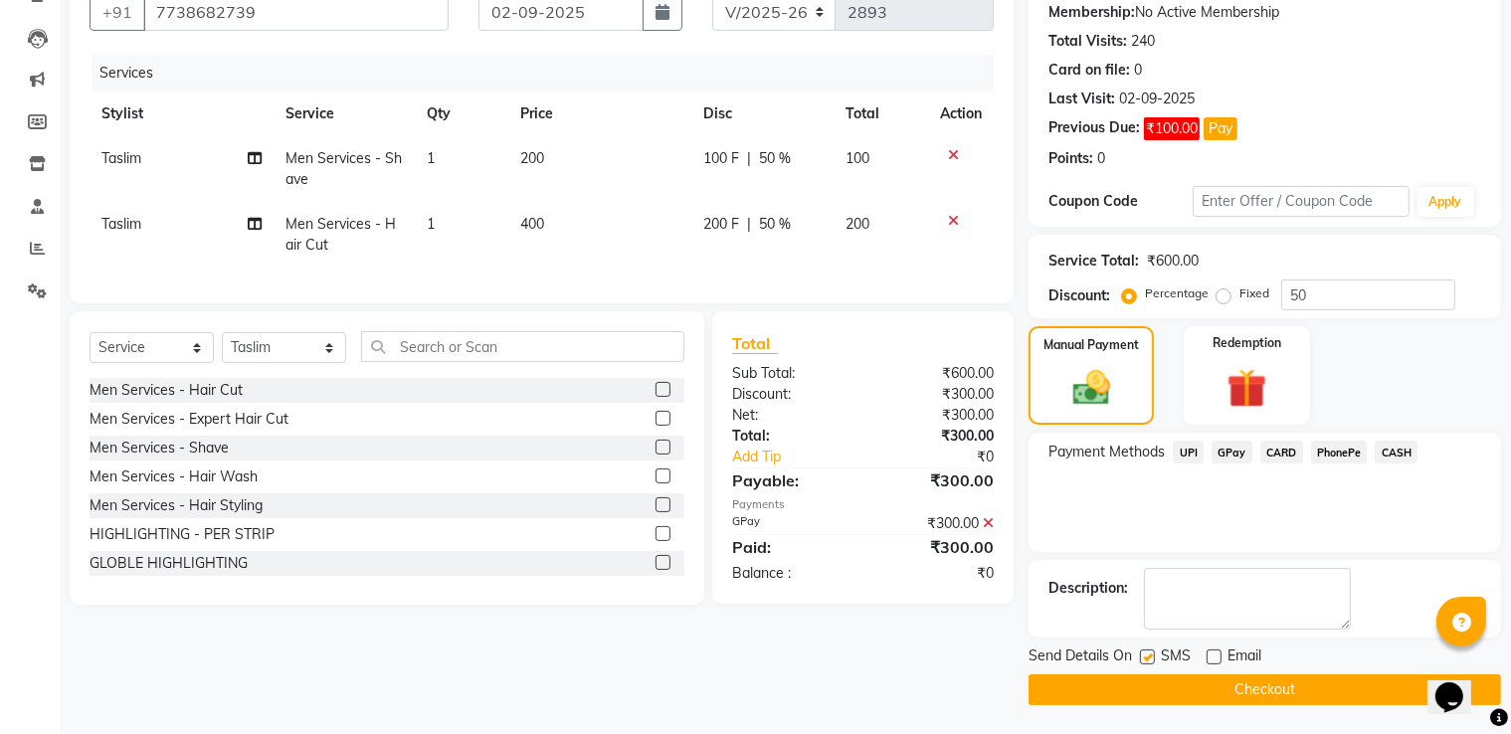
checkbox input "false"
click at [1151, 692] on button "Checkout" at bounding box center [1265, 690] width 473 height 31
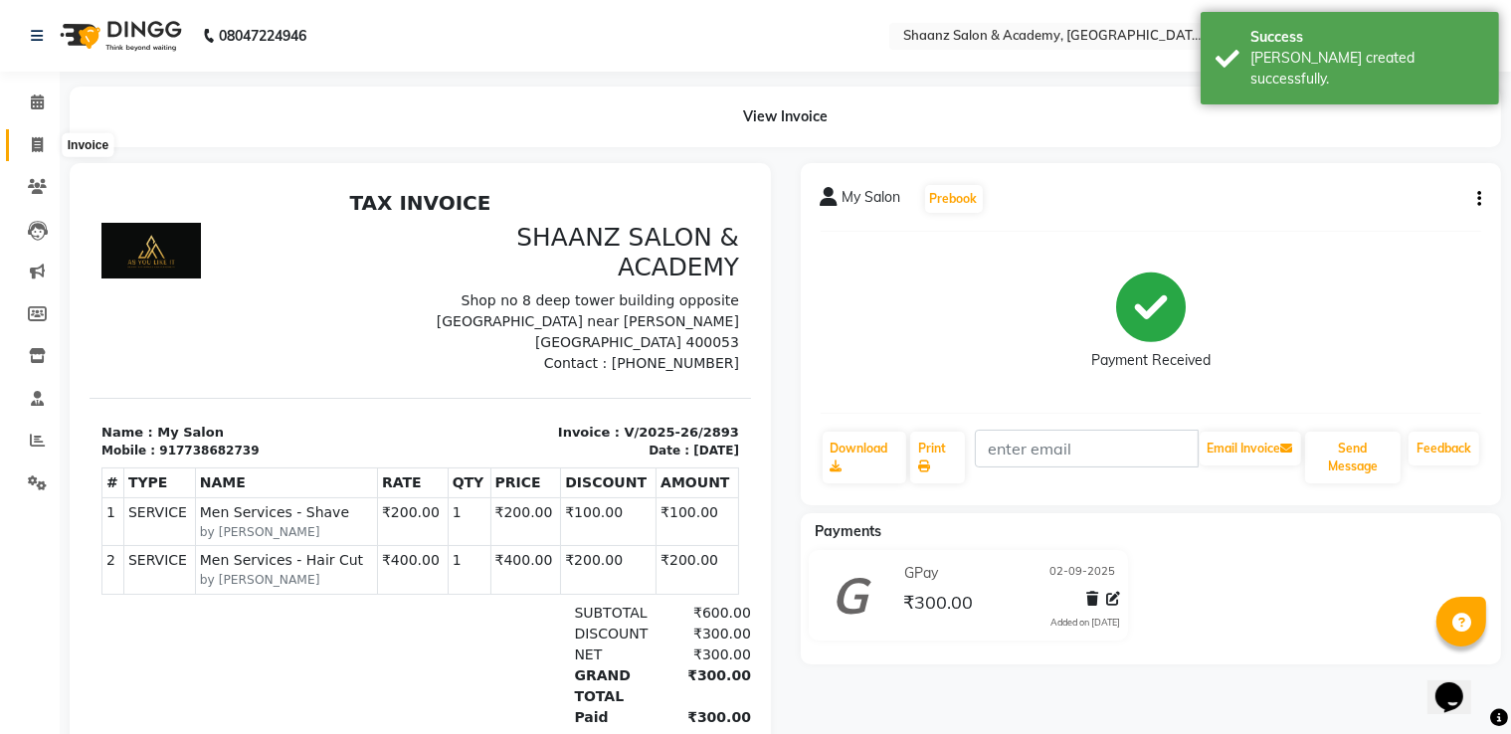
click at [45, 138] on span at bounding box center [37, 145] width 35 height 23
select select "service"
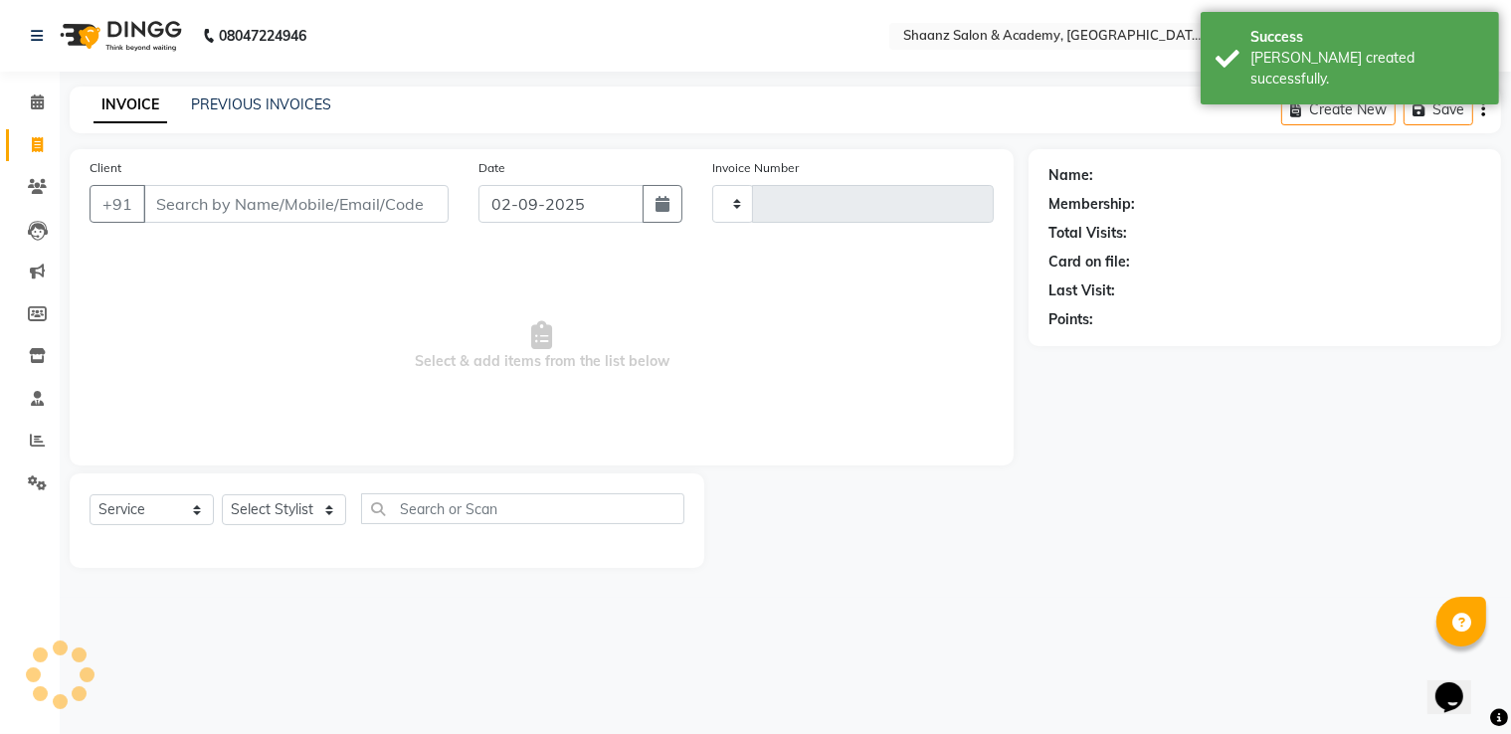
type input "2894"
select select "6360"
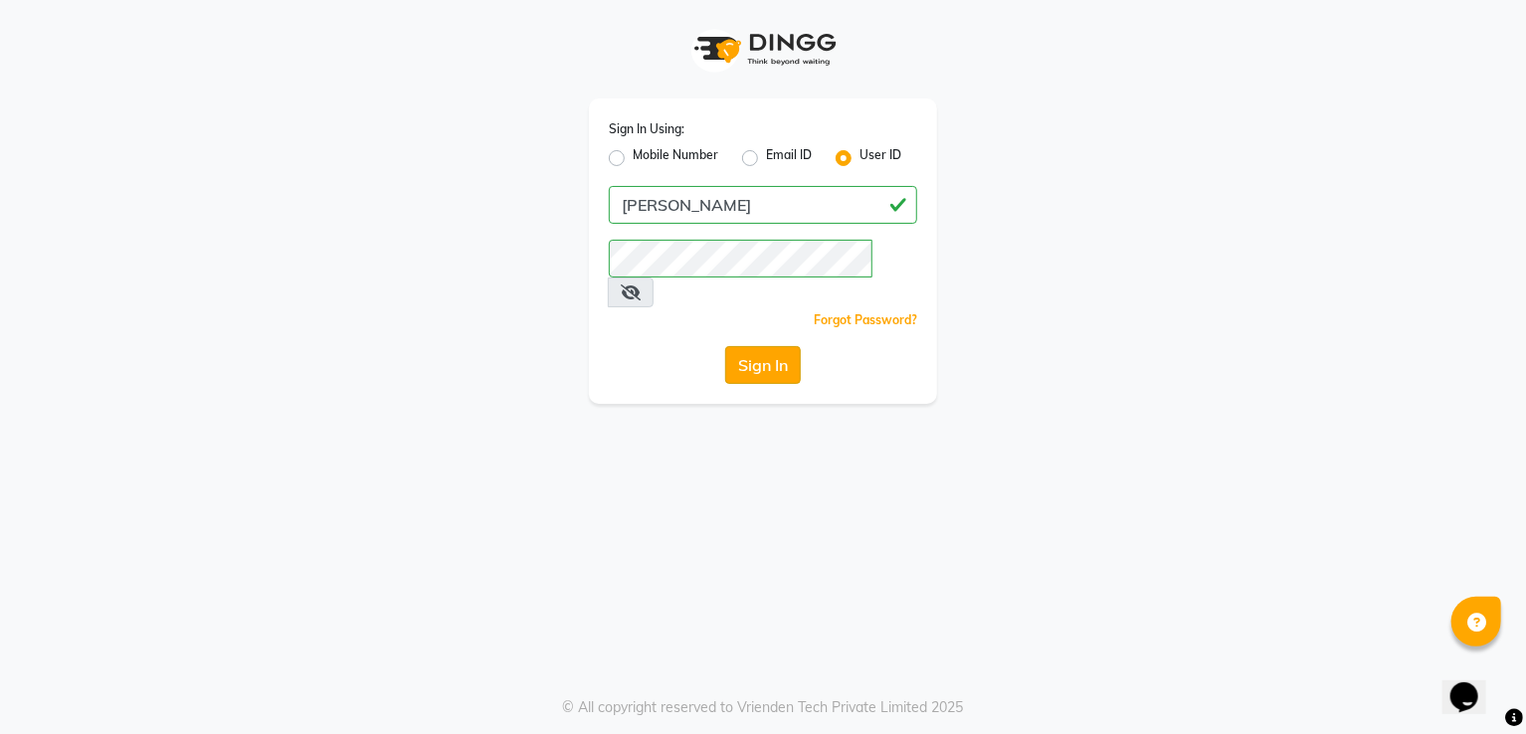
click at [756, 346] on button "Sign In" at bounding box center [763, 365] width 76 height 38
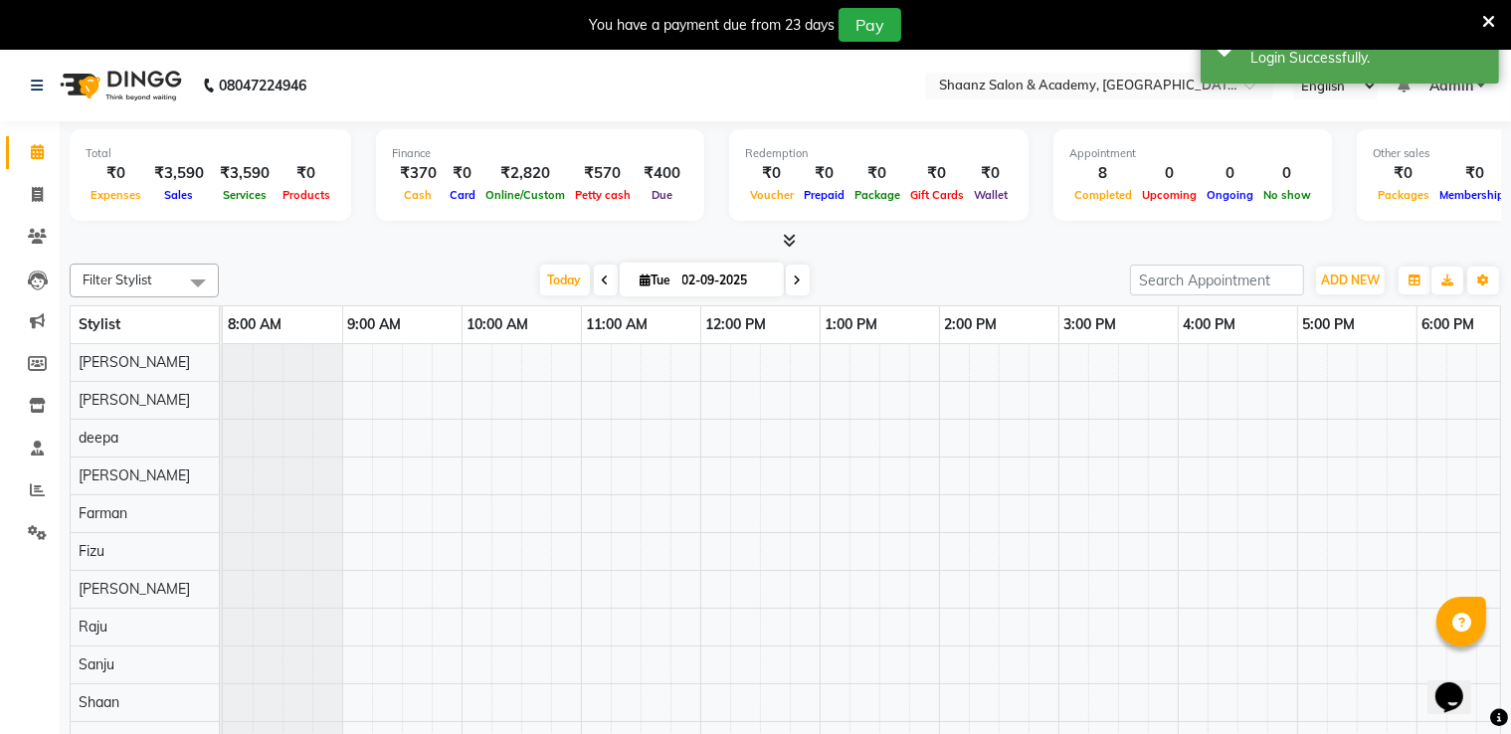
select select "en"
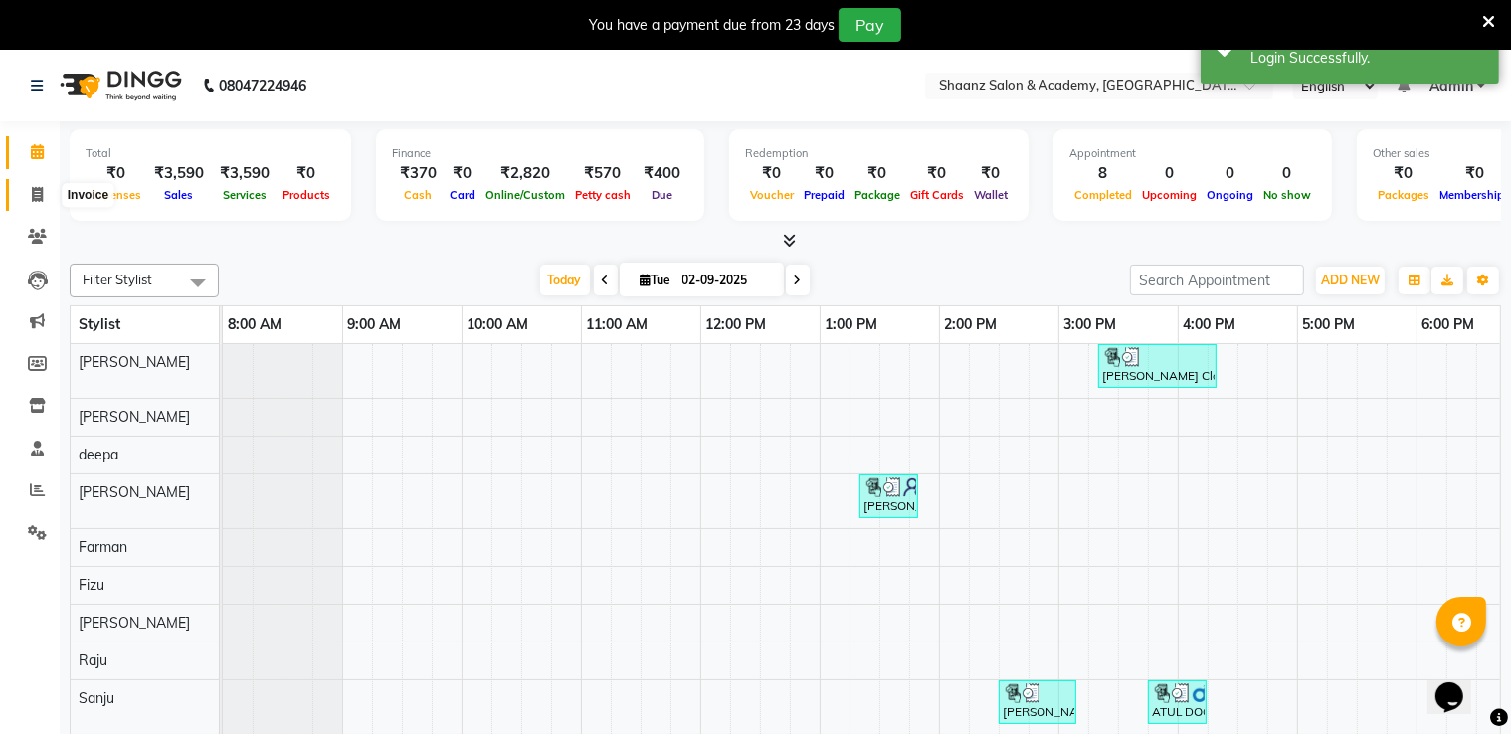
click at [32, 198] on icon at bounding box center [37, 194] width 11 height 15
select select "8719"
select select "service"
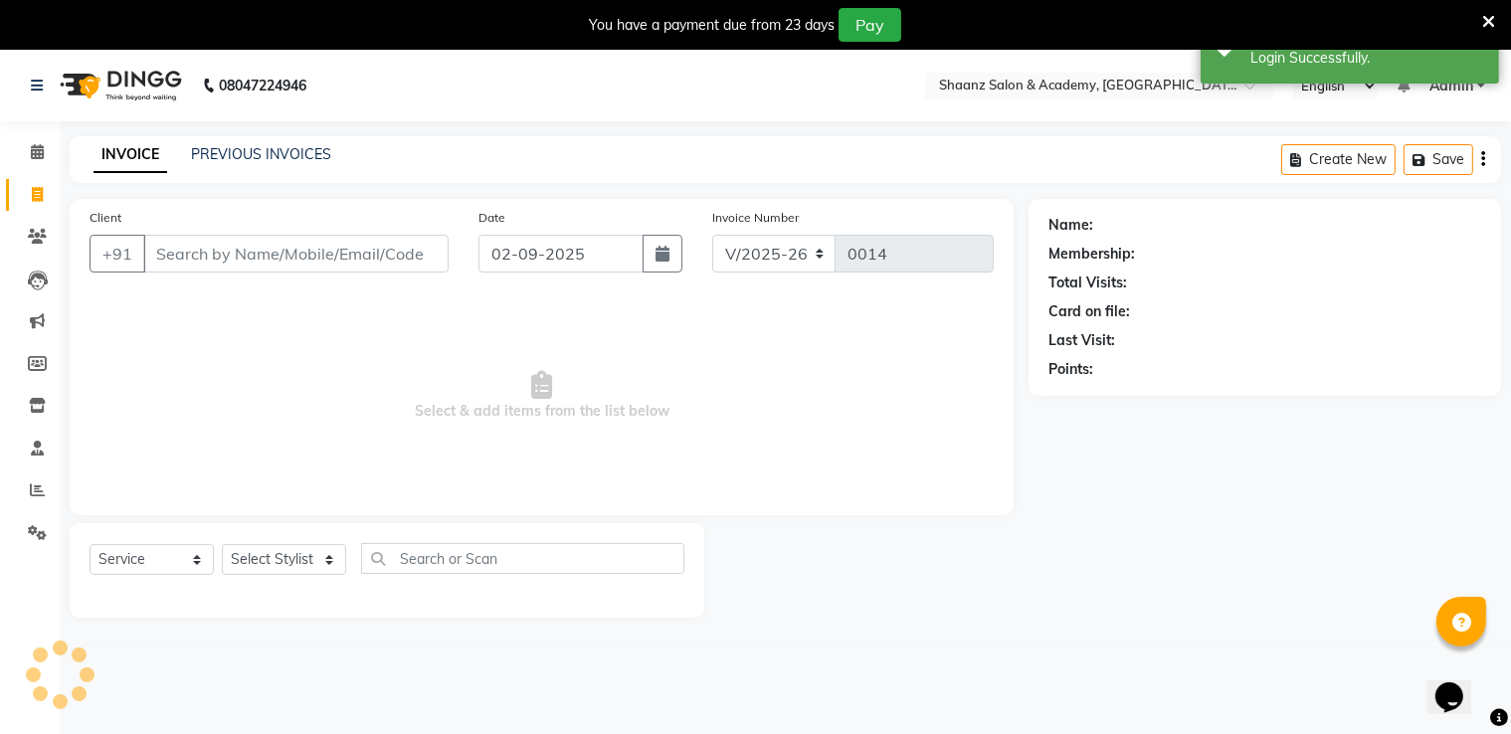
click at [219, 253] on input "Client" at bounding box center [295, 254] width 305 height 38
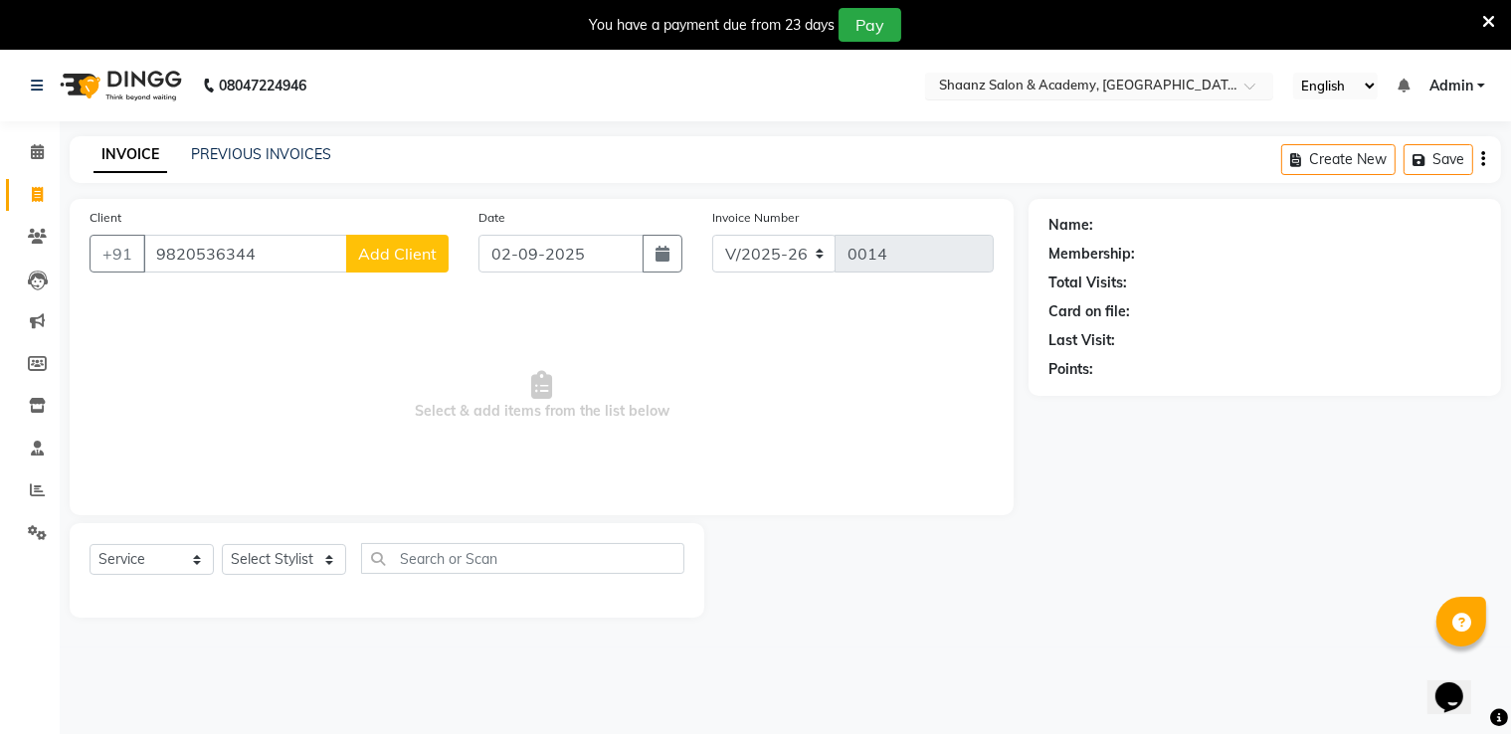
type input "9820536344"
click at [1153, 97] on div "Select Location × Shaanz Salon & Academy, Versova" at bounding box center [1099, 86] width 348 height 27
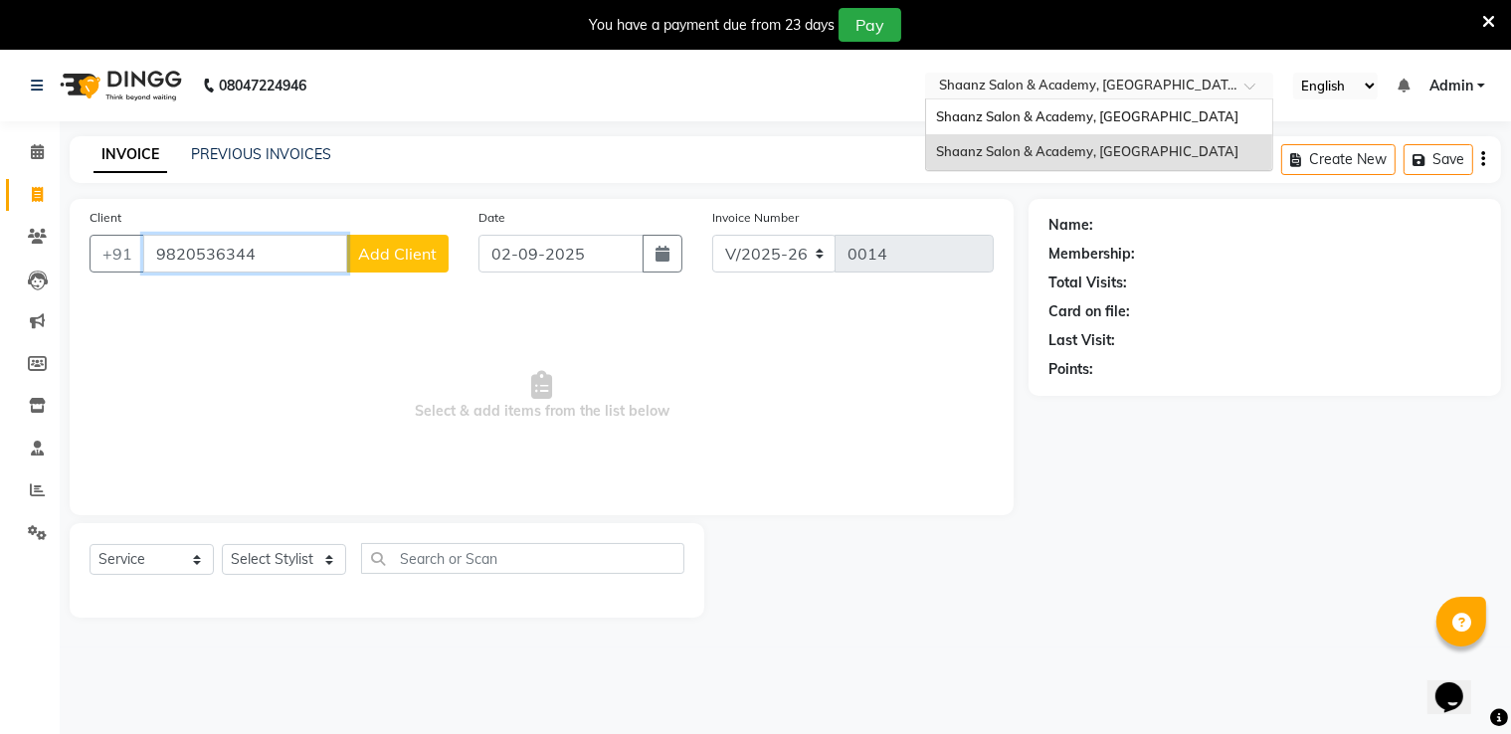
click at [201, 255] on input "9820536344" at bounding box center [245, 254] width 204 height 38
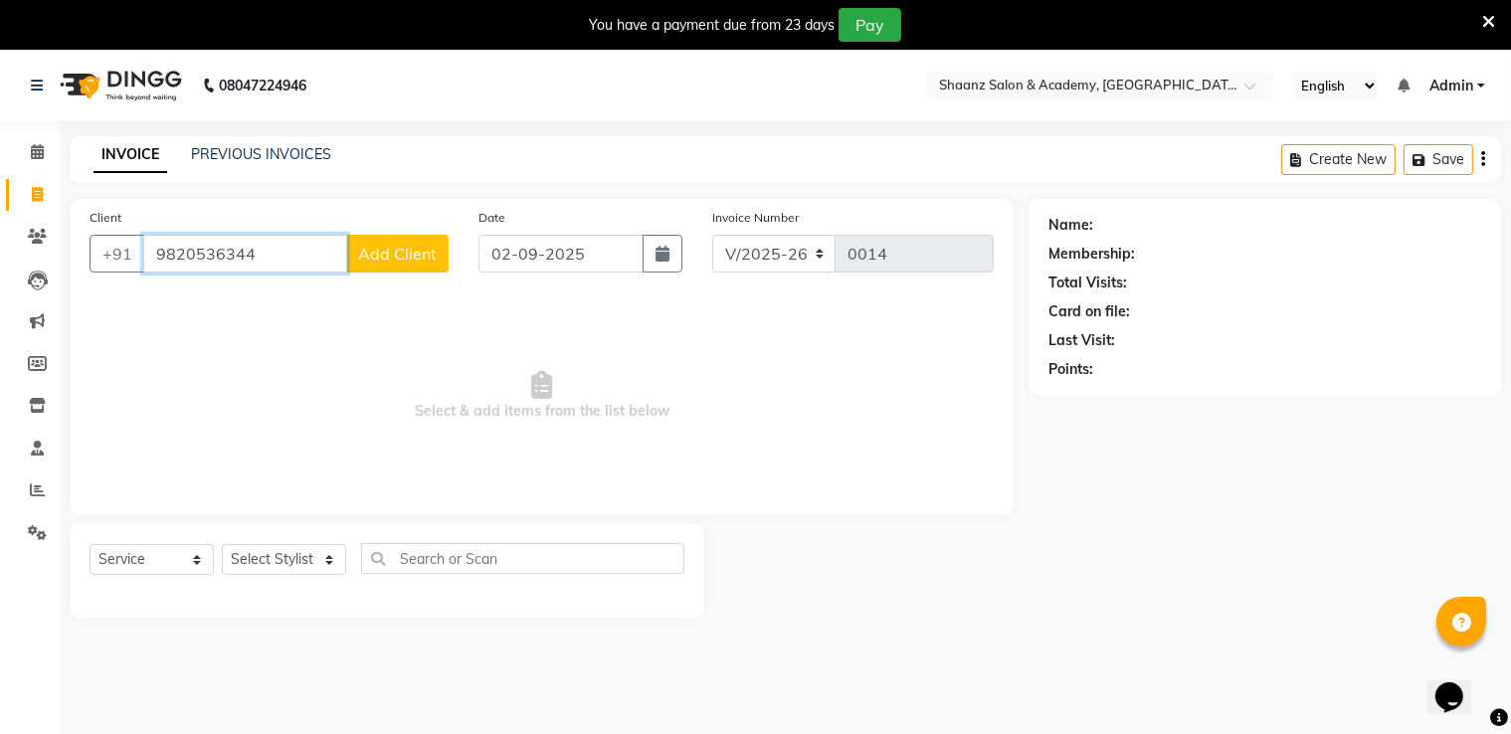
click at [201, 255] on input "9820536344" at bounding box center [245, 254] width 204 height 38
paste input "text"
click at [1015, 79] on input "text" at bounding box center [1079, 88] width 289 height 20
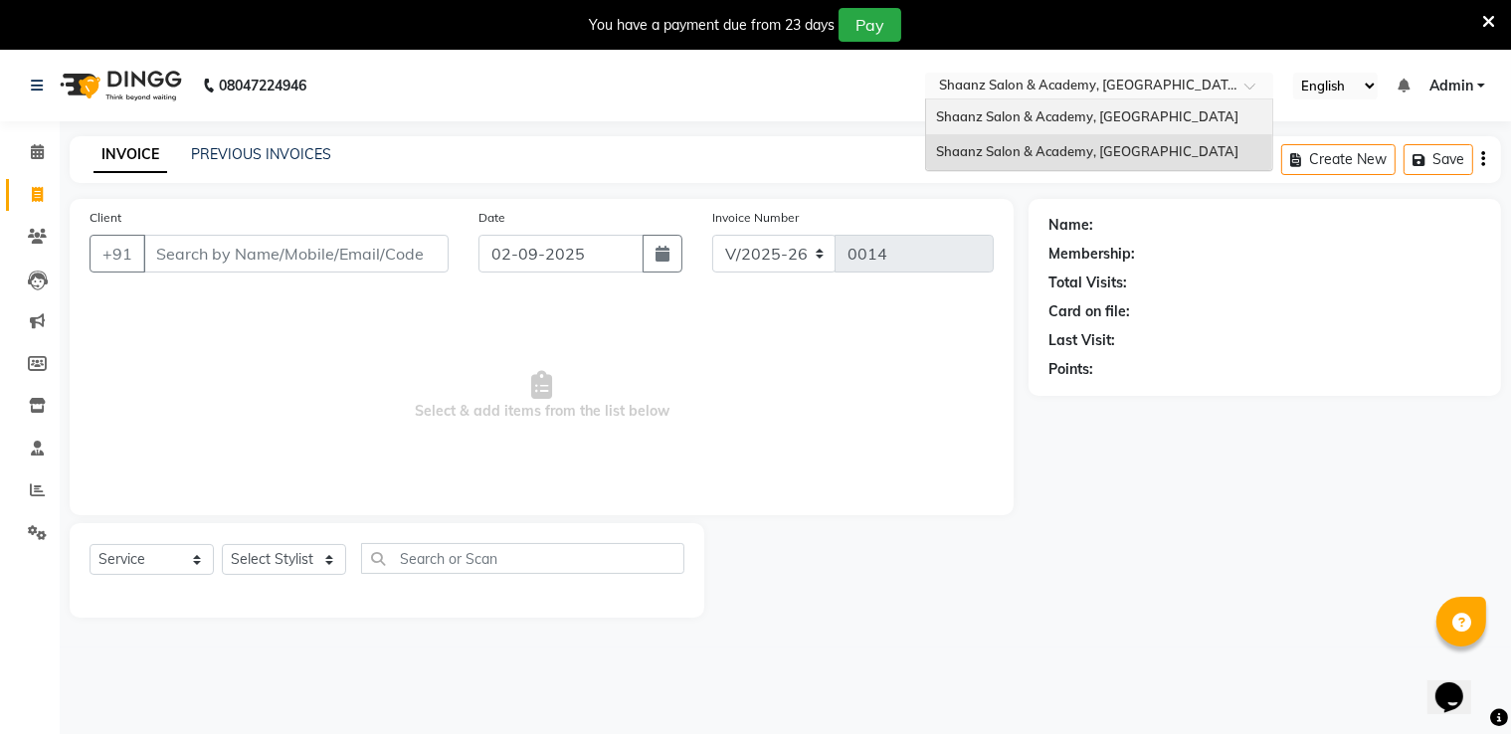
click at [1000, 110] on span "Shaanz Salon & Academy, [GEOGRAPHIC_DATA]" at bounding box center [1087, 116] width 302 height 16
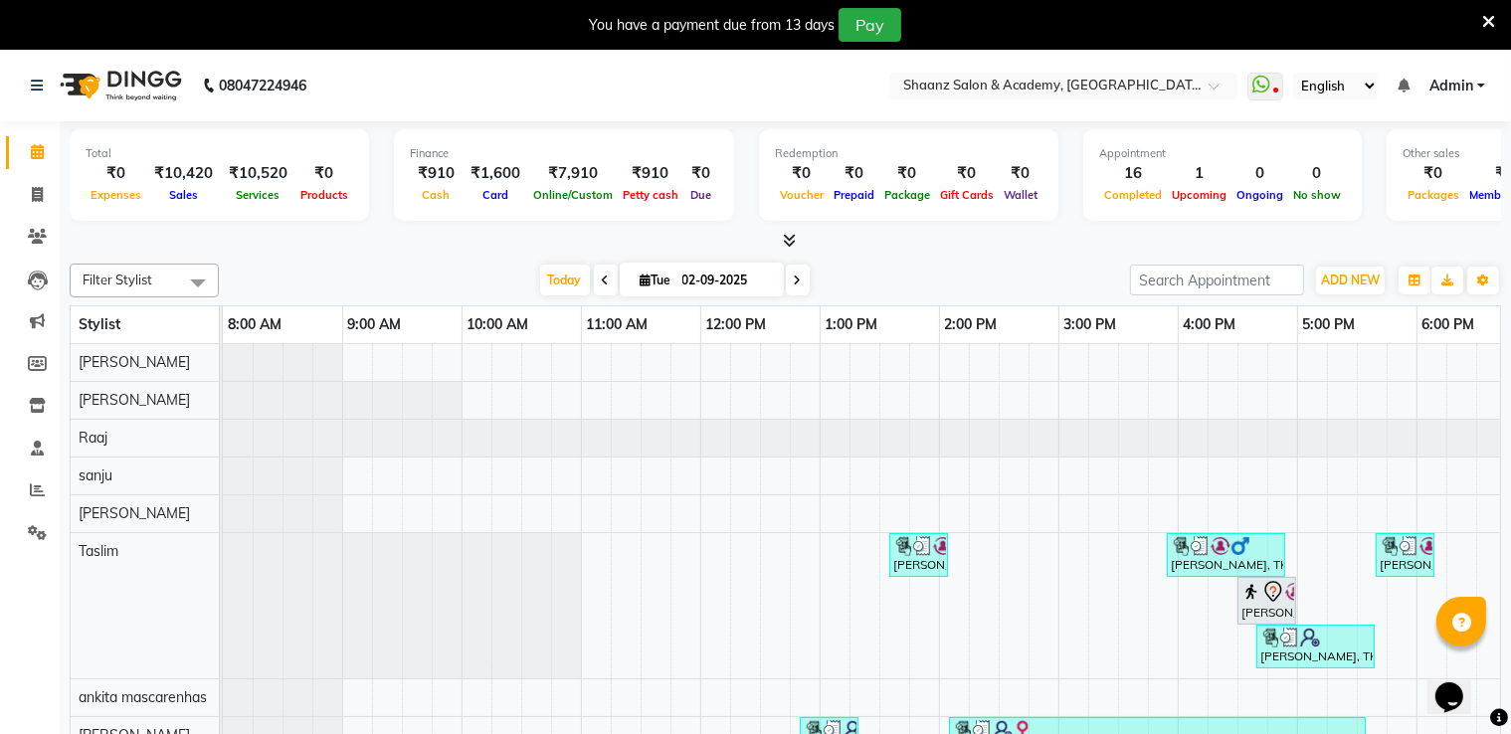
click at [1493, 15] on icon at bounding box center [1489, 22] width 13 height 18
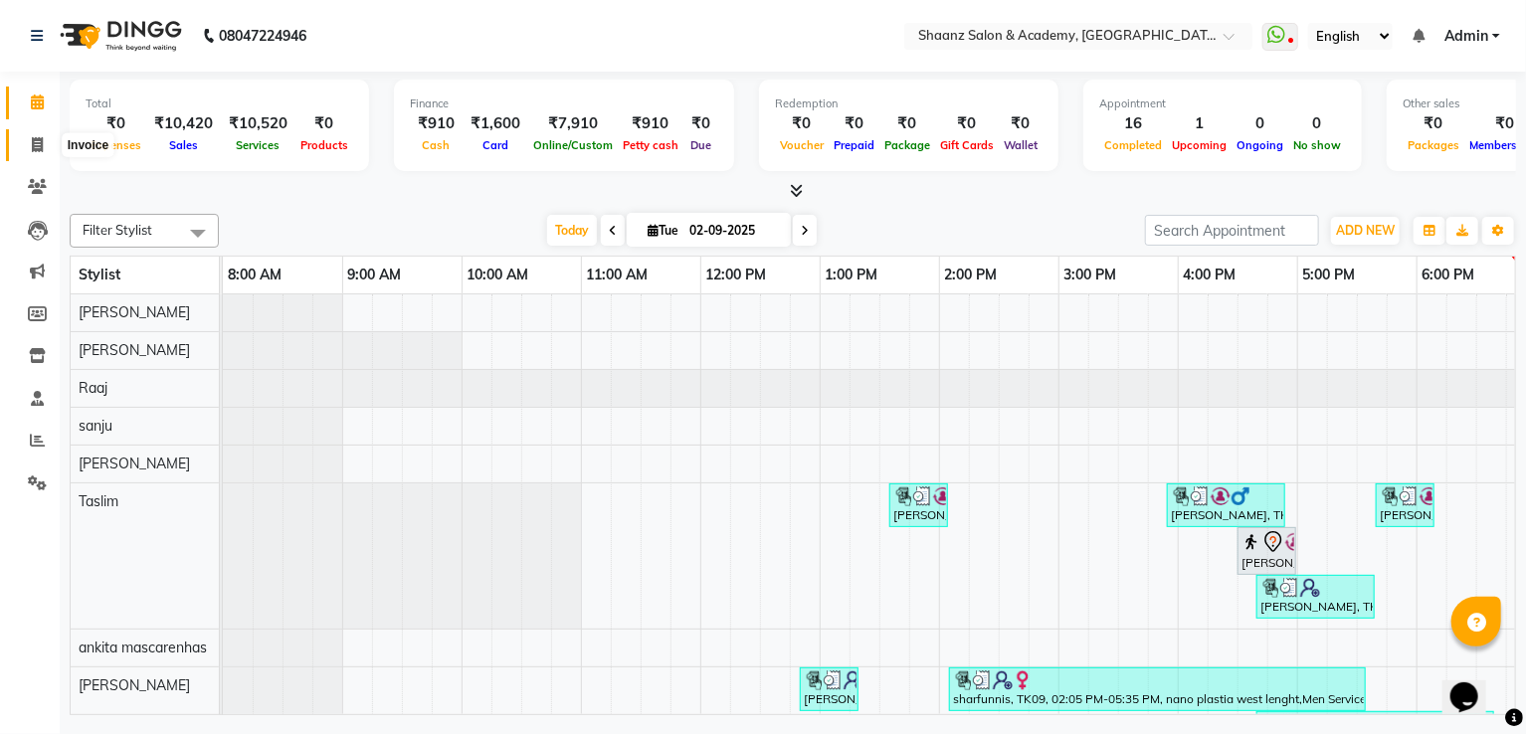
click at [43, 140] on span at bounding box center [37, 145] width 35 height 23
select select "6360"
select select "service"
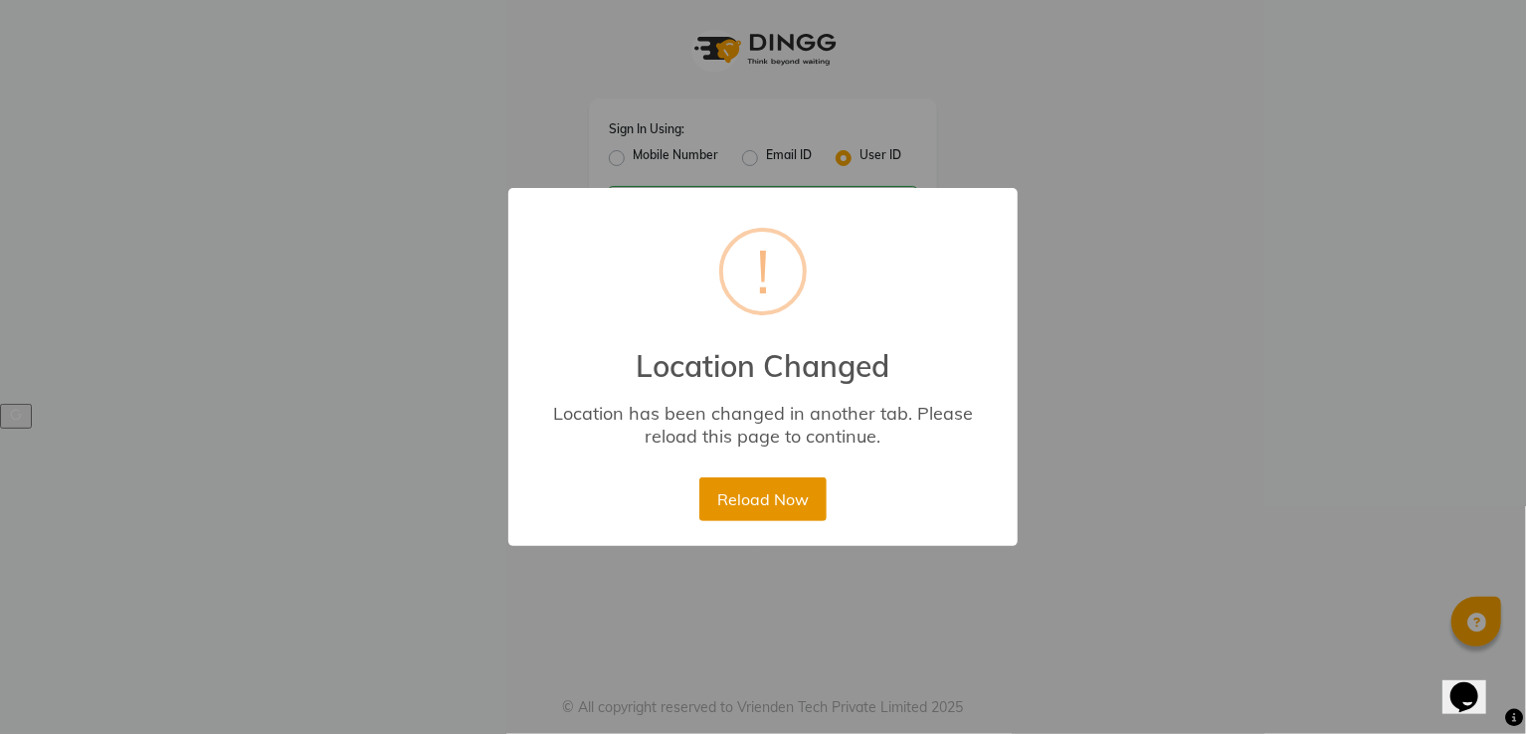
click at [789, 513] on button "Reload Now" at bounding box center [762, 500] width 126 height 44
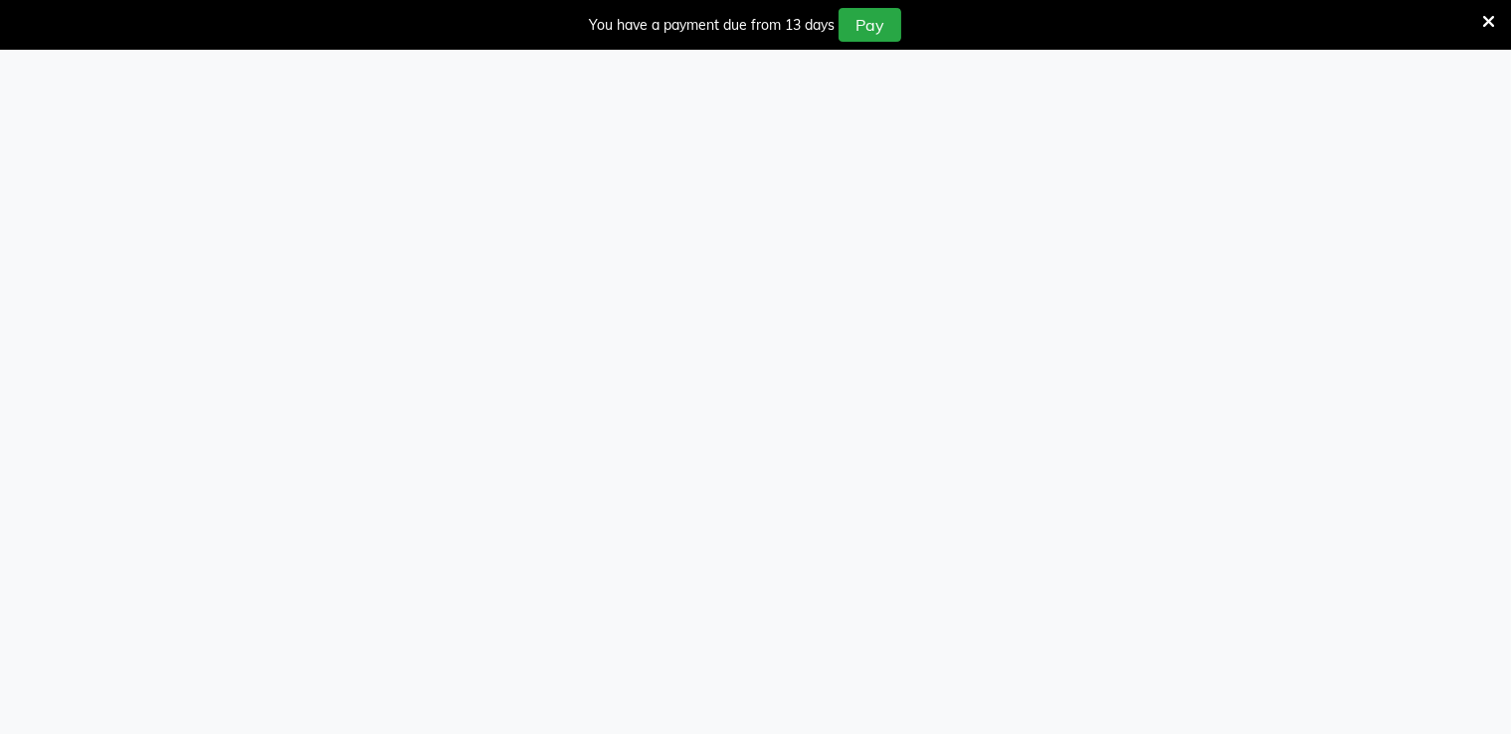
select select "6360"
select select "service"
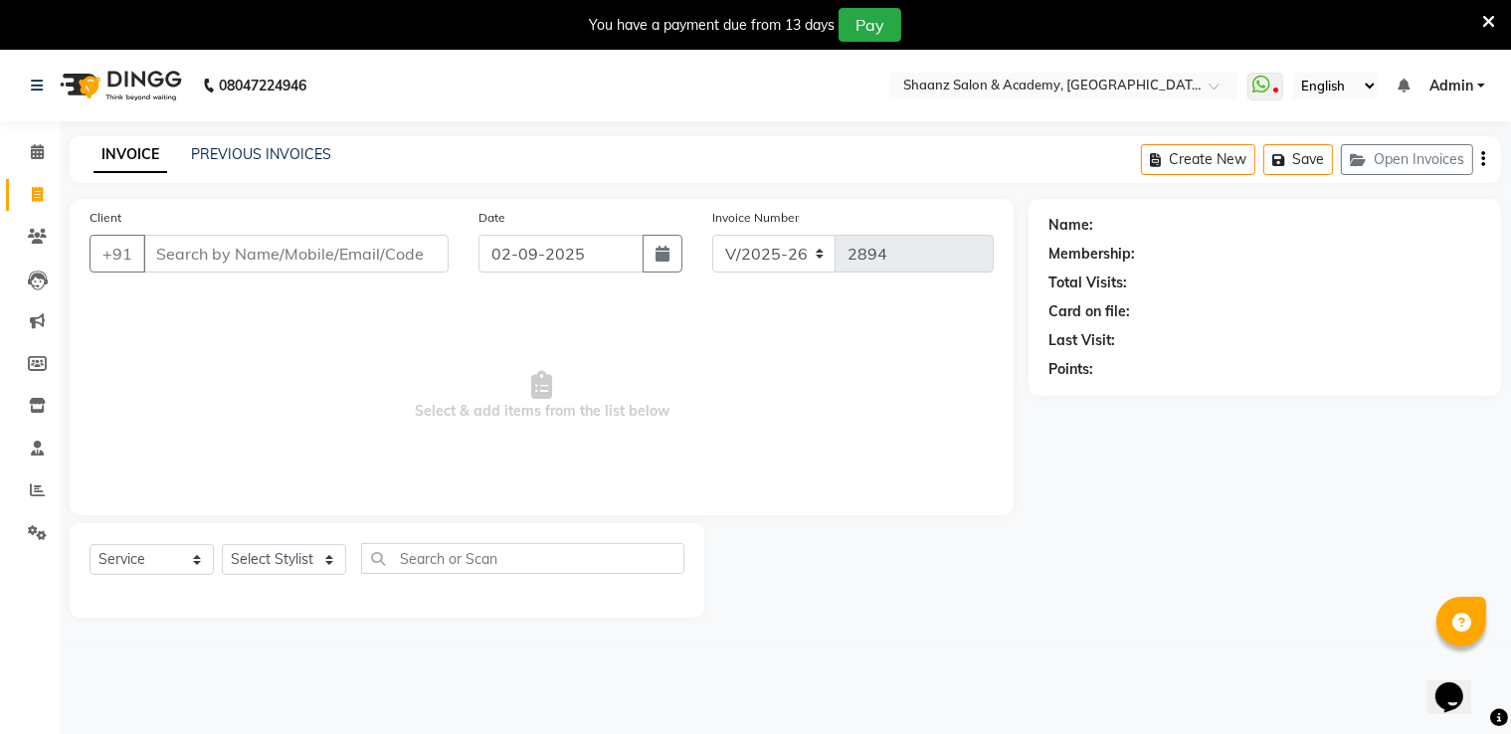
click at [259, 268] on input "Client" at bounding box center [295, 254] width 305 height 38
type input "9"
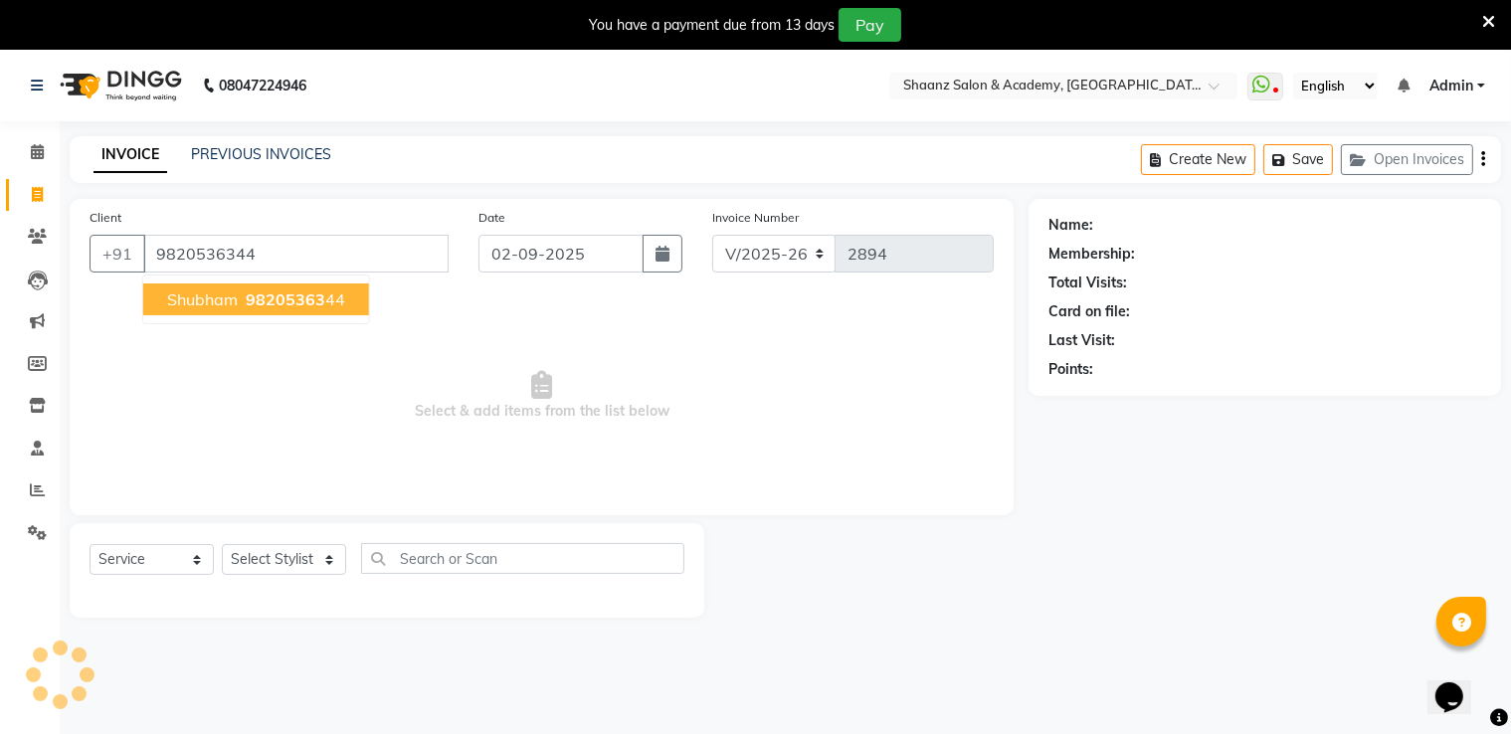
type input "9820536344"
select select "1: Object"
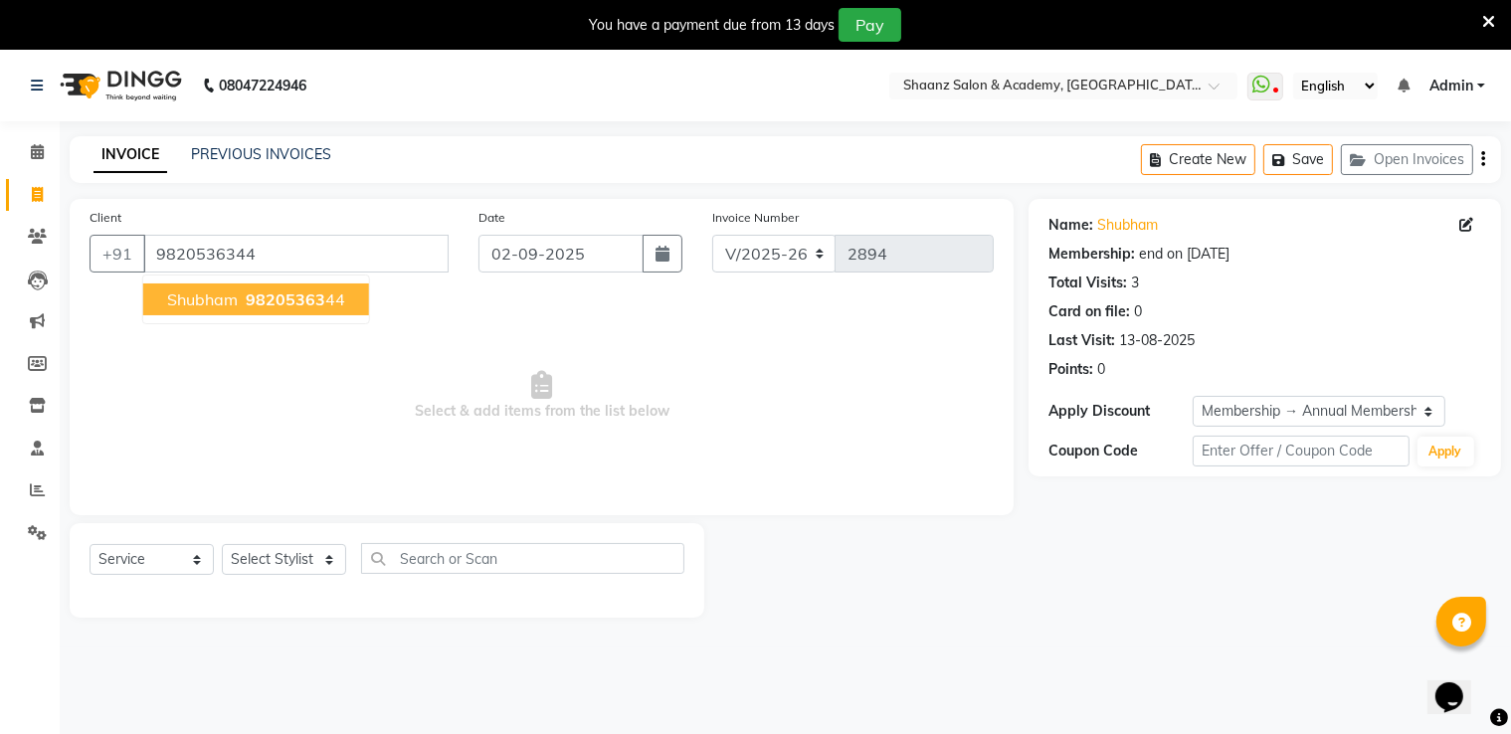
click at [230, 302] on span "shubham" at bounding box center [202, 300] width 71 height 20
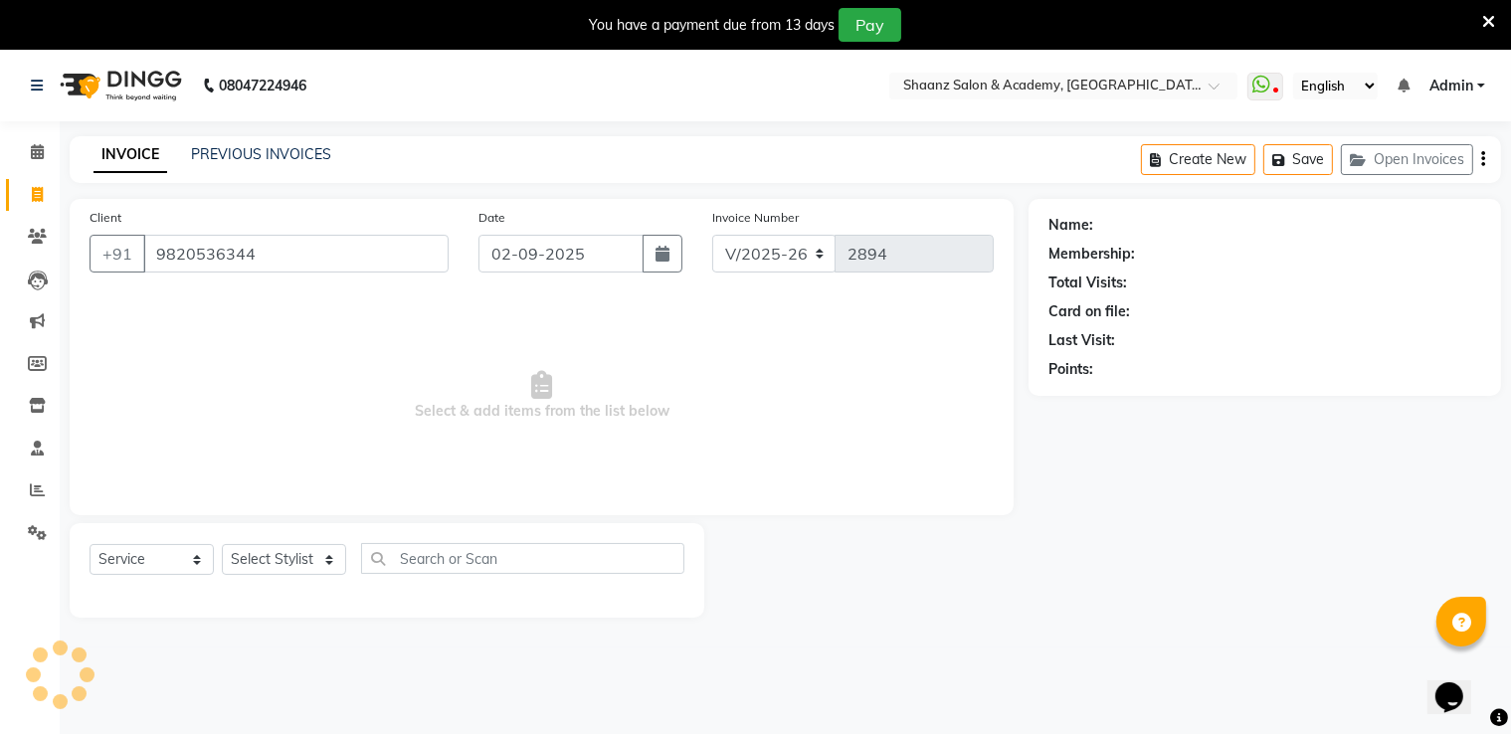
select select "1: Object"
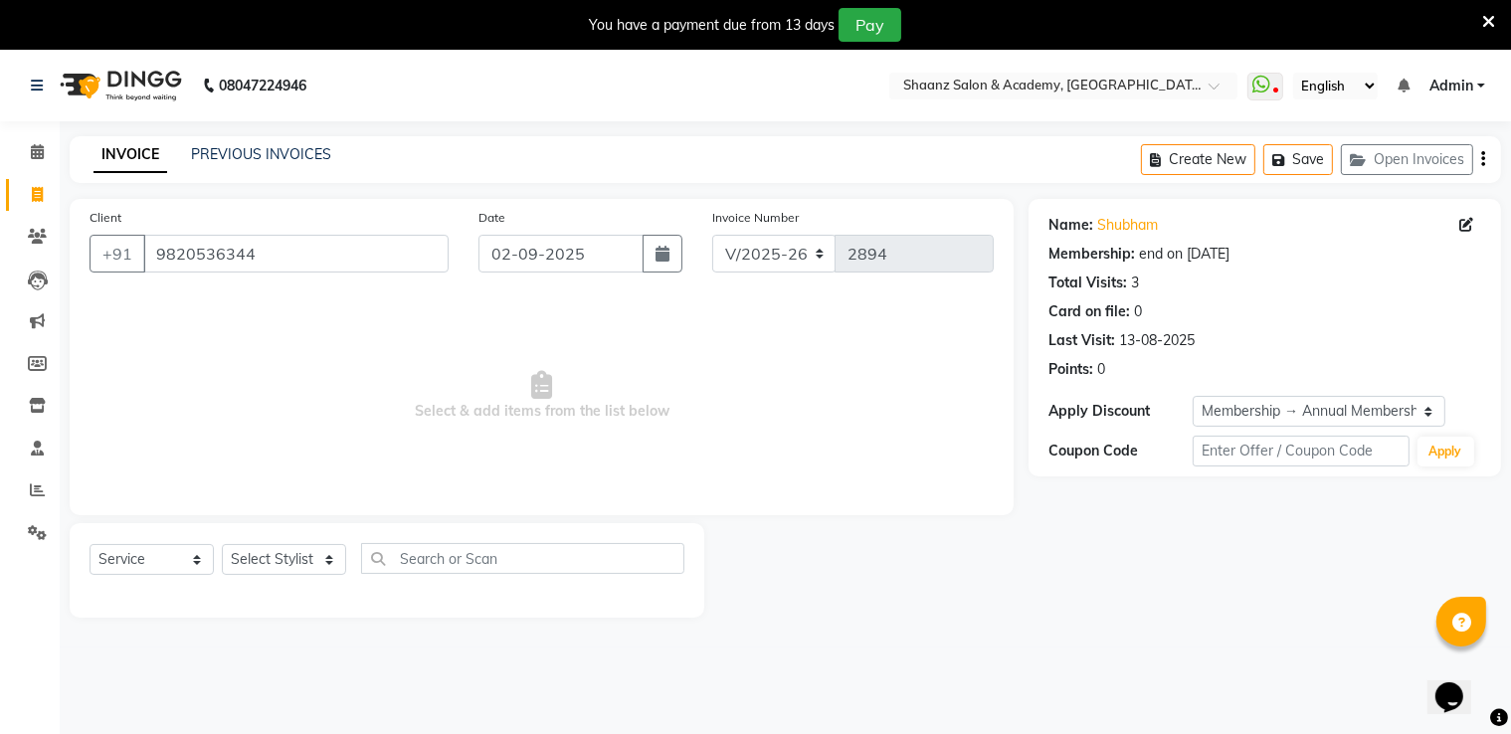
scroll to position [50, 0]
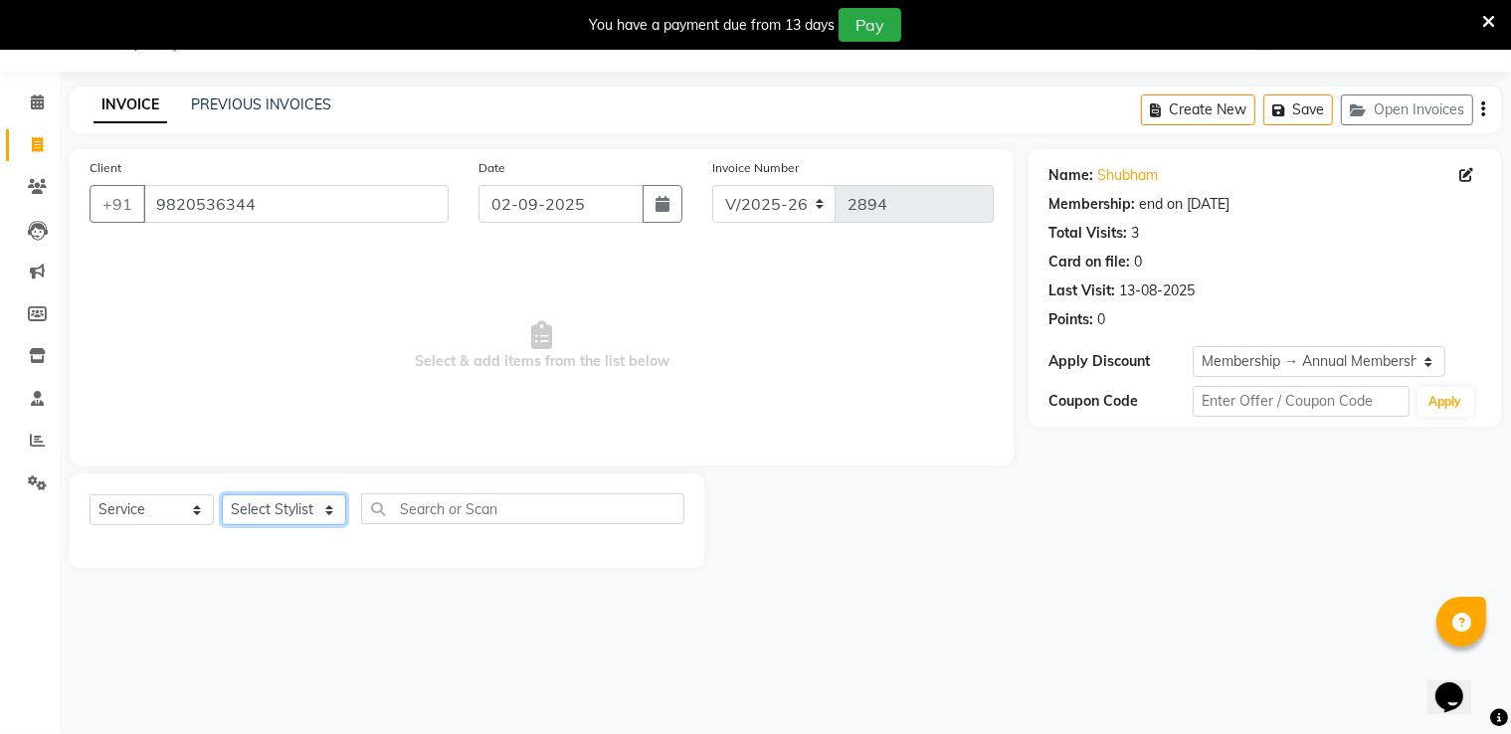
click at [292, 514] on select "Select Stylist [PERSON_NAME] [PERSON_NAME] [PERSON_NAME] dc [PERSON_NAME] nisha…" at bounding box center [284, 510] width 124 height 31
select select "47609"
click at [222, 496] on select "Select Stylist [PERSON_NAME] [PERSON_NAME] [PERSON_NAME] dc [PERSON_NAME] nisha…" at bounding box center [284, 510] width 124 height 31
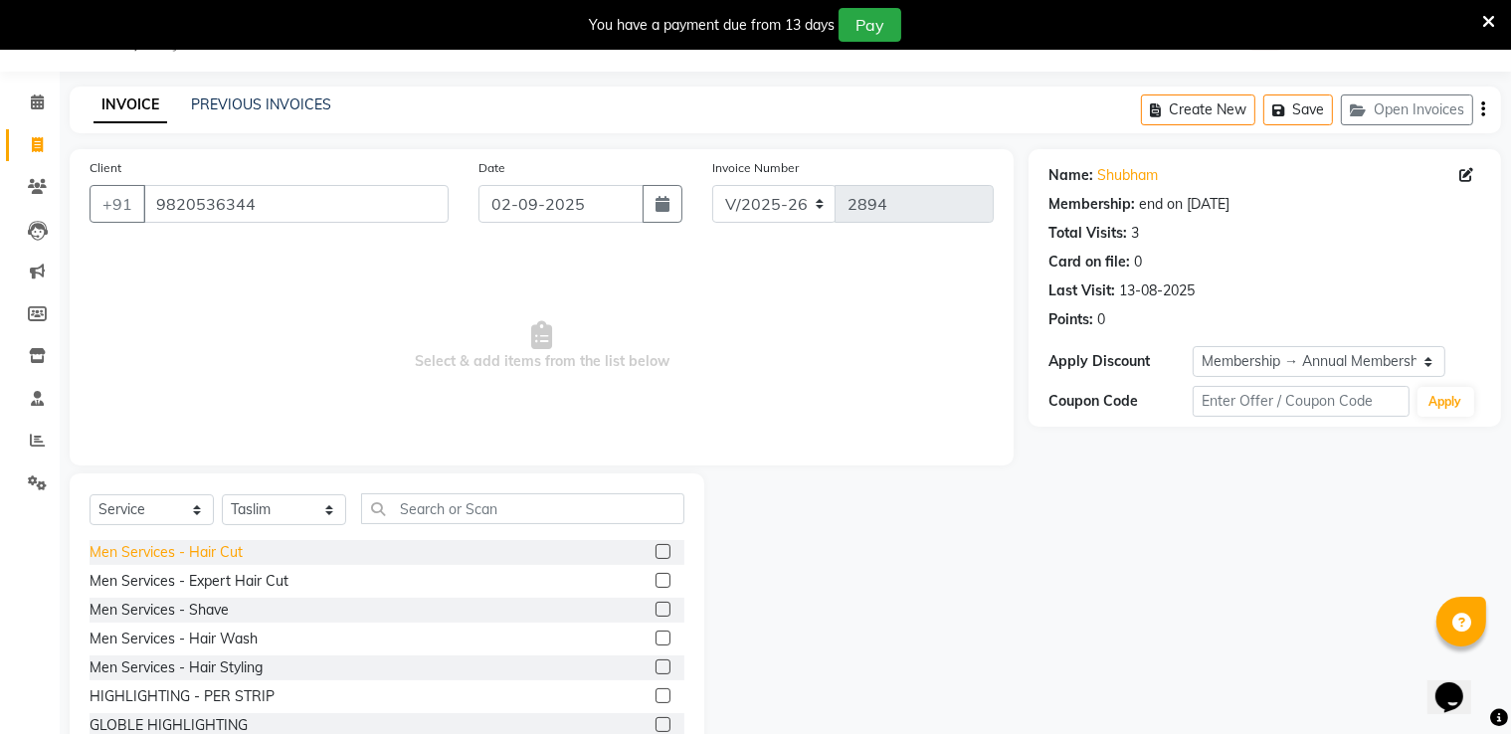
click at [231, 556] on div "Men Services - Hair Cut" at bounding box center [166, 552] width 153 height 21
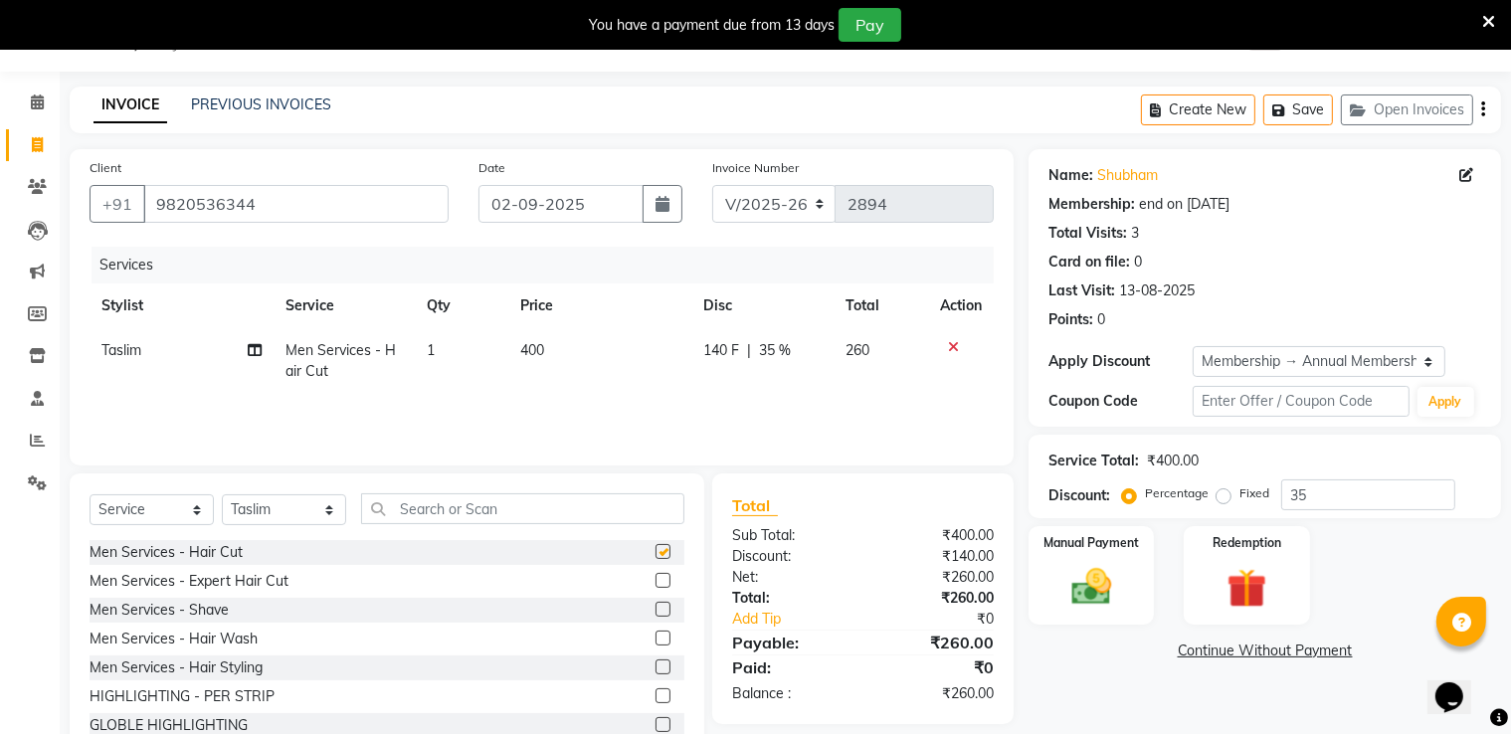
checkbox input "false"
click at [210, 615] on div "Men Services - Shave" at bounding box center [159, 610] width 139 height 21
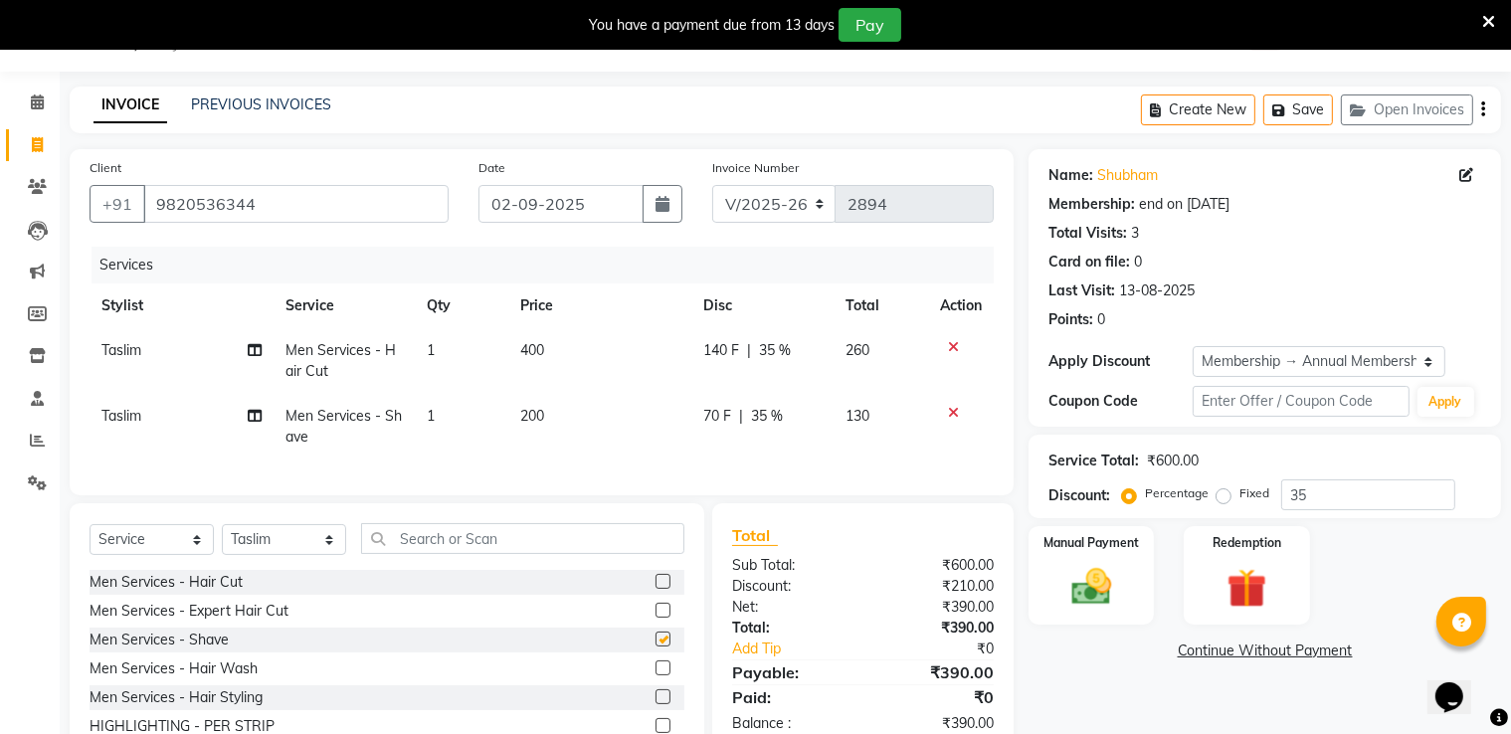
checkbox input "false"
click at [954, 349] on icon at bounding box center [953, 347] width 11 height 14
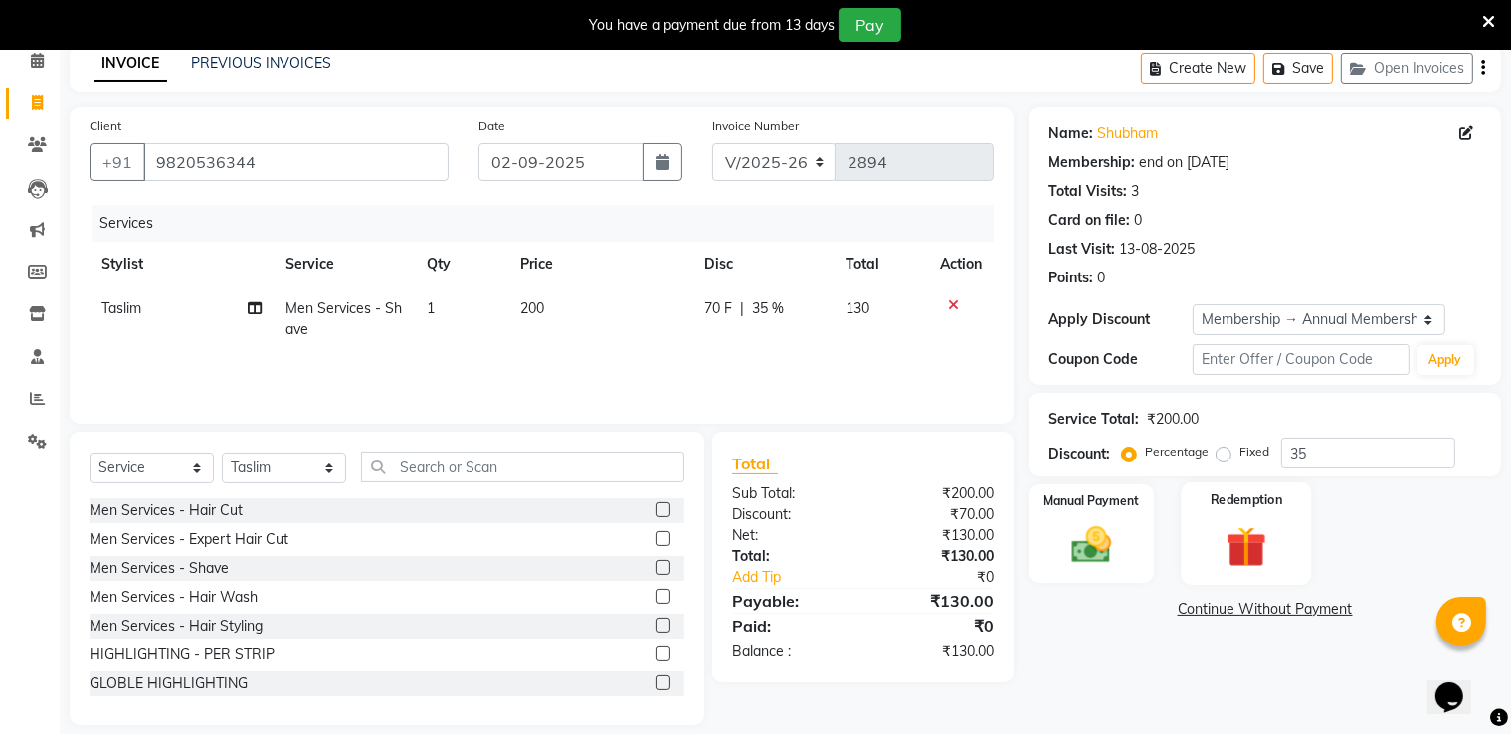
scroll to position [113, 0]
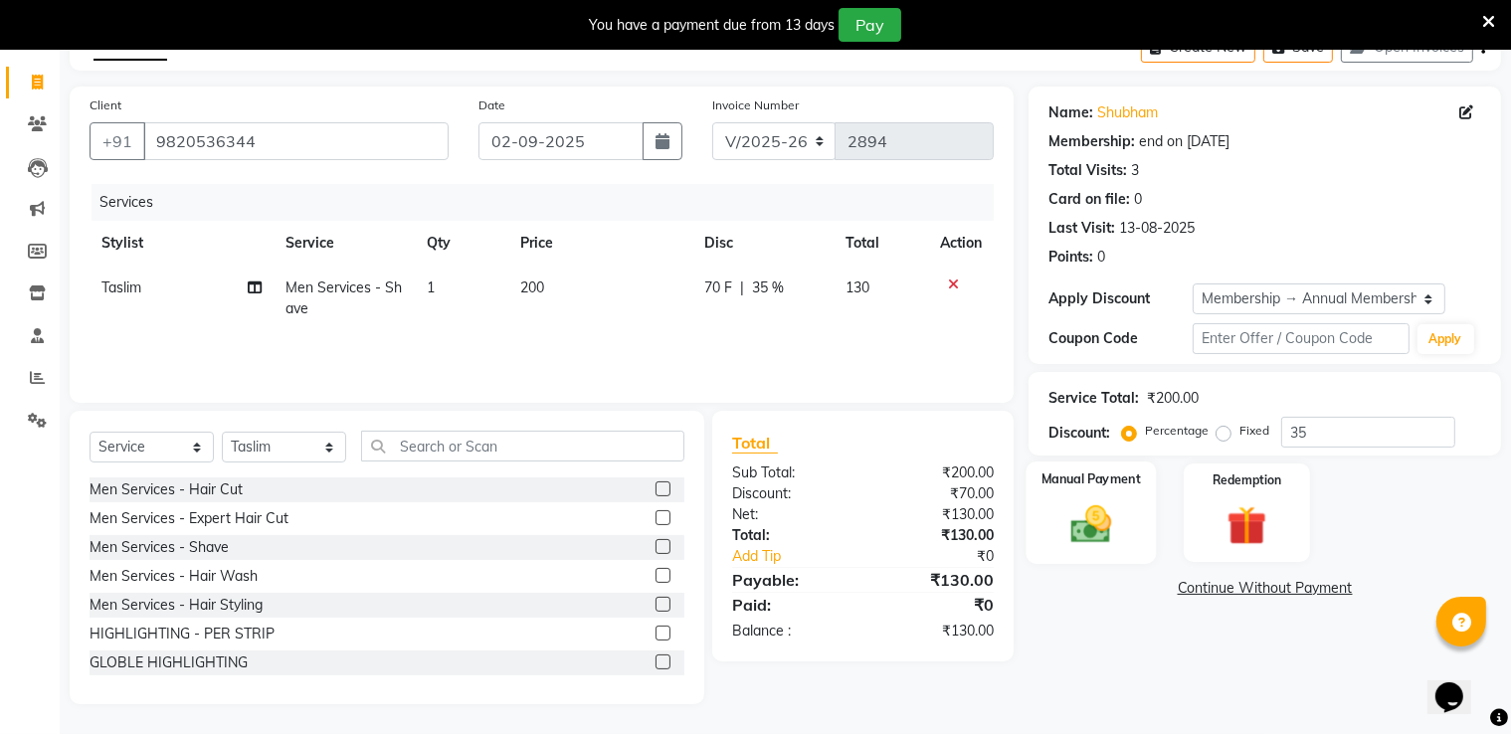
click at [1071, 506] on img at bounding box center [1092, 525] width 67 height 48
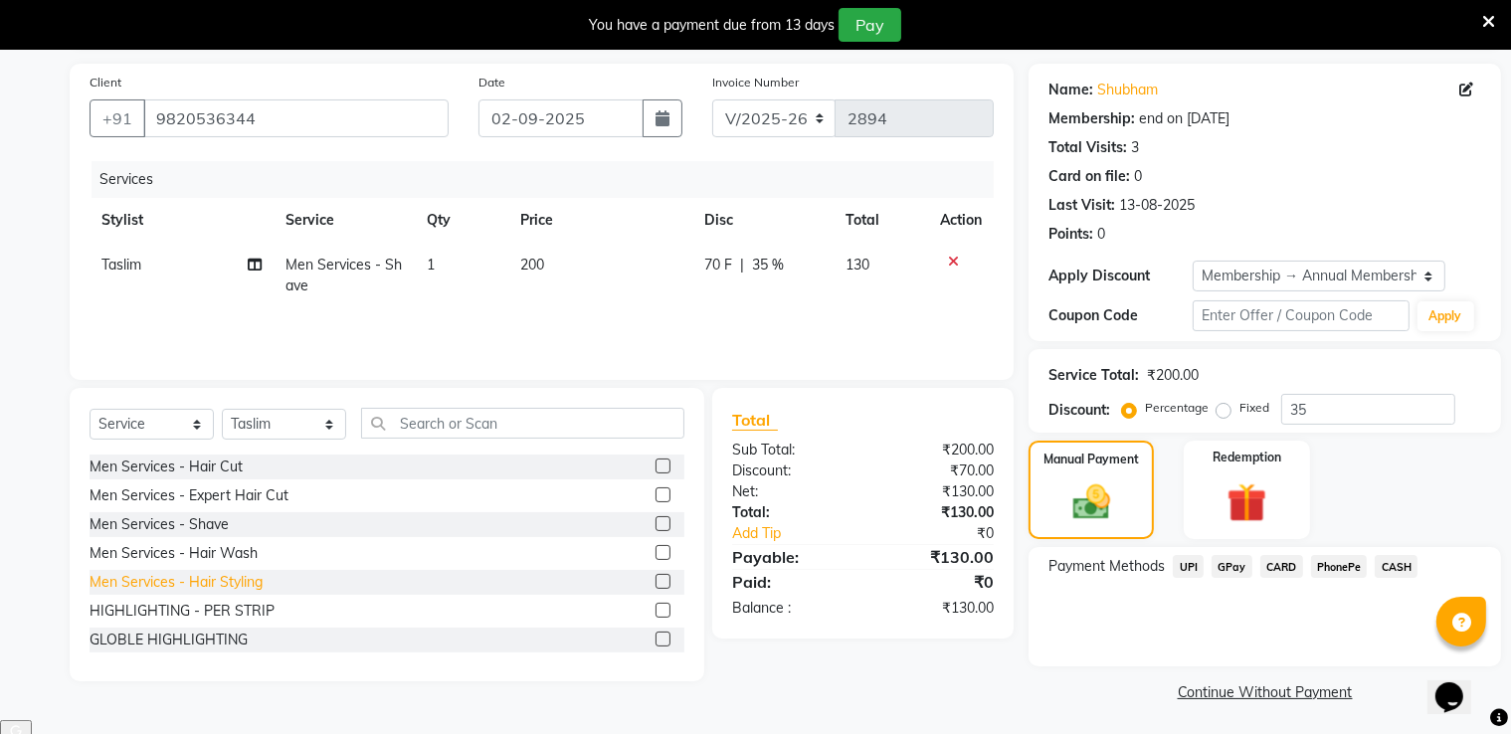
scroll to position [68, 0]
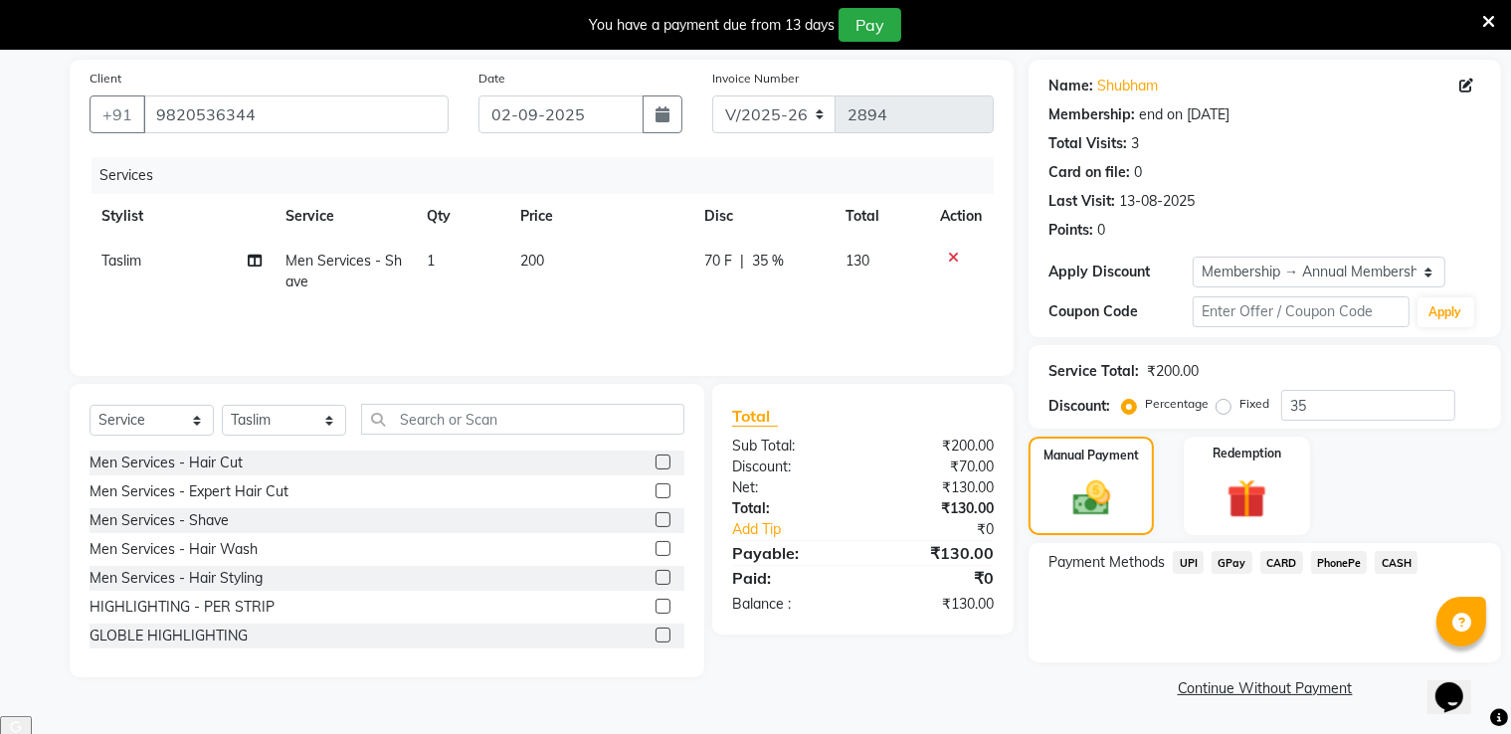
click at [1244, 565] on span "GPay" at bounding box center [1232, 562] width 41 height 23
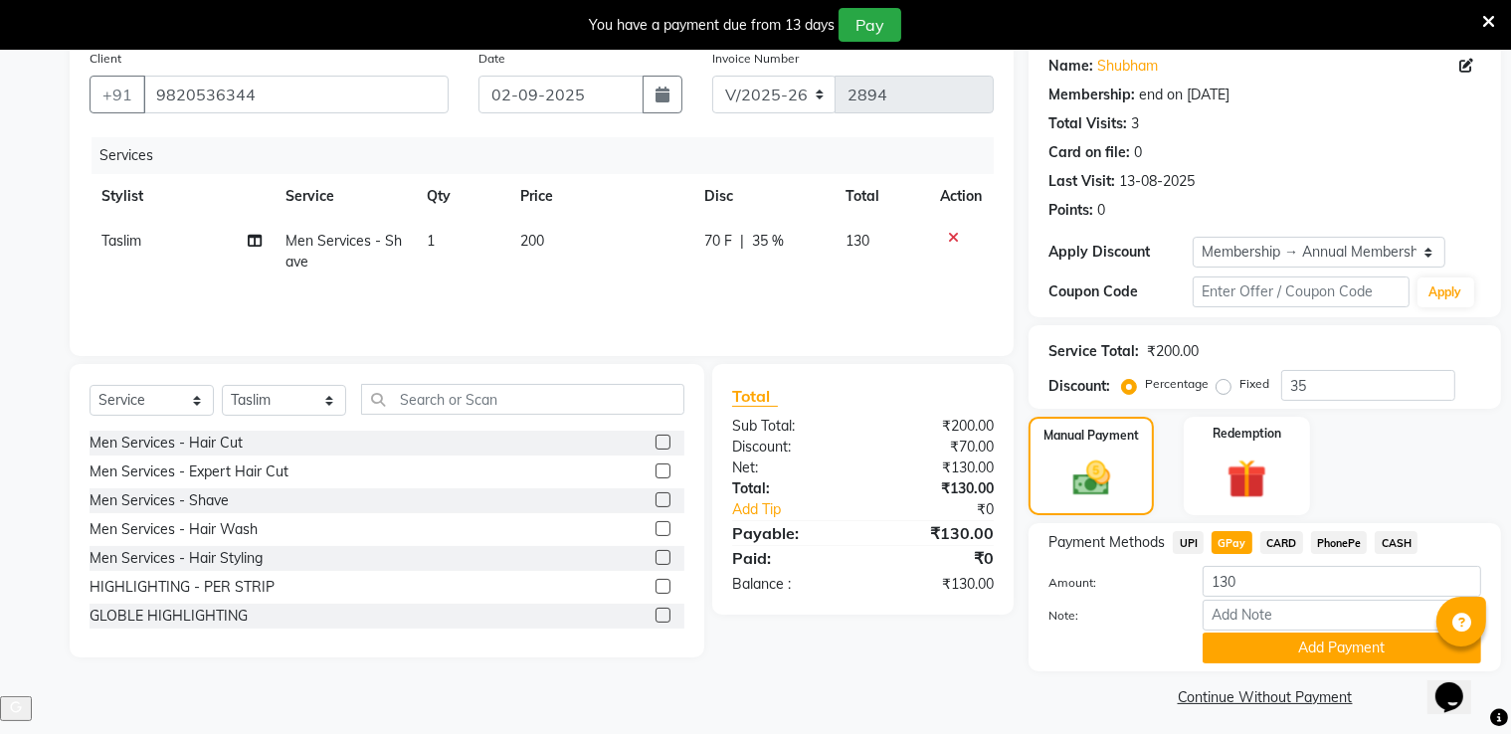
scroll to position [98, 0]
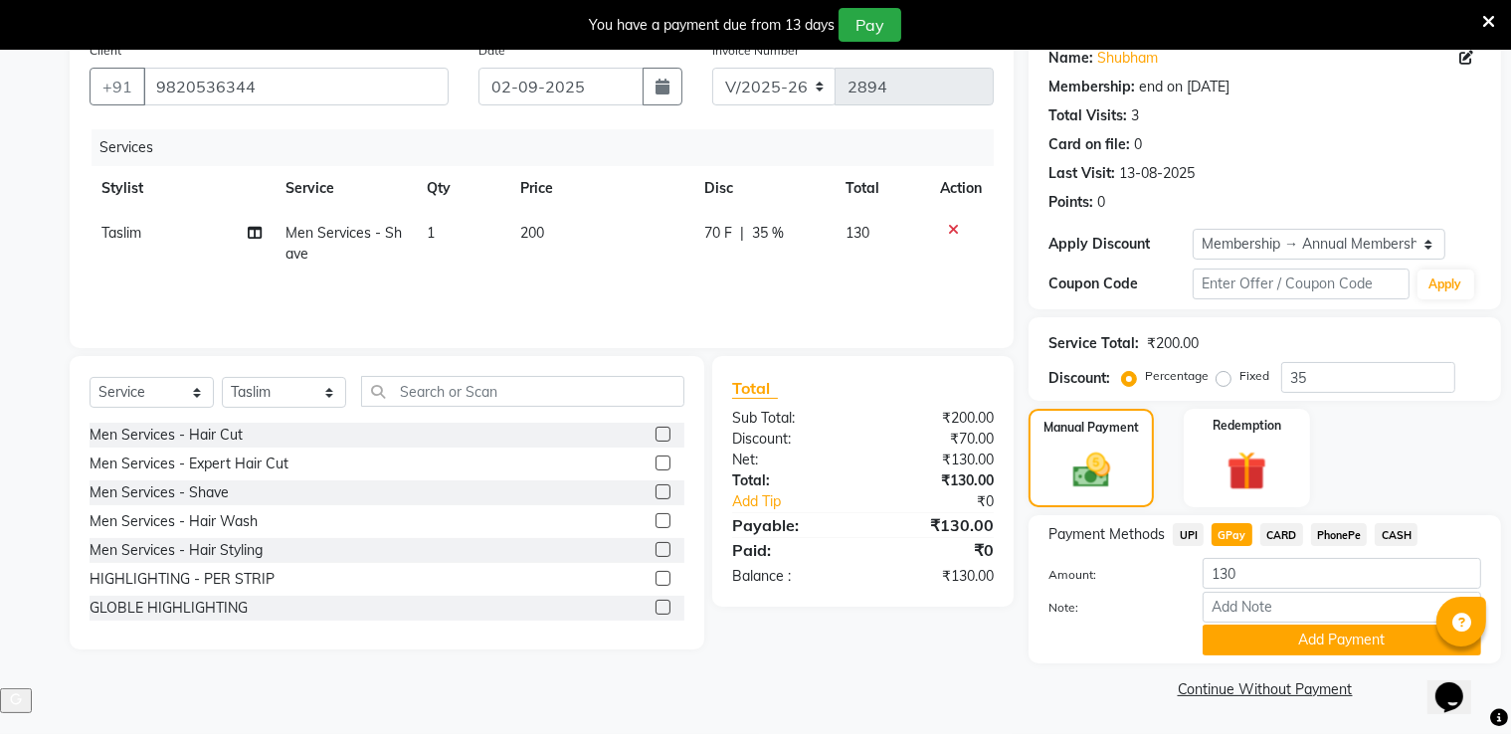
click at [1398, 534] on span "CASH" at bounding box center [1396, 534] width 43 height 23
click at [1292, 644] on button "Add Payment" at bounding box center [1342, 640] width 279 height 31
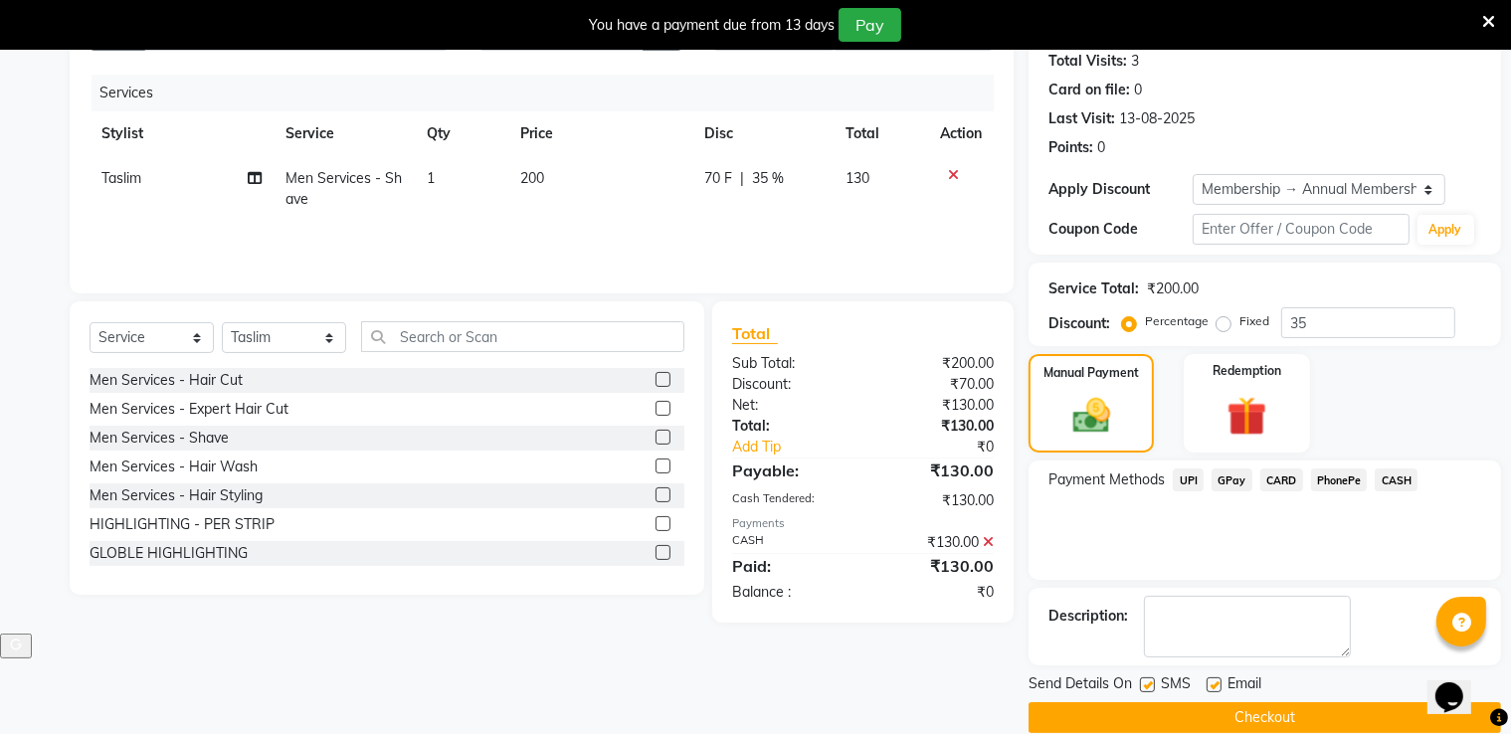
scroll to position [179, 0]
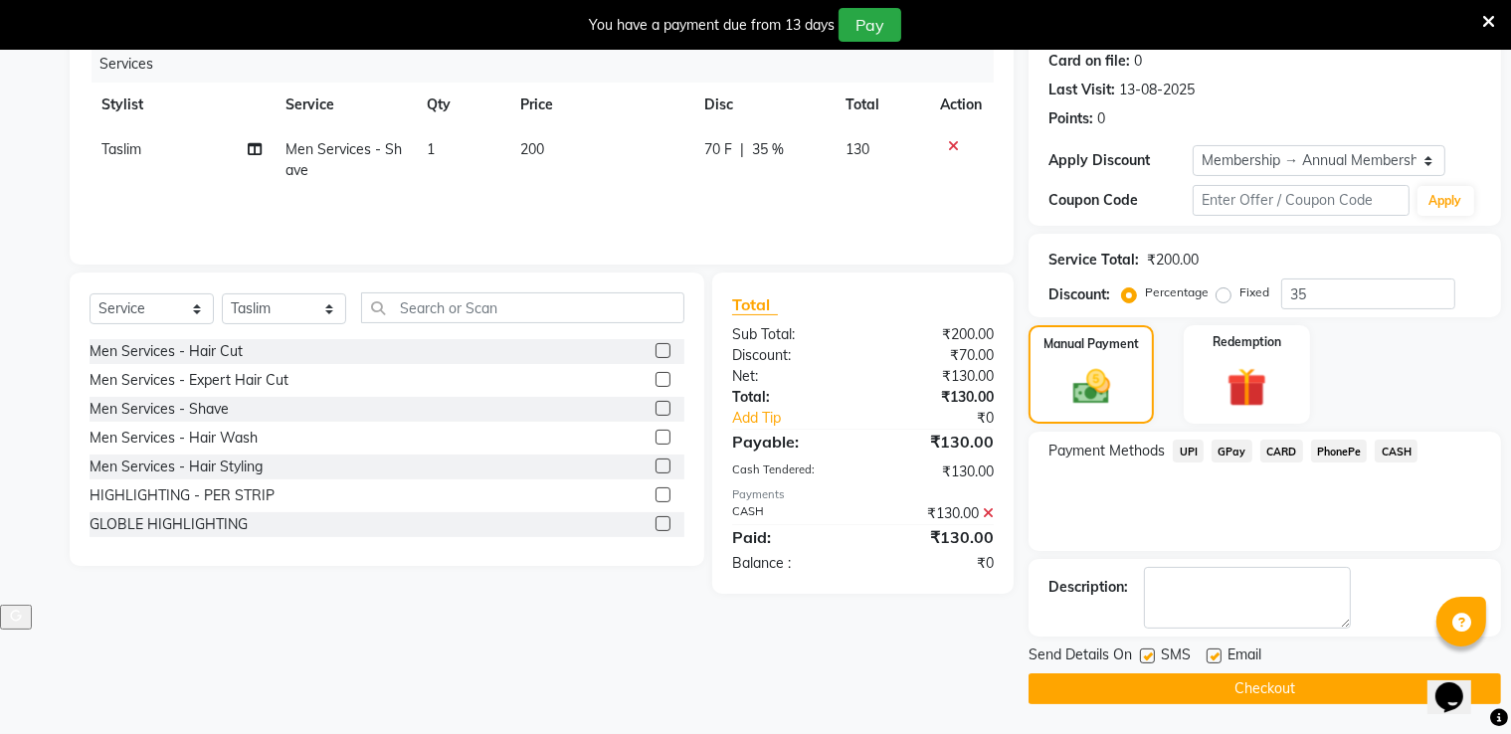
click at [1218, 659] on label at bounding box center [1214, 656] width 15 height 15
click at [1218, 659] on input "checkbox" at bounding box center [1213, 657] width 13 height 13
checkbox input "false"
click at [1143, 659] on label at bounding box center [1147, 656] width 15 height 15
click at [1143, 659] on input "checkbox" at bounding box center [1146, 657] width 13 height 13
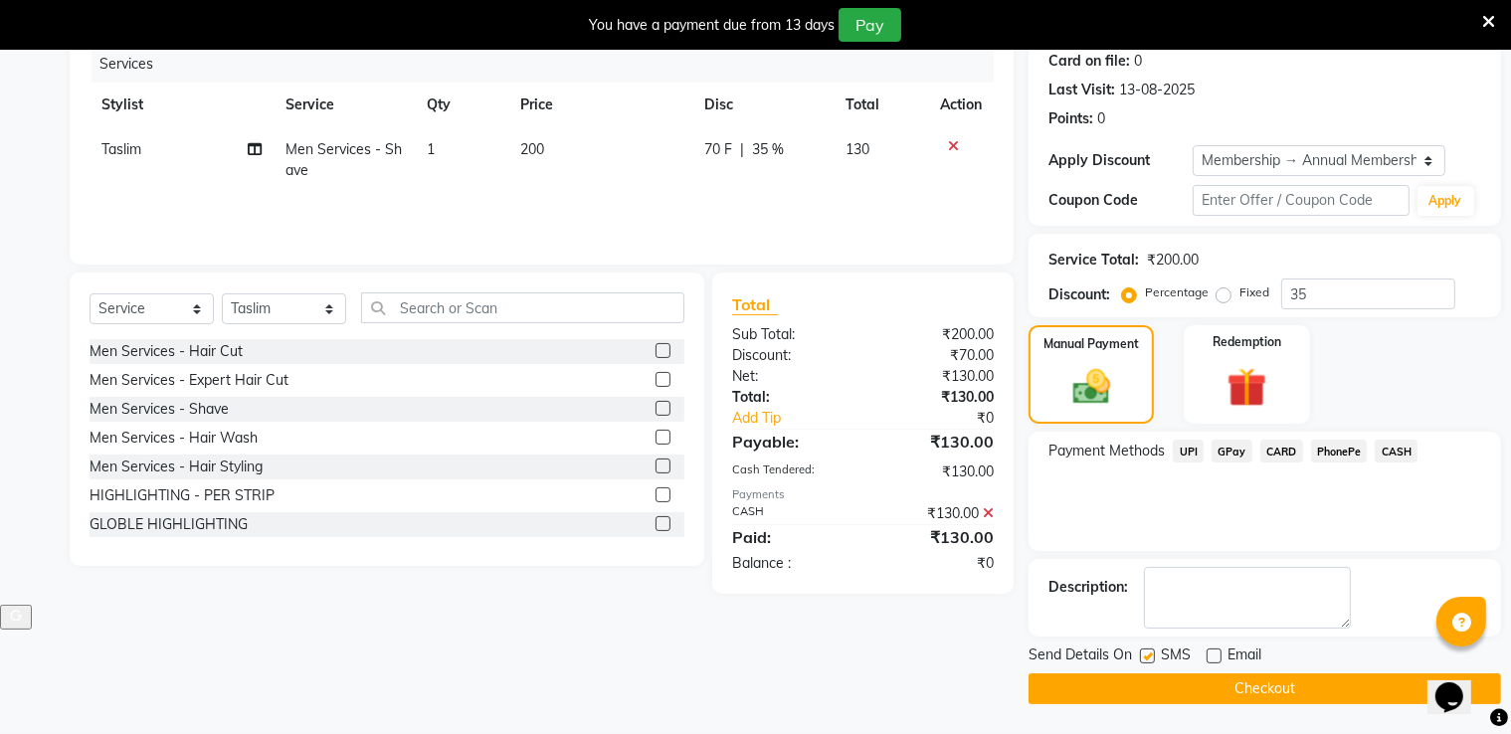
checkbox input "false"
click at [1143, 678] on button "Checkout" at bounding box center [1265, 689] width 473 height 31
click at [1114, 690] on button "Checkout" at bounding box center [1265, 689] width 473 height 31
click at [1100, 689] on button "Checkout" at bounding box center [1265, 689] width 473 height 31
click at [1071, 678] on button "Checkout" at bounding box center [1265, 689] width 473 height 31
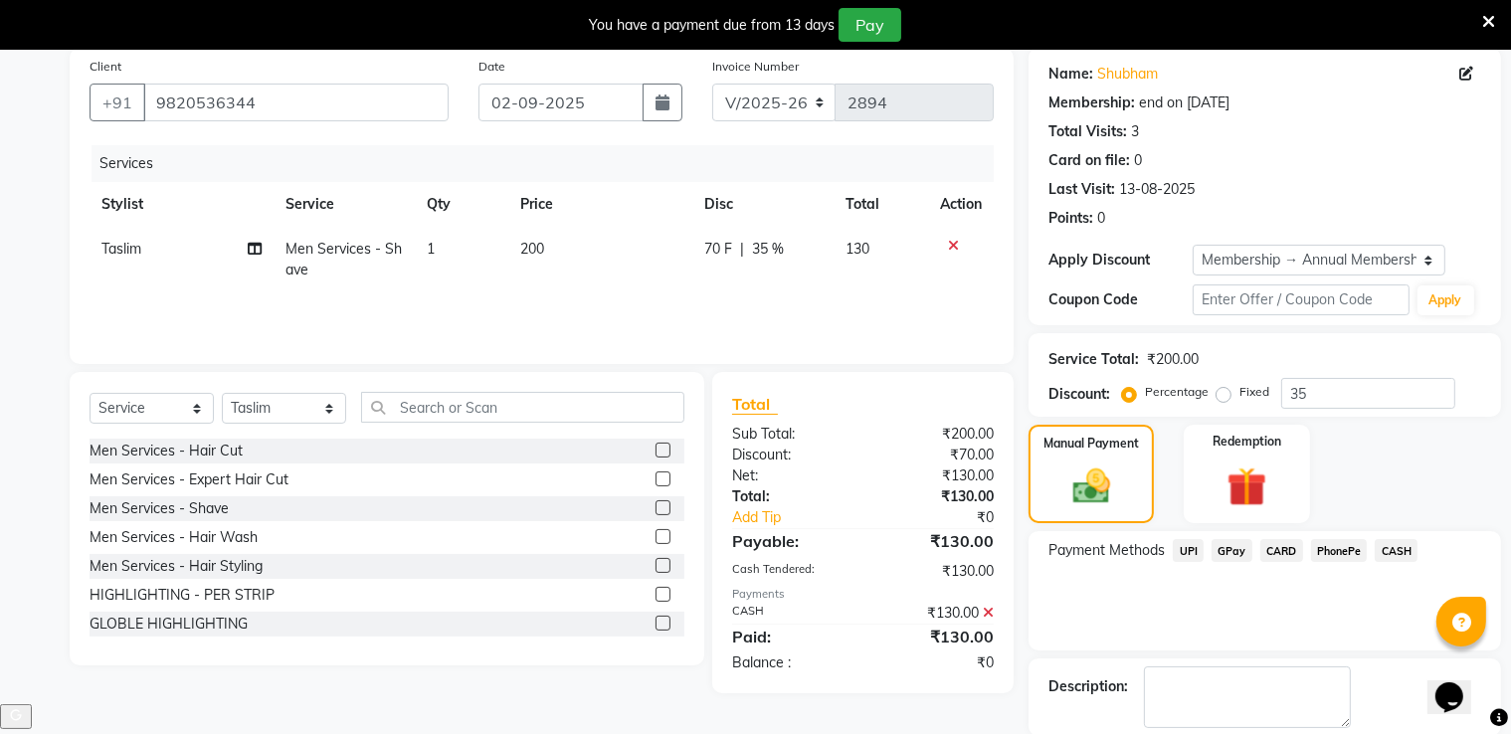
scroll to position [0, 0]
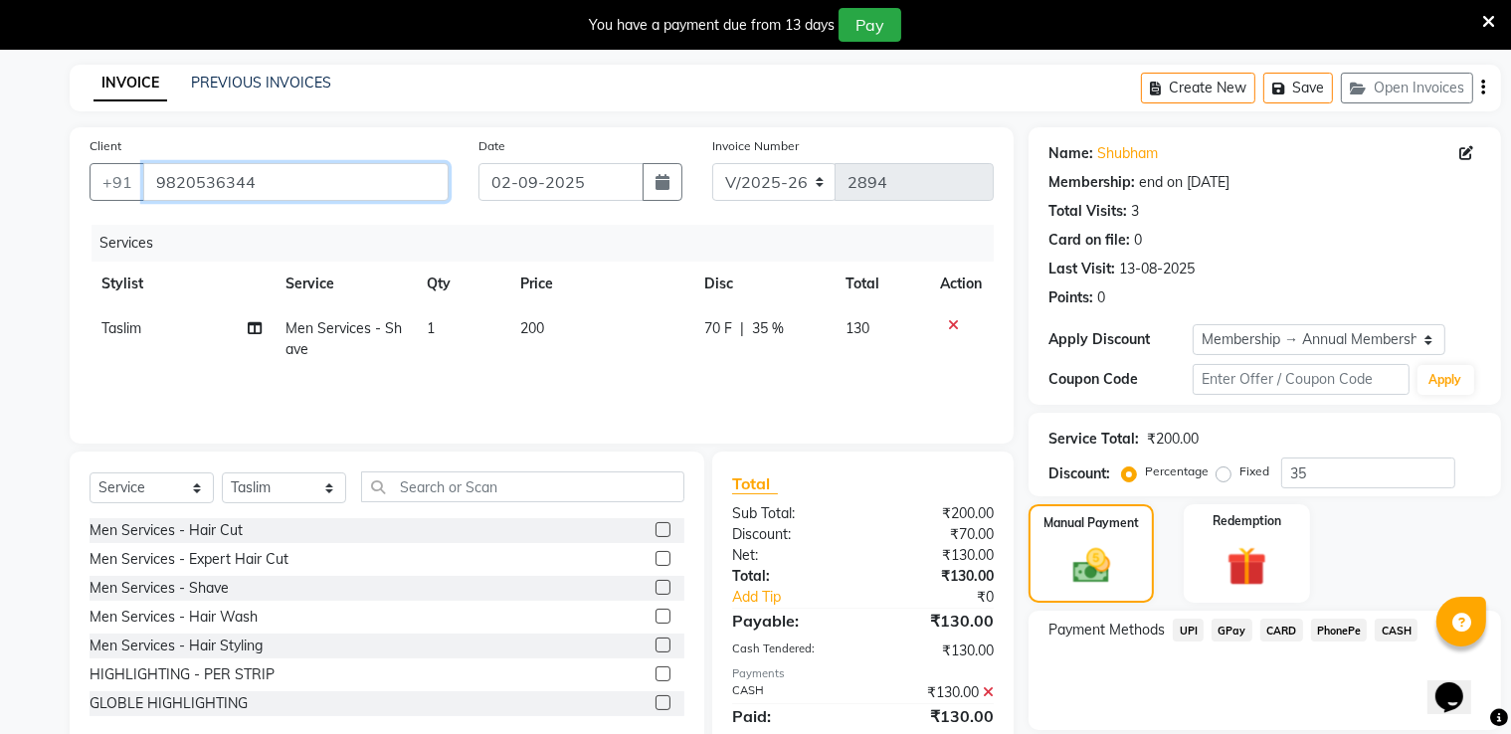
click at [231, 188] on input "9820536344" at bounding box center [295, 182] width 305 height 38
click at [229, 188] on input "9820536344" at bounding box center [295, 182] width 305 height 38
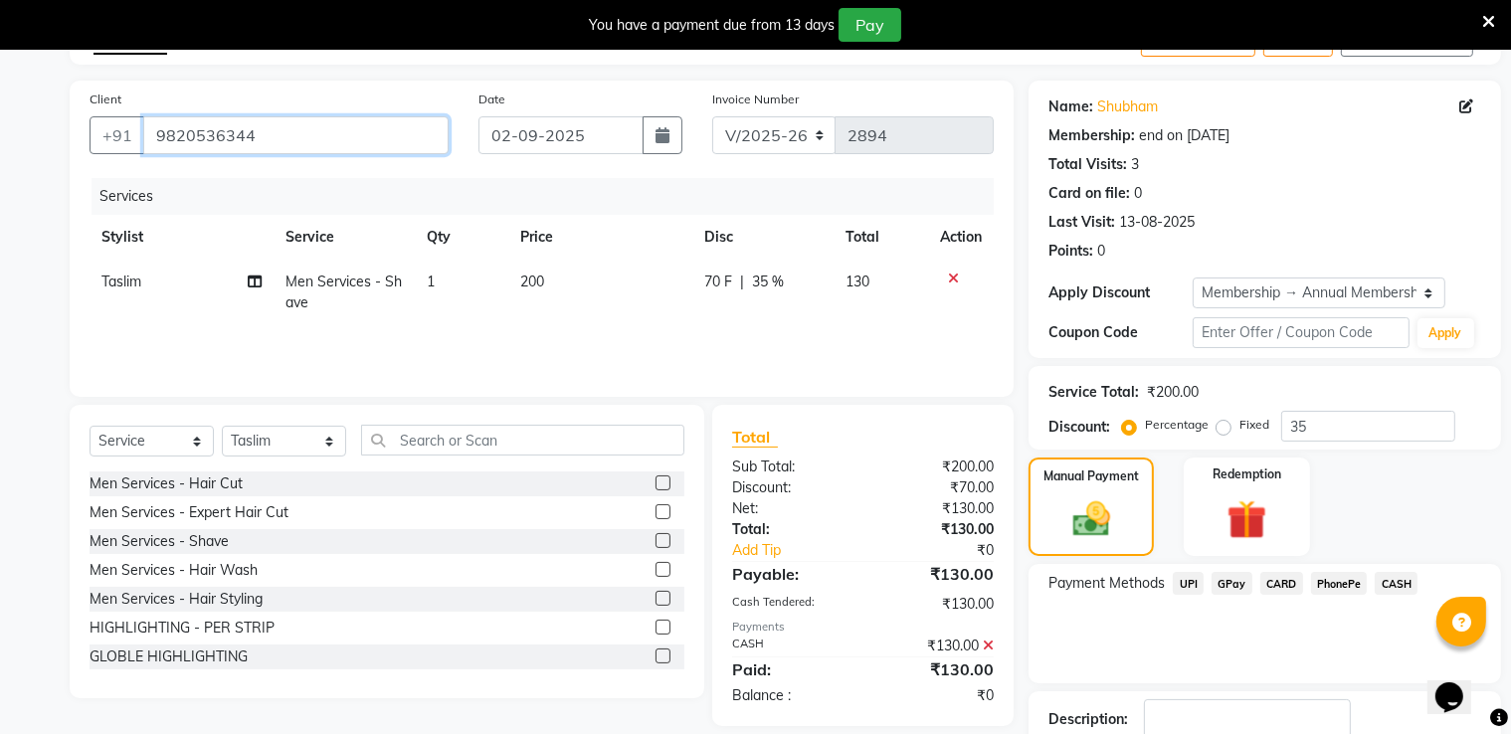
scroll to position [179, 0]
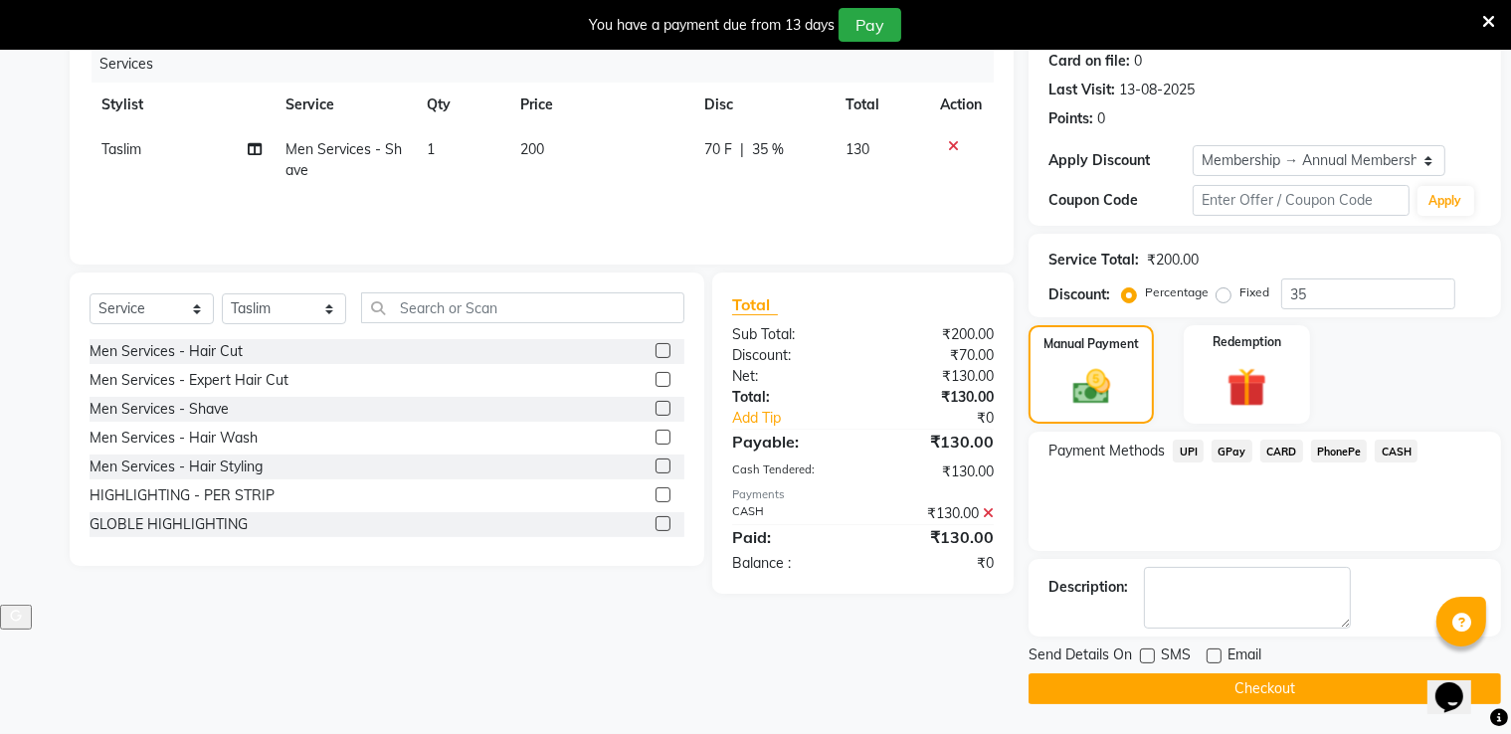
click at [1485, 15] on icon at bounding box center [1489, 22] width 13 height 18
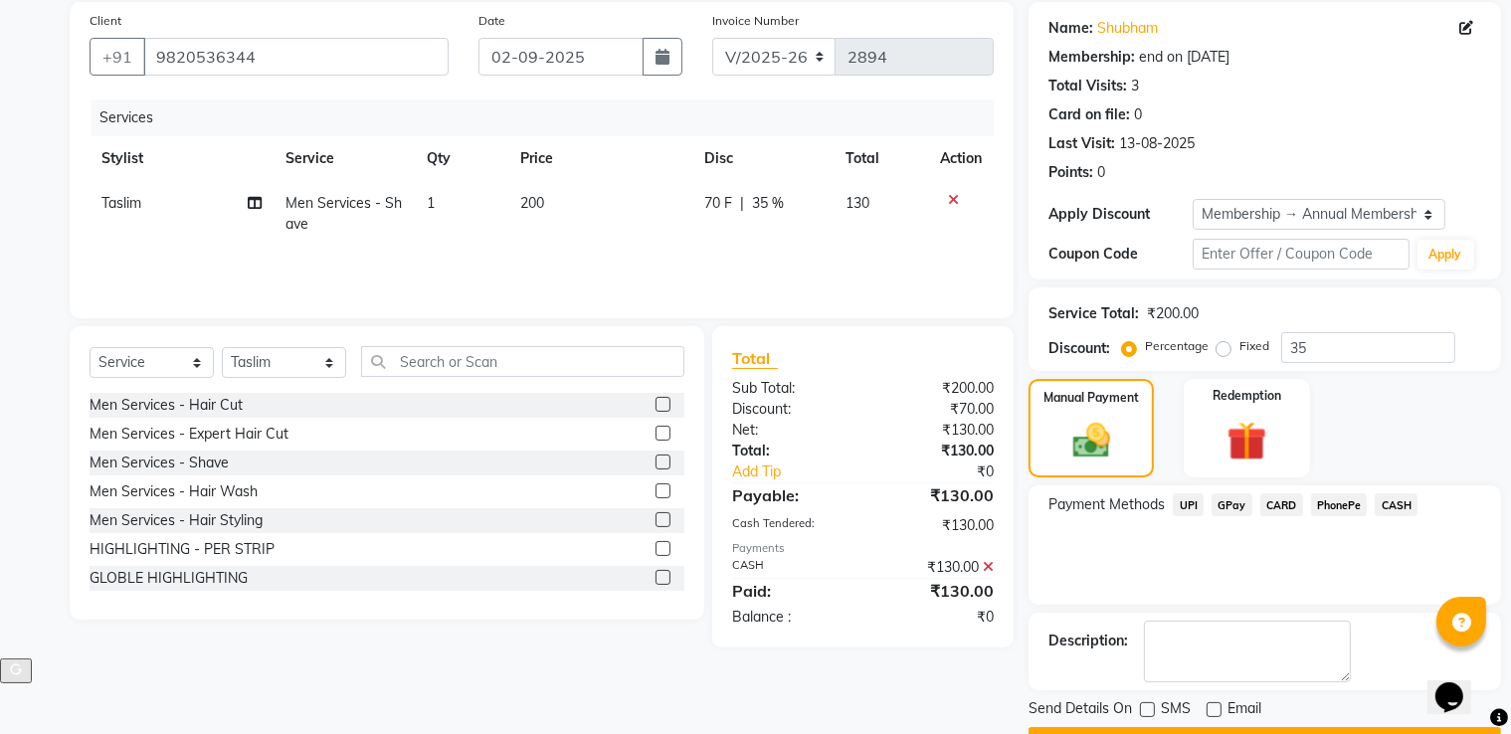
scroll to position [0, 0]
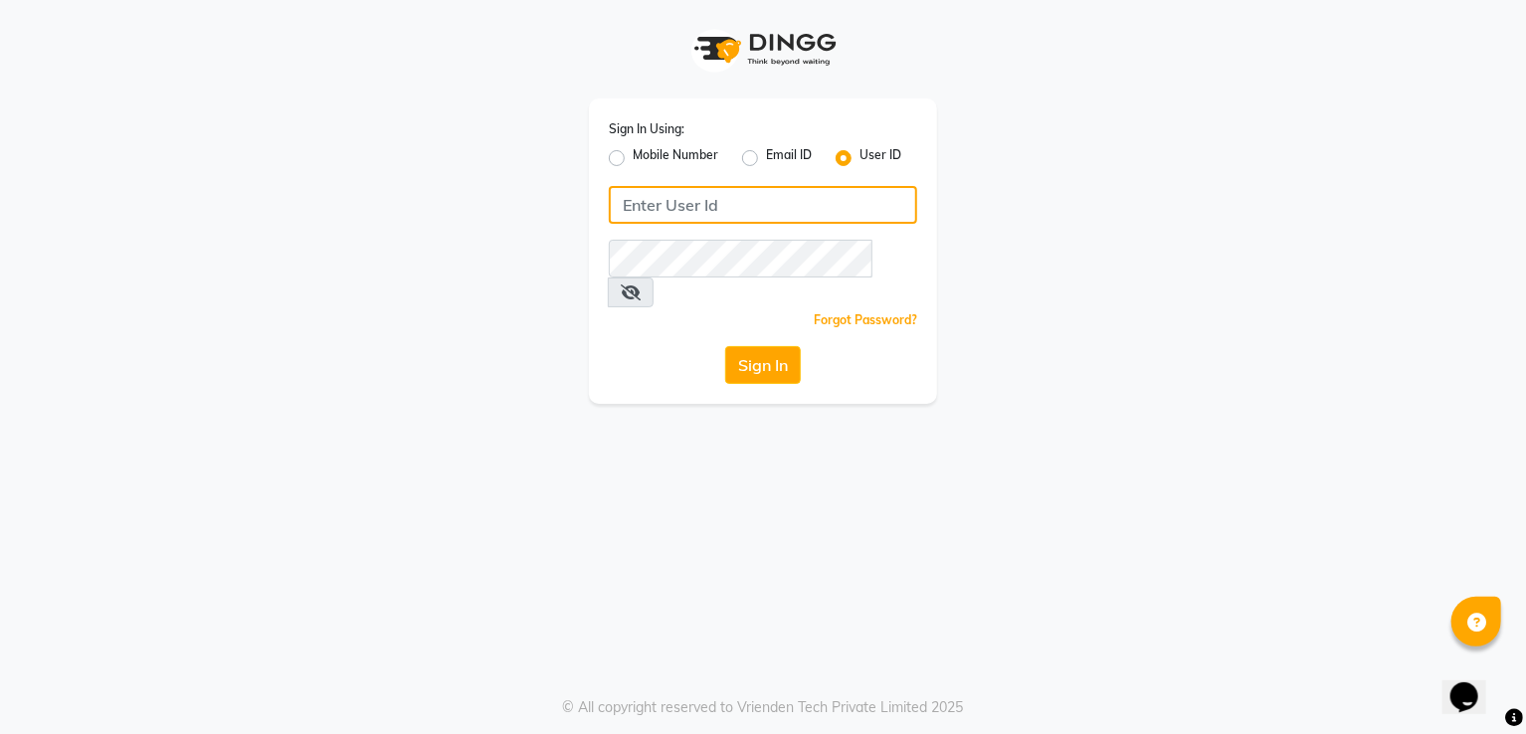
type input "[PERSON_NAME]"
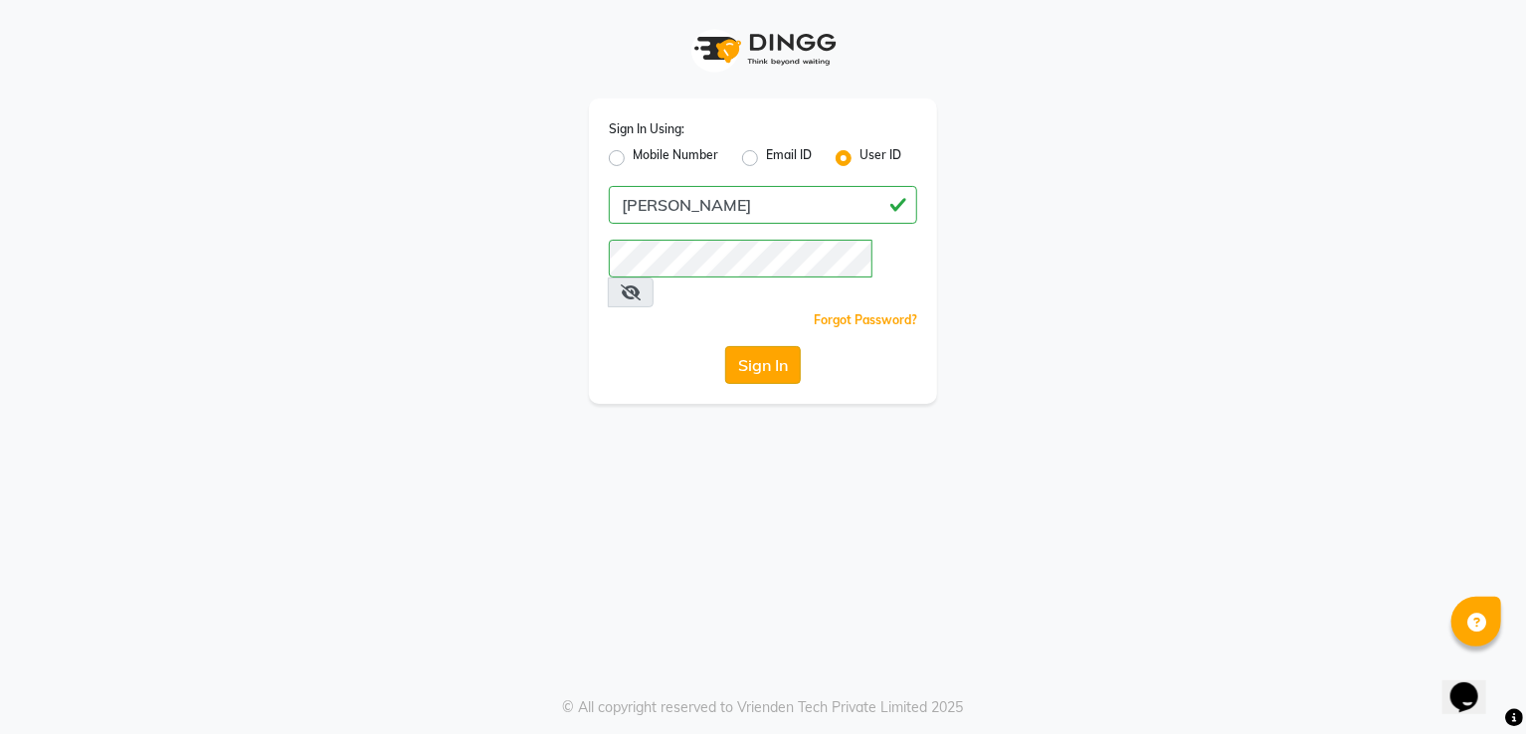
click at [783, 346] on button "Sign In" at bounding box center [763, 365] width 76 height 38
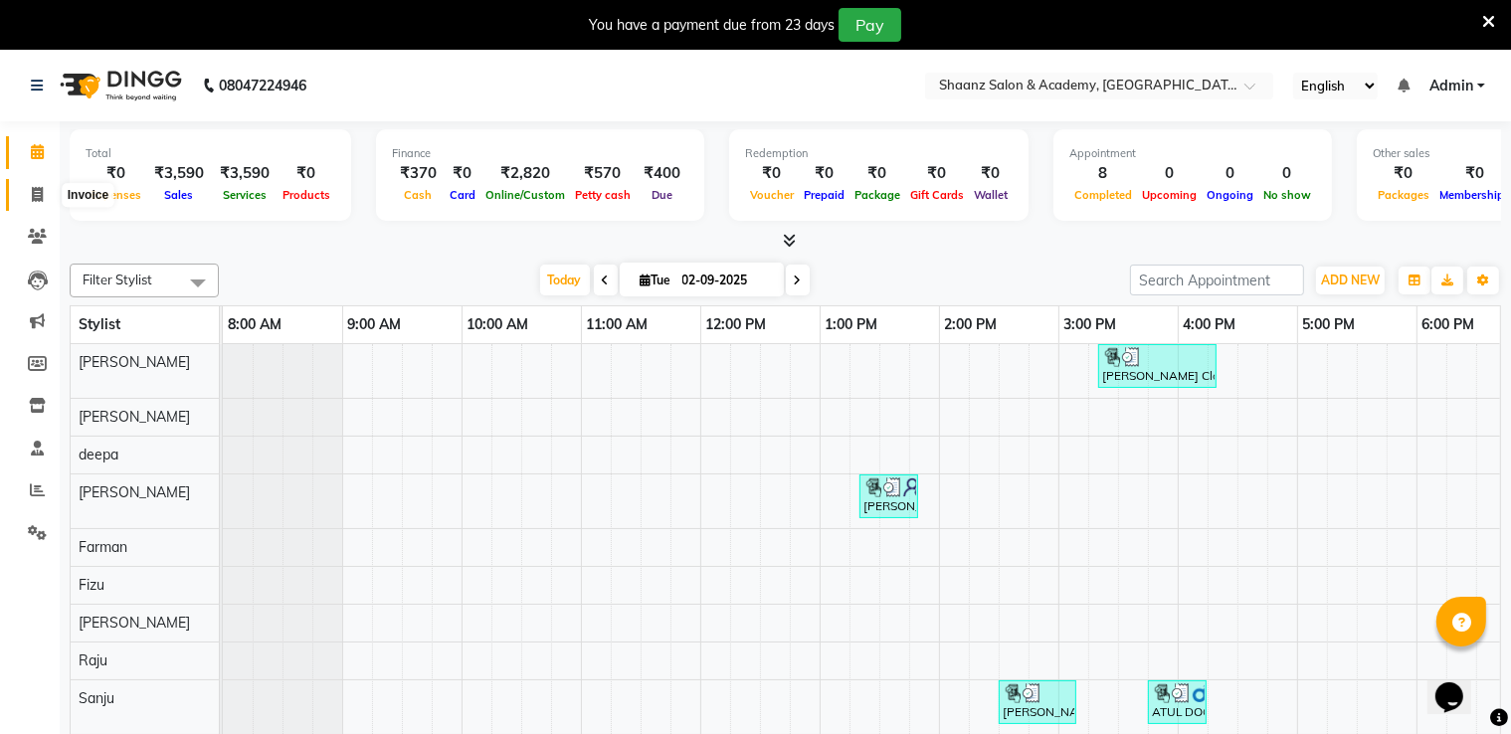
click at [40, 197] on icon at bounding box center [37, 194] width 11 height 15
select select "service"
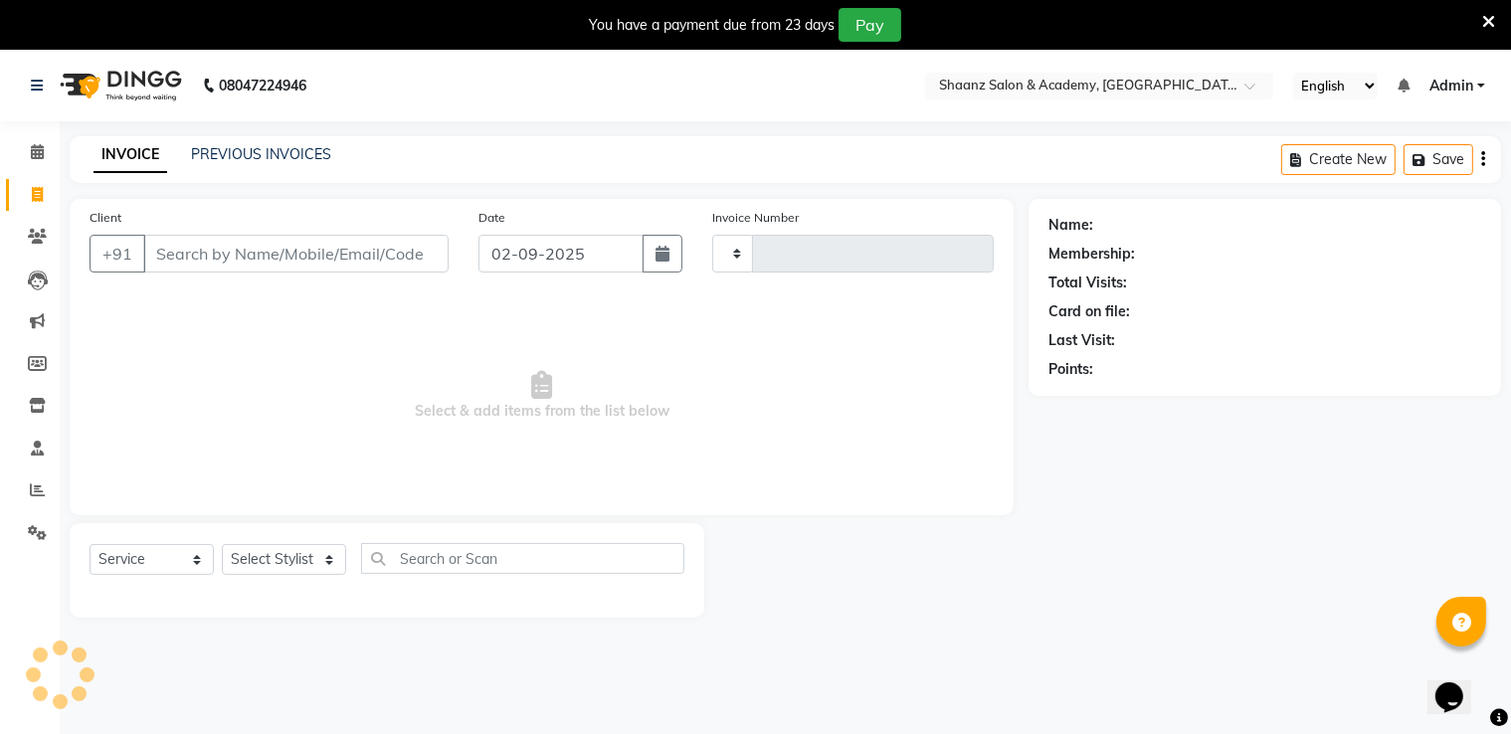
type input "0014"
select select "8719"
click at [1057, 91] on input "text" at bounding box center [1079, 88] width 289 height 20
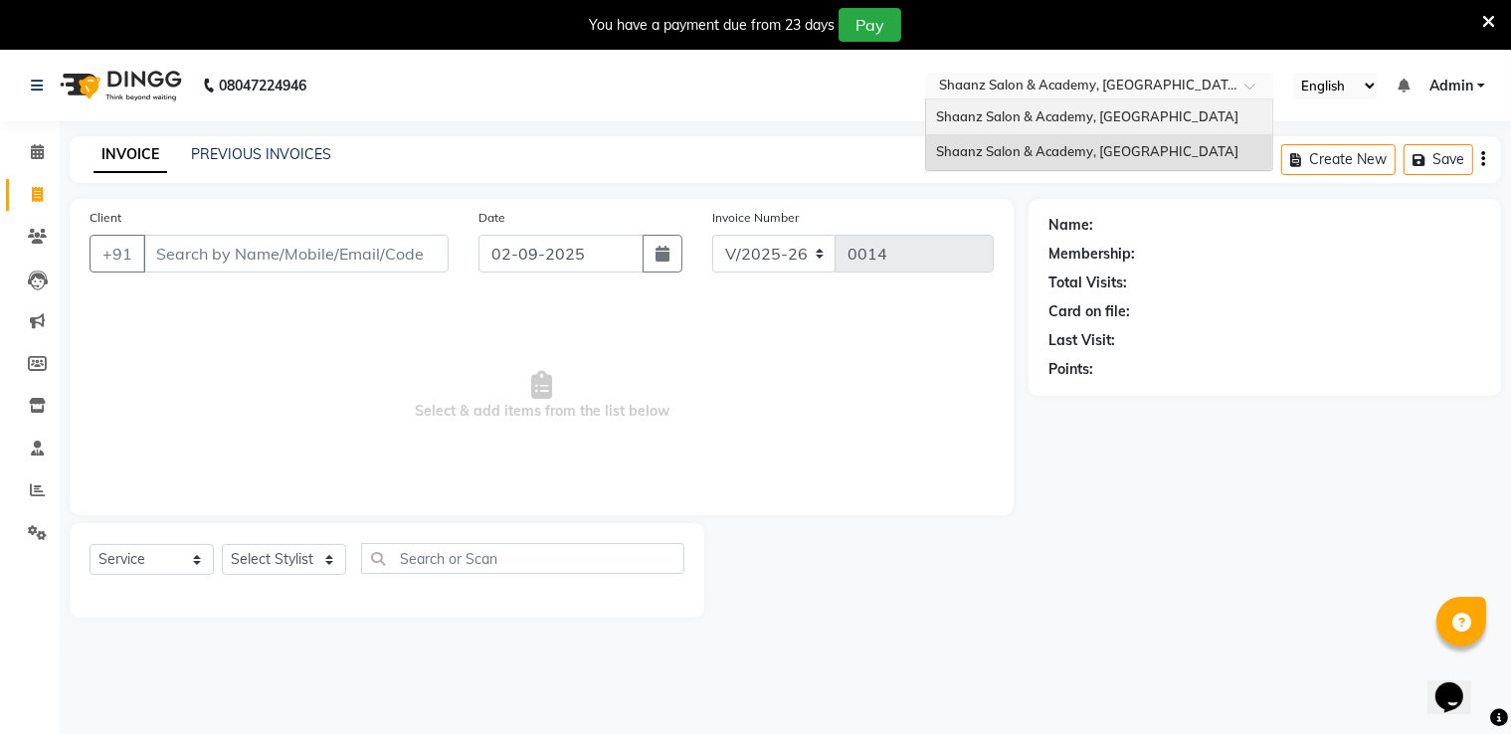
click at [1046, 120] on span "Shaanz Salon & Academy, [GEOGRAPHIC_DATA]" at bounding box center [1087, 116] width 302 height 16
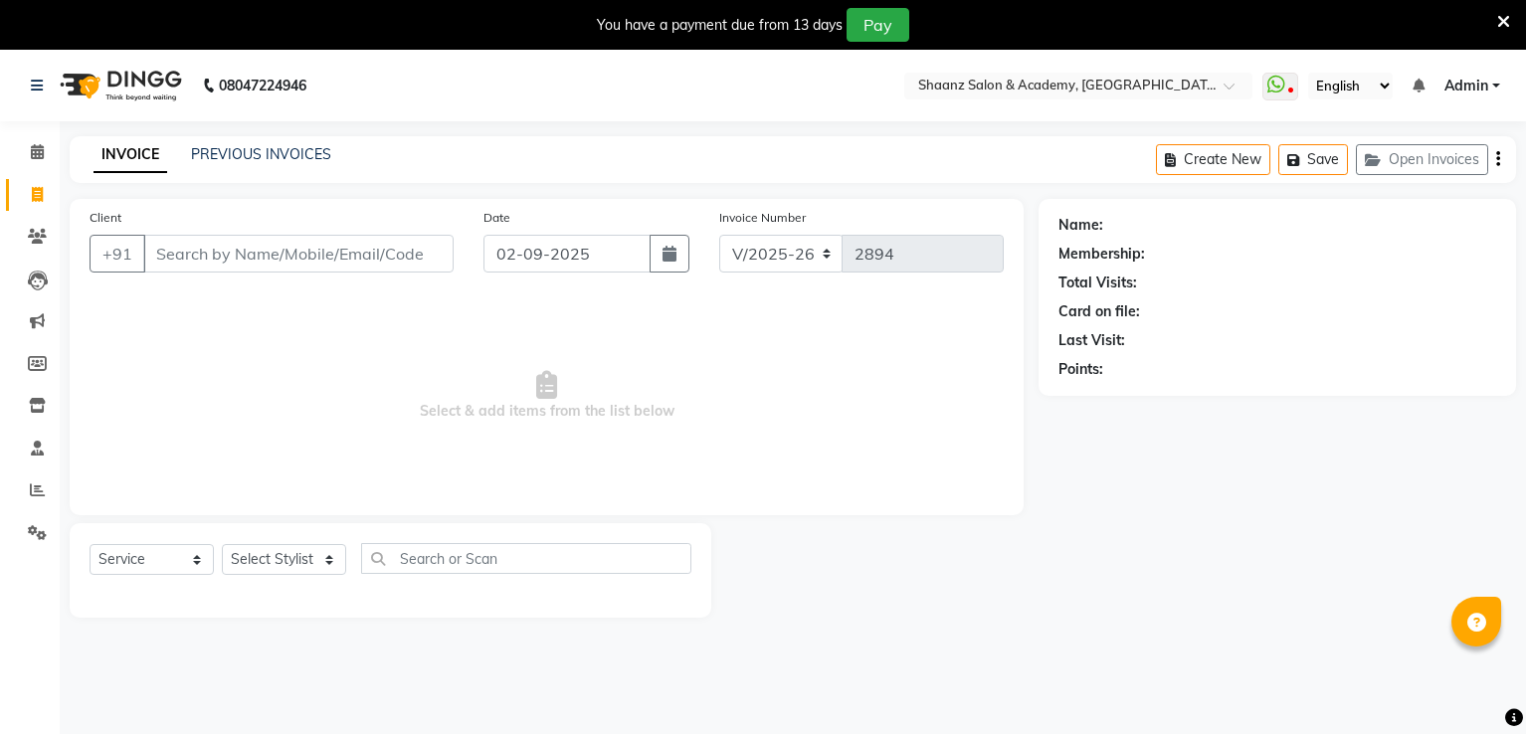
select select "6360"
select select "service"
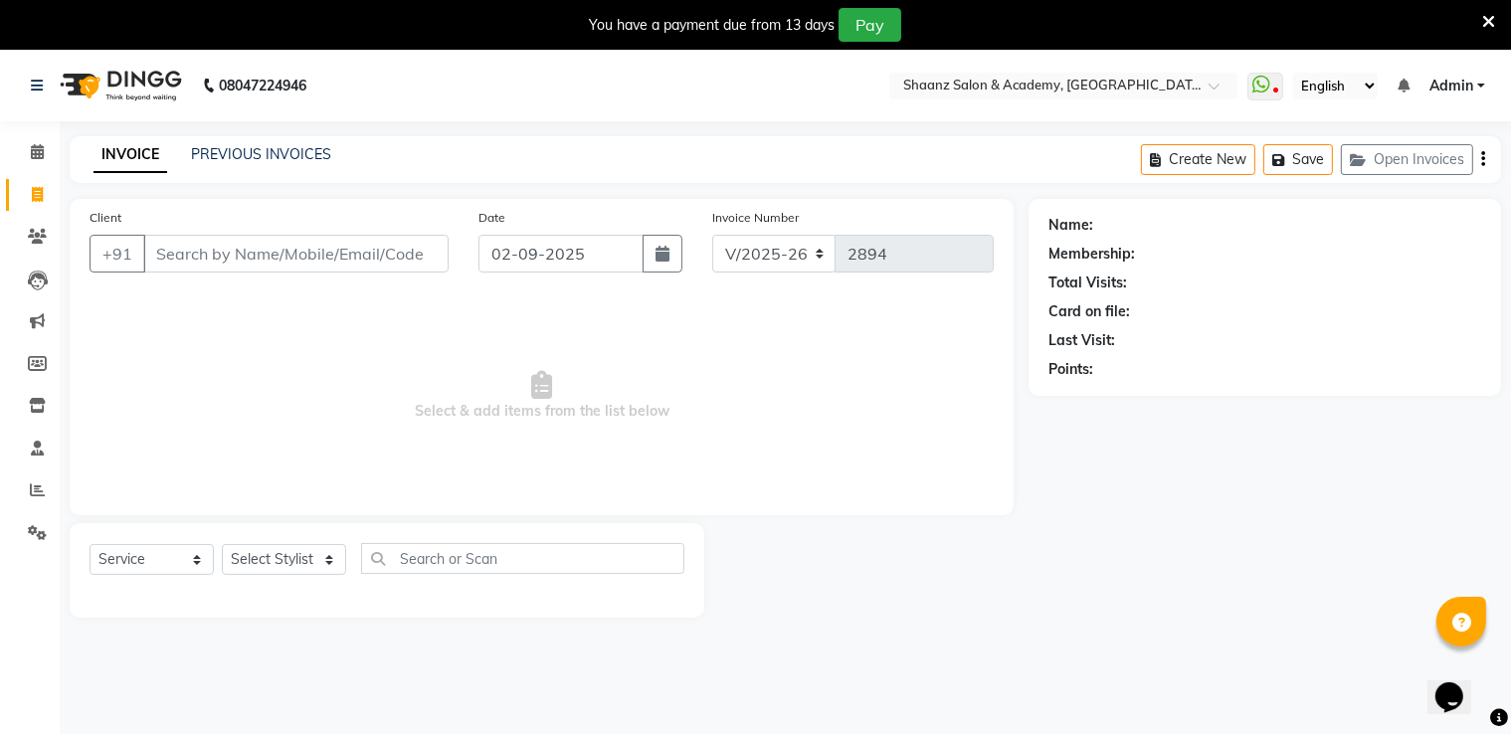
click at [1494, 16] on icon at bounding box center [1489, 22] width 13 height 18
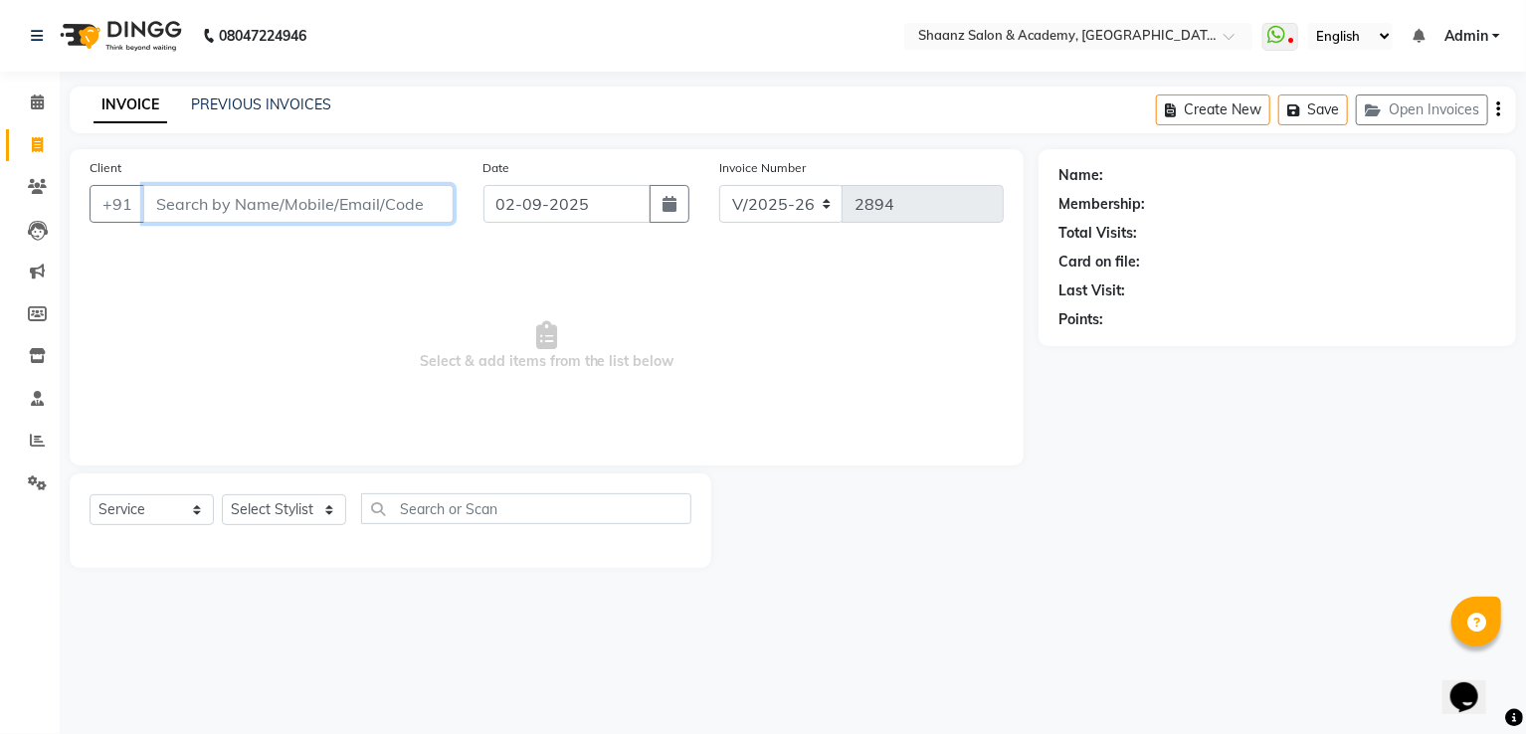
click at [351, 208] on input "Client" at bounding box center [298, 204] width 310 height 38
paste input "9820536344"
type input "9820536344"
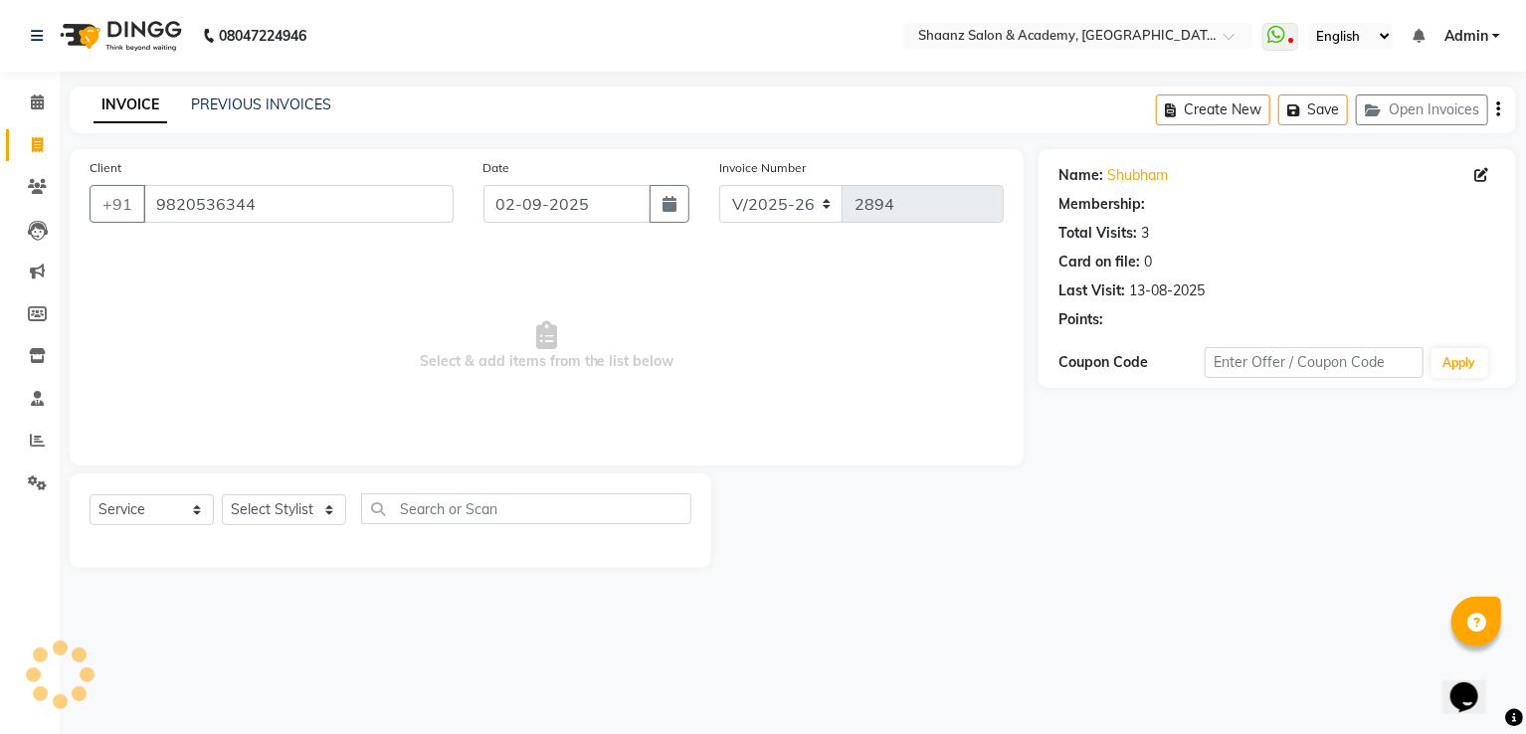
select select "1: Object"
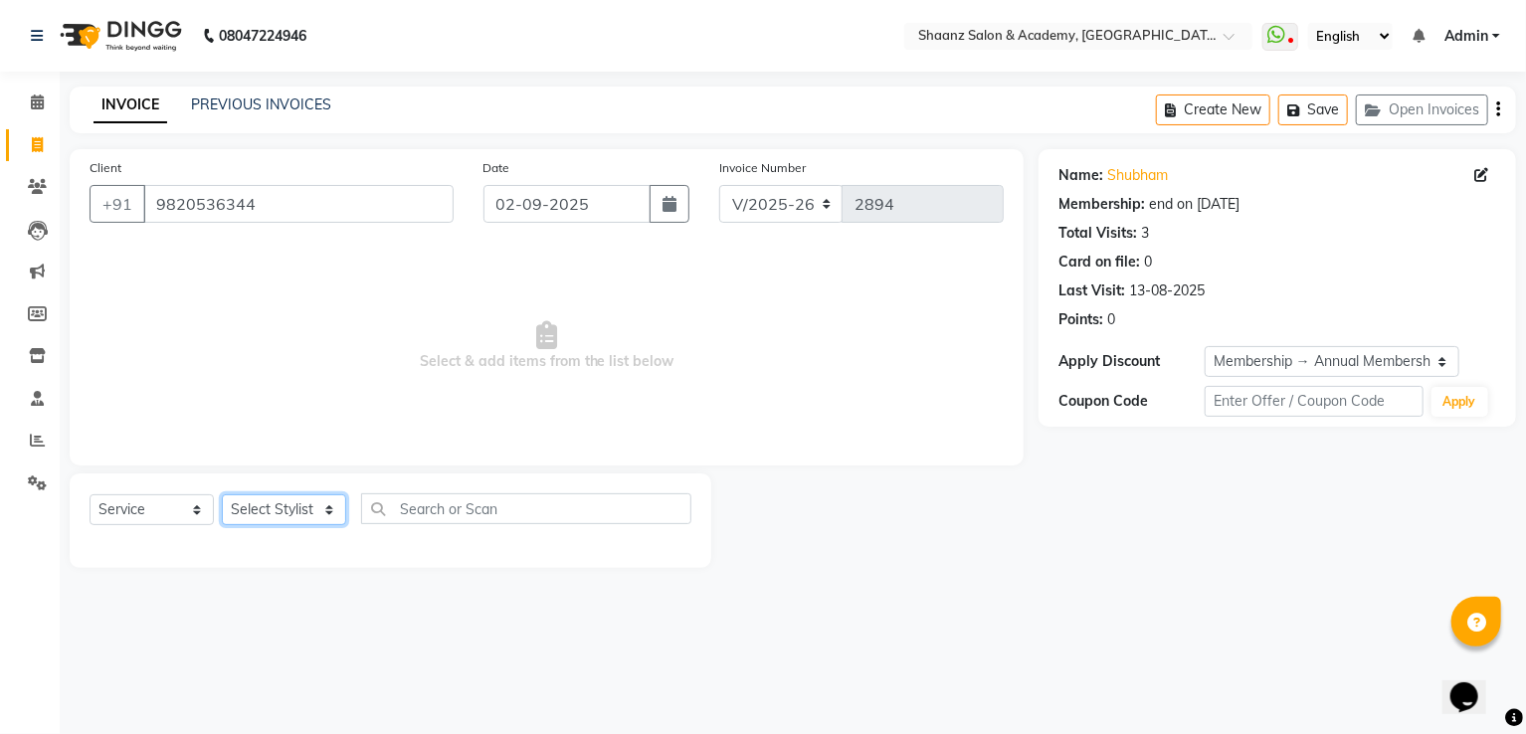
click at [267, 517] on select "Select Stylist Ameer AHMAD ankita mascarenhas ASHISH THAPA dc MUSKAN nisha vish…" at bounding box center [284, 510] width 124 height 31
click at [222, 496] on select "Select Stylist Ameer AHMAD ankita mascarenhas ASHISH THAPA dc MUSKAN nisha vish…" at bounding box center [284, 510] width 124 height 31
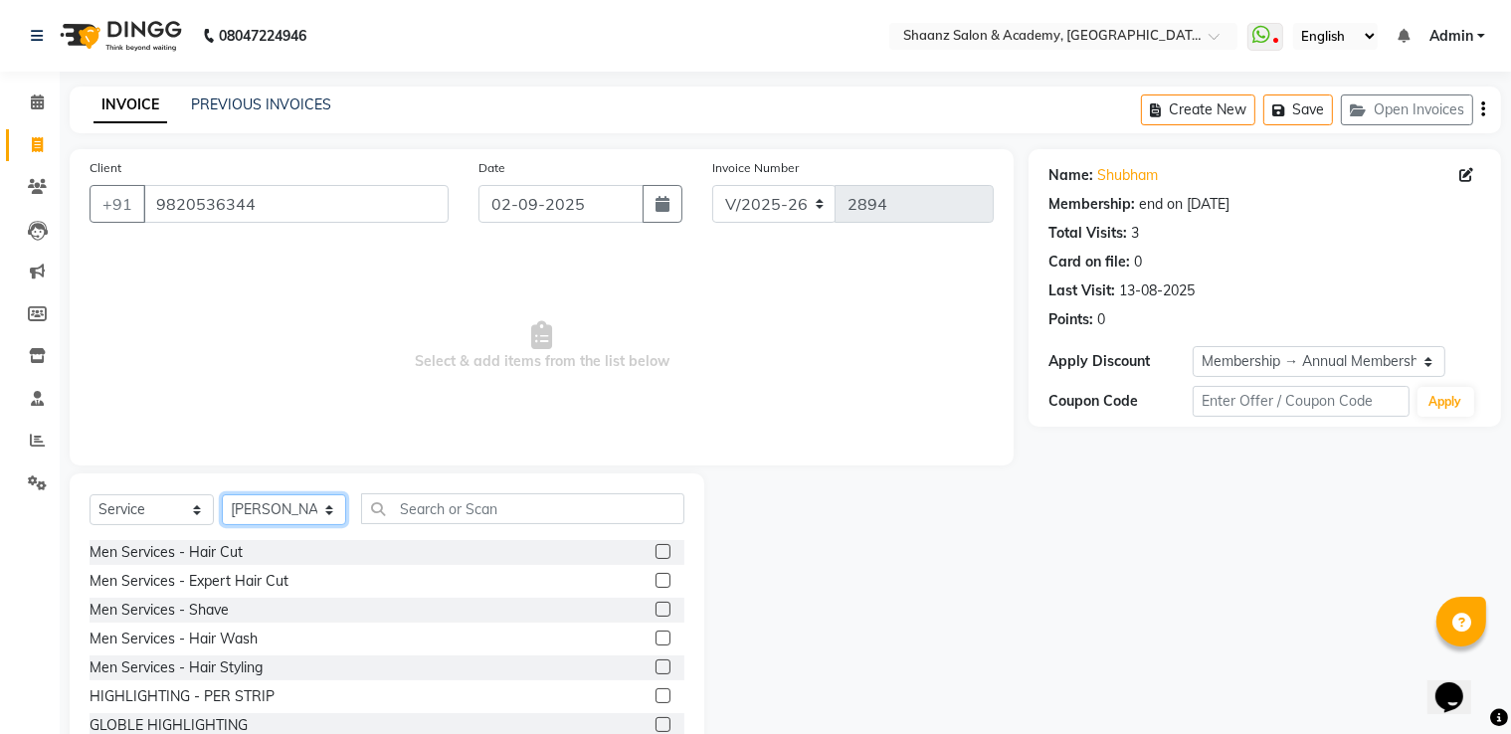
click at [268, 499] on select "Select Stylist Ameer AHMAD ankita mascarenhas ASHISH THAPA dc MUSKAN nisha vish…" at bounding box center [284, 510] width 124 height 31
select select "47609"
click at [222, 496] on select "Select Stylist [PERSON_NAME] [PERSON_NAME] [PERSON_NAME] dc [PERSON_NAME] nisha…" at bounding box center [284, 510] width 124 height 31
click at [174, 610] on div "Men Services - Shave" at bounding box center [159, 610] width 139 height 21
checkbox input "false"
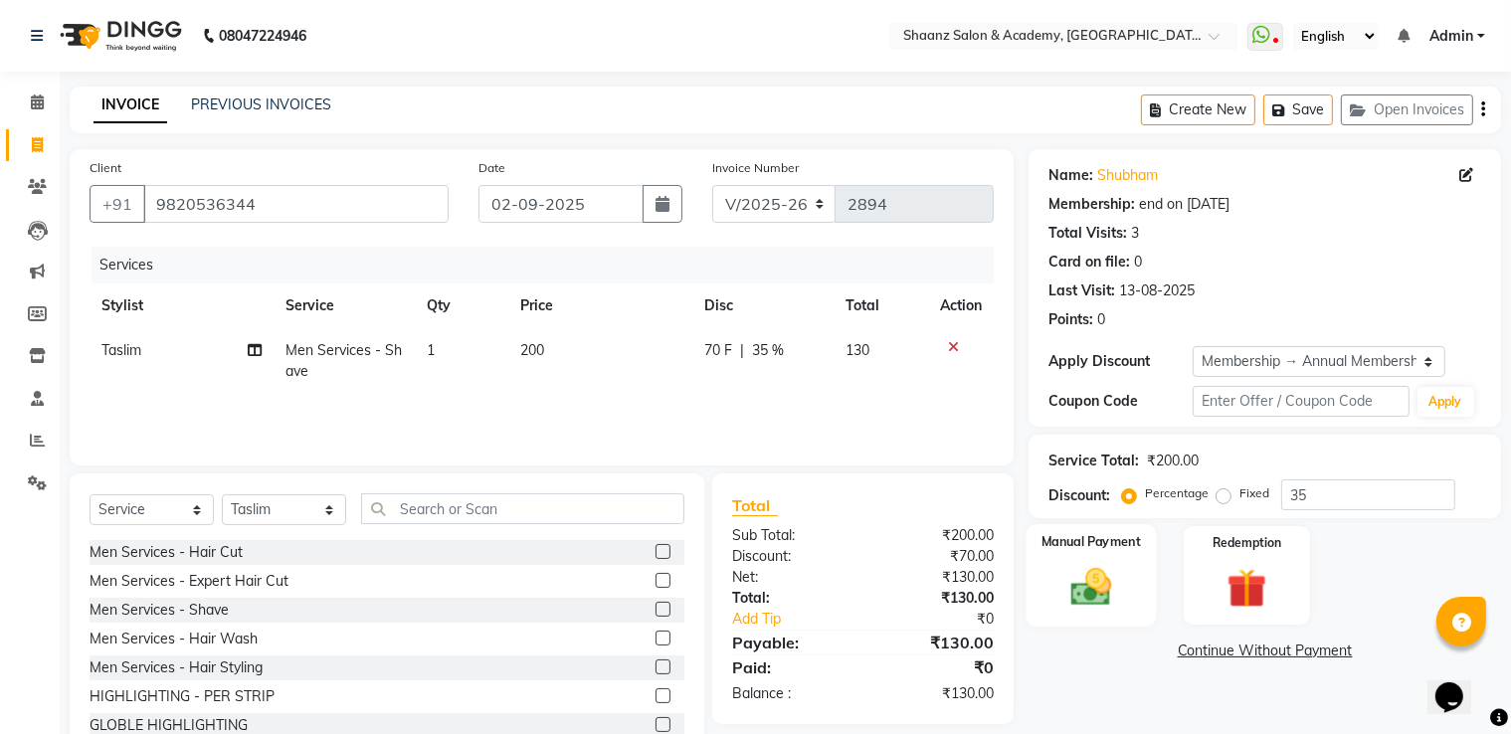
click at [1103, 590] on img at bounding box center [1092, 588] width 67 height 48
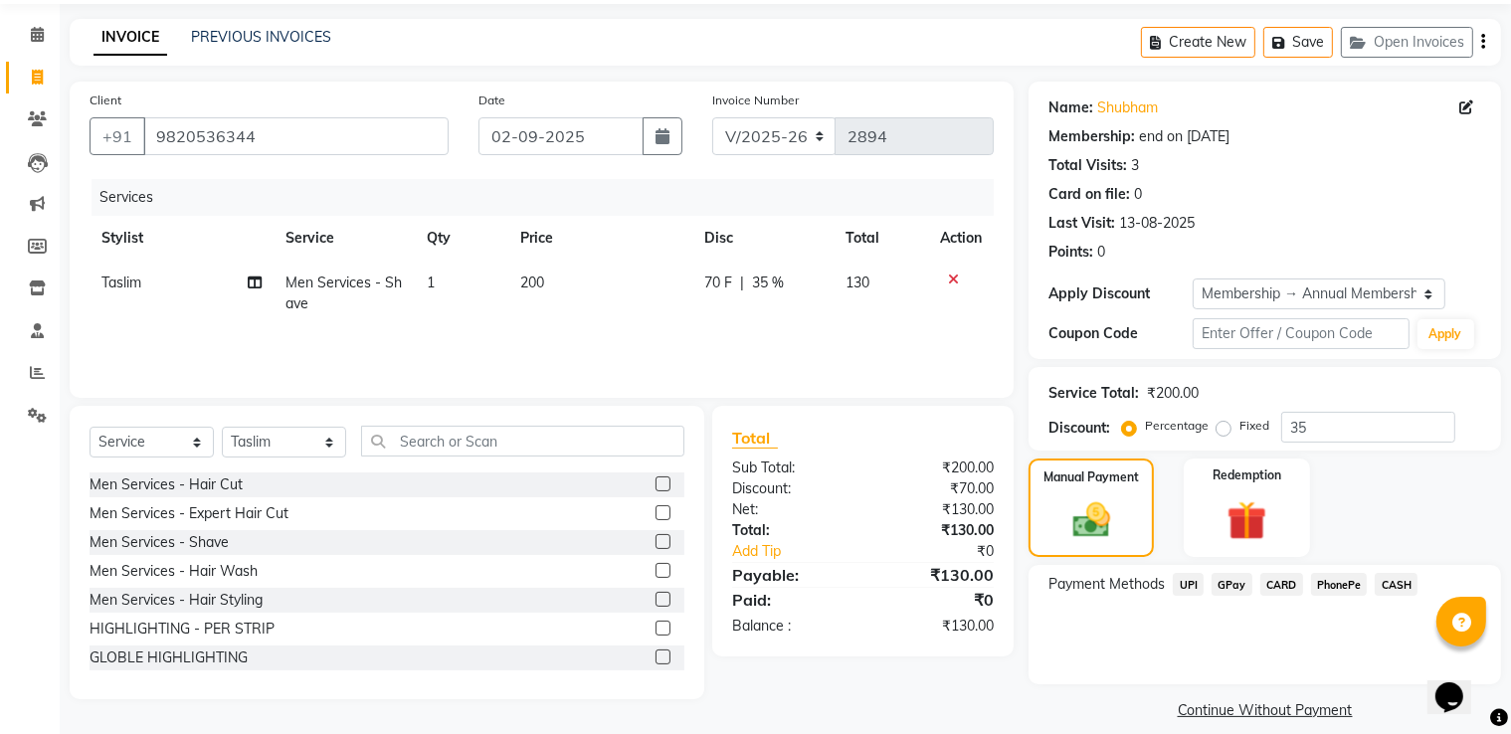
scroll to position [89, 0]
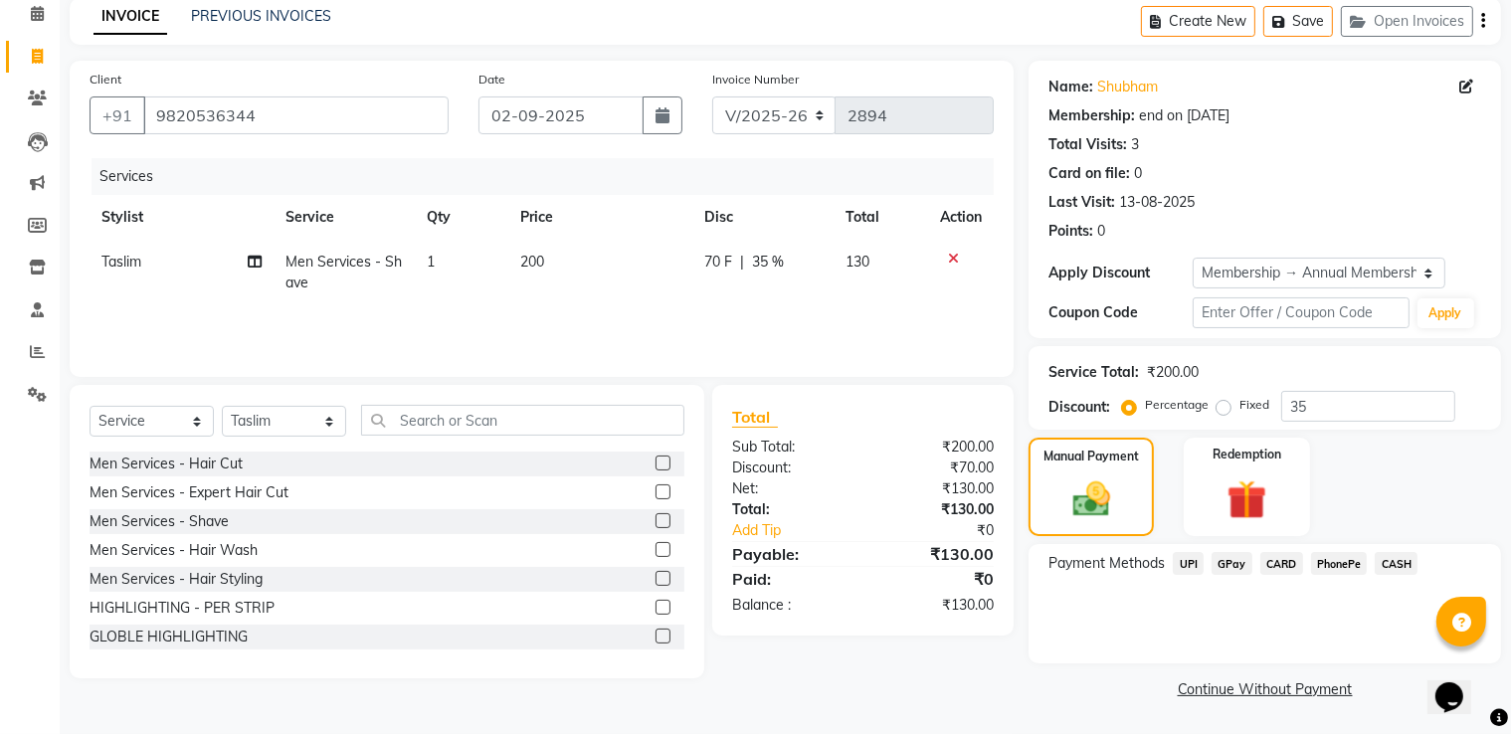
click at [1400, 565] on span "CASH" at bounding box center [1396, 563] width 43 height 23
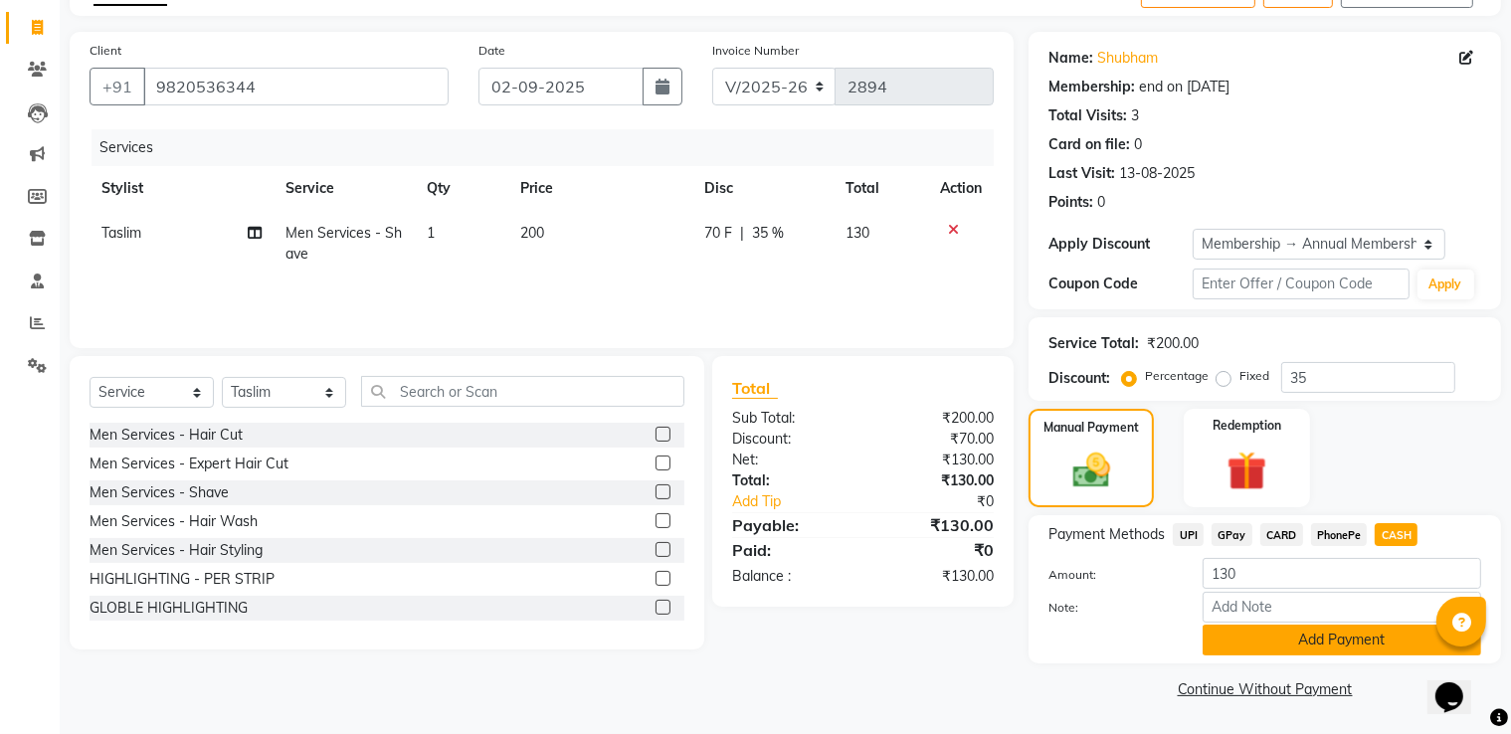
click at [1312, 646] on button "Add Payment" at bounding box center [1342, 640] width 279 height 31
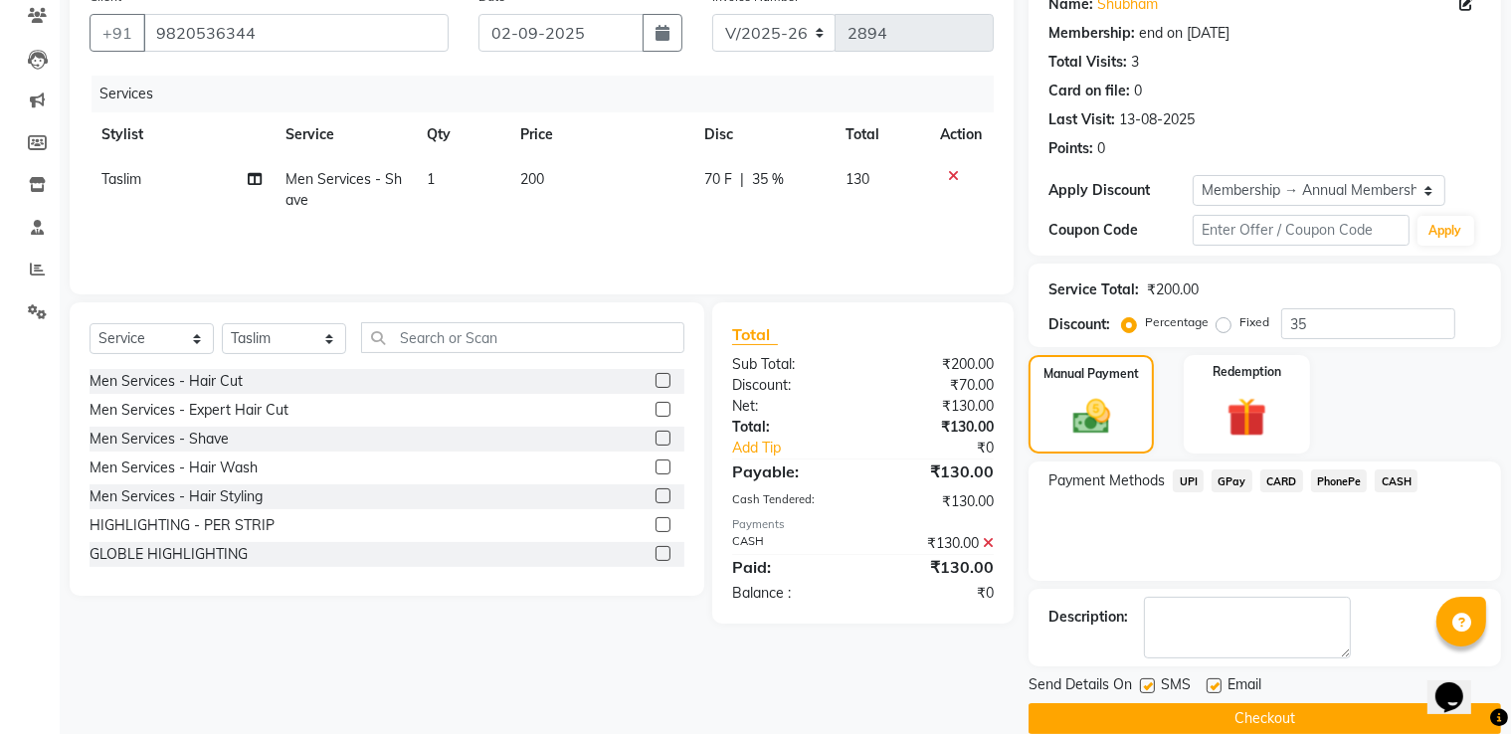
scroll to position [200, 0]
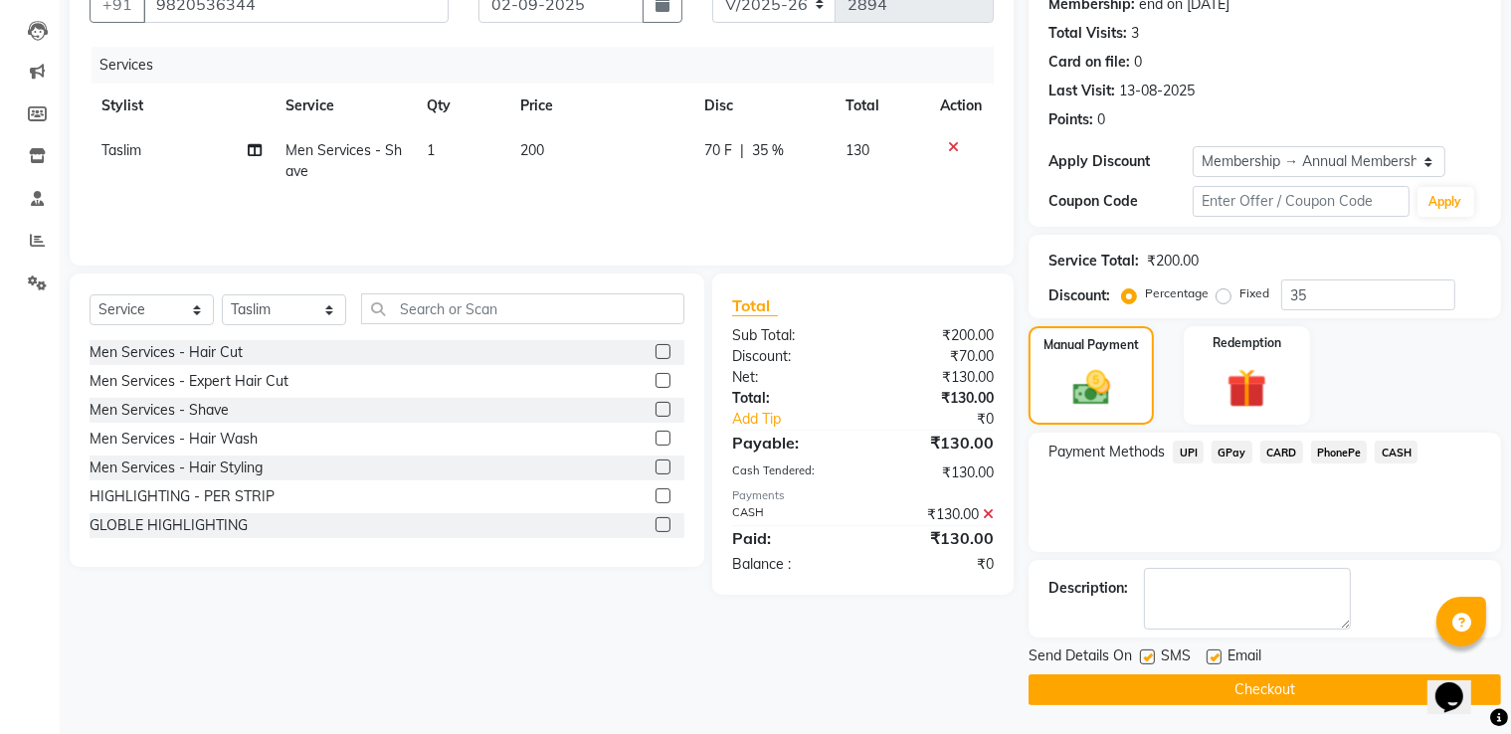
click at [1218, 661] on label at bounding box center [1214, 657] width 15 height 15
click at [1218, 661] on input "checkbox" at bounding box center [1213, 658] width 13 height 13
checkbox input "false"
click at [1141, 658] on label at bounding box center [1147, 657] width 15 height 15
click at [1141, 658] on input "checkbox" at bounding box center [1146, 658] width 13 height 13
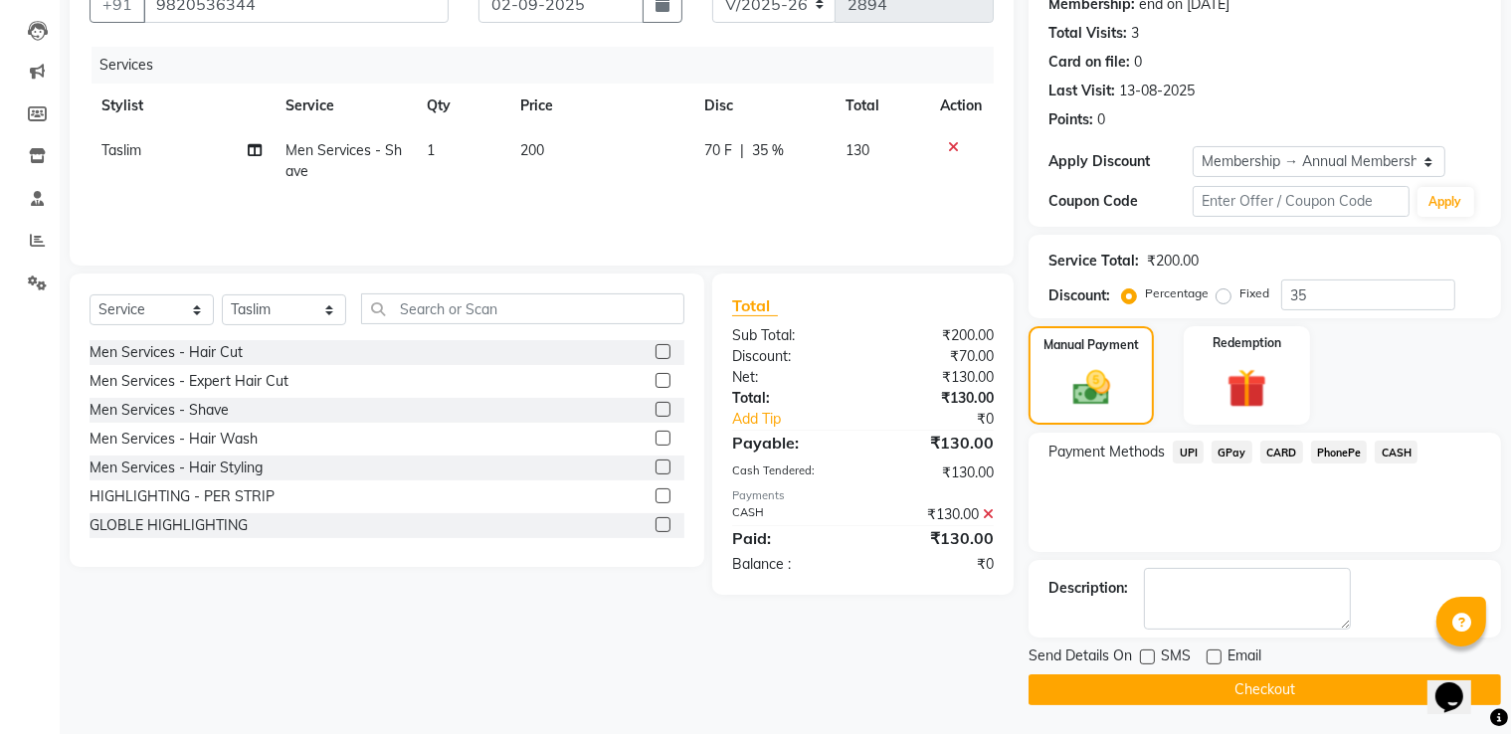
click at [1146, 651] on label at bounding box center [1147, 657] width 15 height 15
click at [1146, 652] on input "checkbox" at bounding box center [1146, 658] width 13 height 13
checkbox input "true"
click at [1147, 692] on button "Checkout" at bounding box center [1265, 690] width 473 height 31
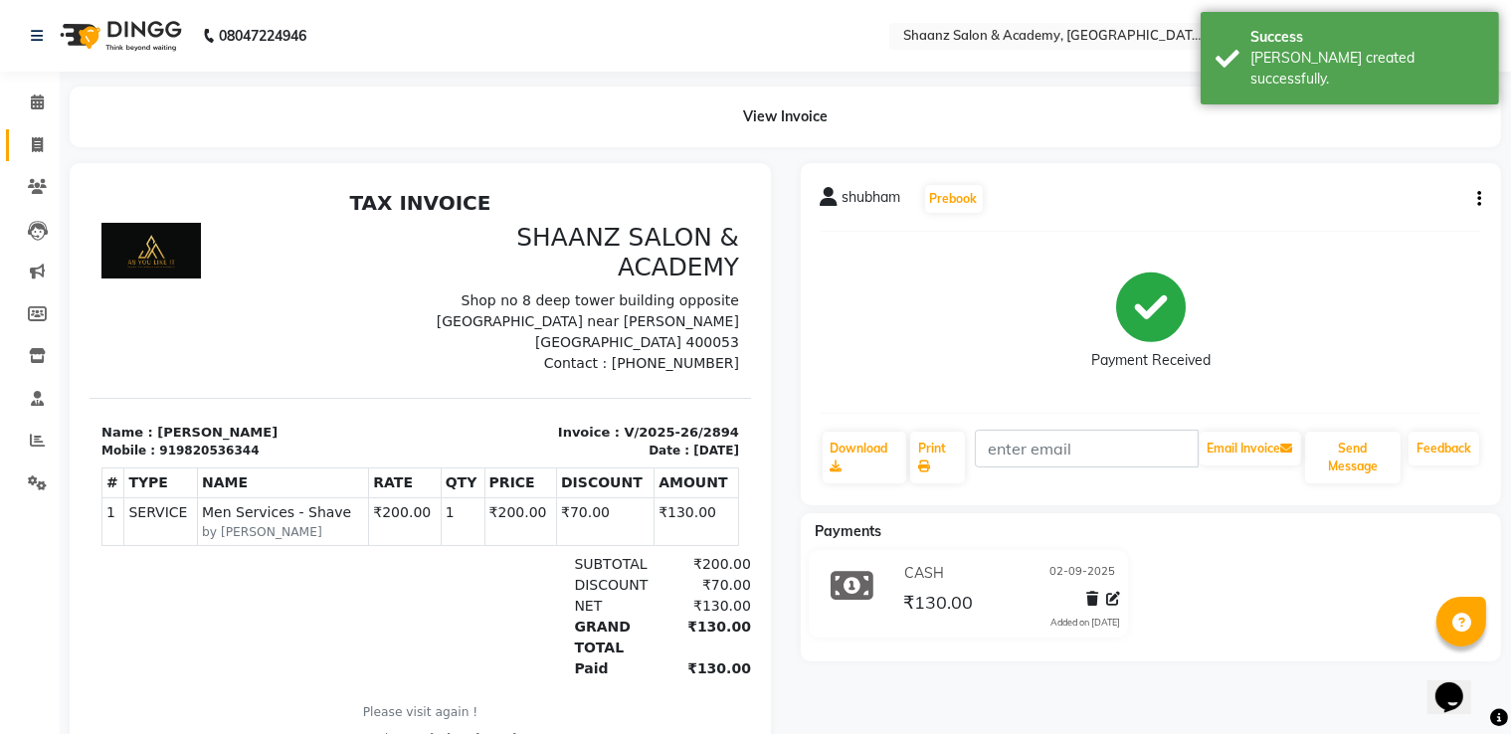
click at [37, 156] on link "Invoice" at bounding box center [30, 145] width 48 height 33
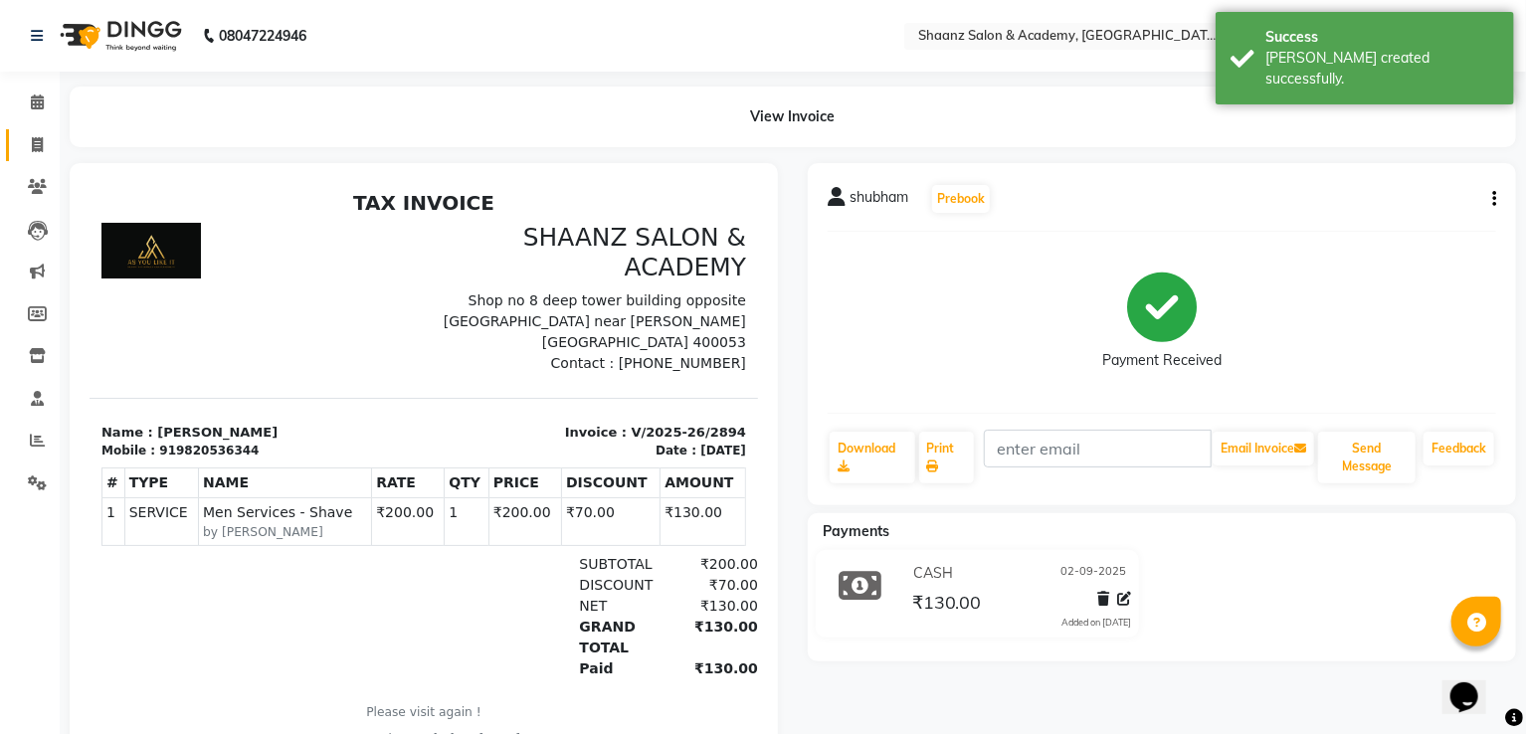
select select "6360"
select select "service"
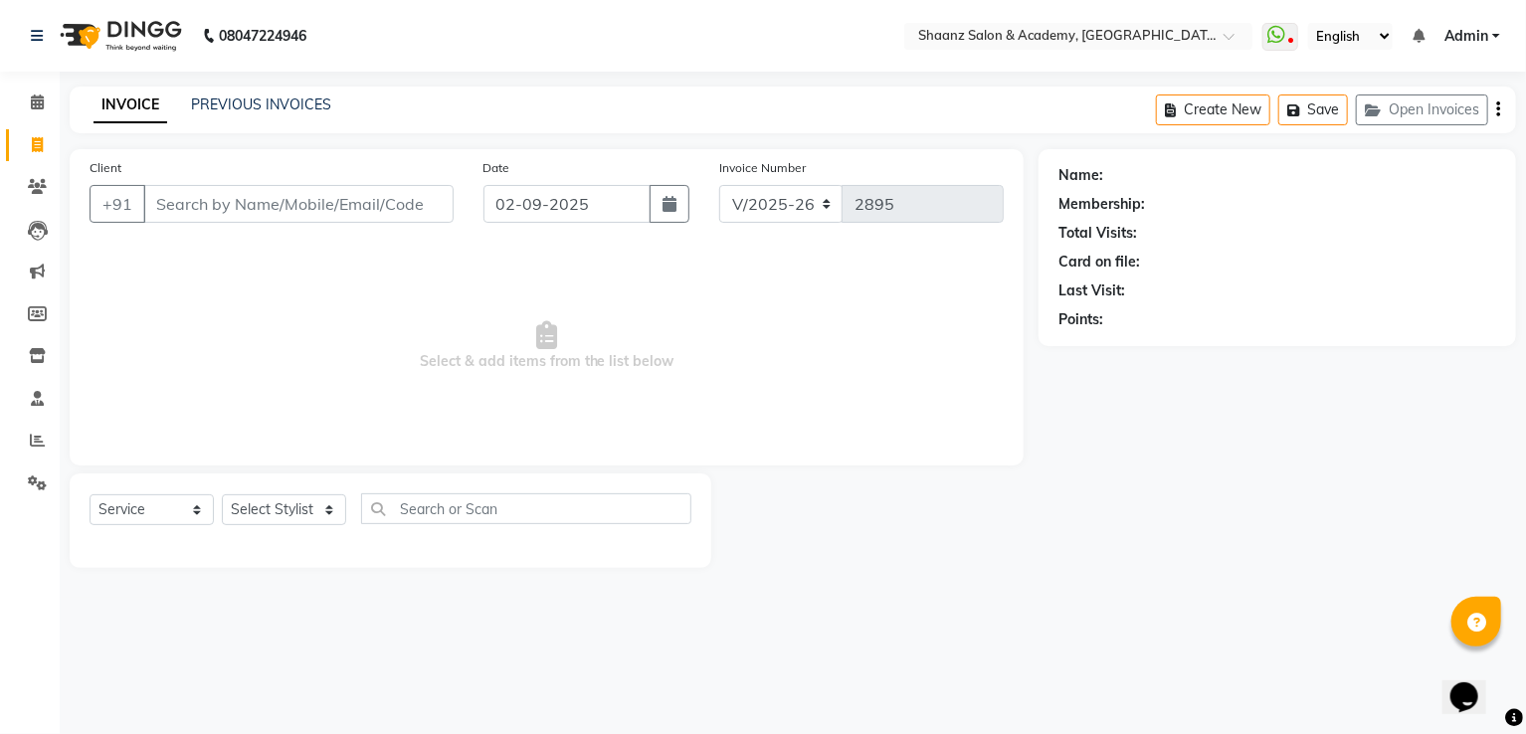
click at [175, 136] on main "INVOICE PREVIOUS INVOICES Create New Save Open Invoices Client +91 Date 02-09-2…" at bounding box center [793, 342] width 1467 height 511
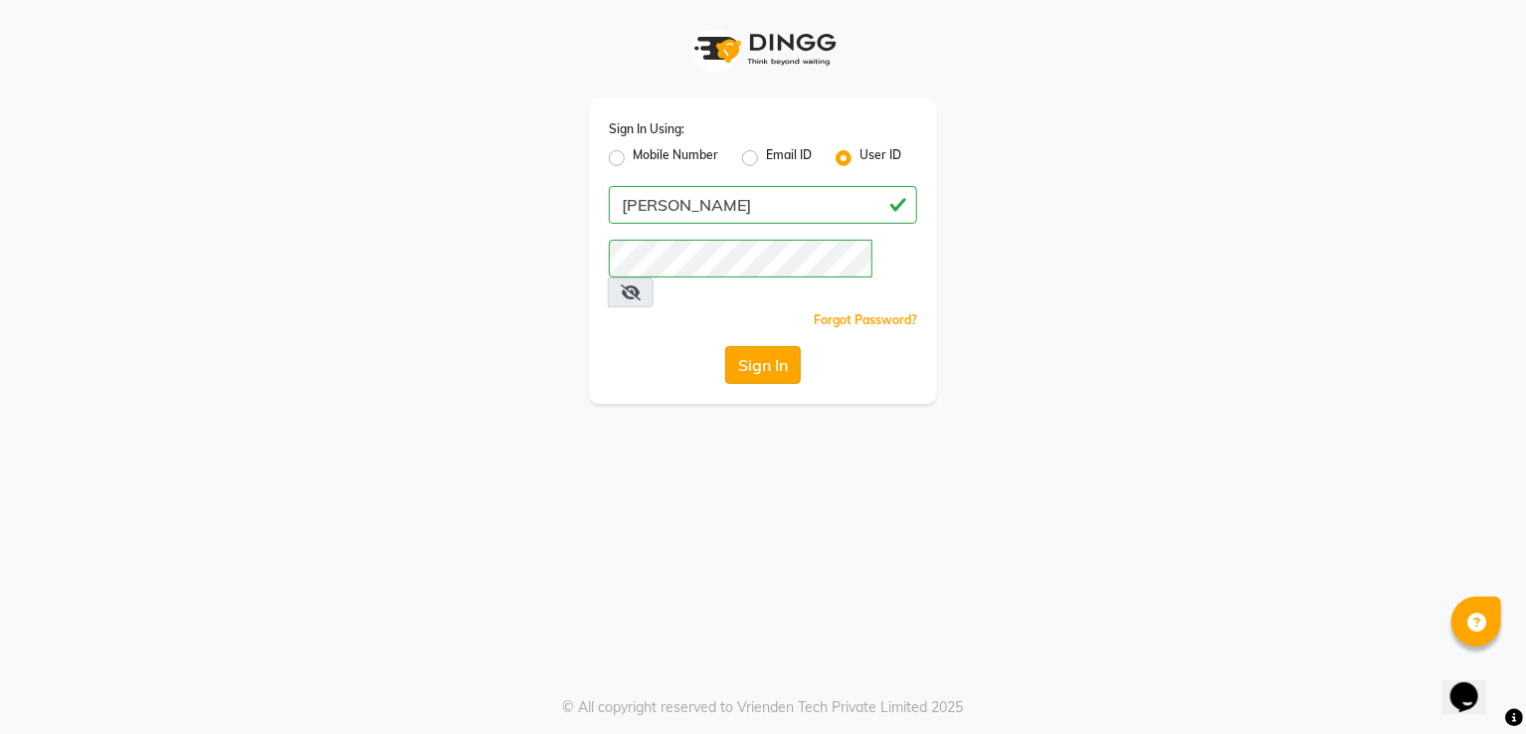
click at [768, 346] on button "Sign In" at bounding box center [763, 365] width 76 height 38
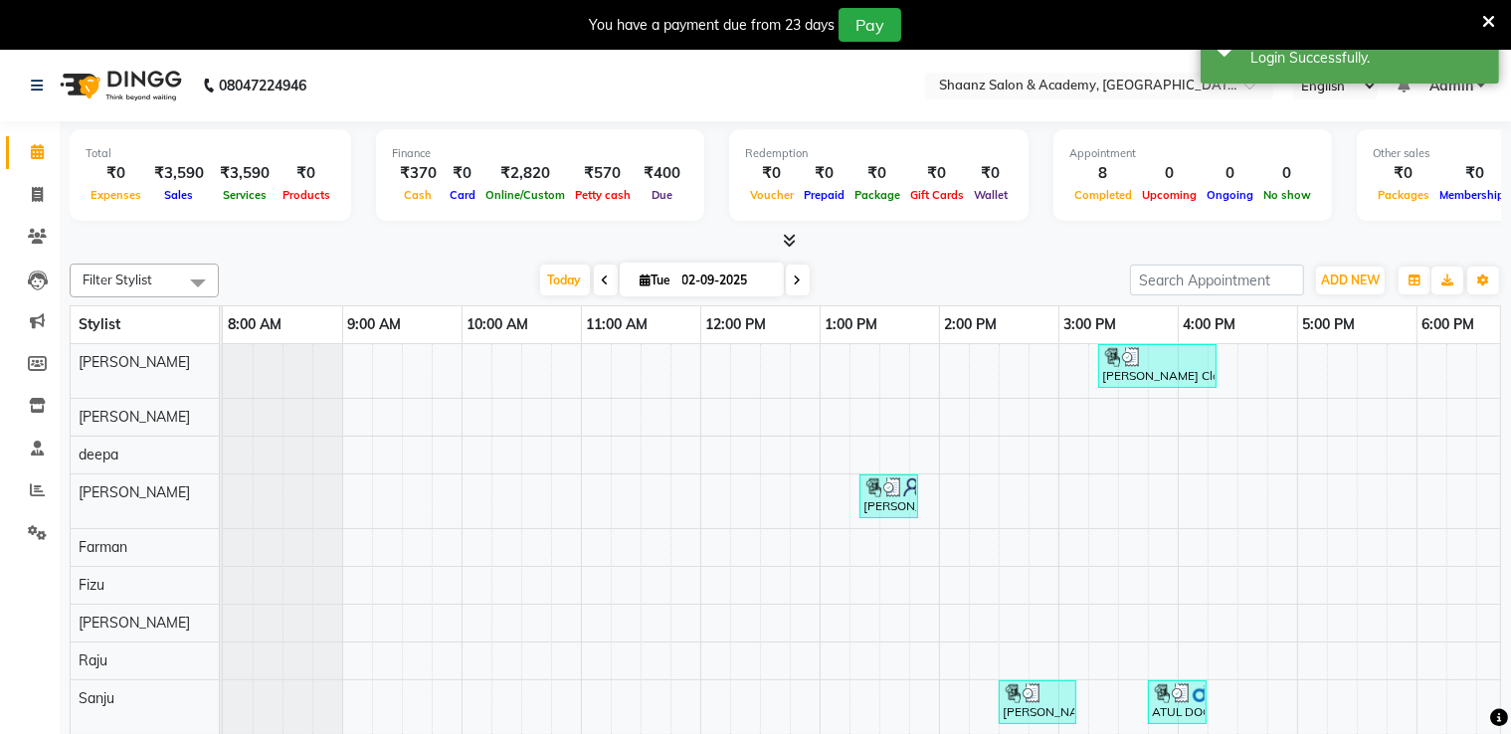
click at [1488, 18] on icon at bounding box center [1489, 22] width 13 height 18
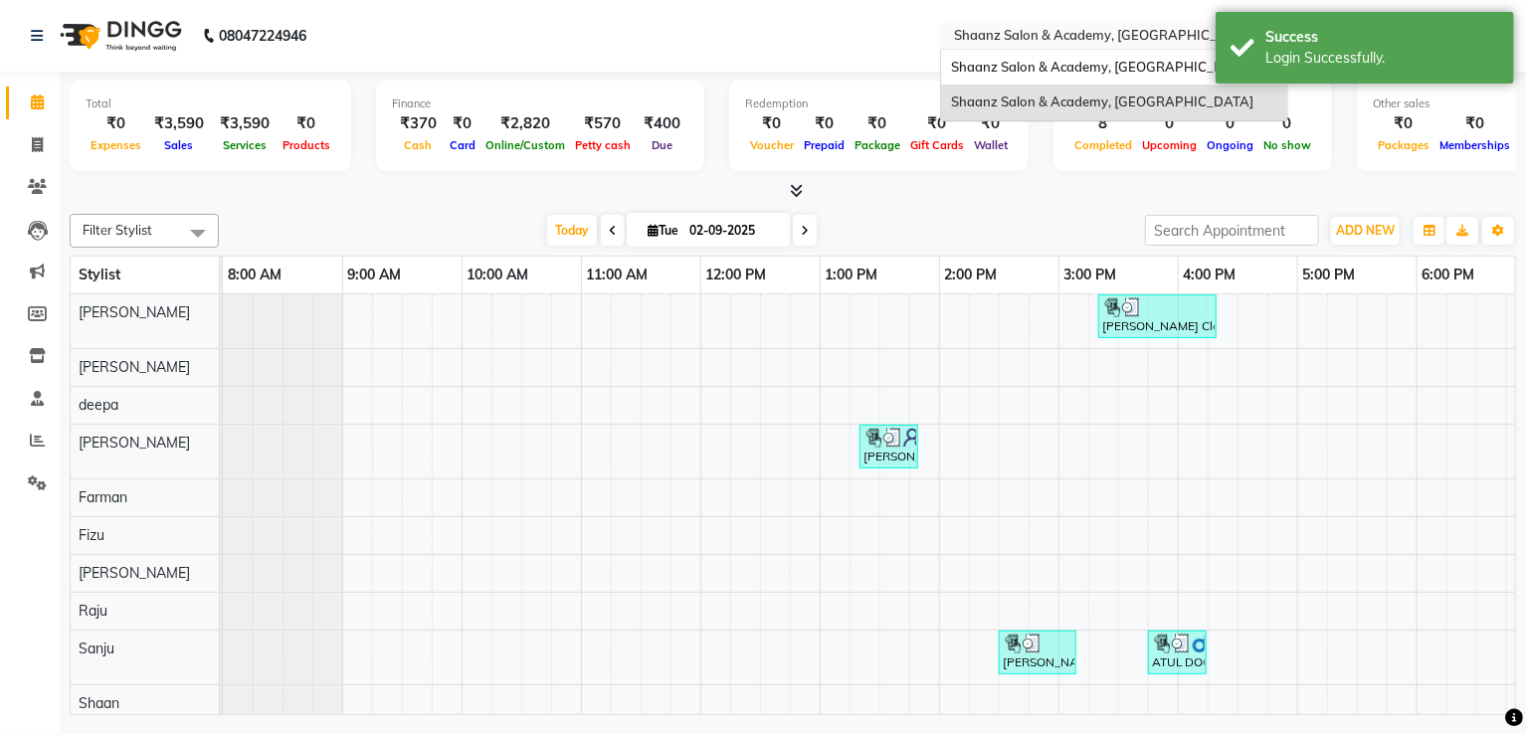
click at [1110, 41] on input "text" at bounding box center [1094, 38] width 289 height 20
click at [1093, 69] on span "Shaanz Salon & Academy, [GEOGRAPHIC_DATA]" at bounding box center [1102, 67] width 302 height 16
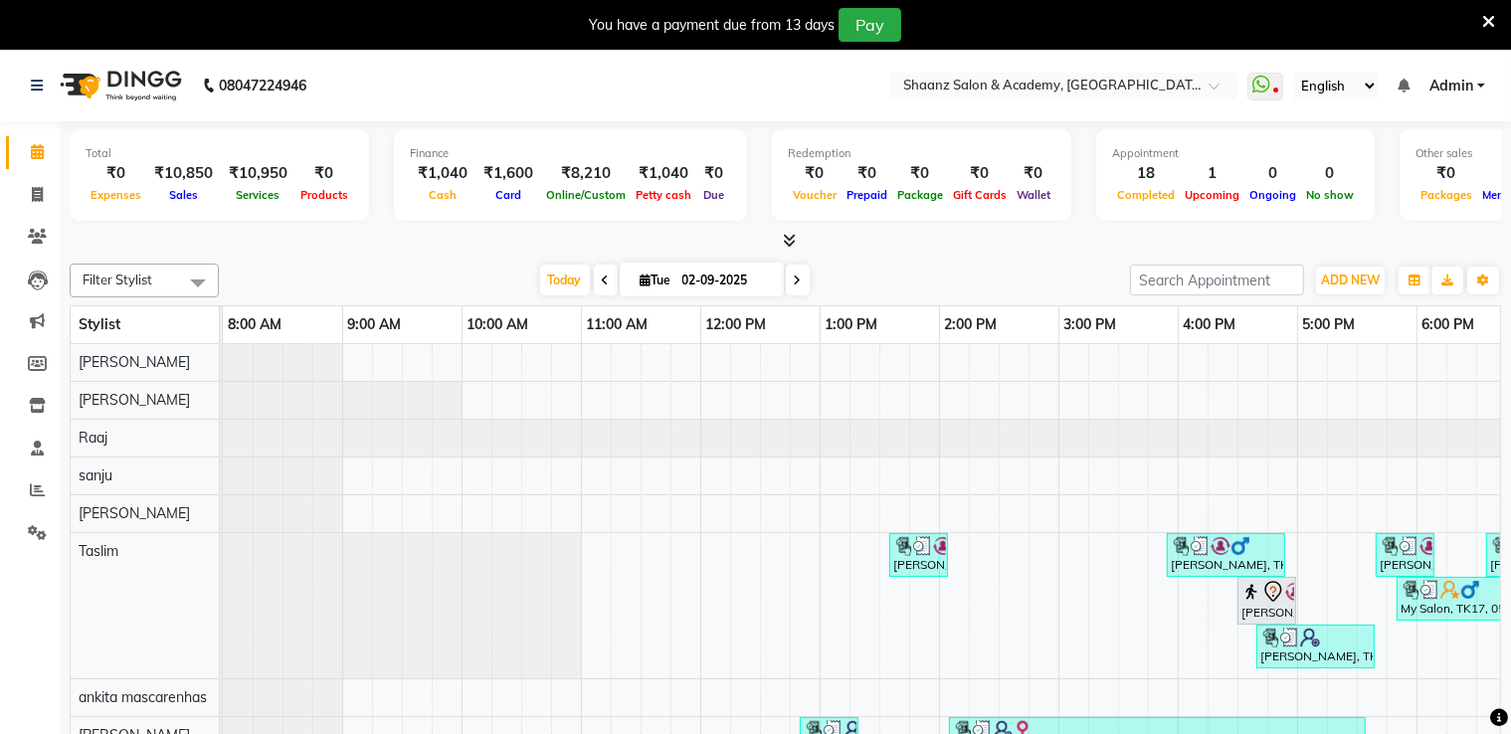
click at [1484, 24] on icon at bounding box center [1489, 22] width 13 height 18
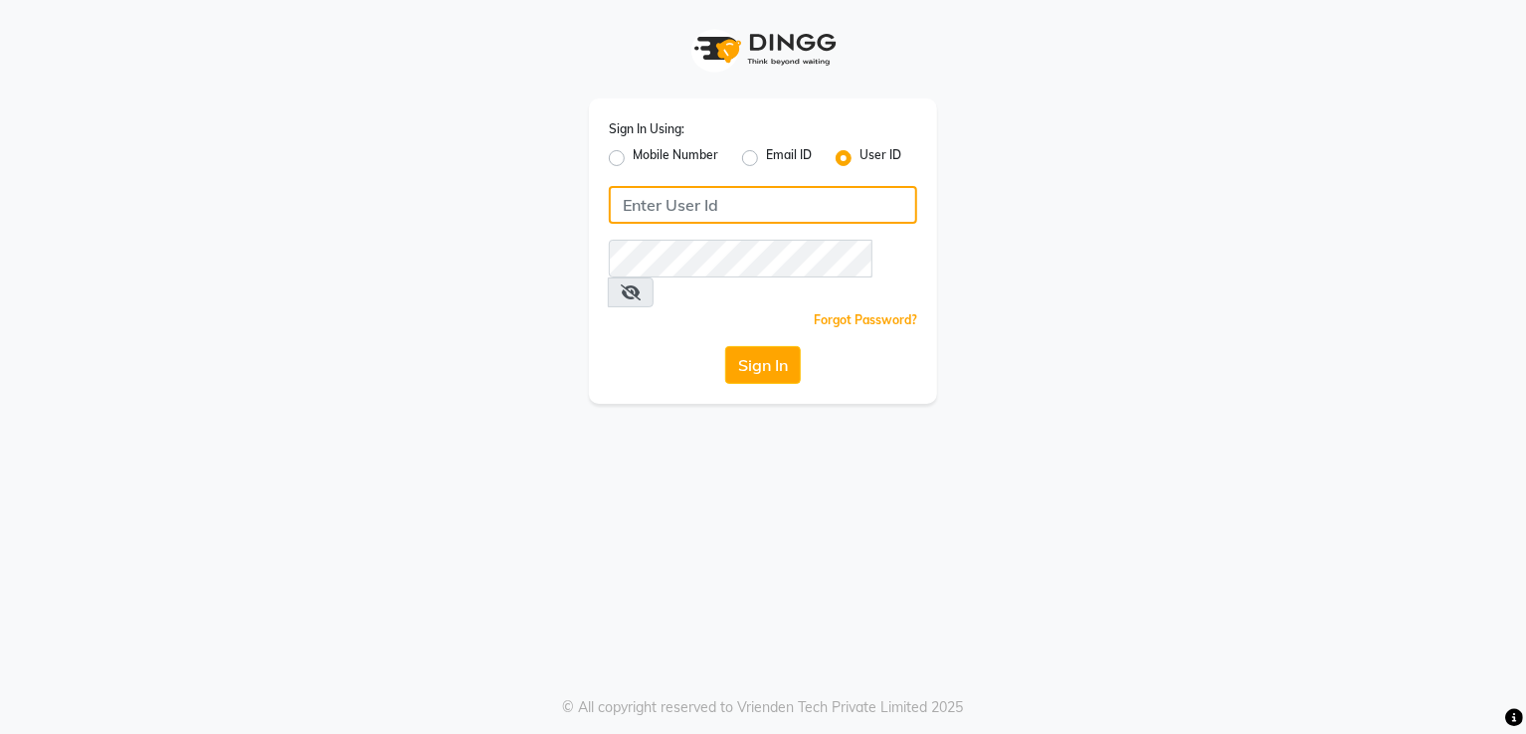
type input "[PERSON_NAME]"
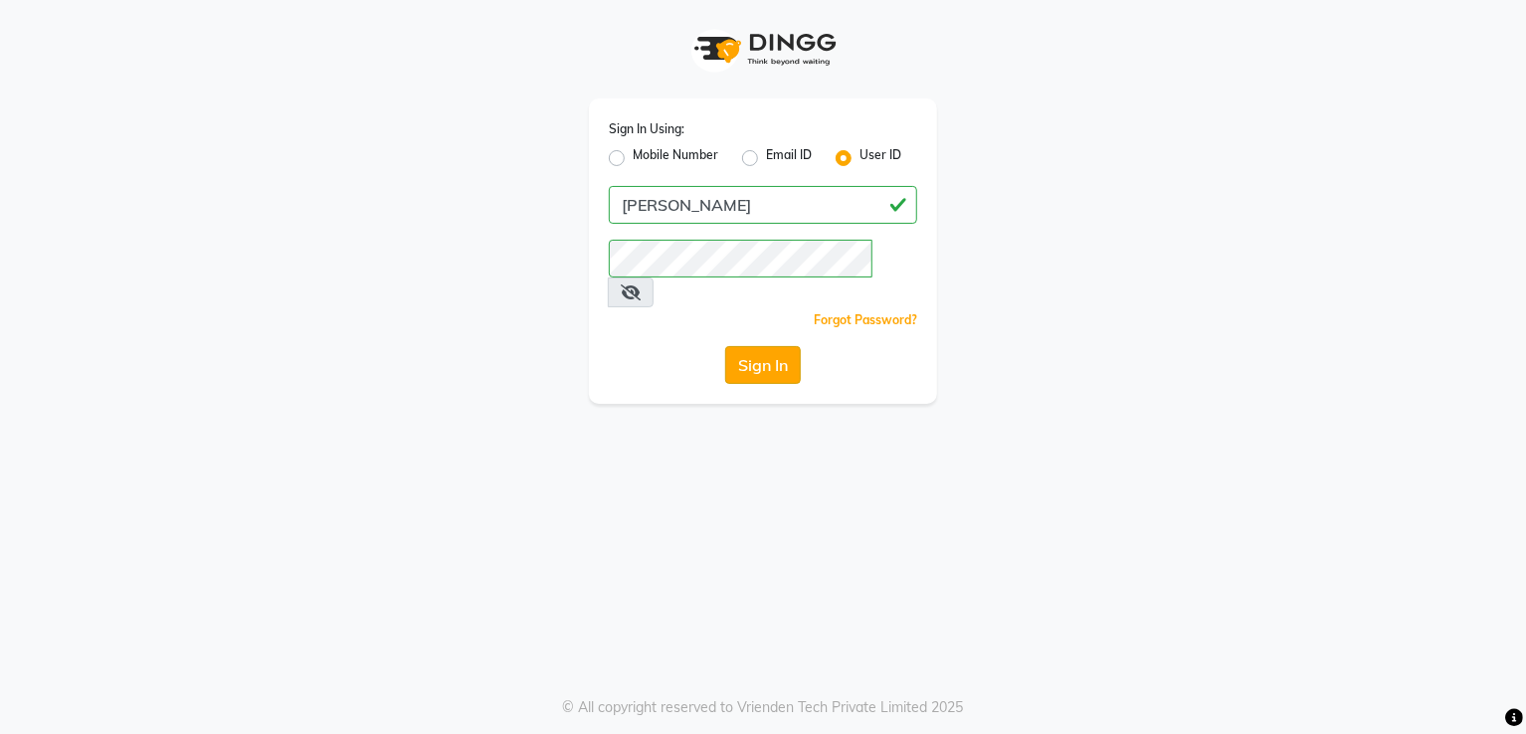
click at [752, 346] on button "Sign In" at bounding box center [763, 365] width 76 height 38
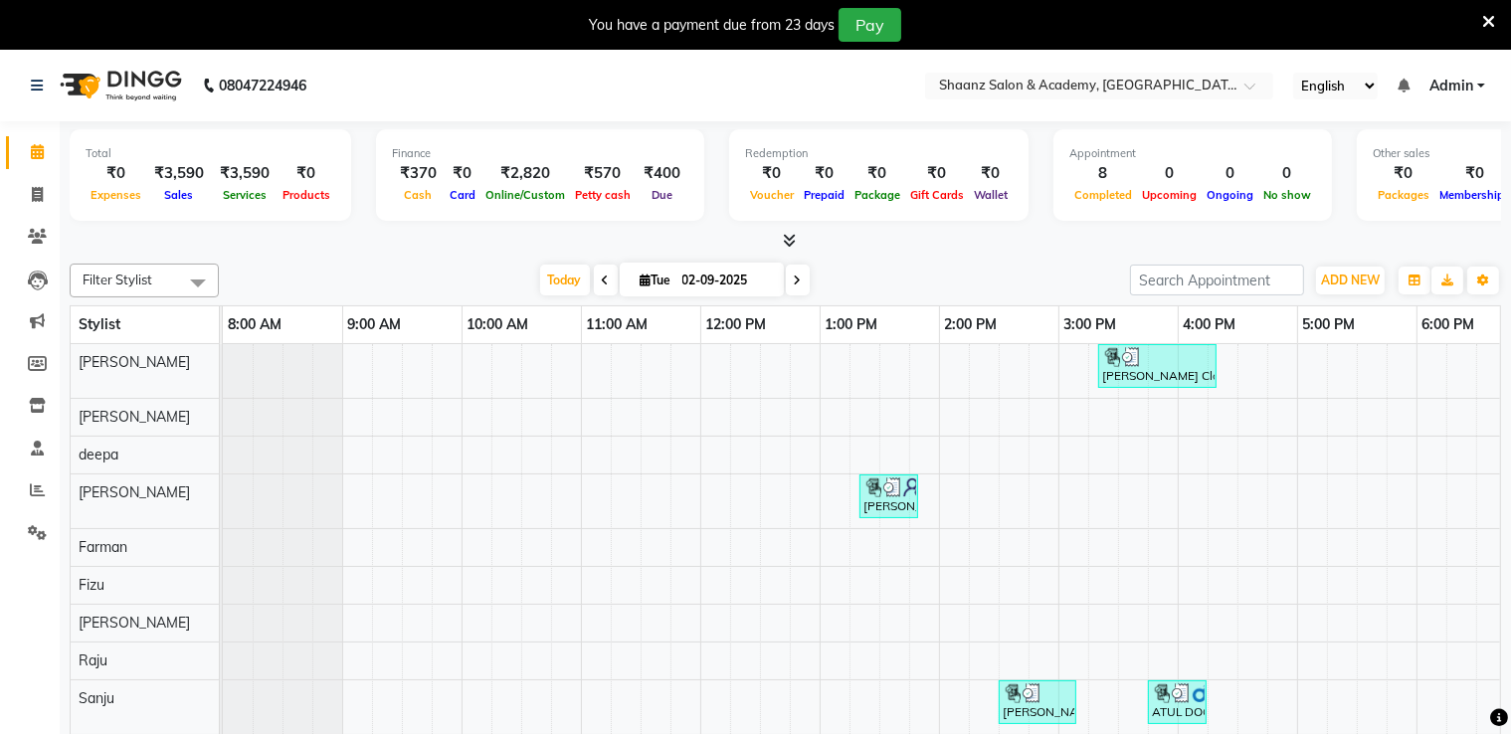
click at [1492, 22] on icon at bounding box center [1489, 22] width 13 height 18
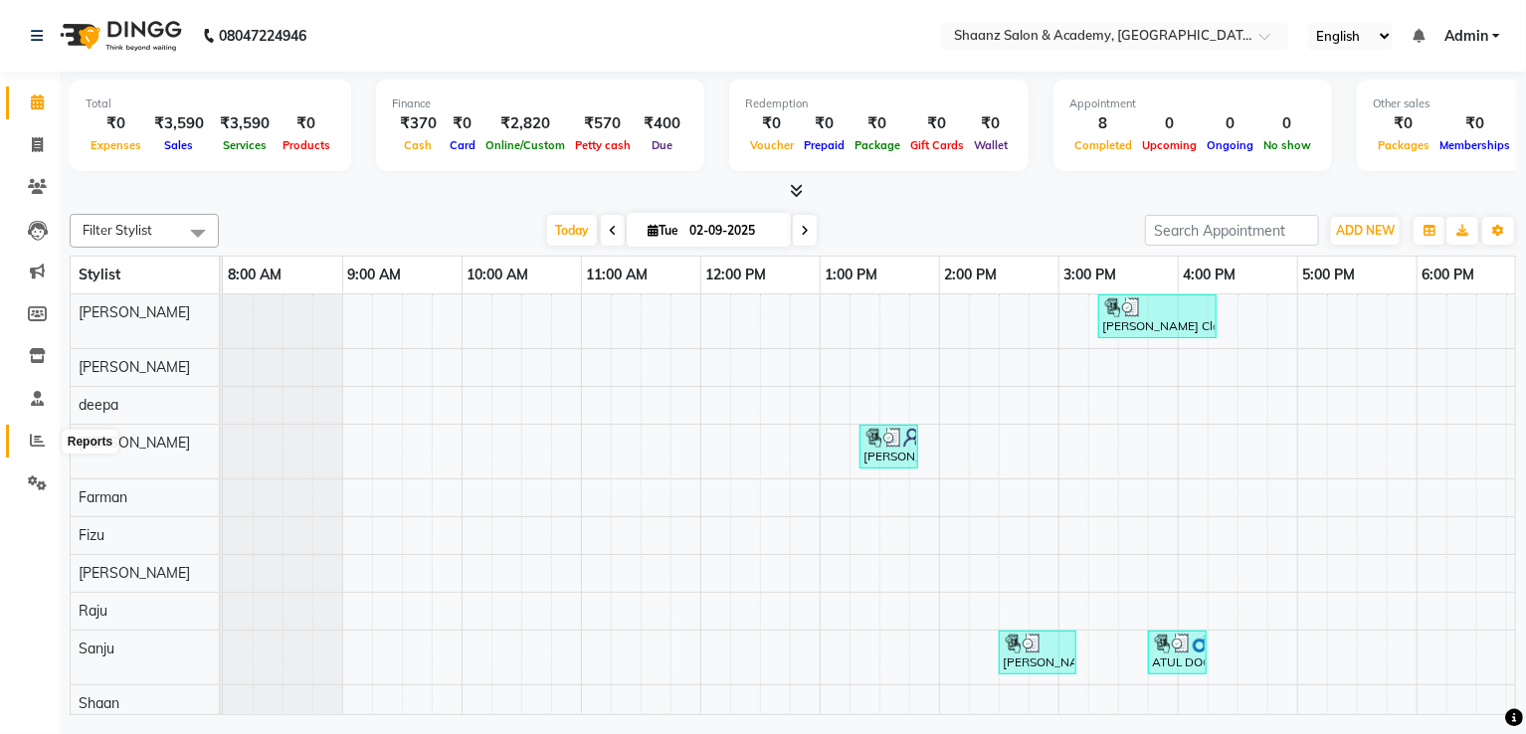
click at [37, 439] on icon at bounding box center [37, 440] width 15 height 15
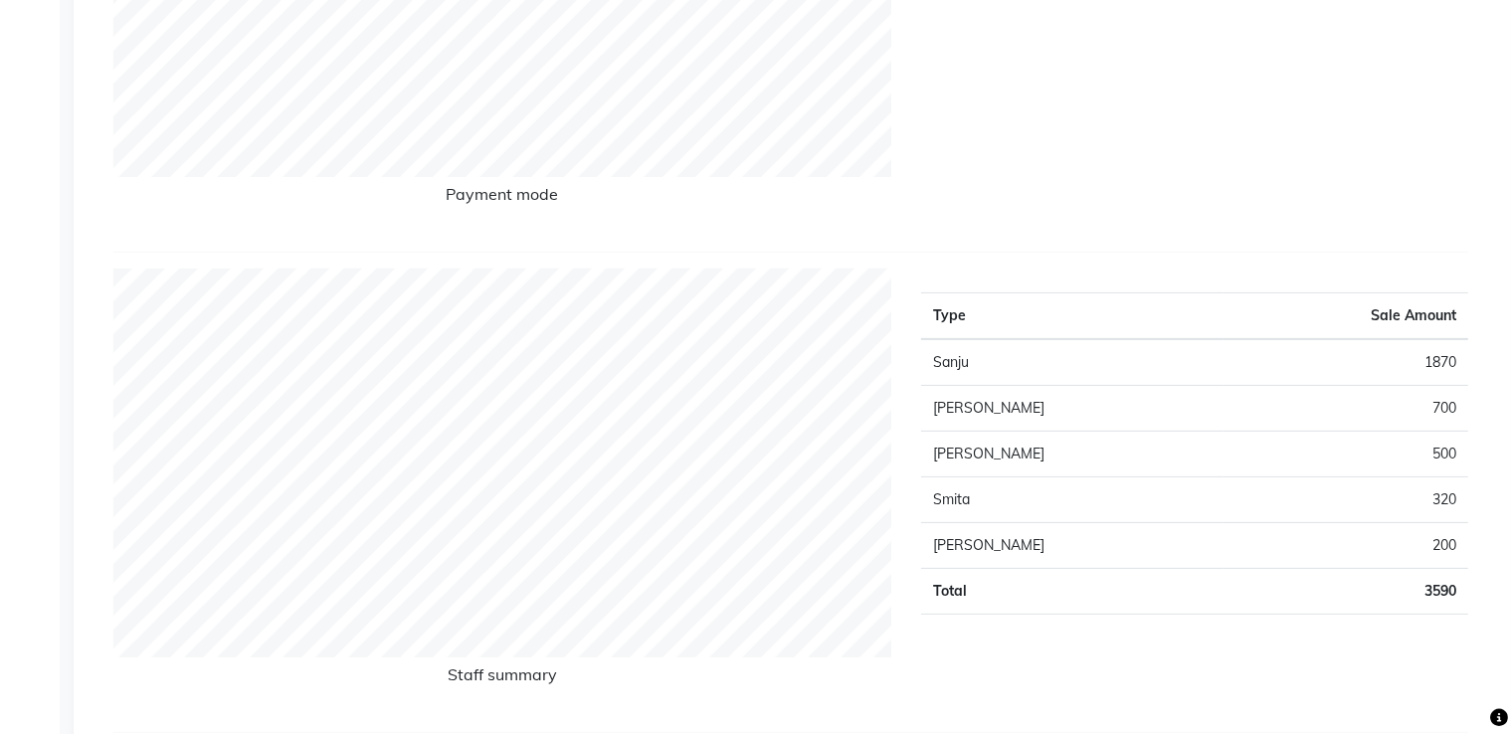
scroll to position [597, 0]
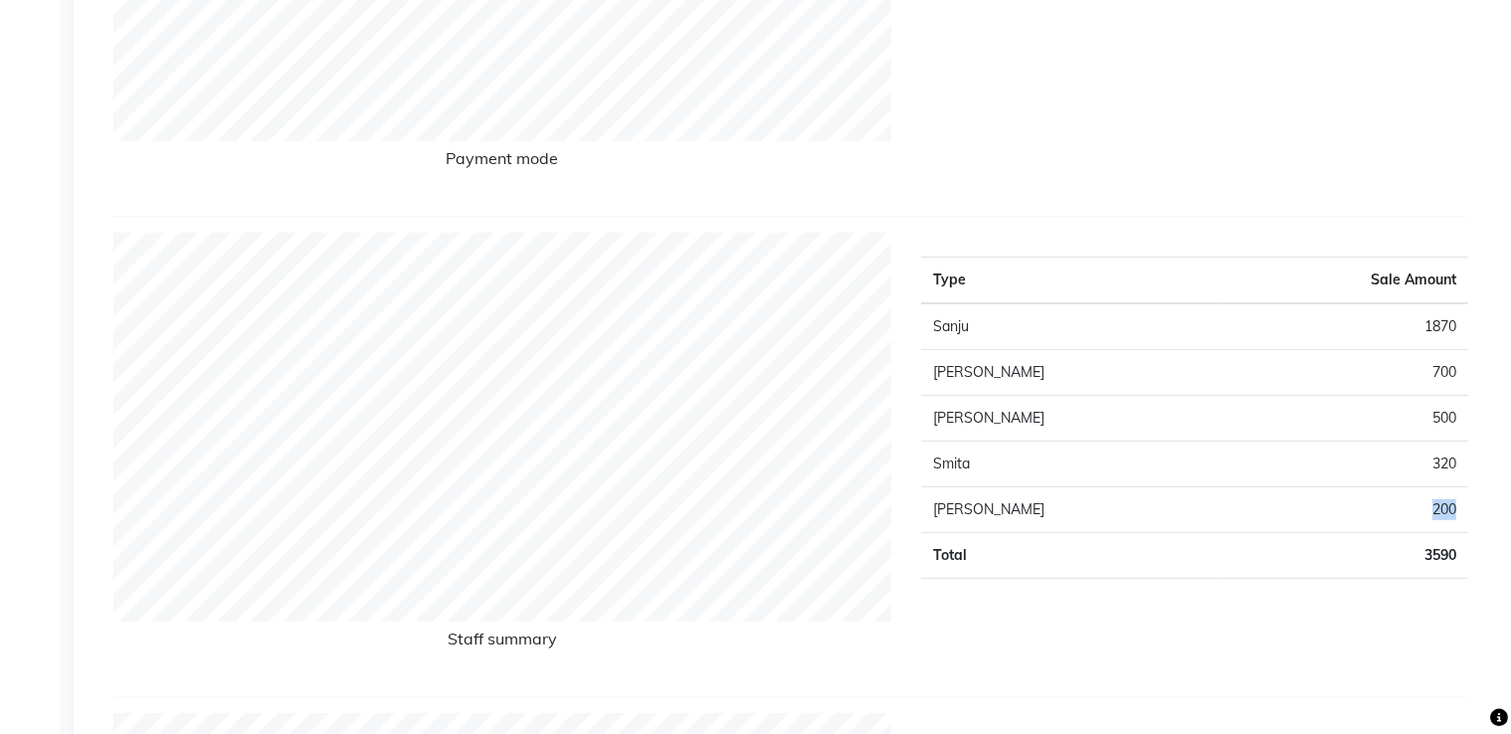
drag, startPoint x: 1458, startPoint y: 509, endPoint x: 1400, endPoint y: 506, distance: 57.8
click at [1413, 506] on td "200" at bounding box center [1346, 510] width 245 height 46
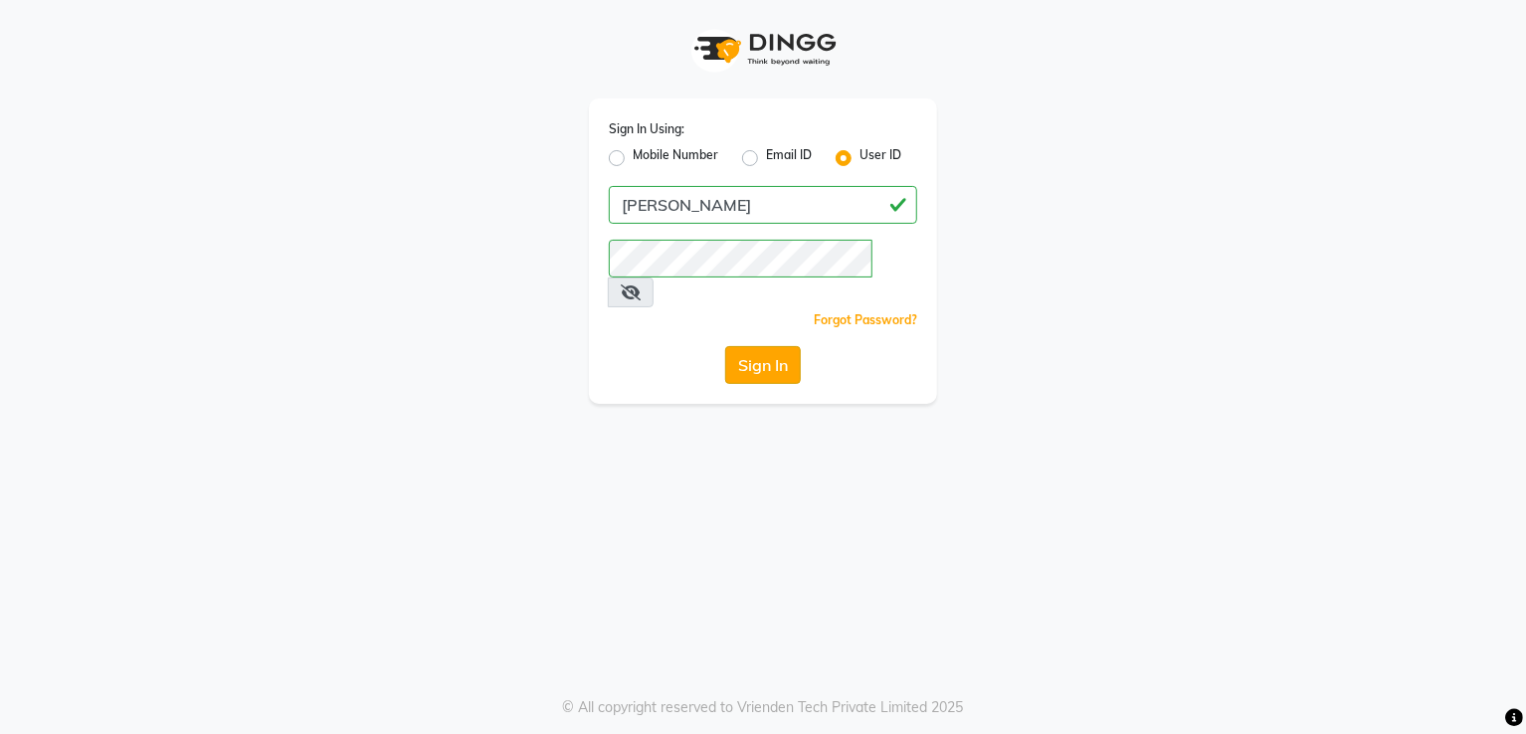
click at [761, 346] on button "Sign In" at bounding box center [763, 365] width 76 height 38
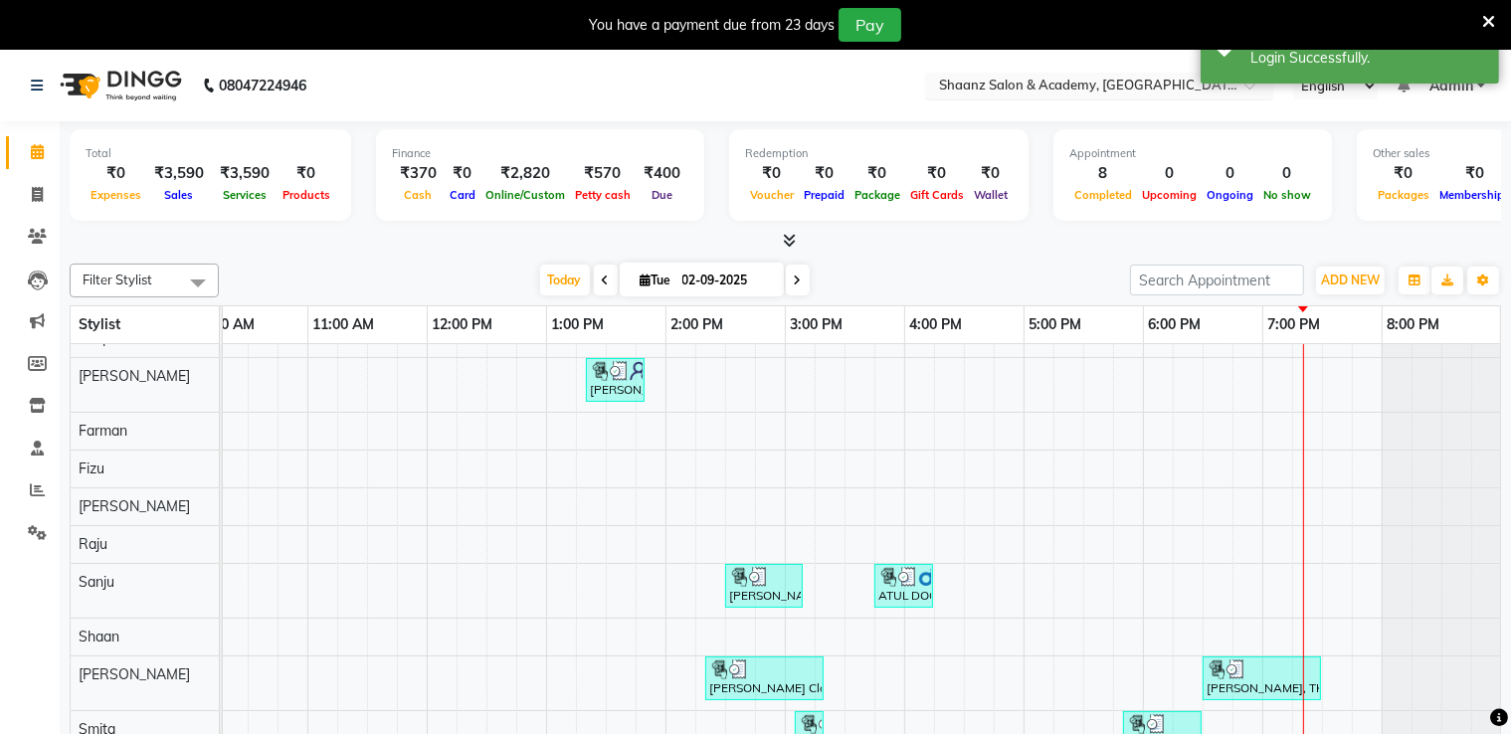
click at [1098, 88] on input "text" at bounding box center [1079, 88] width 289 height 20
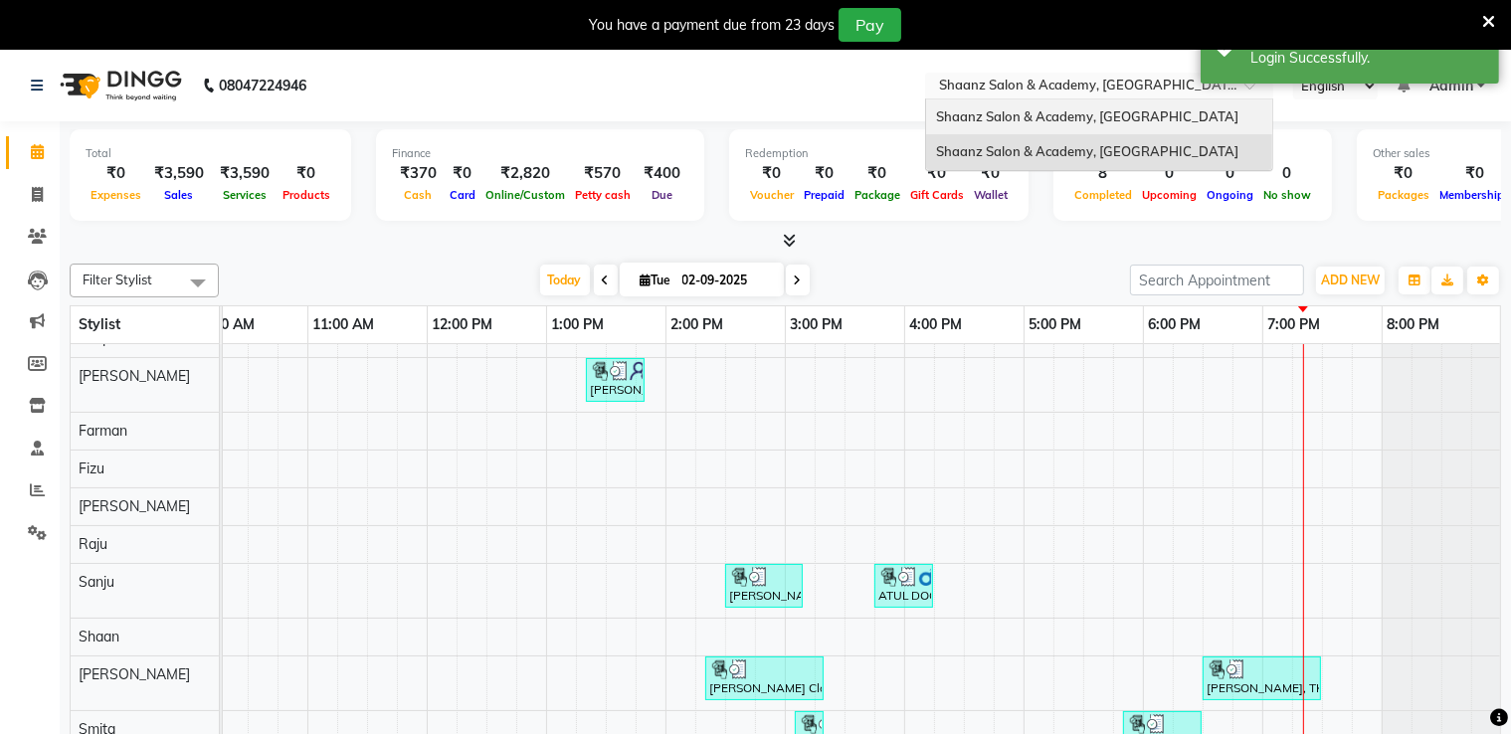
click at [1089, 115] on span "Shaanz Salon & Academy, [GEOGRAPHIC_DATA]" at bounding box center [1087, 116] width 302 height 16
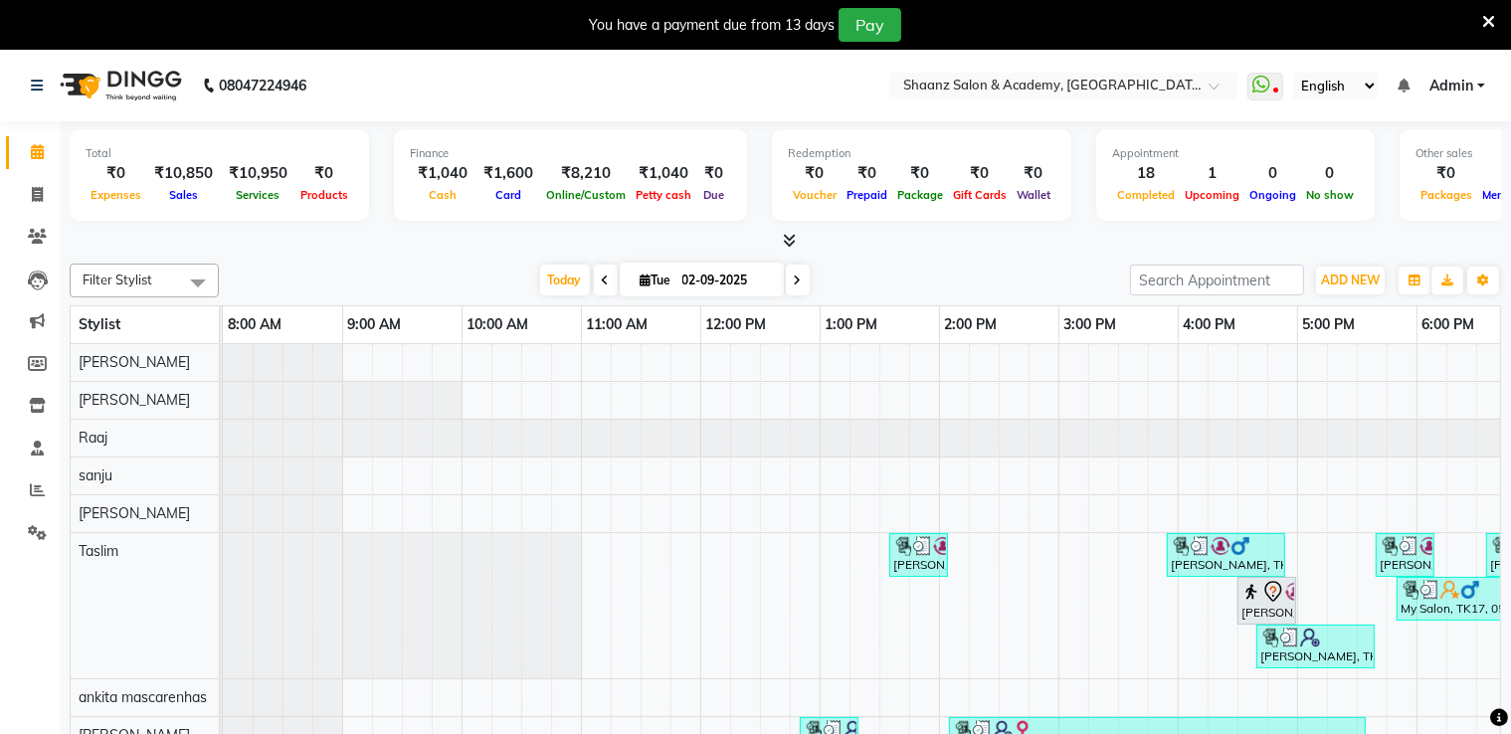
drag, startPoint x: 147, startPoint y: 156, endPoint x: 228, endPoint y: 167, distance: 81.3
click at [228, 167] on div "Total ₹0 Expenses ₹10,850 Sales ₹10,950 Services ₹0 Products" at bounding box center [220, 175] width 300 height 92
click at [32, 498] on icon at bounding box center [37, 490] width 15 height 15
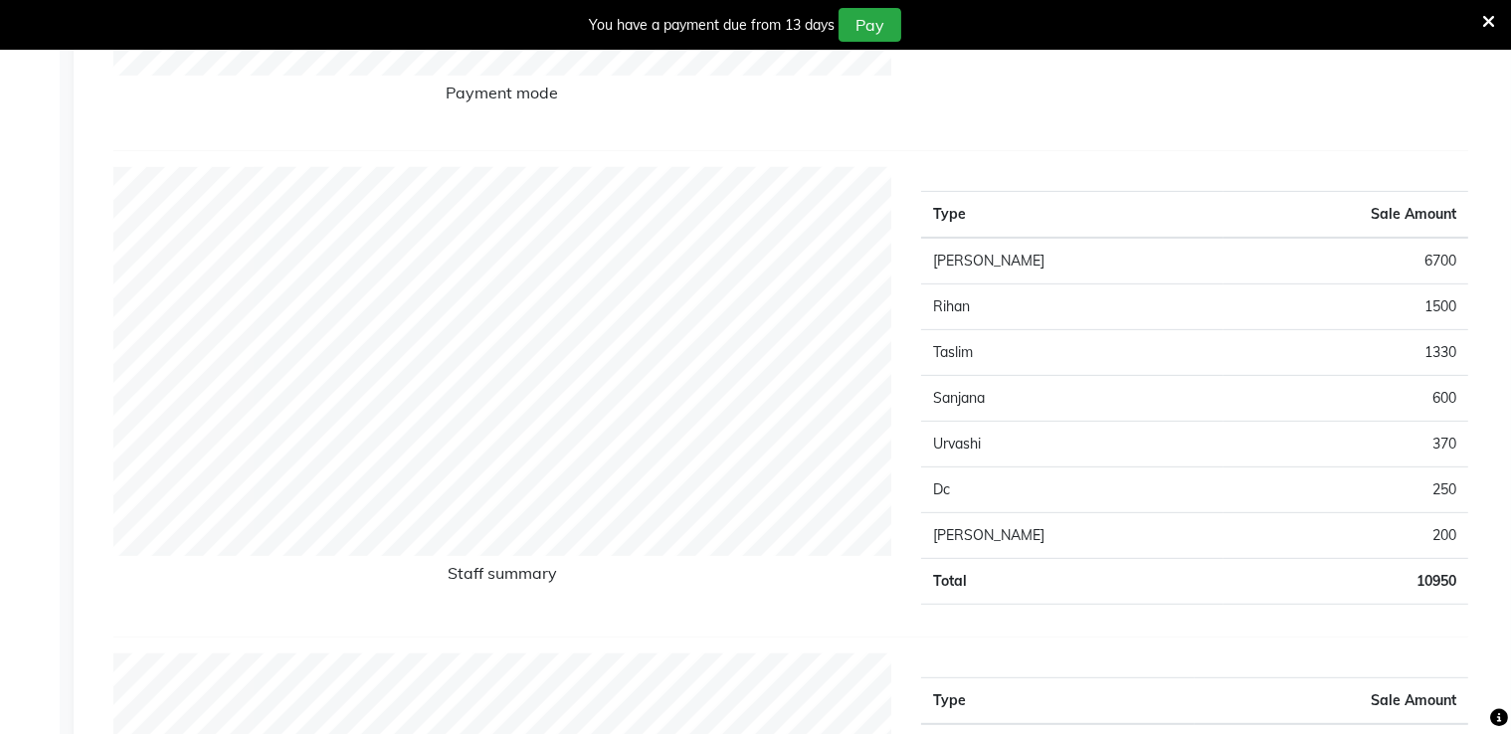
scroll to position [746, 0]
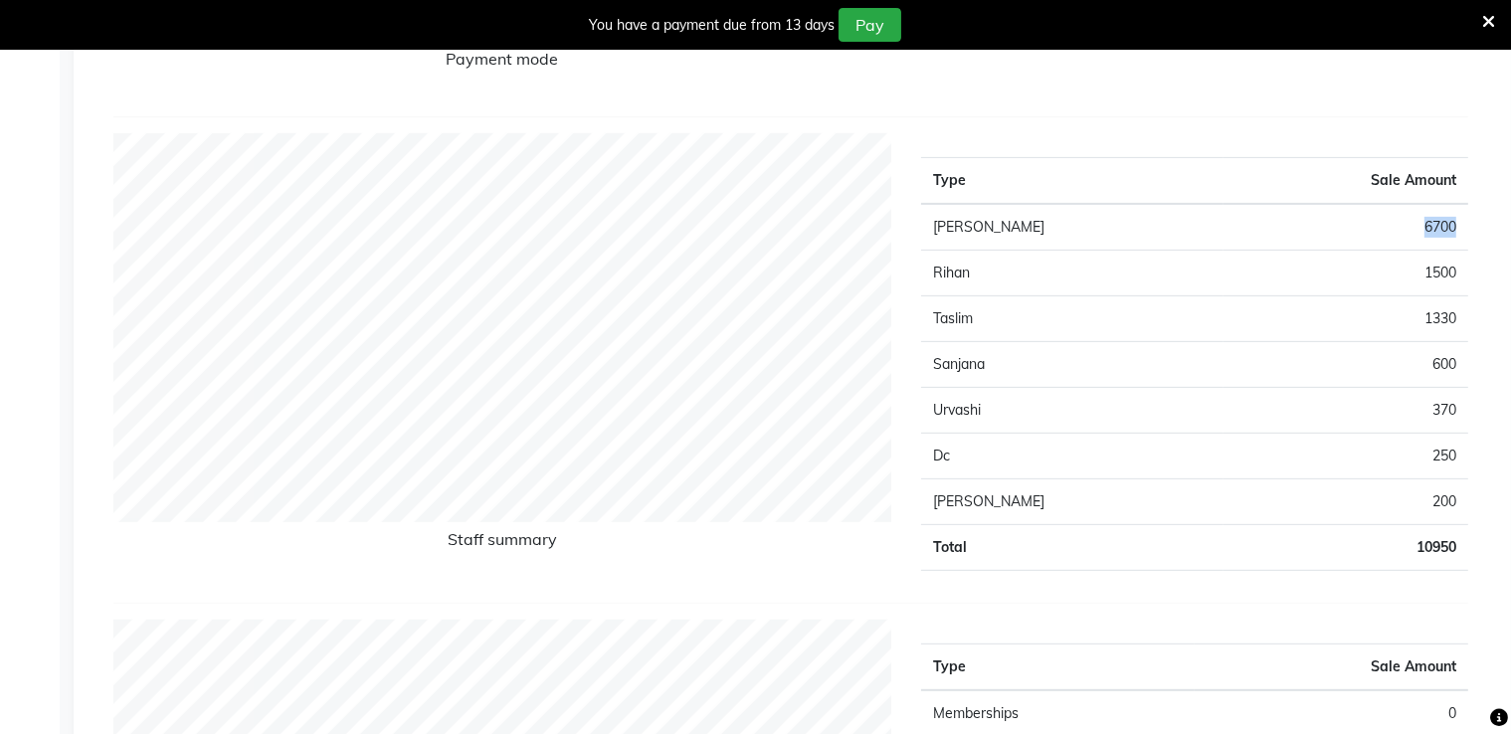
drag, startPoint x: 1457, startPoint y: 225, endPoint x: 1362, endPoint y: 231, distance: 94.7
click at [1362, 231] on td "6700" at bounding box center [1346, 227] width 245 height 47
drag, startPoint x: 1455, startPoint y: 270, endPoint x: 1393, endPoint y: 270, distance: 61.7
click at [1393, 270] on td "1500" at bounding box center [1346, 273] width 245 height 46
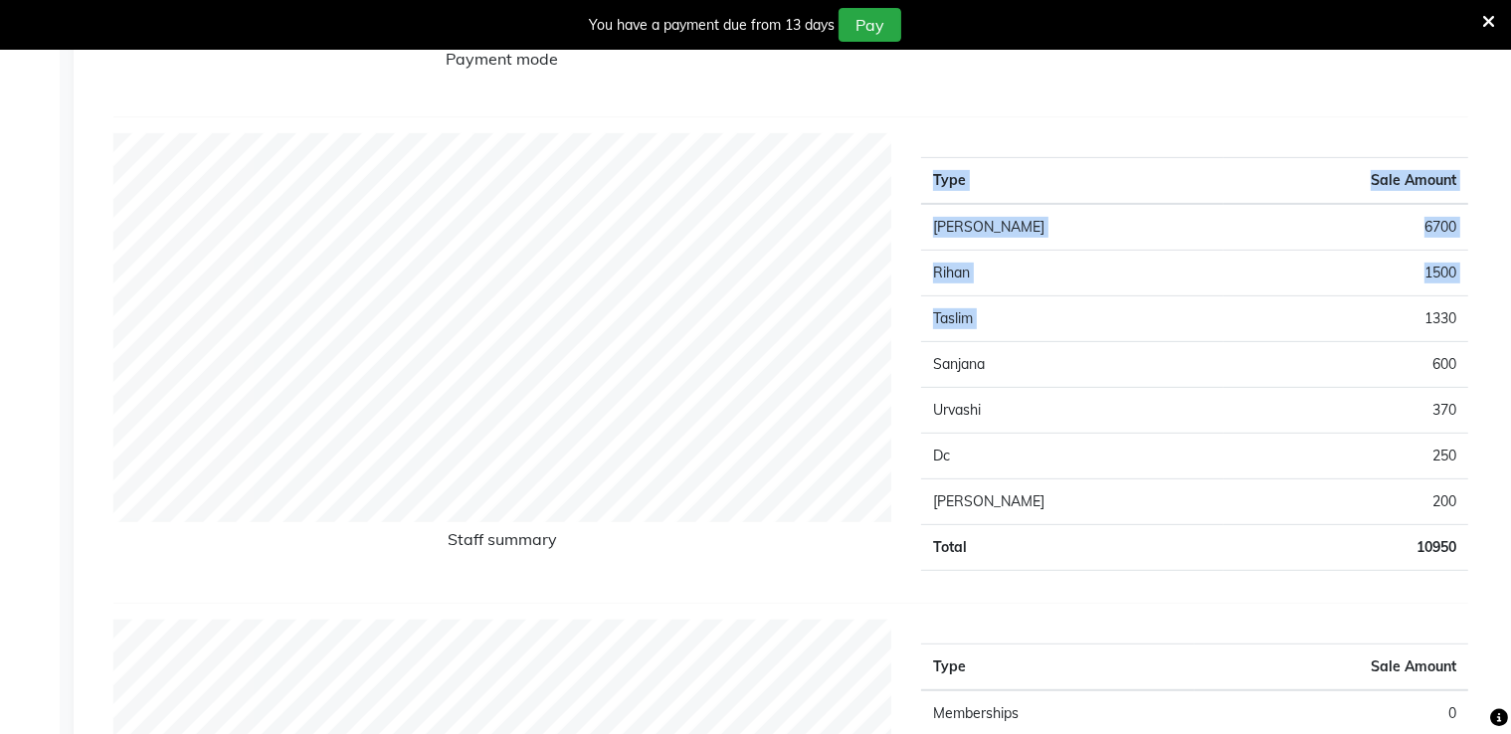
drag, startPoint x: 1477, startPoint y: 308, endPoint x: 1309, endPoint y: 325, distance: 168.0
click at [1311, 322] on div "Type Sale Amount Ashish Thapa 6700 Rihan 1500 Taslim 1330 Sanjana 600 Urvashi 3…" at bounding box center [1194, 360] width 577 height 454
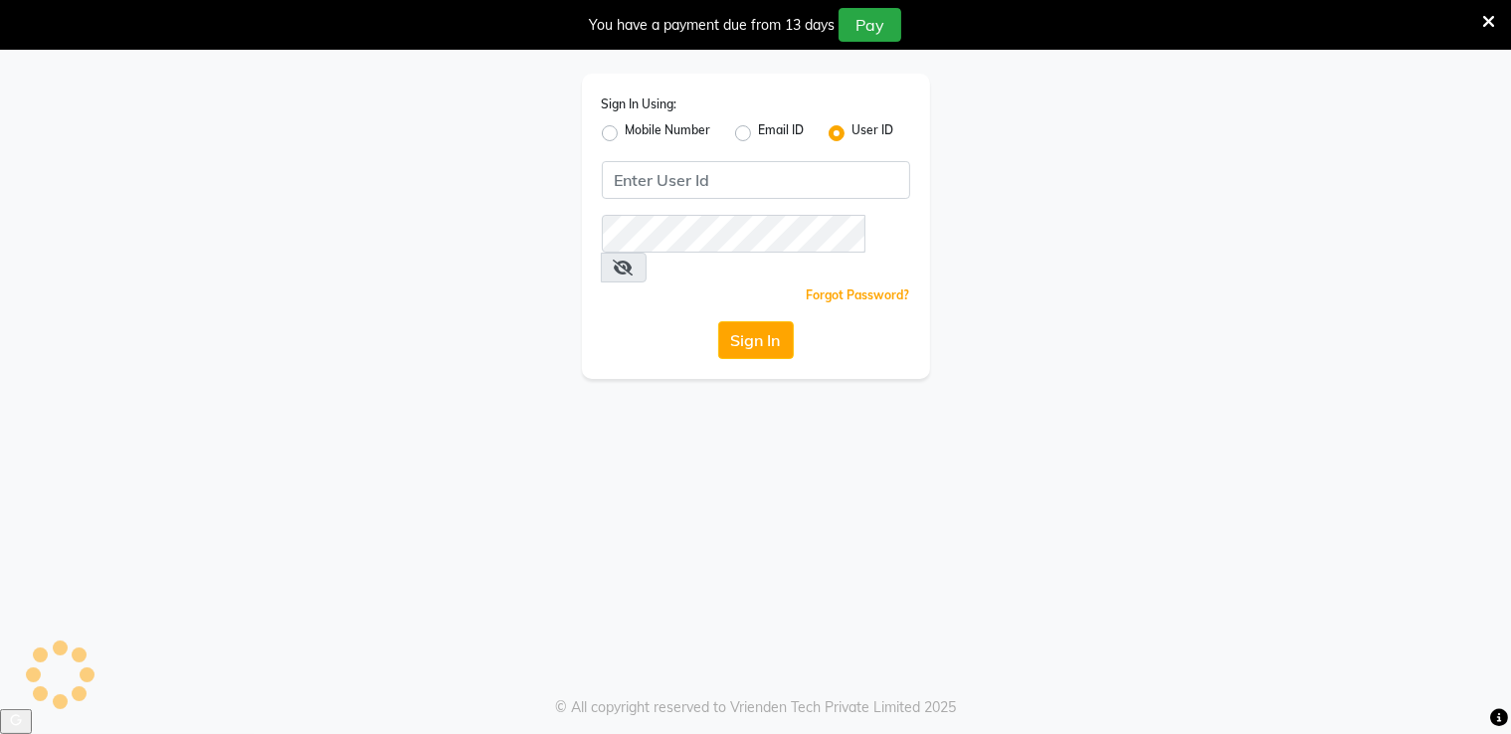
scroll to position [50, 0]
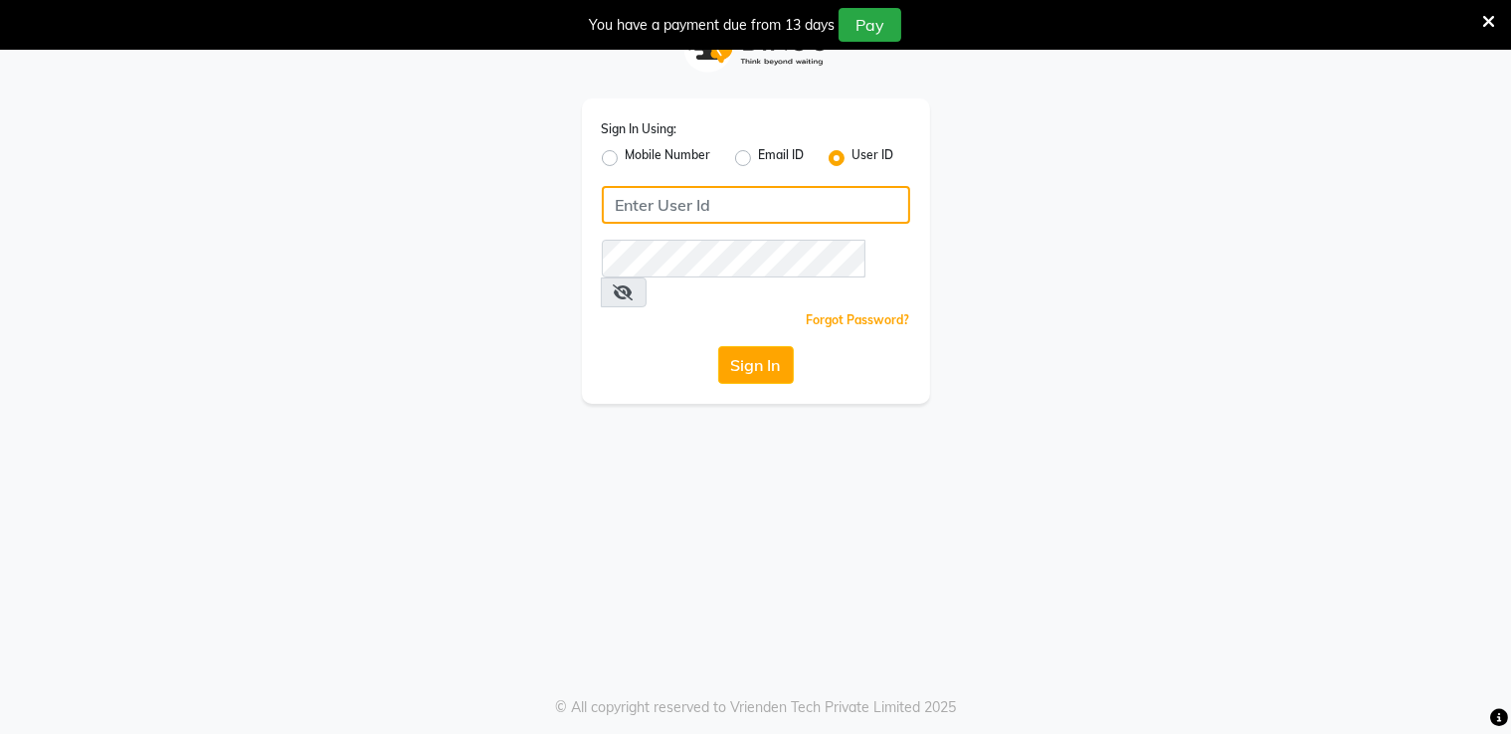
type input "shaan"
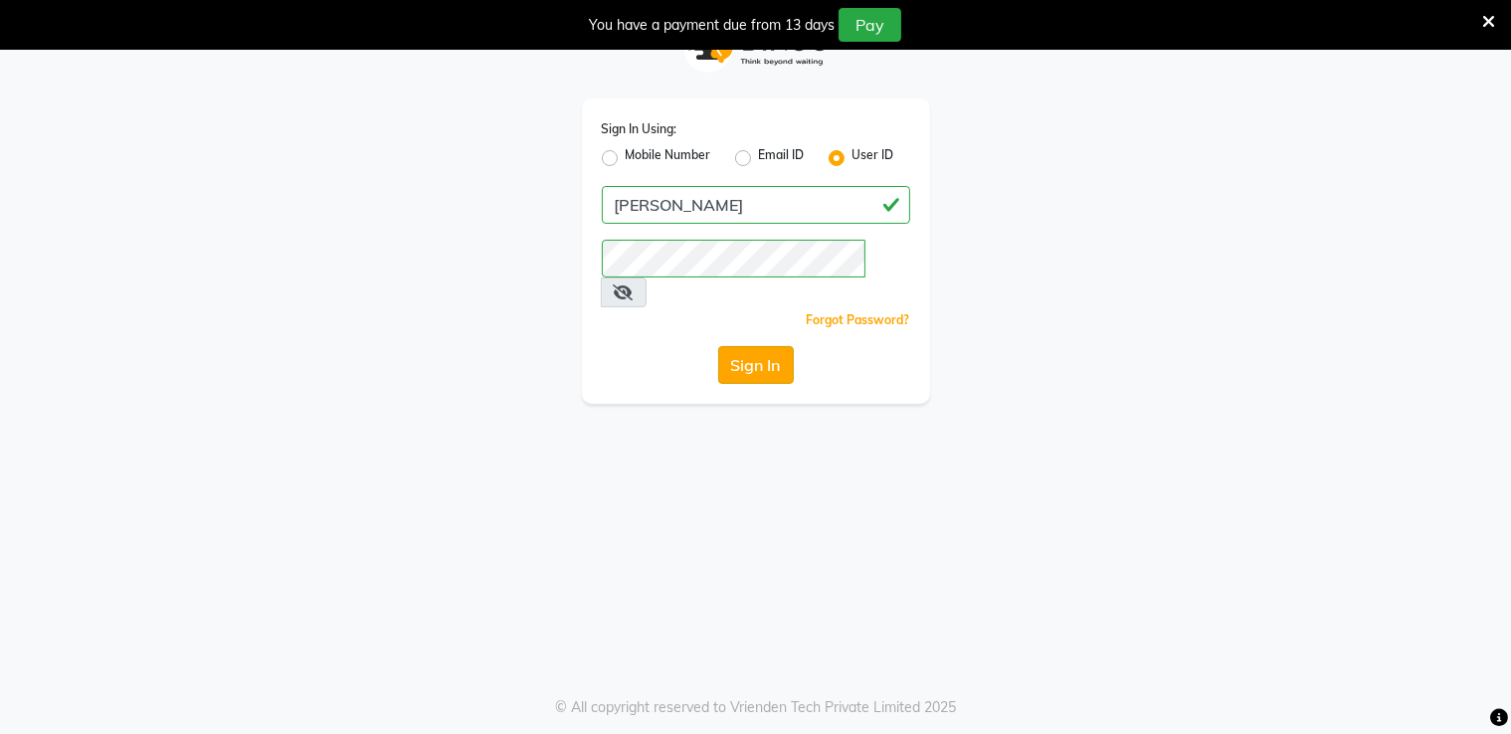
click at [765, 346] on button "Sign In" at bounding box center [756, 365] width 76 height 38
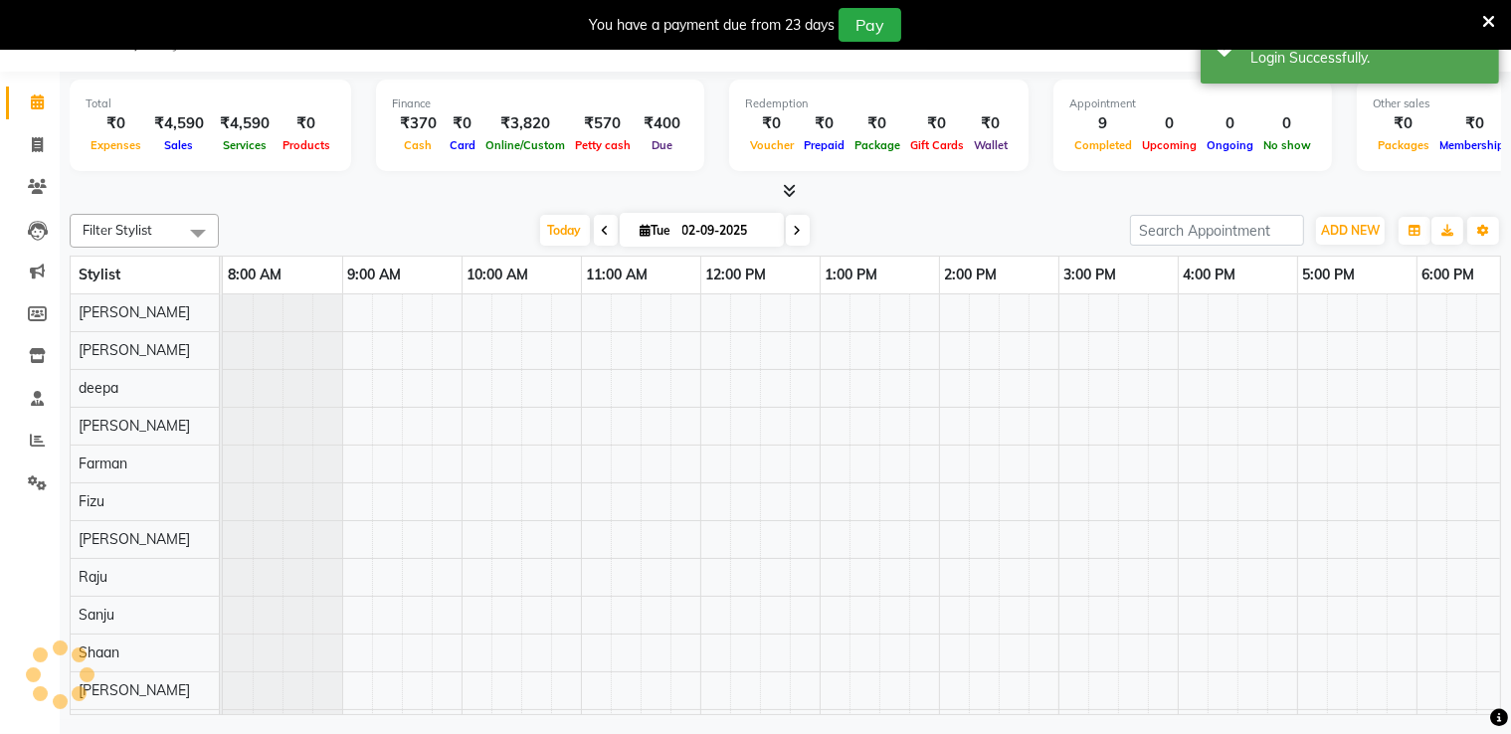
click at [1073, 48] on input "text" at bounding box center [1079, 38] width 289 height 20
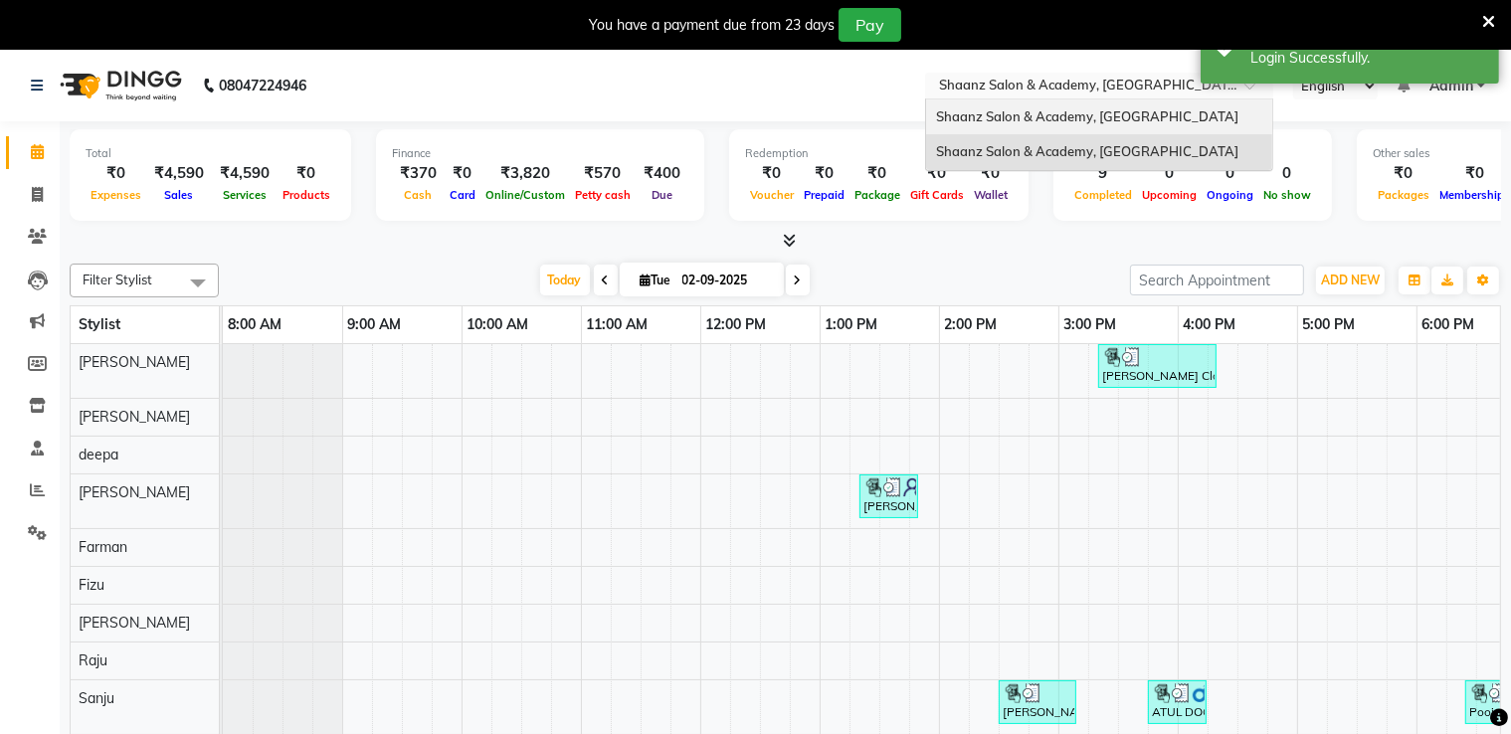
click at [987, 117] on span "Shaanz Salon & Academy, [GEOGRAPHIC_DATA]" at bounding box center [1087, 116] width 302 height 16
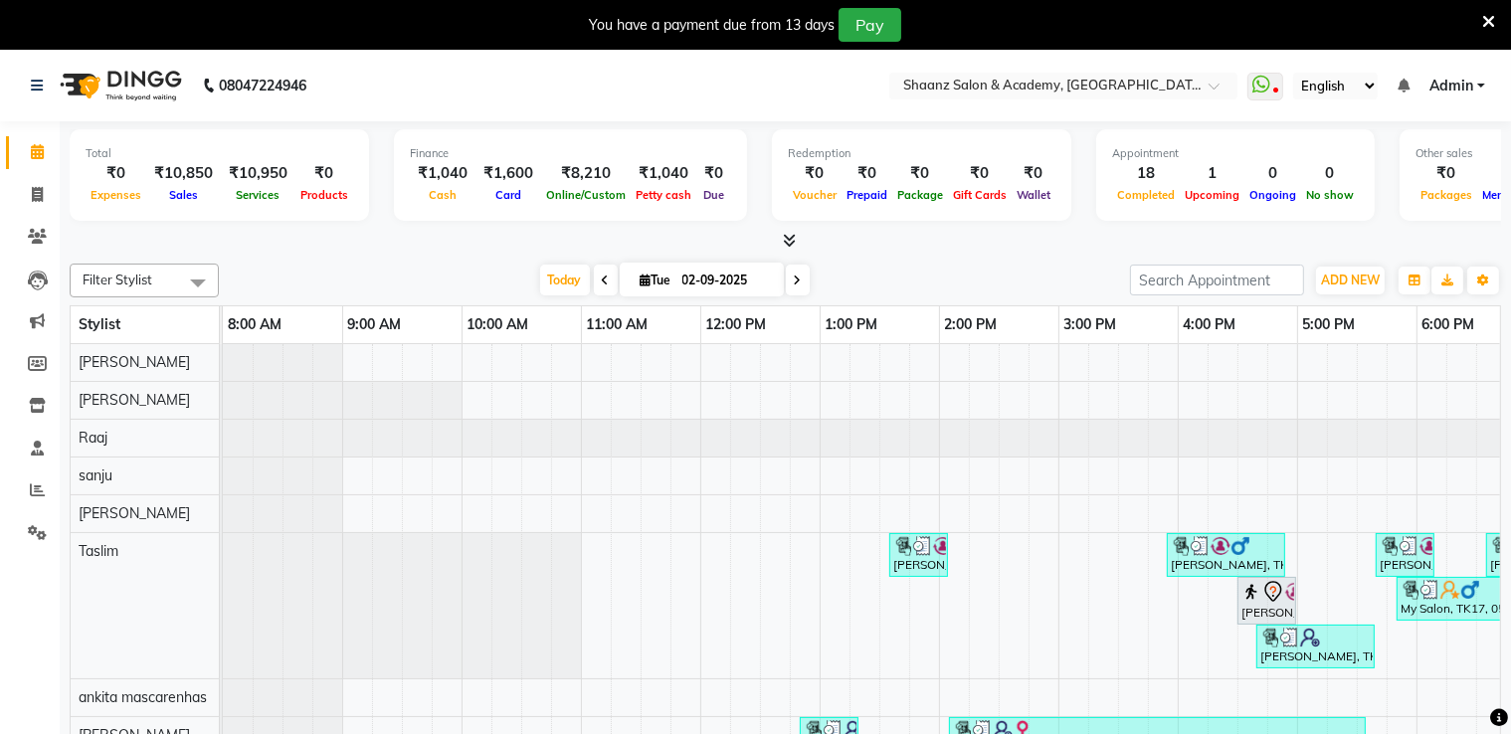
click at [1491, 20] on icon at bounding box center [1489, 22] width 13 height 18
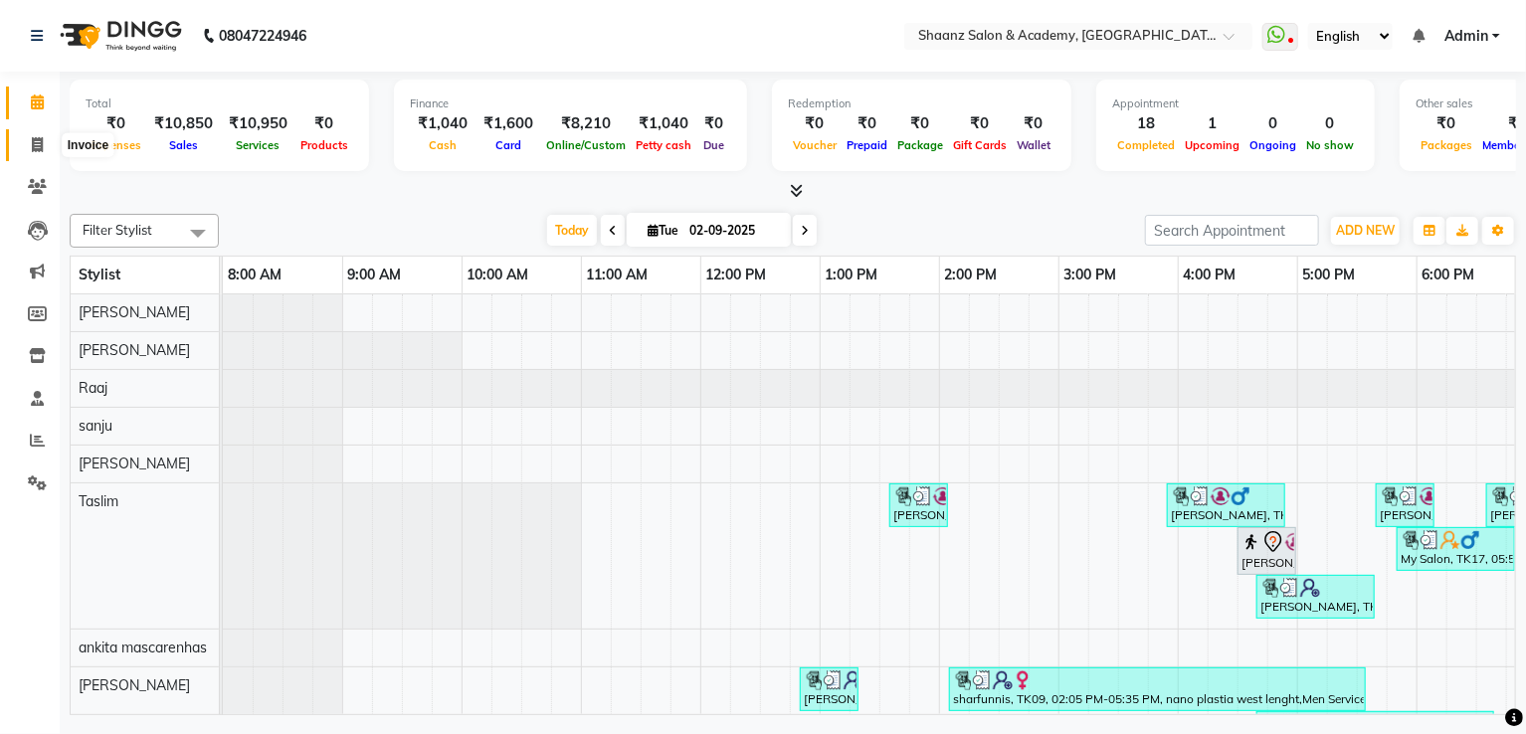
click at [31, 155] on span at bounding box center [37, 145] width 35 height 23
select select "service"
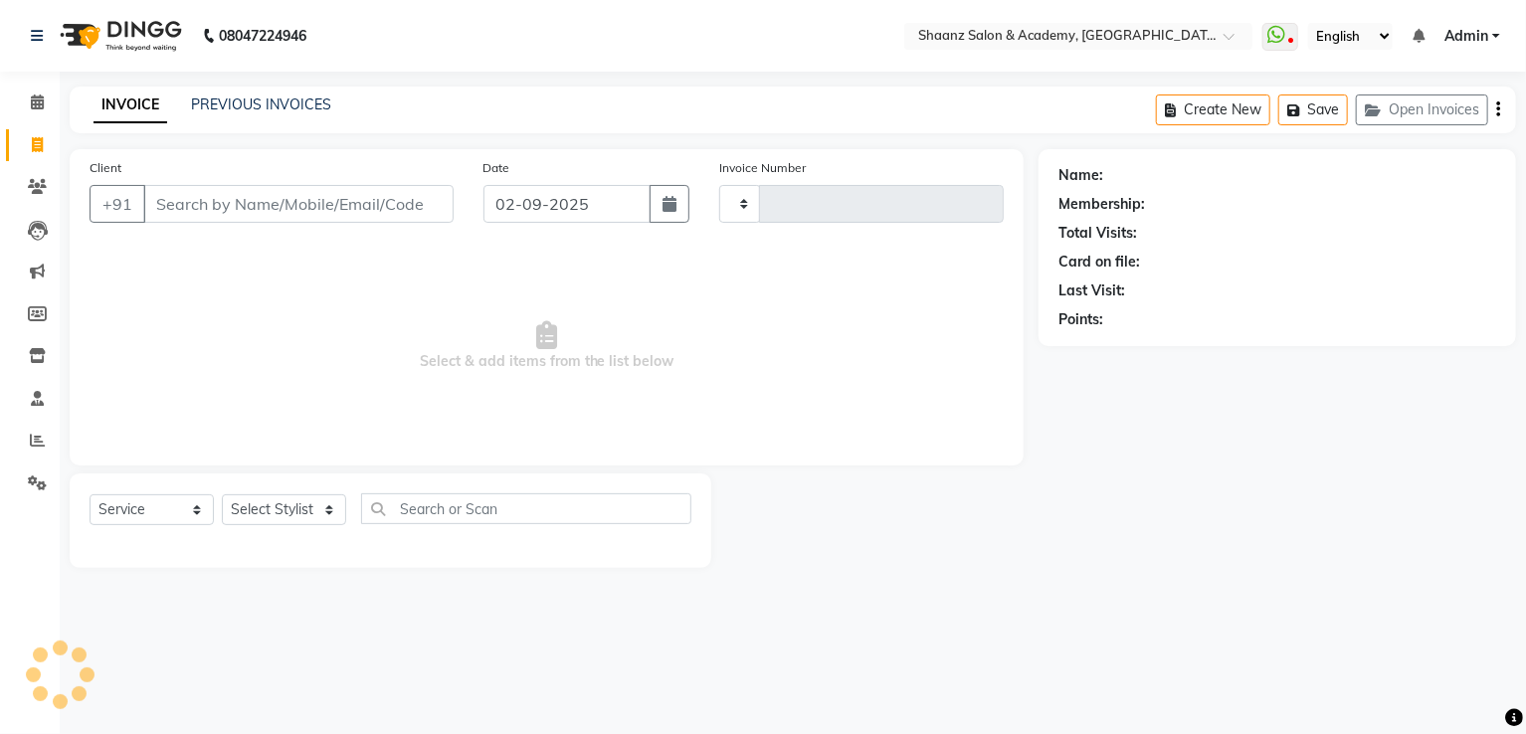
type input "2895"
select select "6360"
click at [247, 501] on select "Select Stylist Ameer AHMAD ankita mascarenhas ASHISH THAPA dc MUSKAN nisha vish…" at bounding box center [284, 510] width 124 height 31
select select "88016"
click at [222, 496] on select "Select Stylist Ameer AHMAD ankita mascarenhas ASHISH THAPA dc MUSKAN nisha vish…" at bounding box center [284, 510] width 124 height 31
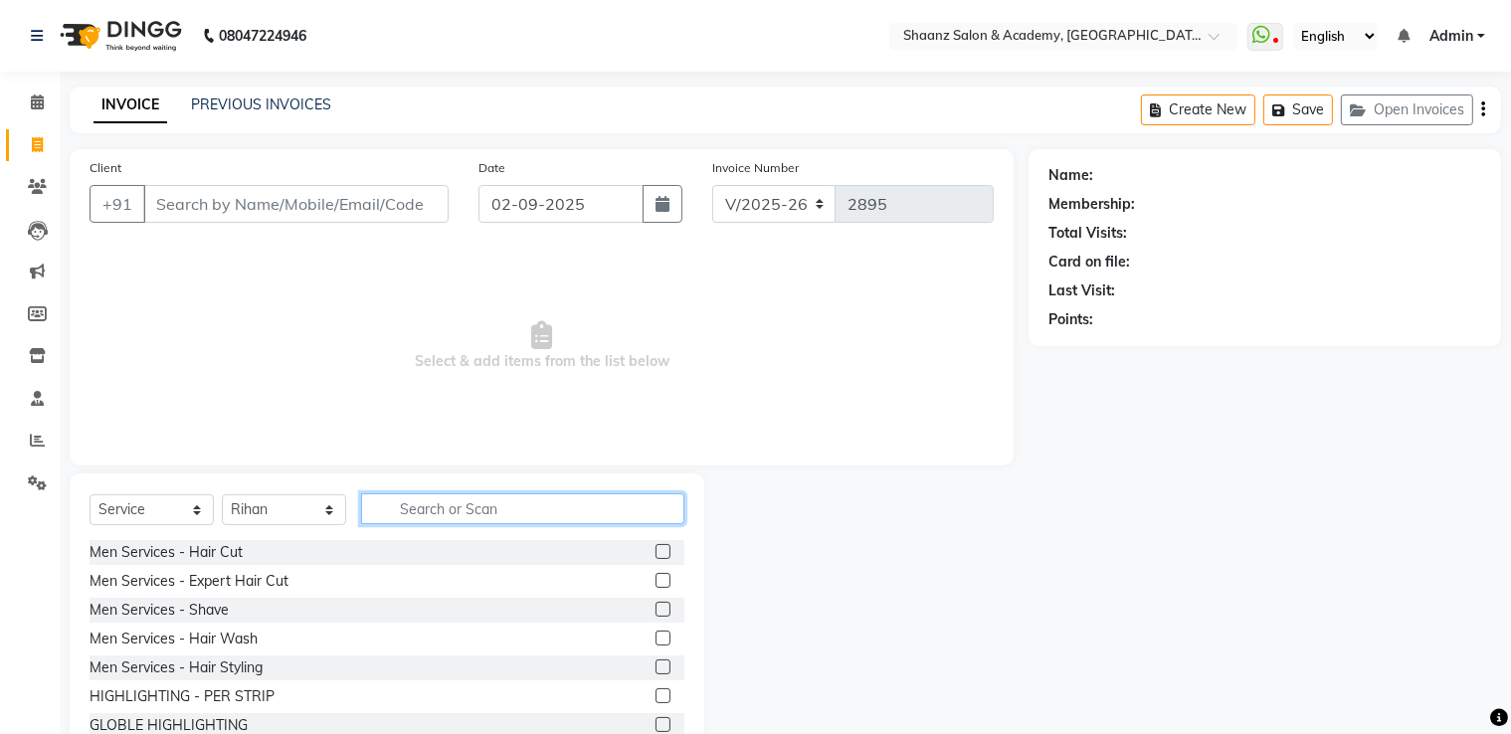
click at [424, 505] on input "text" at bounding box center [522, 509] width 323 height 31
click at [223, 546] on div "Men Services - Hair Cut" at bounding box center [166, 552] width 153 height 21
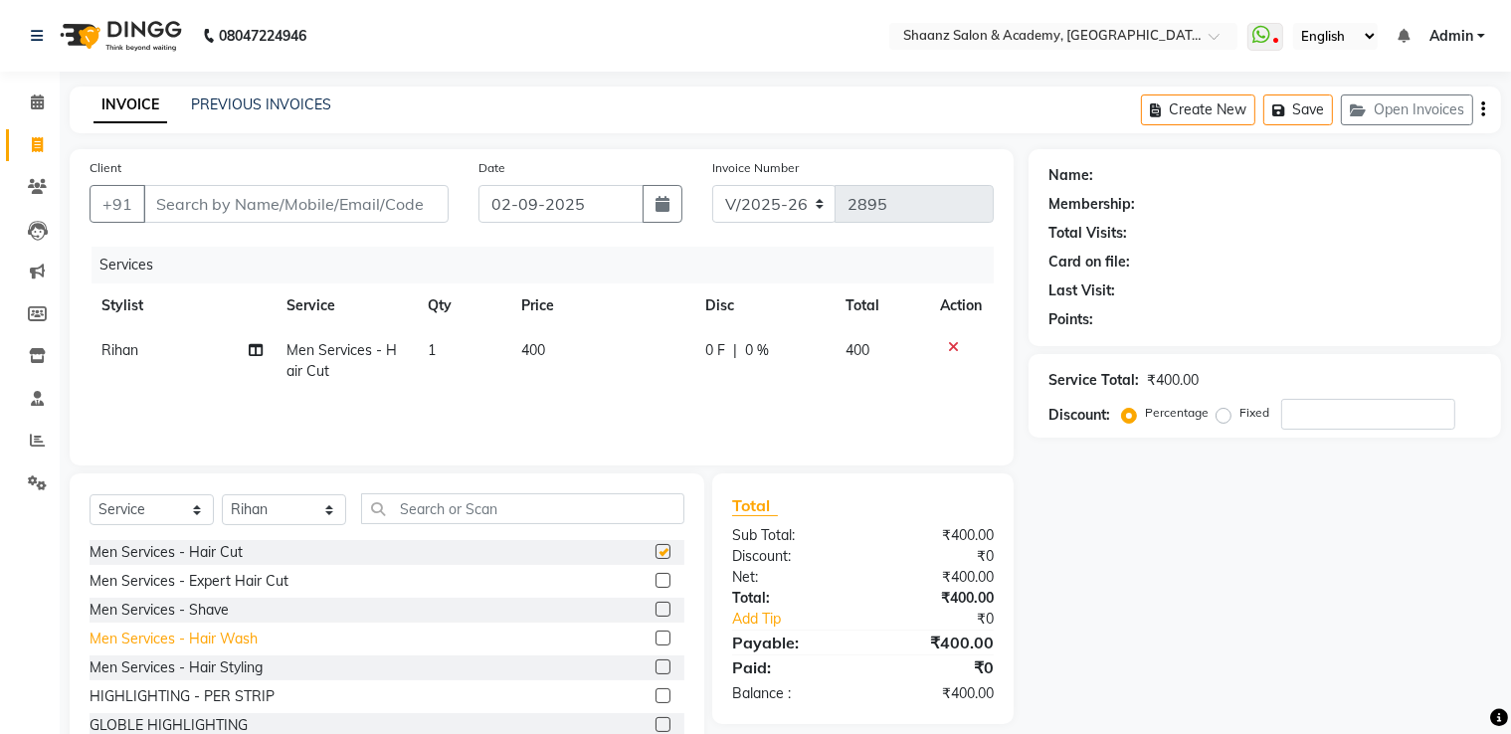
checkbox input "false"
click at [191, 621] on div "Men Services - Shave" at bounding box center [159, 610] width 139 height 21
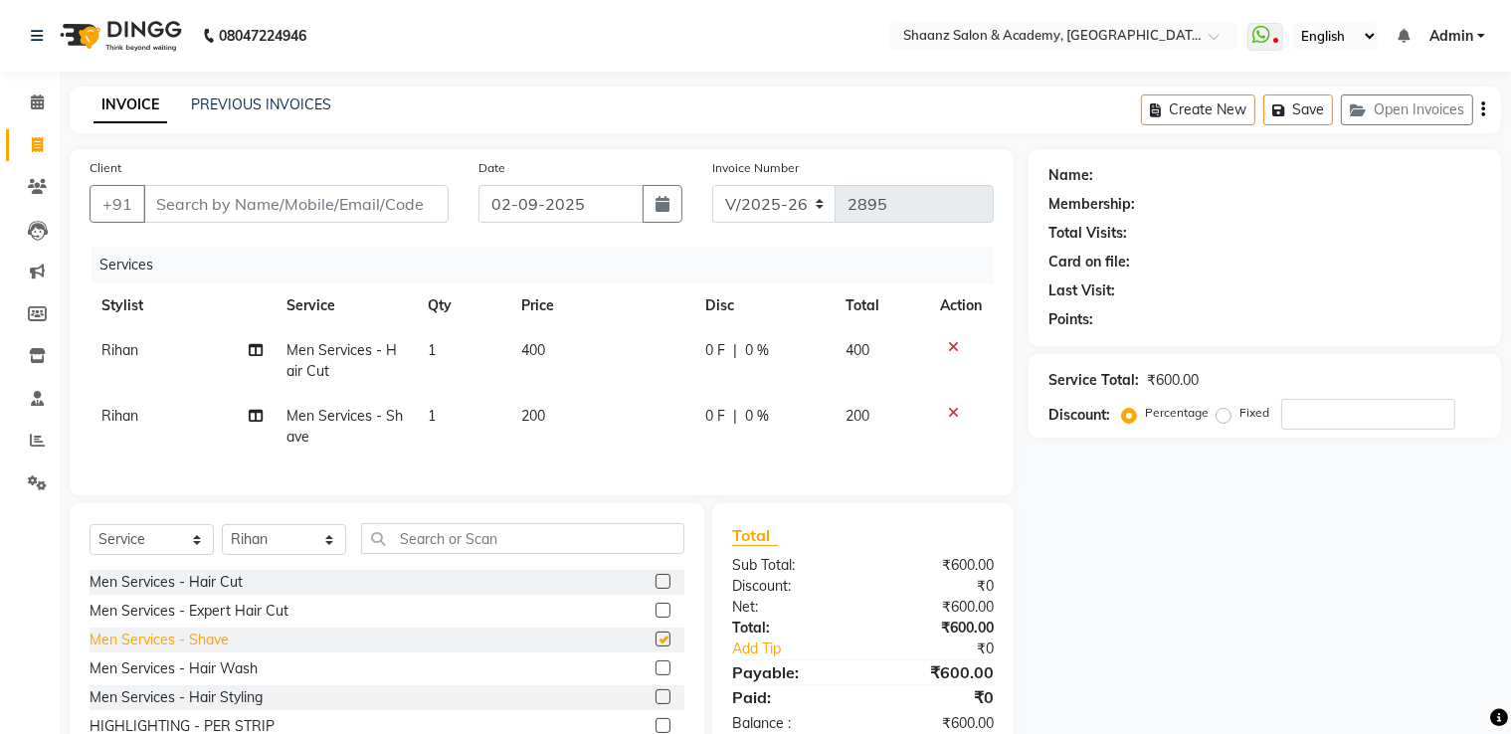
checkbox input "false"
click at [448, 554] on input "text" at bounding box center [522, 538] width 323 height 31
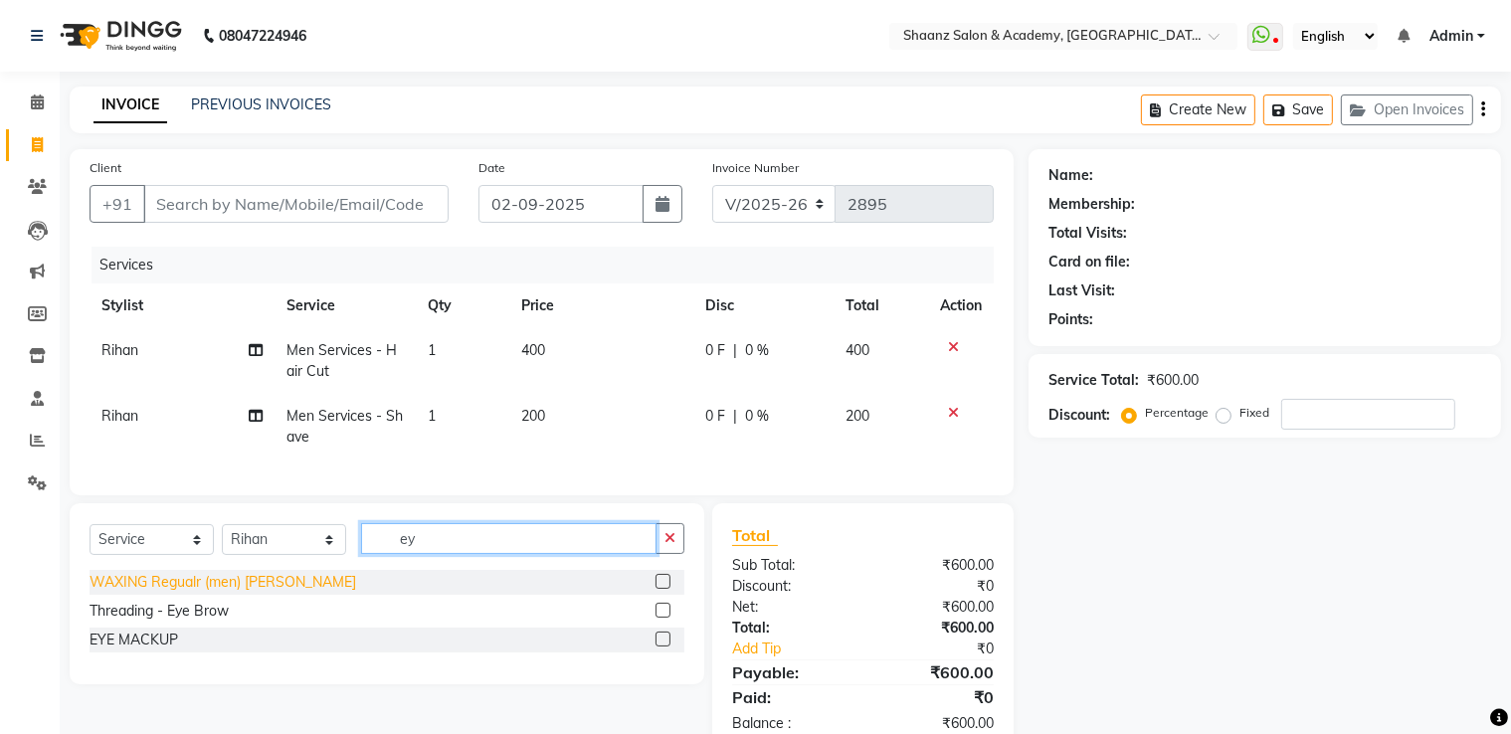
type input "ey"
click at [131, 593] on div "WAXING Regualr (men) eyer" at bounding box center [223, 582] width 267 height 21
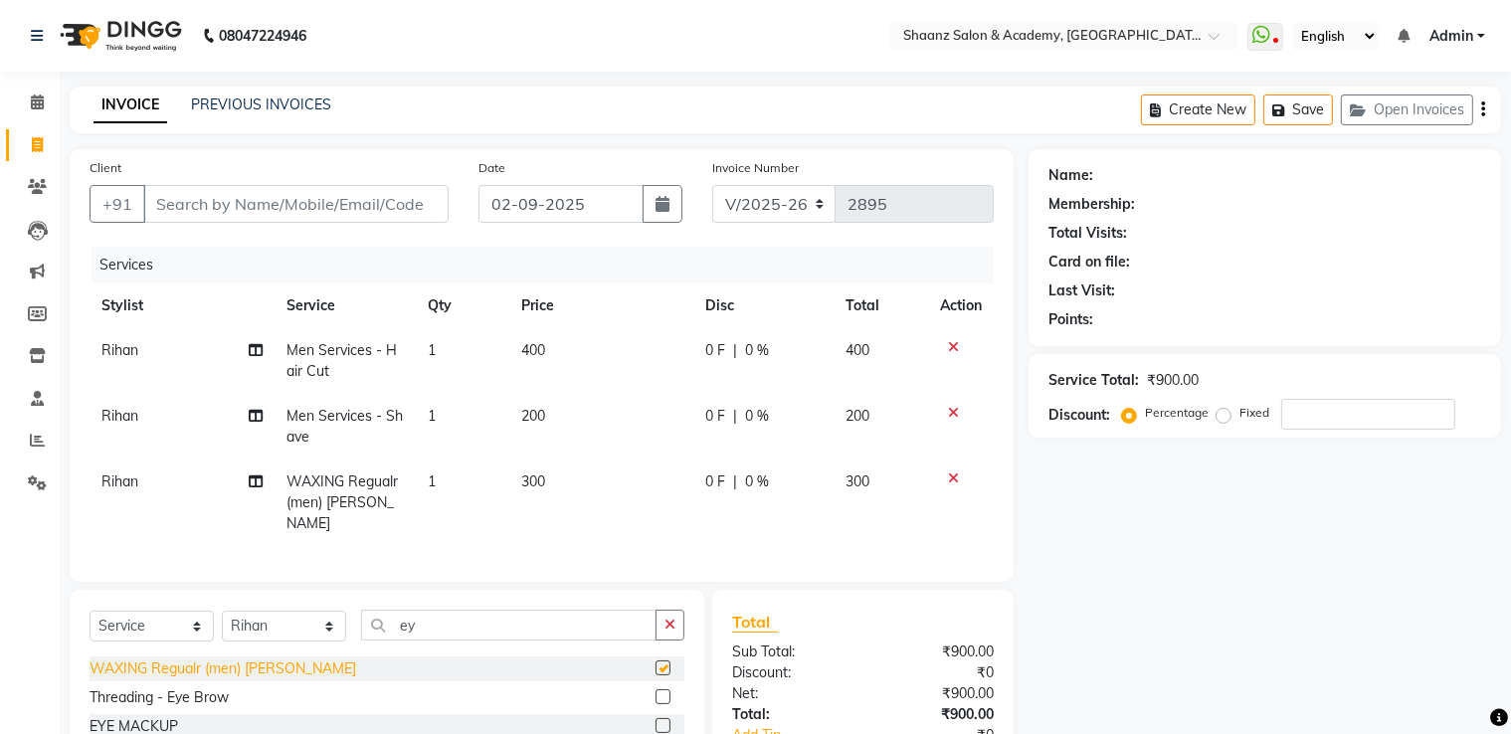
checkbox input "false"
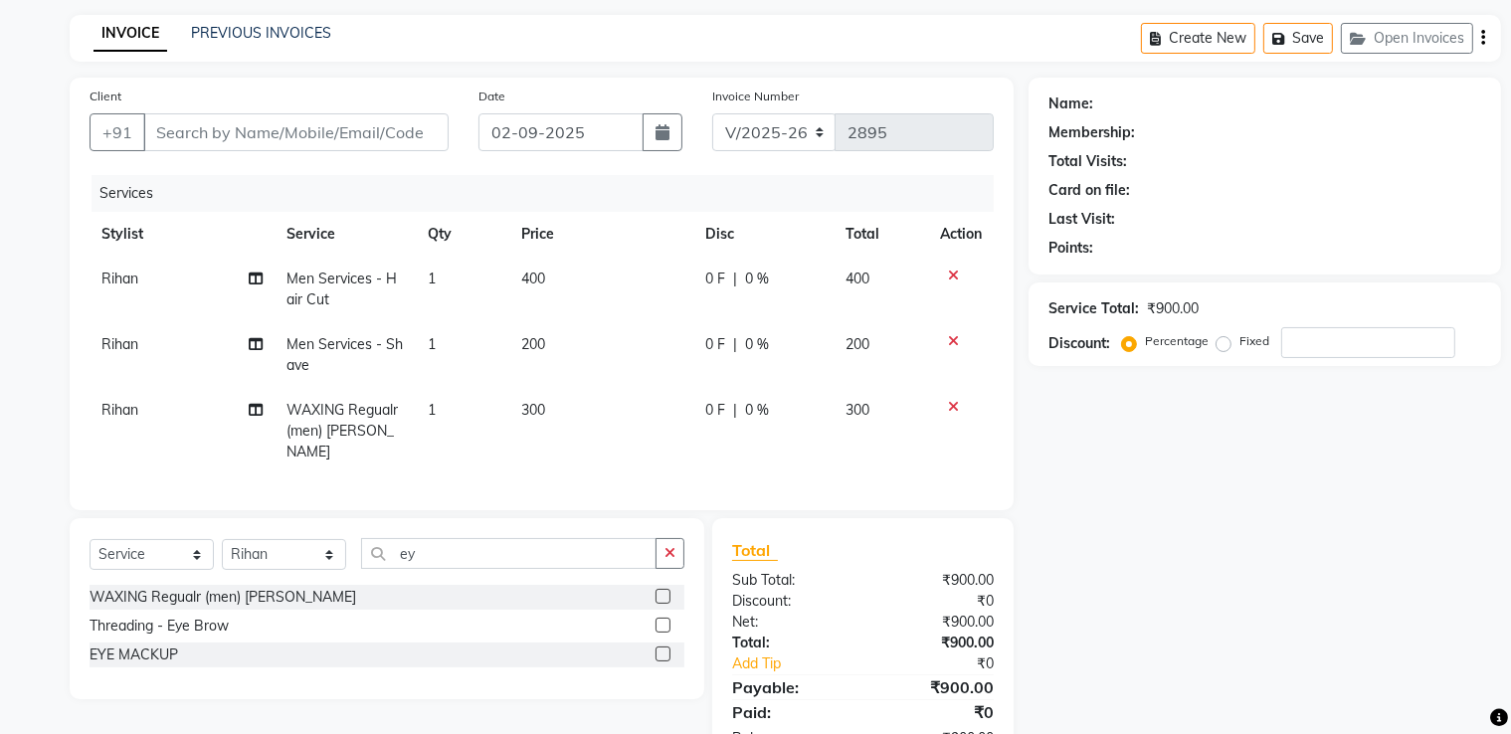
click at [643, 444] on td "300" at bounding box center [601, 431] width 184 height 87
select select "88016"
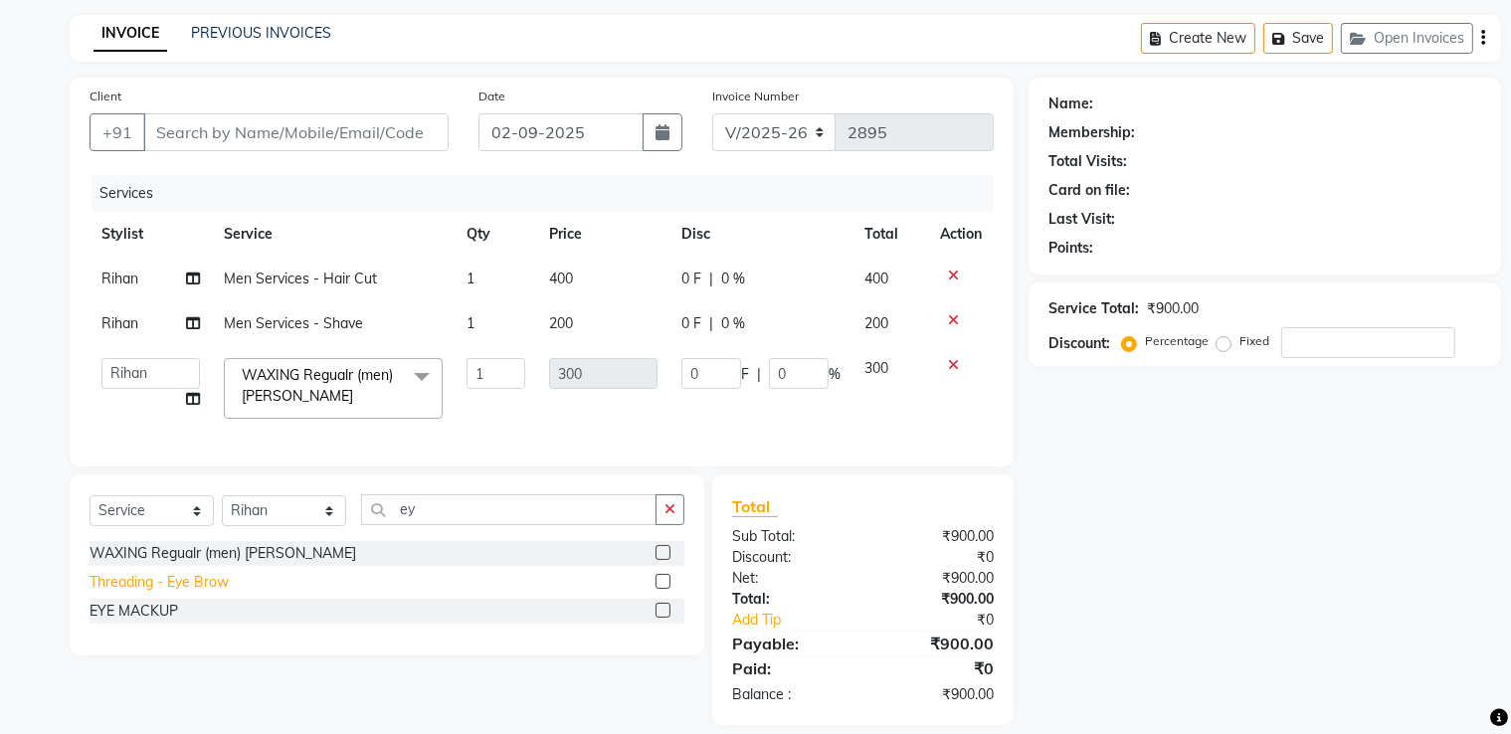
click at [211, 593] on div "Threading - Eye Brow" at bounding box center [159, 582] width 139 height 21
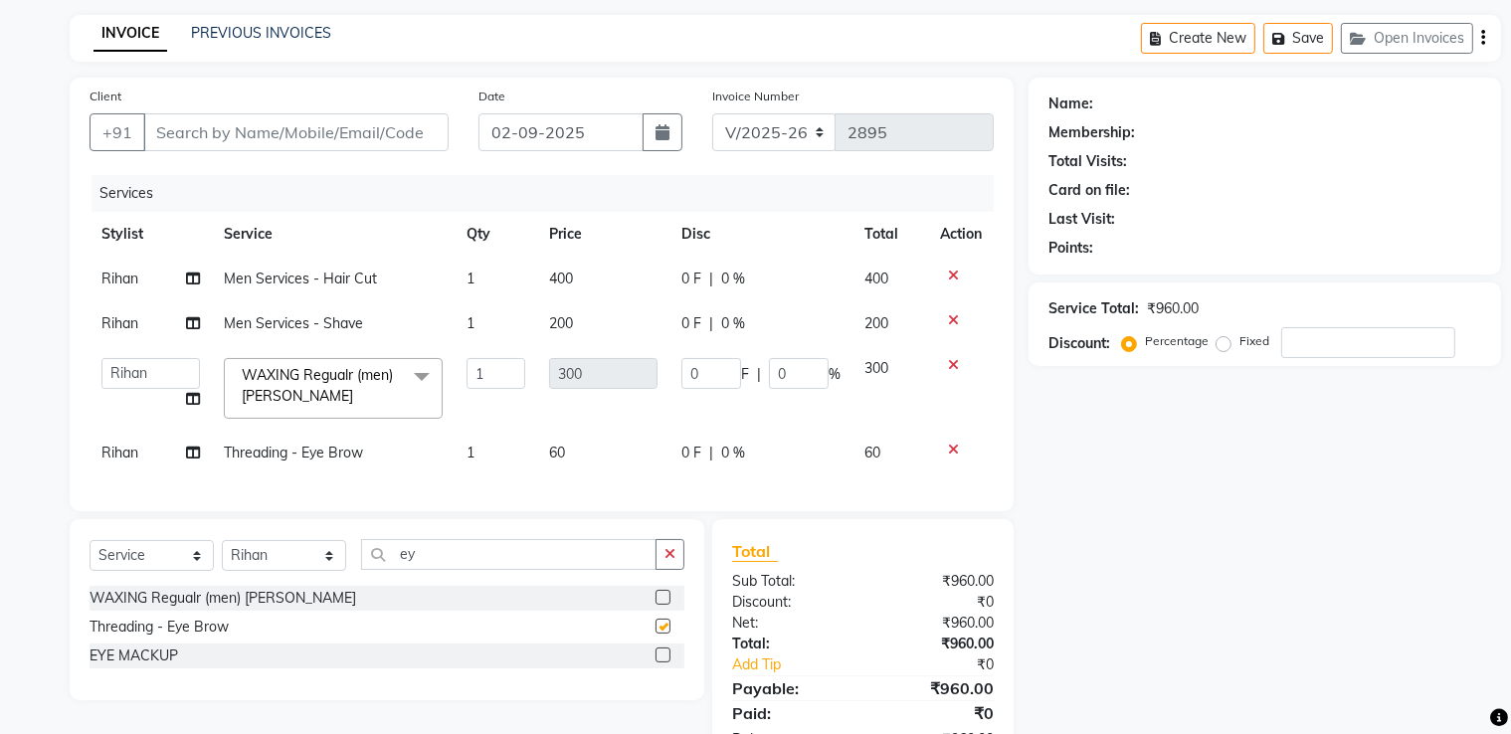
checkbox input "false"
click at [949, 362] on icon at bounding box center [953, 365] width 11 height 14
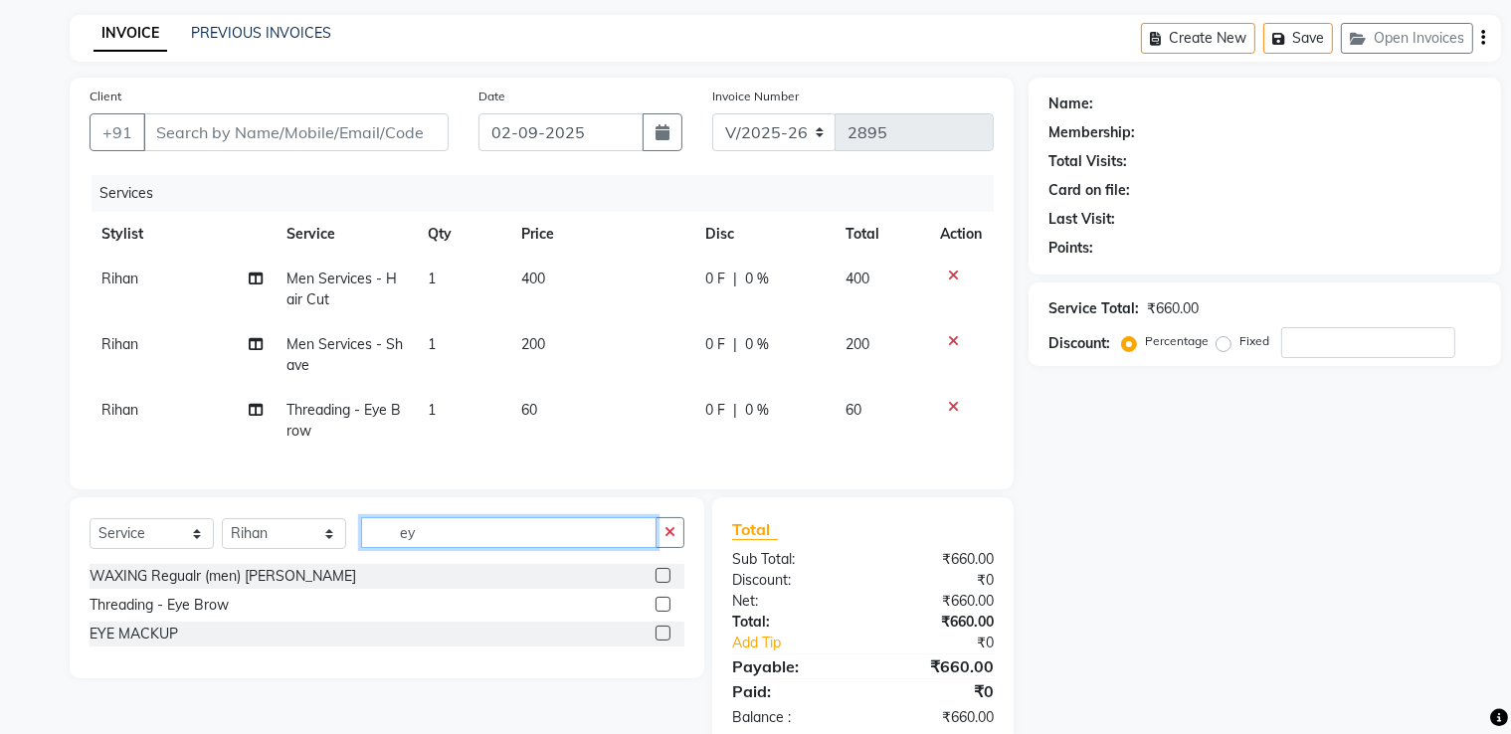
click at [455, 548] on input "ey" at bounding box center [509, 532] width 296 height 31
type input "e"
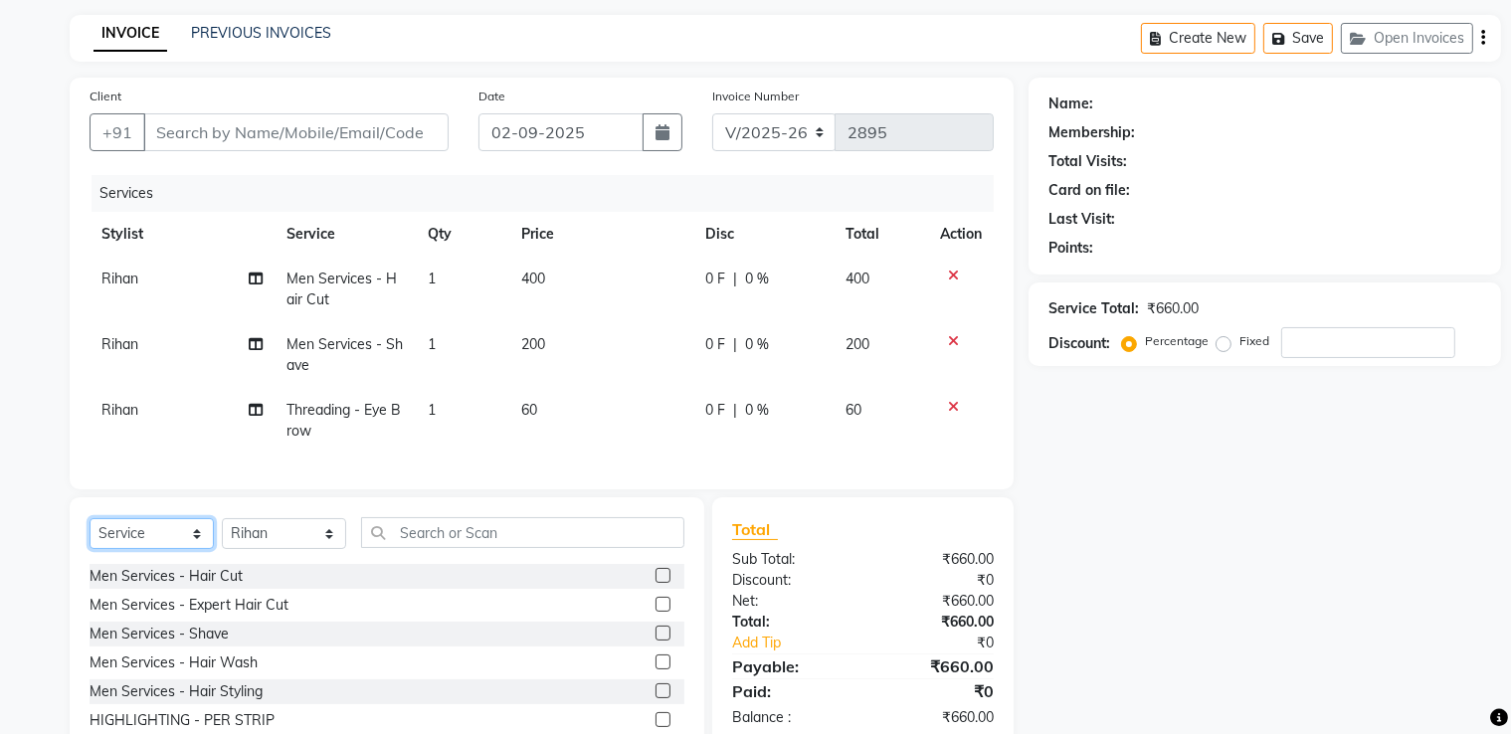
click at [165, 543] on select "Select Service Product Membership Package Voucher Prepaid Gift Card" at bounding box center [152, 533] width 124 height 31
click at [90, 535] on select "Select Service Product Membership Package Voucher Prepaid Gift Card" at bounding box center [152, 533] width 124 height 31
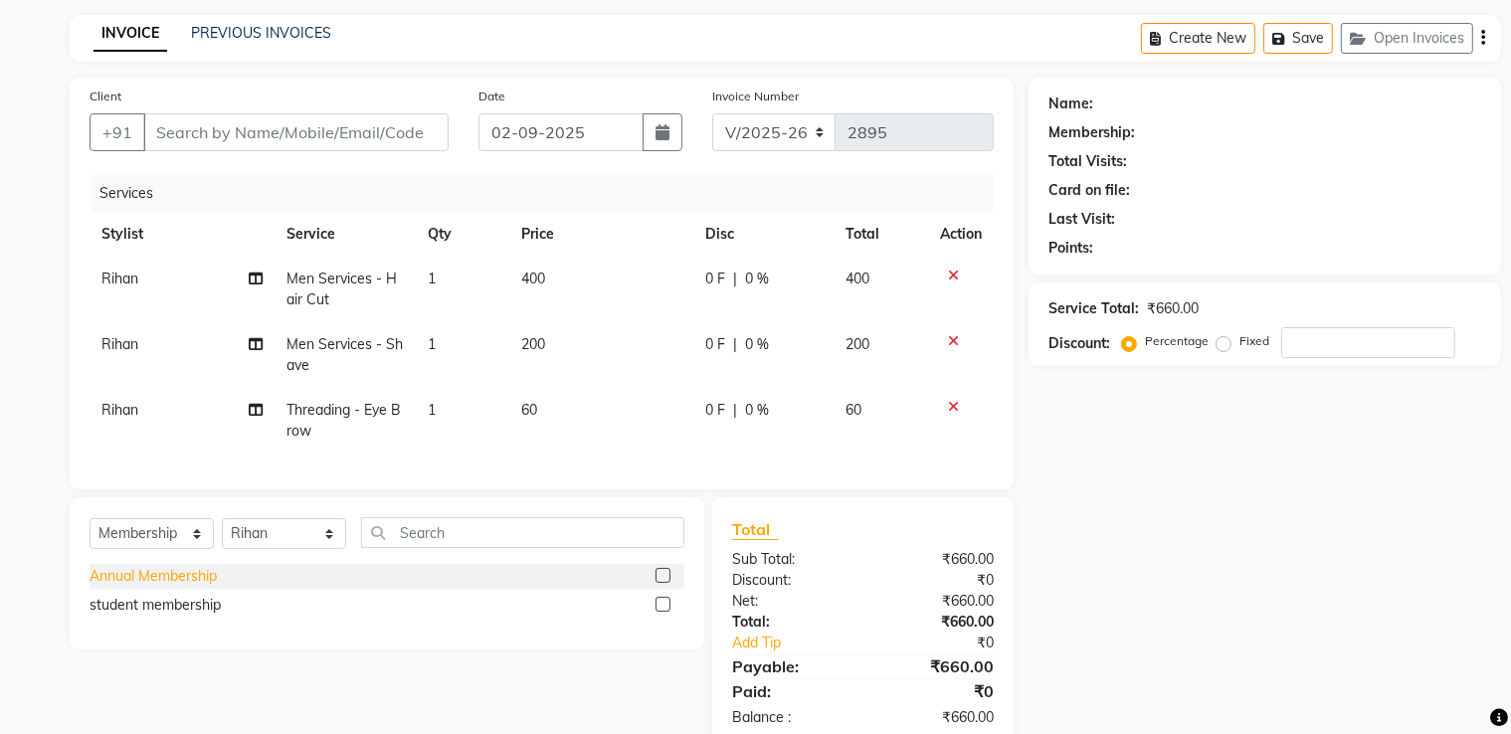
click at [151, 587] on div "Annual Membership" at bounding box center [153, 576] width 127 height 21
select select "select"
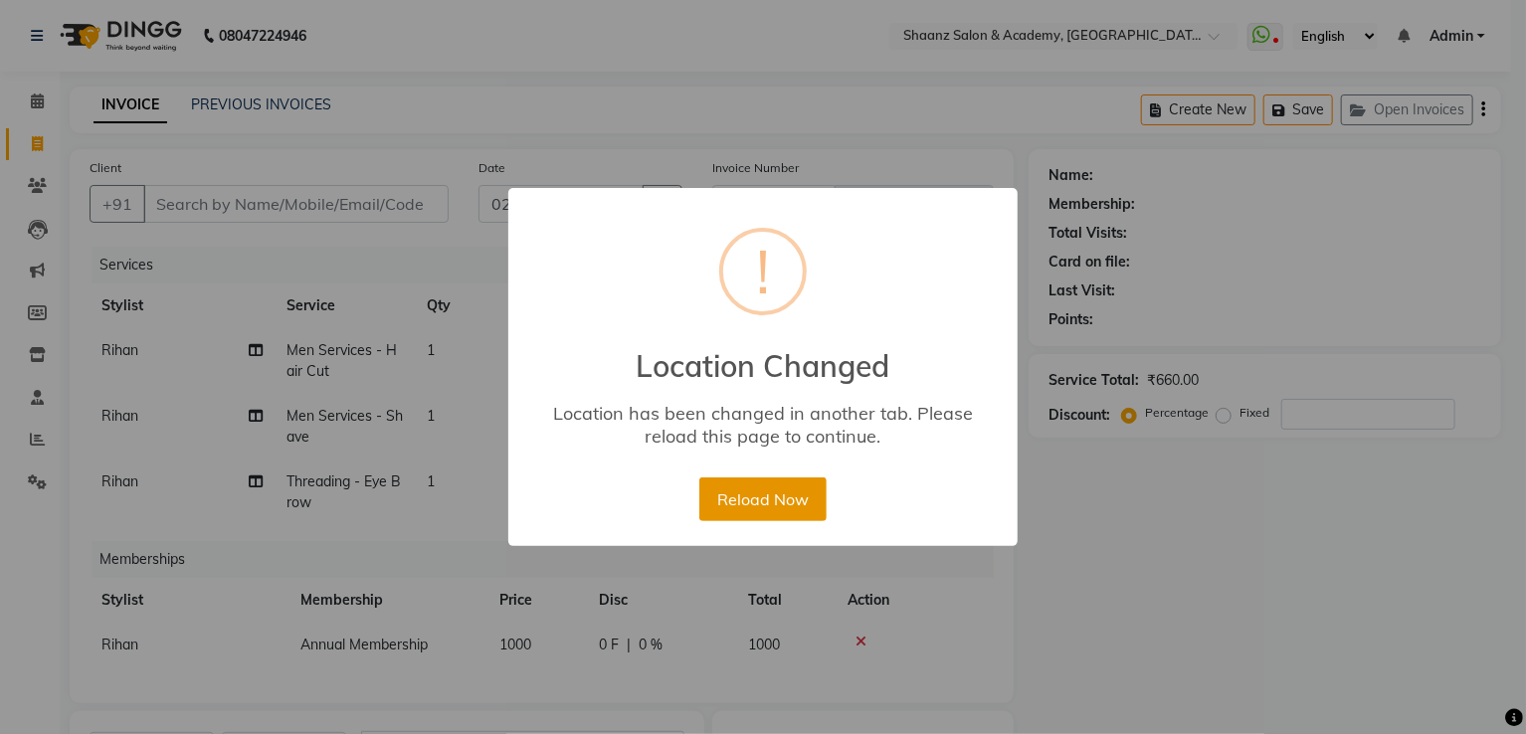
click at [814, 487] on button "Reload Now" at bounding box center [762, 500] width 126 height 44
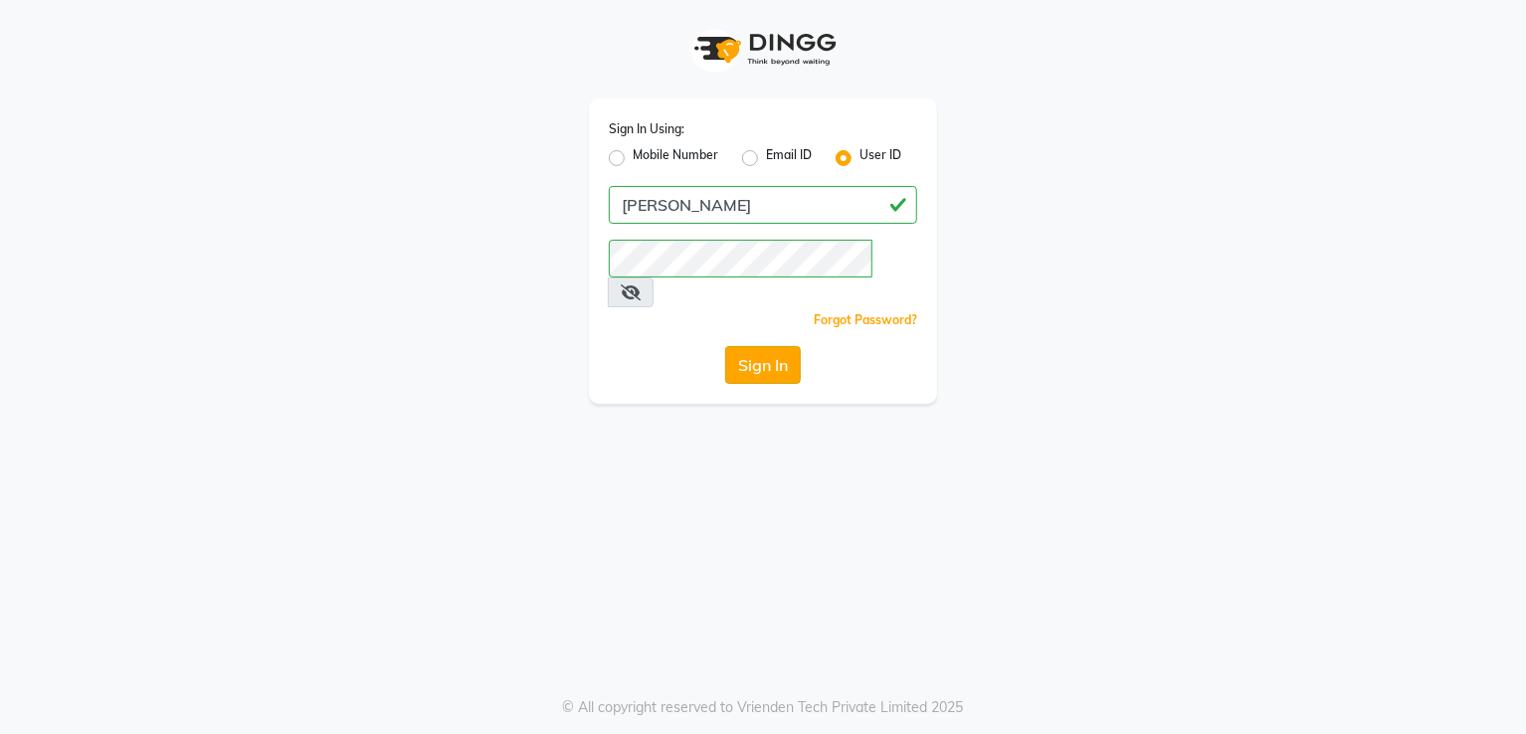
click at [773, 346] on button "Sign In" at bounding box center [763, 365] width 76 height 38
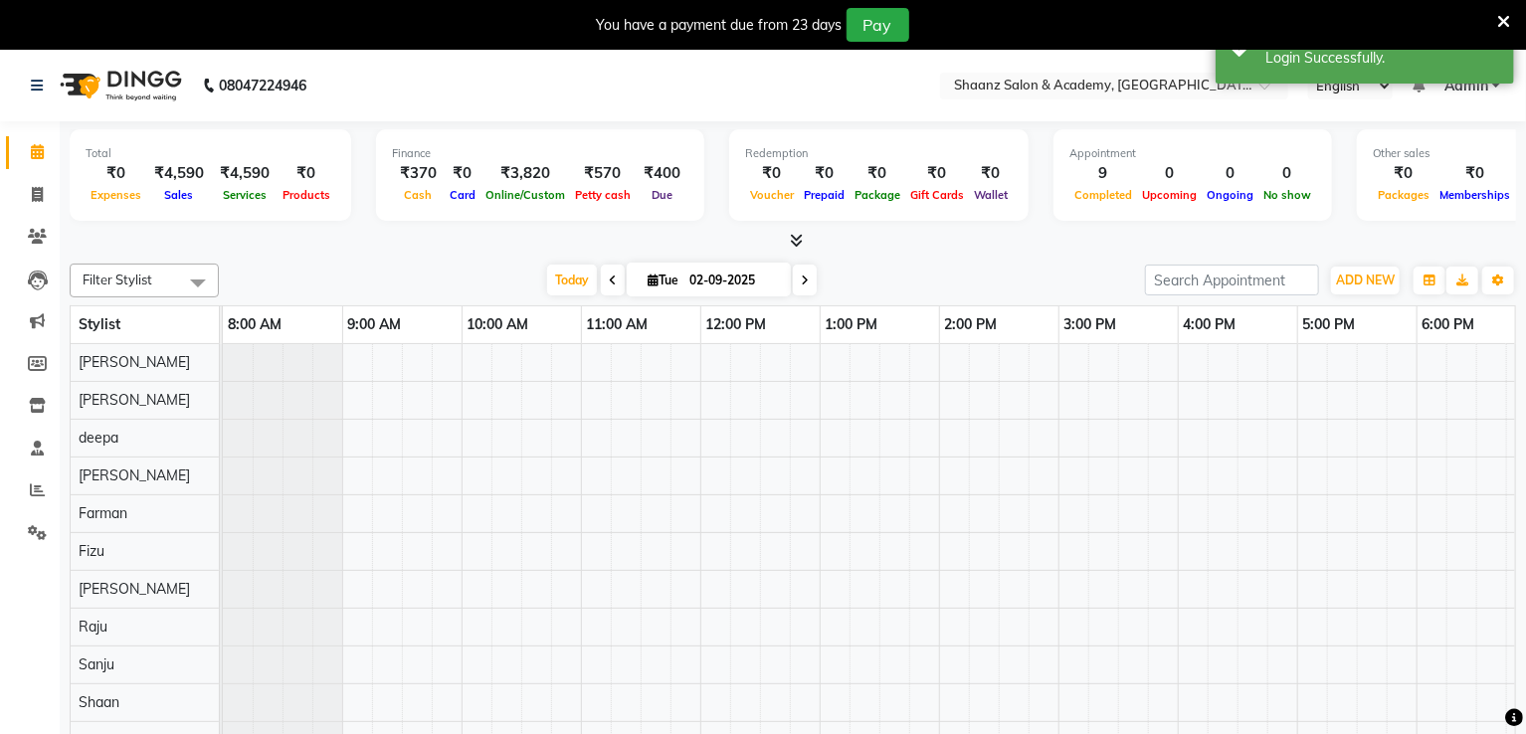
select select "en"
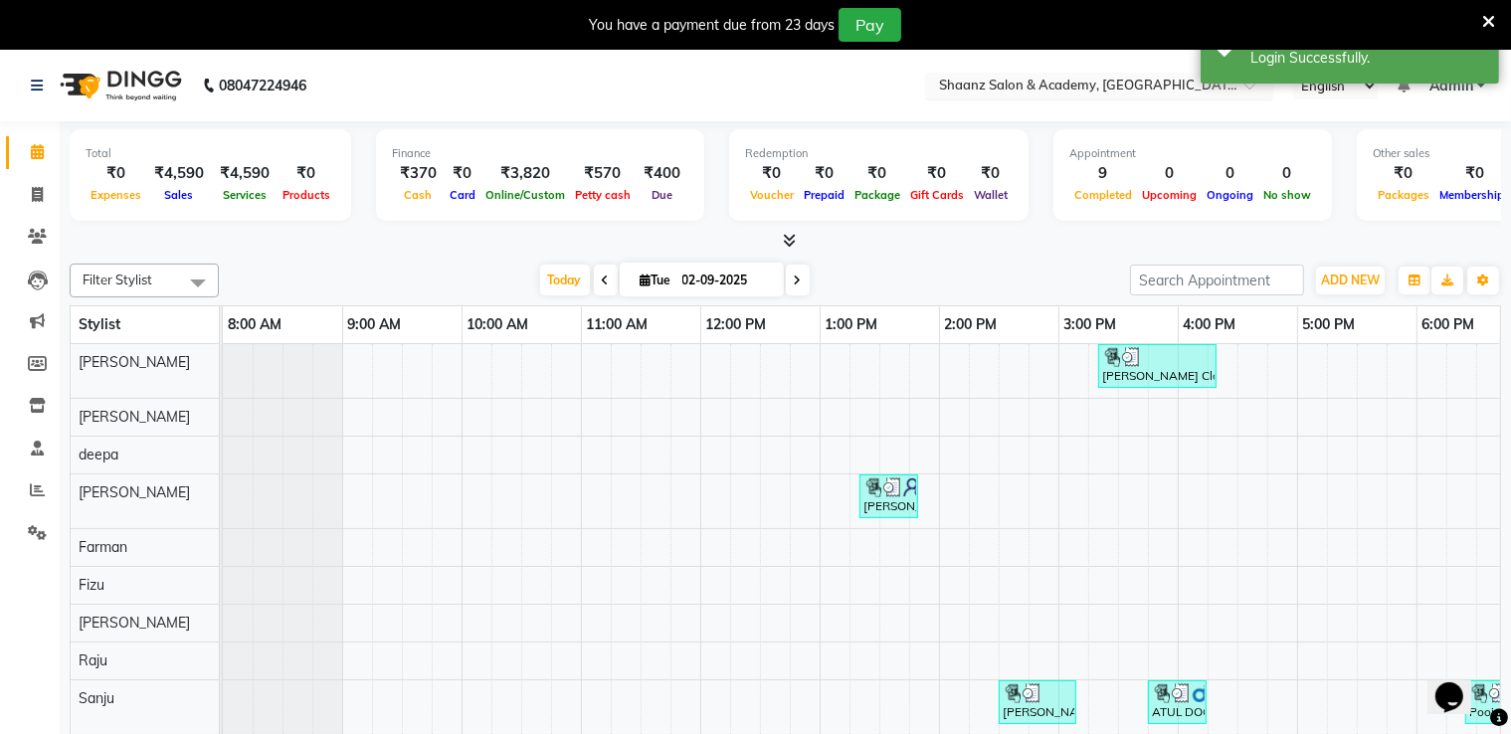
click at [1075, 89] on input "text" at bounding box center [1079, 88] width 289 height 20
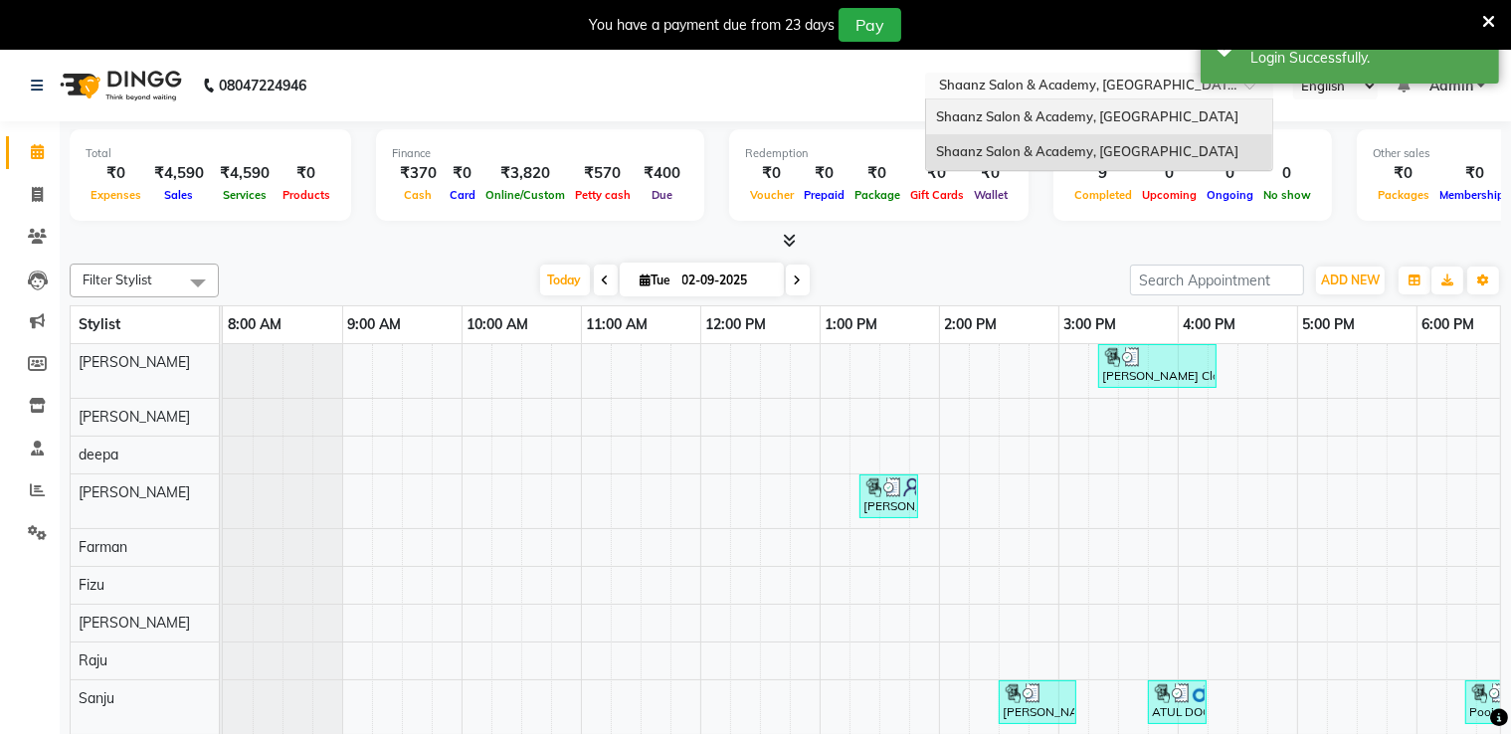
click at [1059, 108] on span "Shaanz Salon & Academy, [GEOGRAPHIC_DATA]" at bounding box center [1087, 116] width 302 height 16
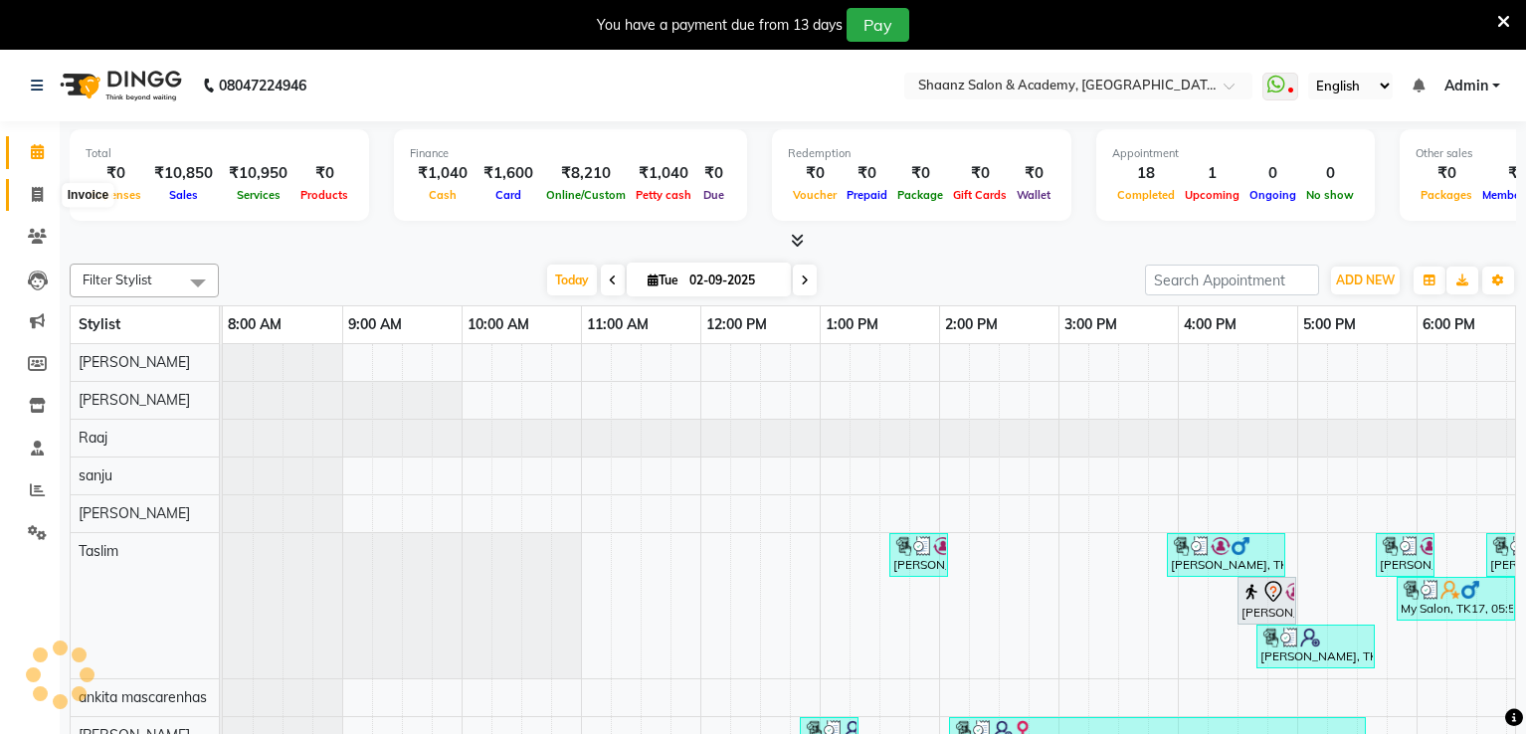
click at [42, 205] on span at bounding box center [37, 195] width 35 height 23
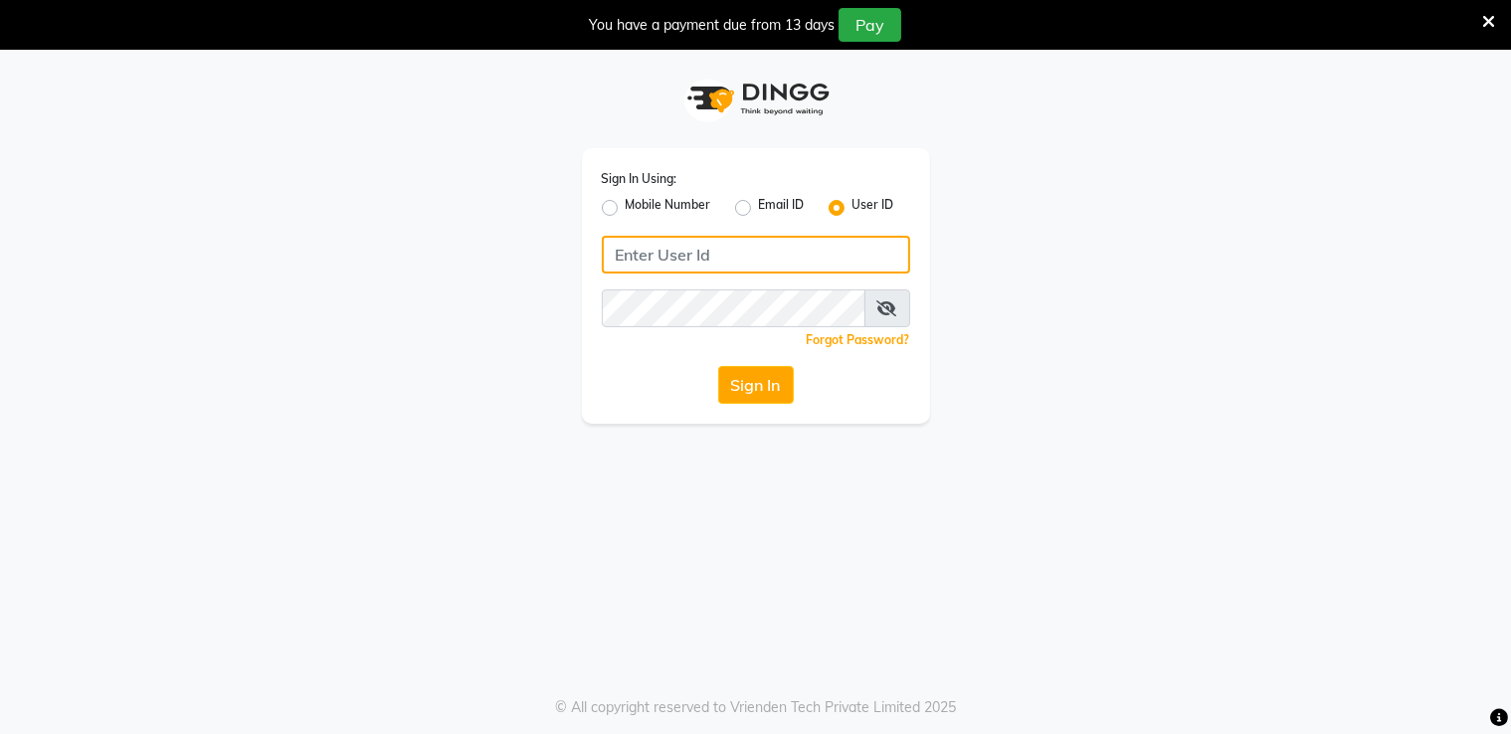
type input "[PERSON_NAME]"
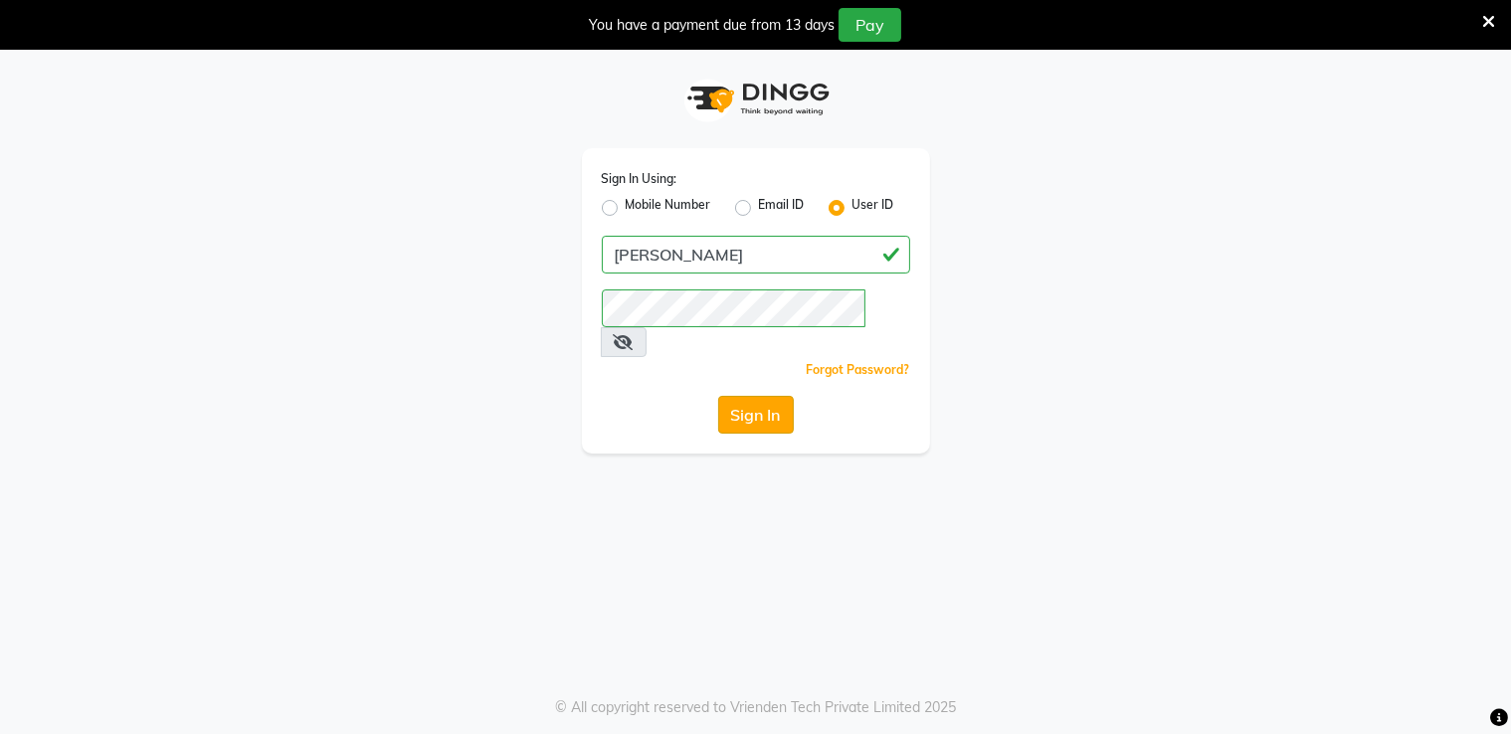
click at [744, 396] on button "Sign In" at bounding box center [756, 415] width 76 height 38
click at [759, 399] on button "Sign In" at bounding box center [756, 415] width 76 height 38
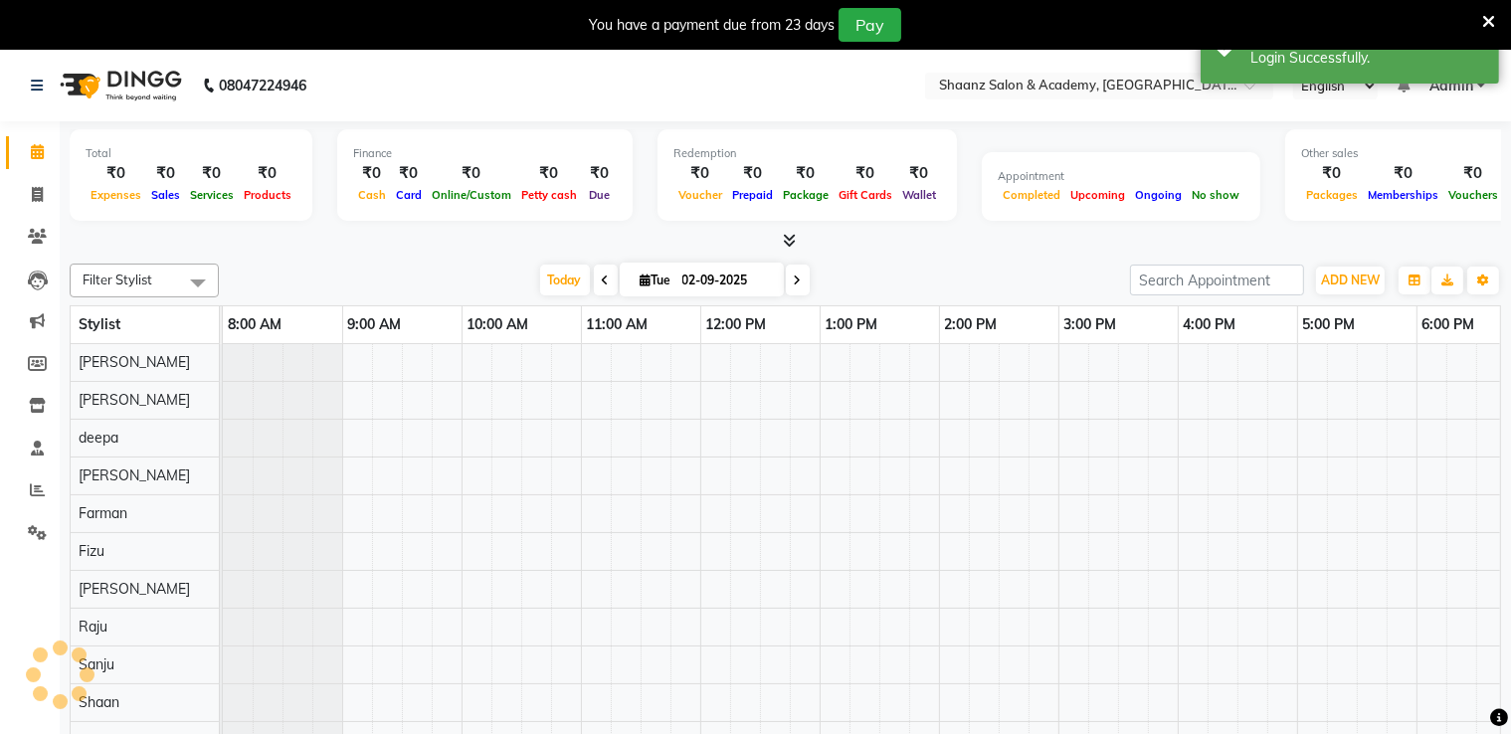
select select "en"
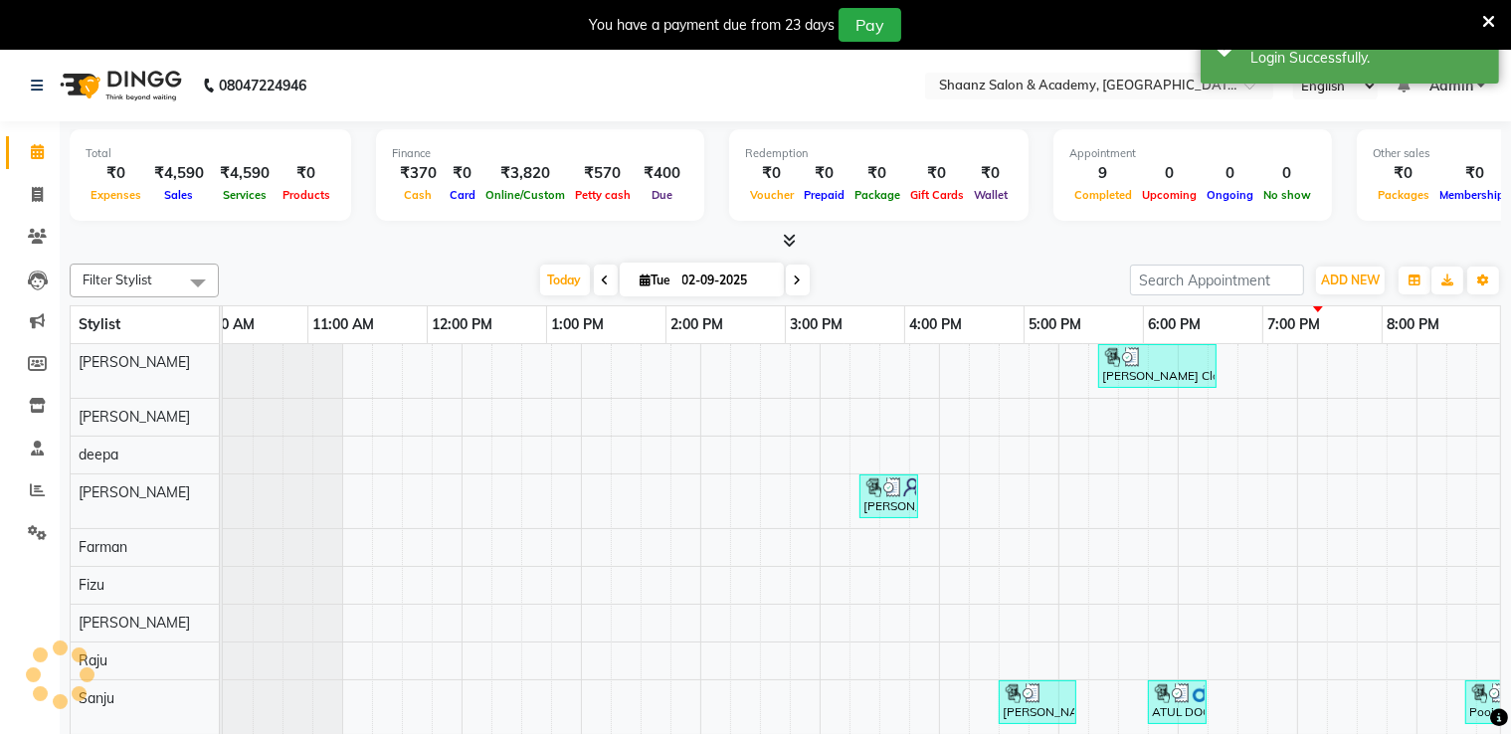
scroll to position [0, 274]
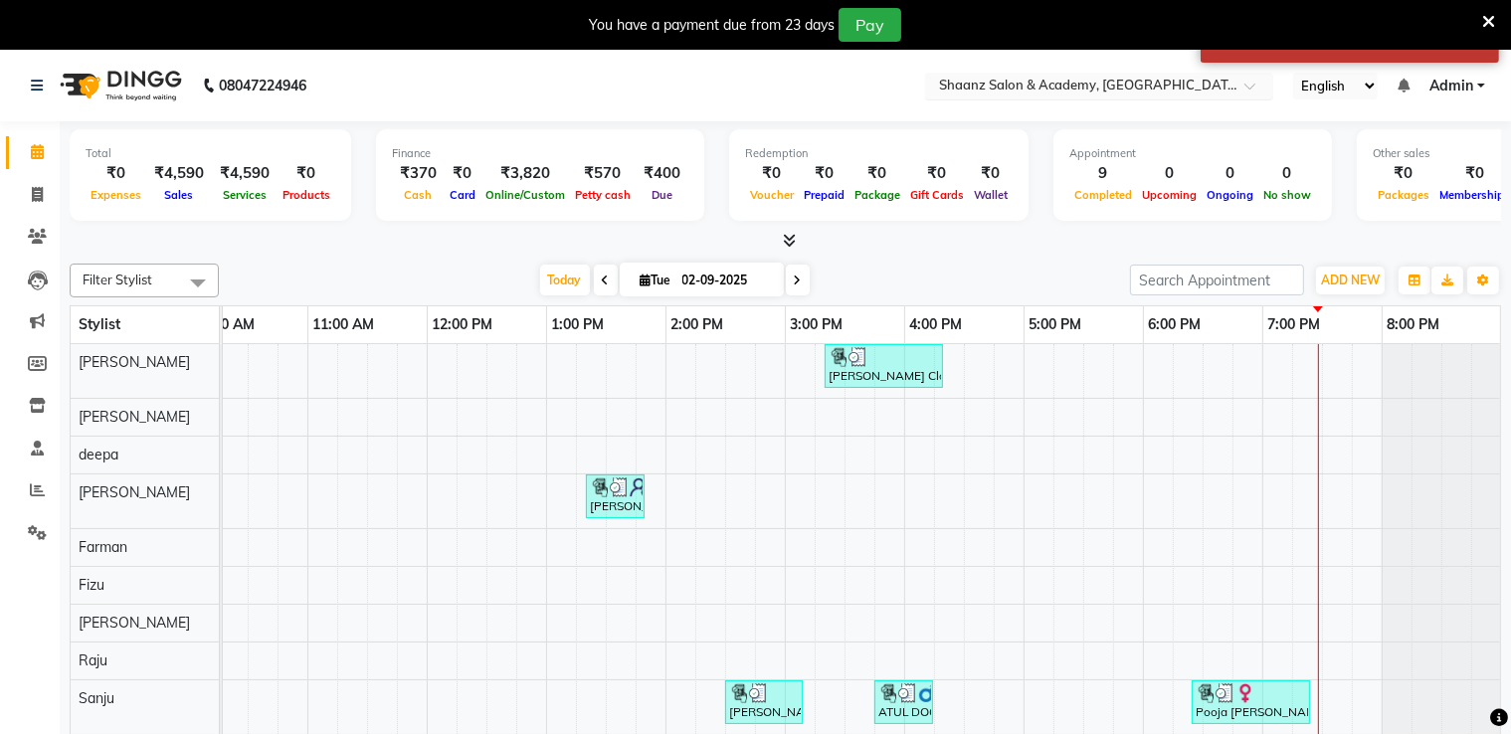
click at [1075, 82] on input "text" at bounding box center [1079, 88] width 289 height 20
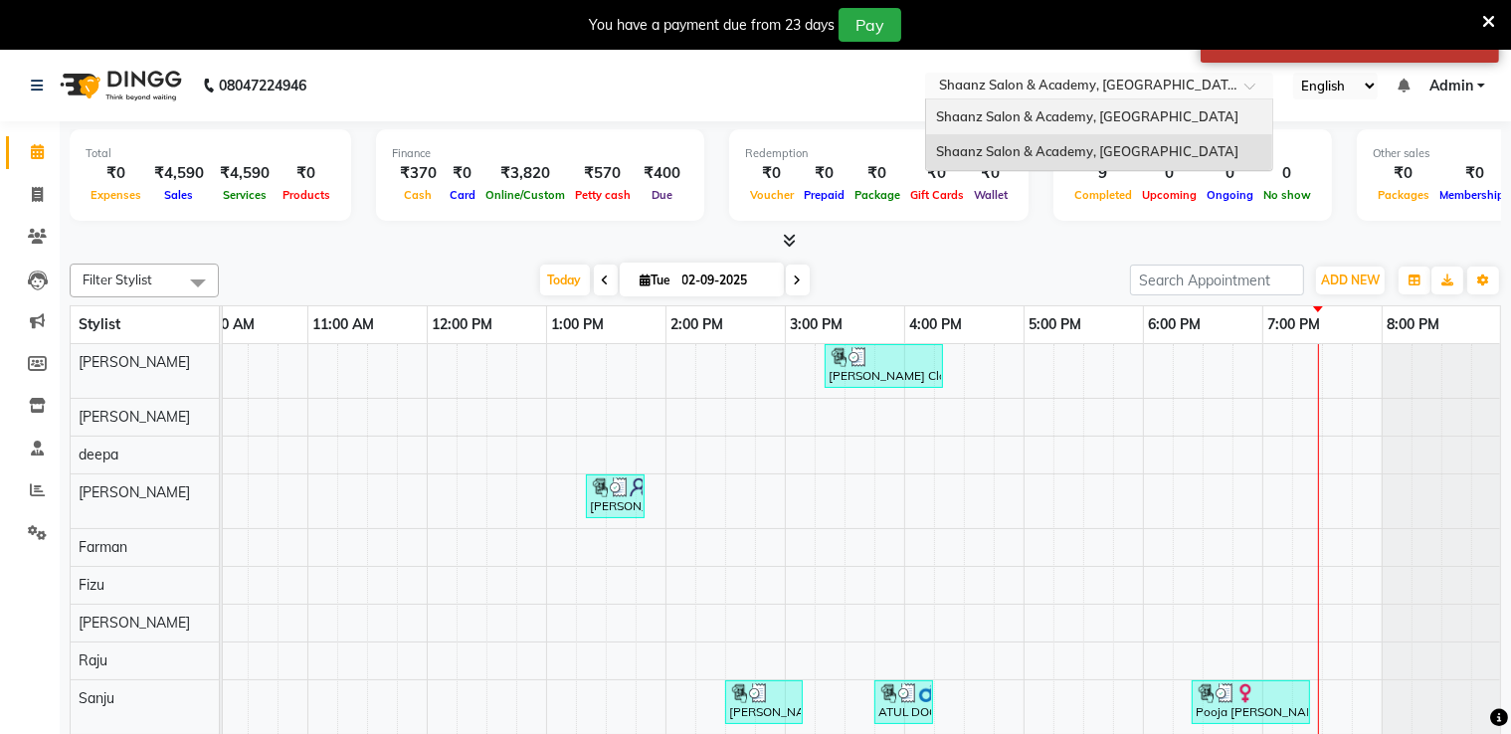
click at [1056, 111] on span "Shaanz Salon & Academy, [GEOGRAPHIC_DATA]" at bounding box center [1087, 116] width 302 height 16
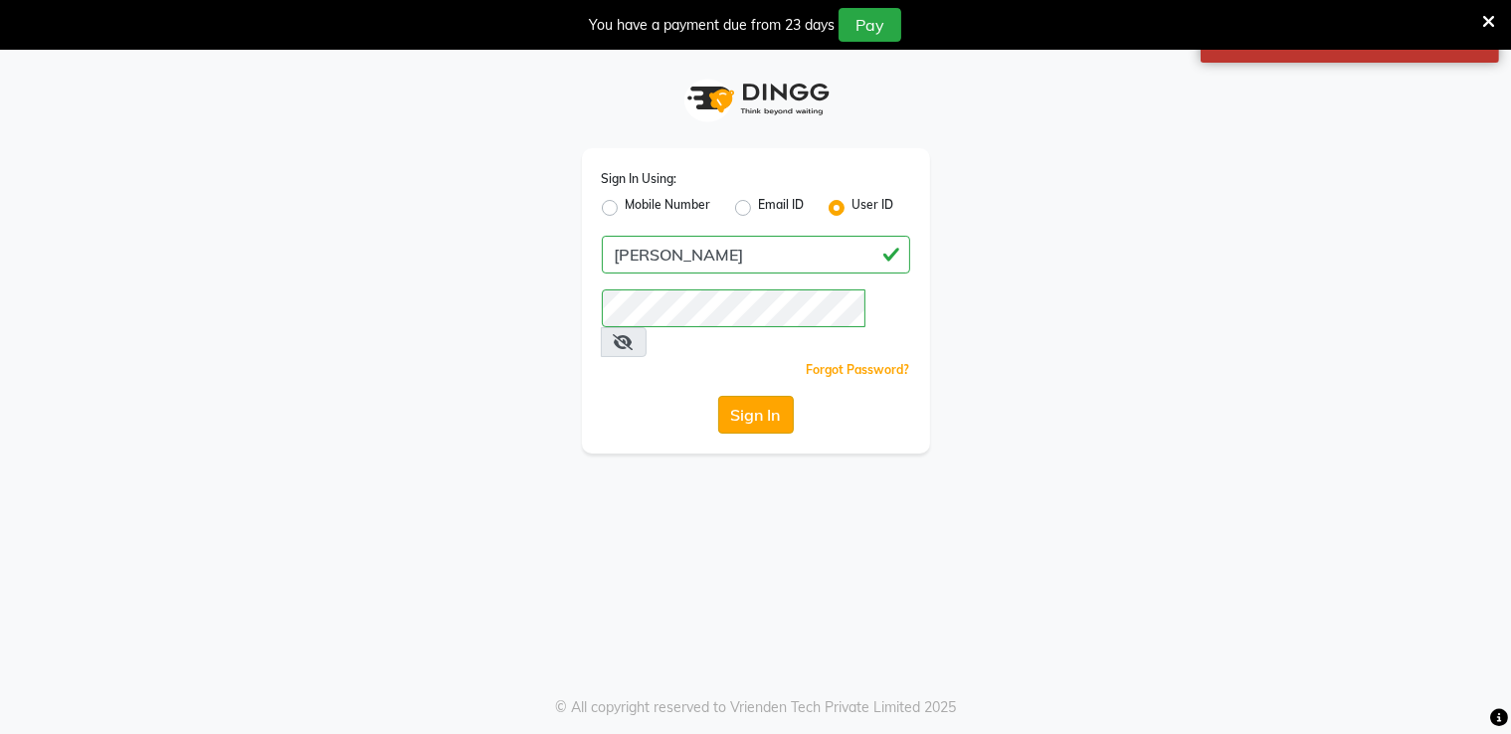
click at [770, 396] on button "Sign In" at bounding box center [756, 415] width 76 height 38
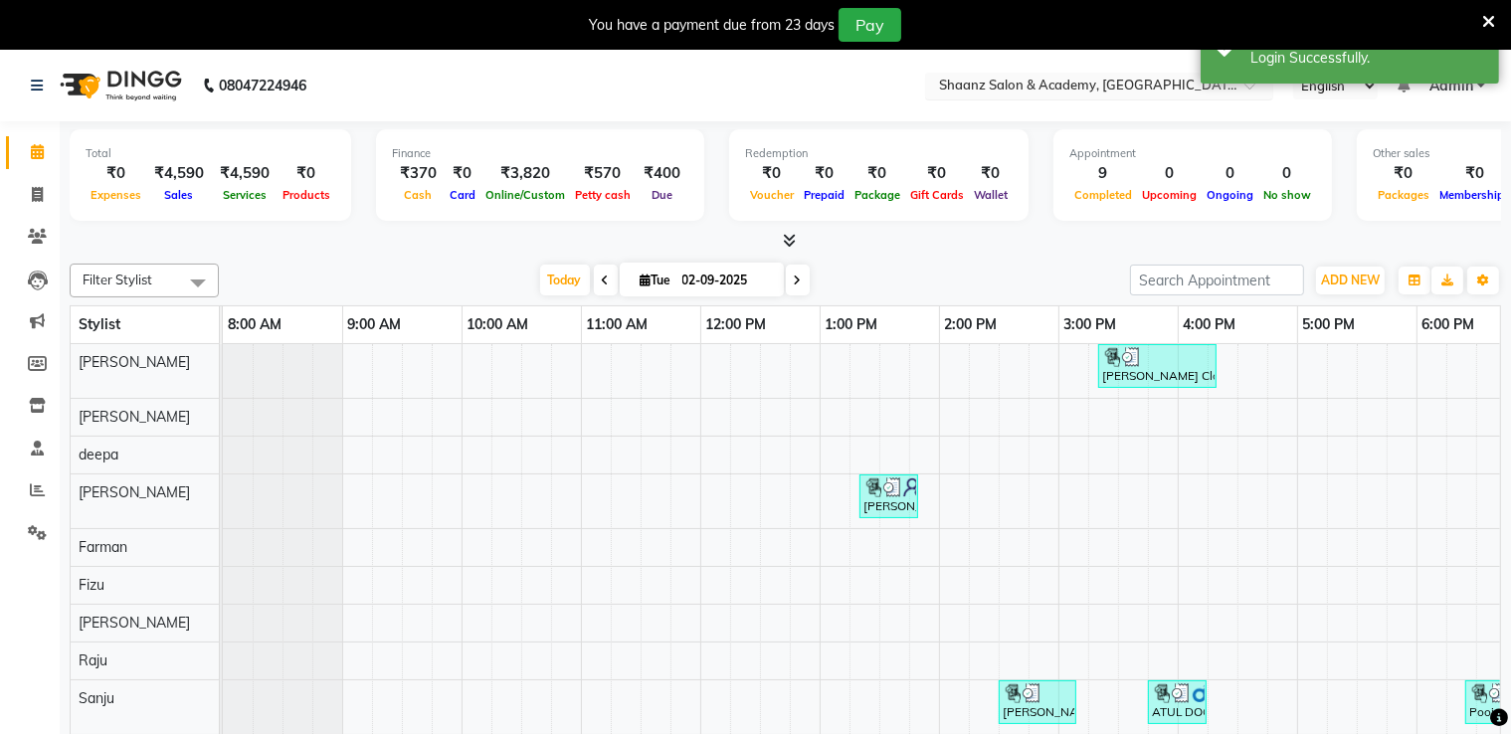
click at [1047, 81] on input "text" at bounding box center [1079, 88] width 289 height 20
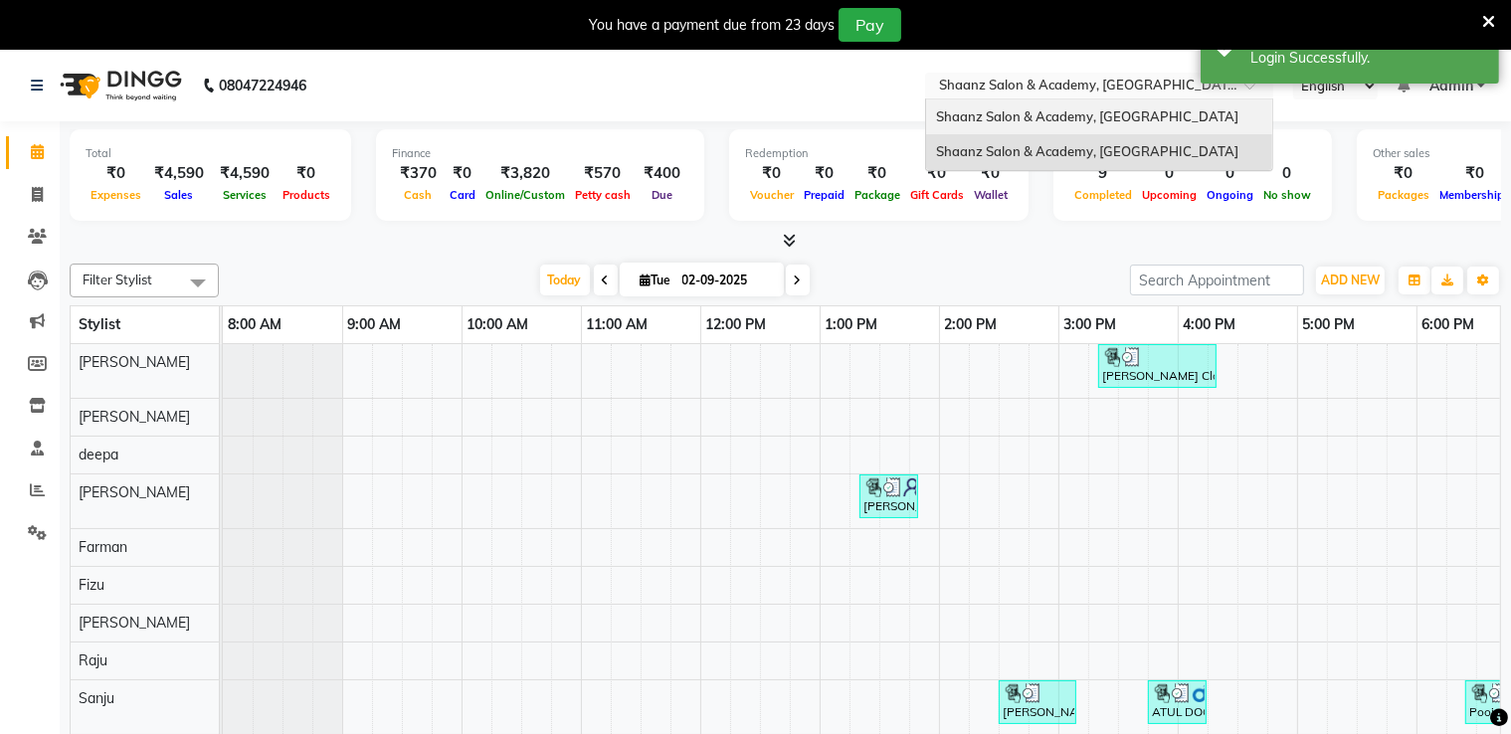
click at [1033, 109] on span "Shaanz Salon & Academy, [GEOGRAPHIC_DATA]" at bounding box center [1087, 116] width 302 height 16
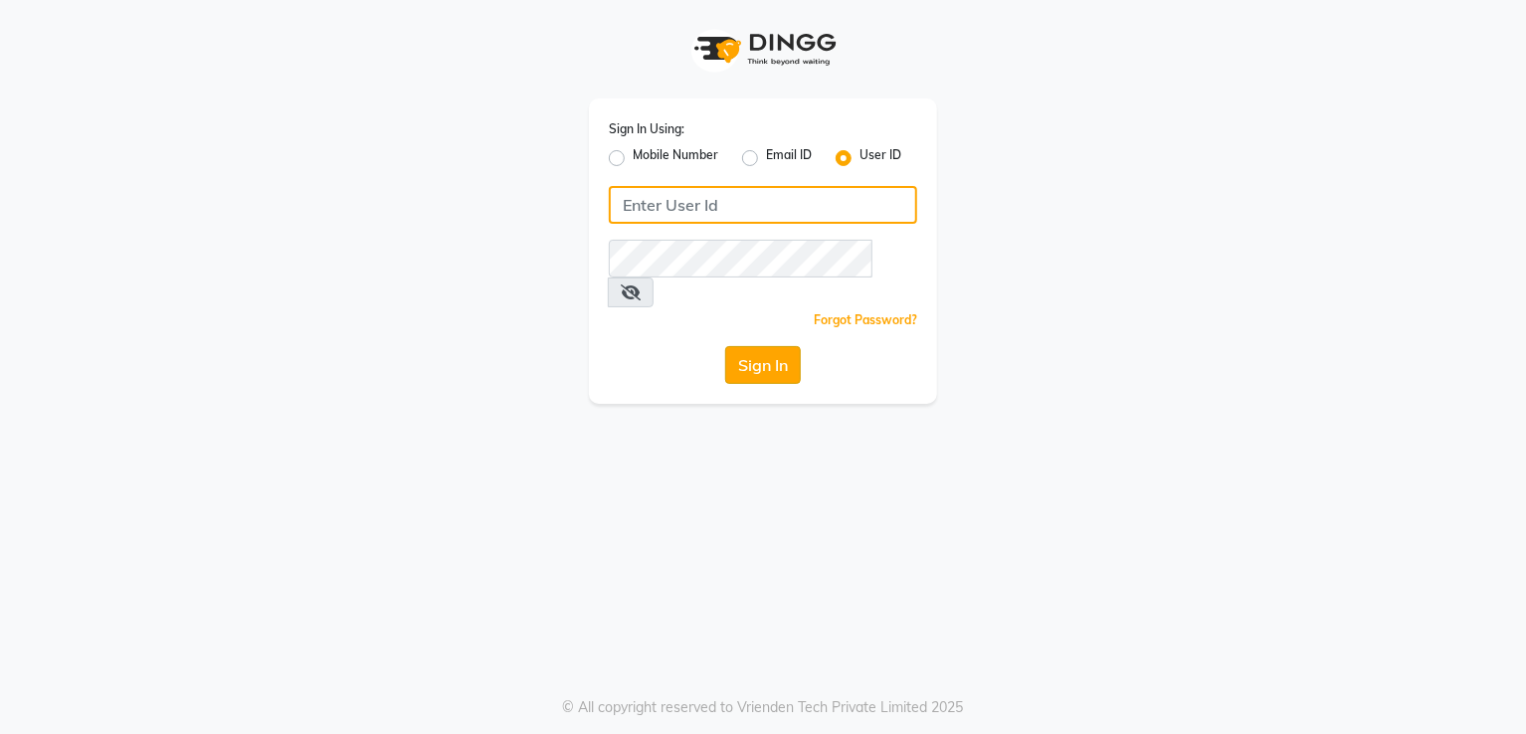
type input "[PERSON_NAME]"
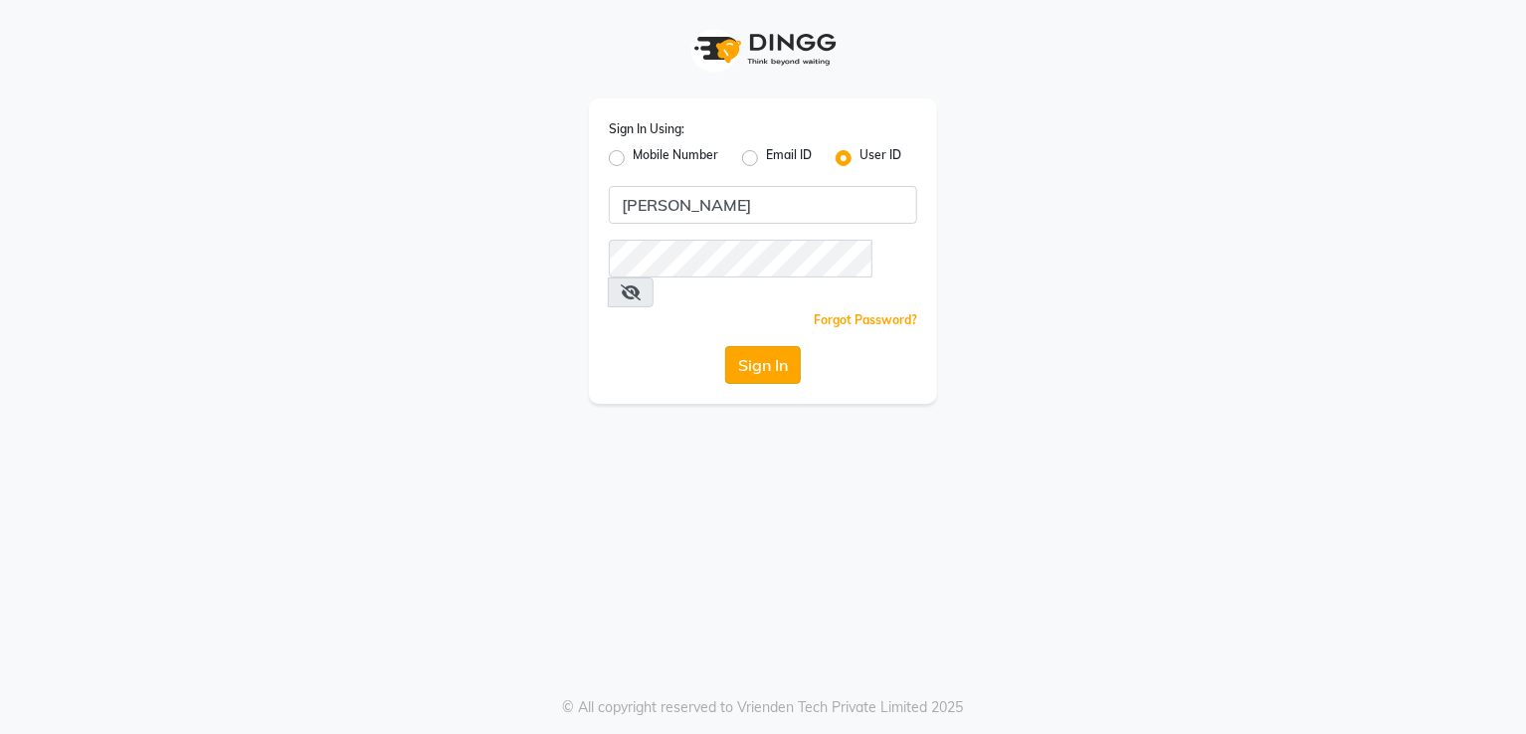
click at [744, 346] on button "Sign In" at bounding box center [763, 365] width 76 height 38
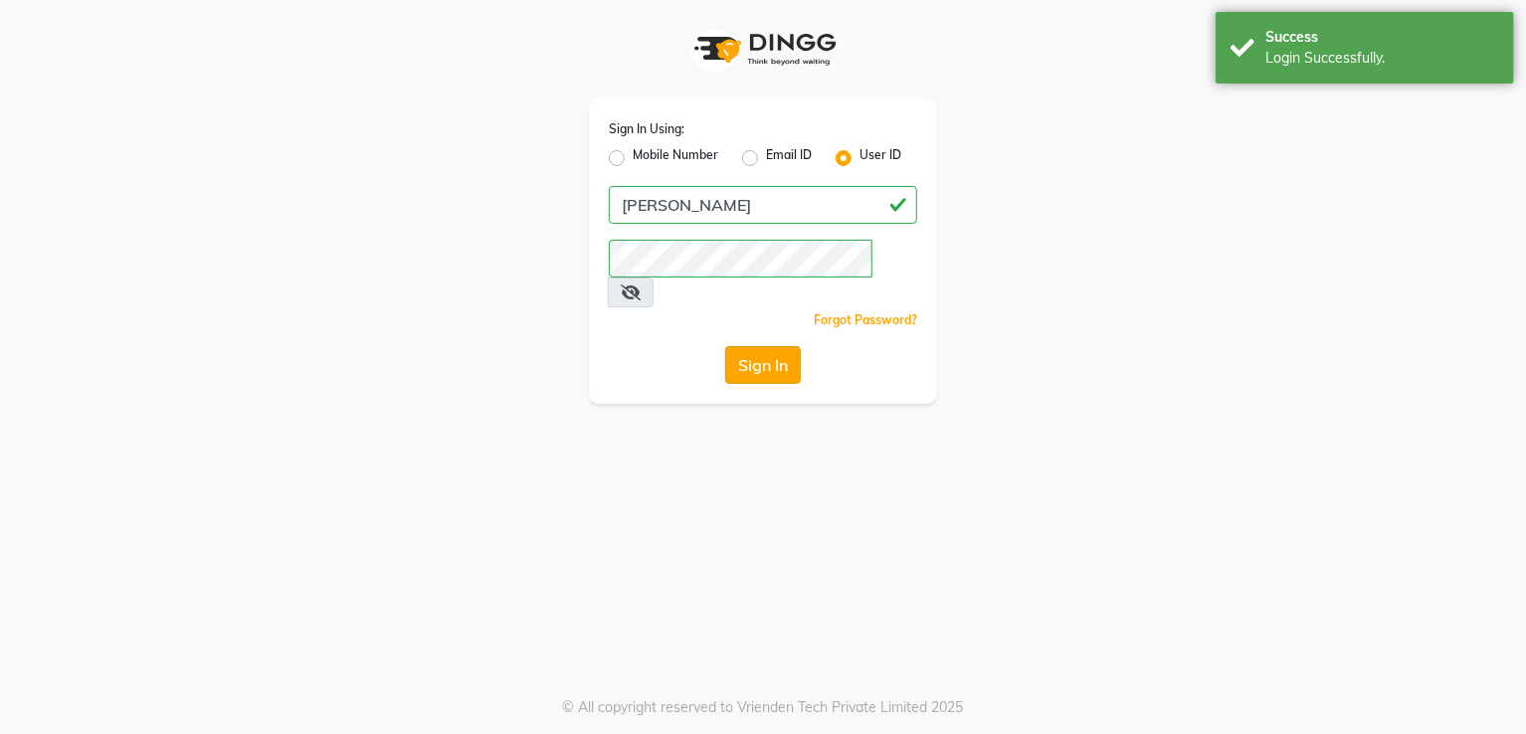
click at [744, 346] on button "Sign In" at bounding box center [763, 365] width 76 height 38
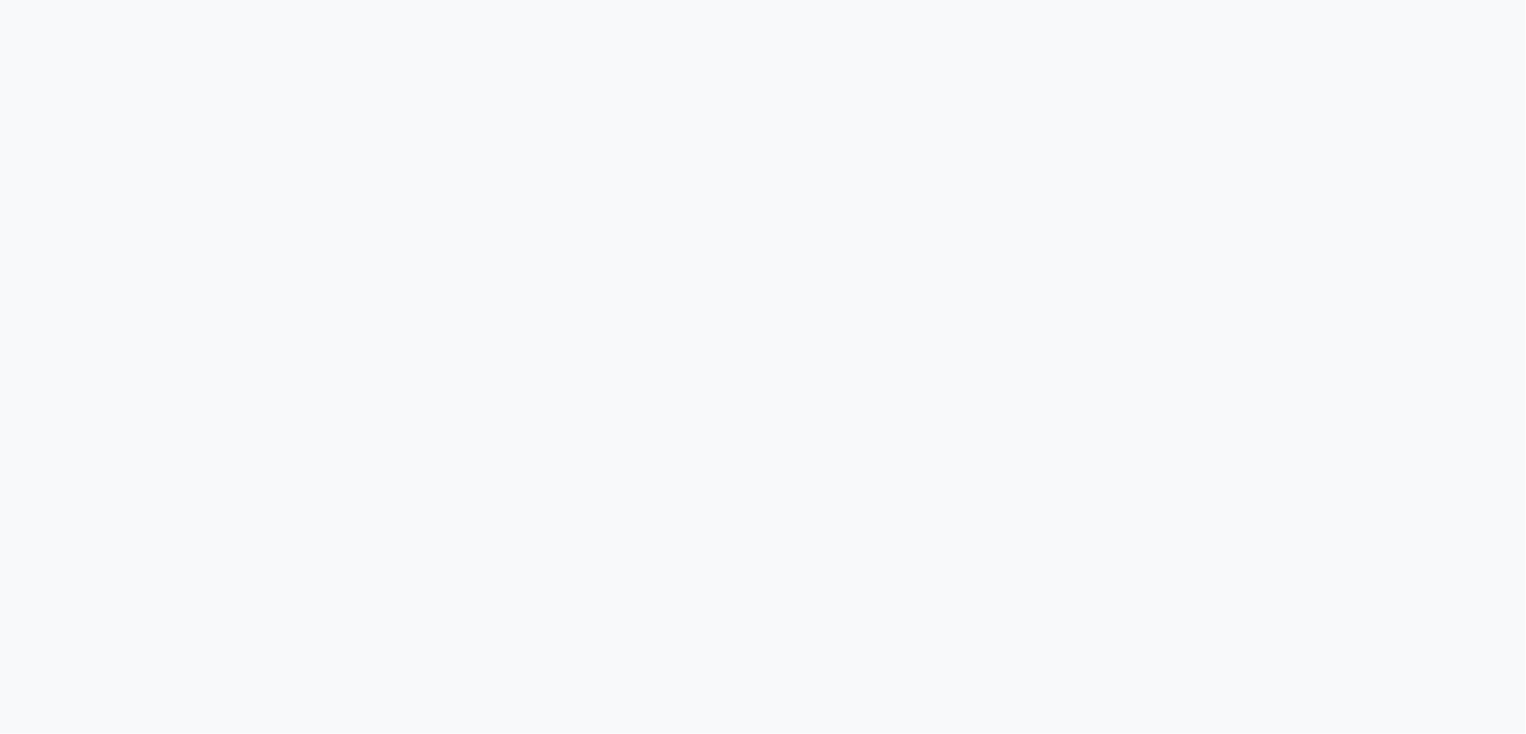
select select "6360"
select select "service"
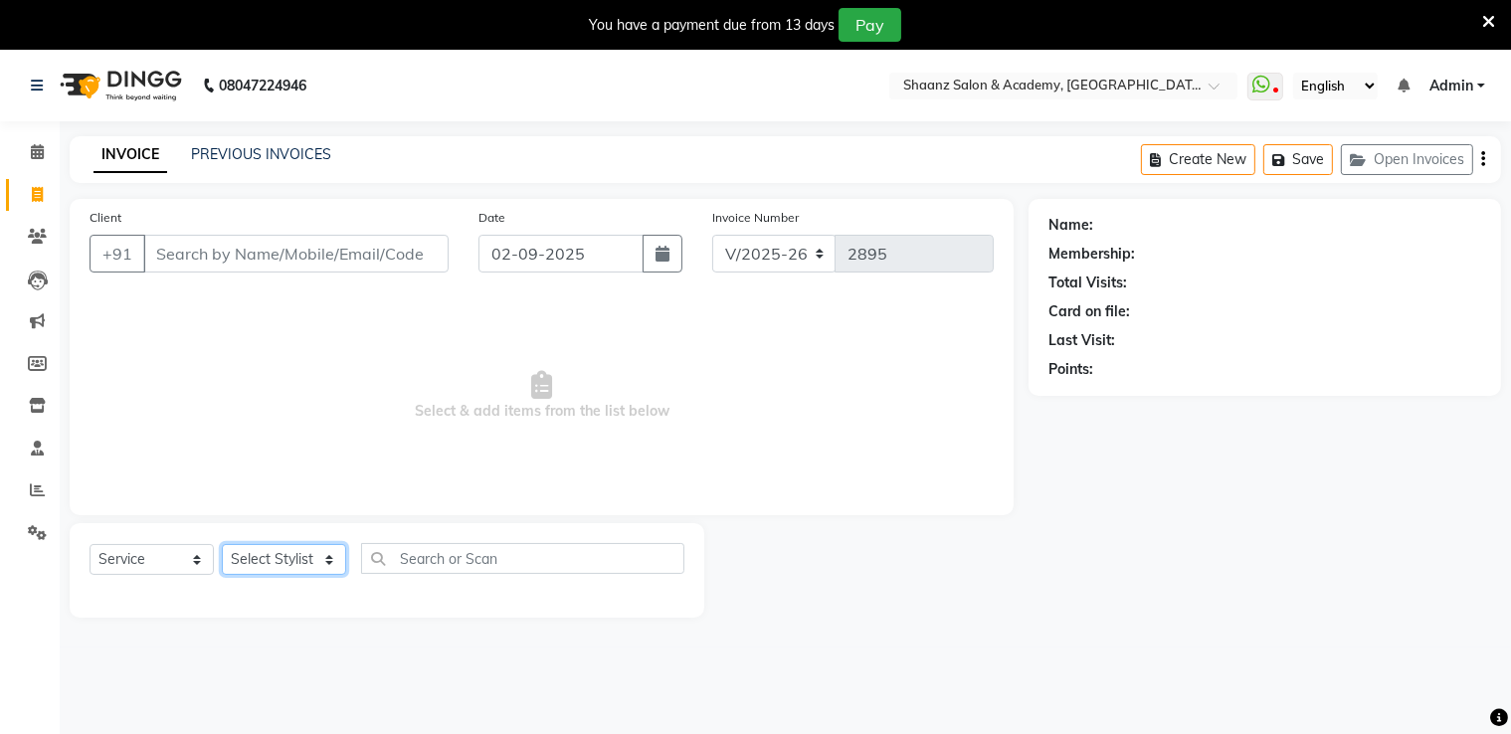
click at [294, 557] on select "Select Stylist [PERSON_NAME] [PERSON_NAME] [PERSON_NAME] dc [PERSON_NAME] nisha…" at bounding box center [284, 559] width 124 height 31
select select "88016"
click at [222, 545] on select "Select Stylist [PERSON_NAME] [PERSON_NAME] [PERSON_NAME] dc [PERSON_NAME] nisha…" at bounding box center [284, 559] width 124 height 31
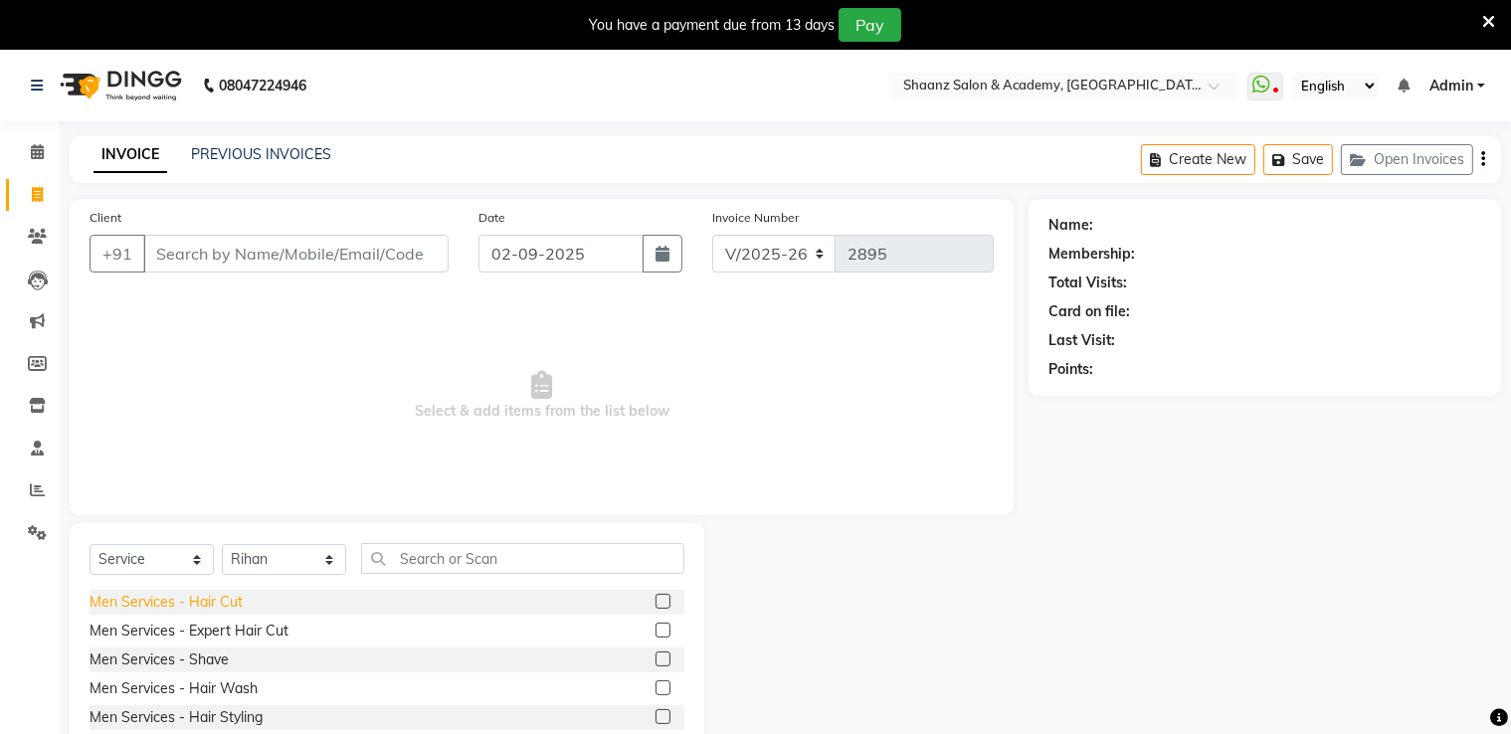
click at [203, 602] on div "Men Services - Hair Cut" at bounding box center [166, 602] width 153 height 21
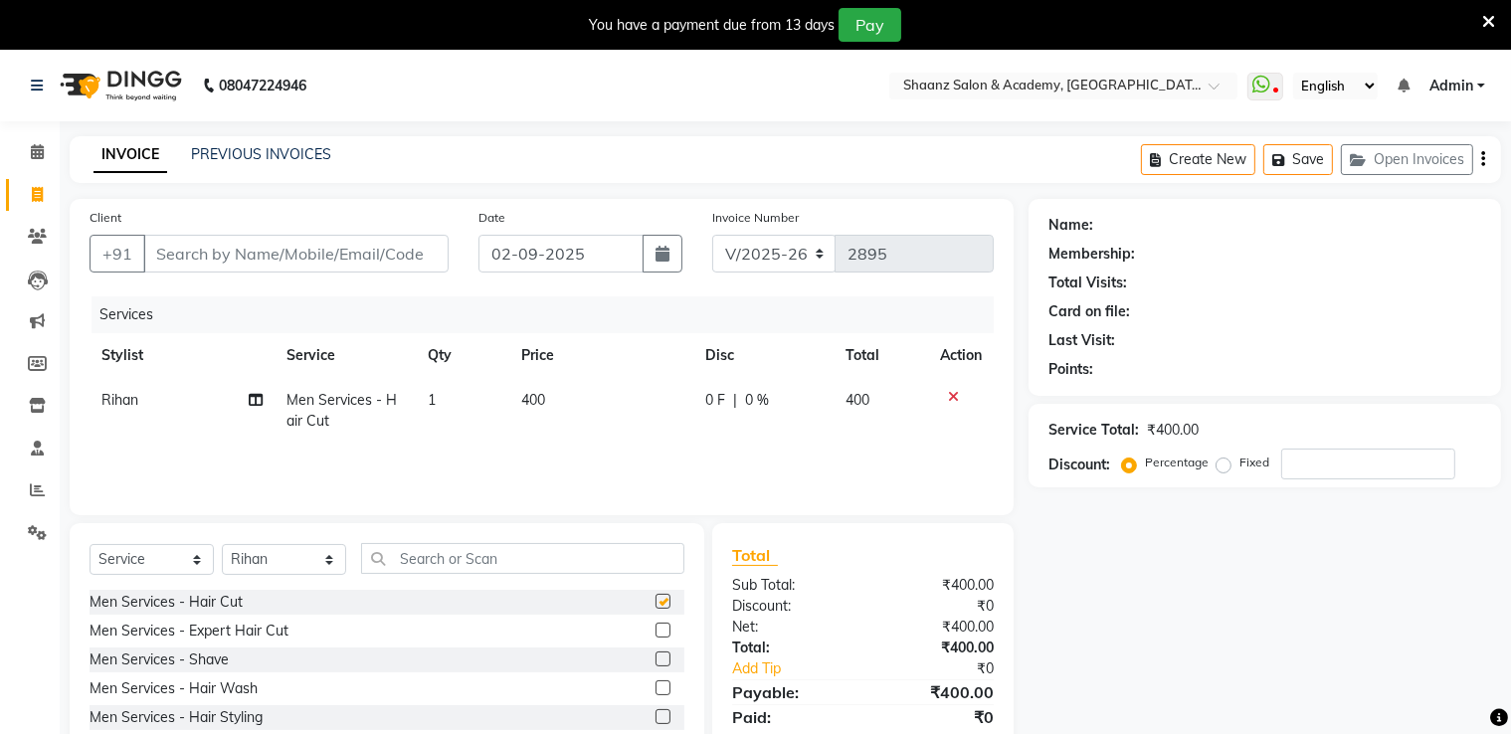
checkbox input "false"
click at [179, 658] on div "Men Services - Shave" at bounding box center [159, 660] width 139 height 21
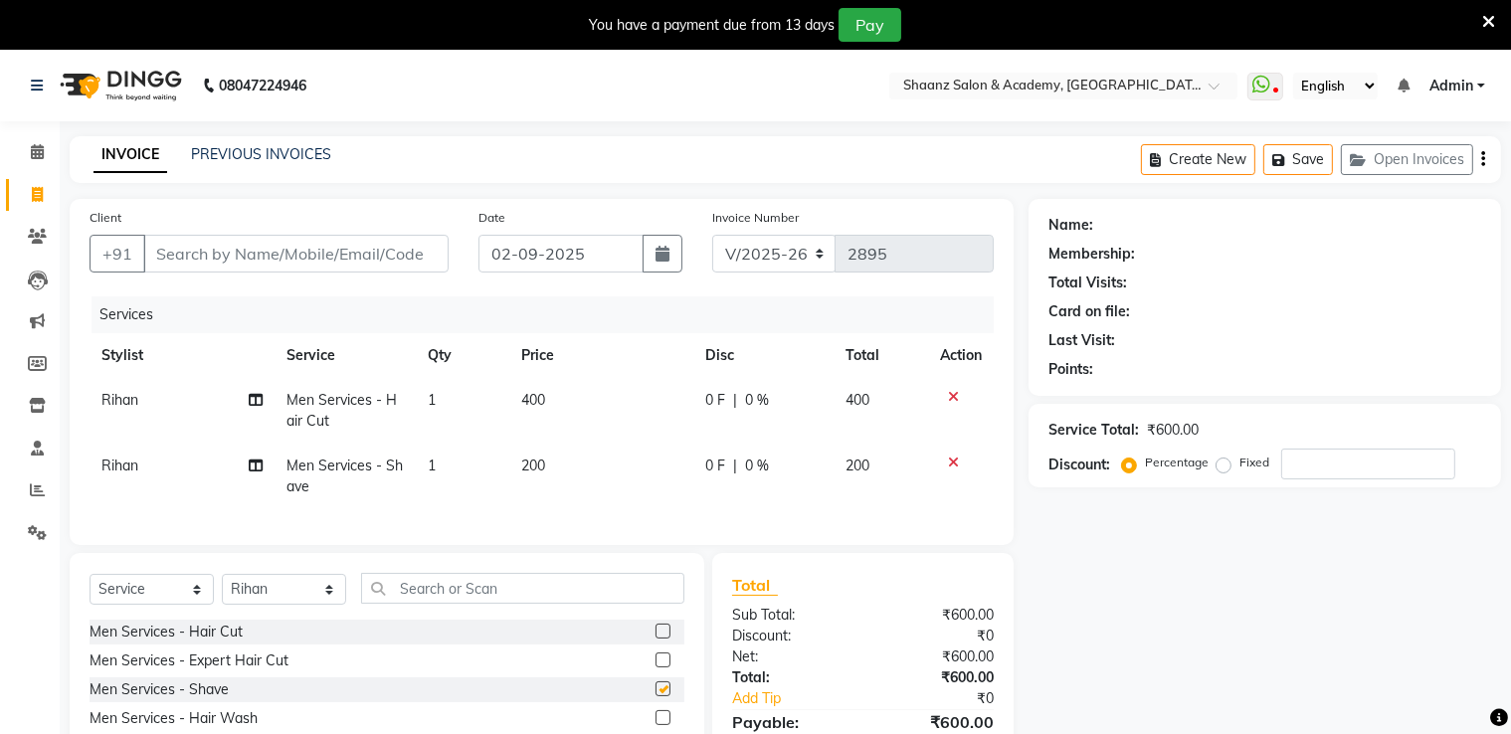
checkbox input "false"
click at [452, 597] on input "text" at bounding box center [522, 588] width 323 height 31
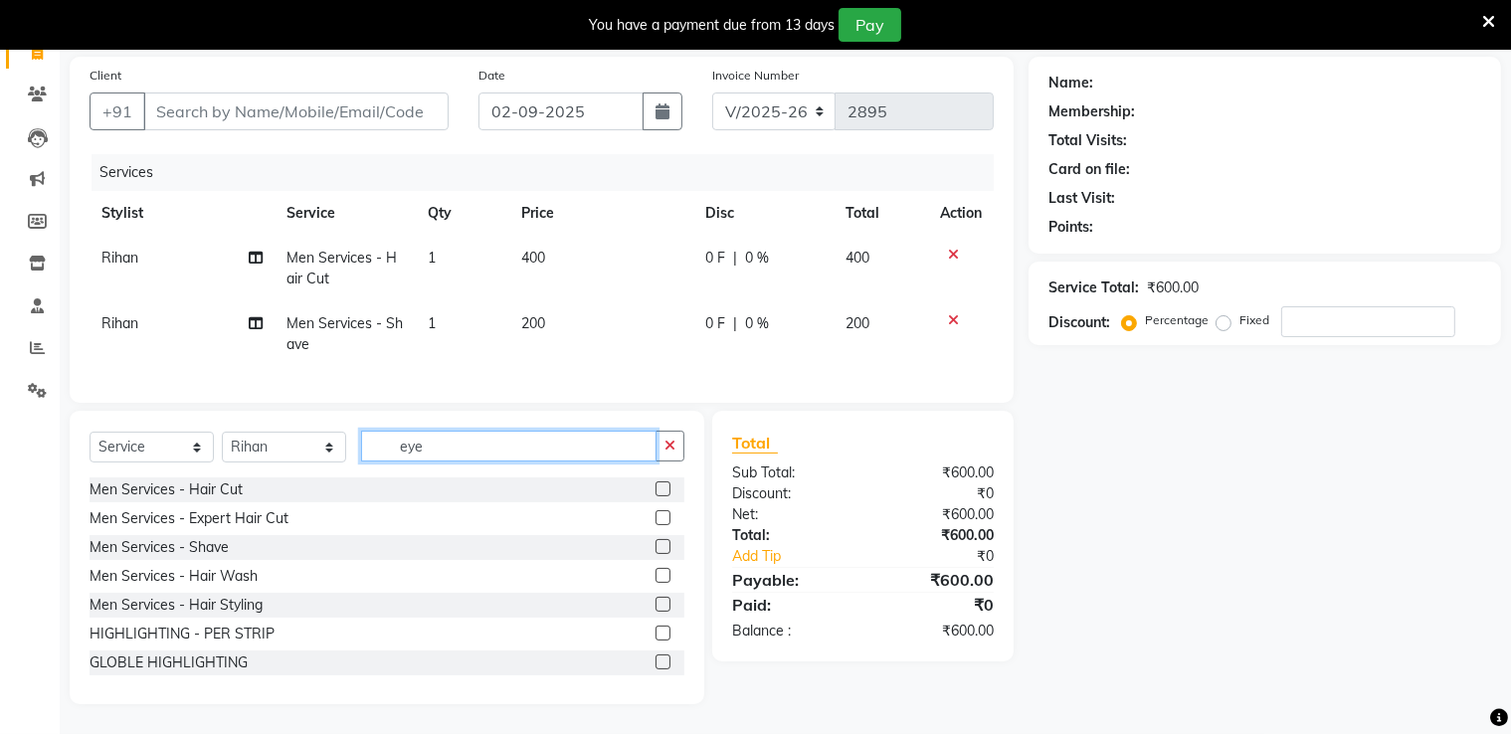
scroll to position [115, 0]
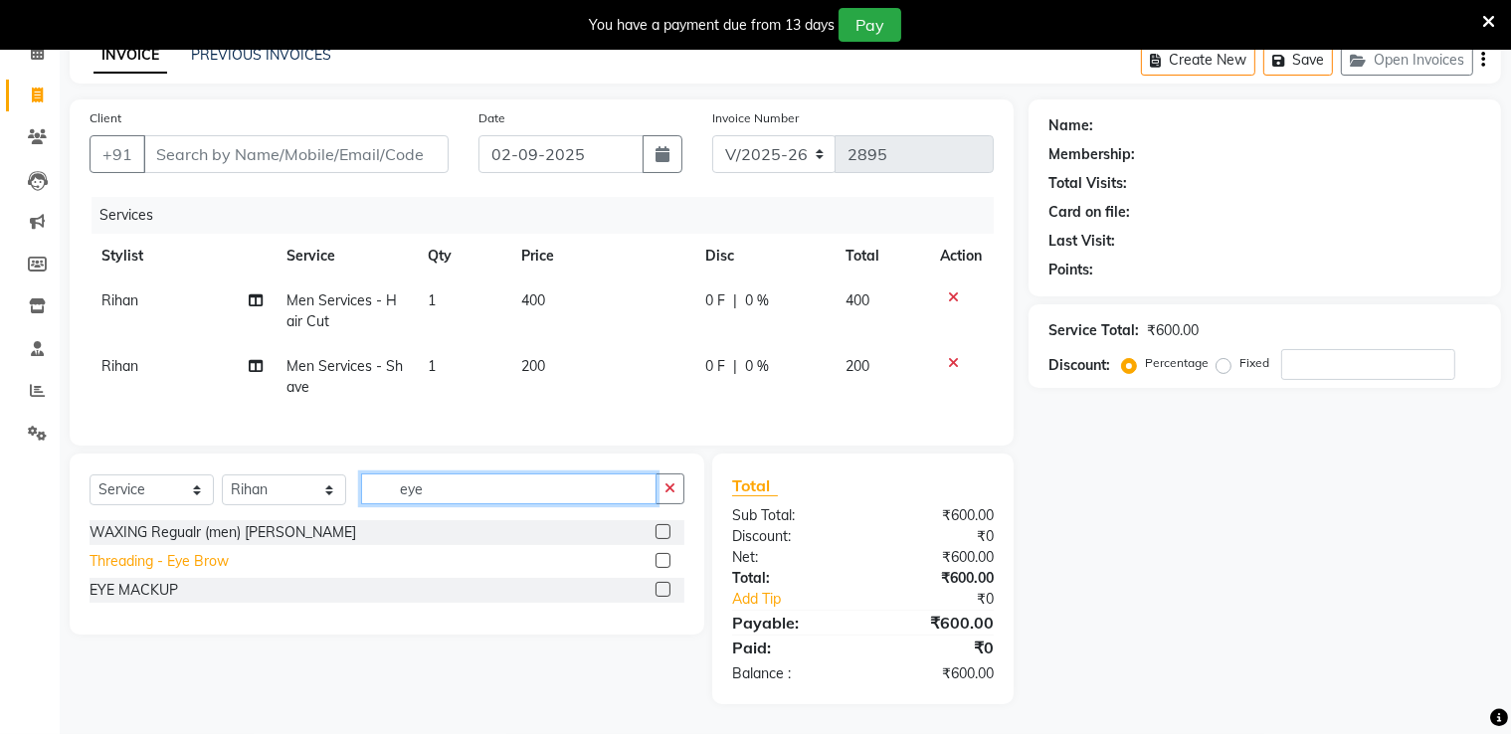
type input "eye"
click at [155, 562] on div "Threading - Eye Brow" at bounding box center [159, 561] width 139 height 21
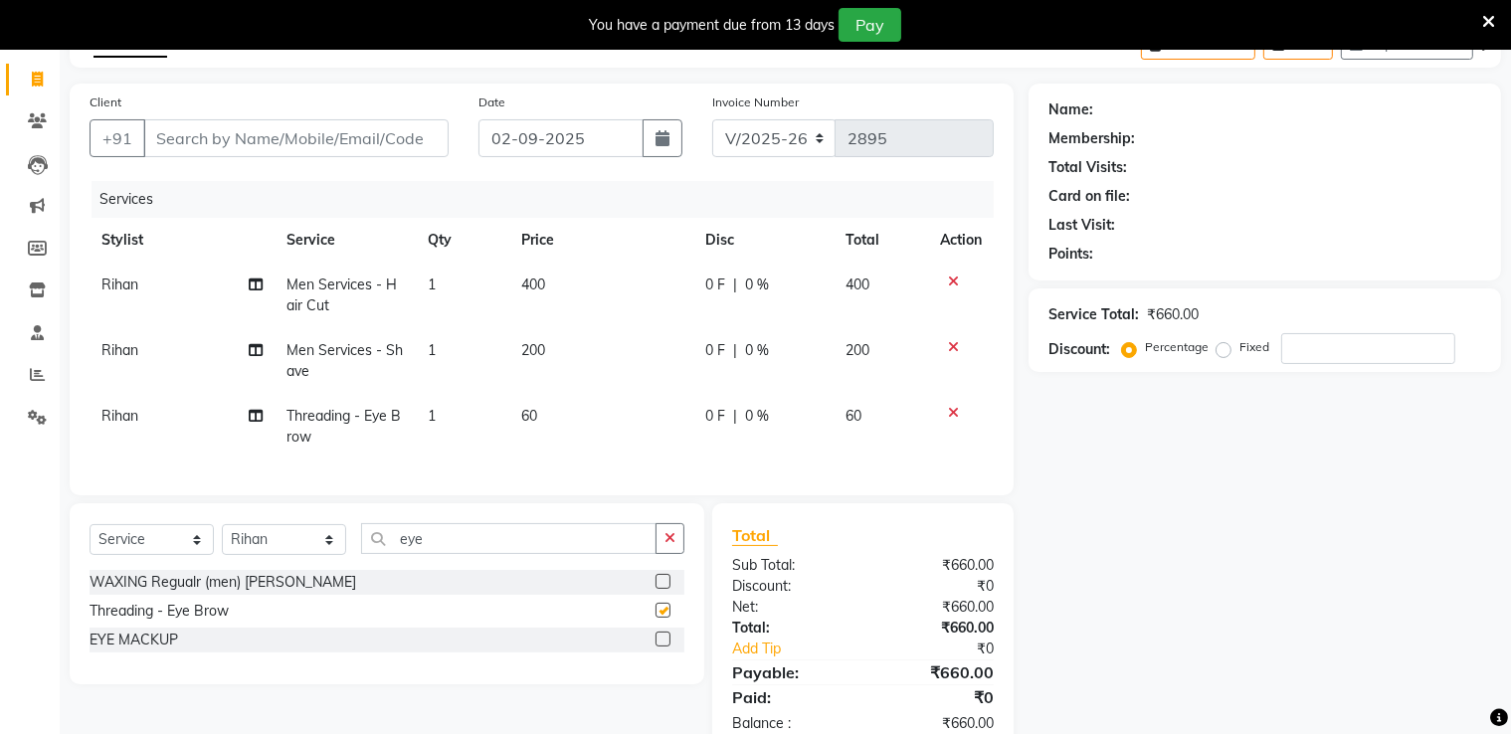
checkbox input "false"
click at [145, 555] on select "Select Service Product Membership Package Voucher Prepaid Gift Card" at bounding box center [152, 539] width 124 height 31
click at [90, 541] on select "Select Service Product Membership Package Voucher Prepaid Gift Card" at bounding box center [152, 539] width 124 height 31
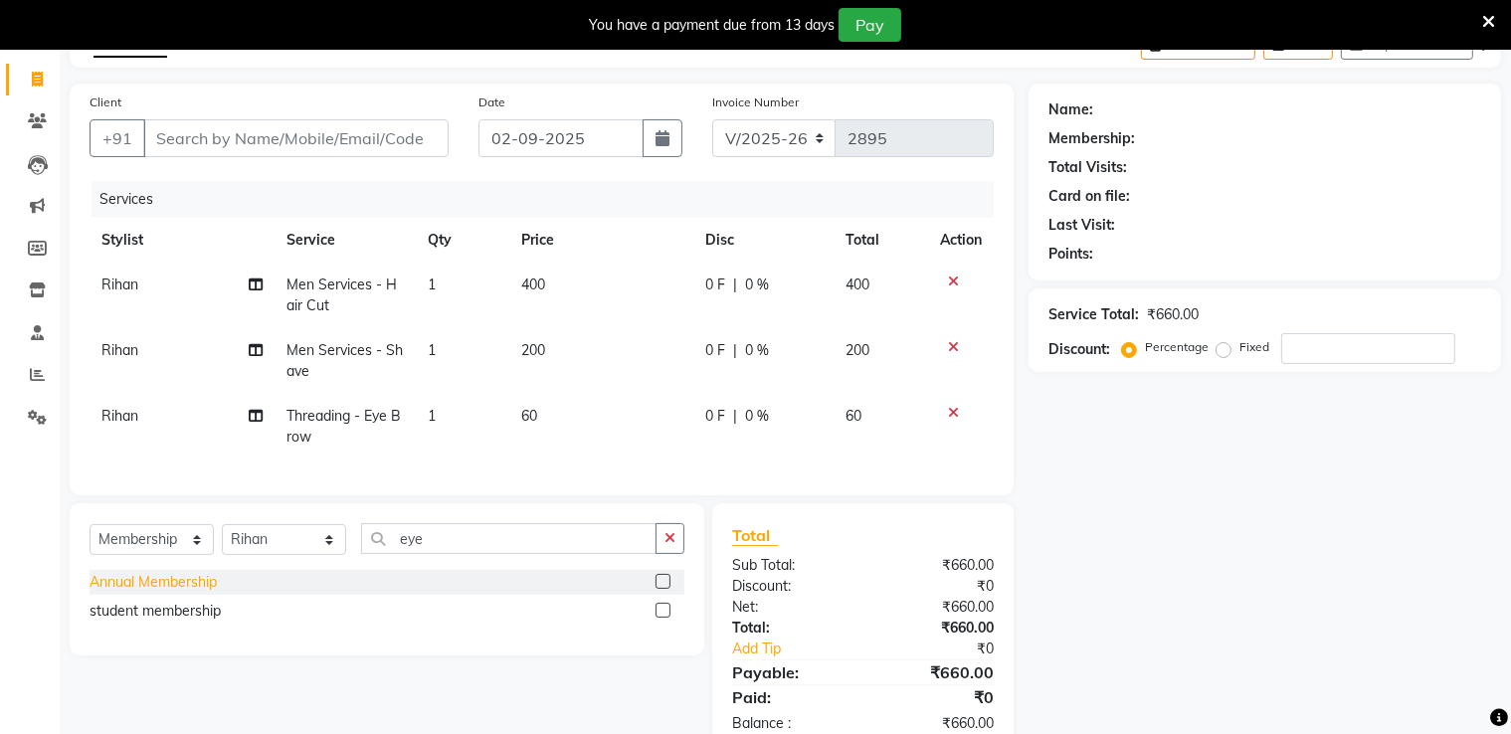
click at [192, 593] on div "Annual Membership" at bounding box center [153, 582] width 127 height 21
select select "select"
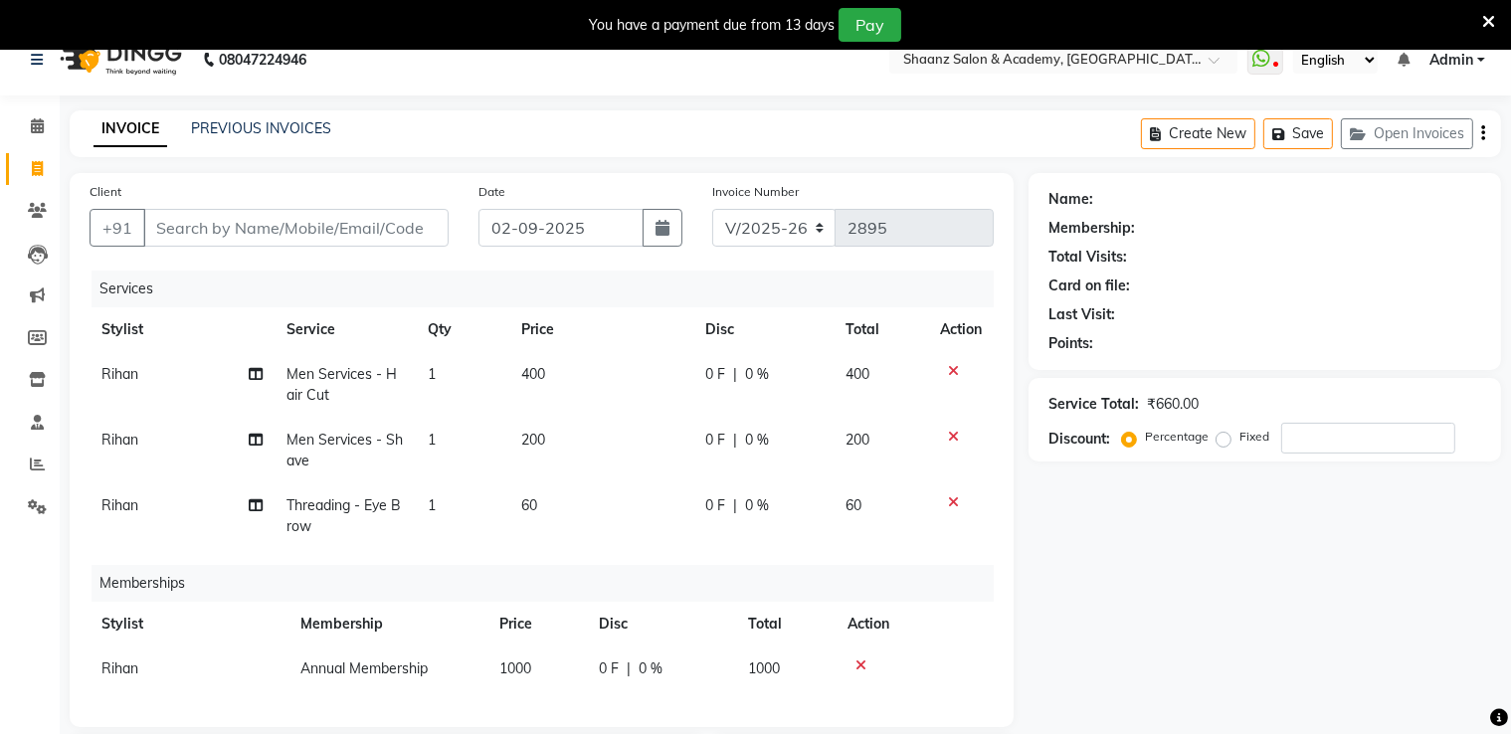
scroll to position [24, 0]
click at [289, 236] on input "Client" at bounding box center [295, 230] width 305 height 38
type input "8"
type input "0"
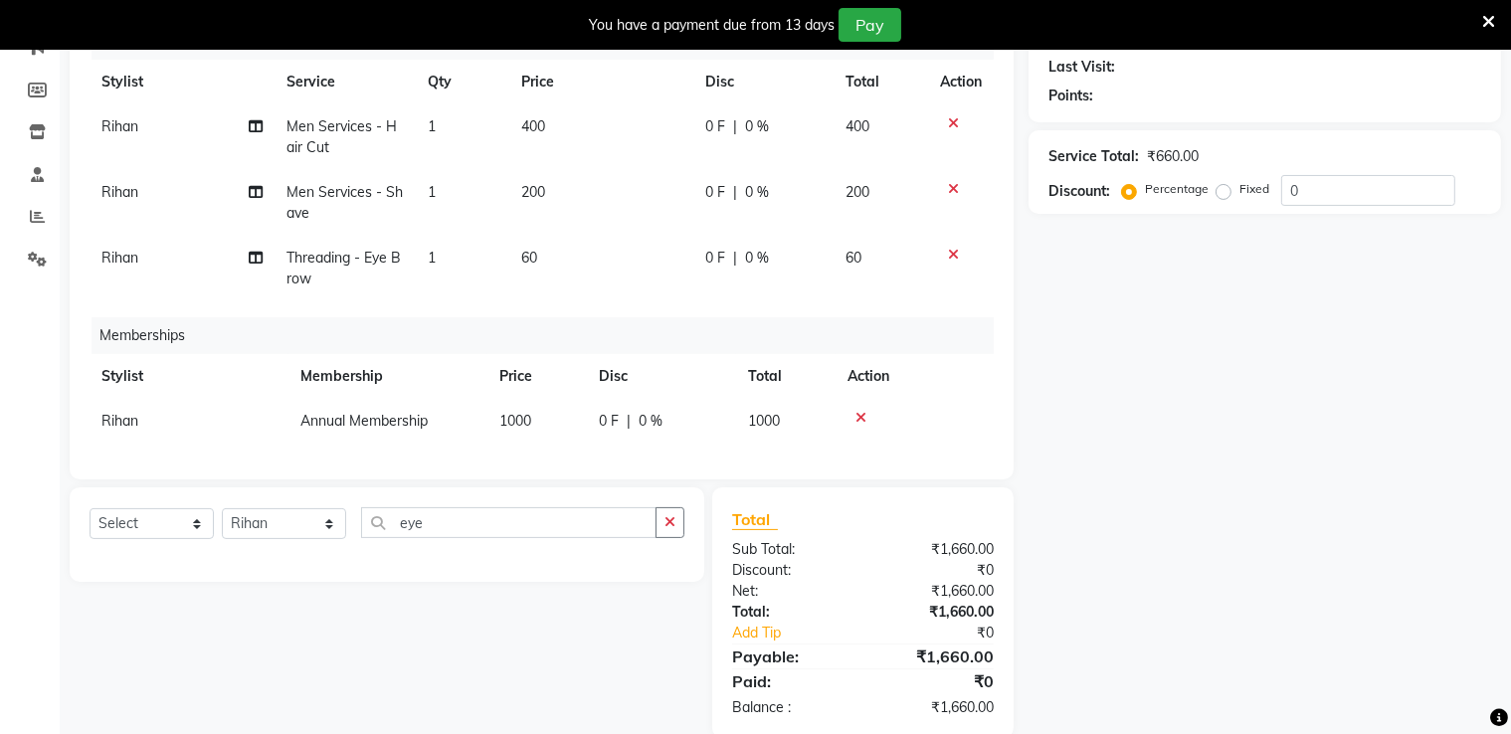
scroll to position [322, 0]
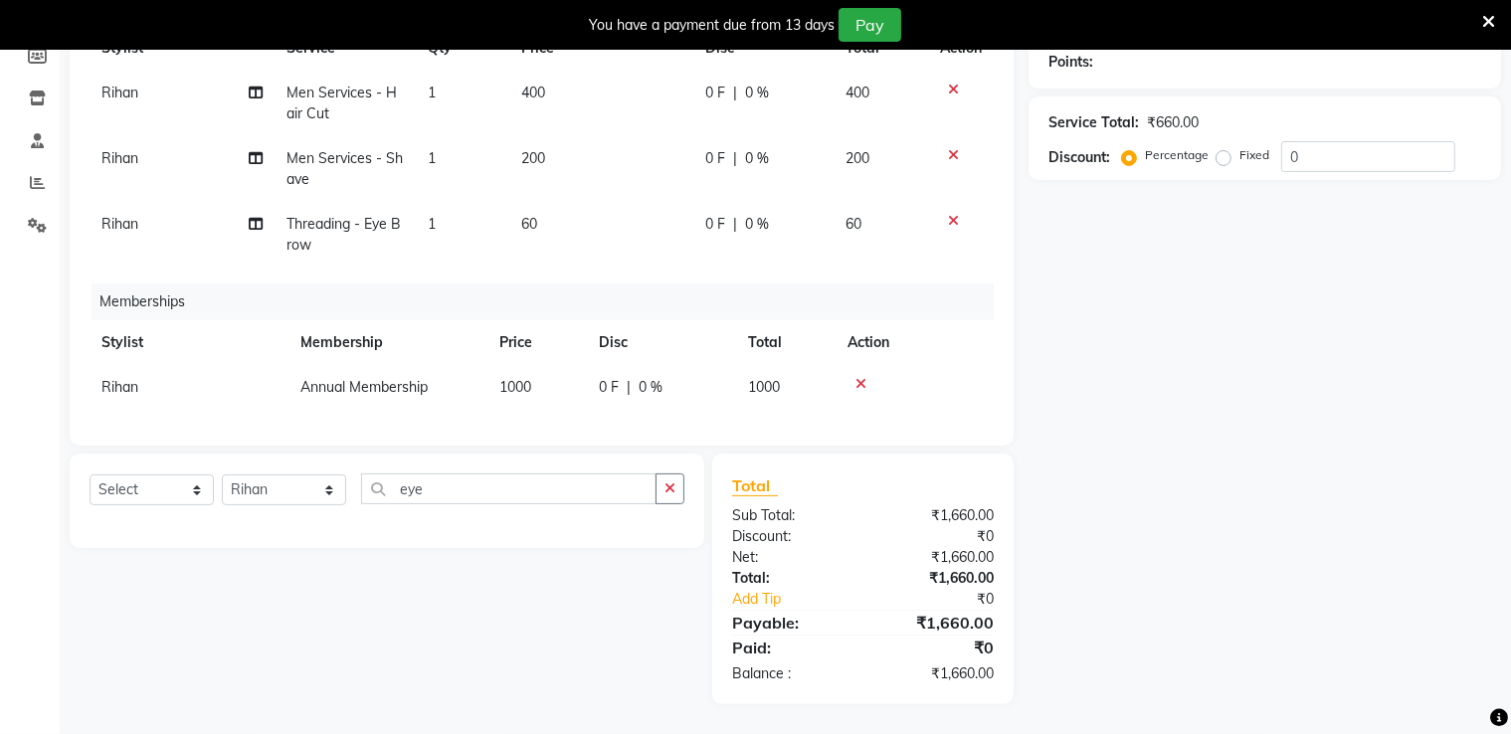
type input "8989620512"
drag, startPoint x: 1378, startPoint y: 136, endPoint x: 1357, endPoint y: 128, distance: 22.4
click at [1377, 141] on input "0" at bounding box center [1369, 156] width 174 height 31
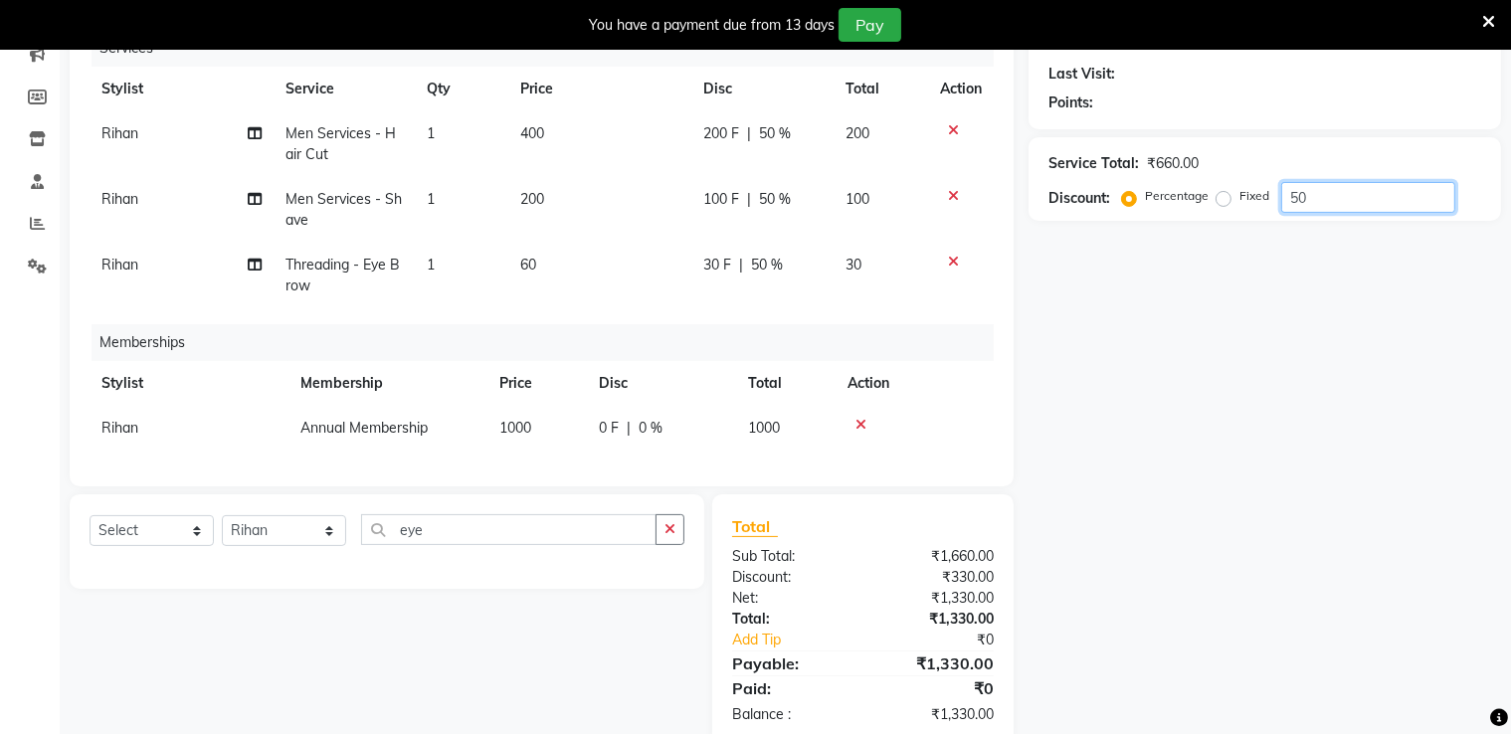
scroll to position [223, 0]
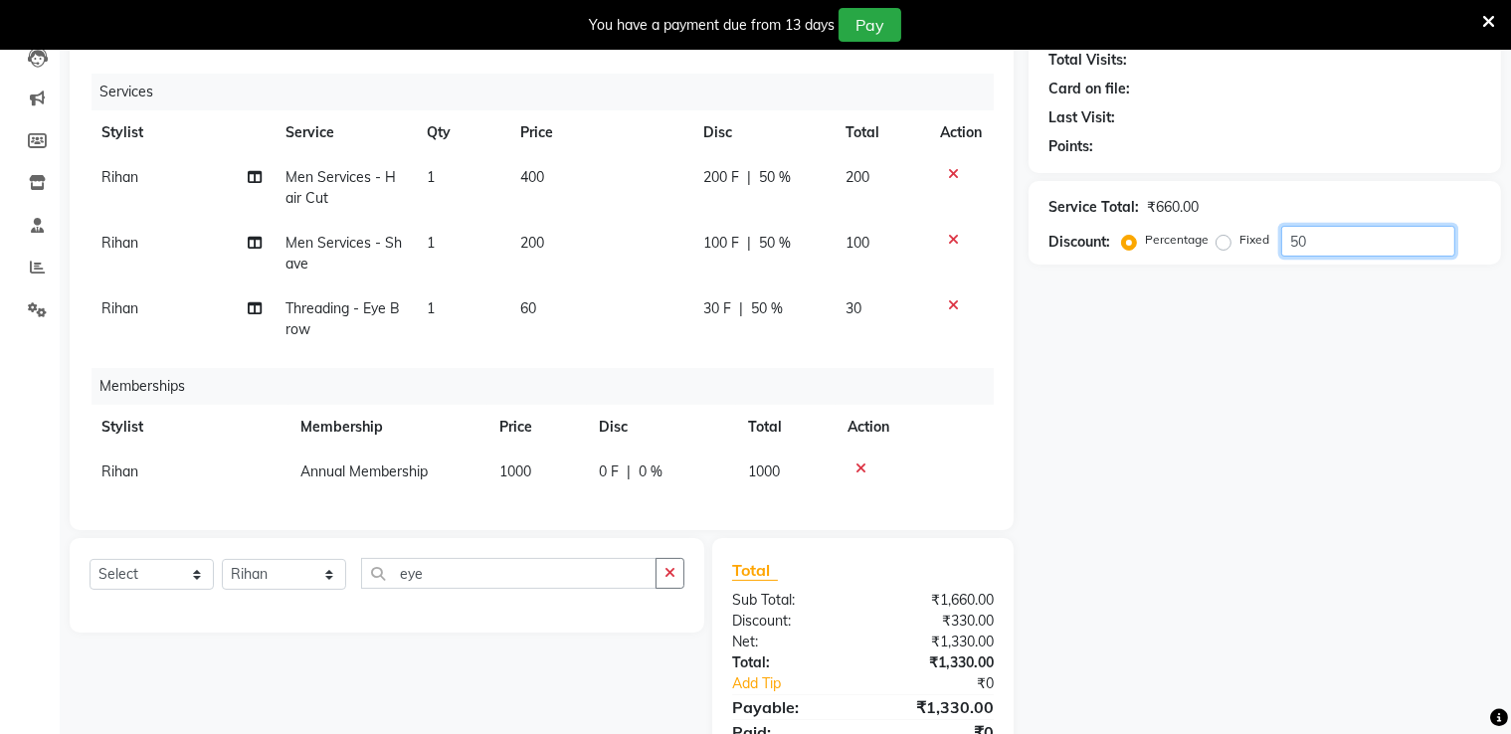
type input "50"
click at [765, 324] on td "30 F | 50 %" at bounding box center [763, 320] width 142 height 66
select select "88016"
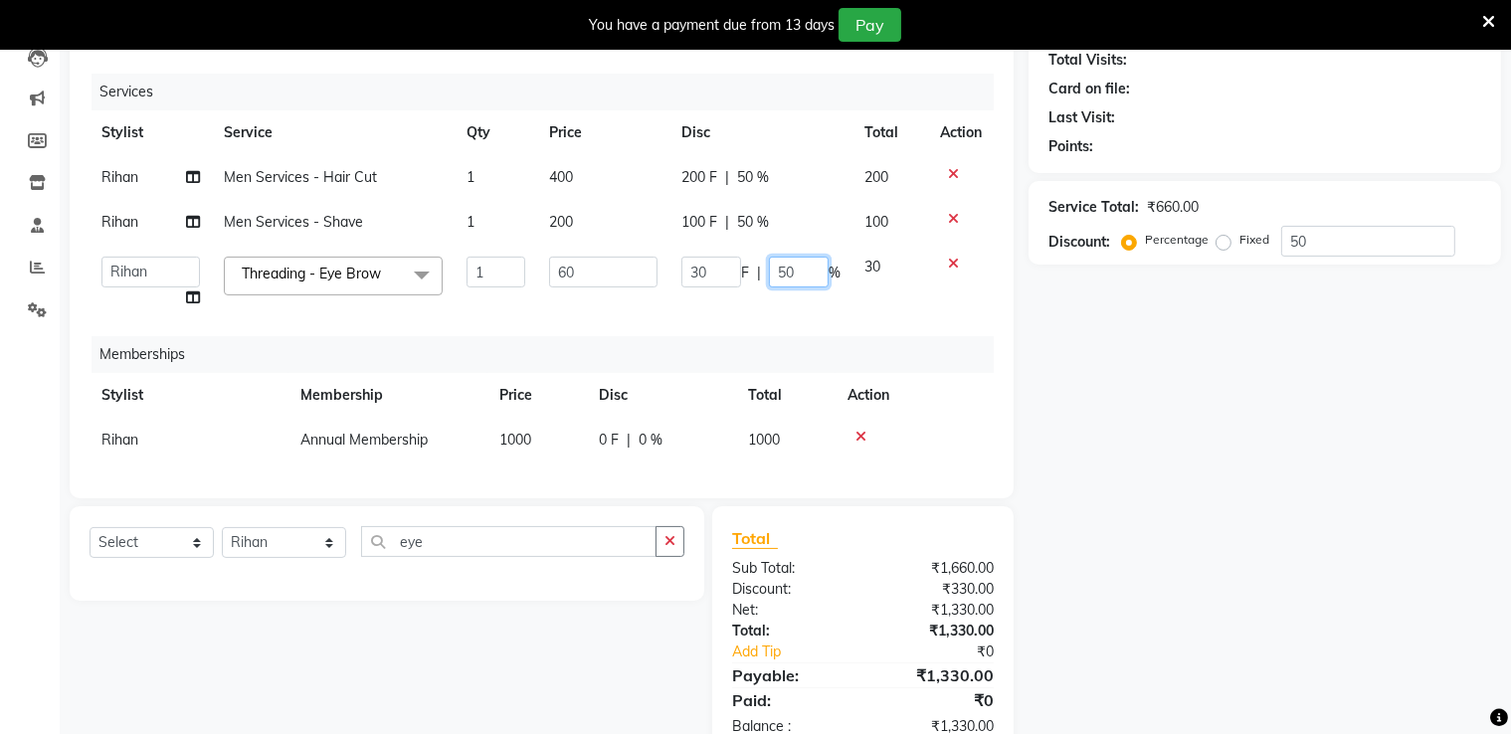
click at [806, 257] on input "50" at bounding box center [799, 272] width 60 height 31
type input "5"
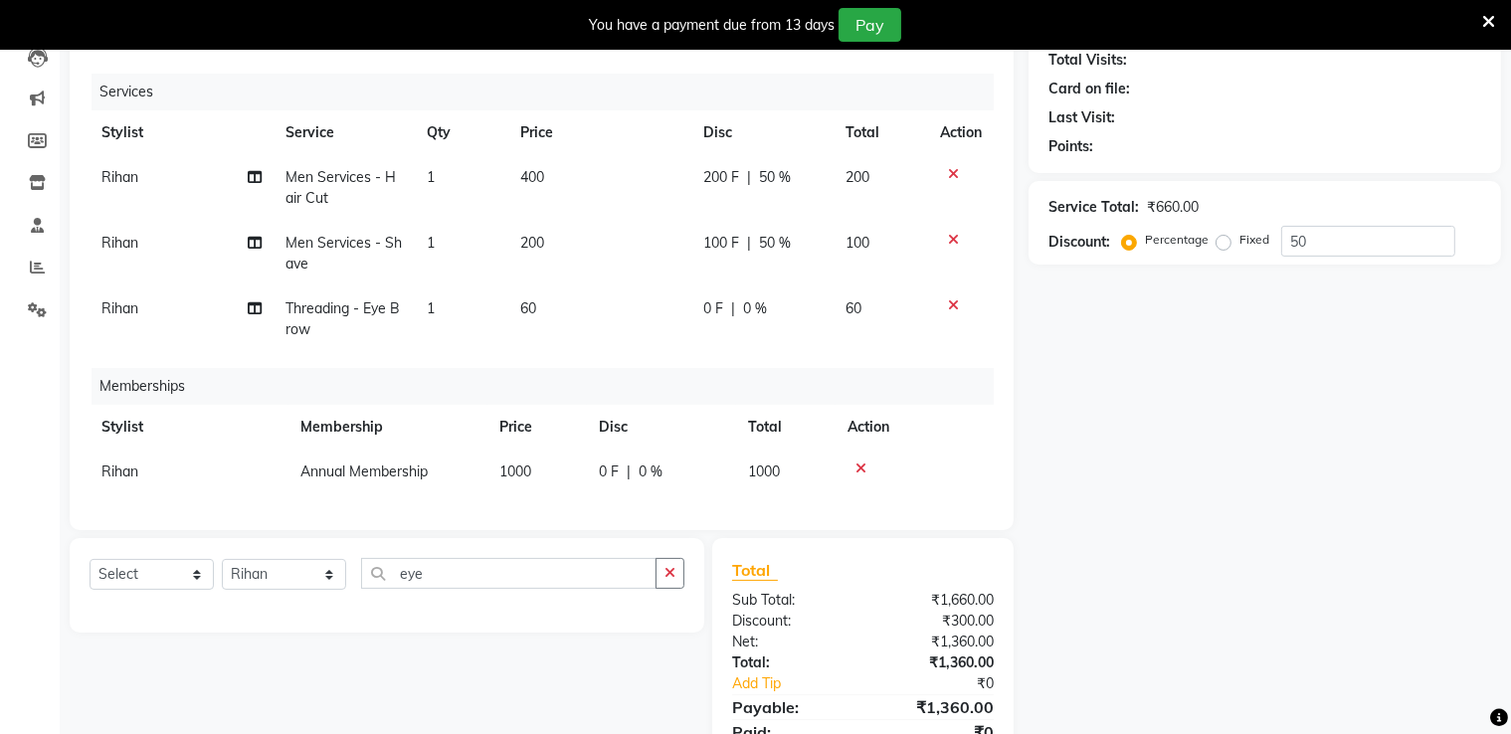
click at [839, 590] on div "Total Sub Total: ₹1,660.00 Discount: ₹300.00 Net: ₹1,360.00 Total: ₹1,360.00 Ad…" at bounding box center [863, 663] width 262 height 211
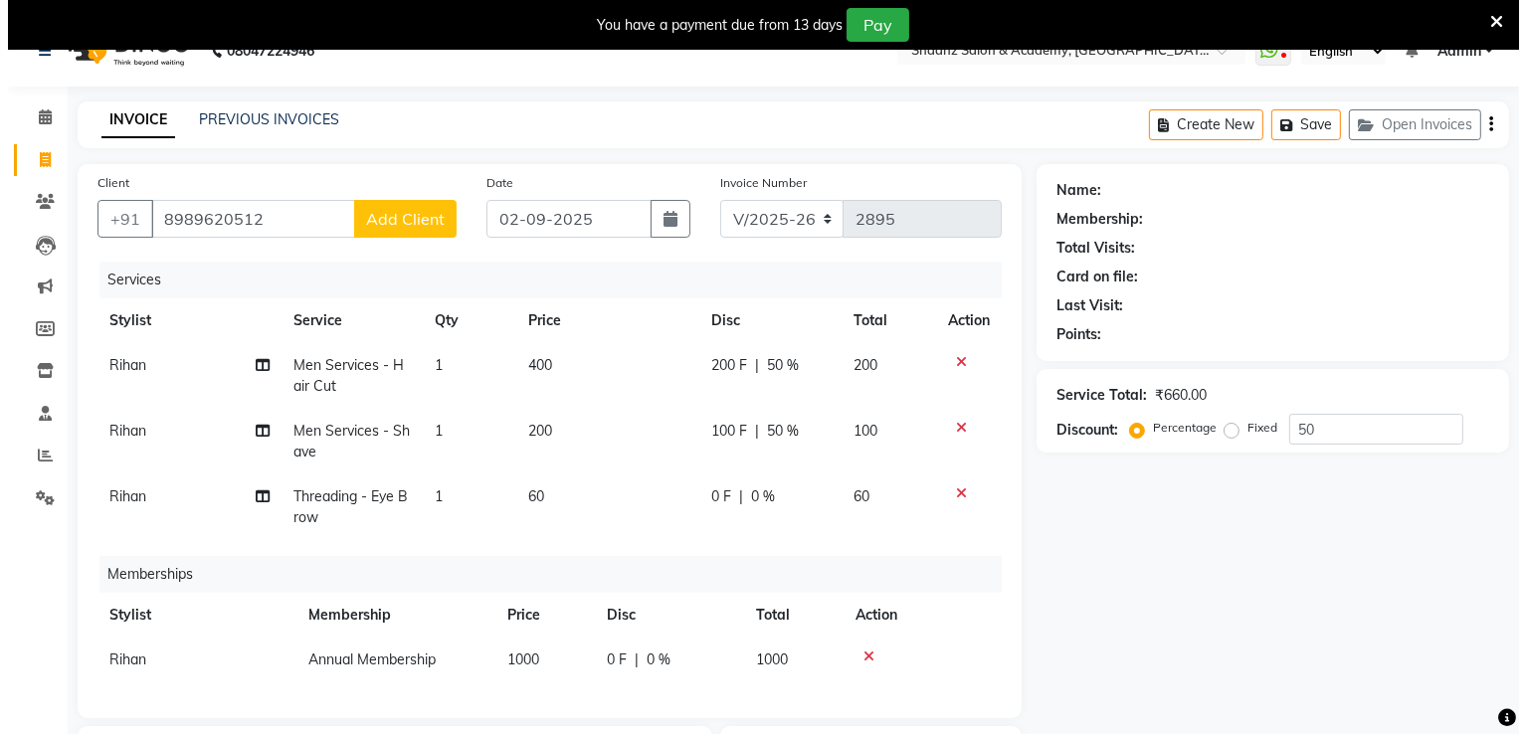
scroll to position [0, 0]
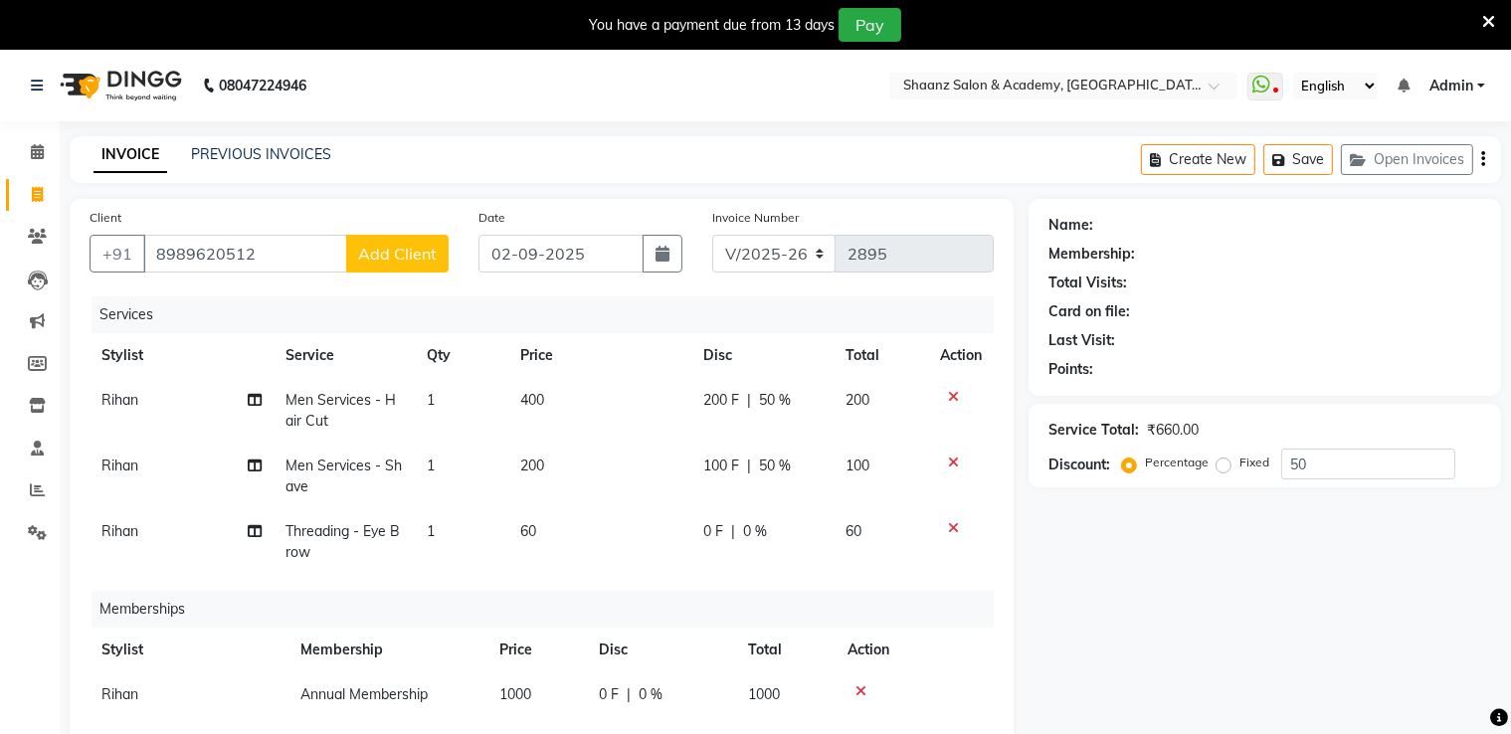
click at [424, 246] on span "Add Client" at bounding box center [397, 254] width 79 height 20
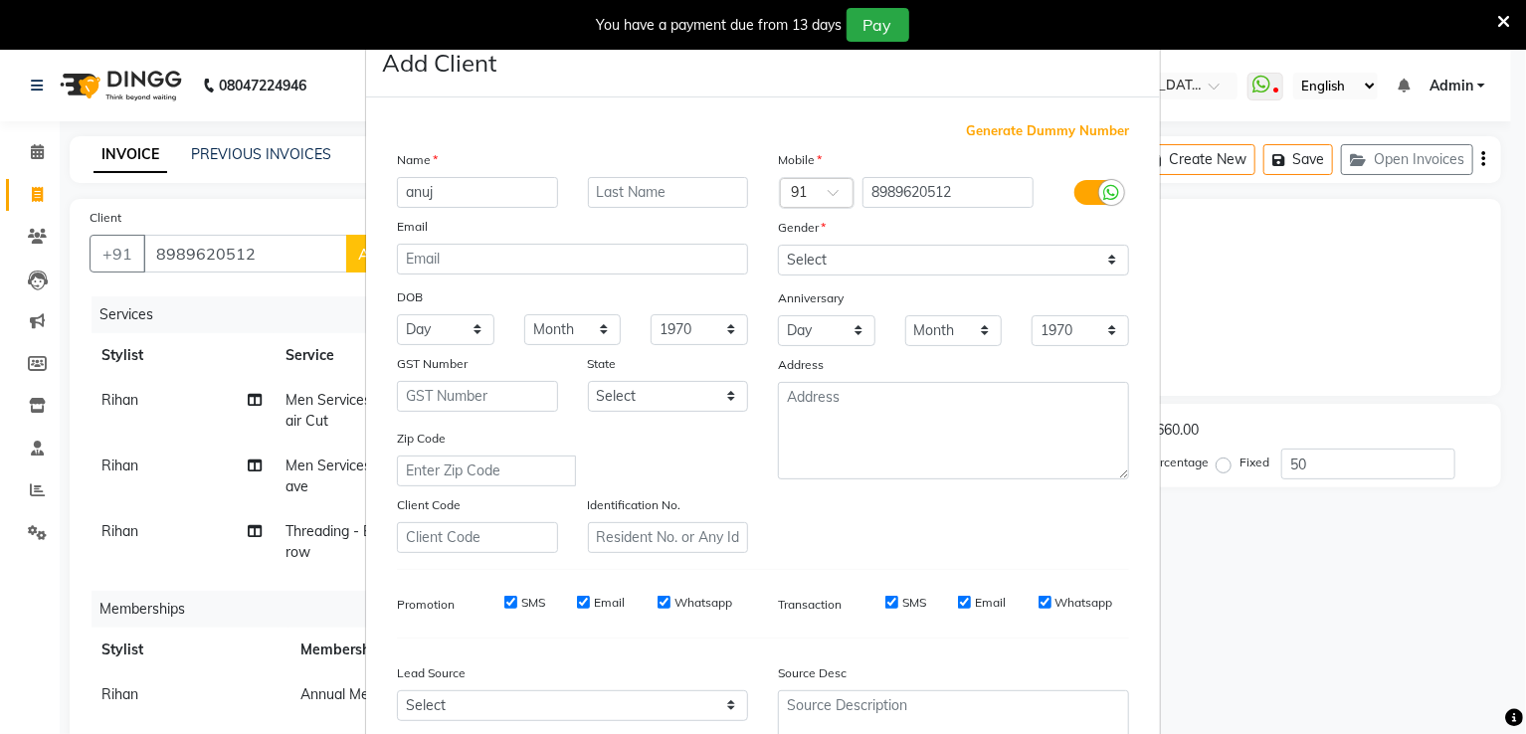
type input "anuj"
click at [790, 254] on select "Select [DEMOGRAPHIC_DATA] [DEMOGRAPHIC_DATA] Other Prefer Not To Say" at bounding box center [953, 260] width 351 height 31
select select "[DEMOGRAPHIC_DATA]"
click at [778, 246] on select "Select [DEMOGRAPHIC_DATA] [DEMOGRAPHIC_DATA] Other Prefer Not To Say" at bounding box center [953, 260] width 351 height 31
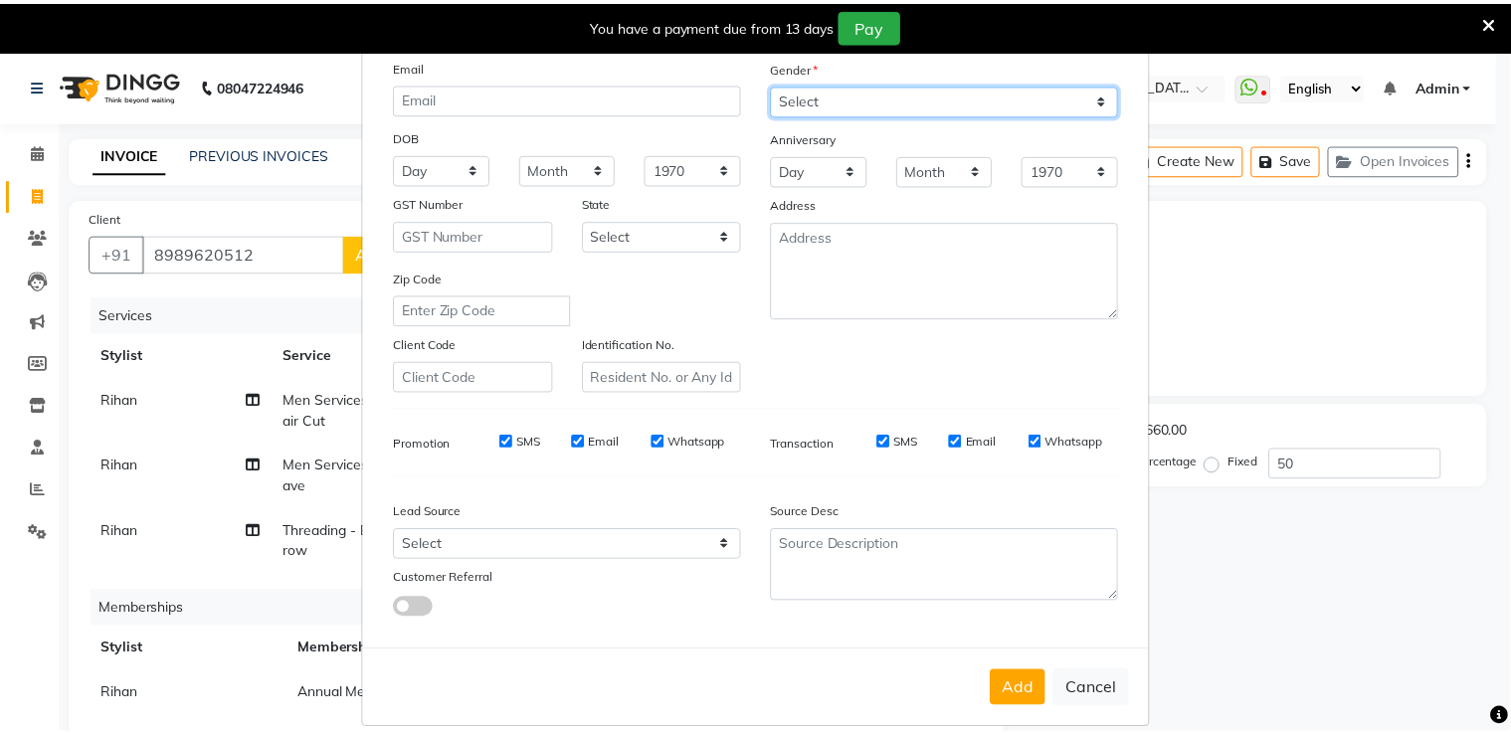
scroll to position [194, 0]
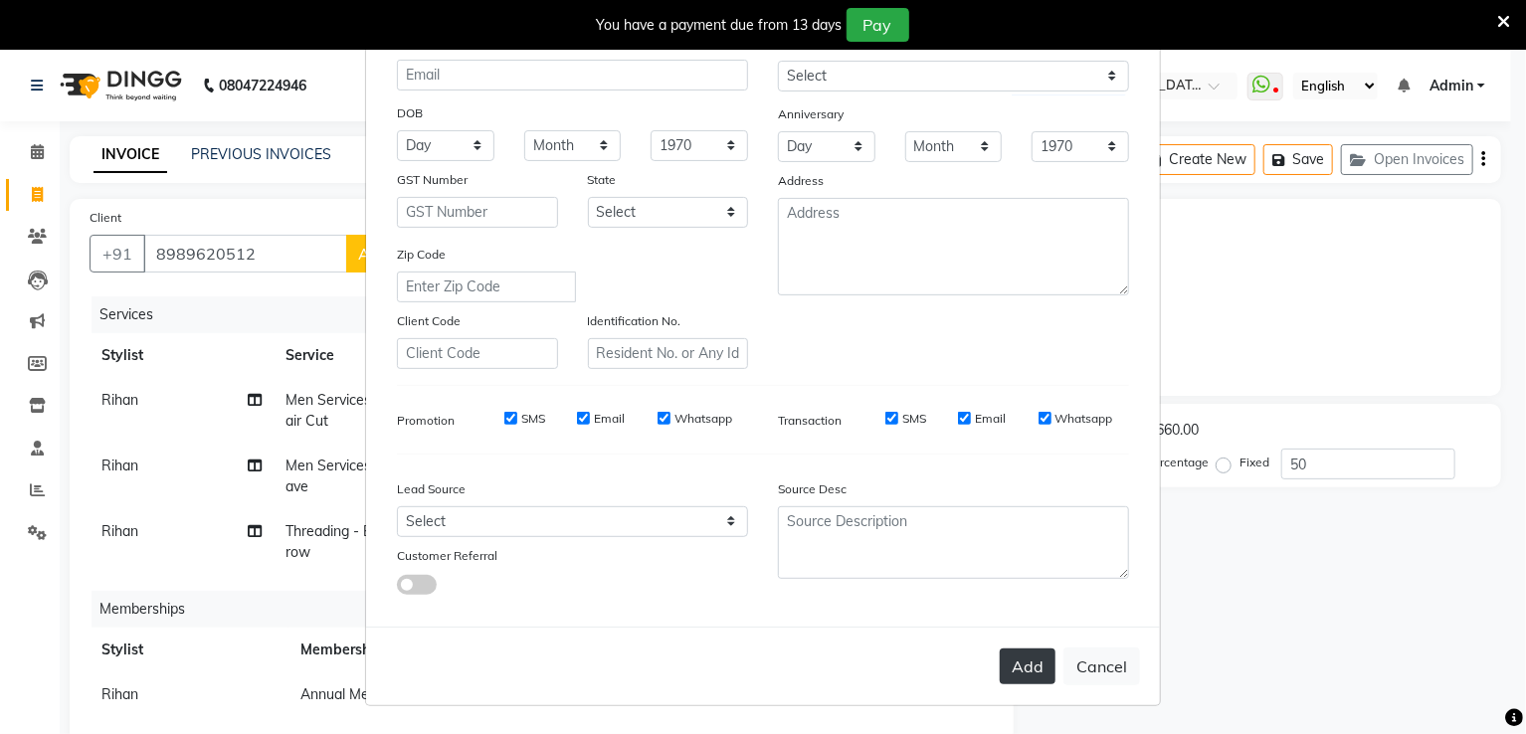
click at [1037, 671] on button "Add" at bounding box center [1028, 667] width 56 height 36
type input "0"
select select
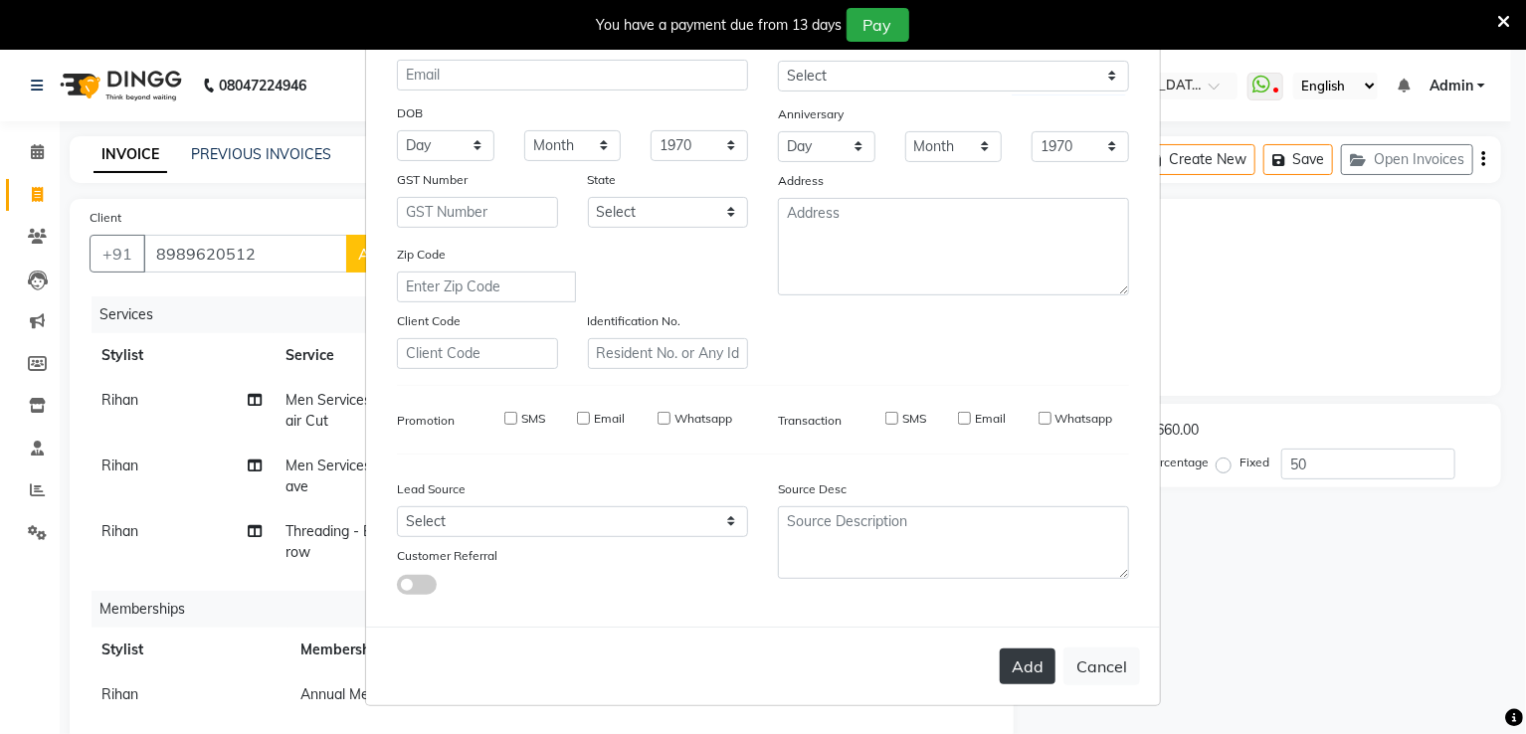
select select
checkbox input "false"
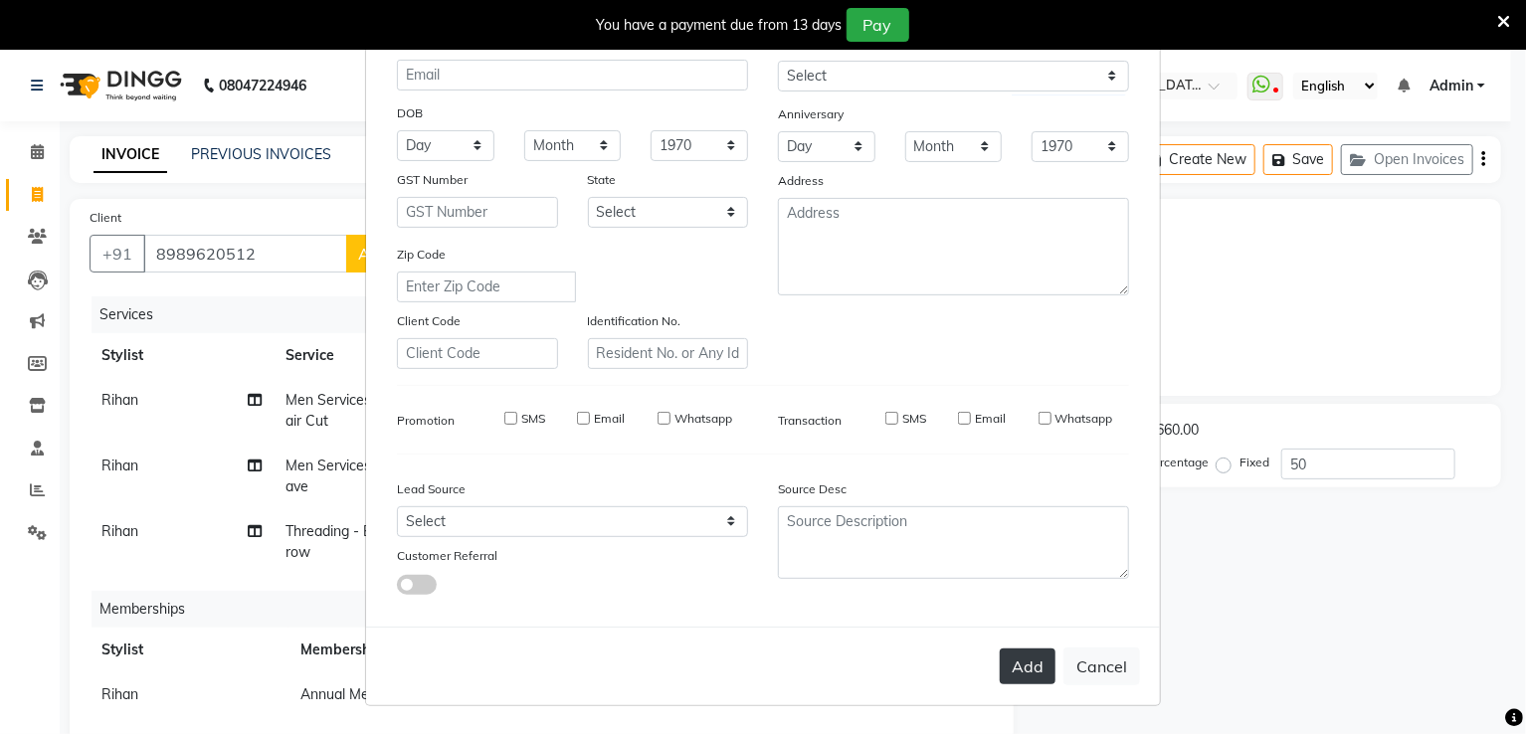
checkbox input "false"
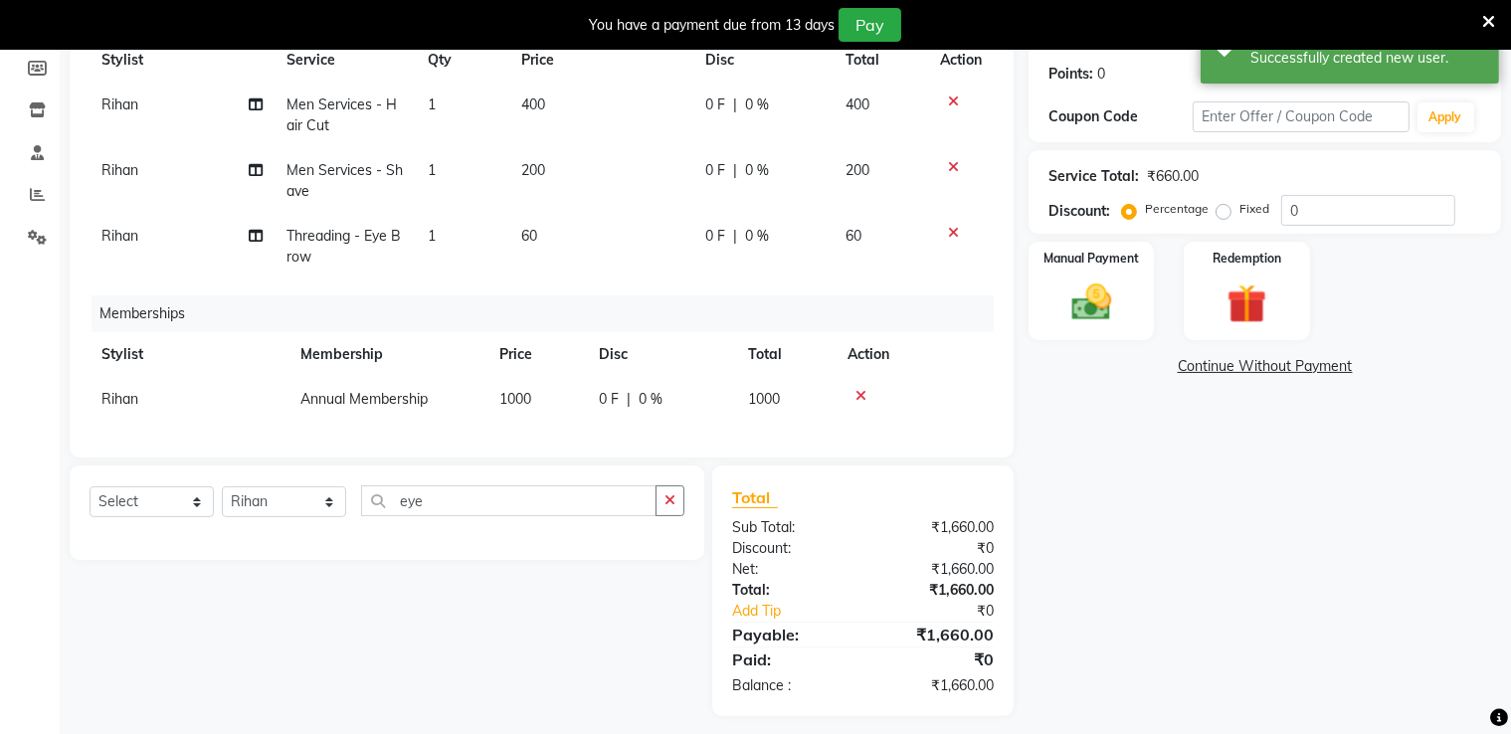
scroll to position [299, 0]
click at [1106, 308] on img at bounding box center [1092, 301] width 67 height 48
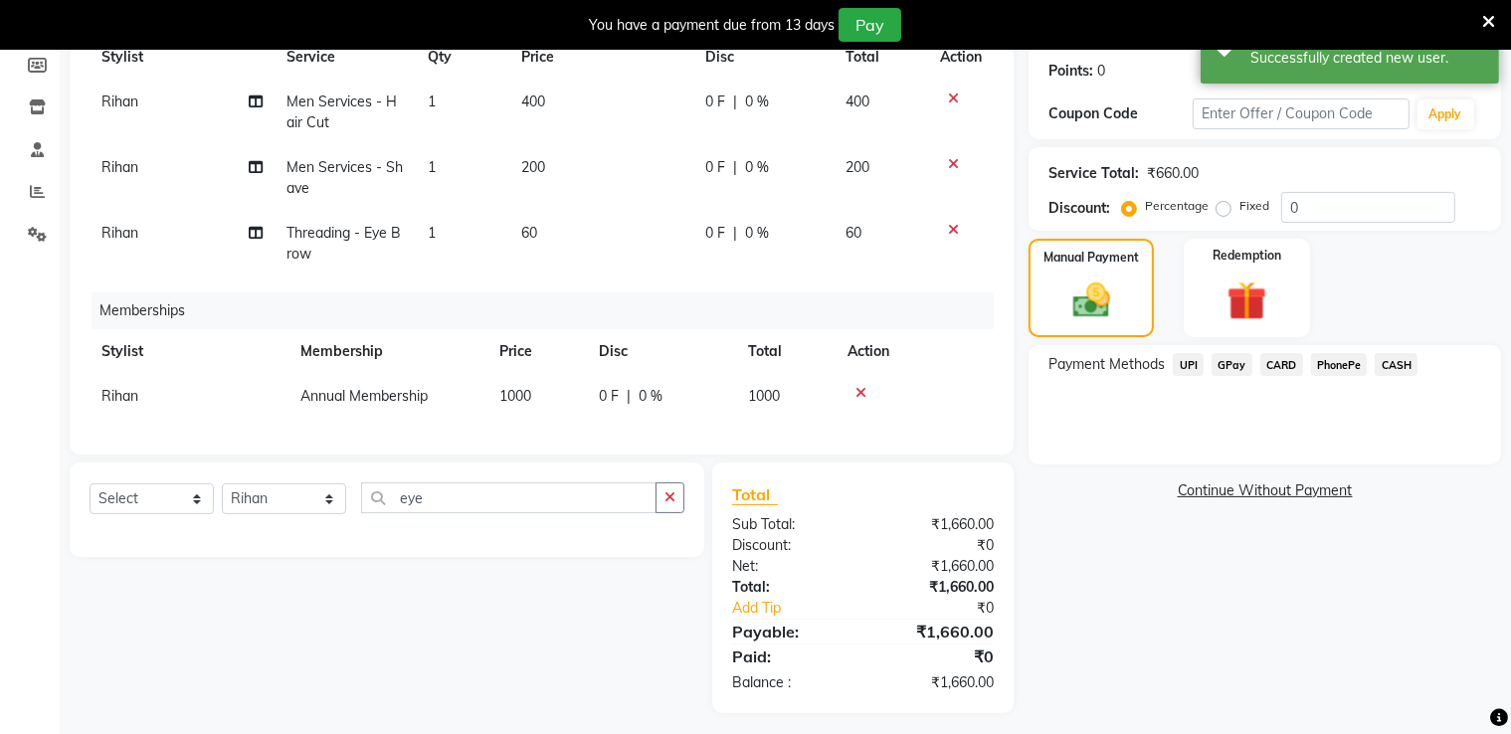
click at [1222, 365] on span "GPay" at bounding box center [1232, 364] width 41 height 23
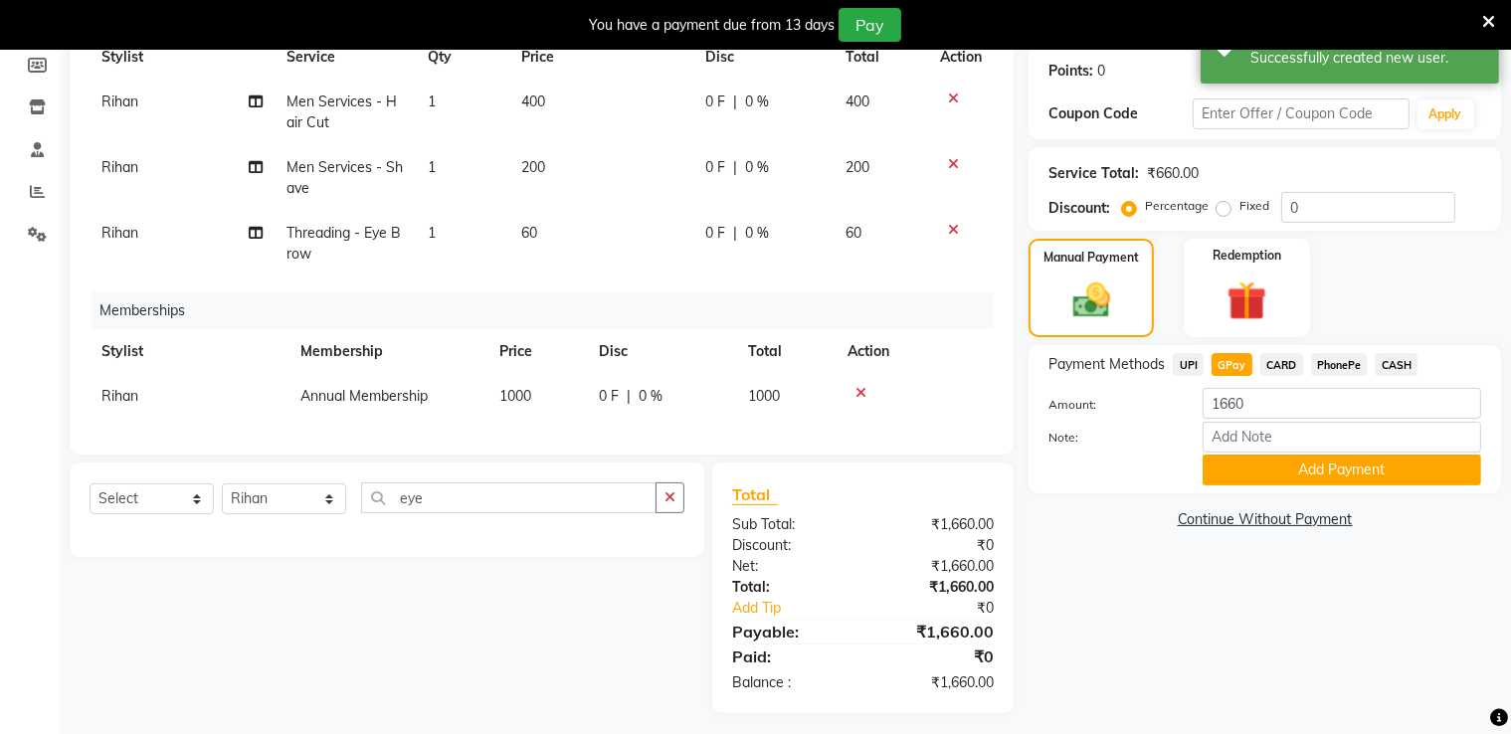
scroll to position [322, 0]
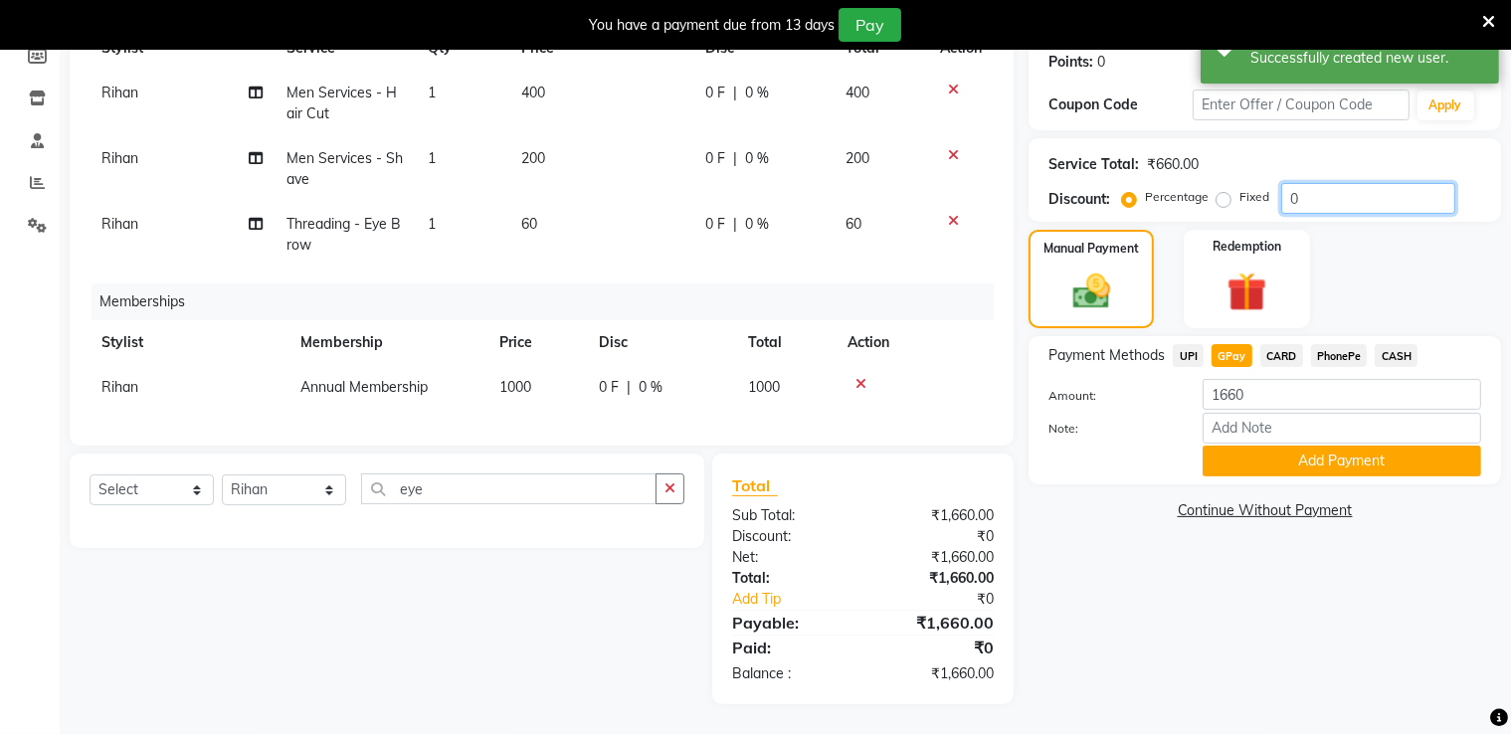
click at [1315, 183] on input "0" at bounding box center [1369, 198] width 174 height 31
type input "50"
click at [809, 214] on div "30 F | 50 %" at bounding box center [762, 224] width 118 height 21
select select "88016"
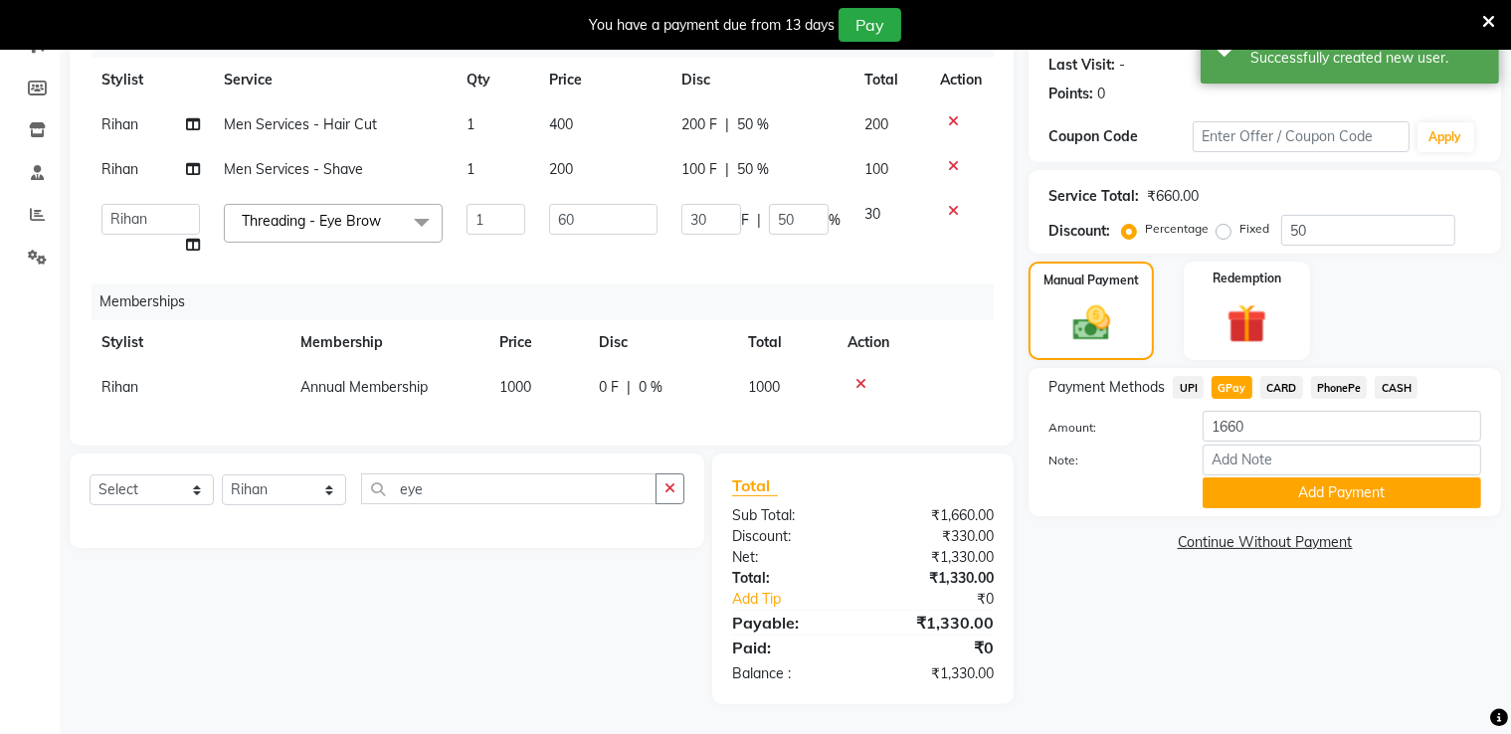
scroll to position [291, 0]
click at [815, 204] on input "50" at bounding box center [799, 219] width 60 height 31
type input "5"
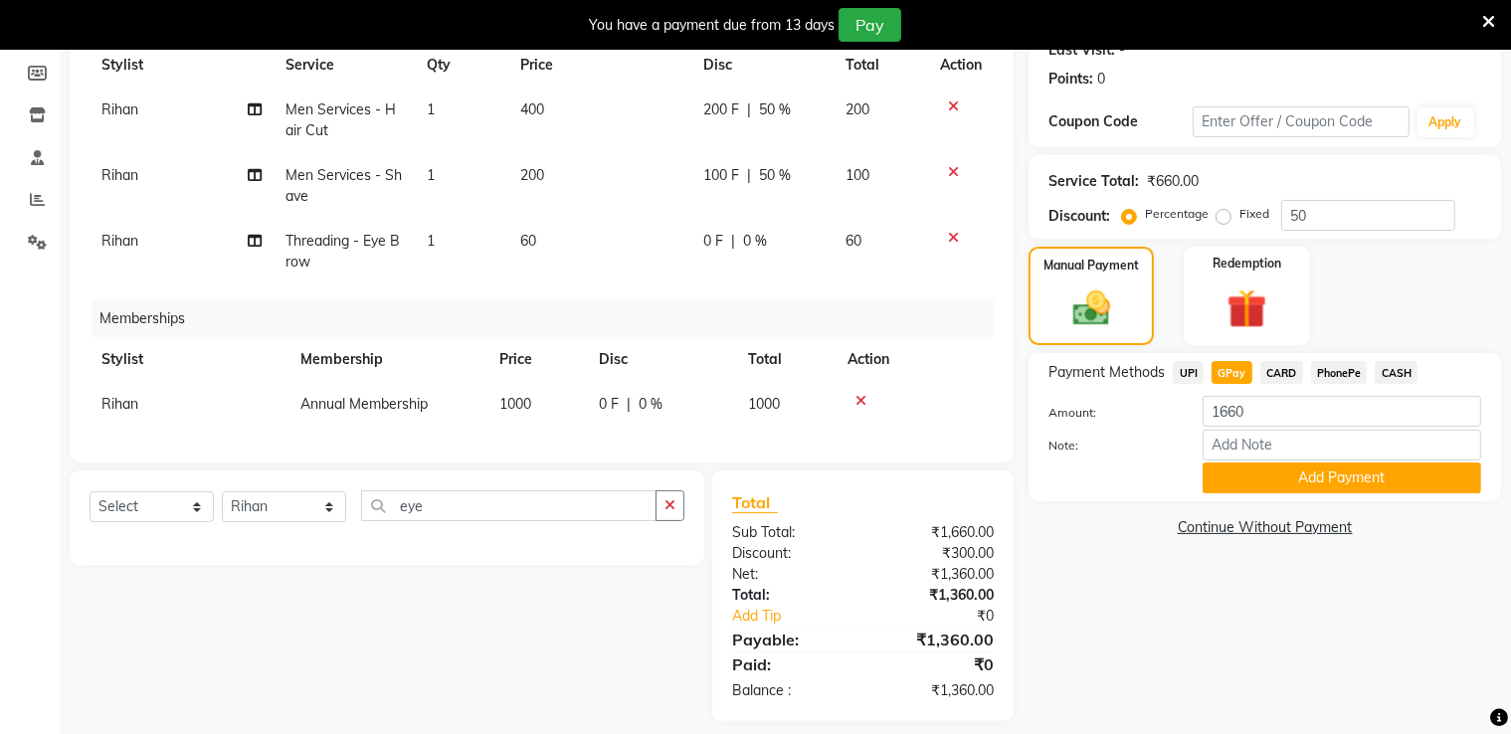
click at [859, 510] on div "Total Sub Total: ₹1,660.00 Discount: ₹300.00 Net: ₹1,360.00 Total: ₹1,360.00 Ad…" at bounding box center [863, 596] width 262 height 211
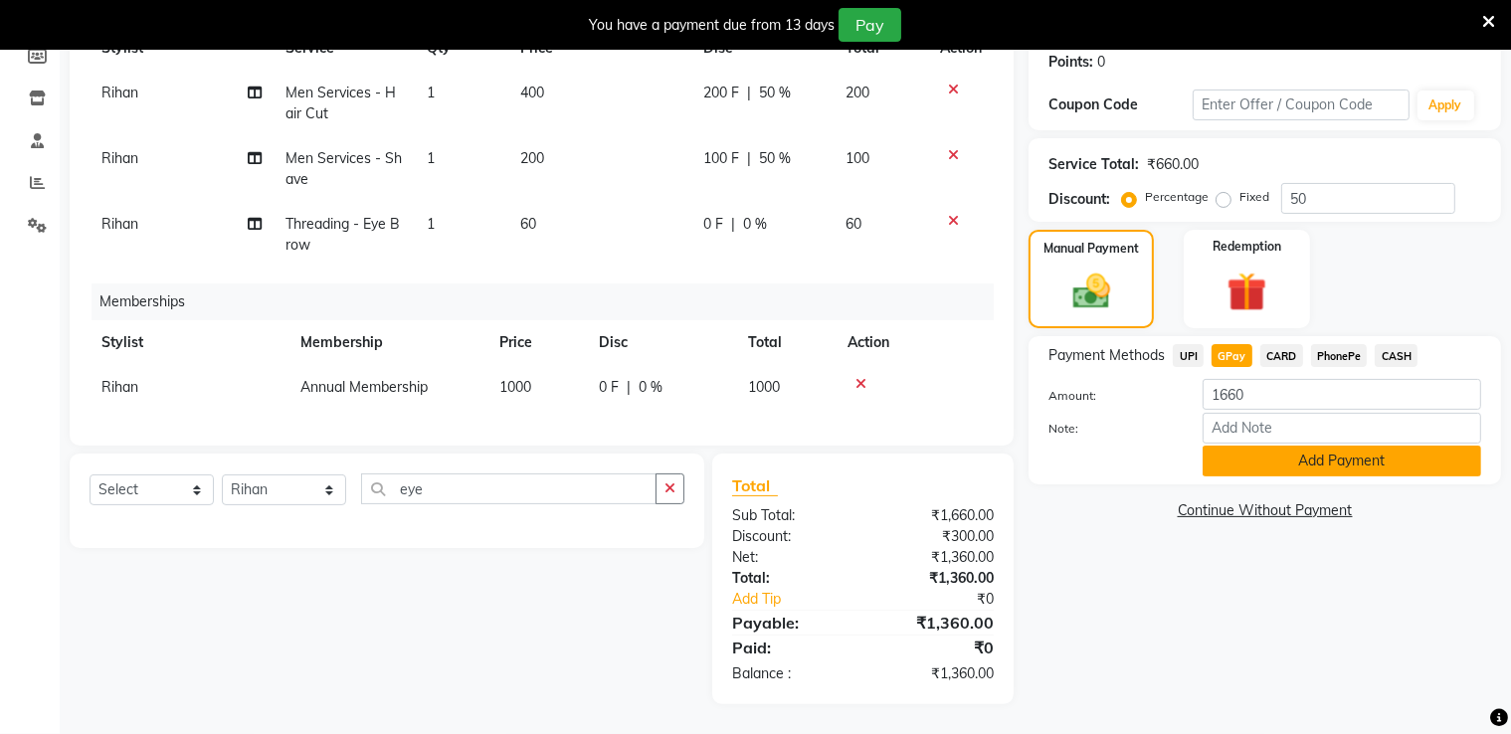
click at [1247, 453] on button "Add Payment" at bounding box center [1342, 461] width 279 height 31
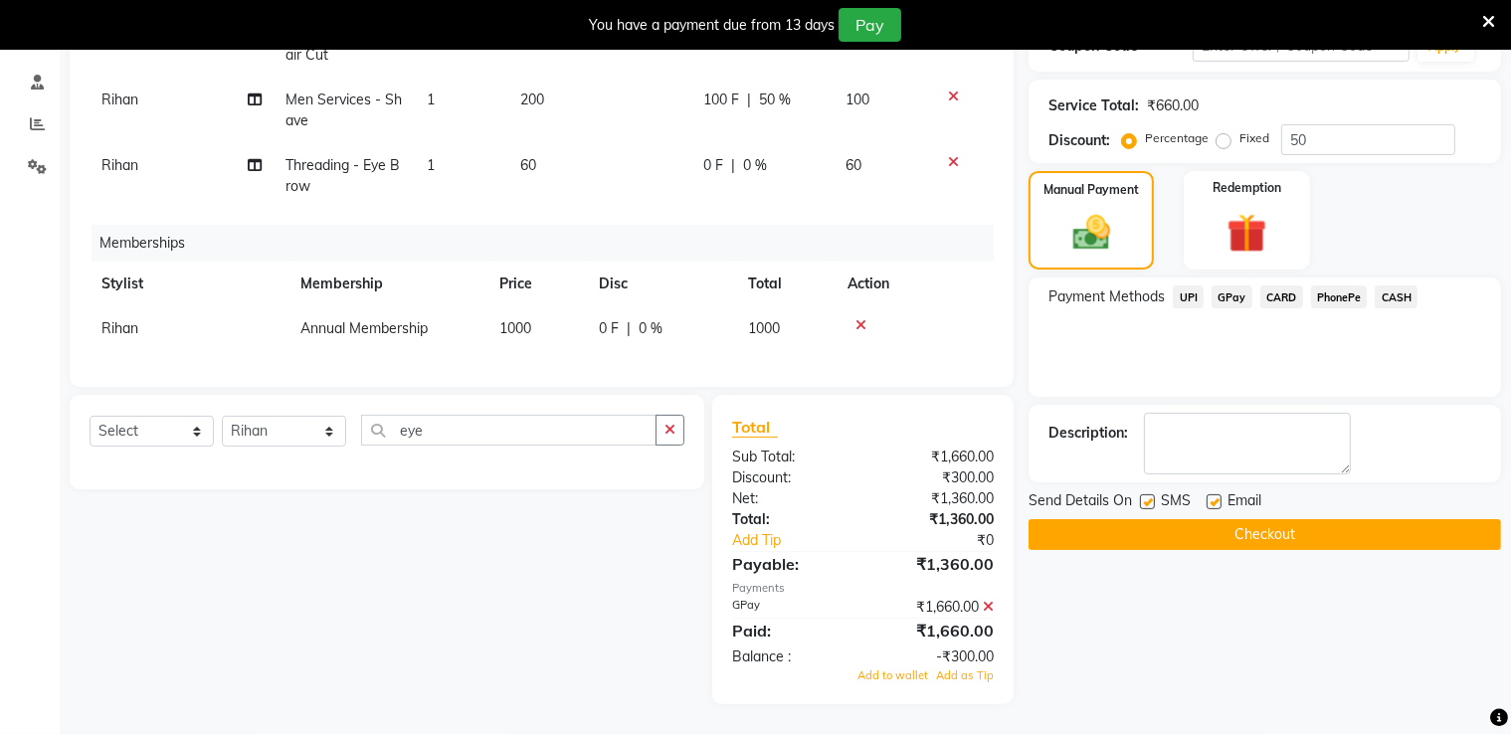
scroll to position [382, 0]
click at [1167, 526] on button "Checkout" at bounding box center [1265, 534] width 473 height 31
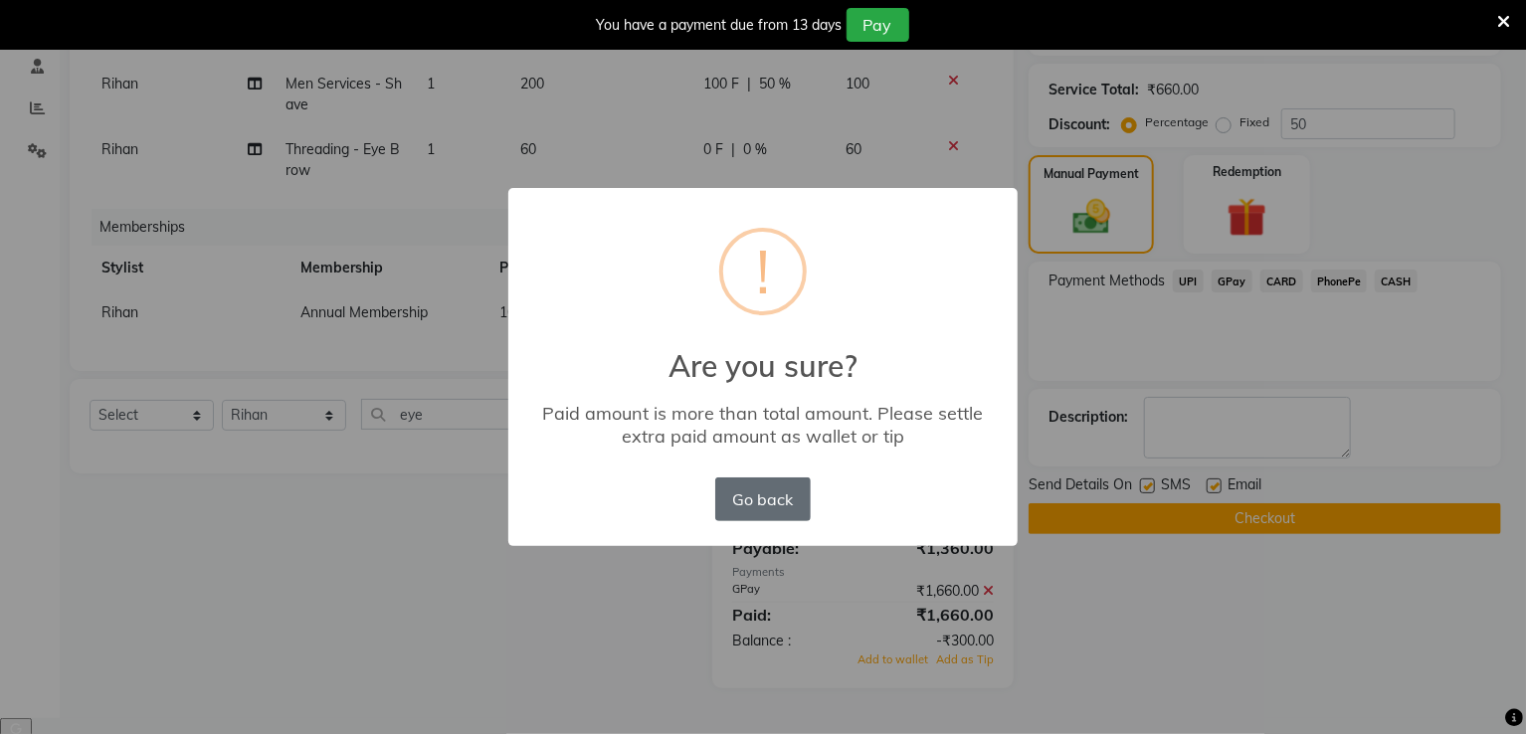
click at [753, 483] on button "Go back" at bounding box center [763, 500] width 96 height 44
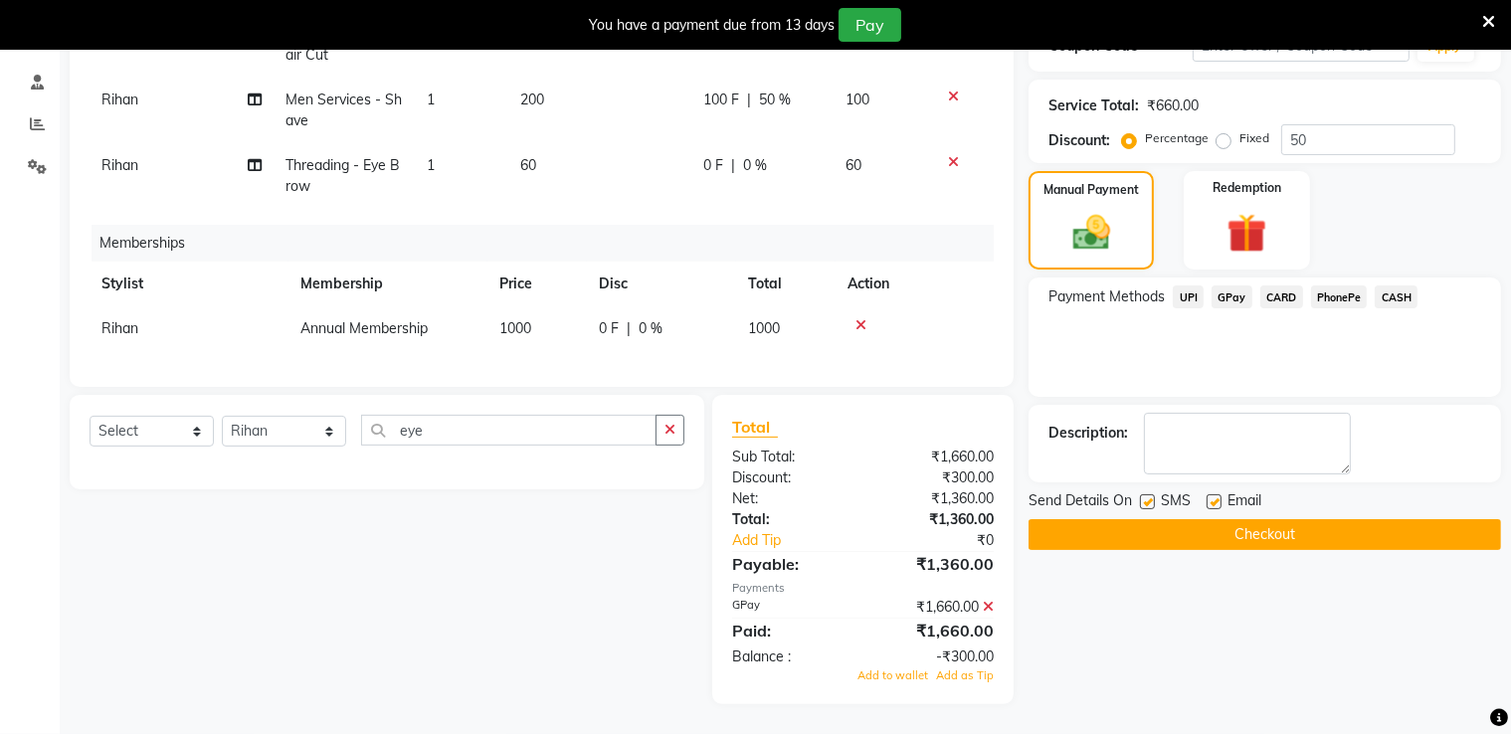
click at [1232, 529] on button "Checkout" at bounding box center [1265, 534] width 473 height 31
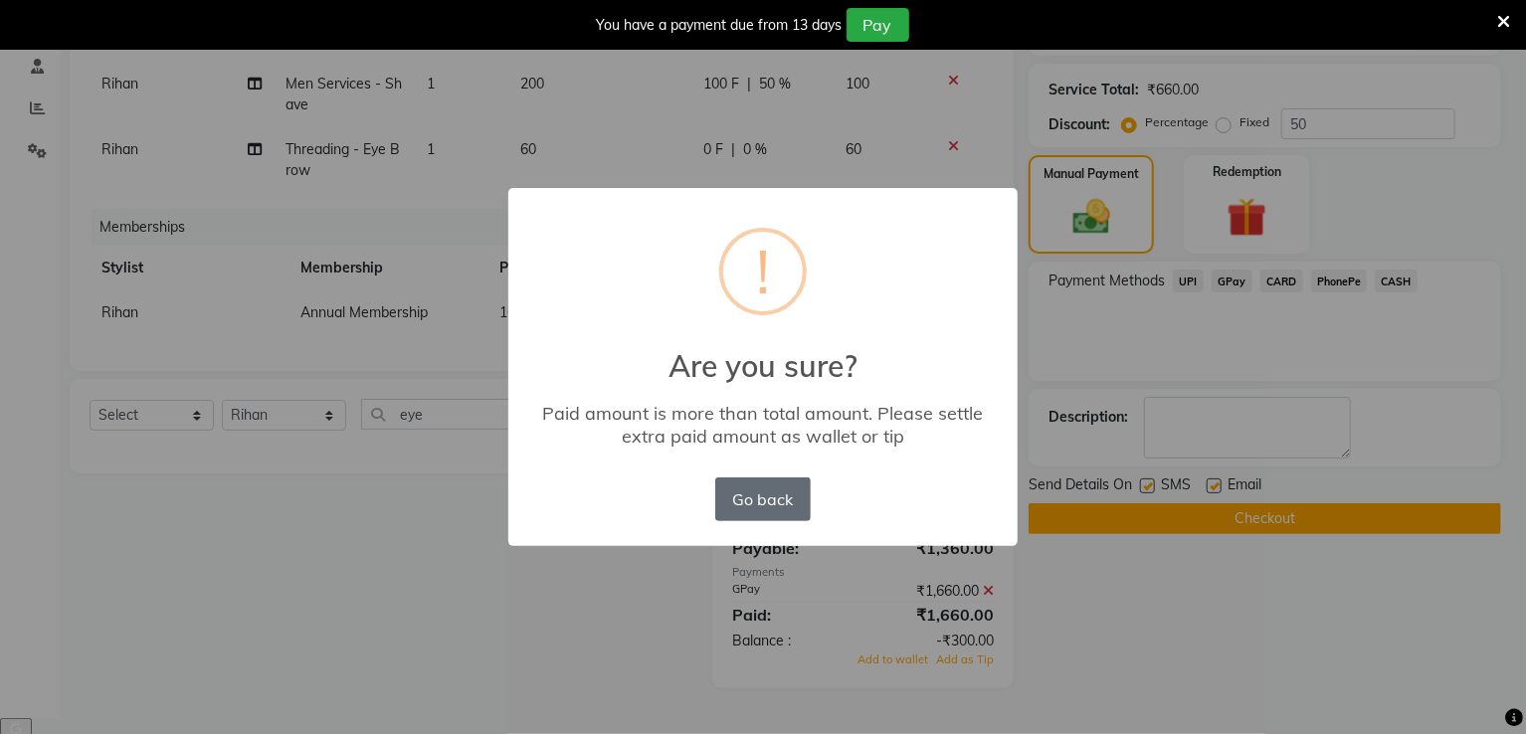
click at [768, 492] on button "Go back" at bounding box center [763, 500] width 96 height 44
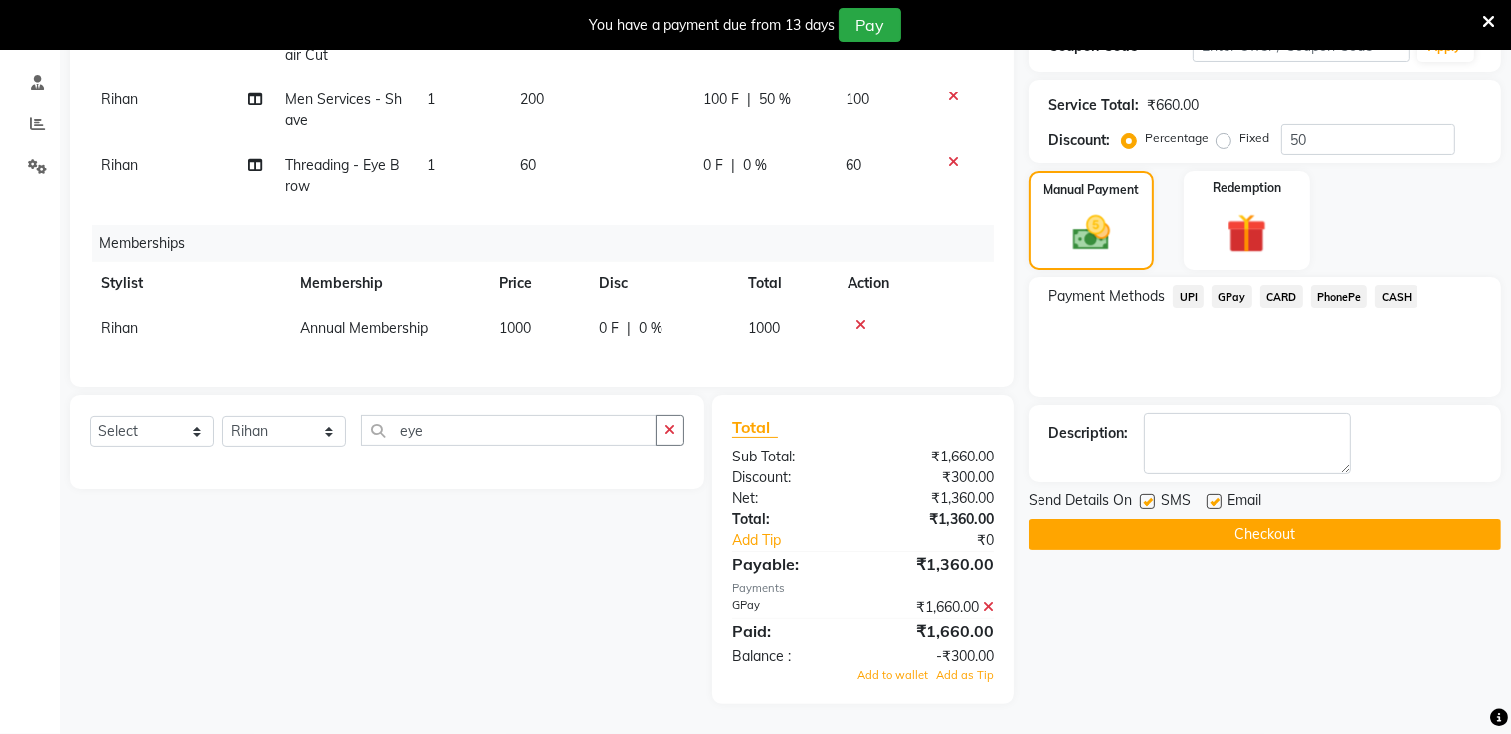
click at [985, 606] on icon at bounding box center [988, 607] width 11 height 14
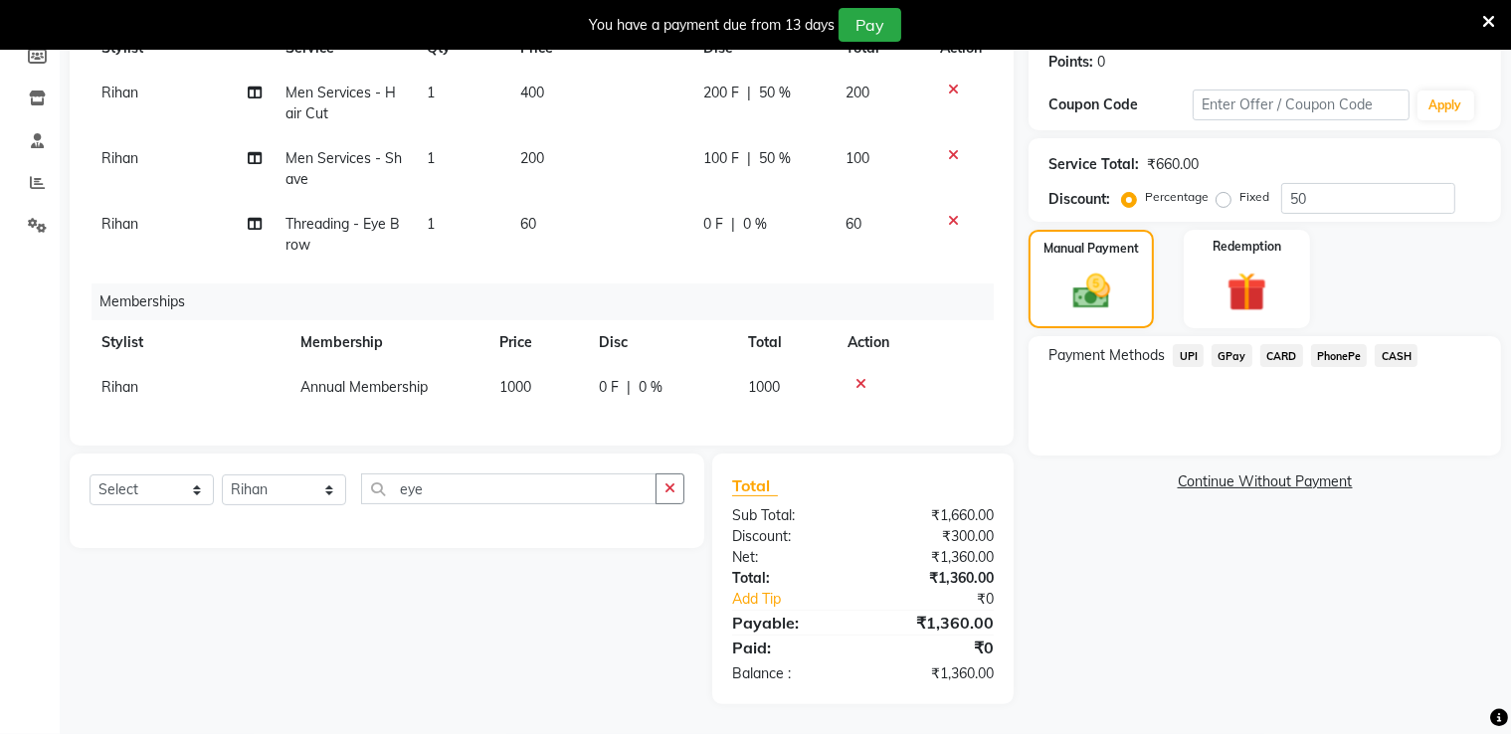
click at [1232, 344] on span "GPay" at bounding box center [1232, 355] width 41 height 23
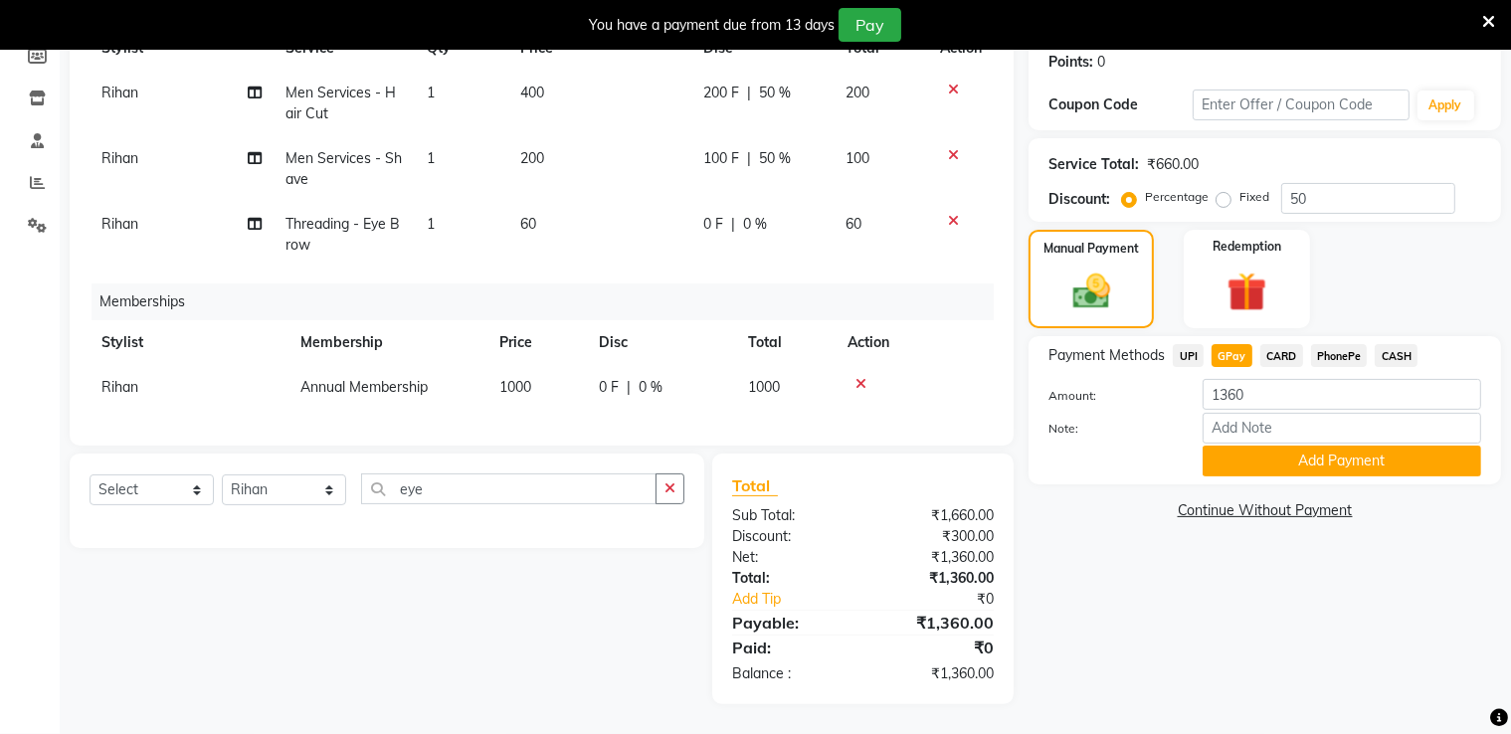
click at [1233, 467] on div "Payment Methods UPI GPay CARD PhonePe CASH Amount: 1360 Note: Add Payment" at bounding box center [1265, 410] width 473 height 148
click at [1232, 459] on button "Add Payment" at bounding box center [1342, 461] width 279 height 31
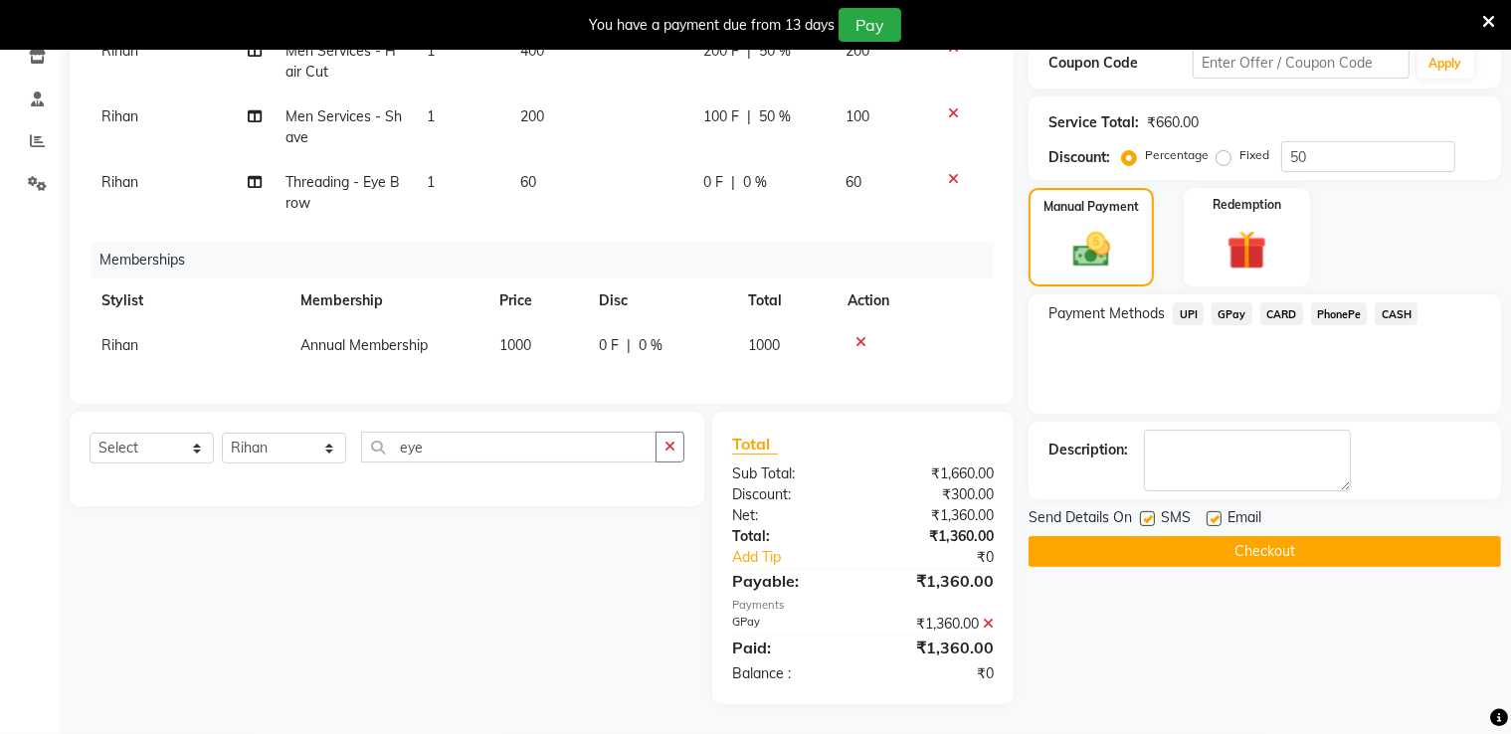
scroll to position [365, 0]
click at [1190, 547] on button "Checkout" at bounding box center [1265, 551] width 473 height 31
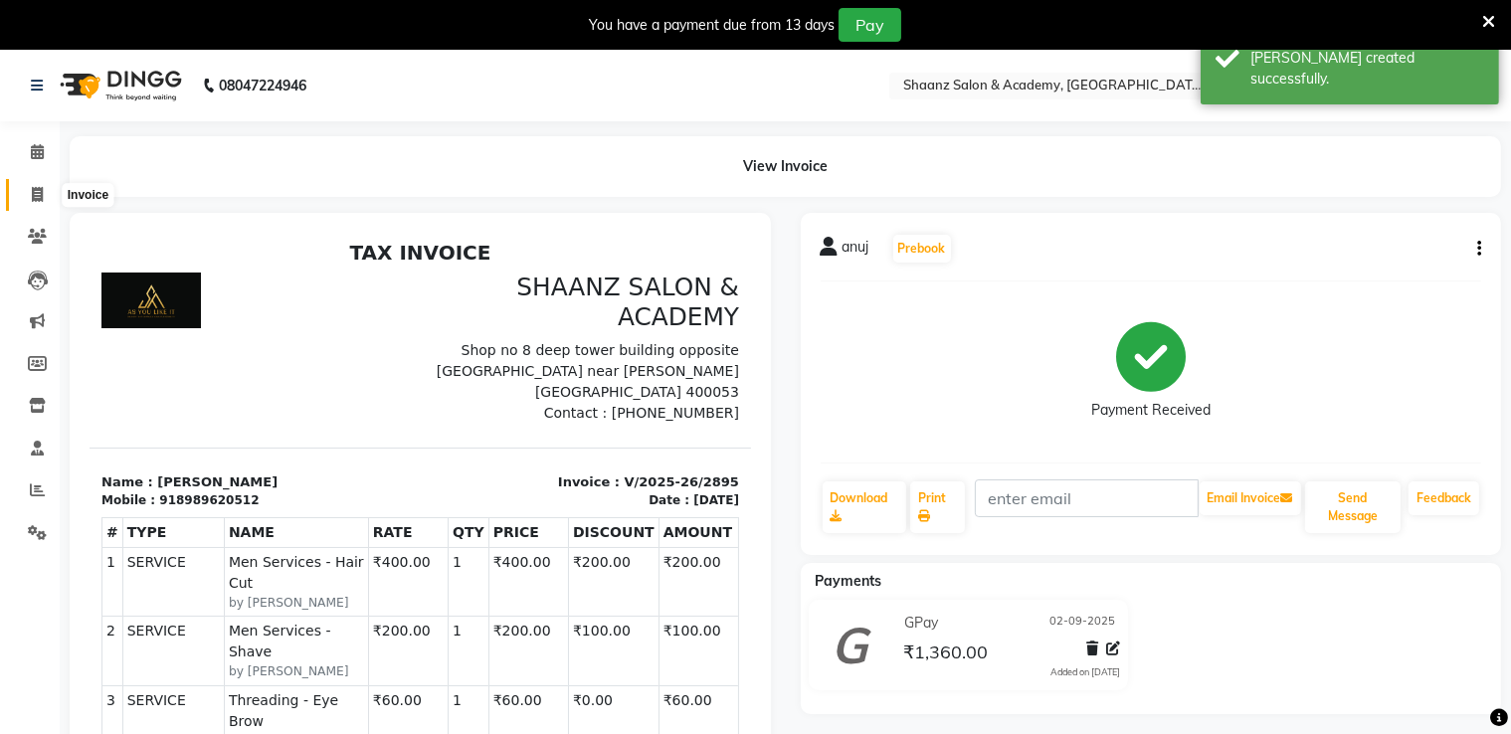
click at [38, 192] on icon at bounding box center [37, 194] width 11 height 15
select select "service"
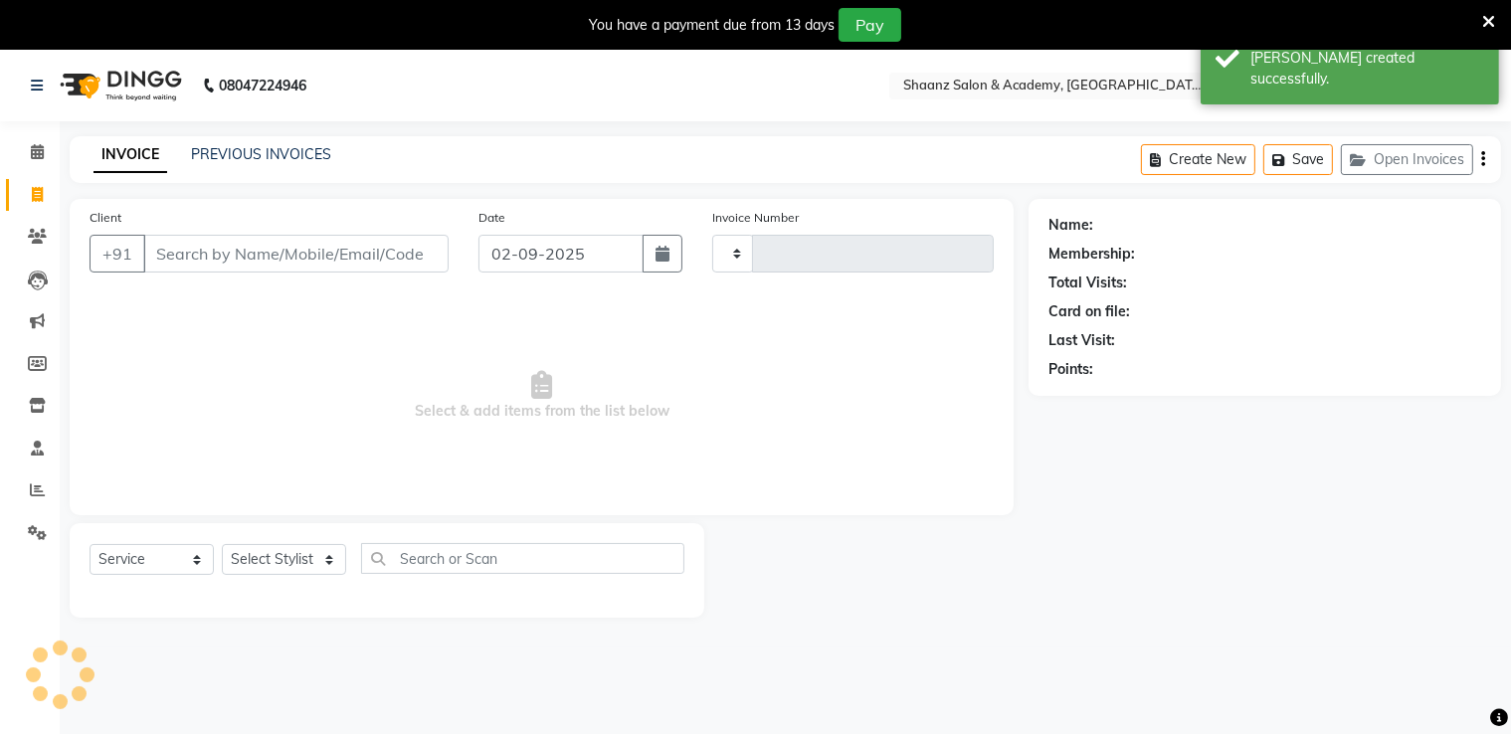
type input "2896"
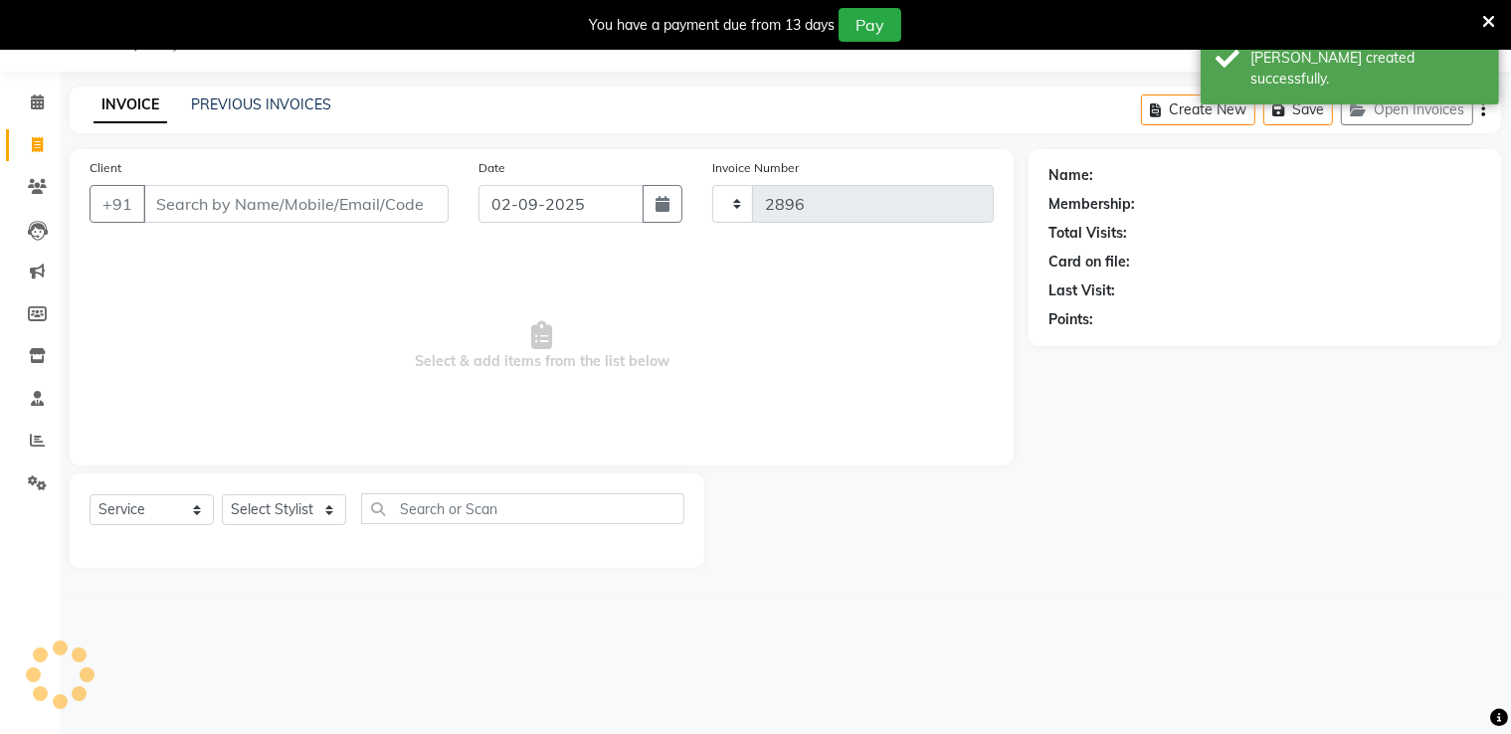
select select "6360"
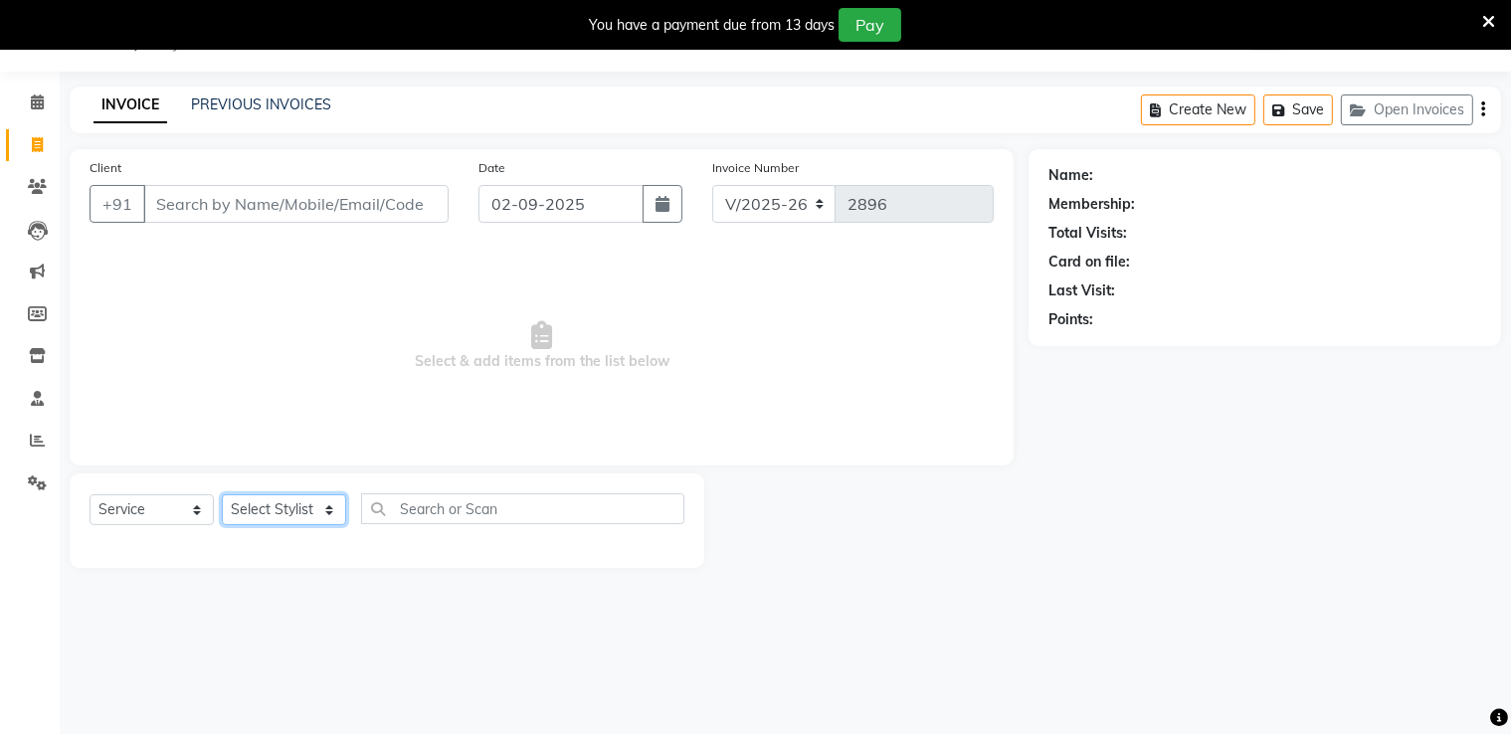
click at [291, 512] on select "Select Stylist [PERSON_NAME] [PERSON_NAME] [PERSON_NAME] dc [PERSON_NAME] nisha…" at bounding box center [284, 510] width 124 height 31
select select "47609"
click at [222, 496] on select "Select Stylist [PERSON_NAME] [PERSON_NAME] [PERSON_NAME] dc [PERSON_NAME] nisha…" at bounding box center [284, 510] width 124 height 31
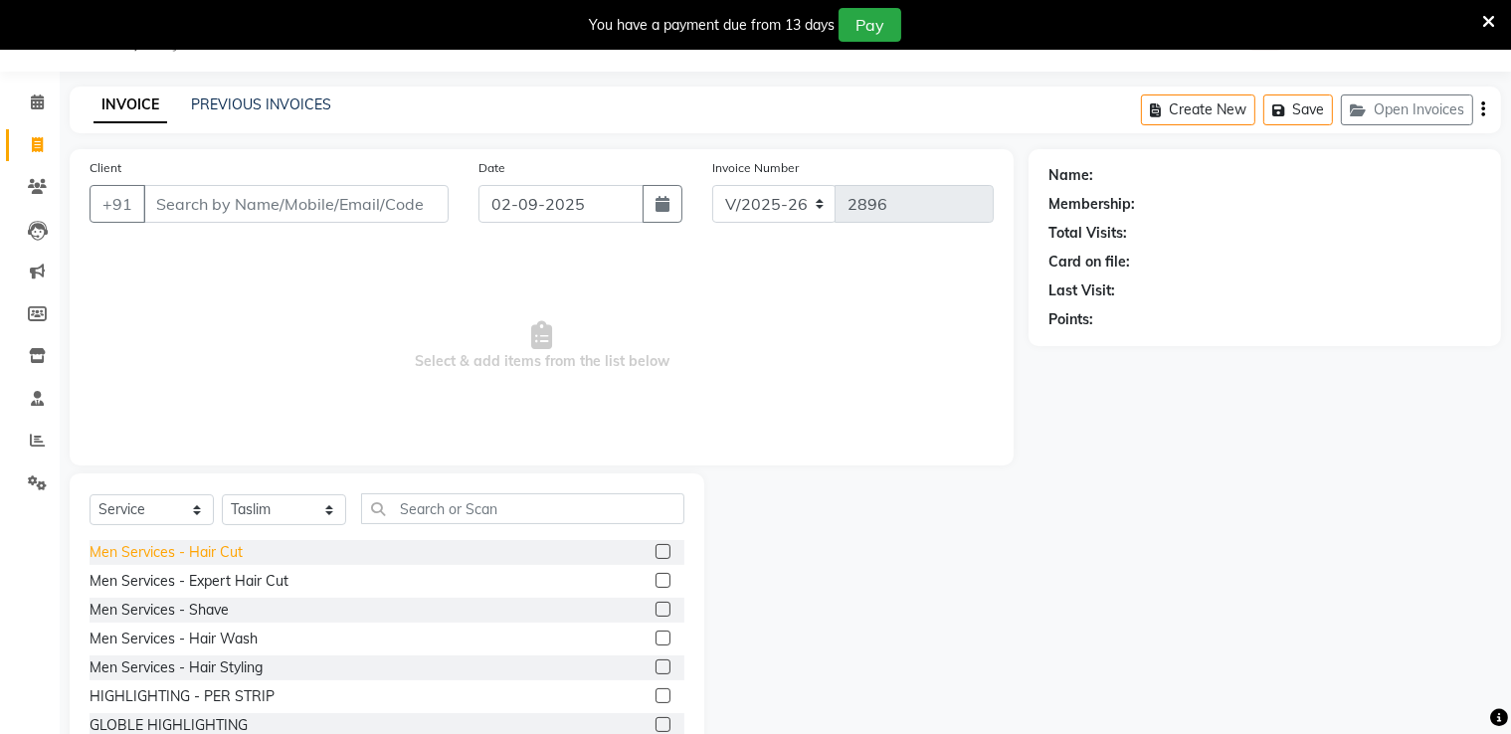
click at [194, 558] on div "Men Services - Hair Cut" at bounding box center [166, 552] width 153 height 21
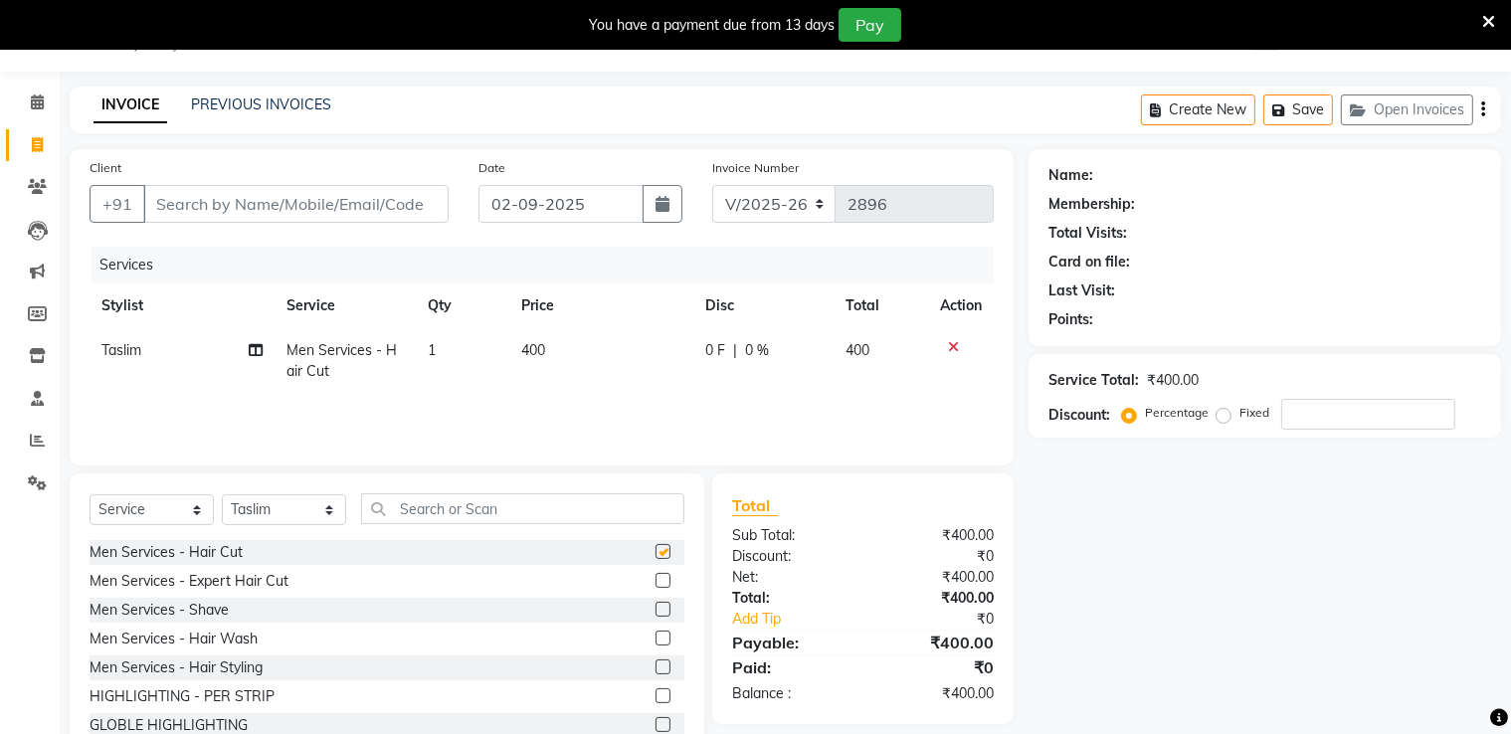
checkbox input "false"
click at [494, 376] on td "1" at bounding box center [463, 361] width 94 height 66
select select "47609"
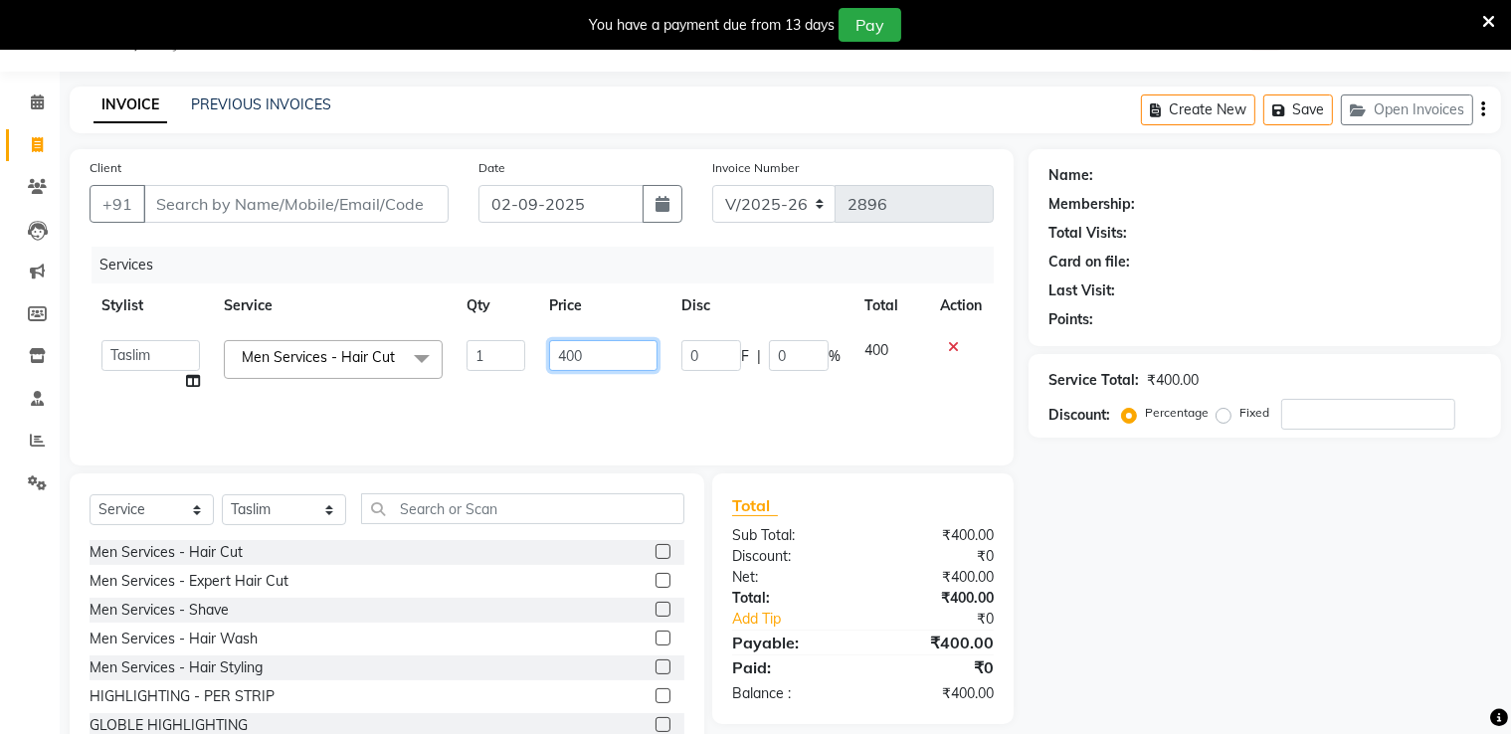
click at [589, 359] on input "400" at bounding box center [603, 355] width 109 height 31
type input "4"
type input "200"
click at [768, 515] on span "Total" at bounding box center [755, 506] width 46 height 21
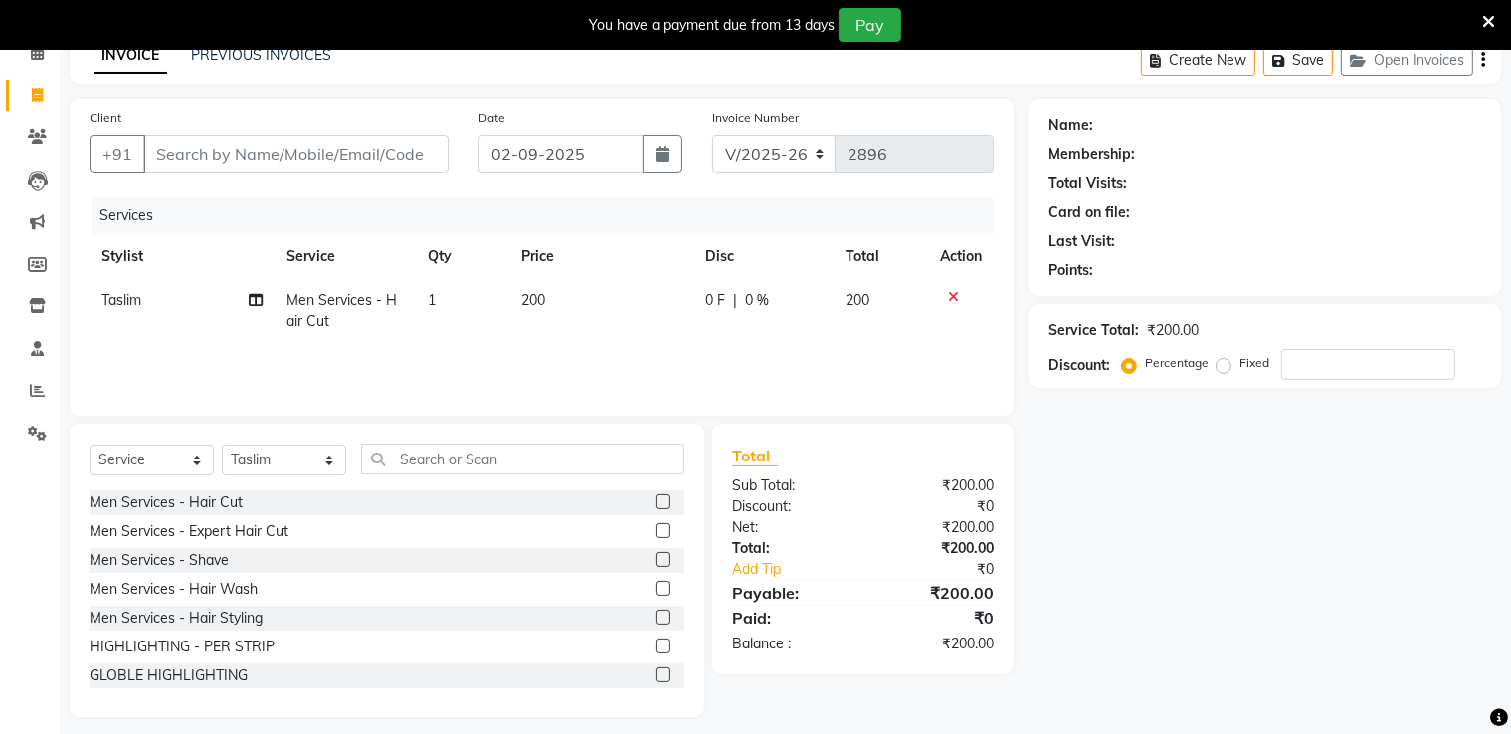
scroll to position [113, 0]
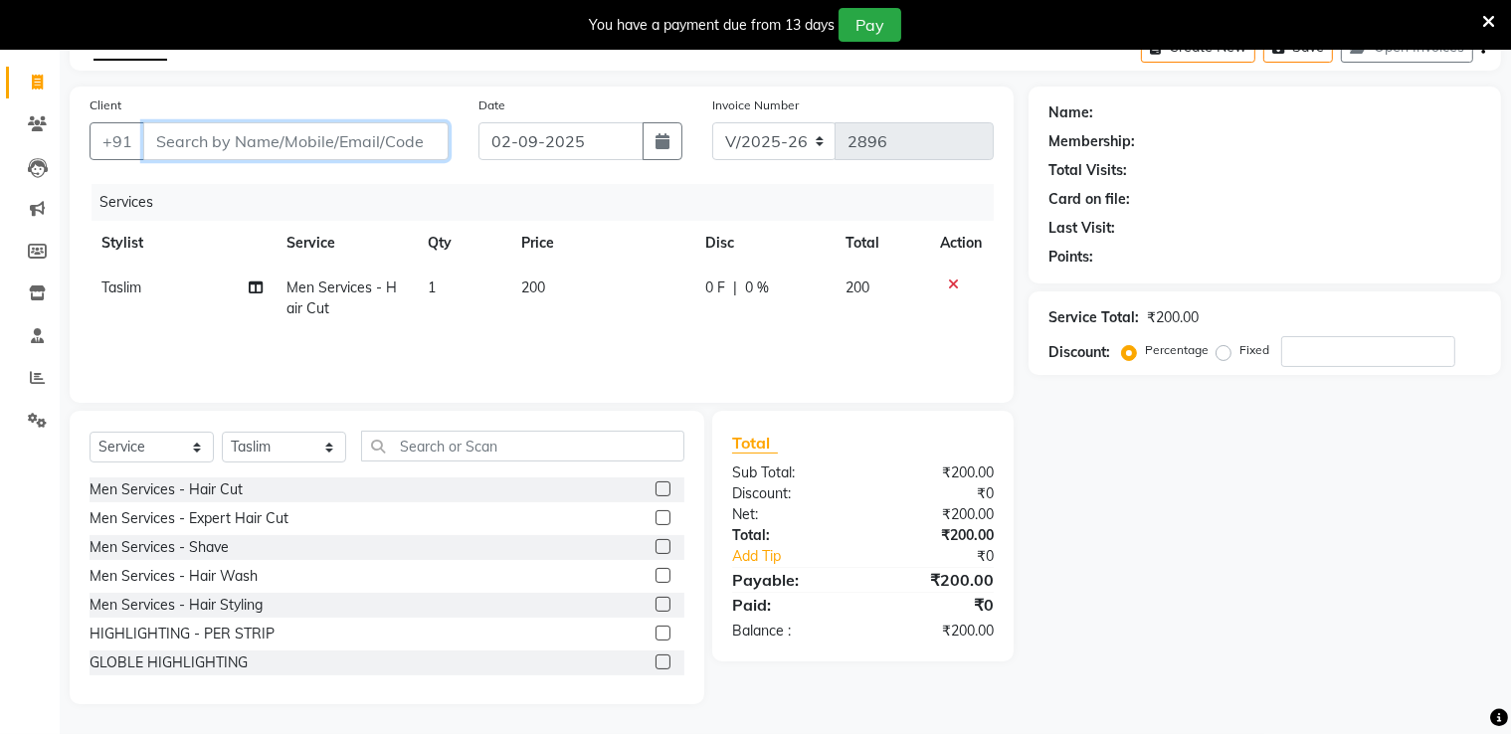
click at [338, 140] on input "Client" at bounding box center [295, 141] width 305 height 38
type input "m"
type input "0"
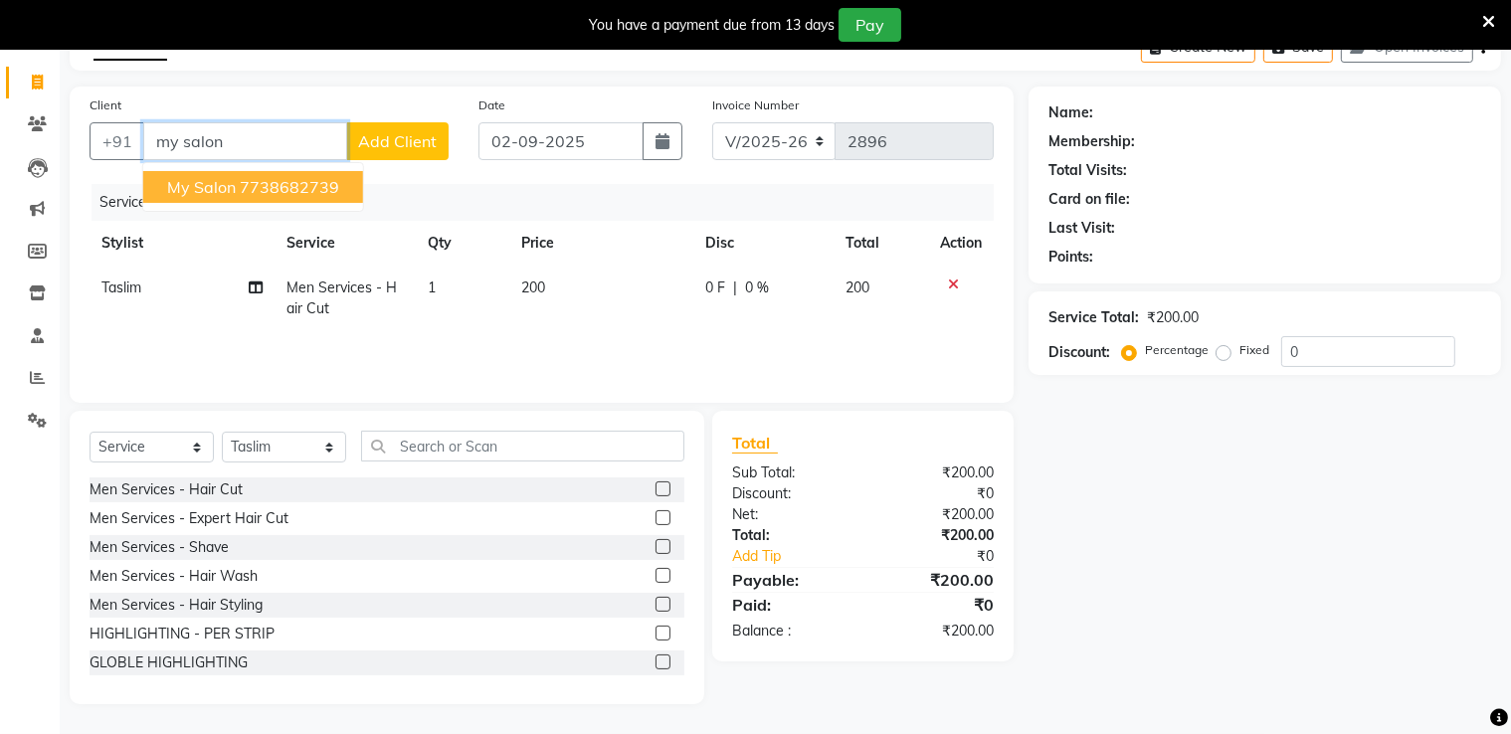
click at [271, 202] on ngb-typeahead-window "My Salon 7738682739" at bounding box center [253, 187] width 222 height 50
click at [322, 188] on ngb-highlight "7738682739" at bounding box center [290, 187] width 100 height 20
type input "7738682739"
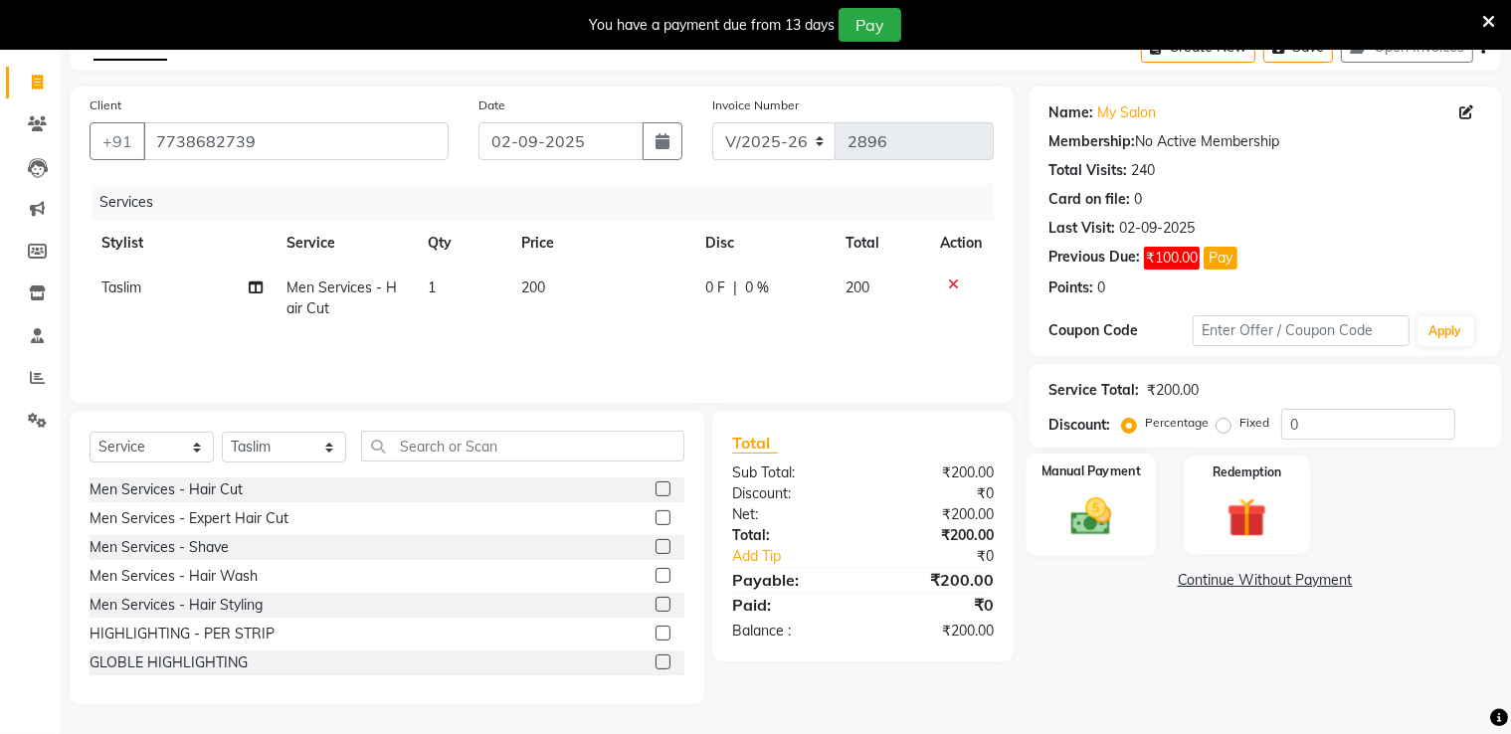
click at [1119, 486] on div "Manual Payment" at bounding box center [1092, 505] width 130 height 102
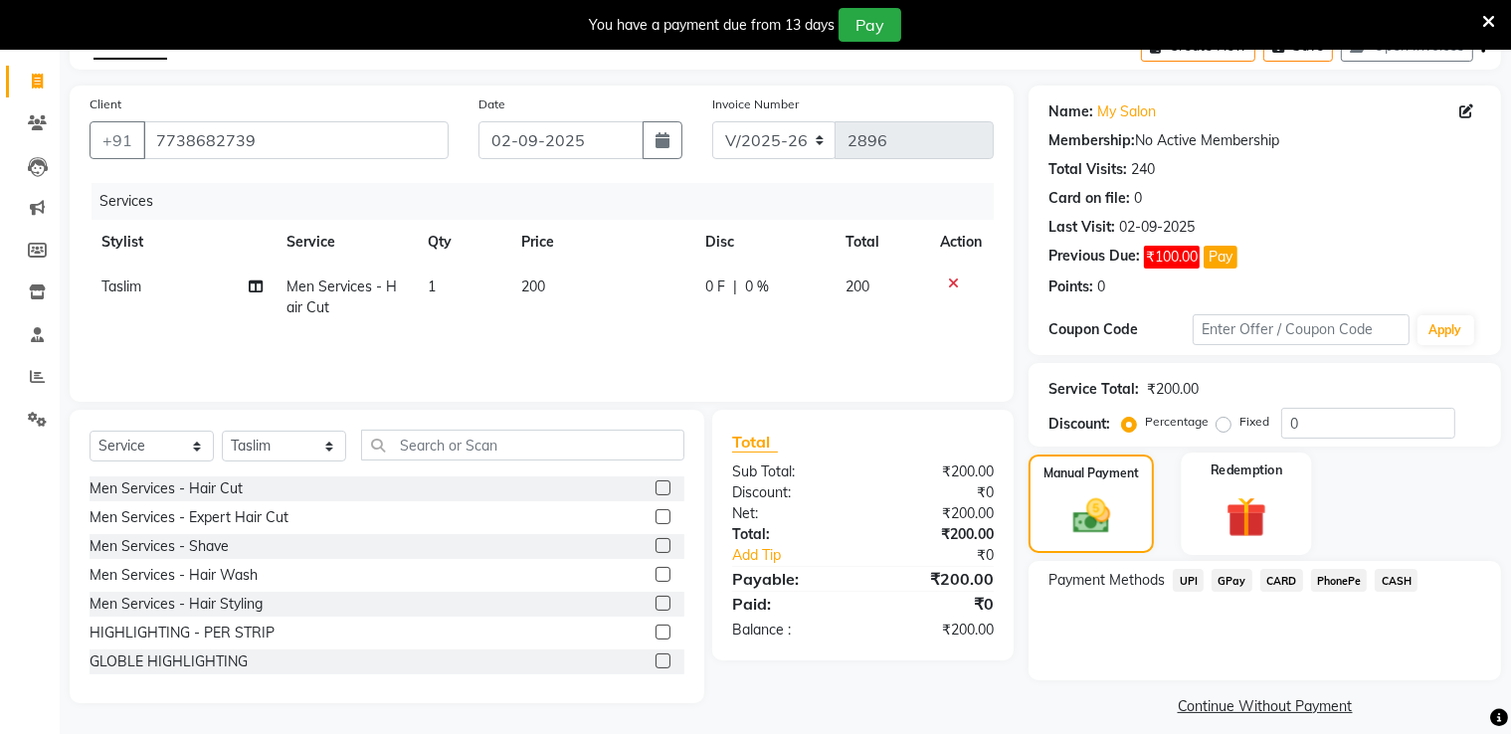
scroll to position [131, 0]
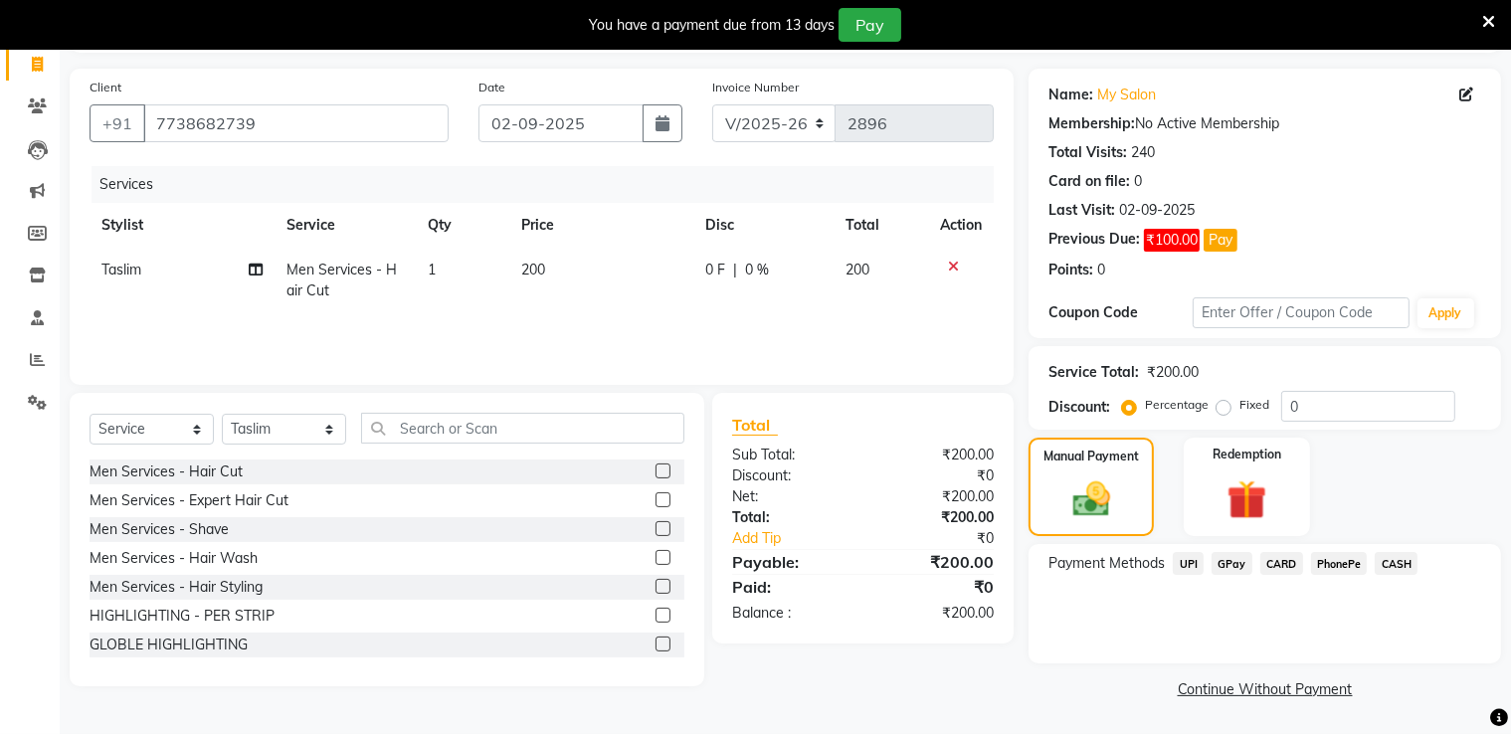
click at [1238, 570] on span "GPay" at bounding box center [1232, 563] width 41 height 23
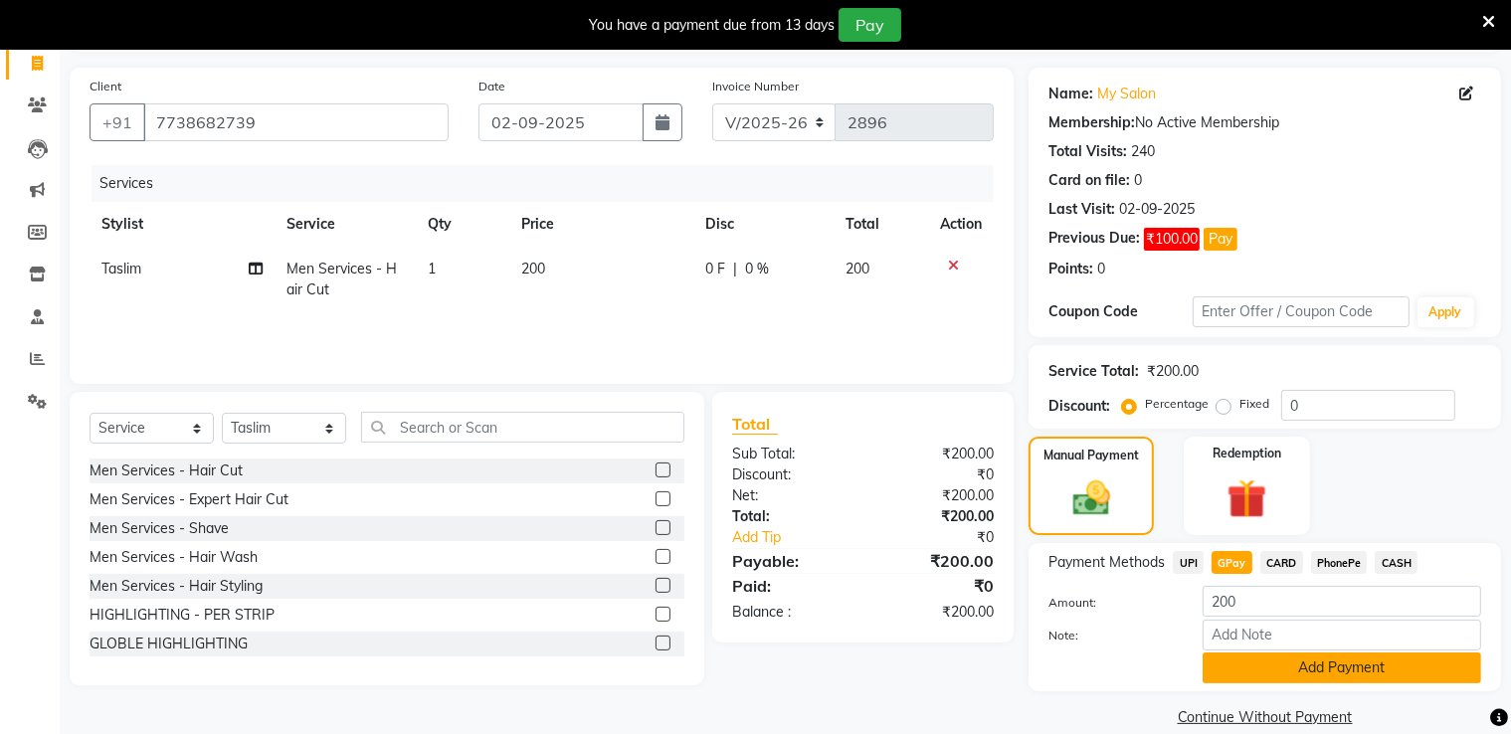
click at [1276, 666] on button "Add Payment" at bounding box center [1342, 668] width 279 height 31
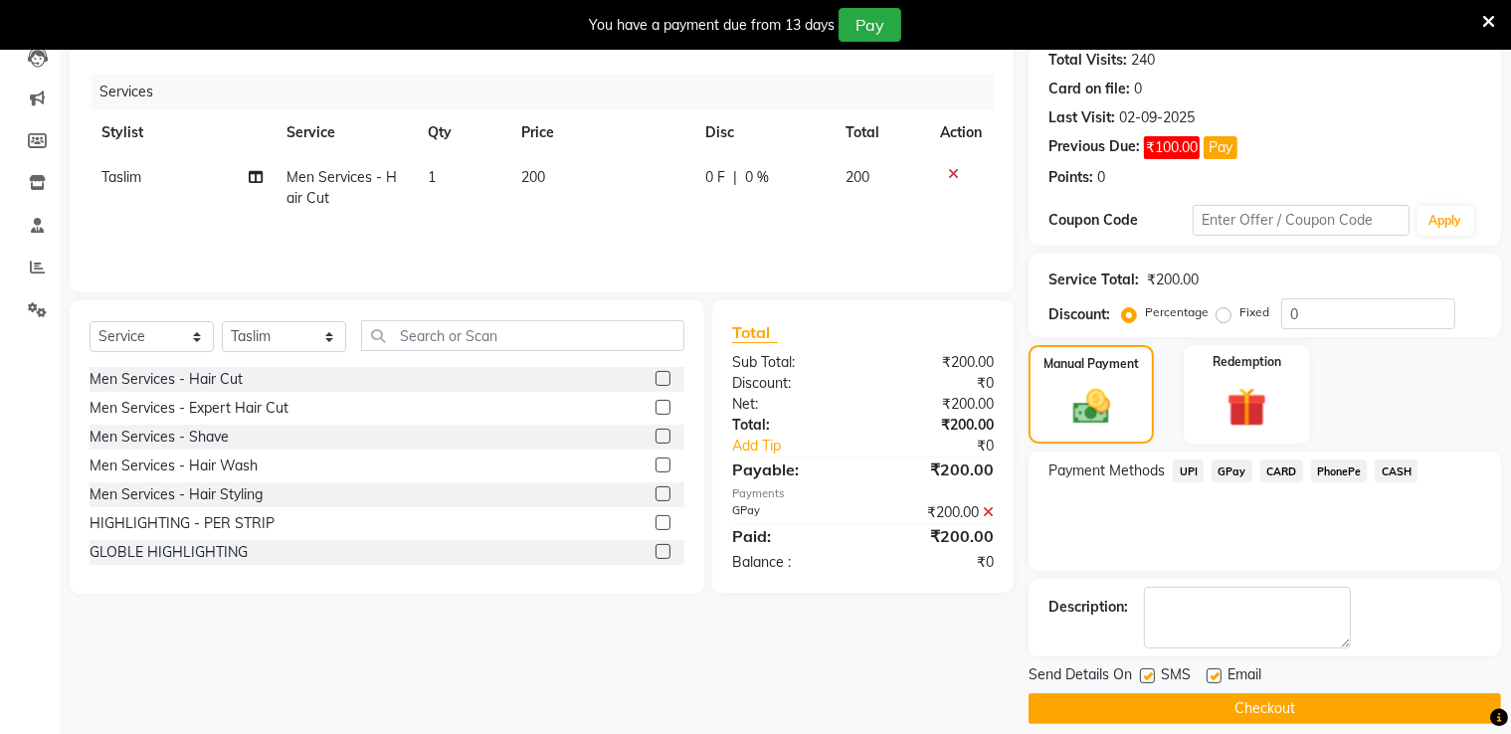
scroll to position [243, 0]
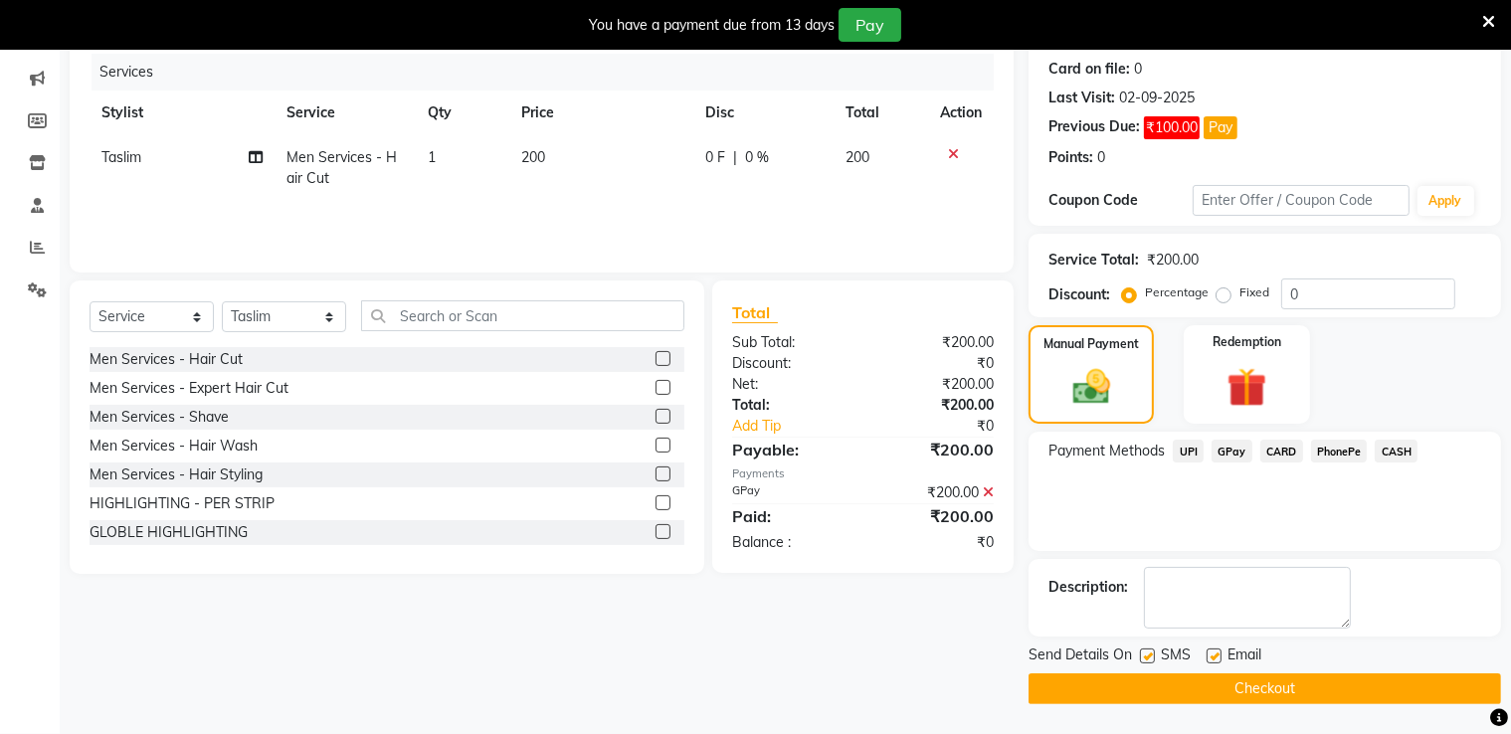
click at [1208, 658] on label at bounding box center [1214, 656] width 15 height 15
click at [1208, 658] on input "checkbox" at bounding box center [1213, 657] width 13 height 13
checkbox input "false"
click at [1152, 659] on label at bounding box center [1147, 656] width 15 height 15
click at [1152, 659] on input "checkbox" at bounding box center [1146, 657] width 13 height 13
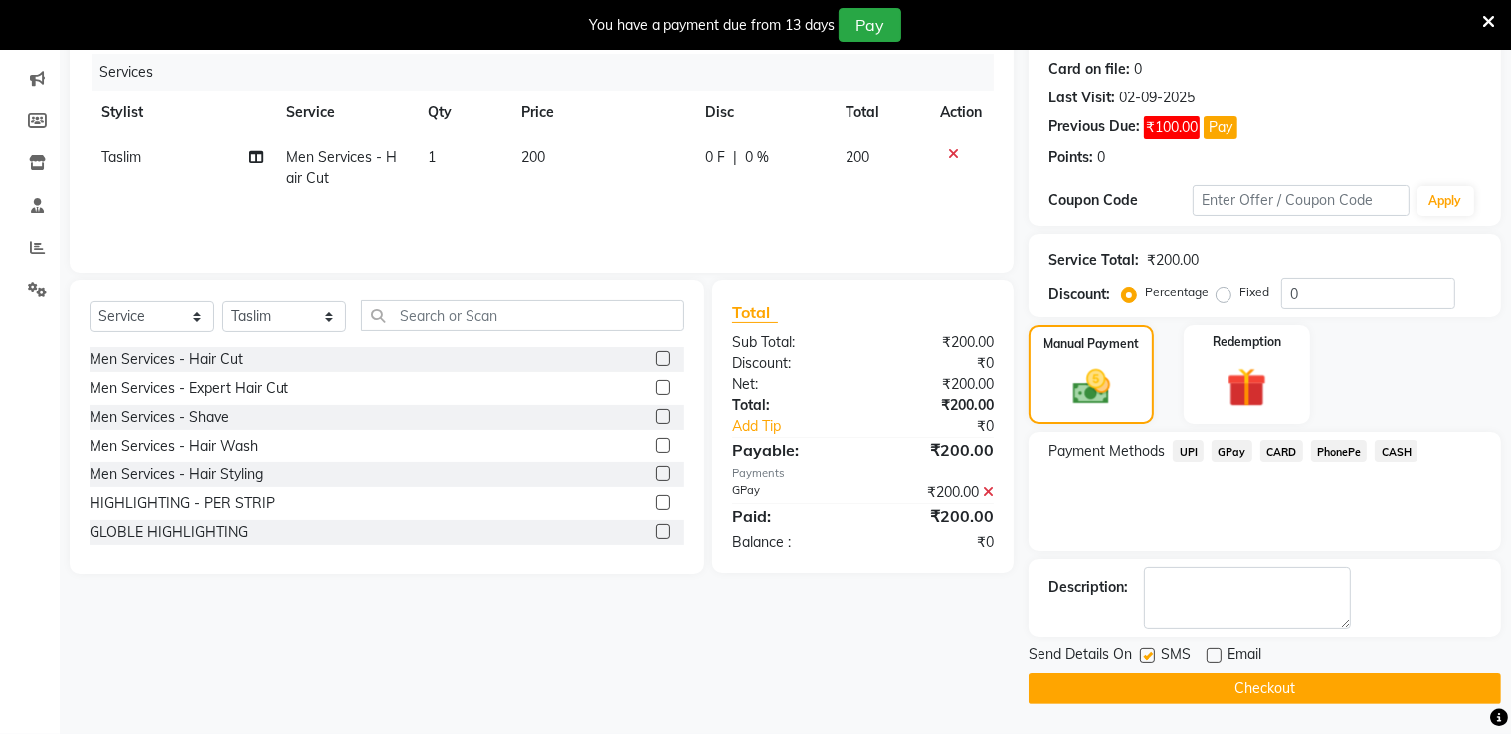
checkbox input "false"
click at [1170, 694] on button "Checkout" at bounding box center [1265, 689] width 473 height 31
click at [1218, 691] on button "Checkout" at bounding box center [1265, 689] width 473 height 31
